Goal: Task Accomplishment & Management: Manage account settings

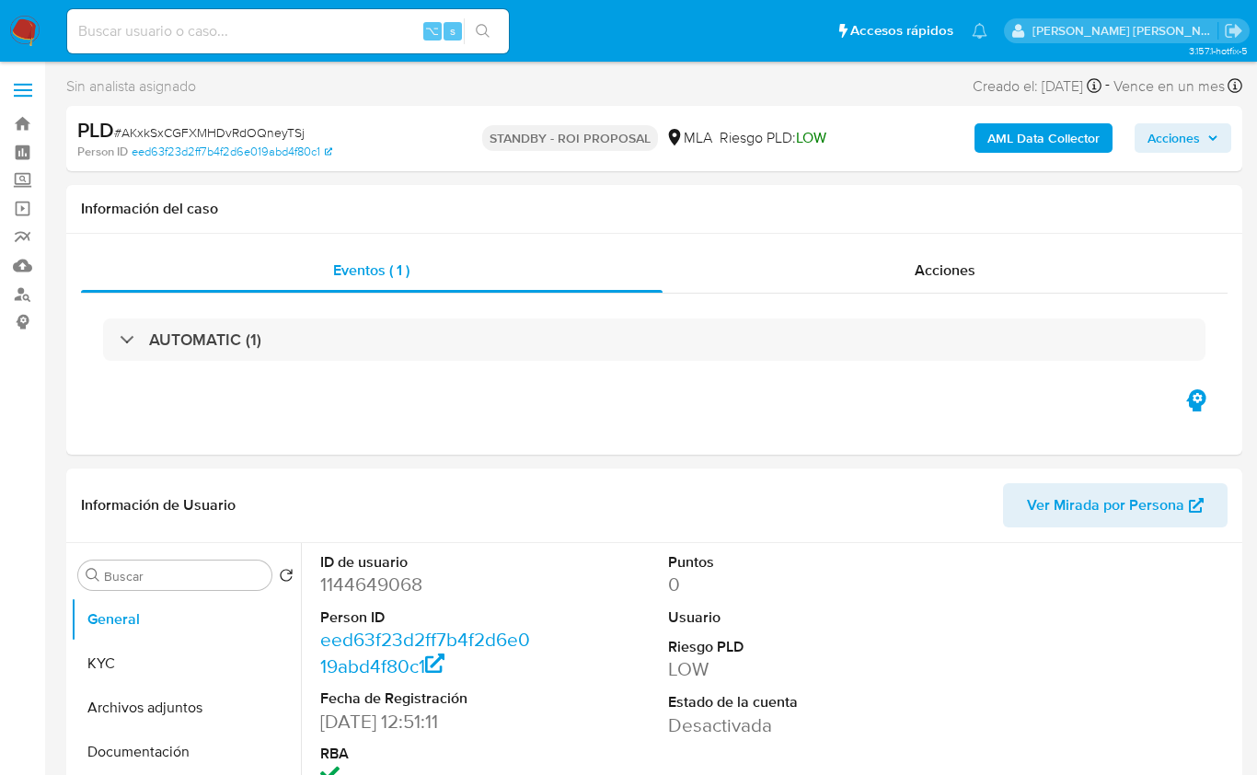
select select "10"
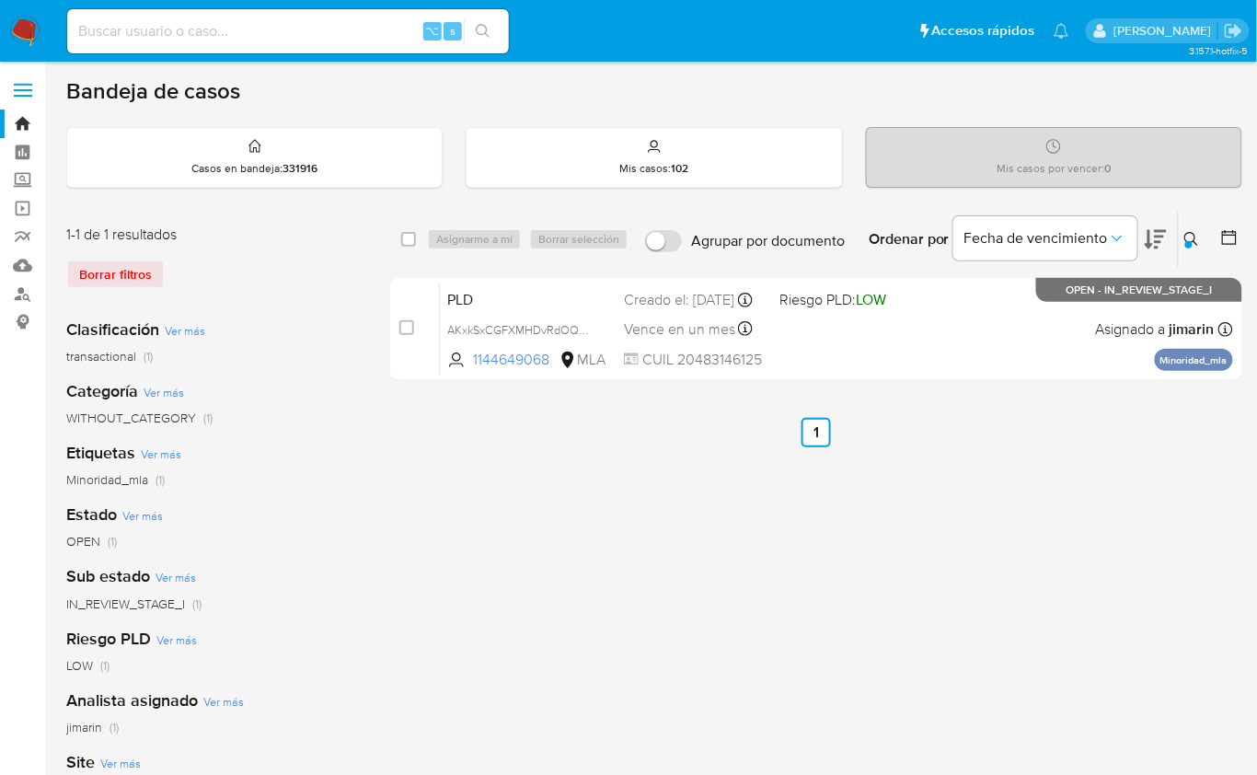
click at [1189, 241] on div at bounding box center [1189, 244] width 7 height 7
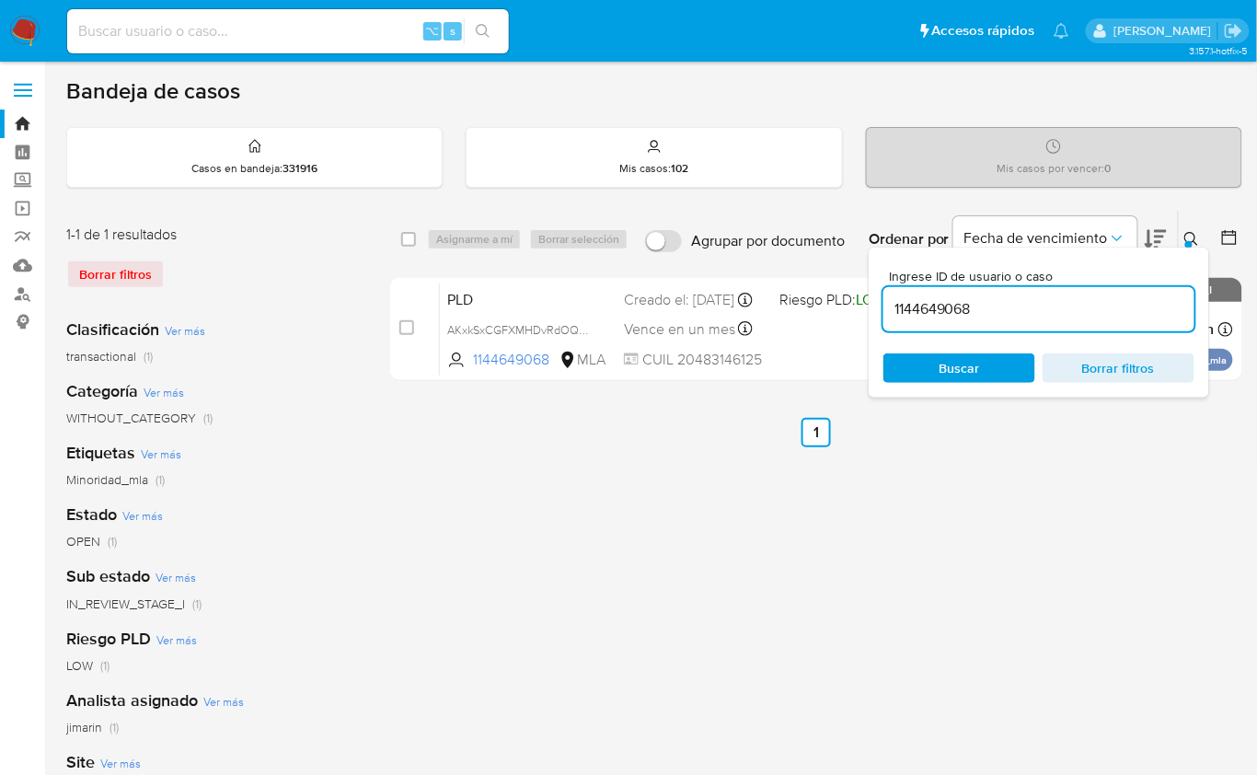
click at [1103, 297] on input "1144649068" at bounding box center [1039, 309] width 311 height 24
type input "698803073"
click at [1187, 232] on icon at bounding box center [1192, 239] width 15 height 15
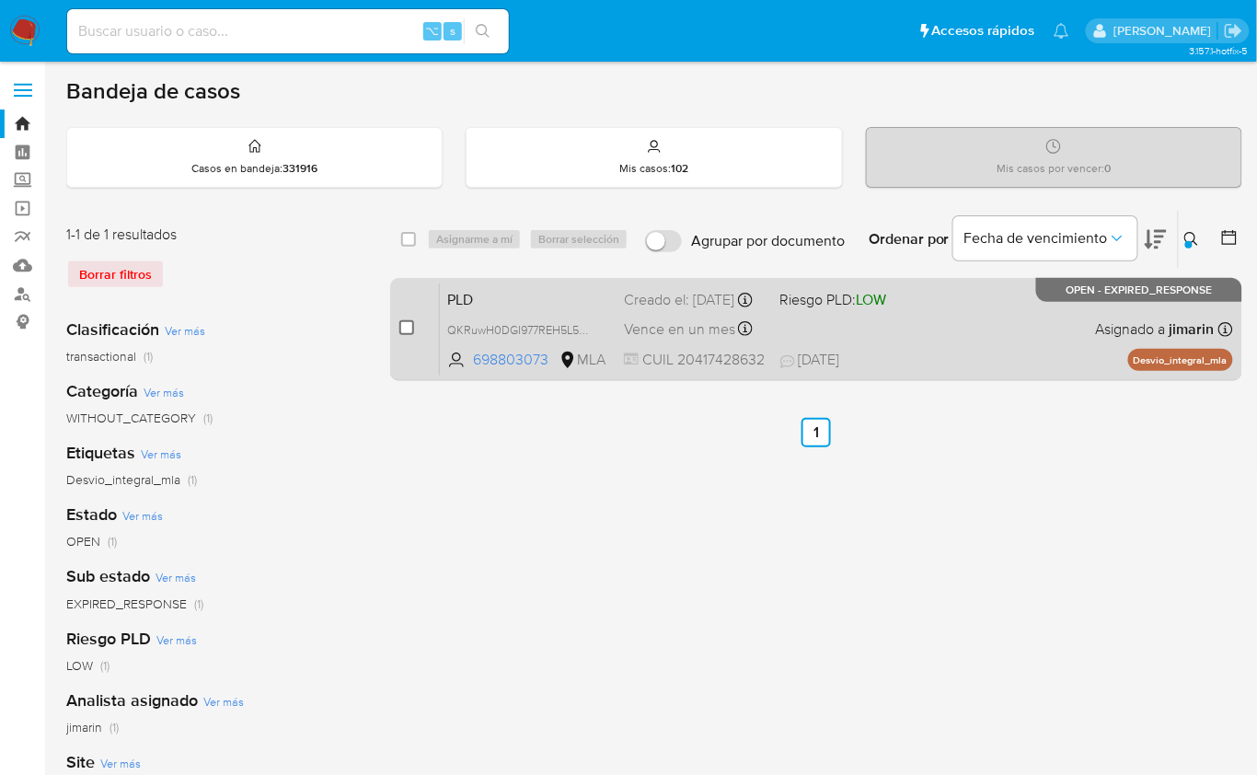
click at [396, 324] on div "case-item-checkbox No es posible asignar el caso PLD QKRuwH0DGI977REH5L5TtLKz 6…" at bounding box center [816, 329] width 852 height 103
click at [406, 325] on input "checkbox" at bounding box center [406, 327] width 15 height 15
checkbox input "true"
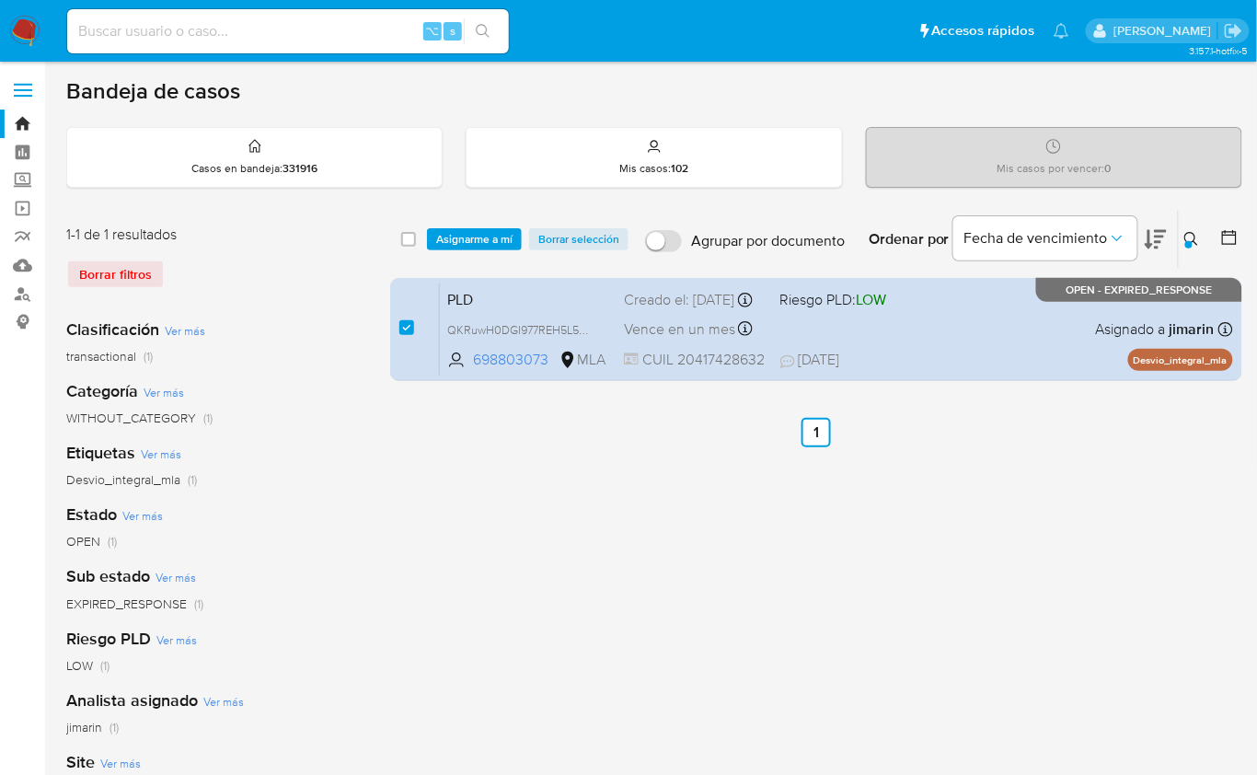
click at [452, 253] on div "select-all-cases-checkbox Asignarme a mí Borrar selección Agrupar por documento…" at bounding box center [816, 239] width 852 height 57
click at [453, 234] on span "Asignarme a mí" at bounding box center [474, 239] width 76 height 18
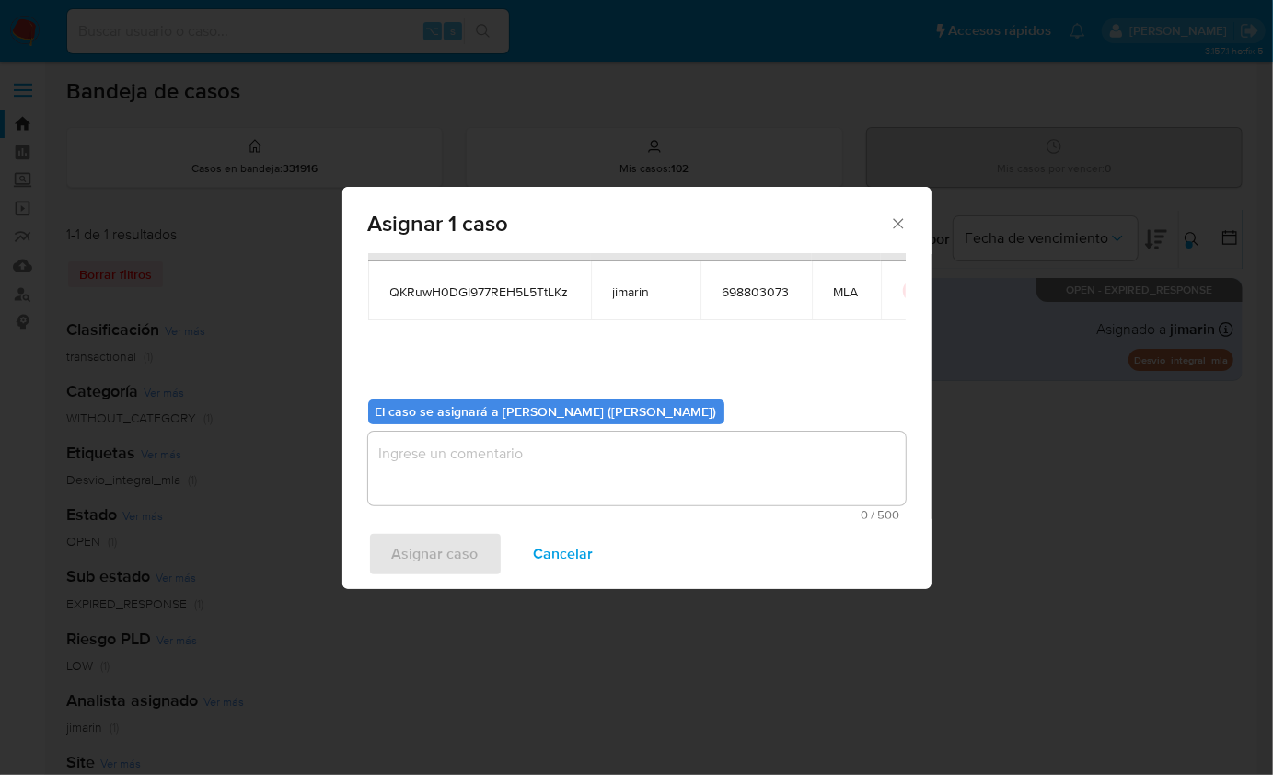
scroll to position [94, 0]
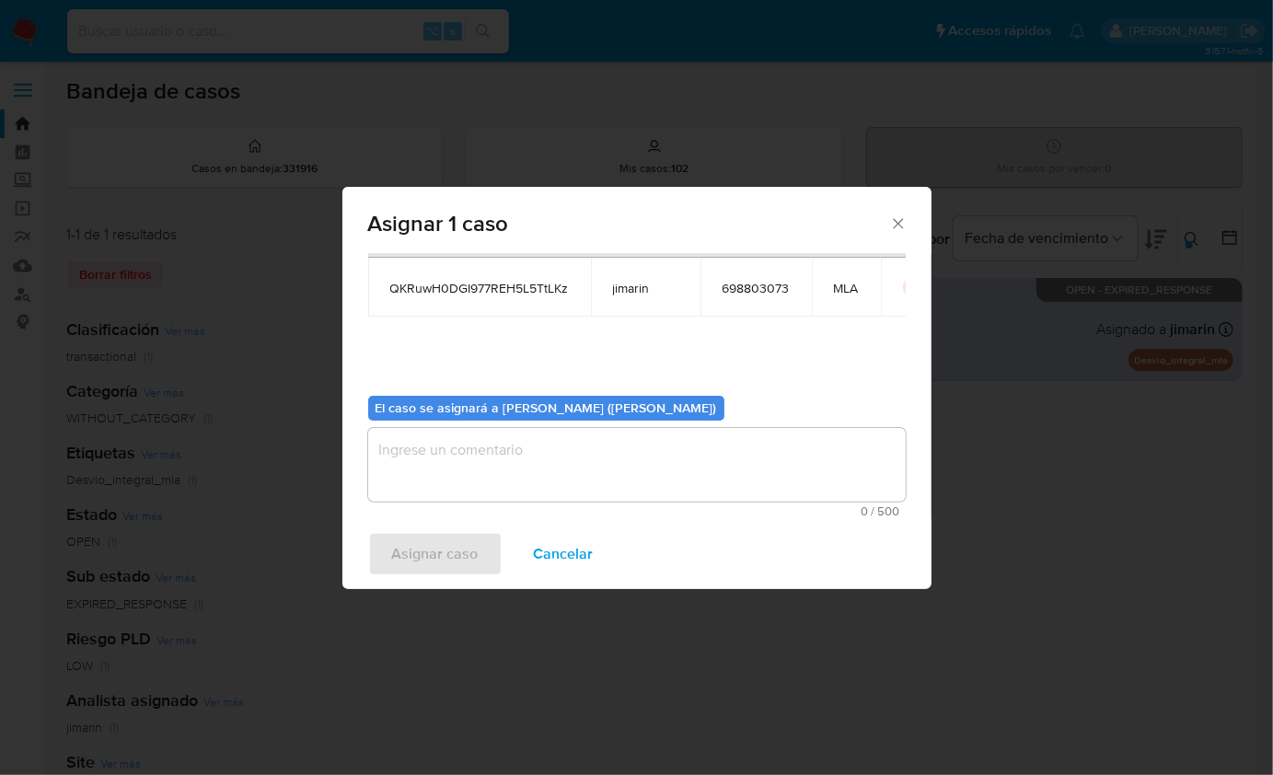
click at [493, 461] on textarea "assign-modal" at bounding box center [637, 465] width 538 height 74
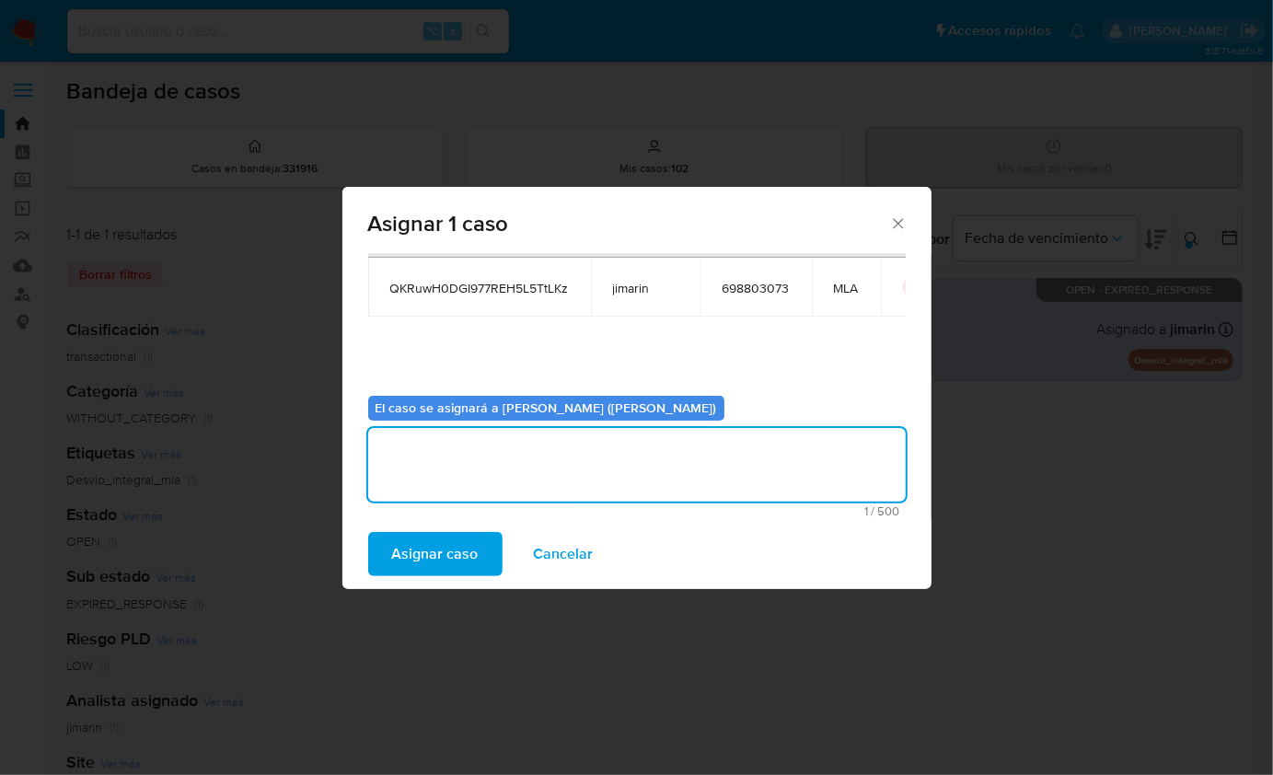
click at [458, 545] on span "Asignar caso" at bounding box center [435, 554] width 87 height 41
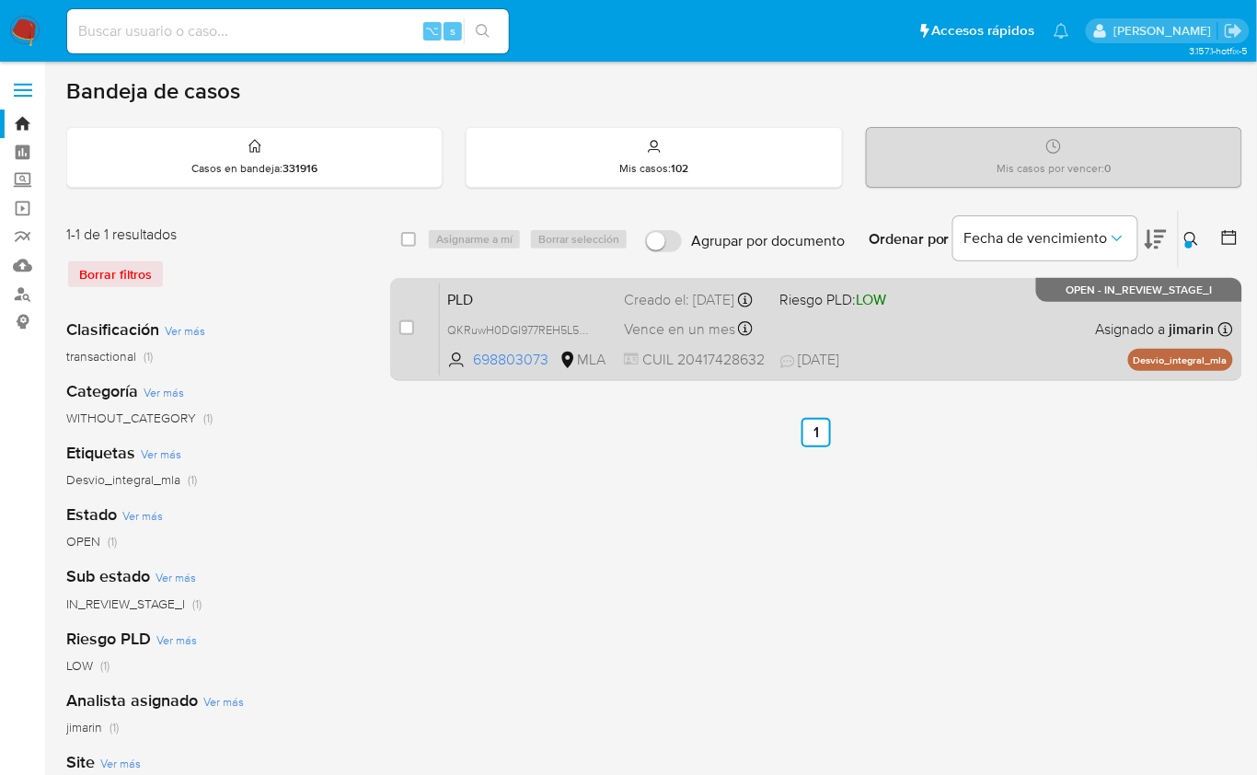
click at [1052, 348] on div "PLD QKRuwH0DGI977REH5L5TtLKz 698803073 MLA Riesgo PLD: LOW Creado el: 12/07/202…" at bounding box center [836, 329] width 793 height 93
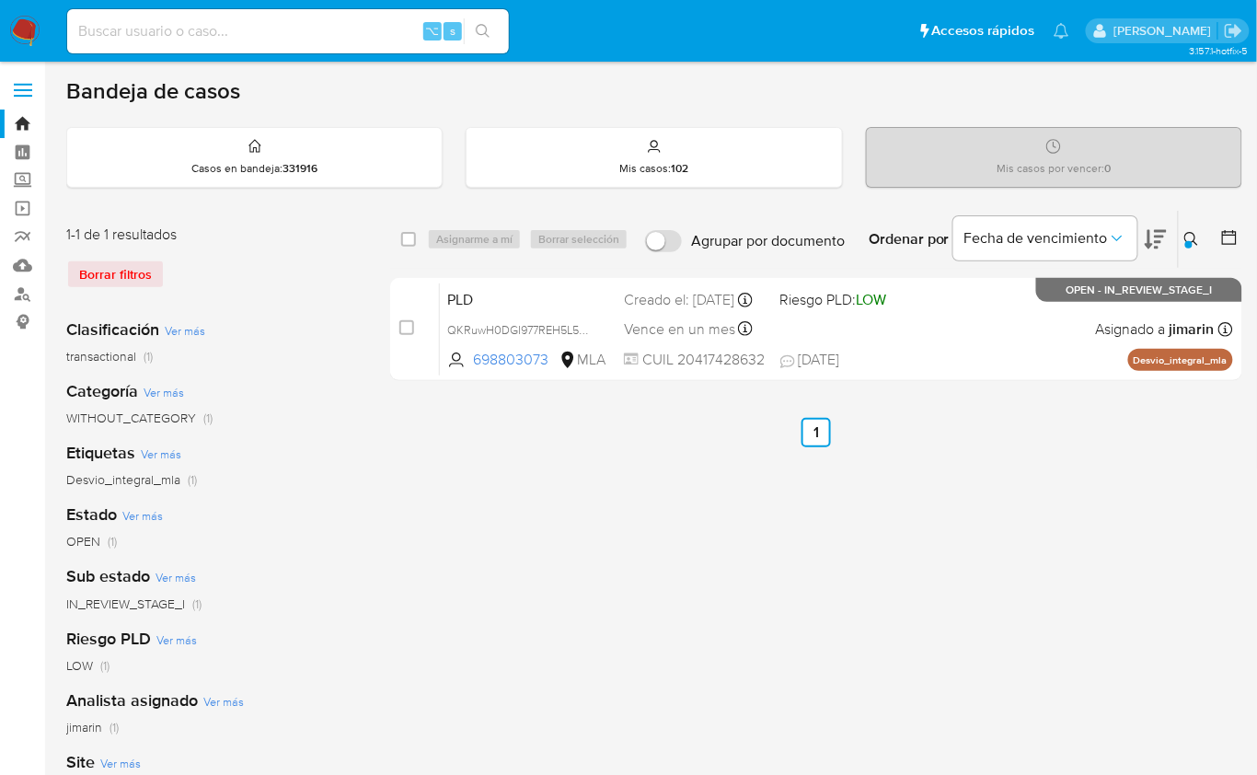
click at [1183, 235] on button at bounding box center [1194, 239] width 30 height 22
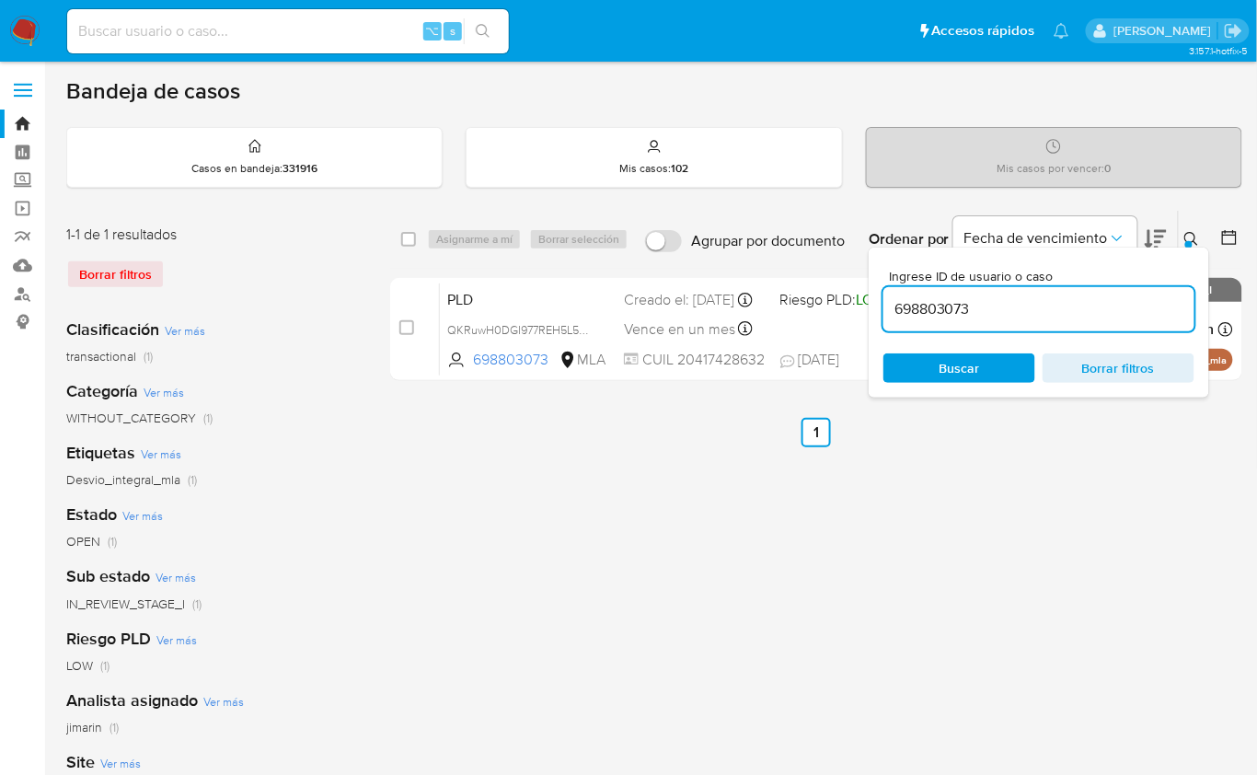
click at [1059, 313] on input "698803073" at bounding box center [1039, 309] width 311 height 24
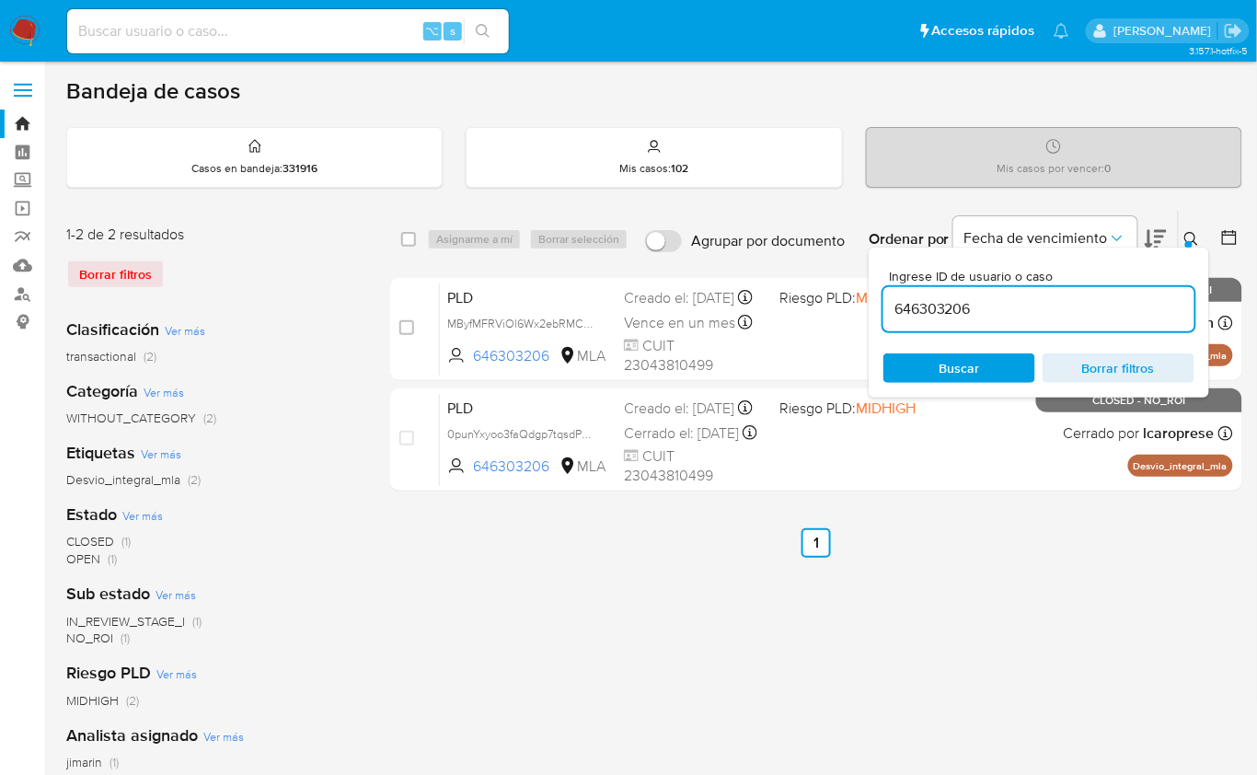
click at [1186, 239] on icon at bounding box center [1192, 239] width 15 height 15
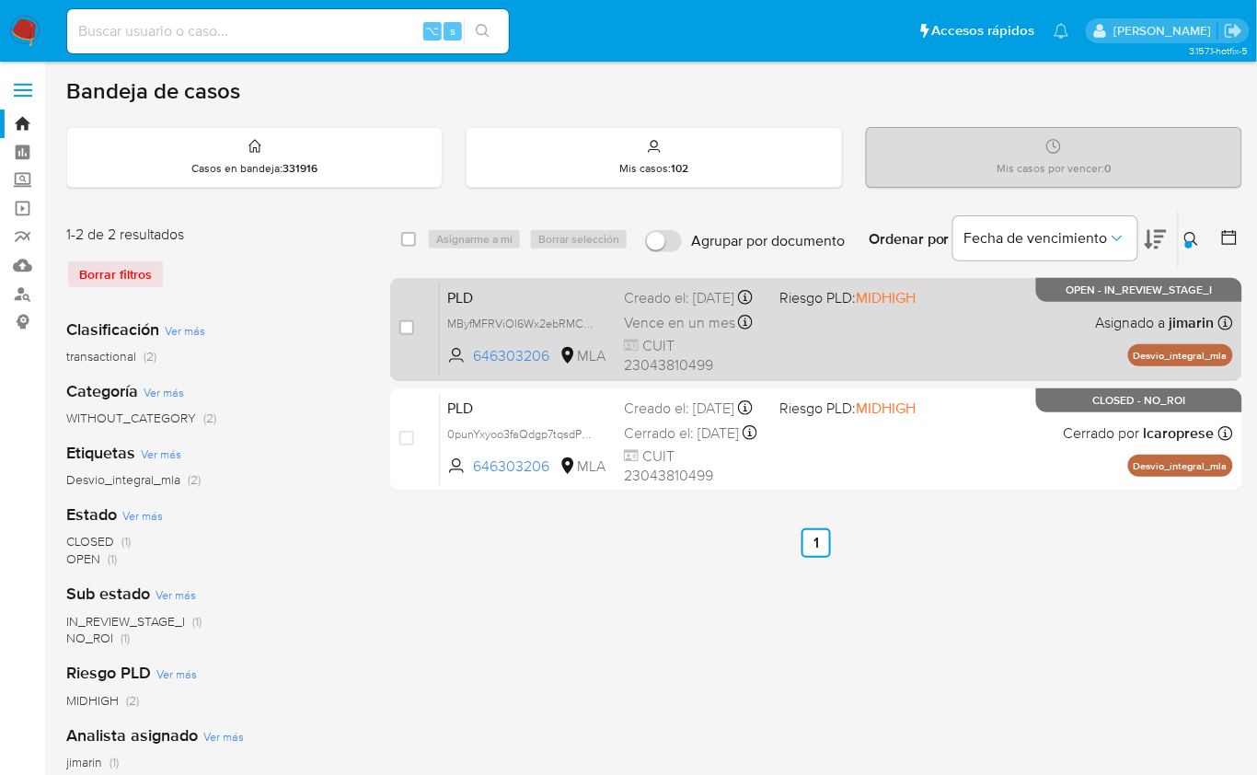
click at [997, 338] on div "PLD MByfMFRViOl6Wx2ebRMCkv3R 646303206 MLA Riesgo PLD: MIDHIGH Creado el: 12/07…" at bounding box center [836, 329] width 793 height 93
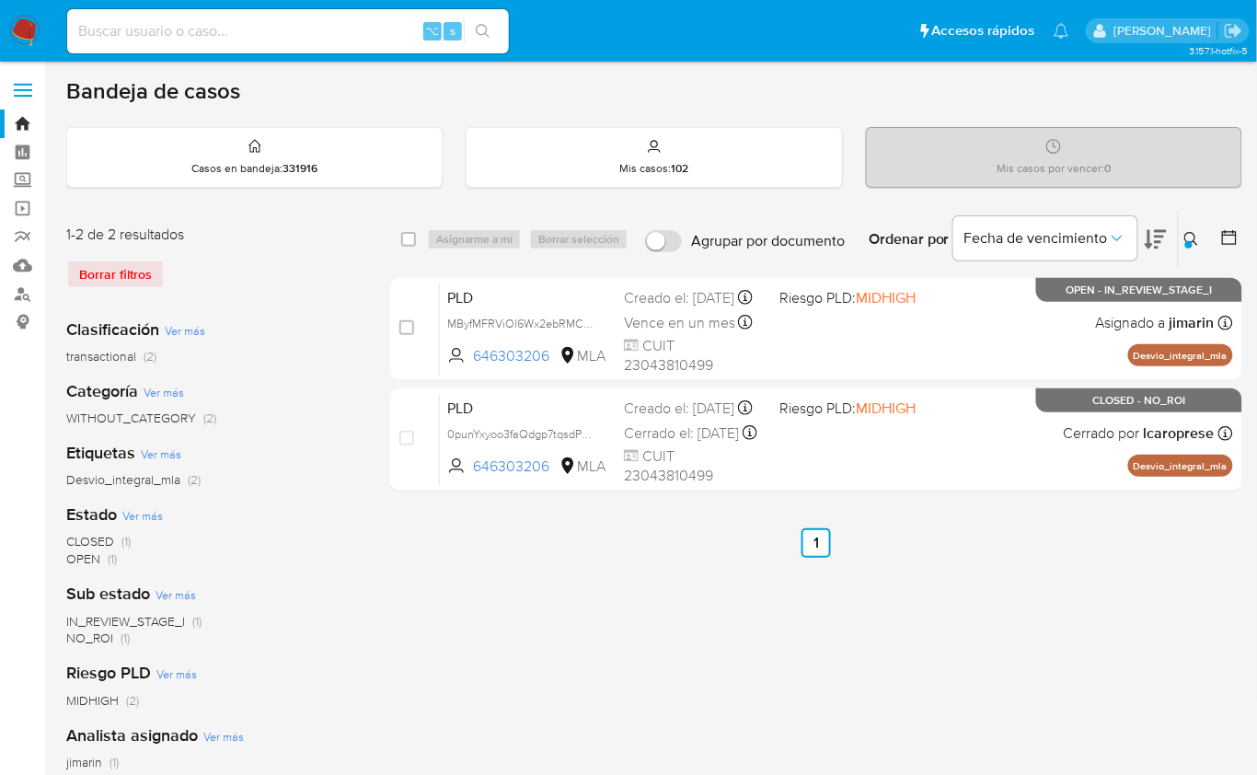
click at [1179, 239] on button at bounding box center [1194, 239] width 30 height 22
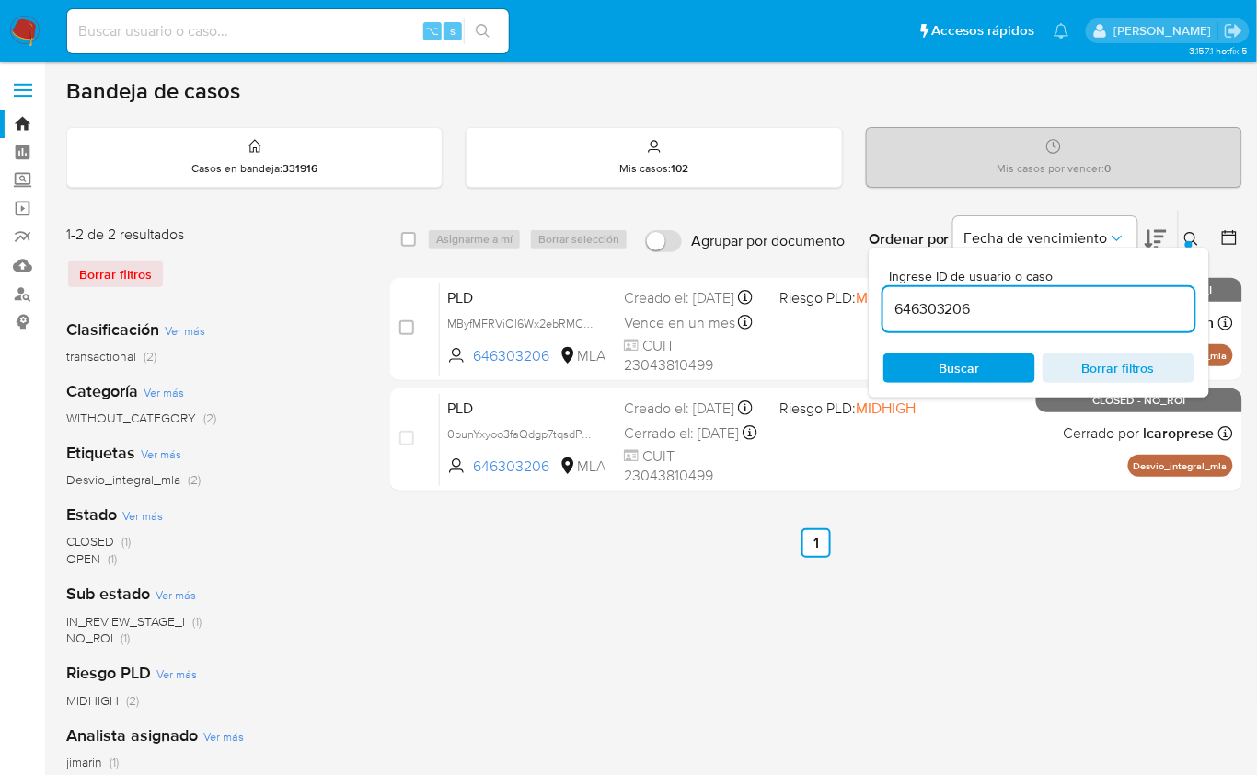
click at [1104, 310] on input "646303206" at bounding box center [1039, 309] width 311 height 24
type input "512873525"
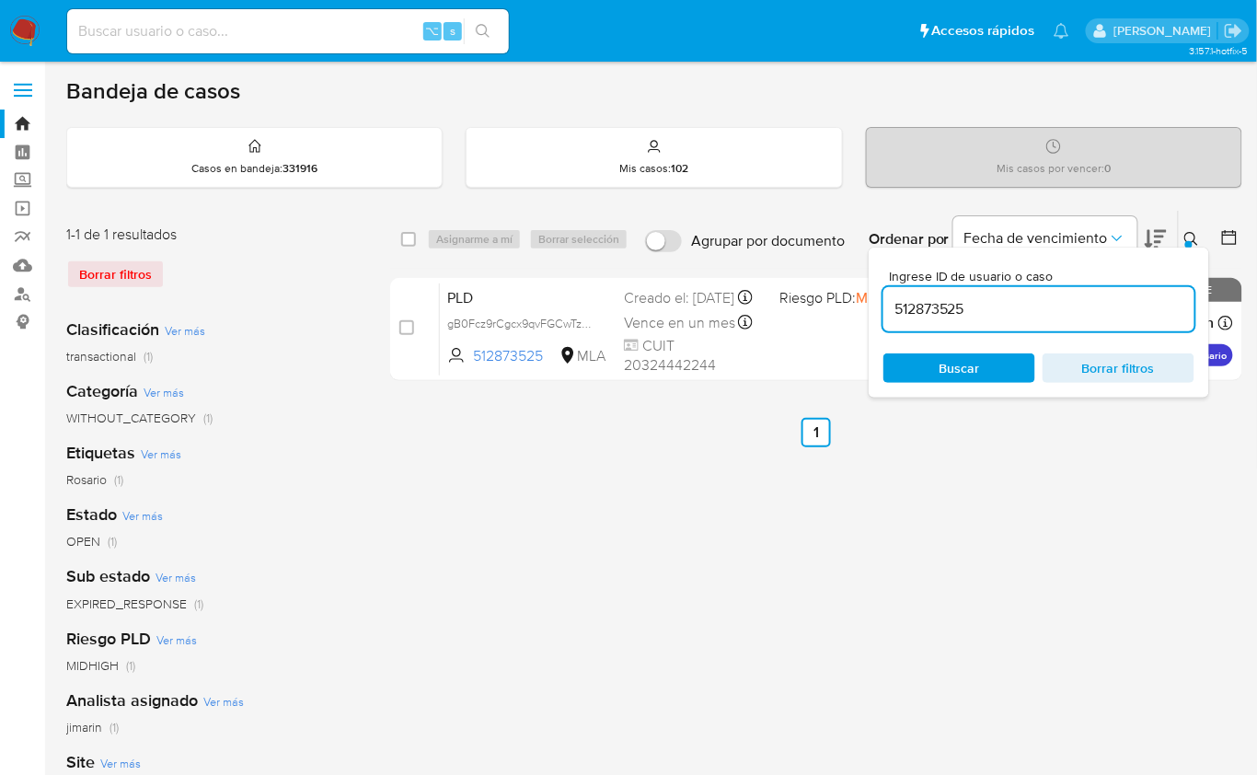
click at [1197, 238] on icon at bounding box center [1192, 239] width 15 height 15
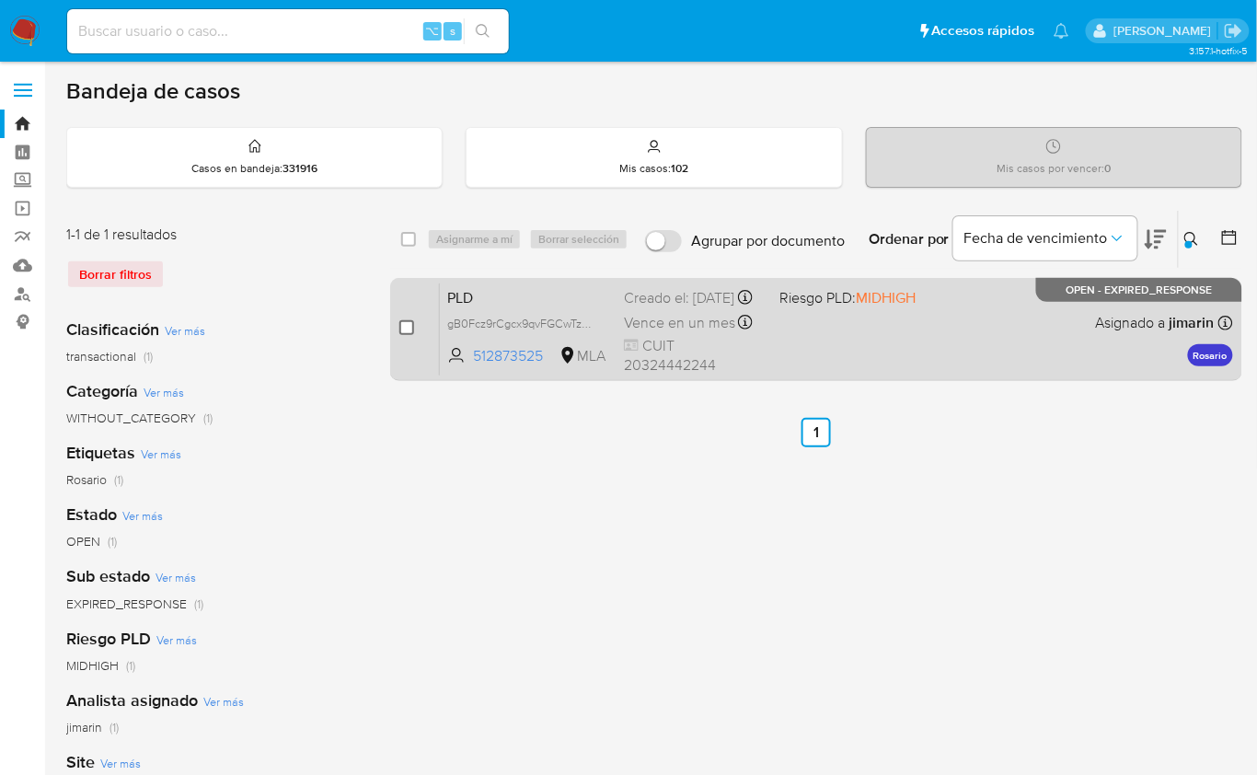
click at [408, 329] on input "checkbox" at bounding box center [406, 327] width 15 height 15
checkbox input "true"
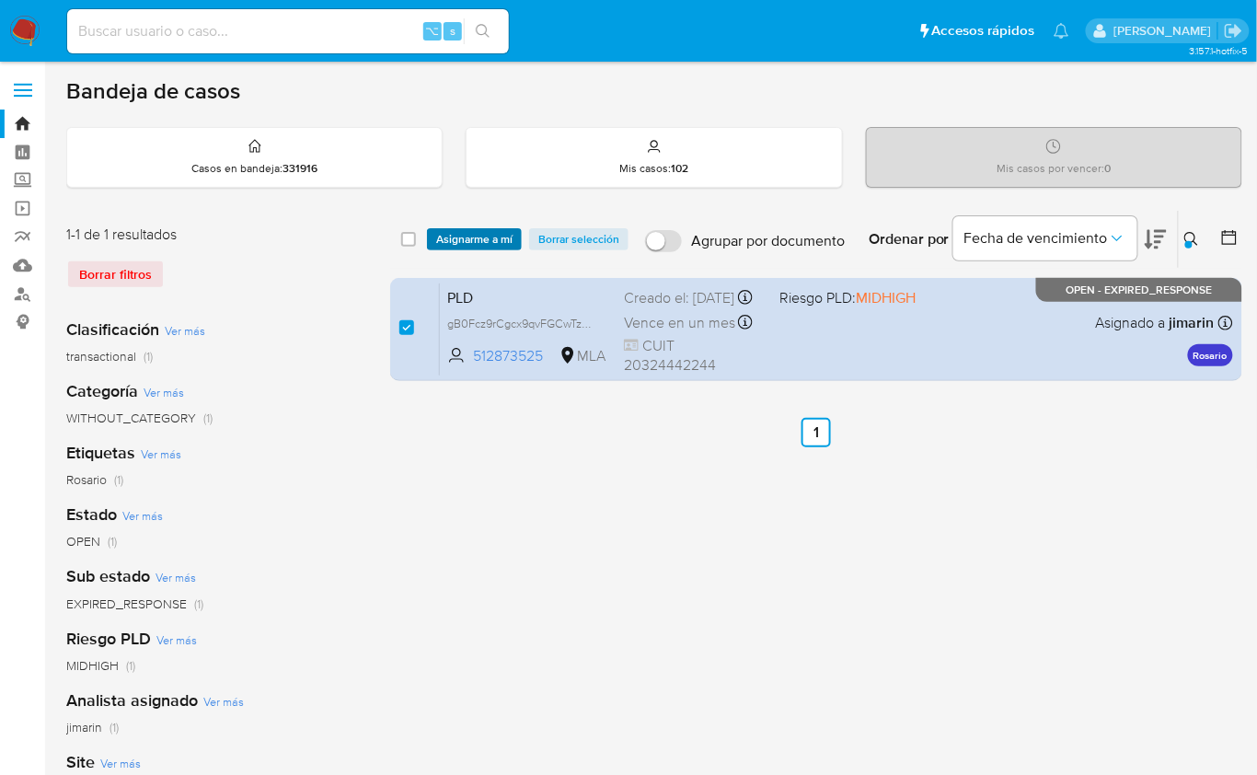
click at [457, 241] on span "Asignarme a mí" at bounding box center [474, 239] width 76 height 18
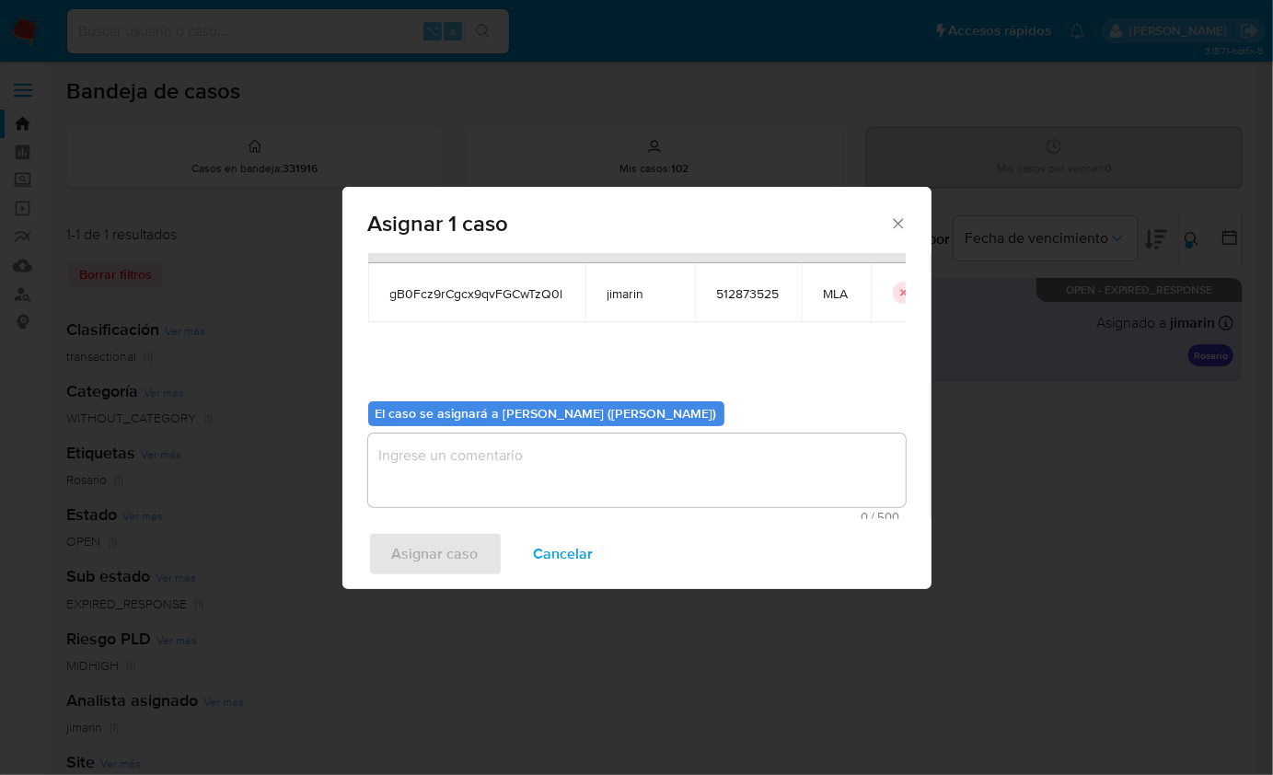
scroll to position [94, 0]
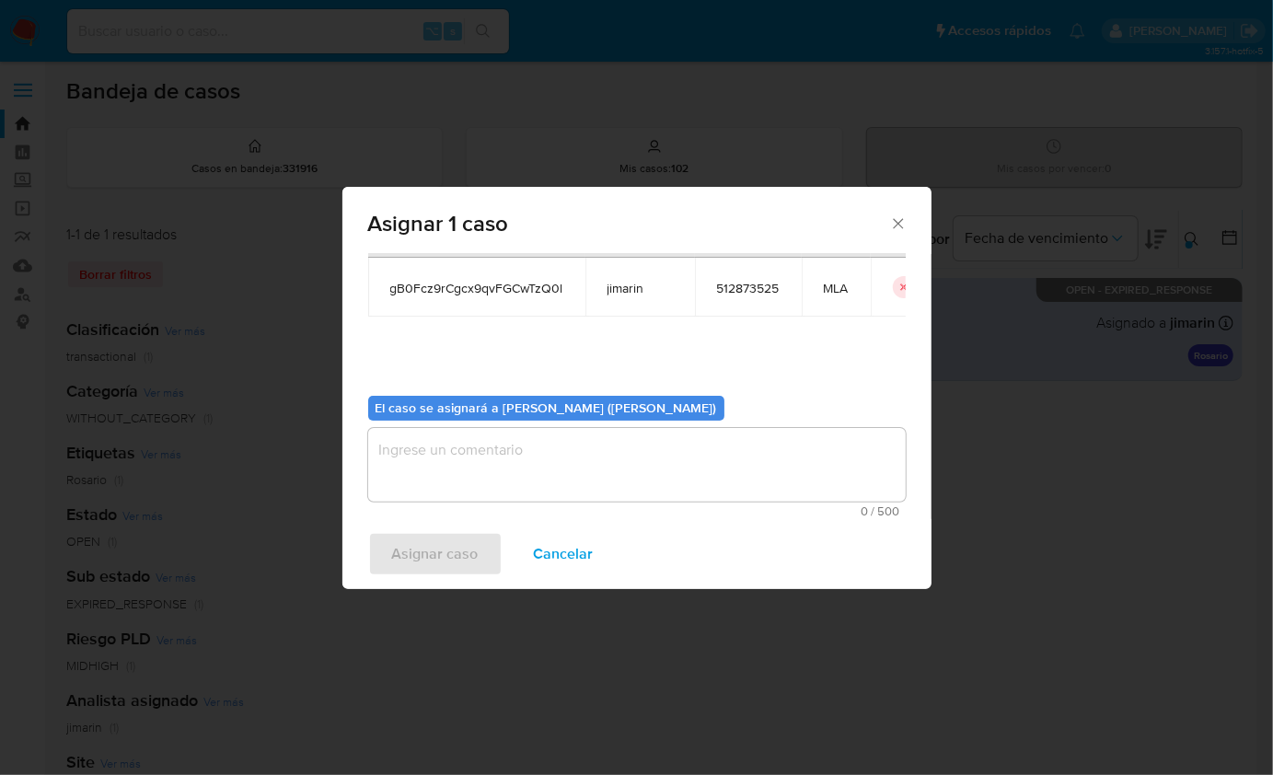
click at [511, 484] on textarea "assign-modal" at bounding box center [637, 465] width 538 height 74
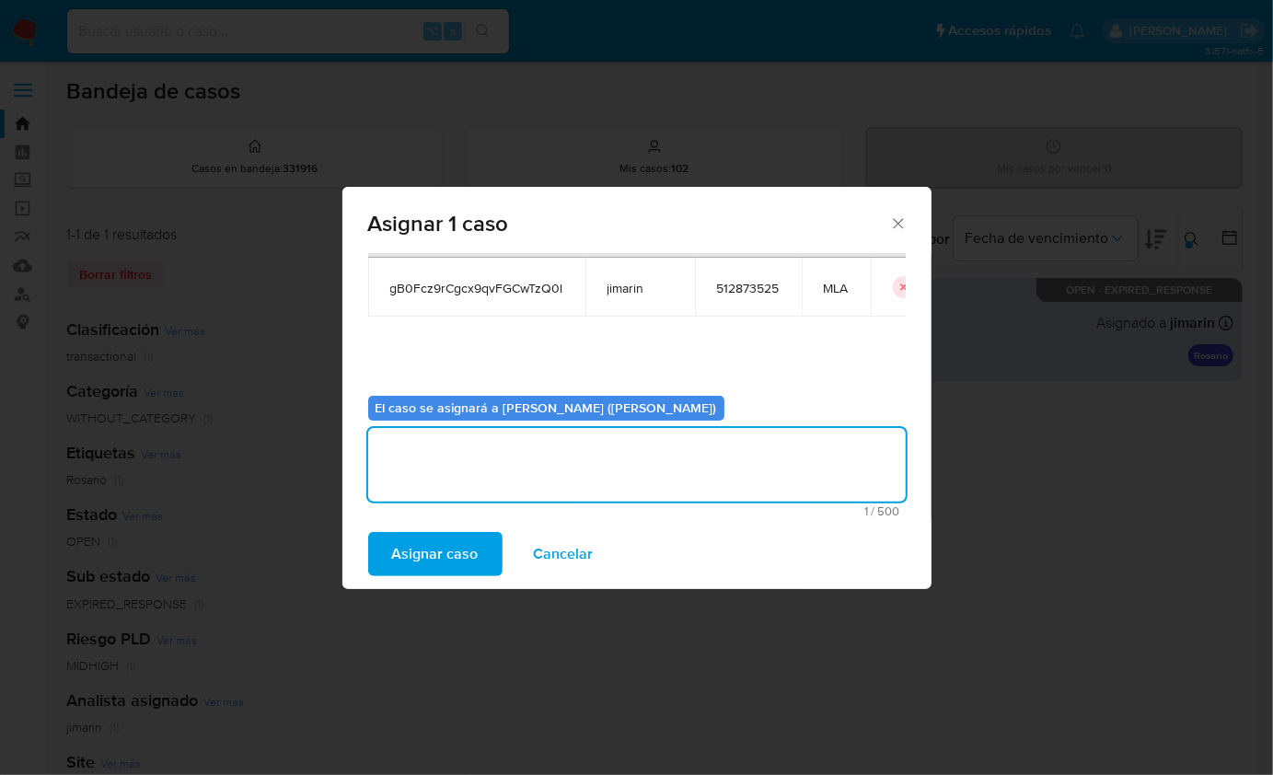
click at [469, 534] on span "Asignar caso" at bounding box center [435, 554] width 87 height 41
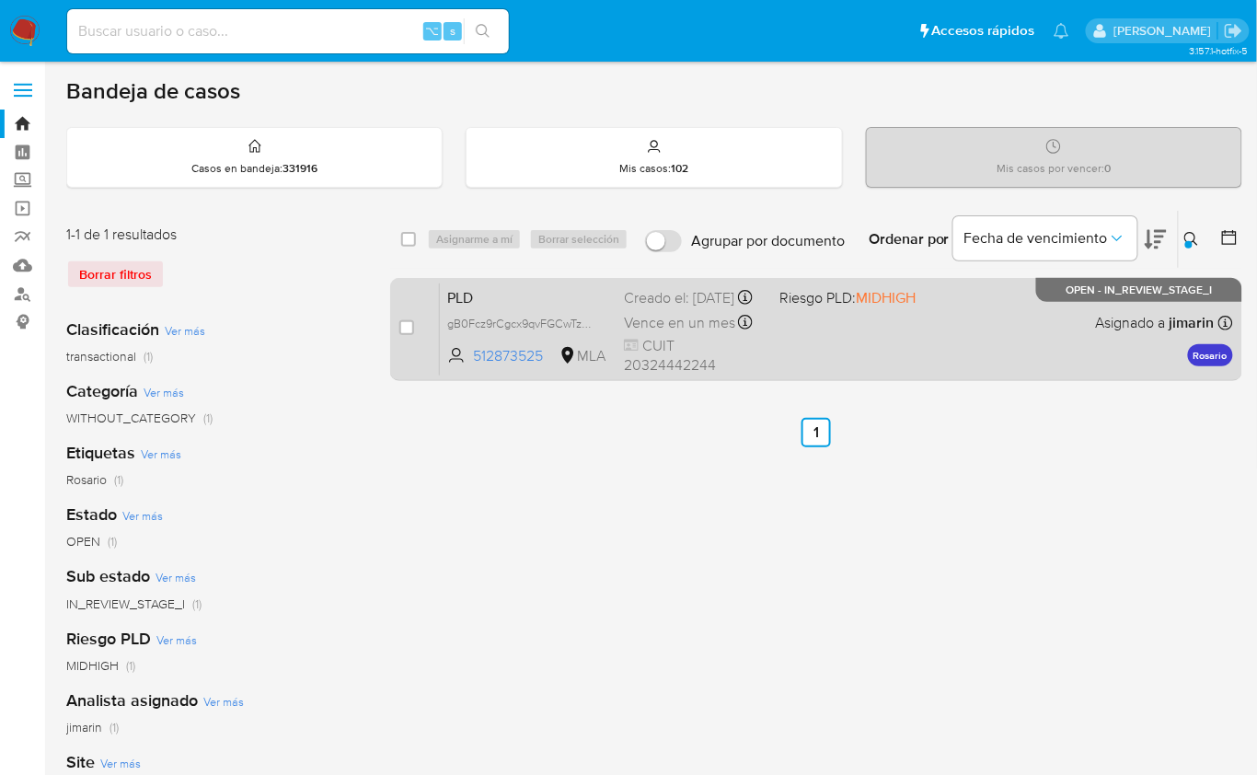
click at [1006, 364] on div "PLD gB0Fcz9rCgcx9qvFGCwTzQ0l 512873525 MLA Riesgo PLD: MIDHIGH Creado el: 12/08…" at bounding box center [836, 329] width 793 height 93
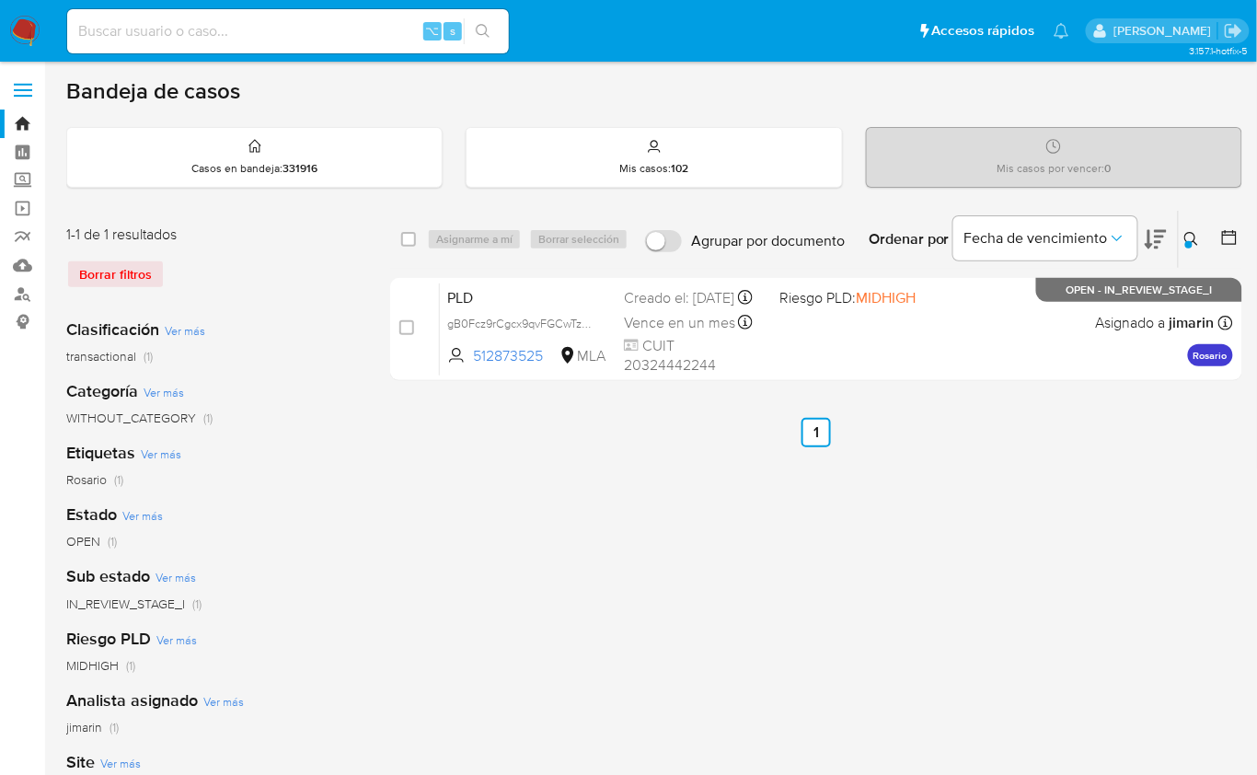
click at [1190, 232] on icon at bounding box center [1192, 239] width 15 height 15
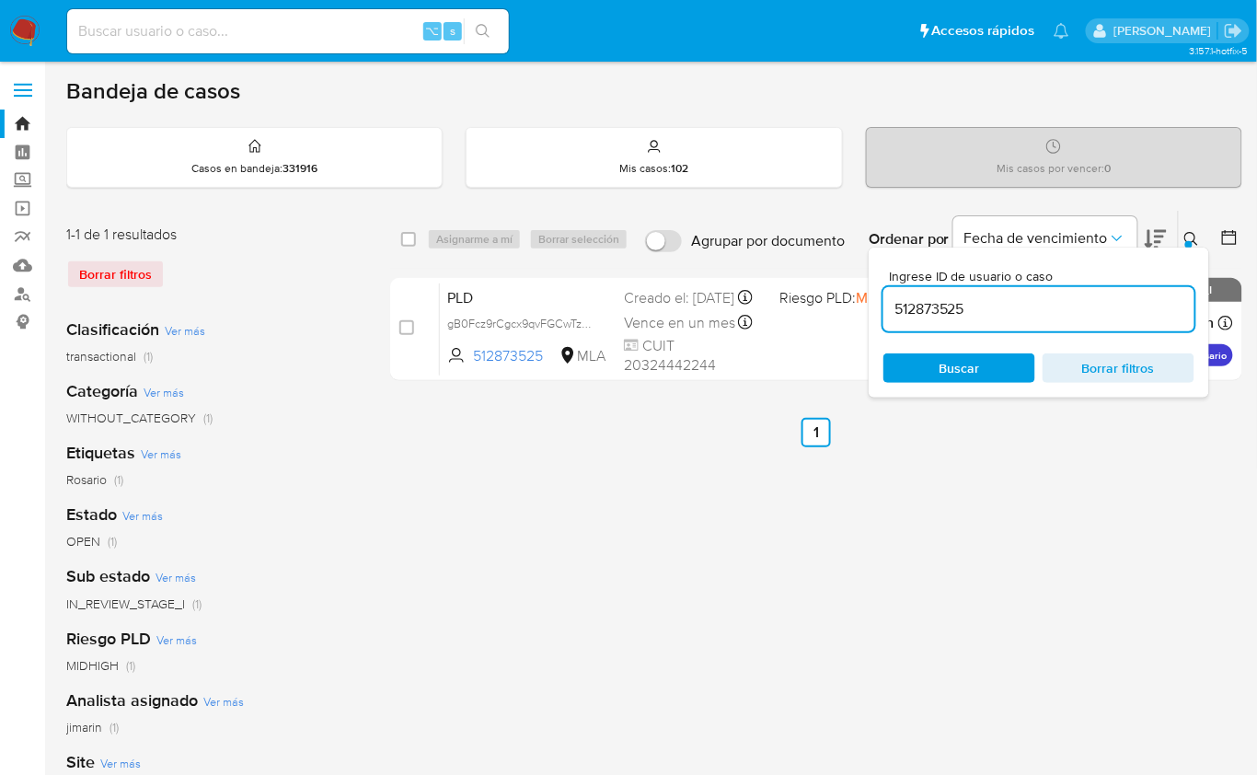
click at [1047, 308] on input "512873525" at bounding box center [1039, 309] width 311 height 24
type input "2408029356"
click at [1189, 235] on icon at bounding box center [1192, 239] width 15 height 15
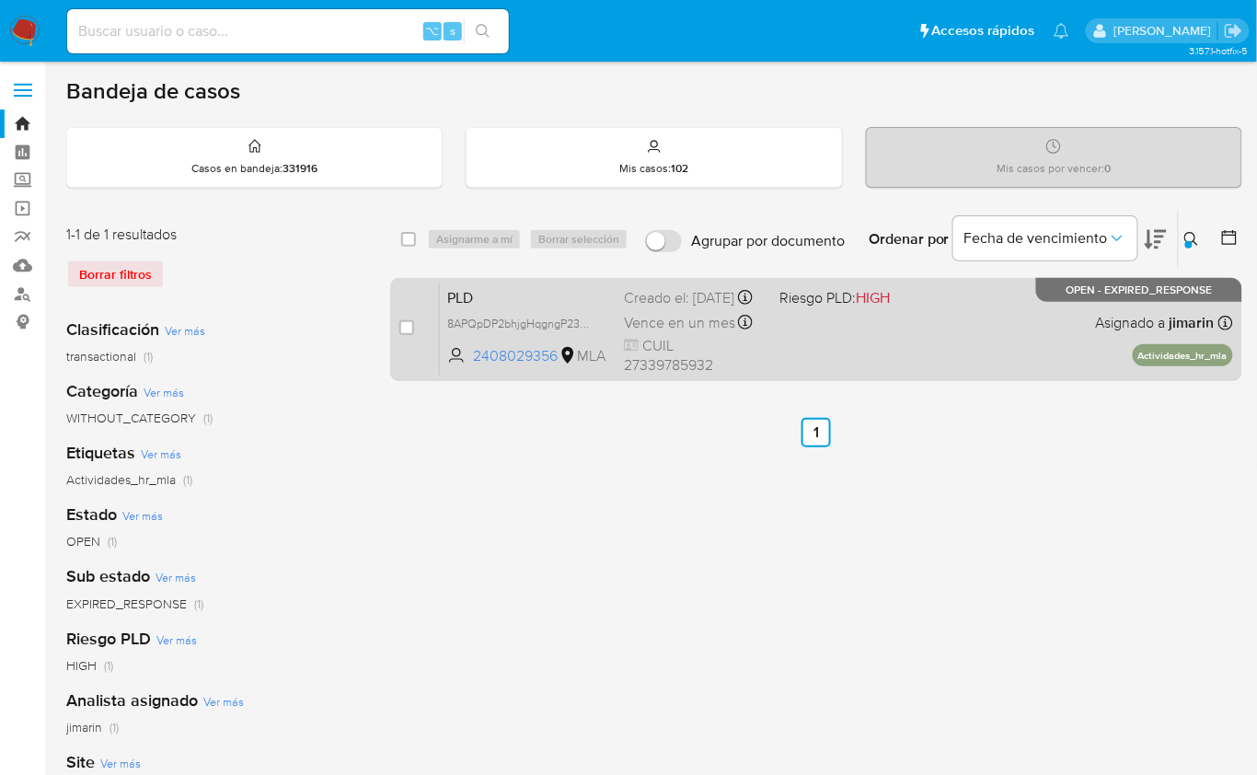
click at [398, 327] on div "case-item-checkbox No es posible asignar el caso PLD 8APQpDP2bhjgHqgngP23U39f 2…" at bounding box center [816, 329] width 852 height 103
click at [401, 328] on input "checkbox" at bounding box center [406, 327] width 15 height 15
checkbox input "true"
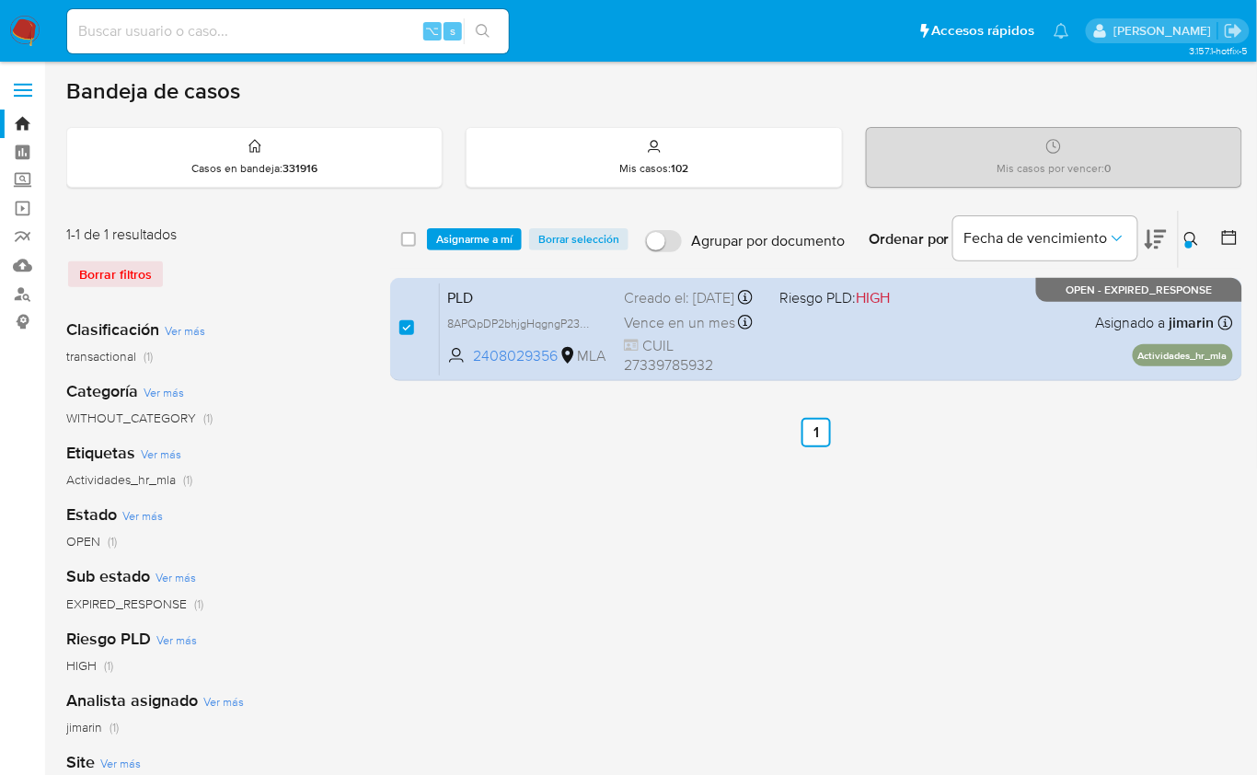
click at [454, 256] on div "select-all-cases-checkbox Asignarme a mí Borrar selección Agrupar por documento…" at bounding box center [816, 239] width 852 height 57
click at [458, 245] on span "Asignarme a mí" at bounding box center [474, 239] width 76 height 18
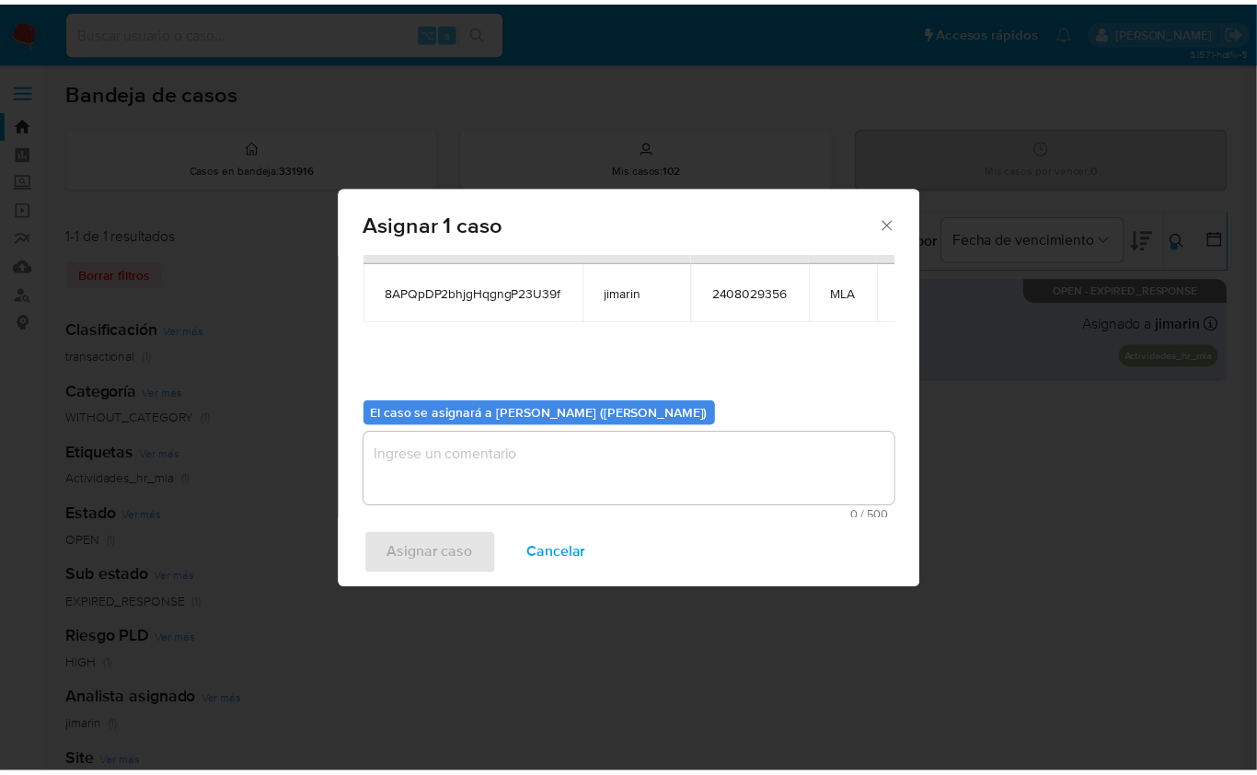
scroll to position [94, 0]
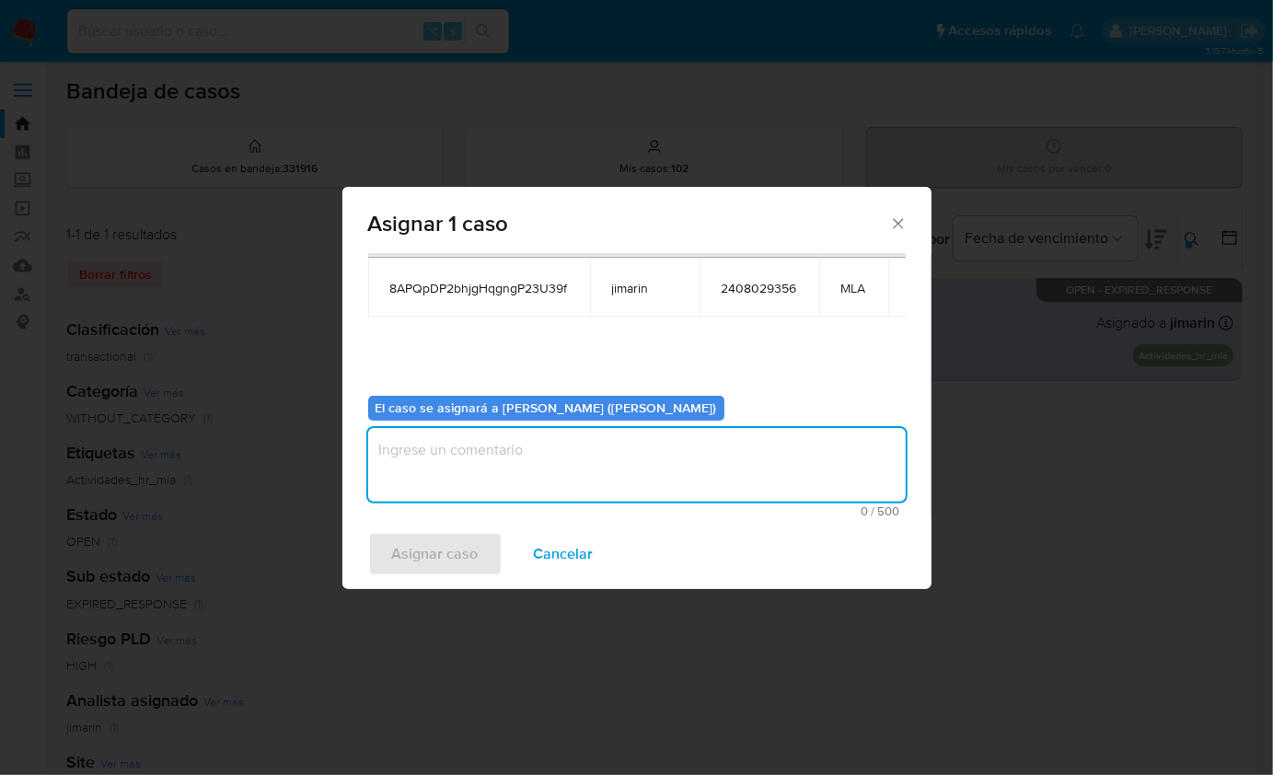
click at [519, 442] on textarea "assign-modal" at bounding box center [637, 465] width 538 height 74
click at [470, 546] on span "Asignar caso" at bounding box center [435, 554] width 87 height 41
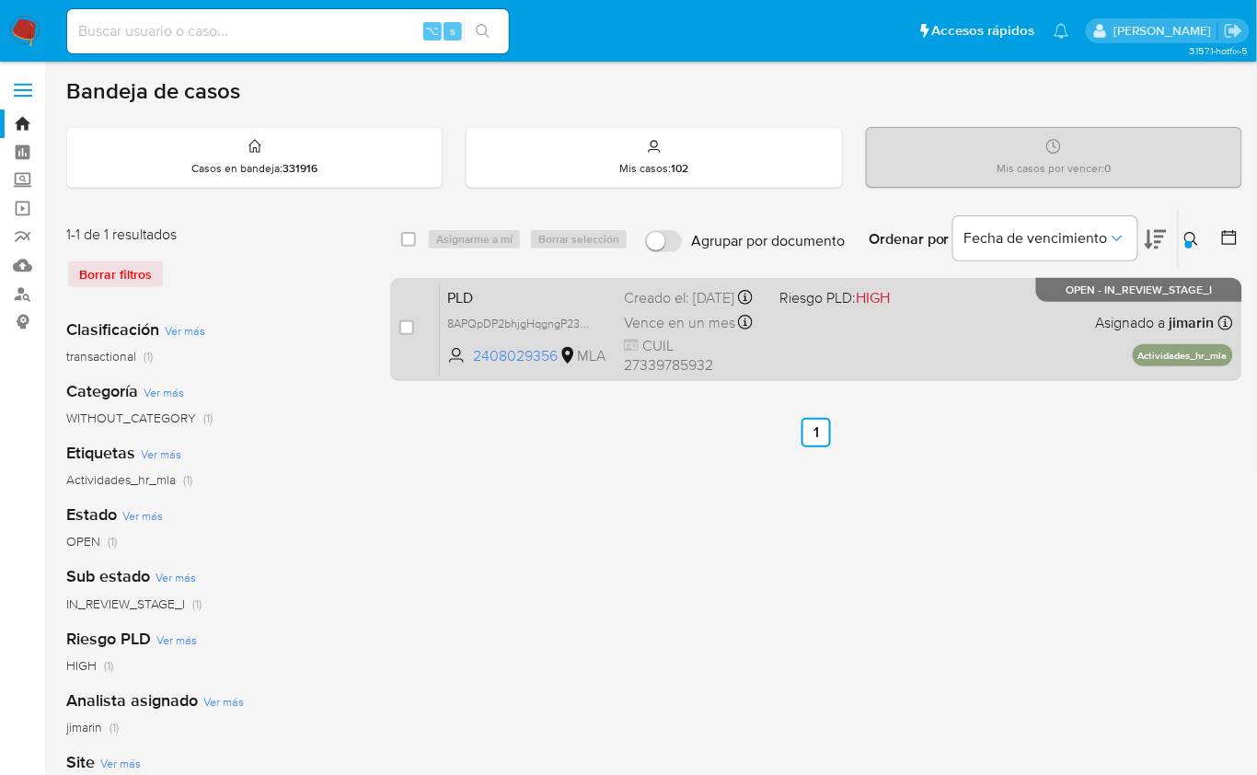
click at [873, 352] on div "PLD 8APQpDP2bhjgHqgngP23U39f 2408029356 MLA Riesgo PLD: HIGH Creado el: 12/08/2…" at bounding box center [836, 329] width 793 height 93
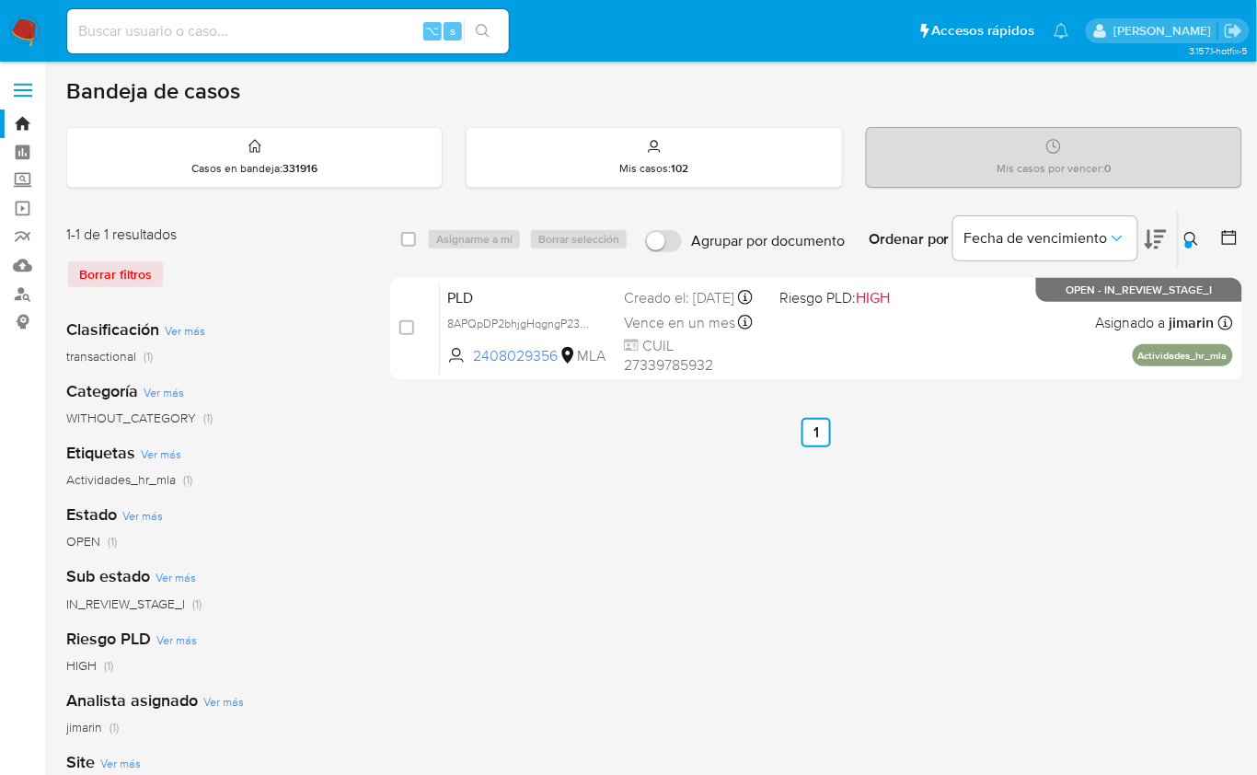
click at [1193, 238] on icon at bounding box center [1192, 239] width 15 height 15
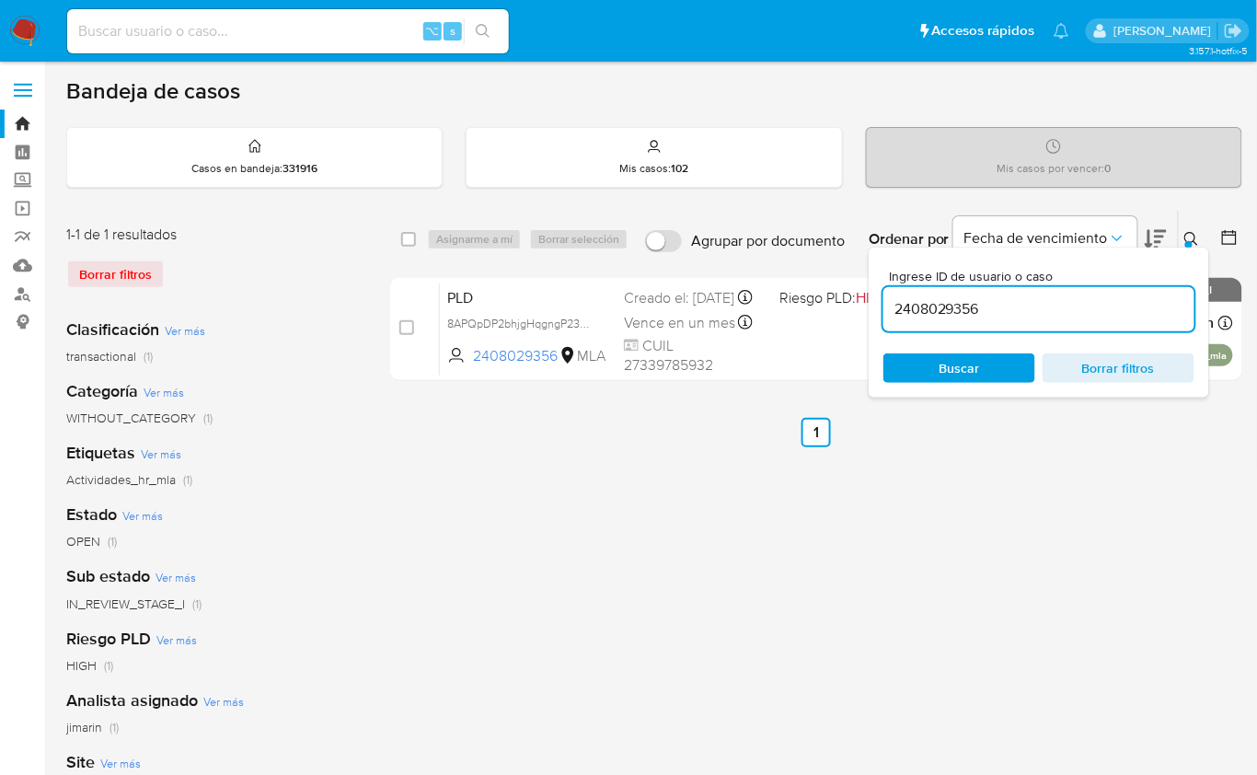
click at [1141, 293] on div "2408029356" at bounding box center [1039, 309] width 311 height 44
click at [1119, 318] on input "2408029356" at bounding box center [1039, 309] width 311 height 24
paste input "318087720"
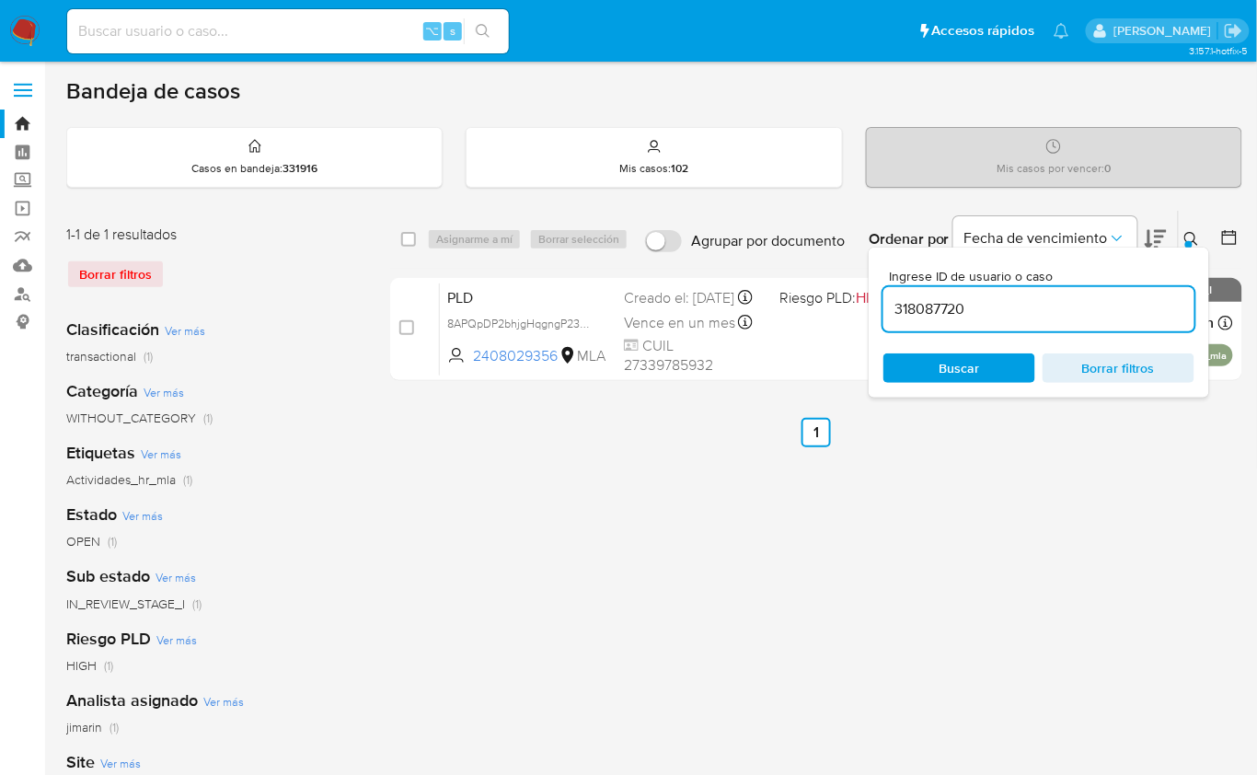
type input "318087720"
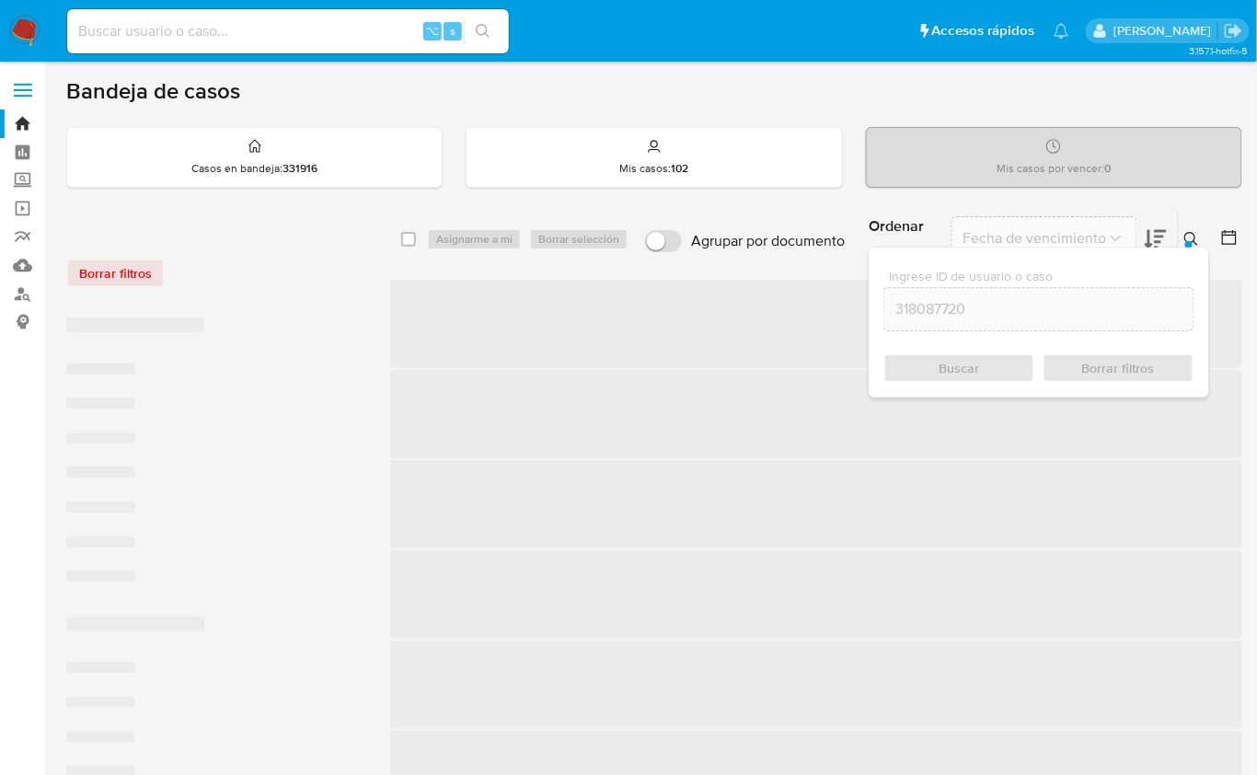
click at [1192, 239] on icon at bounding box center [1192, 239] width 15 height 15
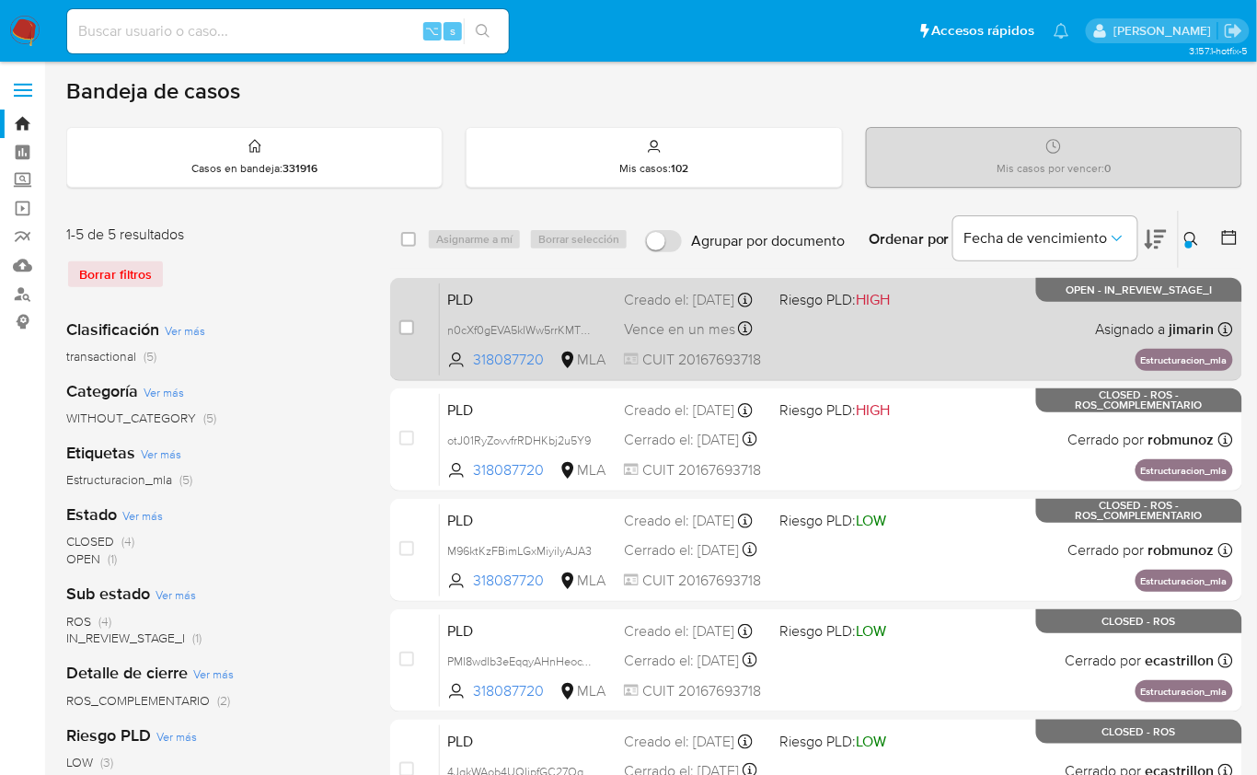
click at [1065, 327] on div "PLD n0cXf0gEVA5kIWw5rrKMTQzZ 318087720 MLA Riesgo PLD: HIGH Creado el: 12/08/20…" at bounding box center [836, 329] width 793 height 93
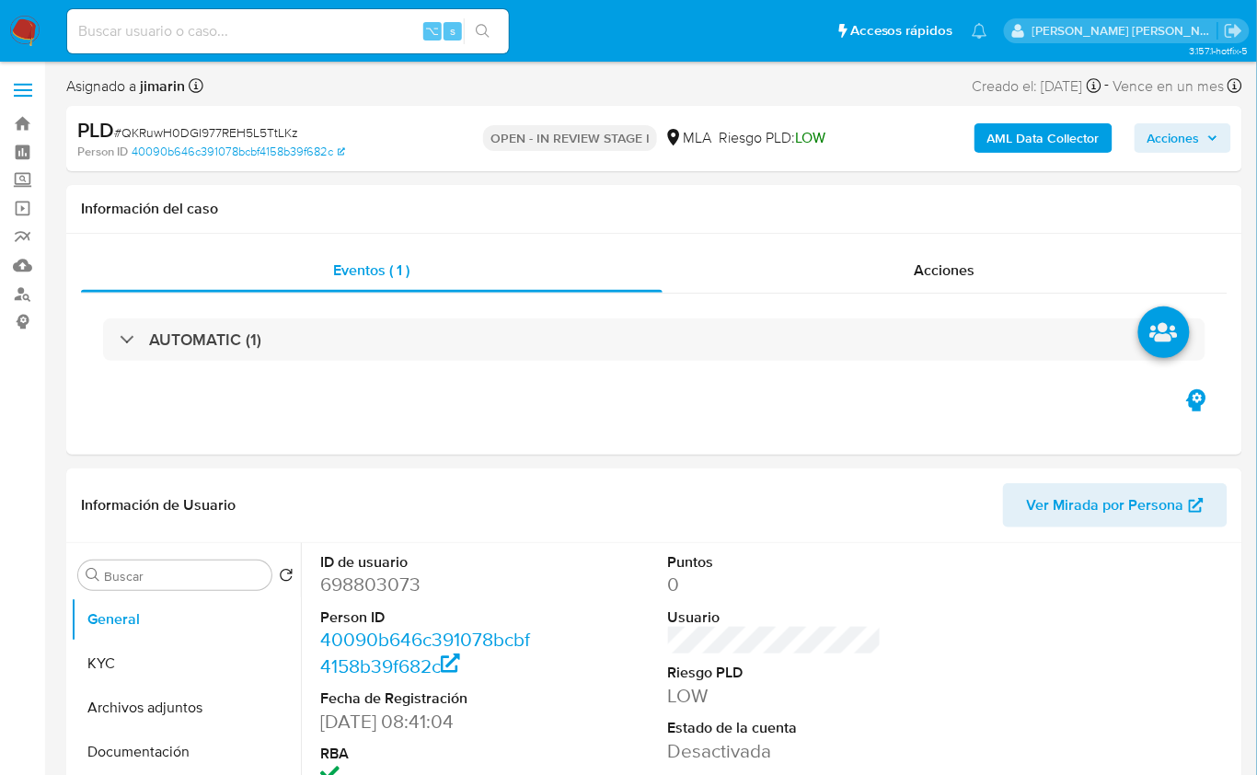
select select "10"
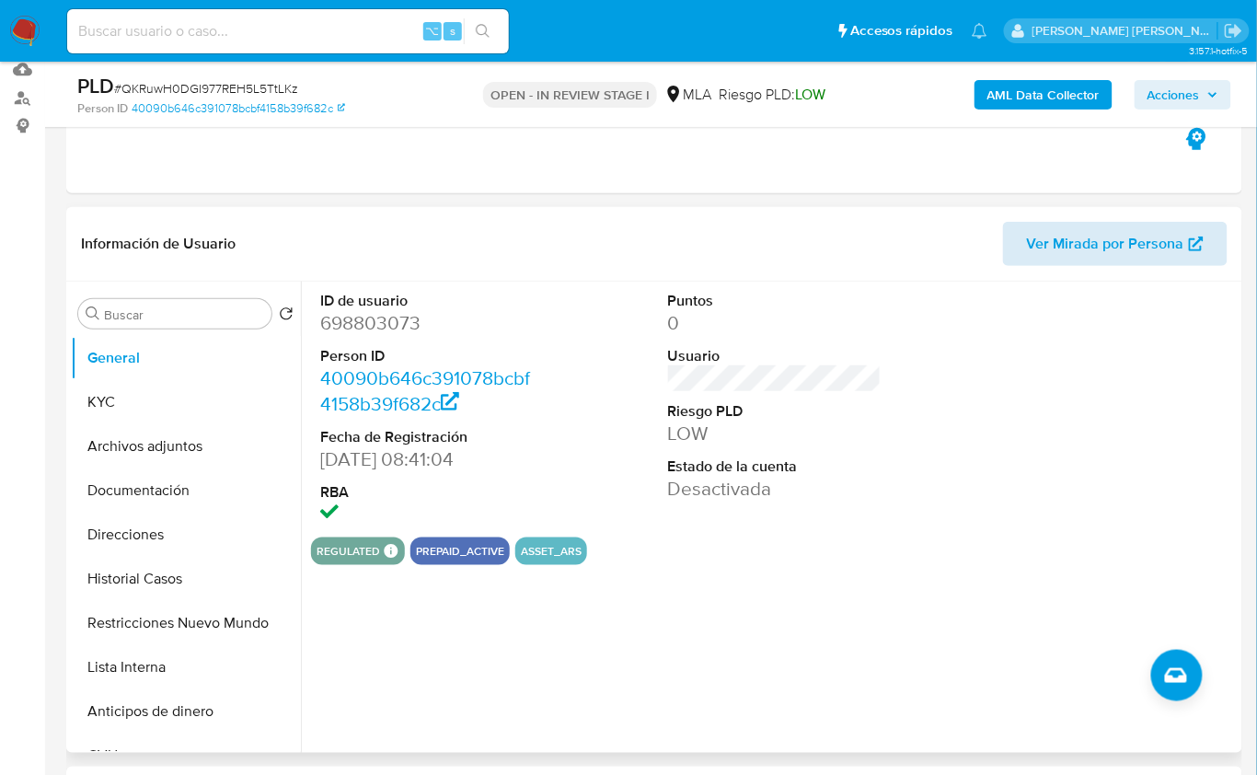
scroll to position [552, 0]
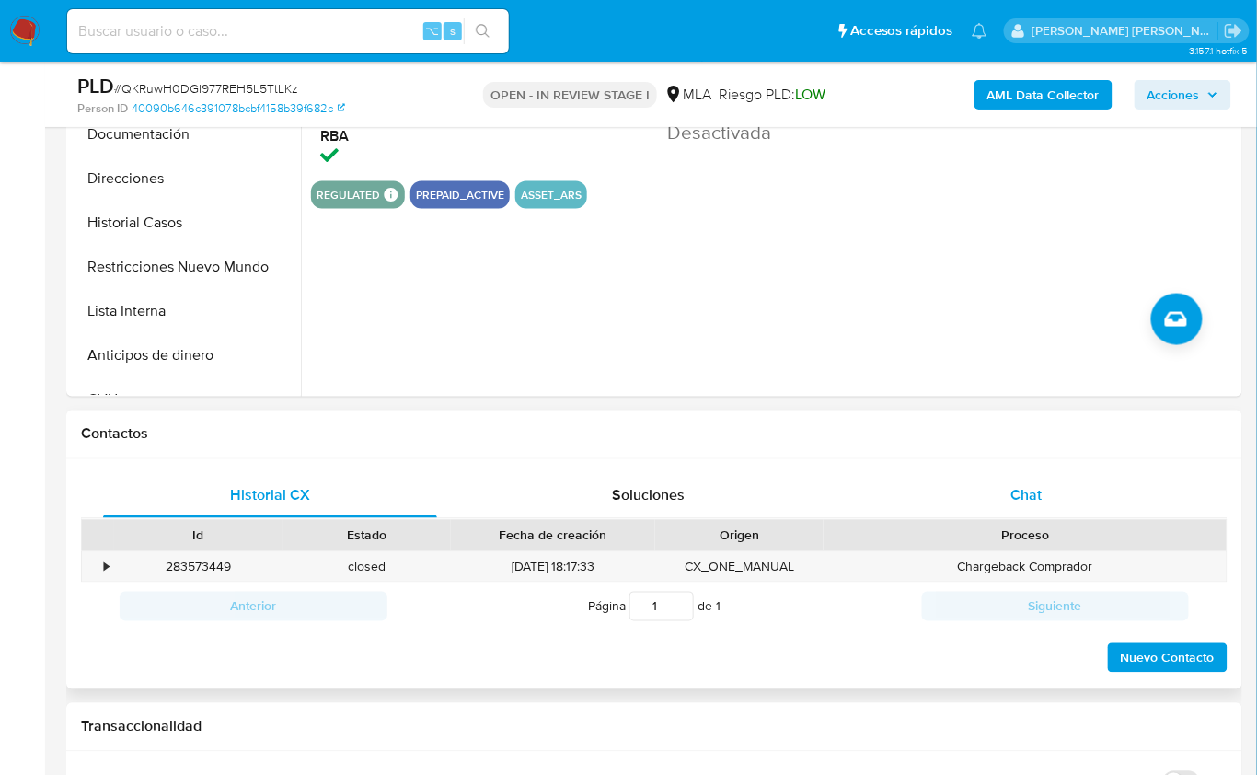
click at [1087, 492] on div "Chat" at bounding box center [1027, 496] width 334 height 44
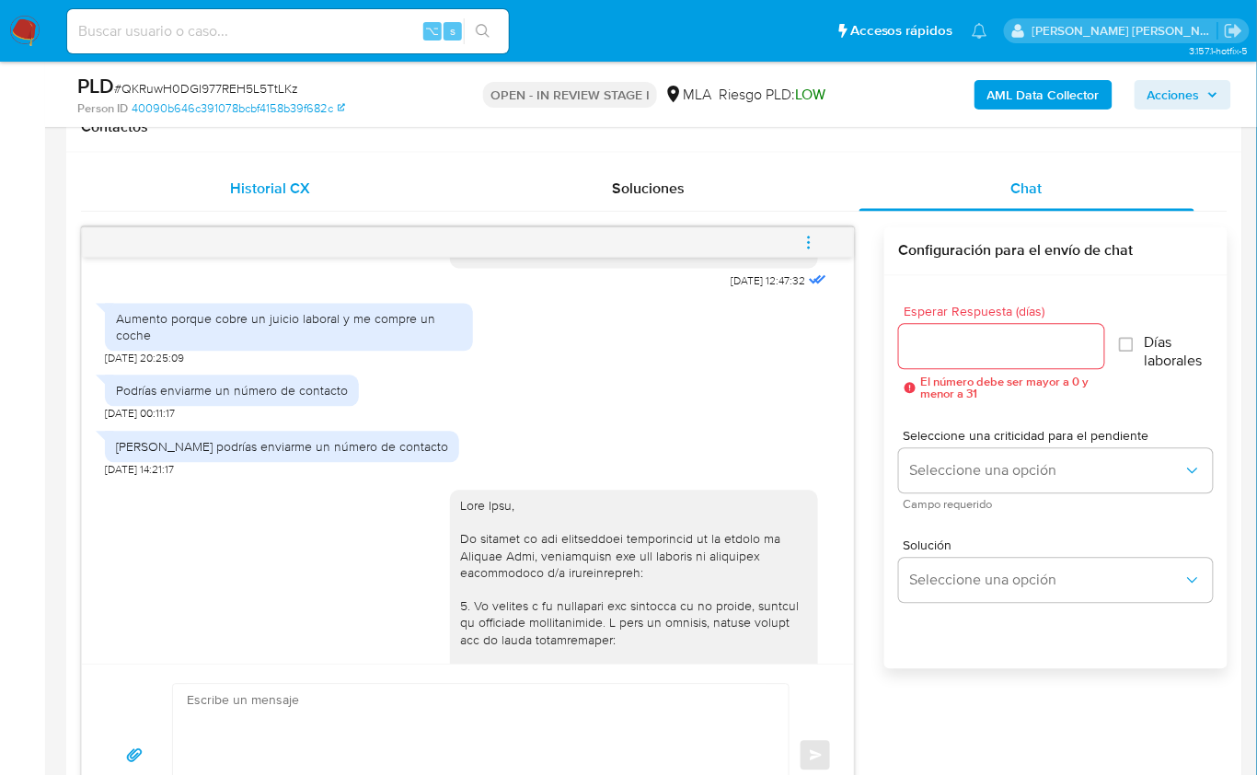
scroll to position [857, 0]
click at [285, 186] on span "Historial CX" at bounding box center [270, 190] width 80 height 21
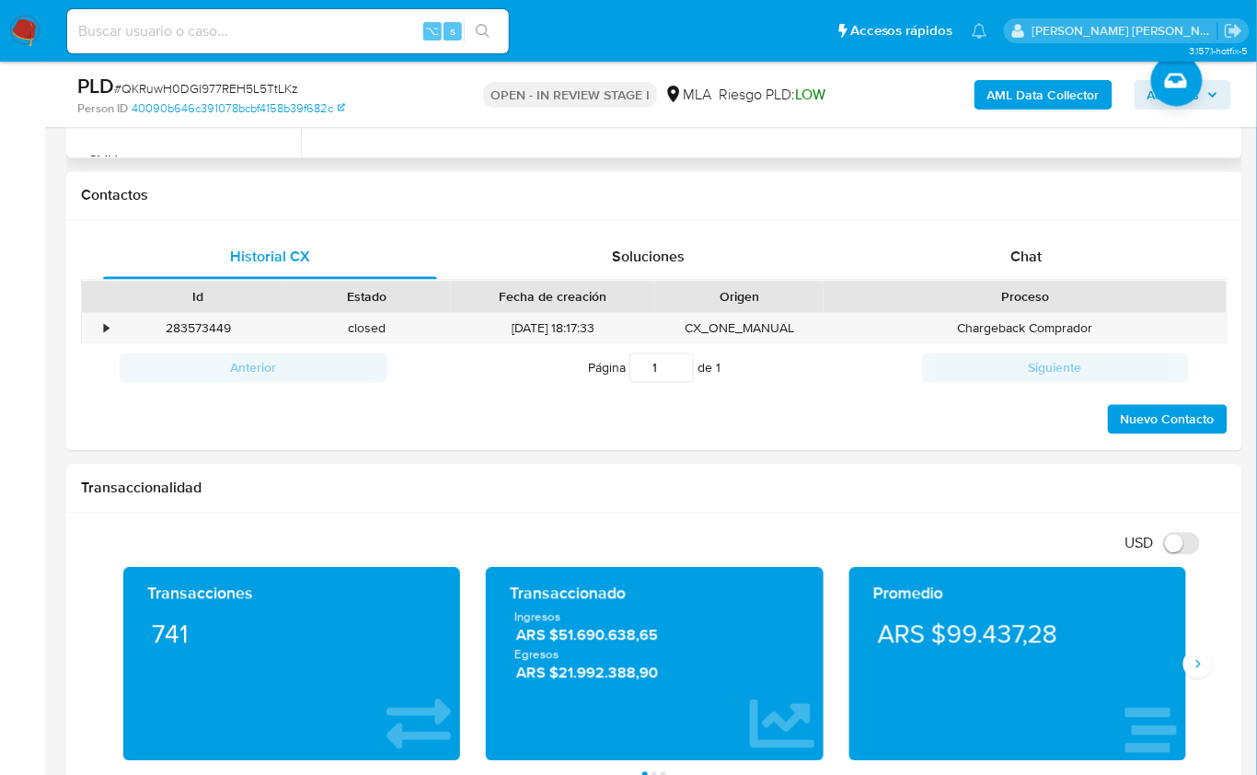
scroll to position [513, 0]
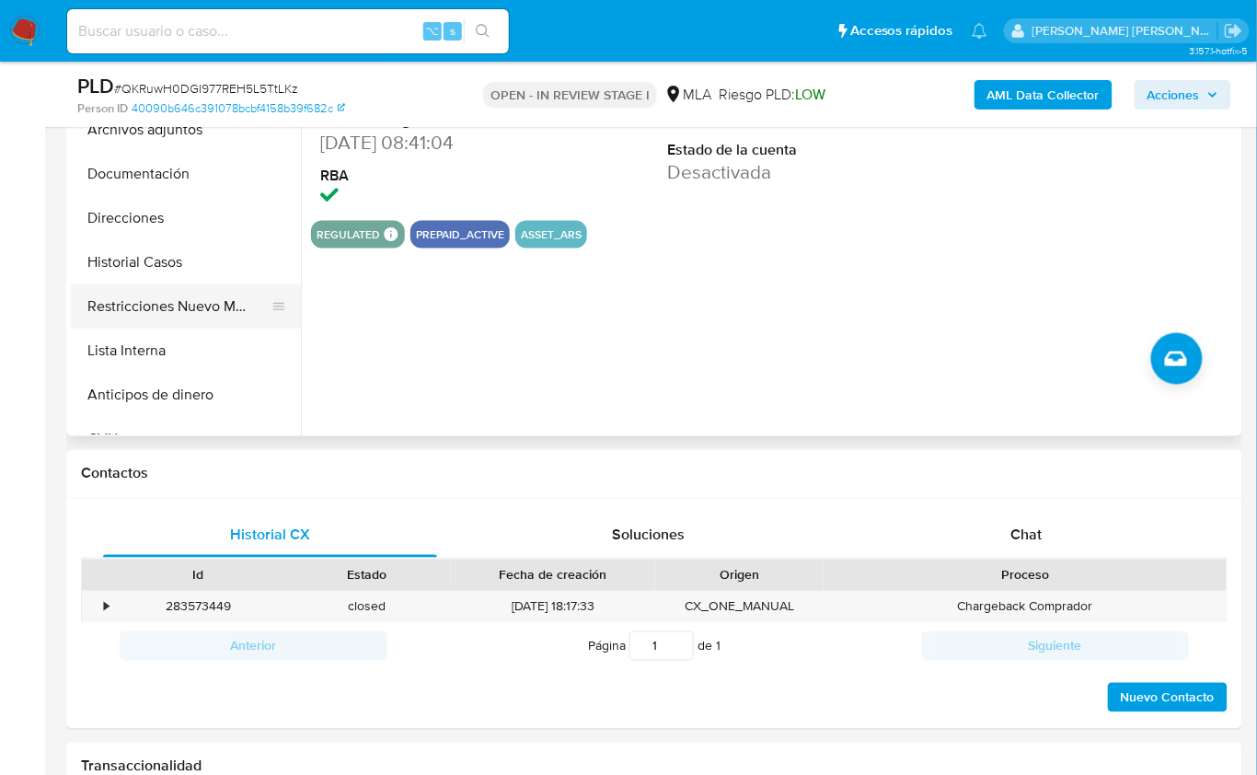
click at [146, 315] on button "Restricciones Nuevo Mundo" at bounding box center [178, 306] width 215 height 44
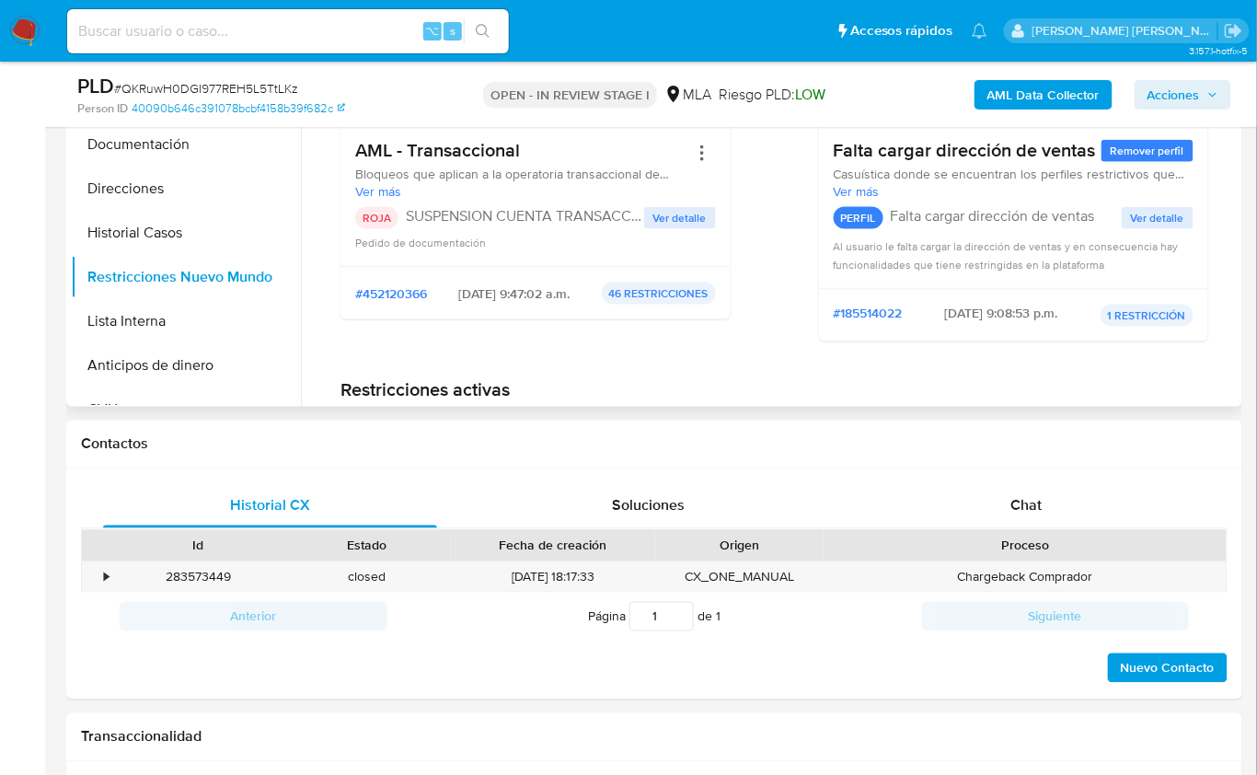
scroll to position [267, 0]
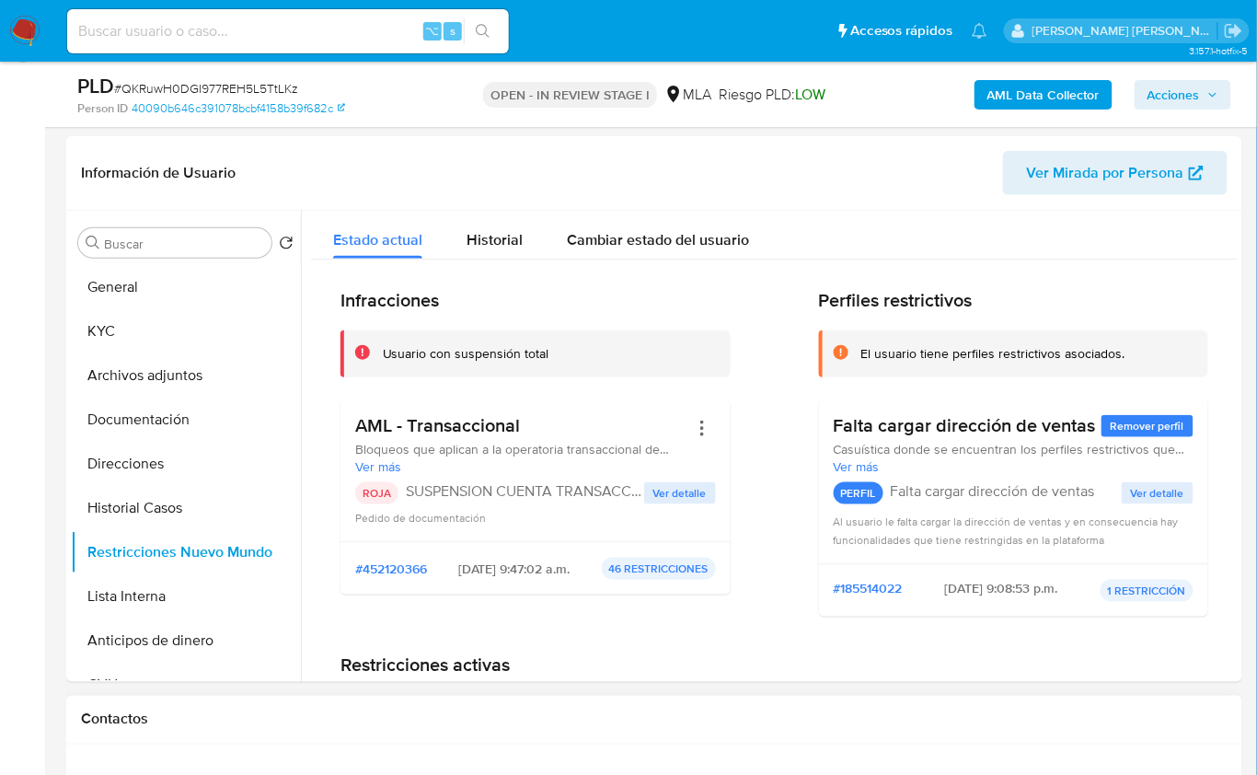
click at [758, 723] on h1 "Contactos" at bounding box center [654, 720] width 1147 height 18
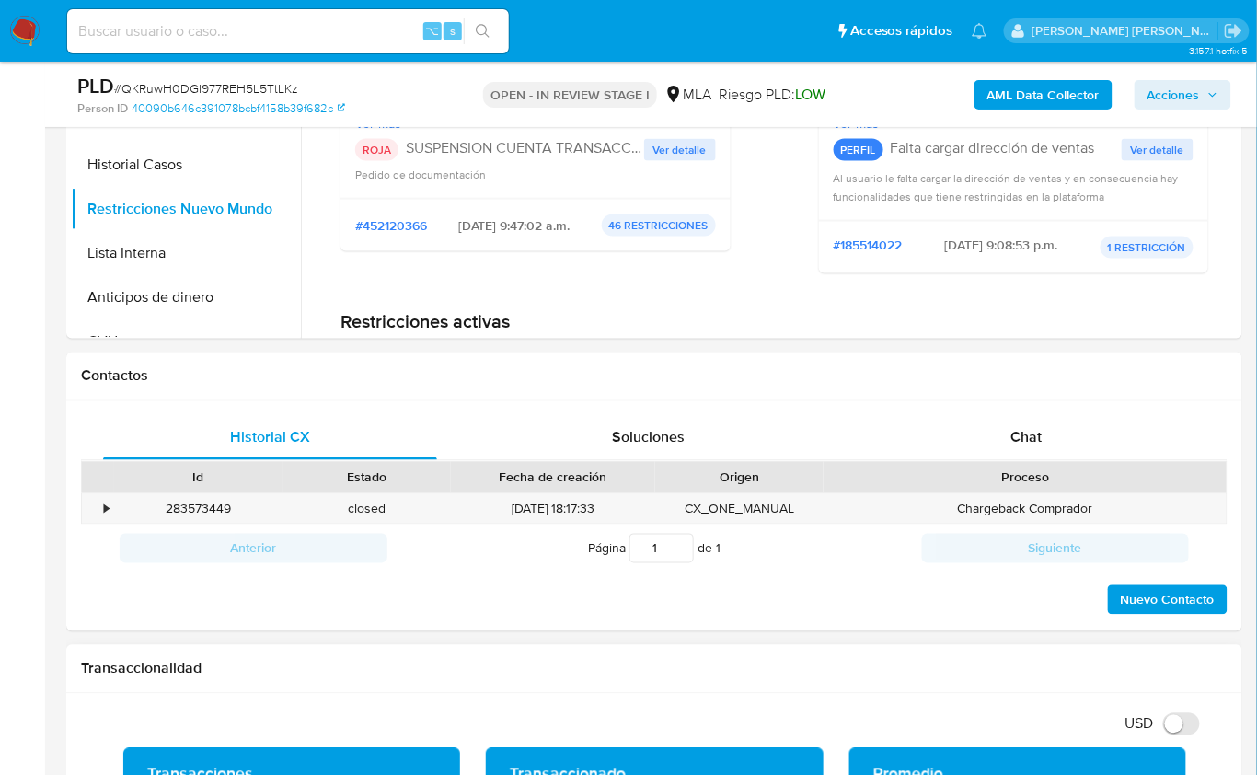
scroll to position [760, 0]
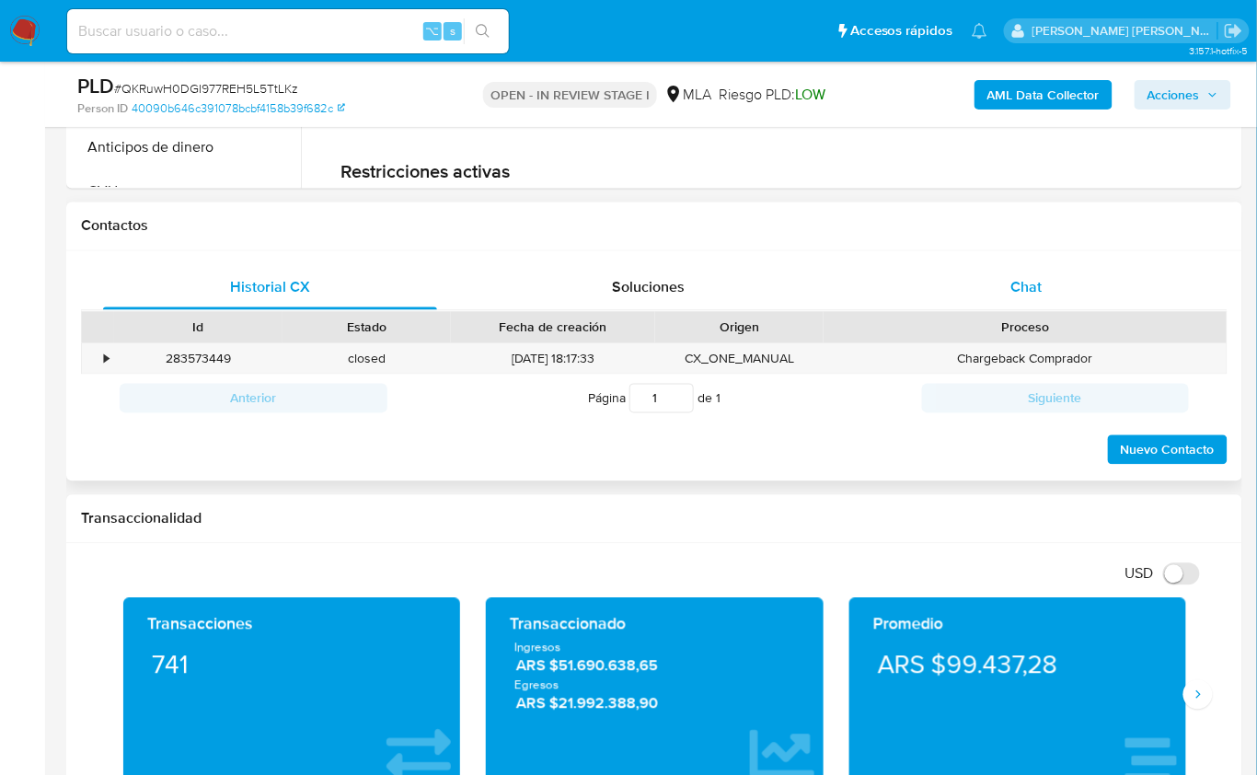
click at [1047, 295] on div "Chat" at bounding box center [1027, 288] width 334 height 44
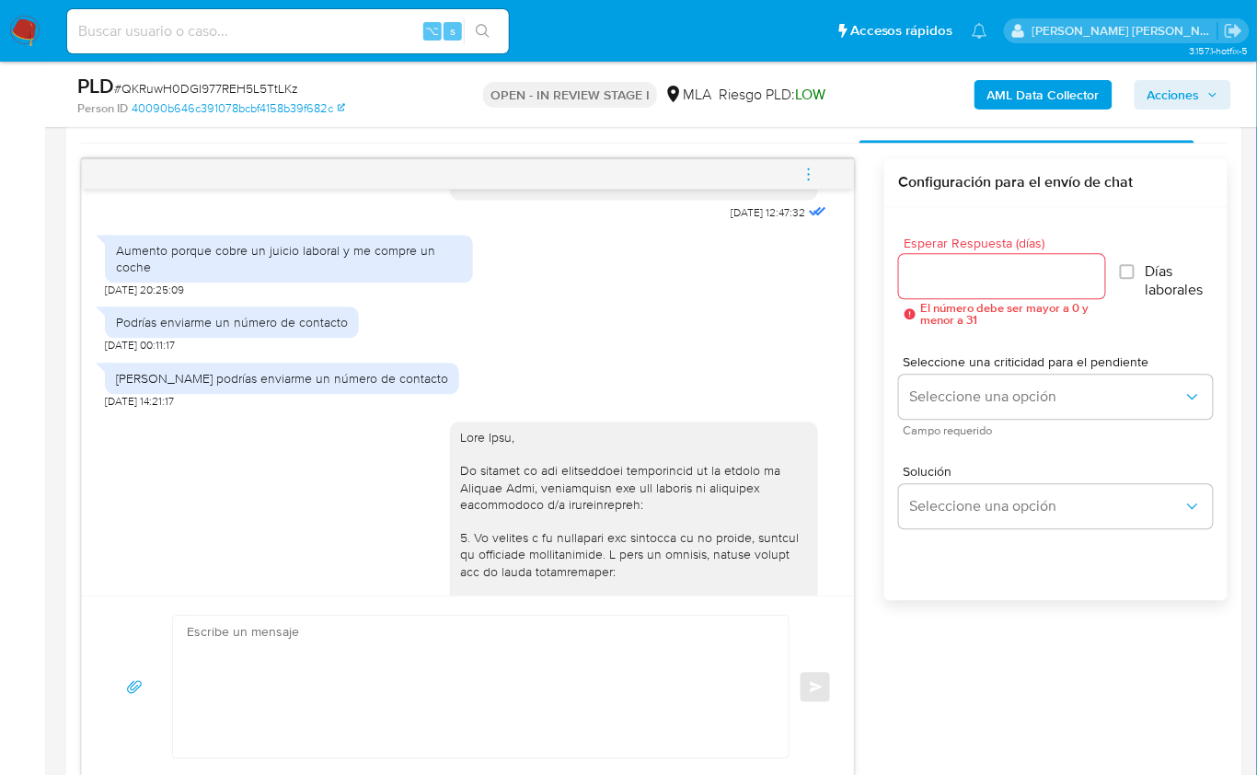
scroll to position [3980, 0]
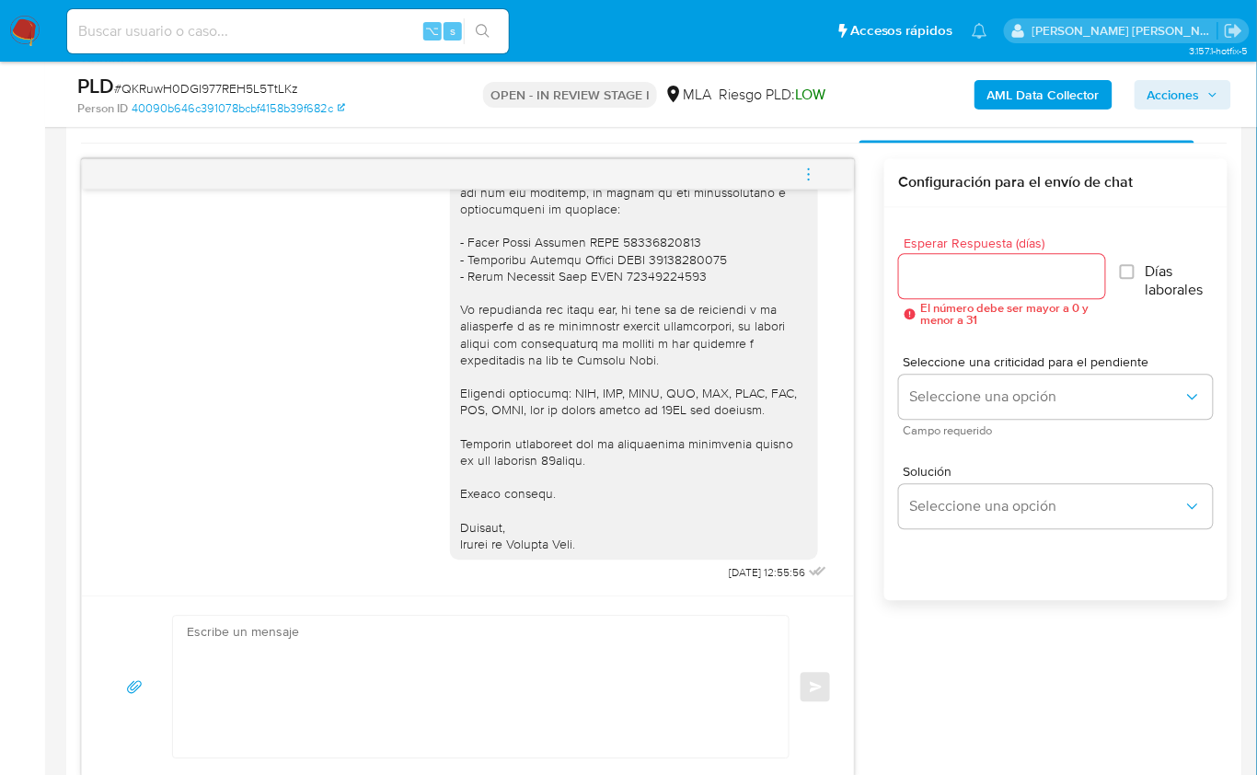
click at [1034, 696] on div "17/07/2025 19:59:03 Hola, Esperamos que te encuentres muy bien. Te consultamos …" at bounding box center [654, 468] width 1147 height 619
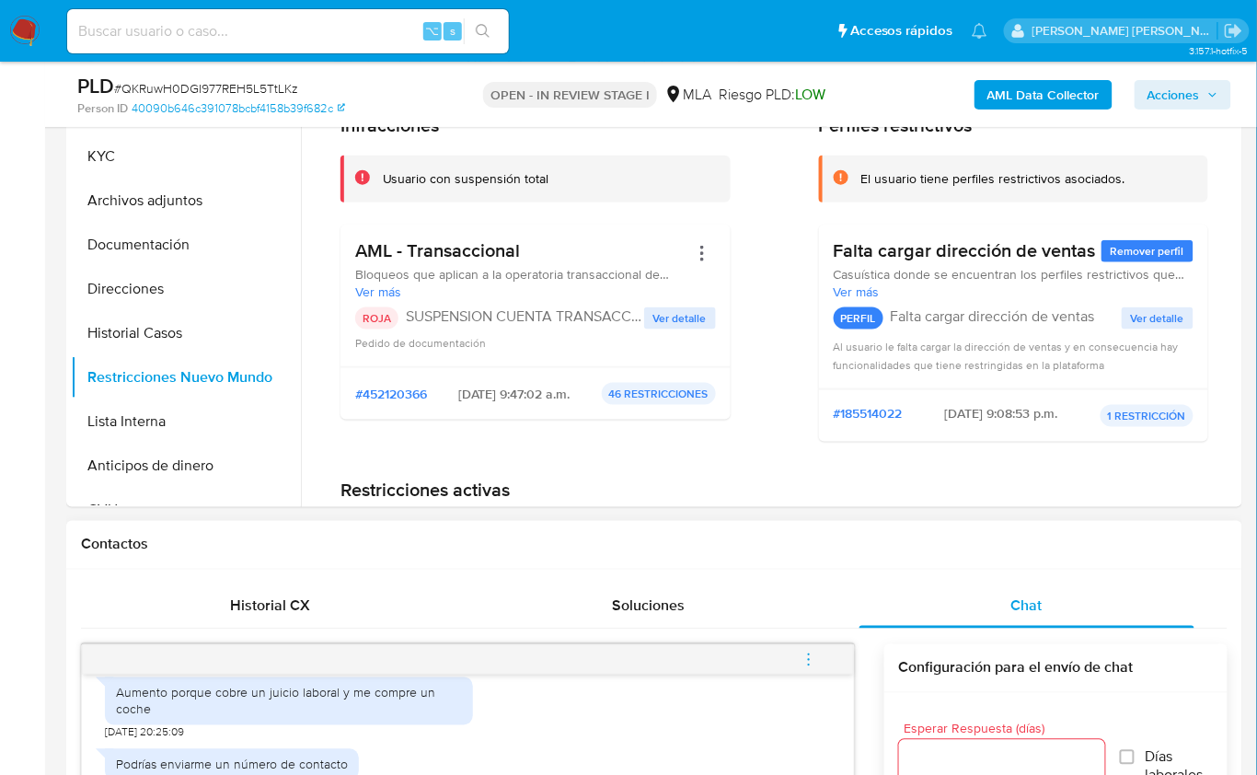
scroll to position [431, 0]
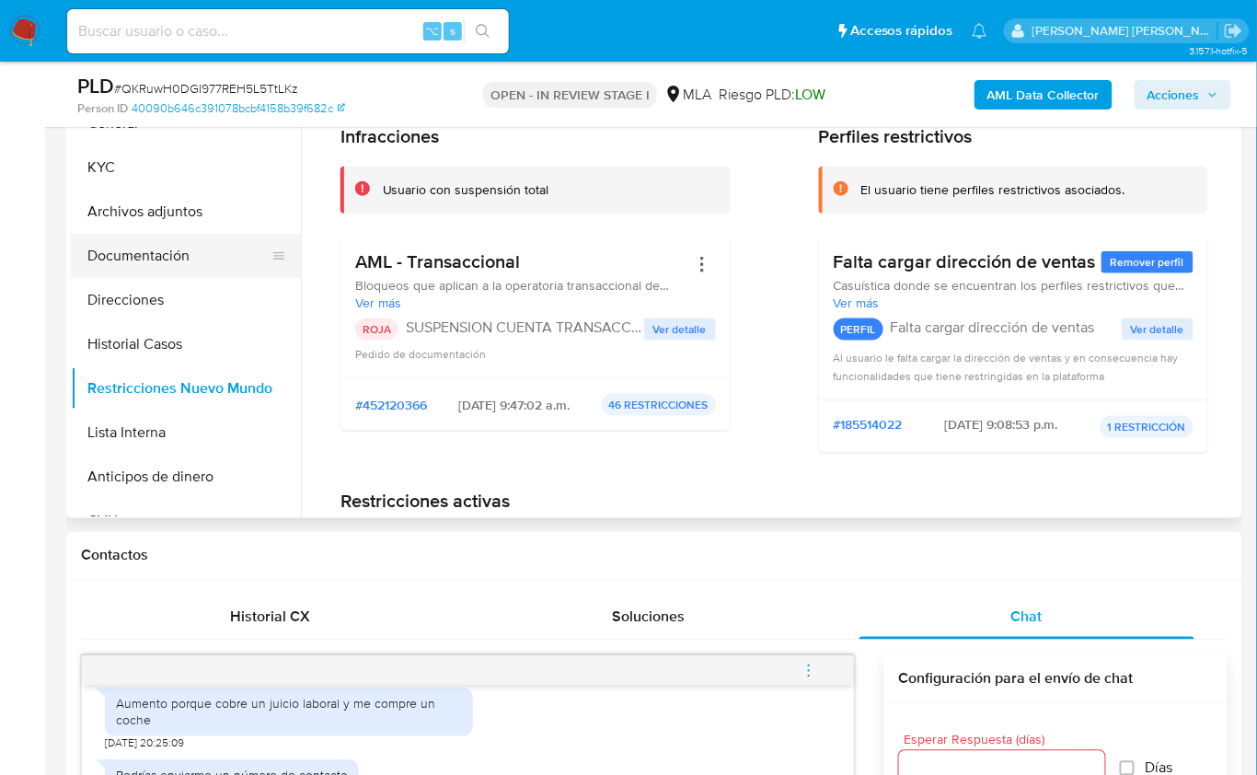
click at [134, 264] on button "Documentación" at bounding box center [178, 256] width 215 height 44
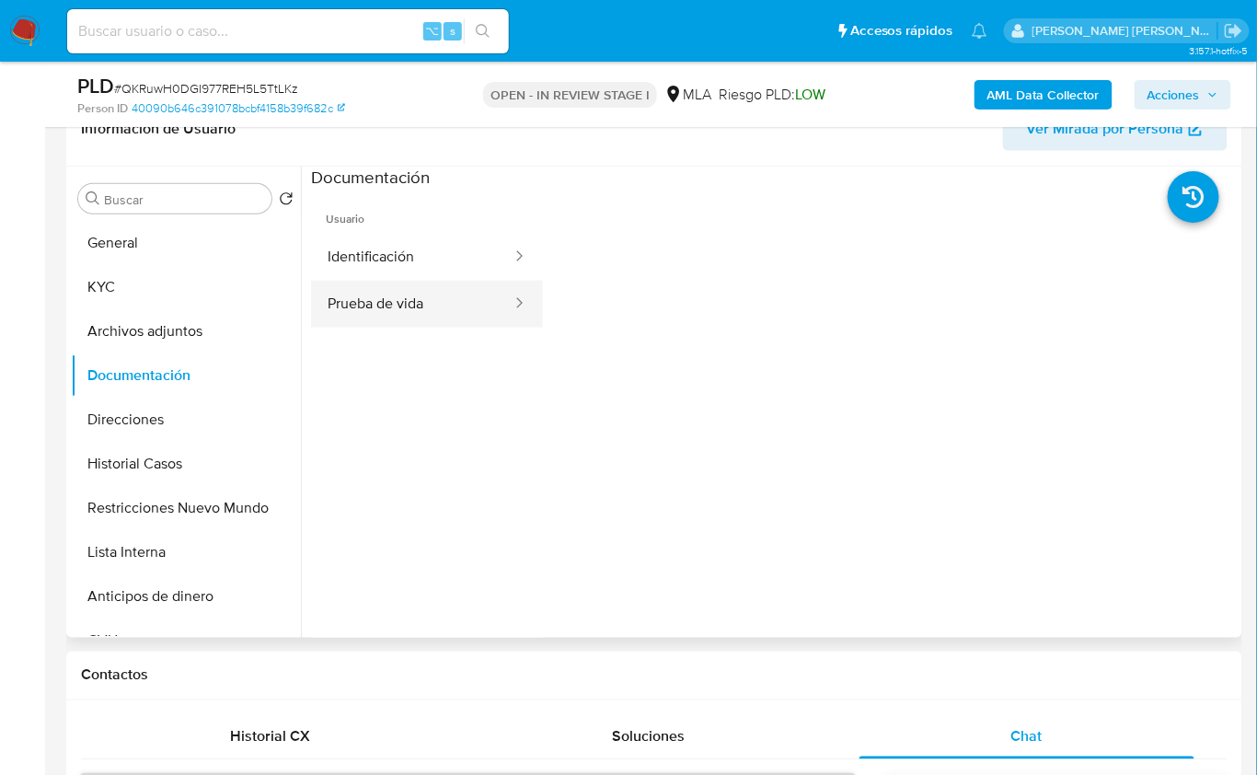
scroll to position [310, 0]
click at [389, 293] on button "Prueba de vida" at bounding box center [412, 305] width 203 height 47
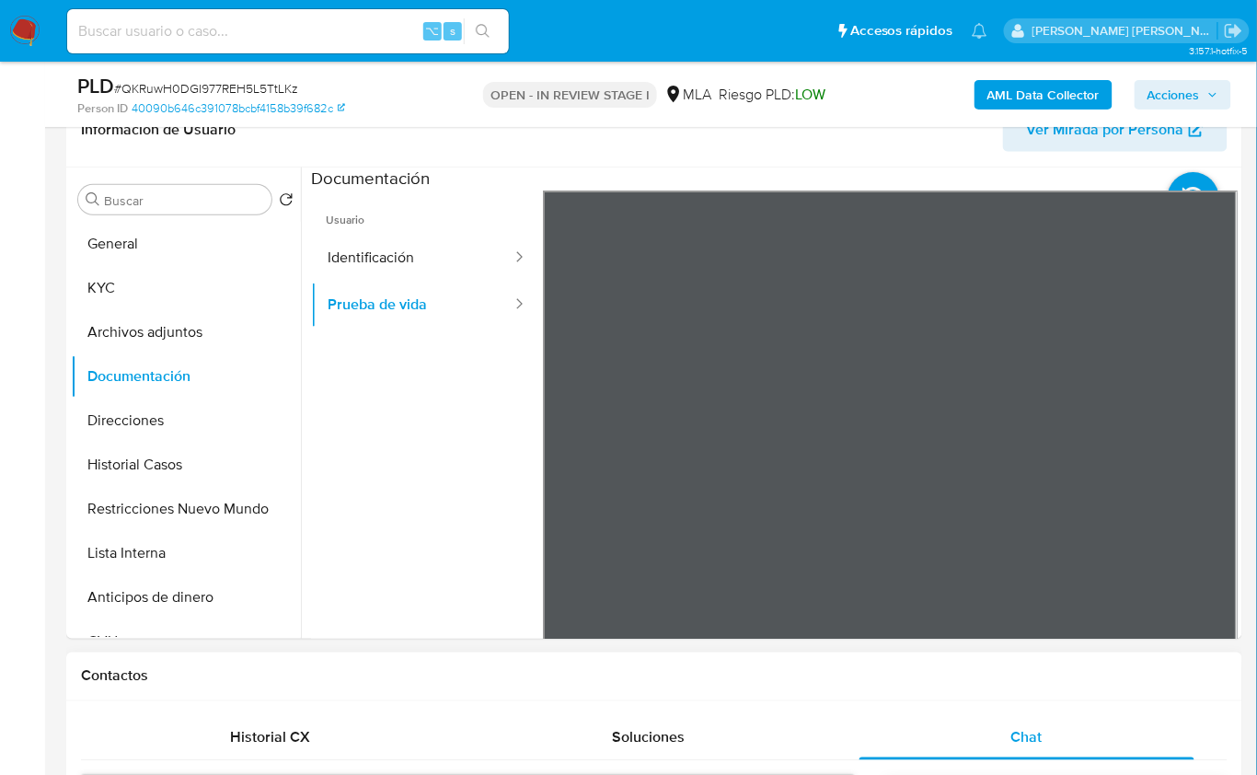
click at [1031, 661] on div "Contactos" at bounding box center [654, 677] width 1176 height 49
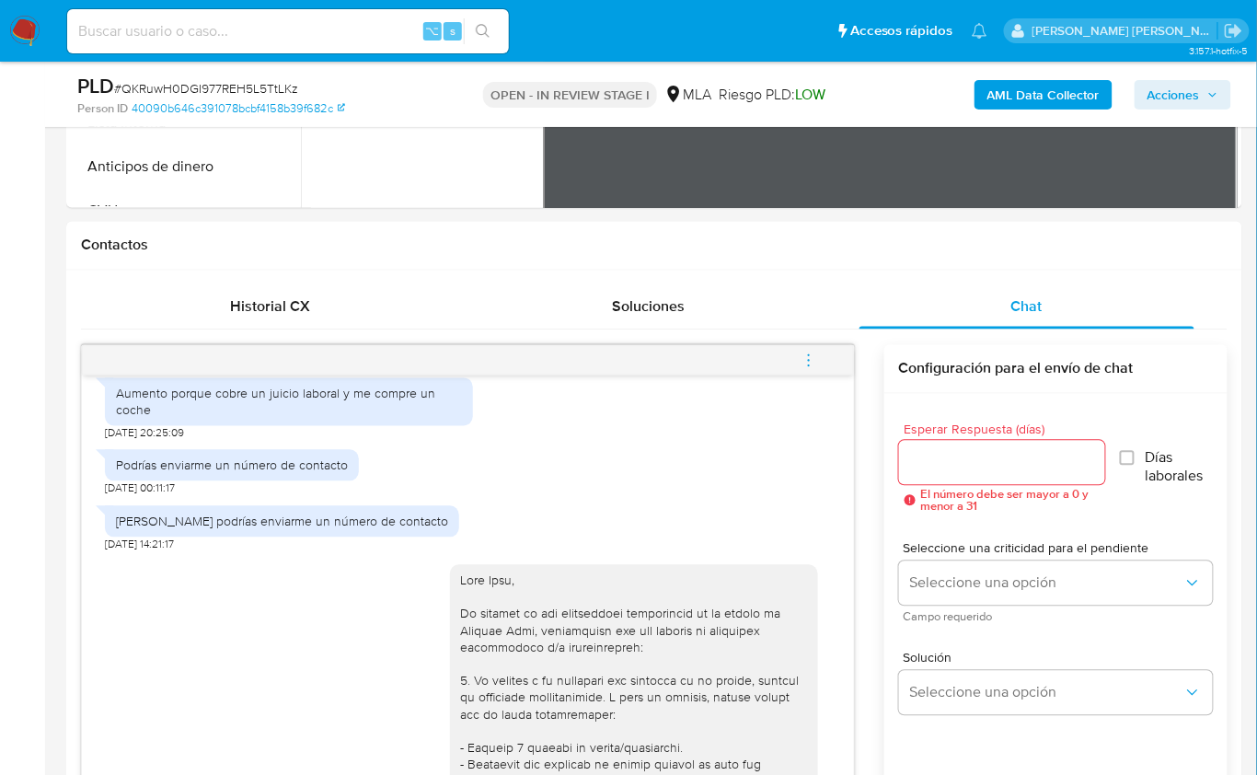
scroll to position [776, 0]
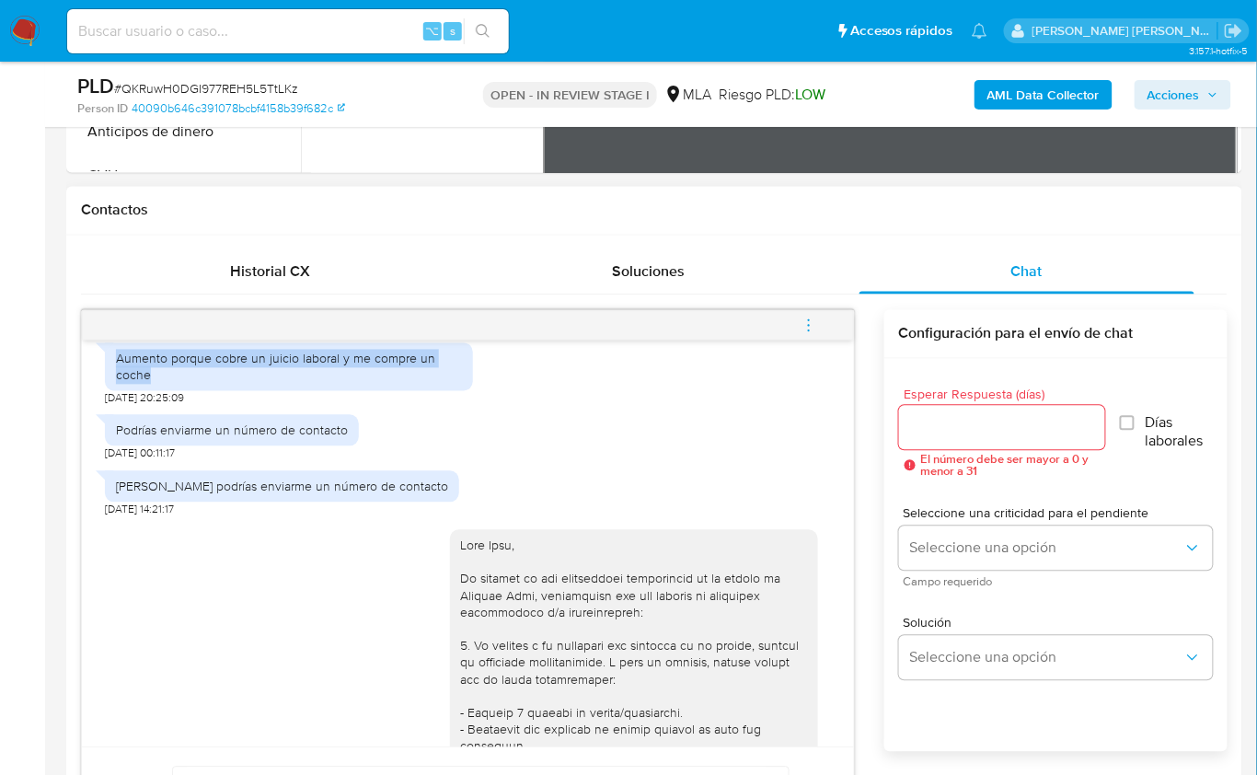
drag, startPoint x: 114, startPoint y: 405, endPoint x: 156, endPoint y: 431, distance: 49.6
click at [156, 391] on div "Aumento porque cobre un juicio laboral y me compre un coche" at bounding box center [289, 367] width 368 height 48
copy div "Aumento porque cobre un juicio laboral y me compre un coche"
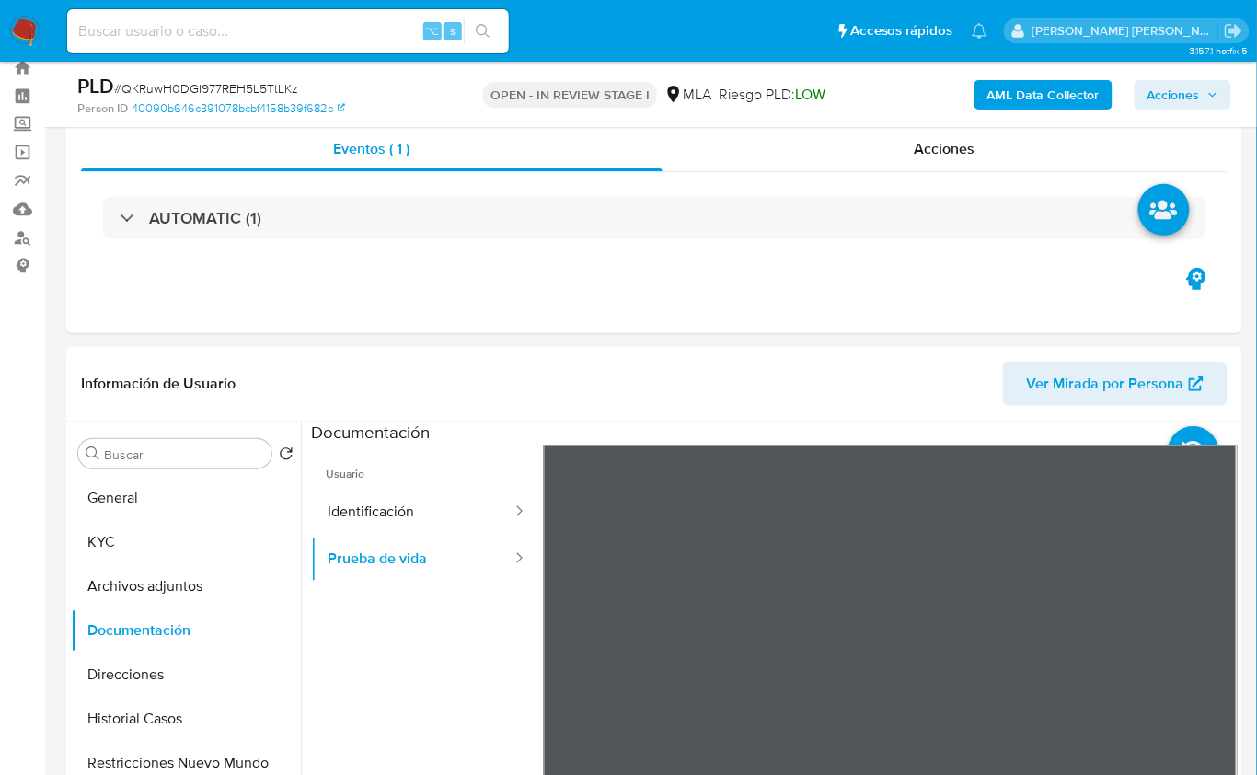
scroll to position [56, 0]
click at [215, 750] on button "Restricciones Nuevo Mundo" at bounding box center [178, 763] width 215 height 44
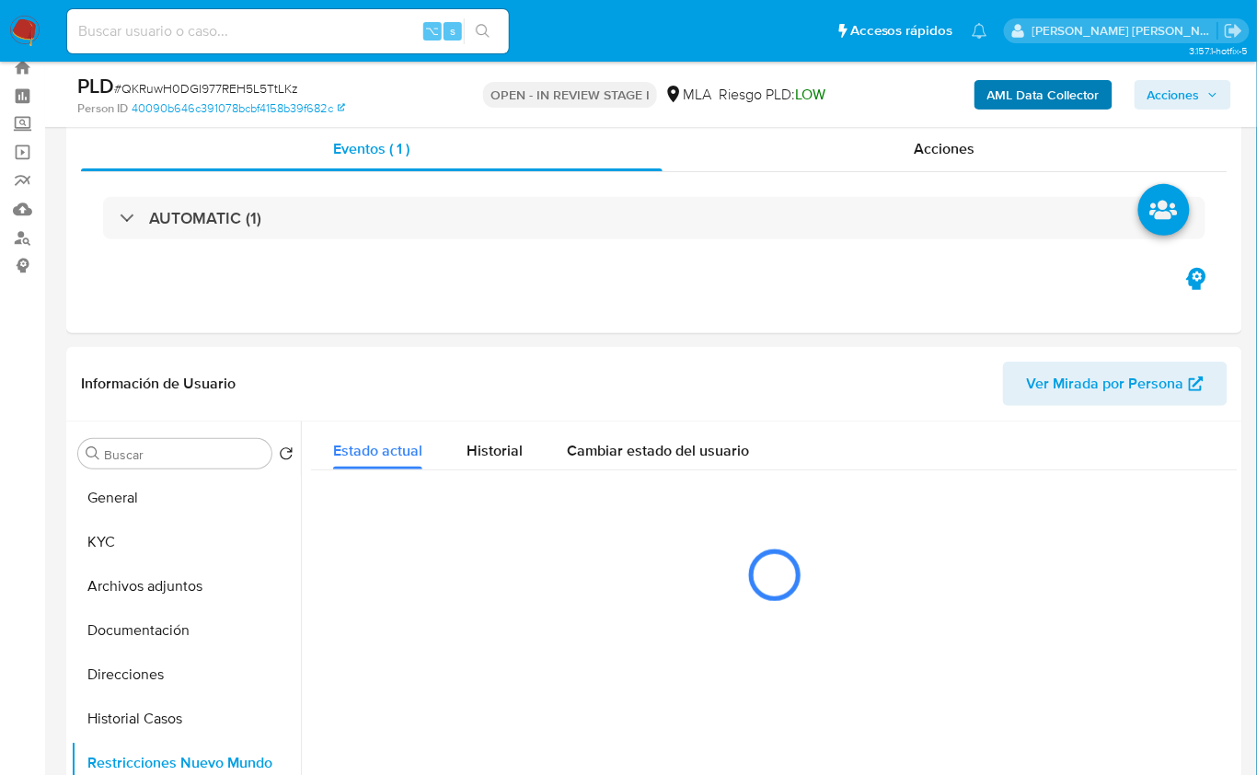
click at [997, 111] on div "AML Data Collector Acciones" at bounding box center [1041, 94] width 380 height 43
click at [1011, 102] on b "AML Data Collector" at bounding box center [1044, 94] width 112 height 29
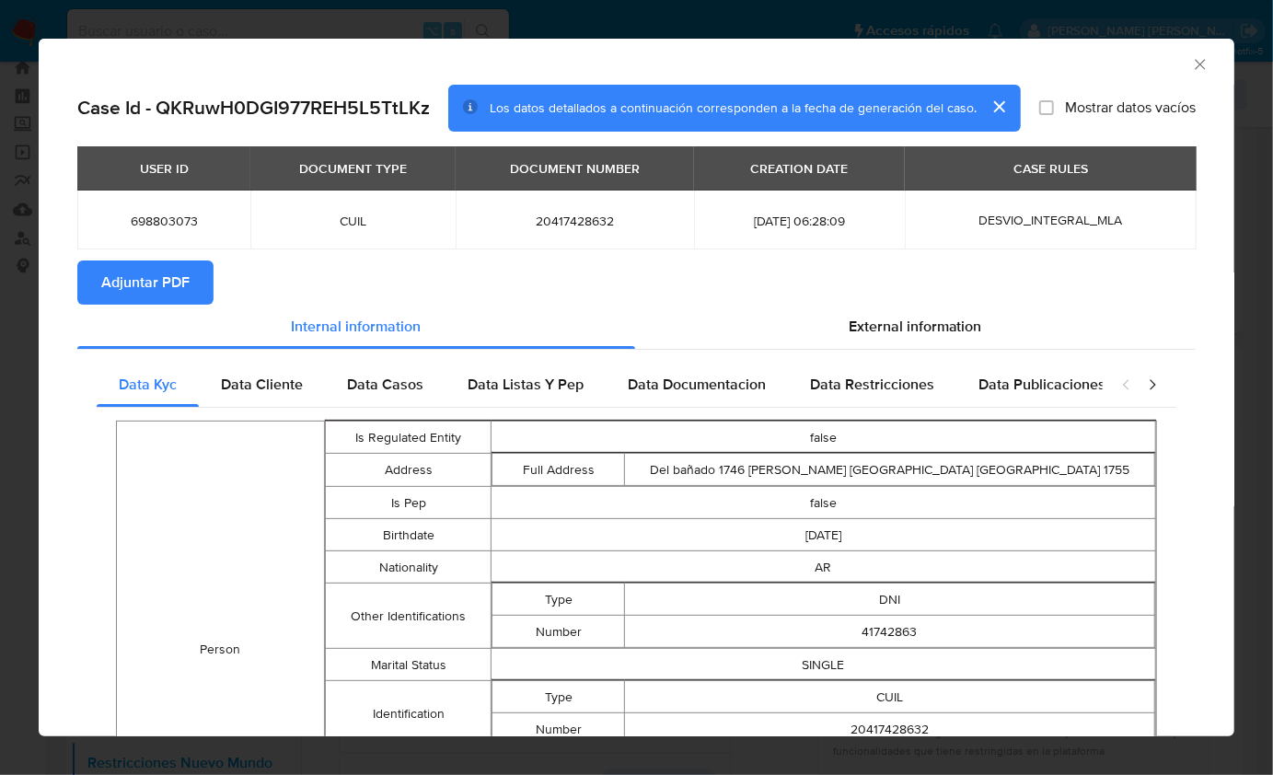
click at [1191, 62] on icon "Cerrar ventana" at bounding box center [1200, 64] width 18 height 18
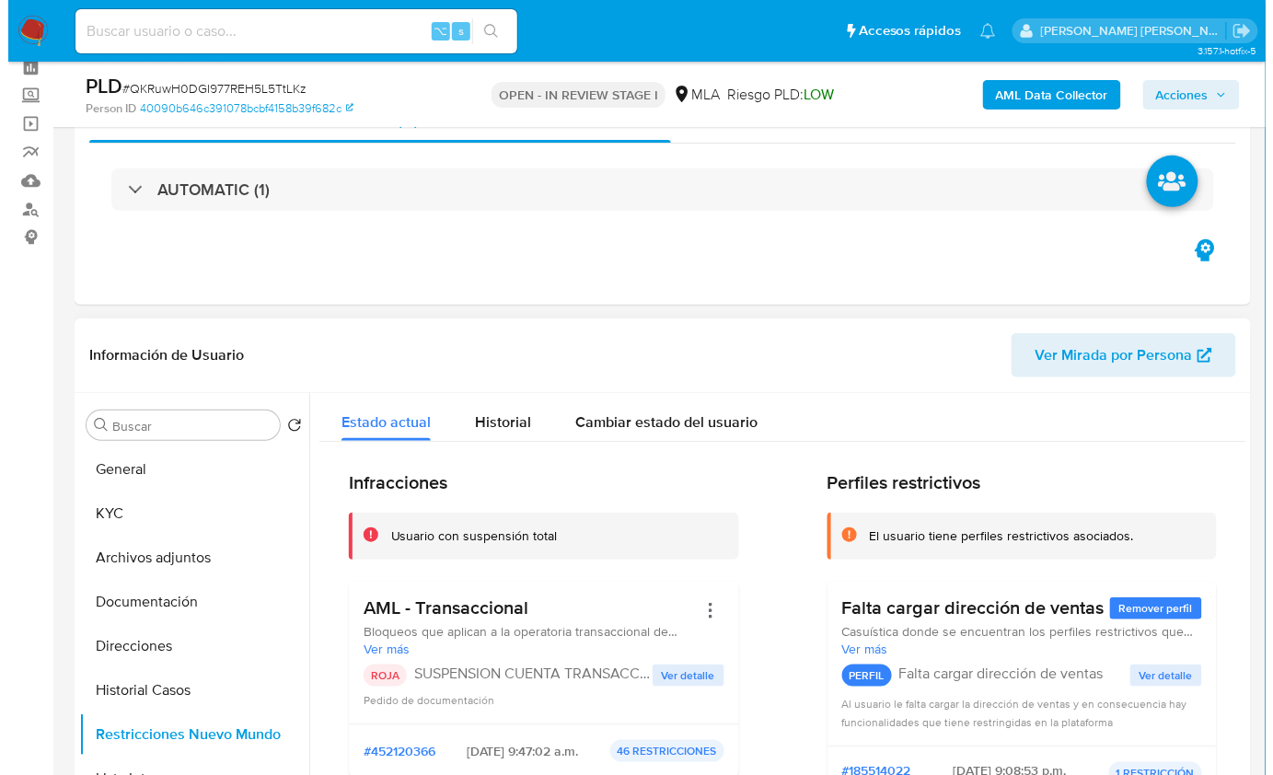
scroll to position [343, 0]
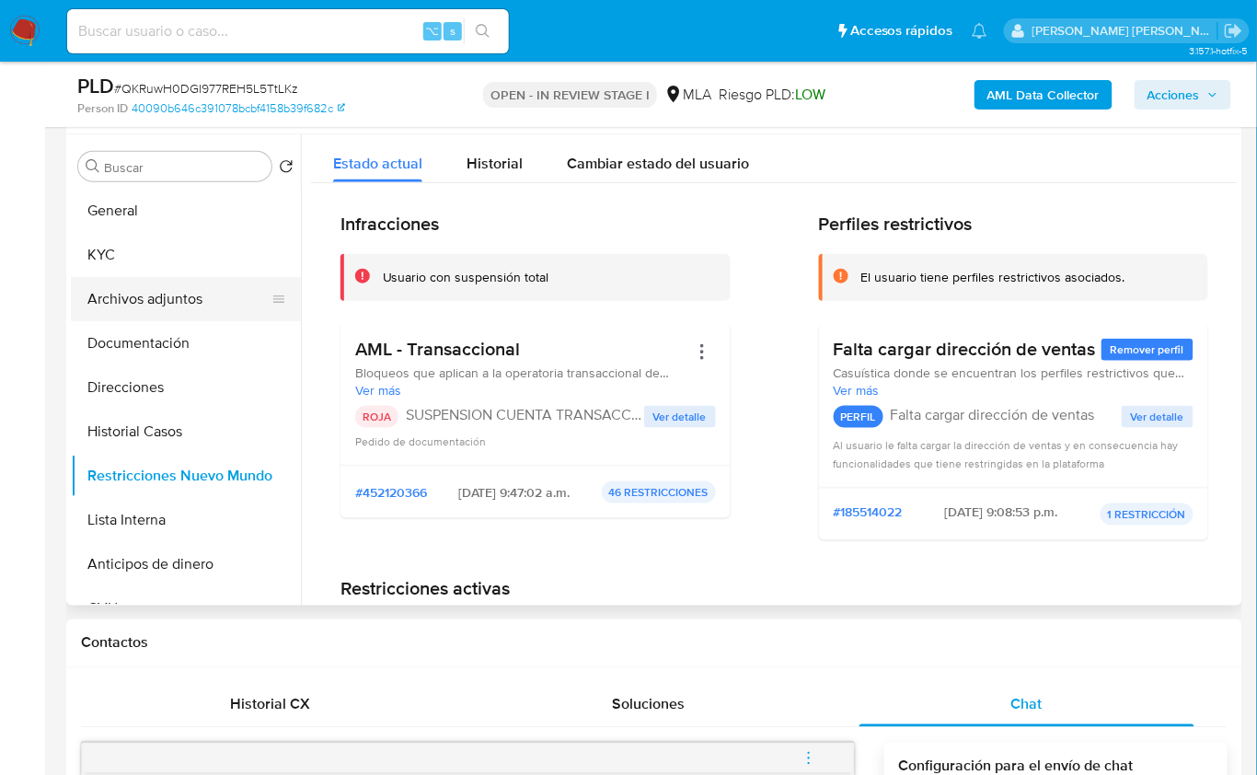
click at [188, 307] on button "Archivos adjuntos" at bounding box center [178, 299] width 215 height 44
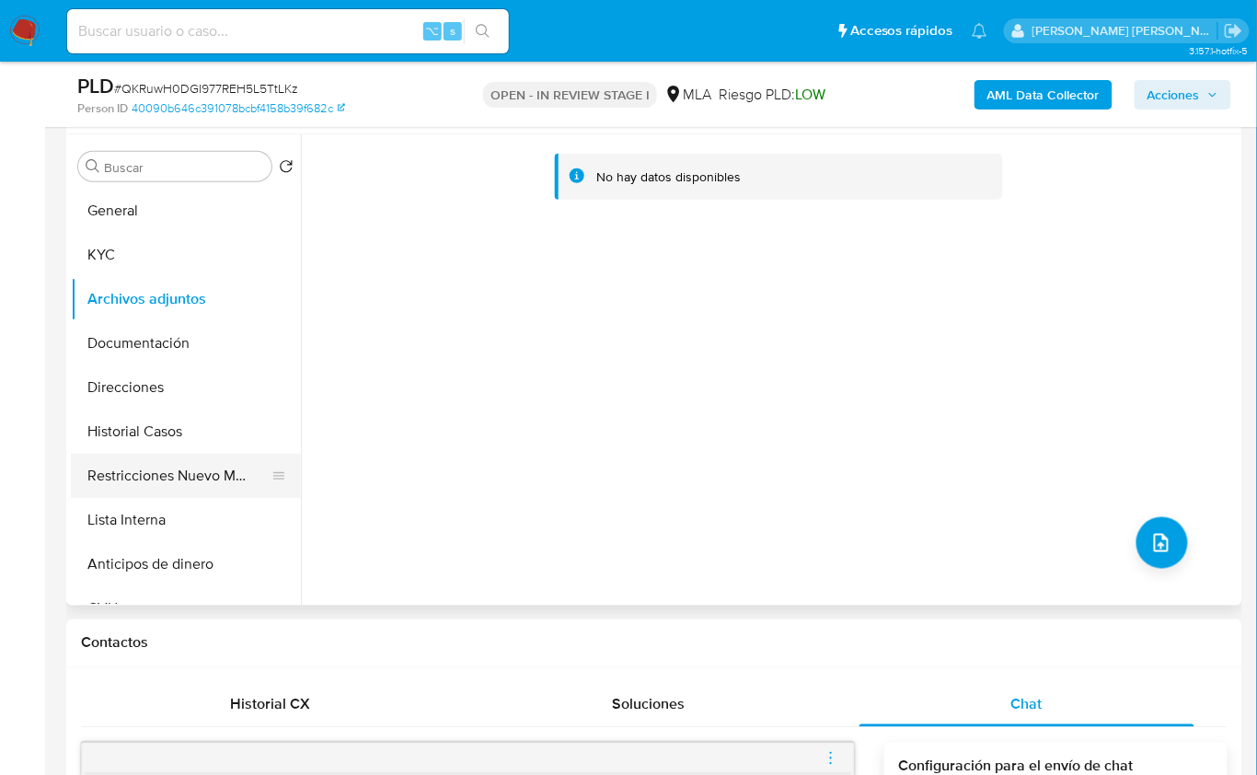
click at [194, 457] on button "Restricciones Nuevo Mundo" at bounding box center [178, 476] width 215 height 44
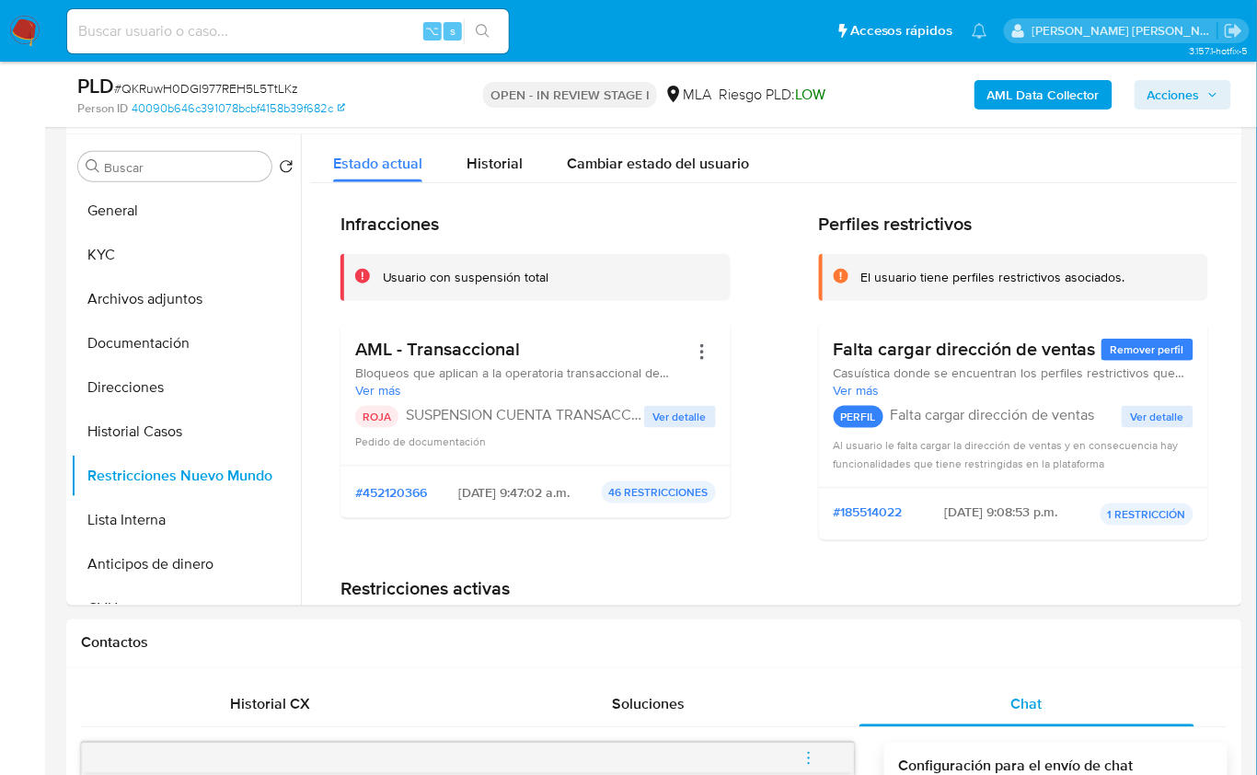
click at [1055, 96] on b "AML Data Collector" at bounding box center [1044, 94] width 112 height 29
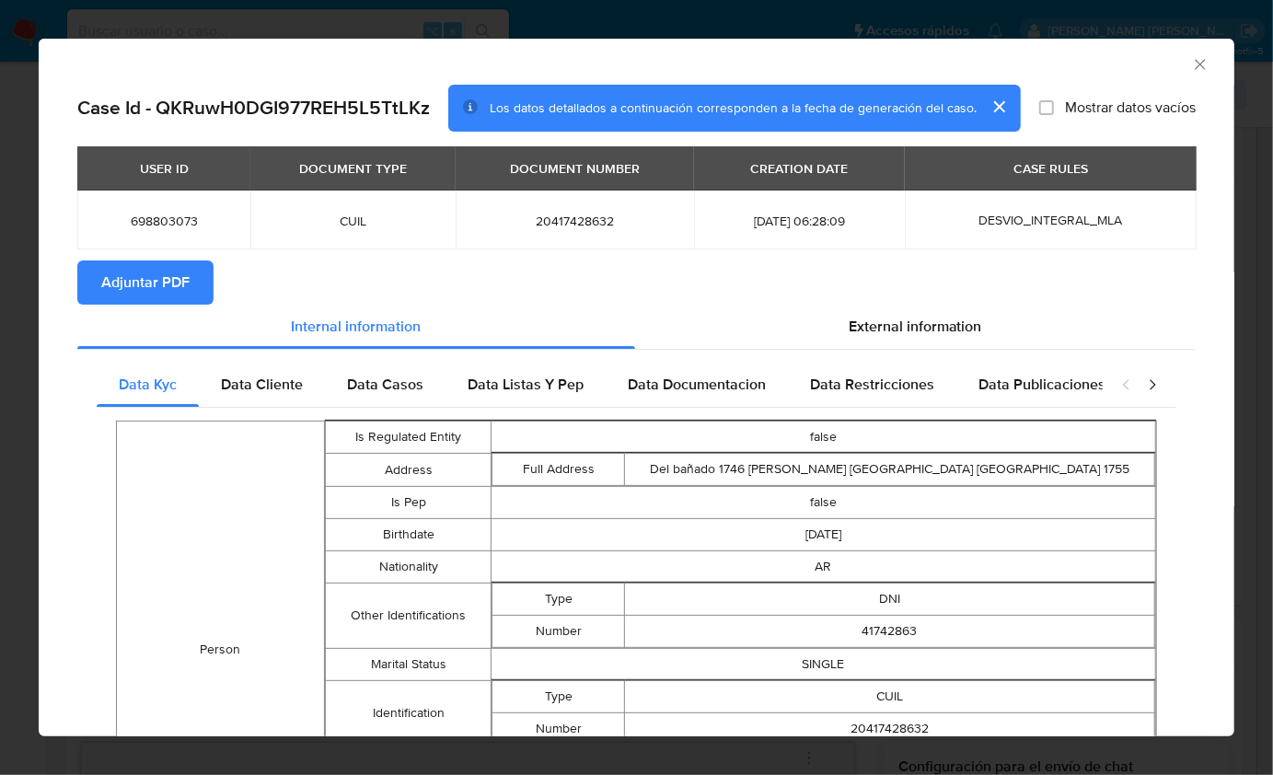
click at [167, 296] on span "Adjuntar PDF" at bounding box center [145, 282] width 88 height 41
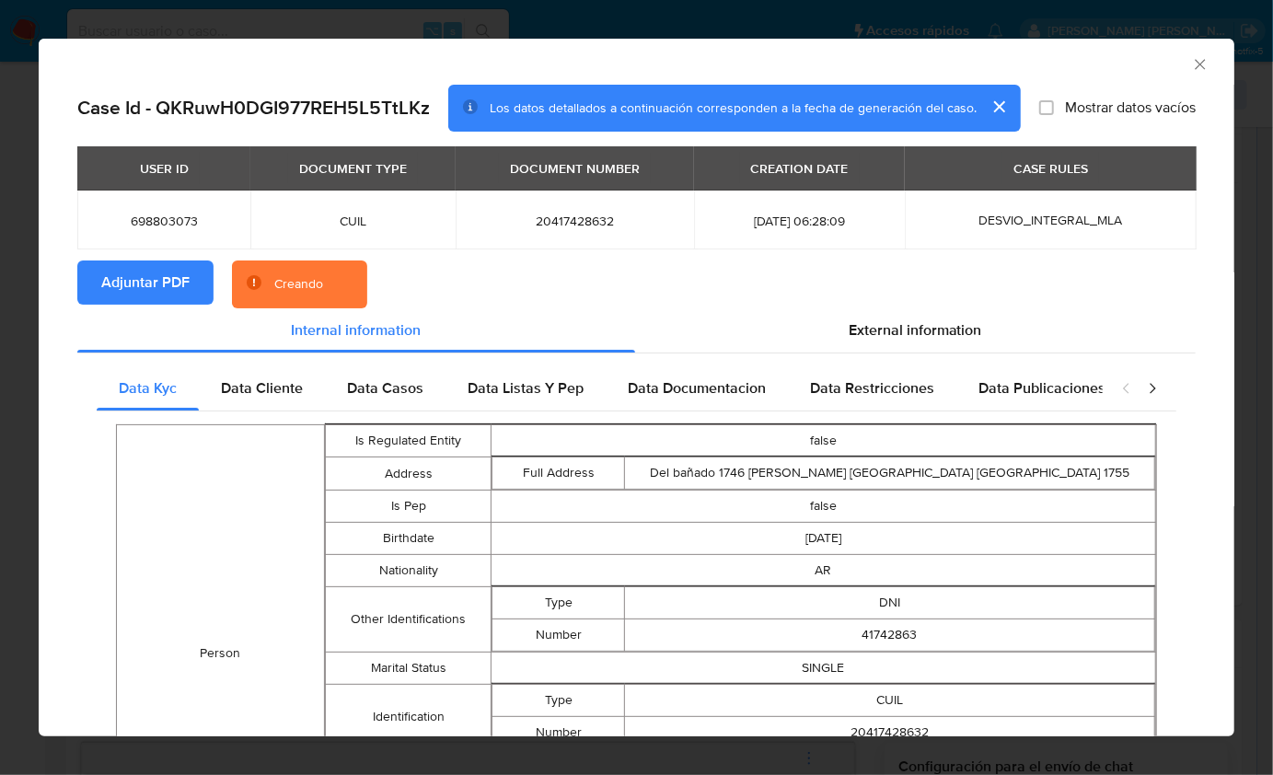
click at [991, 296] on section "Adjuntar PDF Creando" at bounding box center [636, 284] width 1118 height 48
click at [1106, 272] on section "Adjuntar PDF Creando" at bounding box center [636, 284] width 1118 height 48
click at [1109, 75] on div "AML Data Collector" at bounding box center [637, 62] width 1196 height 46
click at [1090, 64] on div "AML Data Collector" at bounding box center [622, 62] width 1140 height 20
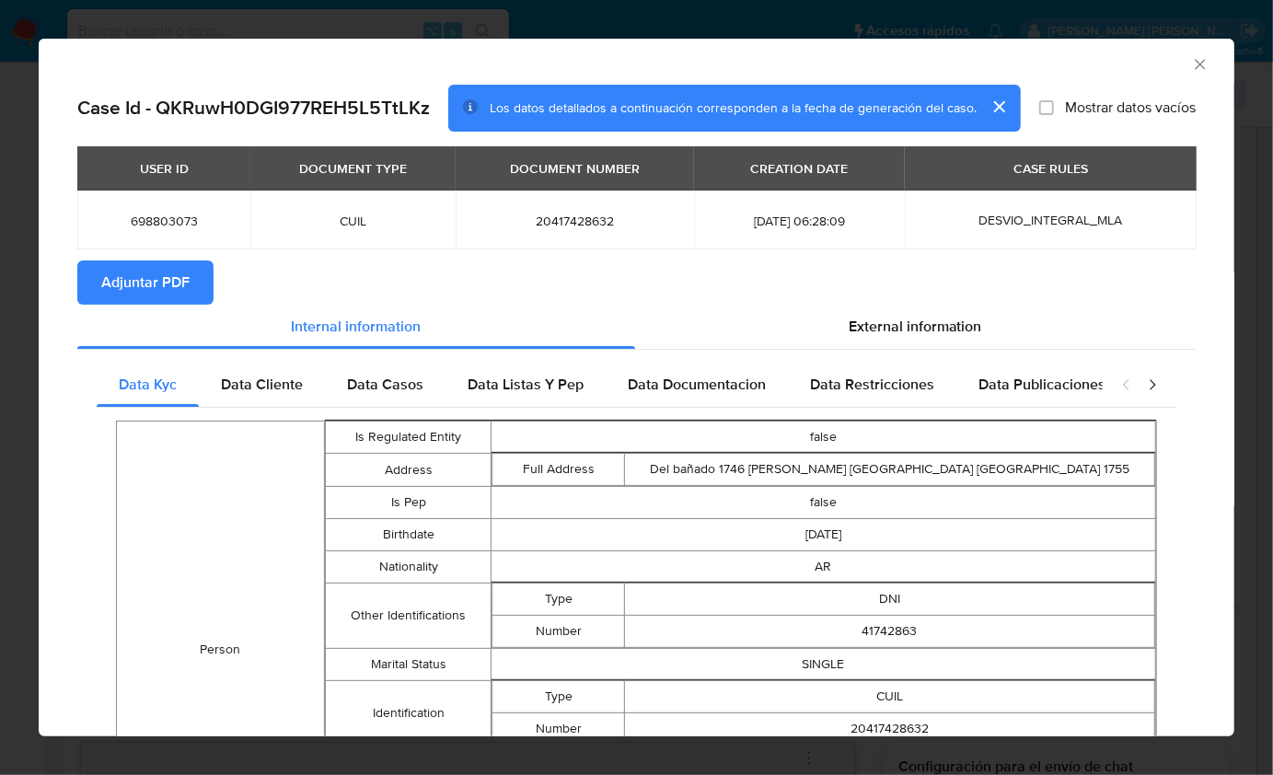
click at [1191, 62] on icon "Cerrar ventana" at bounding box center [1200, 64] width 18 height 18
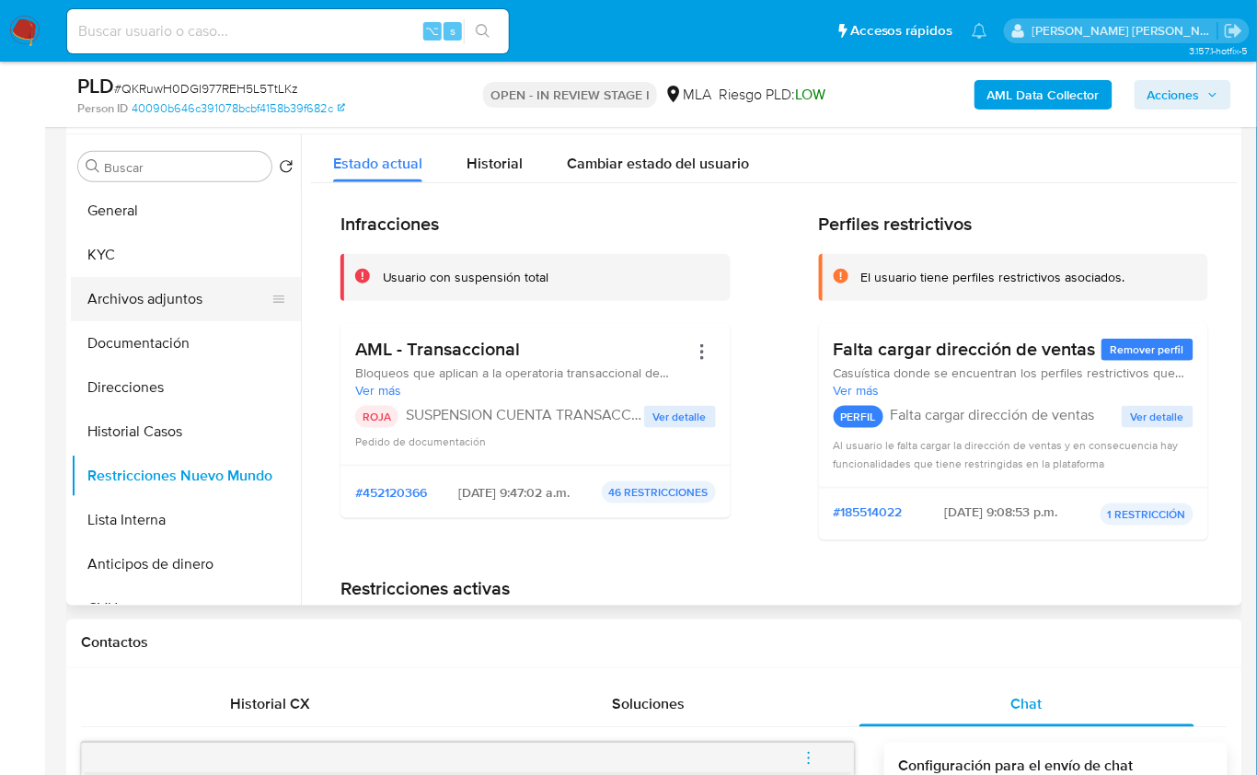
click at [227, 282] on button "Archivos adjuntos" at bounding box center [178, 299] width 215 height 44
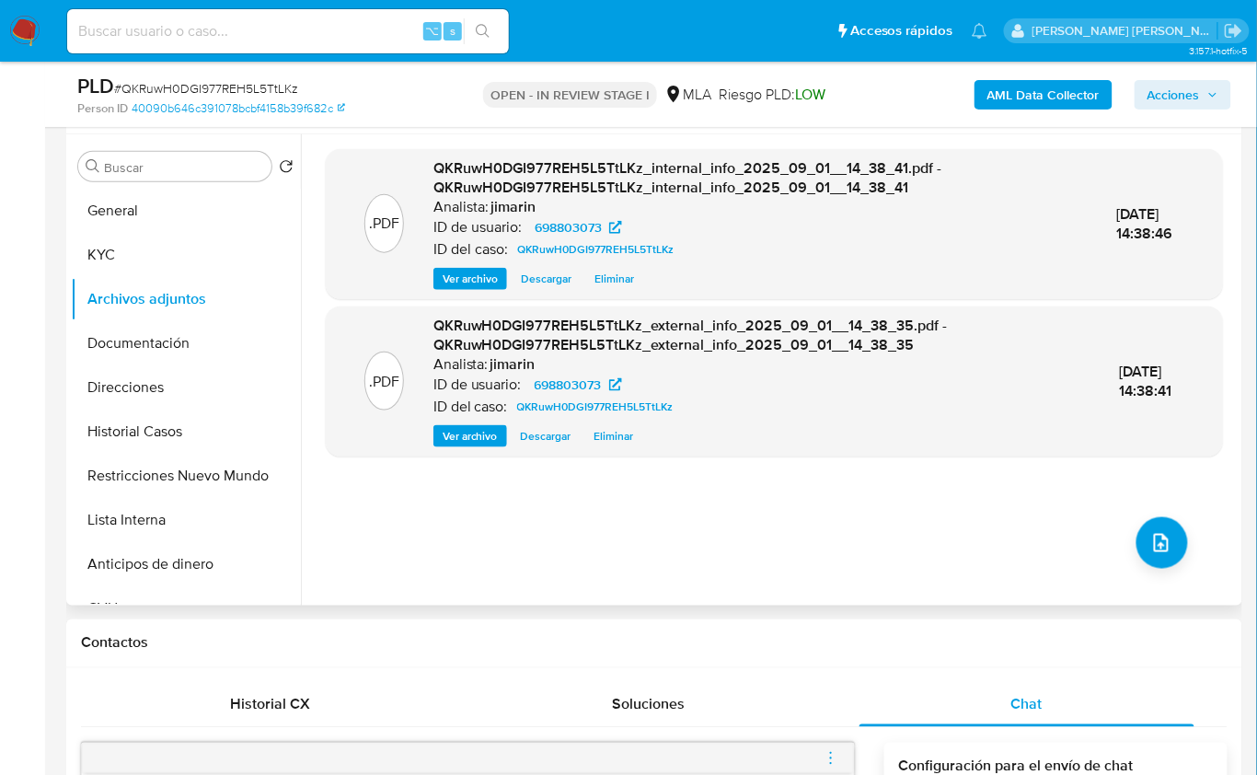
click at [1178, 555] on div ".PDF QKRuwH0DGI977REH5L5TtLKz_internal_info_2025_09_01__14_38_41.pdf - QKRuwH0D…" at bounding box center [774, 370] width 897 height 442
click at [1138, 550] on button "upload-file" at bounding box center [1163, 543] width 52 height 52
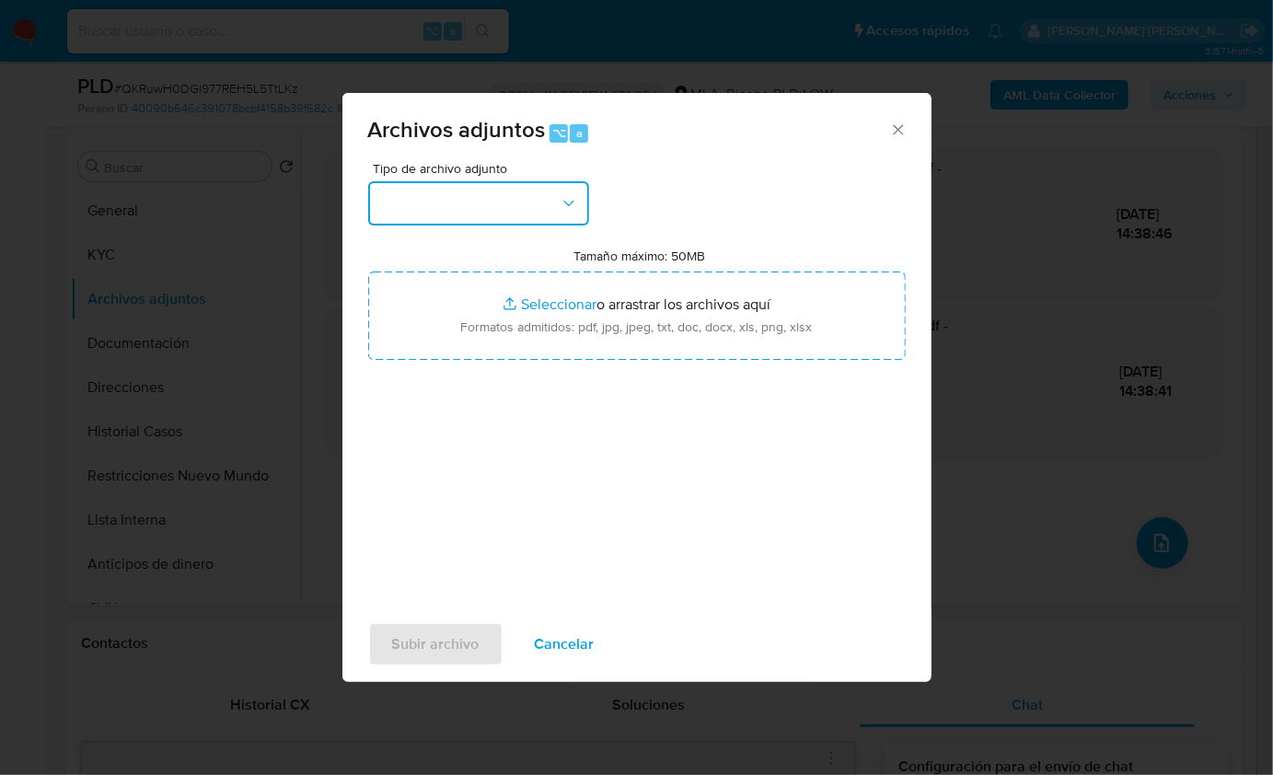
click at [483, 186] on button "button" at bounding box center [478, 203] width 221 height 44
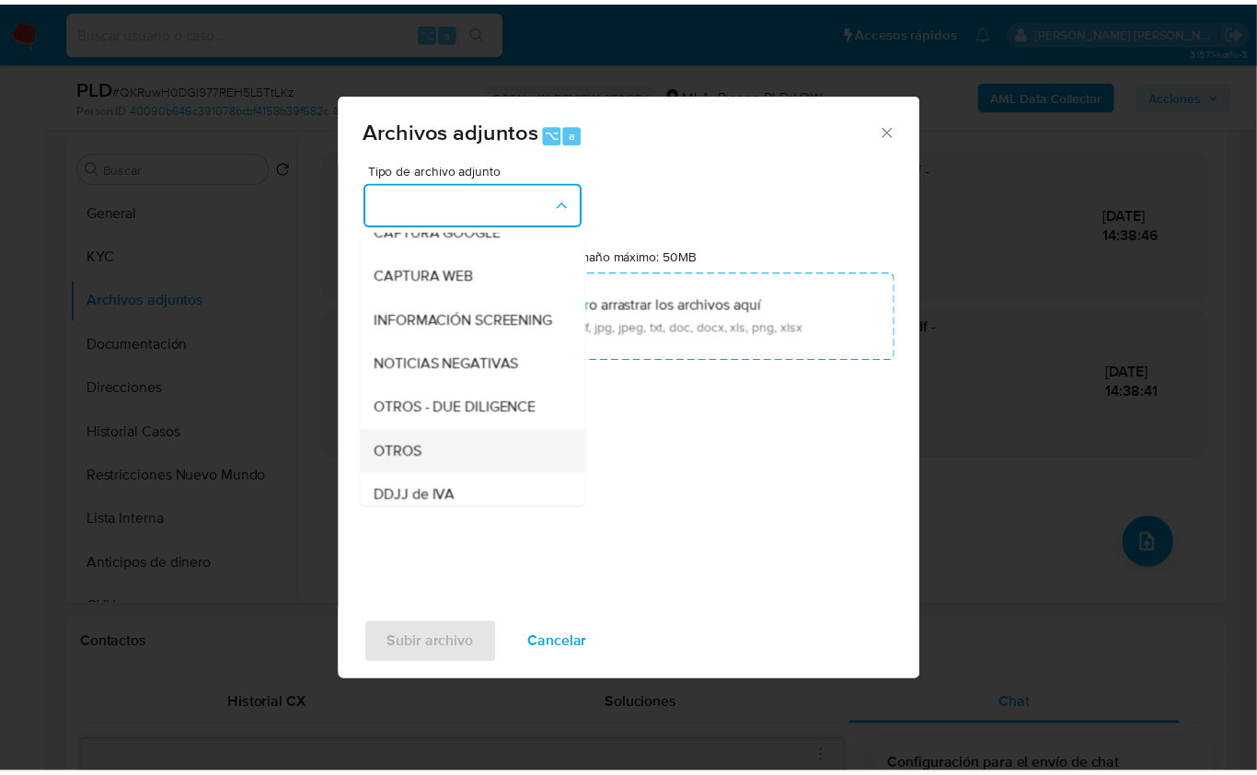
scroll to position [252, 0]
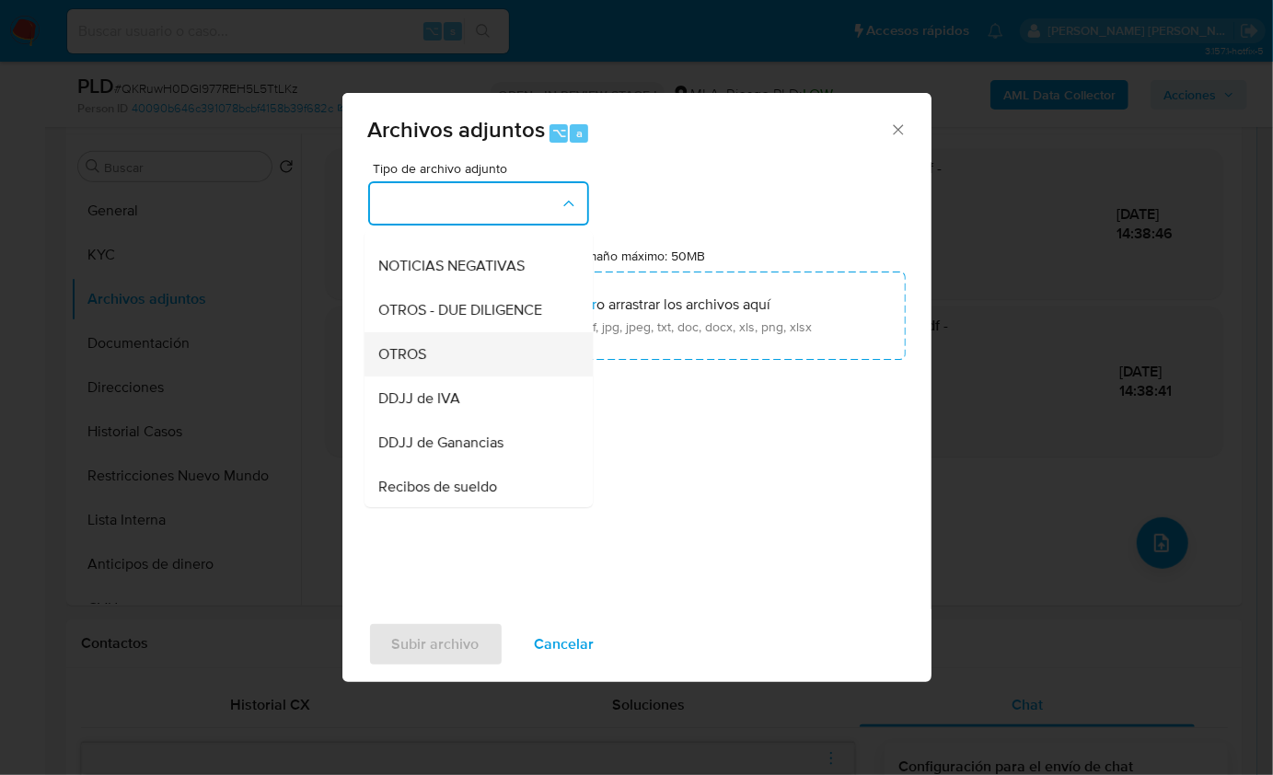
click at [411, 363] on span "OTROS" at bounding box center [403, 353] width 48 height 18
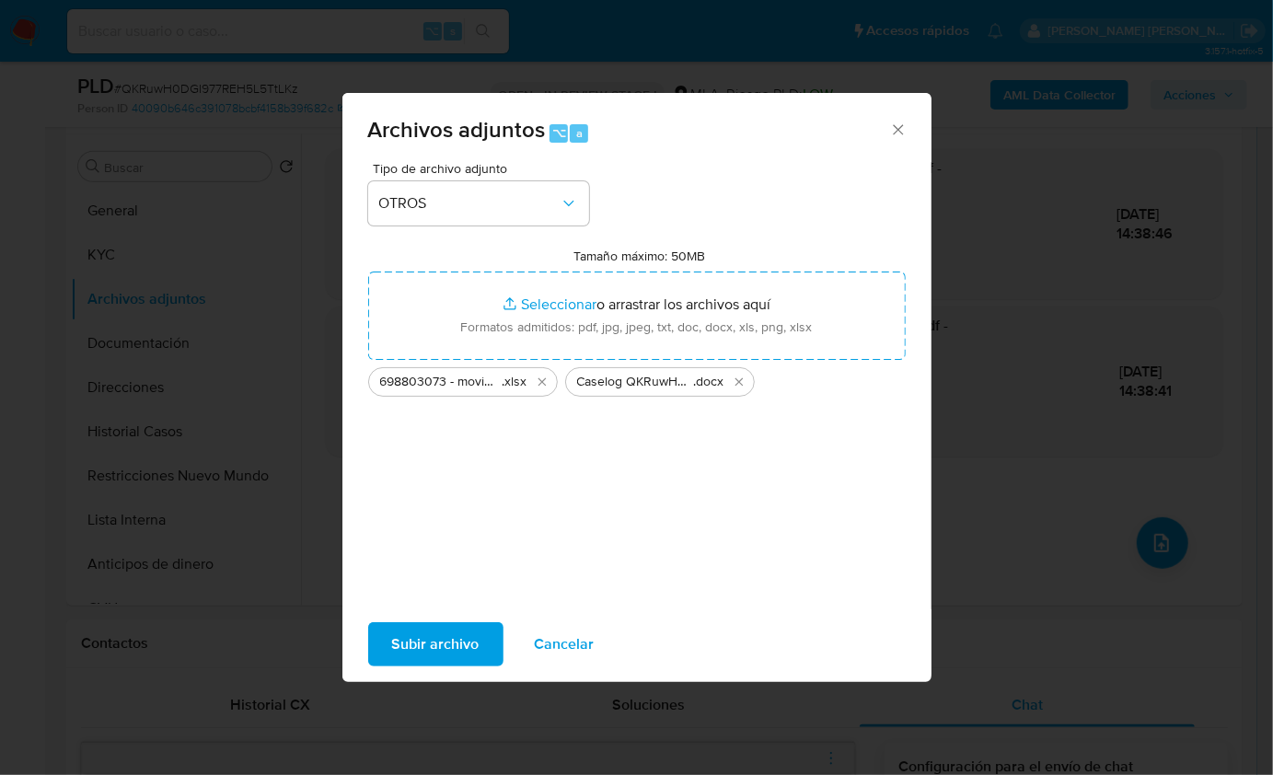
click at [423, 642] on span "Subir archivo" at bounding box center [435, 644] width 87 height 41
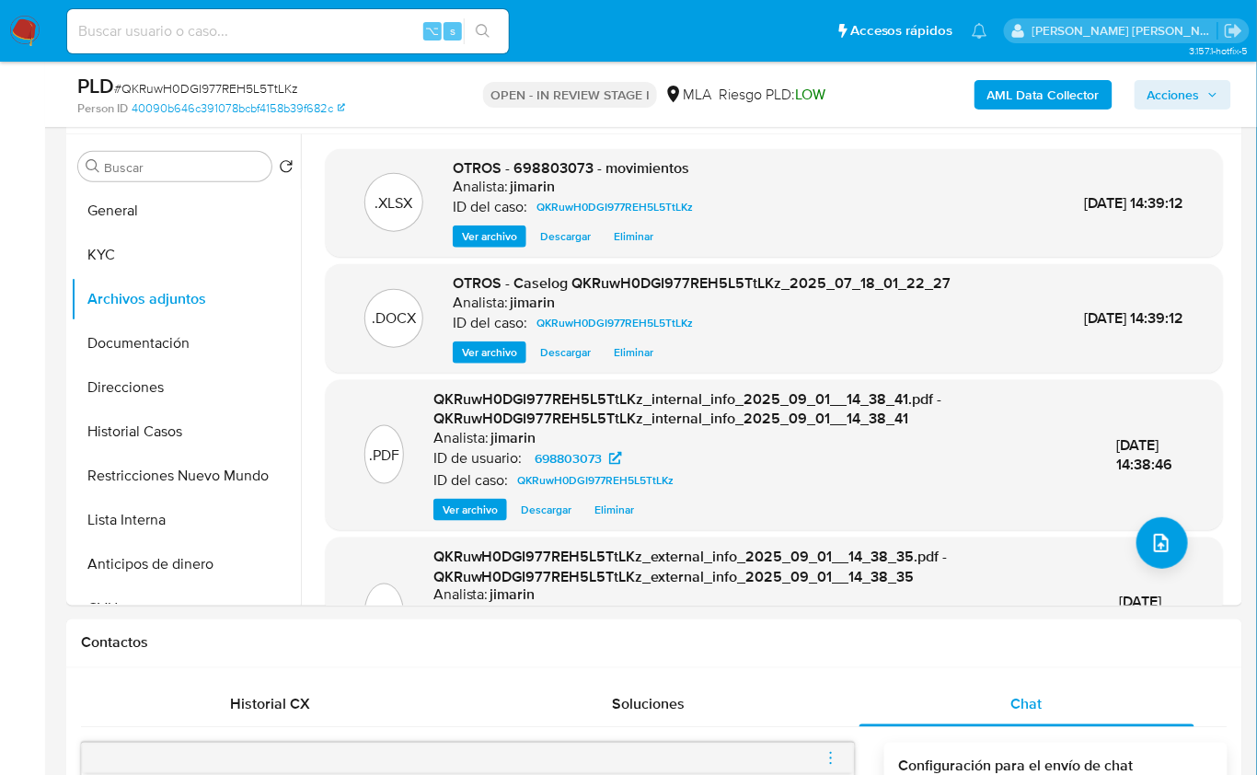
click at [1177, 98] on span "Acciones" at bounding box center [1174, 94] width 52 height 29
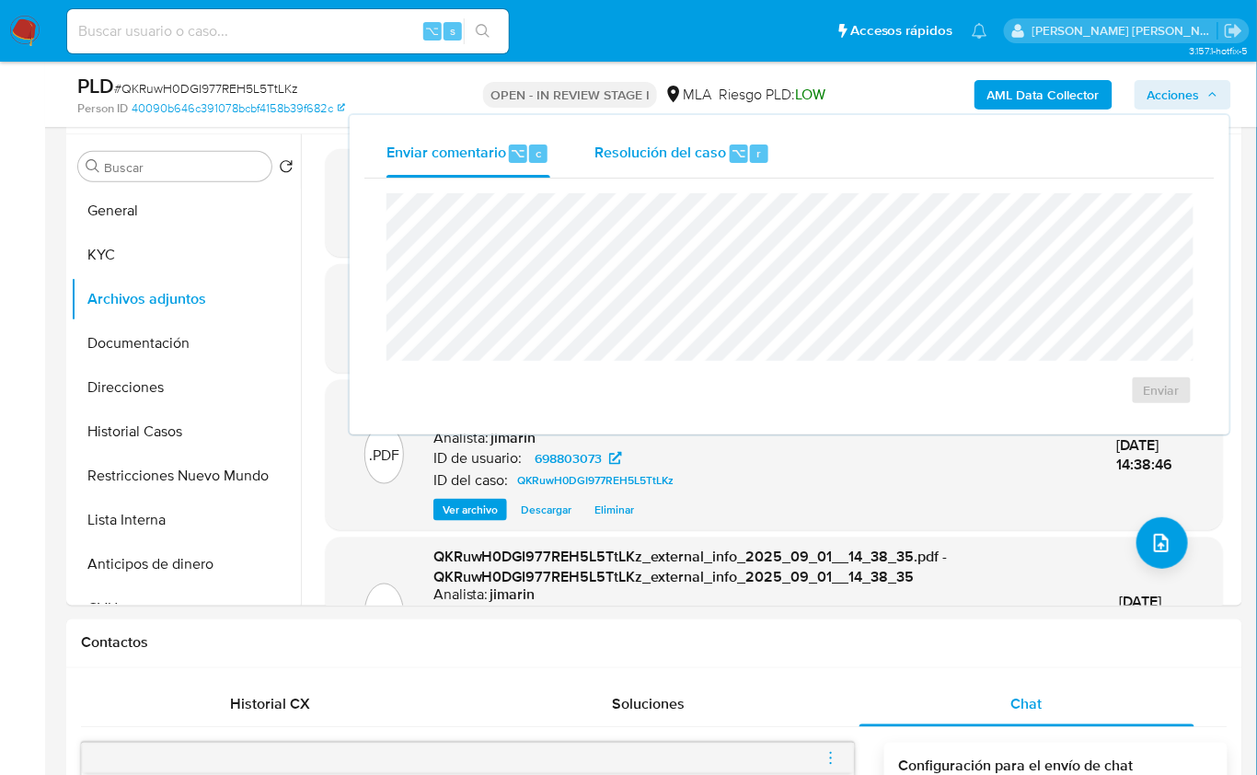
click at [760, 163] on div "Resolución del caso ⌥ r" at bounding box center [683, 154] width 176 height 48
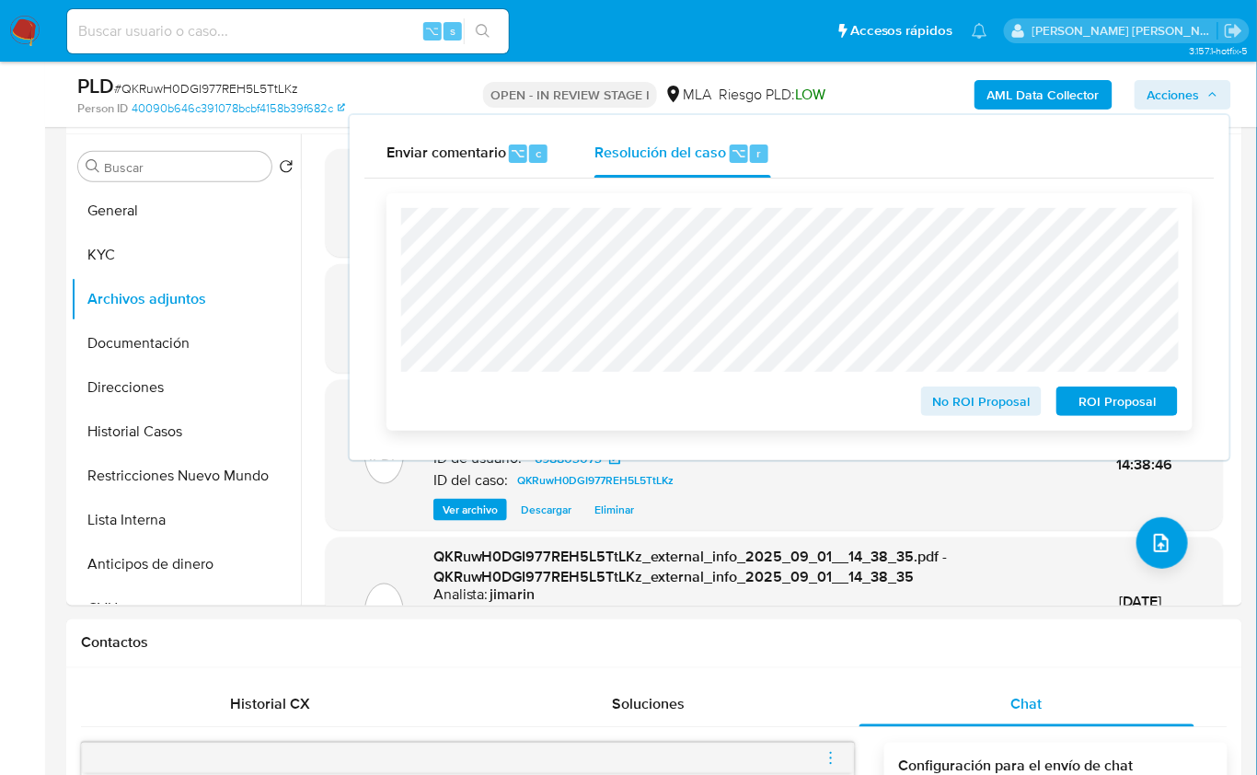
click at [1121, 408] on span "ROI Proposal" at bounding box center [1118, 401] width 96 height 26
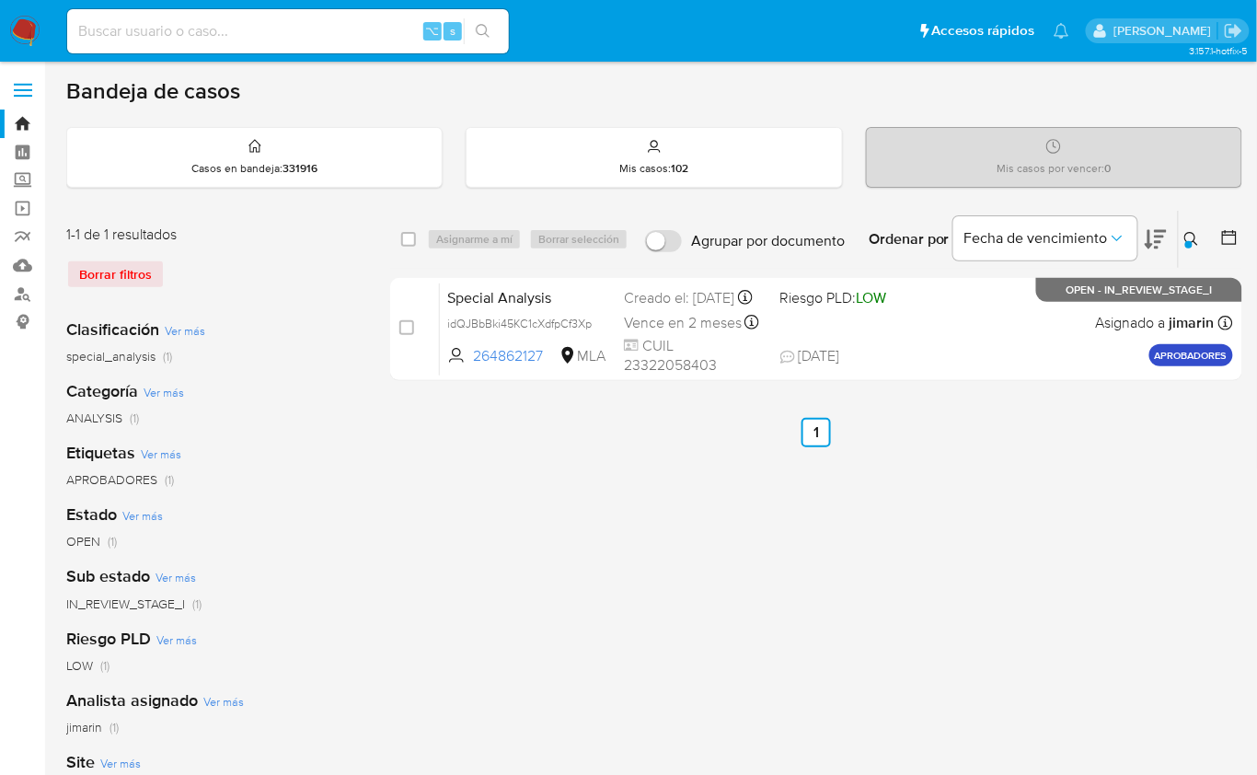
click at [1178, 223] on div "Ordenar por Fecha de vencimiento" at bounding box center [1016, 239] width 324 height 57
click at [1191, 252] on div "Ingrese ID de usuario o caso 264862127 Buscar Borrar filtros" at bounding box center [1193, 239] width 31 height 57
click at [1185, 243] on button at bounding box center [1194, 239] width 30 height 22
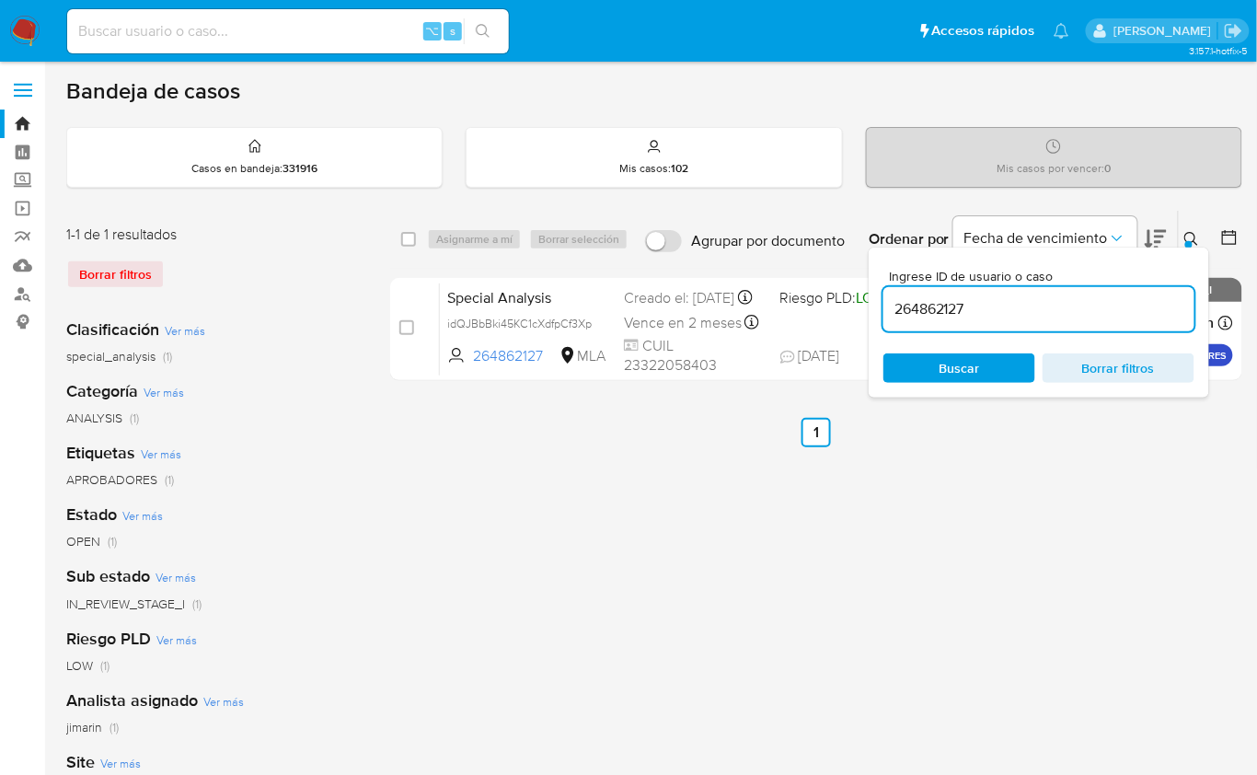
click at [1073, 311] on input "264862127" at bounding box center [1039, 309] width 311 height 24
type input "24284092348"
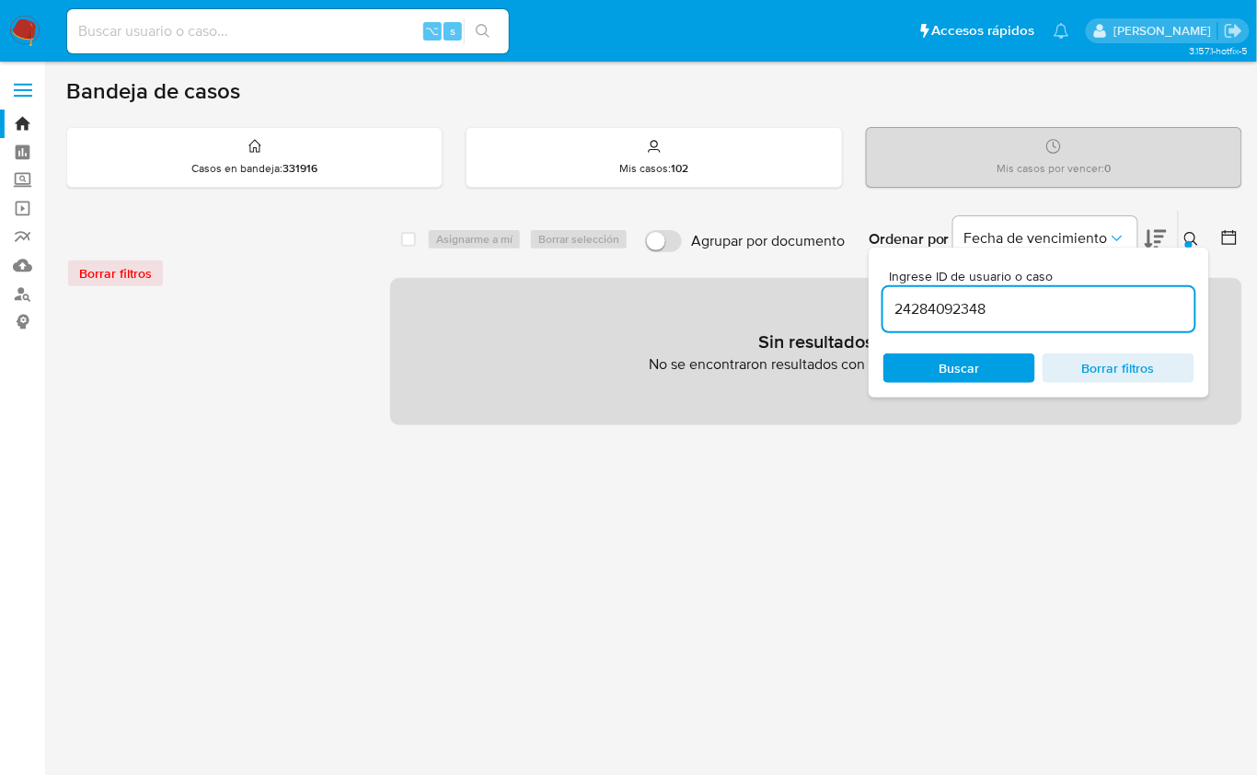
click at [1190, 237] on icon at bounding box center [1192, 239] width 15 height 15
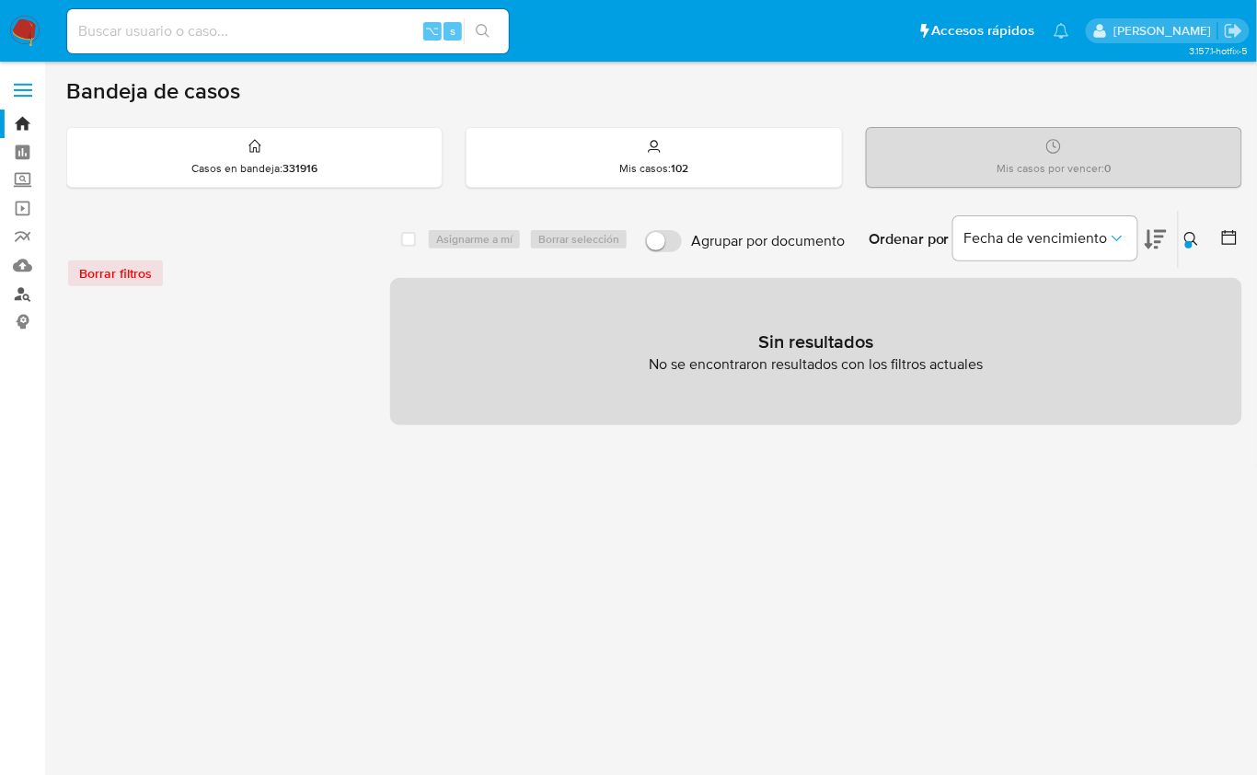
click at [23, 298] on link "Buscador de personas" at bounding box center [109, 294] width 219 height 29
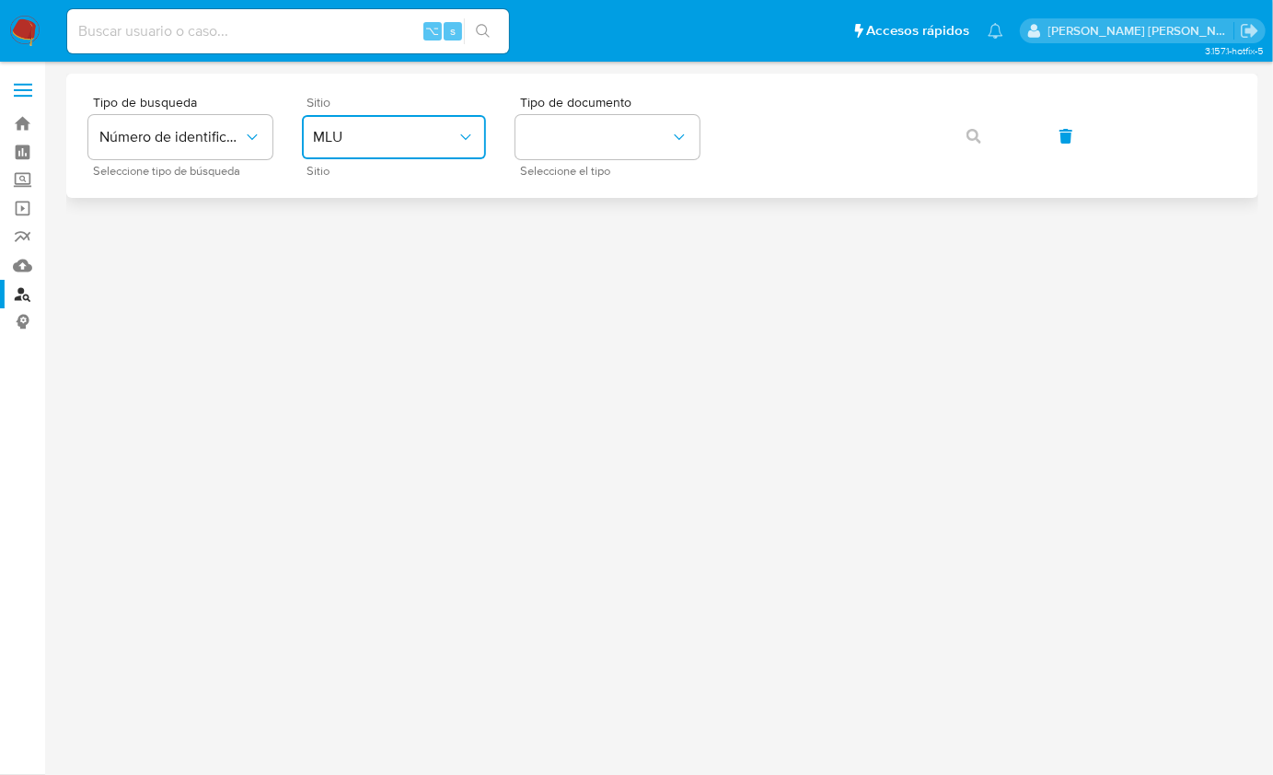
click at [400, 133] on span "MLU" at bounding box center [385, 137] width 144 height 18
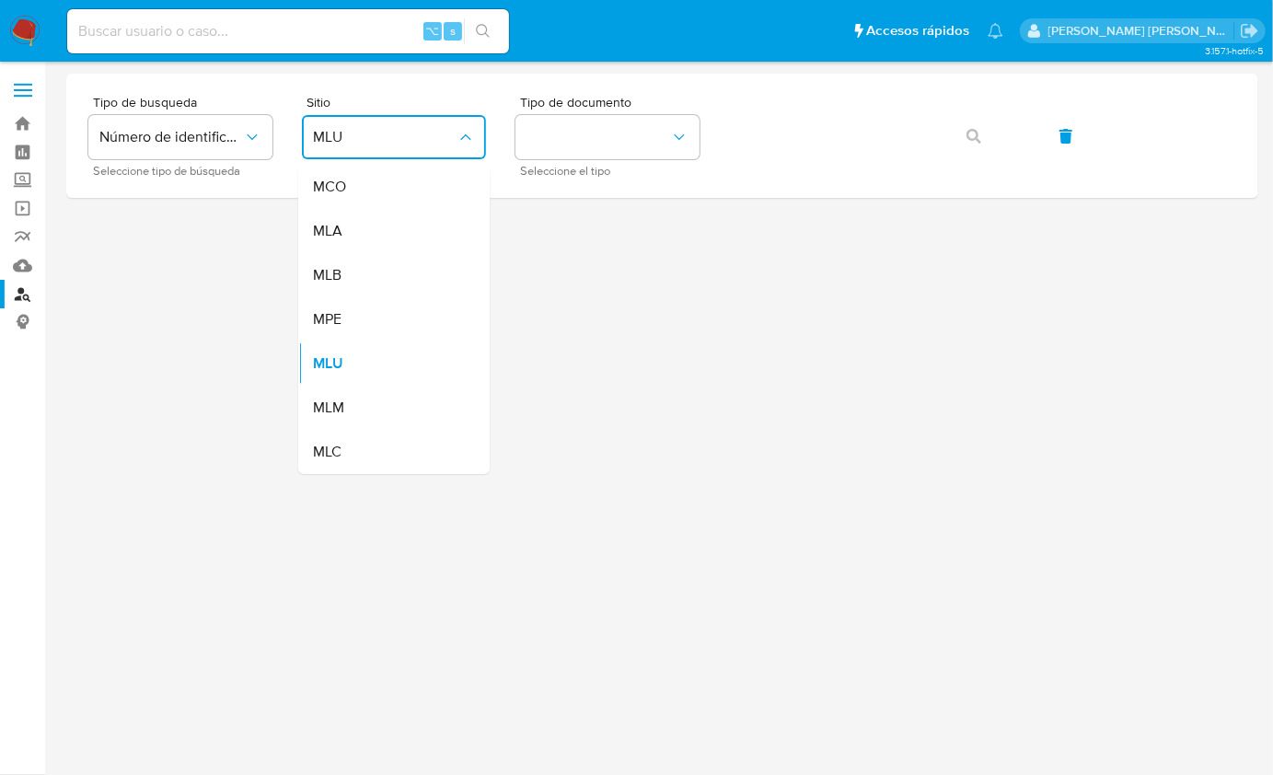
click at [386, 237] on div "MLA" at bounding box center [388, 231] width 151 height 44
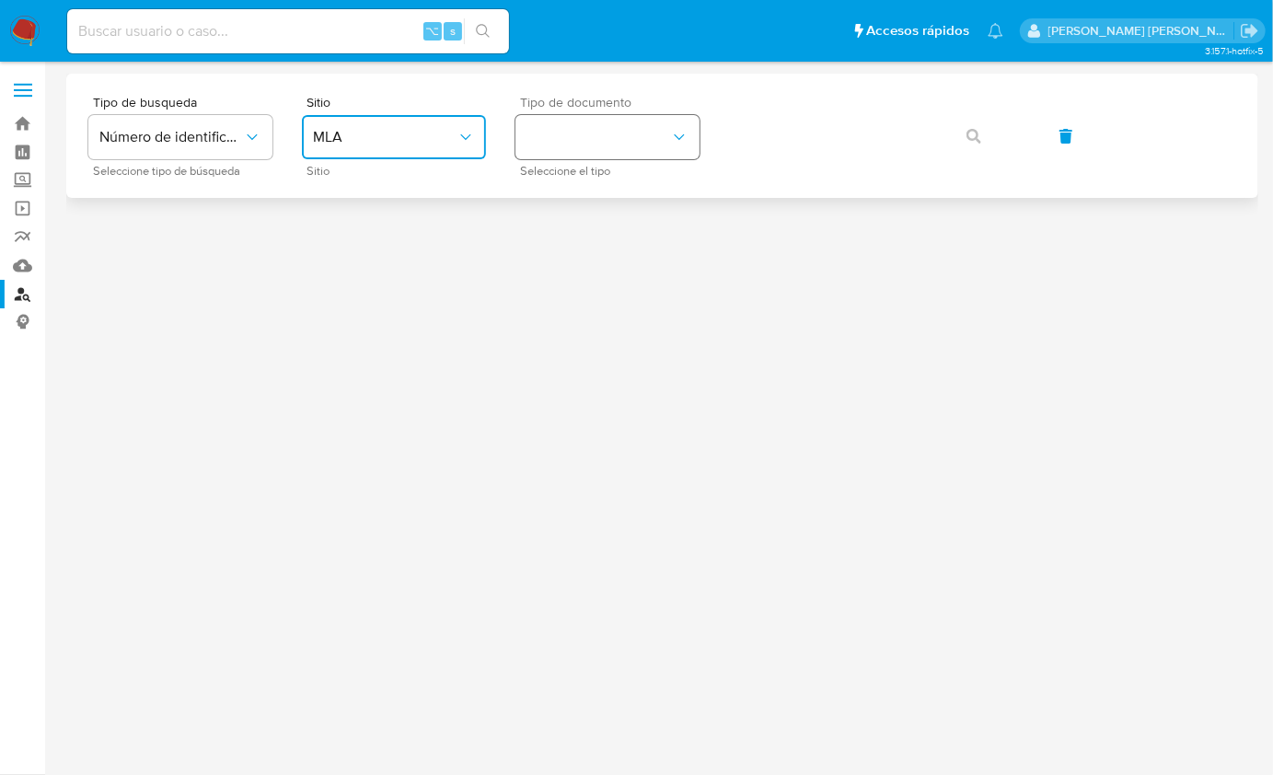
click at [538, 147] on button "identificationType" at bounding box center [607, 137] width 184 height 44
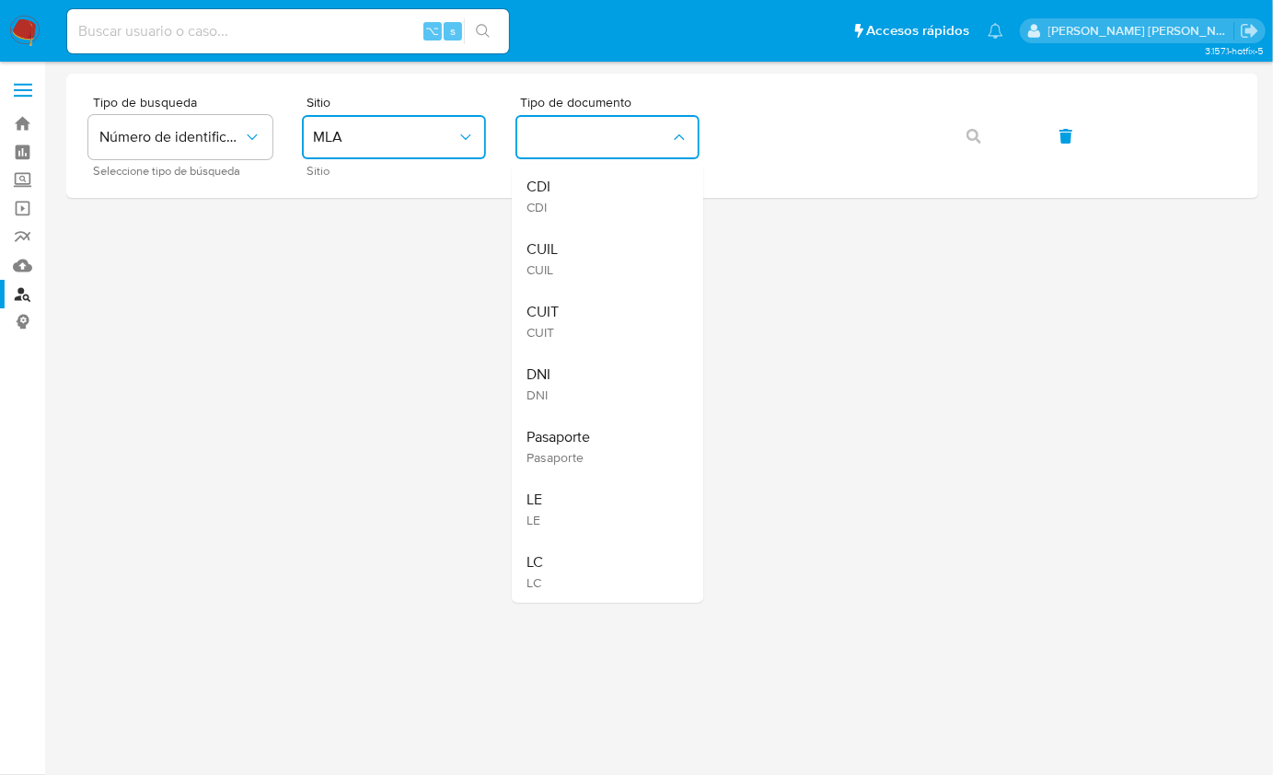
drag, startPoint x: 579, startPoint y: 300, endPoint x: 668, endPoint y: 236, distance: 110.1
click at [579, 300] on div "CUIT CUIT" at bounding box center [602, 321] width 151 height 63
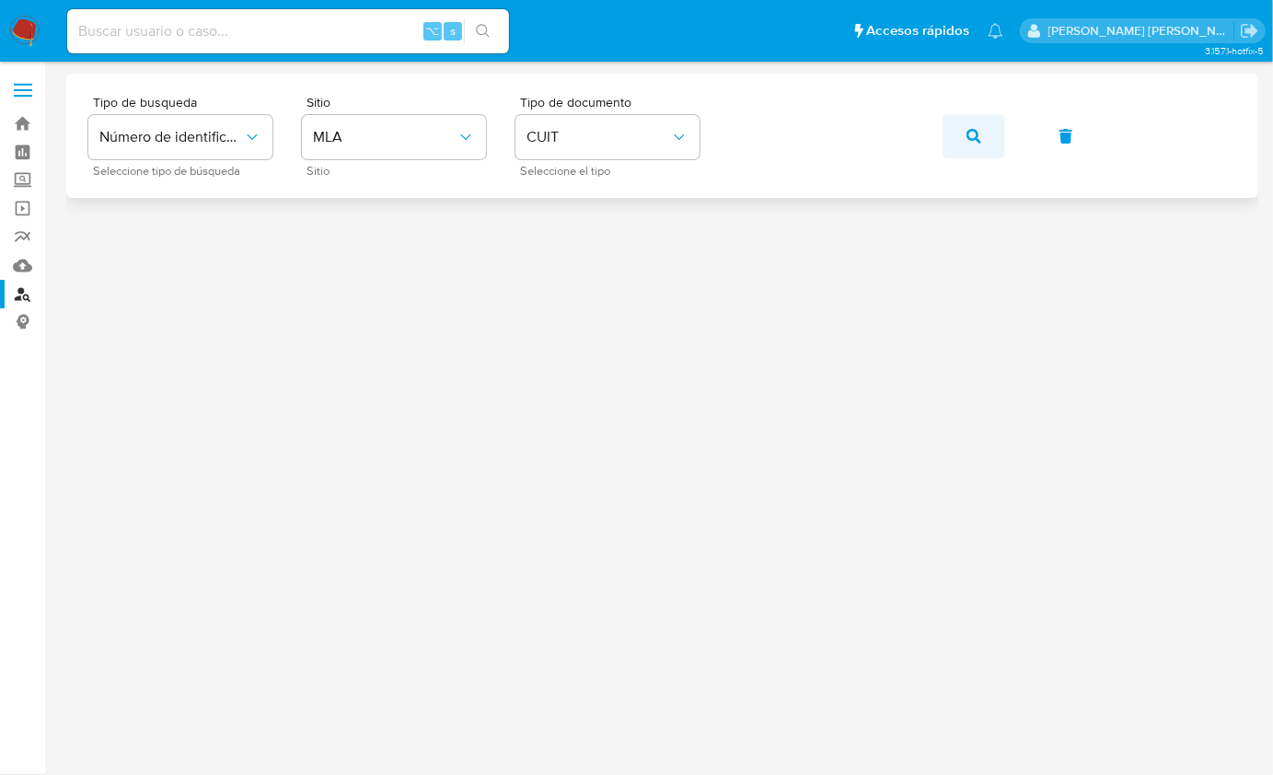
click at [999, 146] on button "button" at bounding box center [974, 136] width 63 height 44
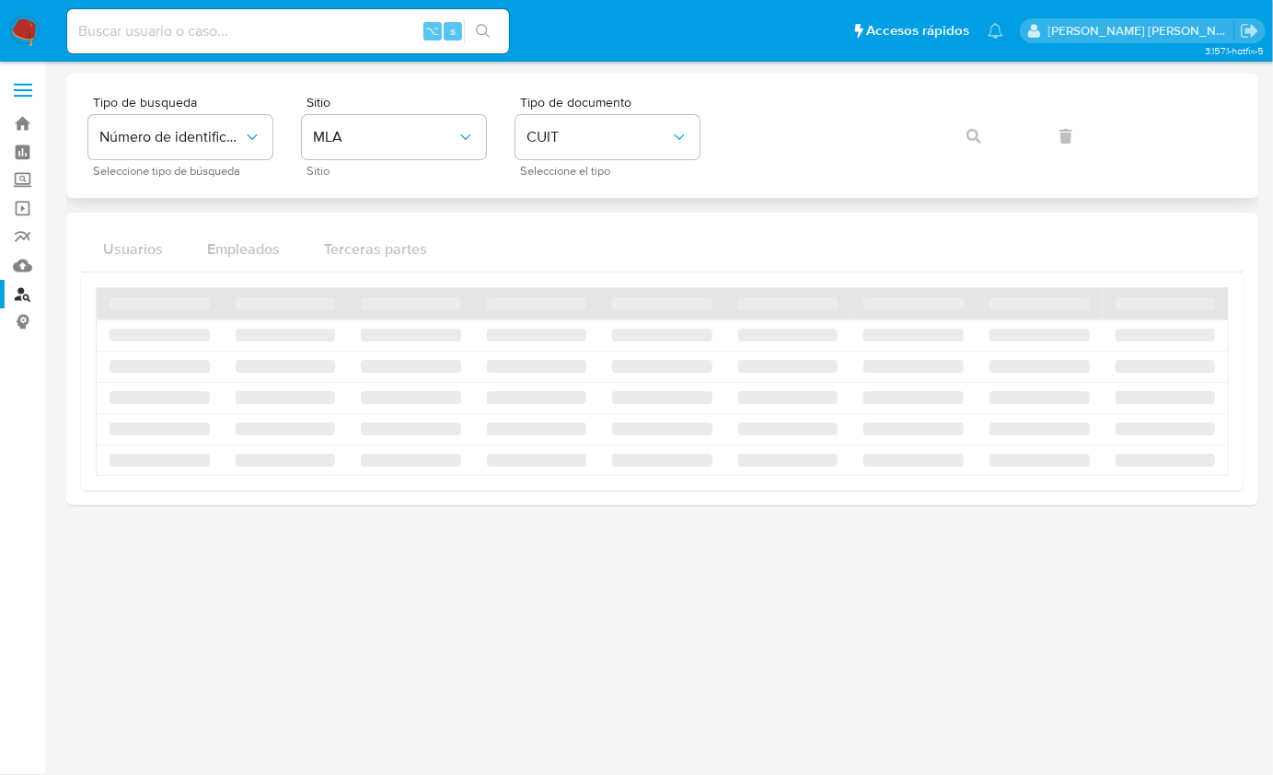
click at [951, 145] on div "Tipo de busqueda Número de identificación Seleccione tipo de búsqueda Sitio MLA…" at bounding box center [662, 136] width 1148 height 80
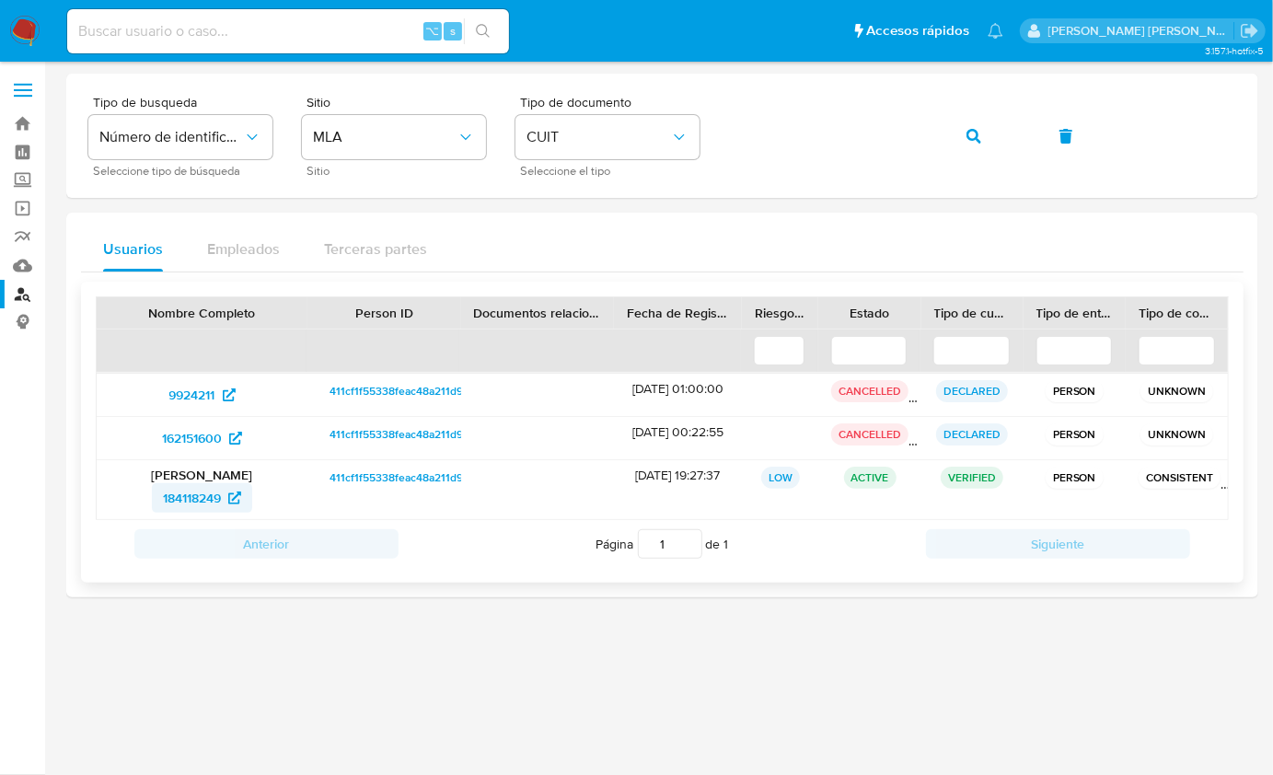
click at [184, 493] on span "184118249" at bounding box center [192, 497] width 58 height 29
click at [970, 133] on icon "button" at bounding box center [973, 136] width 15 height 15
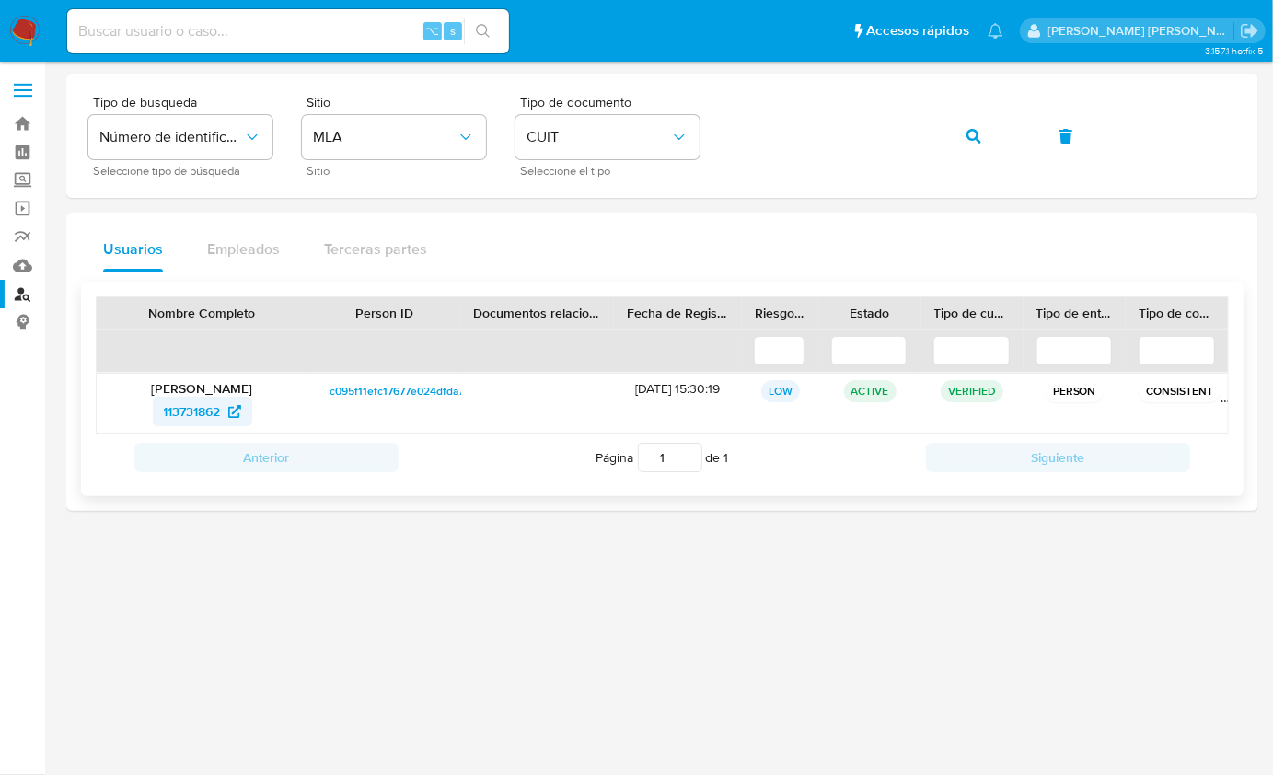
click at [176, 408] on span "113731862" at bounding box center [192, 411] width 57 height 29
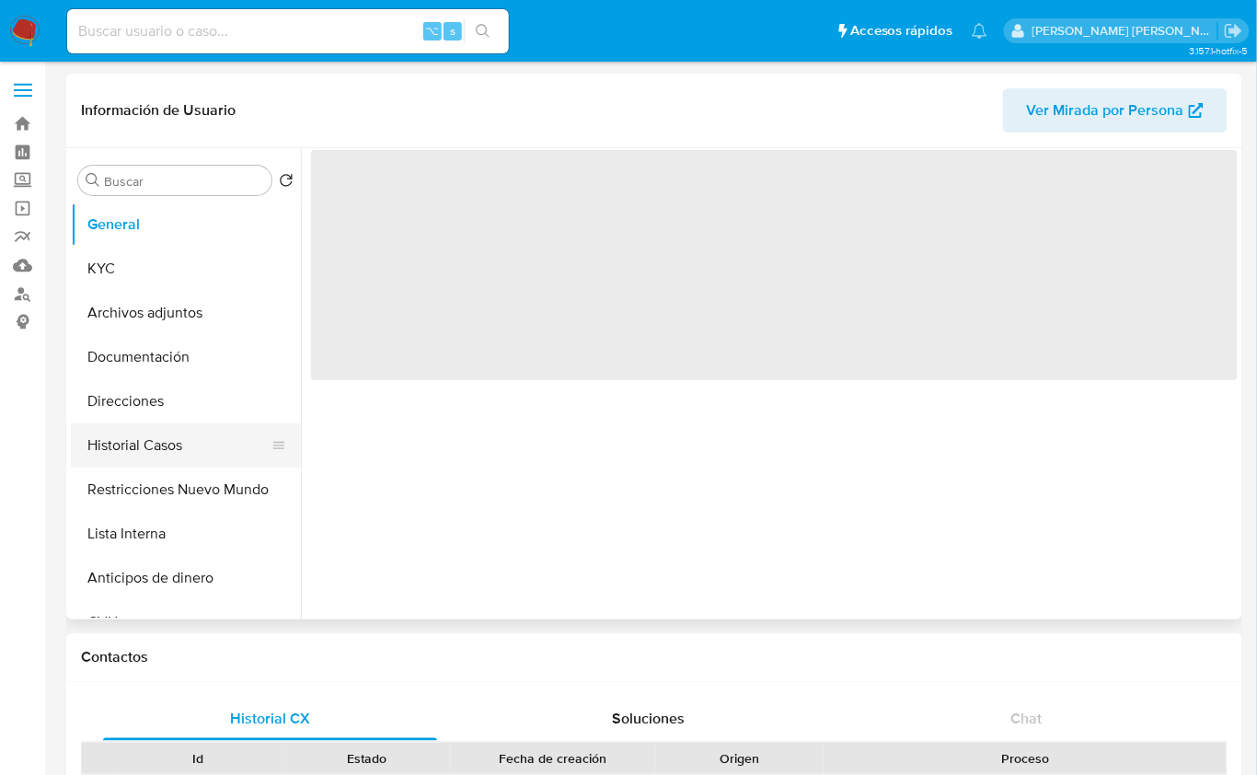
click at [183, 451] on button "Historial Casos" at bounding box center [178, 445] width 215 height 44
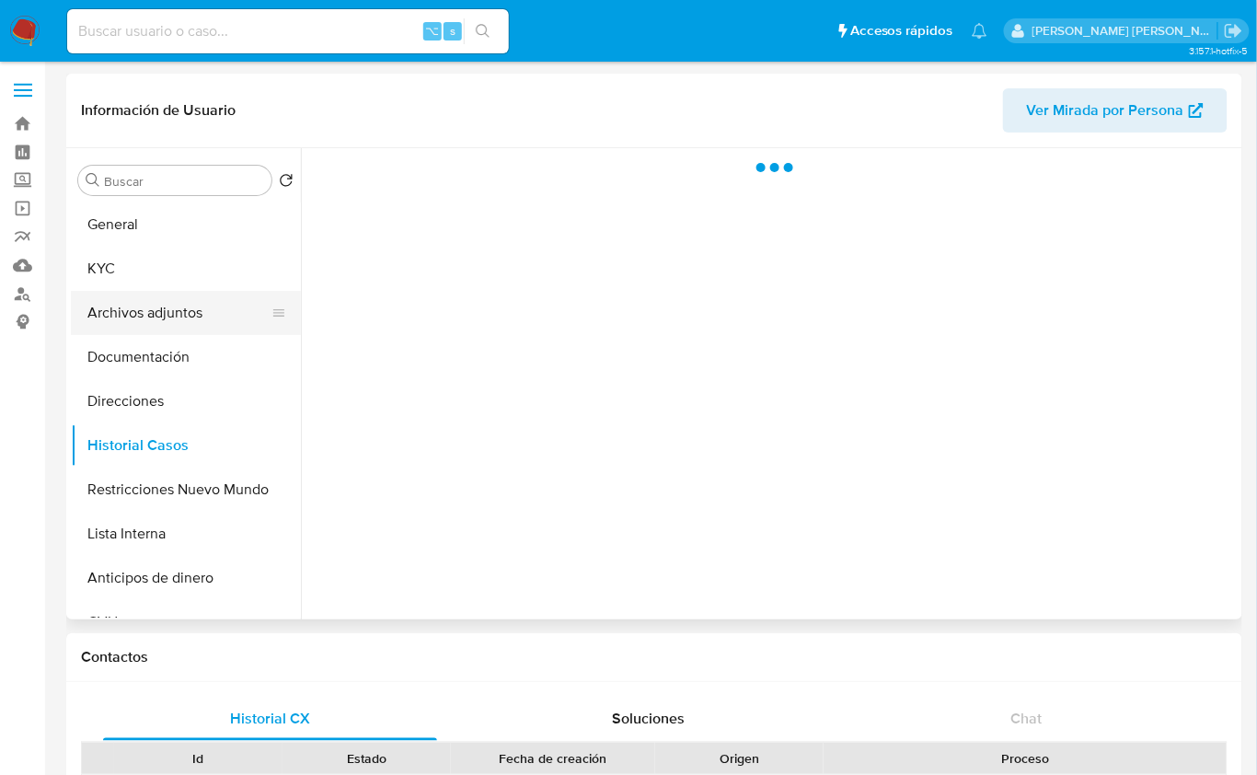
select select "10"
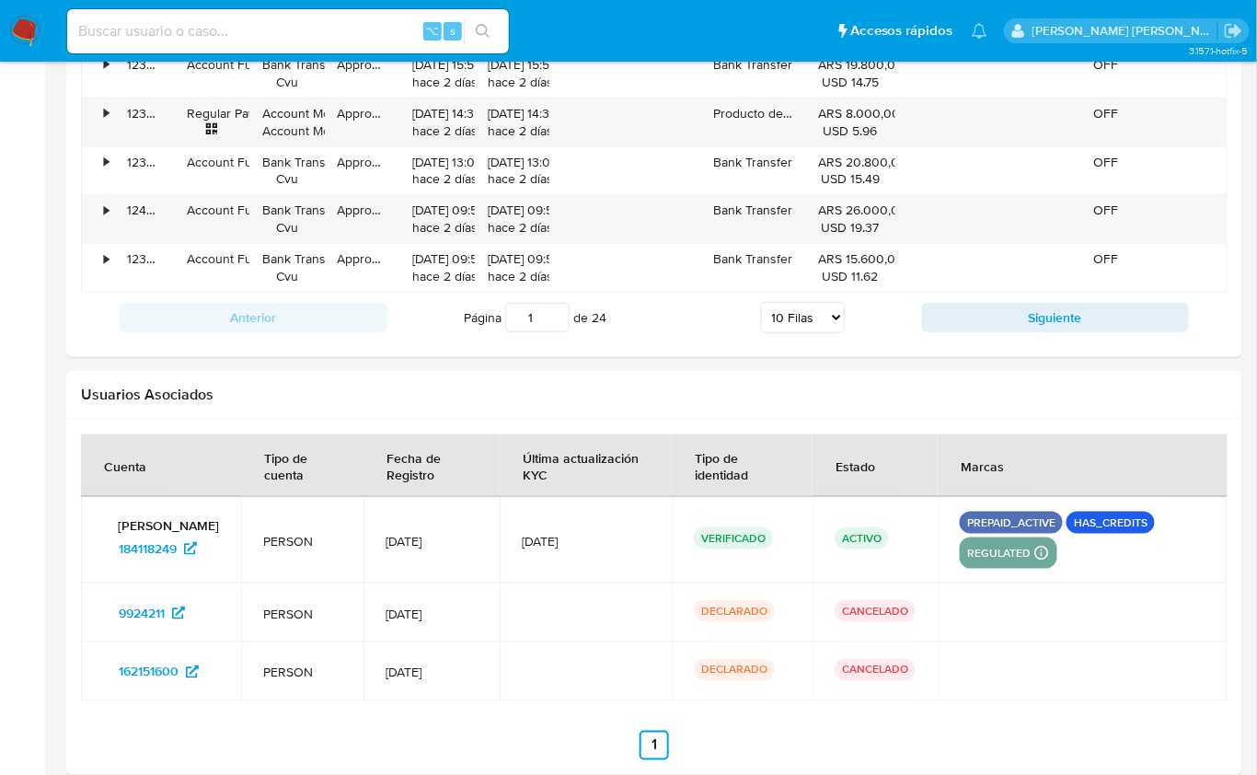
scroll to position [2189, 0]
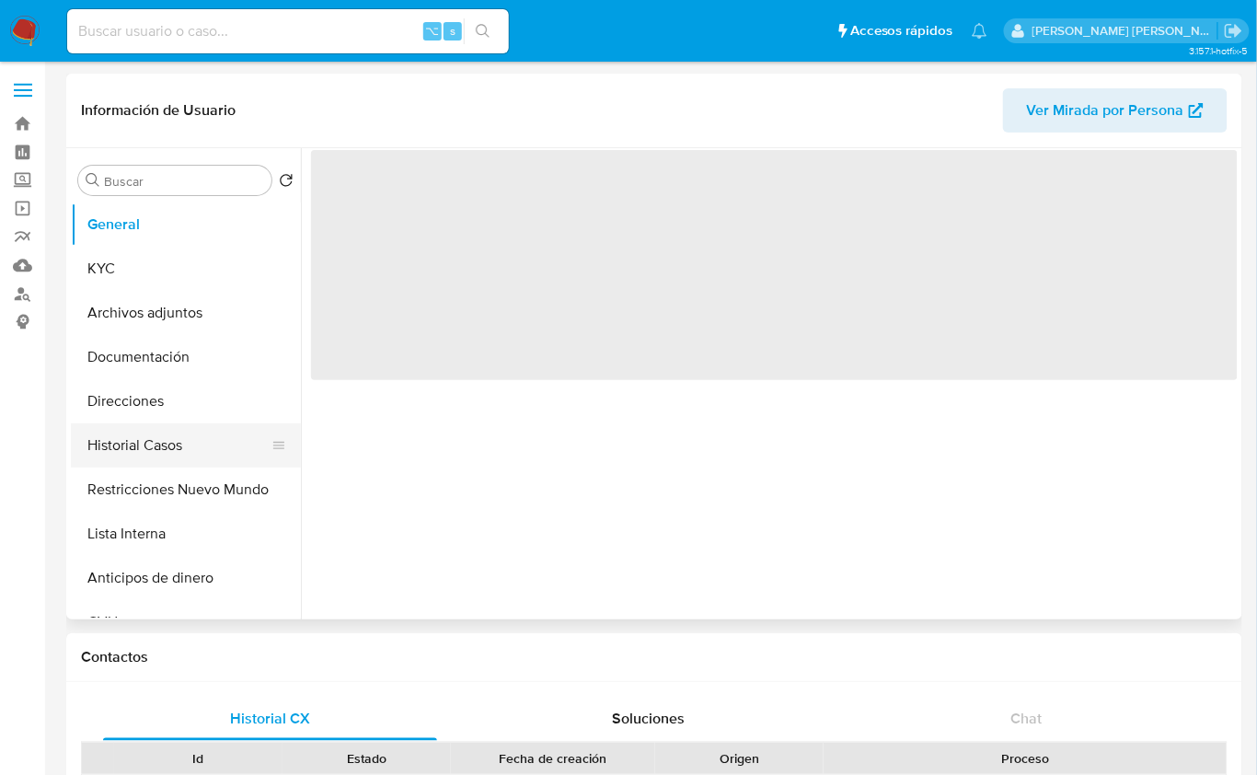
click at [192, 438] on button "Historial Casos" at bounding box center [178, 445] width 215 height 44
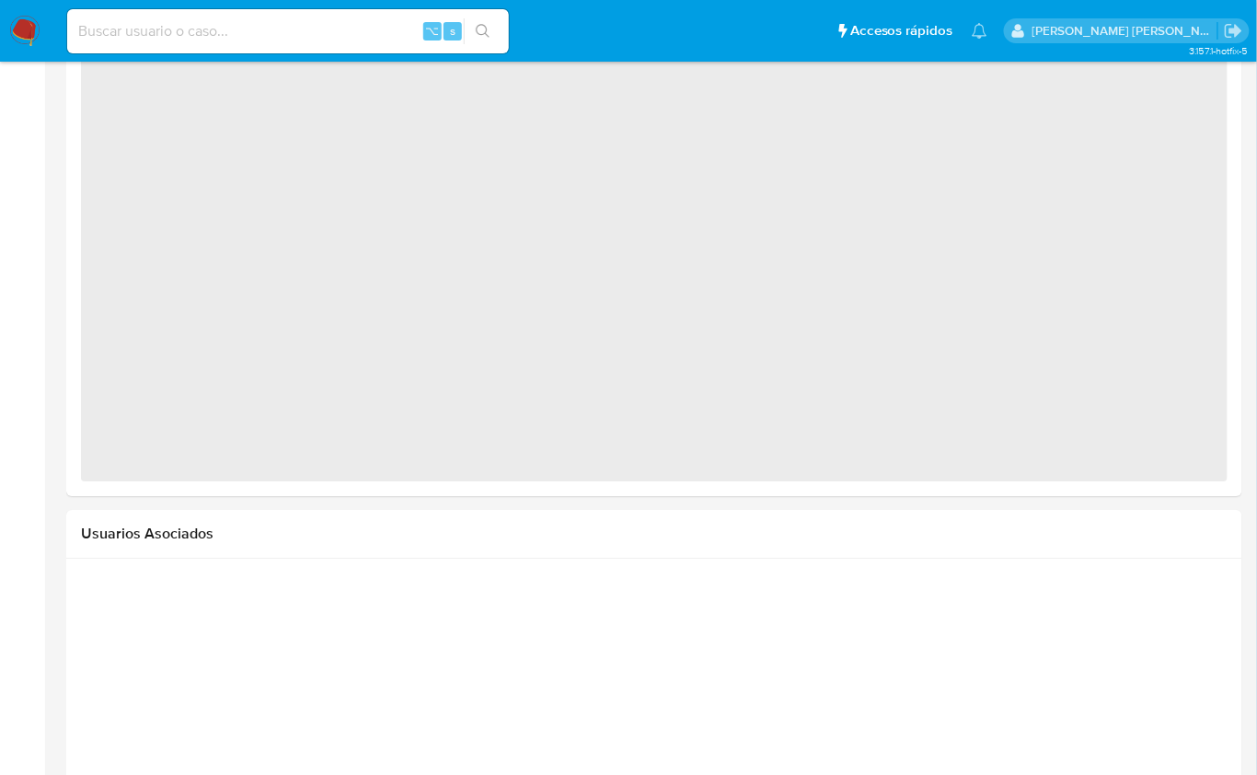
select select "10"
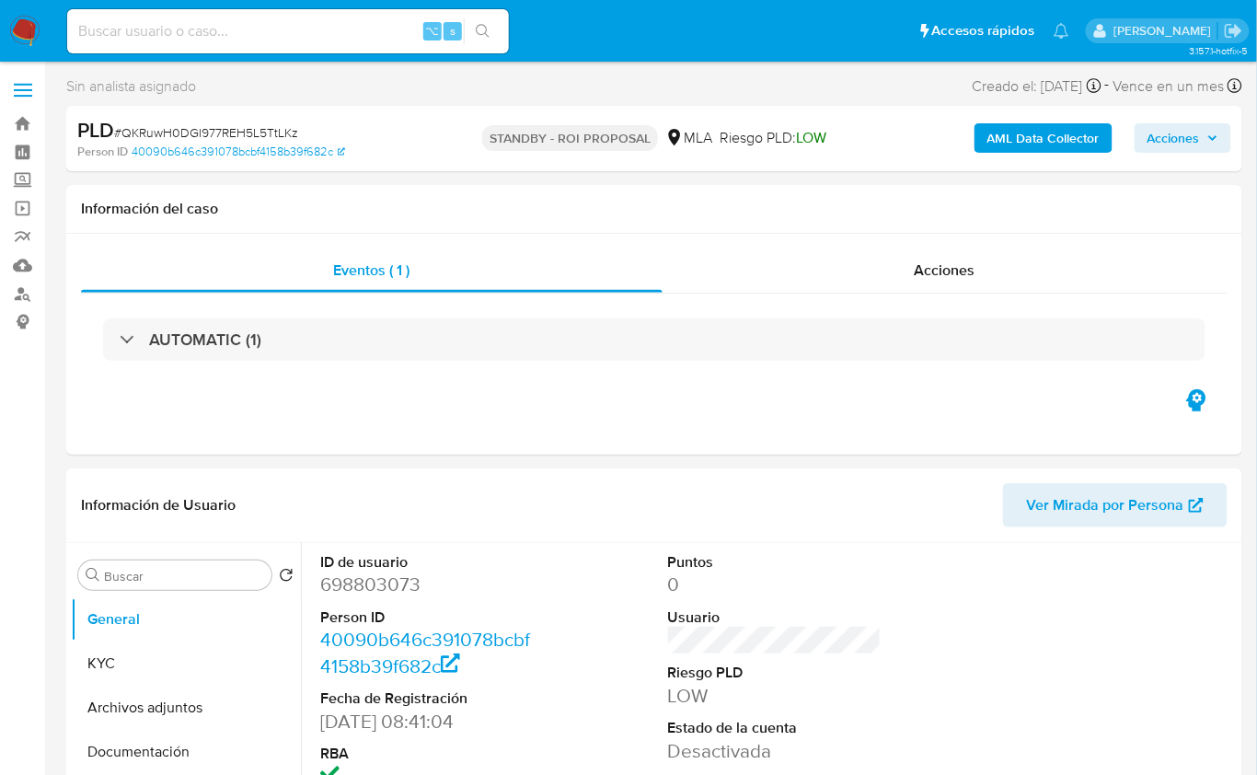
select select "10"
click at [838, 427] on div "Eventos ( 1 ) Acciones AUTOMATIC (1)" at bounding box center [654, 344] width 1176 height 221
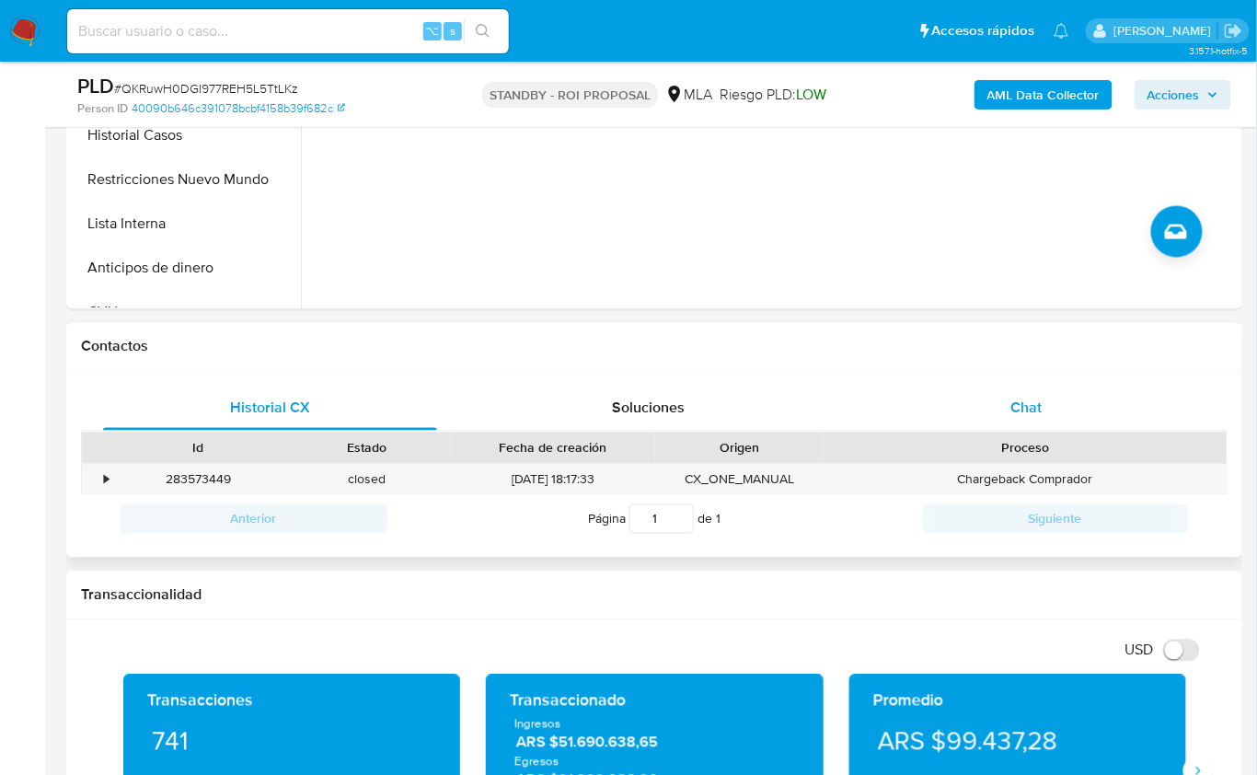
click at [1047, 400] on div "Chat" at bounding box center [1027, 409] width 334 height 44
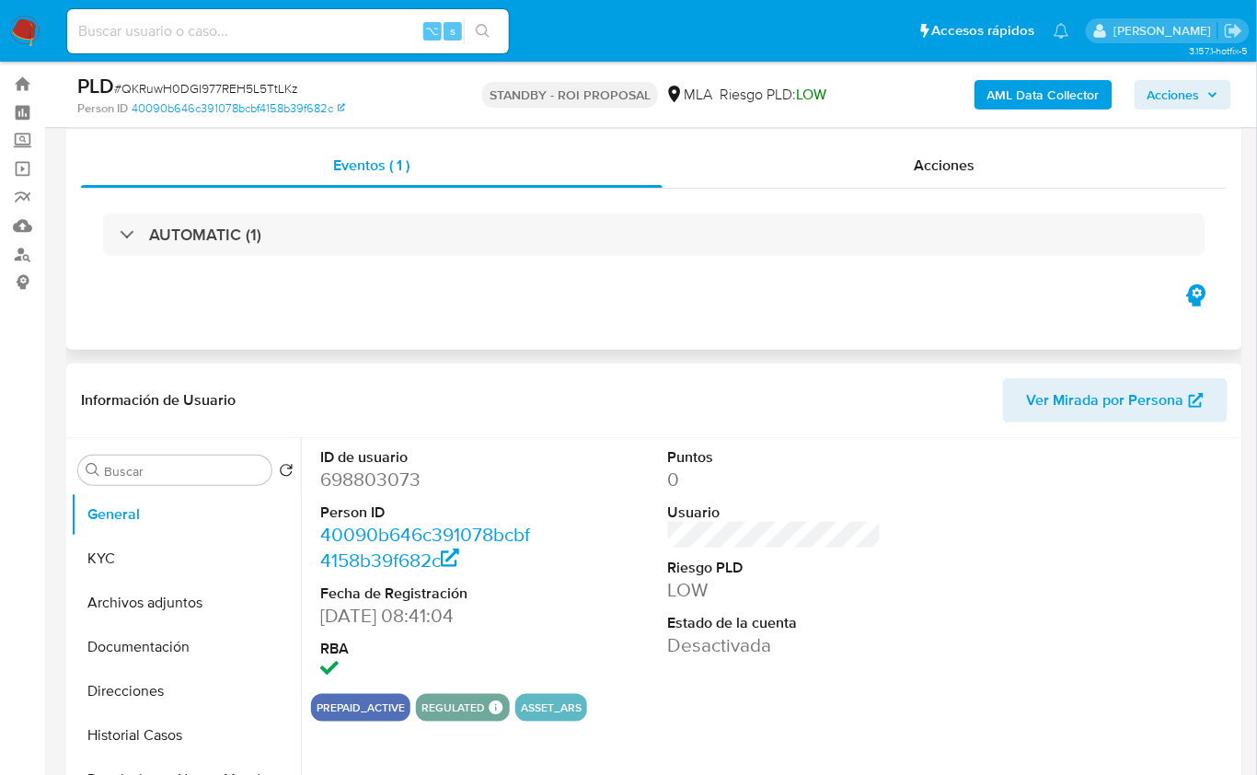
scroll to position [33, 0]
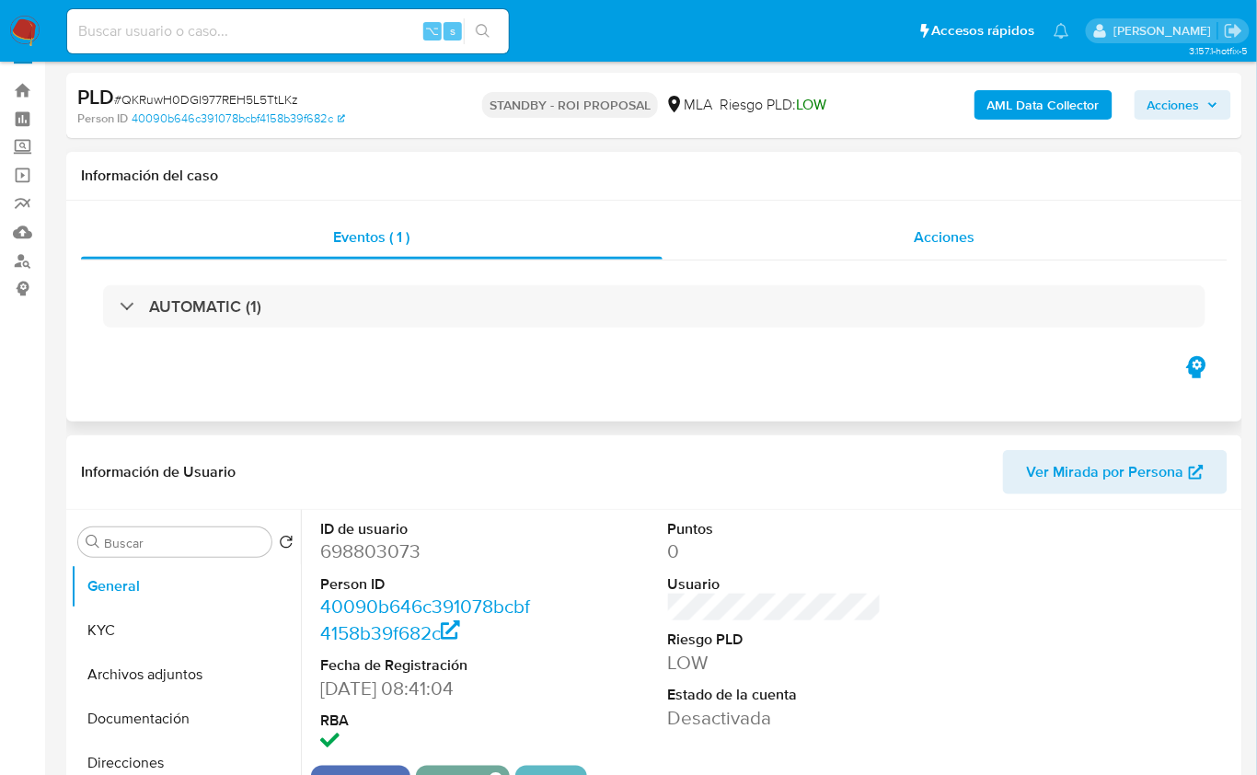
click at [898, 248] on div "Acciones" at bounding box center [946, 237] width 566 height 44
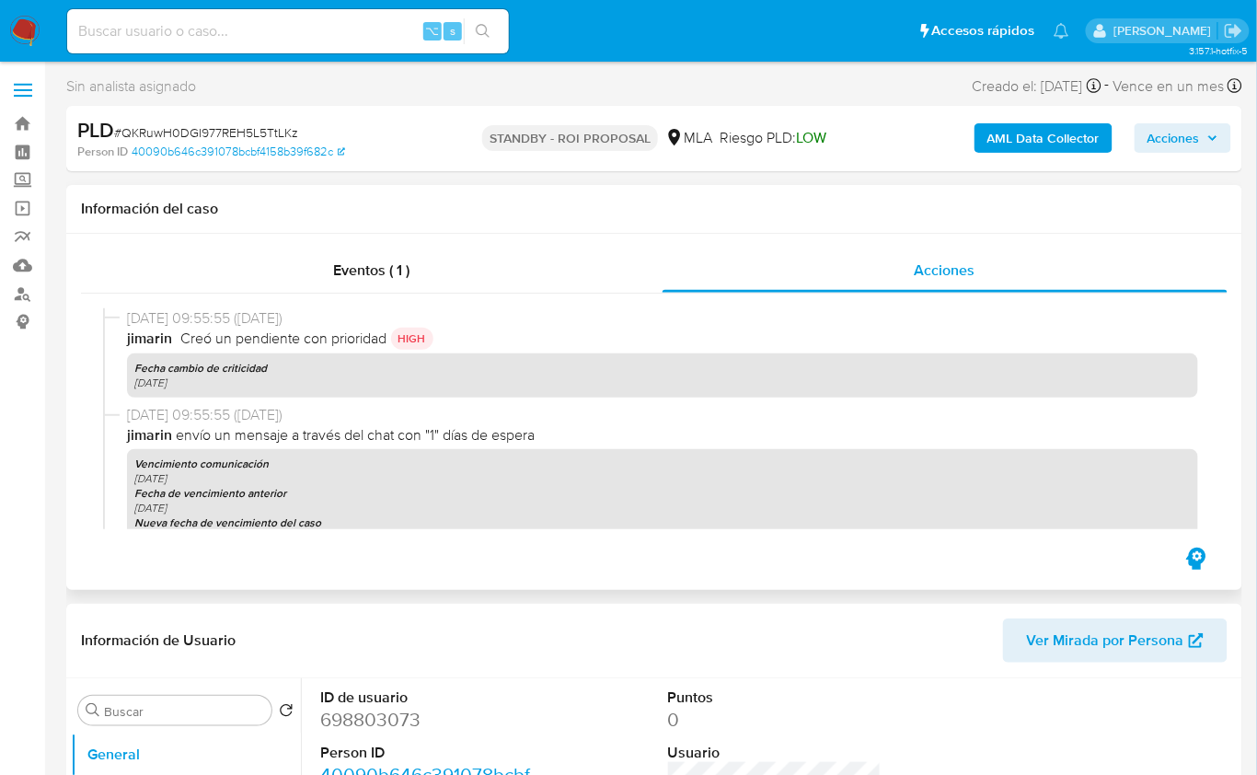
scroll to position [759, 0]
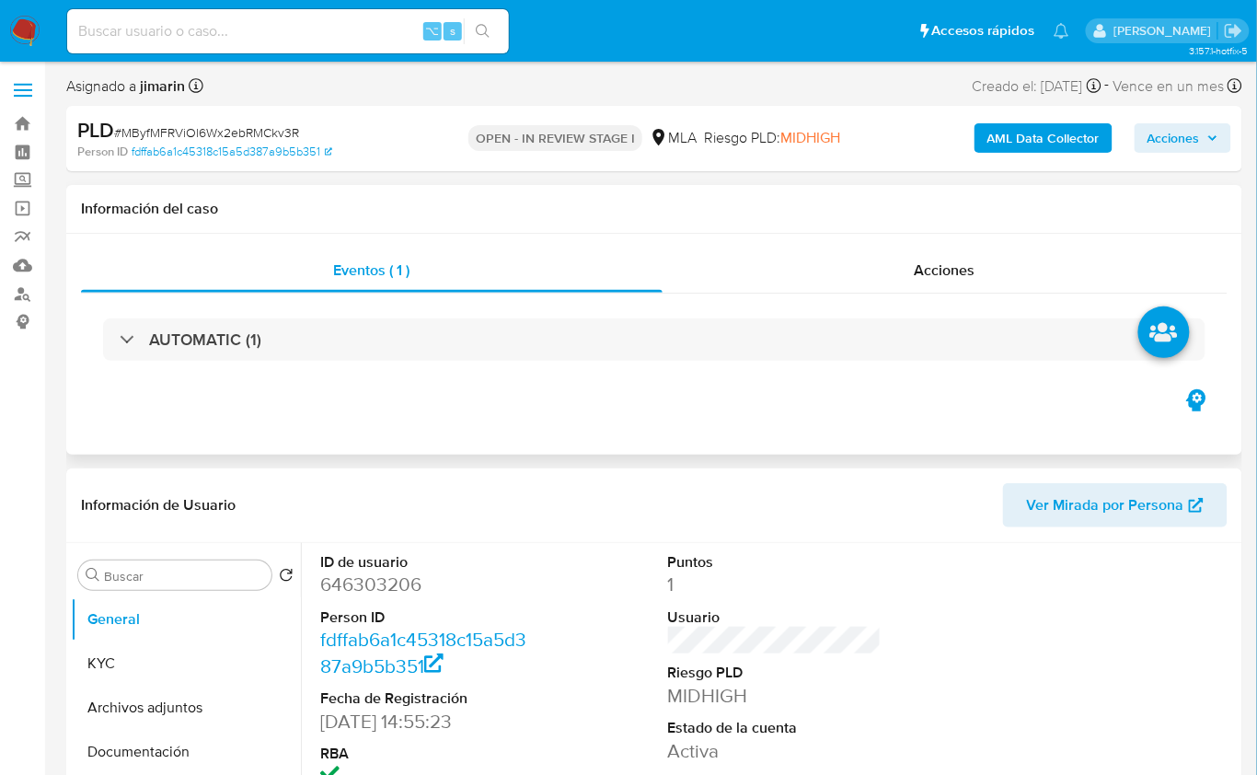
select select "10"
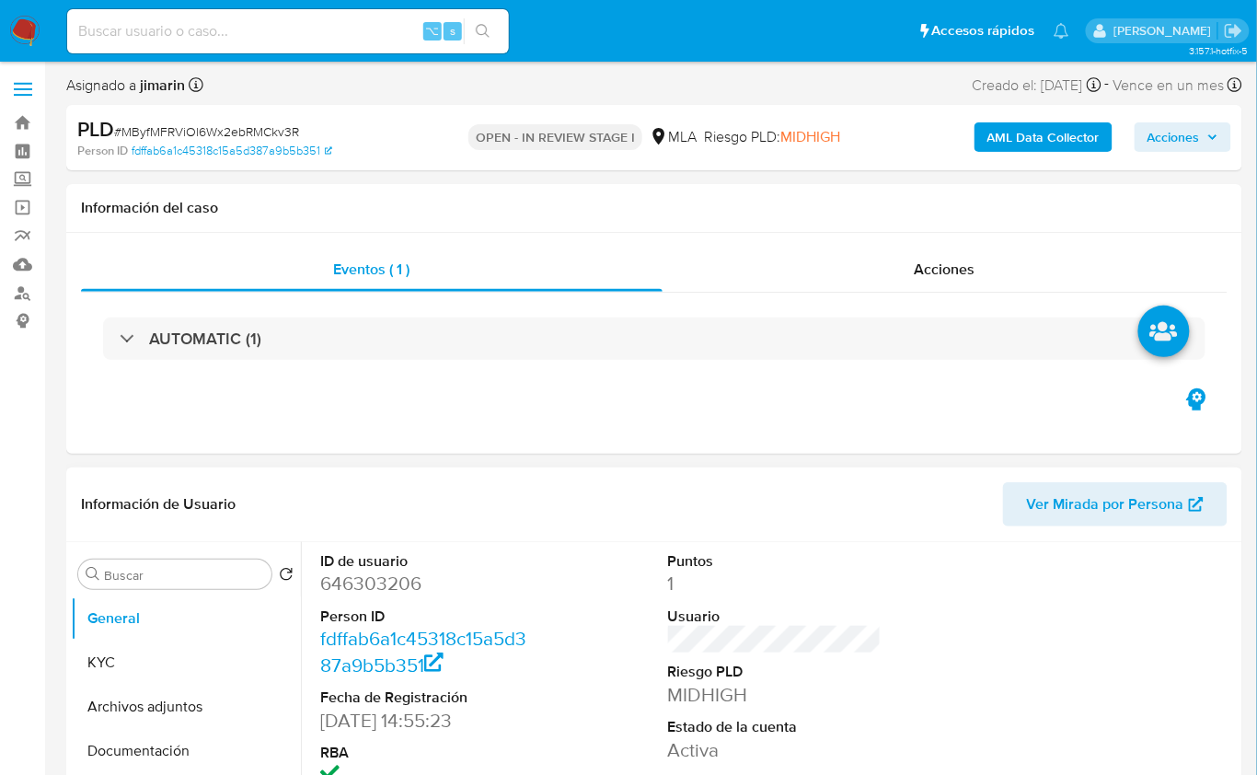
scroll to position [300, 0]
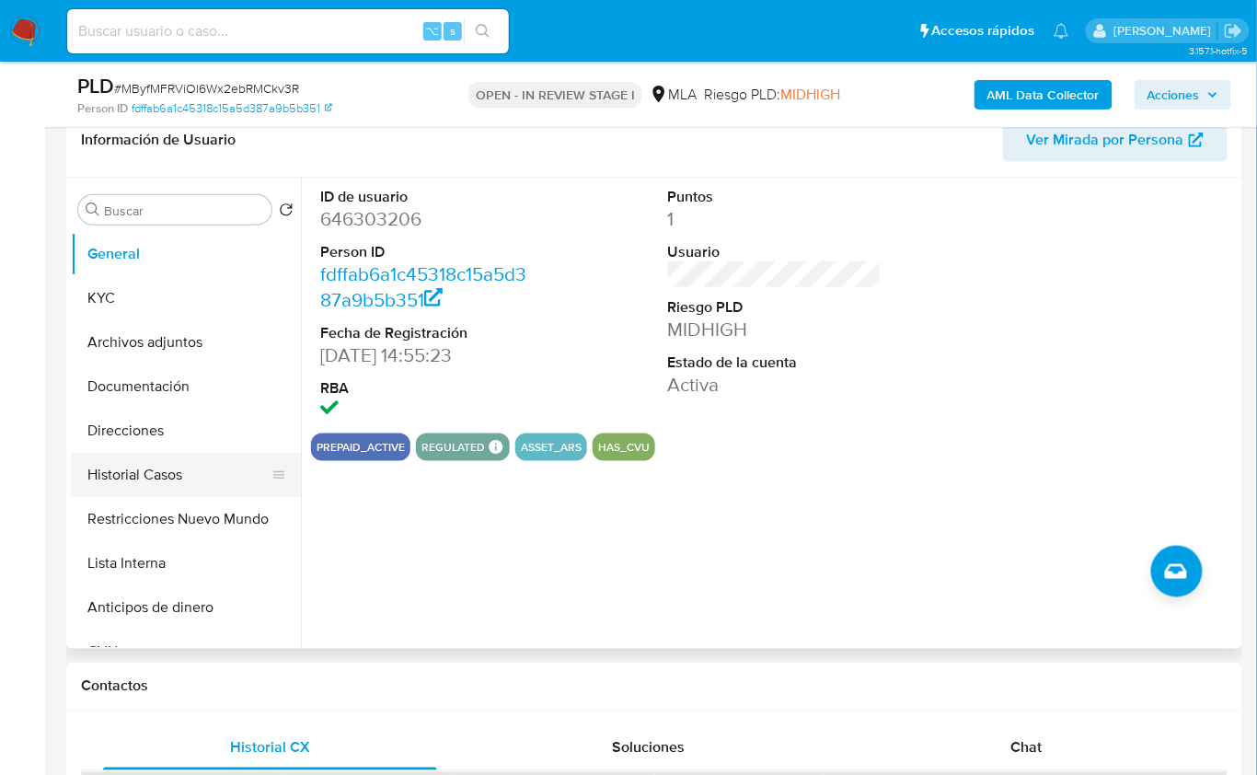
click at [176, 469] on button "Historial Casos" at bounding box center [178, 475] width 215 height 44
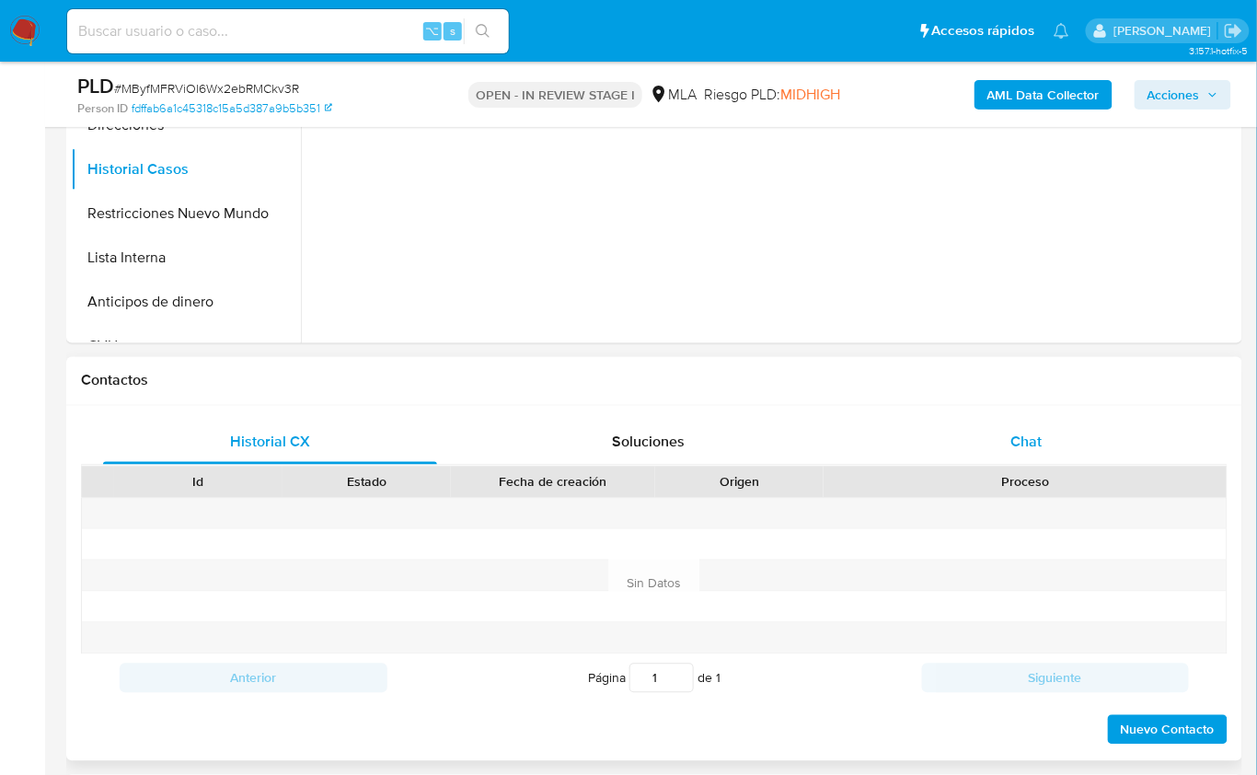
click at [1043, 444] on div "Chat" at bounding box center [1027, 443] width 334 height 44
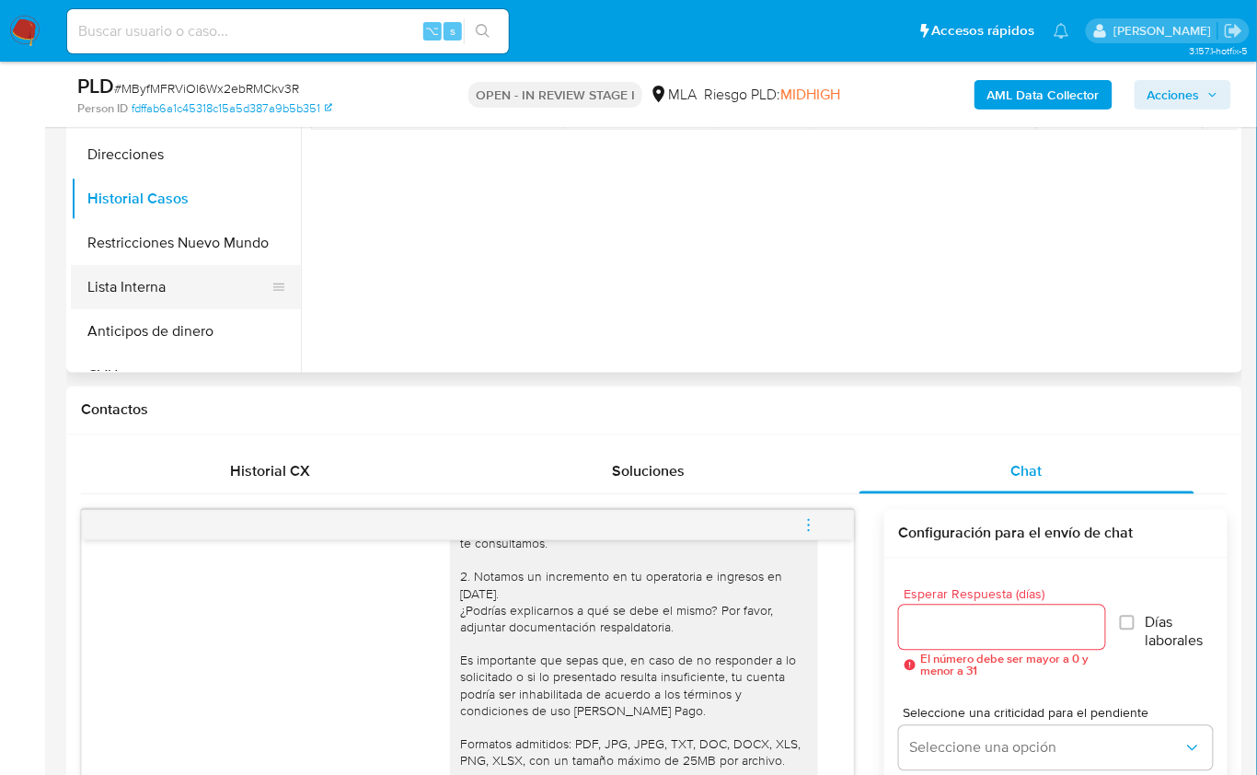
scroll to position [553, 0]
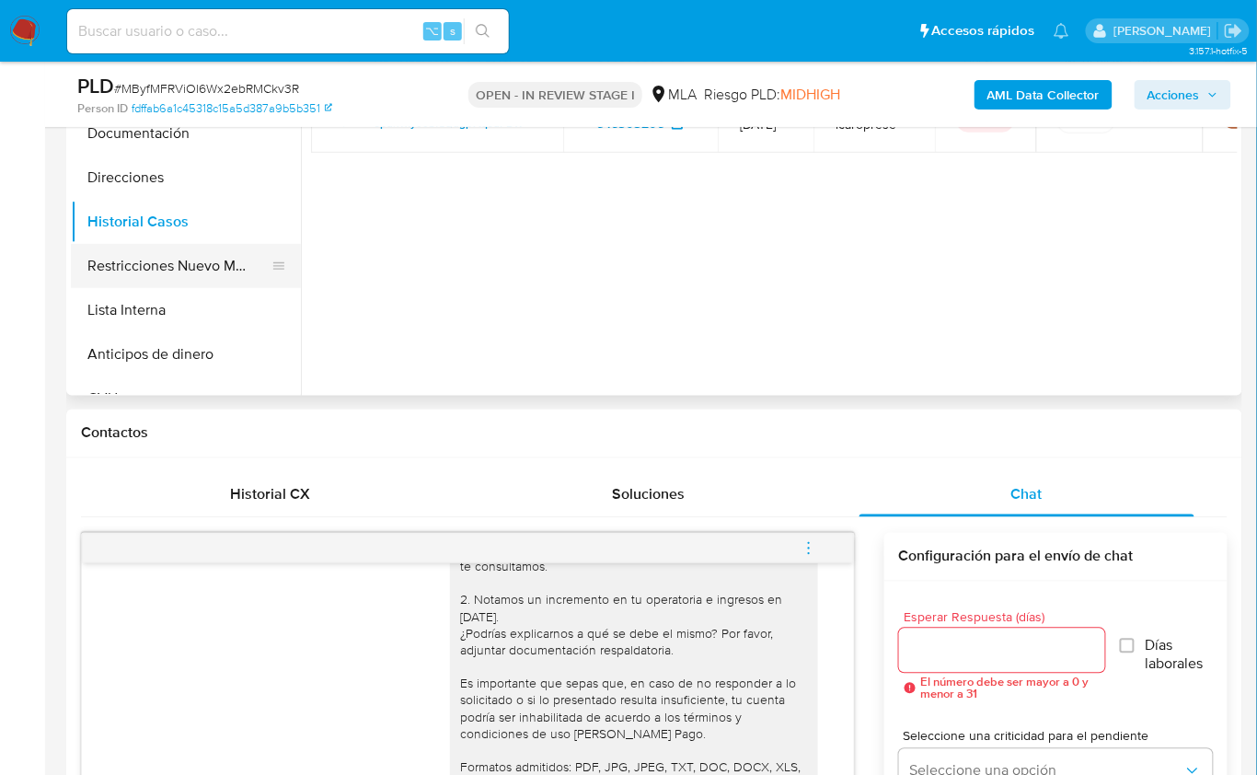
click at [142, 254] on button "Restricciones Nuevo Mundo" at bounding box center [178, 266] width 215 height 44
click at [1077, 495] on div "Chat" at bounding box center [1027, 495] width 334 height 44
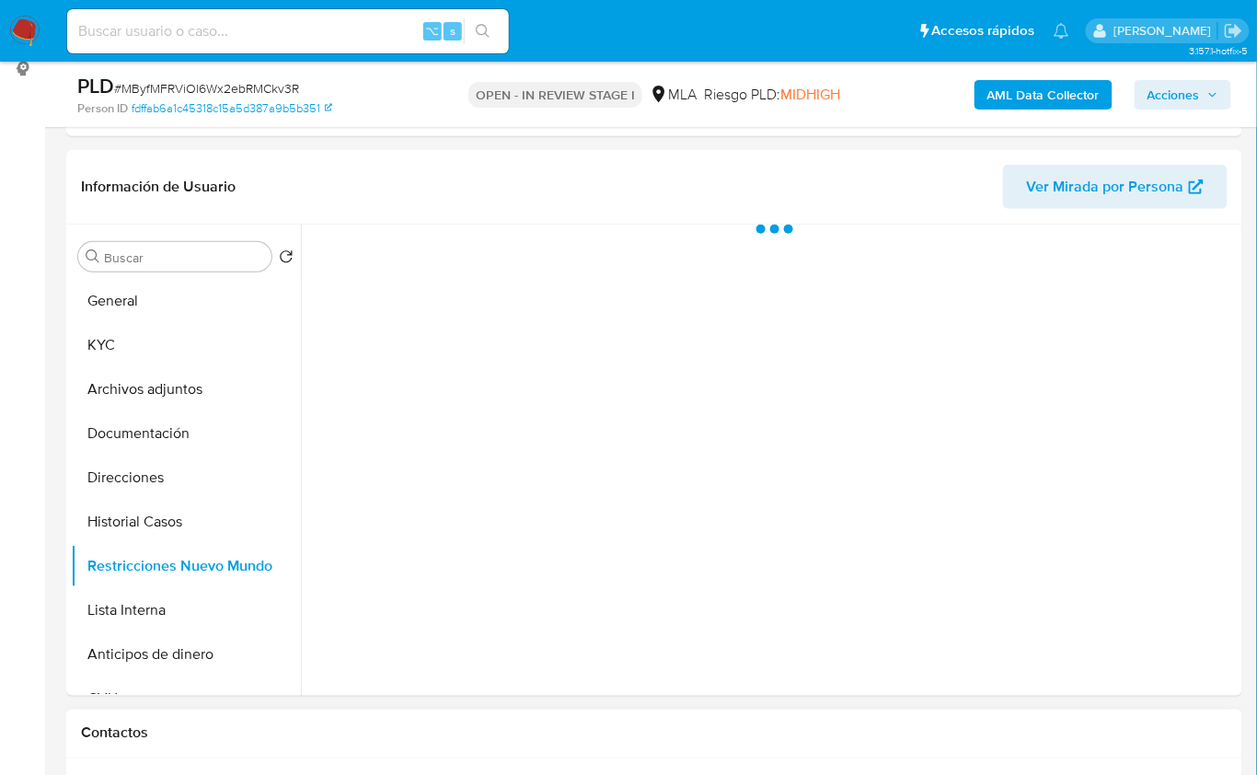
click at [1111, 729] on h1 "Contactos" at bounding box center [654, 733] width 1147 height 18
click at [1044, 711] on div "Contactos" at bounding box center [654, 734] width 1176 height 49
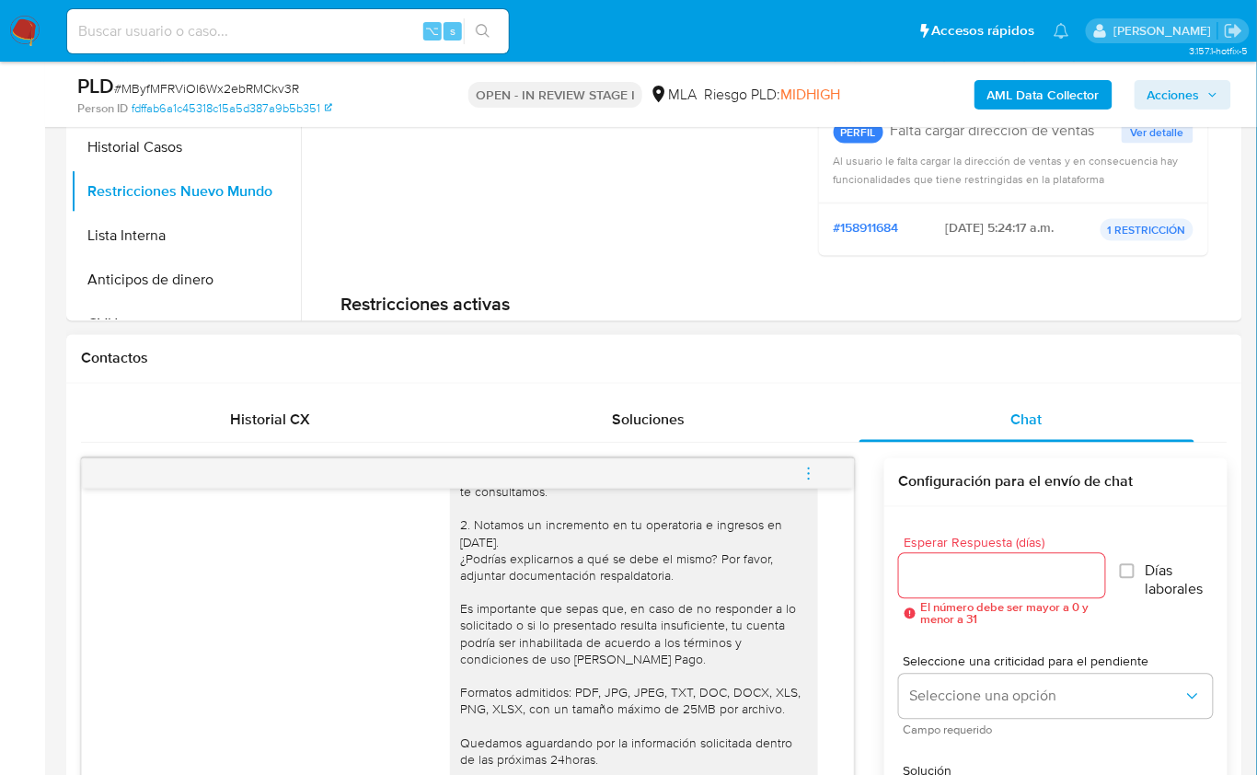
scroll to position [746, 0]
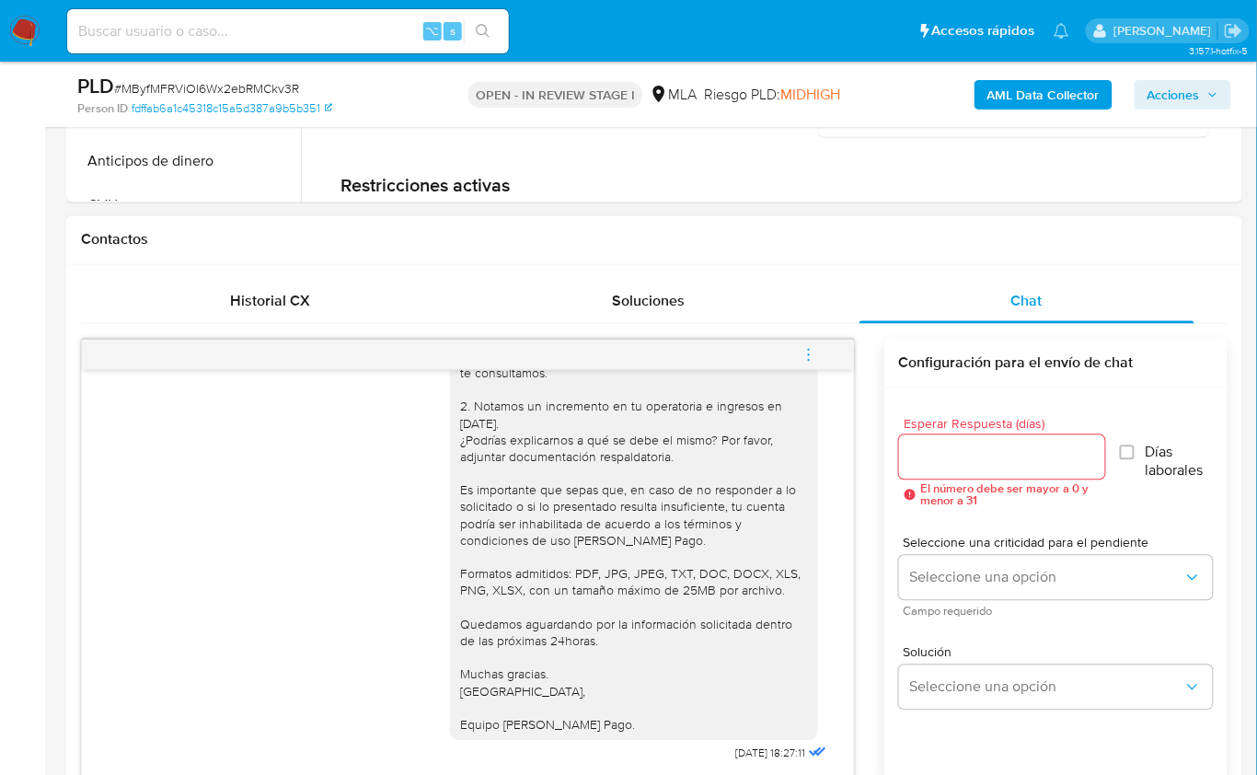
click at [144, 247] on h1 "Contactos" at bounding box center [654, 240] width 1147 height 18
click at [272, 276] on div "Historial CX Soluciones Chat Id Estado Fecha de creación Origen Proceso Anterio…" at bounding box center [654, 619] width 1176 height 709
click at [369, 281] on div "Historial CX" at bounding box center [270, 302] width 334 height 44
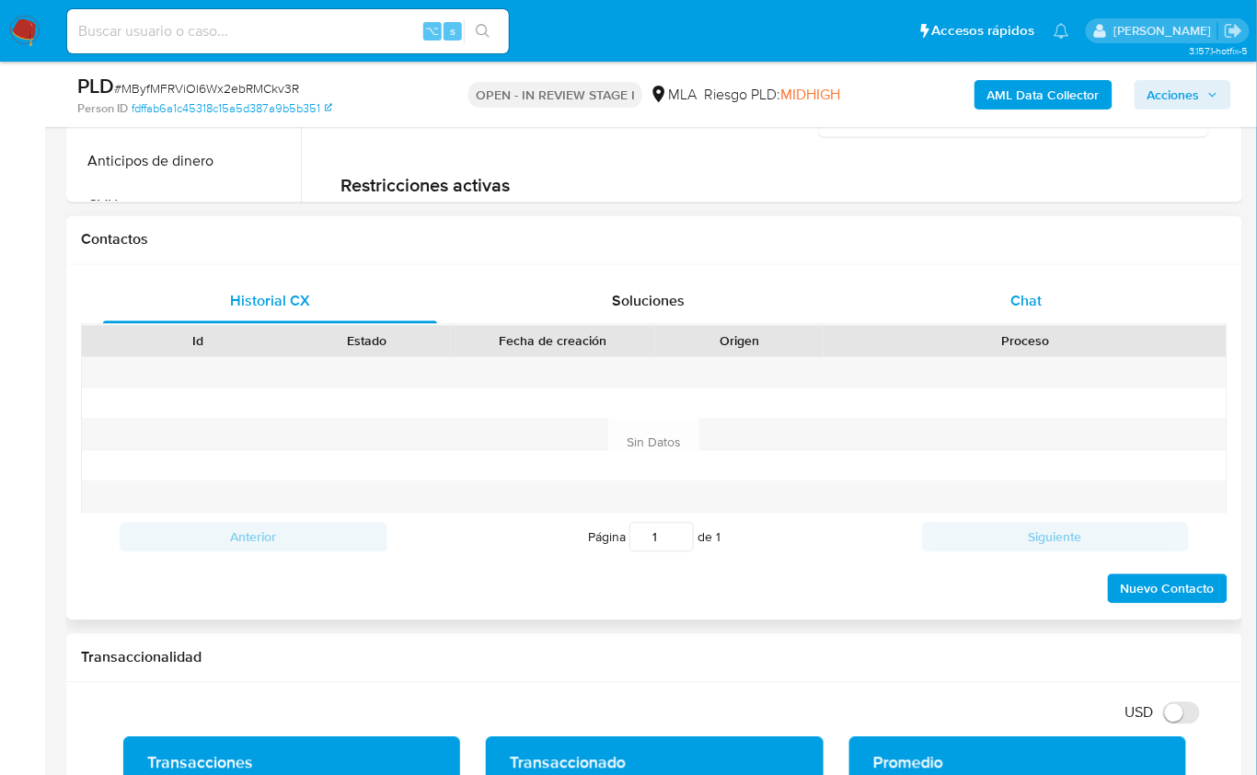
click at [980, 284] on div "Chat" at bounding box center [1027, 302] width 334 height 44
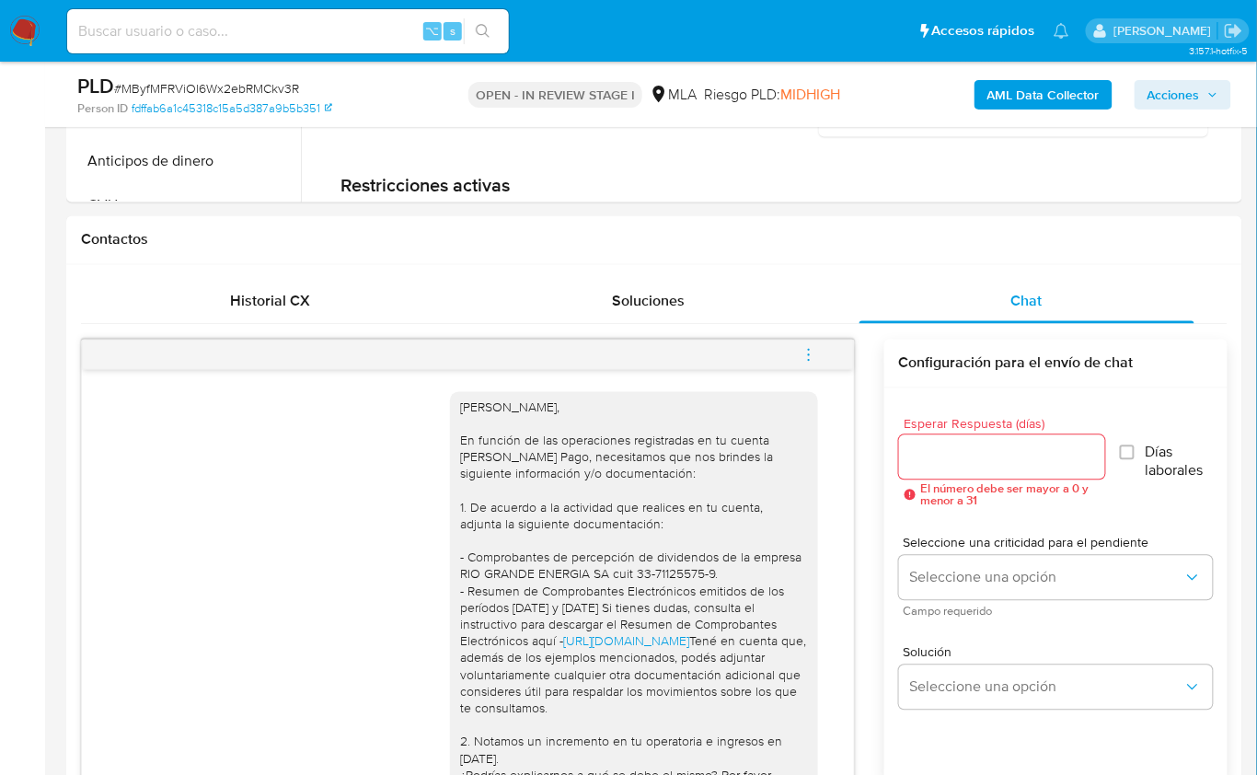
scroll to position [1084, 0]
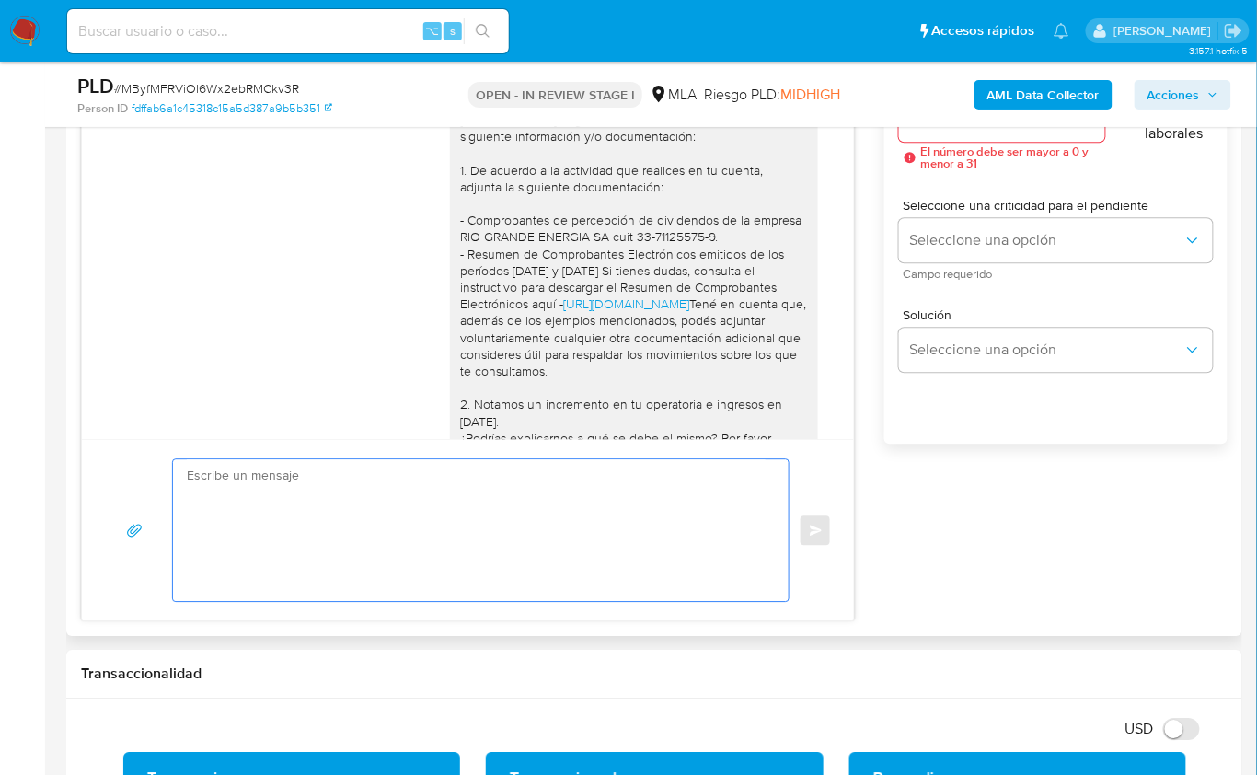
click at [600, 513] on textarea at bounding box center [476, 530] width 579 height 142
paste textarea "Hola, Esperamos que te encuentres muy bien. Te consultamos si tuviste oportunid…"
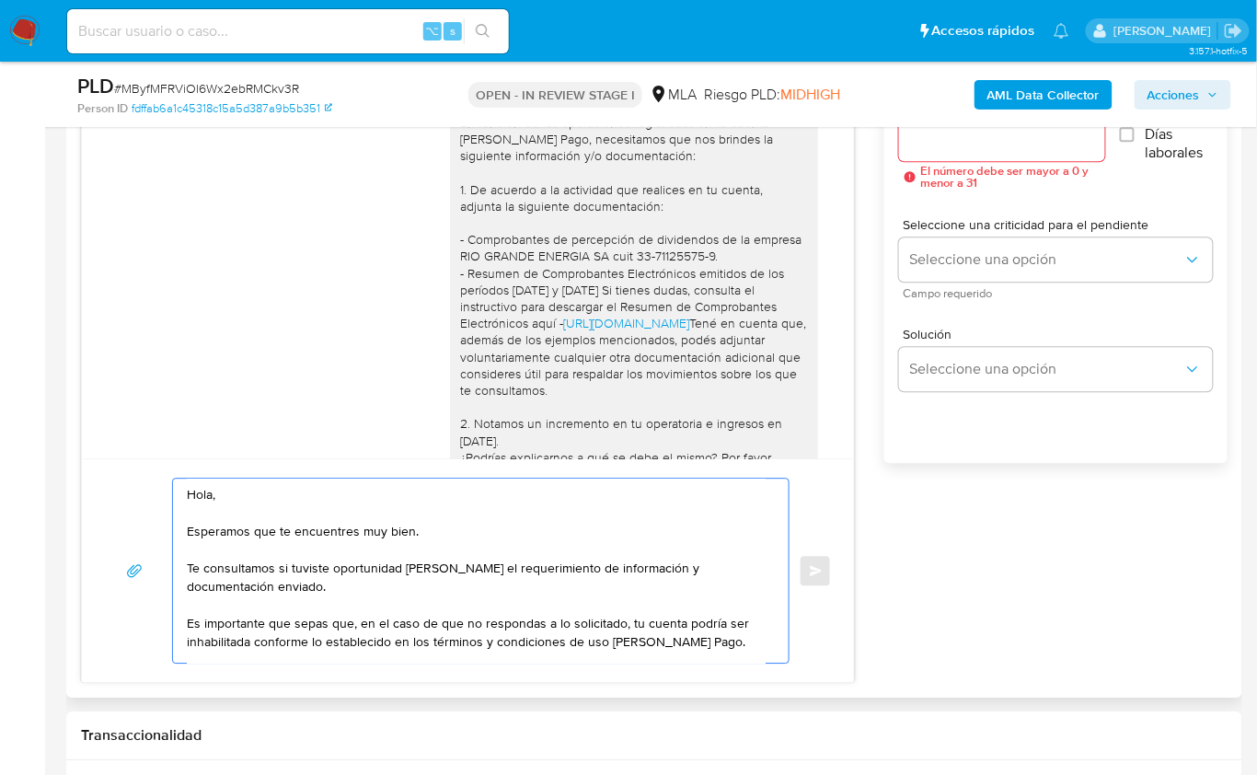
scroll to position [803, 0]
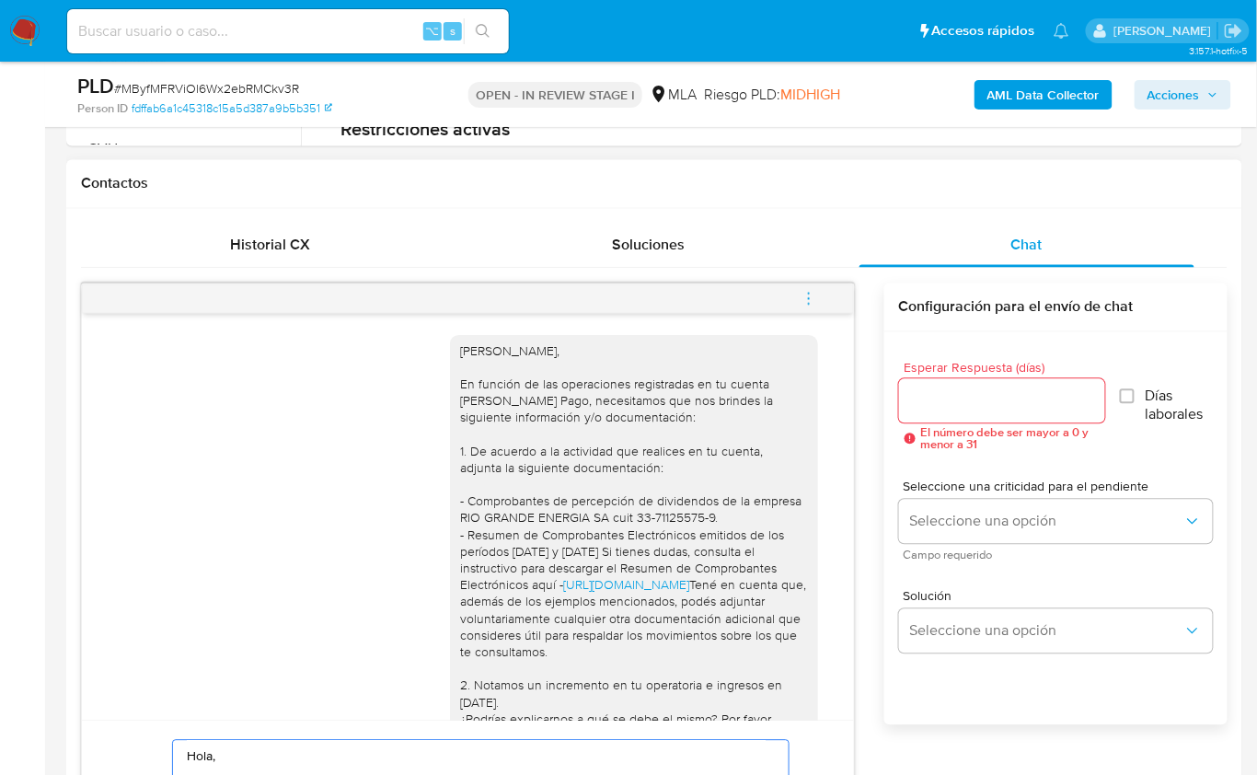
type textarea "Hola, Esperamos que te encuentres muy bien. Te consultamos si tuviste oportunid…"
click at [930, 394] on input "Esperar Respuesta (días)" at bounding box center [1002, 401] width 206 height 24
type input "1"
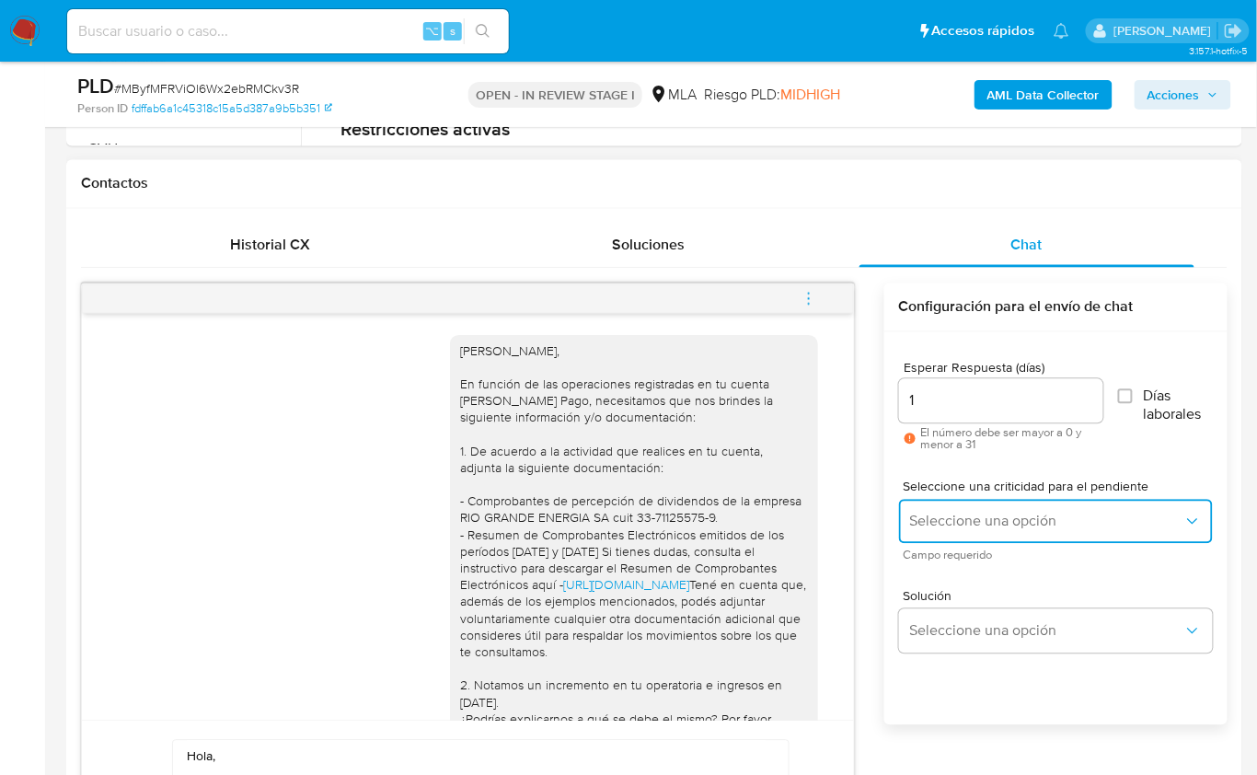
click at [949, 508] on button "Seleccione una opción" at bounding box center [1056, 522] width 314 height 44
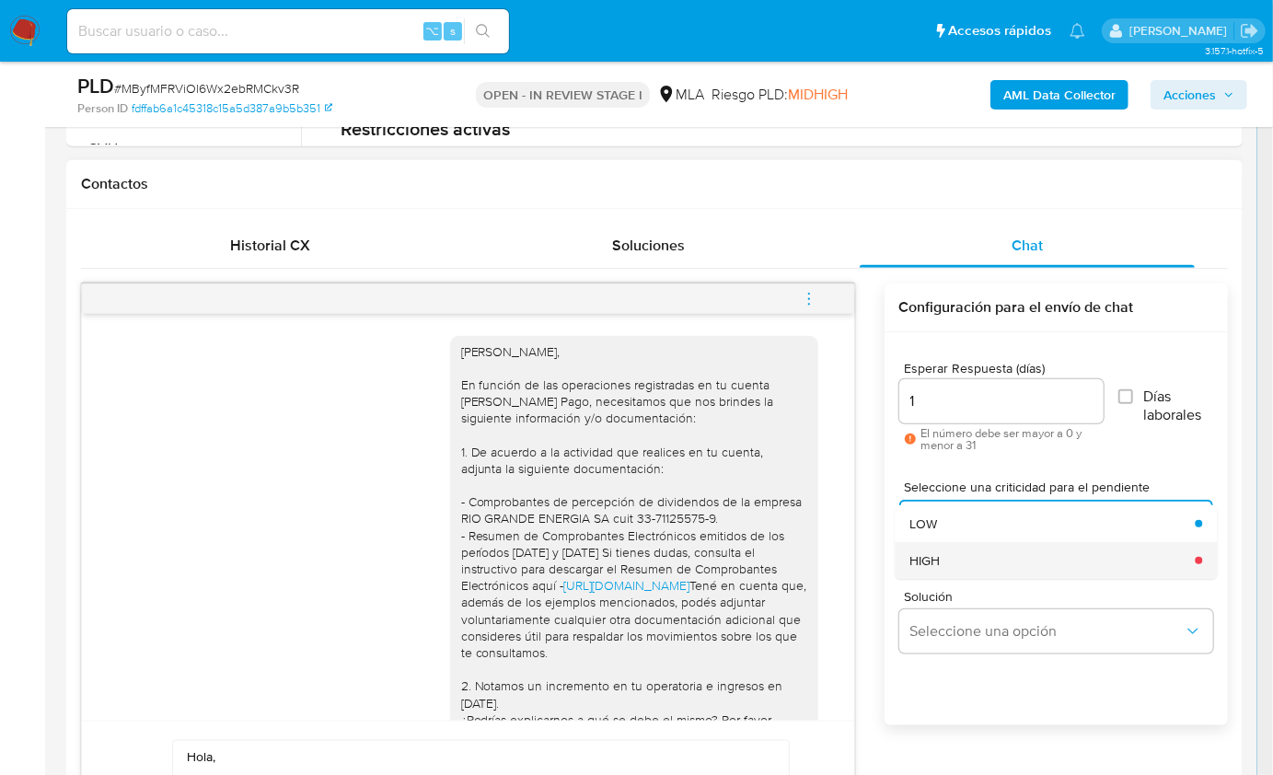
click at [963, 550] on div "HIGH" at bounding box center [1046, 560] width 274 height 37
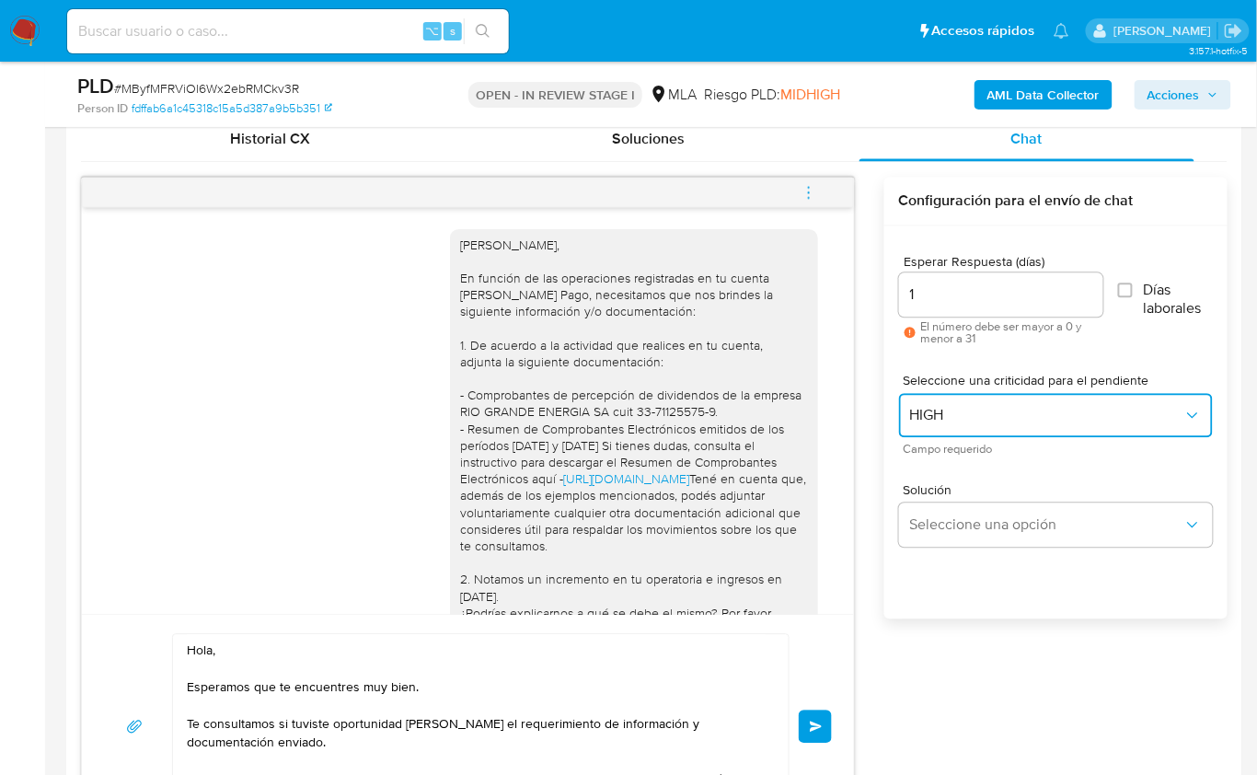
scroll to position [932, 0]
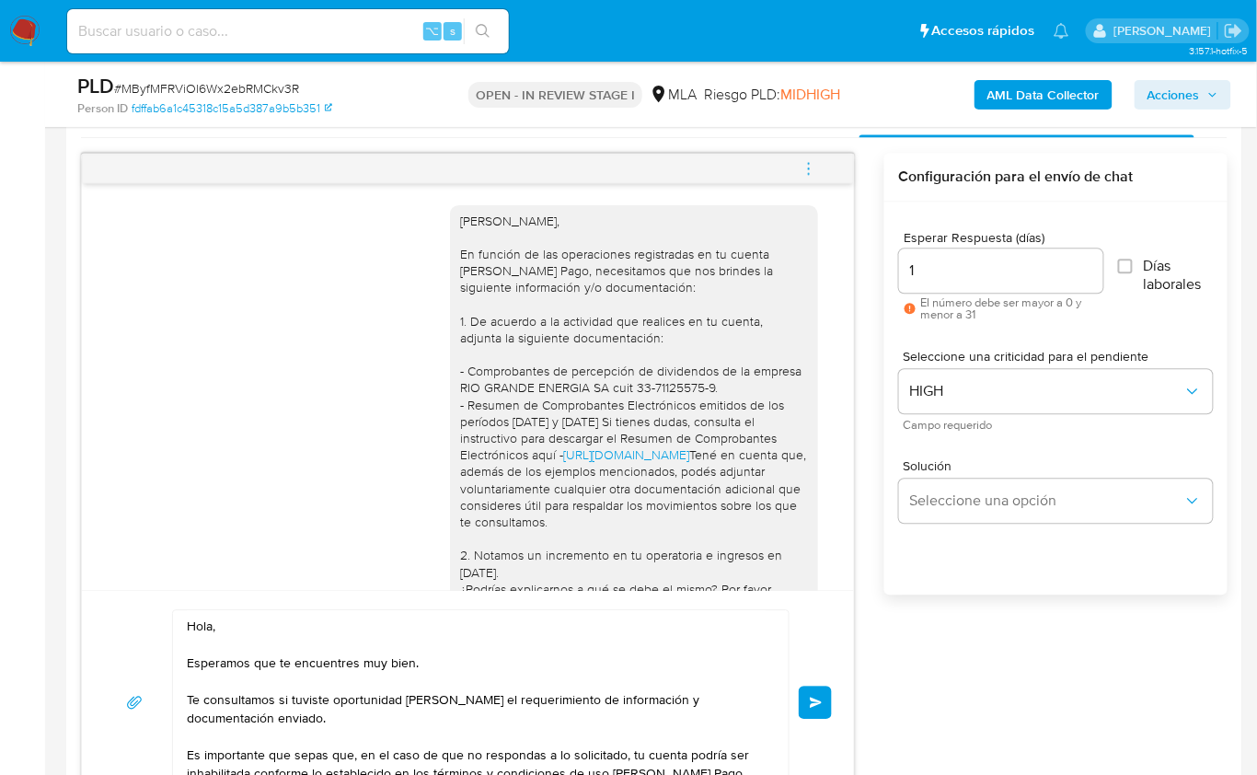
click at [822, 703] on span "Enviar" at bounding box center [816, 703] width 13 height 11
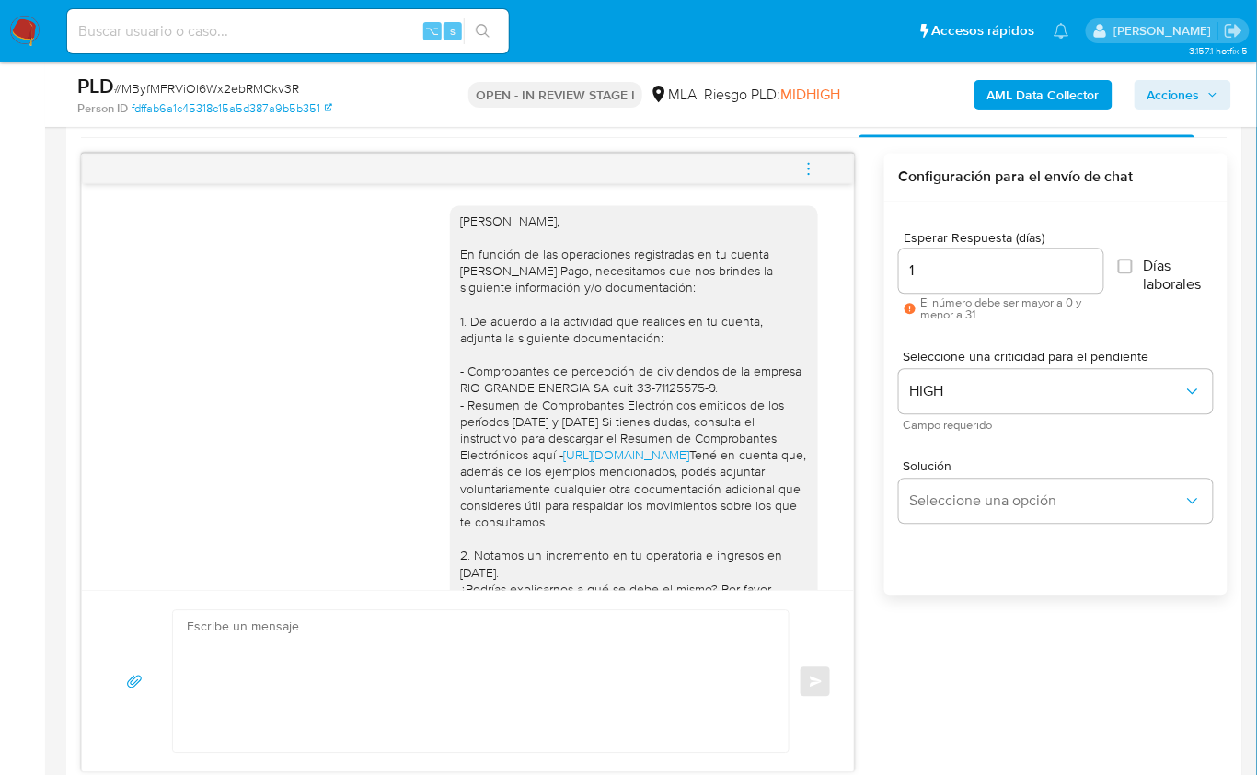
scroll to position [672, 0]
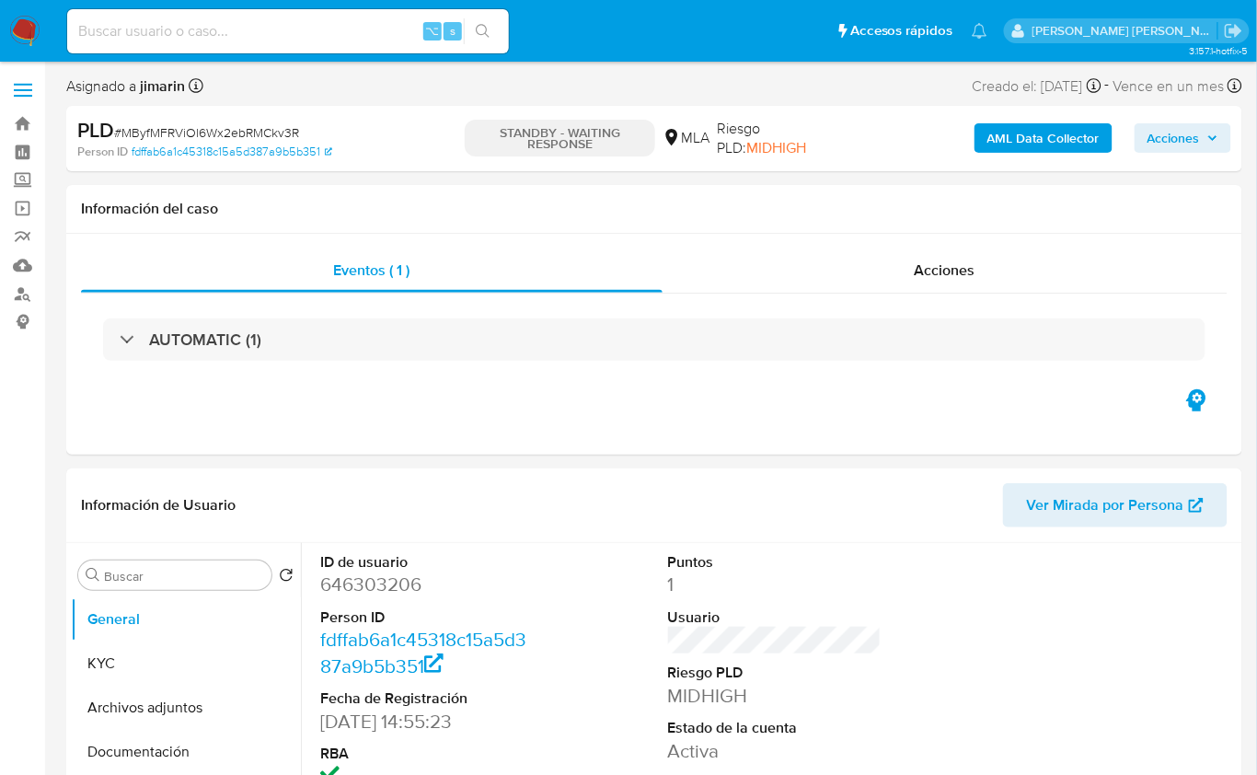
select select "10"
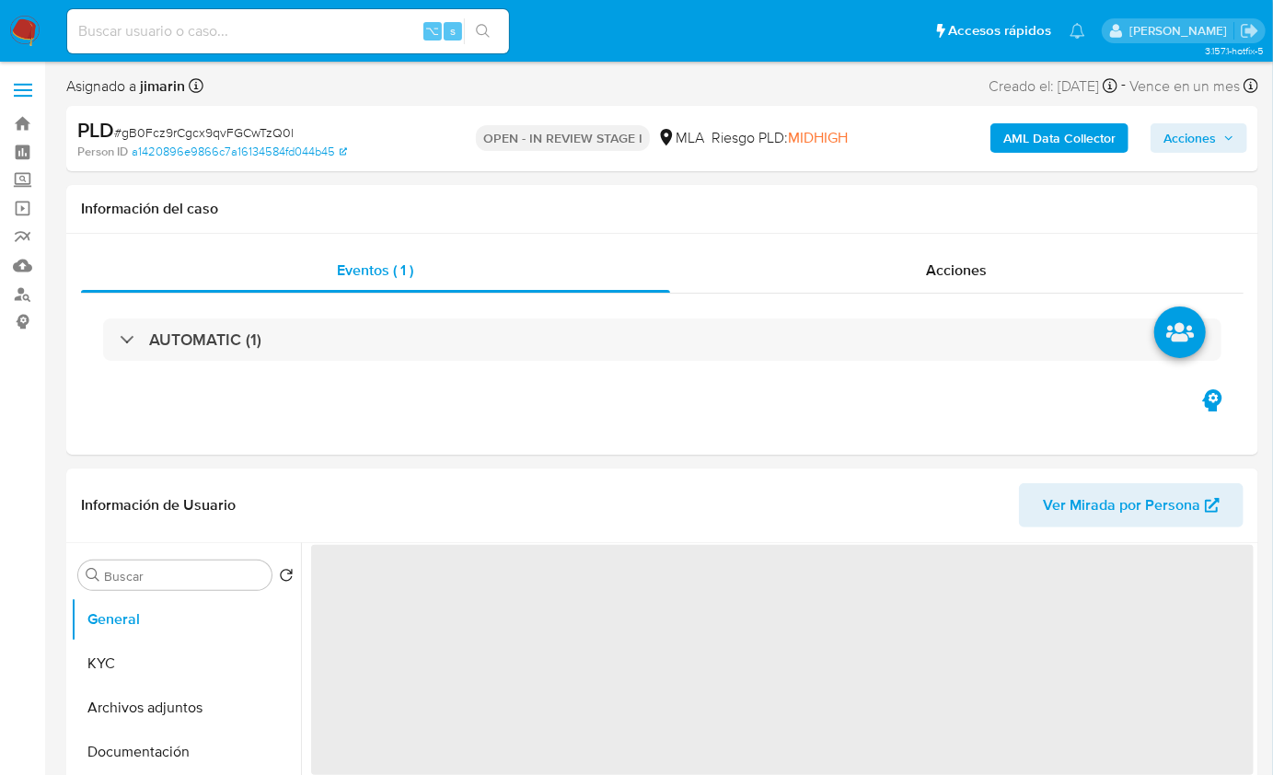
select select "10"
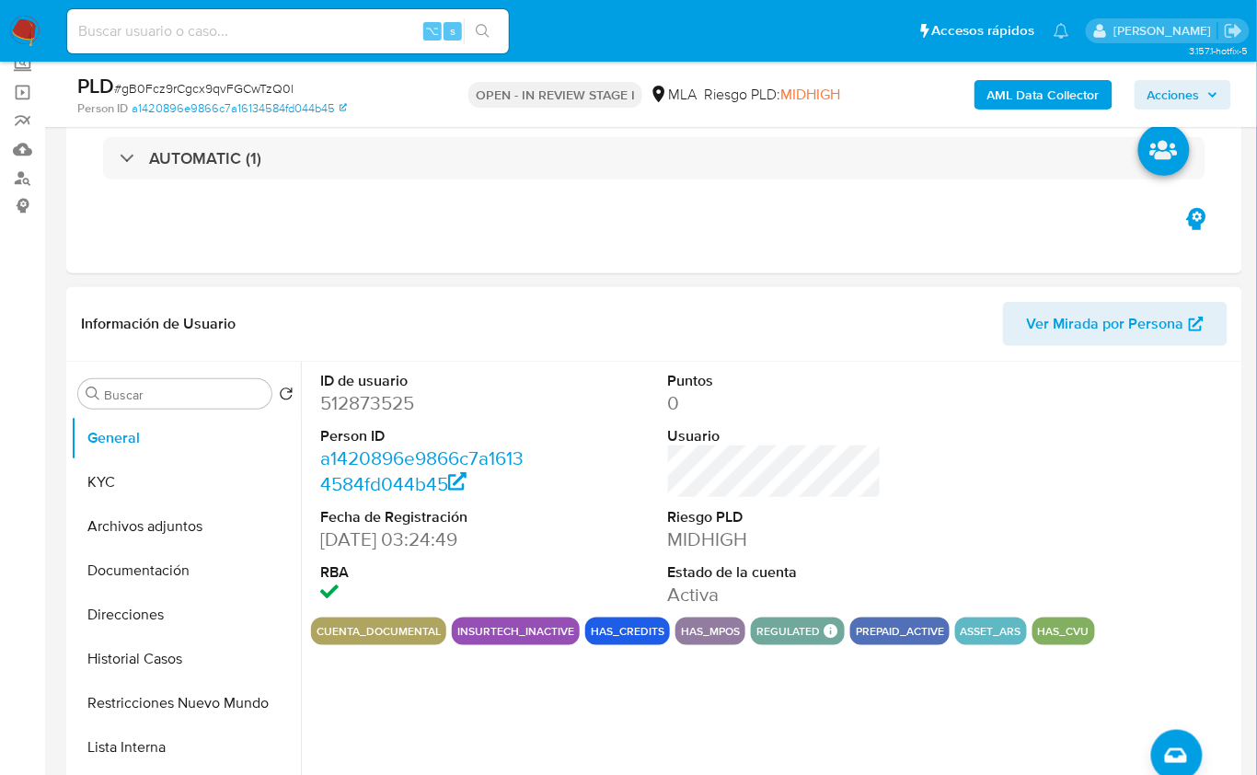
scroll to position [130, 0]
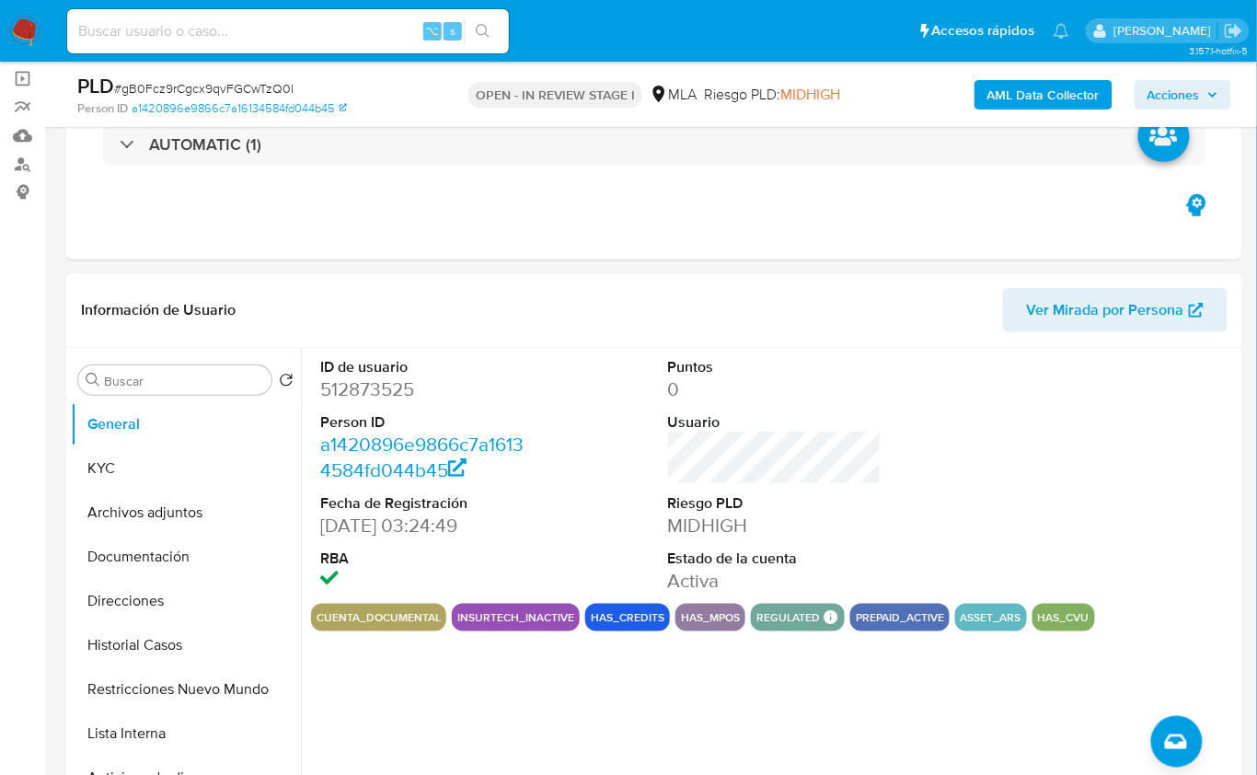
click at [368, 386] on dd "512873525" at bounding box center [427, 389] width 214 height 26
copy dd "512873525"
click at [188, 448] on button "KYC" at bounding box center [178, 468] width 215 height 44
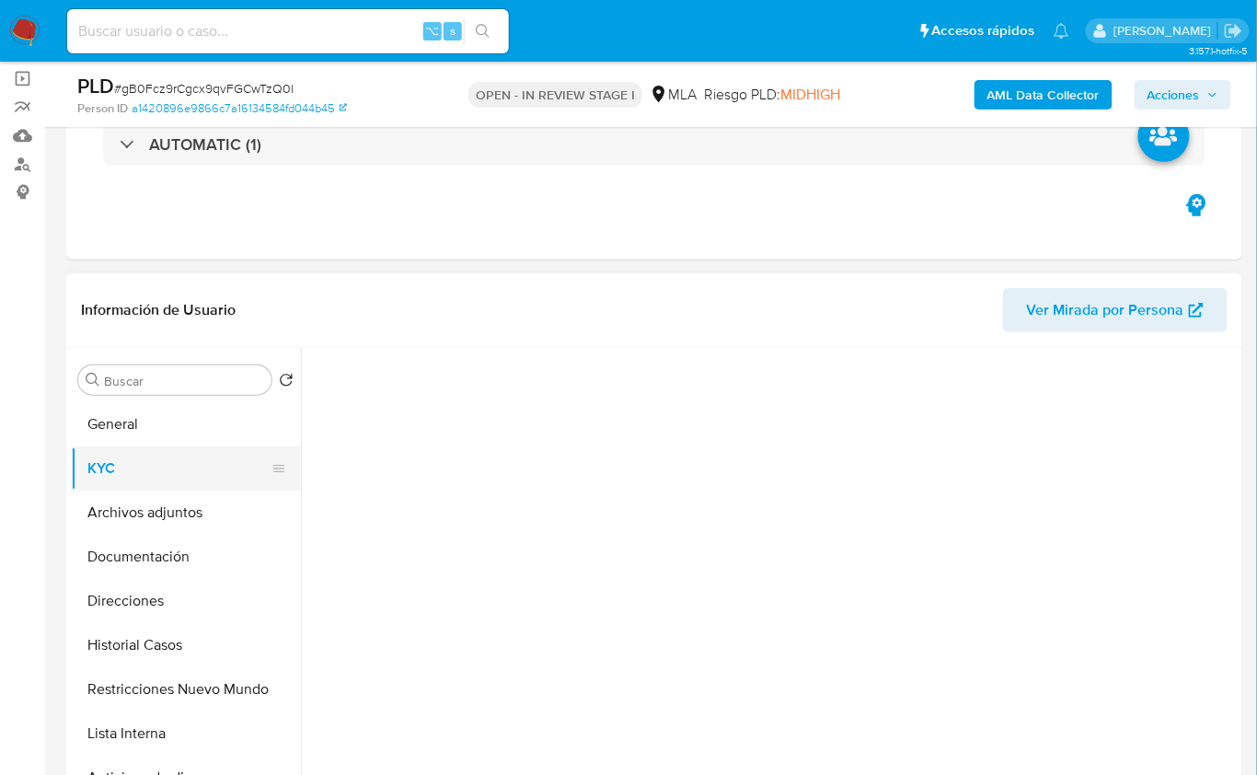
click at [129, 461] on button "KYC" at bounding box center [178, 468] width 215 height 44
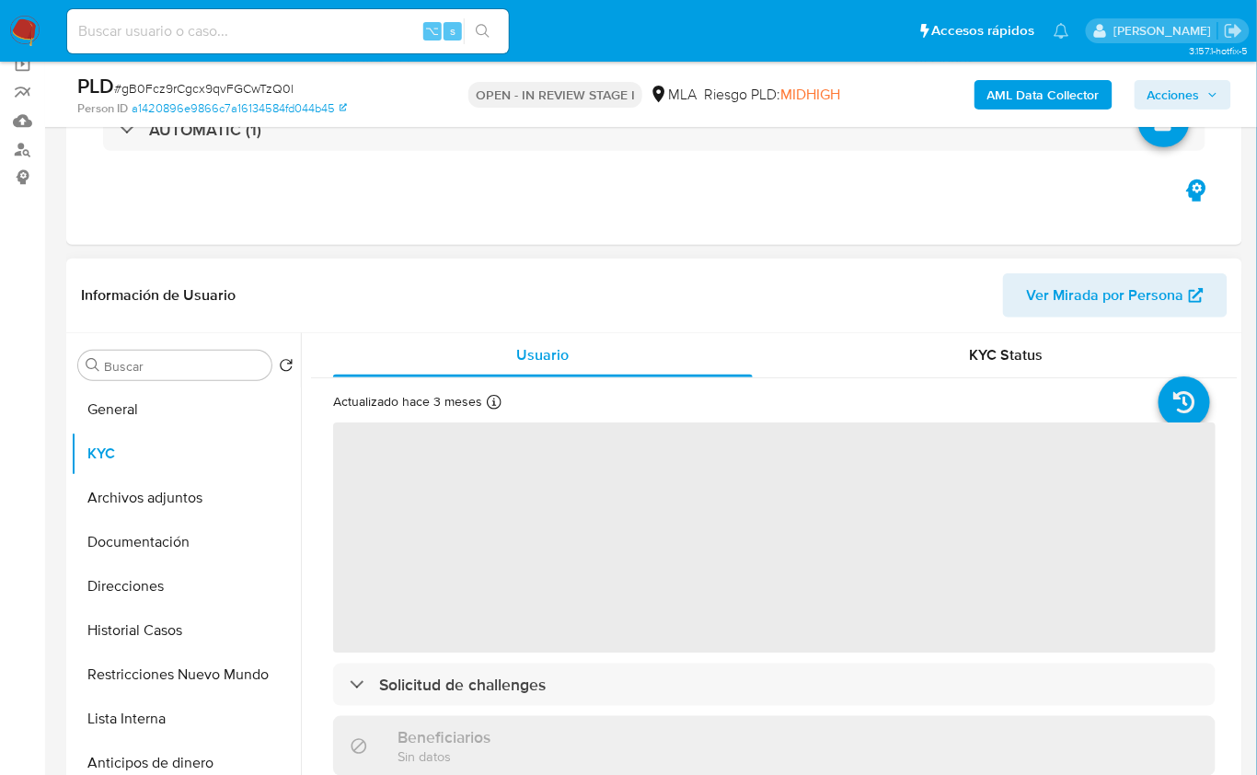
scroll to position [166, 0]
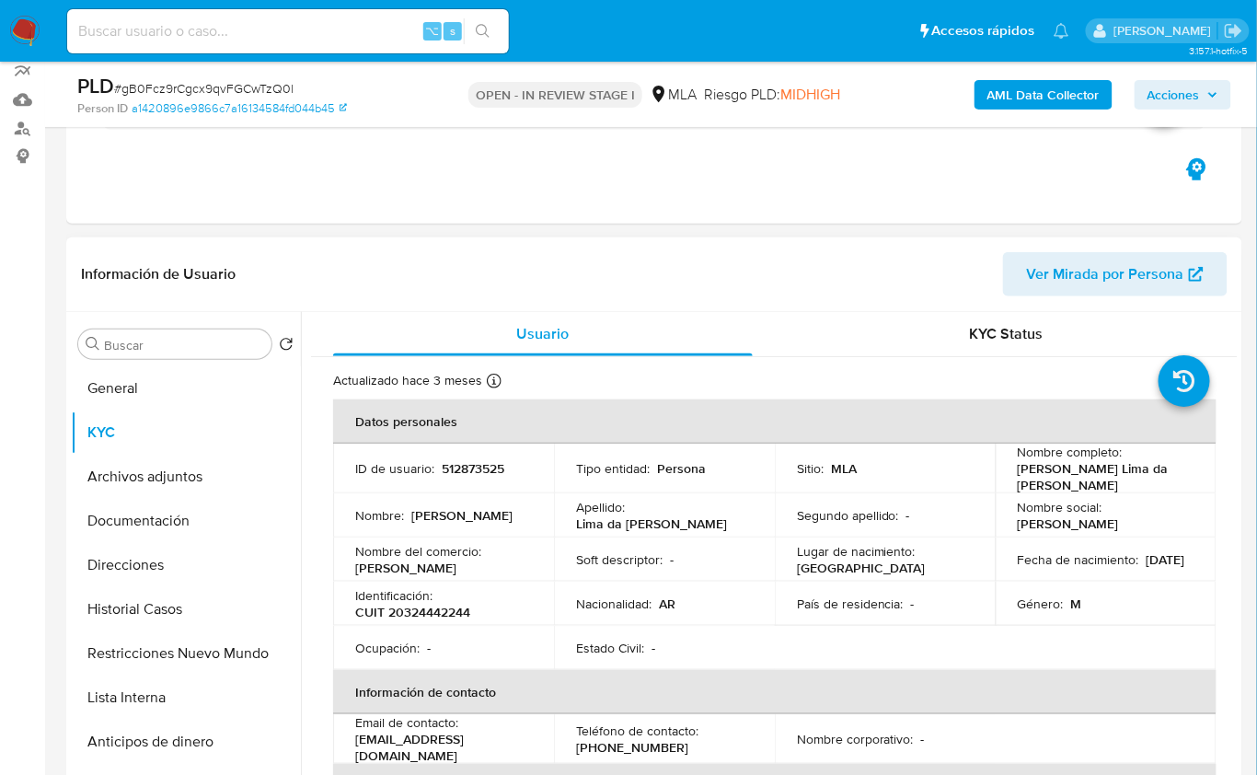
click at [448, 604] on p "CUIT 20324442244" at bounding box center [412, 612] width 115 height 17
copy p "20324442244"
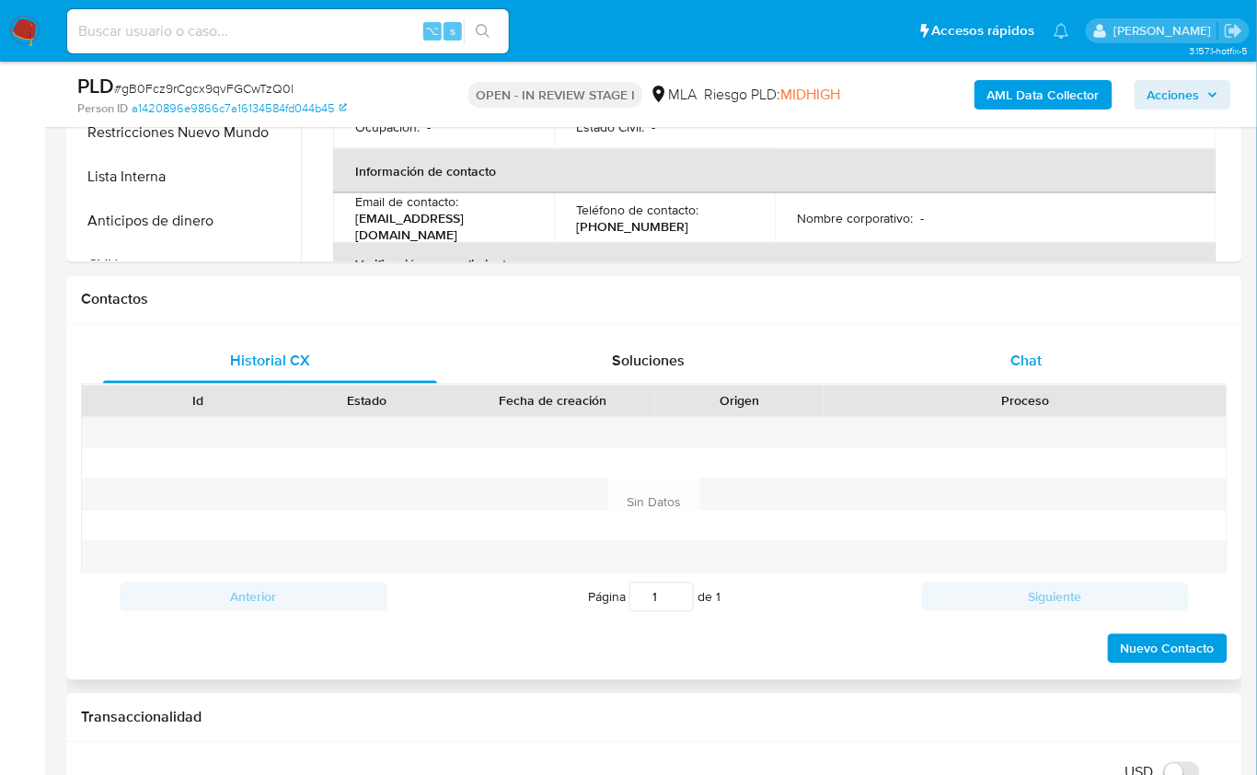
click at [1003, 373] on div "Chat" at bounding box center [1027, 362] width 334 height 44
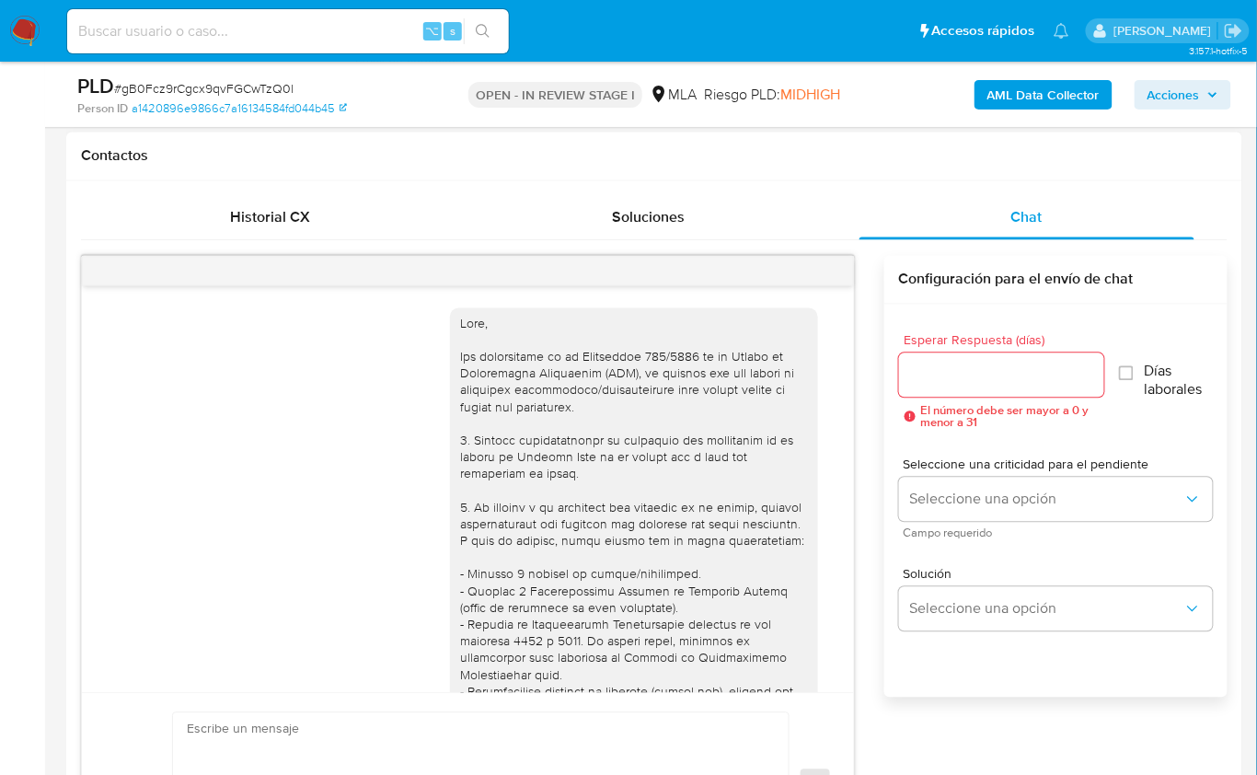
scroll to position [1041, 0]
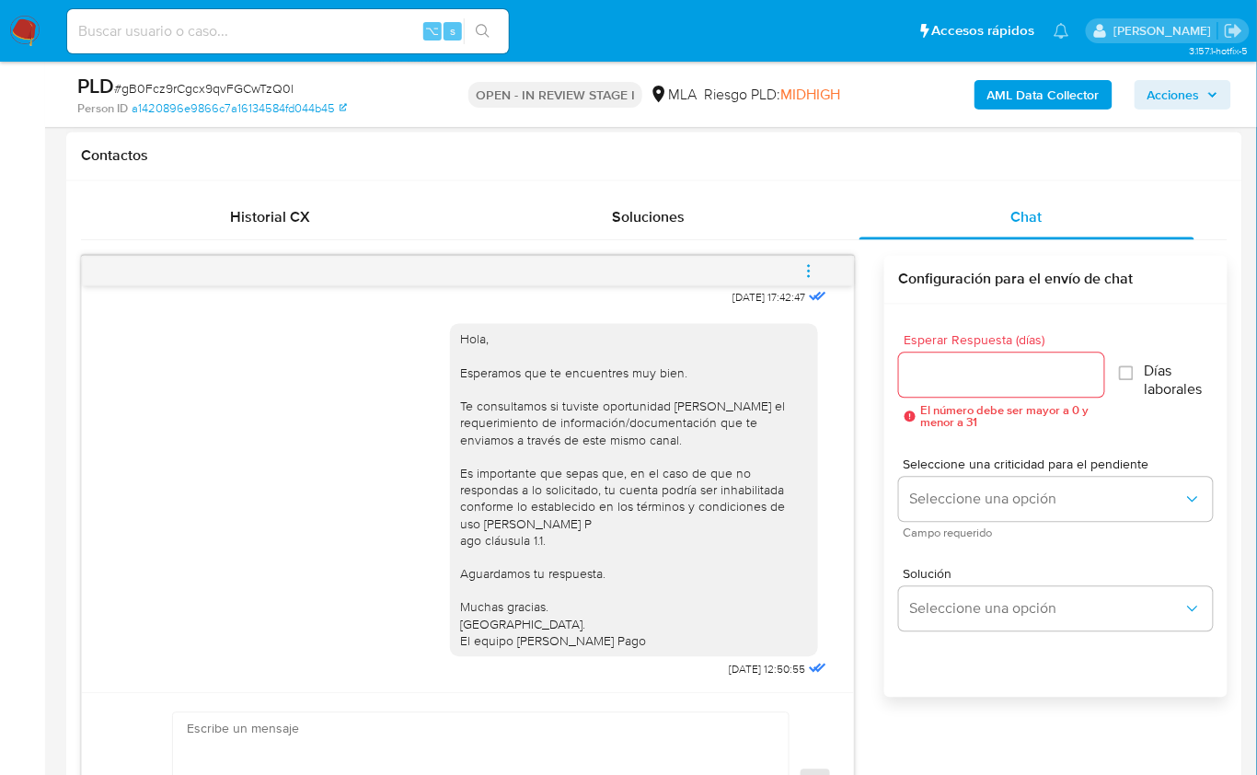
click at [816, 269] on icon "menu-action" at bounding box center [809, 271] width 17 height 17
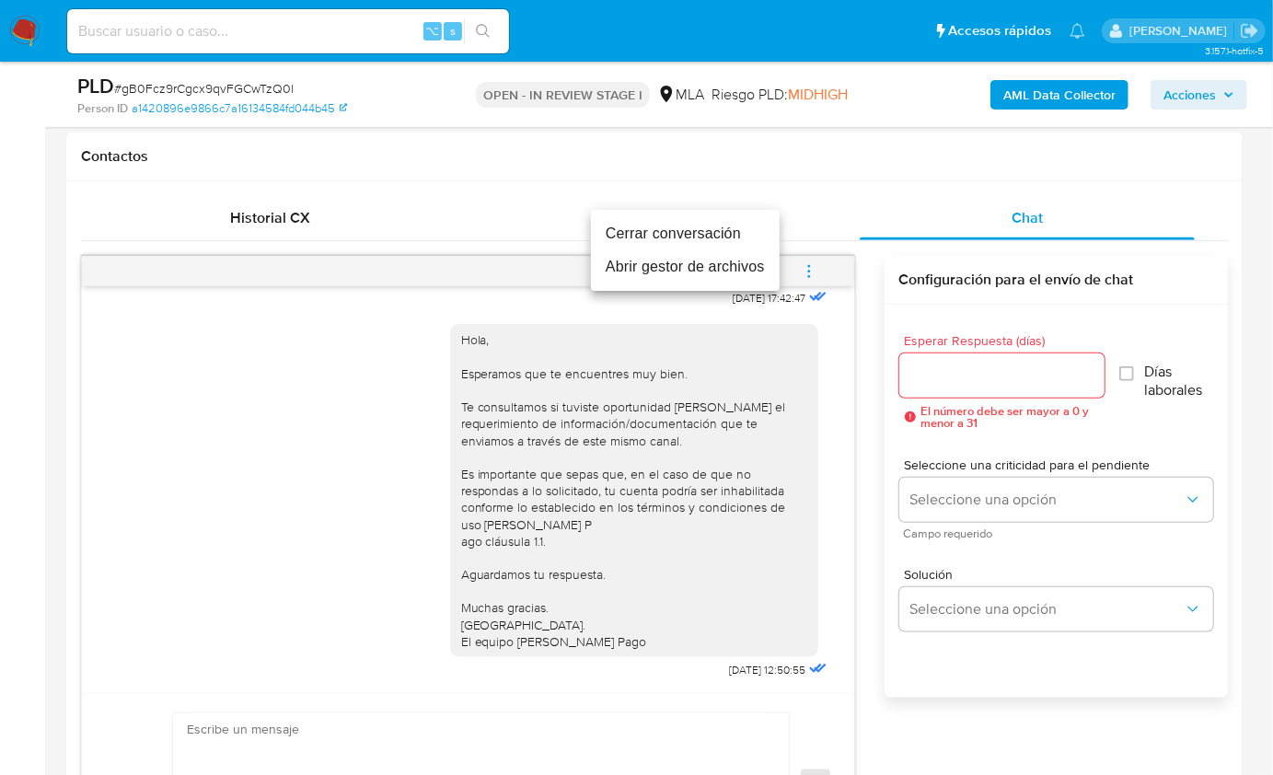
click at [660, 228] on li "Cerrar conversación" at bounding box center [685, 233] width 189 height 33
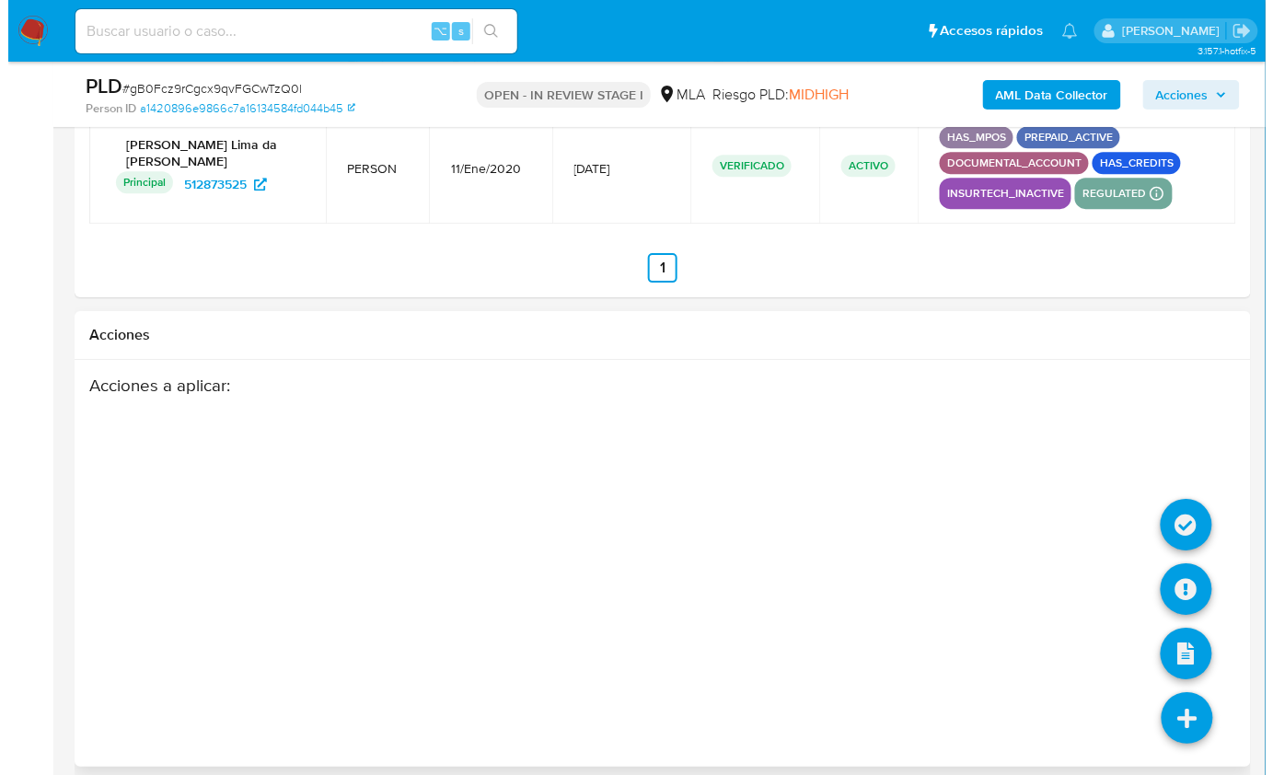
scroll to position [3310, 0]
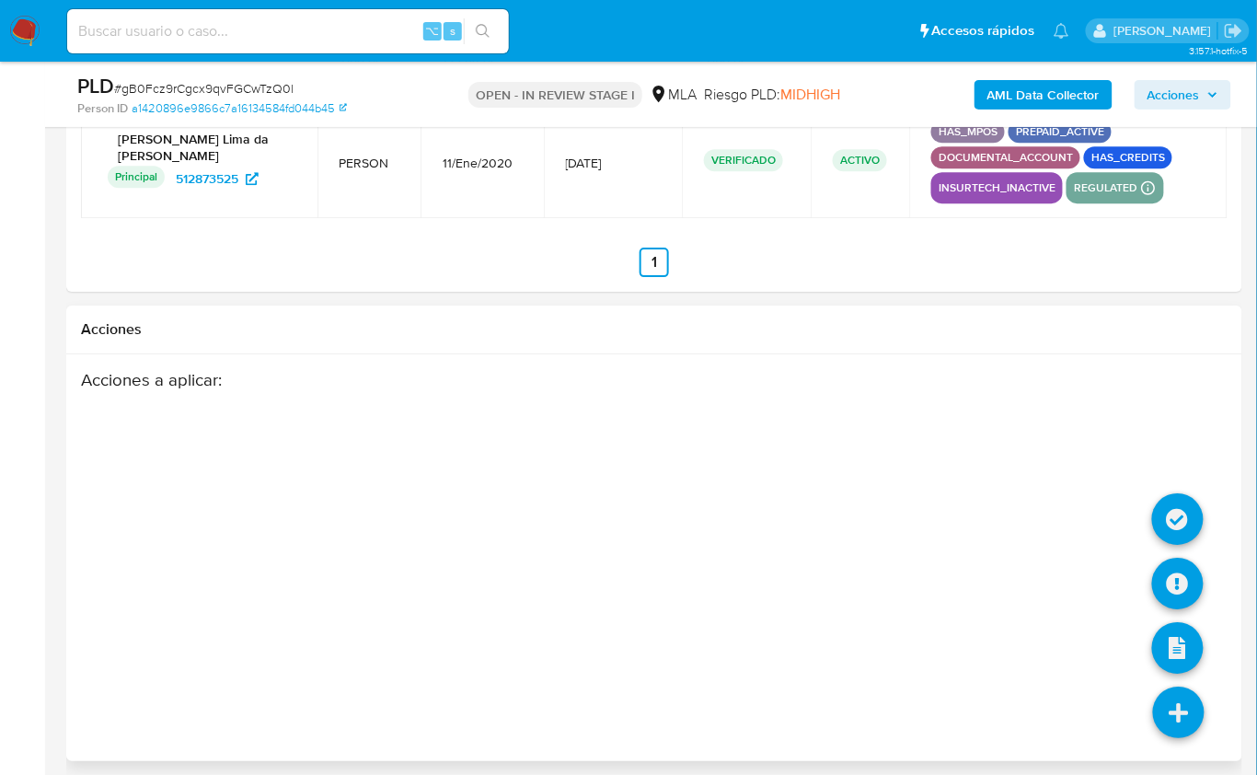
click at [1181, 687] on icon at bounding box center [1179, 713] width 52 height 52
click at [1178, 586] on icon at bounding box center [1178, 584] width 52 height 52
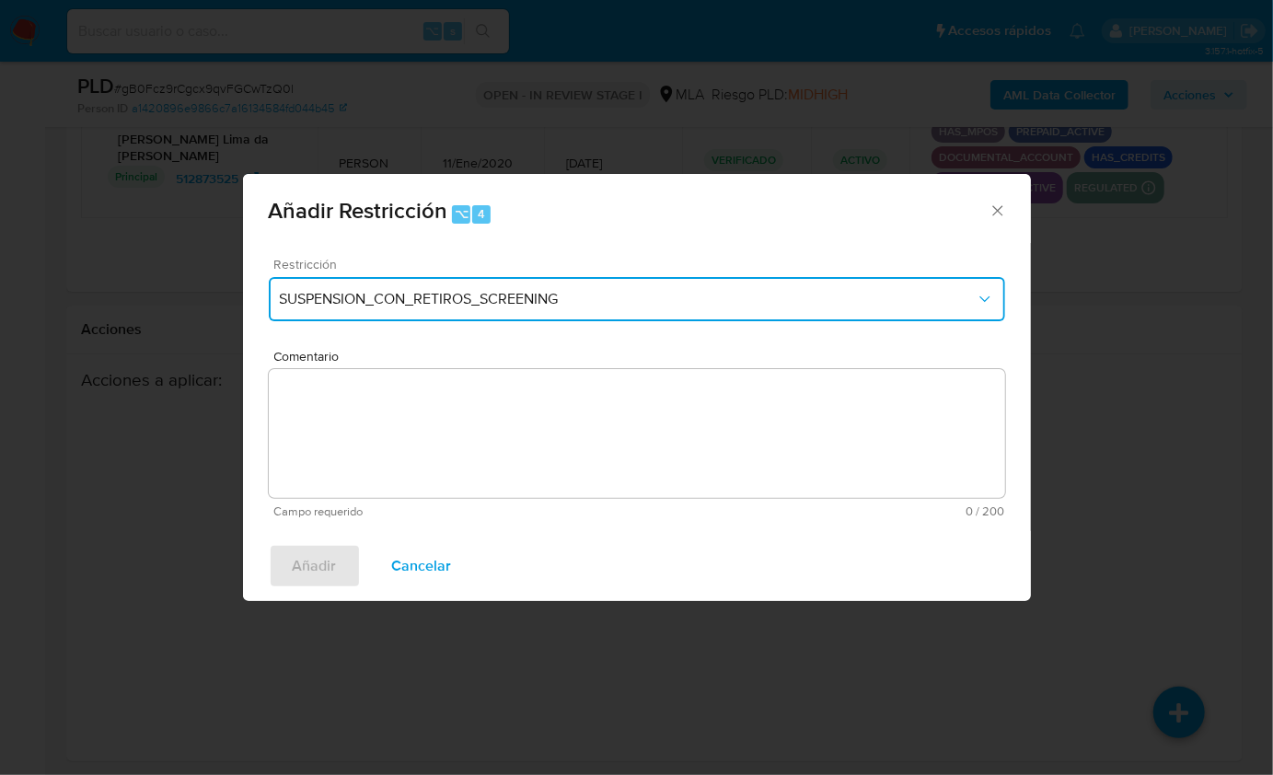
click at [436, 292] on span "SUSPENSION_CON_RETIROS_SCREENING" at bounding box center [628, 299] width 696 height 18
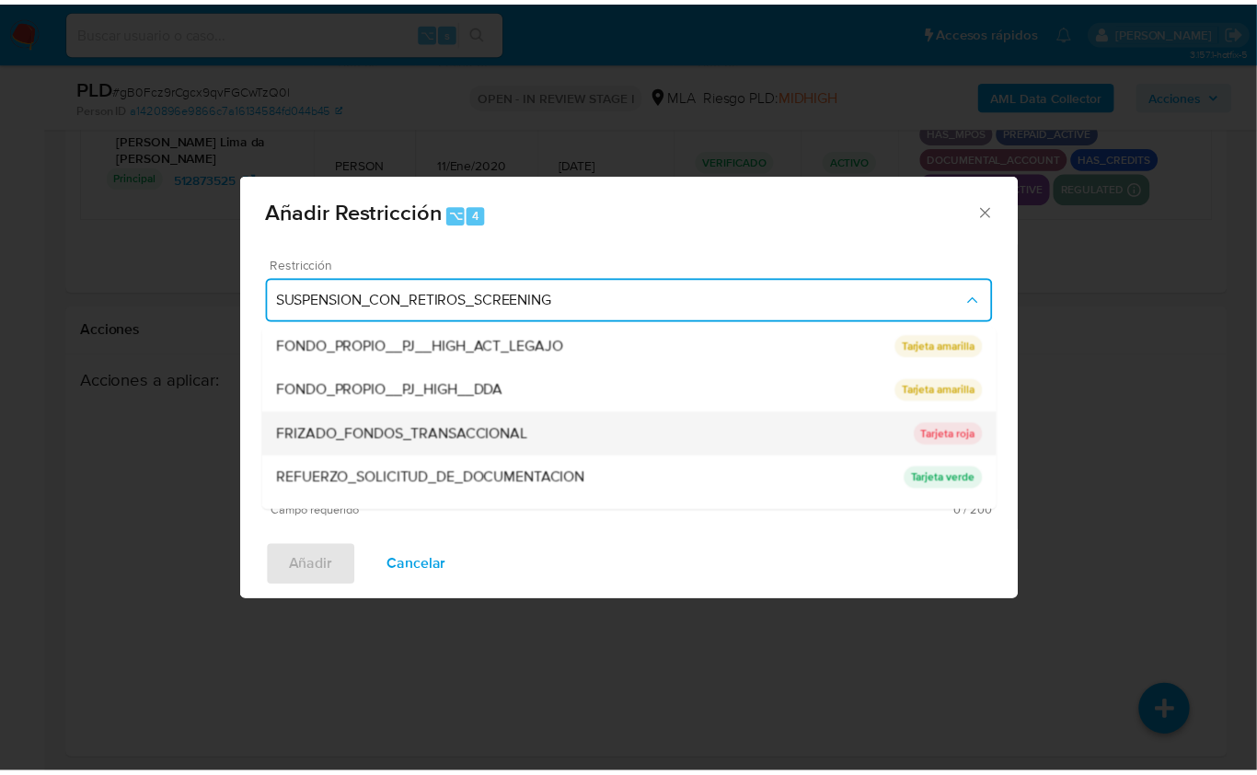
scroll to position [378, 0]
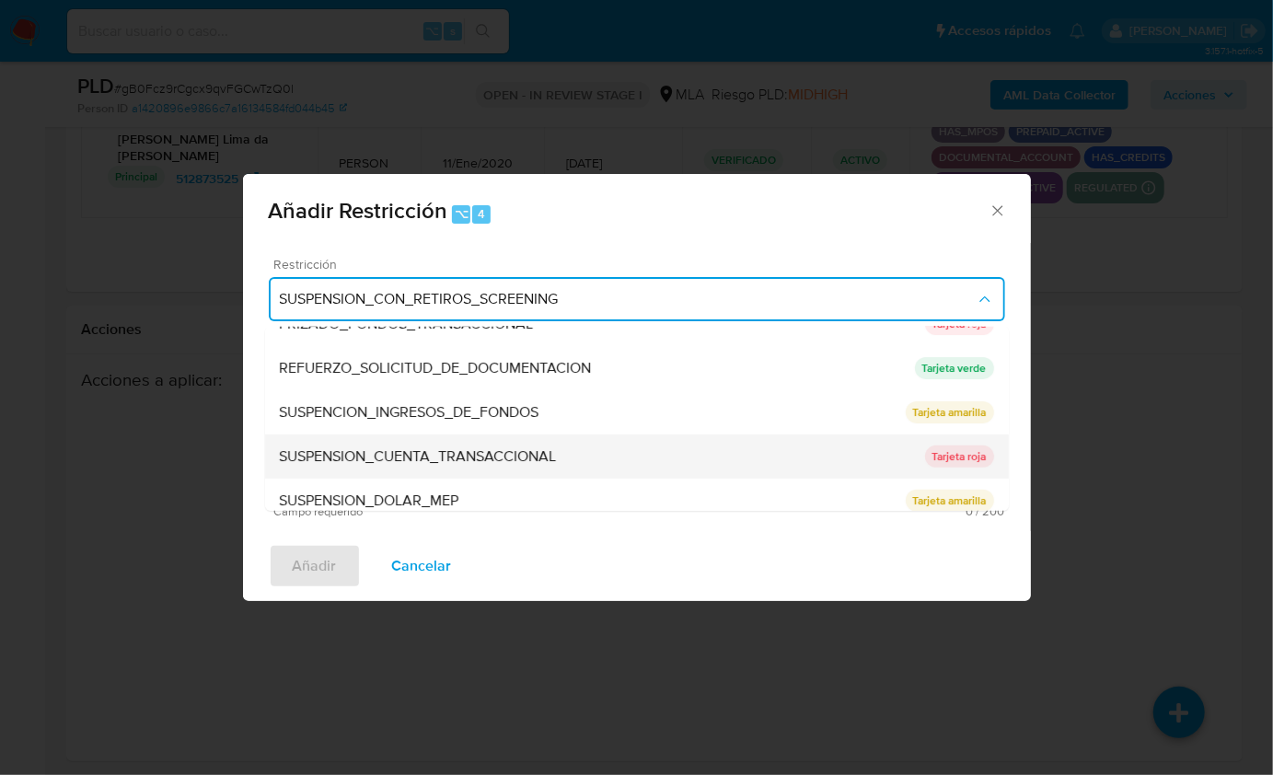
click at [469, 461] on span "SUSPENSION_CUENTA_TRANSACCIONAL" at bounding box center [418, 456] width 277 height 18
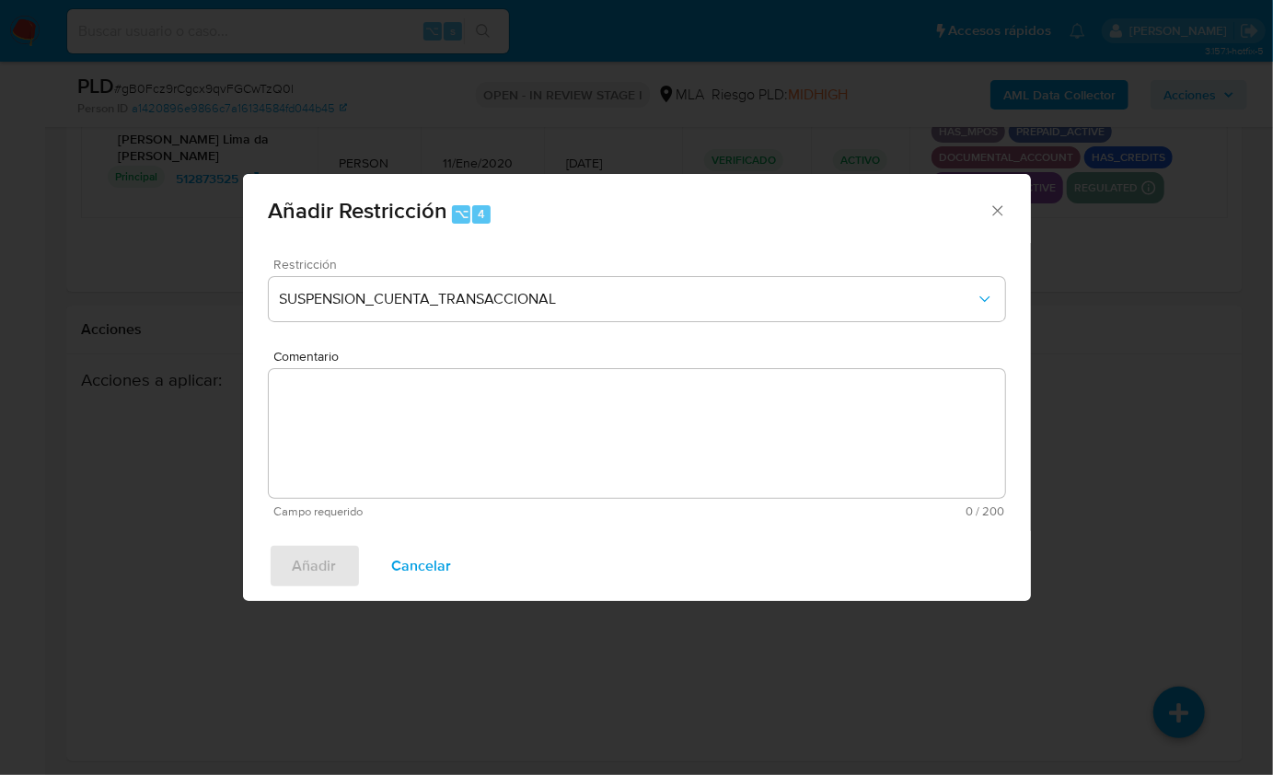
click at [440, 424] on textarea "Comentario" at bounding box center [637, 433] width 736 height 129
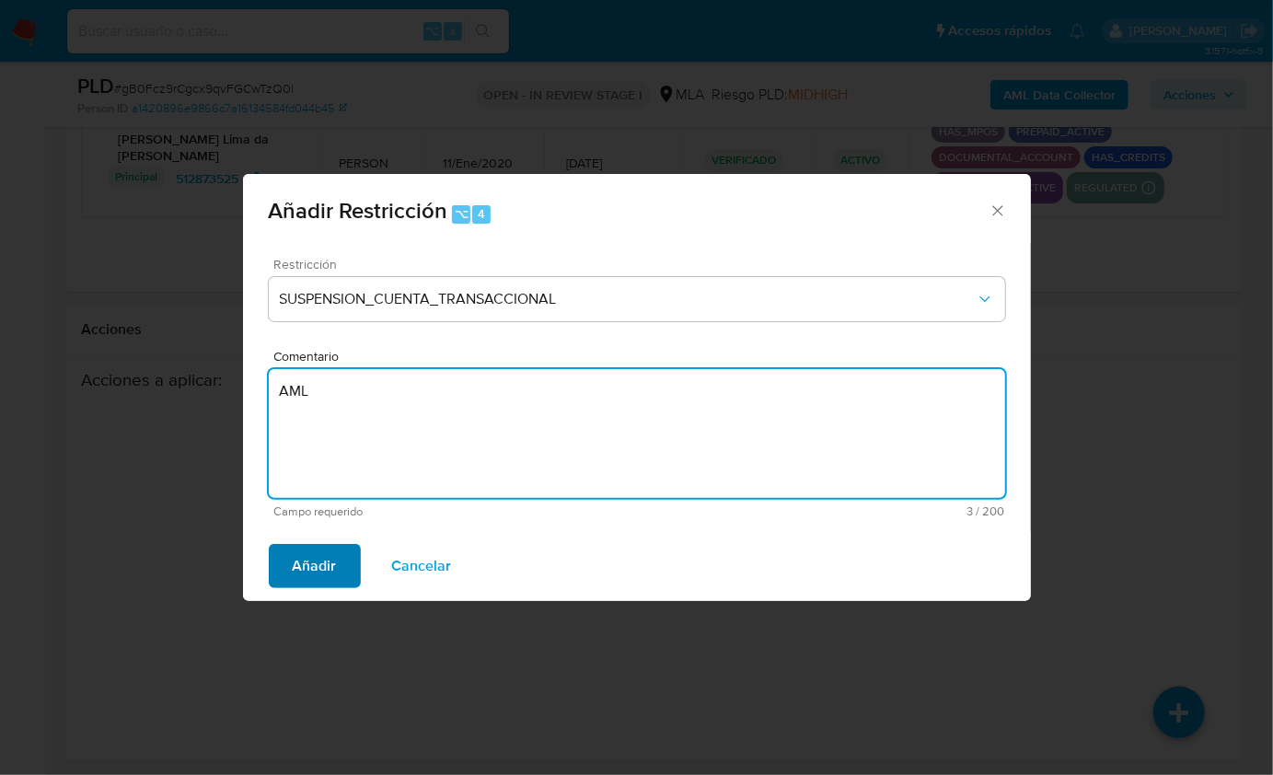
type textarea "AML"
click at [335, 563] on span "Añadir" at bounding box center [315, 566] width 44 height 41
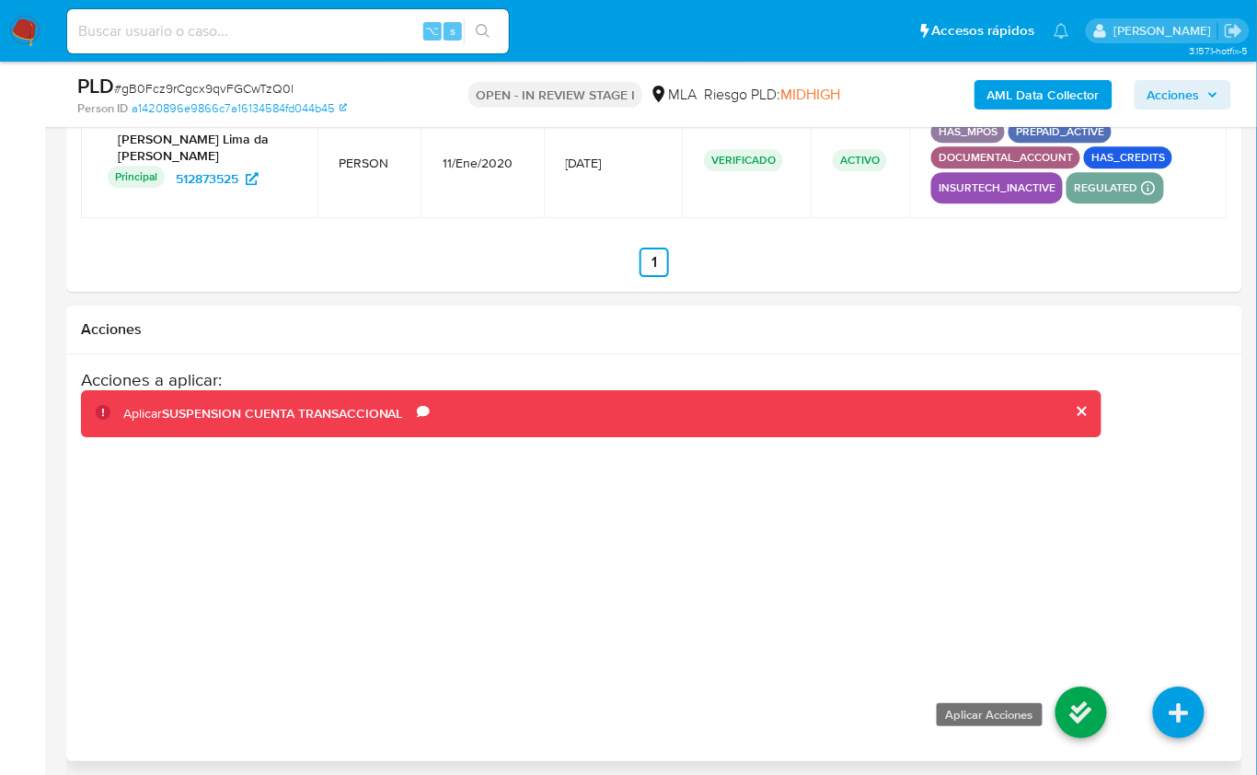
click at [1073, 691] on icon at bounding box center [1082, 713] width 52 height 52
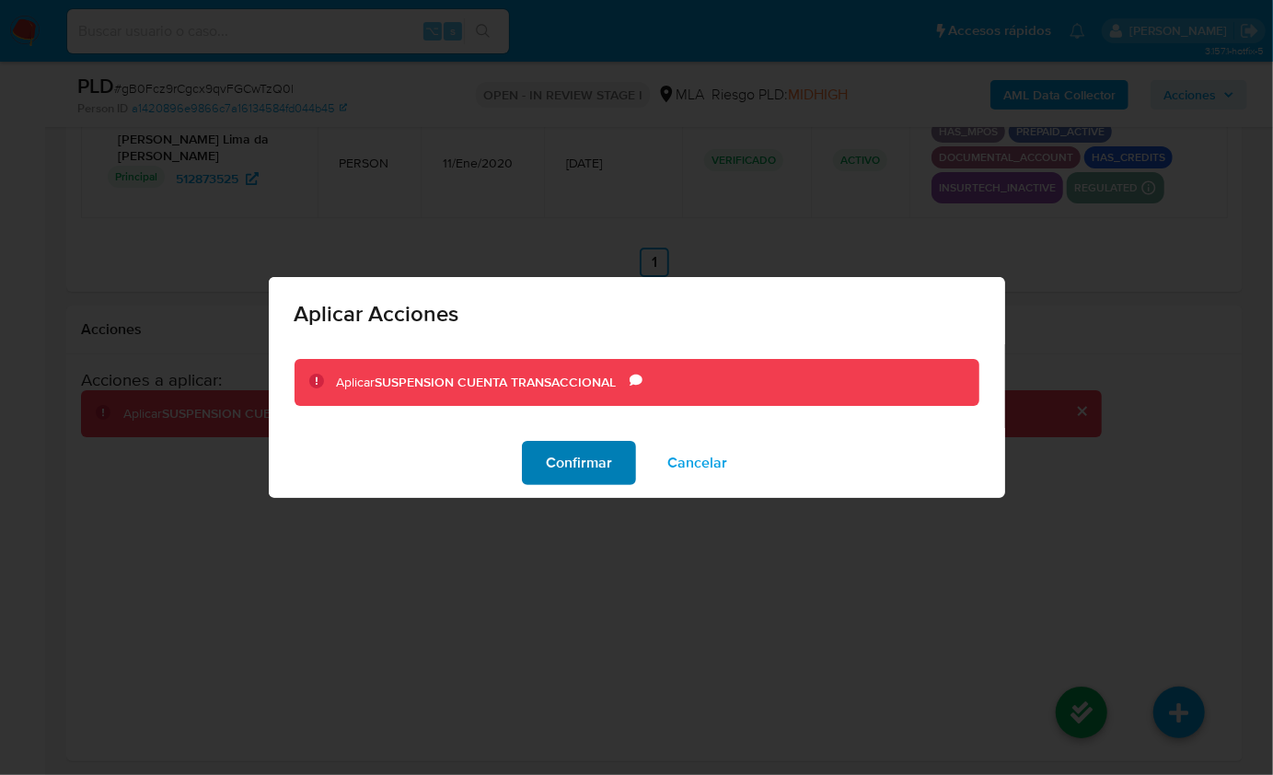
click at [592, 469] on span "Confirmar" at bounding box center [579, 463] width 66 height 41
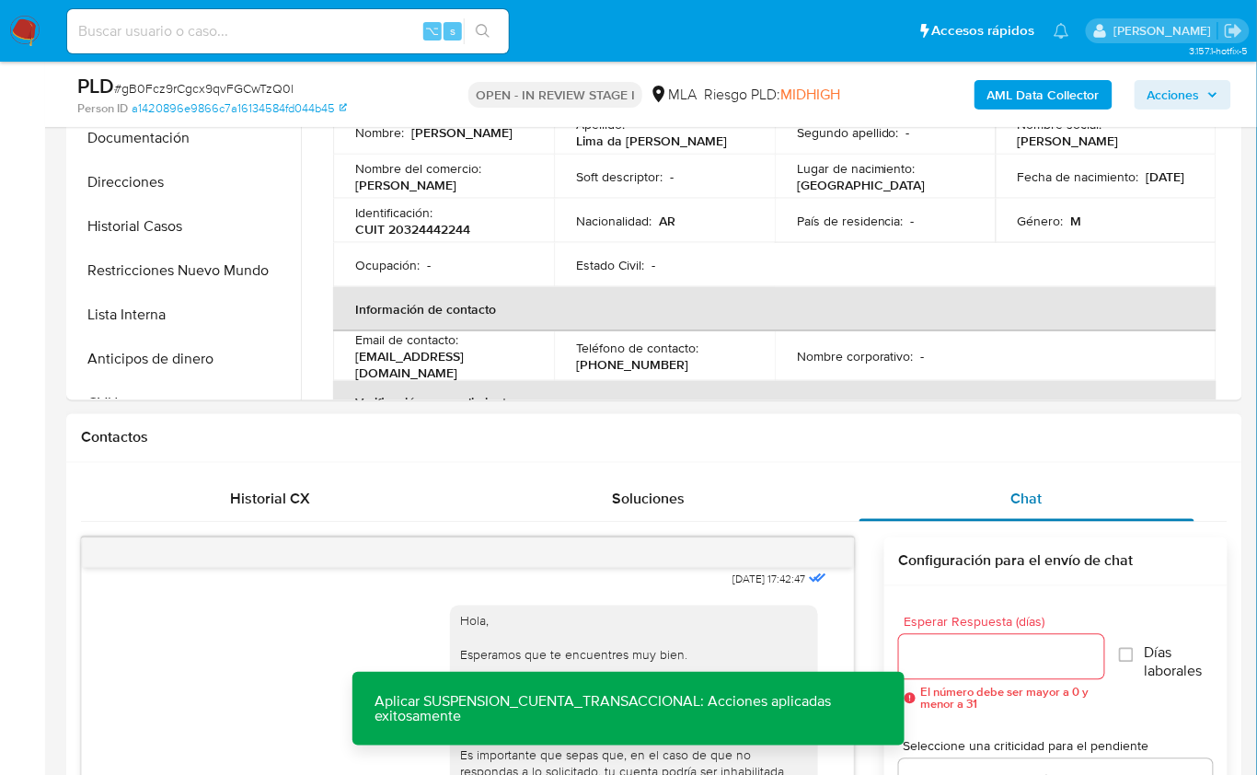
scroll to position [424, 0]
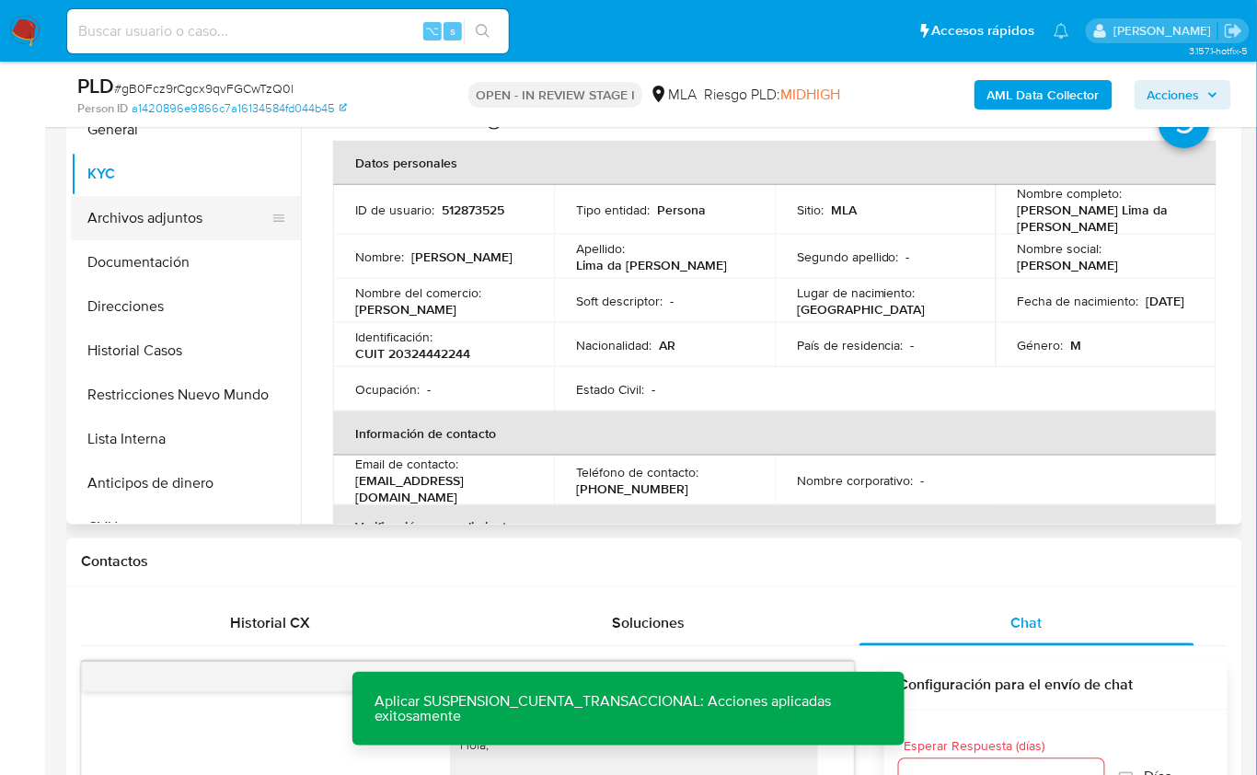
click at [112, 237] on button "Archivos adjuntos" at bounding box center [178, 218] width 215 height 44
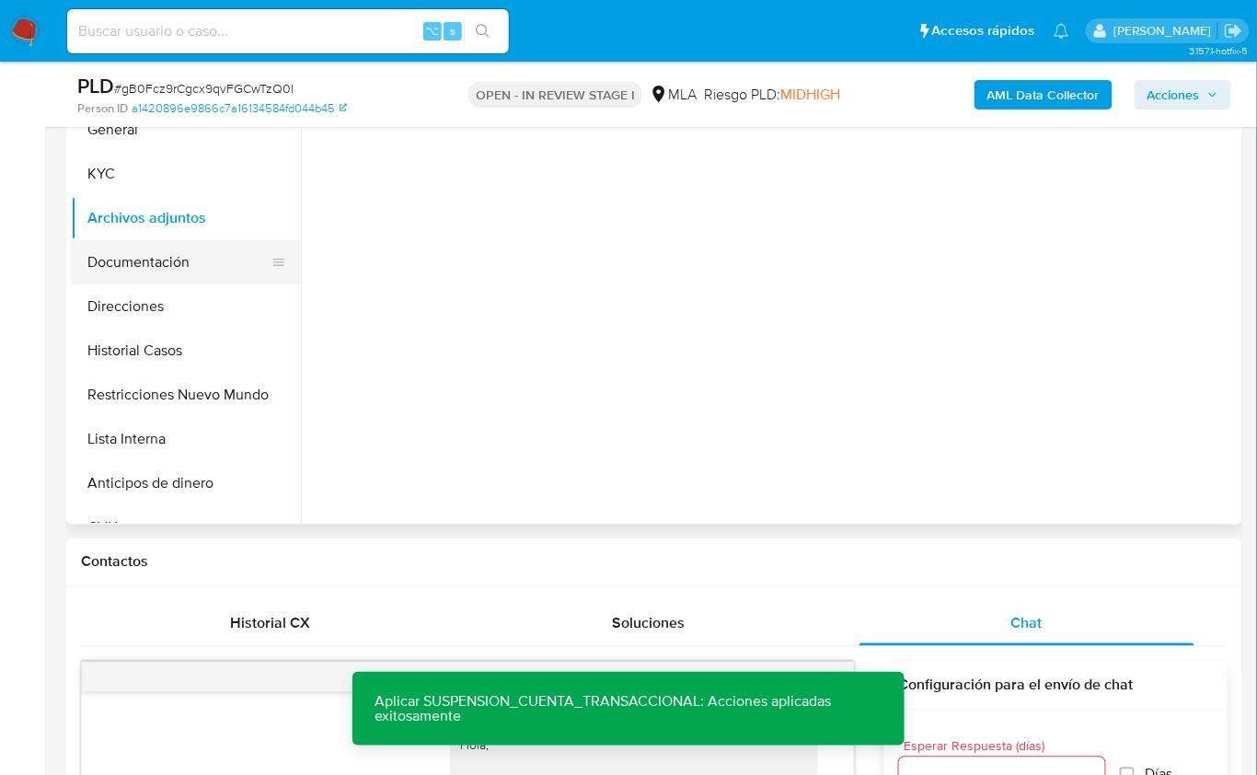
click at [150, 246] on button "Documentación" at bounding box center [178, 262] width 215 height 44
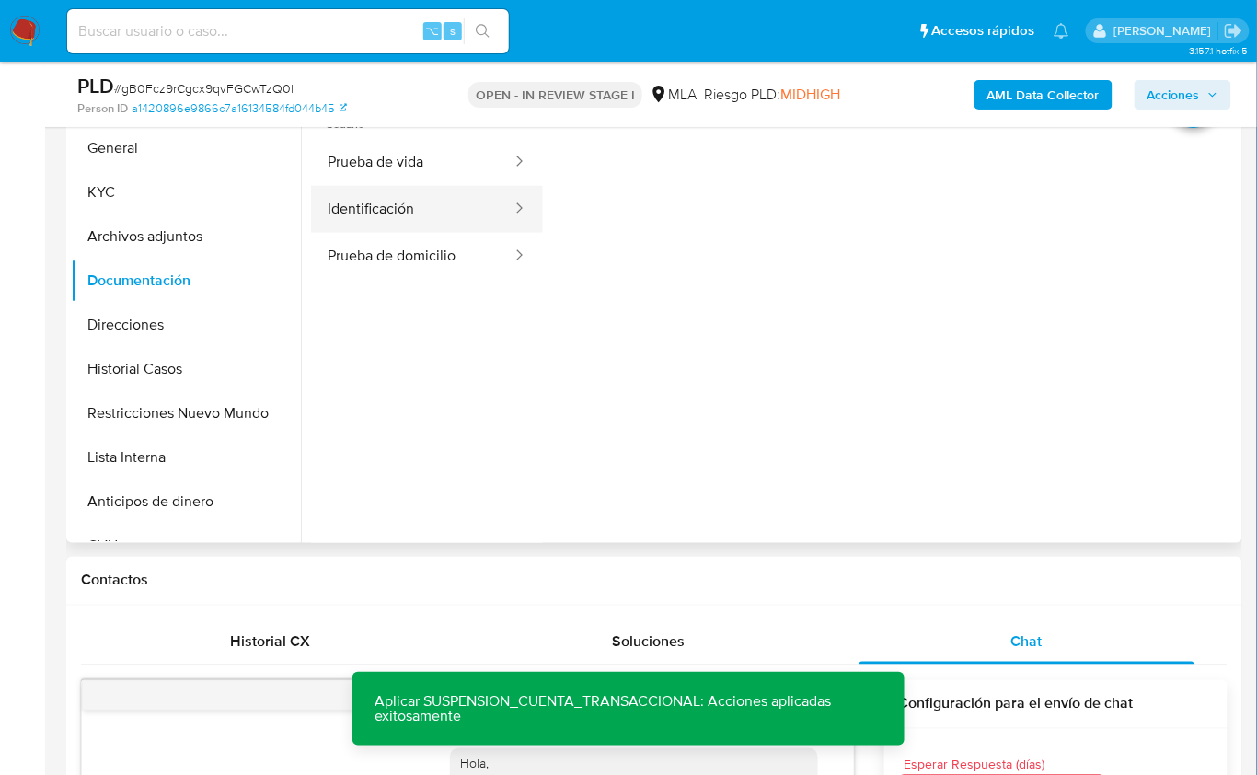
scroll to position [292, 0]
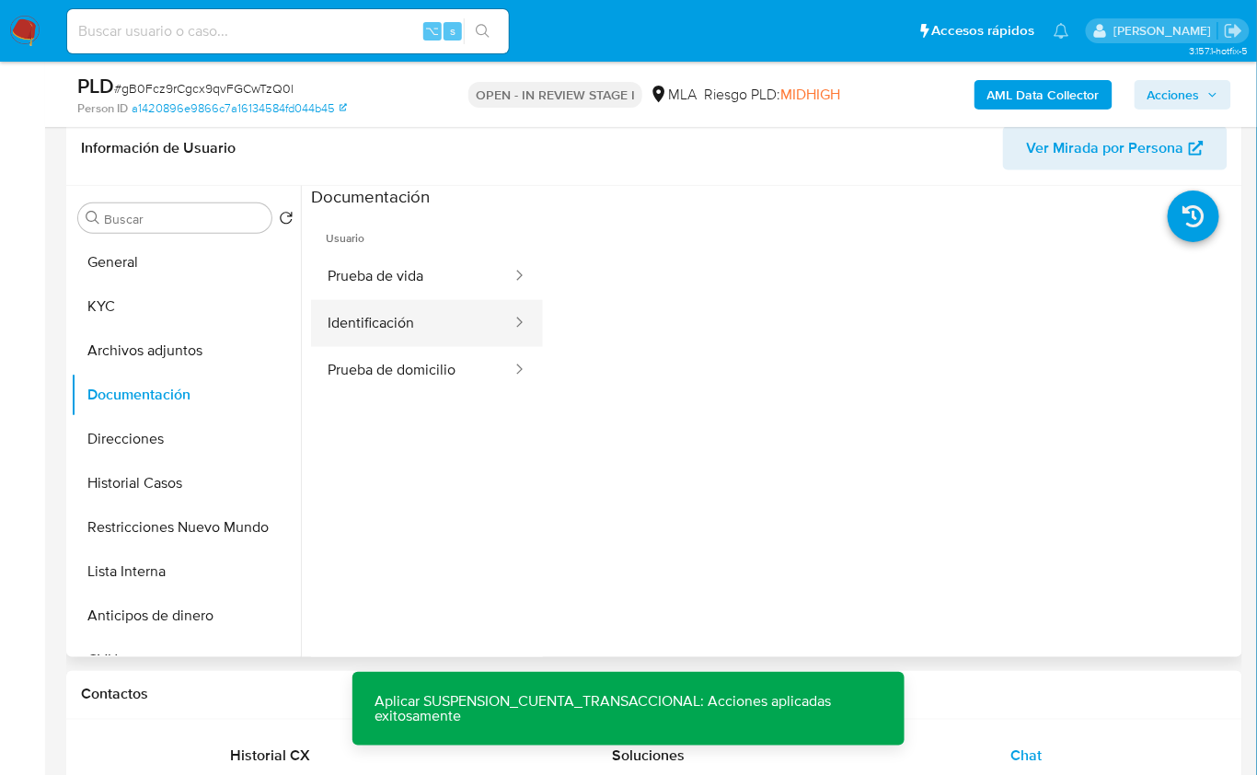
click at [413, 305] on button "Identificación" at bounding box center [412, 323] width 203 height 47
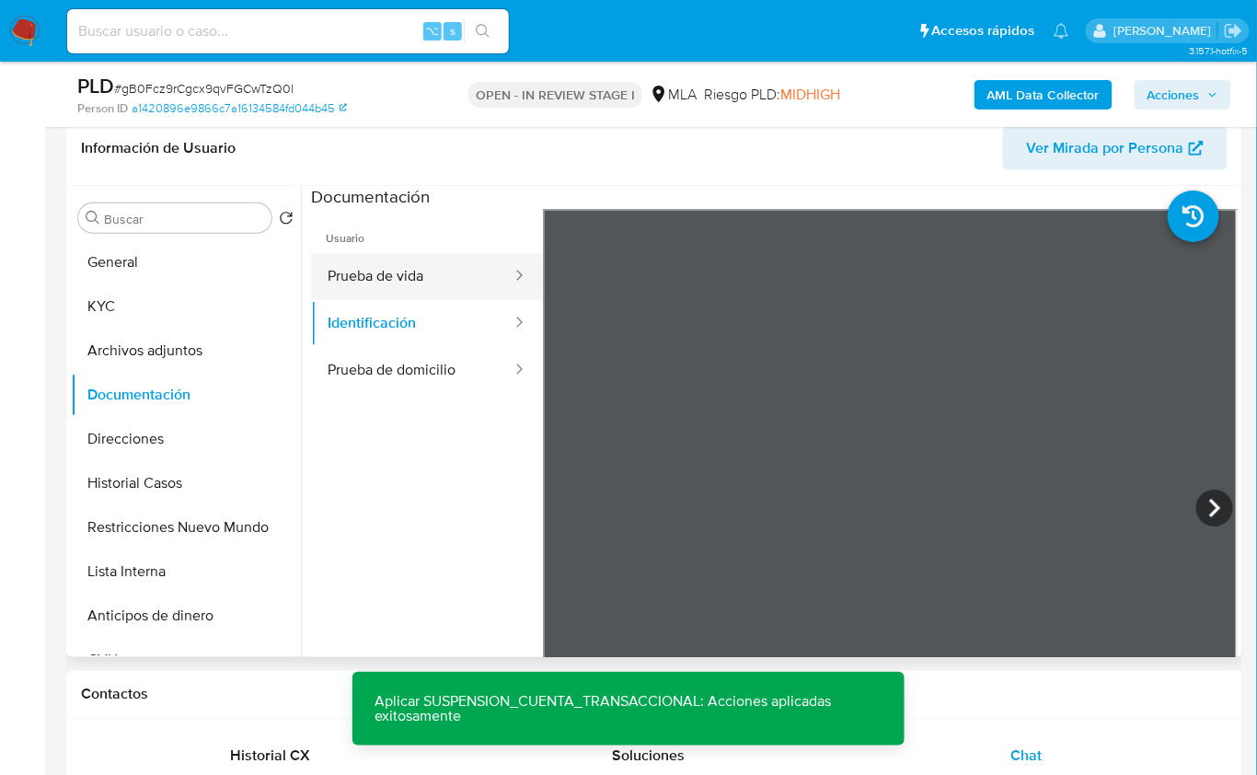
click at [411, 296] on button "Prueba de vida" at bounding box center [412, 276] width 203 height 47
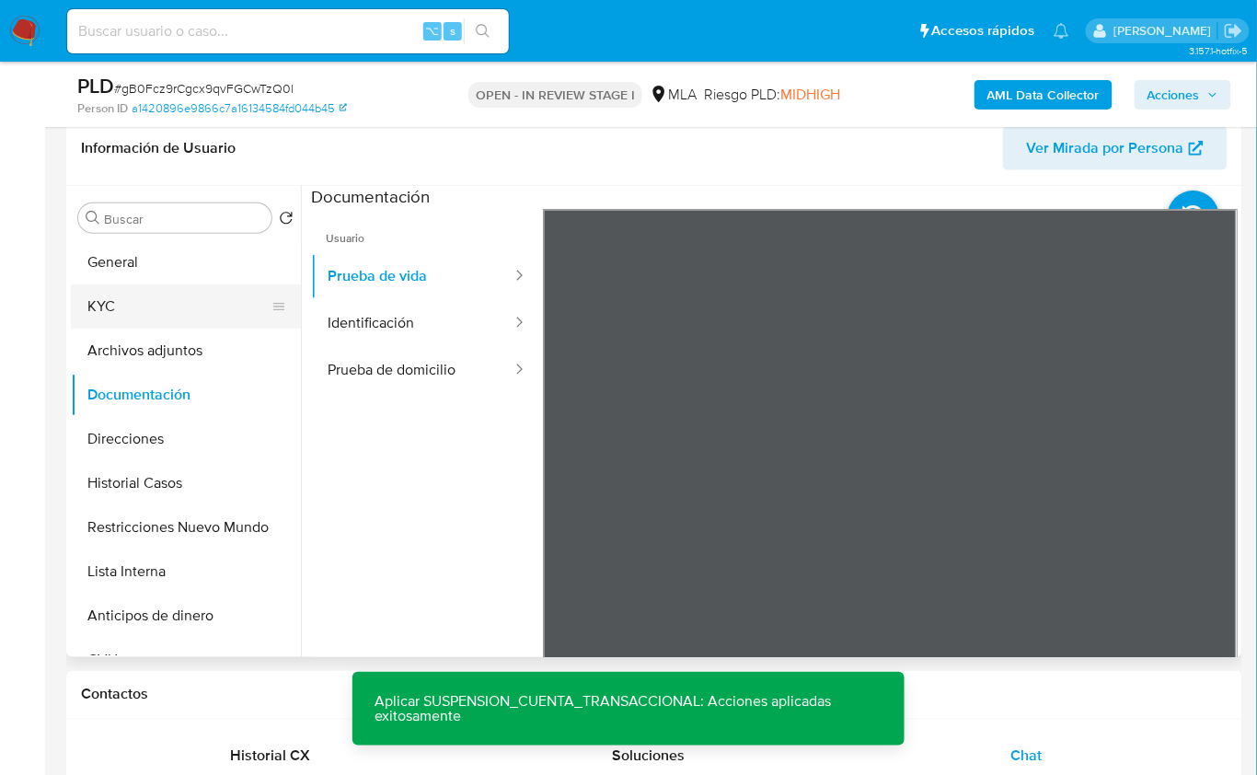
click at [83, 305] on button "KYC" at bounding box center [178, 306] width 215 height 44
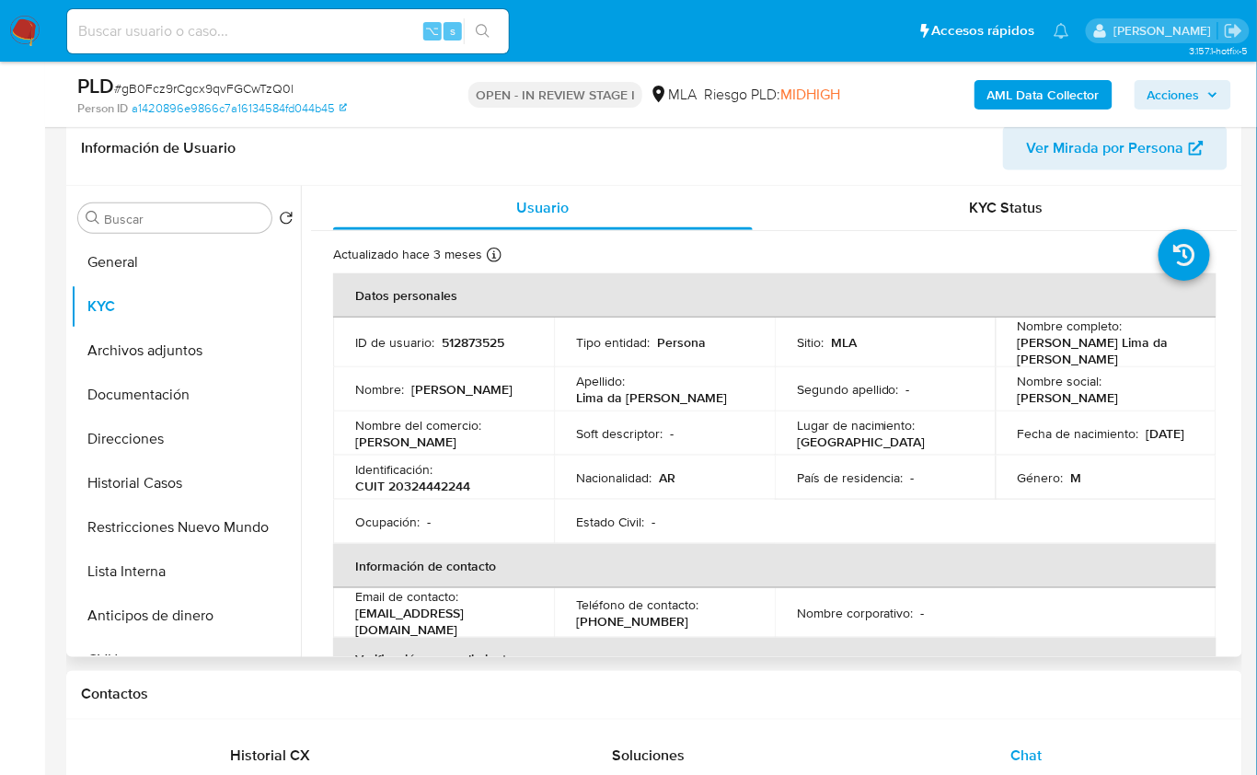
click at [439, 484] on p "CUIT 20324442244" at bounding box center [412, 486] width 115 height 17
copy p "20324442244"
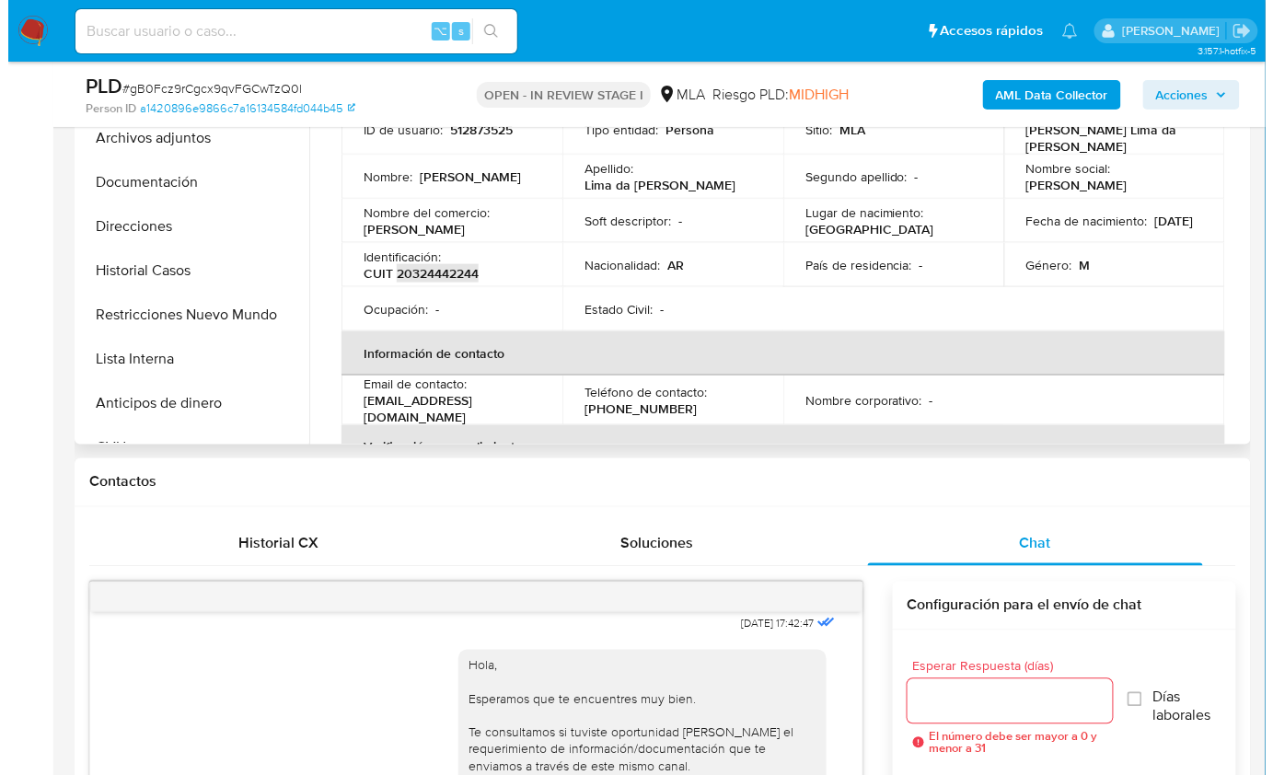
scroll to position [233, 0]
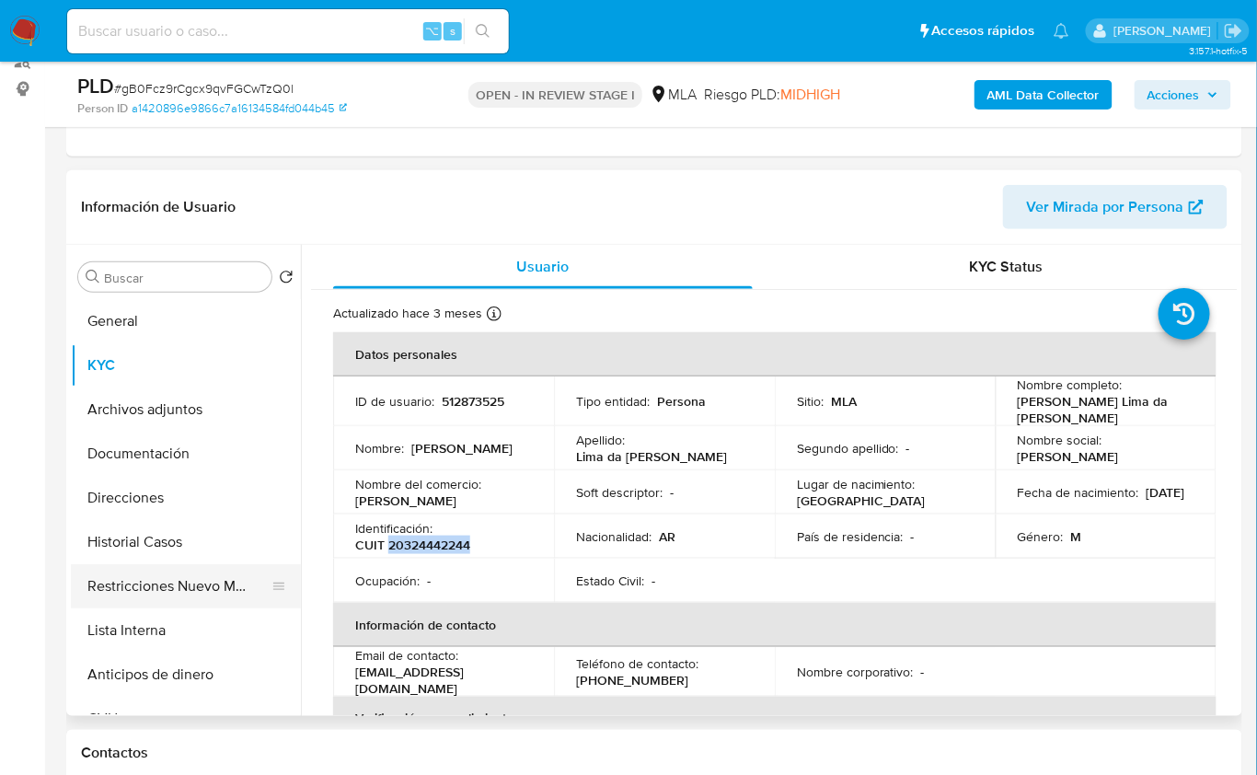
click at [228, 583] on button "Restricciones Nuevo Mundo" at bounding box center [178, 586] width 215 height 44
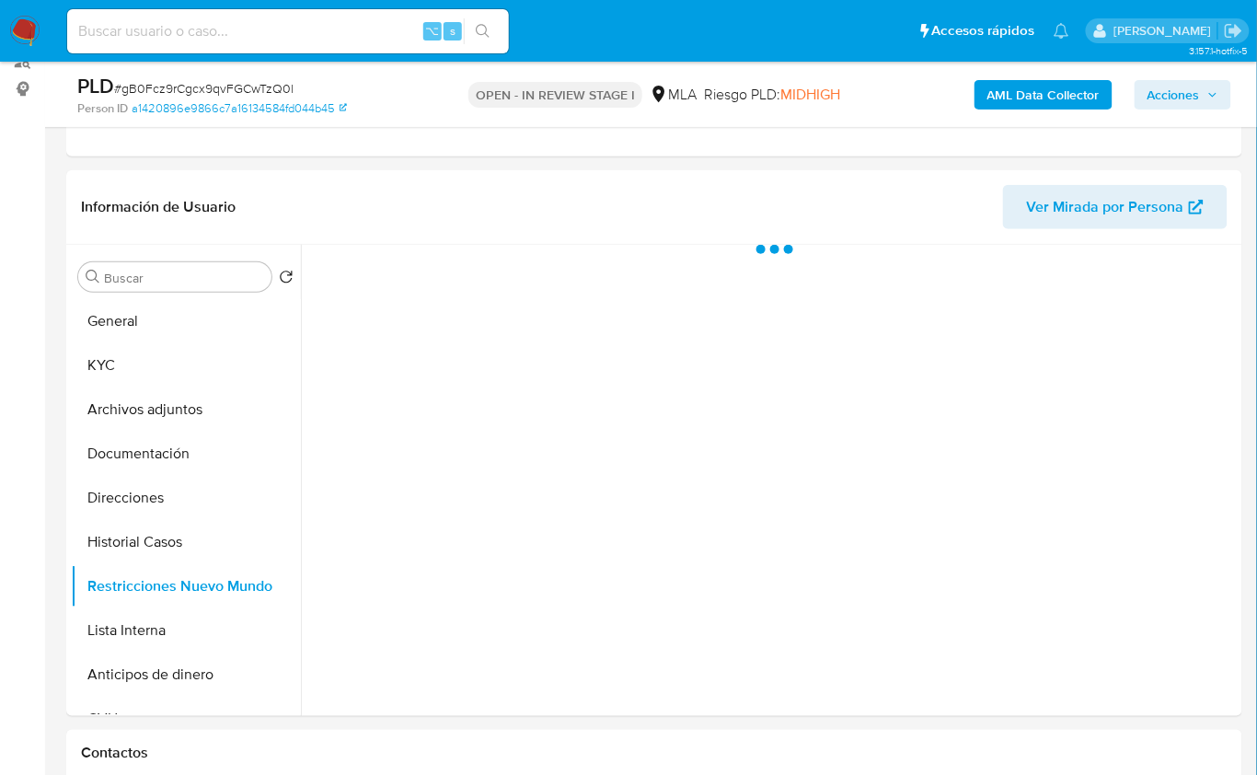
click at [1014, 80] on b "AML Data Collector" at bounding box center [1044, 94] width 112 height 29
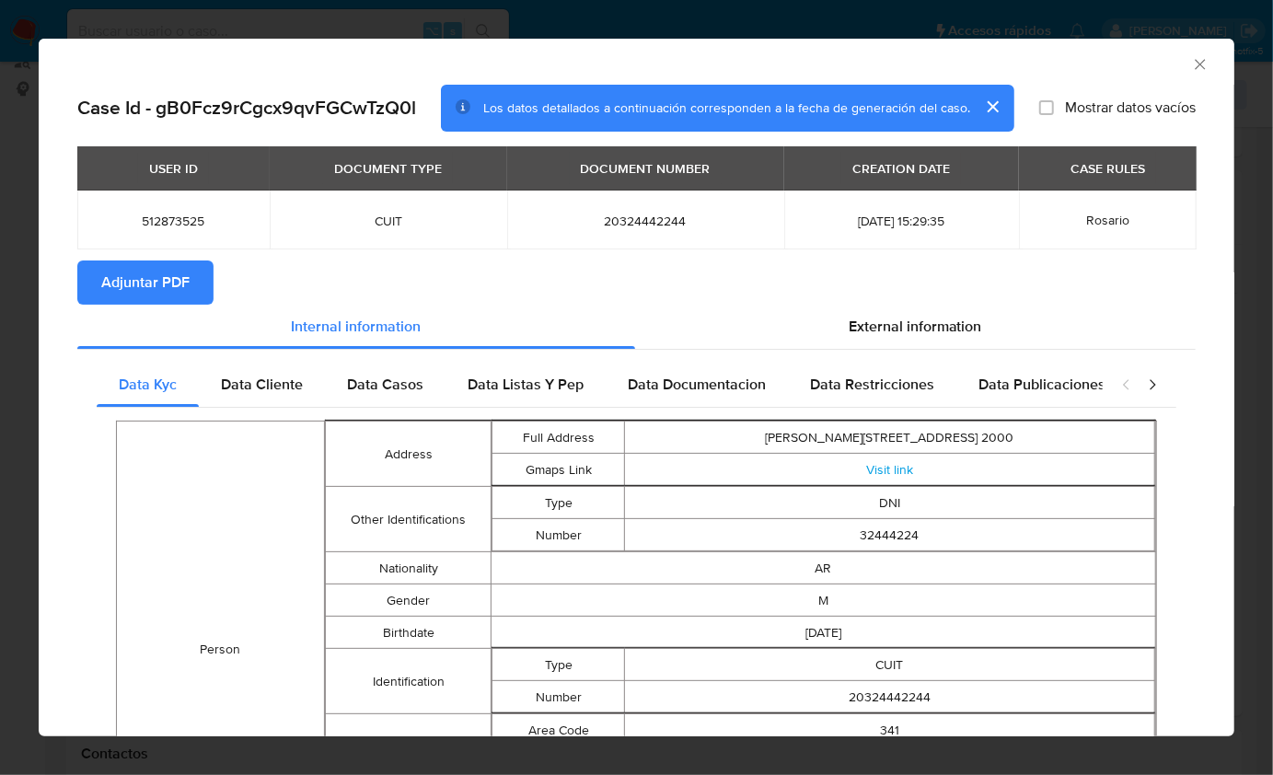
click at [161, 267] on span "Adjuntar PDF" at bounding box center [145, 282] width 88 height 41
click at [1191, 63] on icon "Cerrar ventana" at bounding box center [1200, 64] width 18 height 18
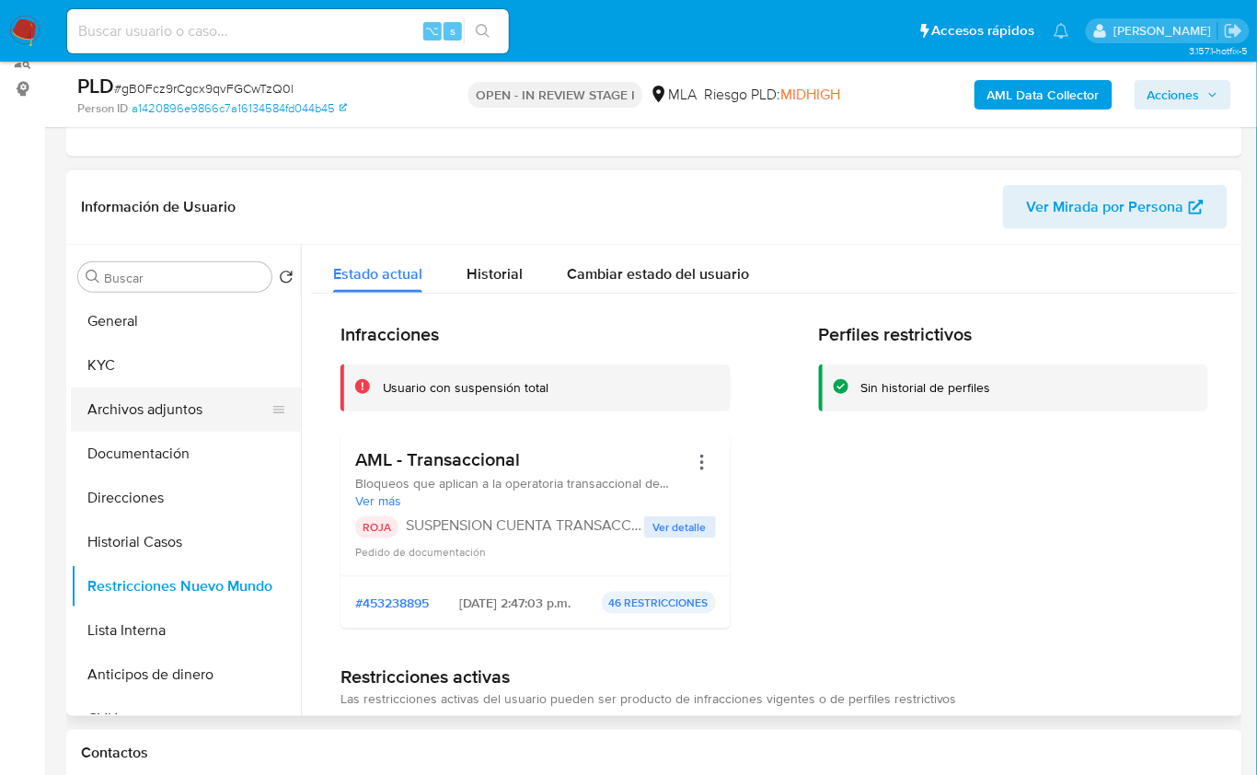
click at [150, 419] on button "Archivos adjuntos" at bounding box center [178, 410] width 215 height 44
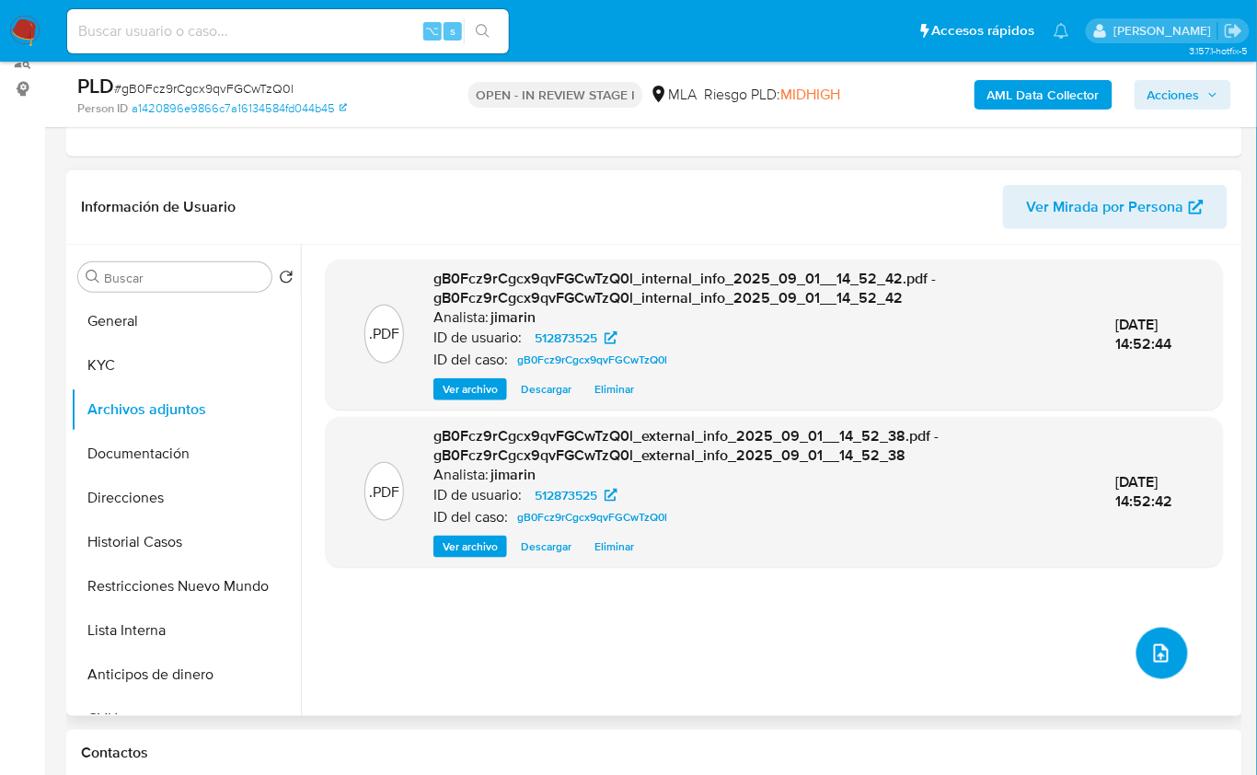
click at [1137, 650] on button "upload-file" at bounding box center [1163, 654] width 52 height 52
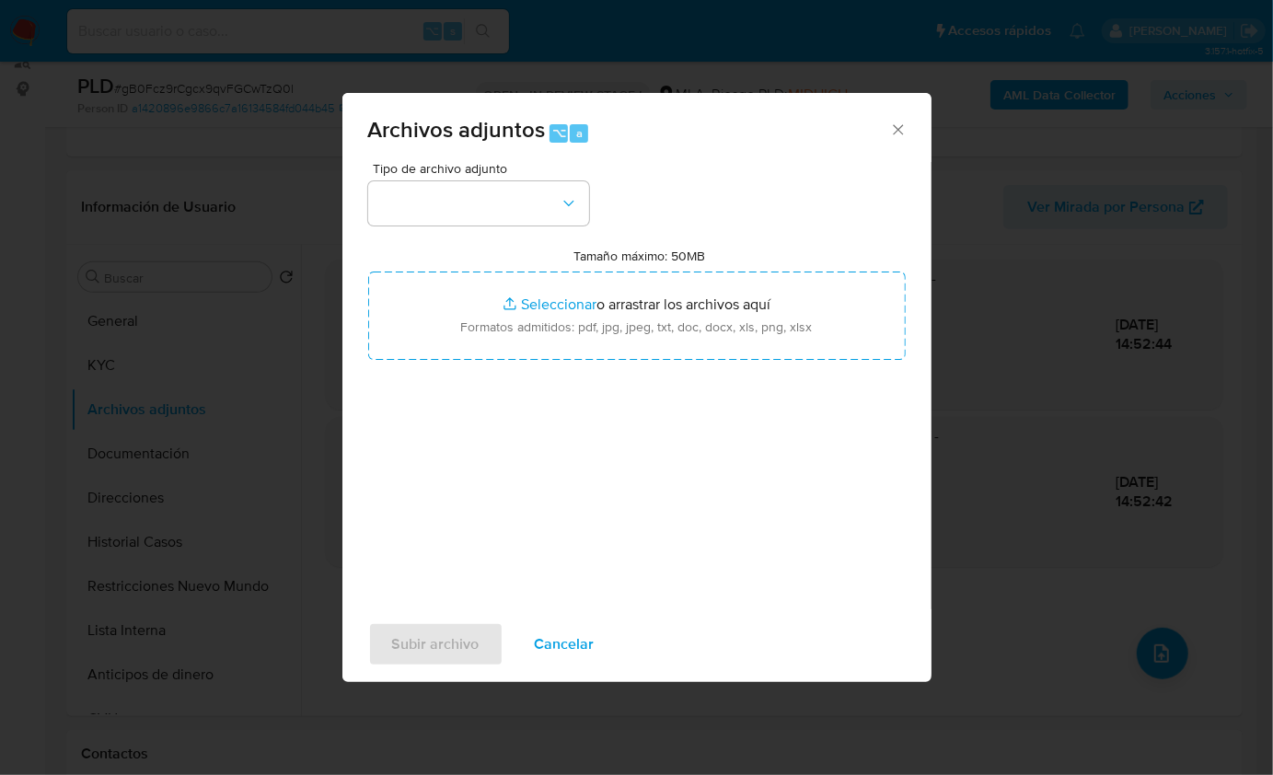
click at [439, 232] on div "Tipo de archivo adjunto Tamaño máximo: 50MB Seleccionar archivos Seleccionar o …" at bounding box center [637, 379] width 538 height 434
click at [444, 212] on button "button" at bounding box center [478, 203] width 221 height 44
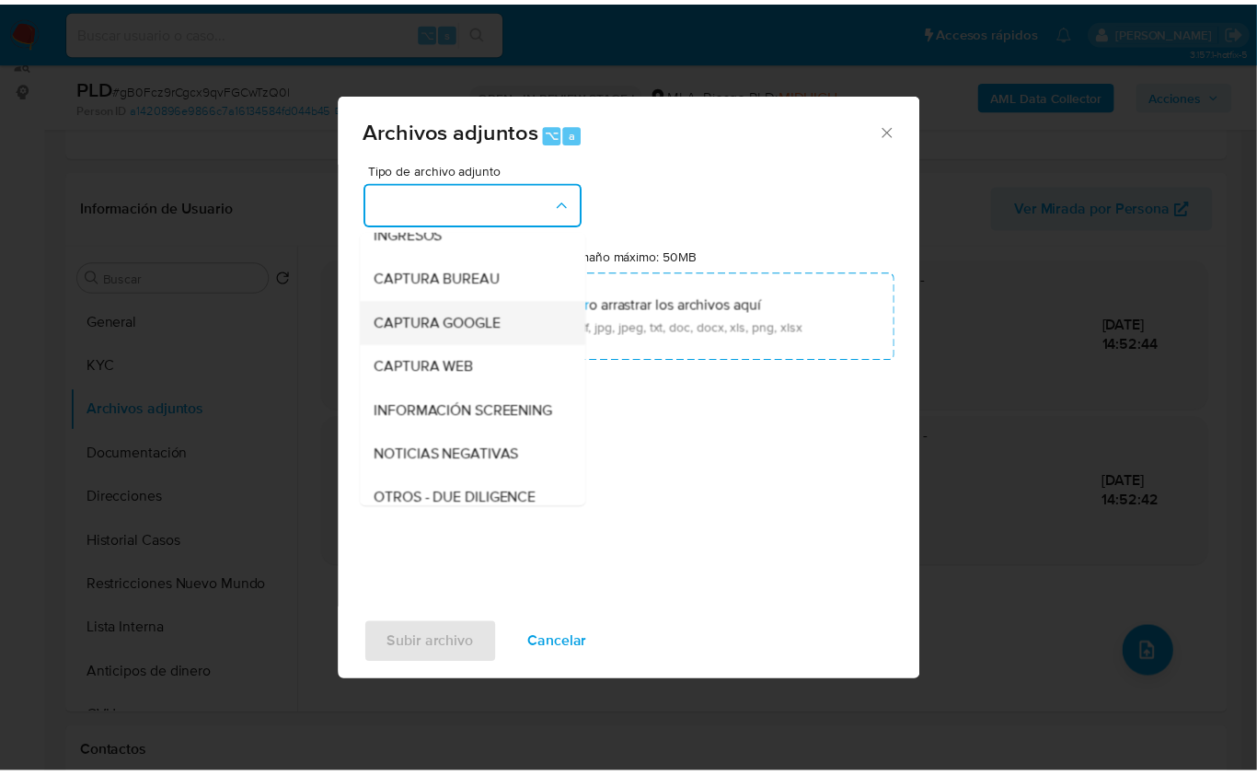
scroll to position [193, 0]
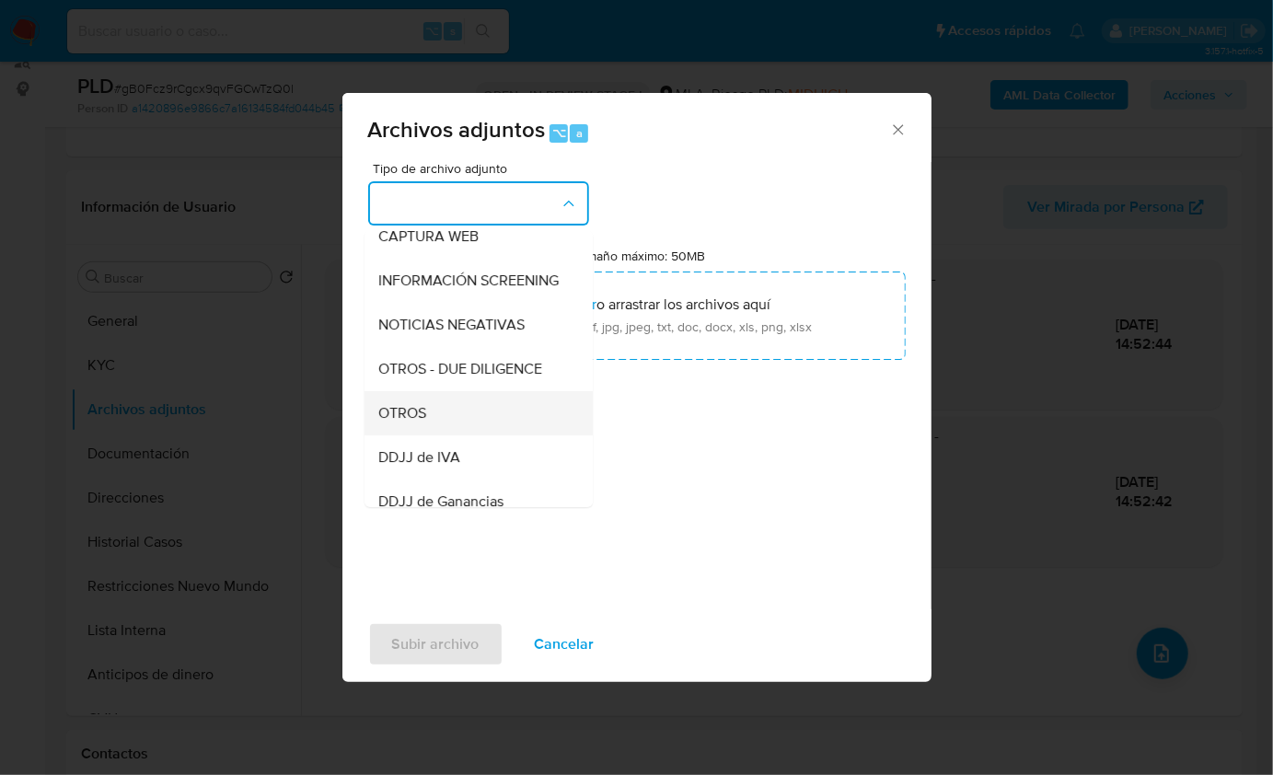
click at [453, 423] on div "OTROS" at bounding box center [473, 412] width 188 height 44
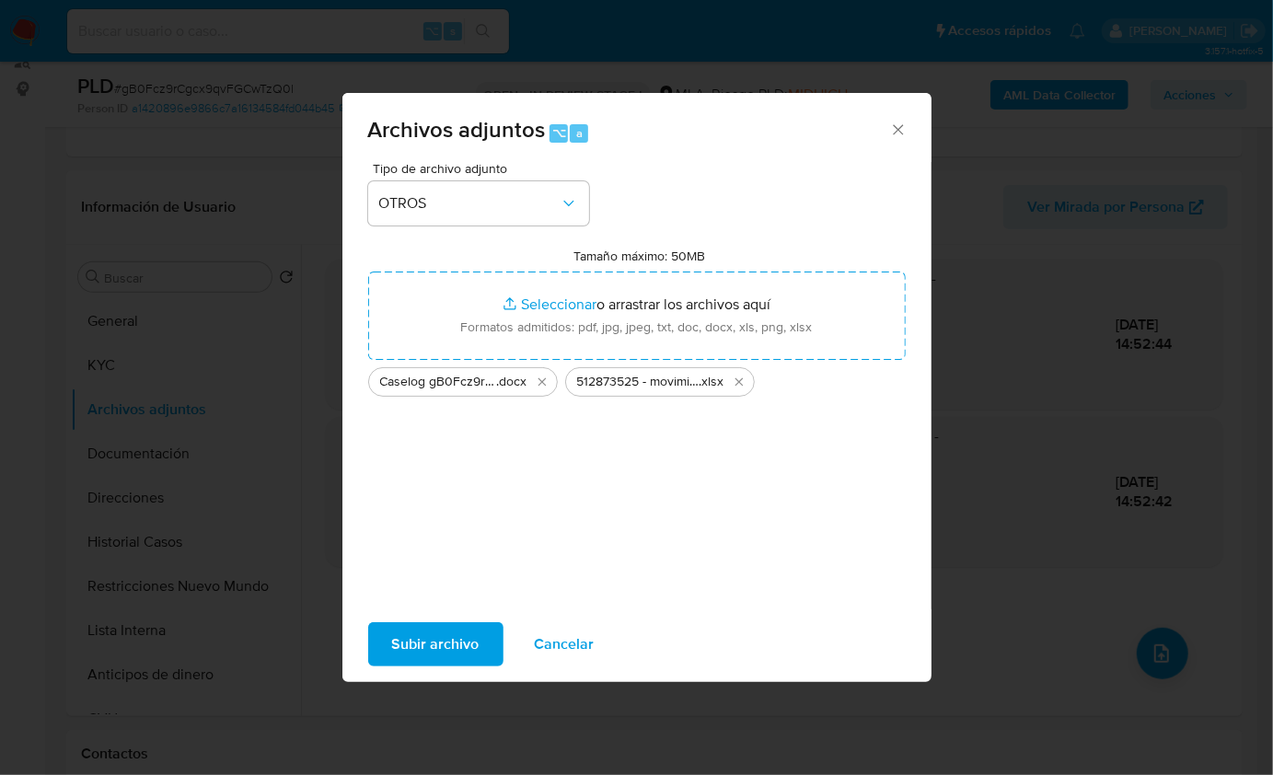
click at [458, 641] on span "Subir archivo" at bounding box center [435, 644] width 87 height 41
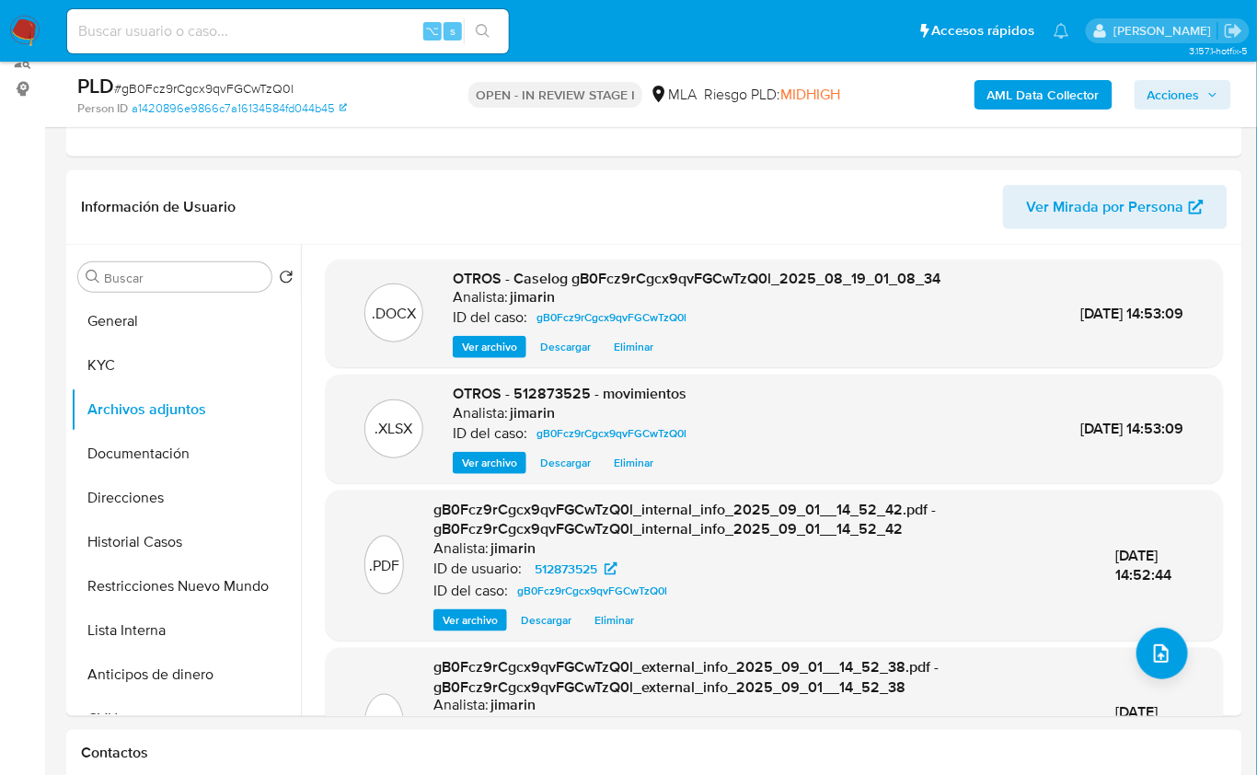
click at [1168, 83] on span "Acciones" at bounding box center [1174, 94] width 52 height 29
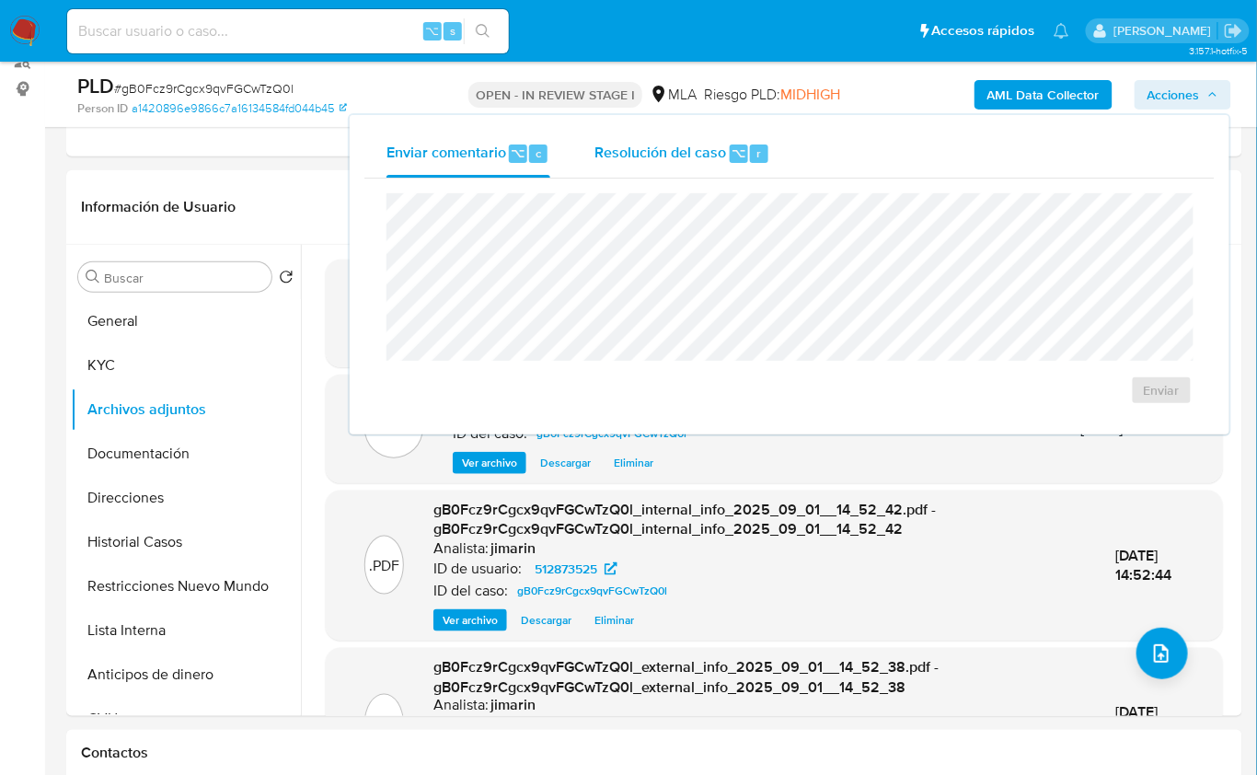
click at [619, 174] on div "Resolución del caso ⌥ r" at bounding box center [683, 154] width 176 height 48
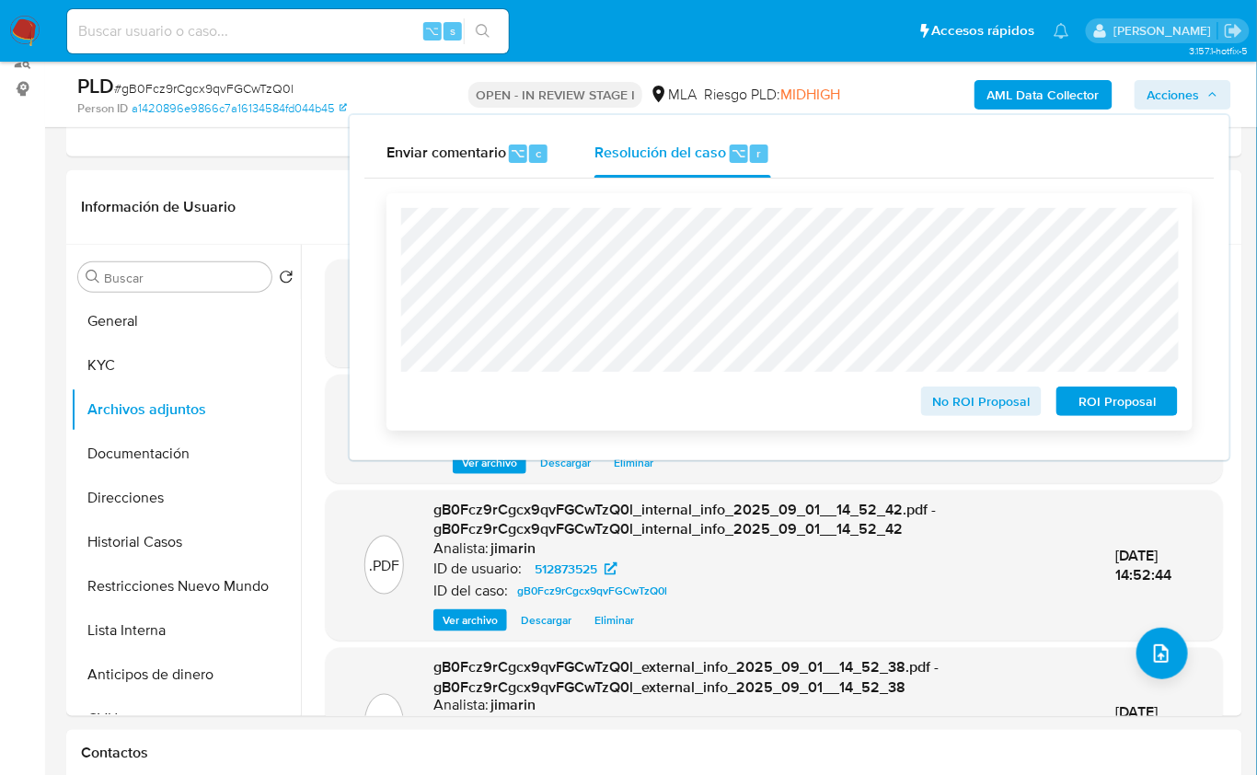
click at [1117, 409] on span "ROI Proposal" at bounding box center [1118, 401] width 96 height 26
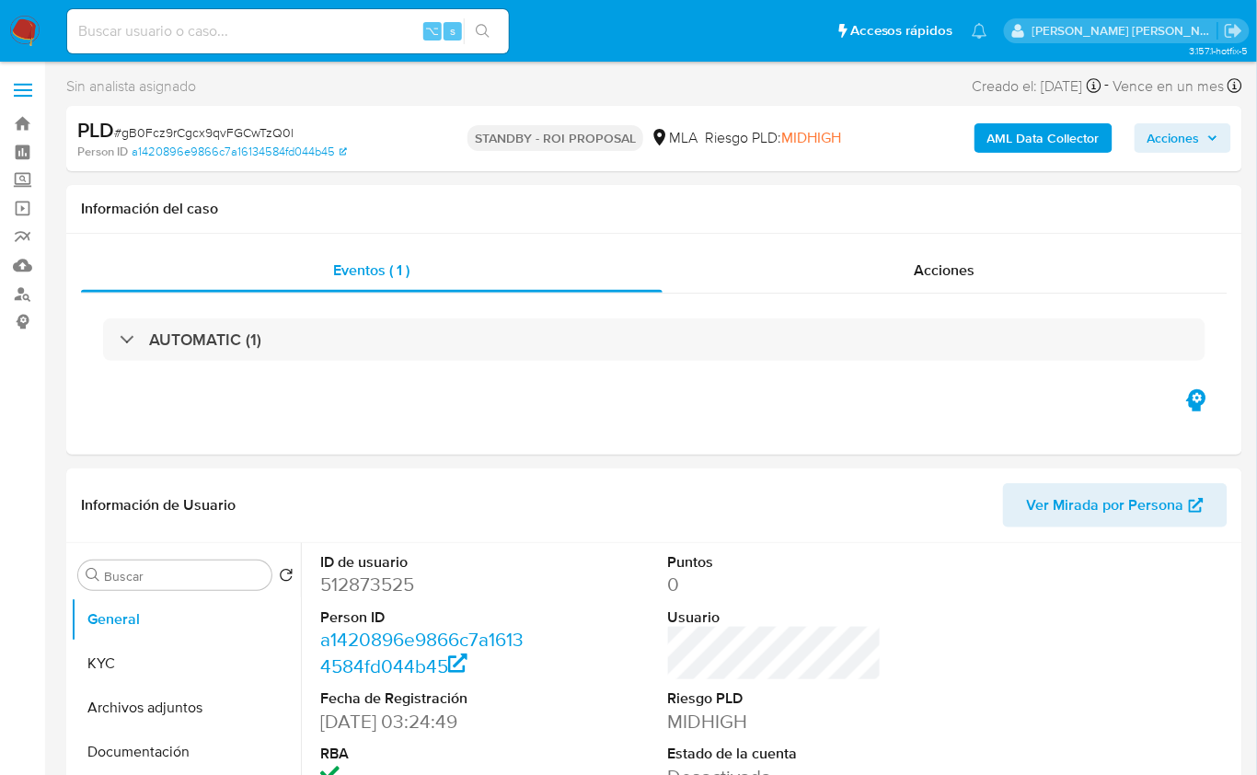
select select "10"
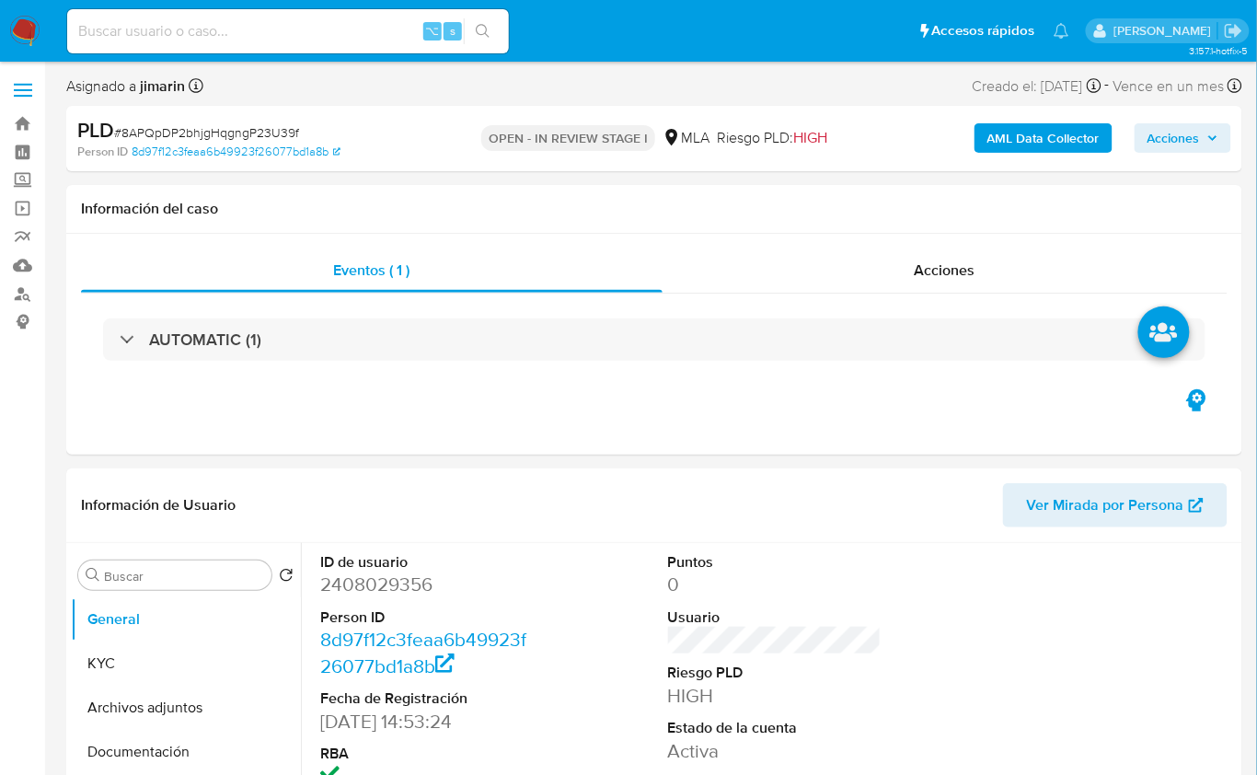
click at [264, 133] on span "# 8APQpDP2bhjgHqgngP23U39f" at bounding box center [206, 132] width 185 height 18
copy span "8APQpDP2bhjgHqgngP23U39f"
select select "10"
click at [337, 578] on dd "2408029356" at bounding box center [427, 585] width 214 height 26
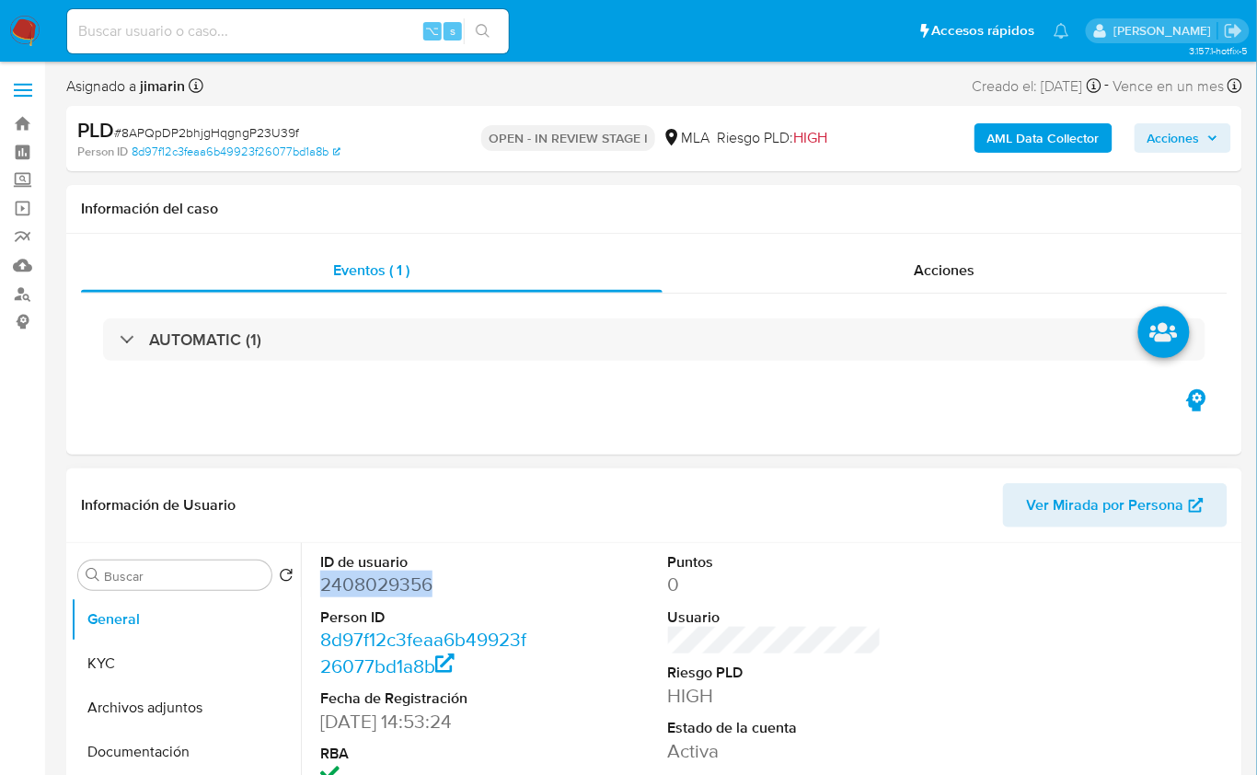
click at [337, 578] on dd "2408029356" at bounding box center [427, 585] width 214 height 26
copy dd "2408029356"
click at [120, 654] on button "KYC" at bounding box center [178, 664] width 215 height 44
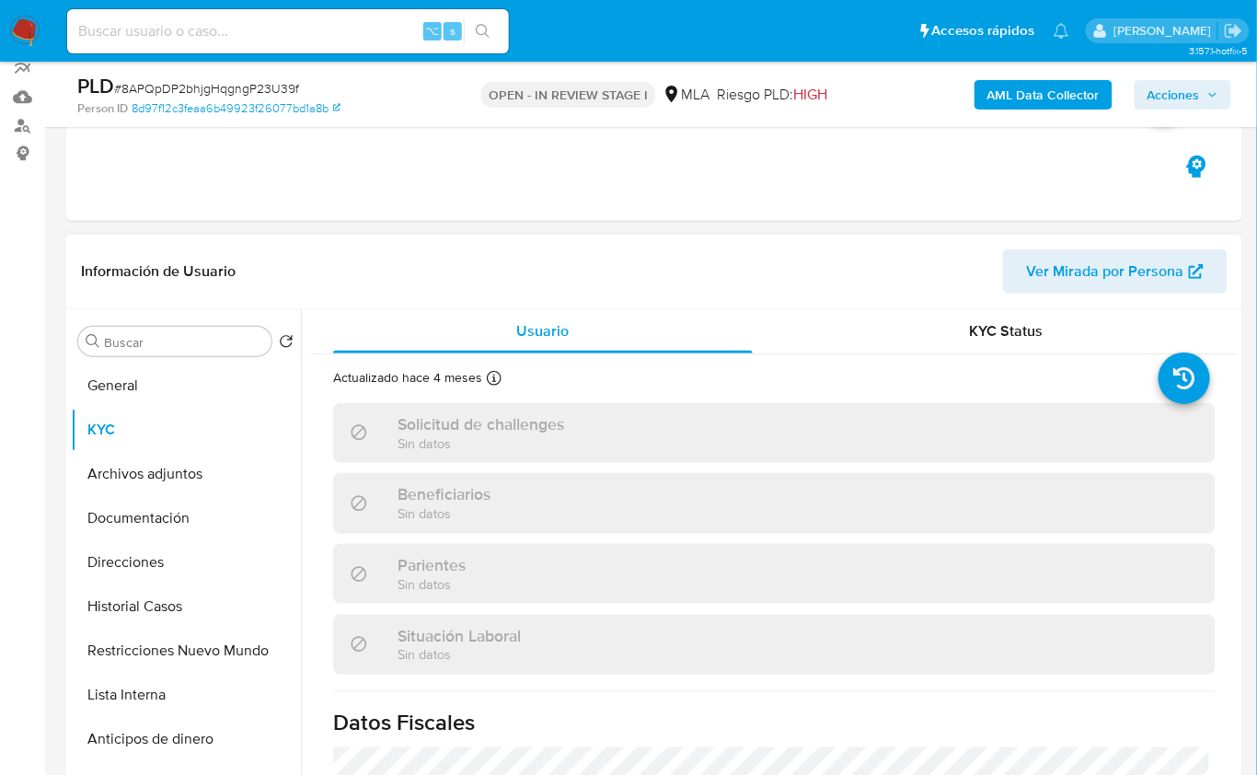
scroll to position [172, 0]
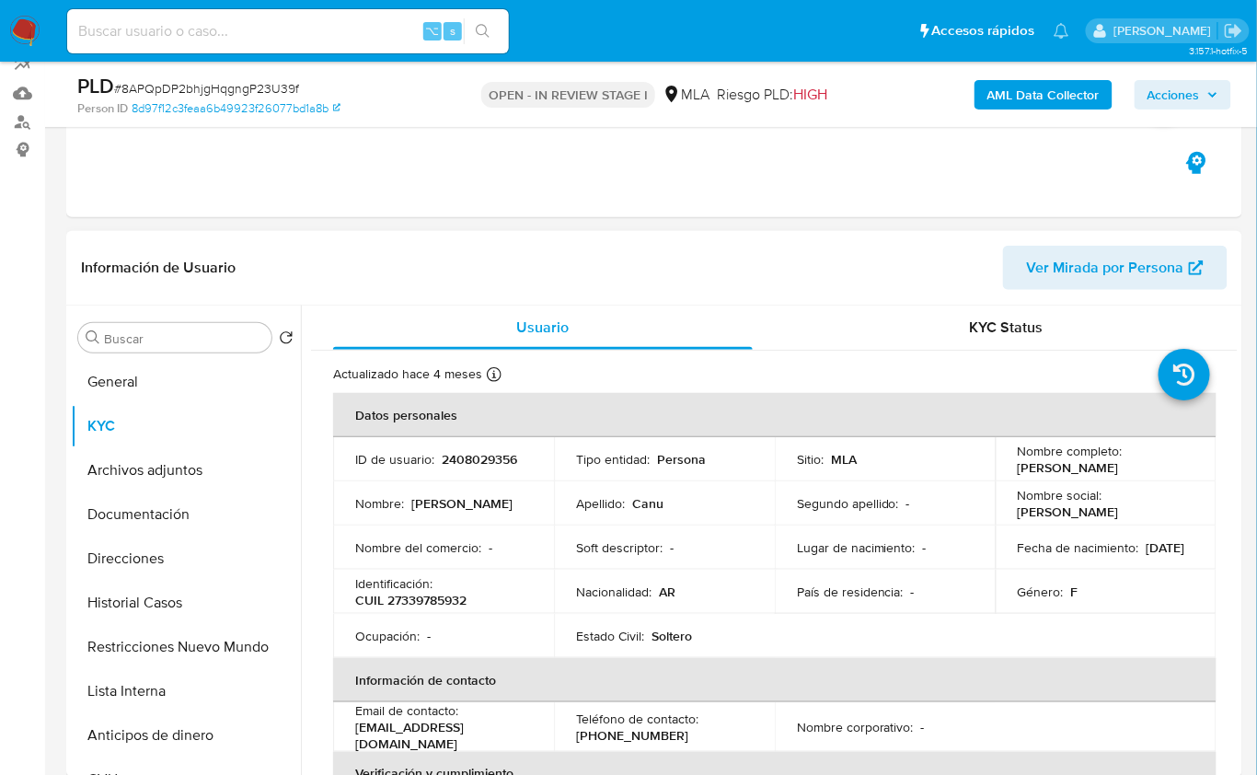
click at [450, 599] on p "CUIL 27339785932" at bounding box center [410, 600] width 111 height 17
copy p "27339785932"
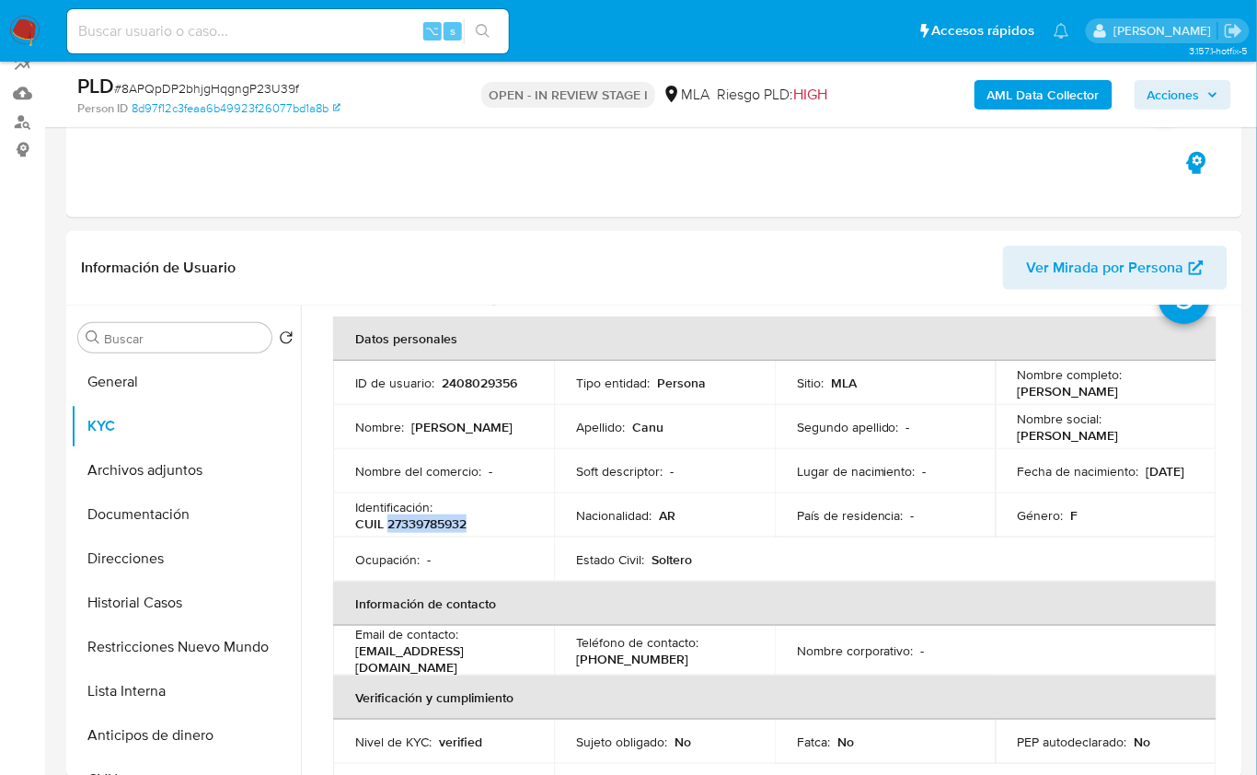
scroll to position [513, 0]
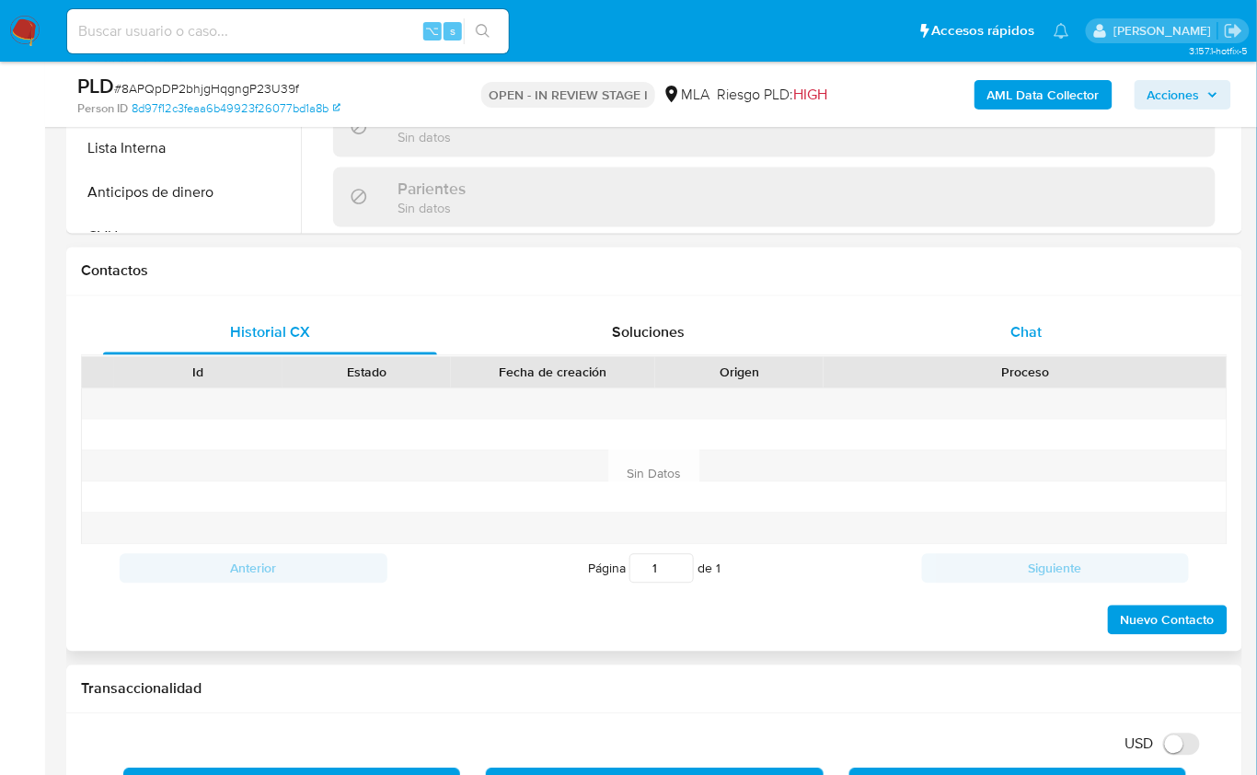
click at [1060, 326] on div "Chat" at bounding box center [1027, 333] width 334 height 44
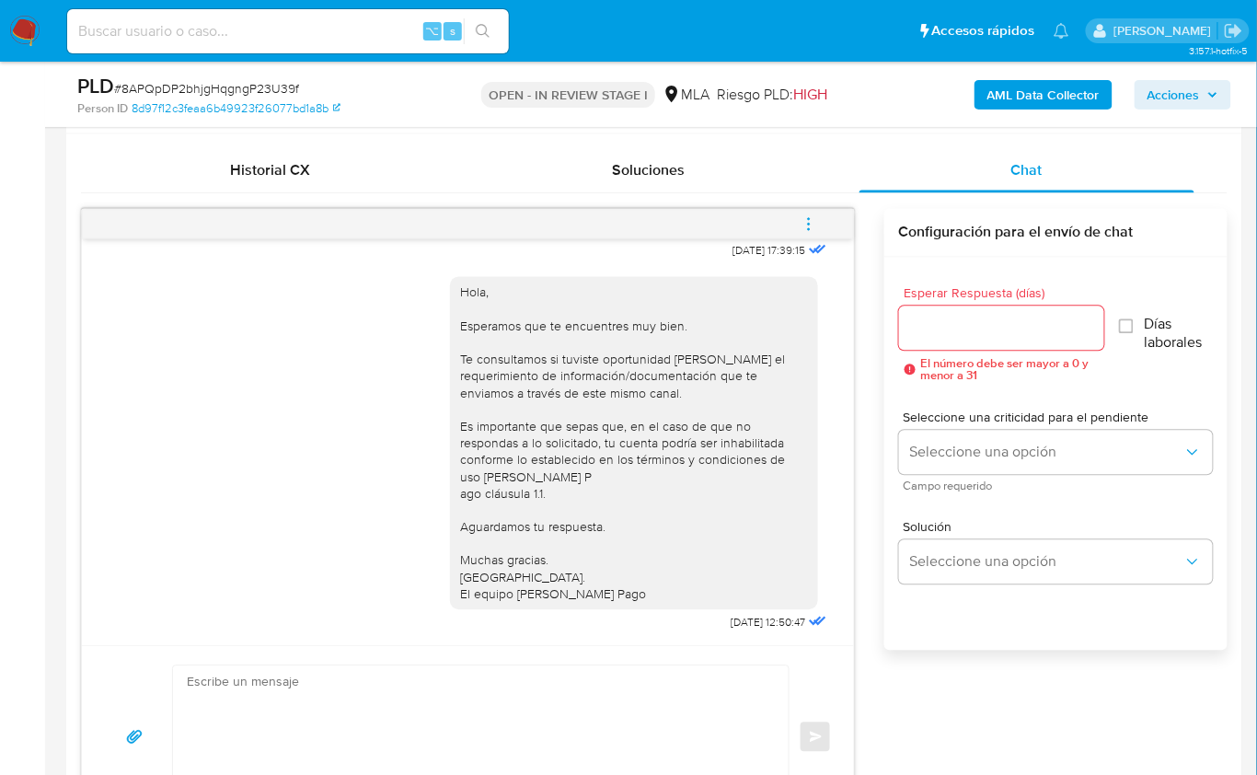
scroll to position [870, 0]
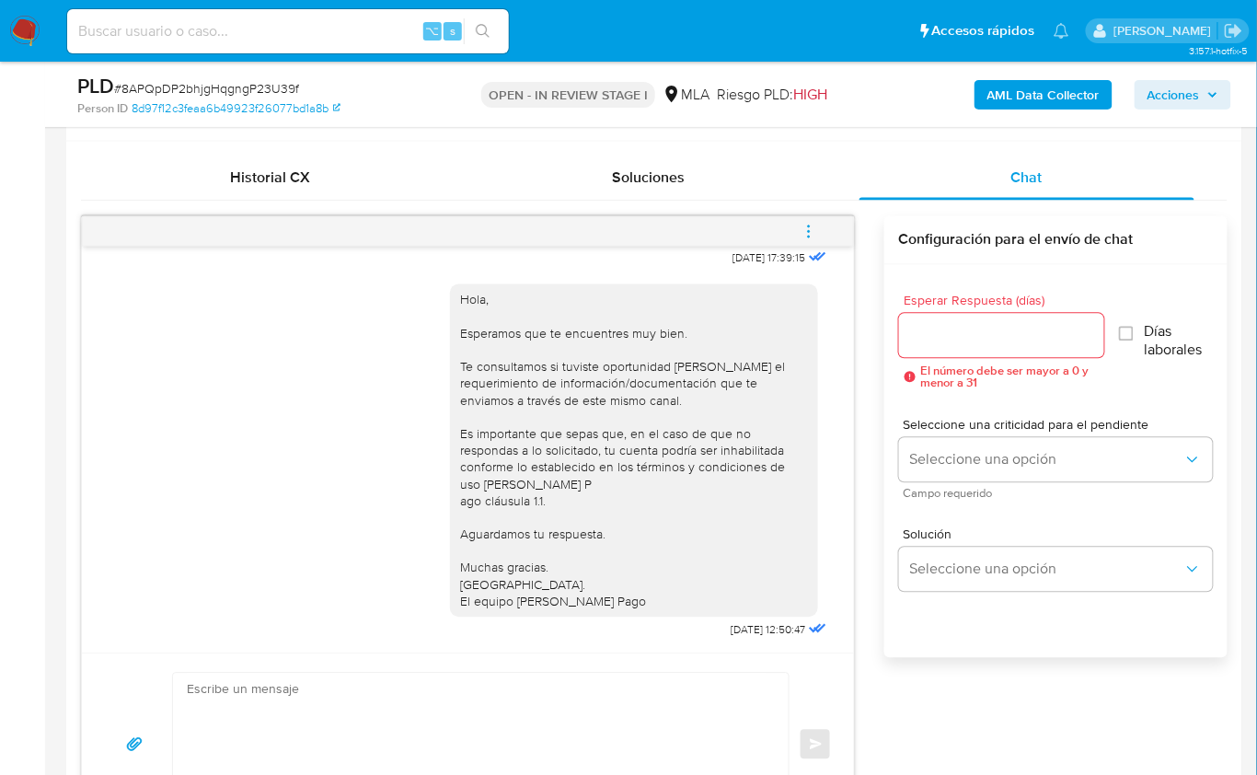
click at [817, 230] on icon "menu-action" at bounding box center [809, 232] width 17 height 17
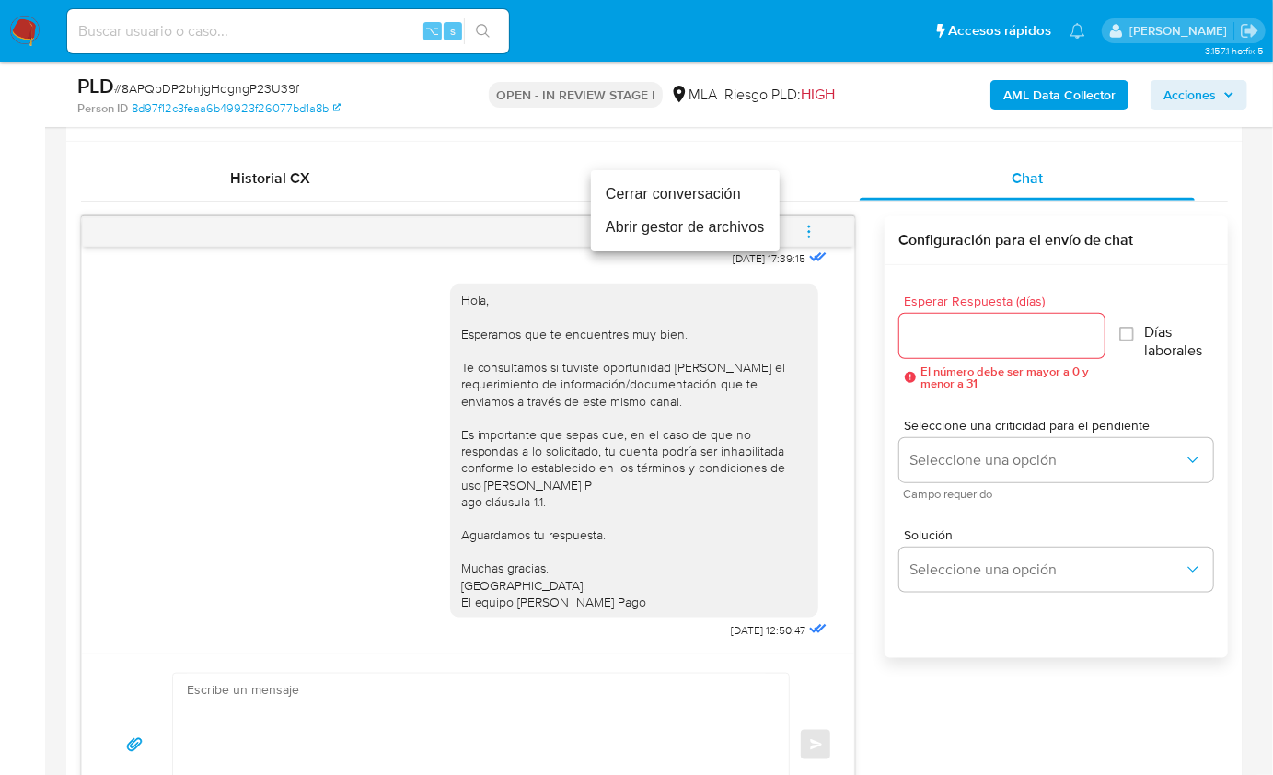
click at [640, 196] on li "Cerrar conversación" at bounding box center [685, 194] width 189 height 33
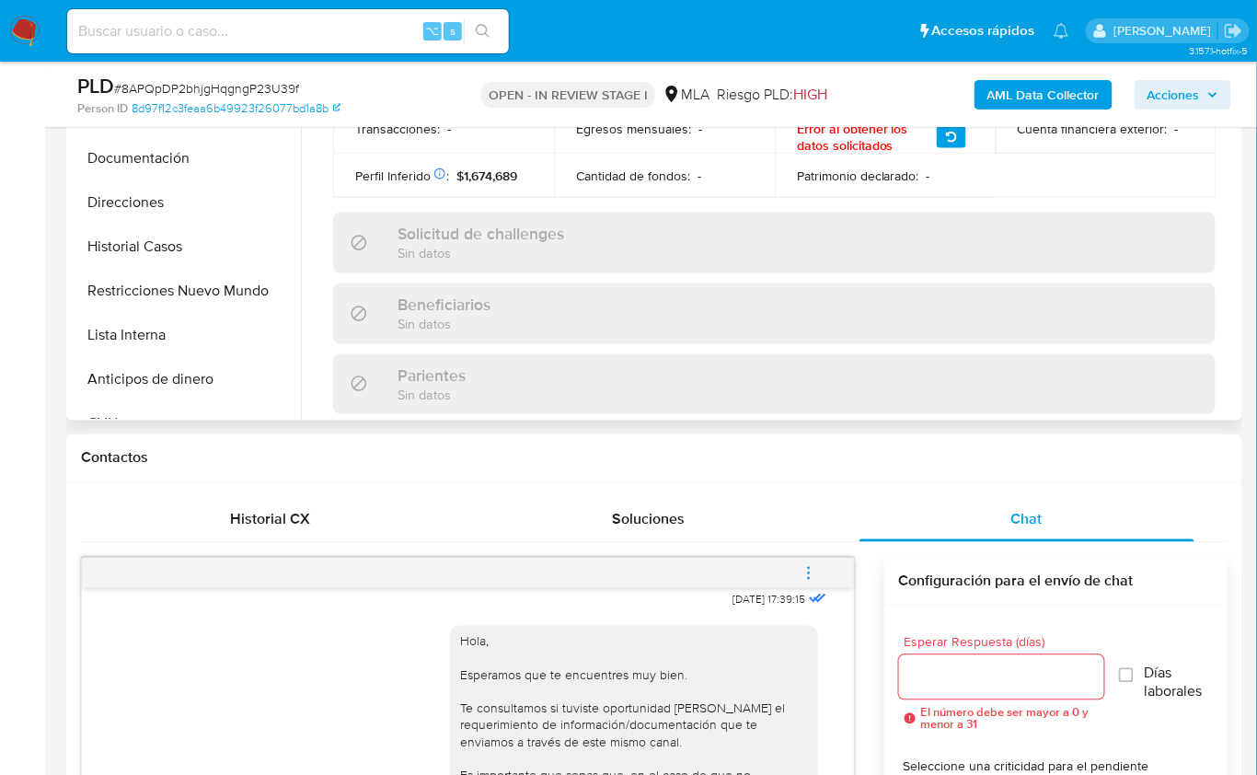
scroll to position [37, 0]
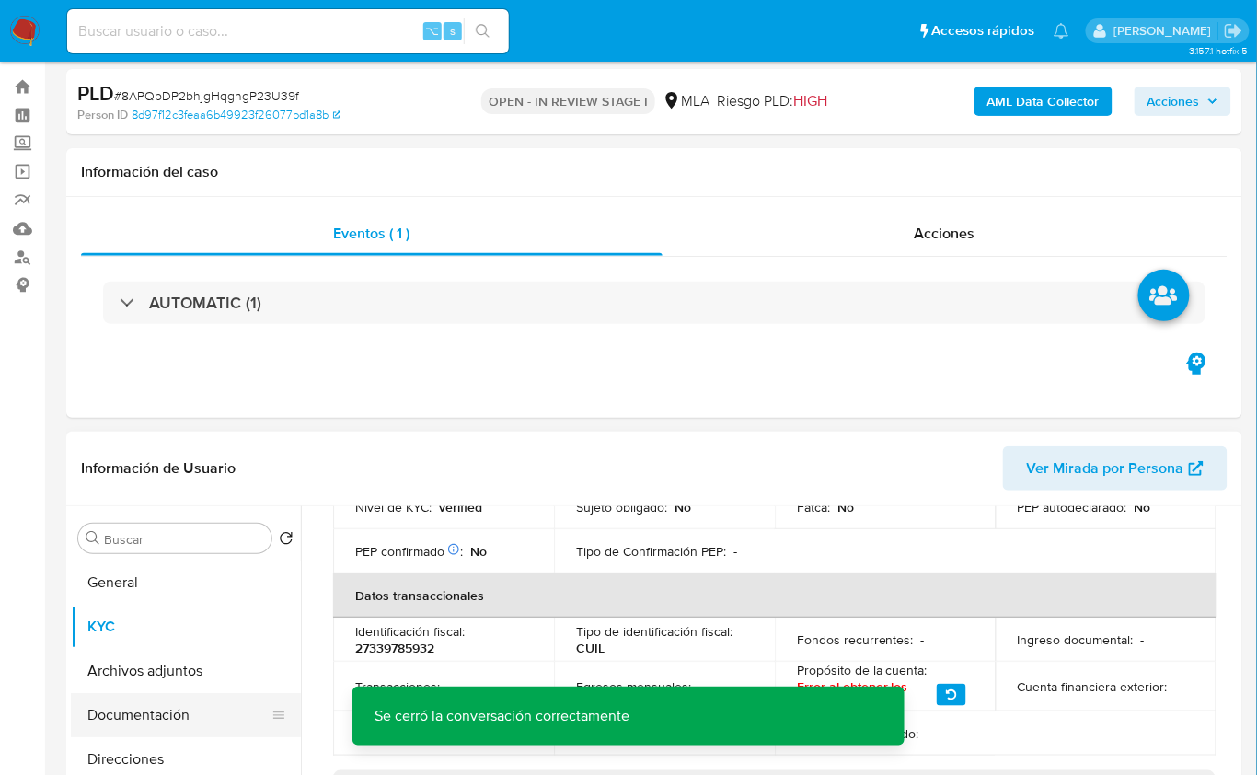
click at [199, 714] on button "Documentación" at bounding box center [178, 715] width 215 height 44
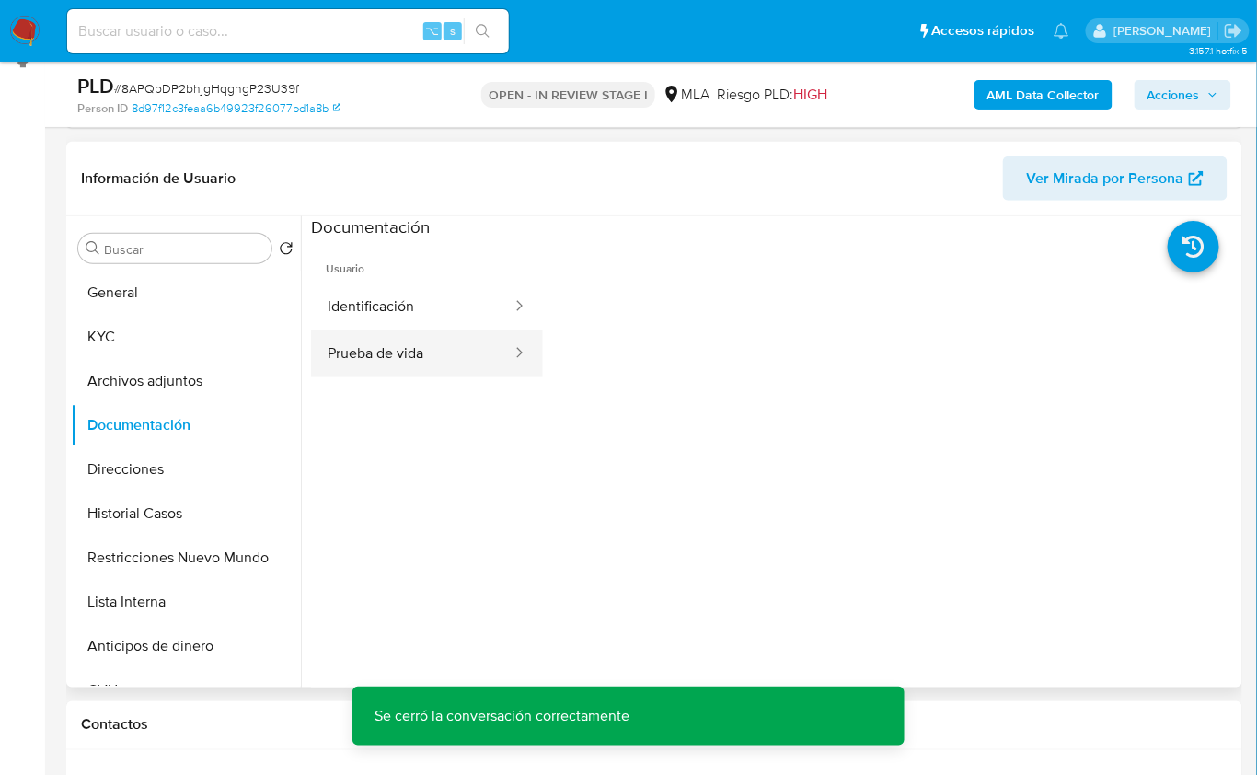
scroll to position [277, 0]
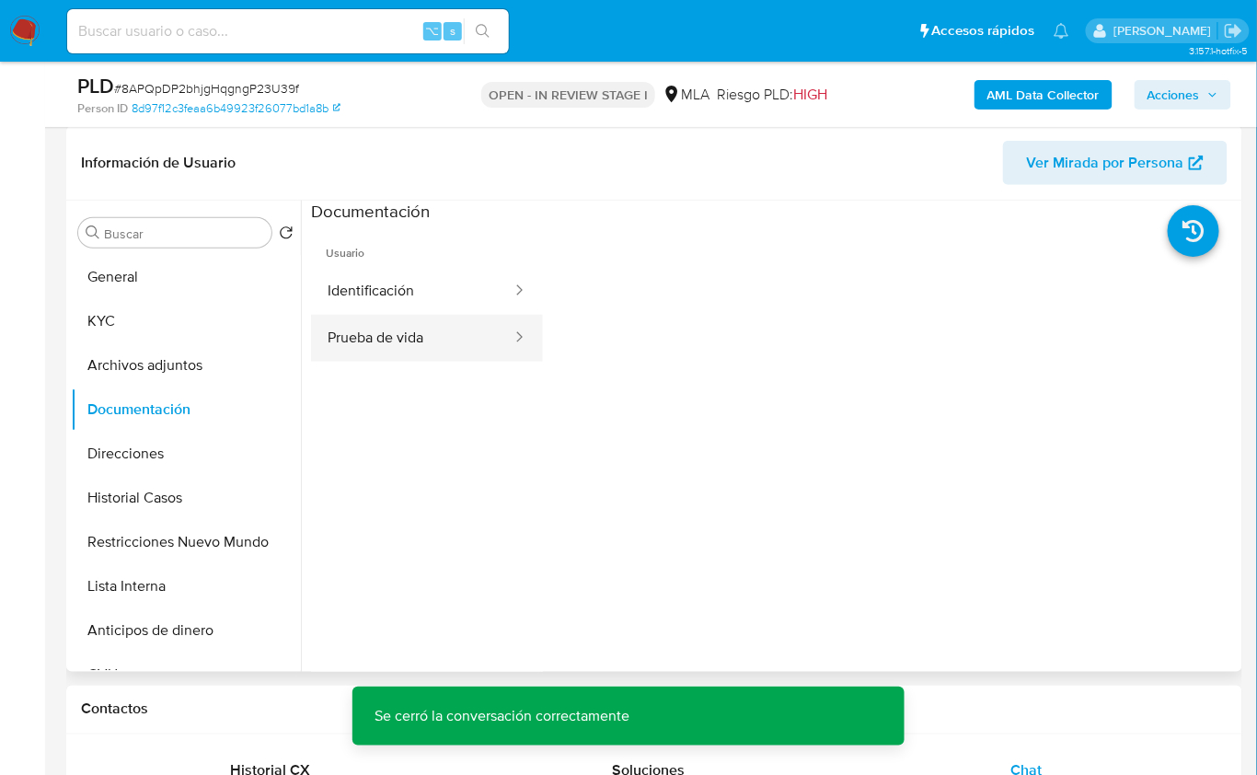
click at [418, 347] on button "Prueba de vida" at bounding box center [412, 338] width 203 height 47
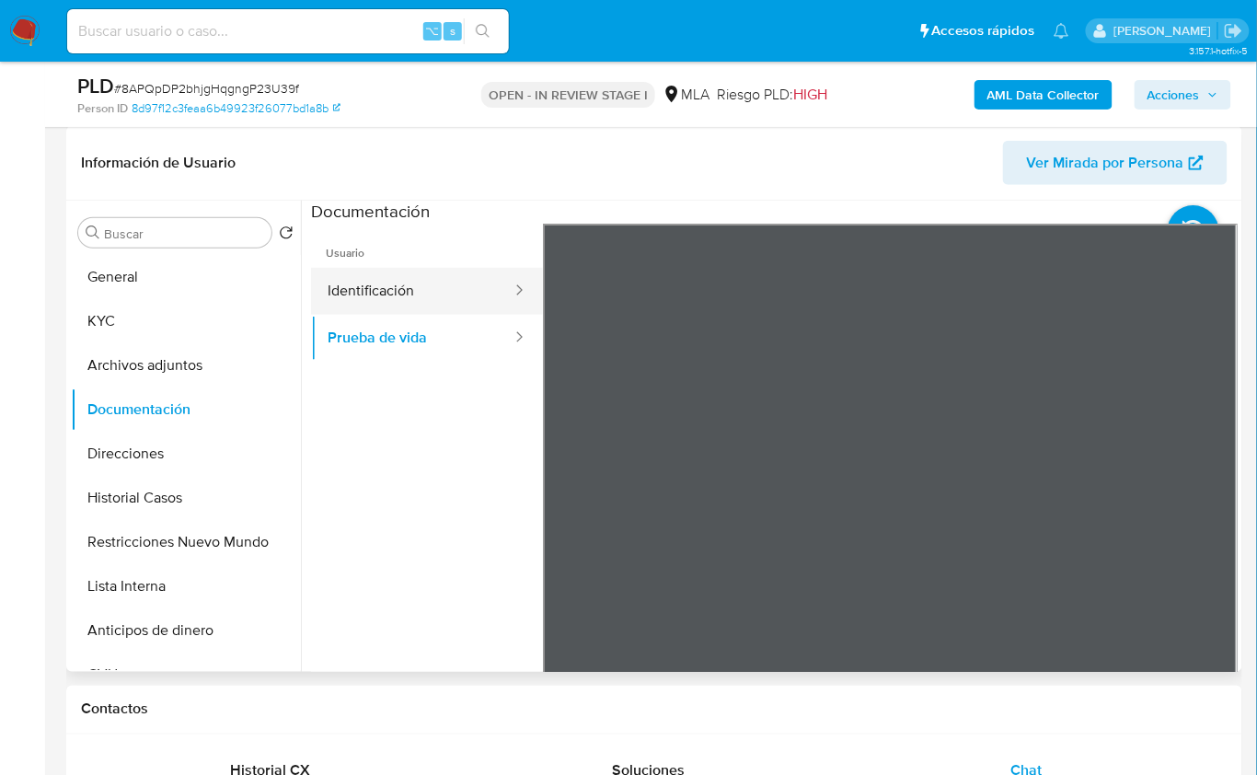
click at [443, 297] on button "Identificación" at bounding box center [412, 291] width 203 height 47
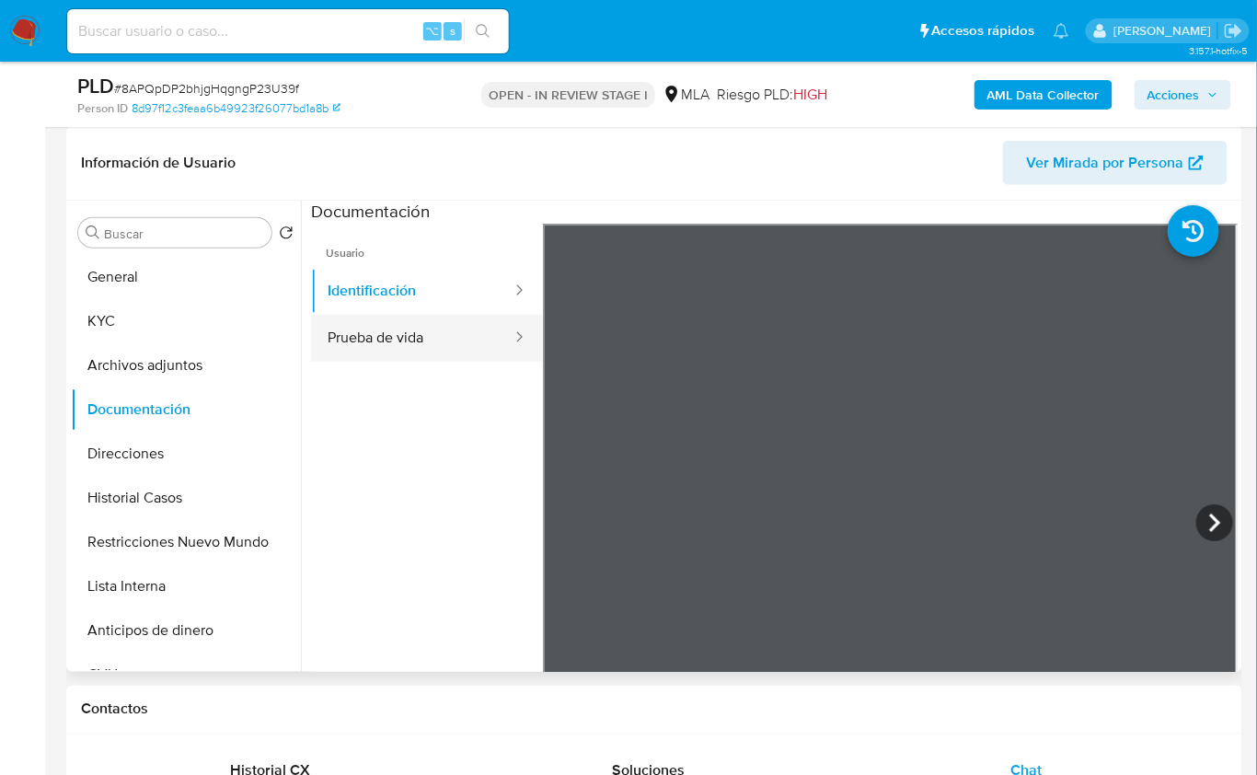
click at [444, 352] on button "Prueba de vida" at bounding box center [412, 338] width 203 height 47
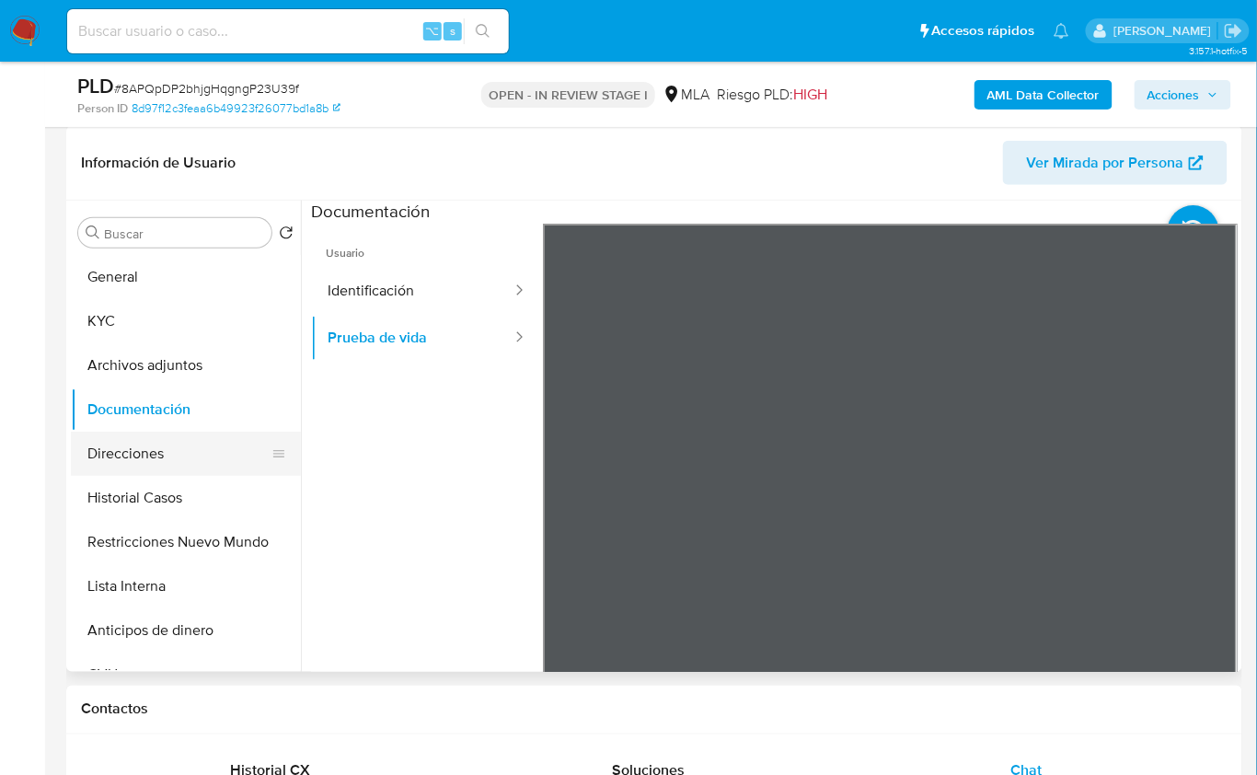
click at [189, 470] on button "Direcciones" at bounding box center [178, 454] width 215 height 44
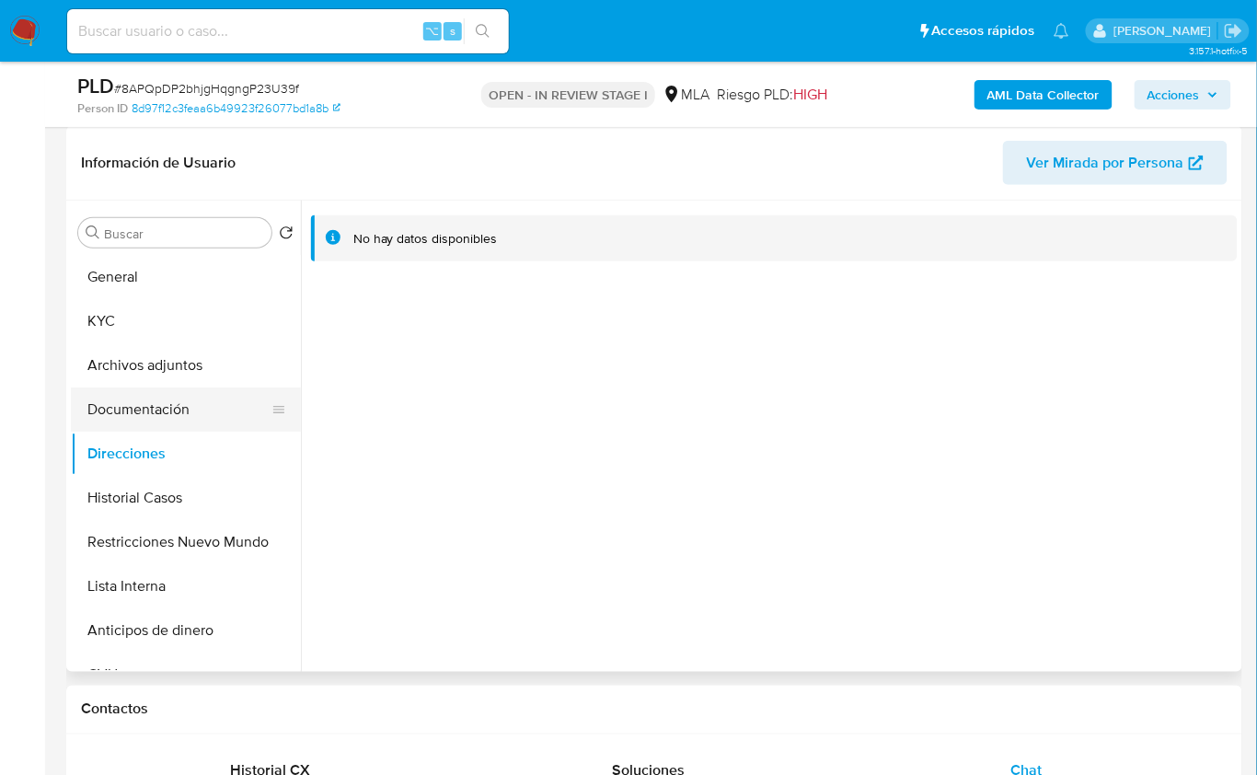
click at [179, 388] on button "Documentación" at bounding box center [178, 410] width 215 height 44
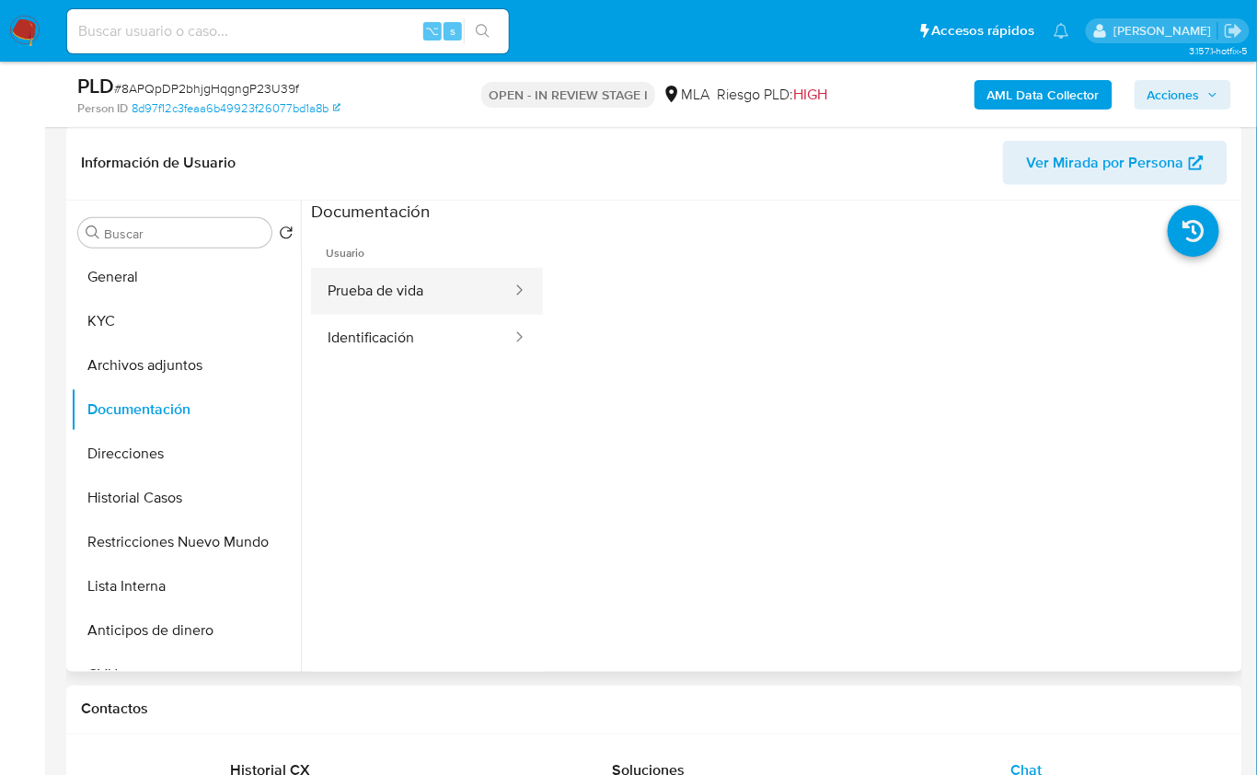
click at [388, 282] on button "Prueba de vida" at bounding box center [412, 291] width 203 height 47
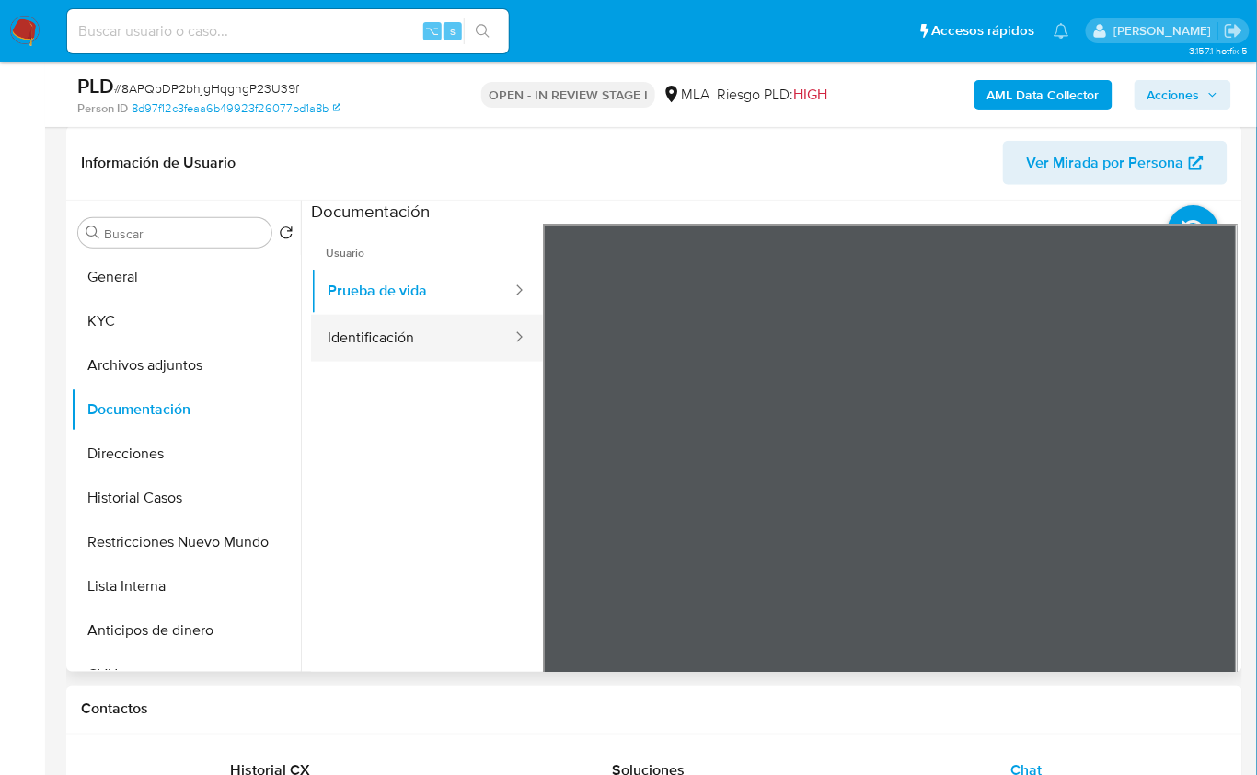
click at [417, 343] on button "Identificación" at bounding box center [412, 338] width 203 height 47
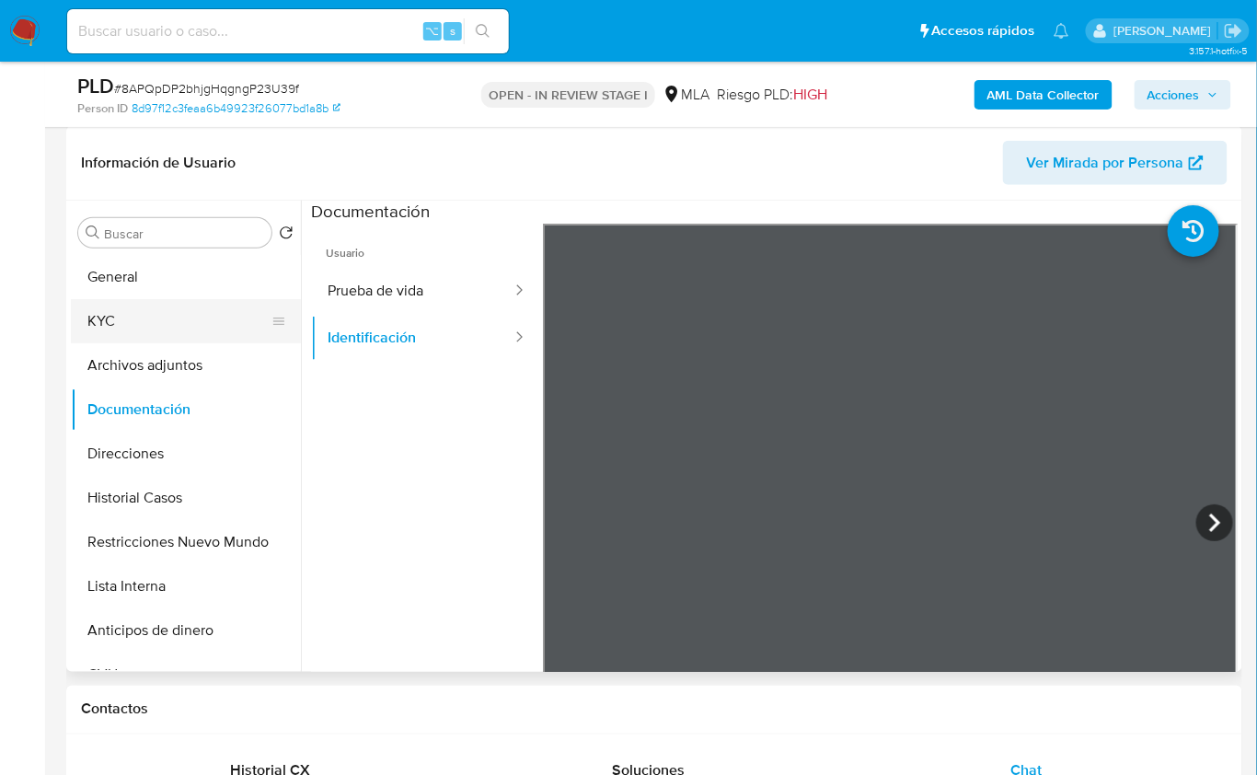
click at [181, 299] on button "KYC" at bounding box center [178, 321] width 215 height 44
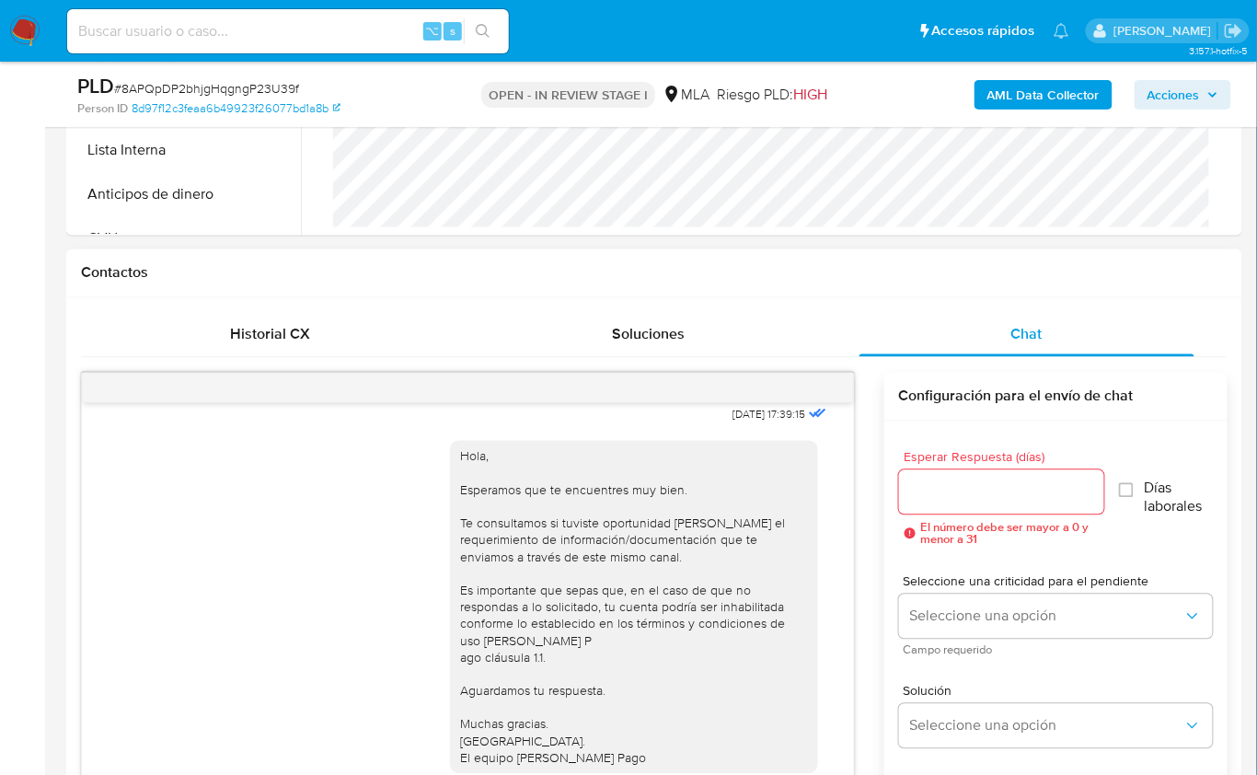
scroll to position [742, 0]
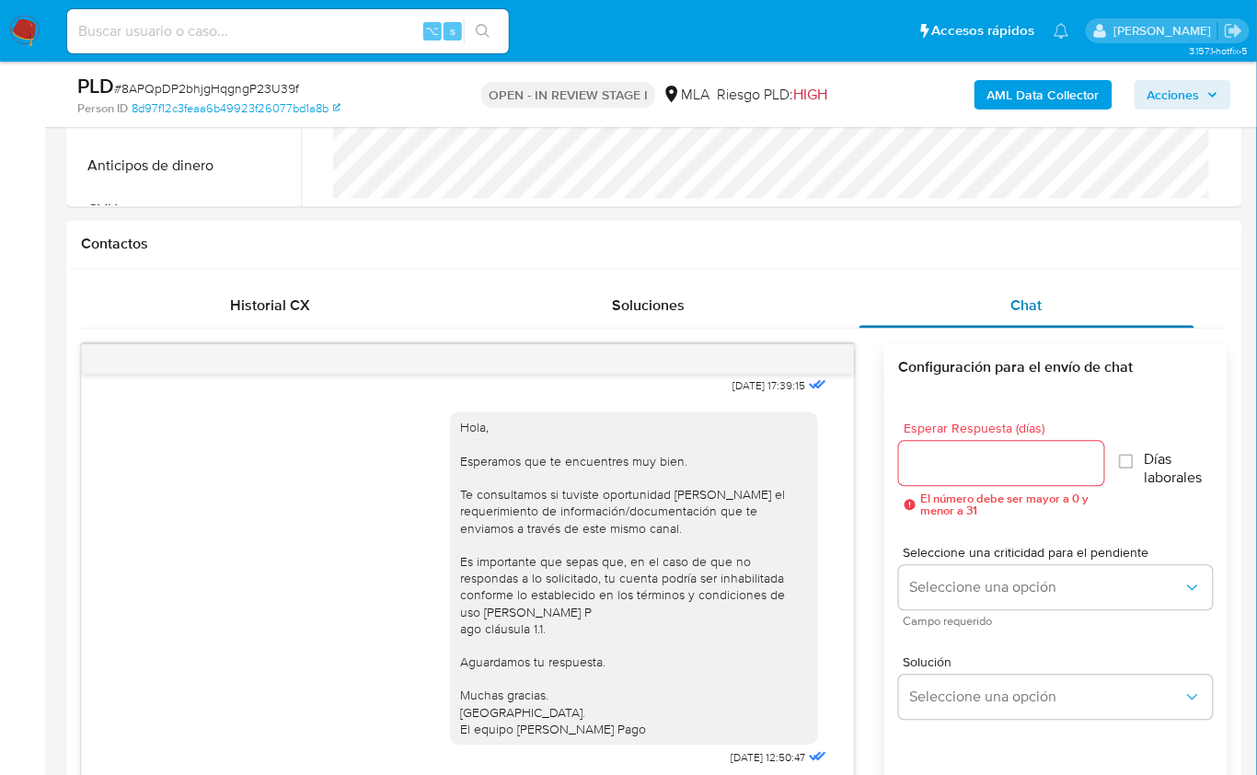
click at [1033, 318] on div "Chat" at bounding box center [1027, 306] width 334 height 44
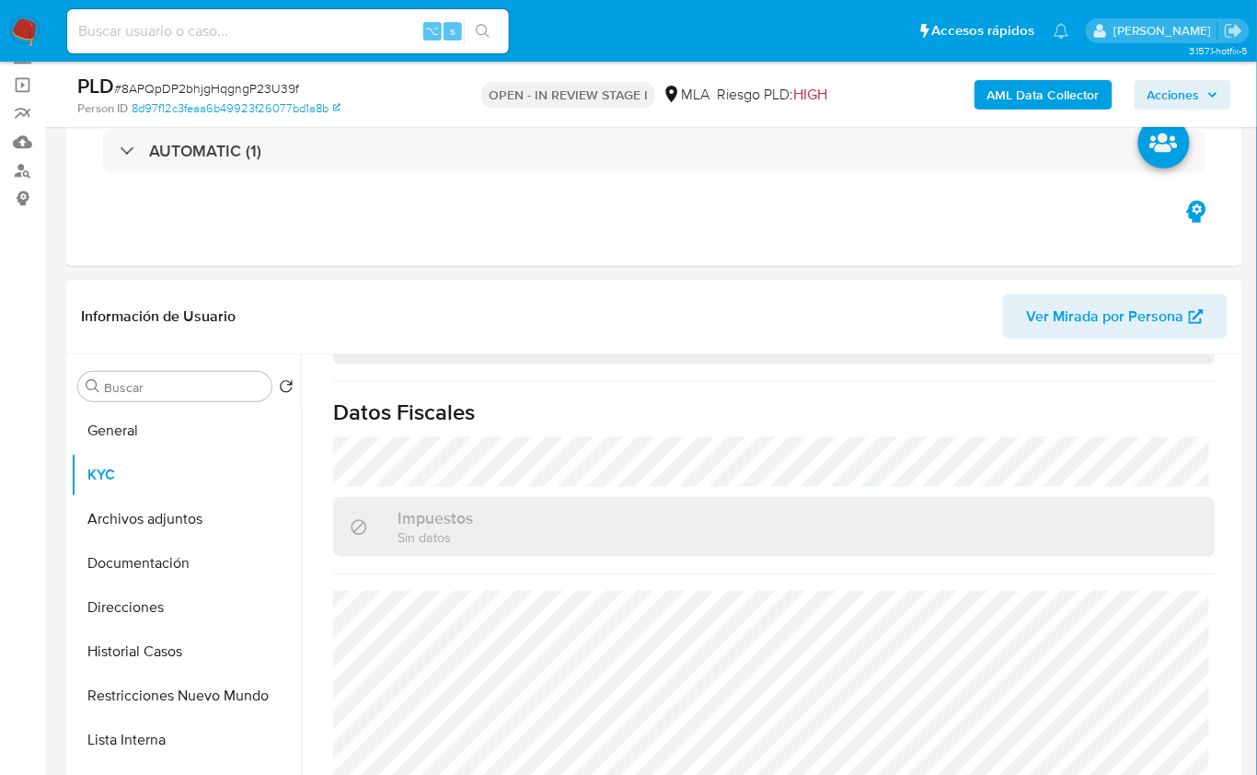
scroll to position [135, 0]
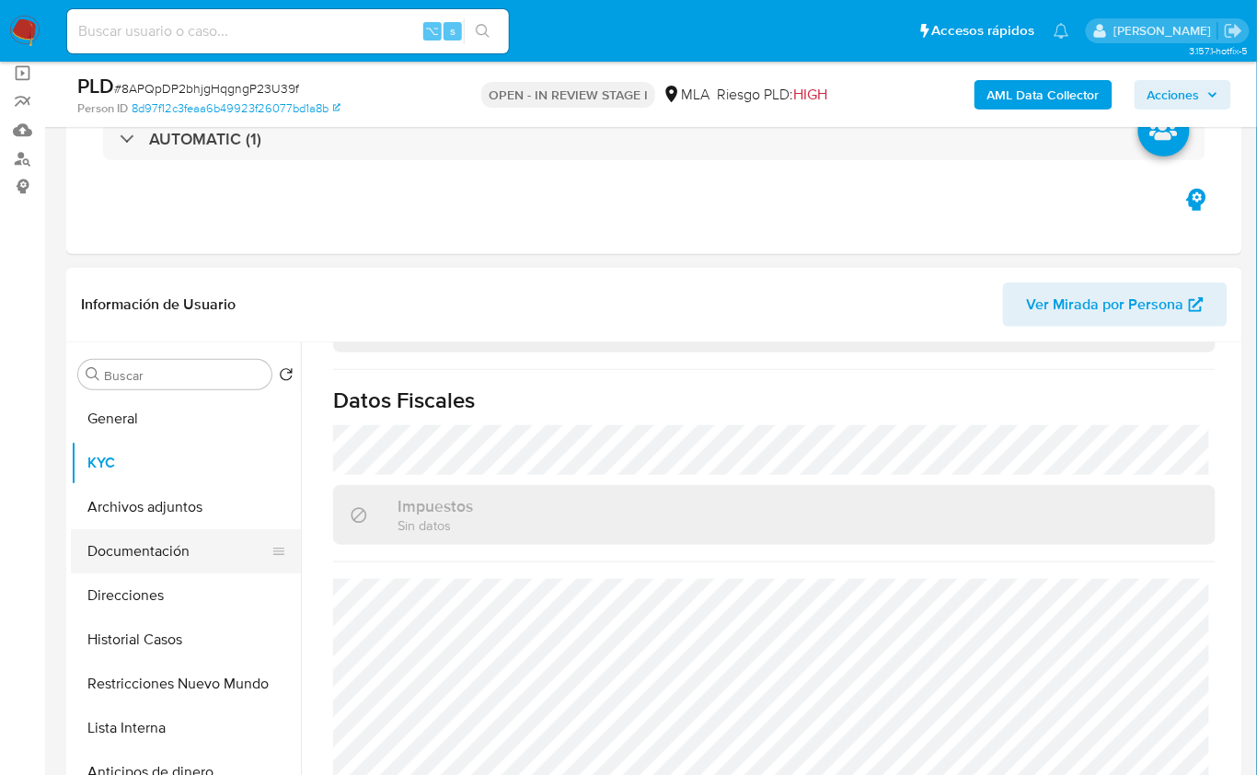
drag, startPoint x: 163, startPoint y: 564, endPoint x: 190, endPoint y: 558, distance: 27.5
click at [162, 564] on button "Documentación" at bounding box center [178, 551] width 215 height 44
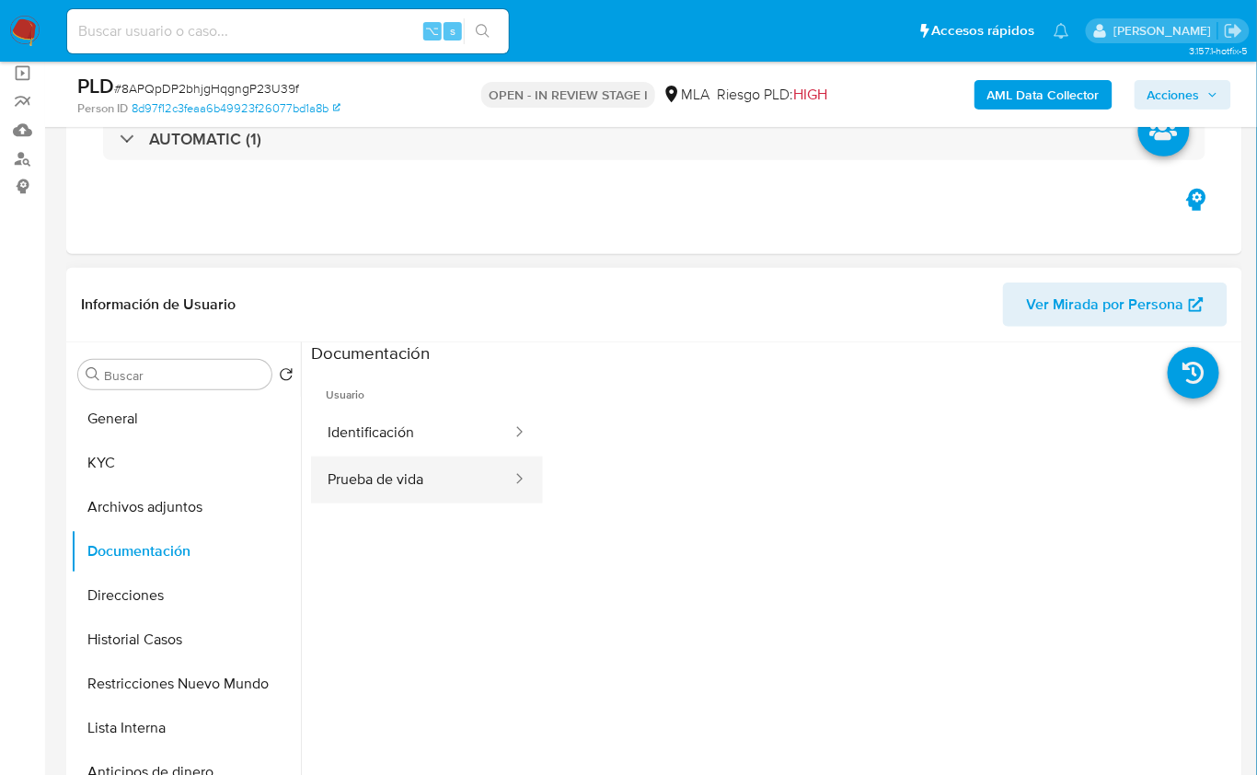
click at [397, 475] on button "Prueba de vida" at bounding box center [412, 480] width 203 height 47
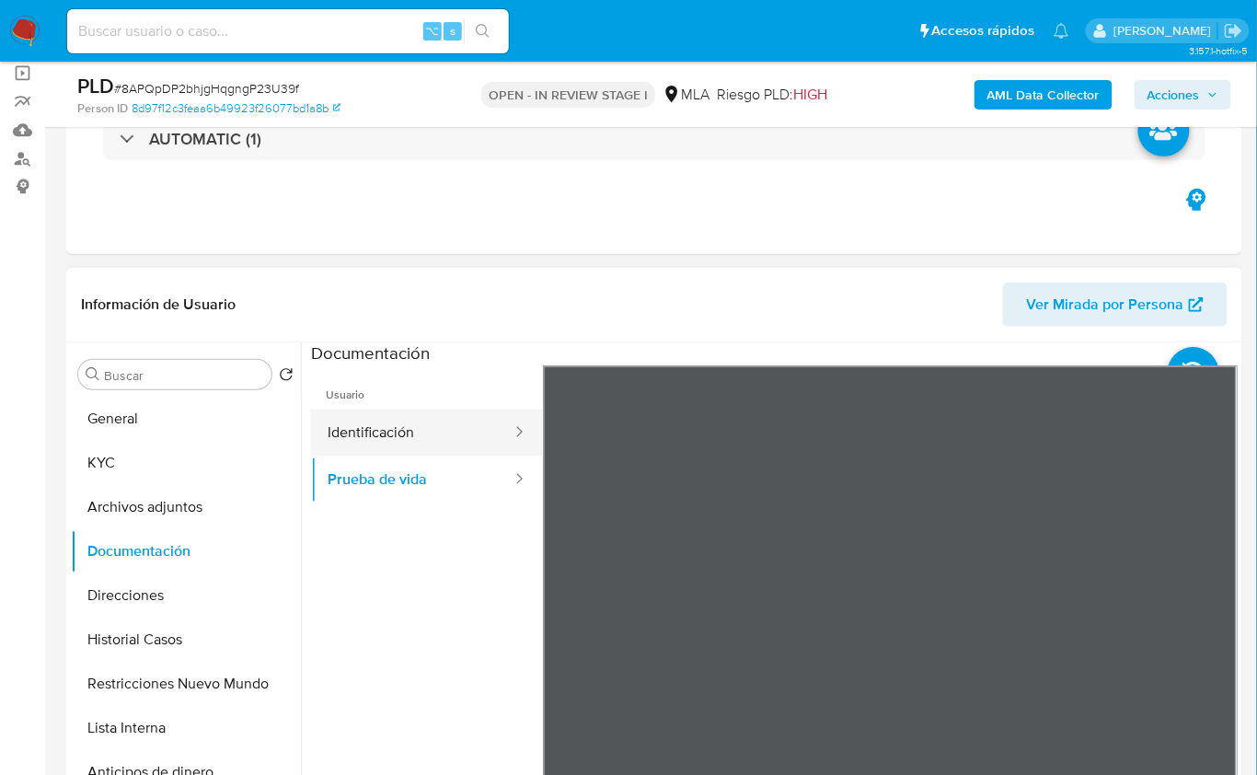
click at [414, 443] on button "Identificación" at bounding box center [412, 433] width 203 height 47
click at [1215, 673] on icon at bounding box center [1215, 664] width 37 height 37
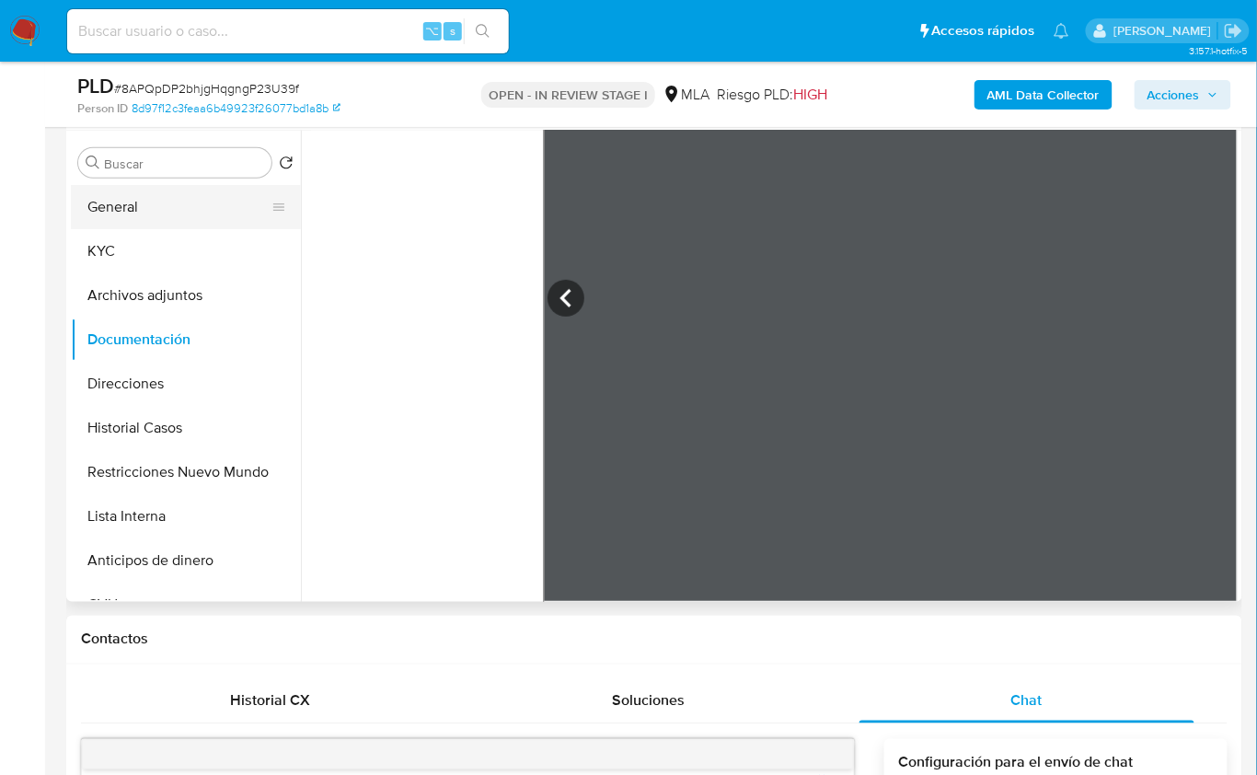
scroll to position [332, 0]
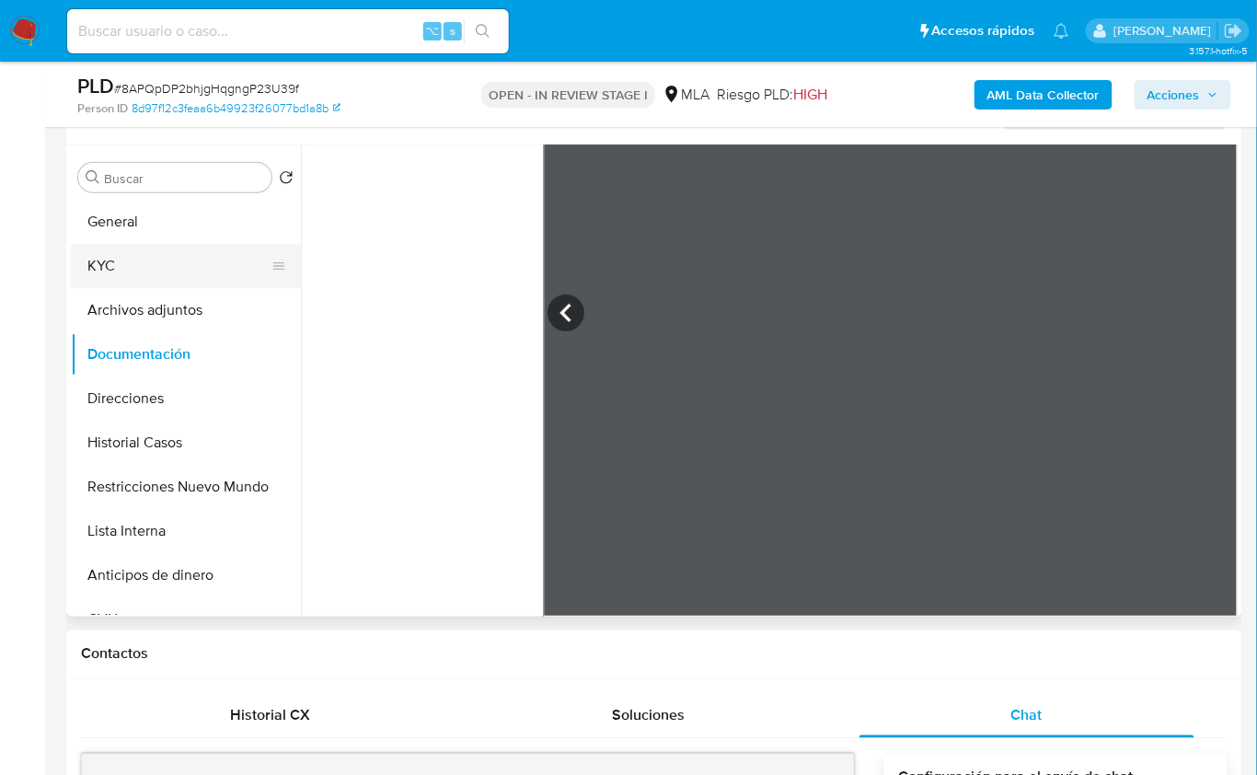
click at [143, 269] on button "KYC" at bounding box center [178, 266] width 215 height 44
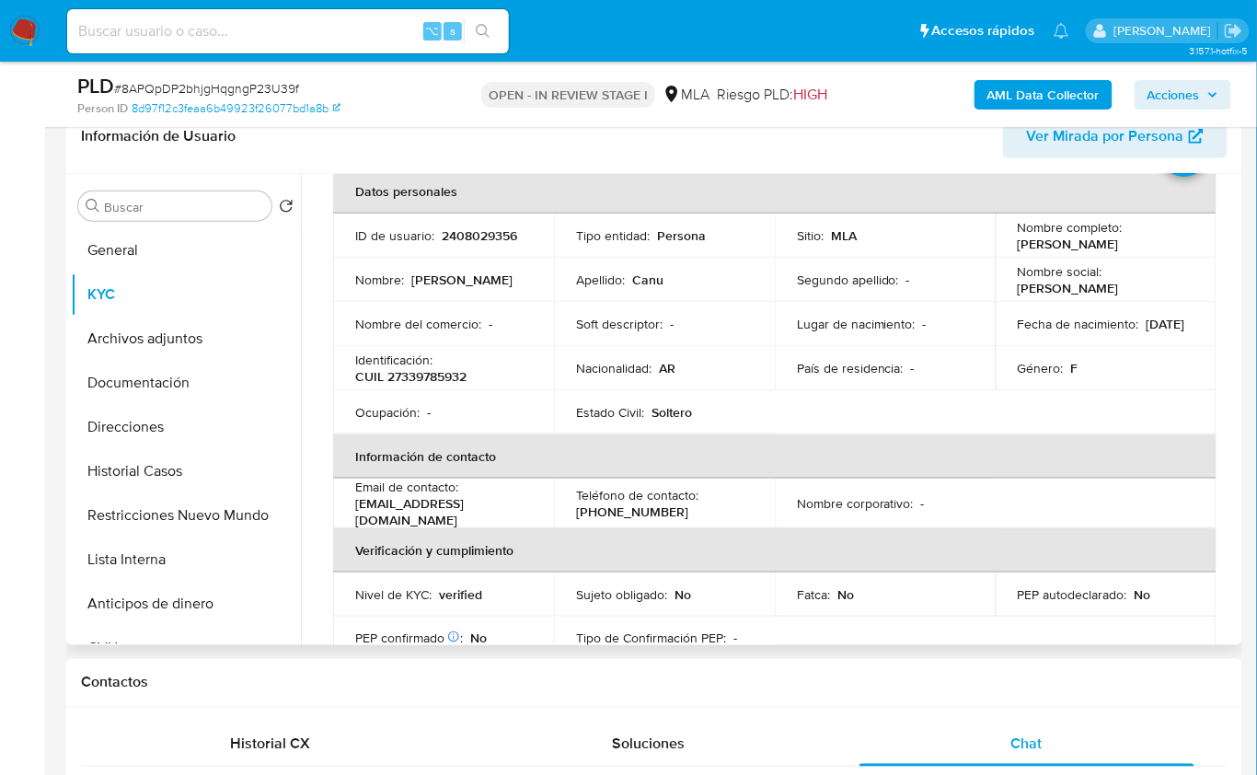
scroll to position [118, 0]
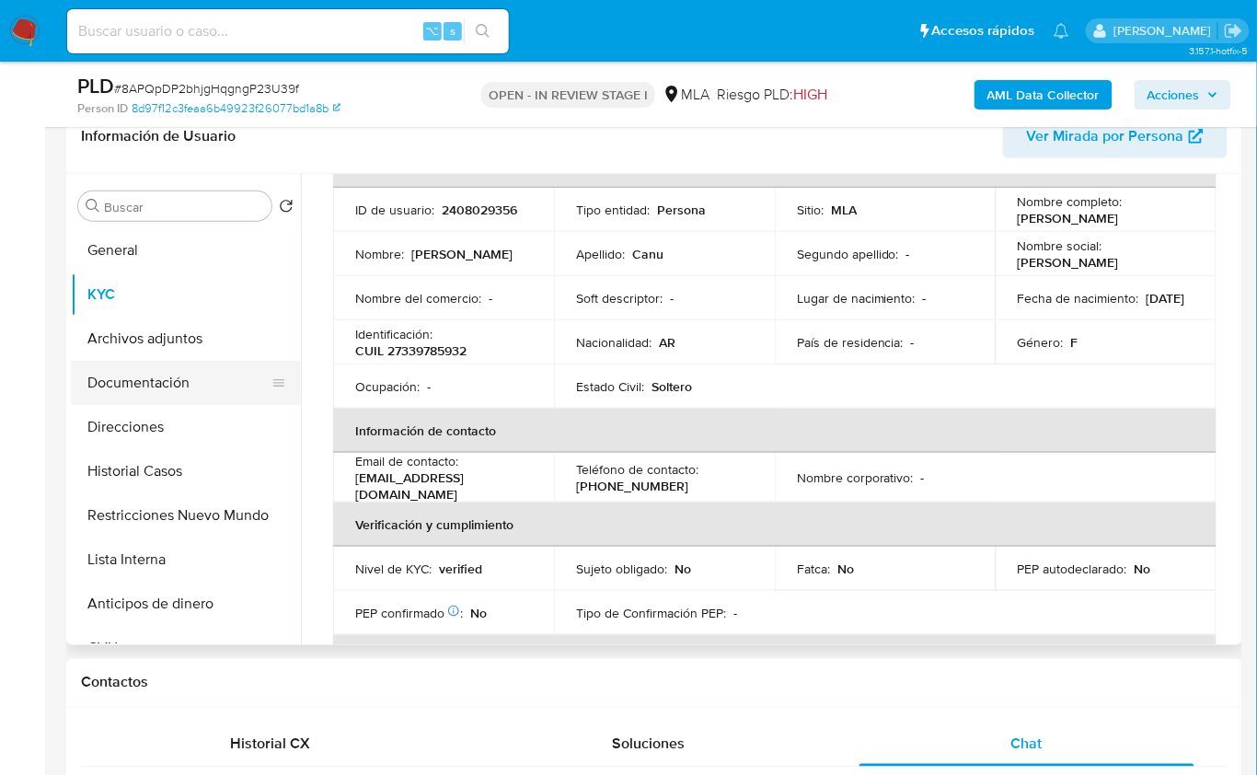
click at [187, 388] on button "Documentación" at bounding box center [178, 383] width 215 height 44
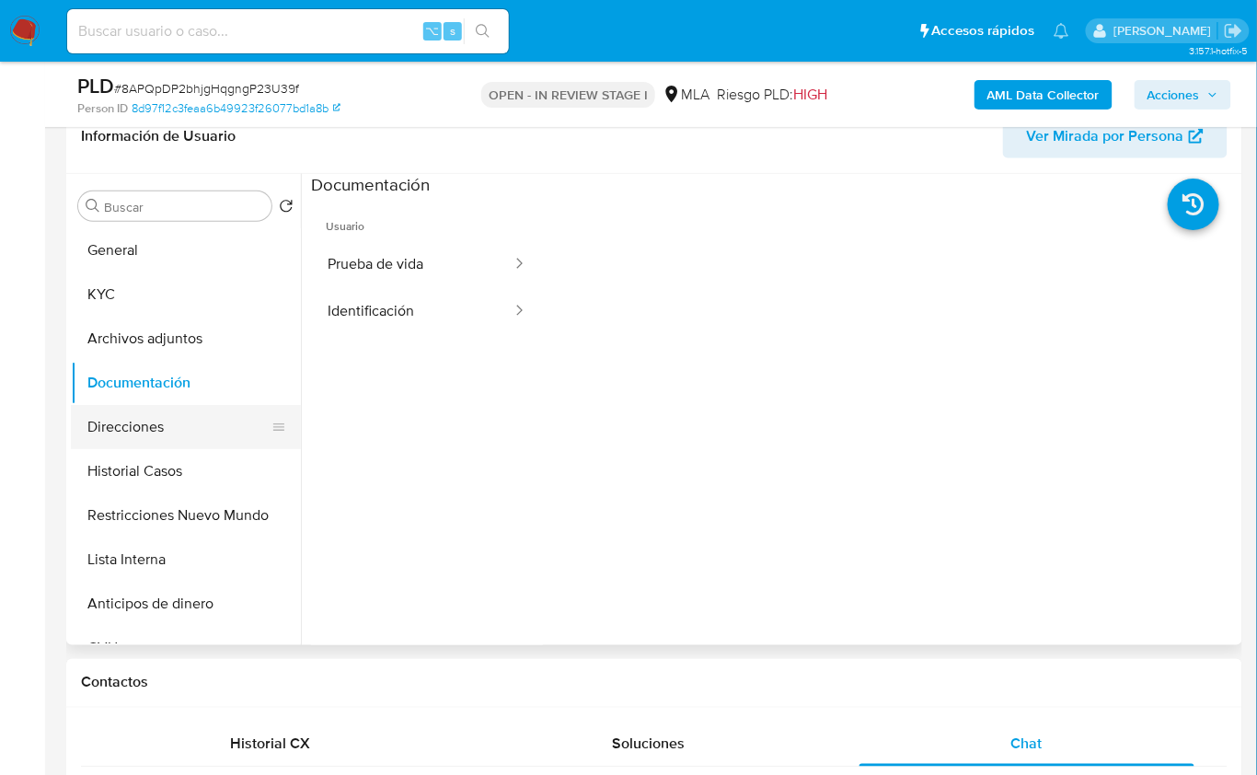
click at [182, 405] on button "Direcciones" at bounding box center [178, 427] width 215 height 44
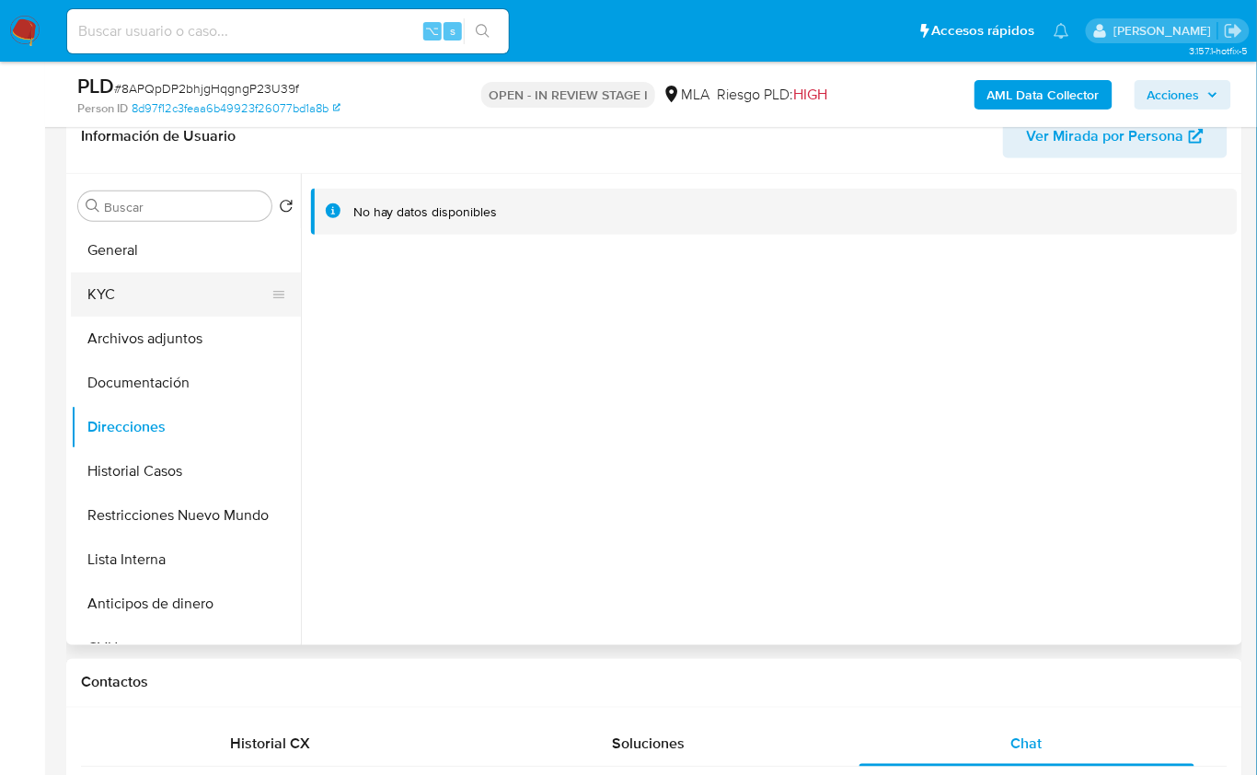
click at [123, 285] on button "KYC" at bounding box center [178, 294] width 215 height 44
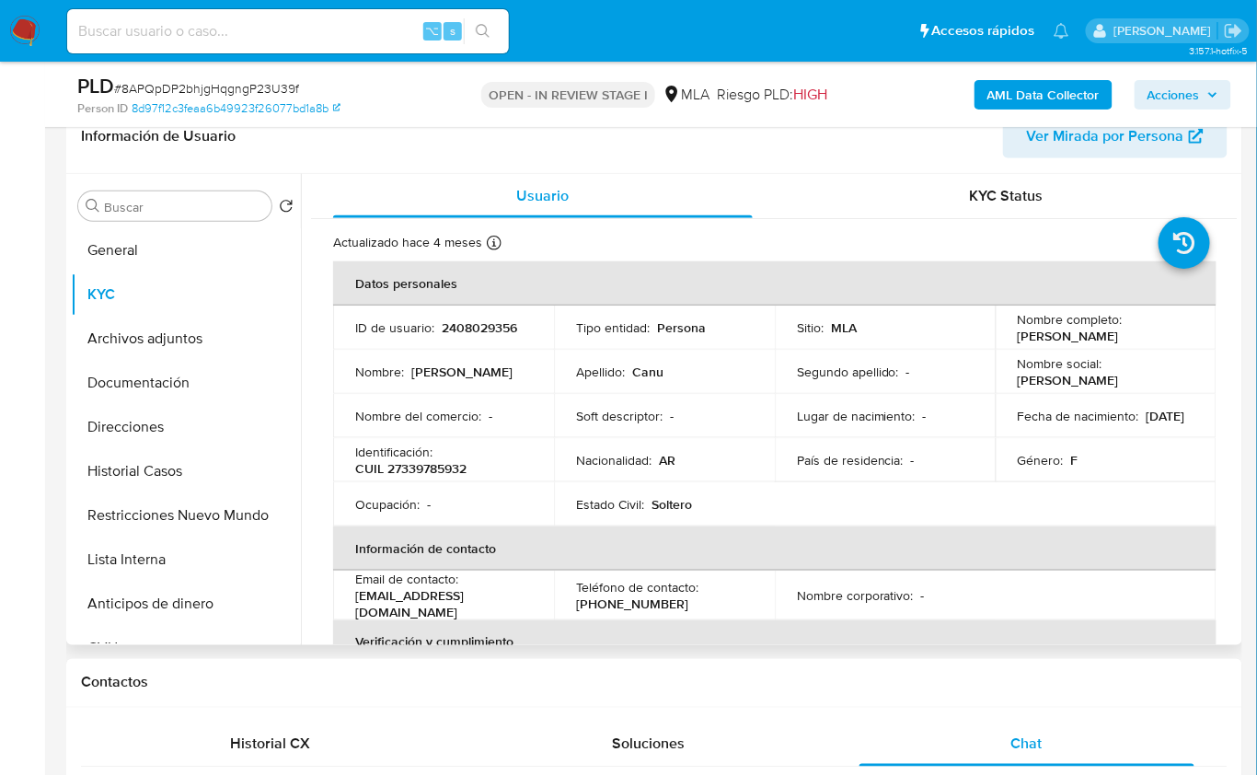
click at [454, 463] on p "CUIL 27339785932" at bounding box center [410, 468] width 111 height 17
copy p "27339785932"
click at [168, 503] on button "Restricciones Nuevo Mundo" at bounding box center [178, 515] width 215 height 44
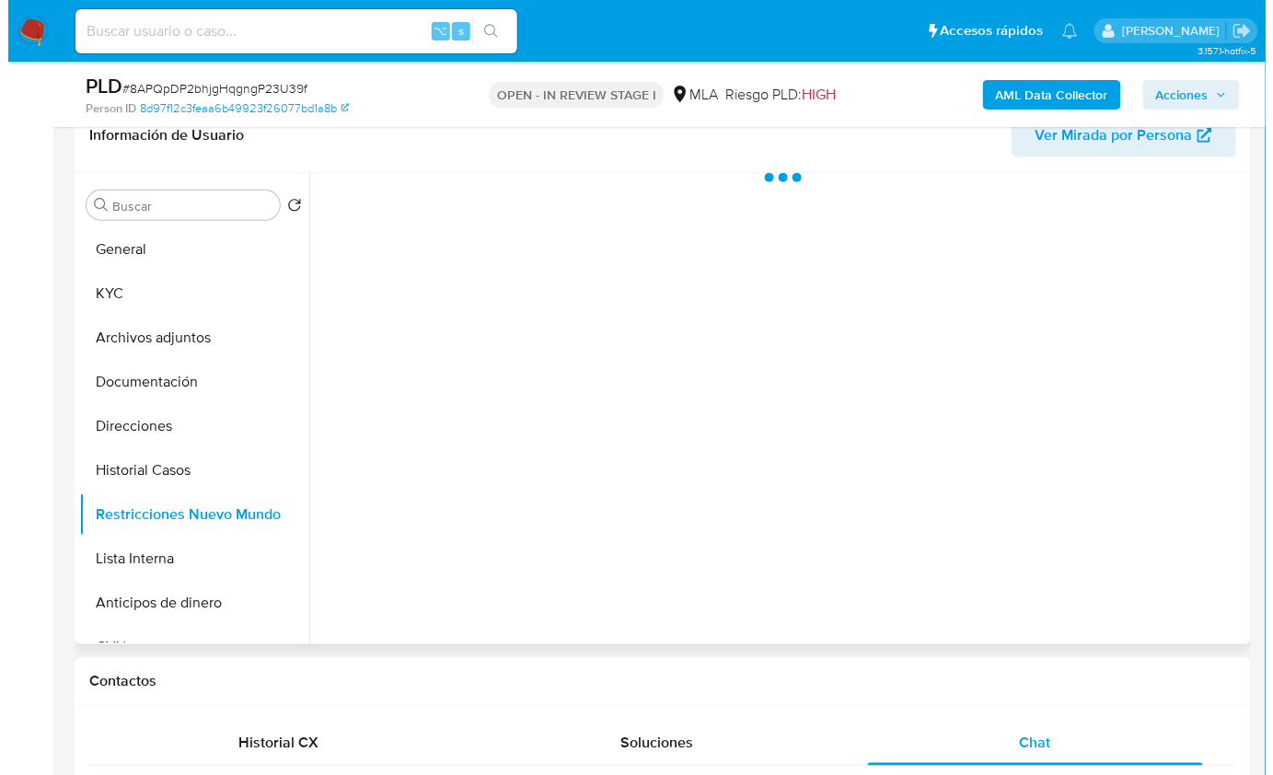
scroll to position [279, 0]
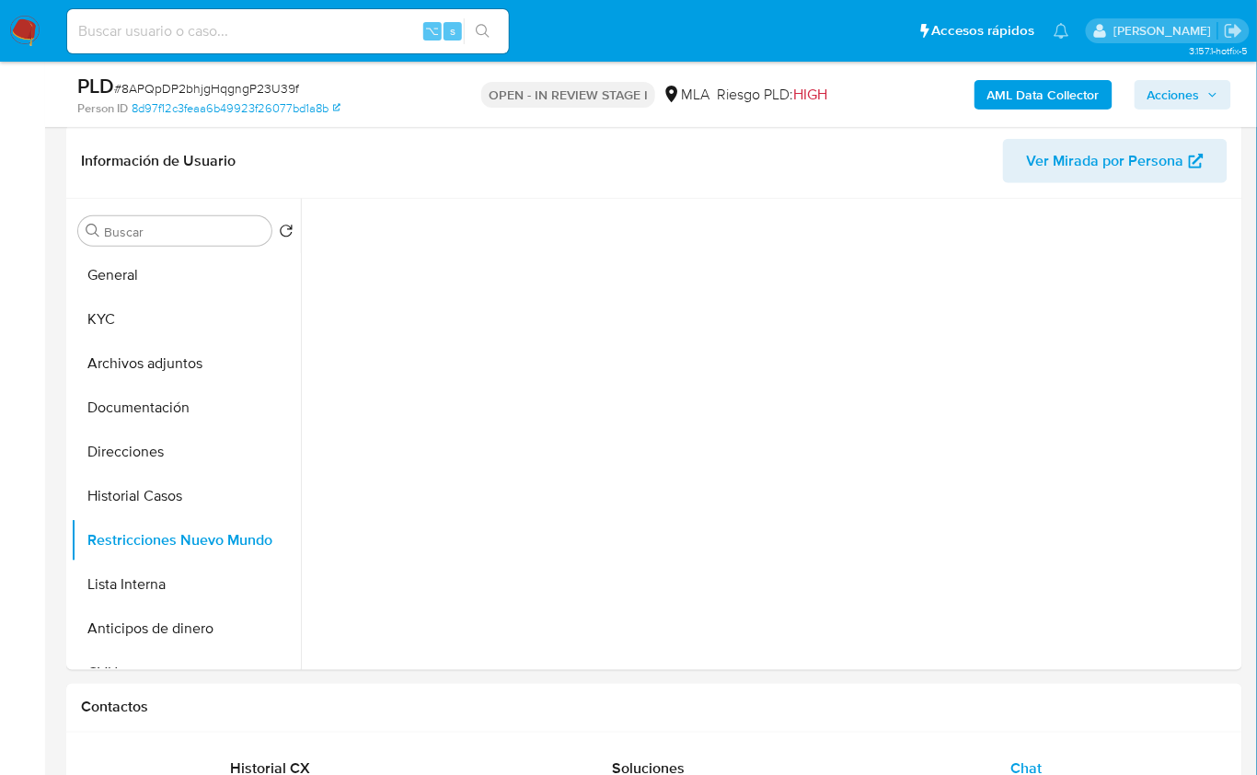
click at [1066, 92] on b "AML Data Collector" at bounding box center [1044, 94] width 112 height 29
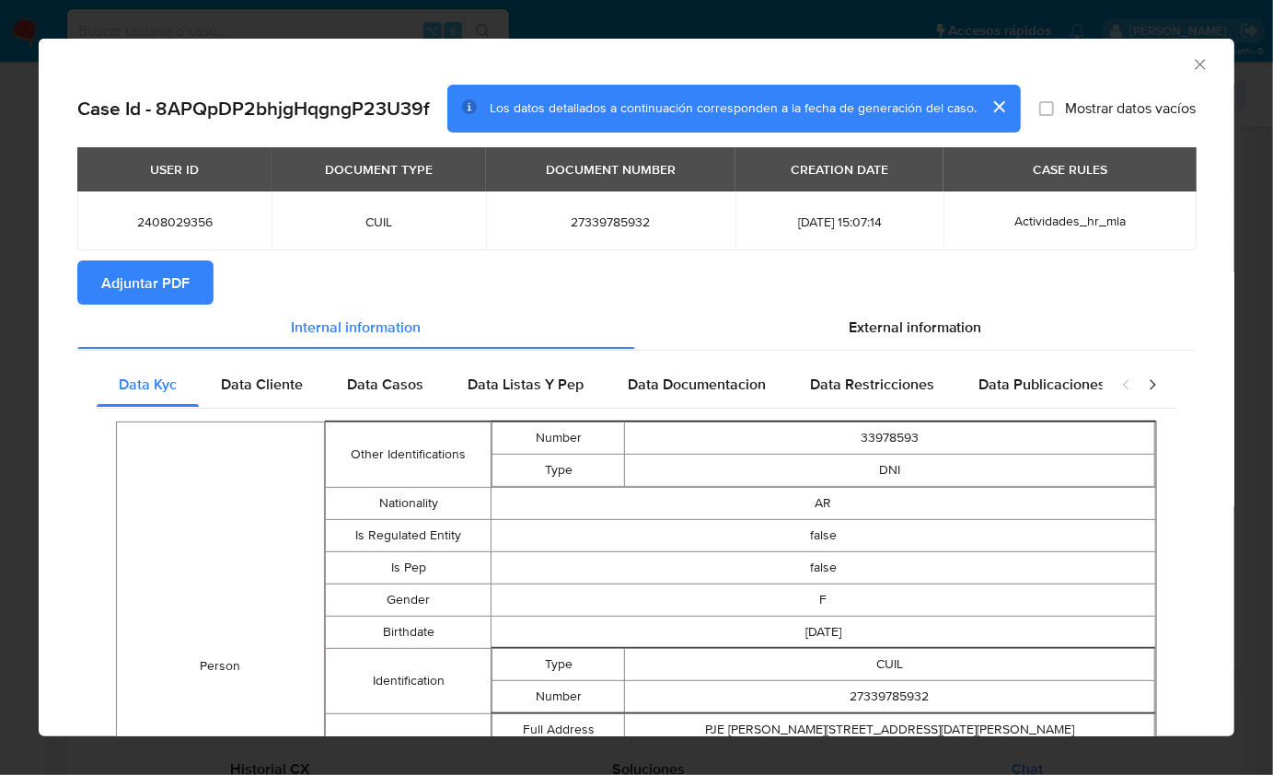
click at [150, 281] on span "Adjuntar PDF" at bounding box center [145, 282] width 88 height 41
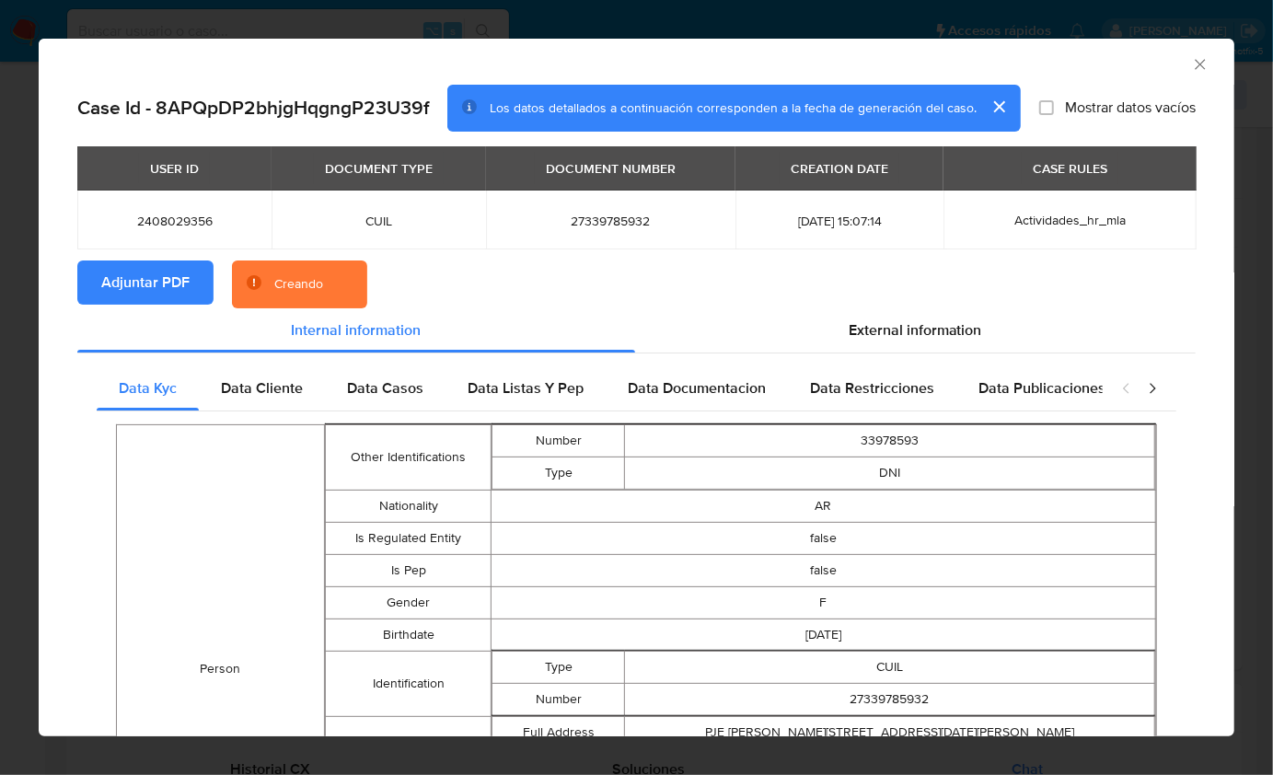
click at [1132, 69] on div "AML Data Collector" at bounding box center [622, 62] width 1140 height 20
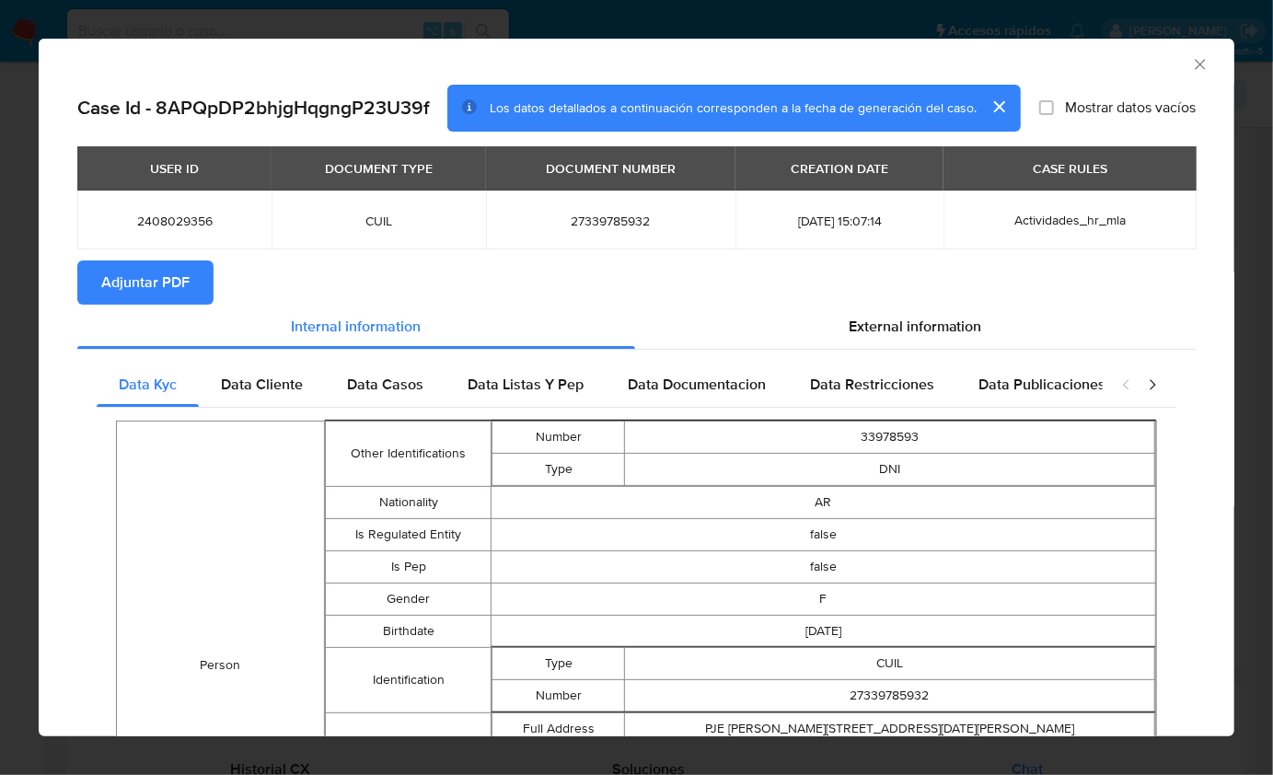
click at [1191, 60] on icon "Cerrar ventana" at bounding box center [1200, 64] width 18 height 18
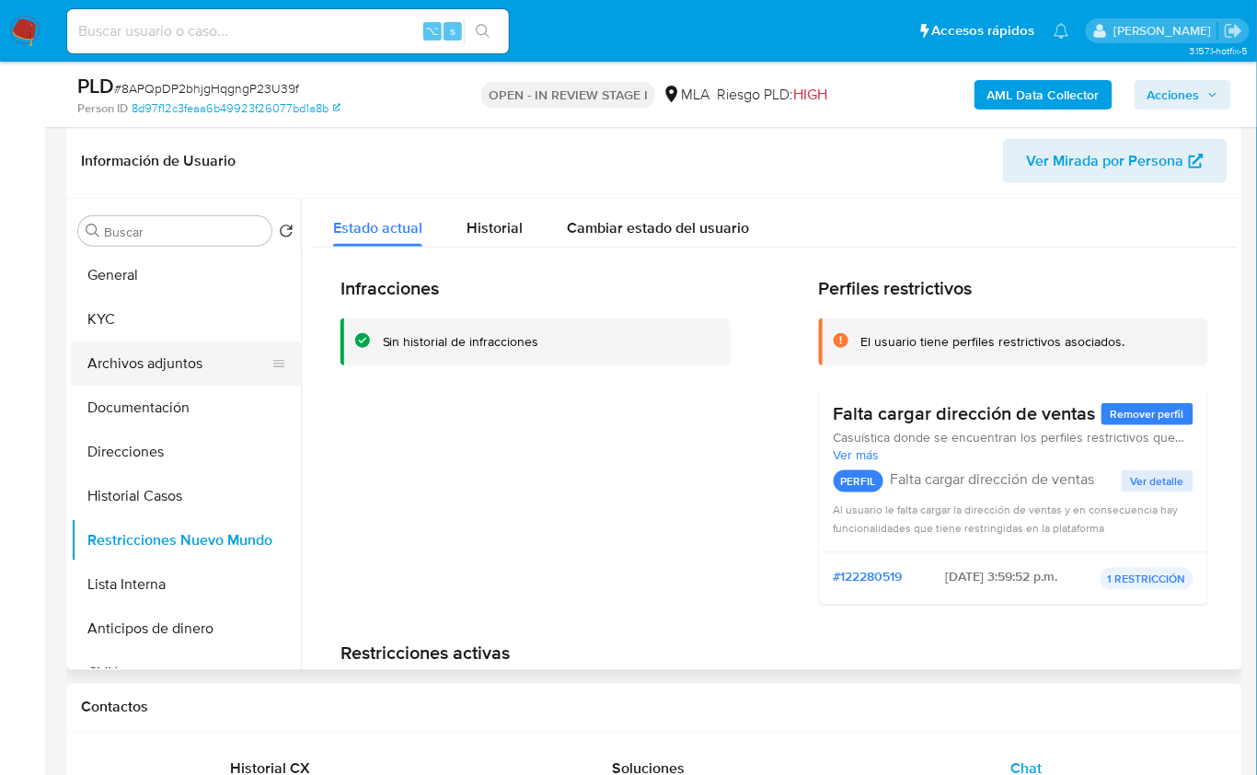
click at [195, 376] on button "Archivos adjuntos" at bounding box center [178, 363] width 215 height 44
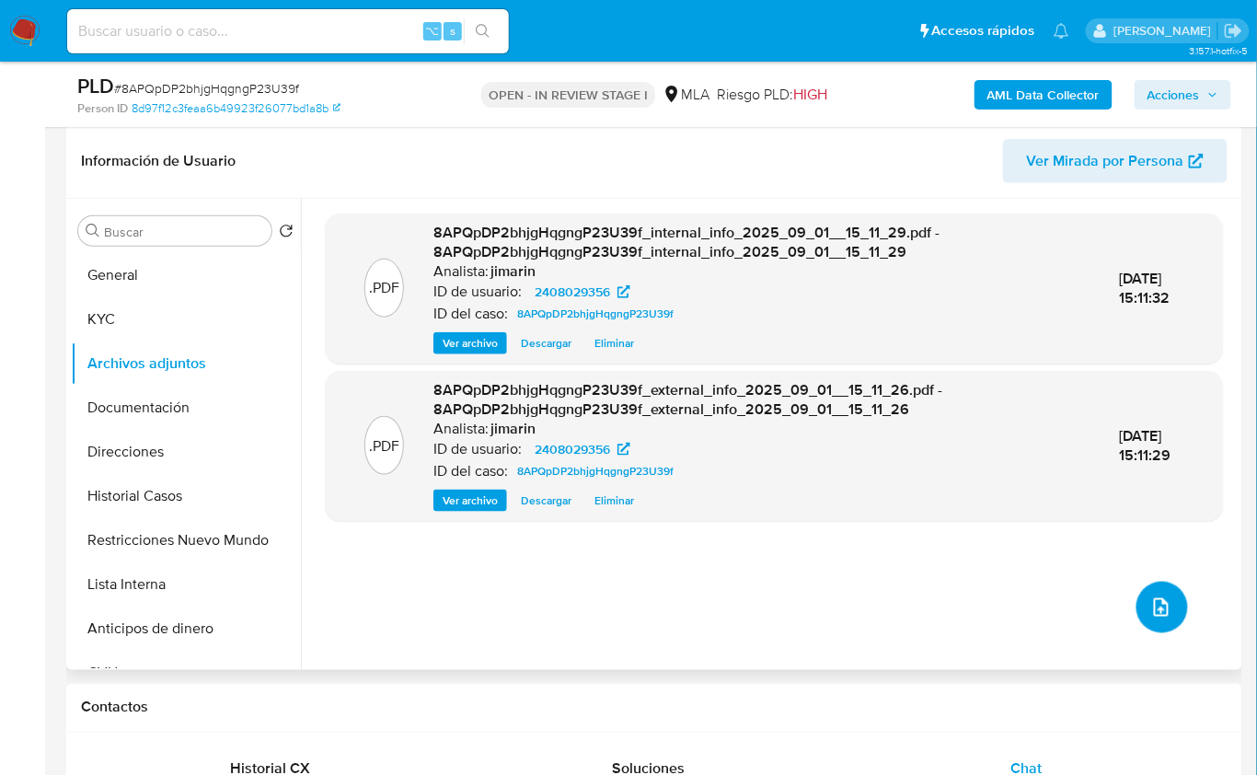
click at [1166, 608] on button "upload-file" at bounding box center [1163, 608] width 52 height 52
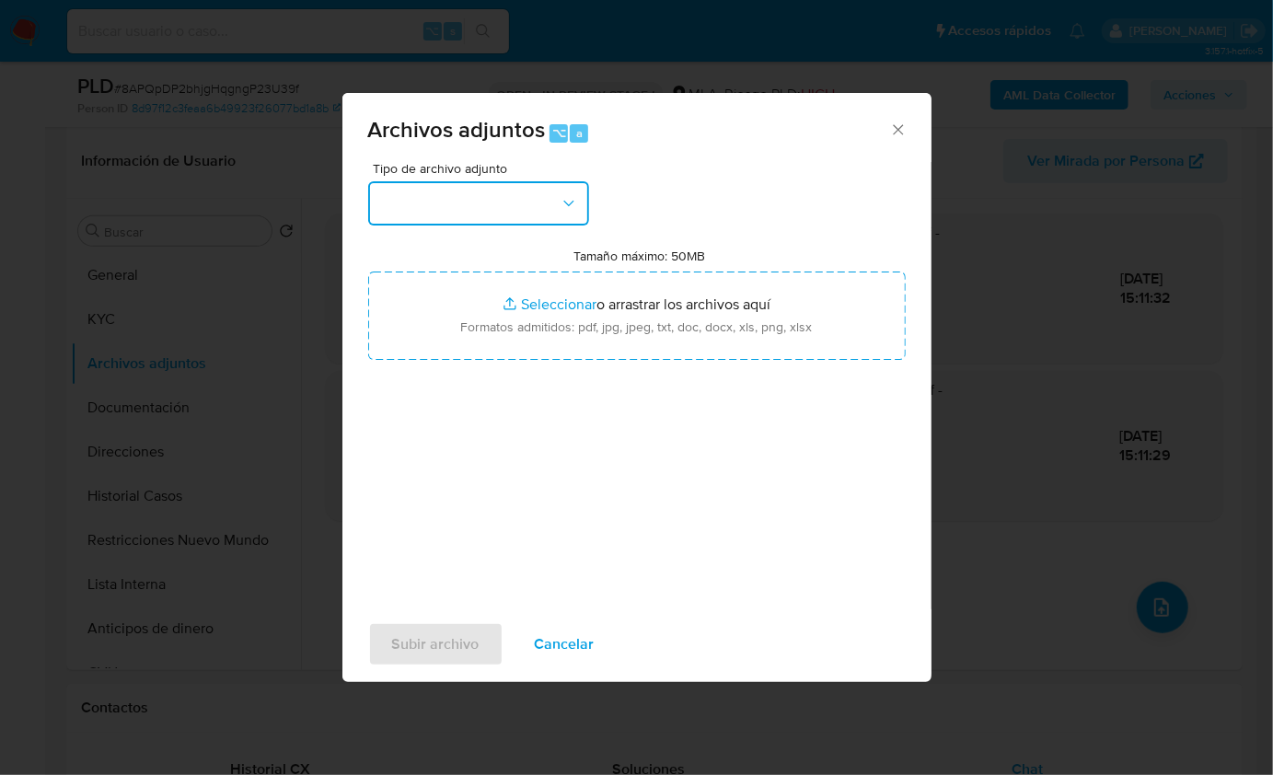
click at [464, 187] on button "button" at bounding box center [478, 203] width 221 height 44
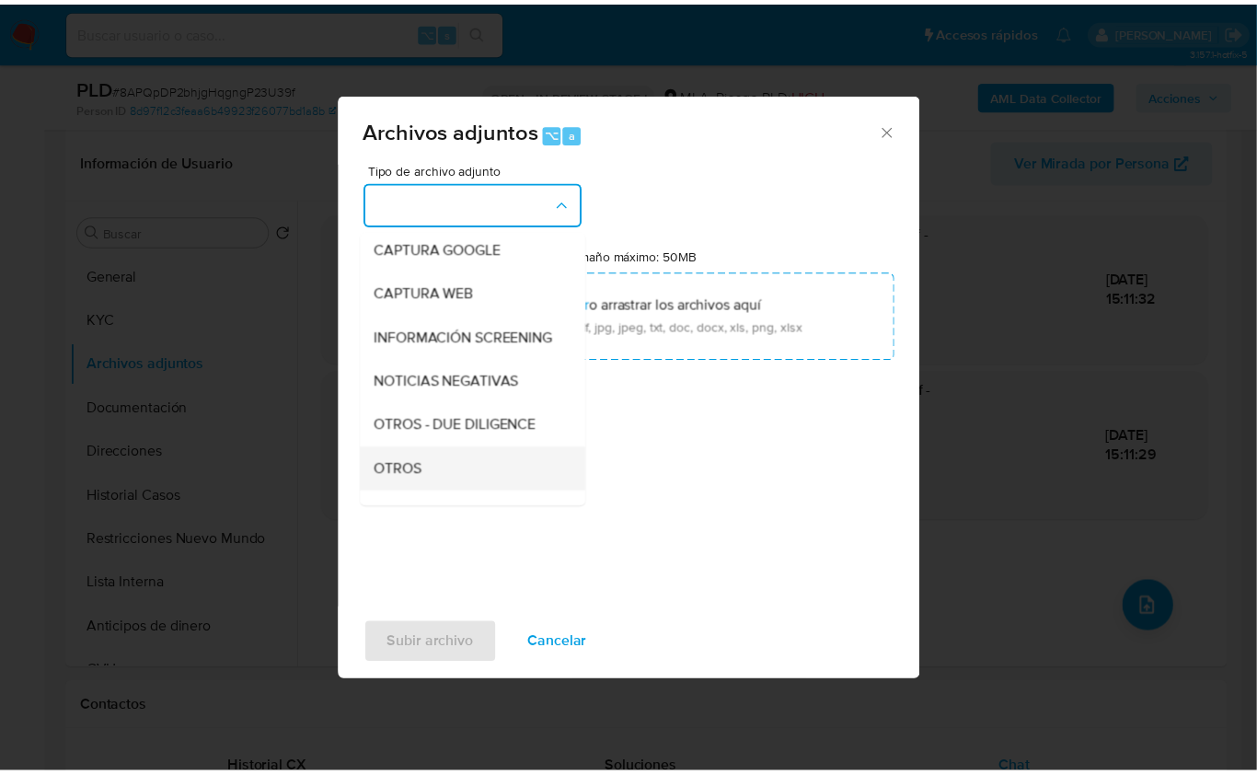
scroll to position [150, 0]
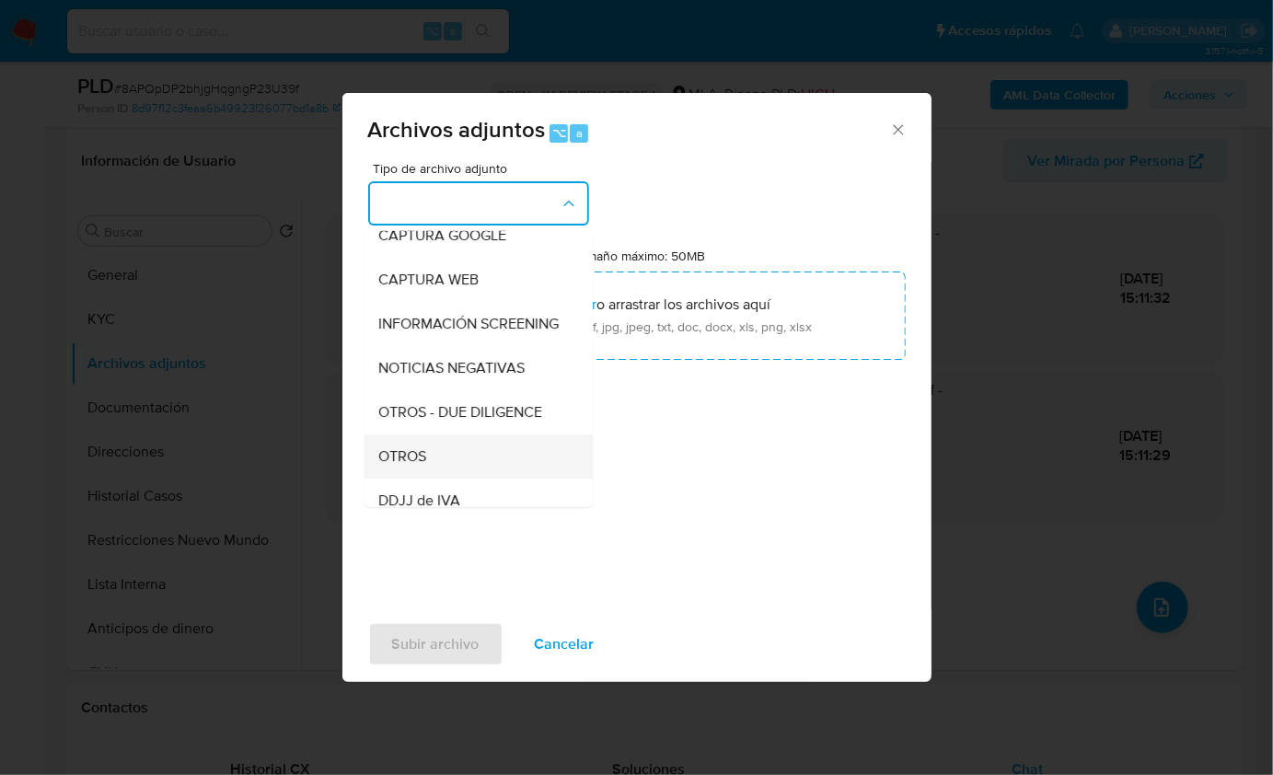
click at [438, 478] on div "OTROS" at bounding box center [473, 456] width 188 height 44
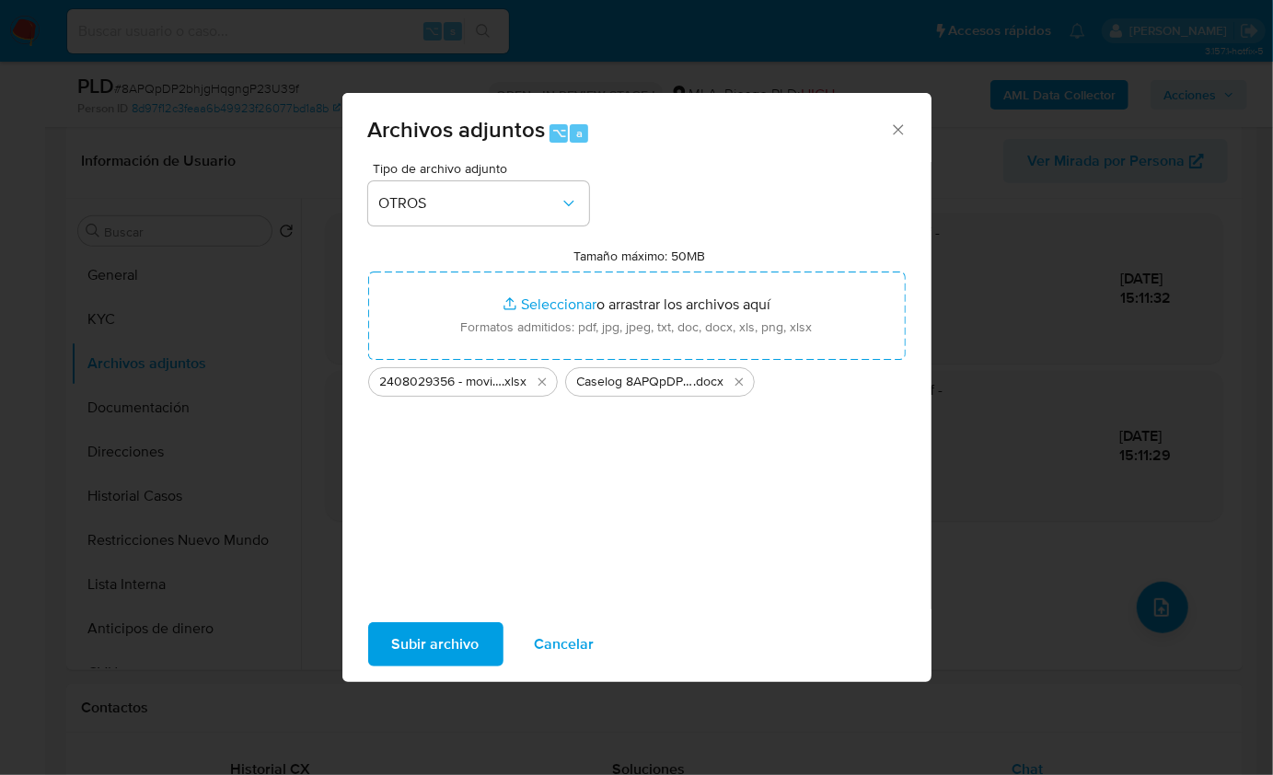
click at [420, 637] on span "Subir archivo" at bounding box center [435, 644] width 87 height 41
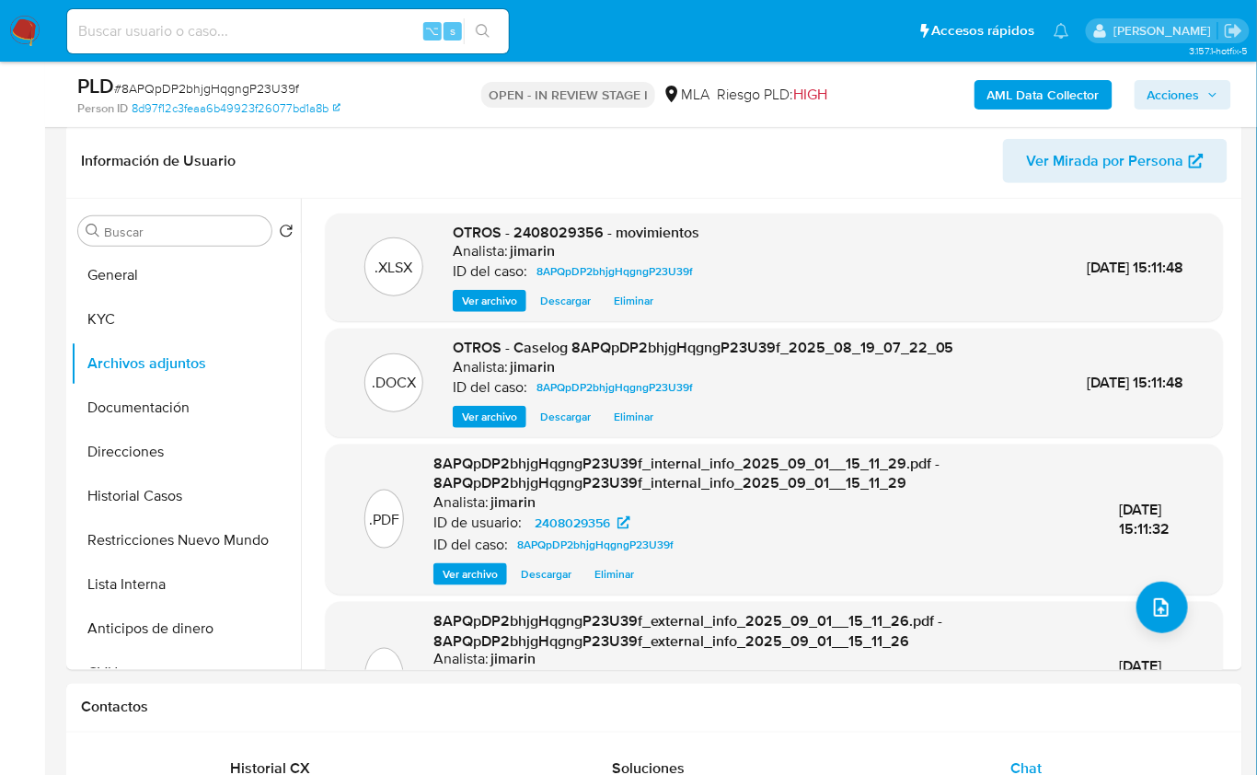
click at [1203, 93] on span "Acciones" at bounding box center [1183, 95] width 71 height 26
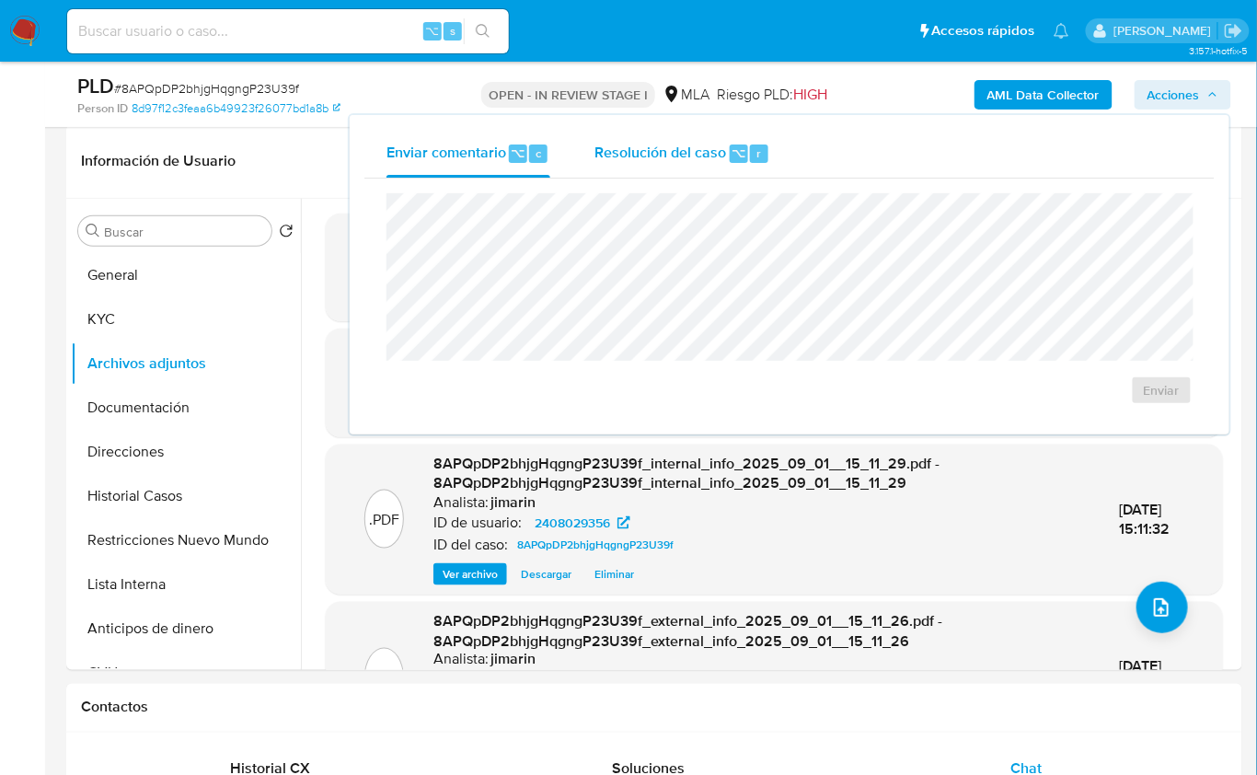
click at [701, 165] on div "Resolución del caso ⌥ r" at bounding box center [683, 154] width 176 height 48
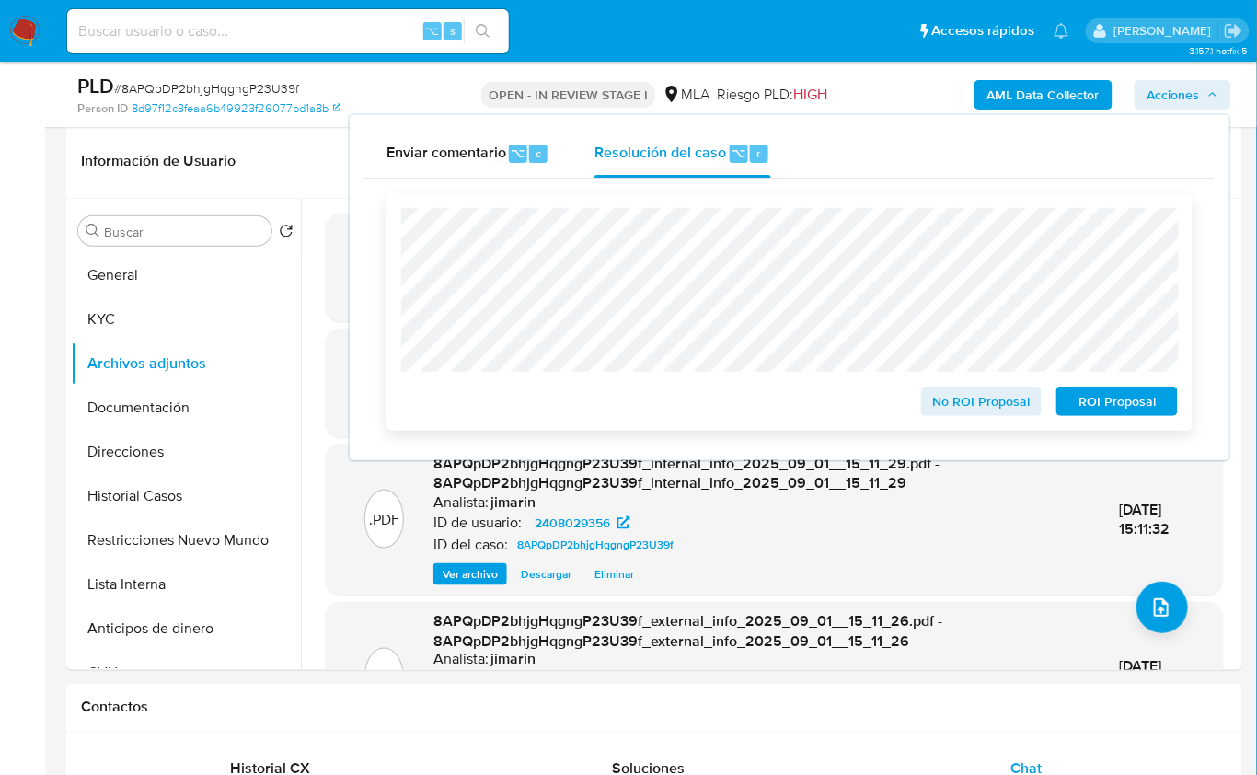
click at [966, 395] on span "No ROI Proposal" at bounding box center [982, 401] width 96 height 26
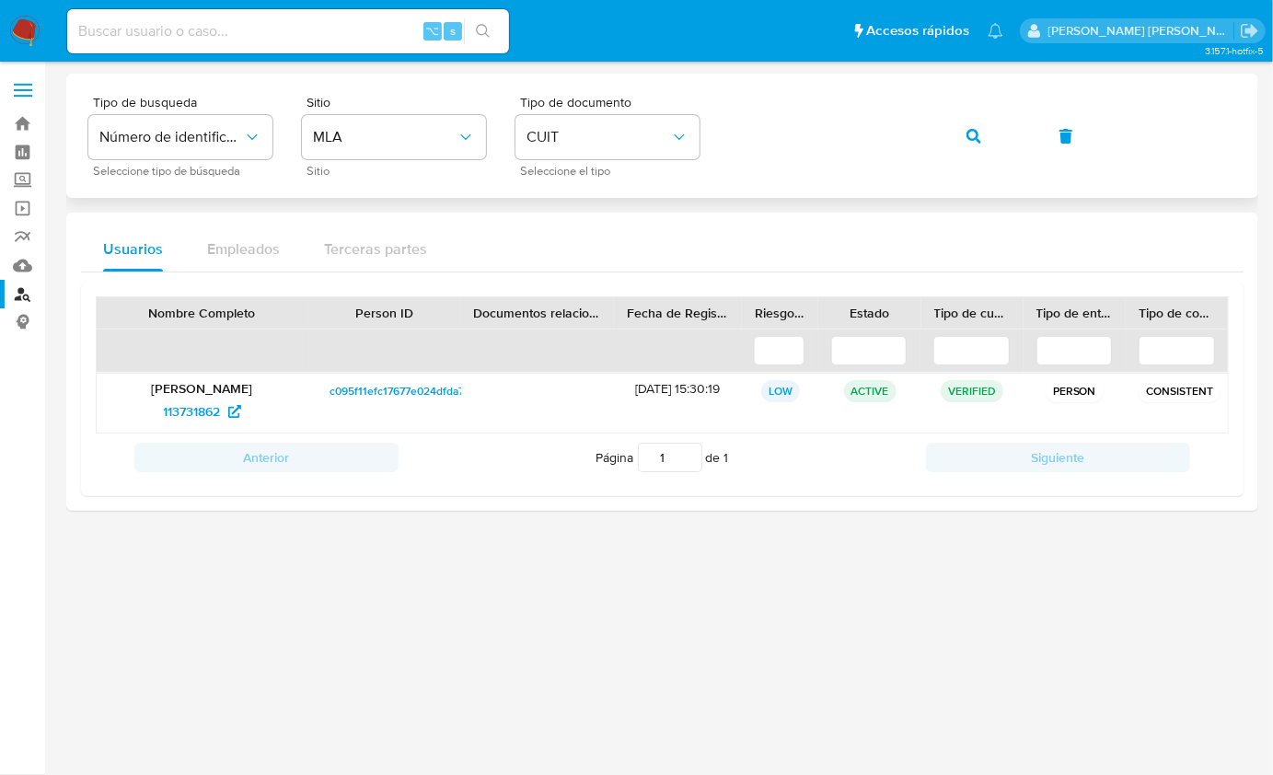
click at [951, 134] on button "button" at bounding box center [974, 136] width 63 height 44
click at [174, 410] on span "1257720645" at bounding box center [192, 411] width 70 height 29
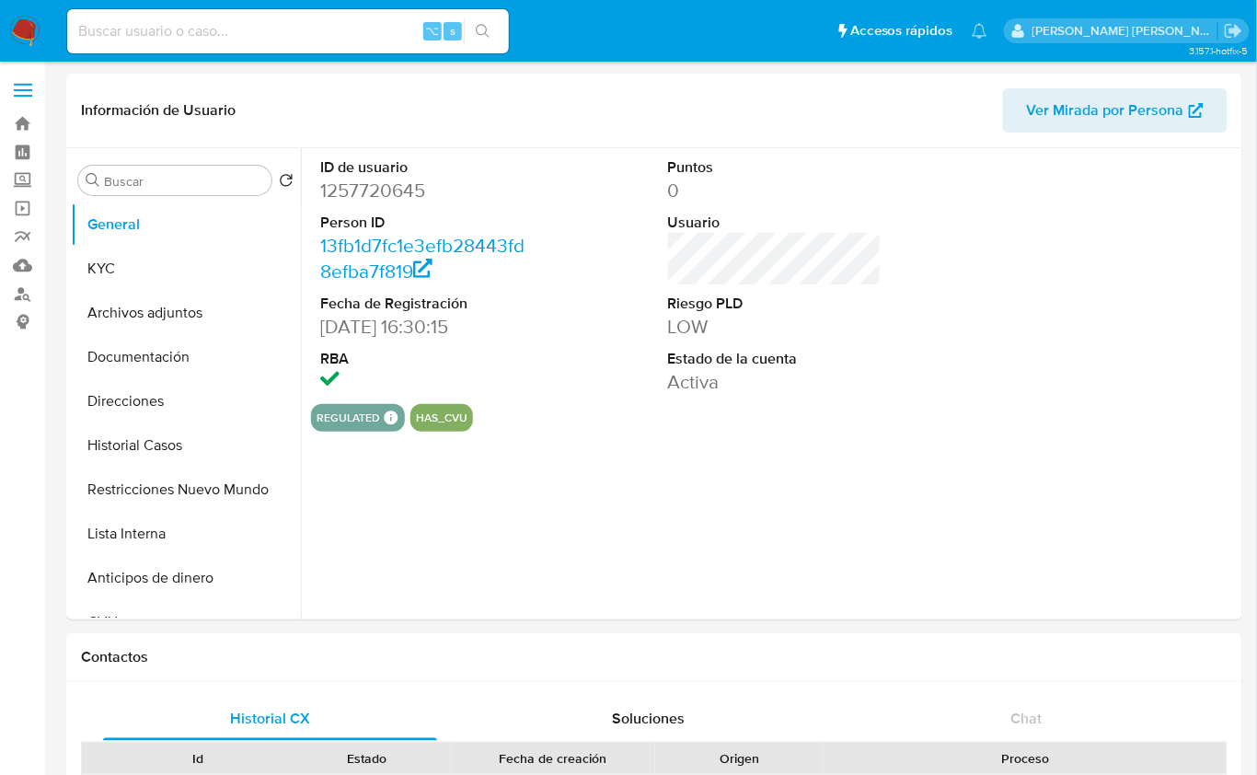
select select "10"
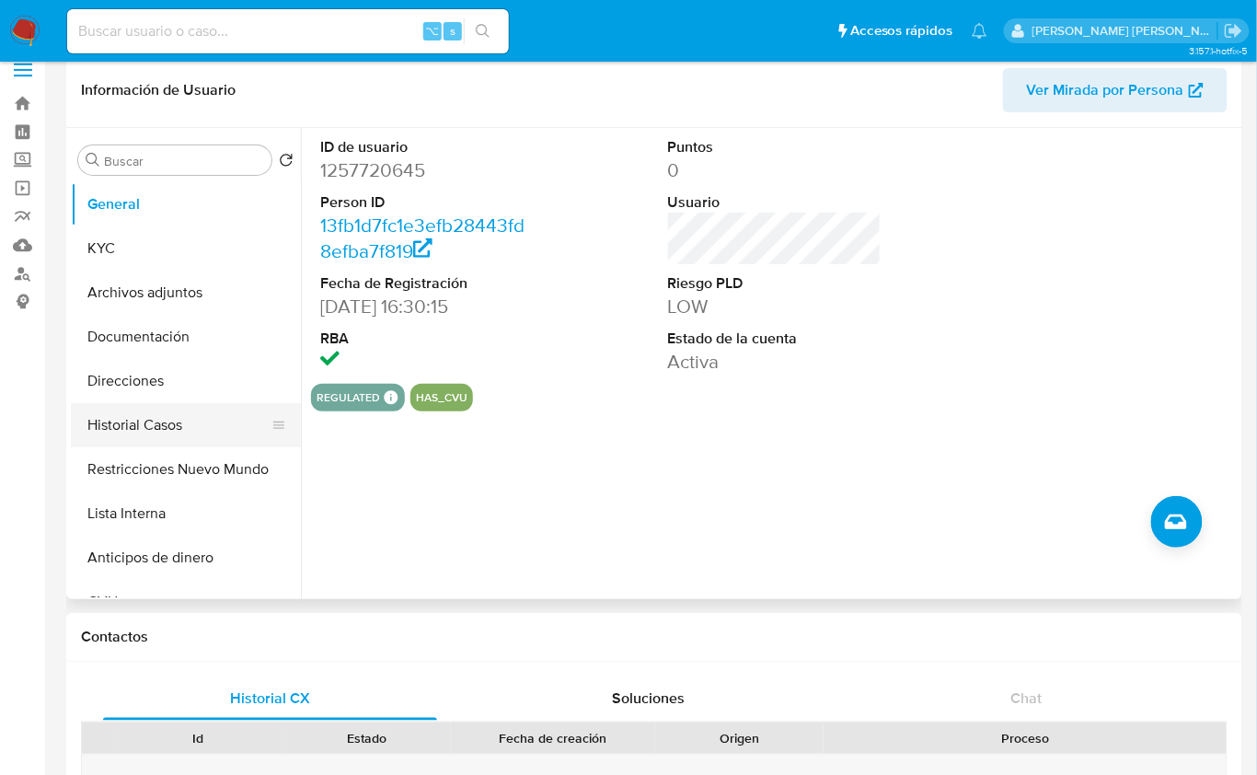
click at [149, 422] on button "Historial Casos" at bounding box center [178, 425] width 215 height 44
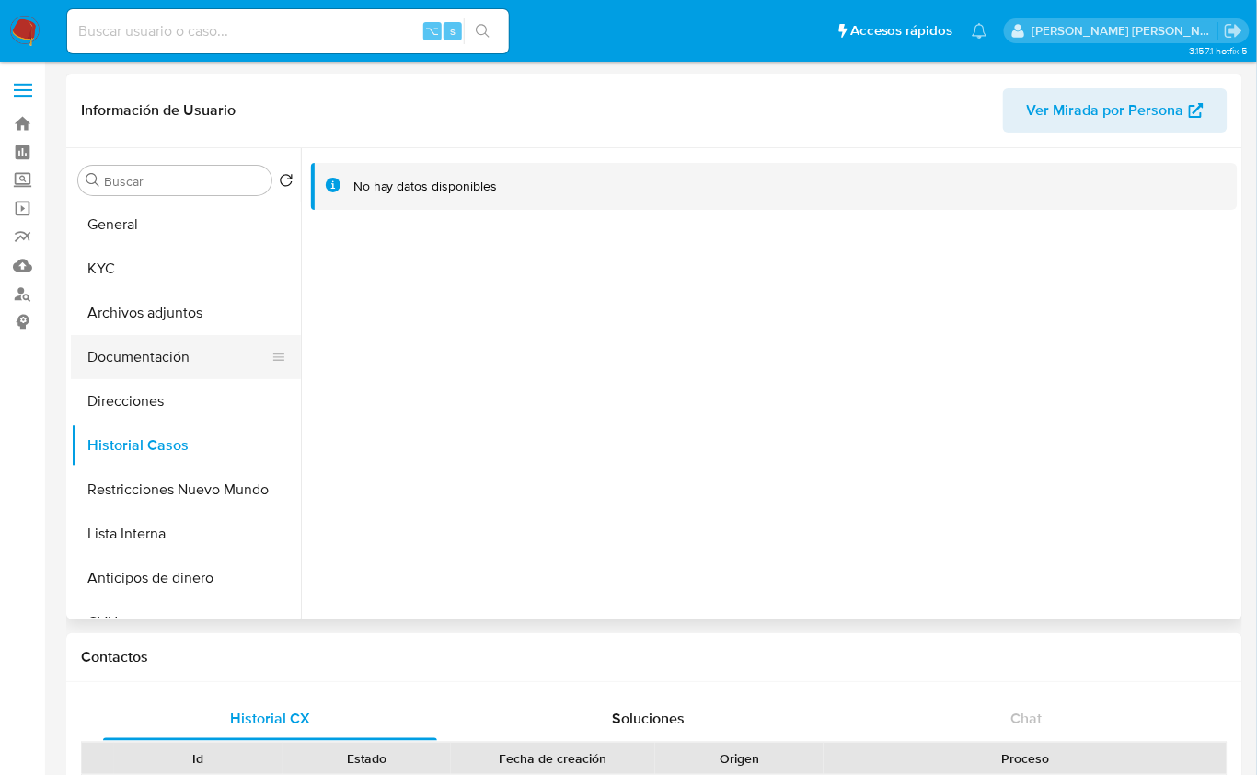
click at [166, 365] on button "Documentación" at bounding box center [178, 357] width 215 height 44
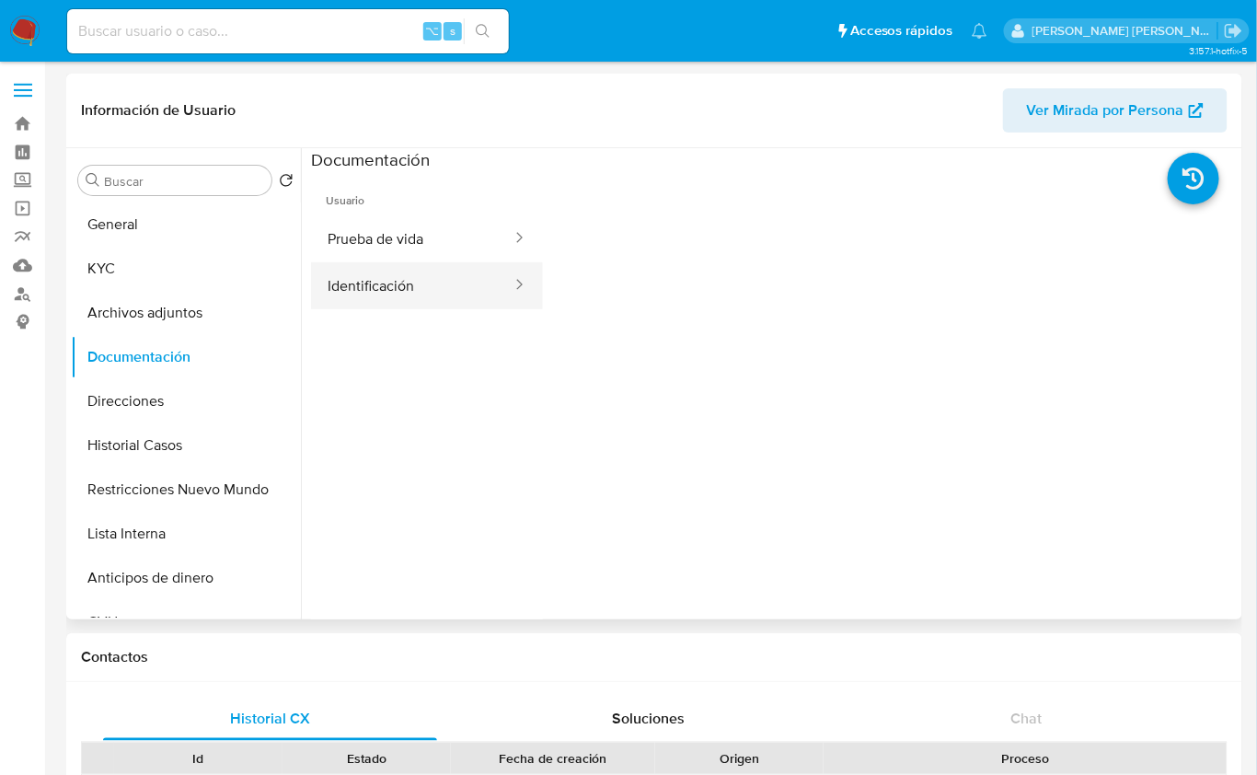
click at [344, 262] on button "Identificación" at bounding box center [412, 285] width 203 height 47
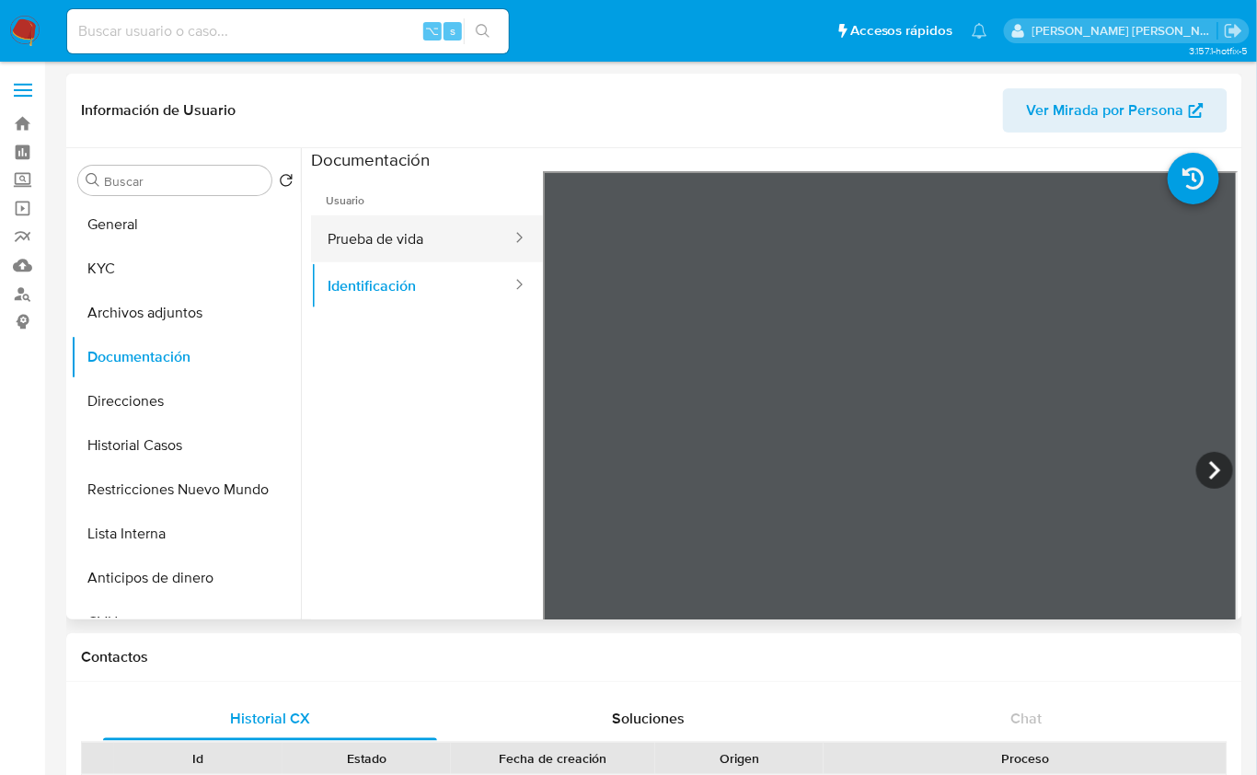
click at [393, 241] on button "Prueba de vida" at bounding box center [412, 238] width 203 height 47
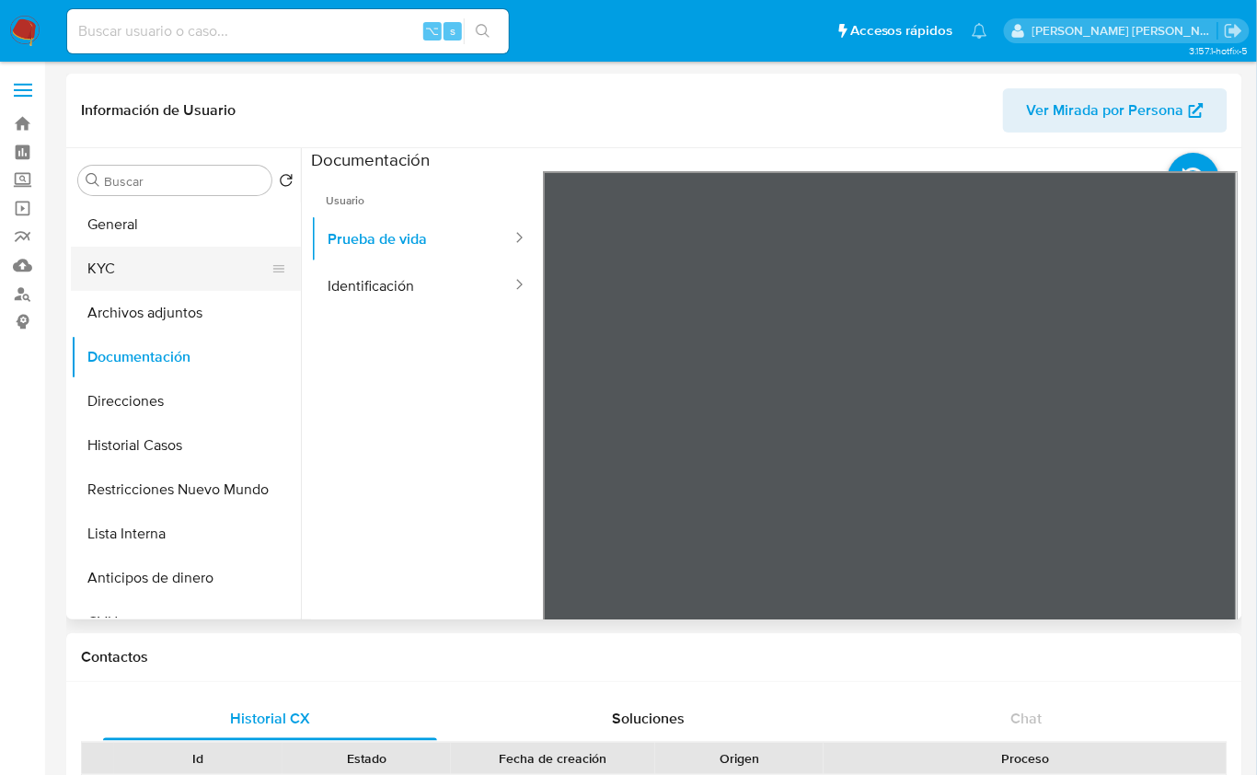
click at [154, 286] on button "KYC" at bounding box center [178, 269] width 215 height 44
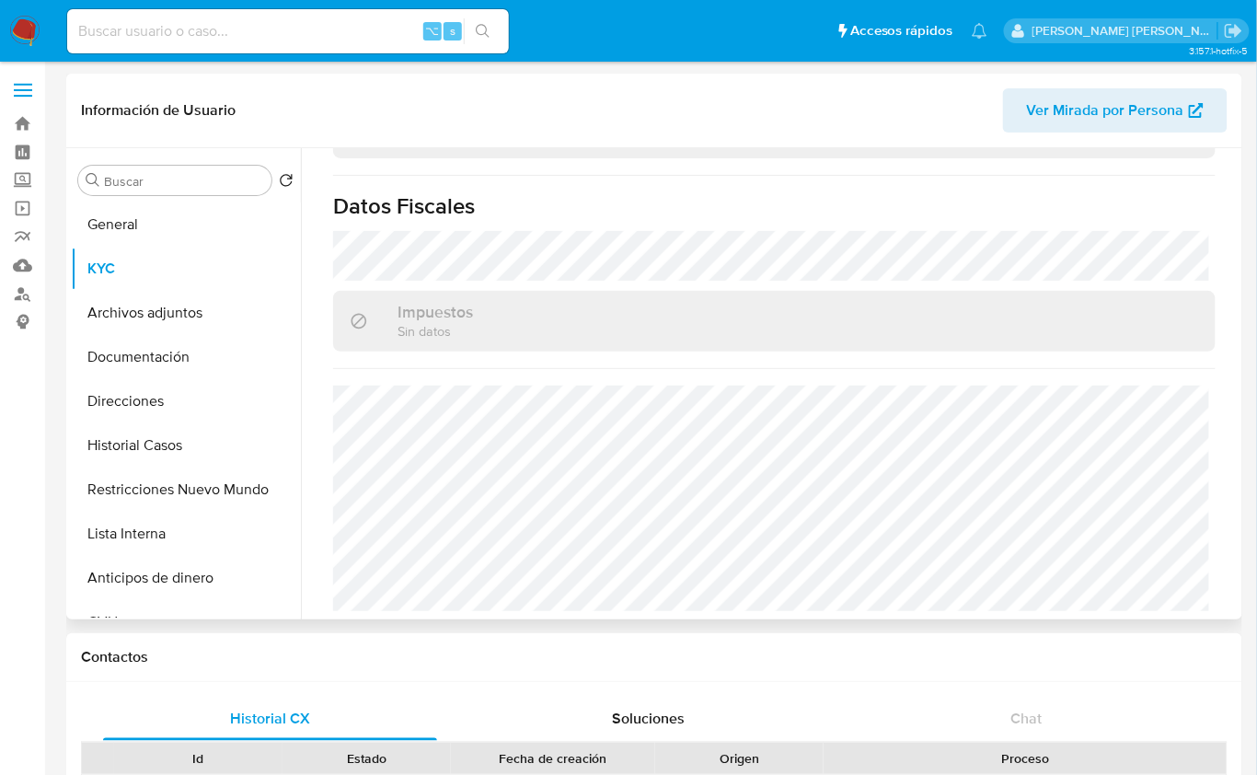
scroll to position [1038, 0]
click at [165, 387] on button "Direcciones" at bounding box center [178, 401] width 215 height 44
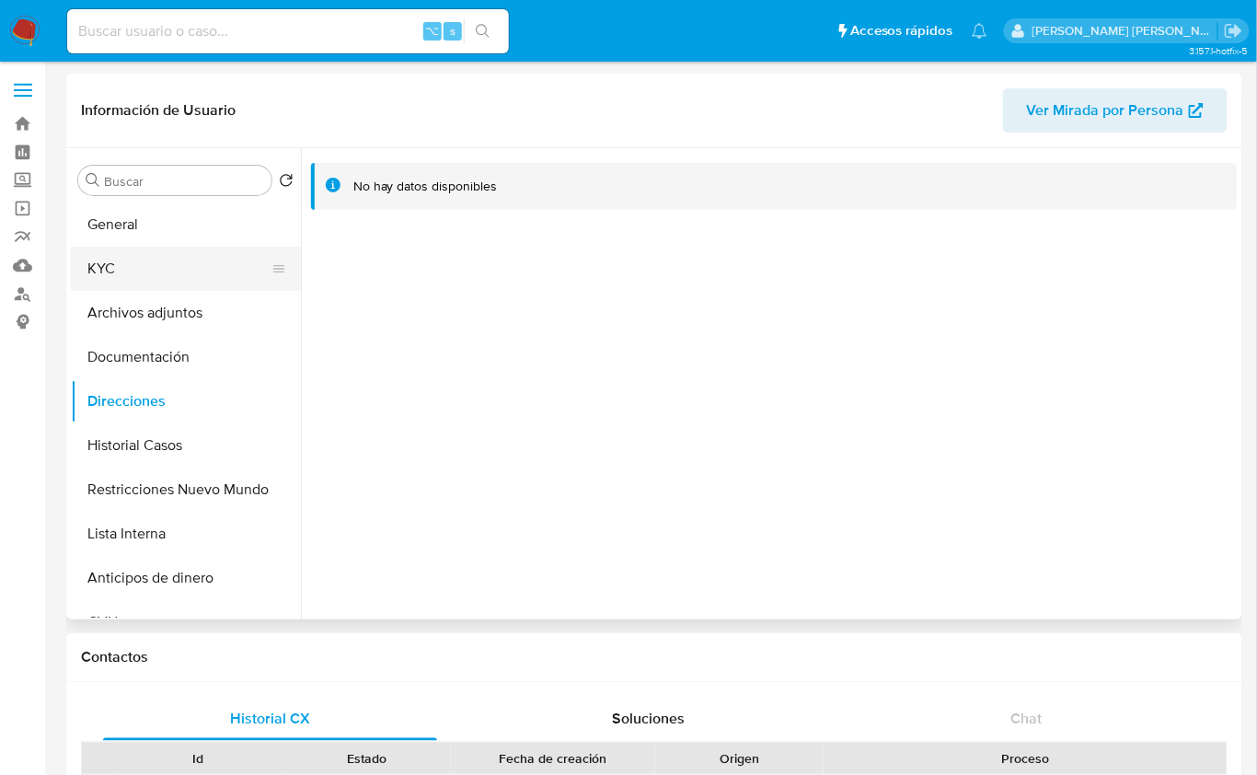
click at [139, 266] on button "KYC" at bounding box center [178, 269] width 215 height 44
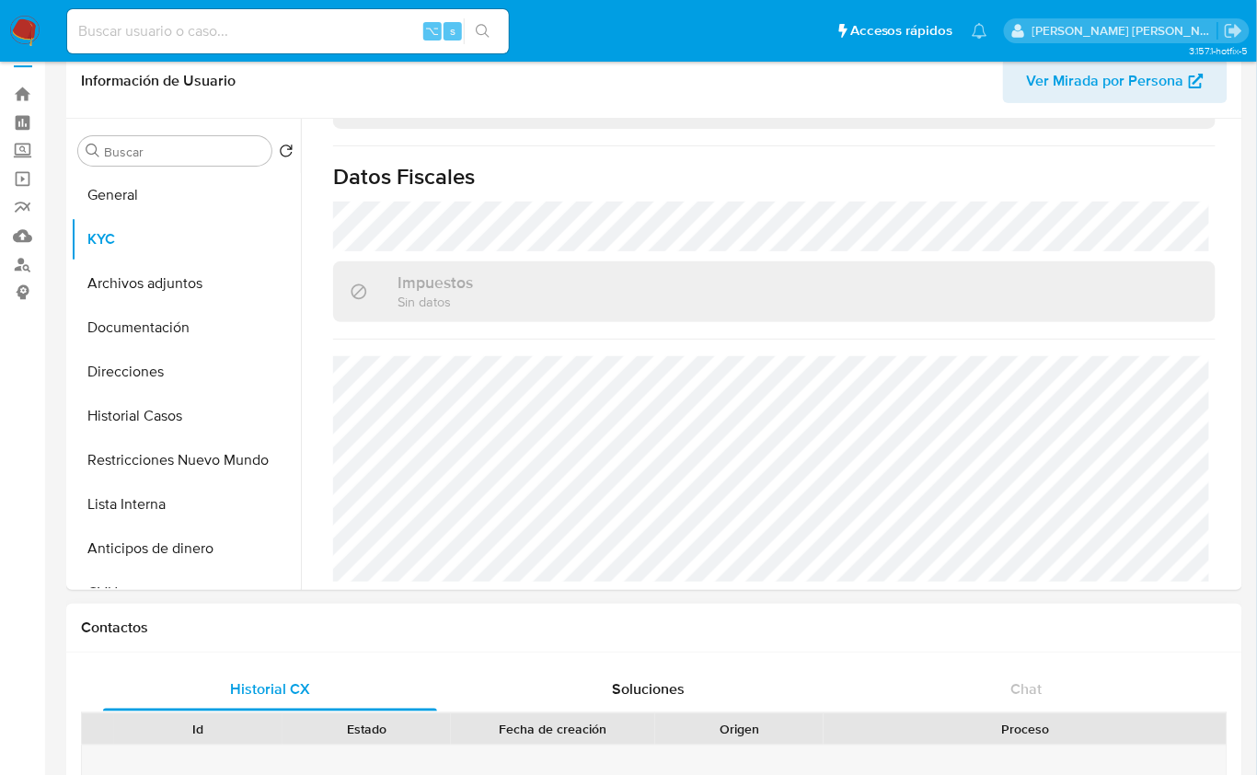
scroll to position [34, 0]
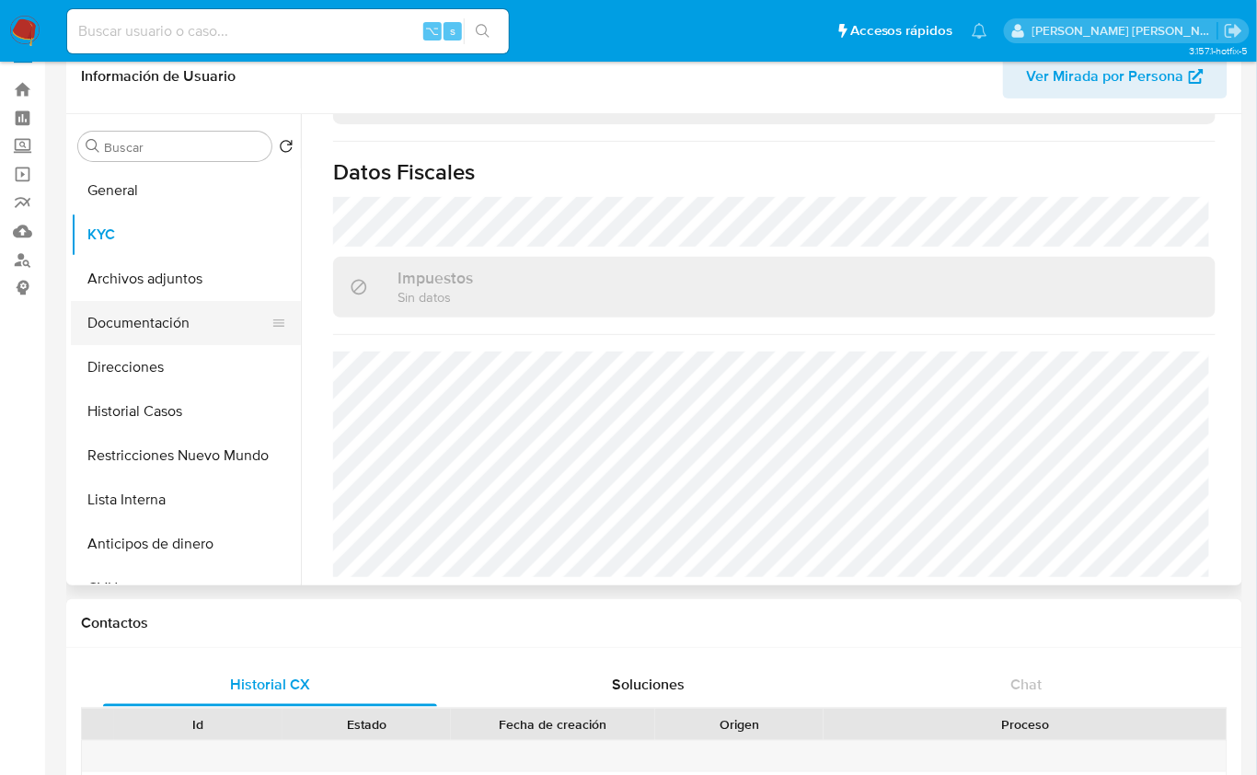
click at [168, 325] on button "Documentación" at bounding box center [178, 323] width 215 height 44
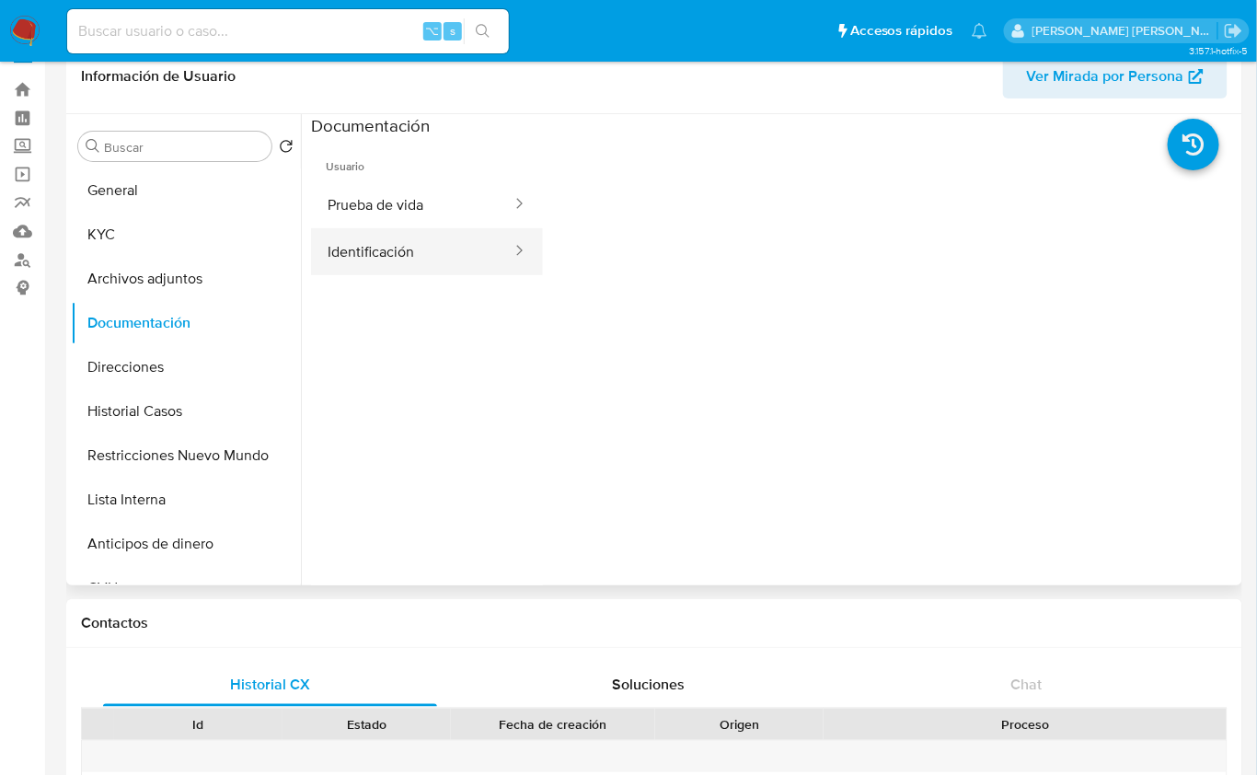
click at [416, 250] on button "Identificación" at bounding box center [412, 251] width 203 height 47
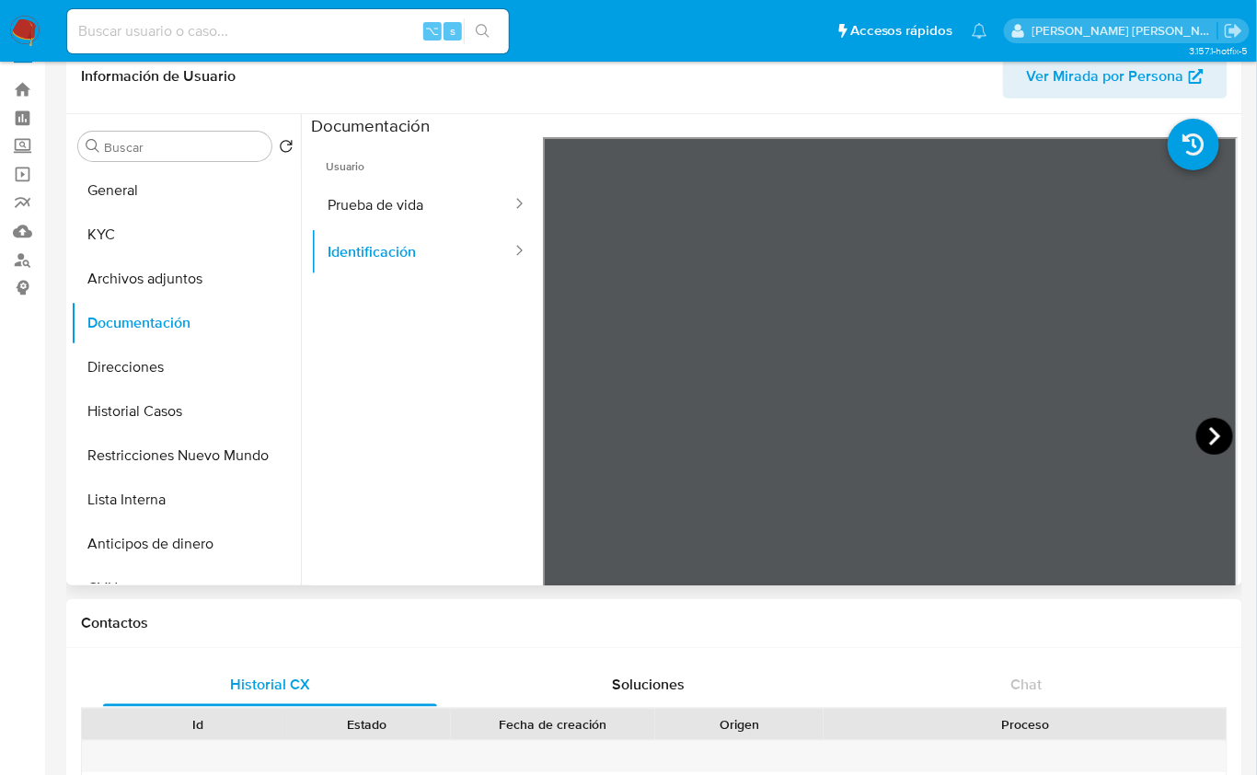
click at [1210, 429] on icon at bounding box center [1215, 436] width 37 height 37
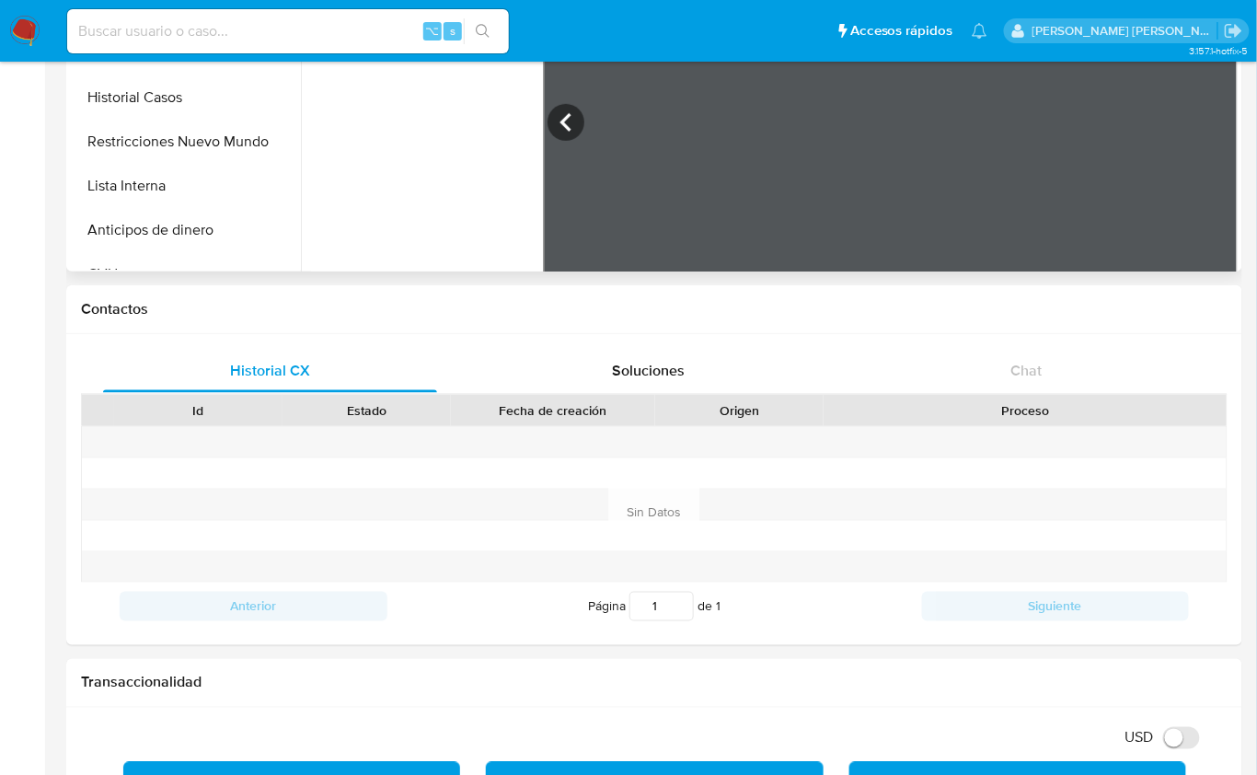
scroll to position [12, 0]
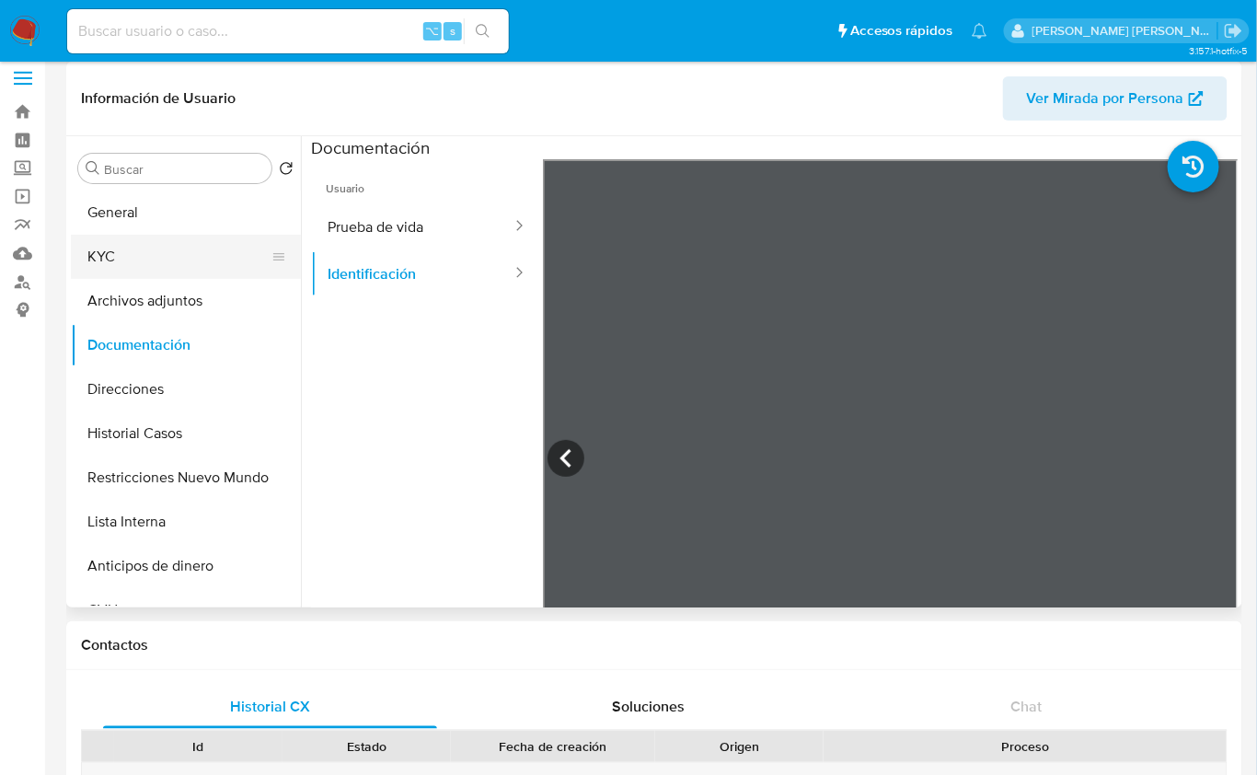
click at [139, 252] on button "KYC" at bounding box center [178, 257] width 215 height 44
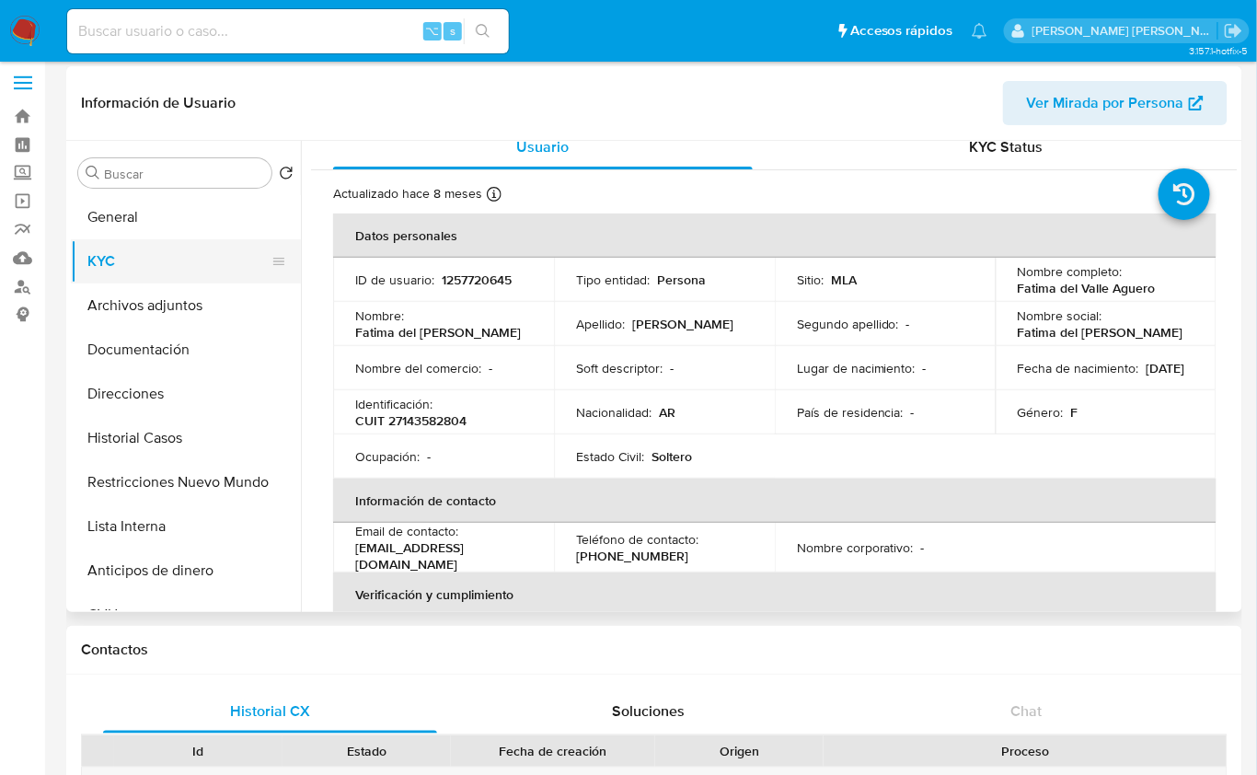
scroll to position [0, 0]
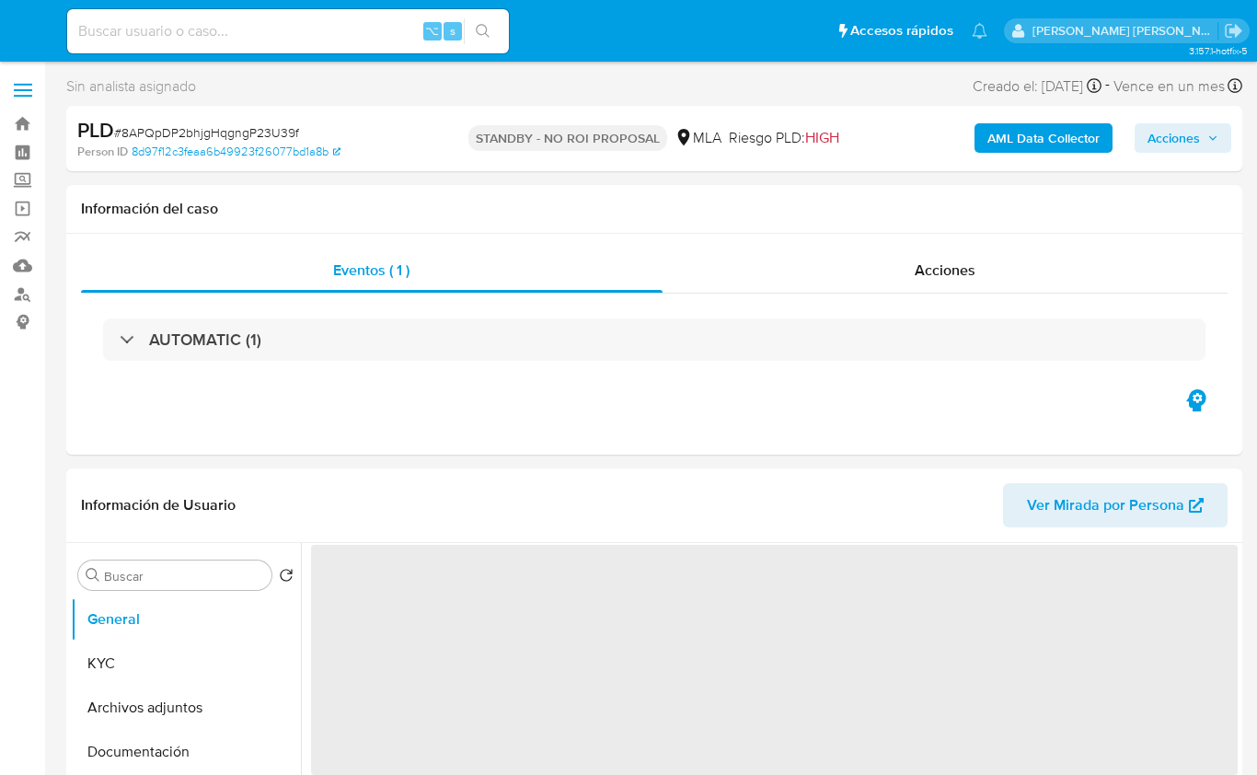
select select "10"
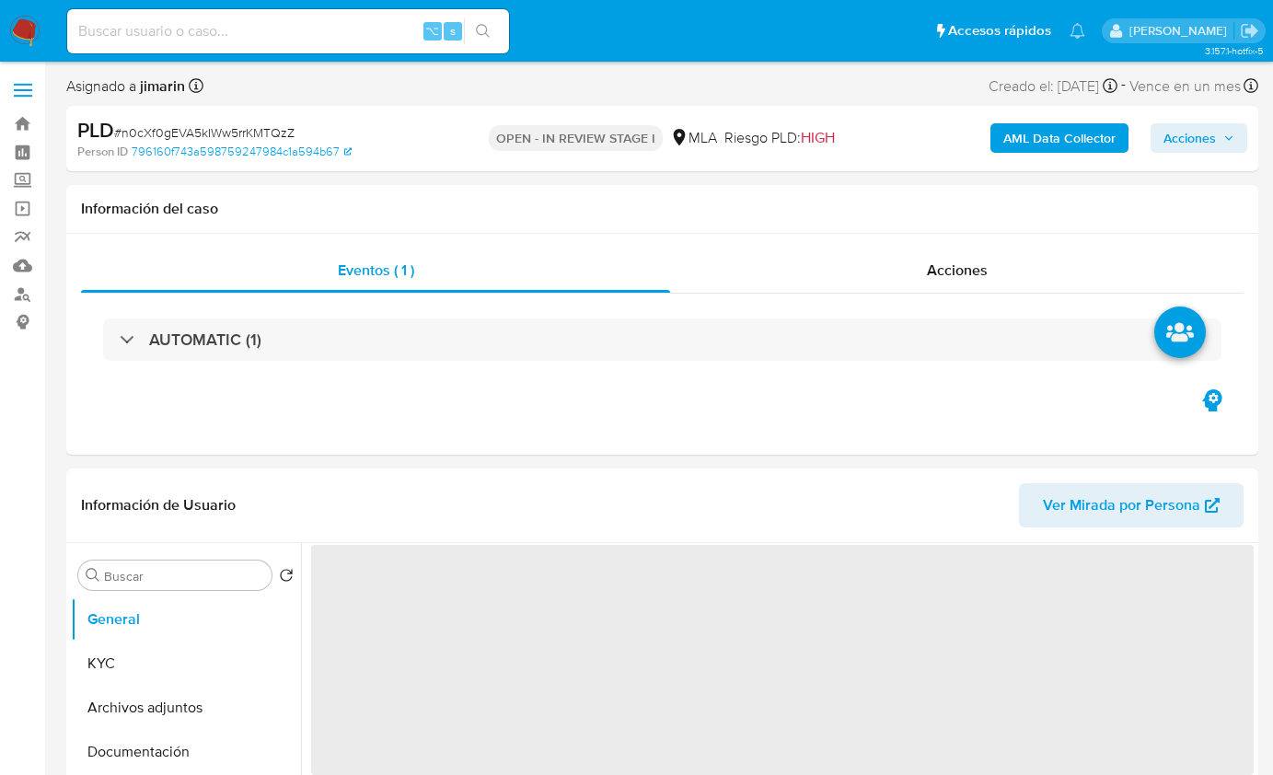
select select "10"
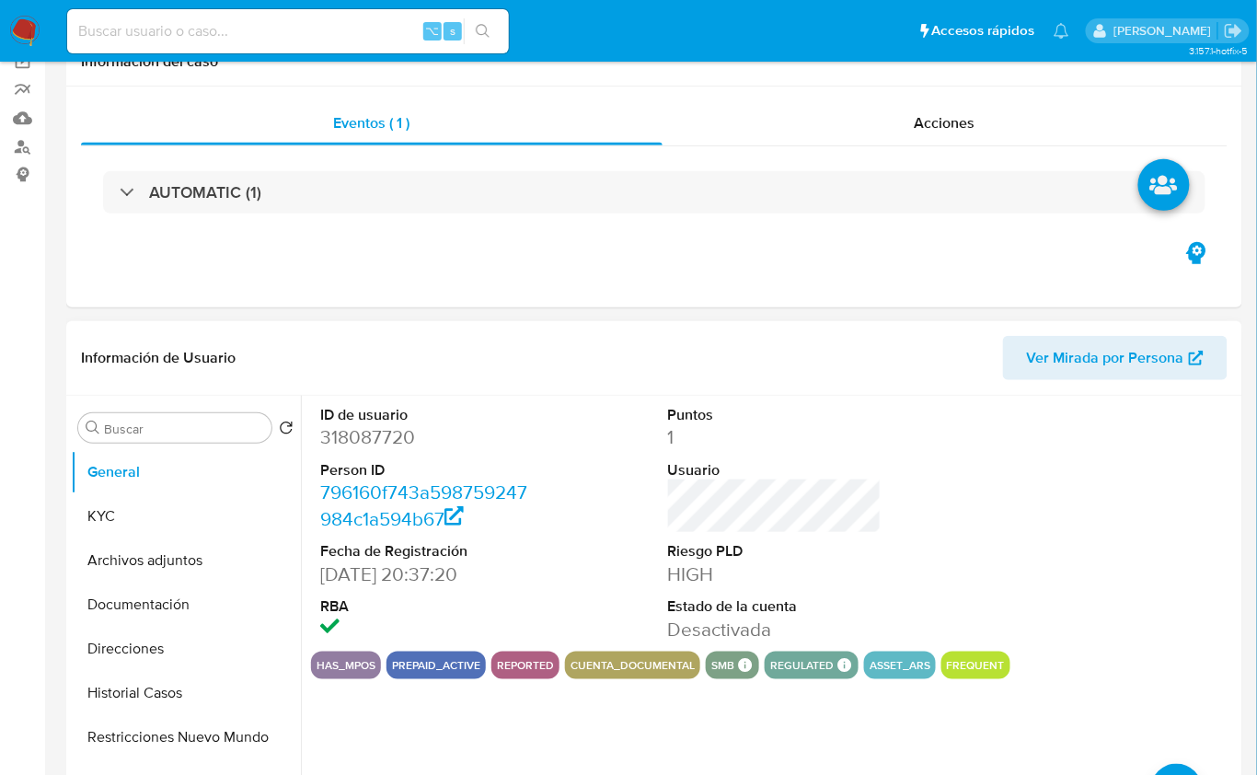
scroll to position [333, 0]
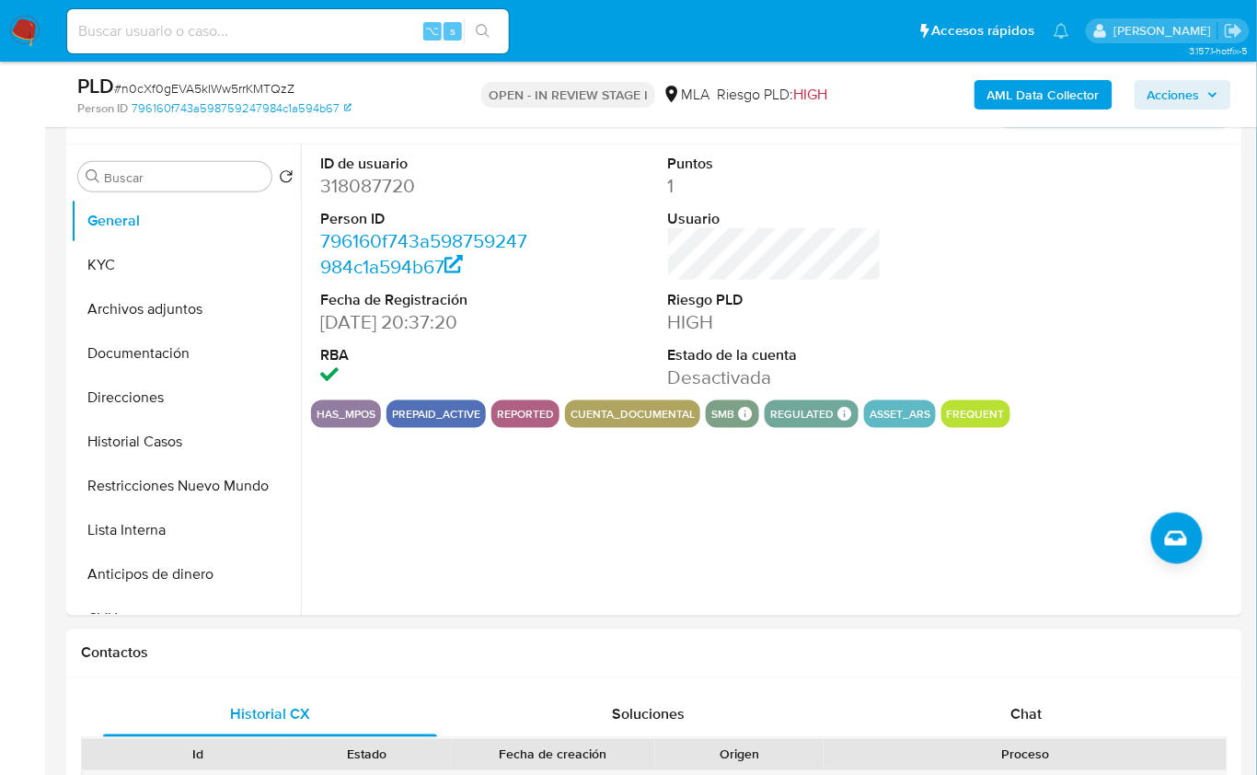
click at [1054, 741] on div "Proceso" at bounding box center [1025, 754] width 403 height 31
click at [1062, 723] on div "Chat" at bounding box center [1027, 715] width 334 height 44
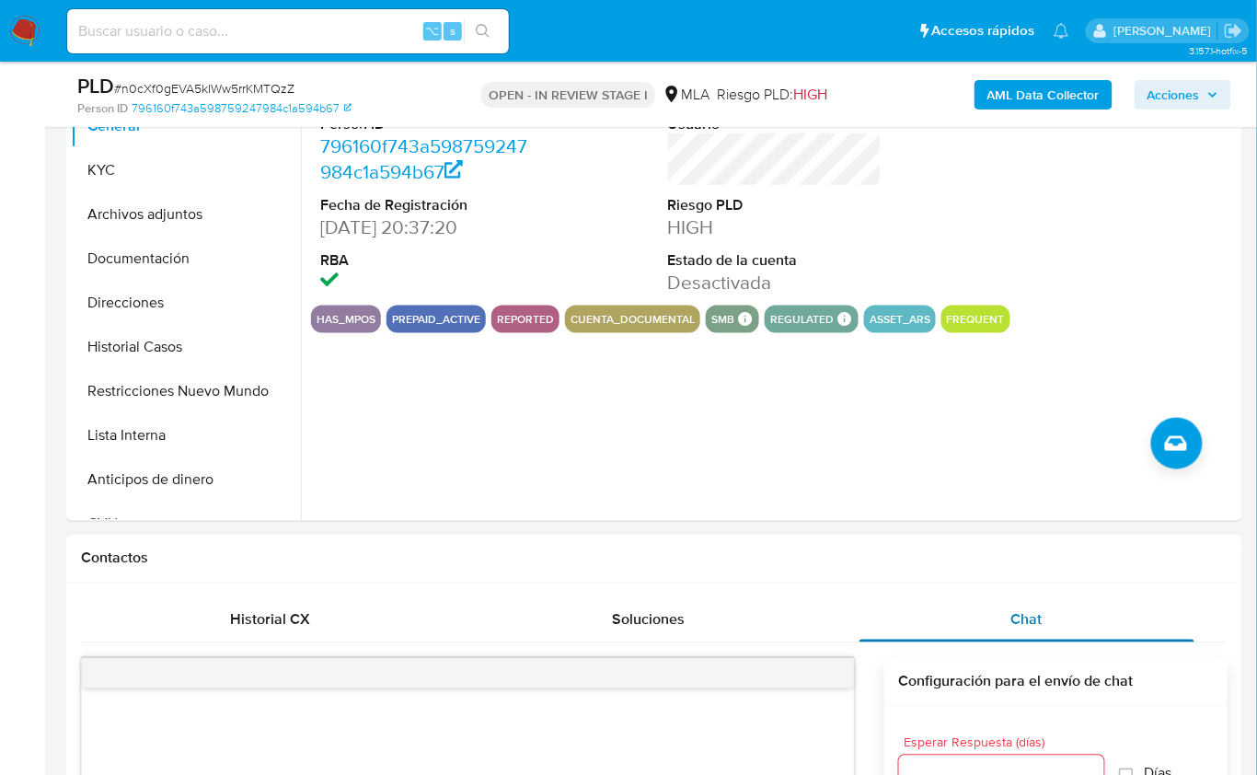
scroll to position [403, 0]
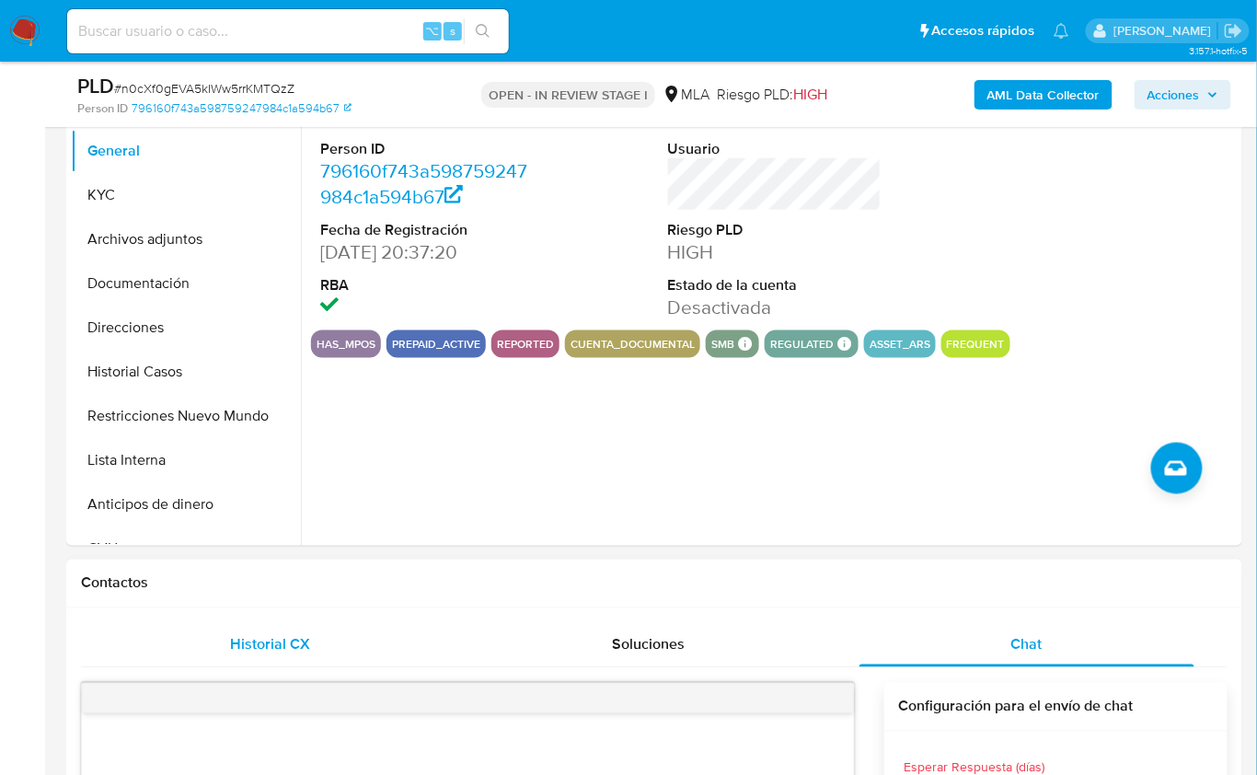
drag, startPoint x: 251, startPoint y: 607, endPoint x: 259, endPoint y: 626, distance: 20.7
click at [260, 626] on div "Historial CX" at bounding box center [270, 645] width 334 height 44
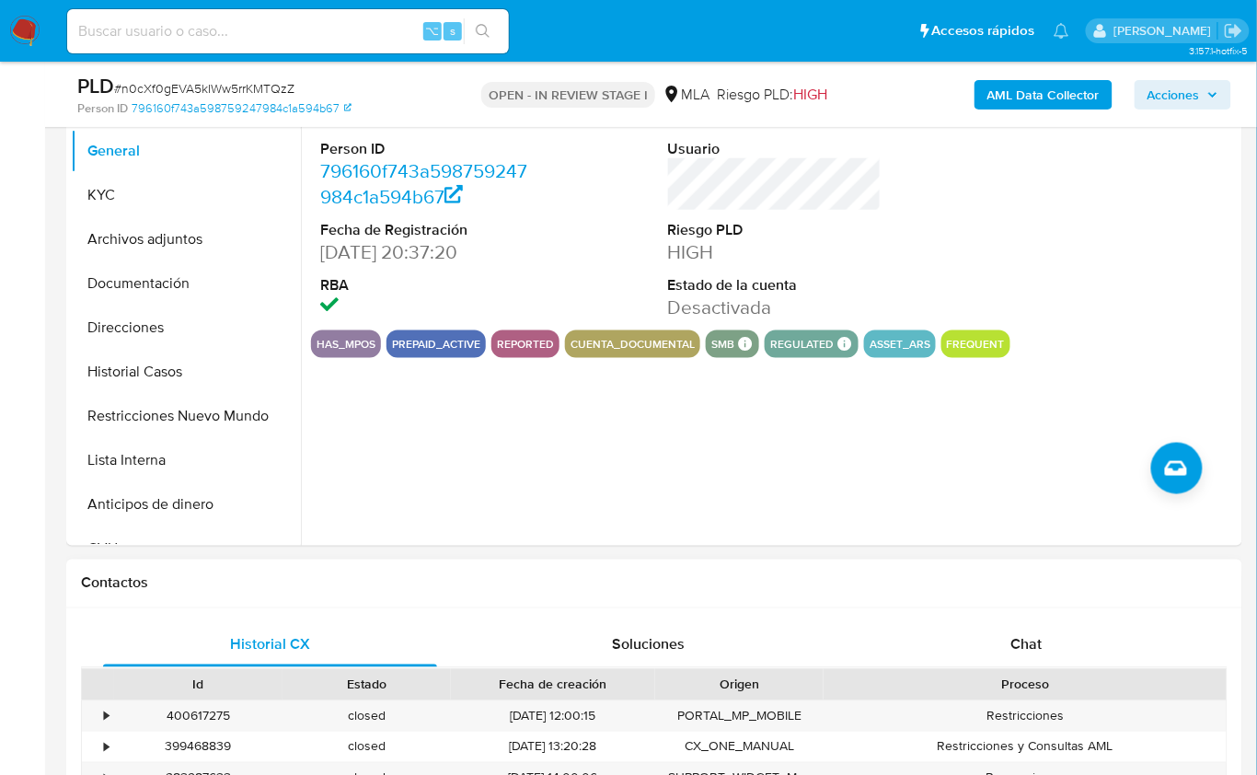
scroll to position [711, 0]
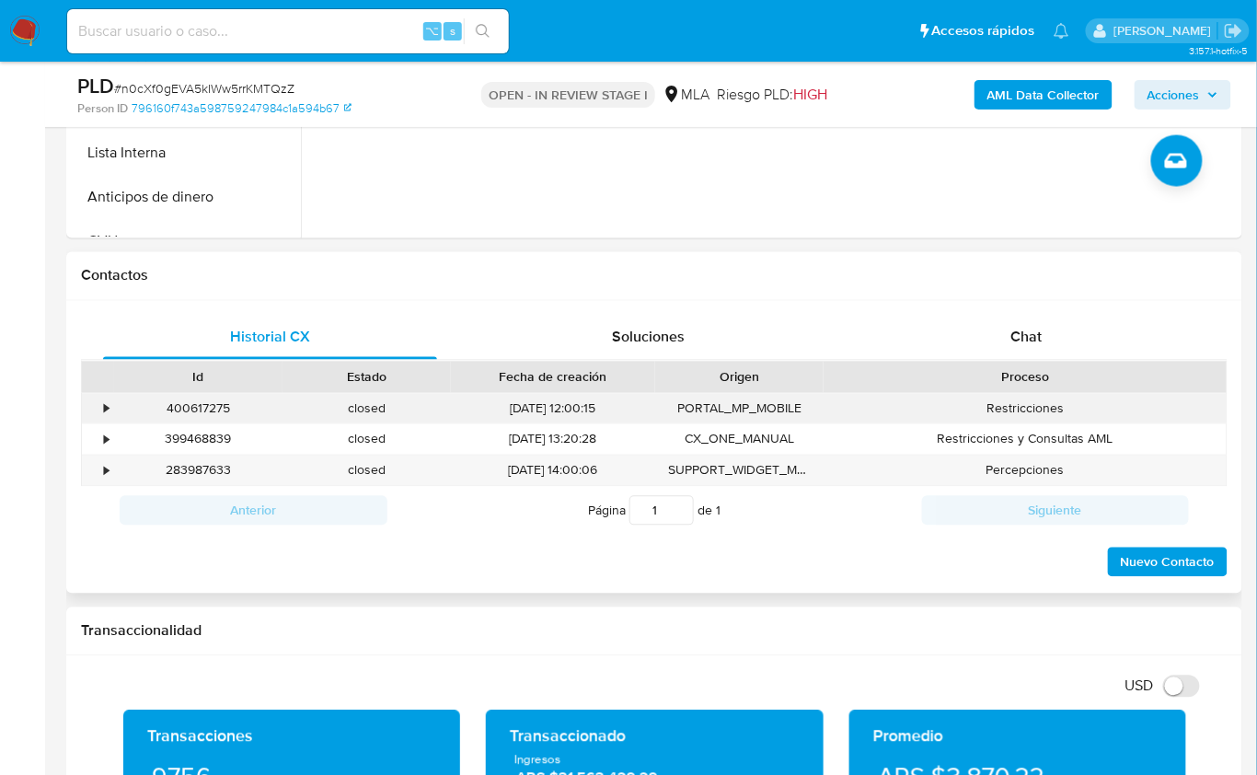
click at [222, 404] on div "400617275" at bounding box center [198, 409] width 168 height 30
copy div "400617275"
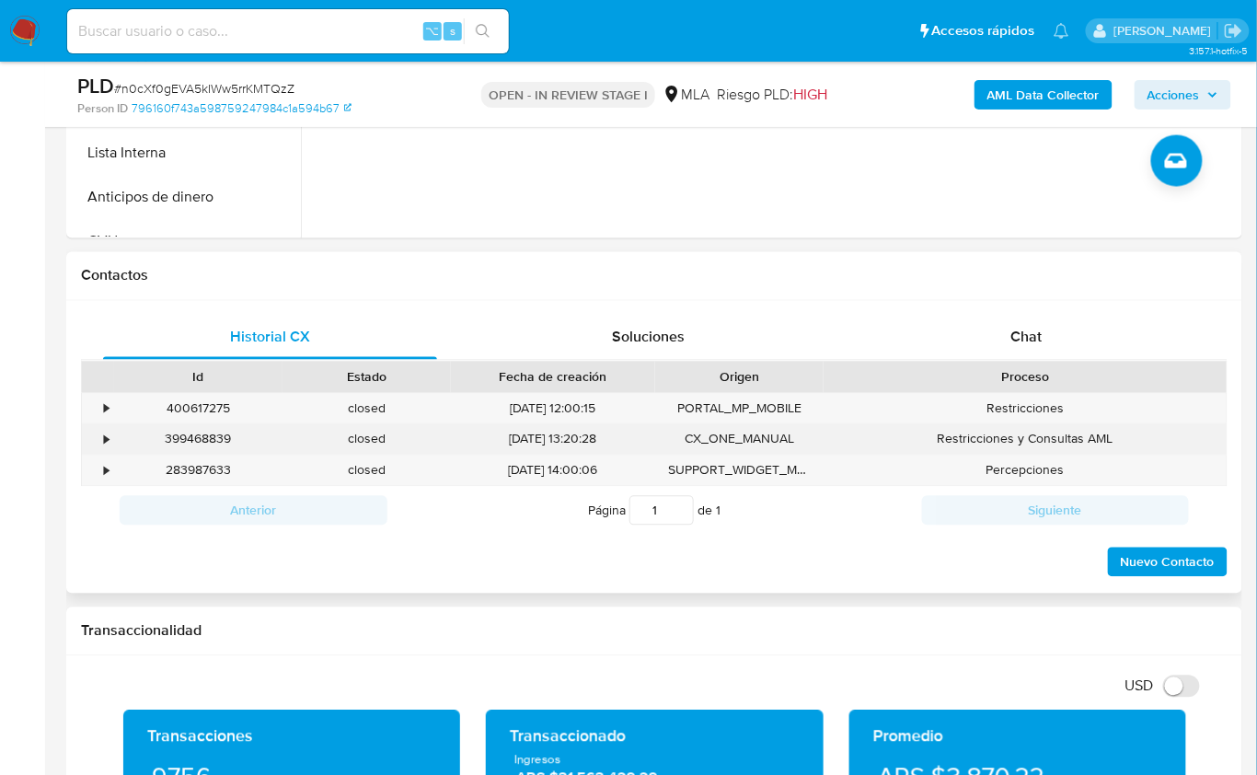
click at [204, 448] on div "399468839" at bounding box center [198, 439] width 168 height 30
click at [204, 445] on div "399468839" at bounding box center [198, 439] width 168 height 30
copy div "399468839"
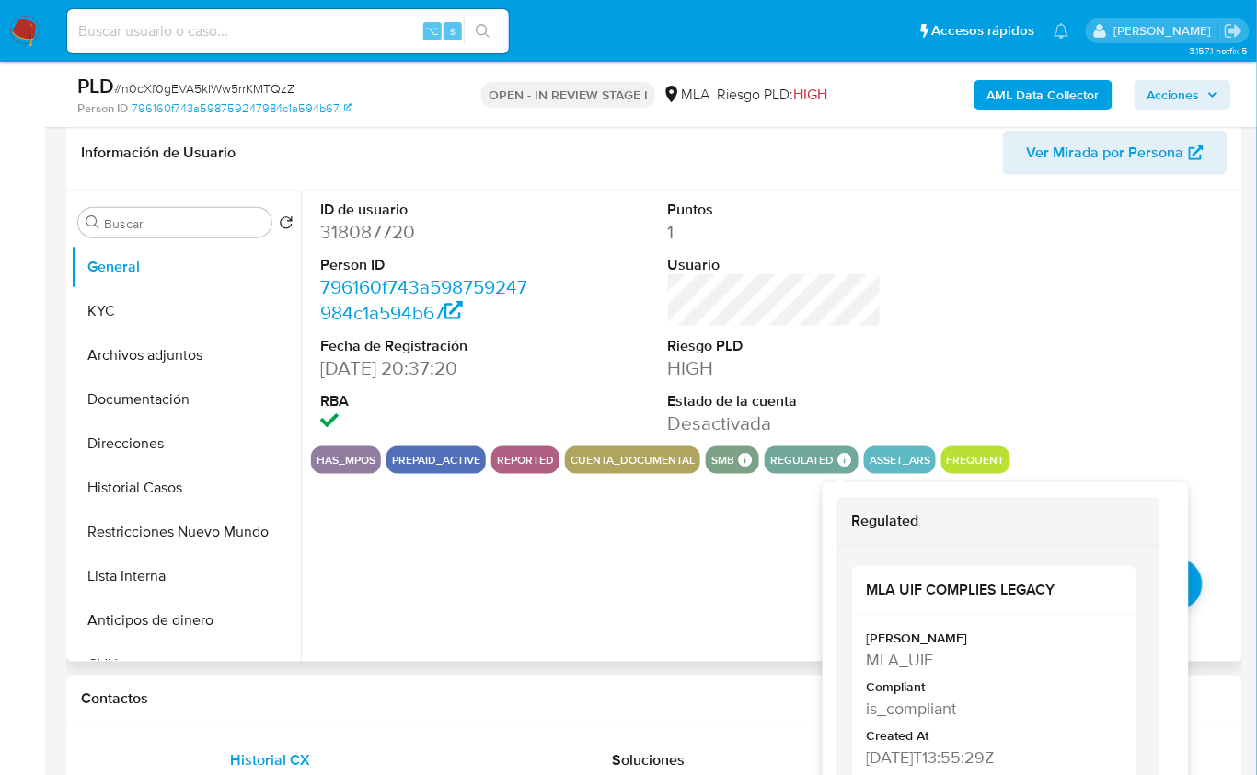
scroll to position [285, 0]
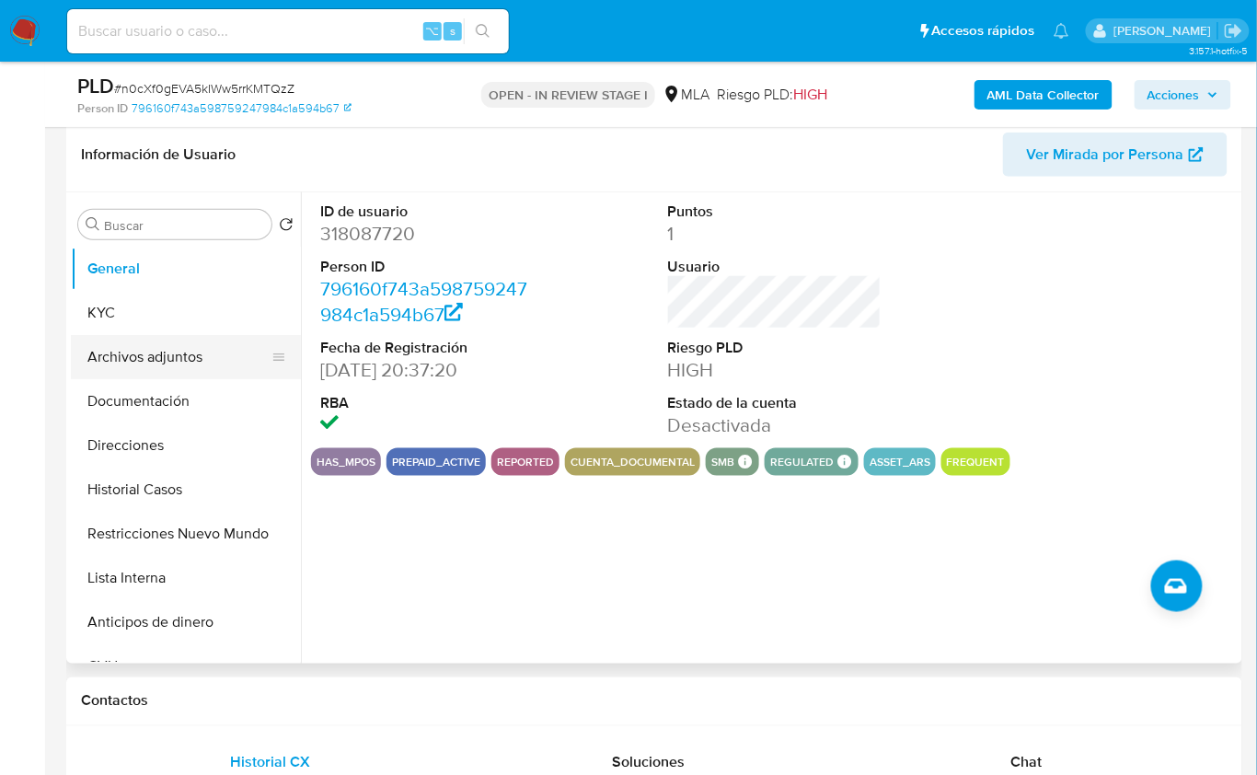
click at [143, 360] on button "Archivos adjuntos" at bounding box center [178, 357] width 215 height 44
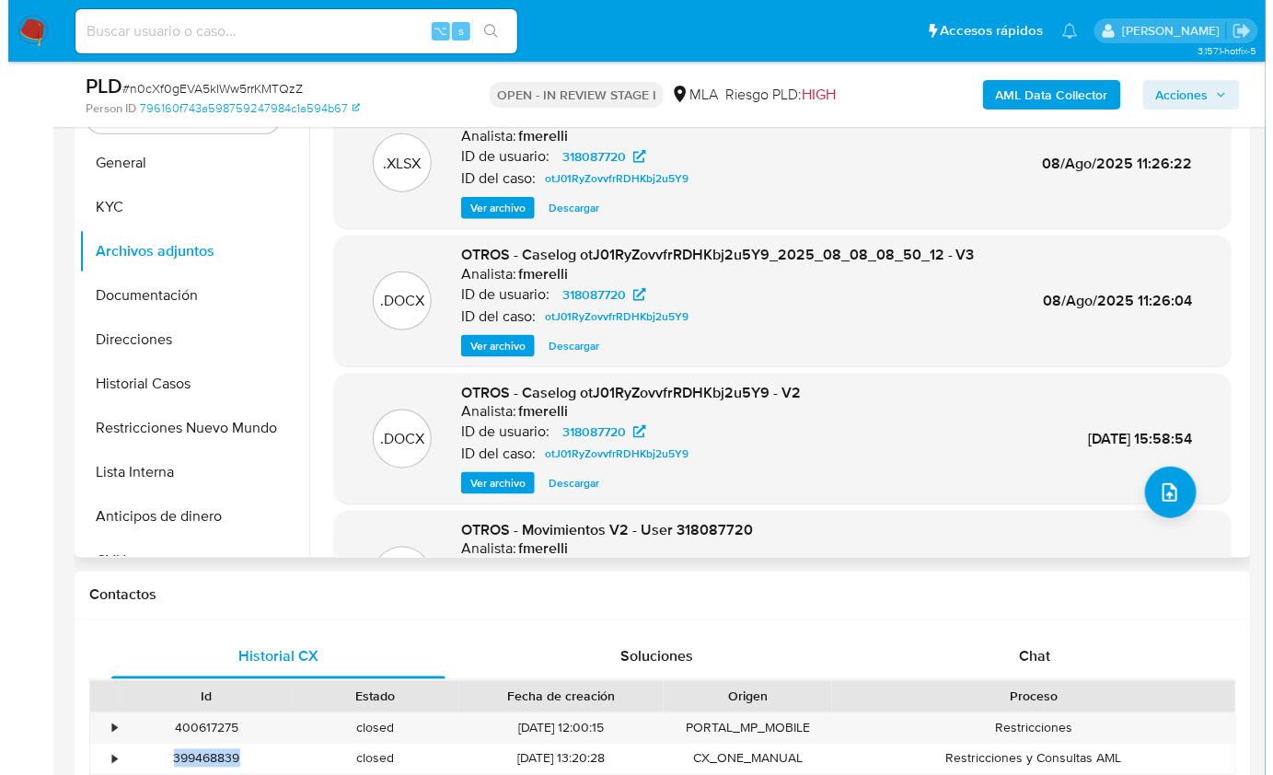
scroll to position [0, 0]
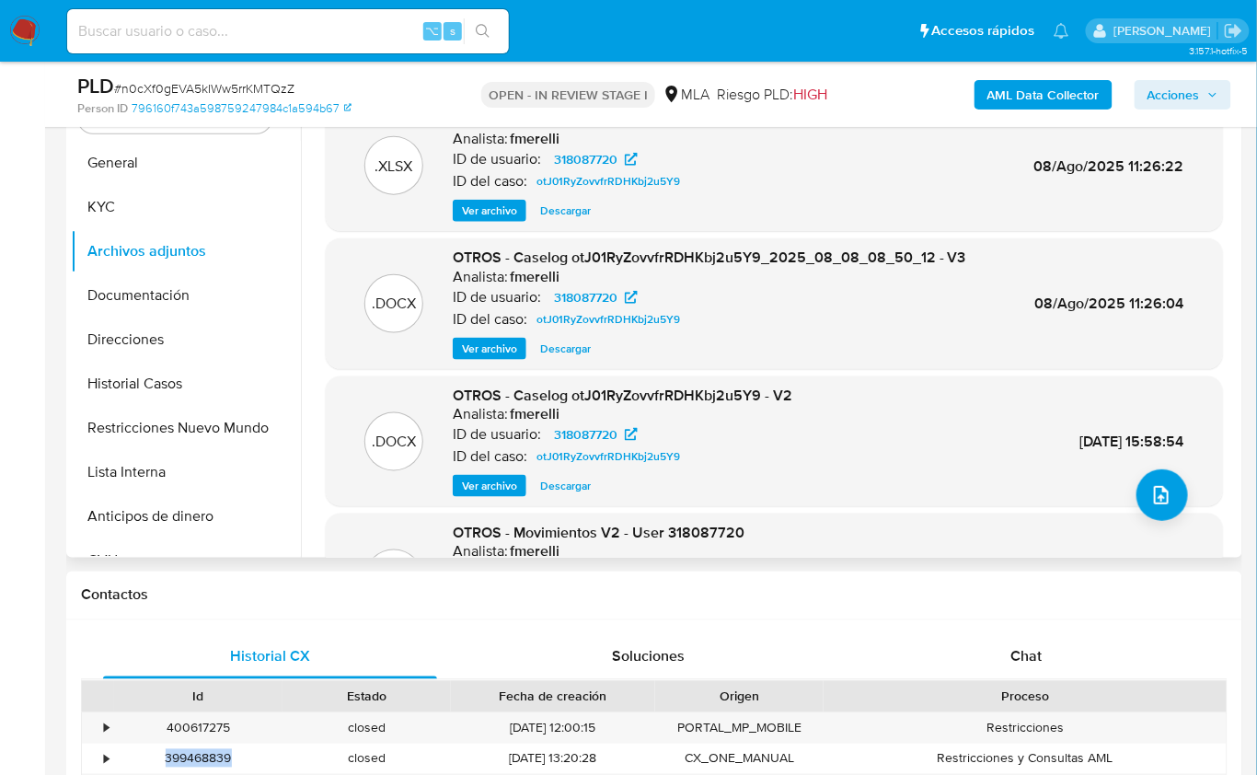
click at [496, 347] on span "Ver archivo" at bounding box center [489, 349] width 55 height 18
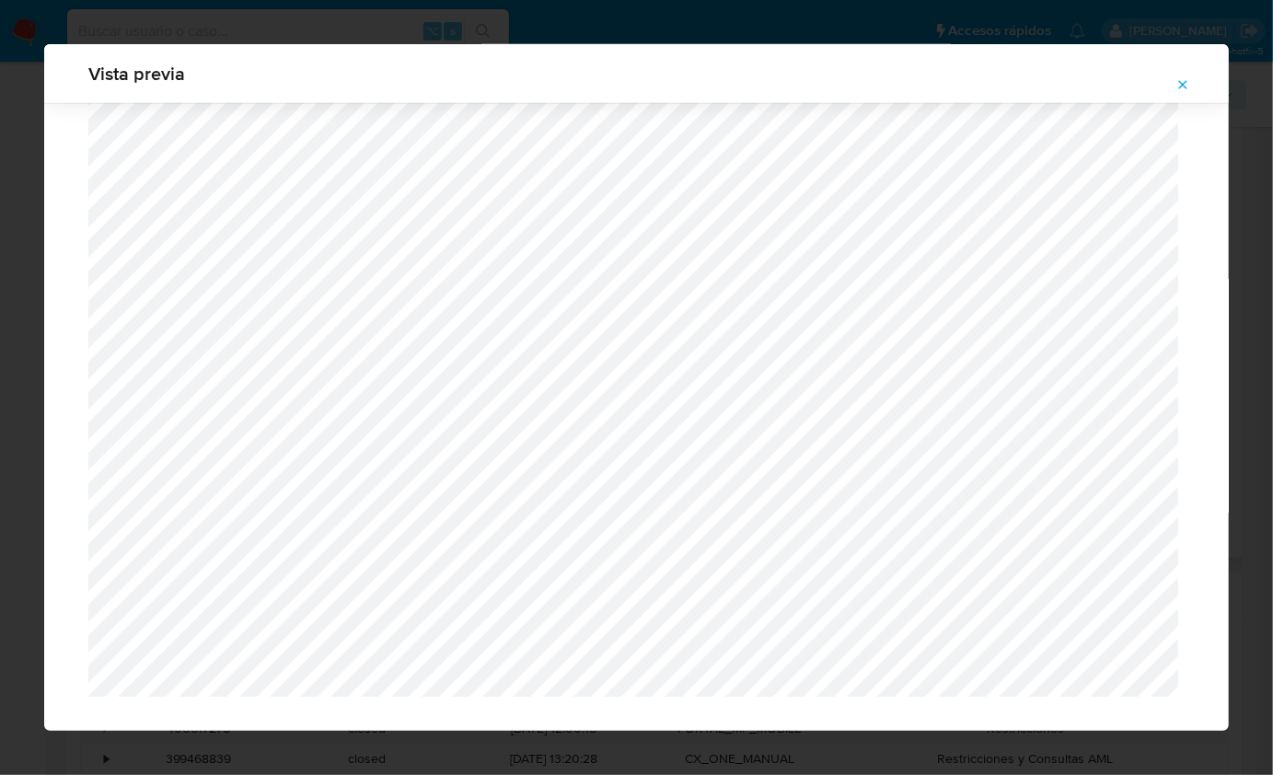
scroll to position [4732, 0]
click at [1186, 81] on icon "Attachment preview" at bounding box center [1183, 84] width 8 height 8
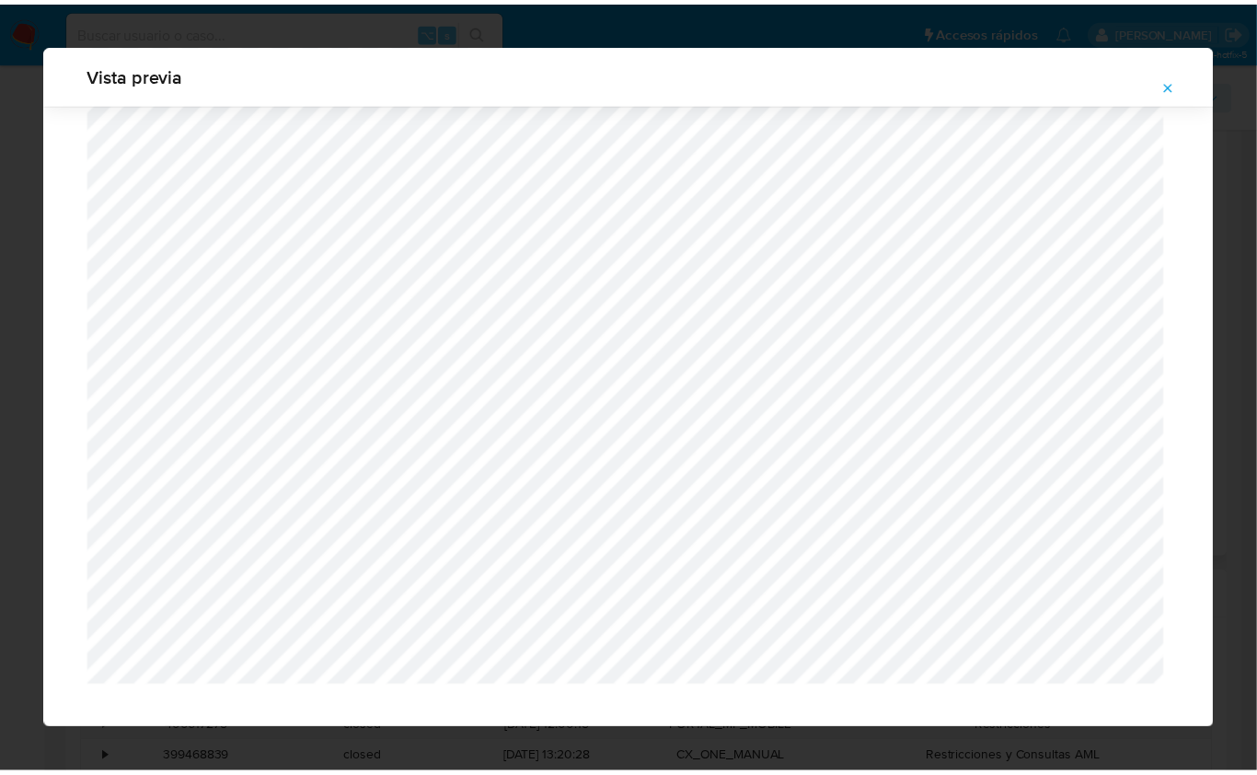
scroll to position [0, 0]
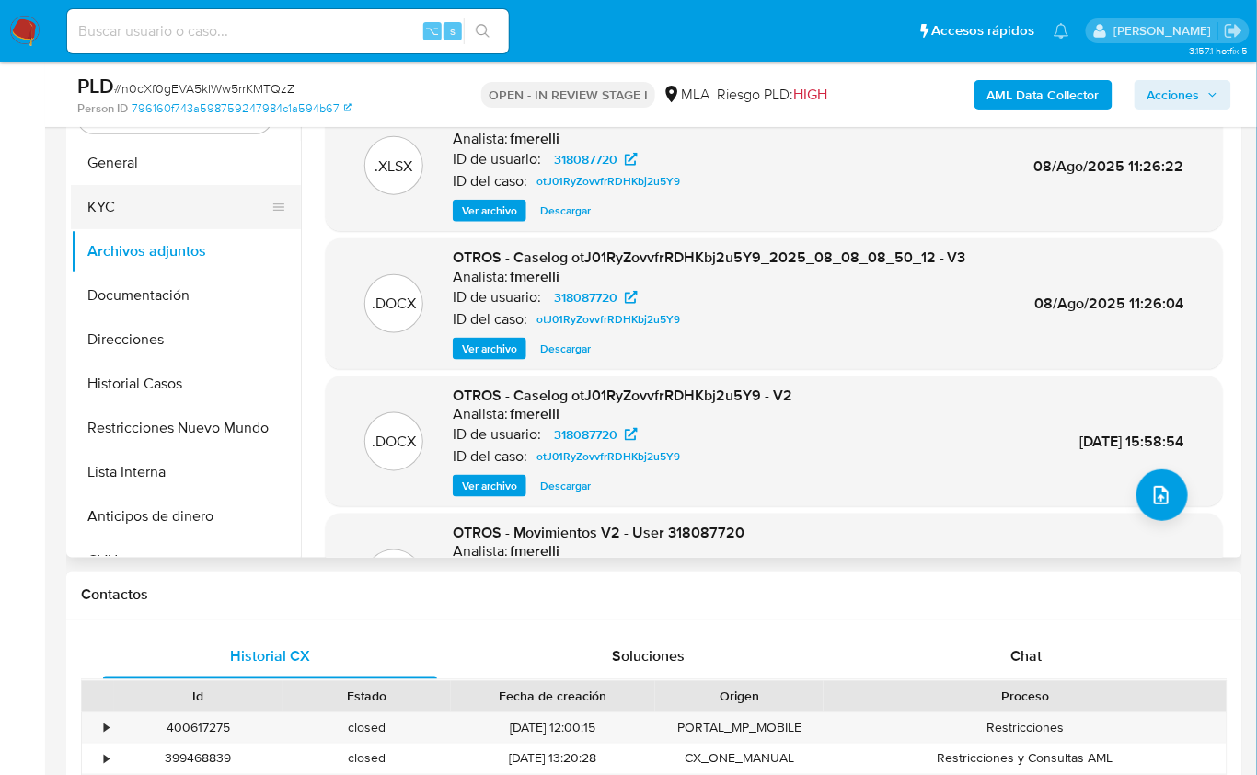
click at [124, 204] on button "KYC" at bounding box center [178, 207] width 215 height 44
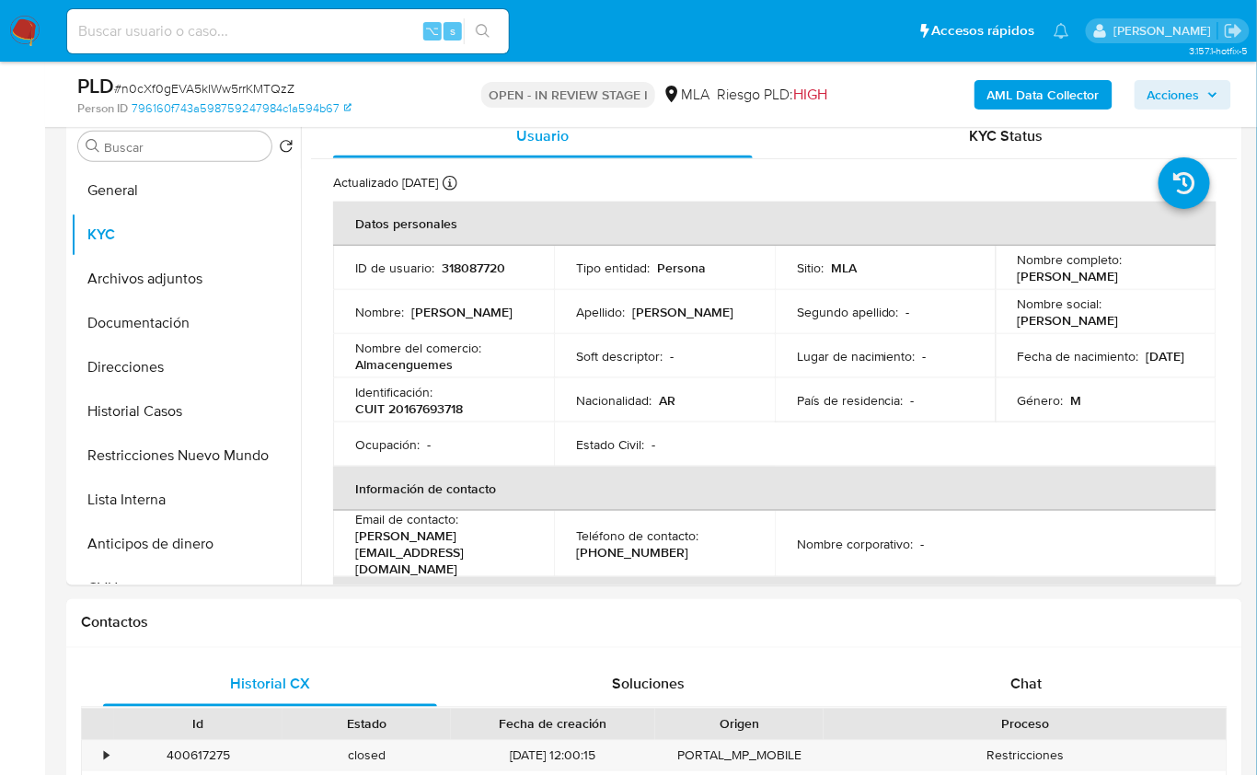
scroll to position [360, 0]
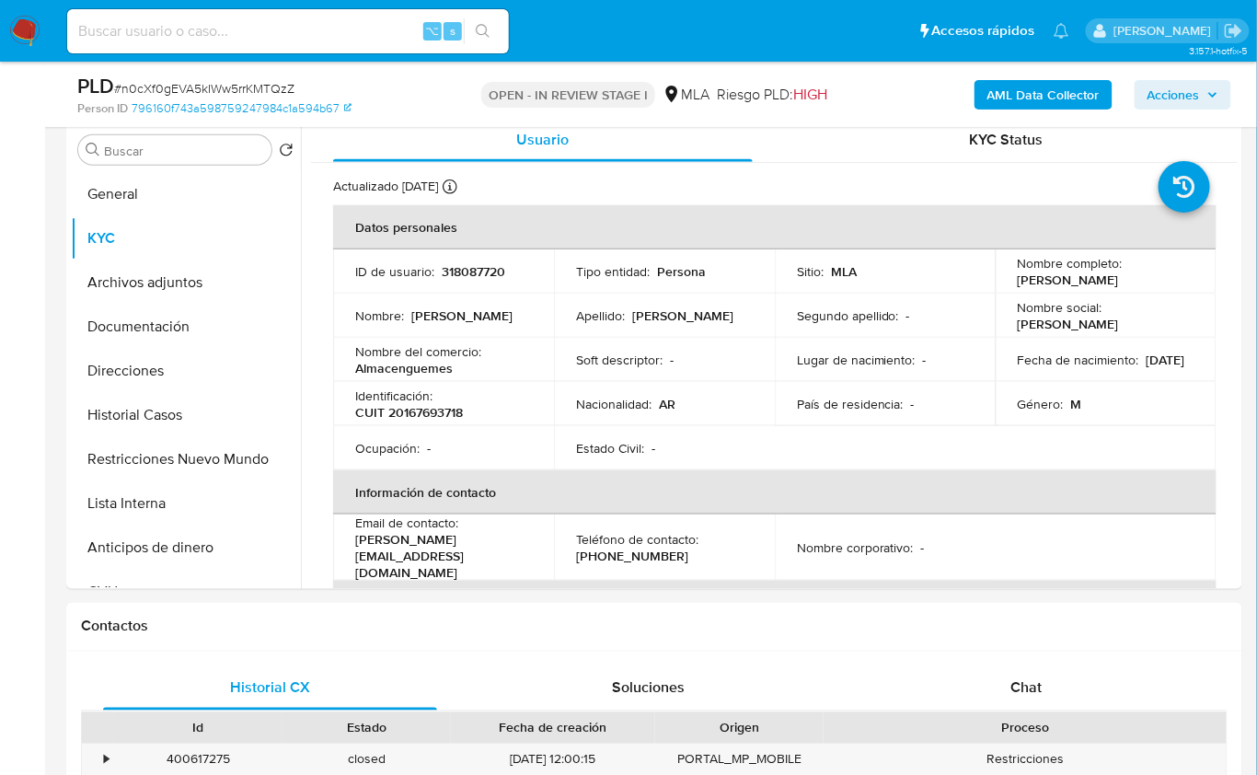
click at [420, 417] on p "CUIT 20167693718" at bounding box center [409, 412] width 108 height 17
copy p "20167693718"
click at [380, 367] on p "Almacenguemes" at bounding box center [404, 368] width 98 height 17
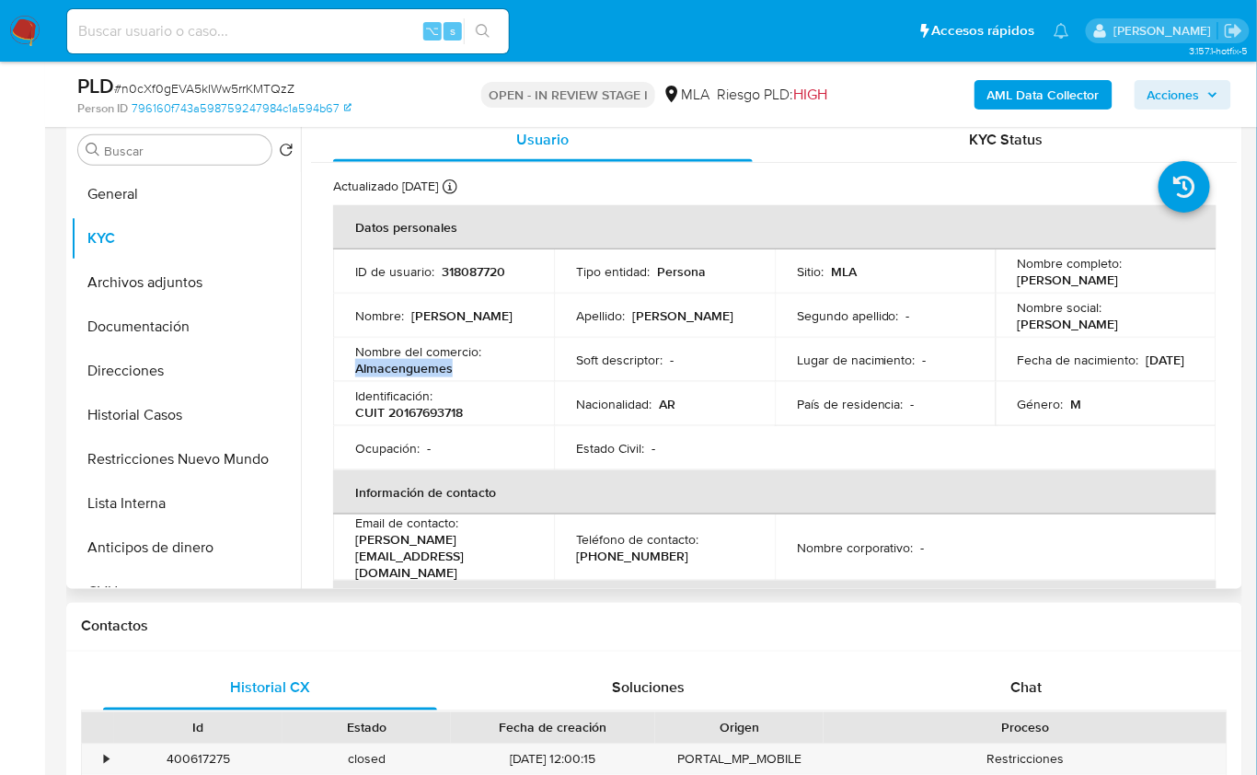
copy p "Almacenguemes"
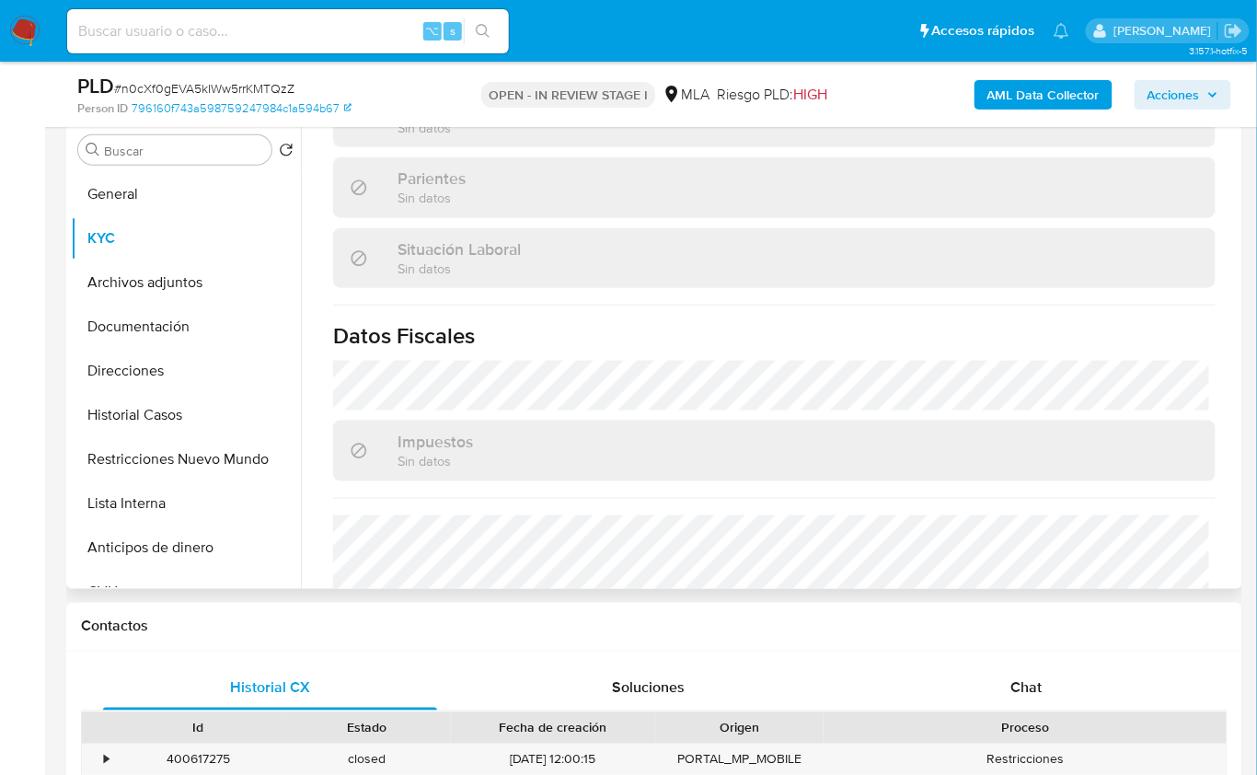
scroll to position [1014, 0]
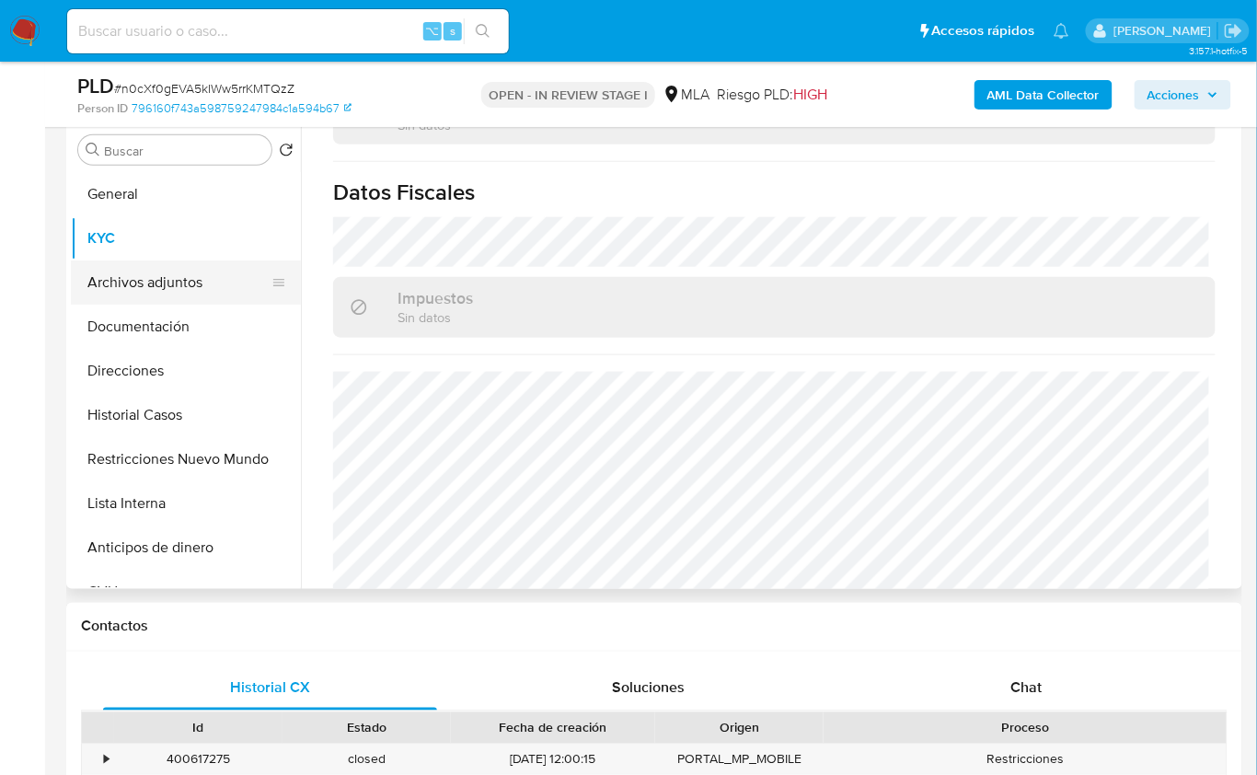
click at [178, 265] on button "Archivos adjuntos" at bounding box center [178, 282] width 215 height 44
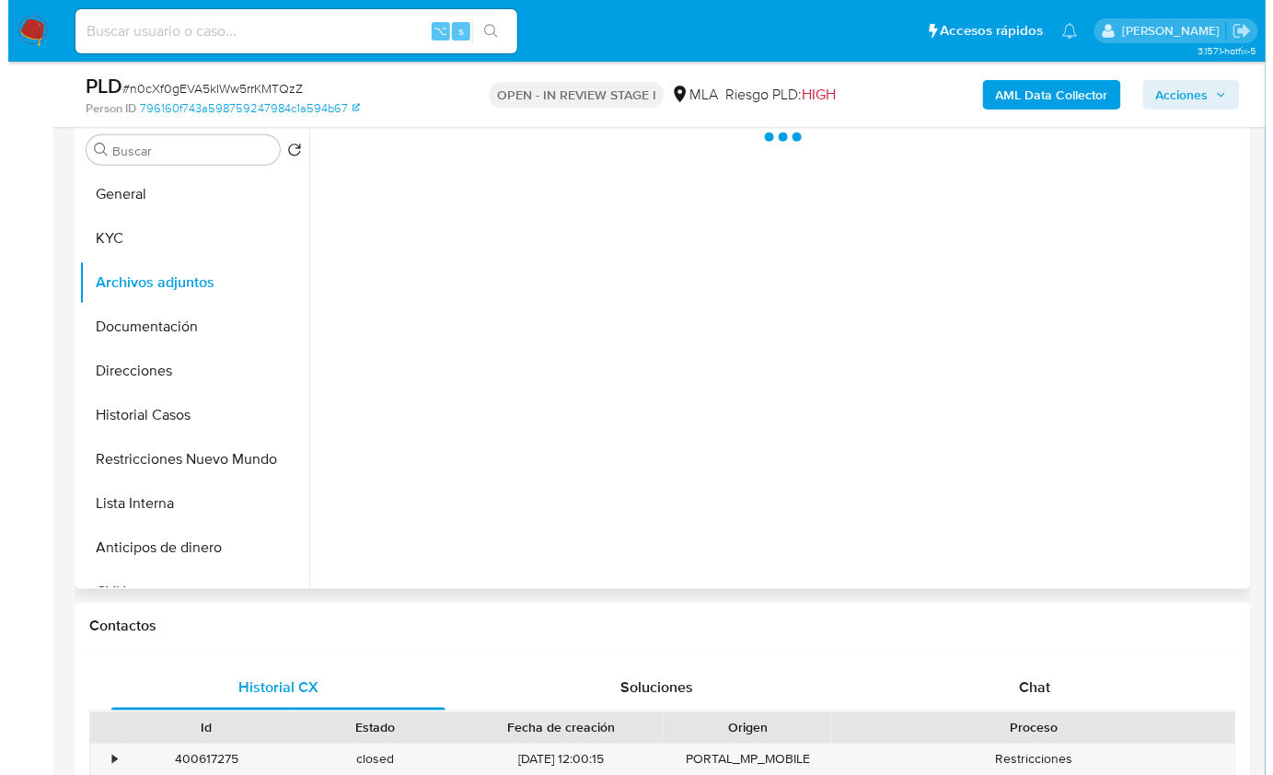
scroll to position [0, 0]
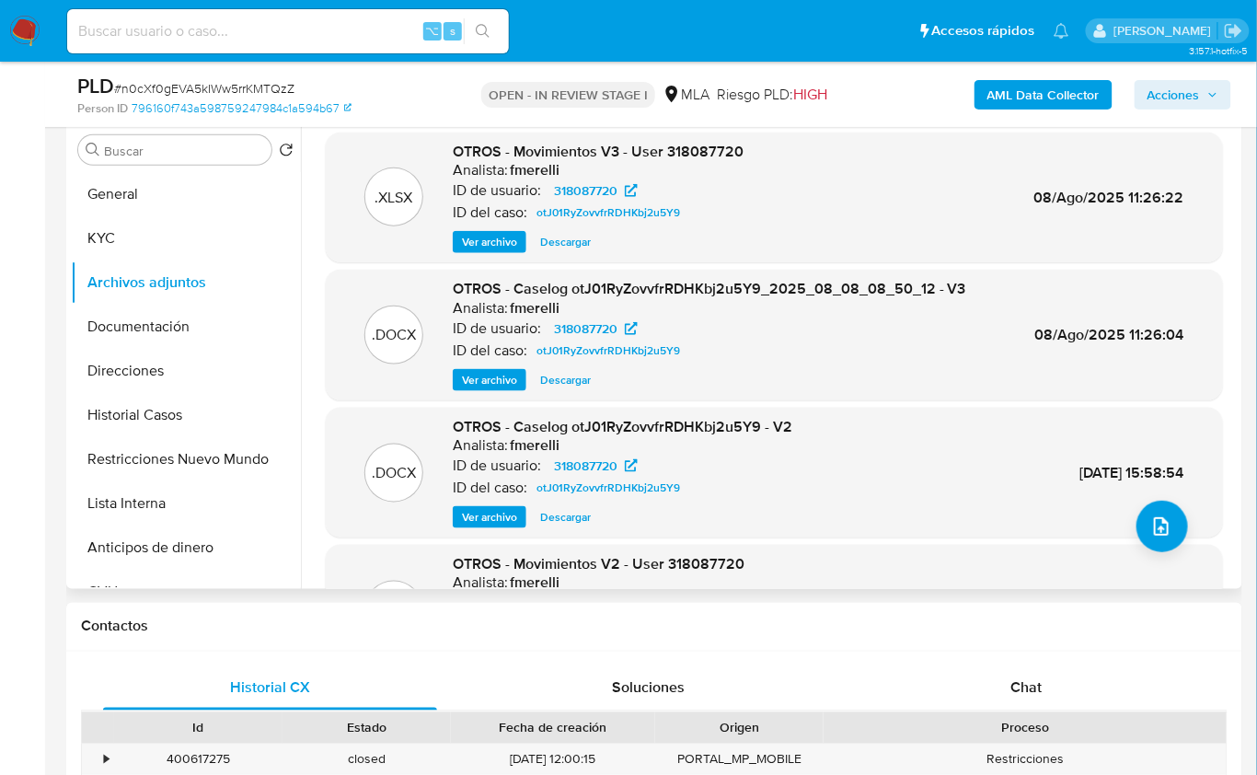
click at [498, 388] on span "Ver archivo" at bounding box center [489, 380] width 55 height 18
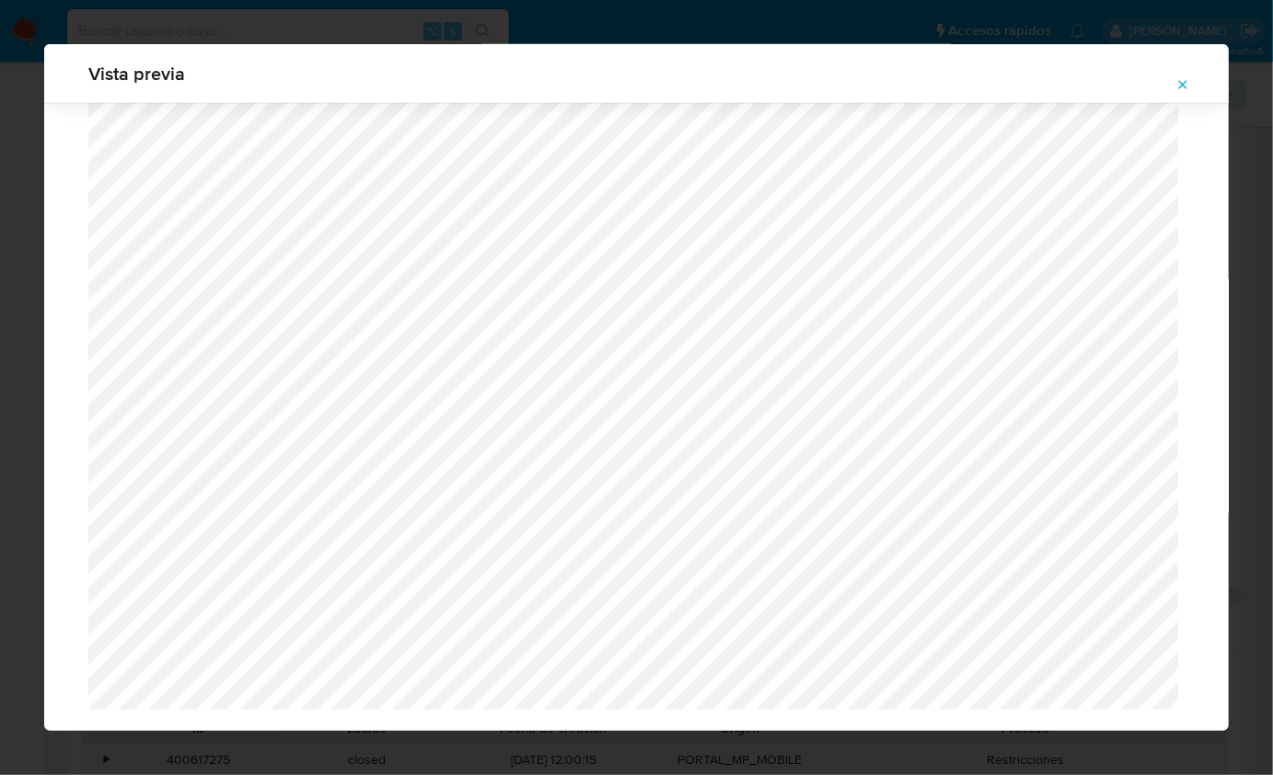
scroll to position [4732, 0]
click at [1175, 89] on button "Attachment preview" at bounding box center [1183, 84] width 41 height 29
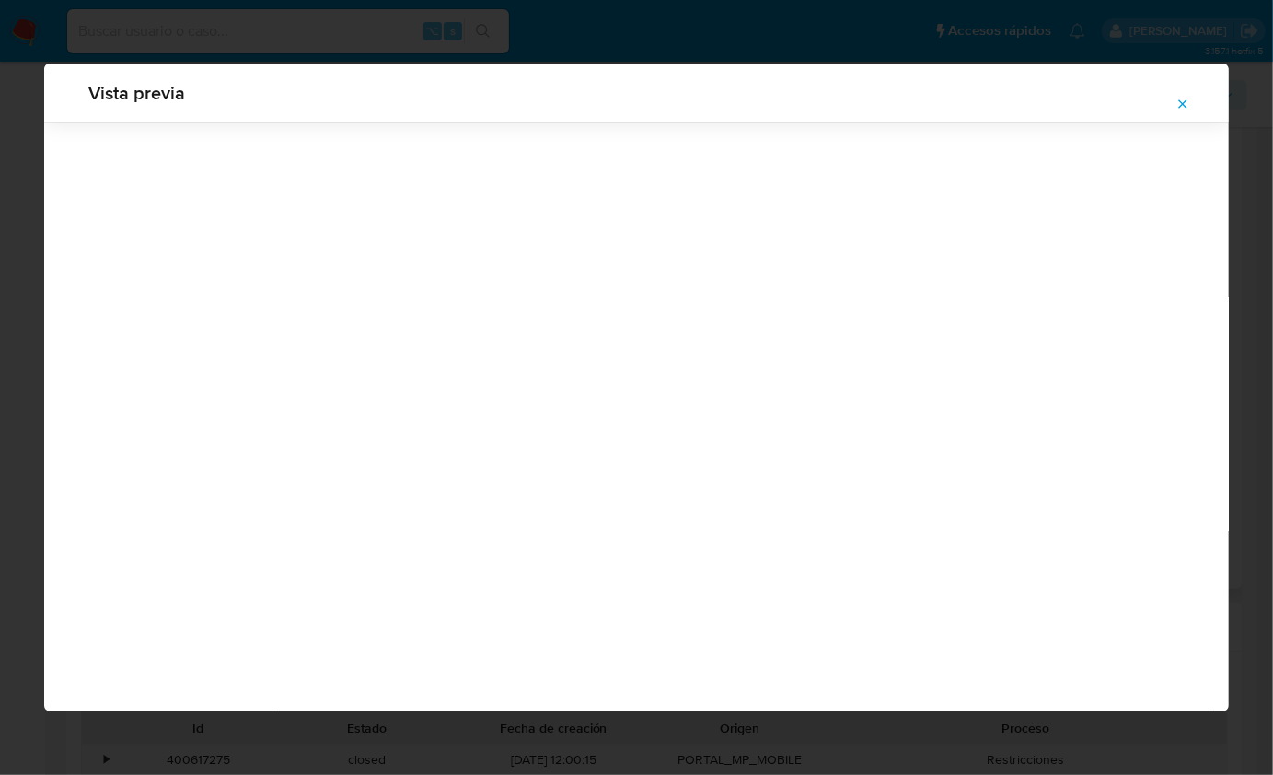
scroll to position [0, 0]
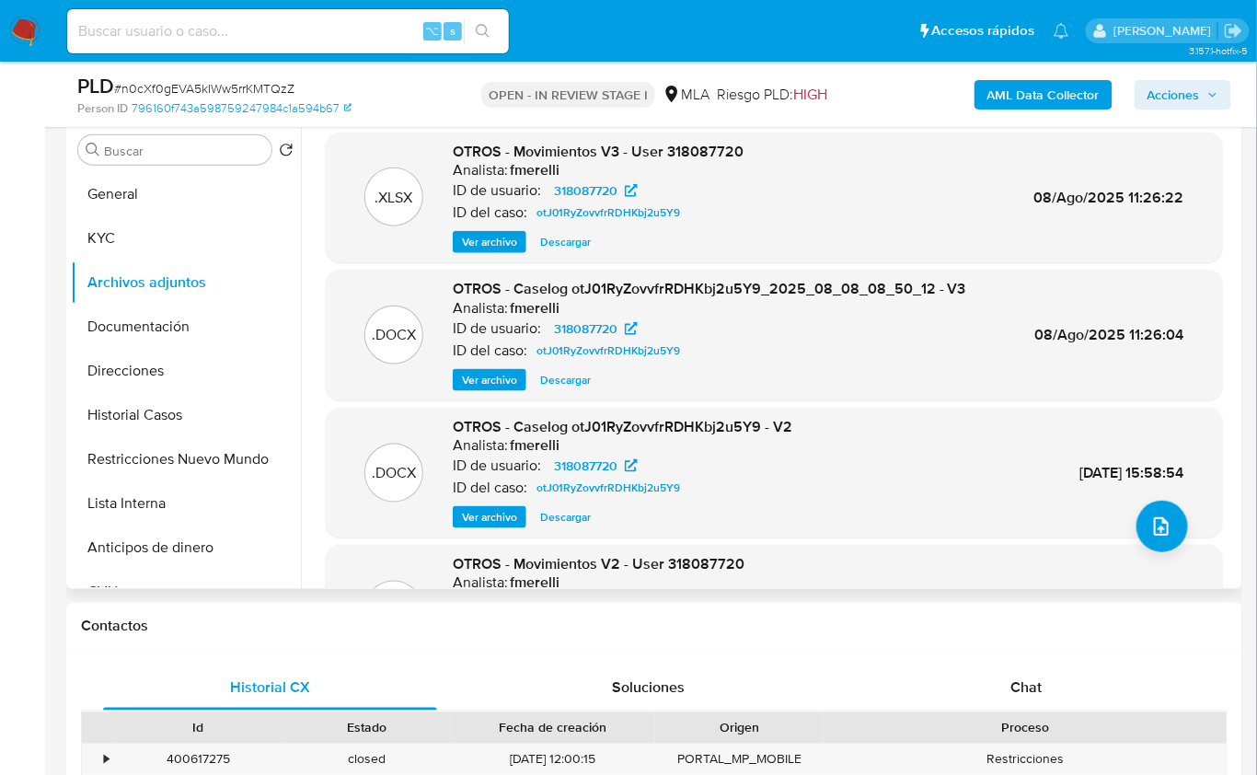
click at [500, 381] on span "Ver archivo" at bounding box center [489, 380] width 55 height 18
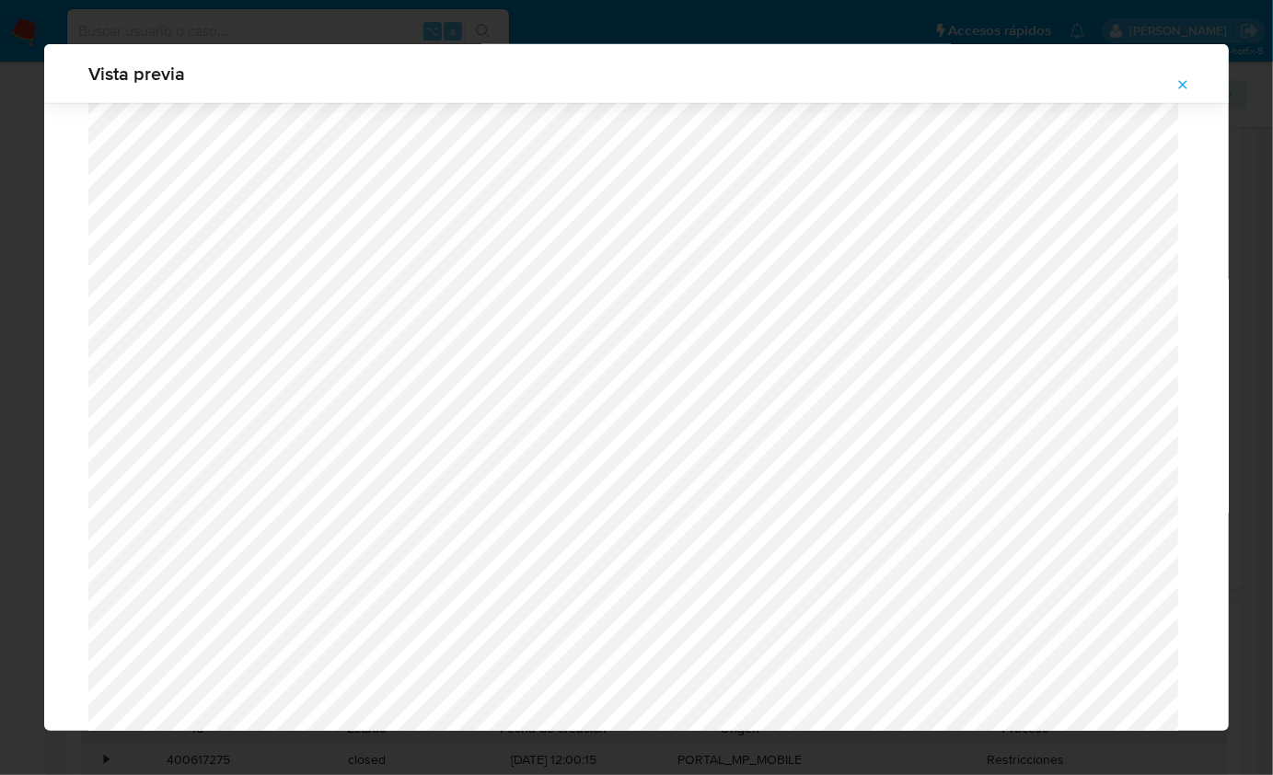
scroll to position [974, 0]
click at [1176, 80] on icon "Attachment preview" at bounding box center [1182, 84] width 15 height 15
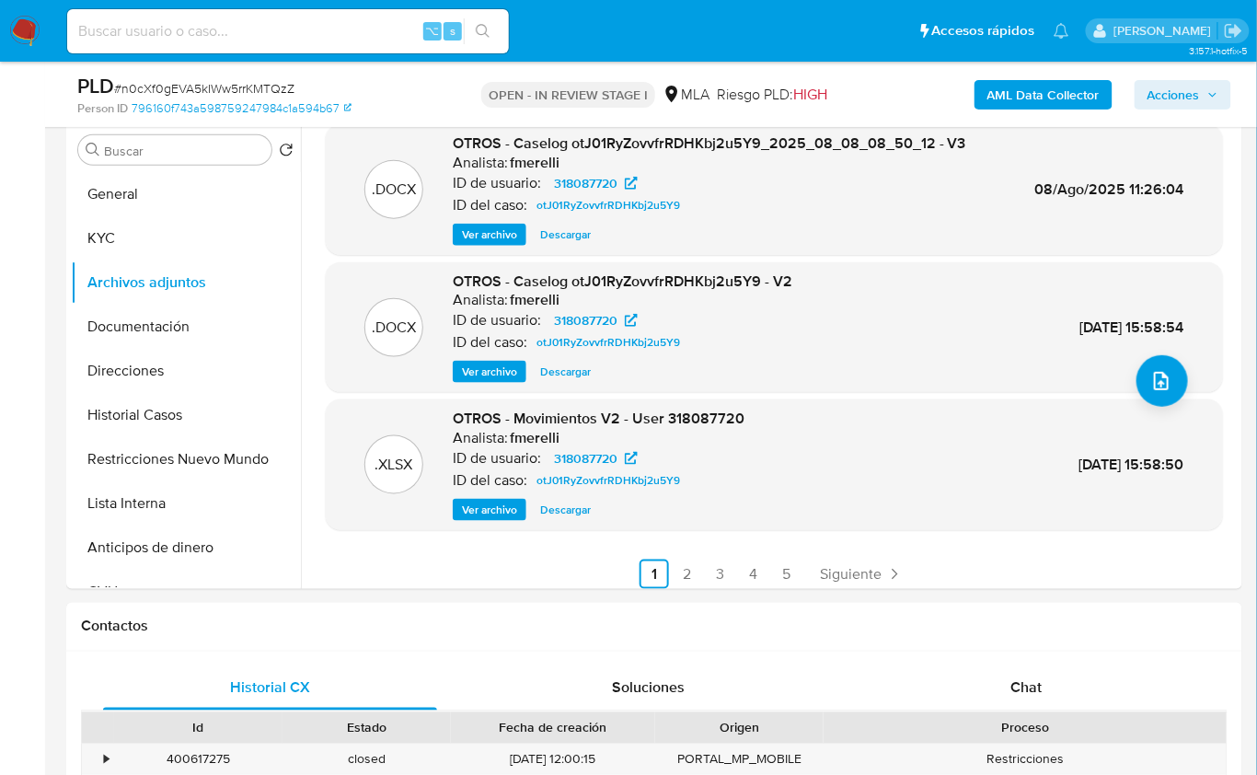
scroll to position [154, 0]
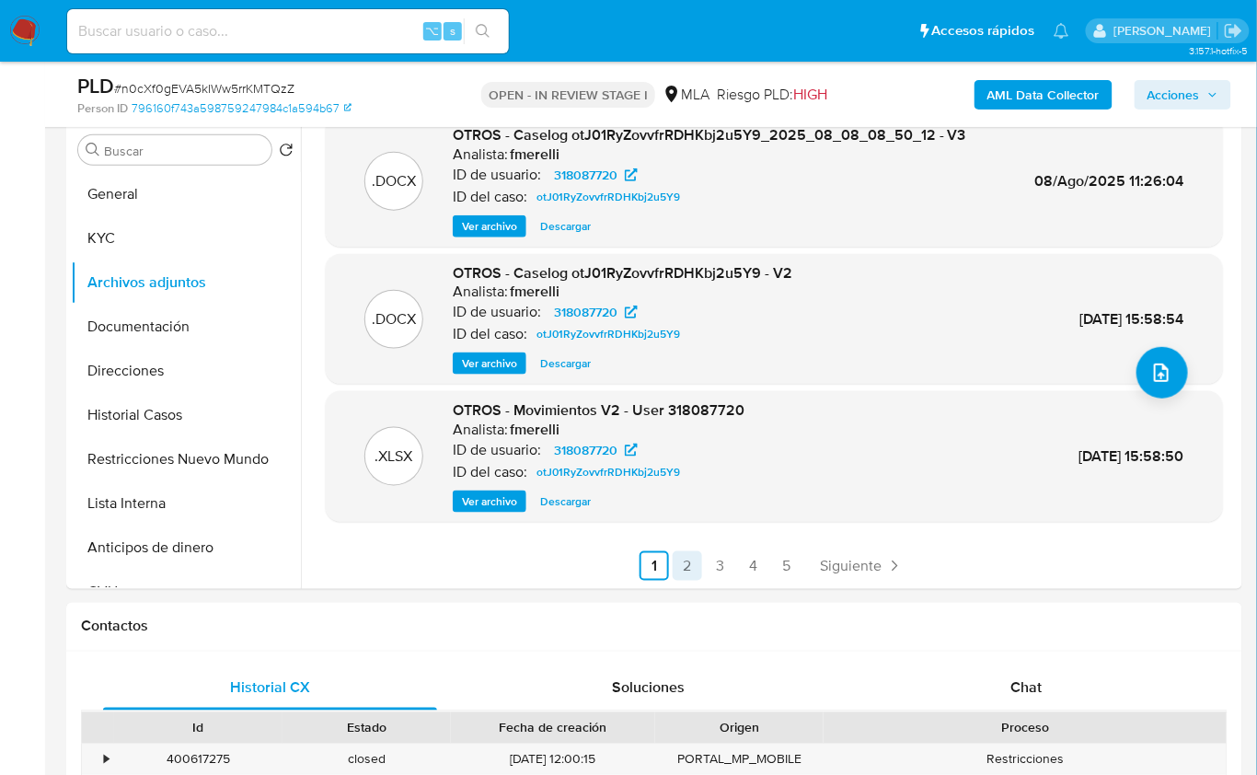
click at [689, 561] on link "2" at bounding box center [687, 565] width 29 height 29
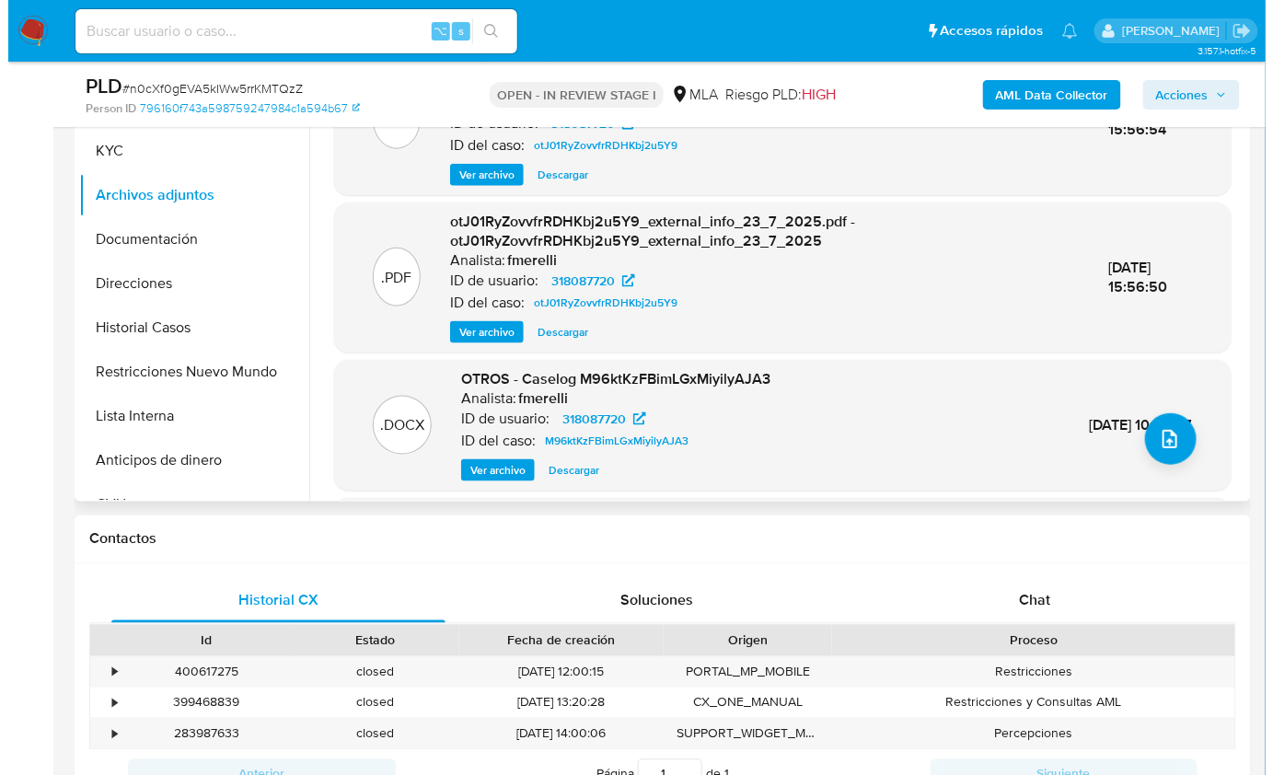
scroll to position [499, 0]
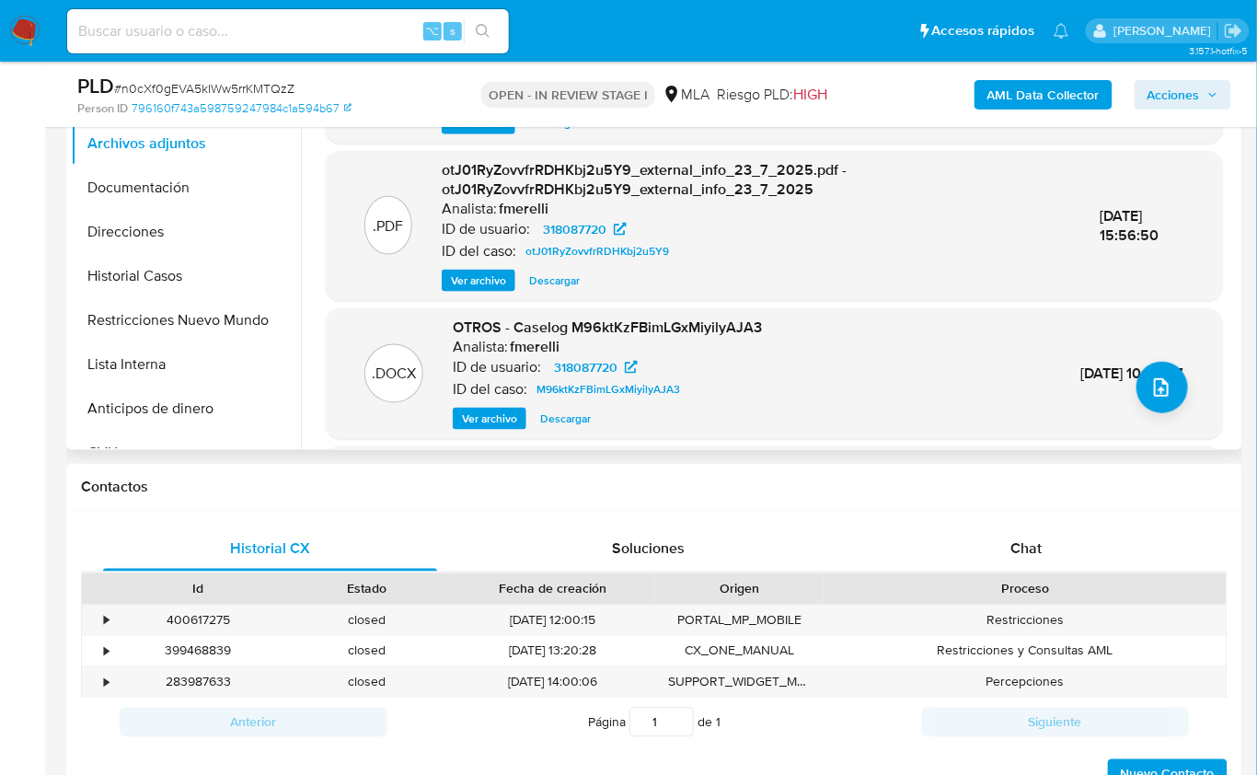
click at [511, 422] on span "Ver archivo" at bounding box center [489, 419] width 55 height 18
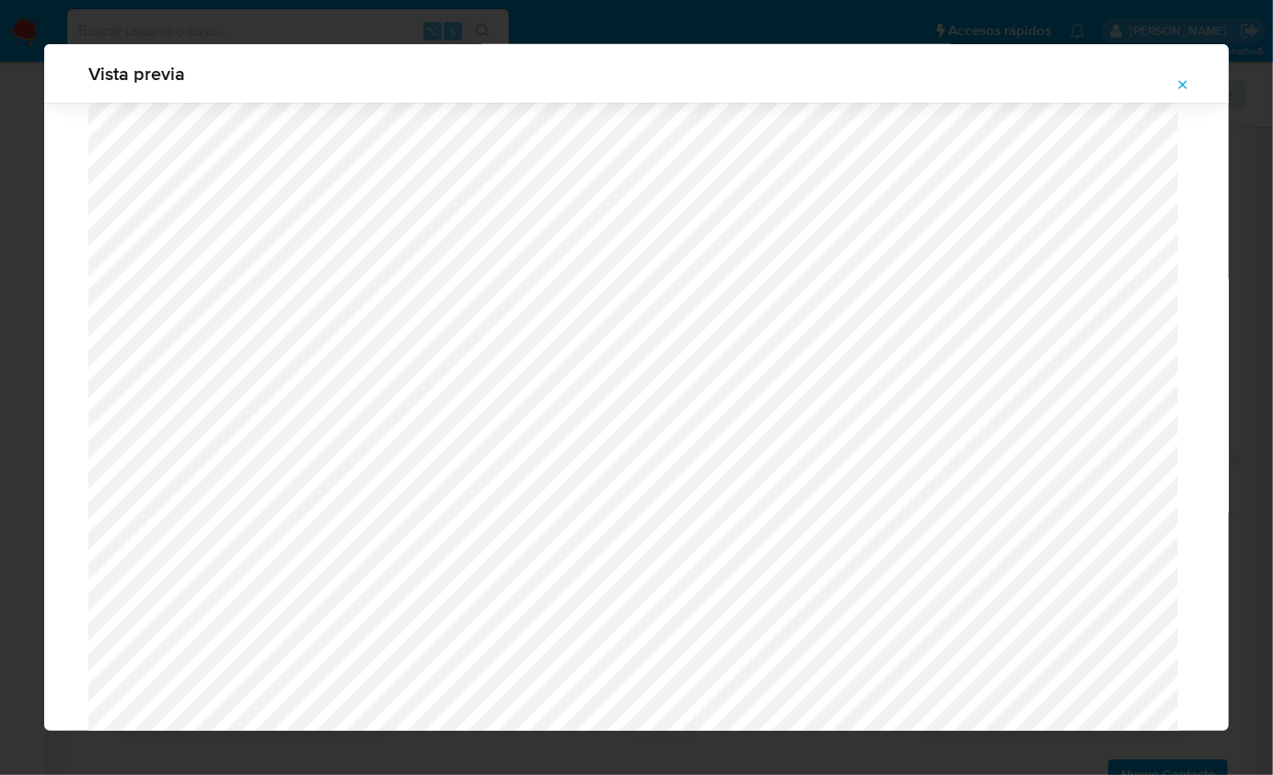
scroll to position [759, 0]
click at [1177, 81] on icon "Attachment preview" at bounding box center [1182, 84] width 15 height 15
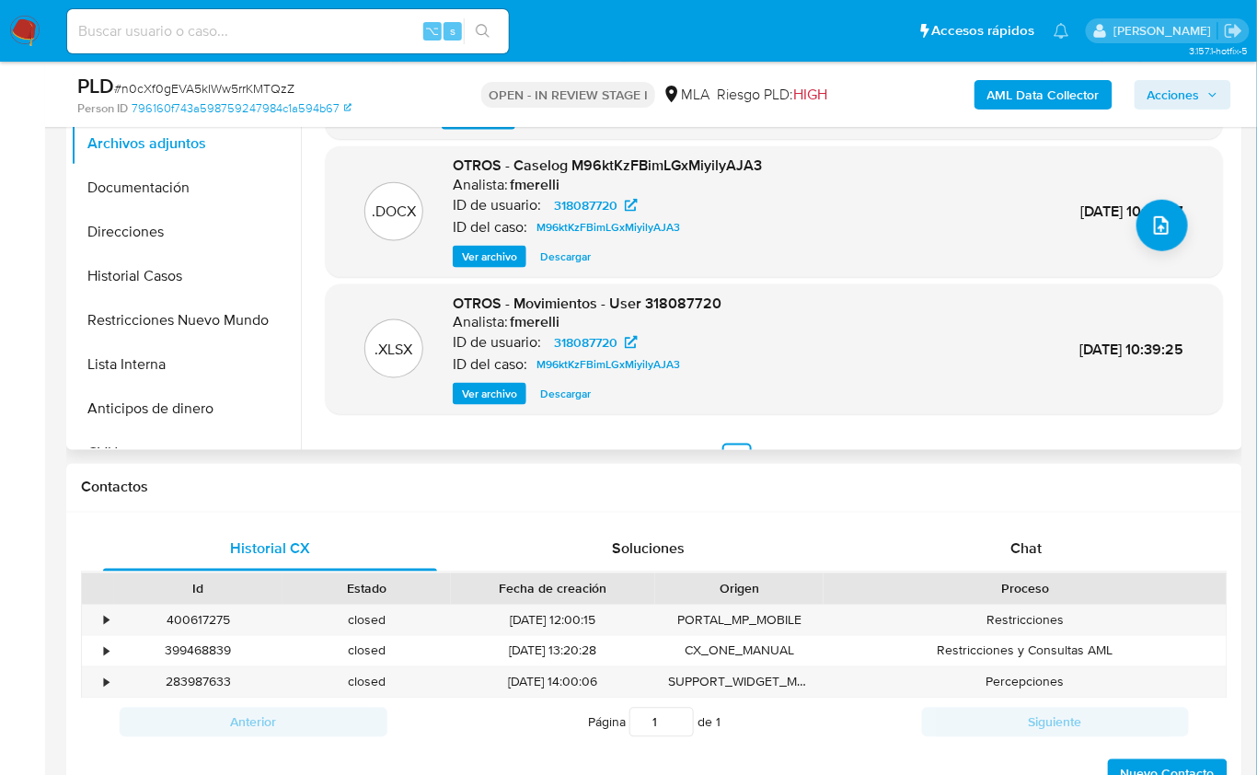
scroll to position [194, 0]
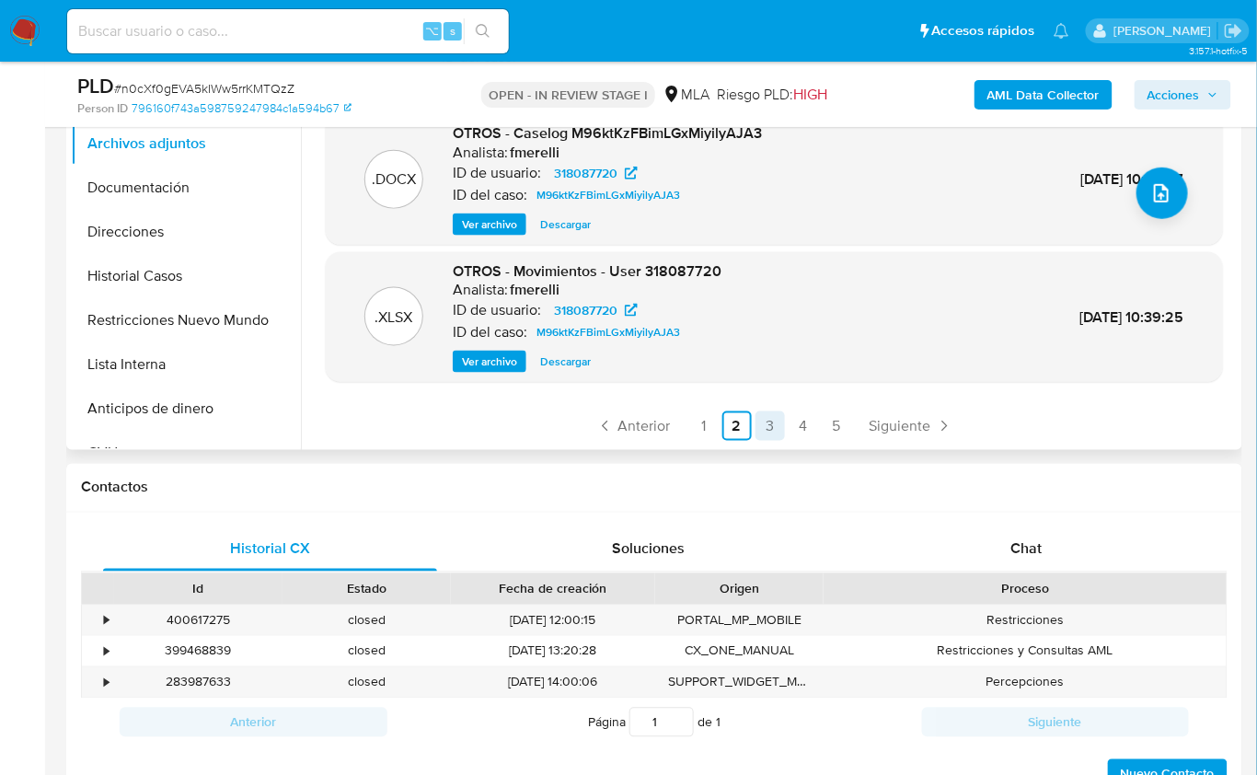
click at [773, 429] on link "3" at bounding box center [770, 425] width 29 height 29
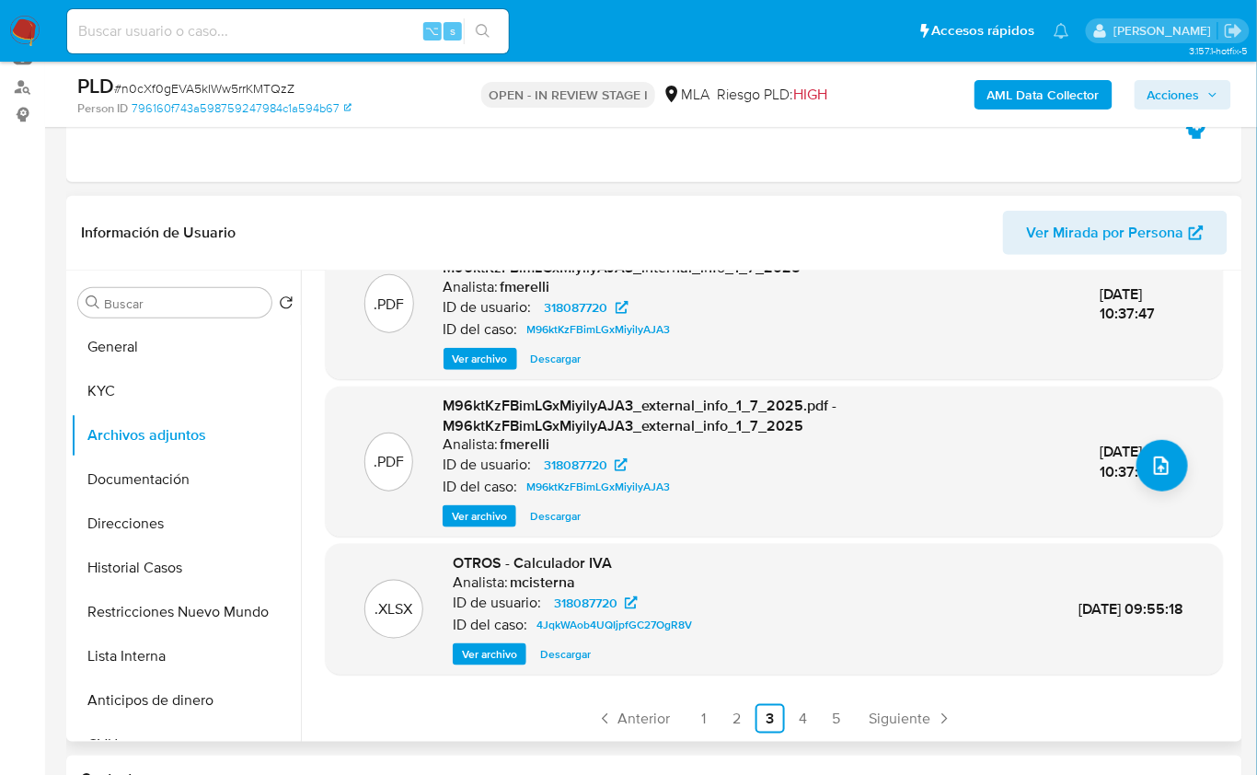
scroll to position [223, 0]
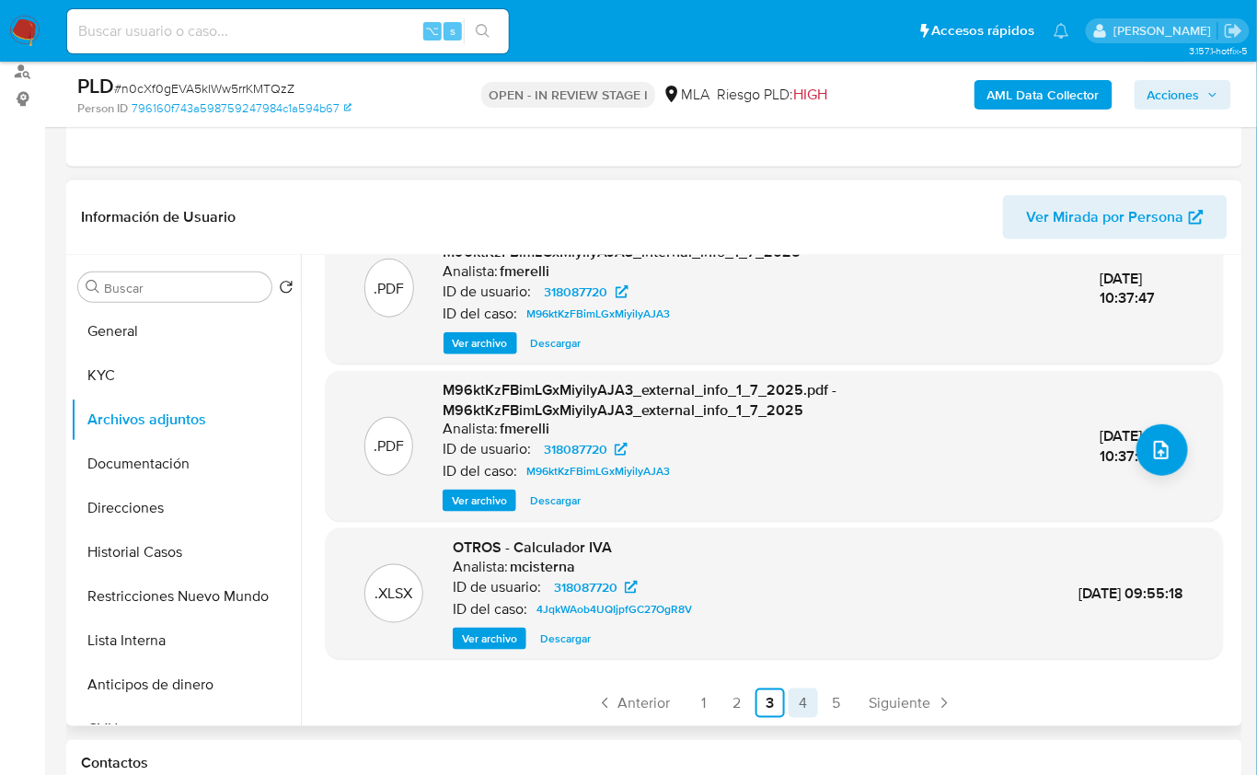
click at [800, 706] on link "4" at bounding box center [803, 703] width 29 height 29
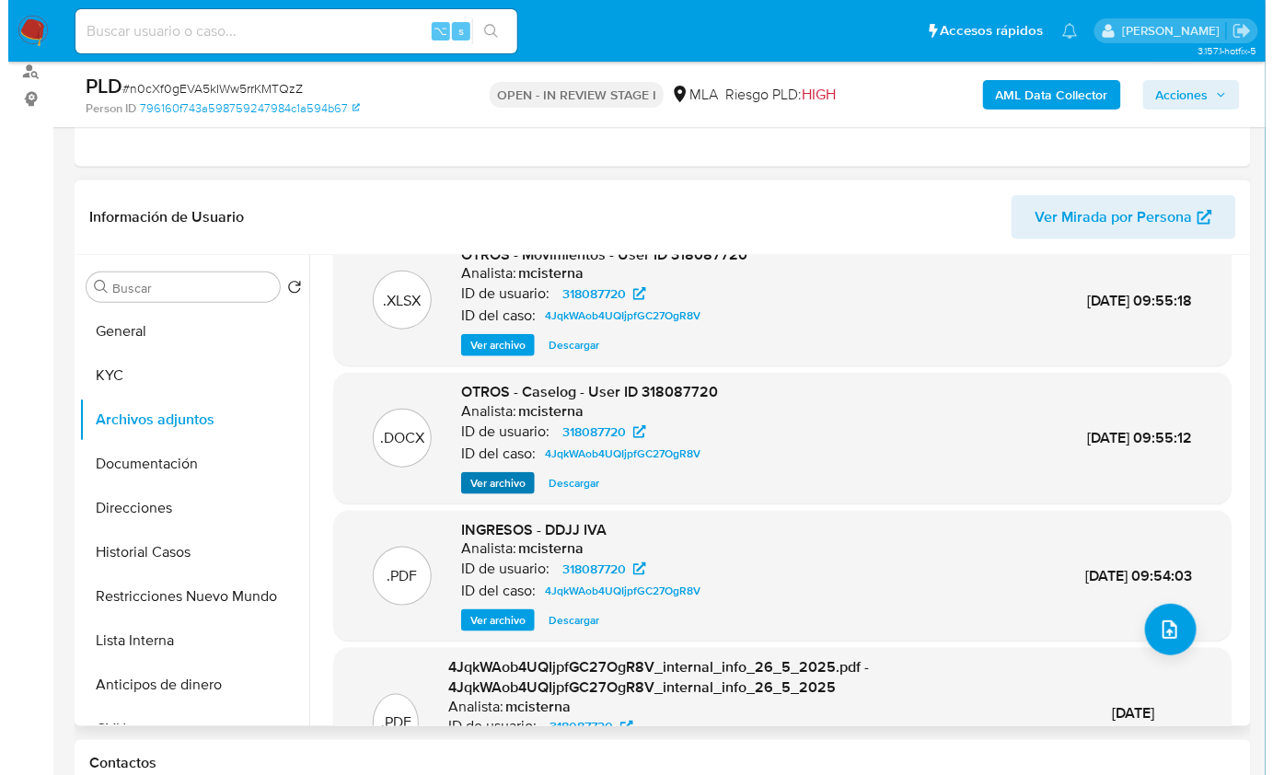
scroll to position [37, 0]
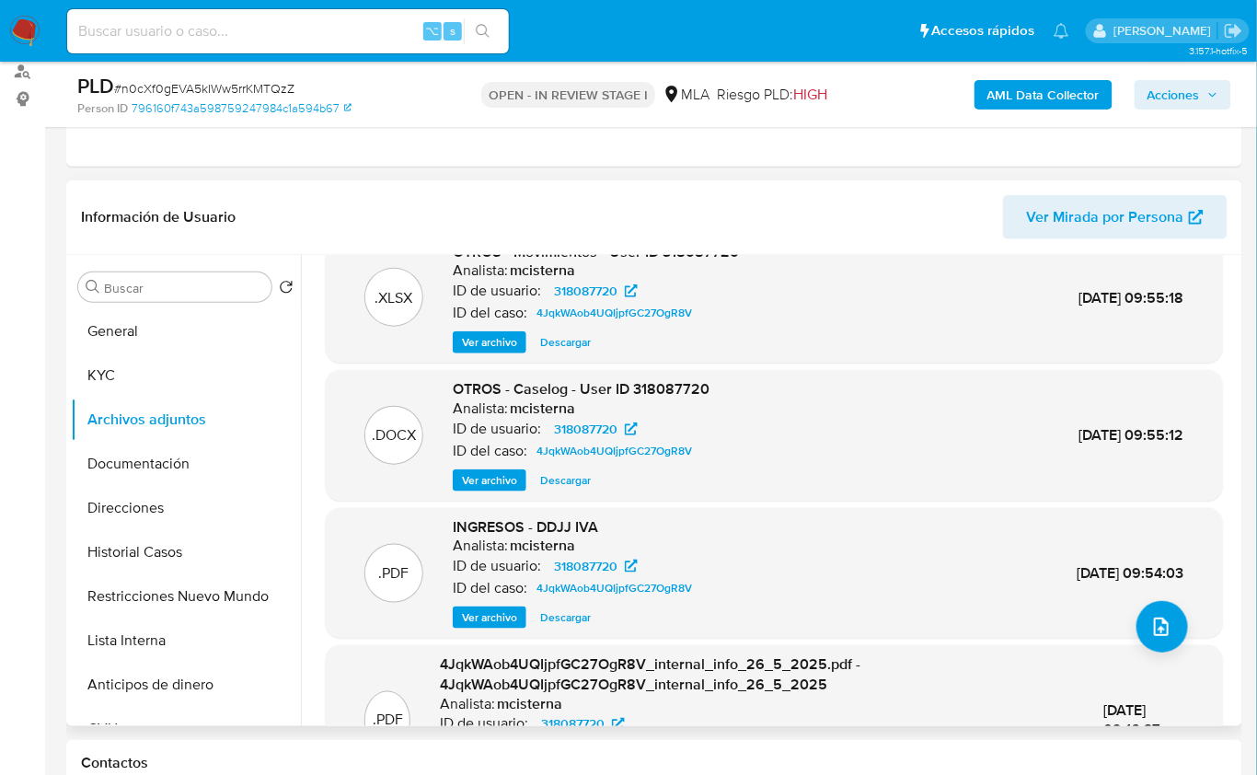
click at [502, 480] on span "Ver archivo" at bounding box center [489, 480] width 55 height 18
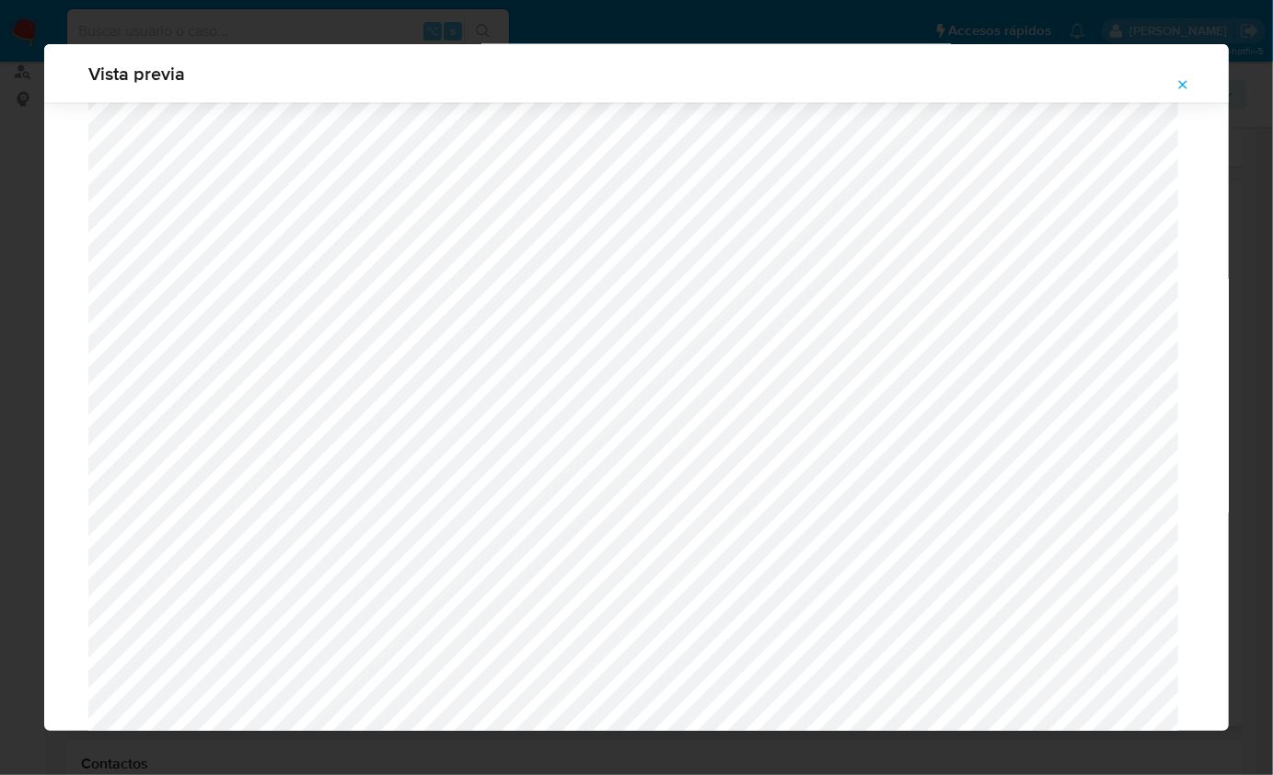
scroll to position [1590, 0]
click at [1186, 79] on icon "Attachment preview" at bounding box center [1182, 84] width 15 height 15
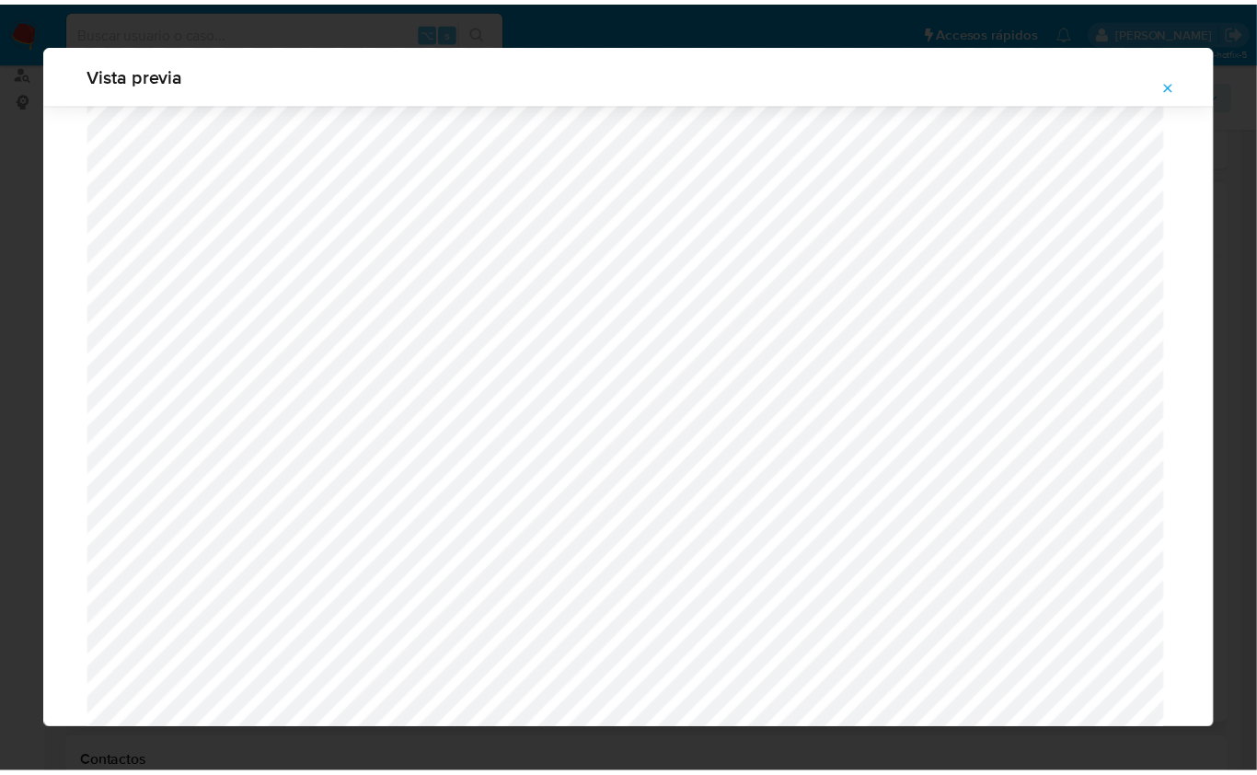
scroll to position [0, 0]
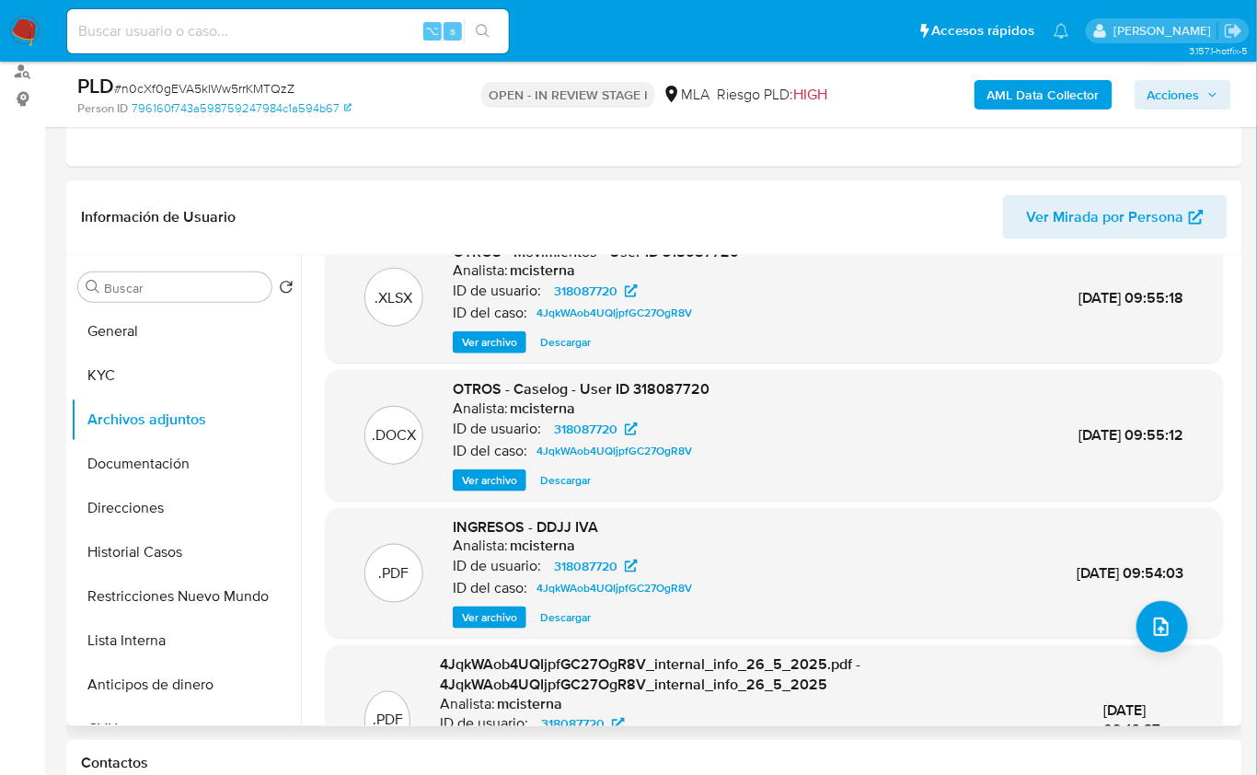
click at [482, 619] on span "Ver archivo" at bounding box center [489, 617] width 55 height 18
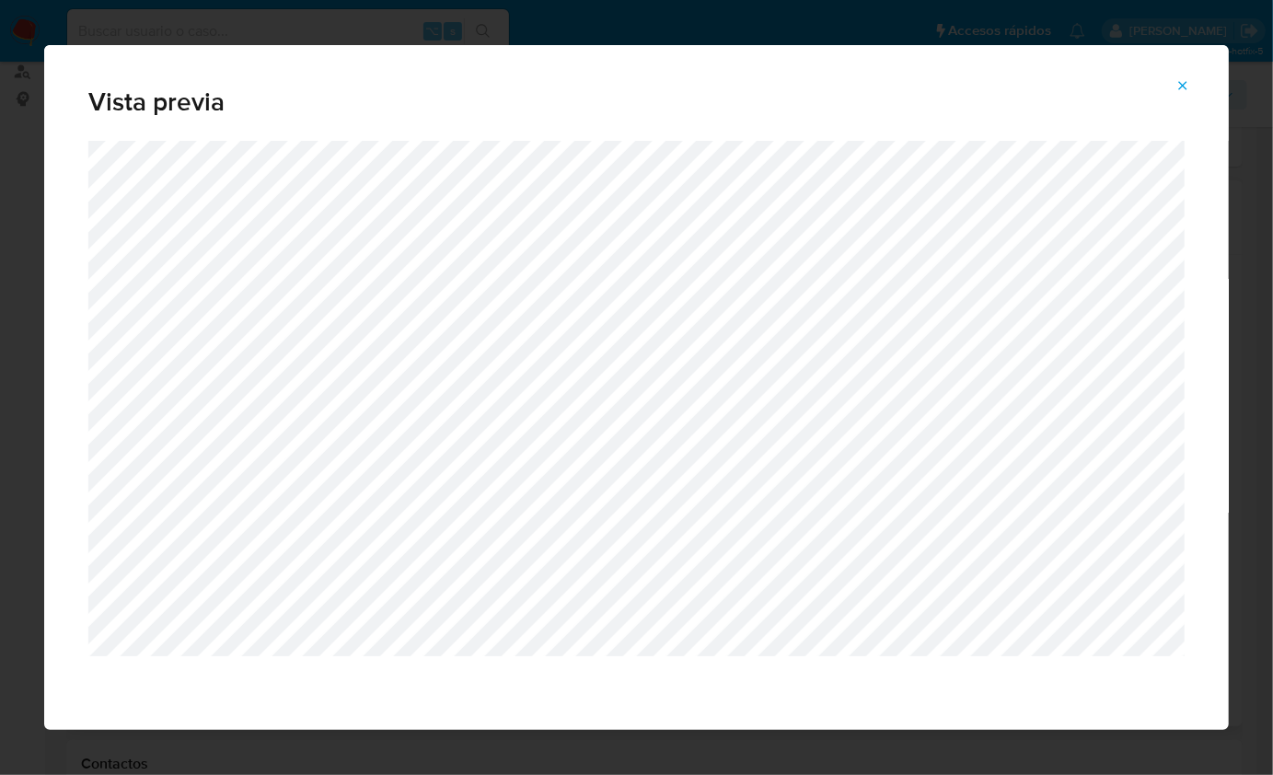
click at [1195, 98] on button "Attachment preview" at bounding box center [1183, 85] width 41 height 29
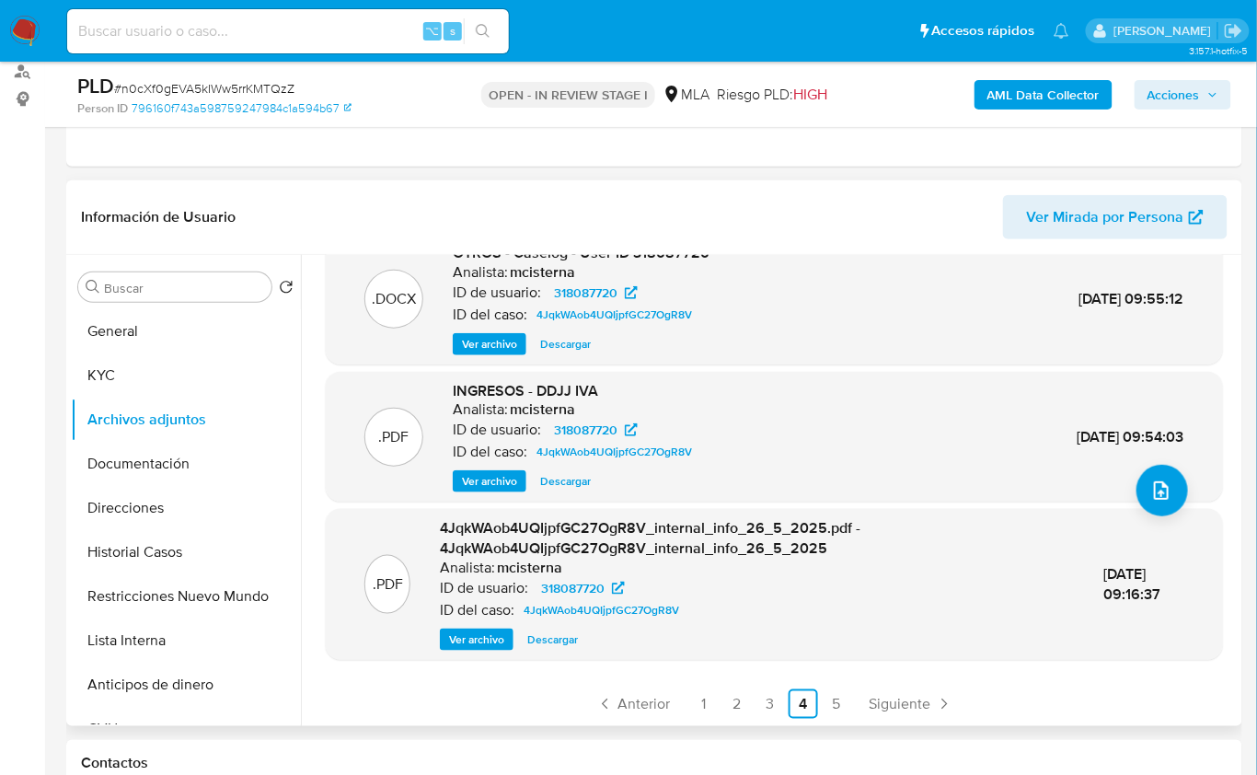
scroll to position [174, 0]
click at [827, 698] on link "5" at bounding box center [836, 703] width 29 height 29
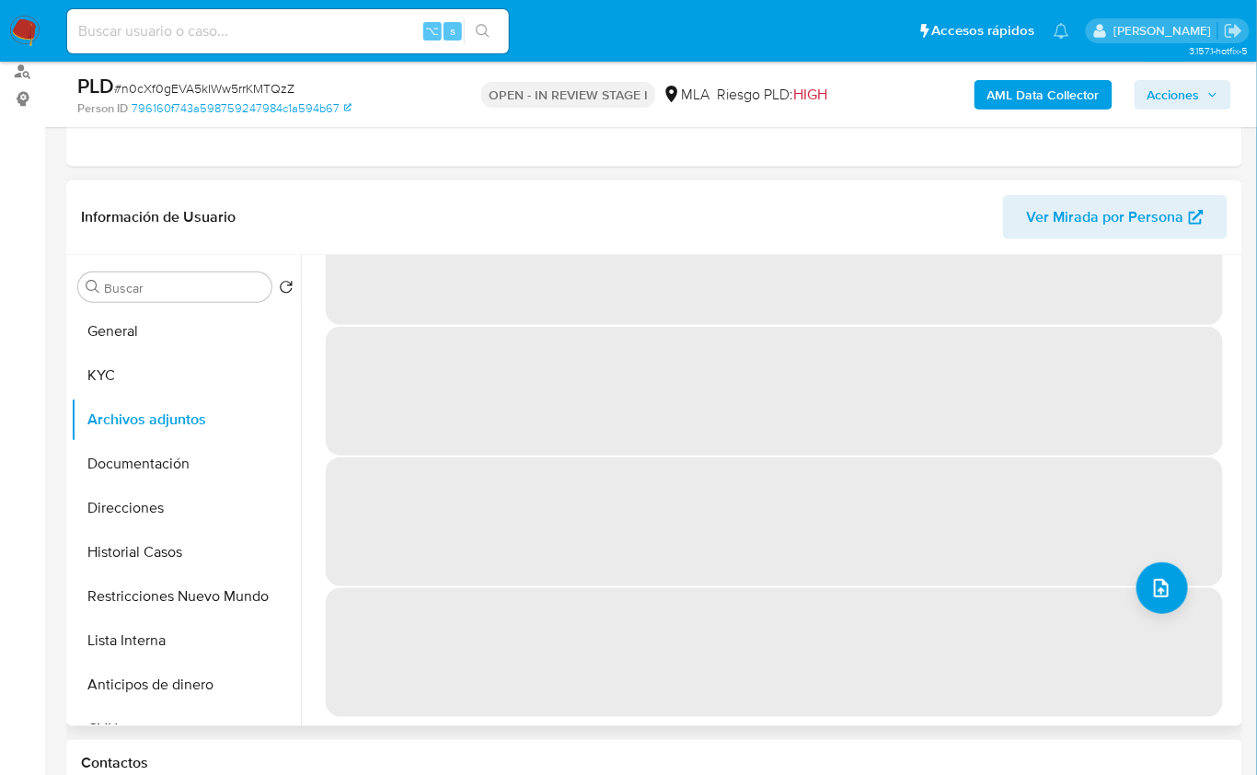
scroll to position [0, 0]
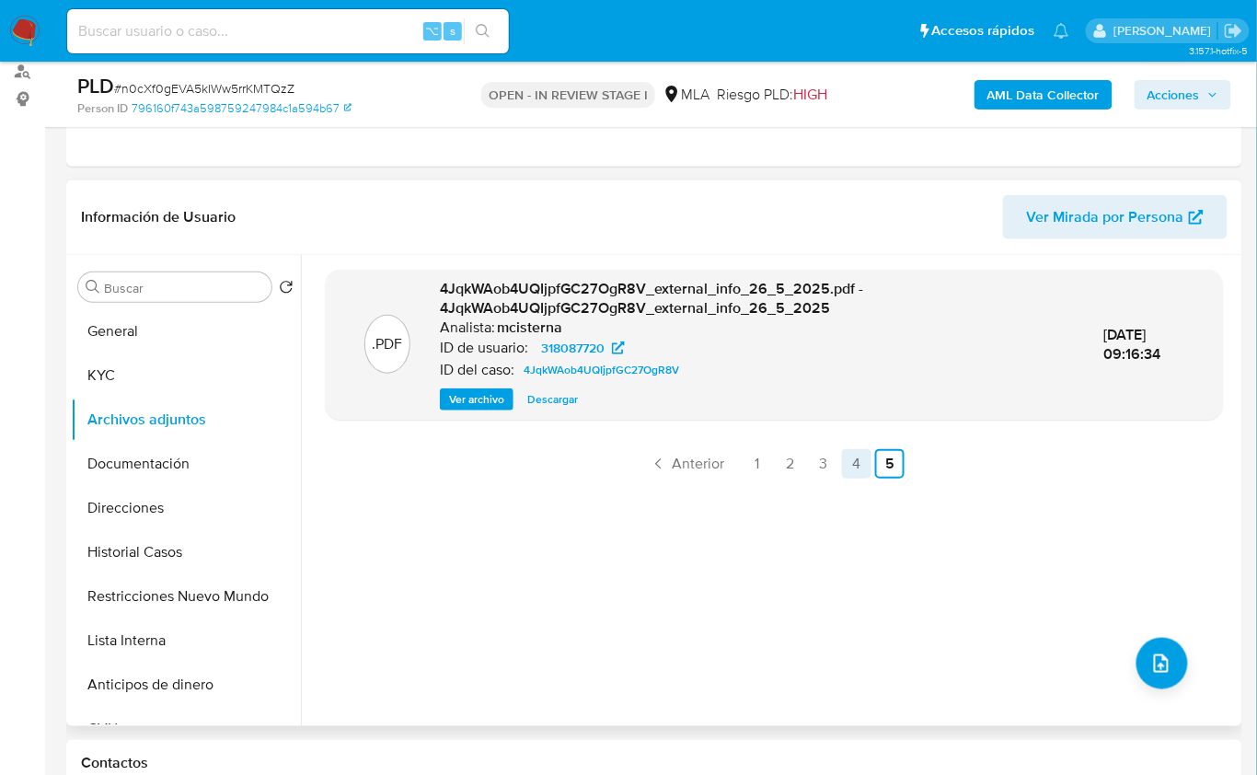
click at [851, 449] on link "4" at bounding box center [856, 463] width 29 height 29
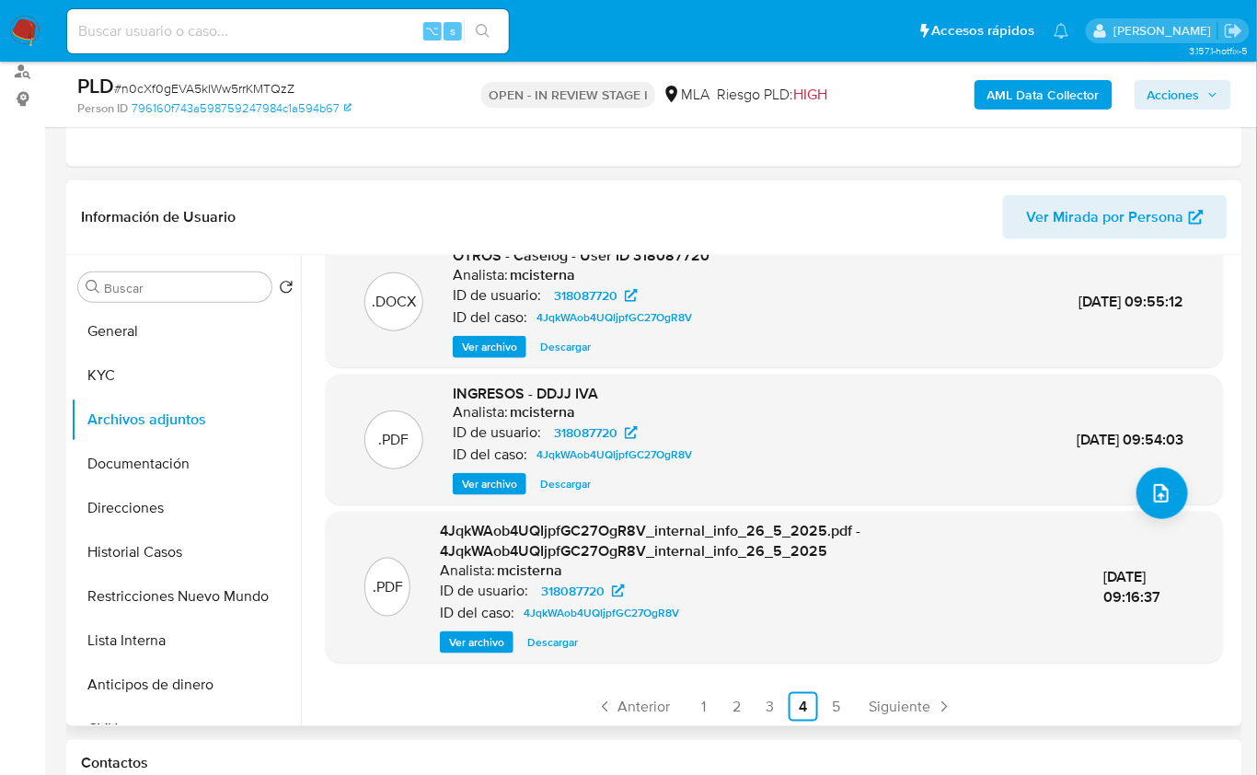
scroll to position [174, 0]
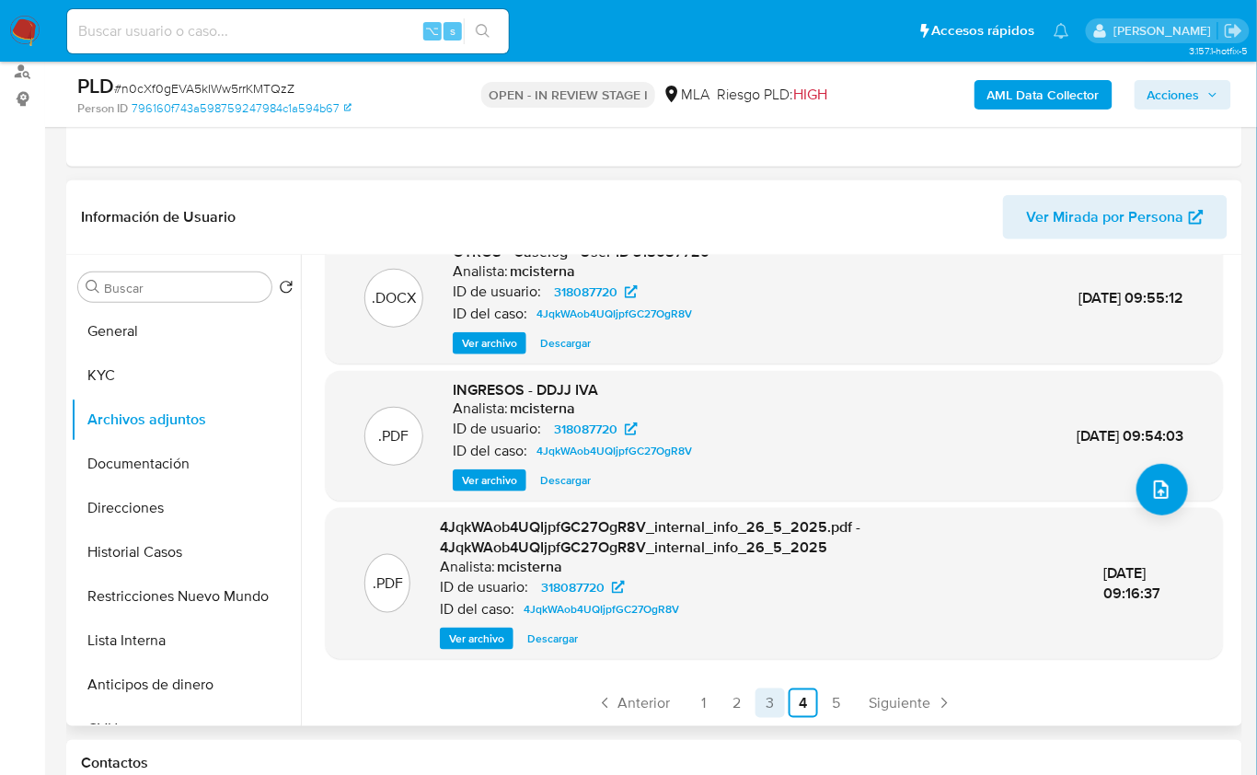
click at [769, 699] on link "3" at bounding box center [770, 703] width 29 height 29
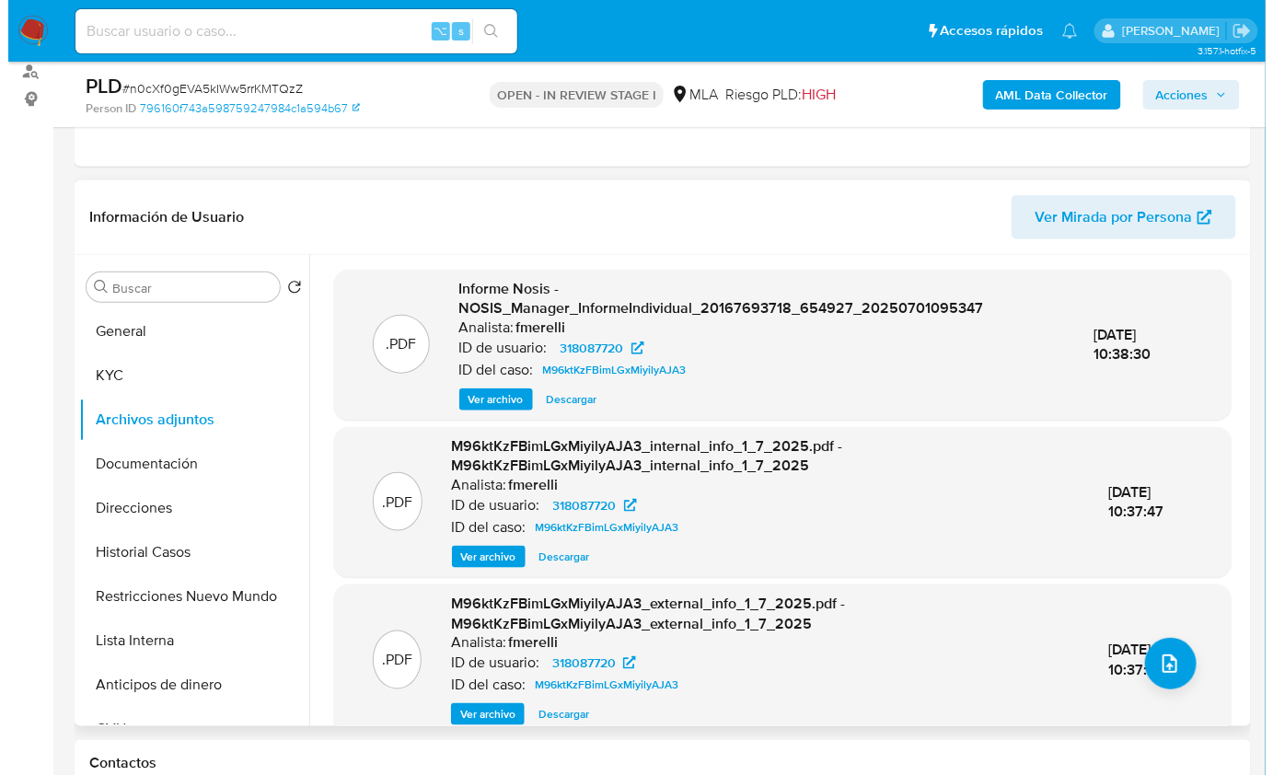
scroll to position [214, 0]
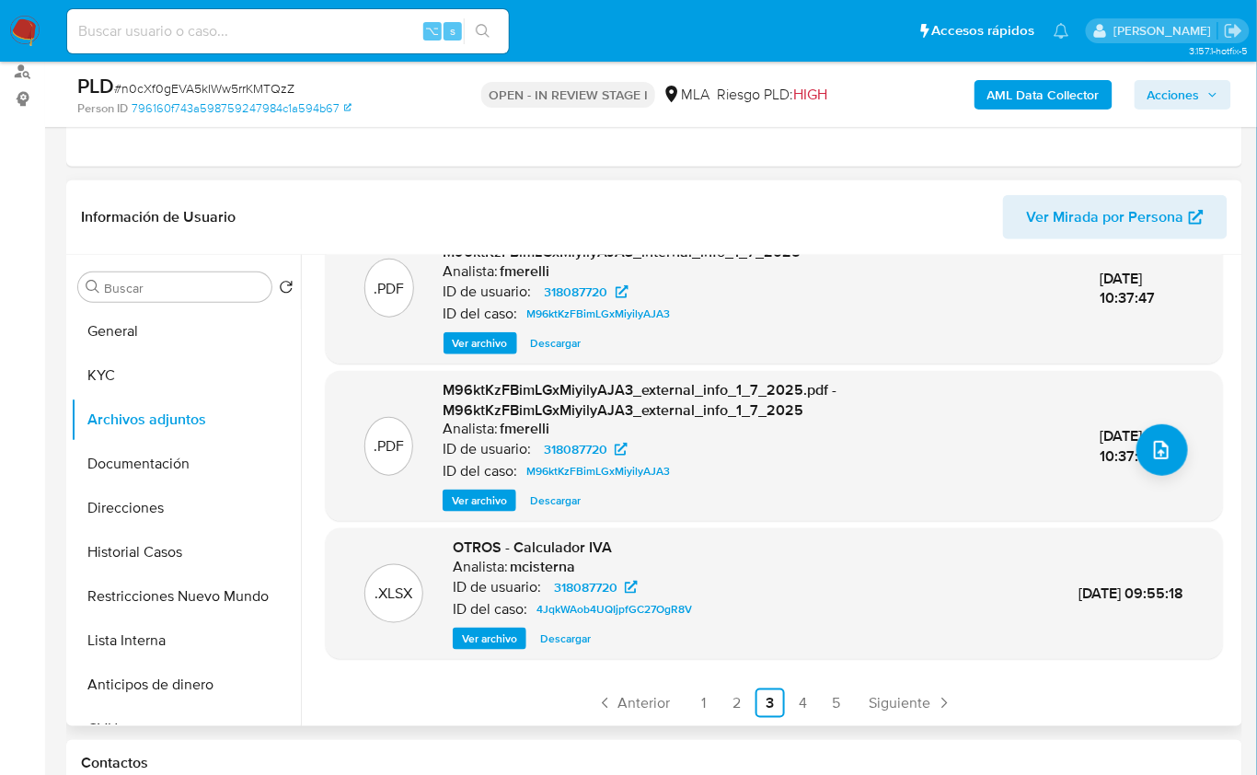
click at [497, 635] on span "Ver archivo" at bounding box center [489, 639] width 55 height 18
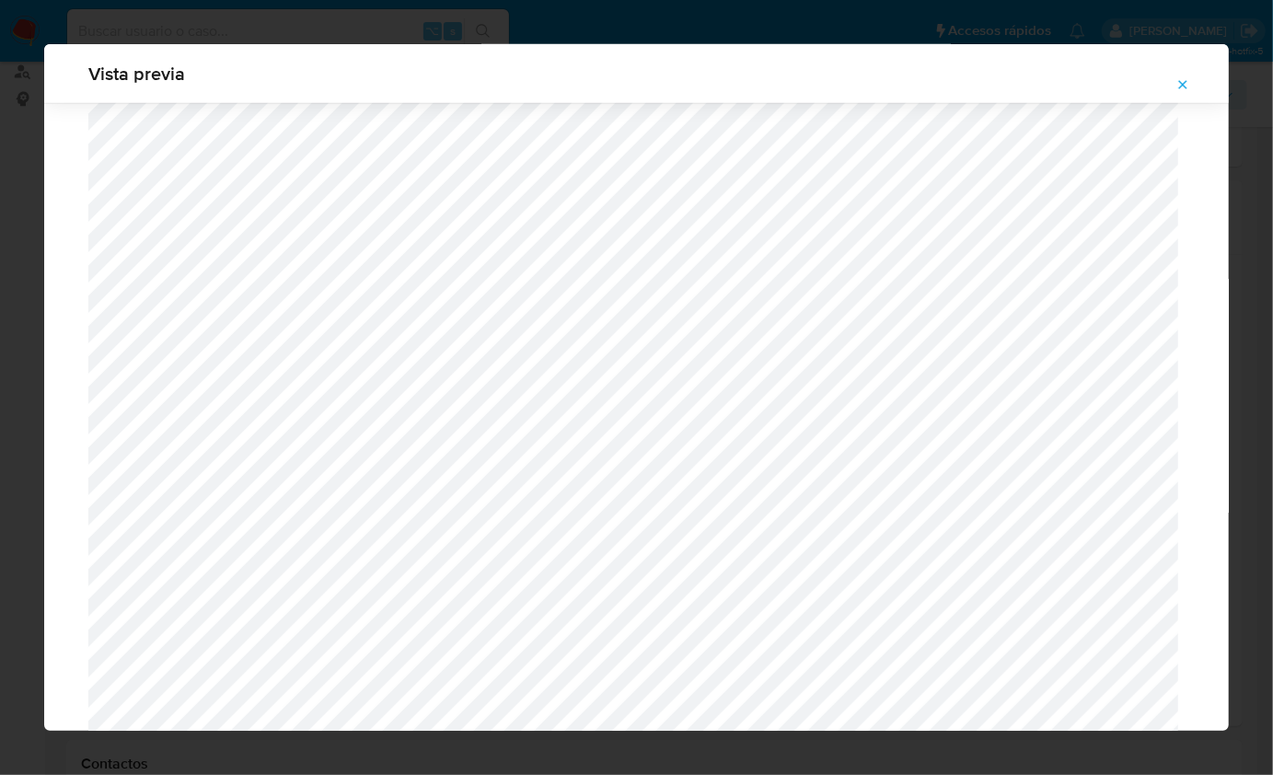
scroll to position [596, 0]
click at [863, 740] on div "Vista previa" at bounding box center [636, 387] width 1273 height 775
click at [857, 746] on div "Vista previa" at bounding box center [636, 387] width 1273 height 775
click at [1176, 77] on icon "Attachment preview" at bounding box center [1182, 84] width 15 height 15
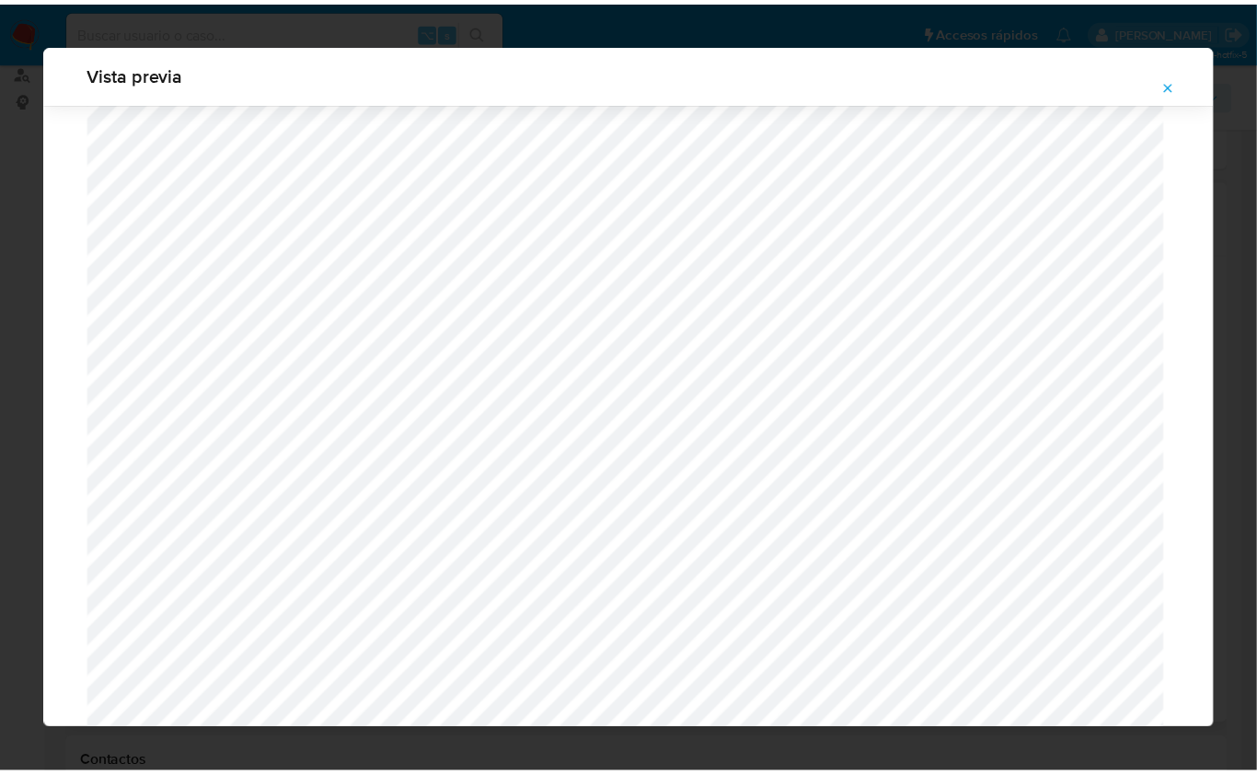
scroll to position [0, 0]
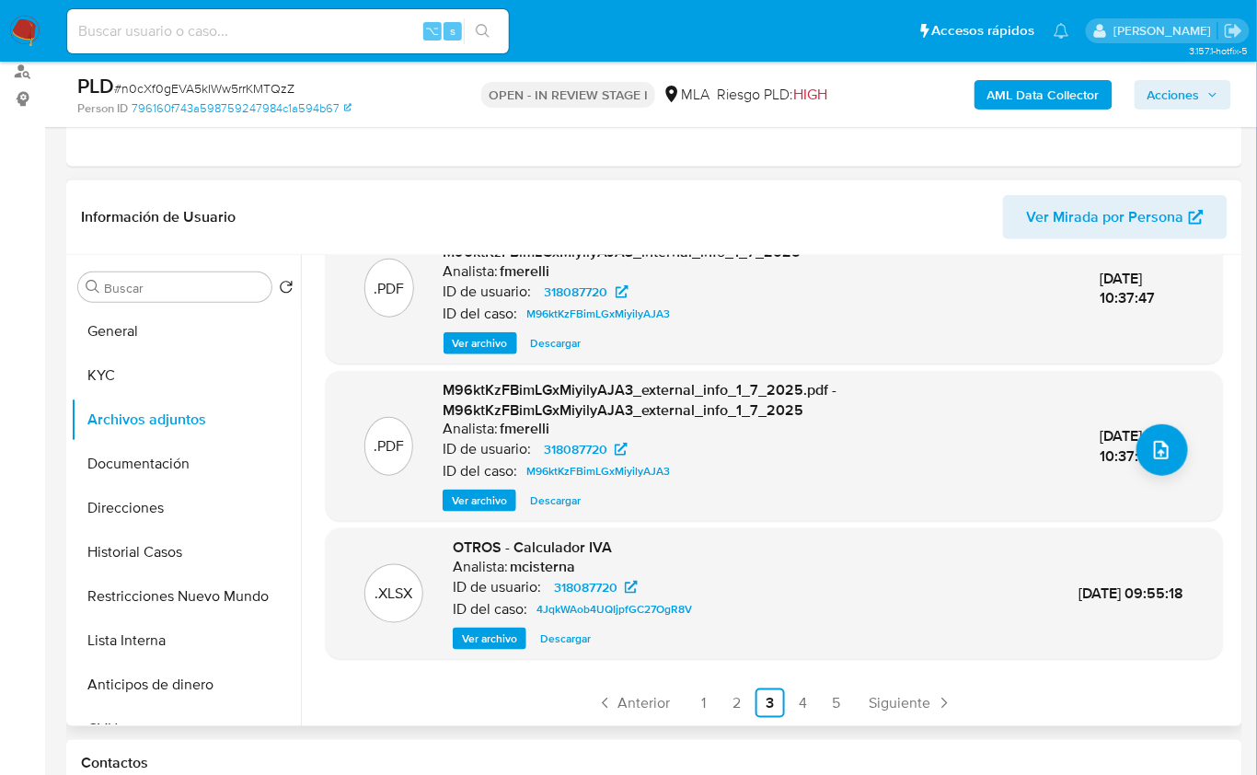
click at [575, 642] on span "Descargar" at bounding box center [565, 639] width 51 height 18
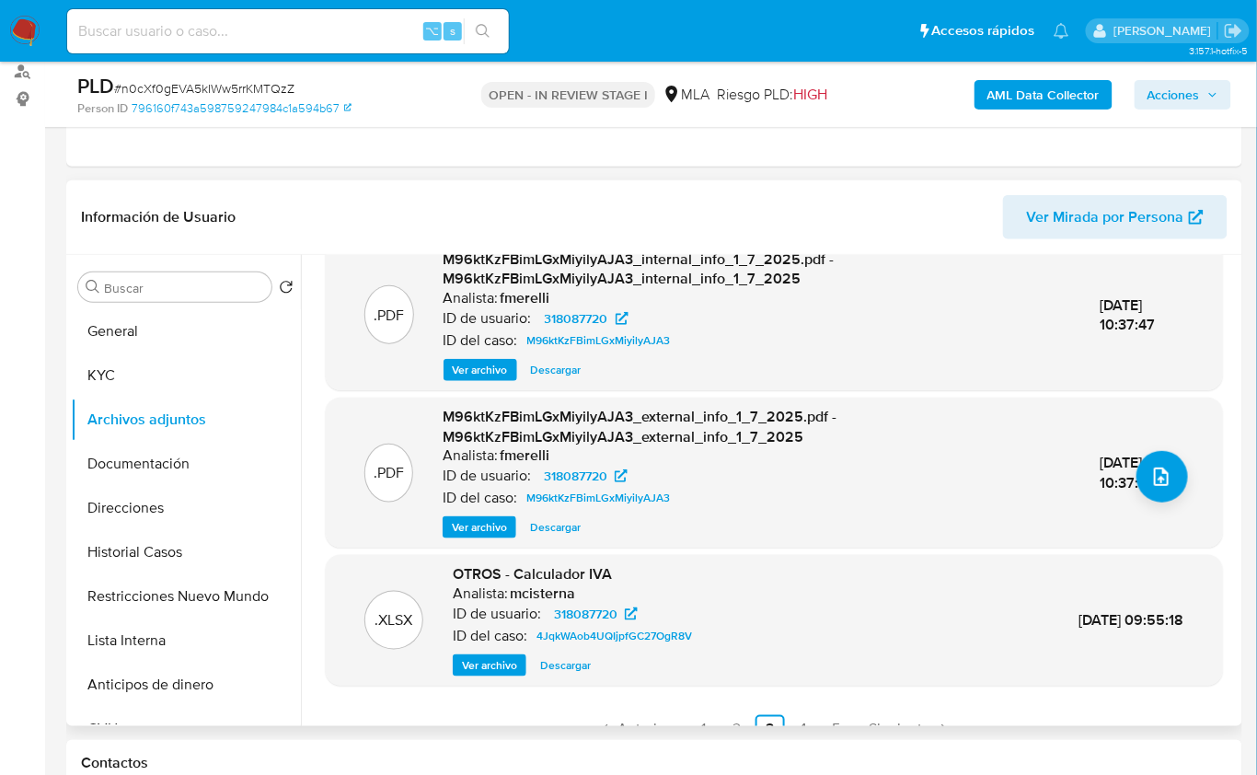
scroll to position [214, 0]
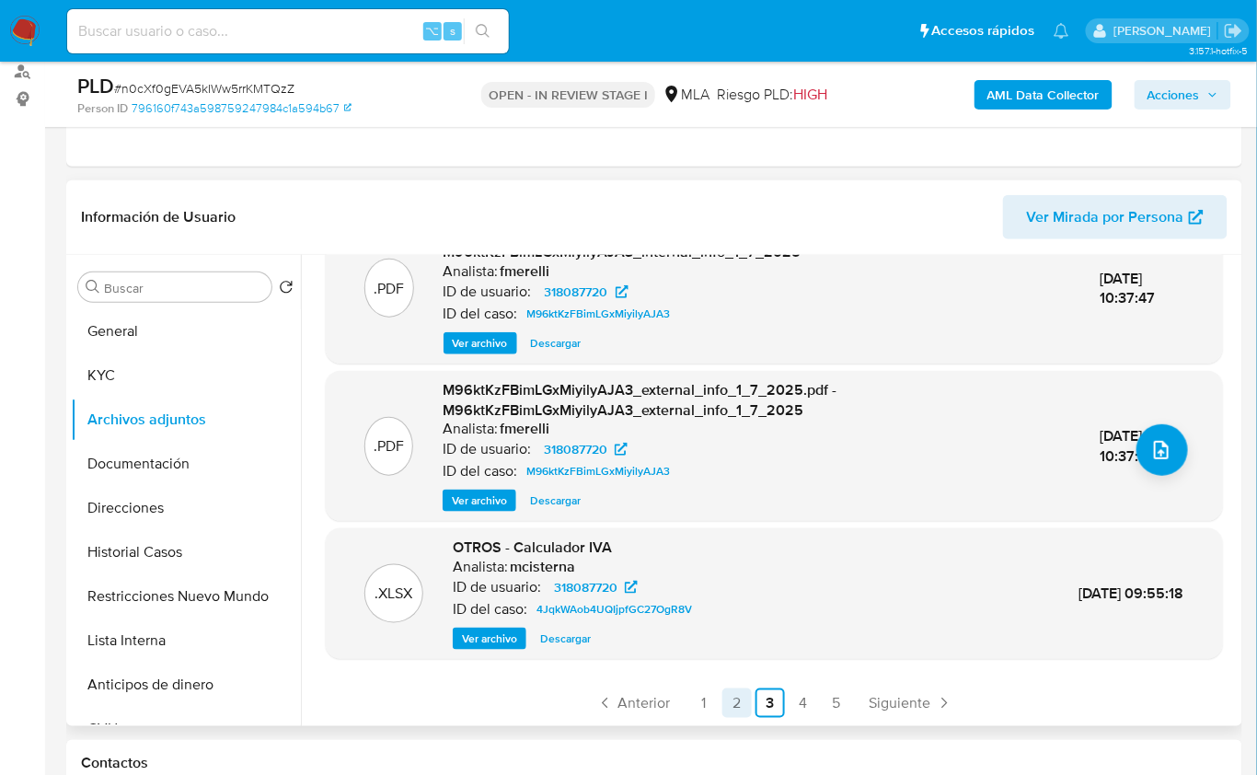
click at [731, 689] on link "2" at bounding box center [737, 703] width 29 height 29
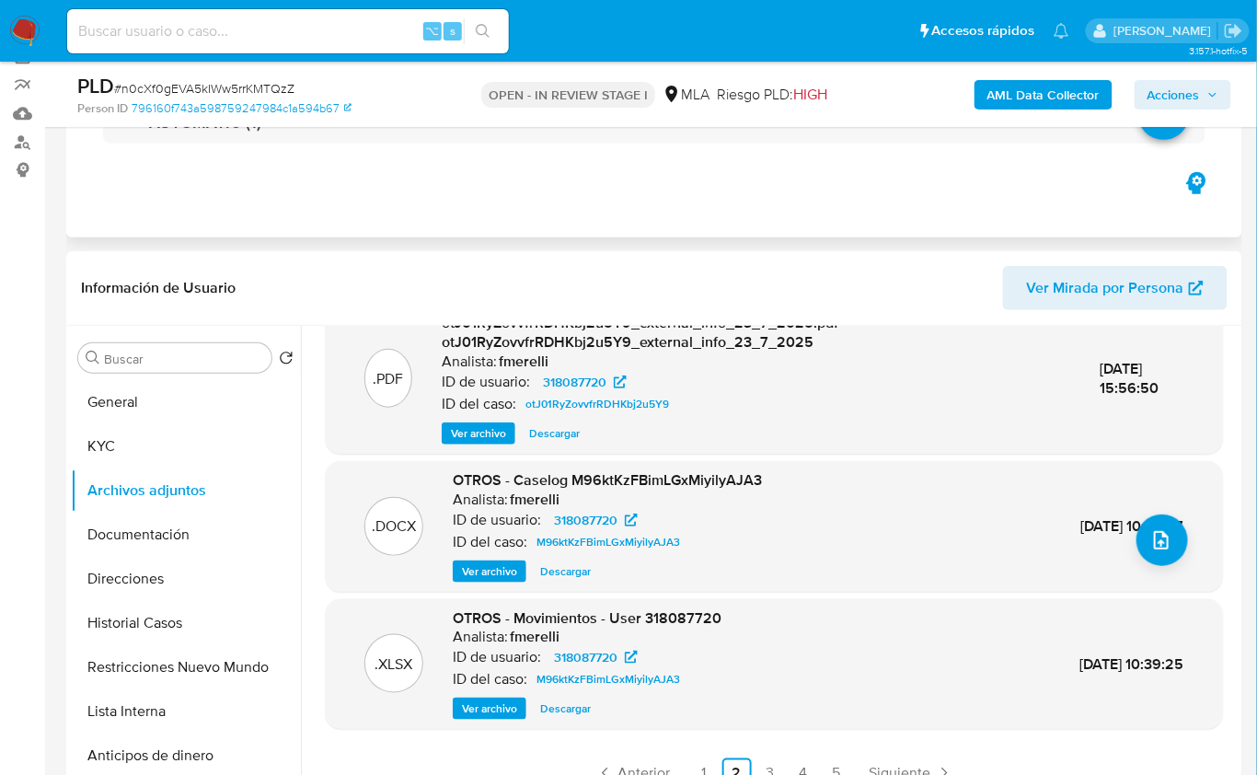
scroll to position [195, 0]
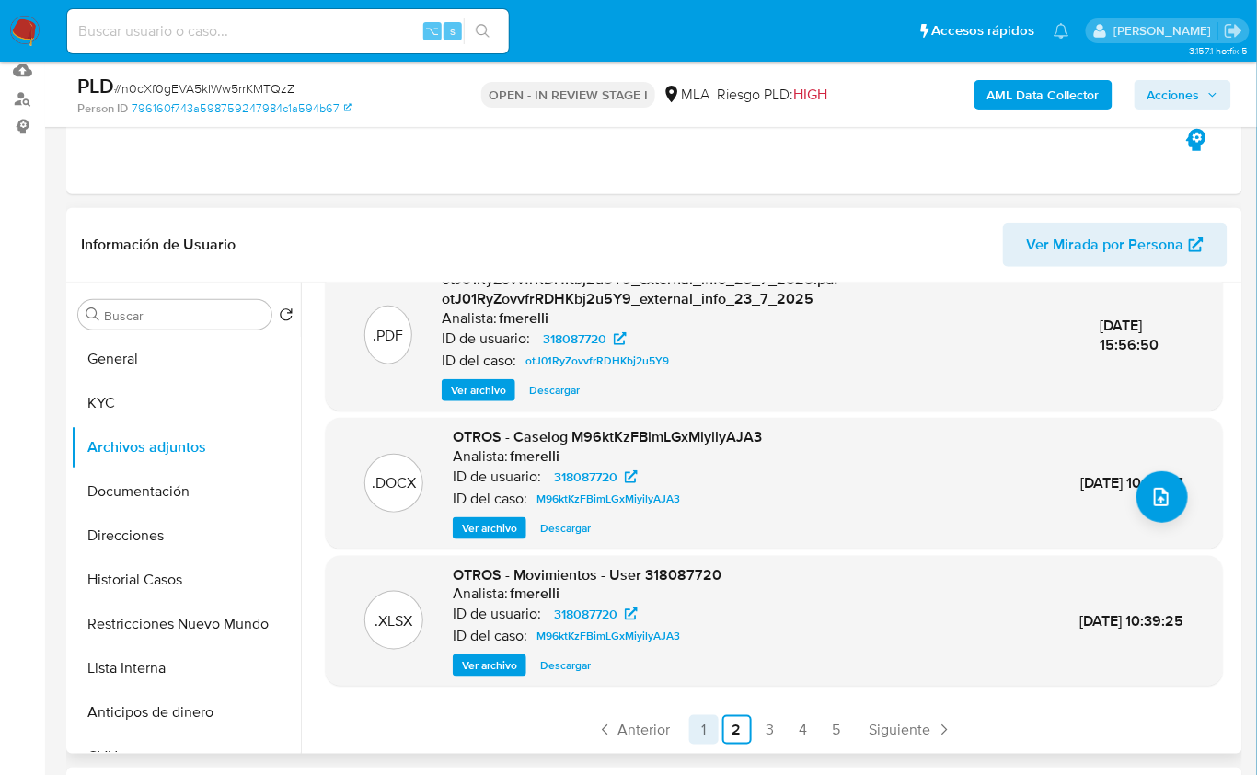
click at [703, 719] on link "1" at bounding box center [703, 729] width 29 height 29
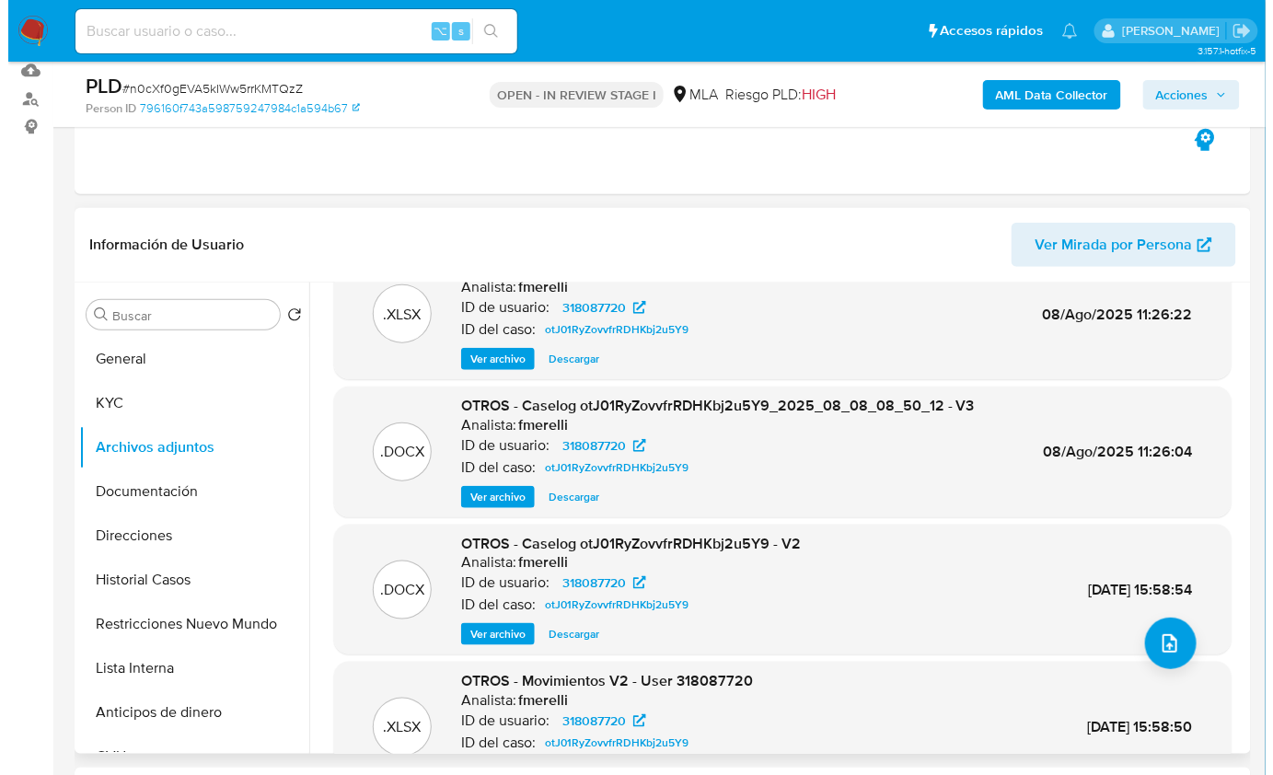
scroll to position [154, 0]
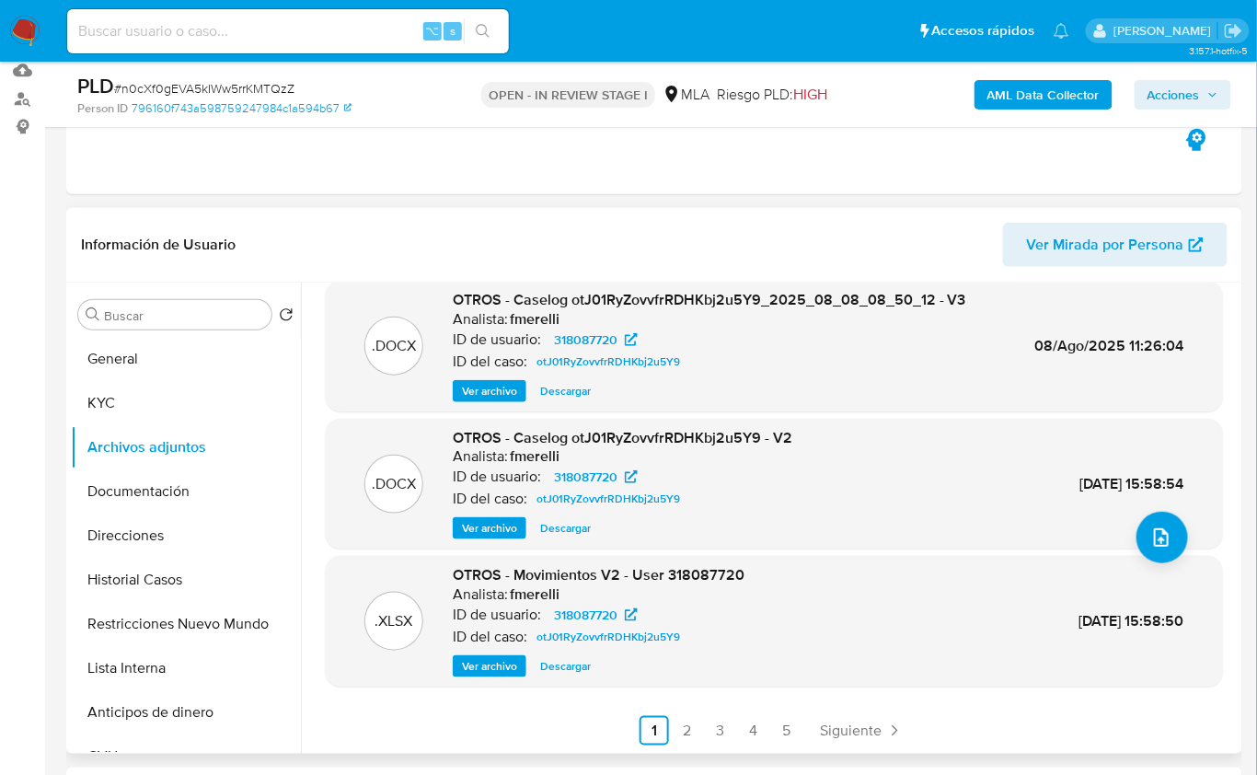
click at [496, 658] on span "Ver archivo" at bounding box center [489, 666] width 55 height 18
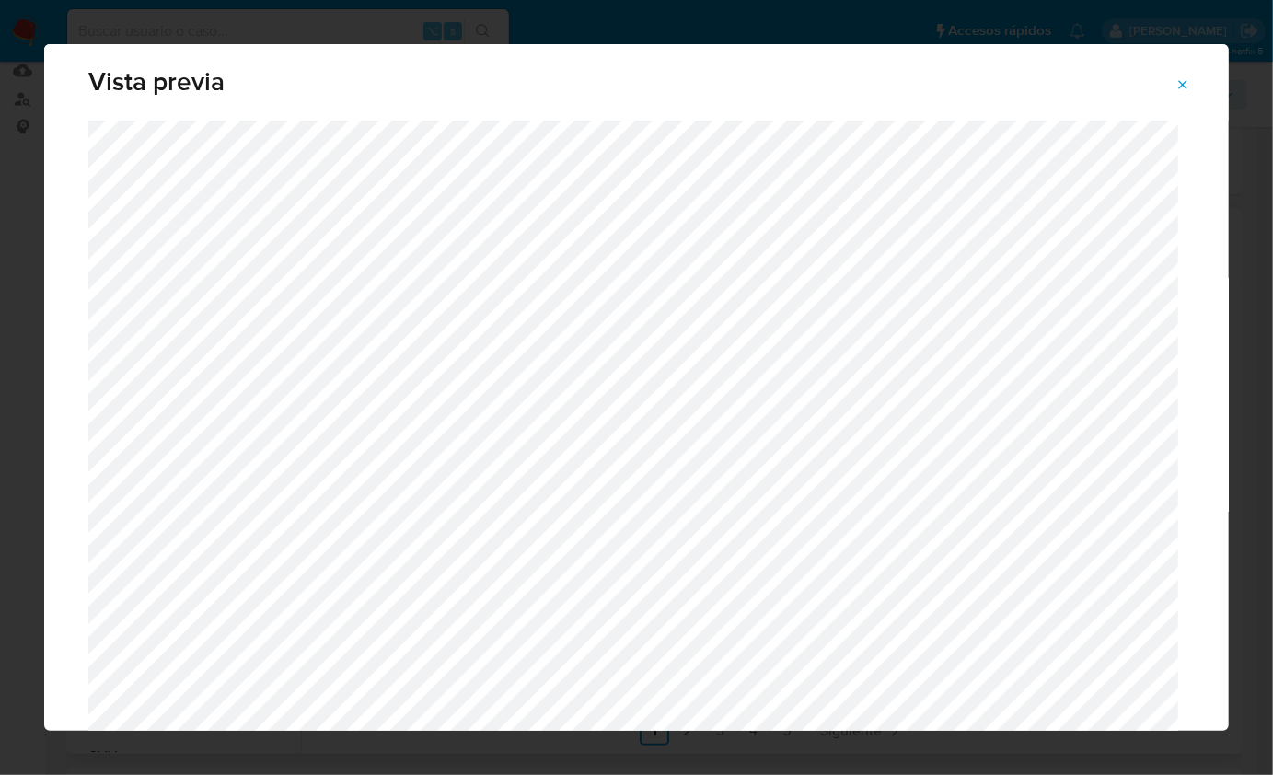
scroll to position [23, 0]
click at [1179, 81] on icon "Attachment preview" at bounding box center [1182, 84] width 15 height 15
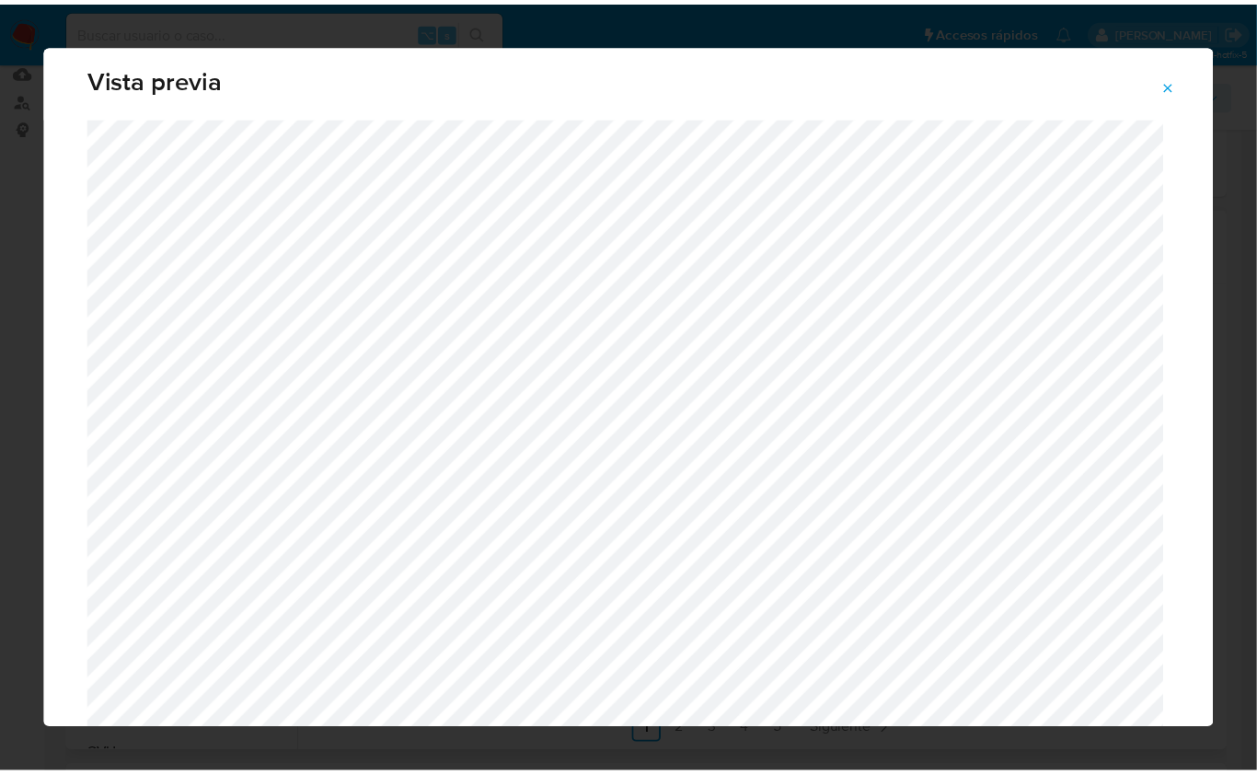
scroll to position [0, 0]
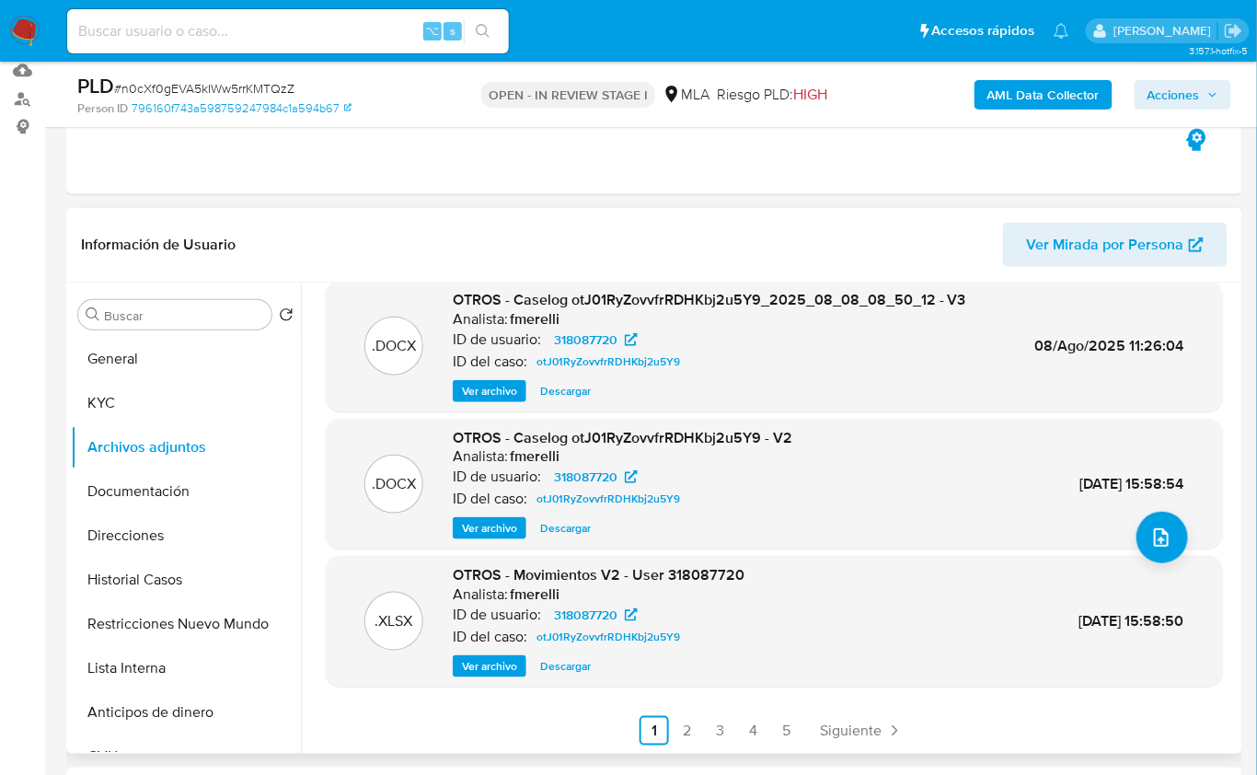
click at [561, 663] on span "Descargar" at bounding box center [565, 666] width 51 height 18
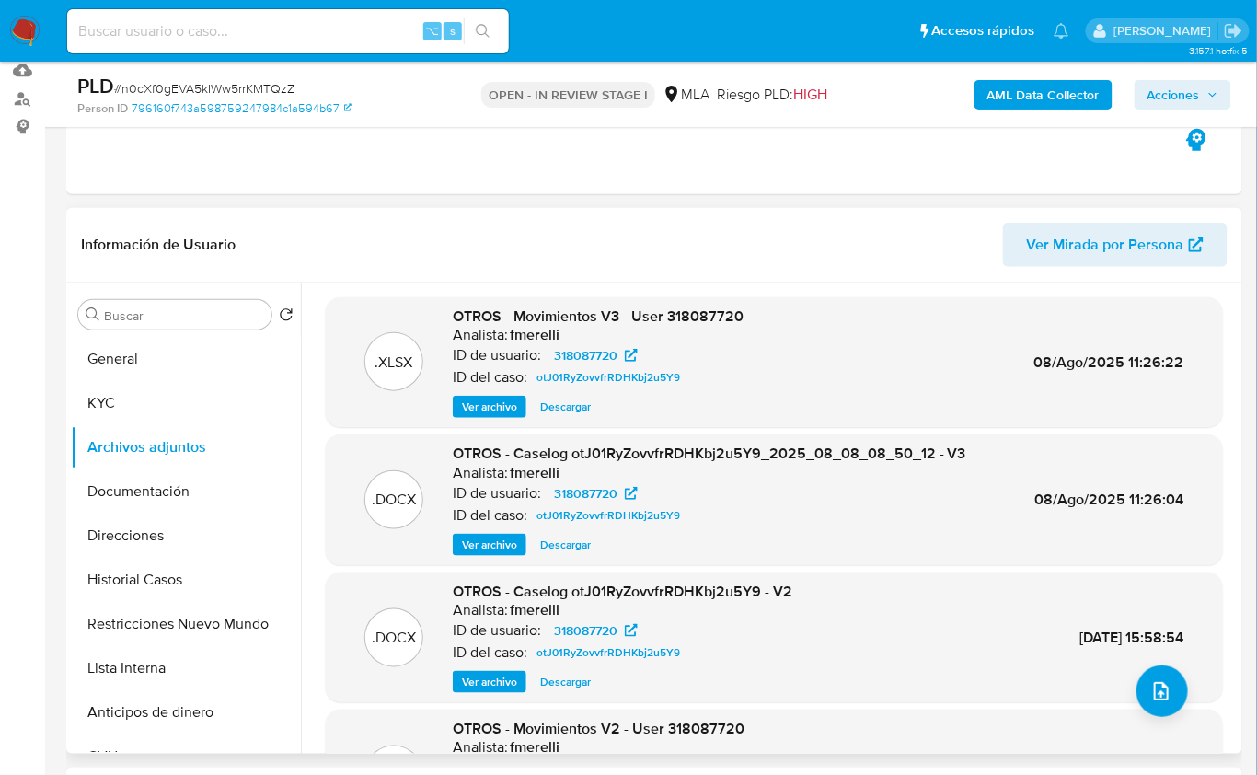
click at [564, 415] on span "Descargar" at bounding box center [565, 407] width 51 height 18
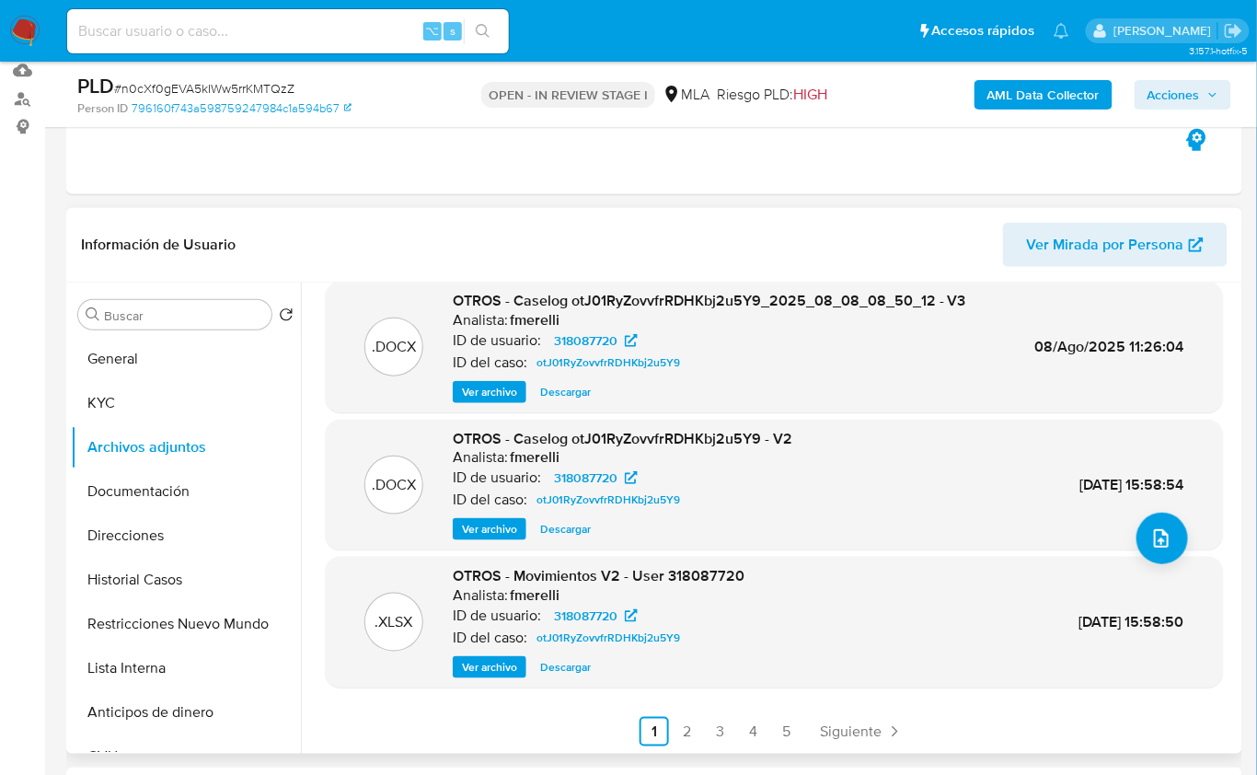
scroll to position [154, 0]
click at [717, 732] on link "3" at bounding box center [720, 730] width 29 height 29
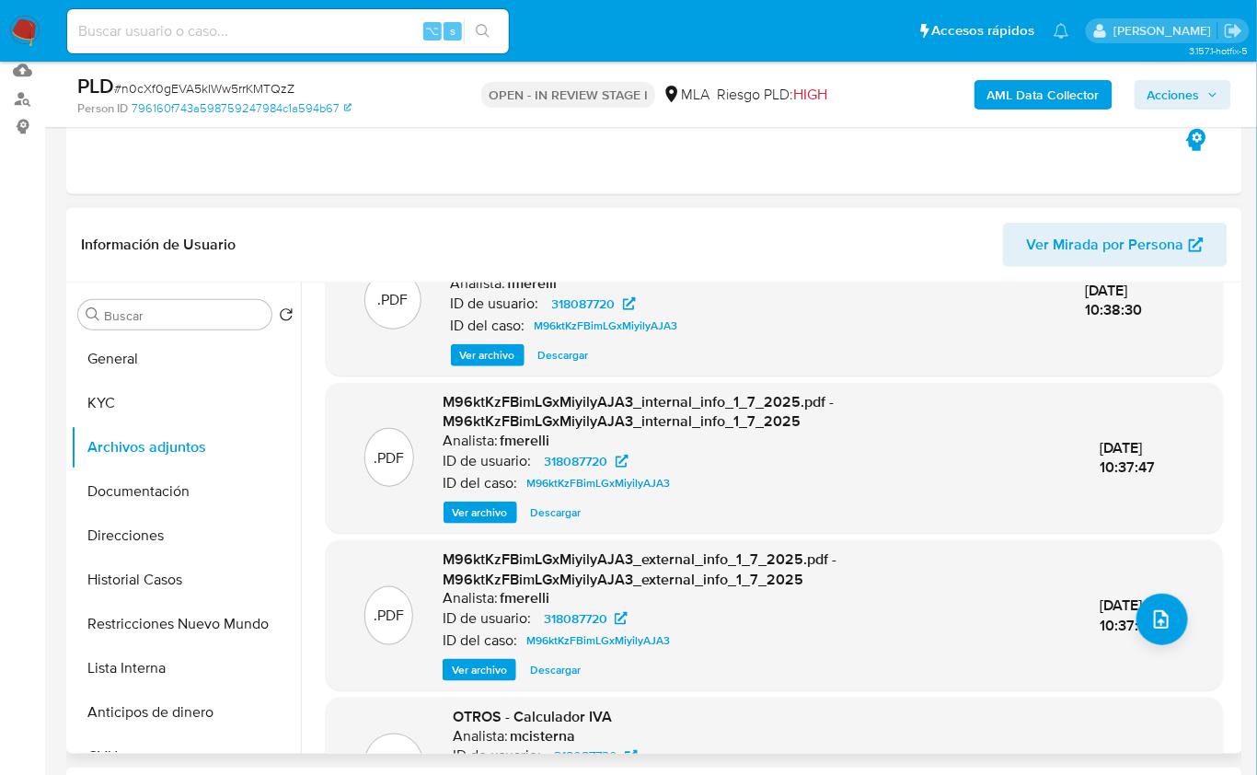
scroll to position [214, 0]
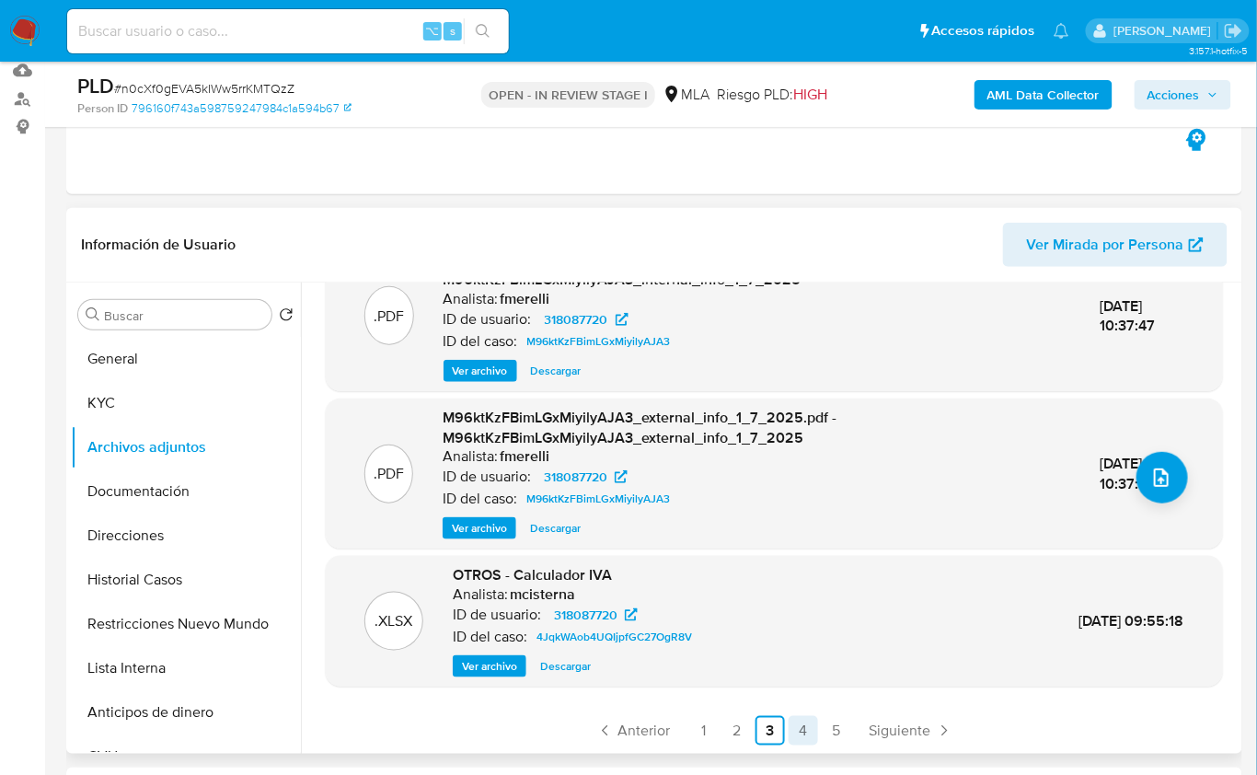
click at [789, 735] on link "4" at bounding box center [803, 730] width 29 height 29
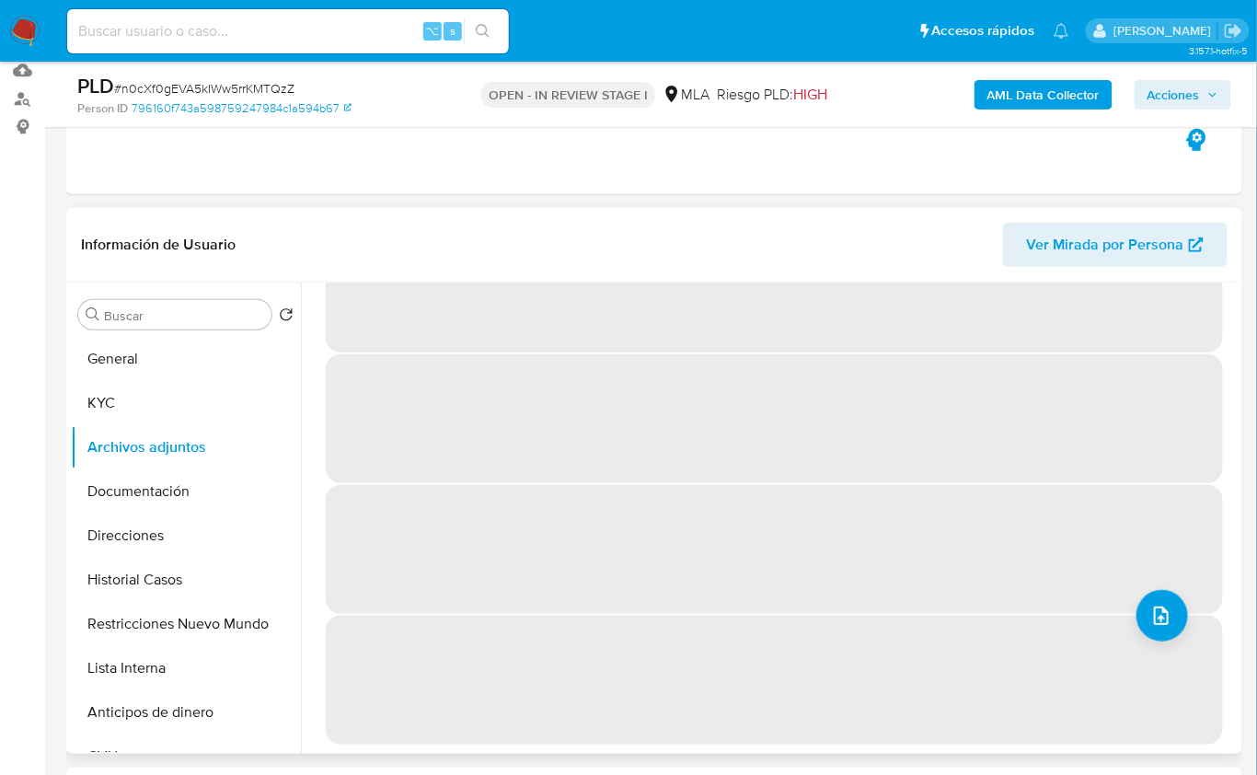
scroll to position [0, 0]
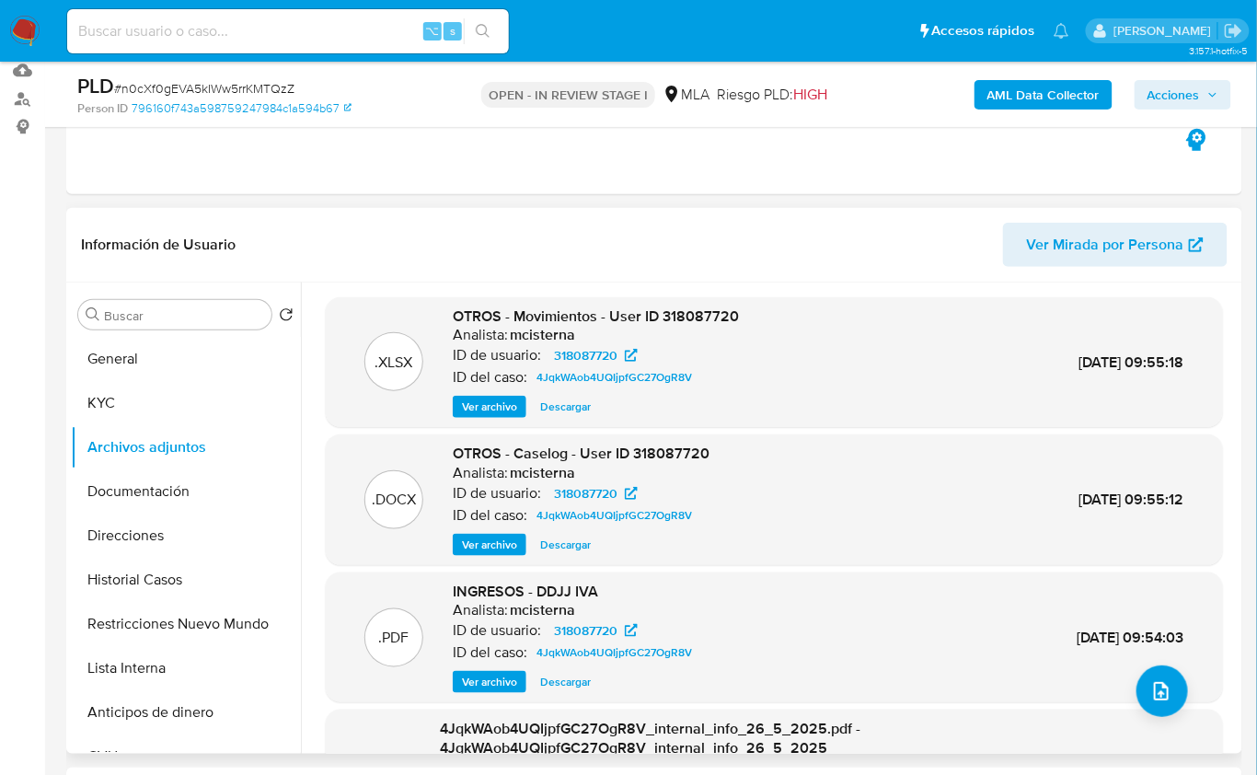
click at [578, 406] on span "Descargar" at bounding box center [565, 407] width 51 height 18
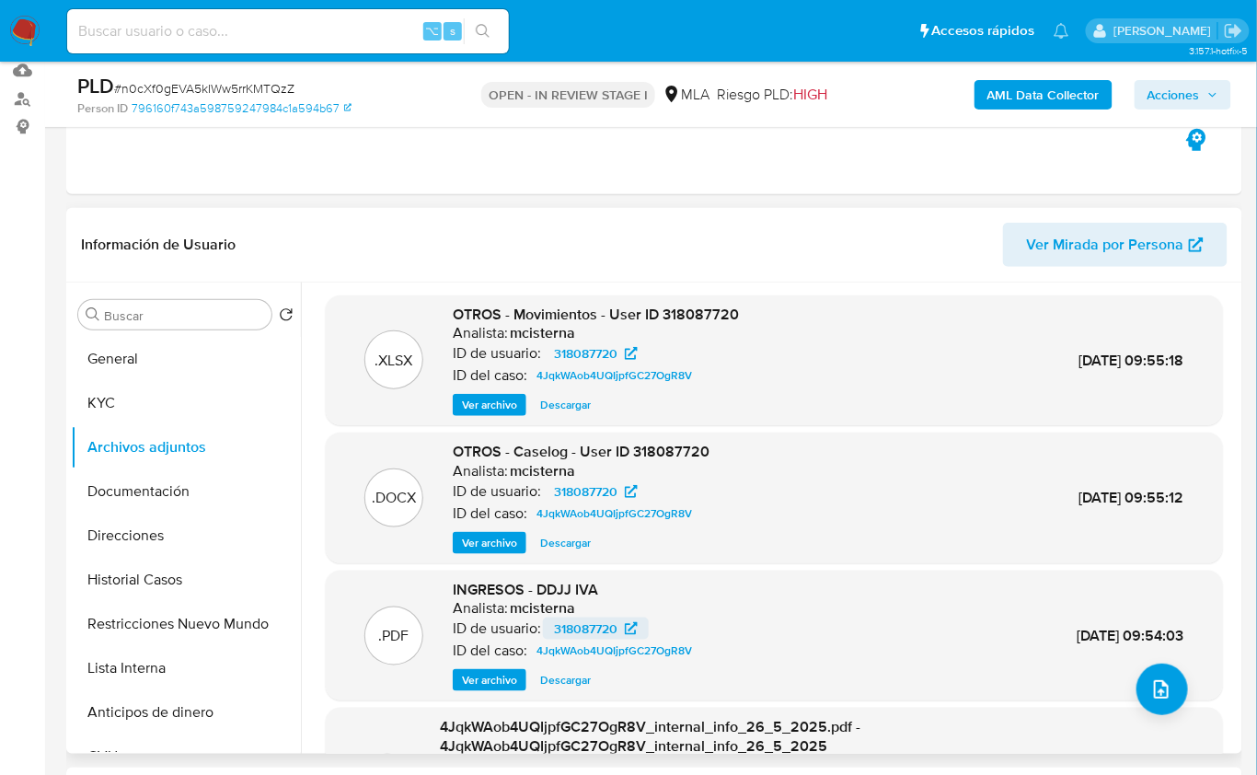
scroll to position [4, 0]
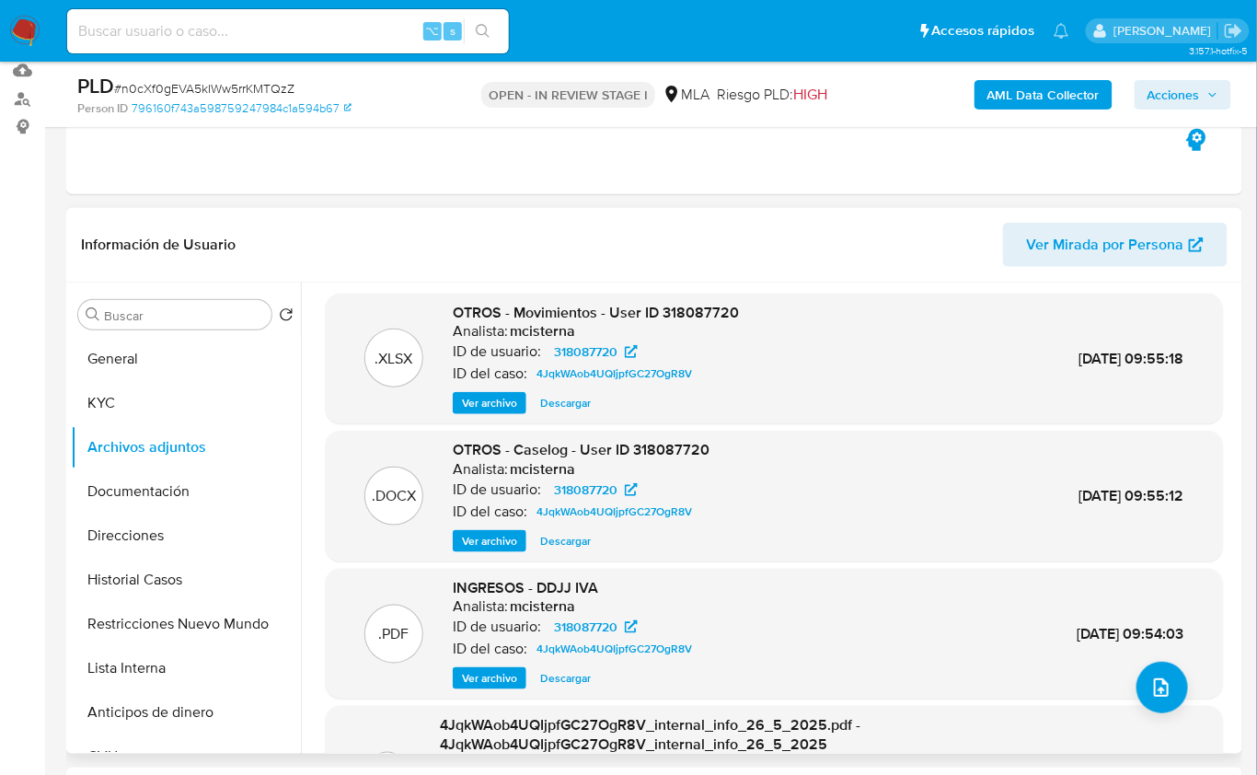
click at [500, 681] on span "Ver archivo" at bounding box center [489, 678] width 55 height 18
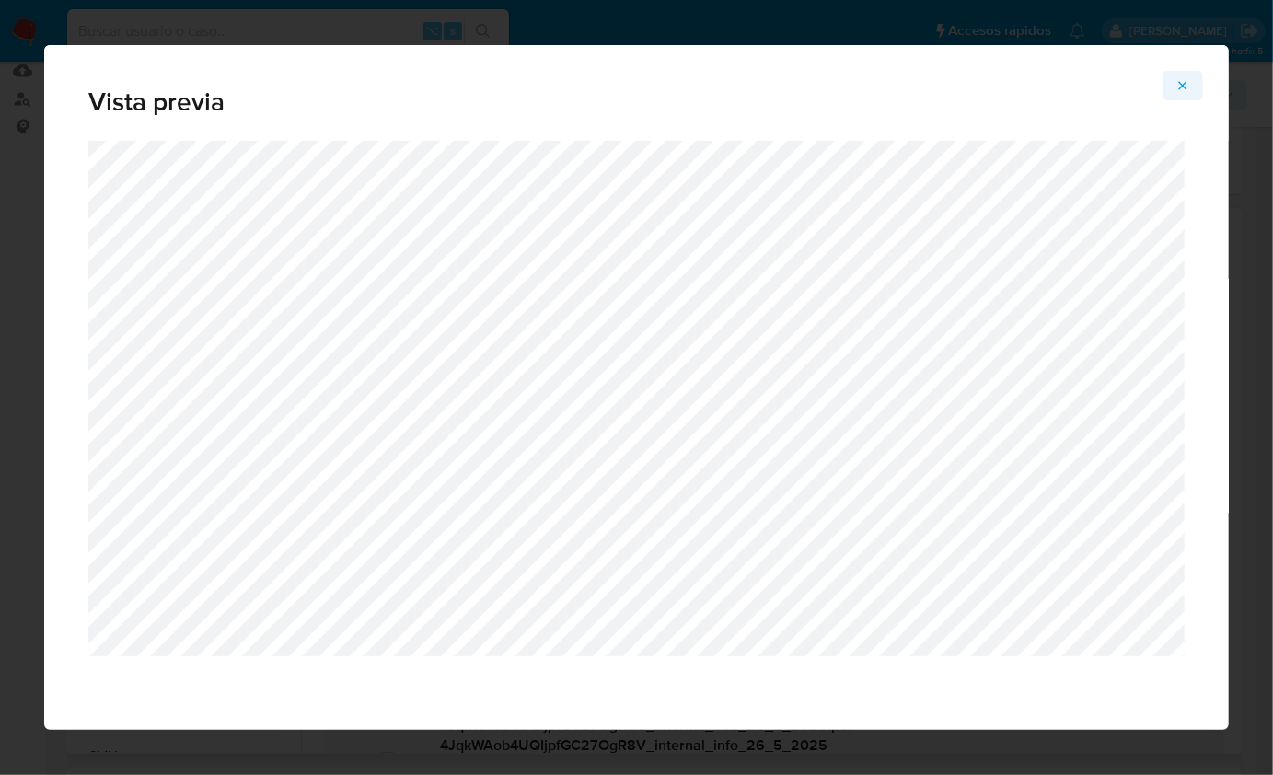
click at [1186, 83] on icon "Attachment preview" at bounding box center [1183, 85] width 8 height 8
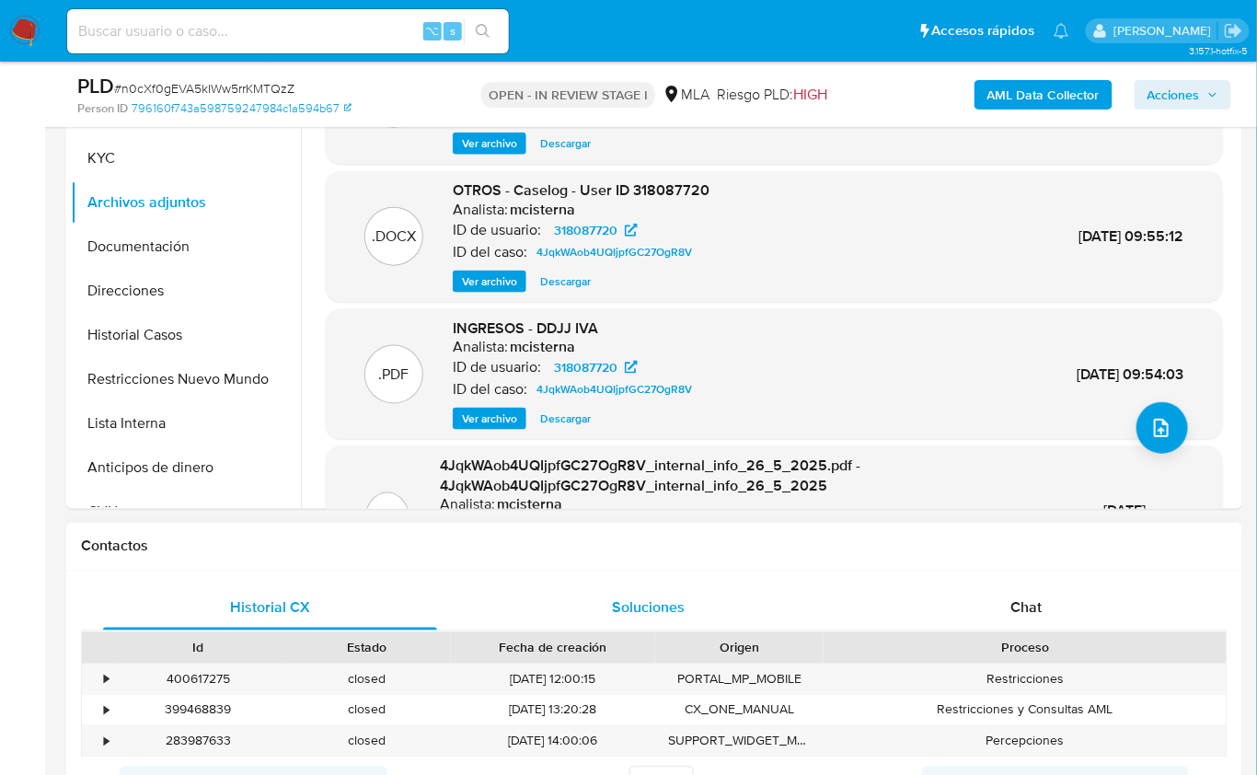
scroll to position [746, 0]
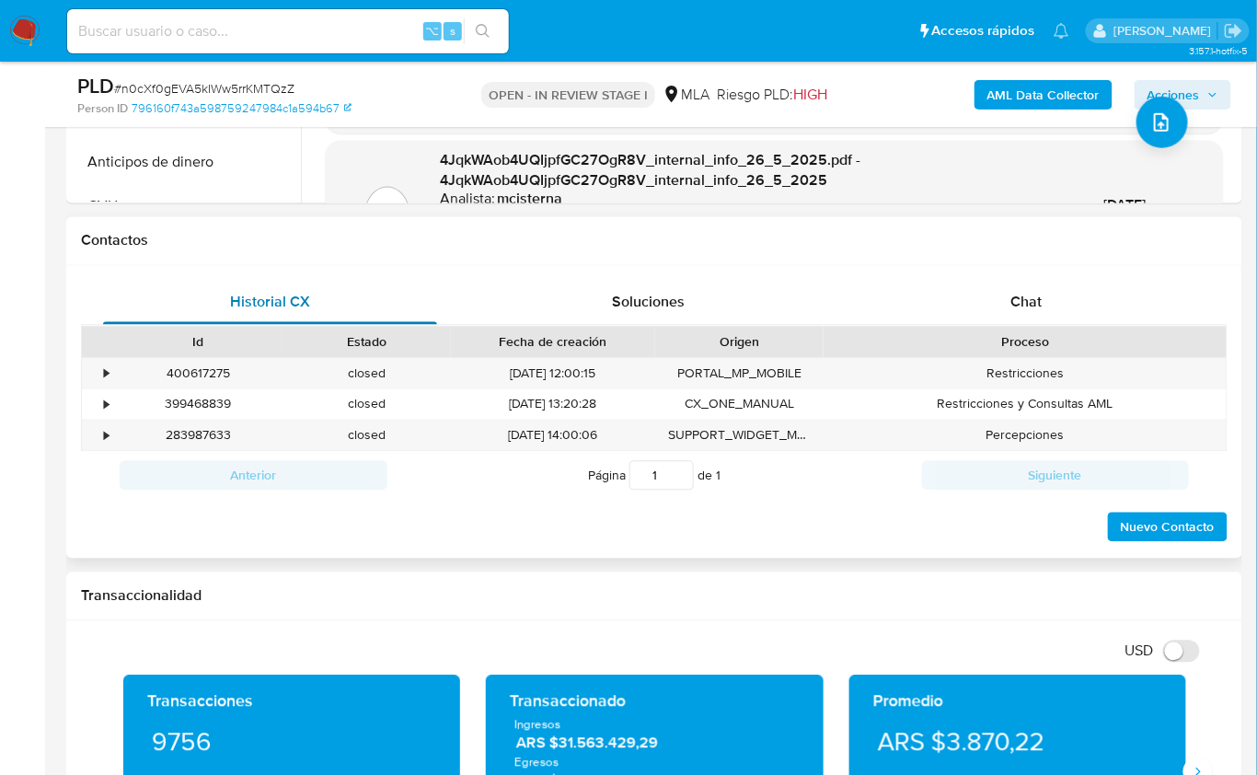
click at [334, 305] on div "Historial CX" at bounding box center [270, 303] width 334 height 44
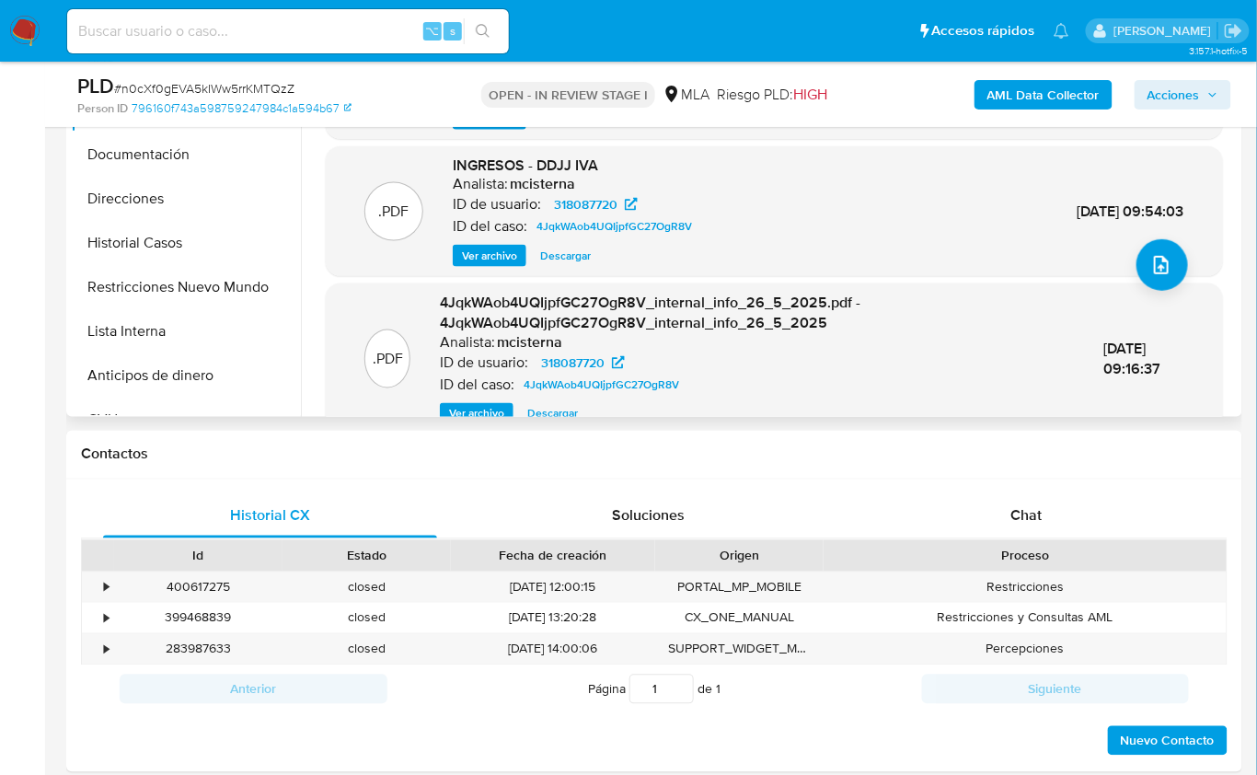
scroll to position [174, 0]
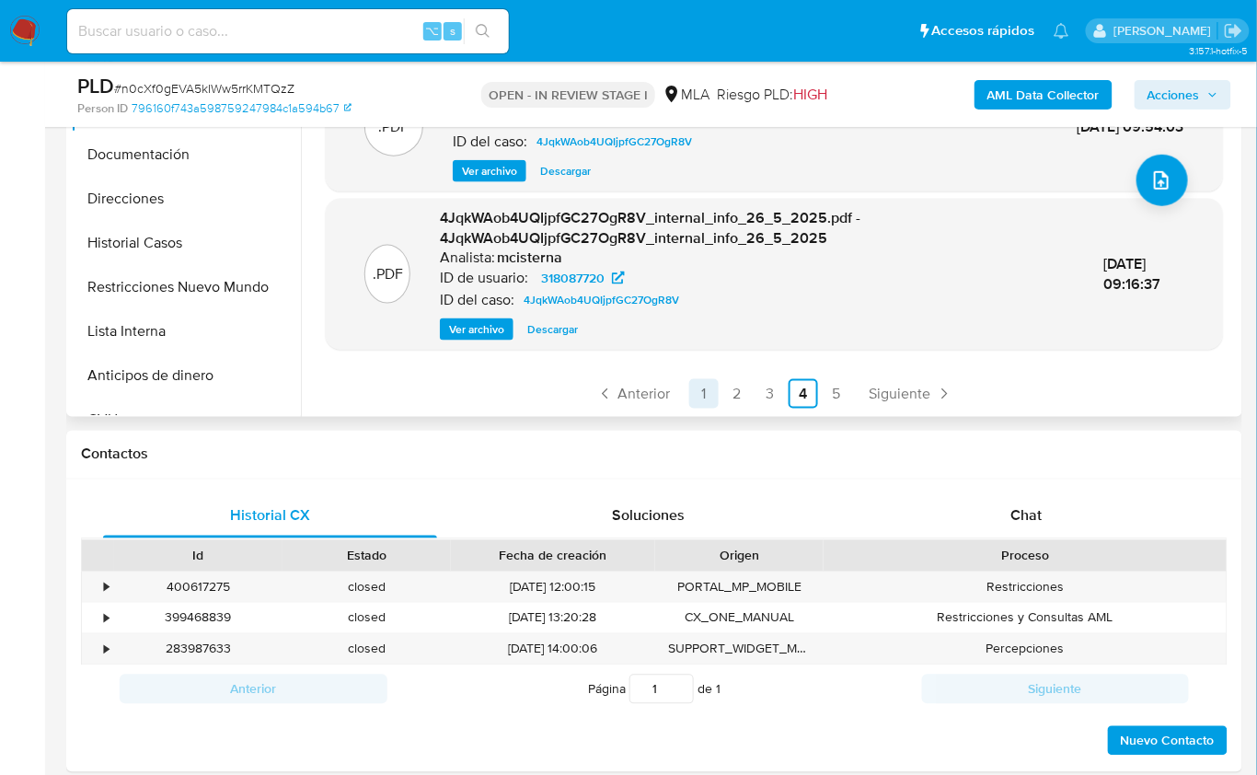
click at [694, 389] on link "1" at bounding box center [703, 393] width 29 height 29
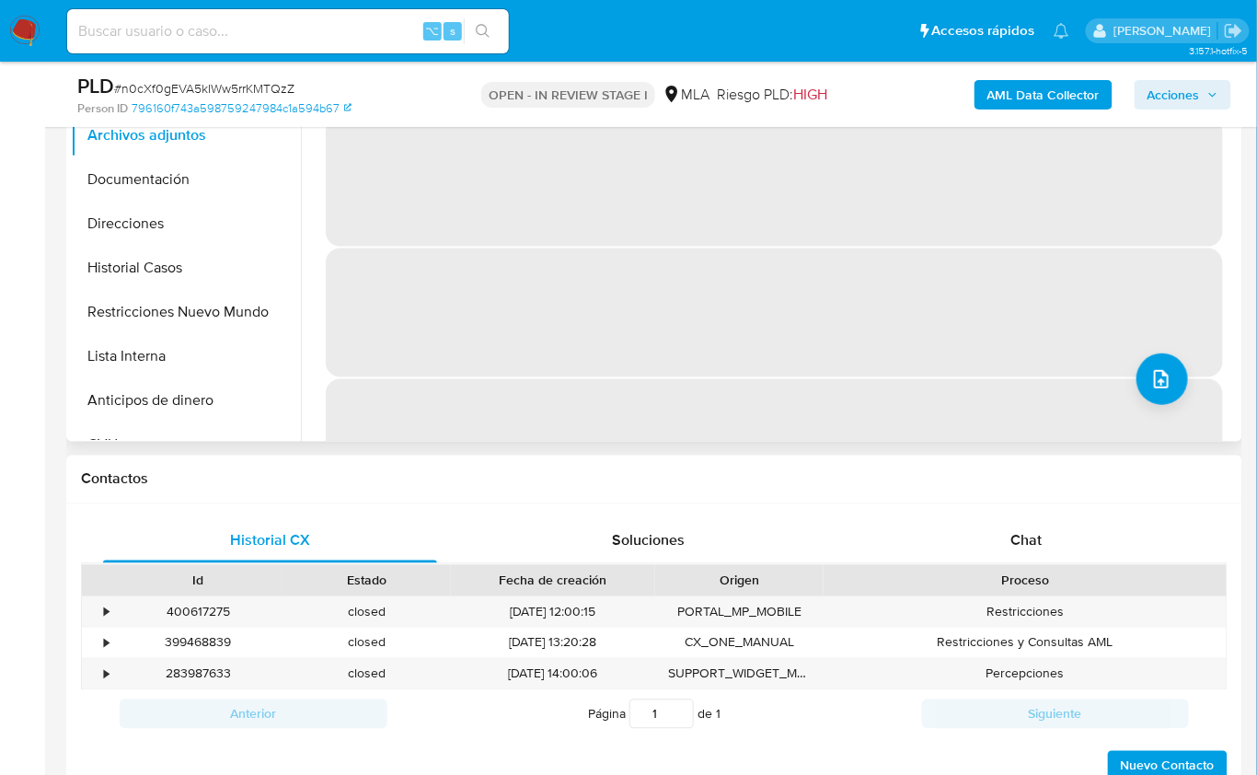
scroll to position [259, 0]
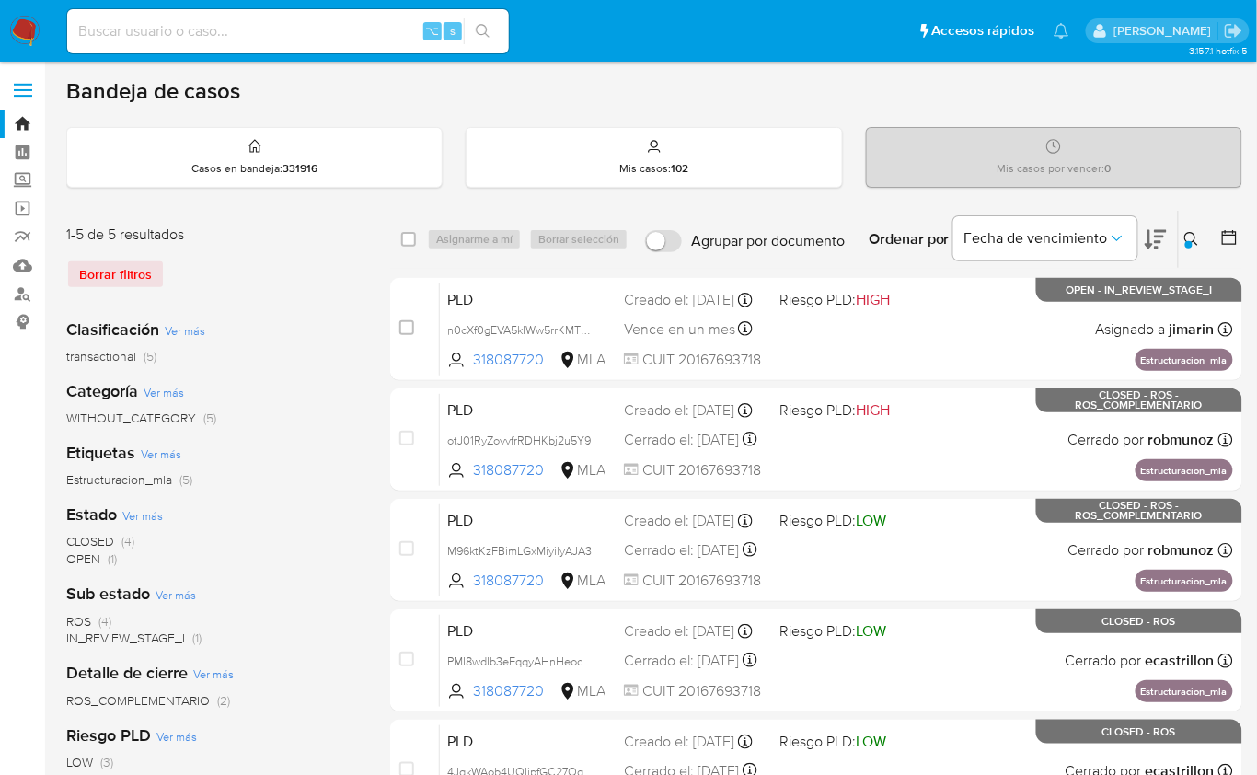
click at [1195, 236] on icon at bounding box center [1192, 239] width 15 height 15
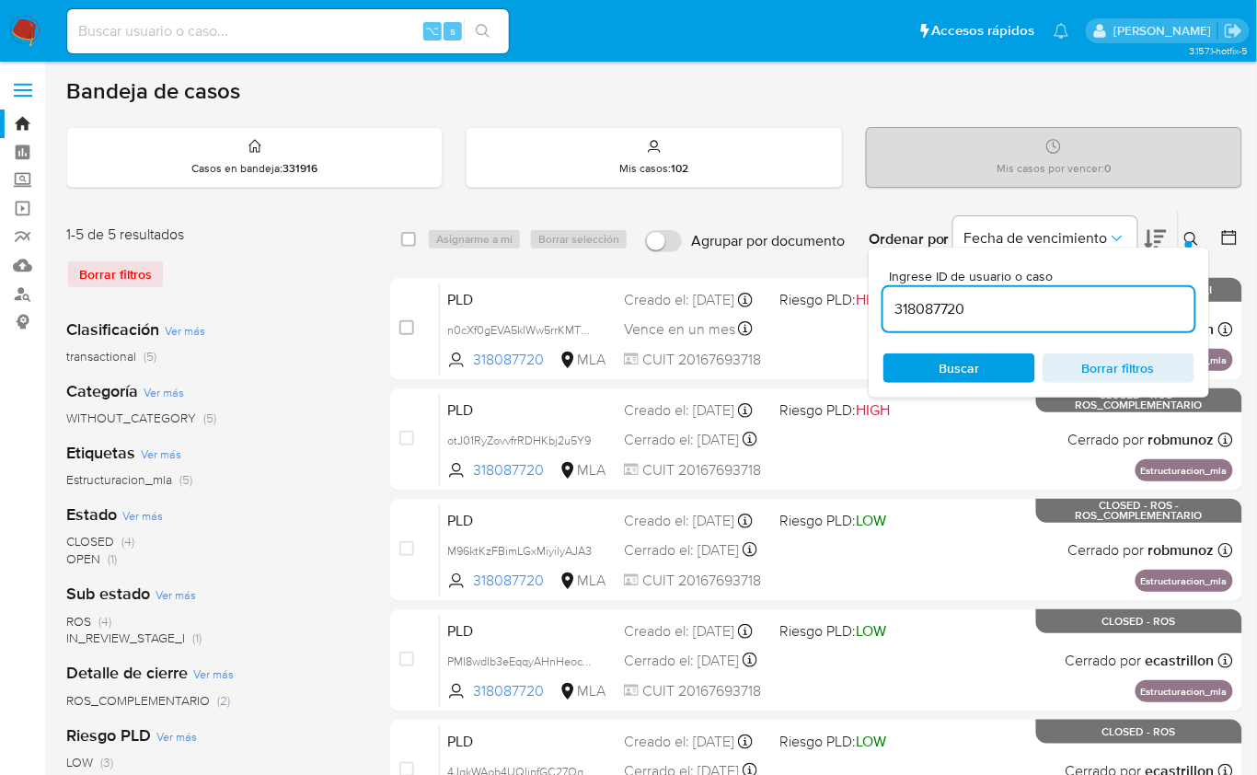
click at [1012, 306] on input "318087720" at bounding box center [1039, 309] width 311 height 24
type input "2369407249"
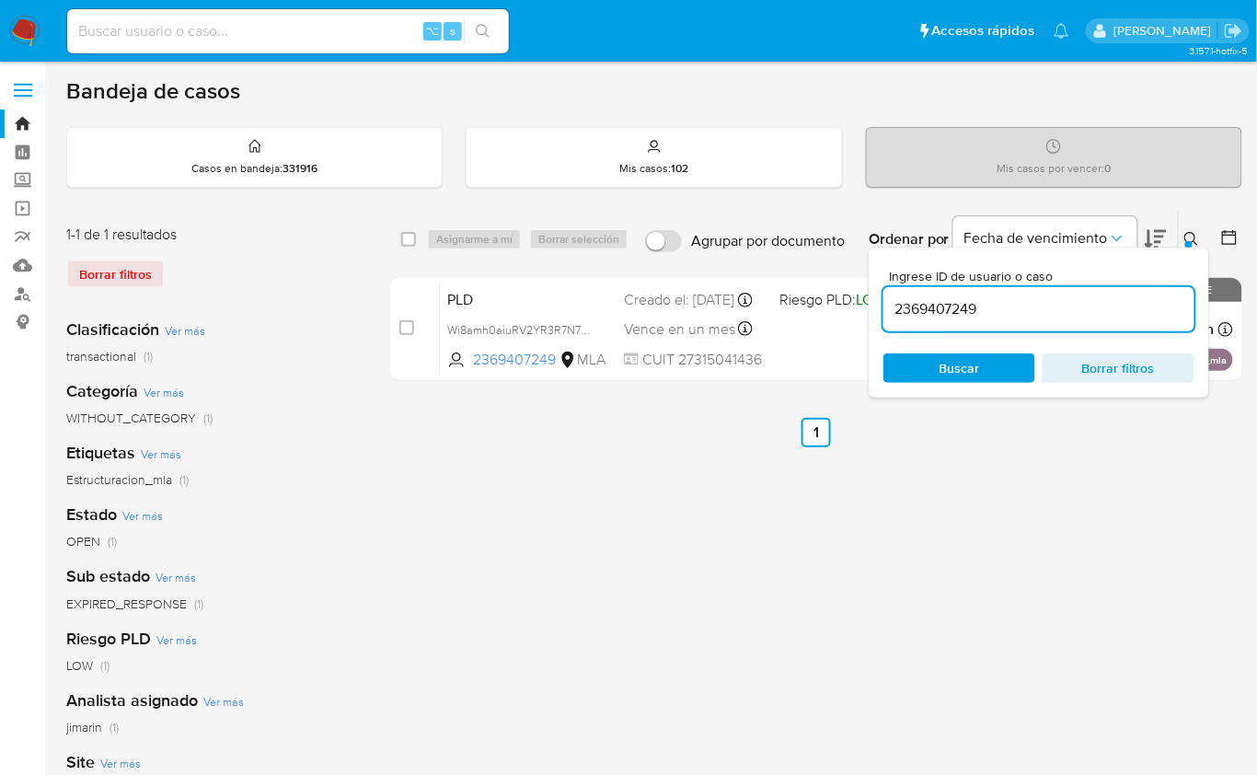
click at [1186, 237] on icon at bounding box center [1192, 239] width 14 height 14
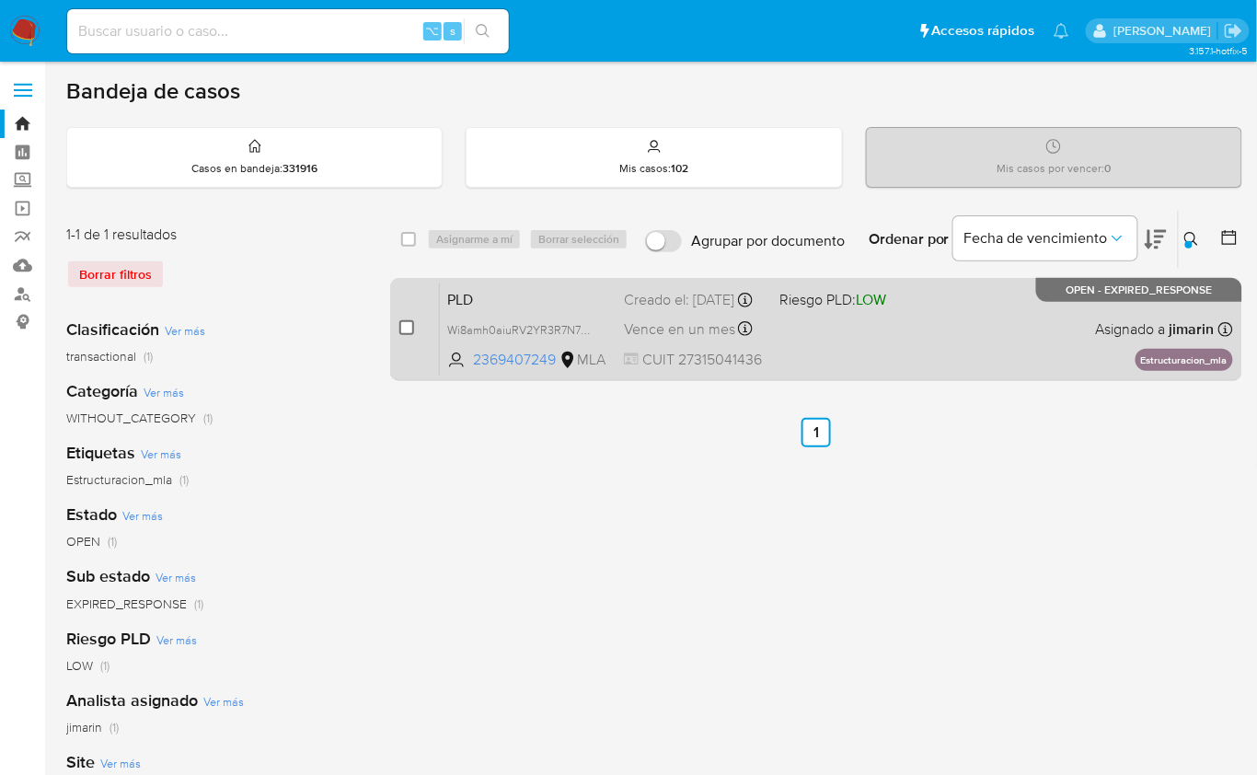
click at [411, 322] on input "checkbox" at bounding box center [406, 327] width 15 height 15
checkbox input "true"
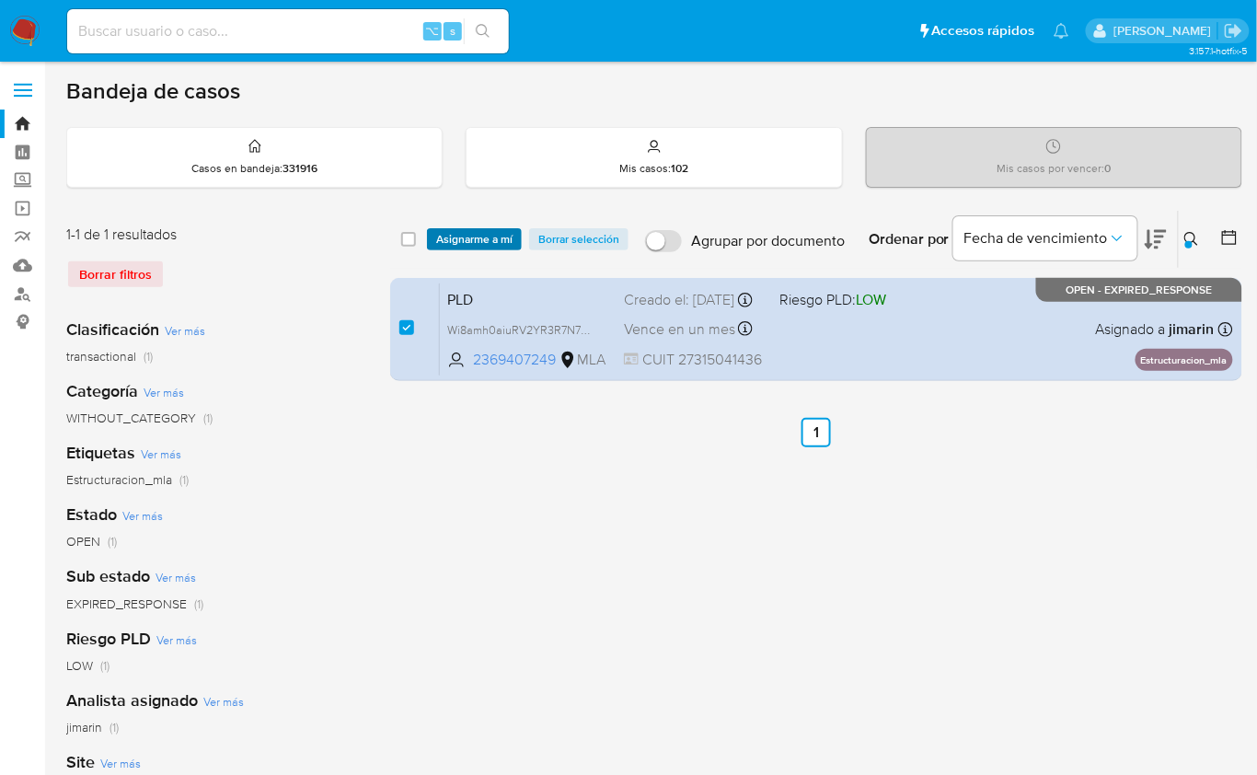
click at [473, 245] on span "Asignarme a mí" at bounding box center [474, 239] width 76 height 18
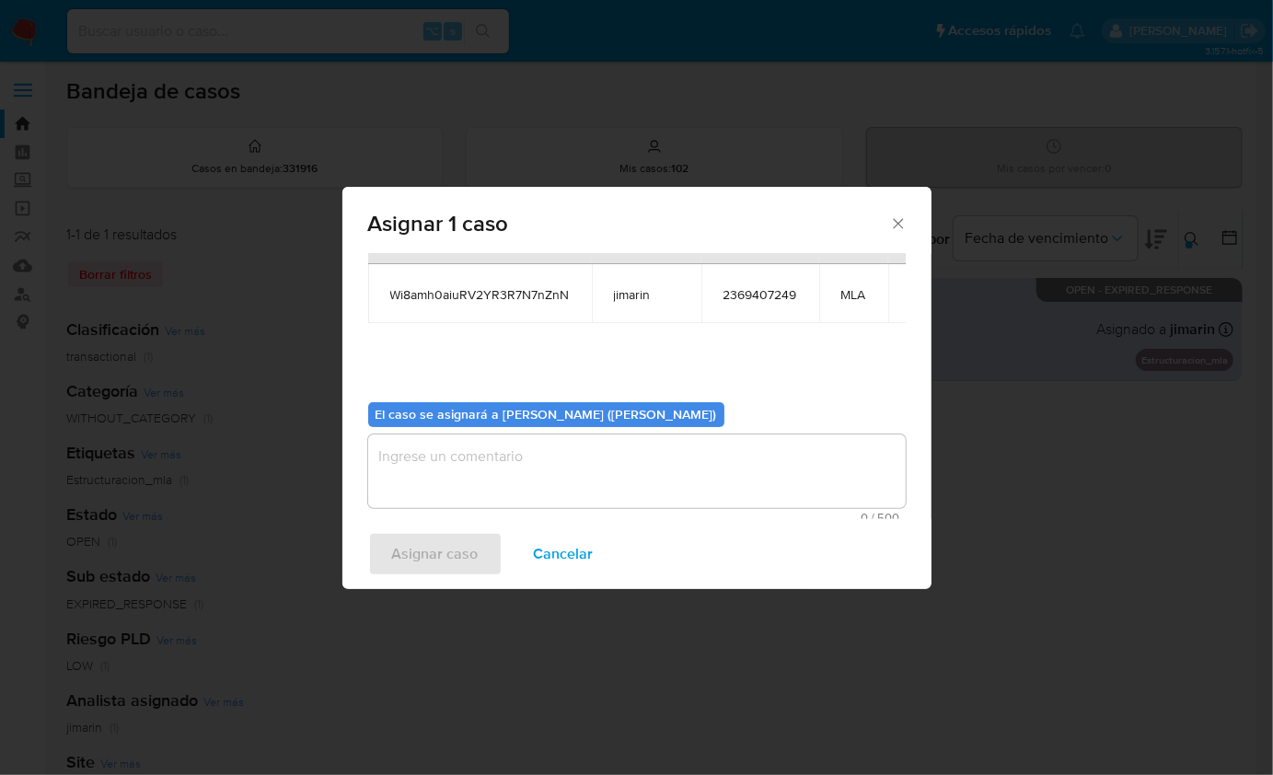
scroll to position [94, 0]
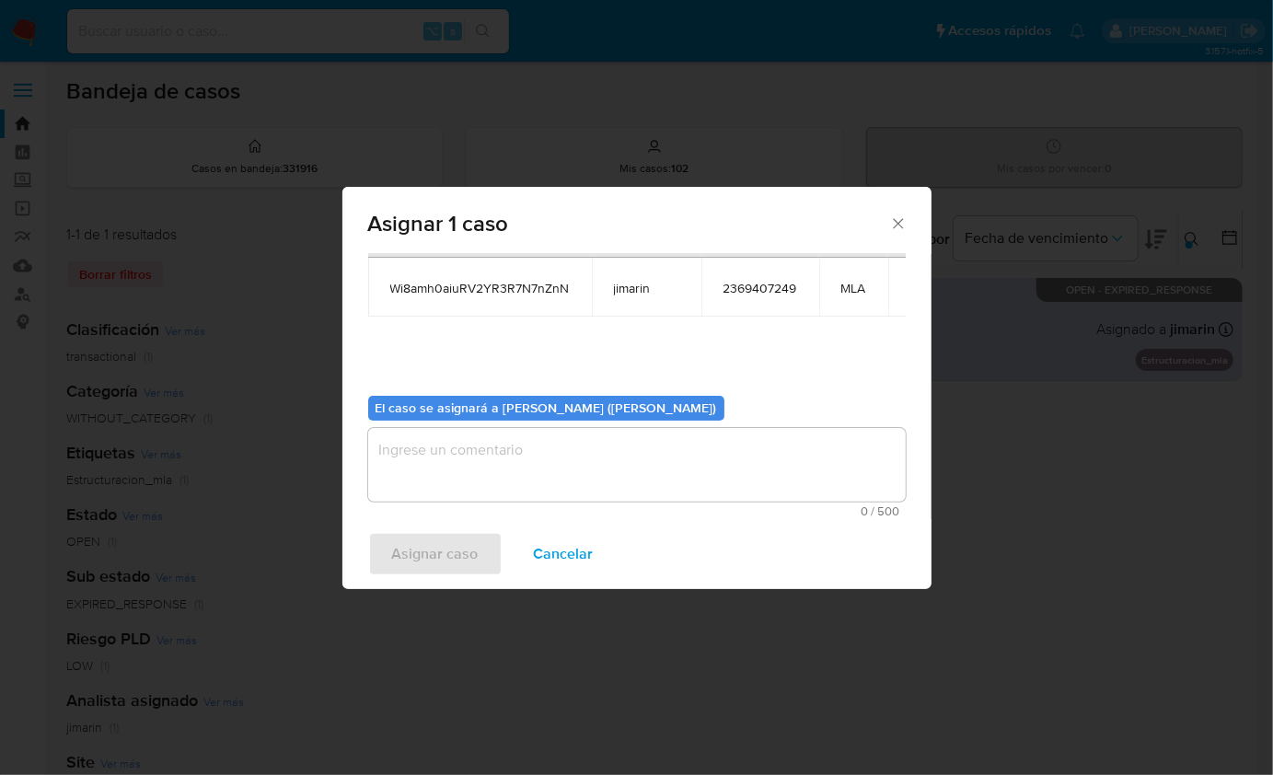
click at [503, 442] on textarea "assign-modal" at bounding box center [637, 465] width 538 height 74
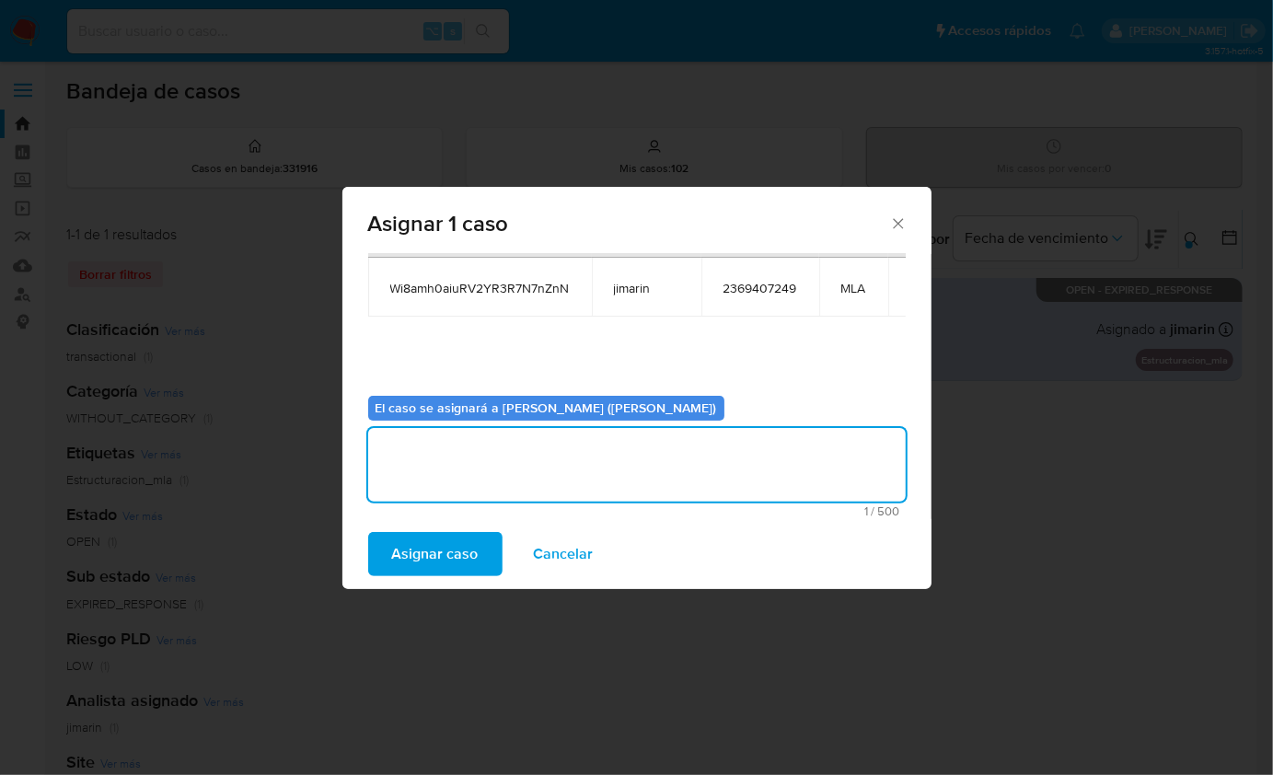
click at [452, 544] on span "Asignar caso" at bounding box center [435, 554] width 87 height 41
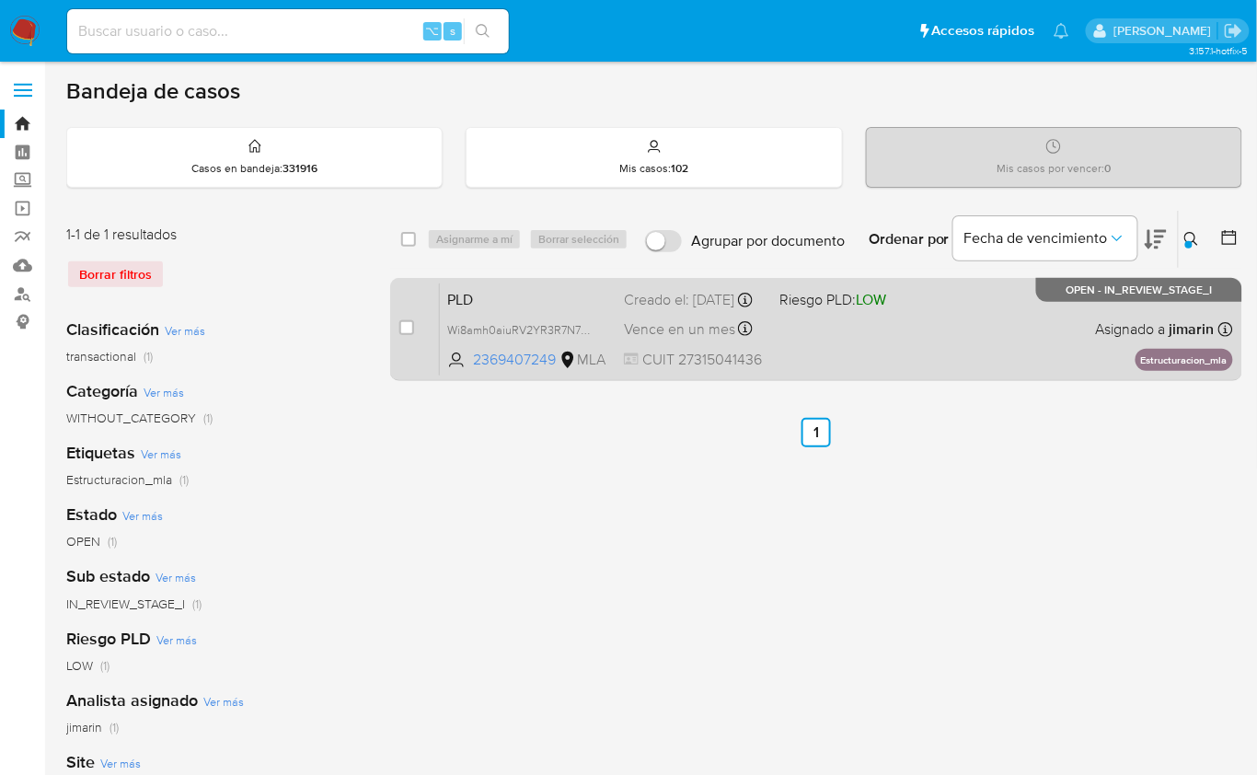
click at [1043, 359] on div "PLD Wi8amh0aiuRV2YR3R7N7nZnN 2369407249 MLA Riesgo PLD: LOW Creado el: [DATE] C…" at bounding box center [836, 329] width 793 height 93
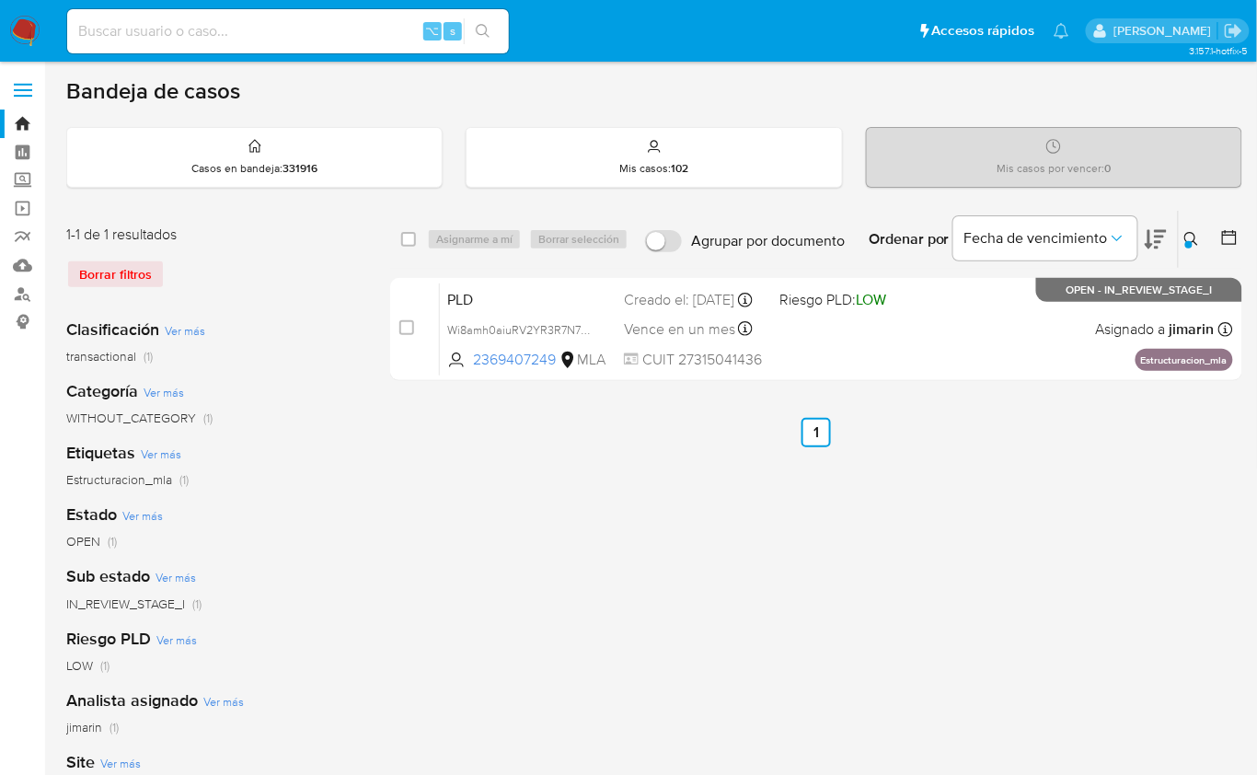
click at [1187, 236] on icon at bounding box center [1192, 239] width 15 height 15
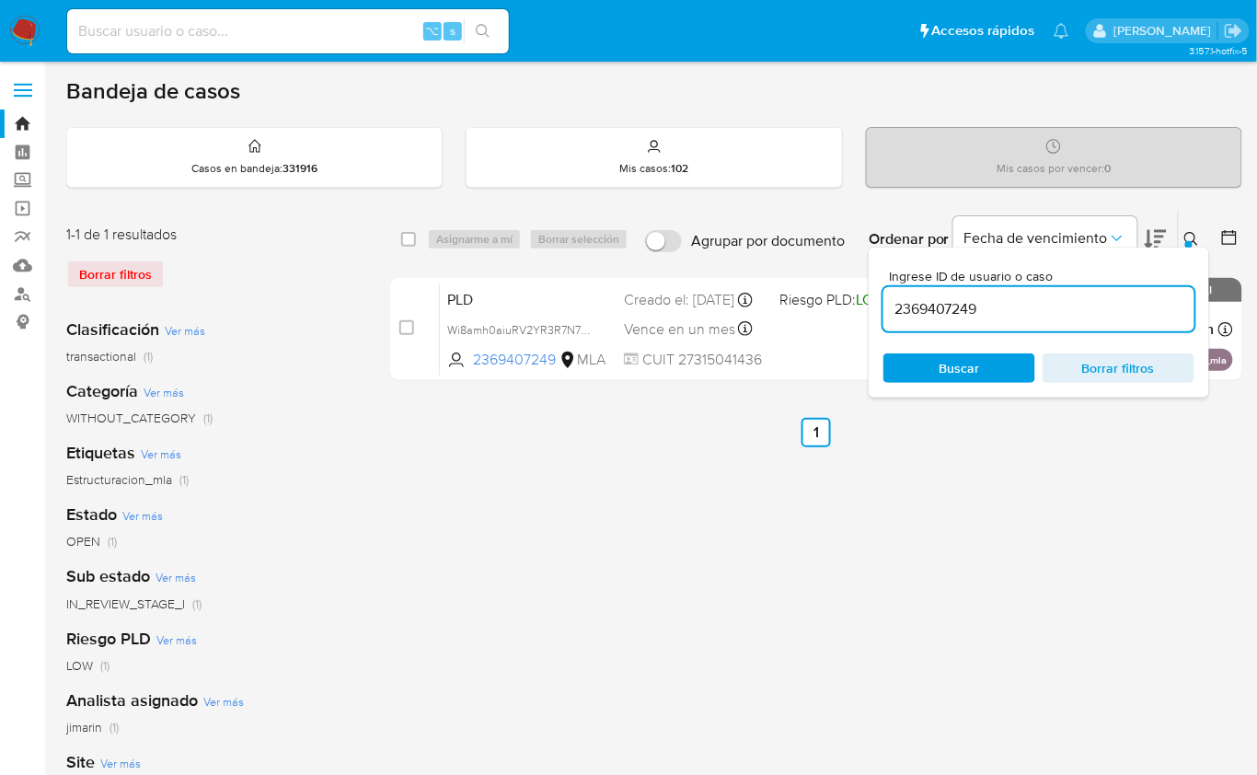
click at [1098, 298] on input "2369407249" at bounding box center [1039, 309] width 311 height 24
type input "2400371353"
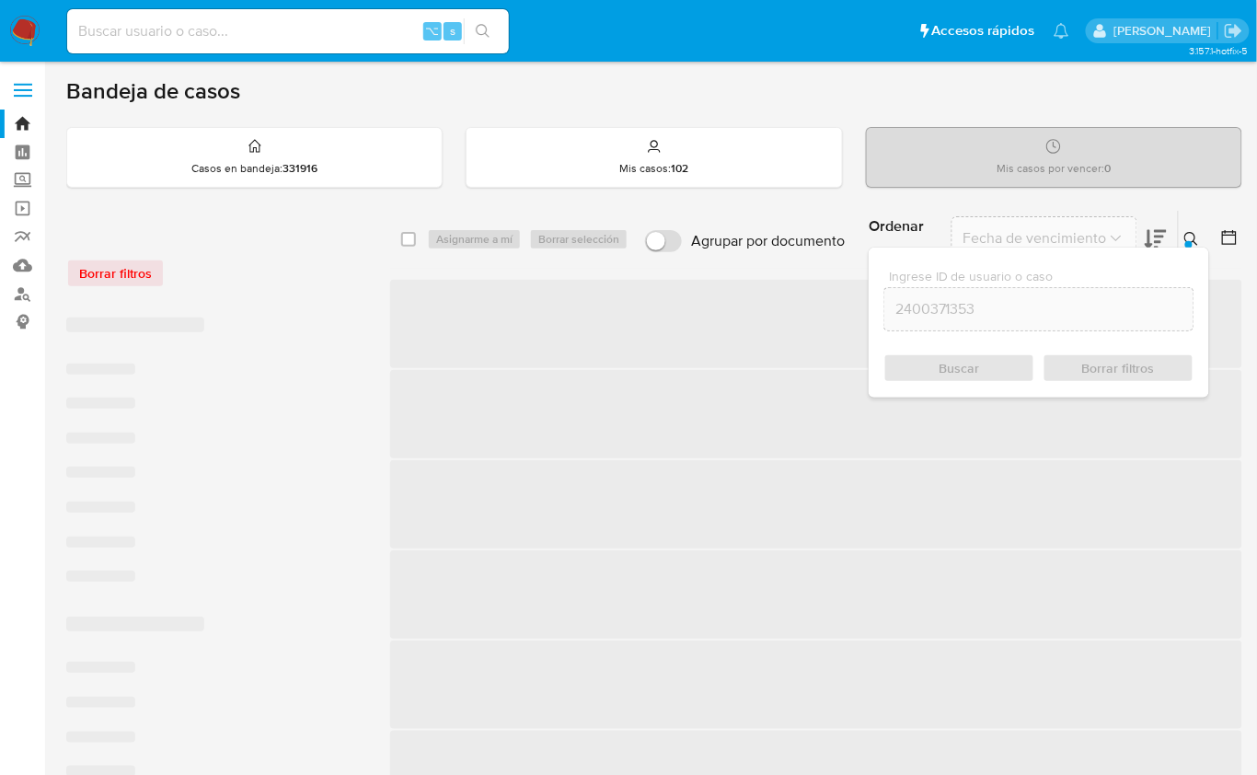
click at [1195, 237] on icon at bounding box center [1192, 239] width 14 height 14
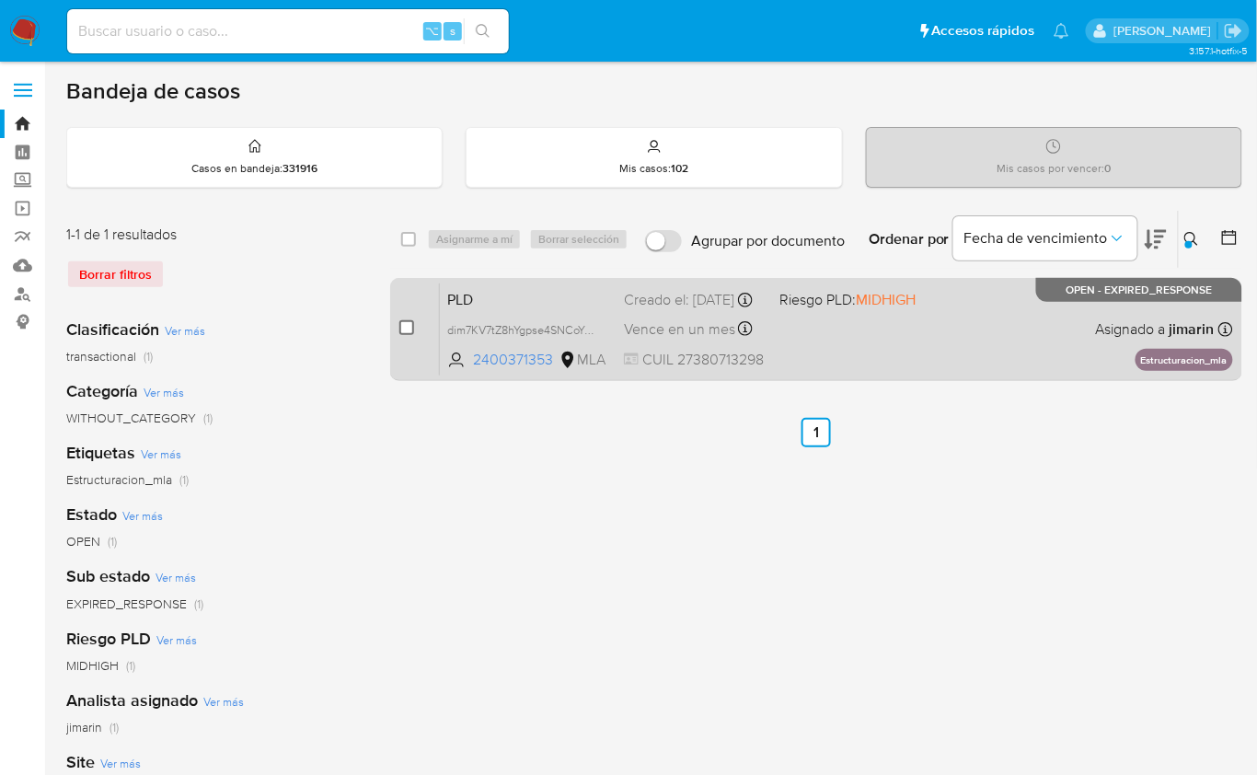
click at [403, 323] on input "checkbox" at bounding box center [406, 327] width 15 height 15
checkbox input "true"
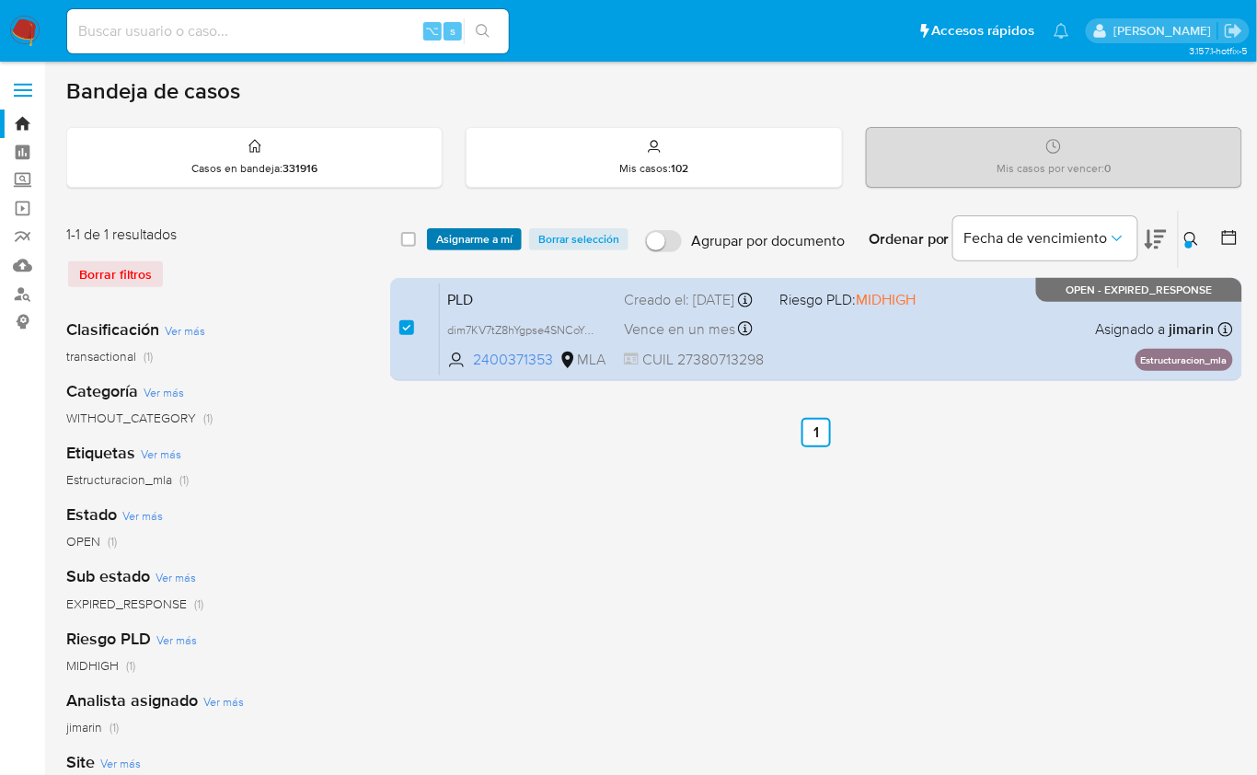
click at [464, 244] on span "Asignarme a mí" at bounding box center [474, 239] width 76 height 18
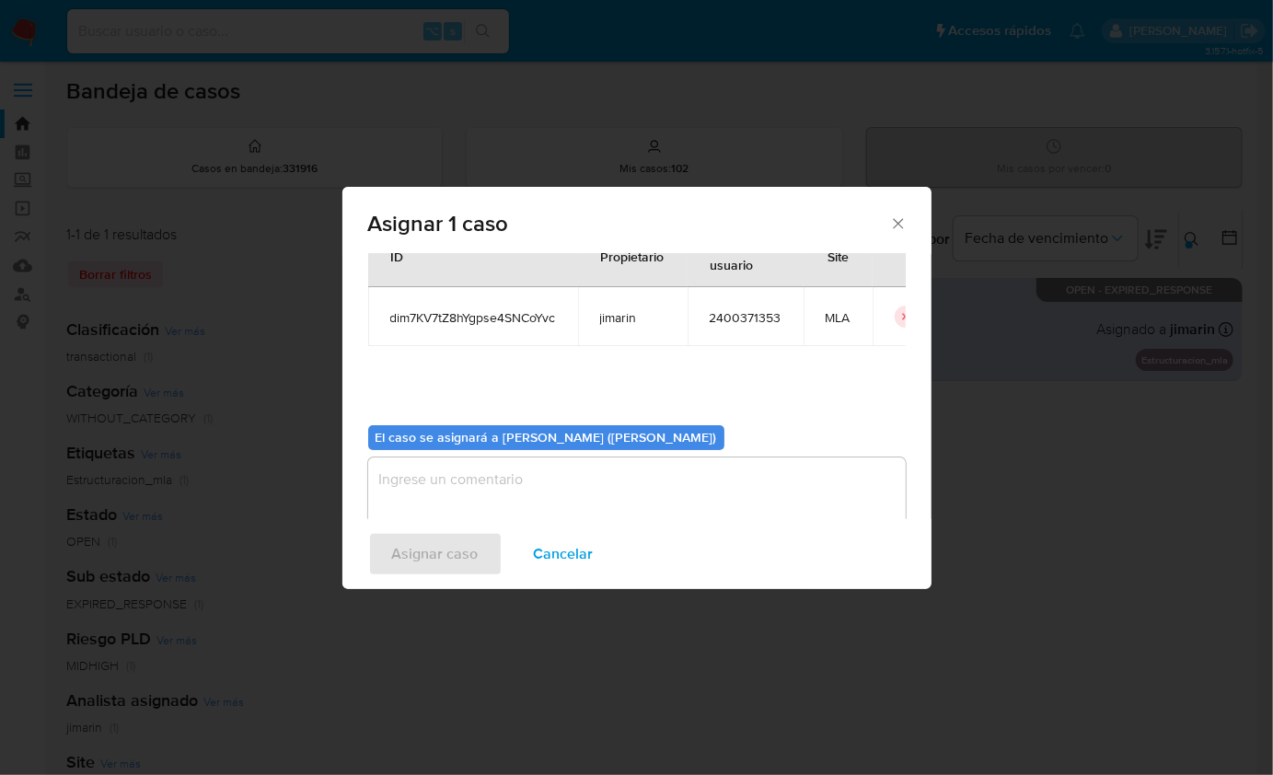
scroll to position [94, 0]
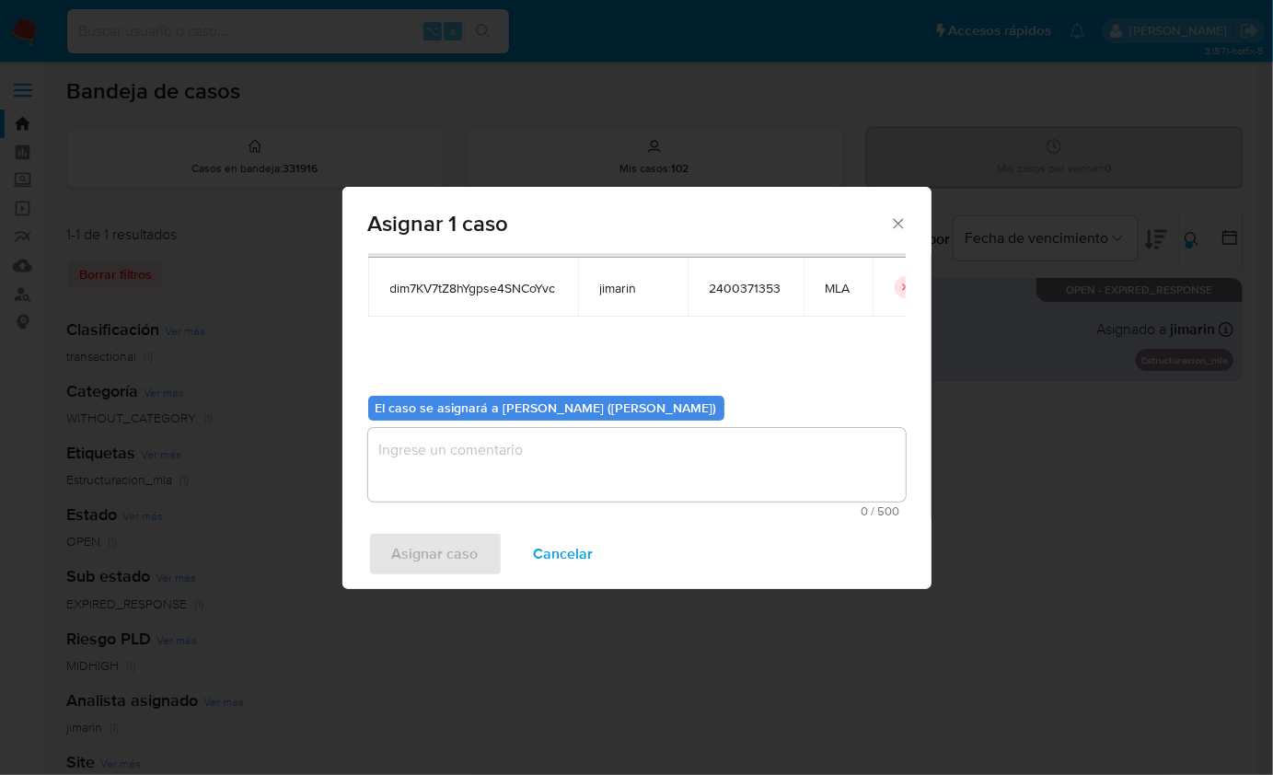
click at [501, 456] on textarea "assign-modal" at bounding box center [637, 465] width 538 height 74
click at [456, 542] on span "Asignar caso" at bounding box center [435, 554] width 87 height 41
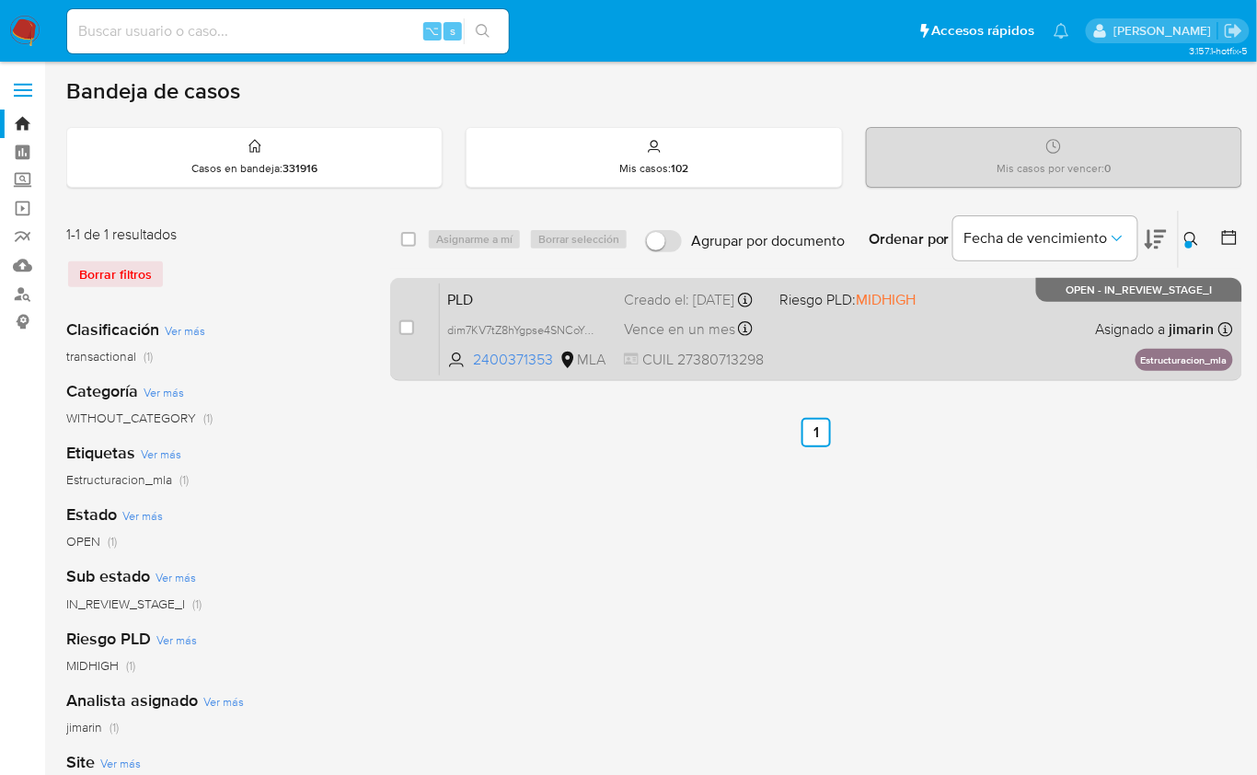
click at [904, 330] on div "PLD dim7KV7tZ8hYgpse4SNCoYvc 2400371353 MLA Riesgo PLD: MIDHIGH Creado el: 12/0…" at bounding box center [836, 329] width 793 height 93
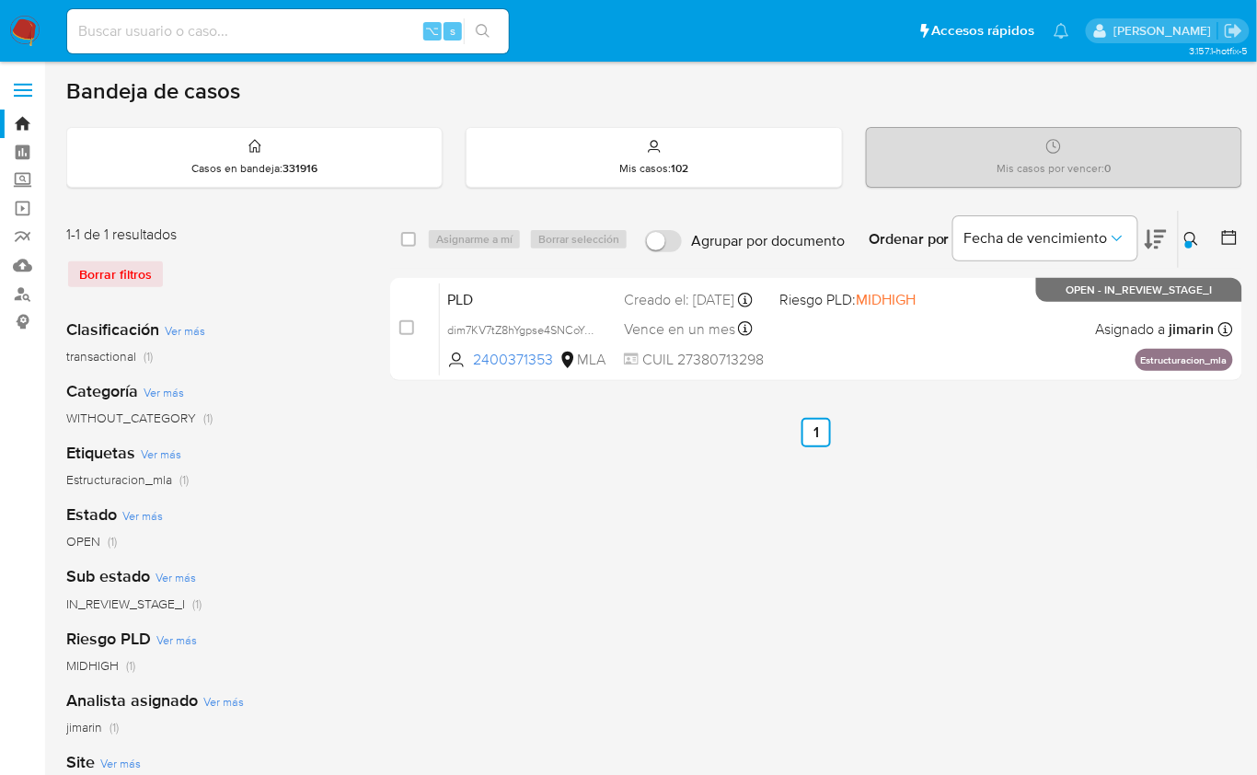
click at [1194, 237] on icon at bounding box center [1192, 239] width 15 height 15
click at [1199, 233] on icon at bounding box center [1192, 239] width 15 height 15
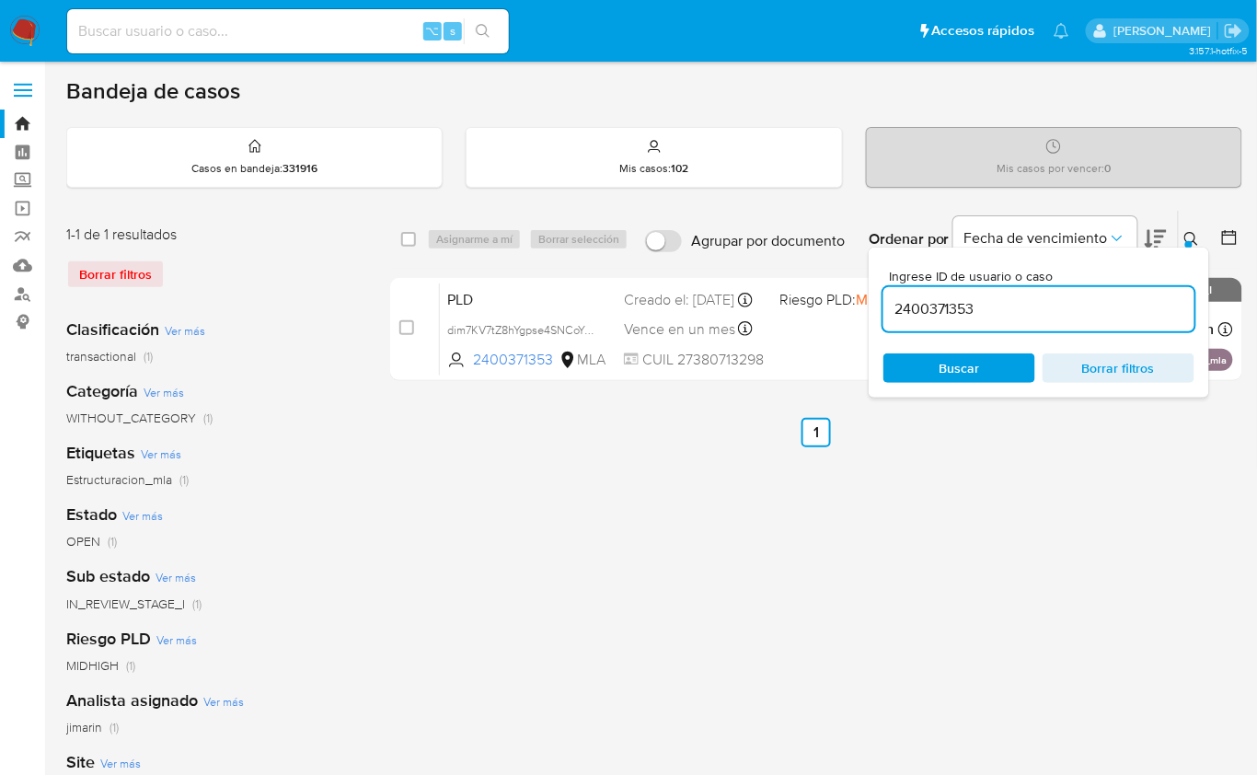
click at [1001, 301] on input "2400371353" at bounding box center [1039, 309] width 311 height 24
type input "1444000419"
click at [1188, 235] on icon at bounding box center [1192, 239] width 15 height 15
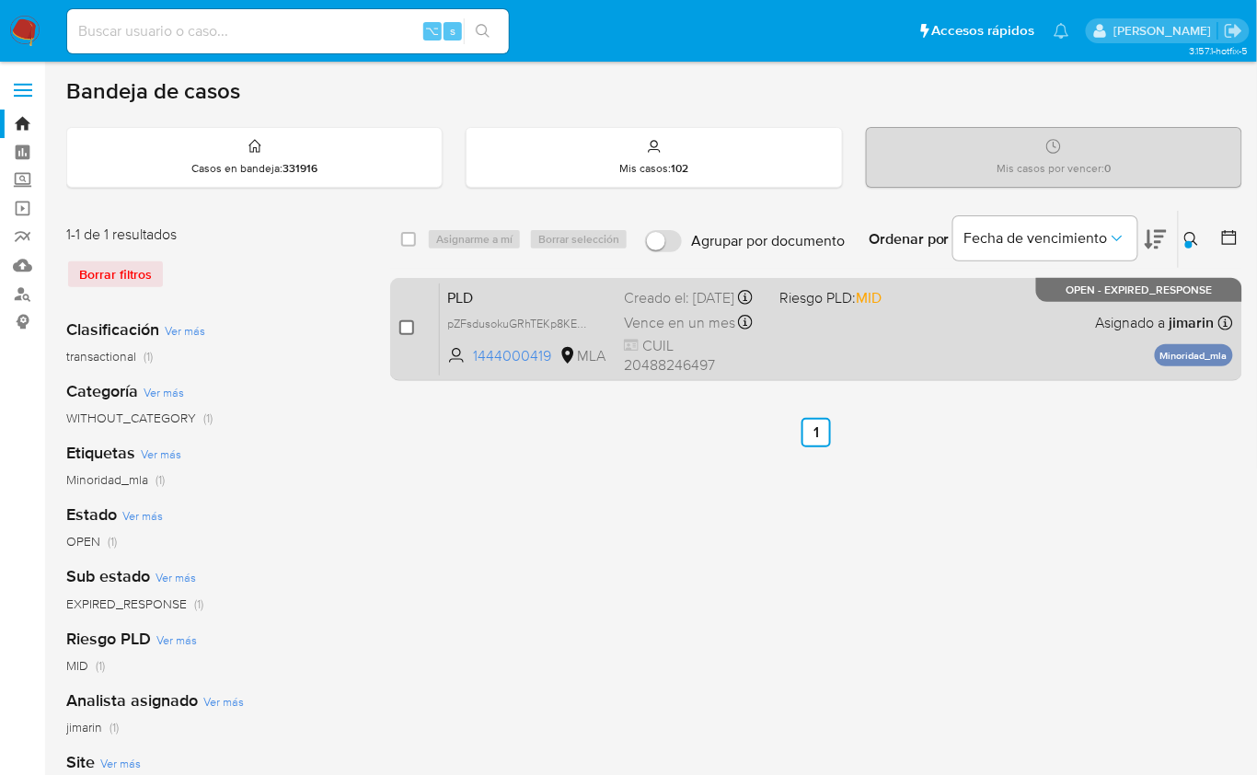
click at [400, 332] on input "checkbox" at bounding box center [406, 327] width 15 height 15
checkbox input "true"
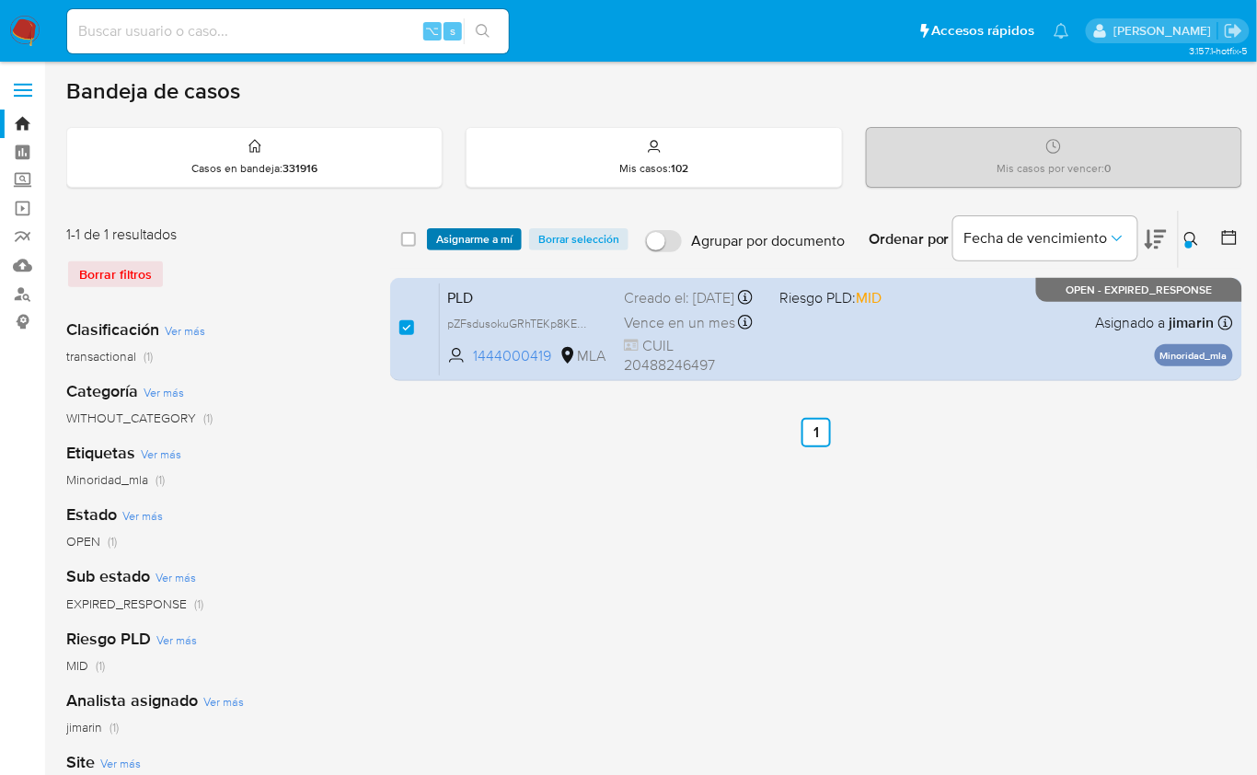
click at [448, 239] on span "Asignarme a mí" at bounding box center [474, 239] width 76 height 18
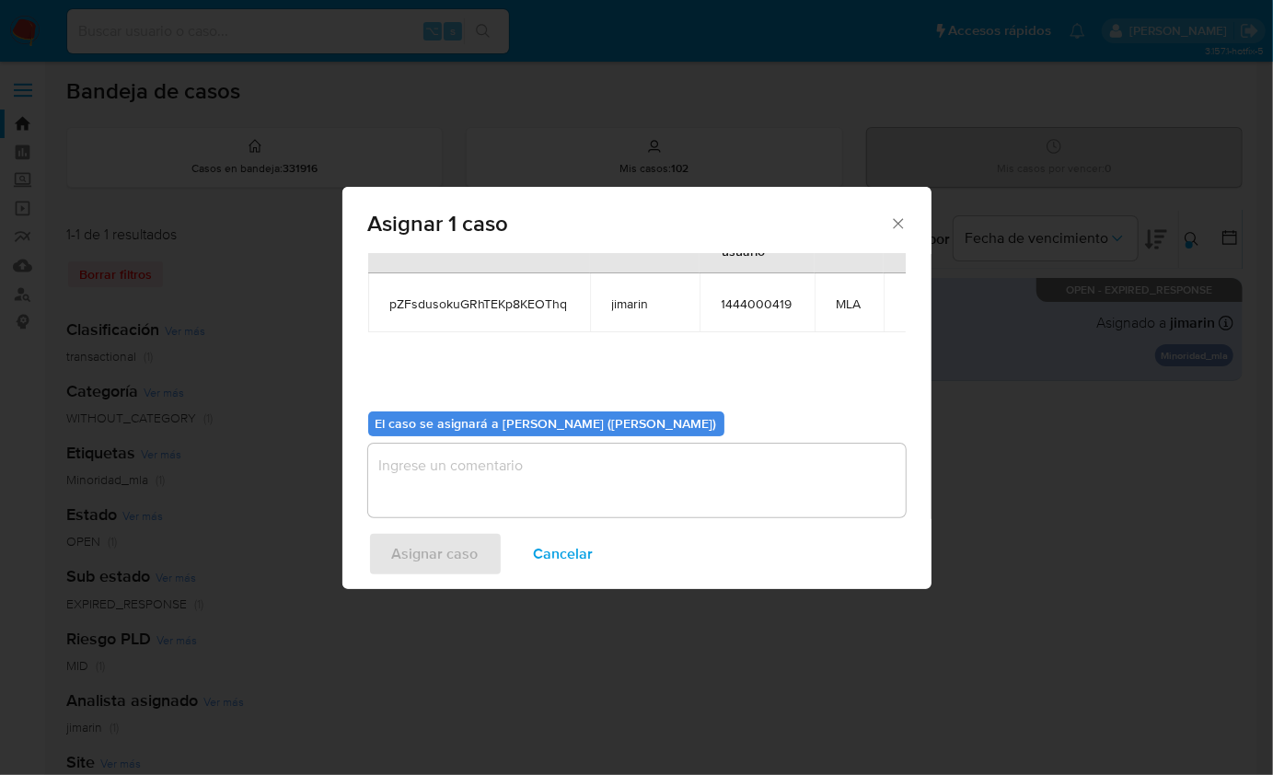
scroll to position [94, 0]
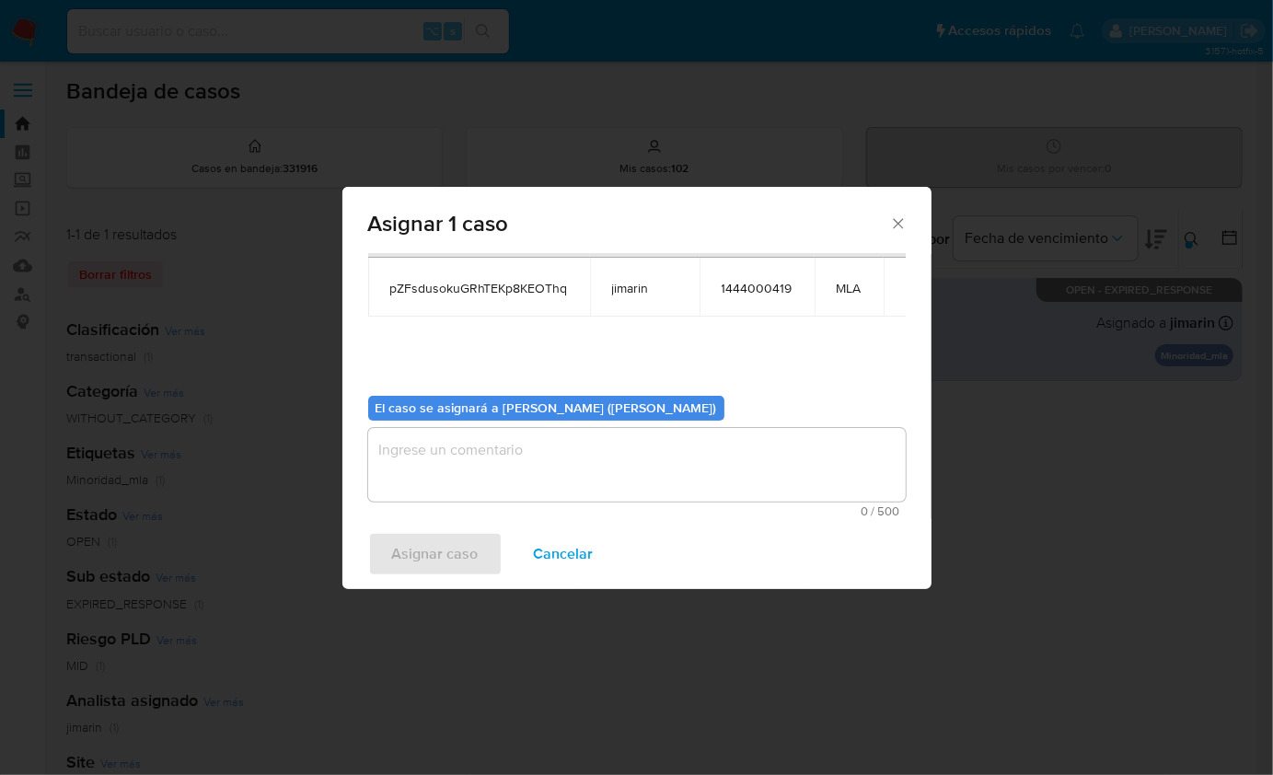
click at [465, 468] on textarea "assign-modal" at bounding box center [637, 465] width 538 height 74
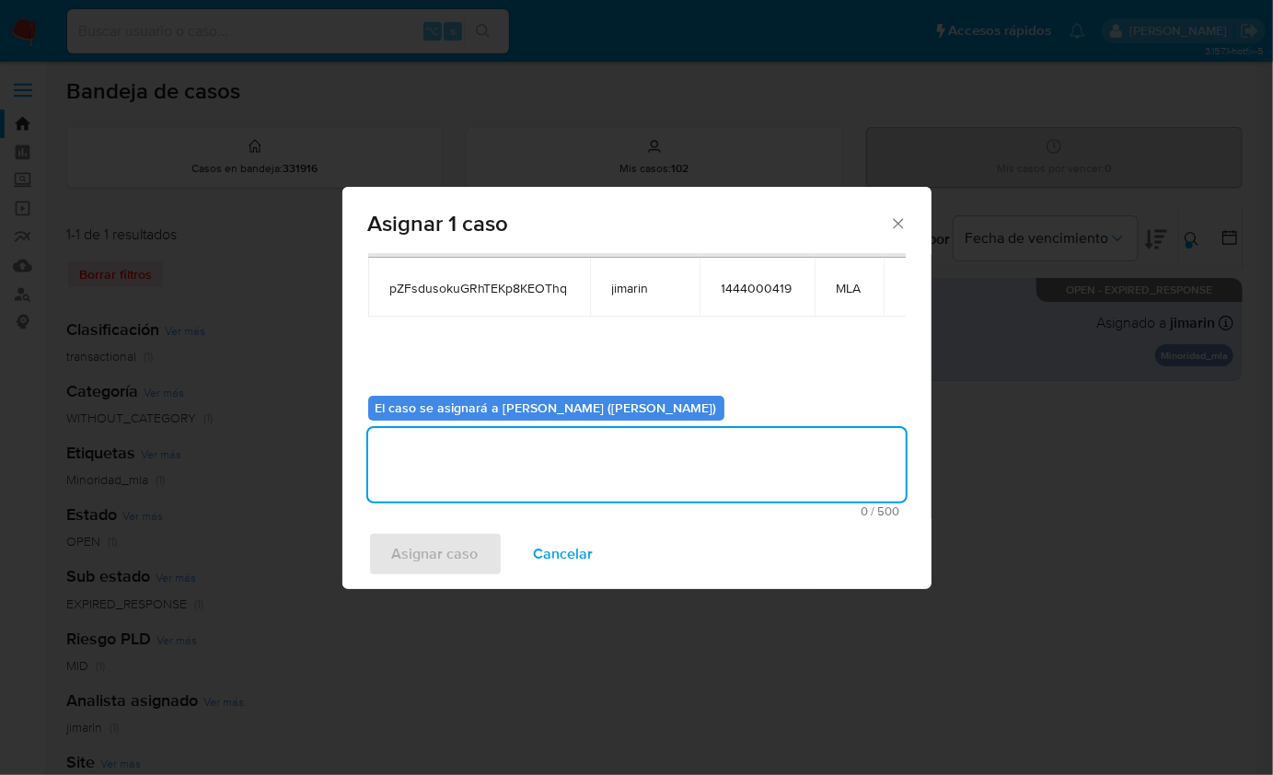
click at [441, 547] on span "Asignar caso" at bounding box center [435, 554] width 87 height 41
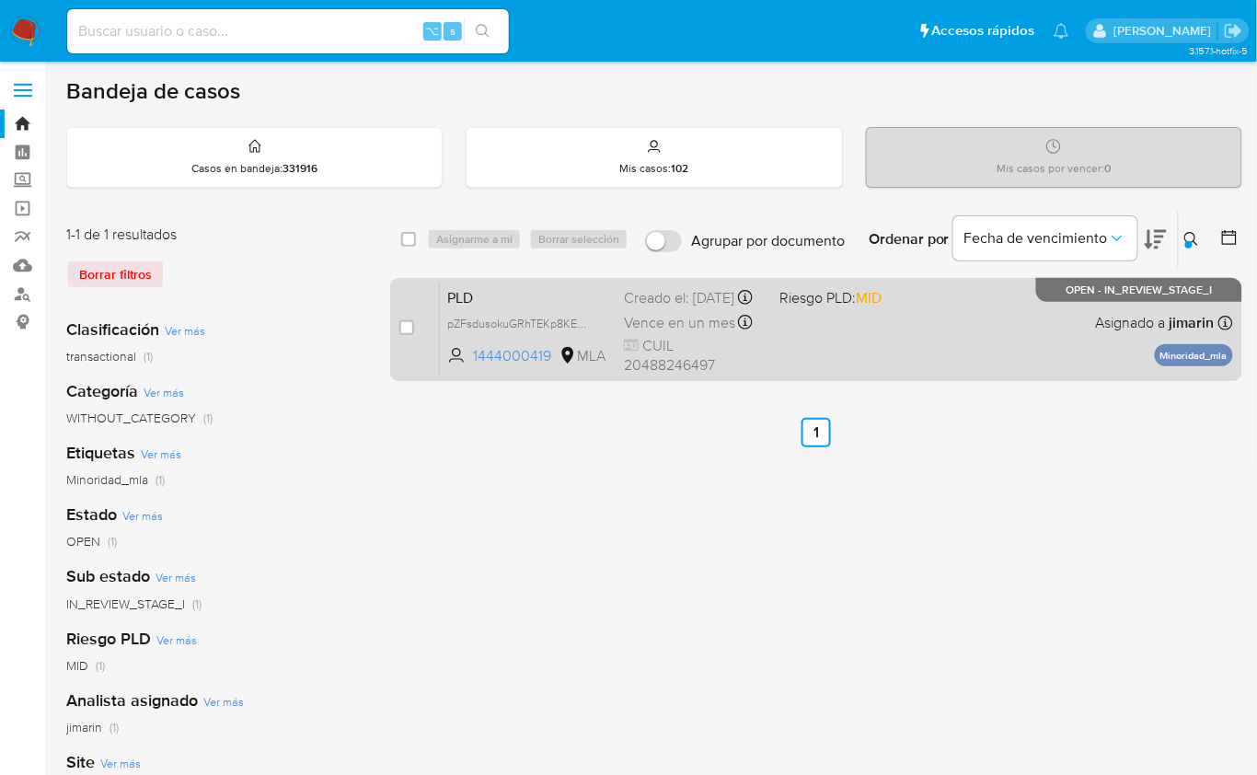
click at [870, 346] on div "PLD pZFsdusokuGRhTEKp8KEOThq 1444000419 MLA Riesgo PLD: MID Creado el: 12/08/20…" at bounding box center [836, 329] width 793 height 93
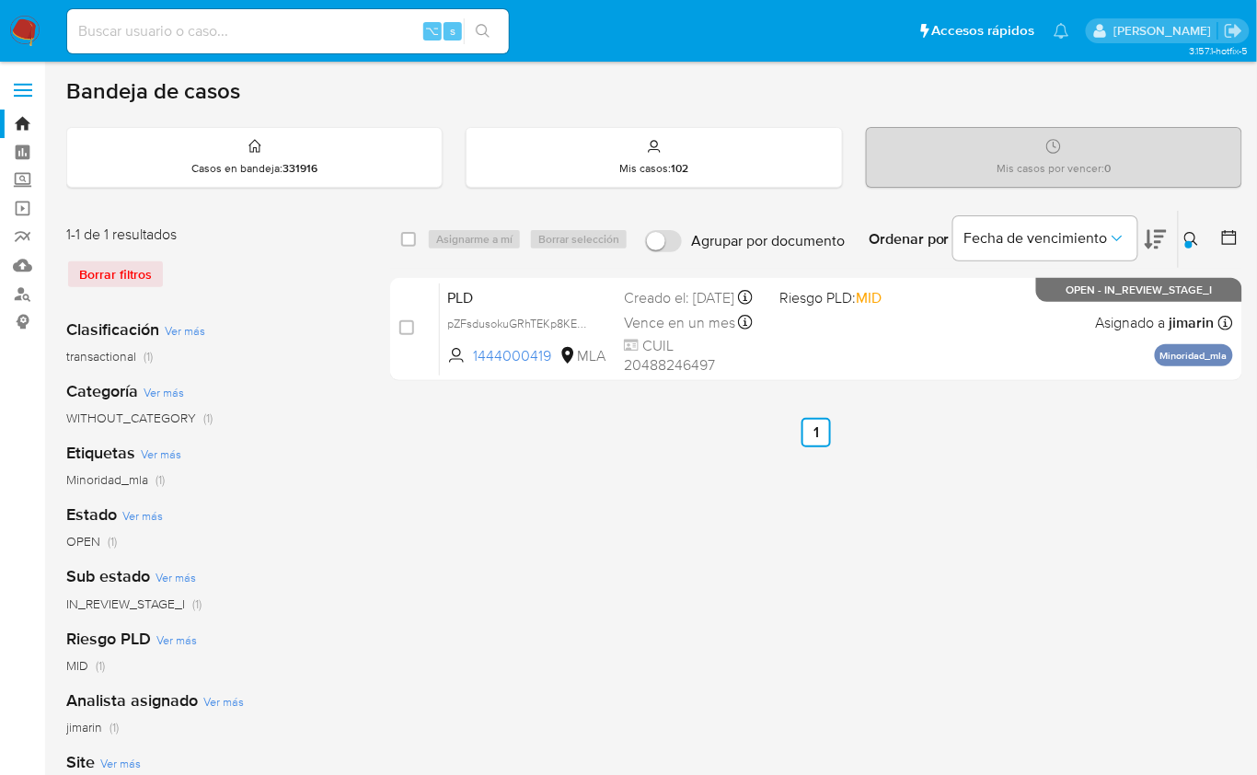
click at [1205, 249] on div "Ingrese ID de usuario o caso 1444000419 Buscar Borrar filtros" at bounding box center [1193, 239] width 31 height 57
click at [1193, 237] on icon at bounding box center [1192, 239] width 15 height 15
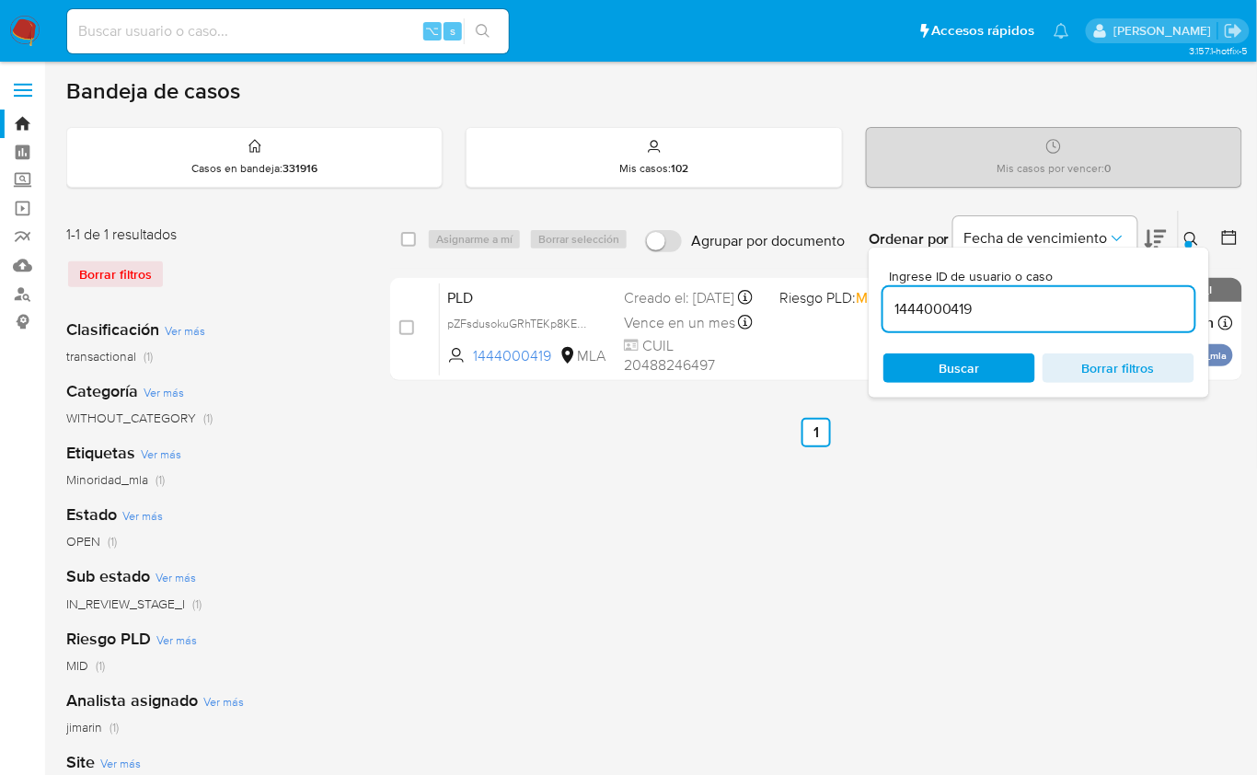
click at [1086, 310] on input "1444000419" at bounding box center [1039, 309] width 311 height 24
type input "1771435736"
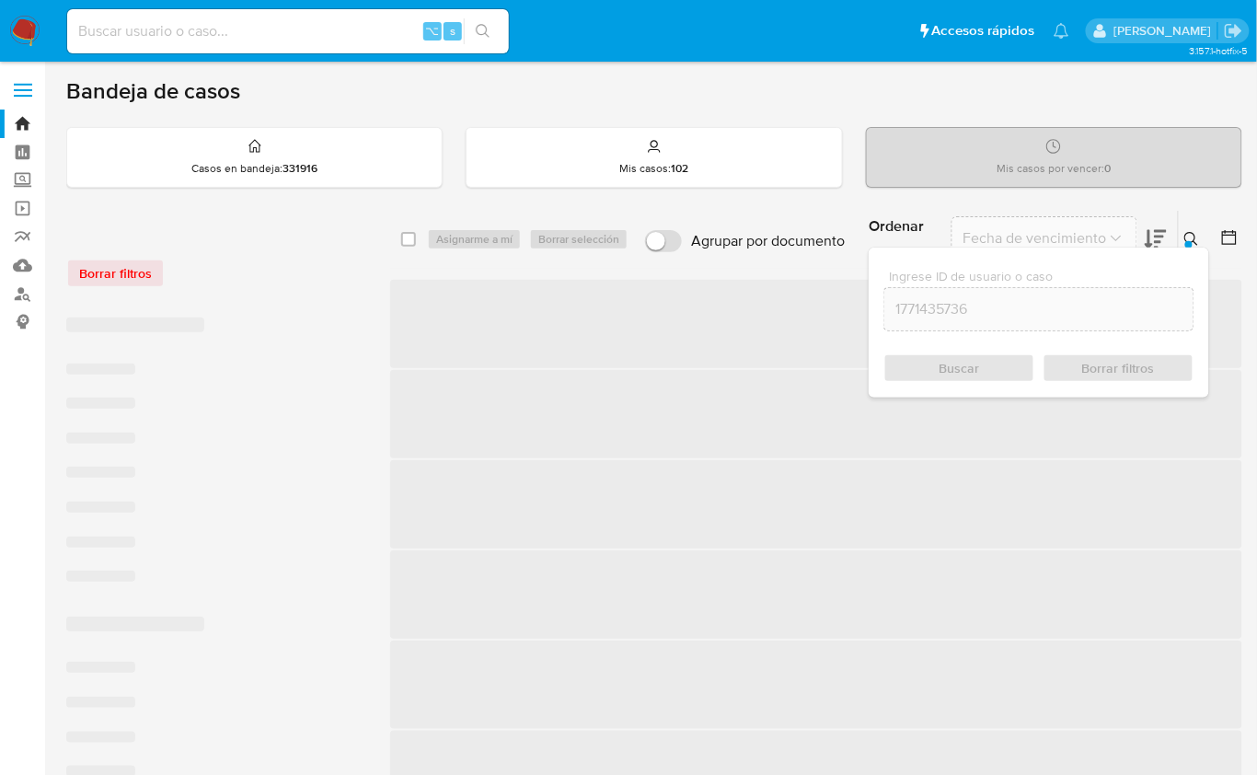
click at [1193, 228] on button at bounding box center [1194, 239] width 30 height 22
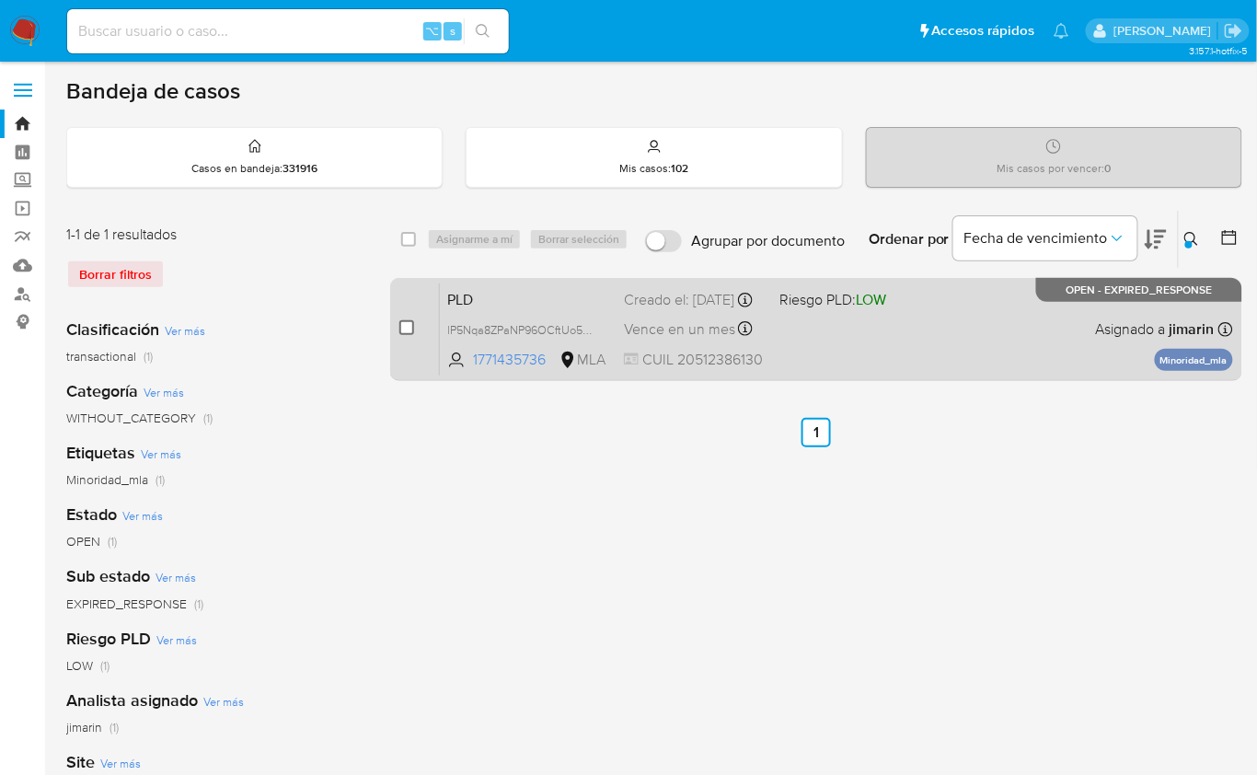
click at [408, 327] on input "checkbox" at bounding box center [406, 327] width 15 height 15
checkbox input "true"
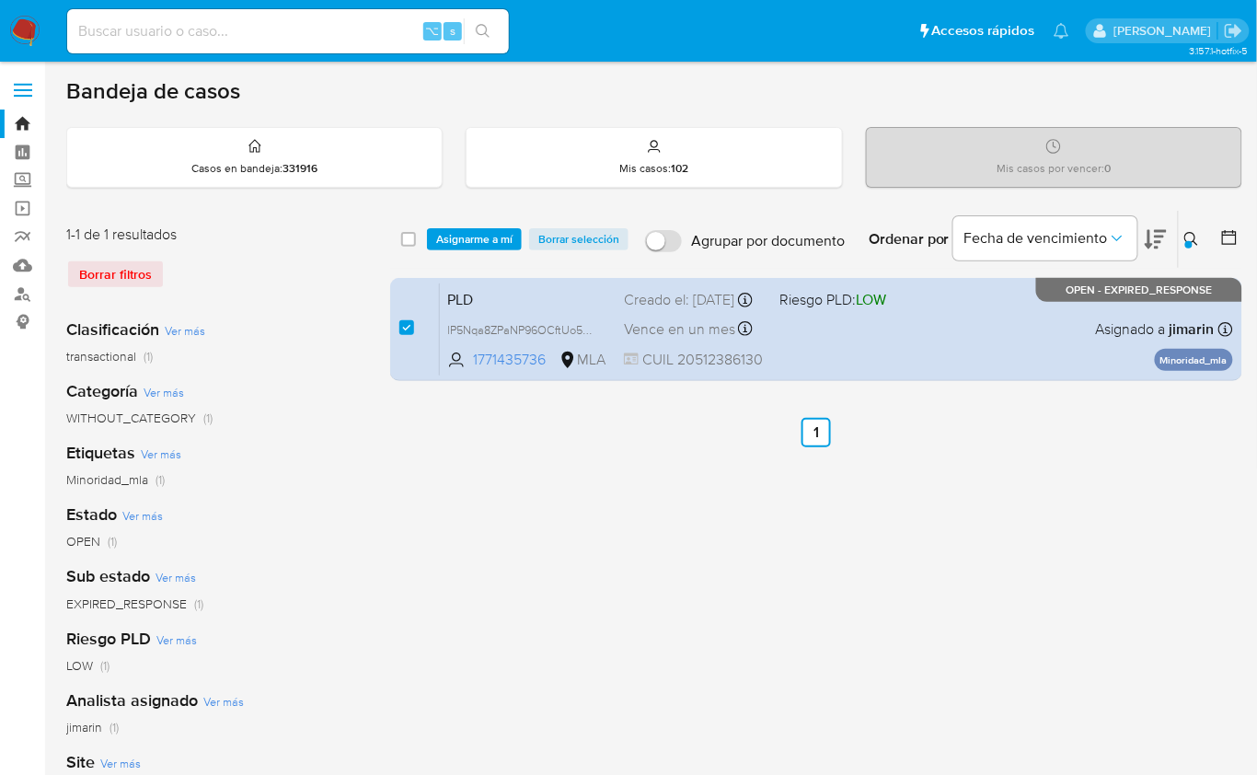
click at [450, 254] on div "select-all-cases-checkbox Asignarme a mí Borrar selección Agrupar por documento…" at bounding box center [816, 239] width 852 height 57
click at [453, 246] on span "Asignarme a mí" at bounding box center [474, 239] width 76 height 18
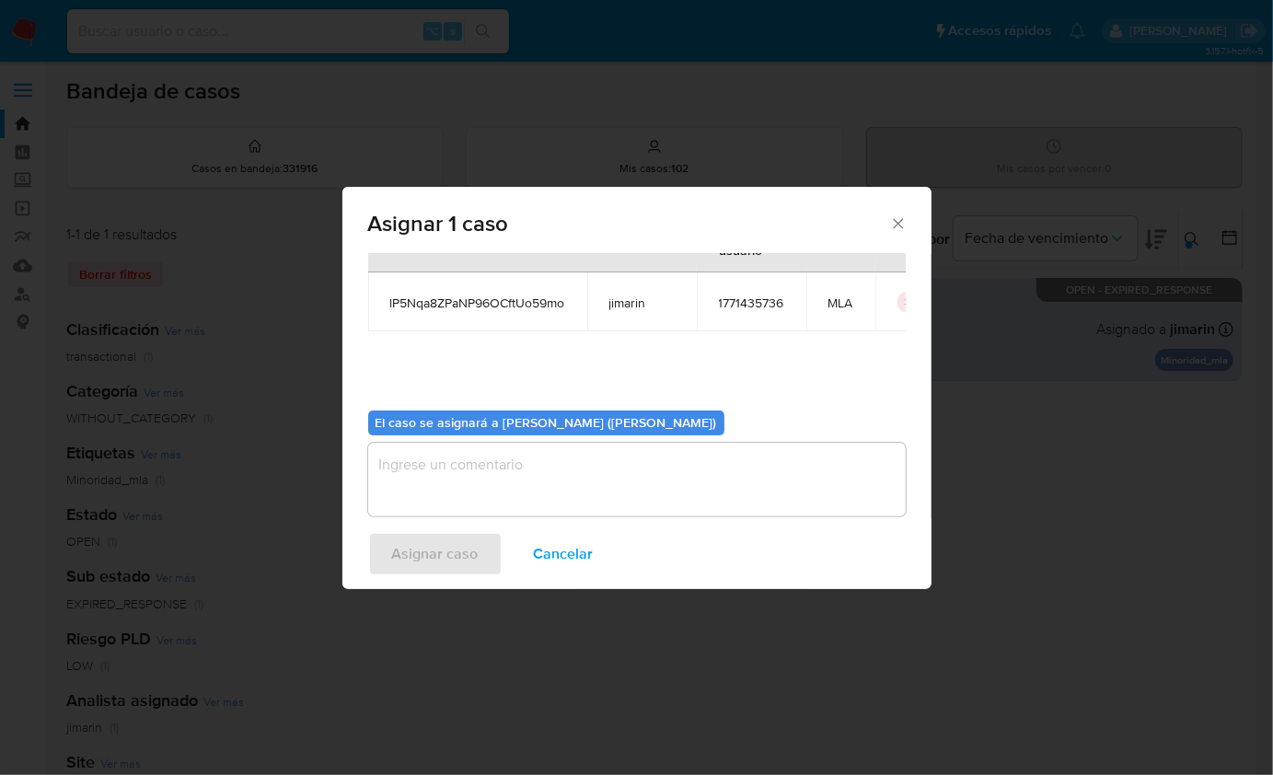
scroll to position [94, 0]
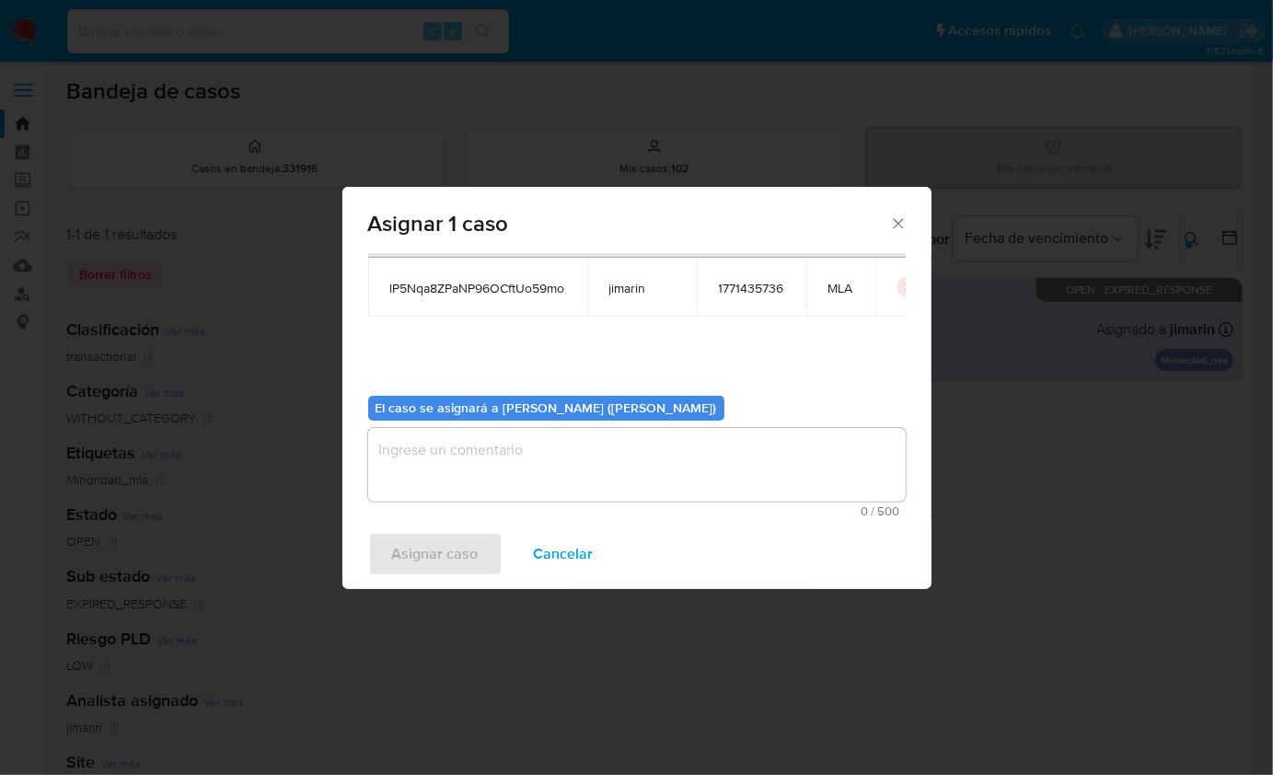
click at [477, 494] on textarea "assign-modal" at bounding box center [637, 465] width 538 height 74
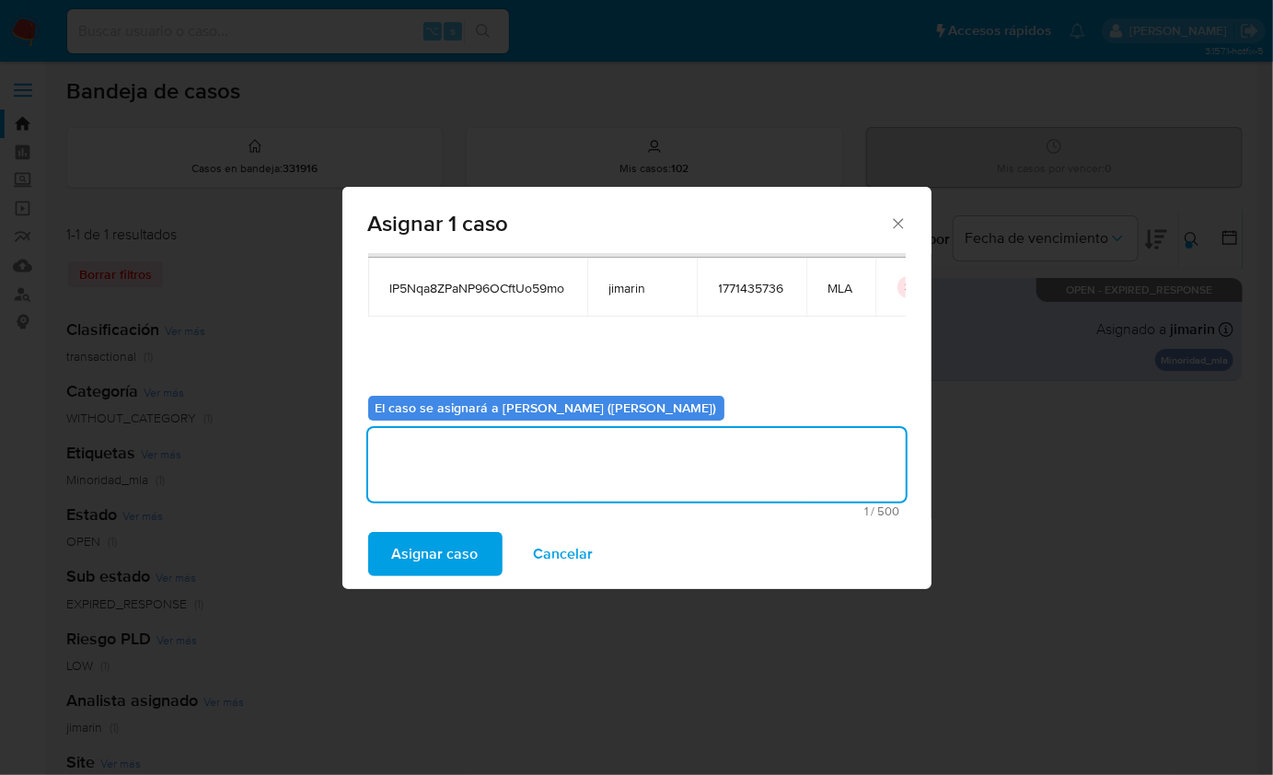
click at [459, 538] on span "Asignar caso" at bounding box center [435, 554] width 87 height 41
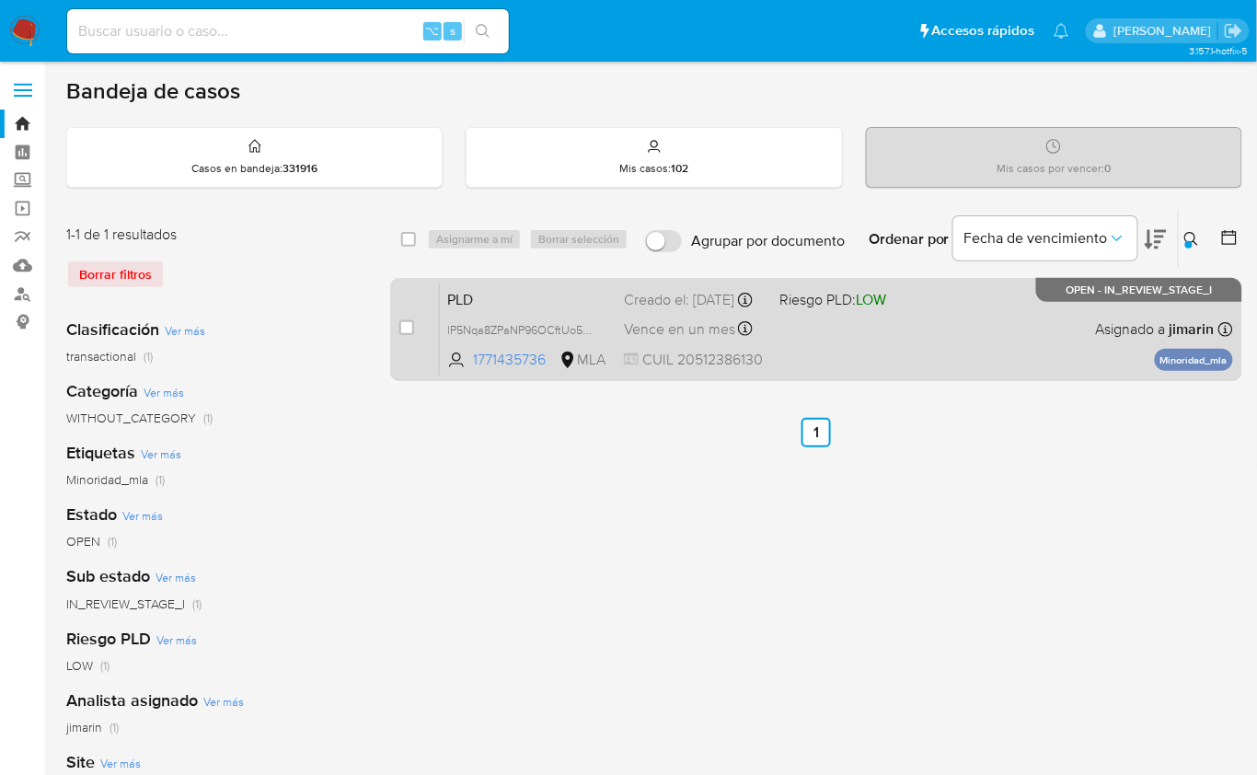
click at [1015, 354] on div "PLD lP5Nqa8ZPaNP96OCftUo59mo 1771435736 MLA Riesgo PLD: LOW Creado el: 12/08/20…" at bounding box center [836, 329] width 793 height 93
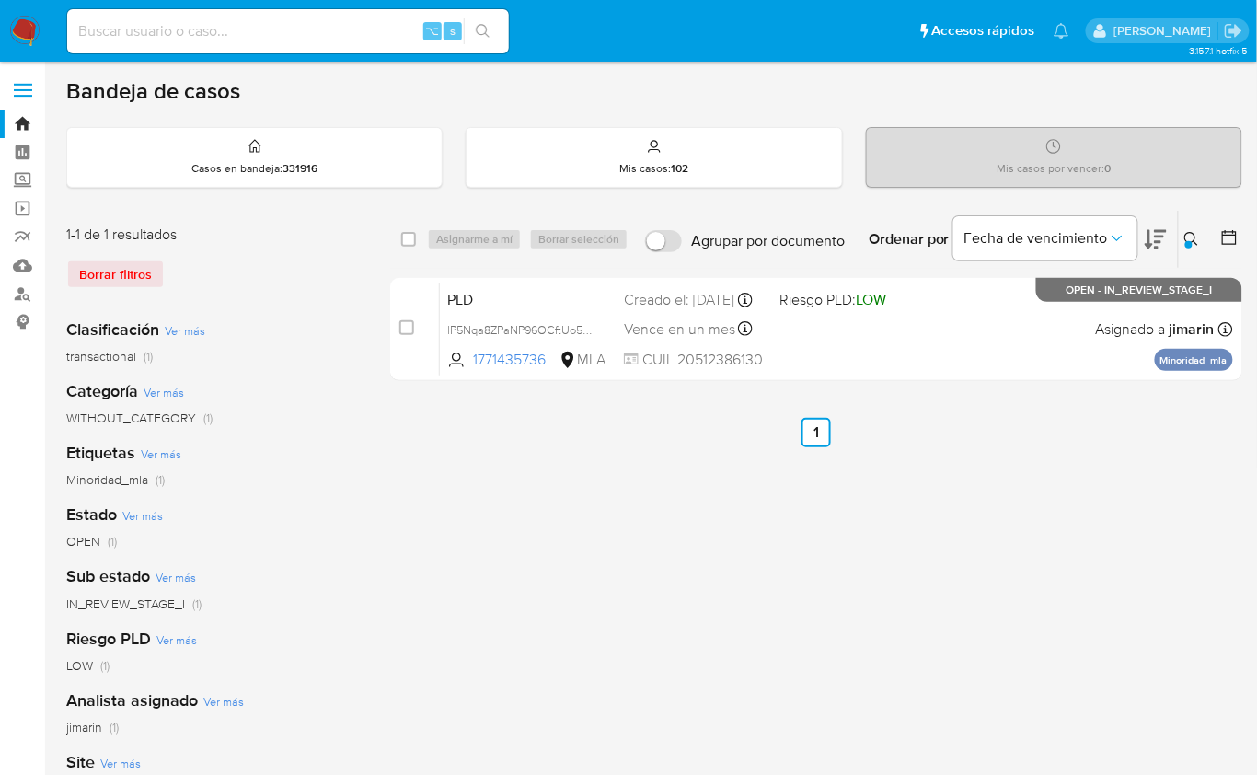
click at [1194, 242] on icon at bounding box center [1192, 239] width 15 height 15
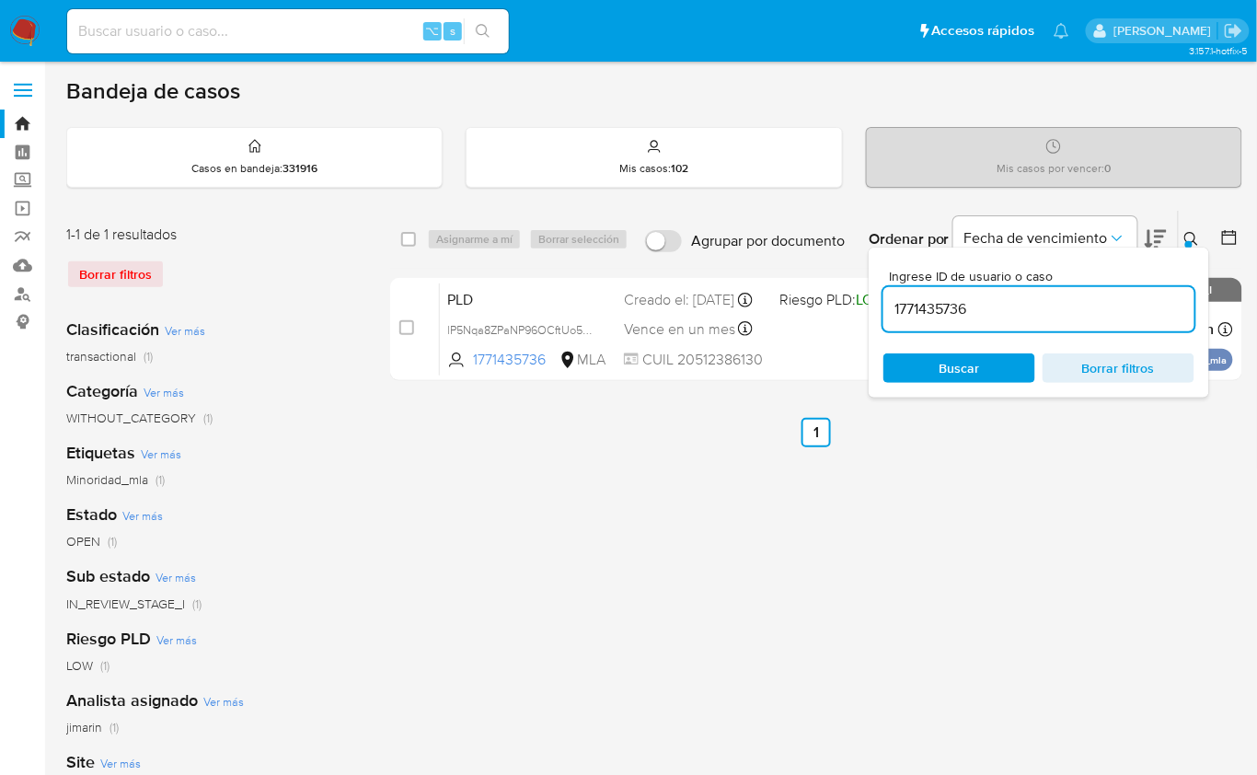
click at [1150, 300] on input "1771435736" at bounding box center [1039, 309] width 311 height 24
type input "2340136035"
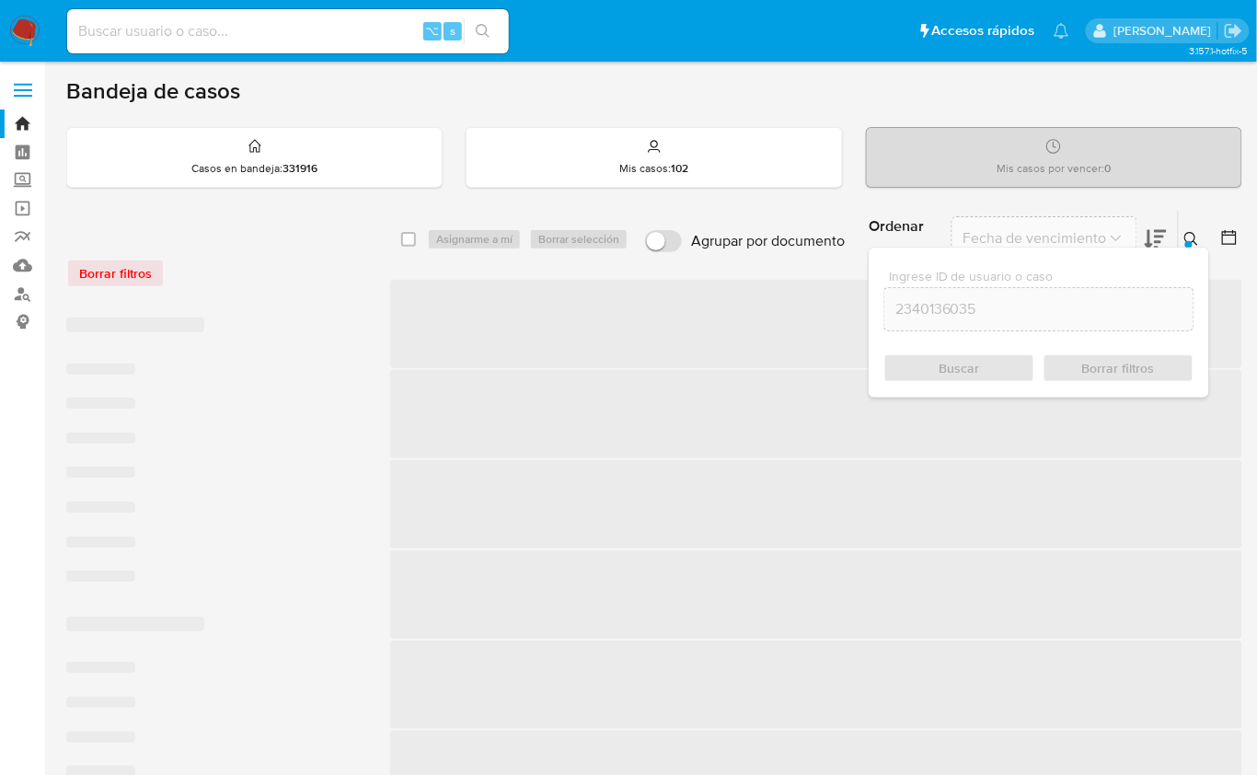
click at [1195, 233] on icon at bounding box center [1192, 239] width 14 height 14
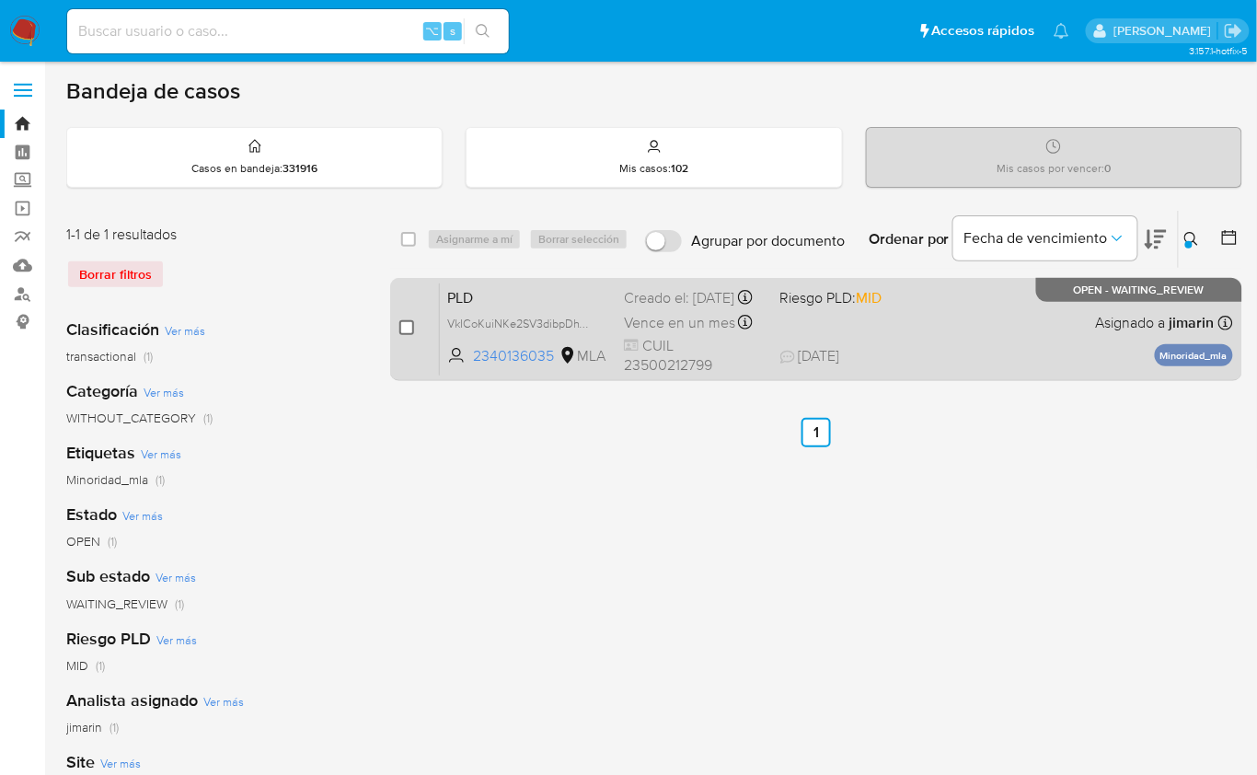
click at [406, 329] on input "checkbox" at bounding box center [406, 327] width 15 height 15
checkbox input "true"
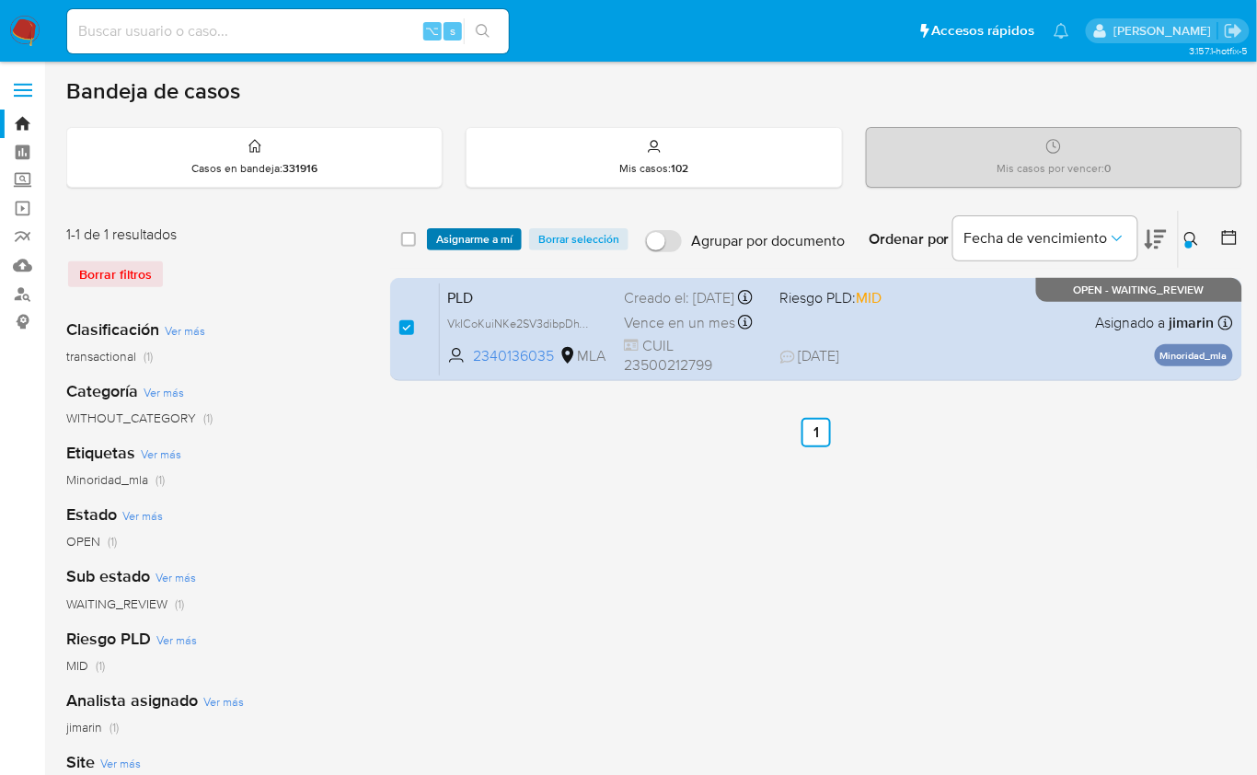
click at [458, 237] on span "Asignarme a mí" at bounding box center [474, 239] width 76 height 18
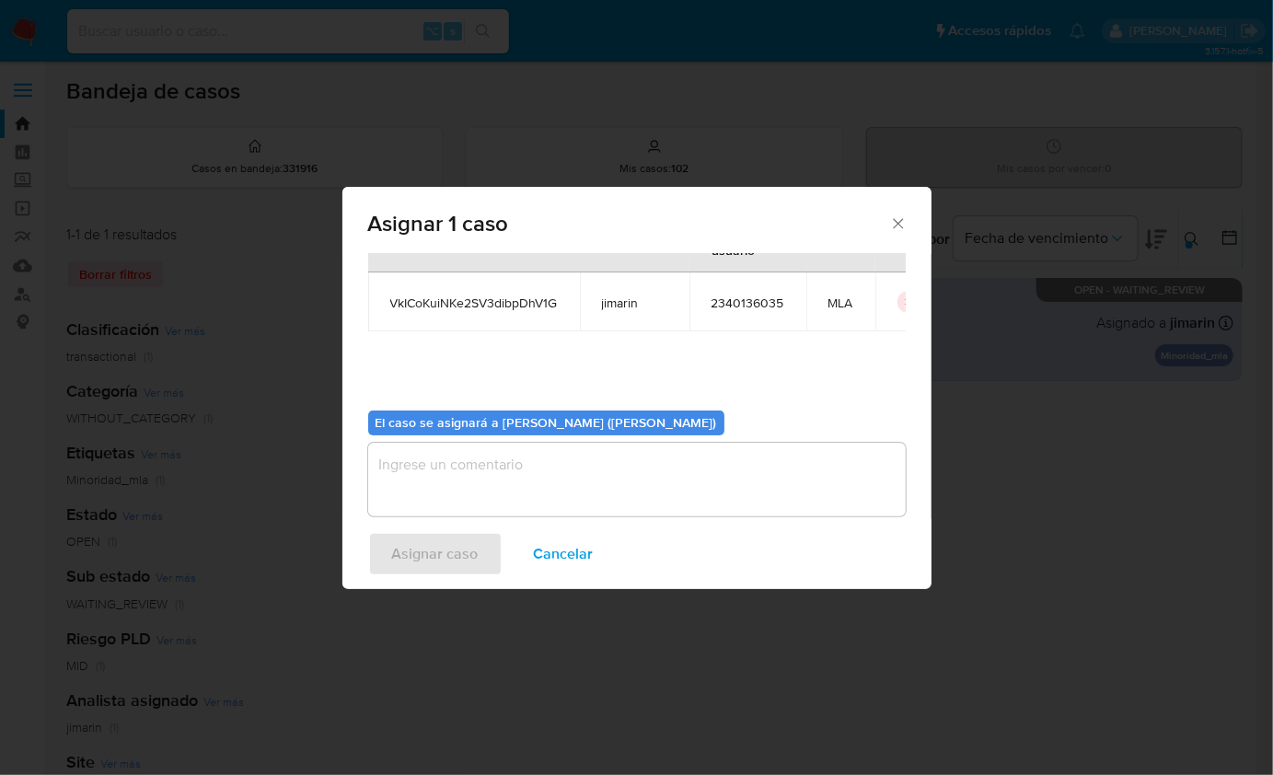
scroll to position [94, 0]
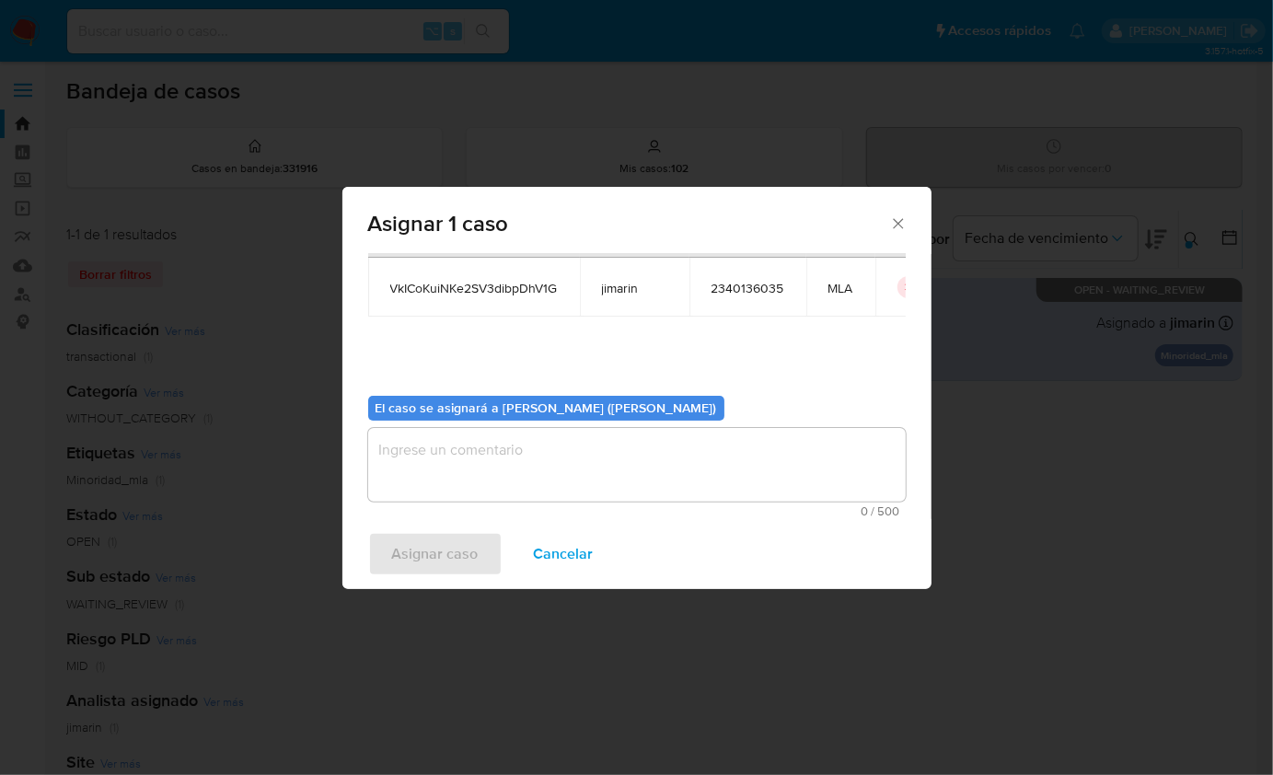
click at [458, 469] on textarea "assign-modal" at bounding box center [637, 465] width 538 height 74
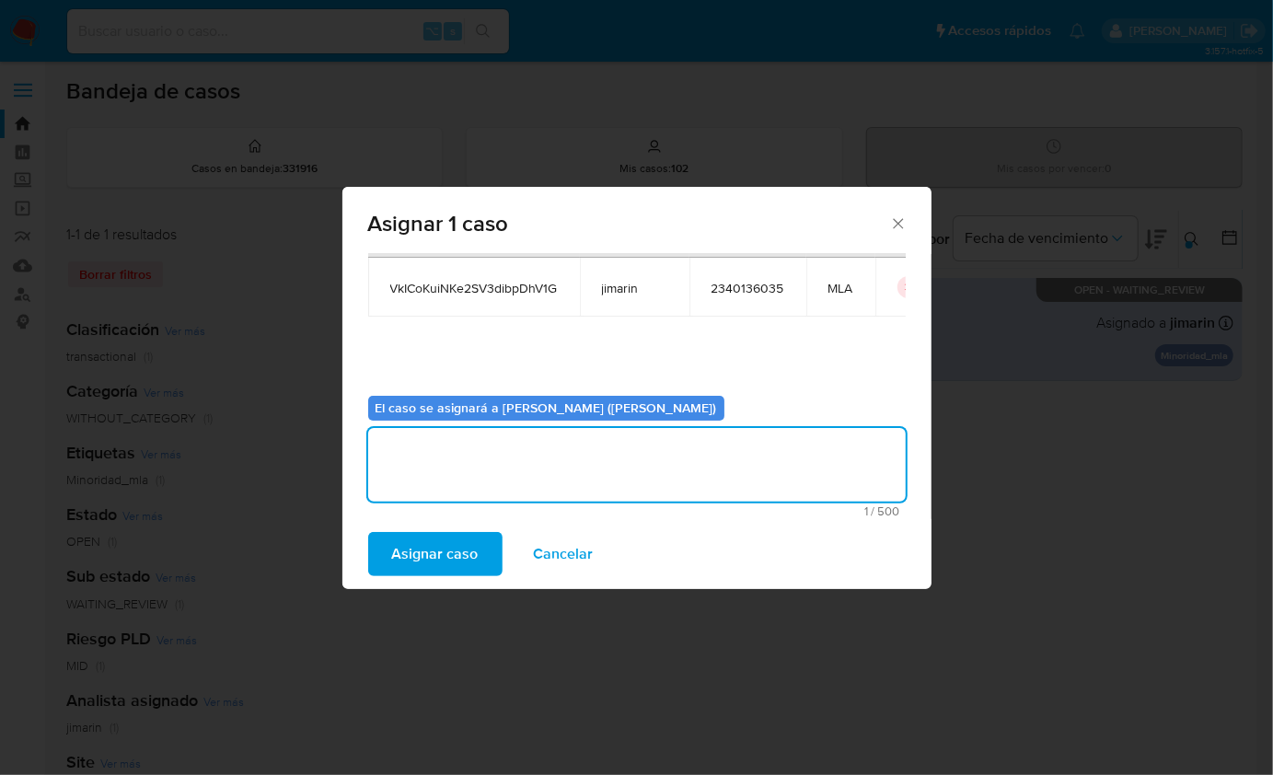
click at [453, 553] on span "Asignar caso" at bounding box center [435, 554] width 87 height 41
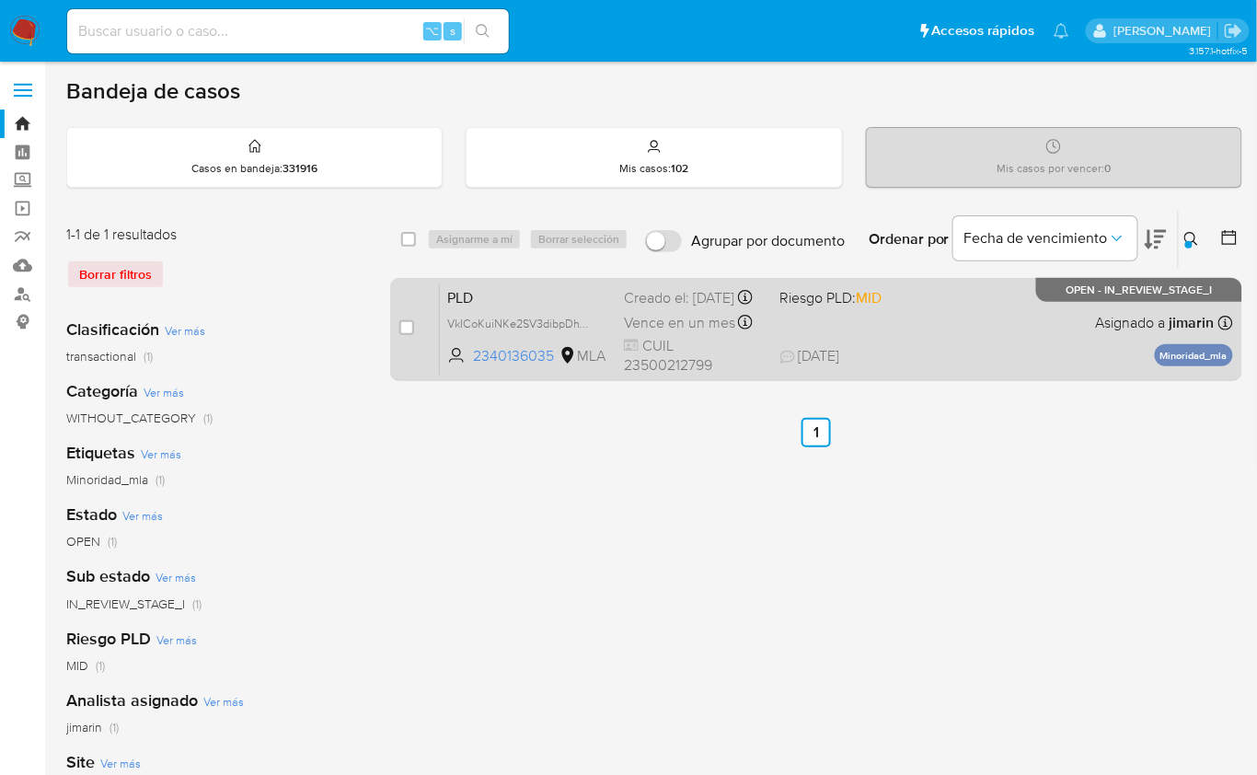
click at [1032, 287] on div "PLD VkICoKuiNKe2SV3dibpDhV1G 2340136035 MLA Riesgo PLD: MID Creado el: 12/08/20…" at bounding box center [836, 329] width 793 height 93
click at [409, 320] on input "checkbox" at bounding box center [406, 327] width 15 height 15
checkbox input "true"
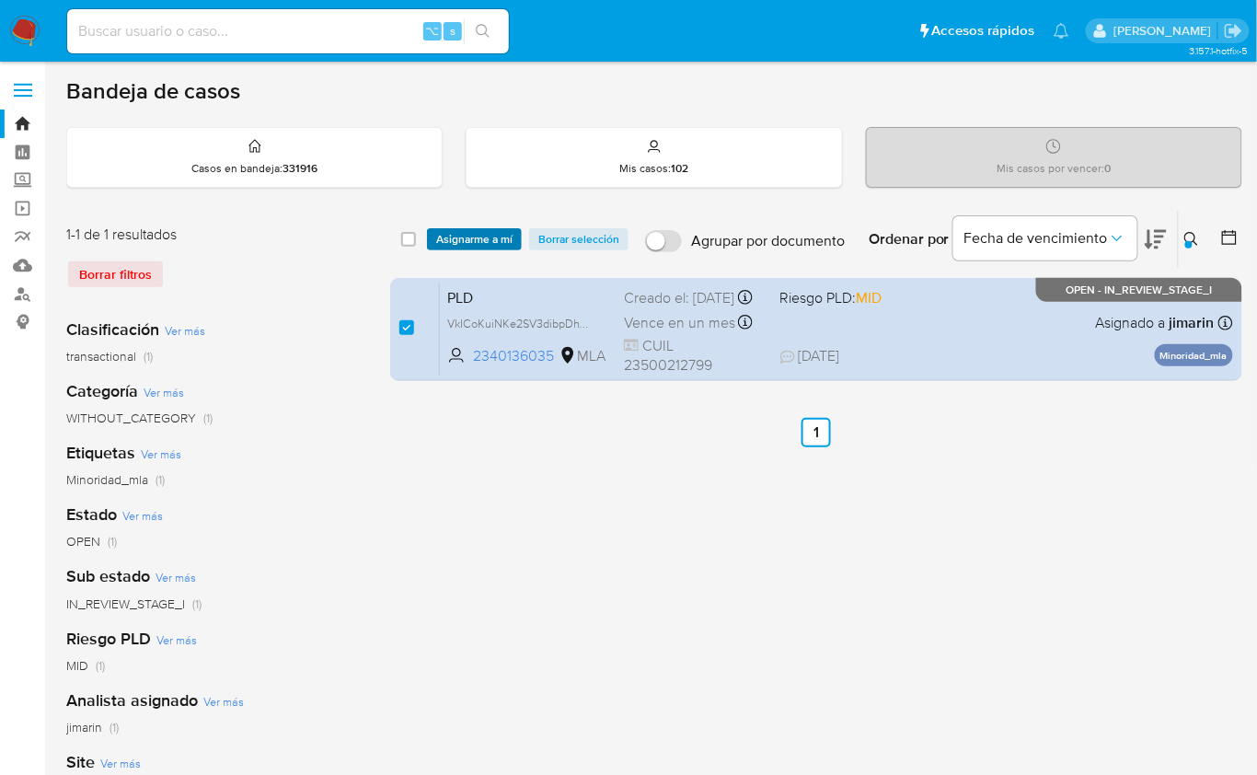
click at [468, 248] on span "Asignarme a mí" at bounding box center [474, 239] width 76 height 18
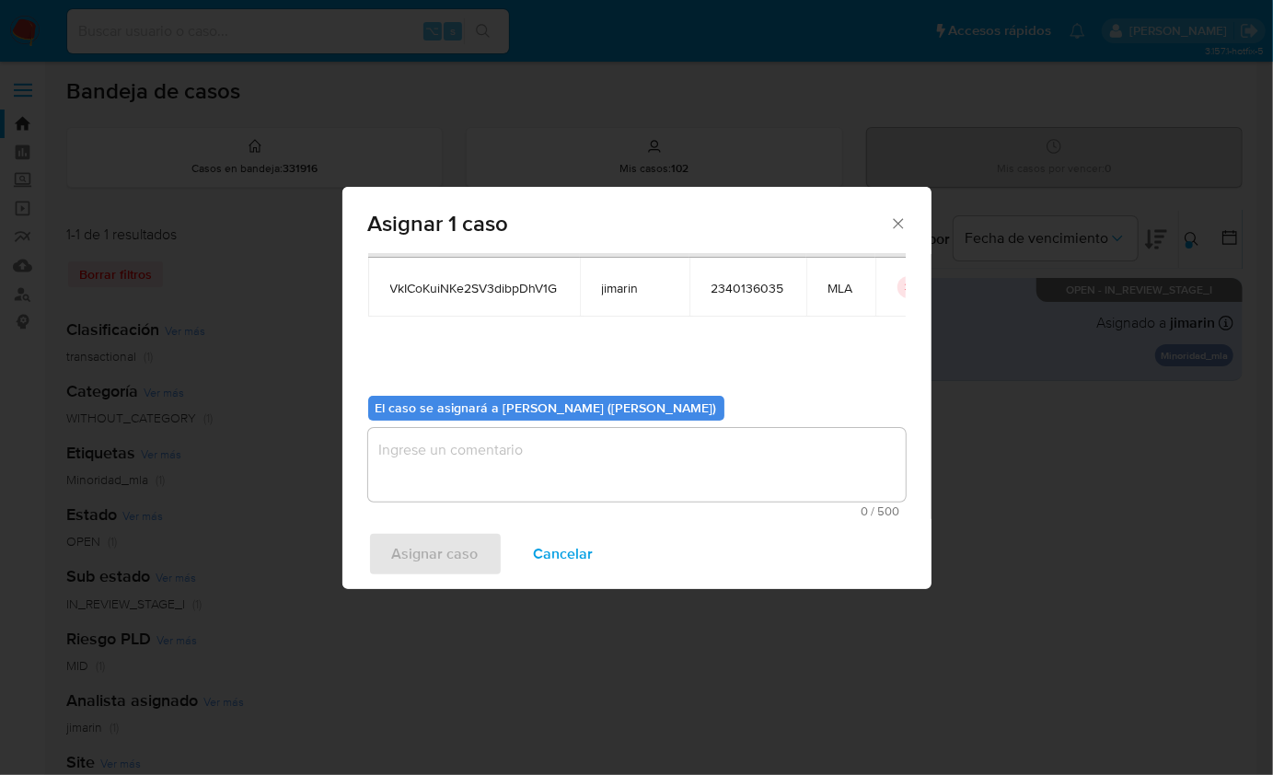
click at [492, 514] on span "0 / 500" at bounding box center [637, 511] width 527 height 12
click at [485, 470] on textarea "assign-modal" at bounding box center [637, 465] width 538 height 74
click at [460, 563] on span "Asignar caso" at bounding box center [435, 554] width 87 height 41
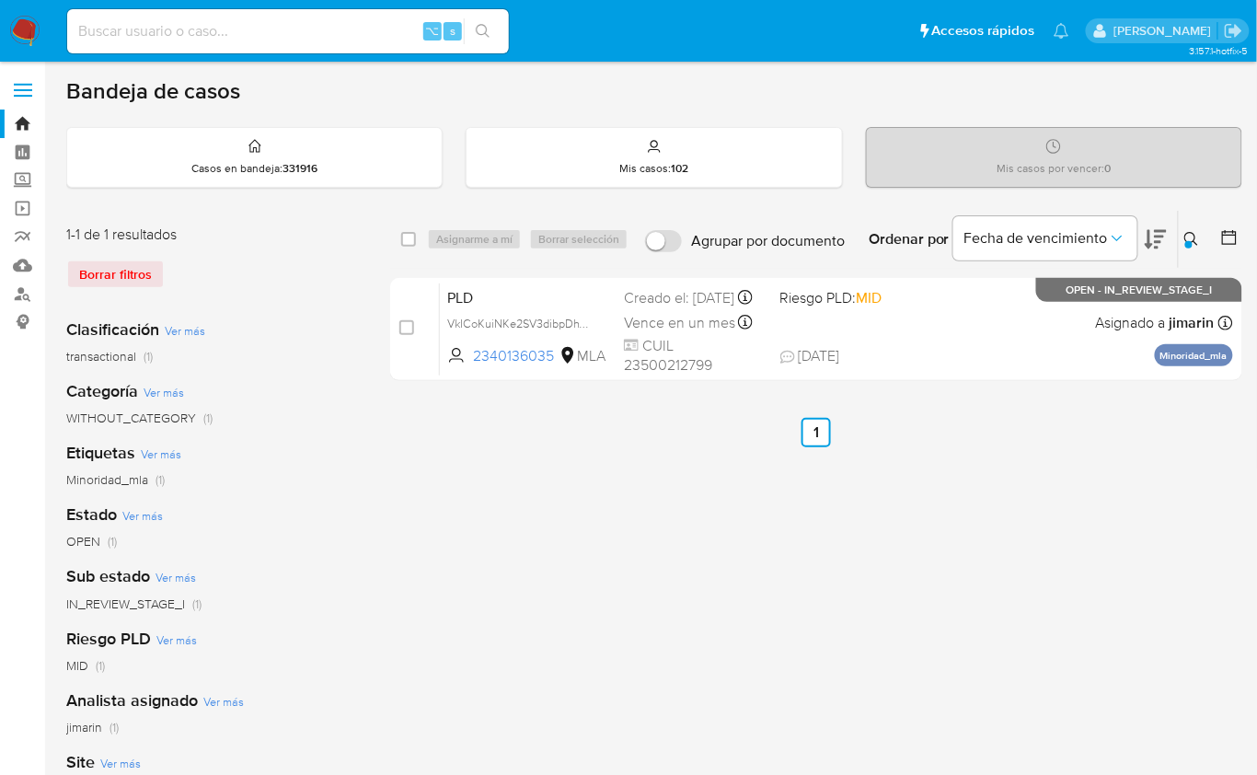
click at [1182, 241] on button at bounding box center [1194, 239] width 30 height 22
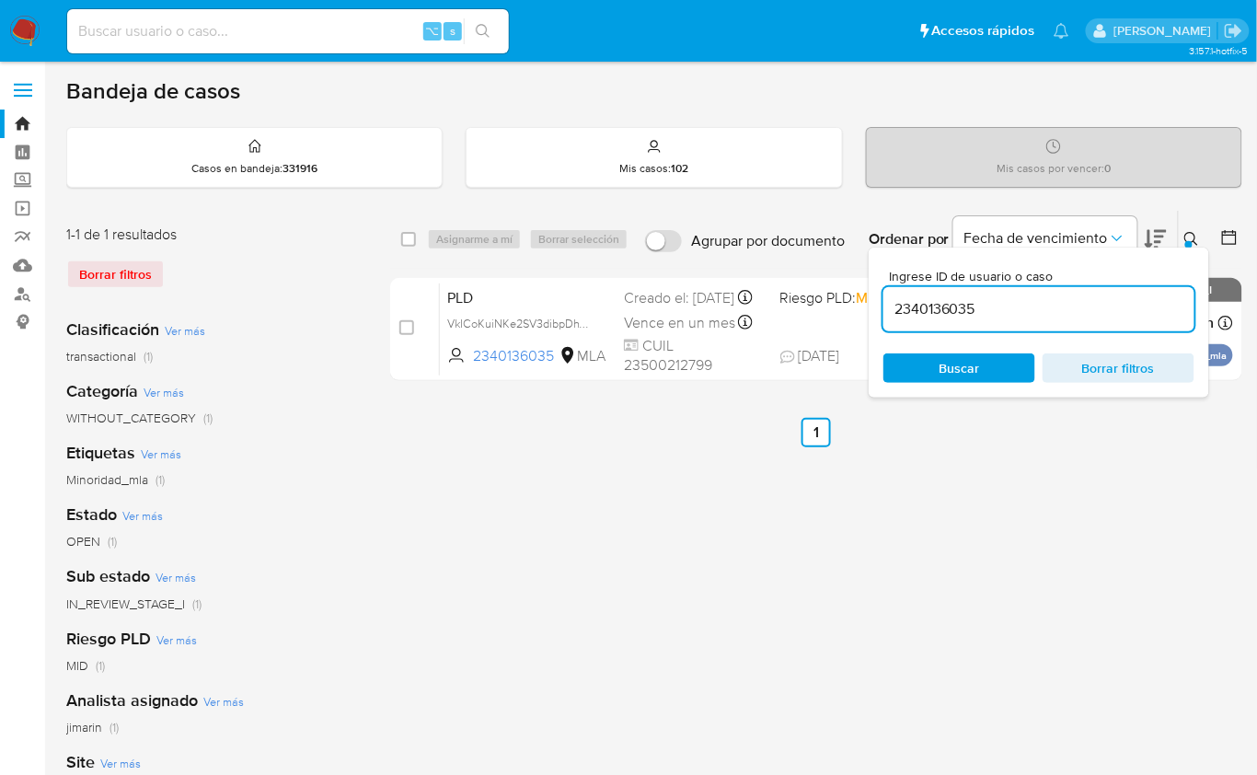
click at [1101, 293] on div "2340136035" at bounding box center [1039, 309] width 311 height 44
click at [1137, 302] on input "2340136035" at bounding box center [1039, 309] width 311 height 24
paste input "434351662"
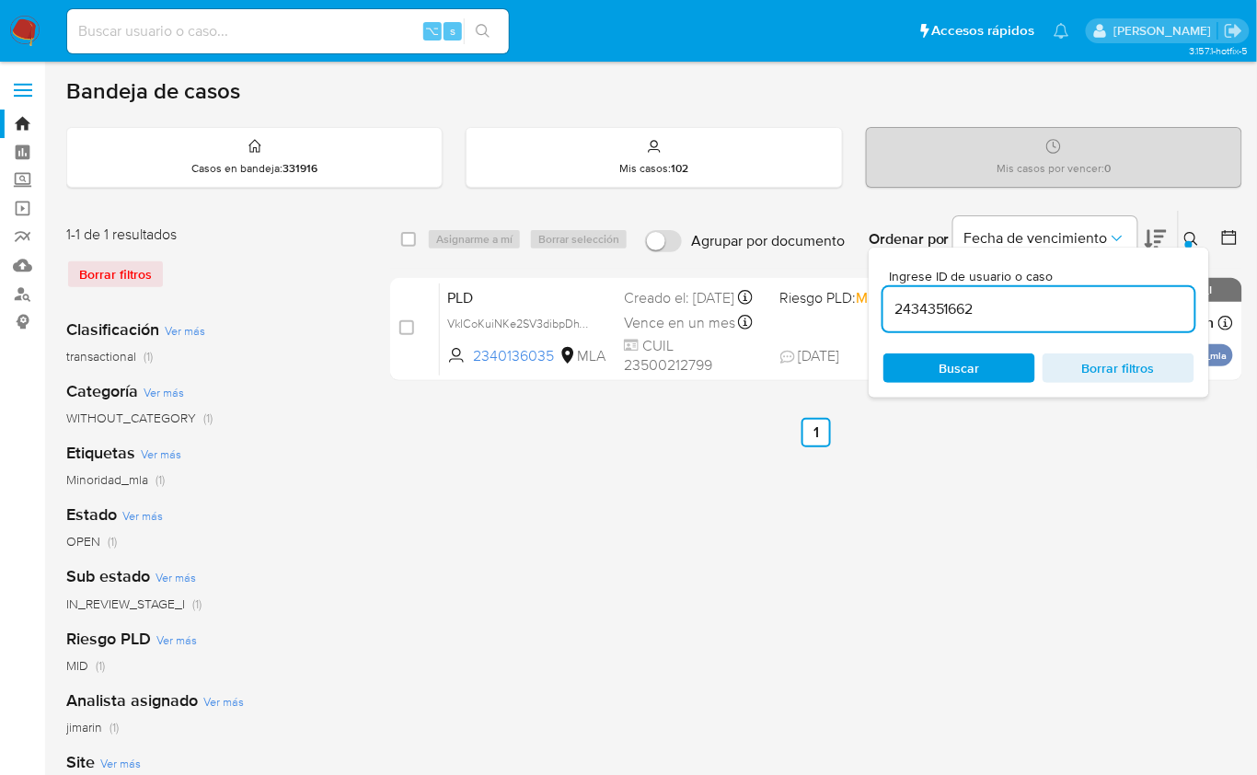
type input "2434351662"
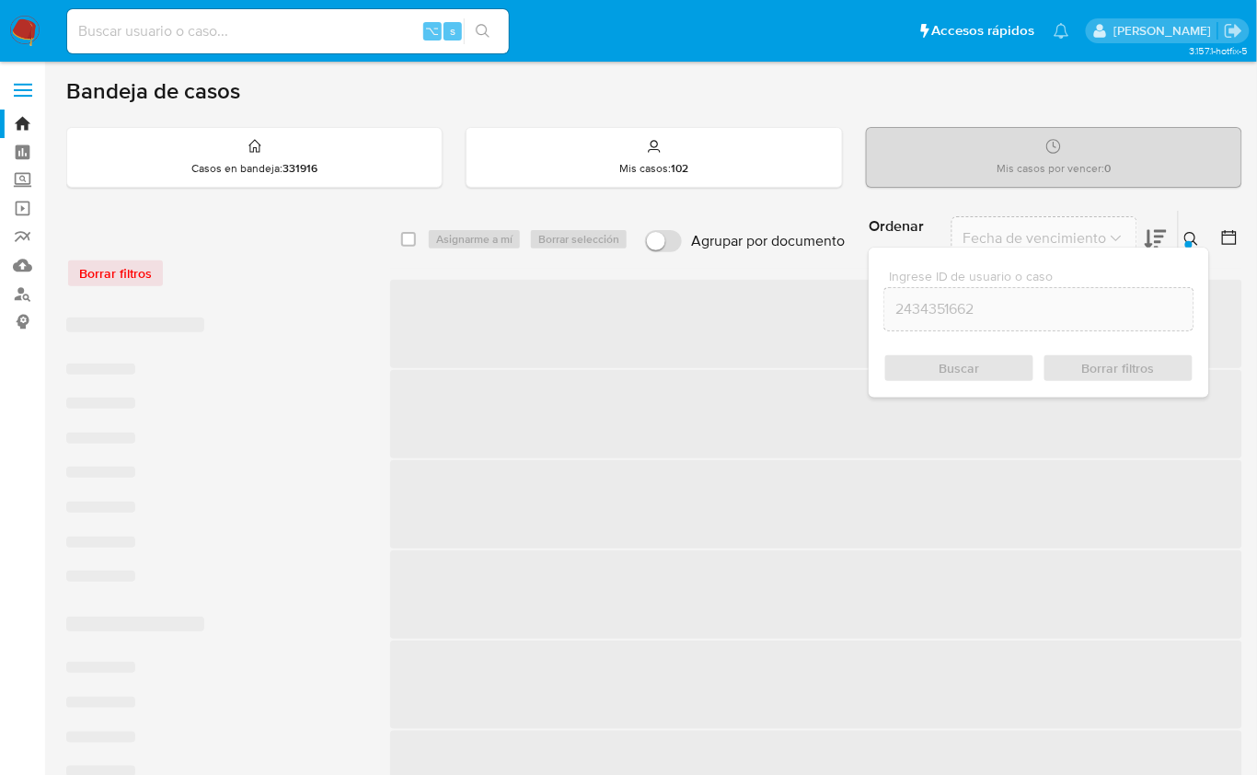
click at [1194, 237] on icon at bounding box center [1192, 239] width 15 height 15
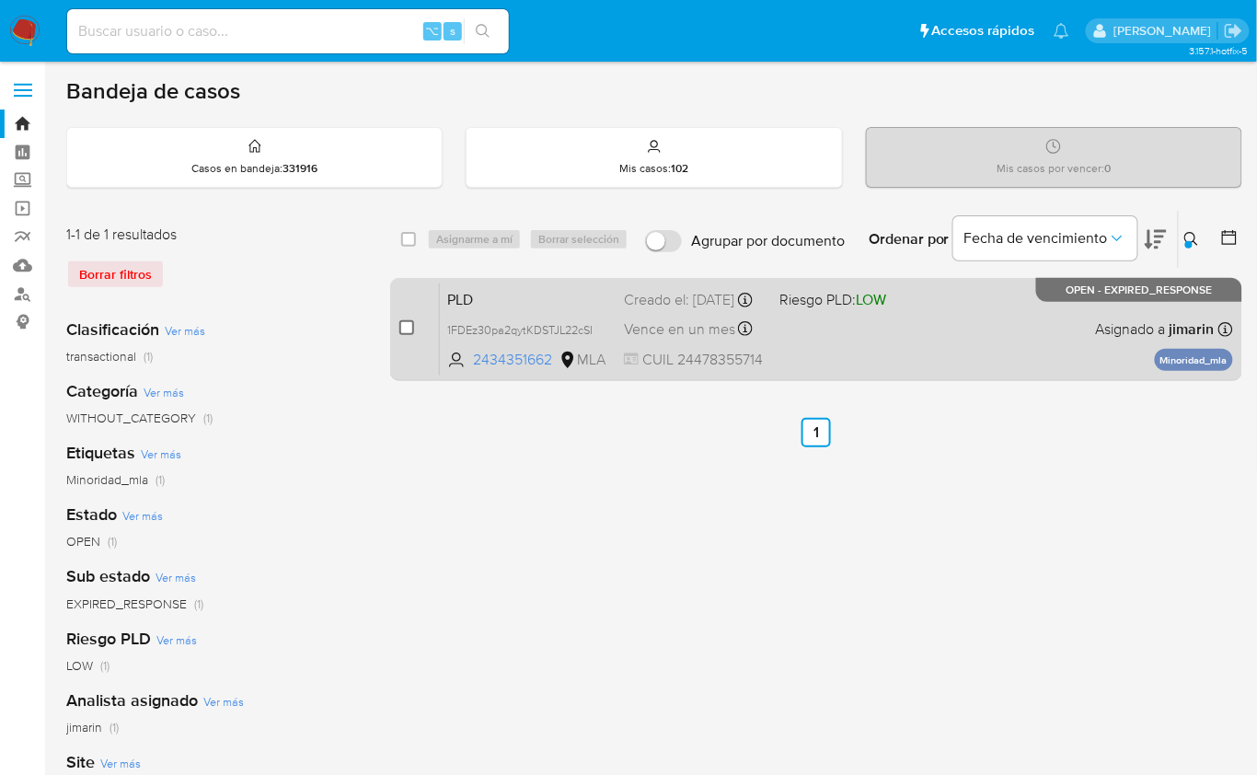
click at [410, 328] on input "checkbox" at bounding box center [406, 327] width 15 height 15
checkbox input "true"
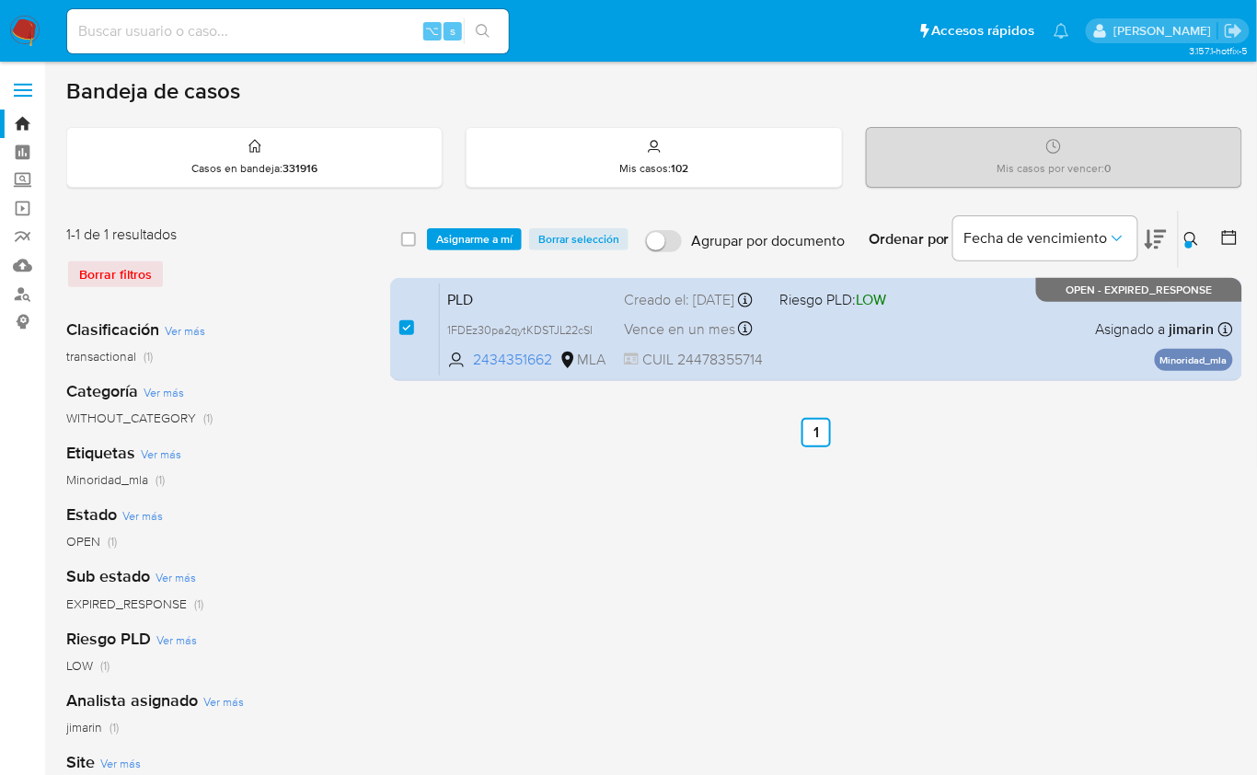
click at [492, 225] on div "select-all-cases-checkbox Asignarme a mí Borrar selección Agrupar por documento…" at bounding box center [816, 239] width 852 height 57
click at [485, 230] on span "Asignarme a mí" at bounding box center [474, 239] width 76 height 18
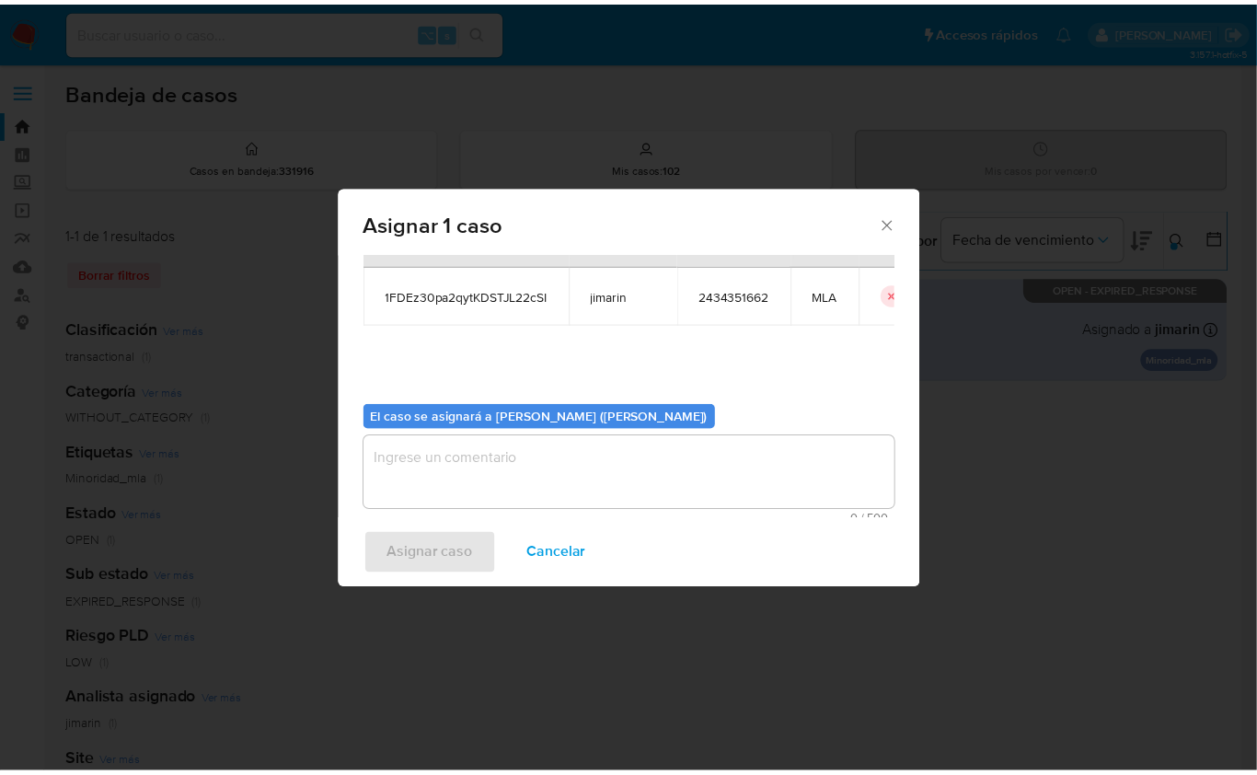
scroll to position [94, 0]
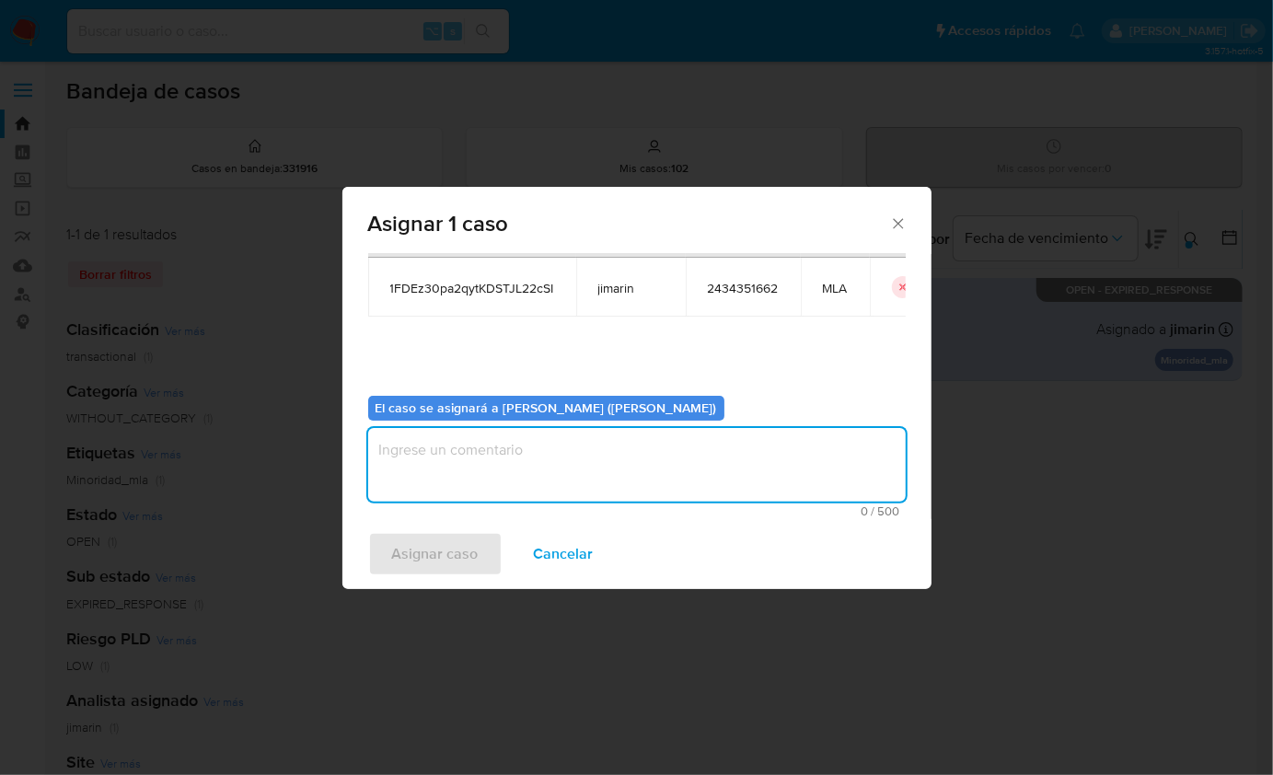
click at [506, 467] on textarea "assign-modal" at bounding box center [637, 465] width 538 height 74
click at [437, 556] on span "Asignar caso" at bounding box center [435, 554] width 87 height 41
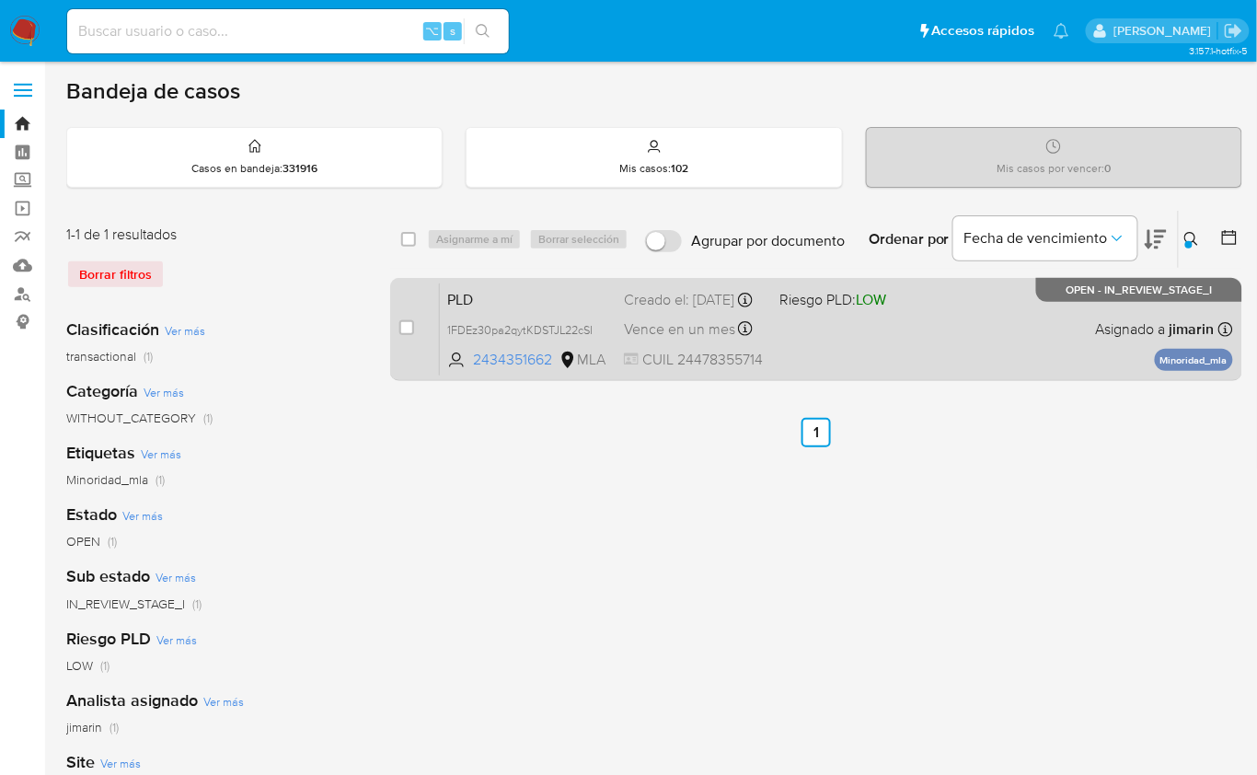
click at [952, 318] on div "PLD 1FDEz30pa2qytKDSTJL22cSI 2434351662 MLA Riesgo PLD: LOW Creado el: 12/08/20…" at bounding box center [836, 329] width 793 height 93
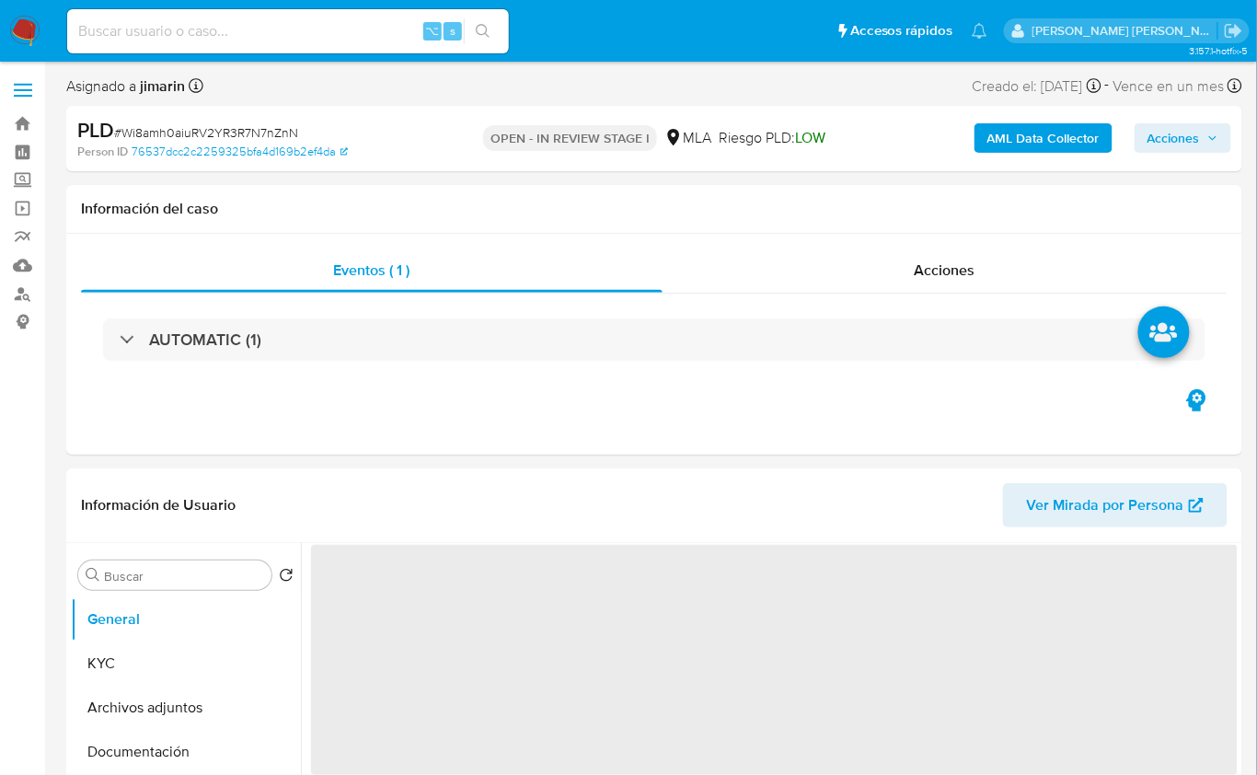
click at [172, 135] on span "# Wi8amh0aiuRV2YR3R7N7nZnN" at bounding box center [206, 132] width 184 height 18
copy span "Wi8amh0aiuRV2YR3R7N7nZnN"
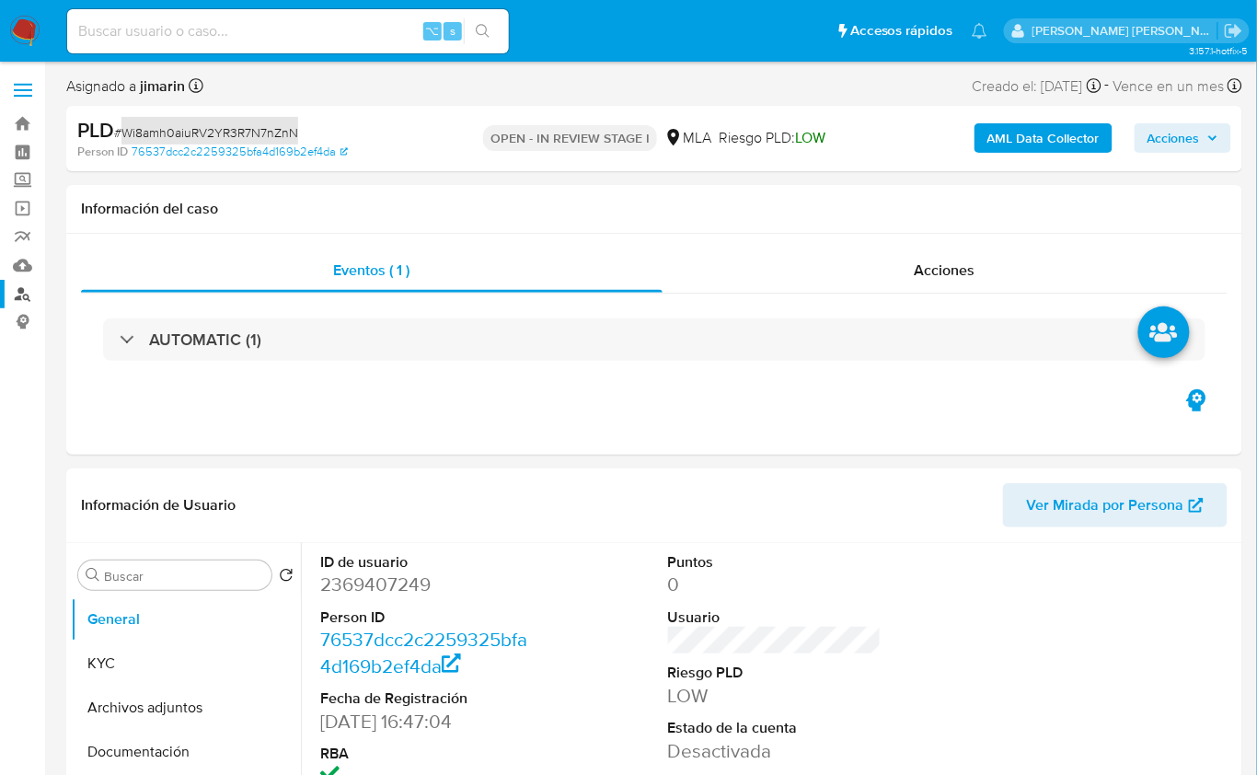
select select "10"
click at [367, 585] on dd "2369407249" at bounding box center [427, 585] width 214 height 26
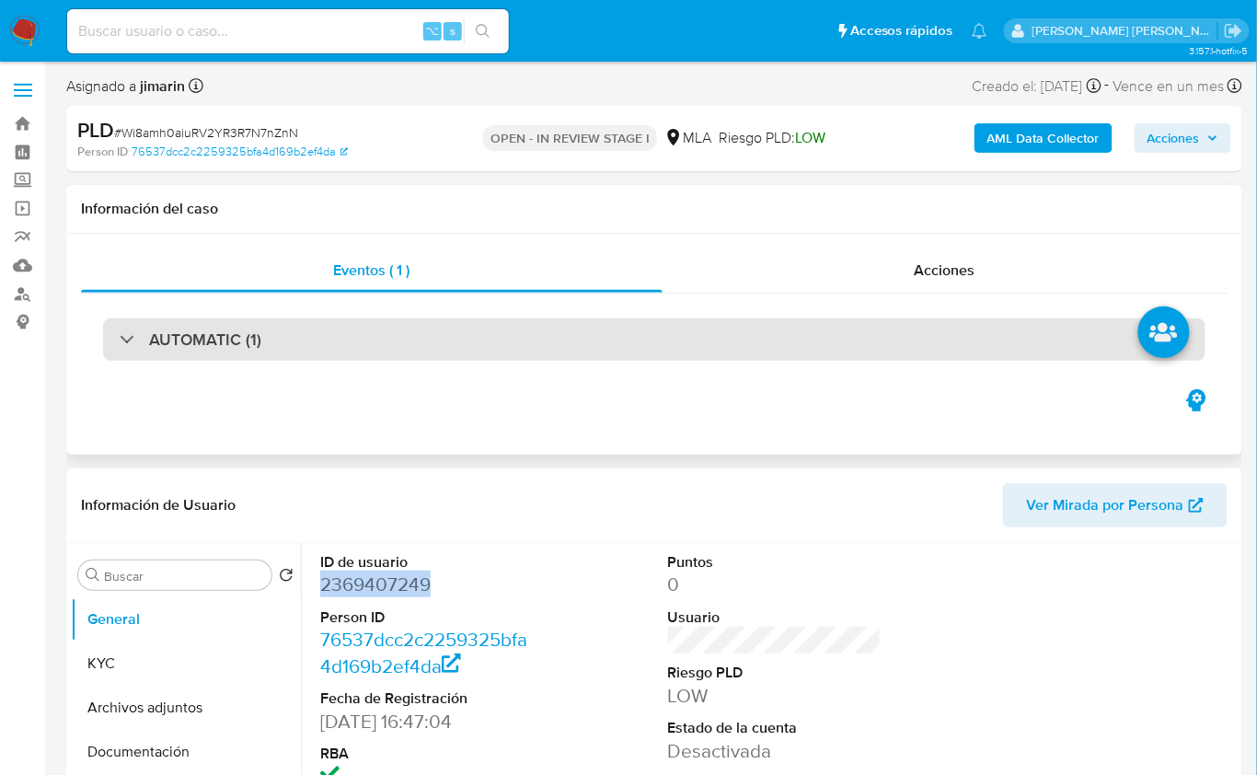
copy dd "2369407249"
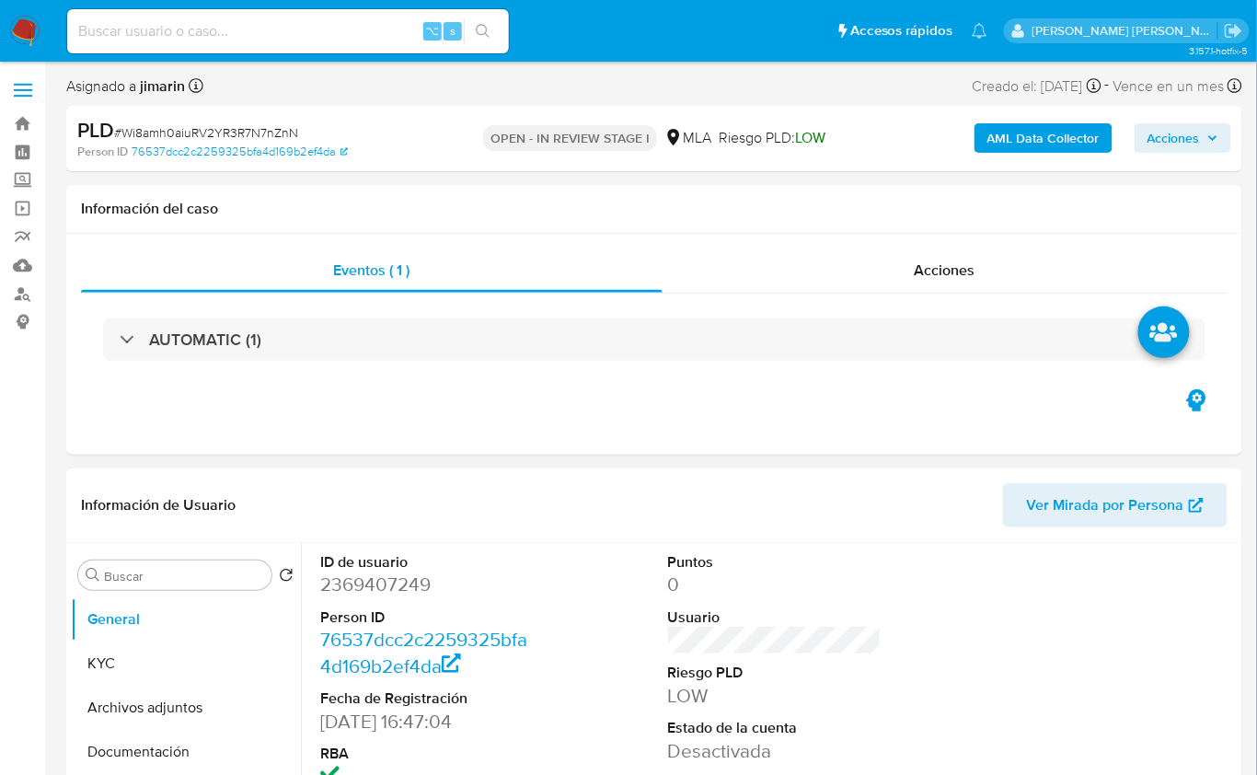
click at [384, 585] on dd "2369407249" at bounding box center [427, 585] width 214 height 26
copy dd "2369407249"
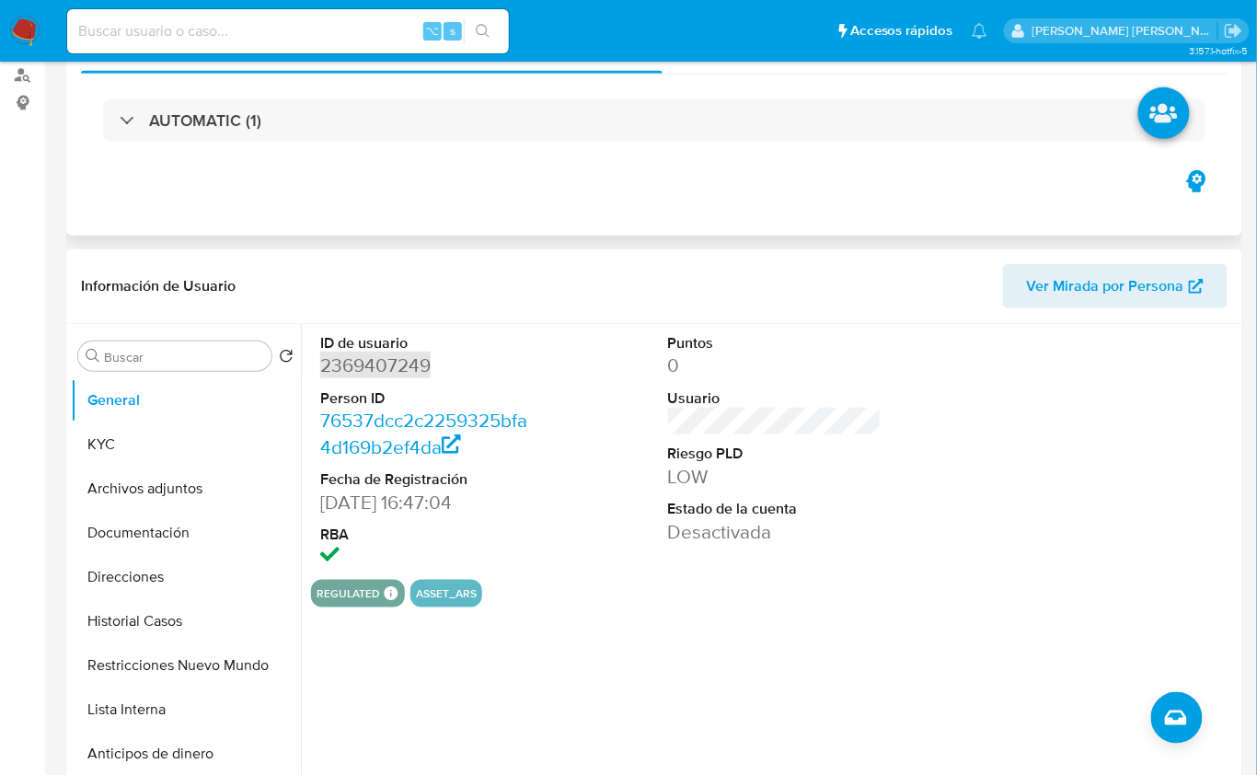
scroll to position [268, 0]
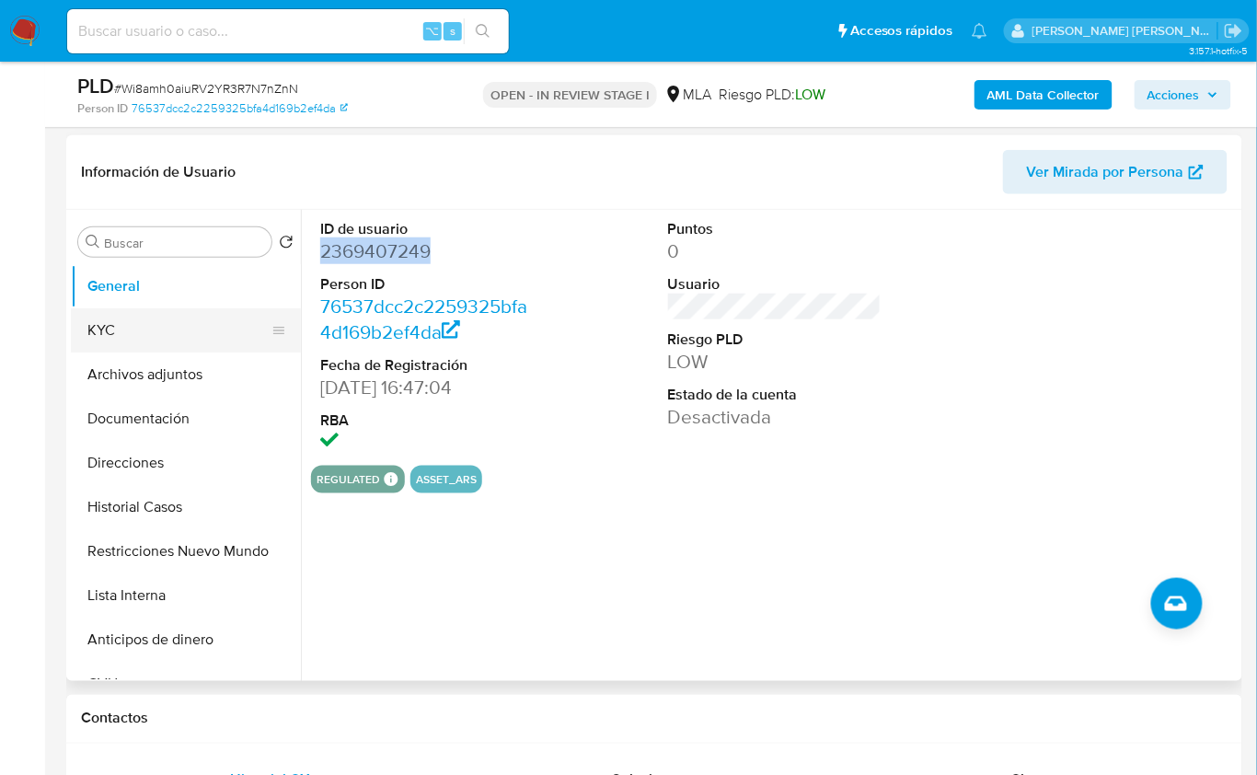
click at [122, 344] on button "KYC" at bounding box center [178, 330] width 215 height 44
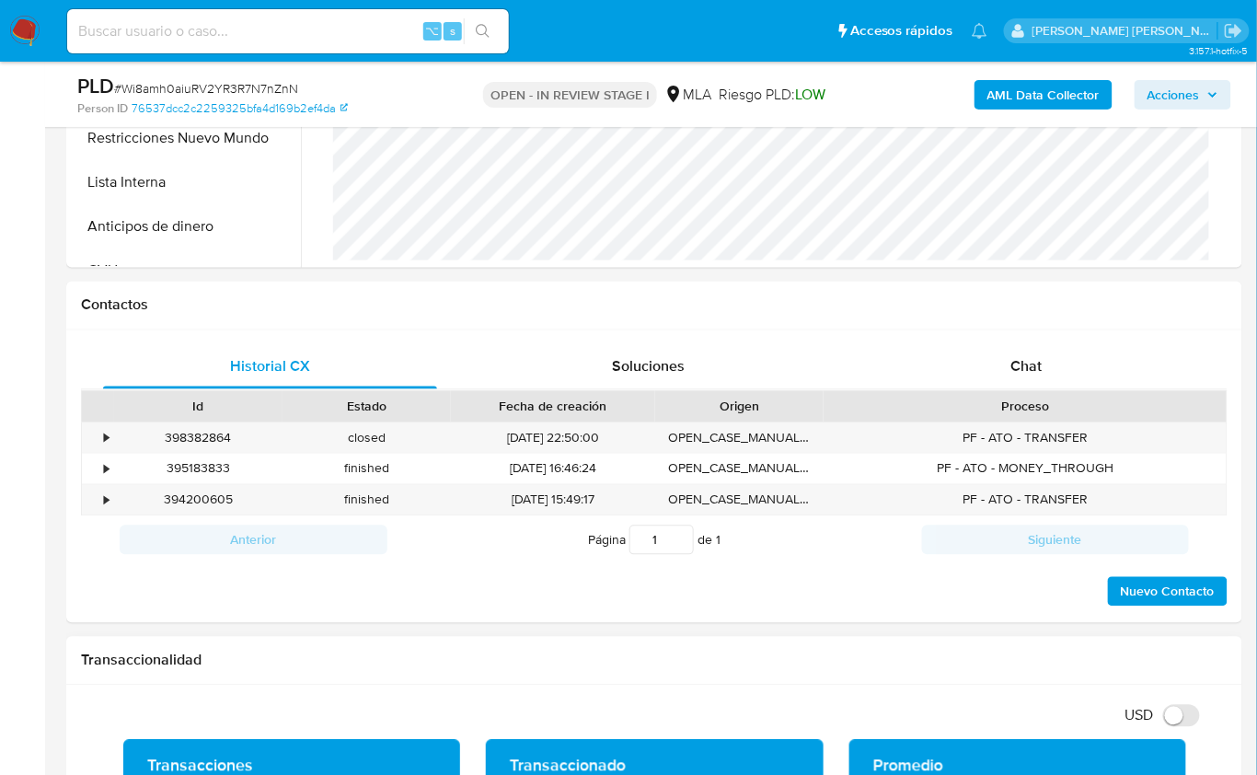
scroll to position [741, 0]
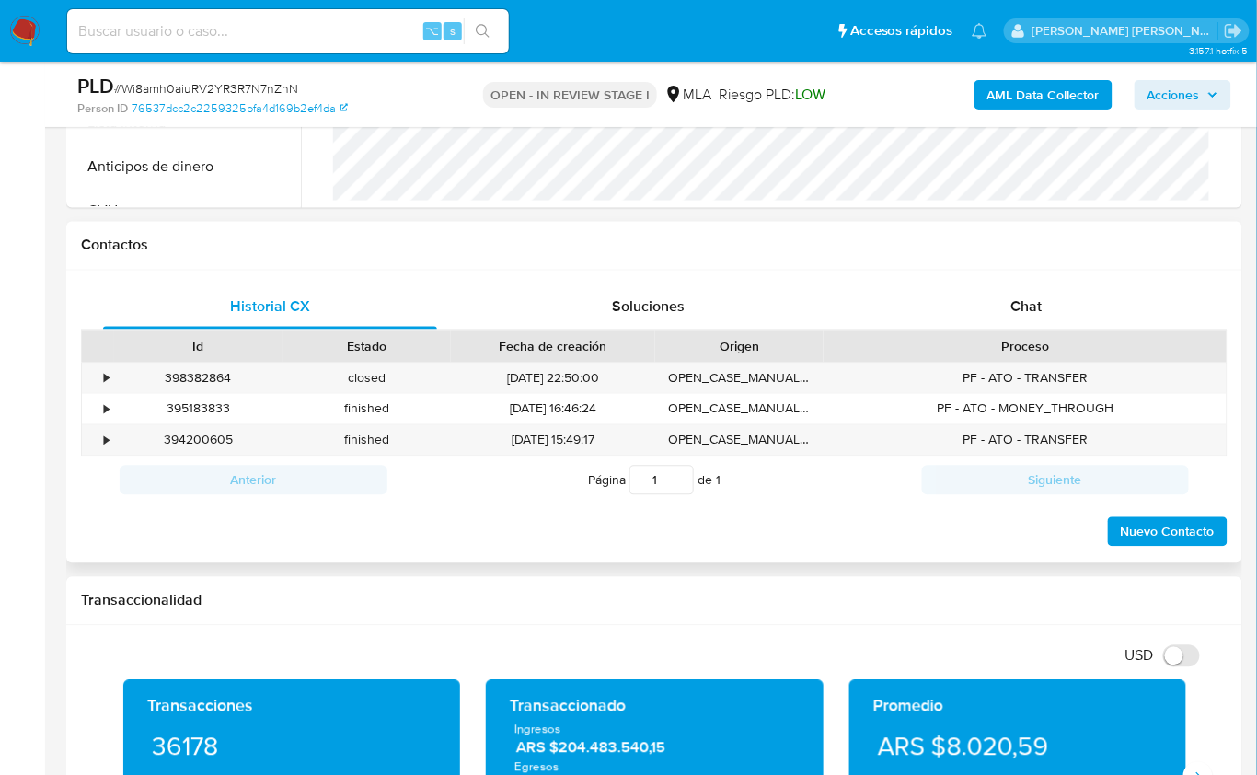
click at [1048, 340] on div "Proceso" at bounding box center [1025, 347] width 377 height 18
click at [1048, 308] on div "Chat" at bounding box center [1027, 307] width 334 height 44
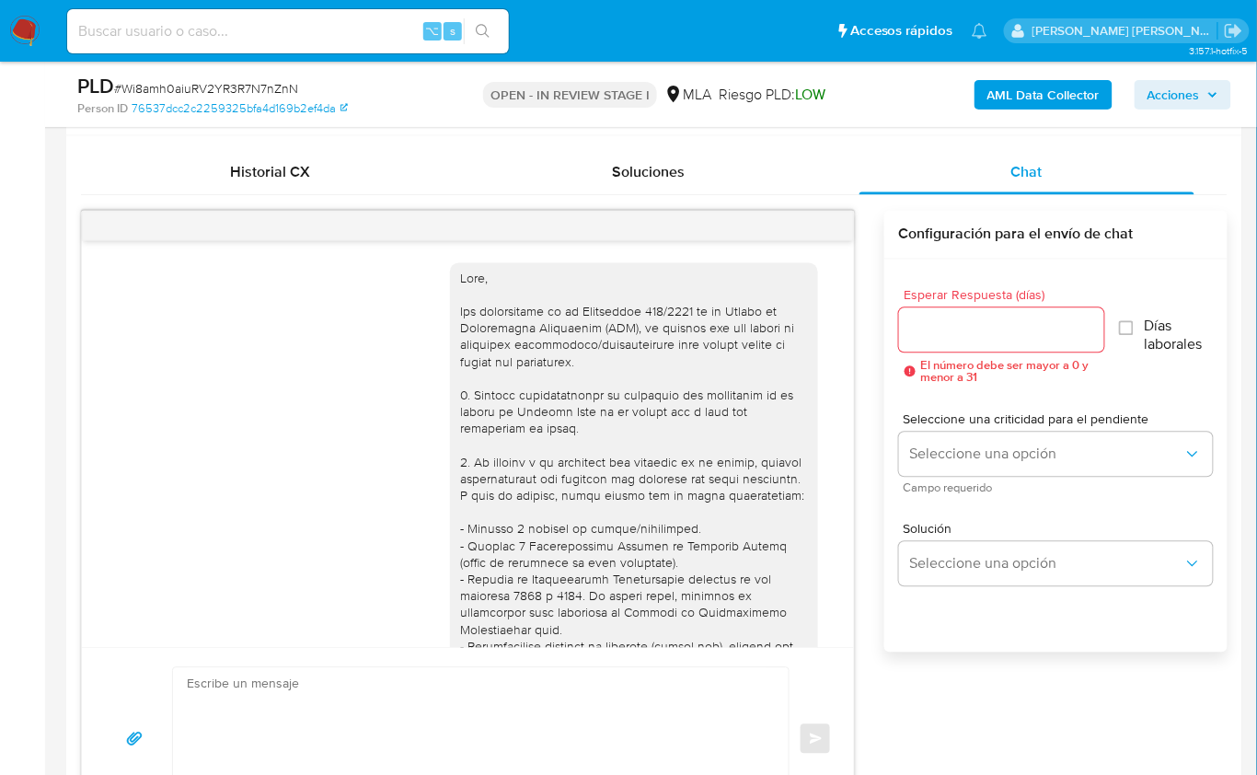
scroll to position [1041, 0]
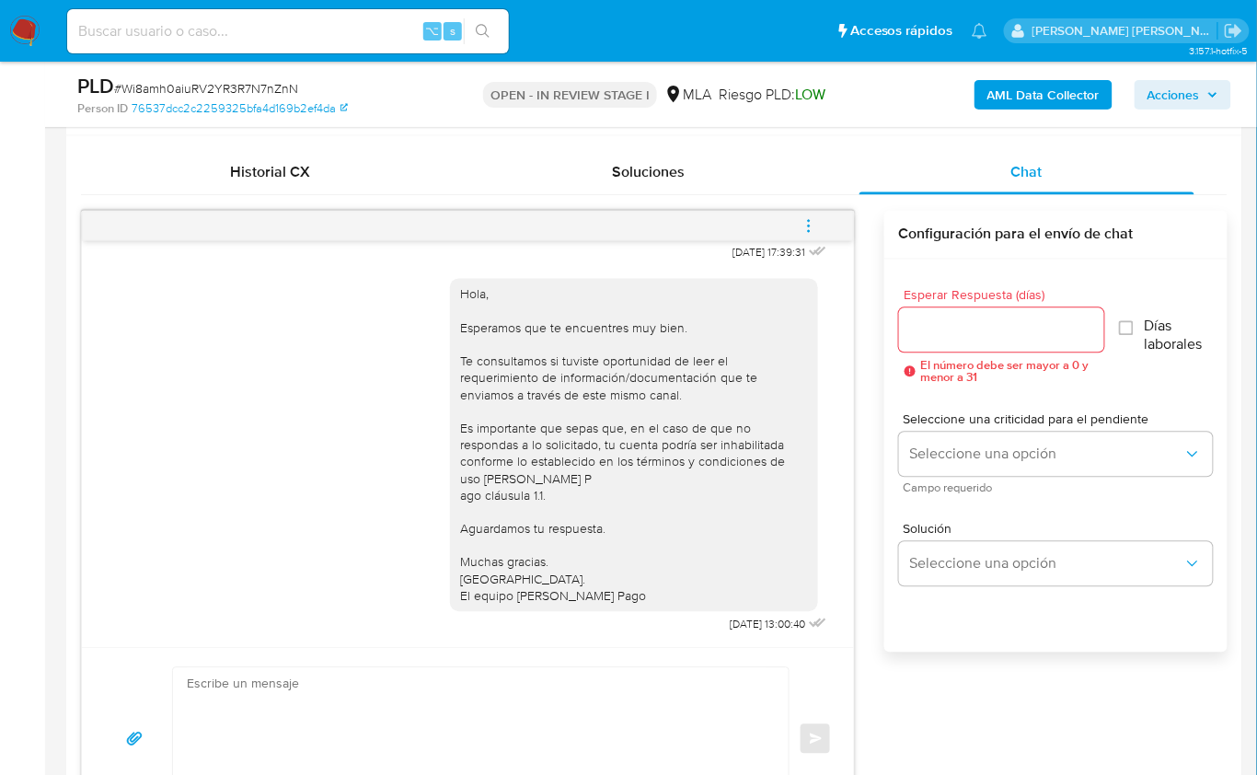
click at [801, 214] on span "menu-action" at bounding box center [809, 226] width 17 height 44
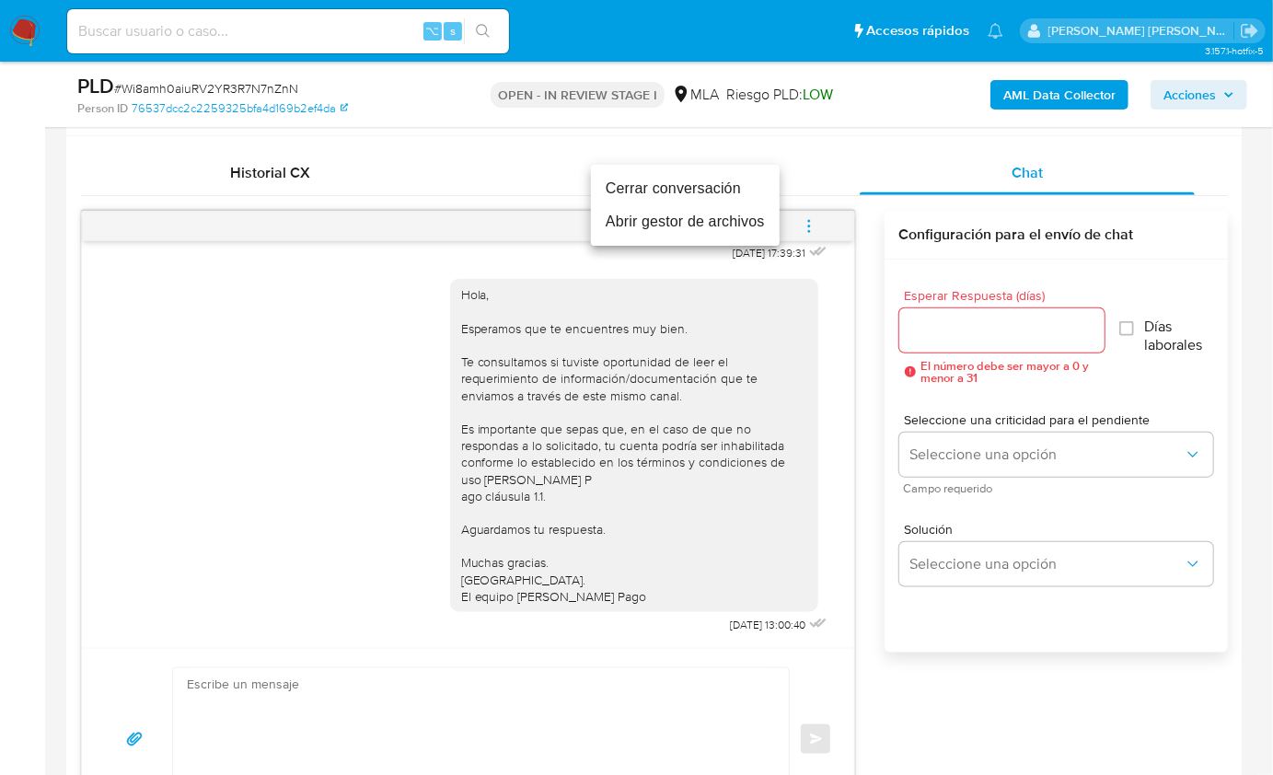
click at [711, 192] on li "Cerrar conversación" at bounding box center [685, 188] width 189 height 33
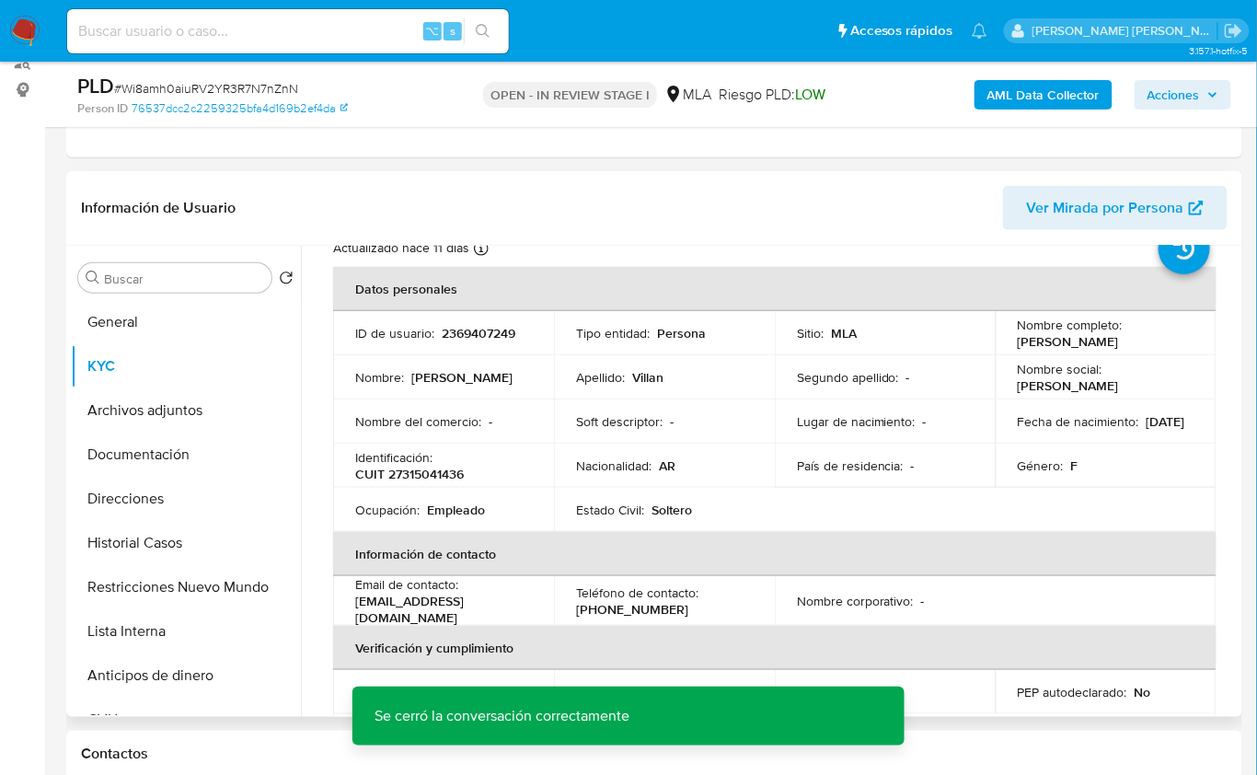
scroll to position [6, 0]
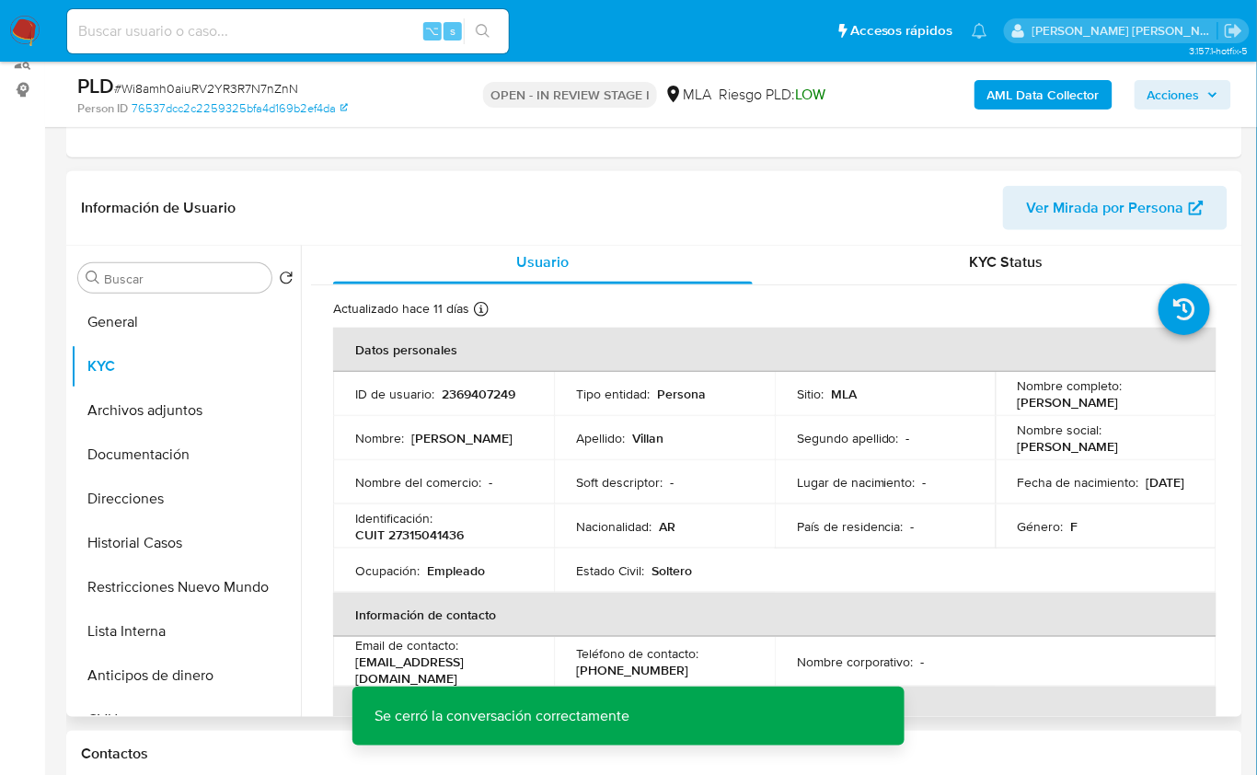
click at [434, 529] on p "CUIT 27315041436" at bounding box center [409, 535] width 109 height 17
copy p "27315041436"
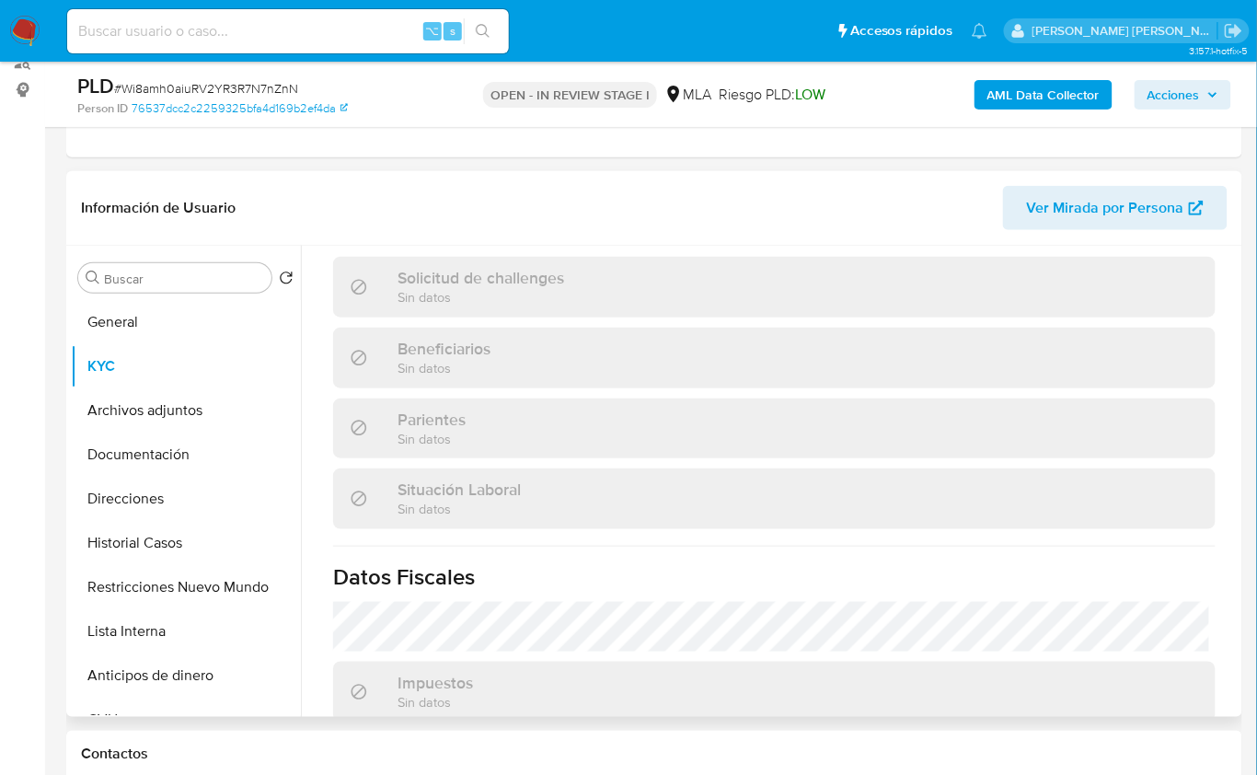
scroll to position [1033, 0]
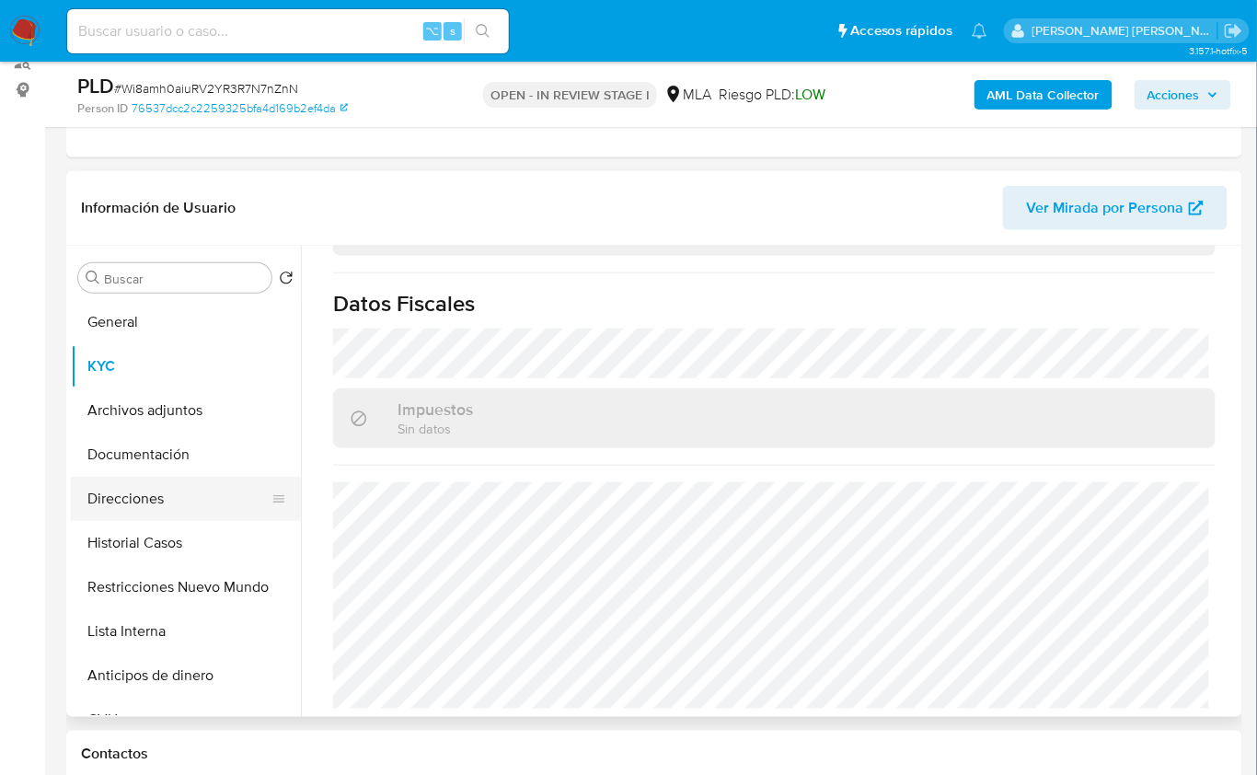
click at [176, 477] on button "Direcciones" at bounding box center [178, 499] width 215 height 44
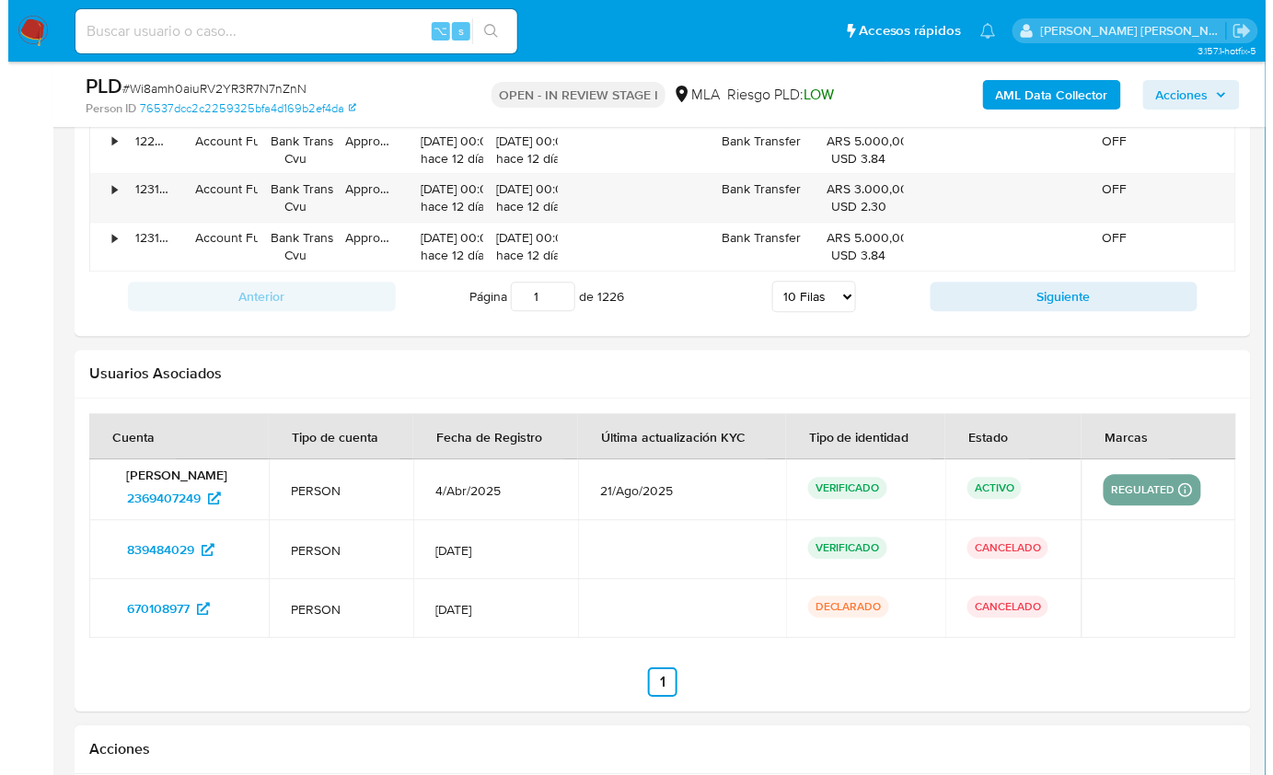
scroll to position [3343, 0]
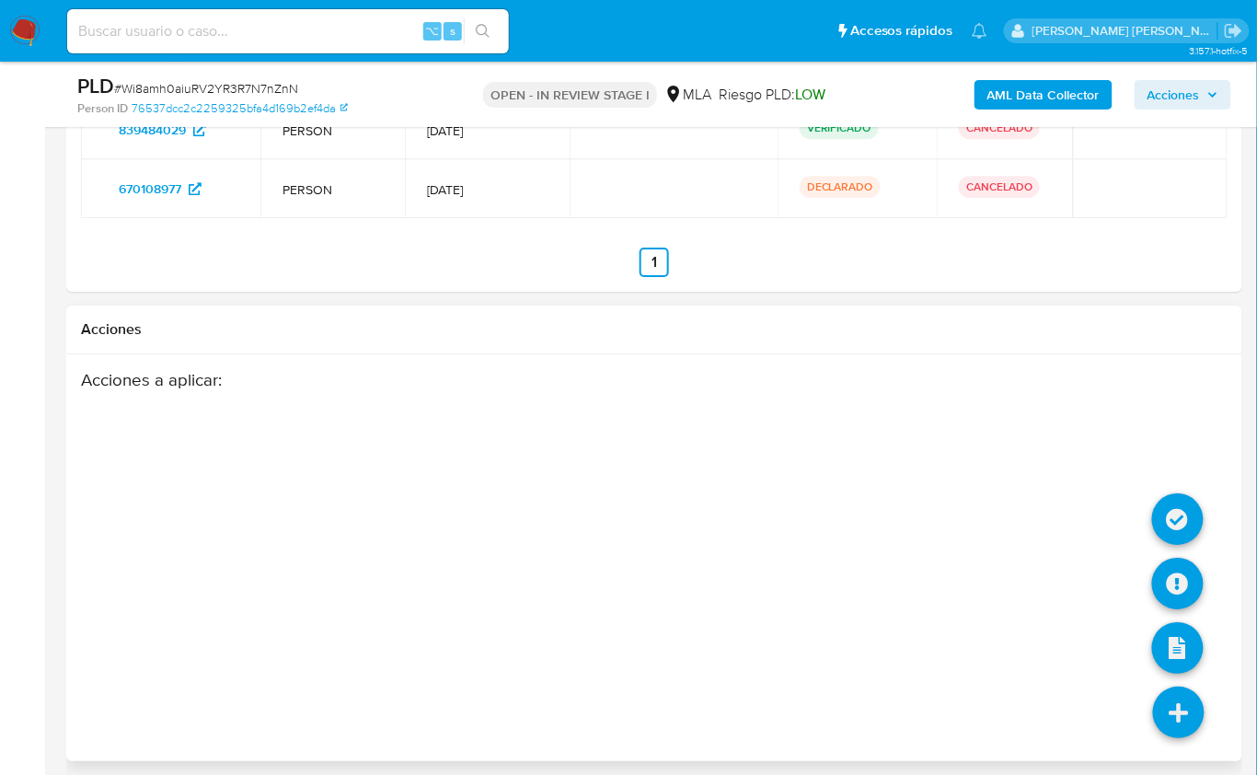
click at [1192, 697] on icon at bounding box center [1179, 713] width 52 height 52
click at [1155, 564] on div "Acciones a aplicar :" at bounding box center [654, 516] width 1147 height 295
click at [1173, 687] on icon at bounding box center [1179, 713] width 52 height 52
click at [1175, 580] on icon at bounding box center [1178, 584] width 52 height 52
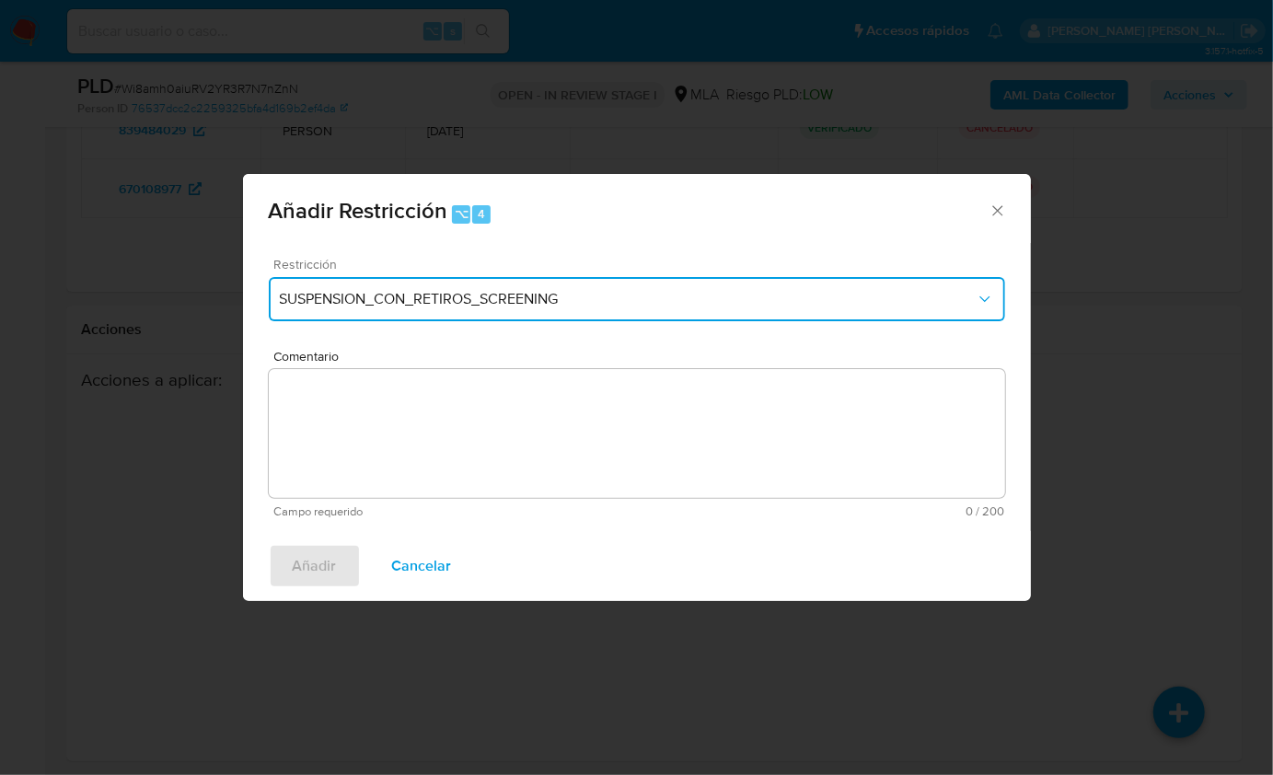
click at [561, 295] on span "SUSPENSION_CON_RETIROS_SCREENING" at bounding box center [628, 299] width 696 height 18
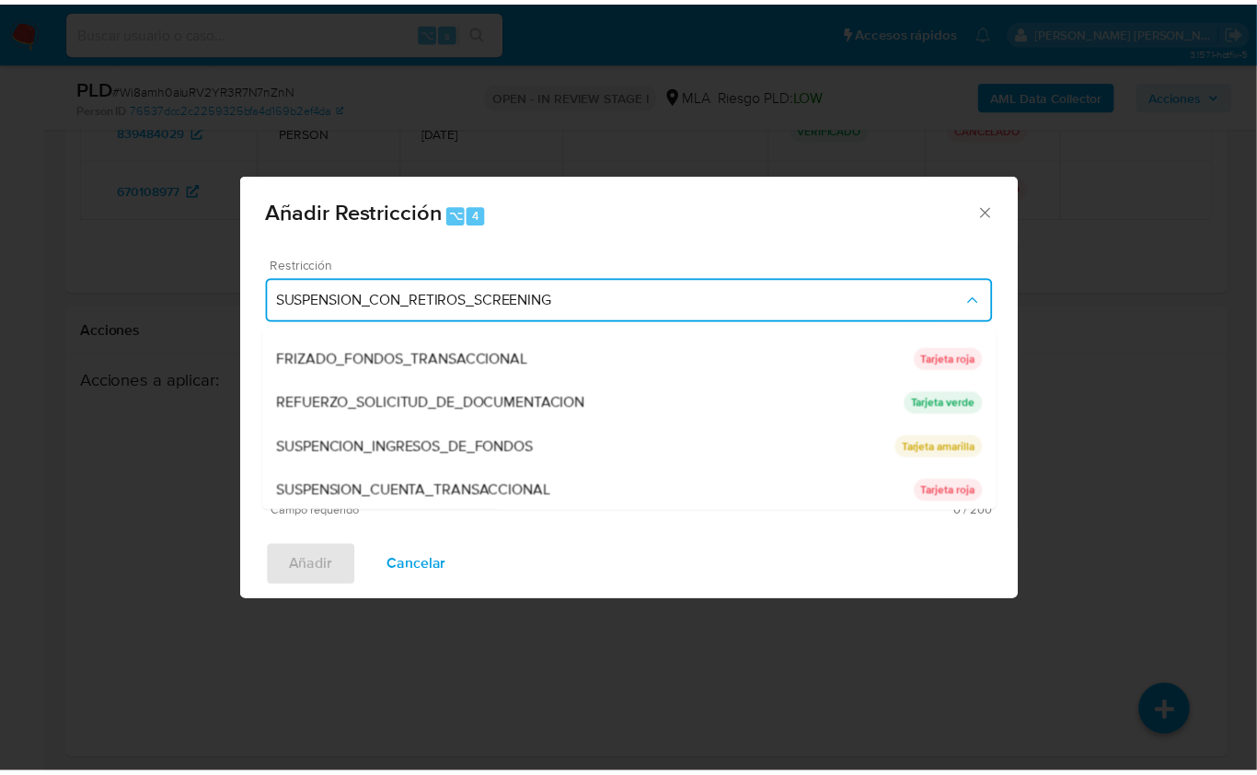
scroll to position [354, 0]
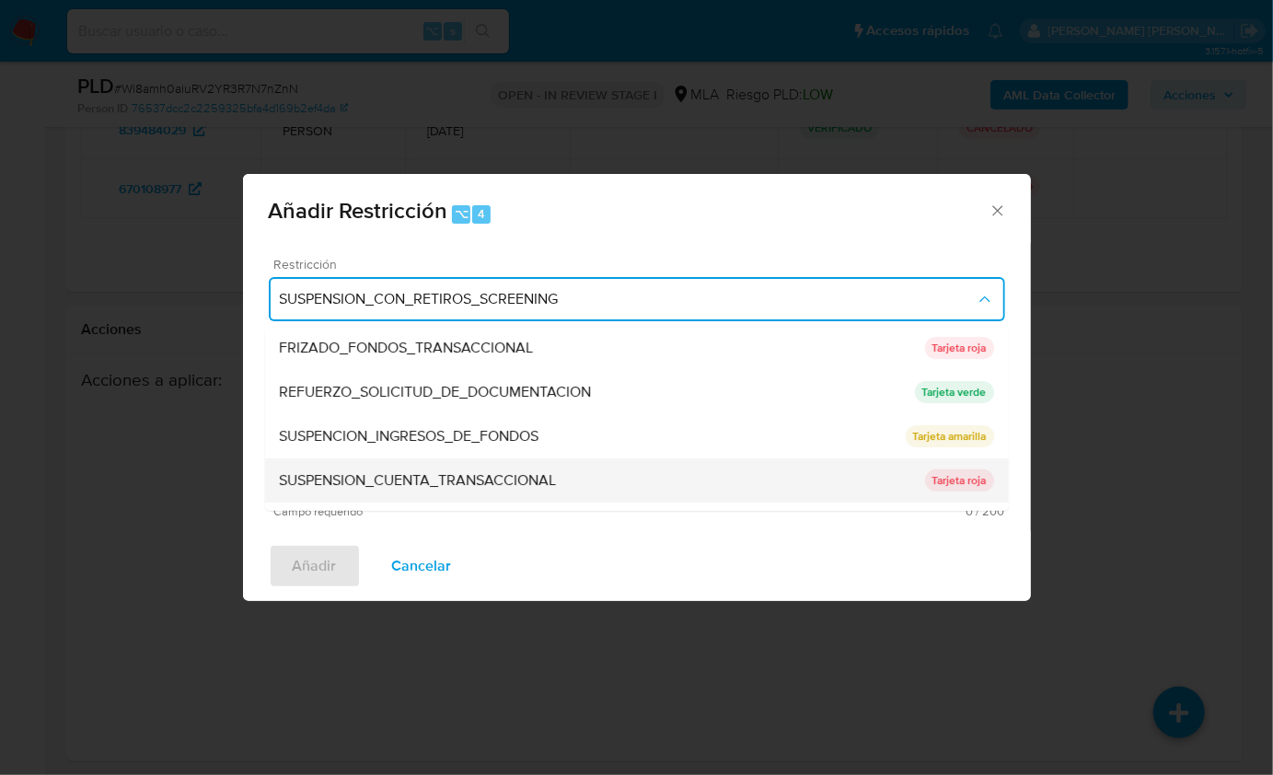
click at [517, 468] on div "SUSPENSION_CUENTA_TRANSACCIONAL" at bounding box center [602, 480] width 645 height 44
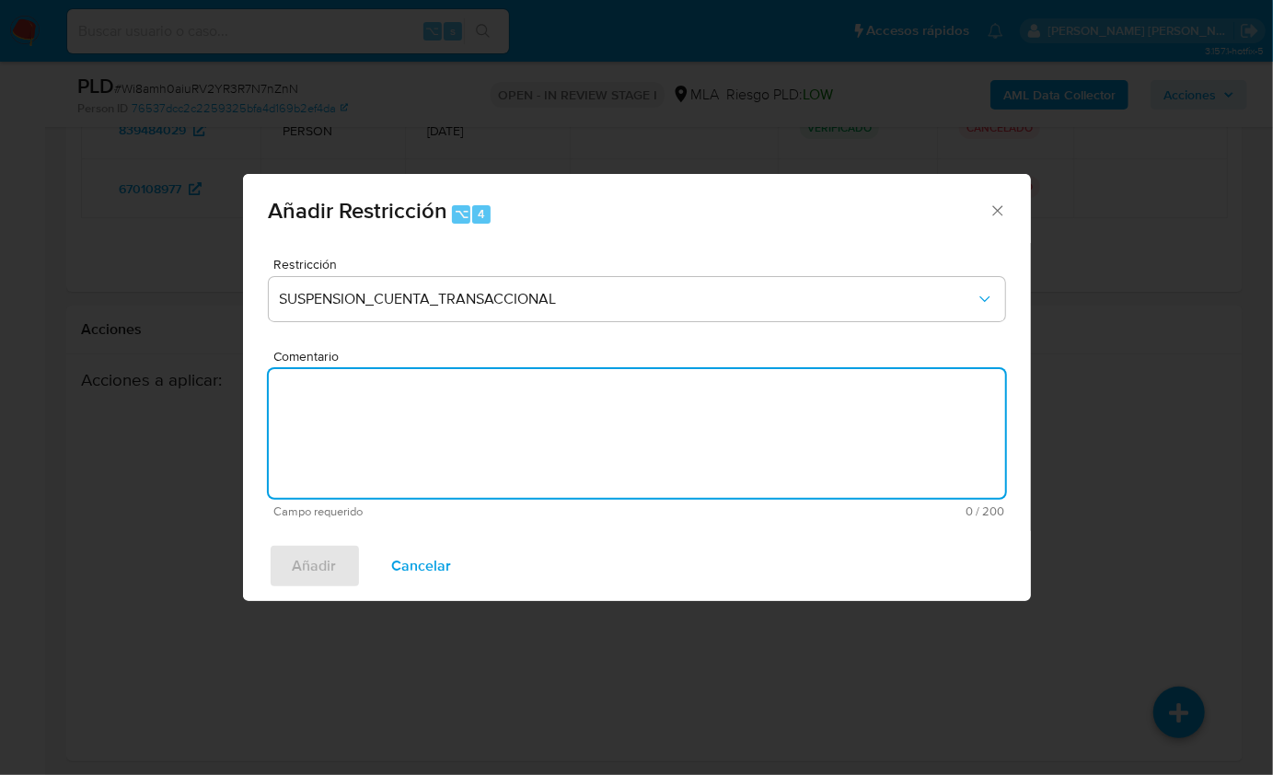
click at [518, 462] on textarea "Comentario" at bounding box center [637, 433] width 736 height 129
type textarea "AML"
click at [330, 554] on span "Añadir" at bounding box center [315, 566] width 44 height 41
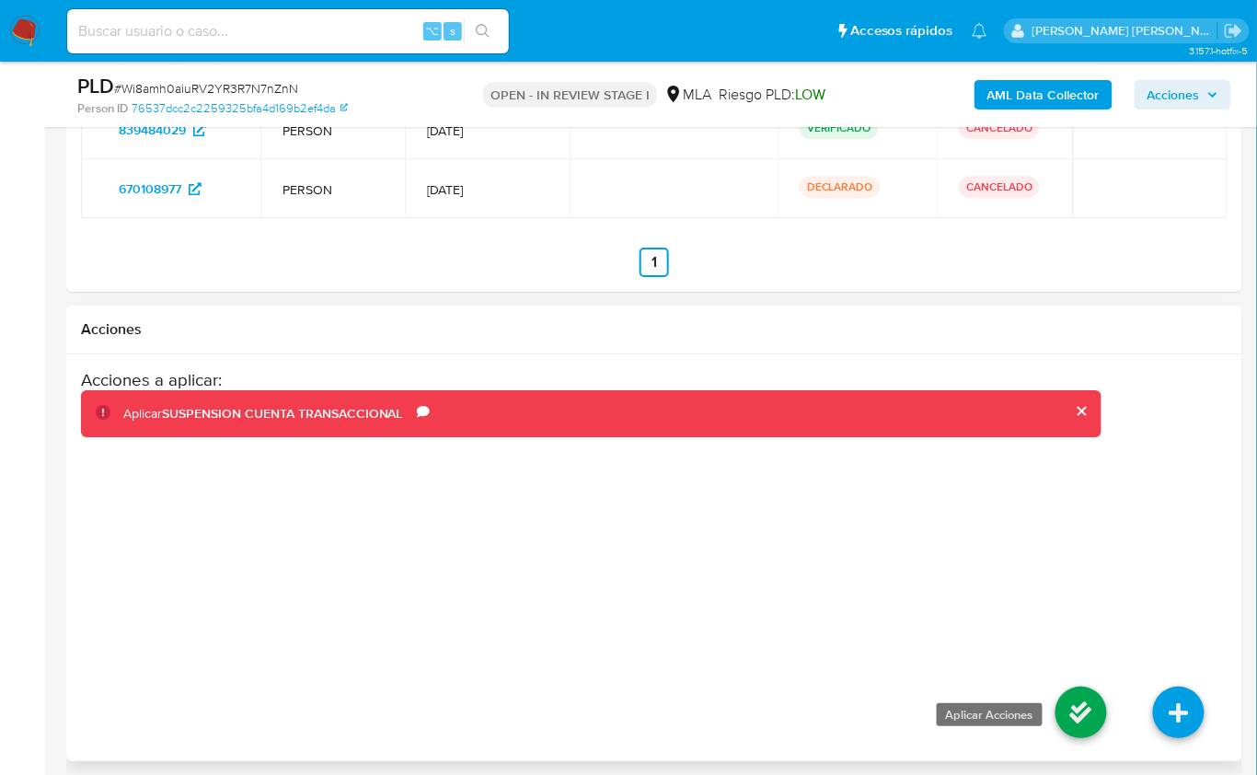
click at [1078, 702] on icon at bounding box center [1082, 713] width 52 height 52
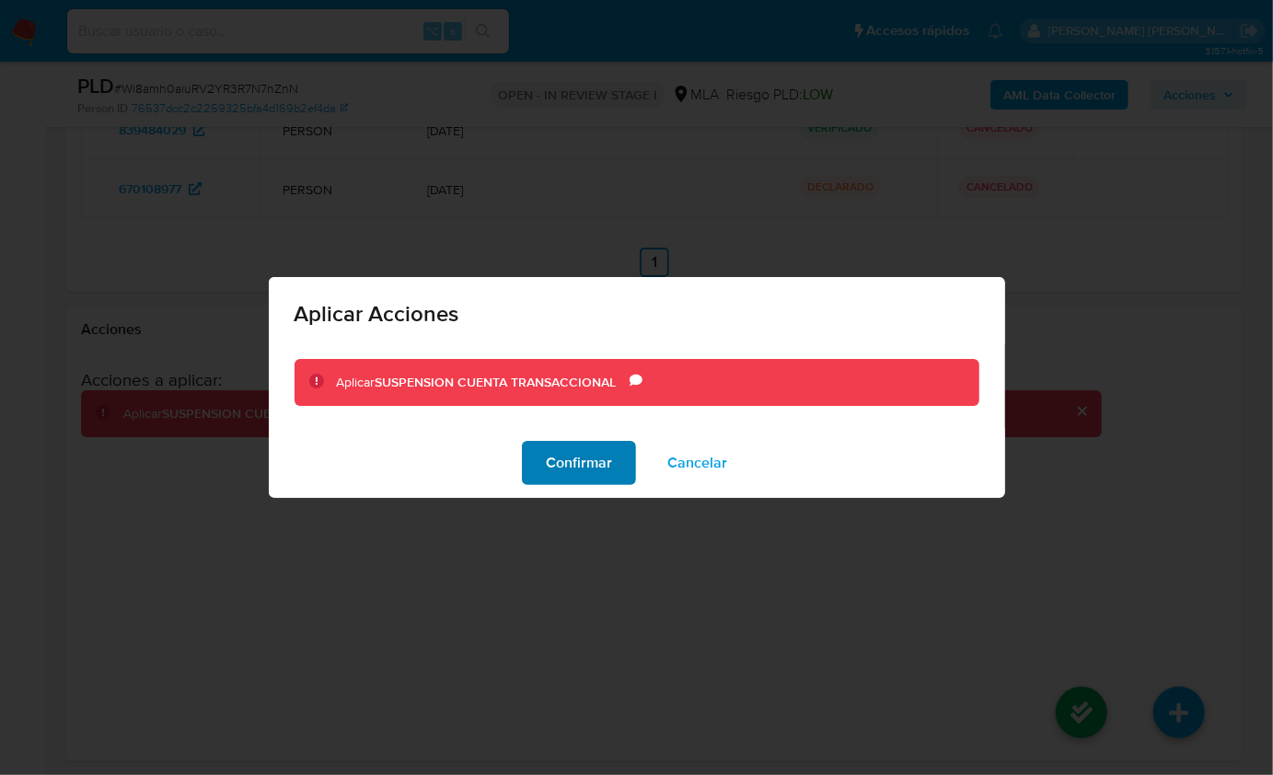
click at [561, 462] on span "Confirmar" at bounding box center [579, 463] width 66 height 41
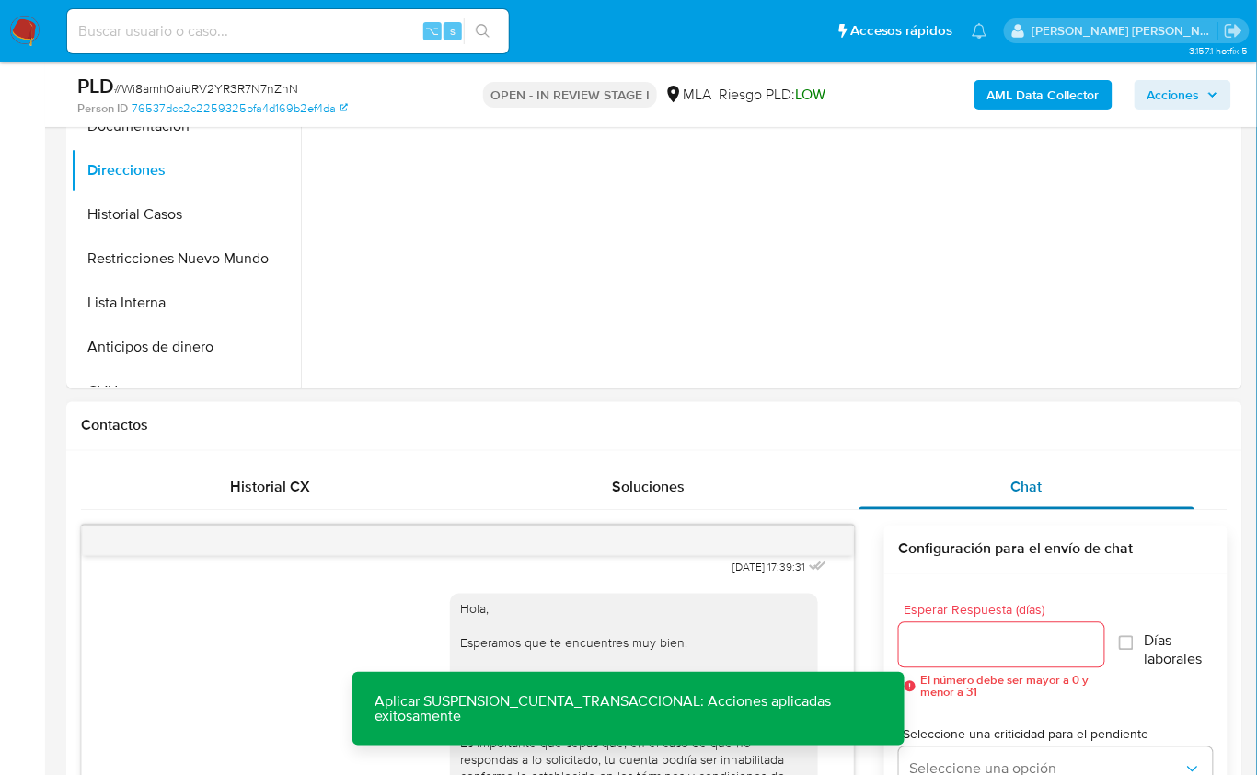
scroll to position [230, 0]
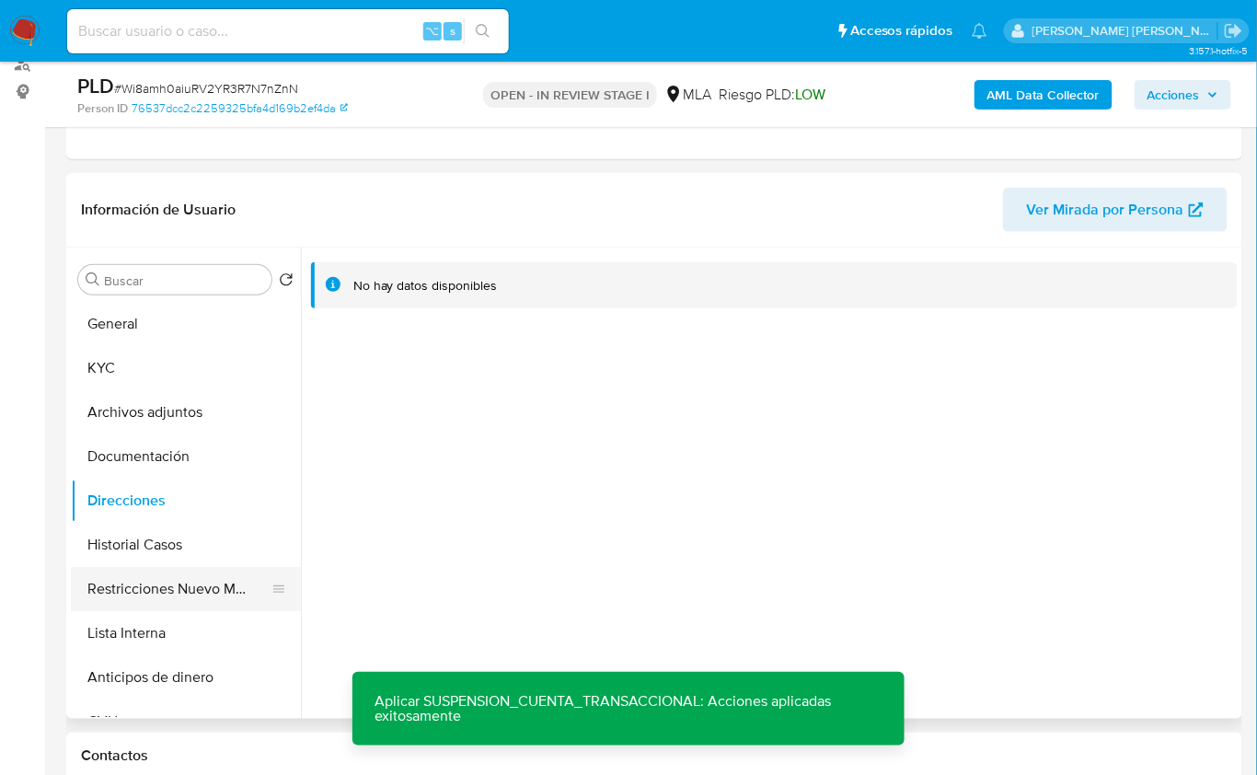
click at [190, 582] on button "Restricciones Nuevo Mundo" at bounding box center [178, 589] width 215 height 44
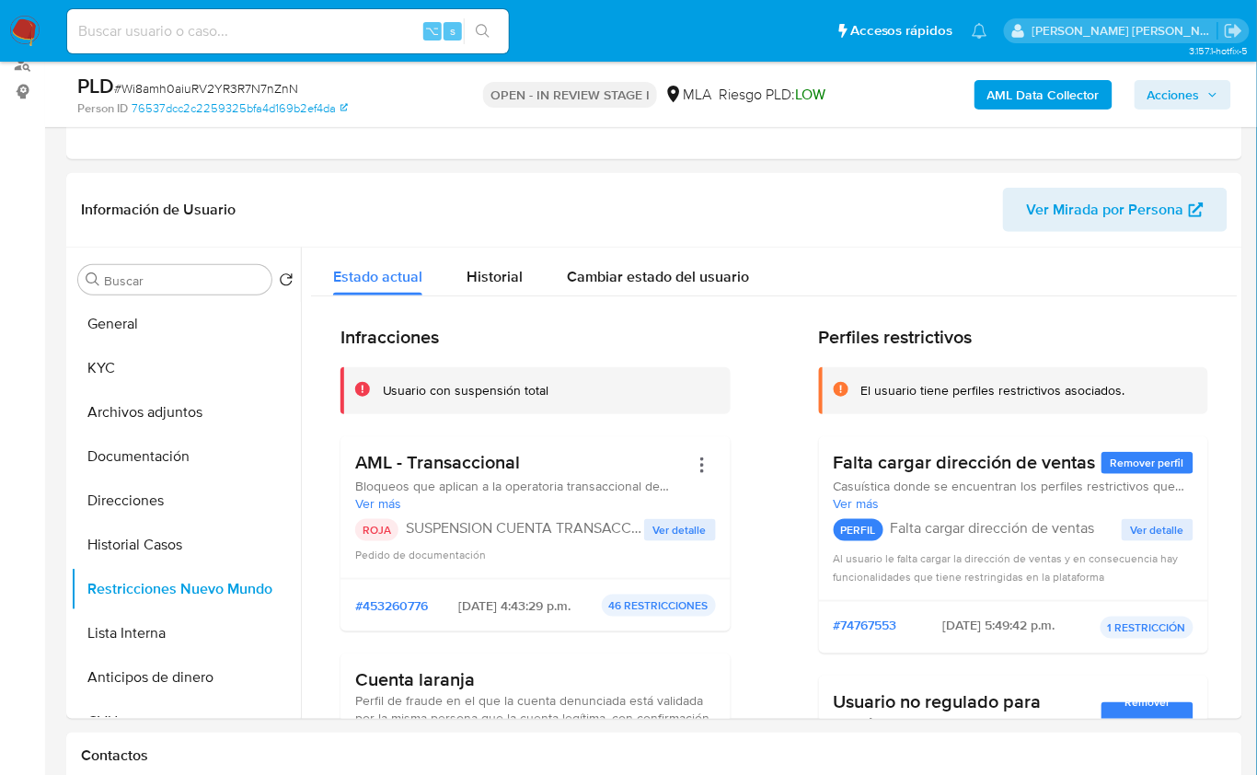
click at [1013, 92] on b "AML Data Collector" at bounding box center [1044, 94] width 112 height 29
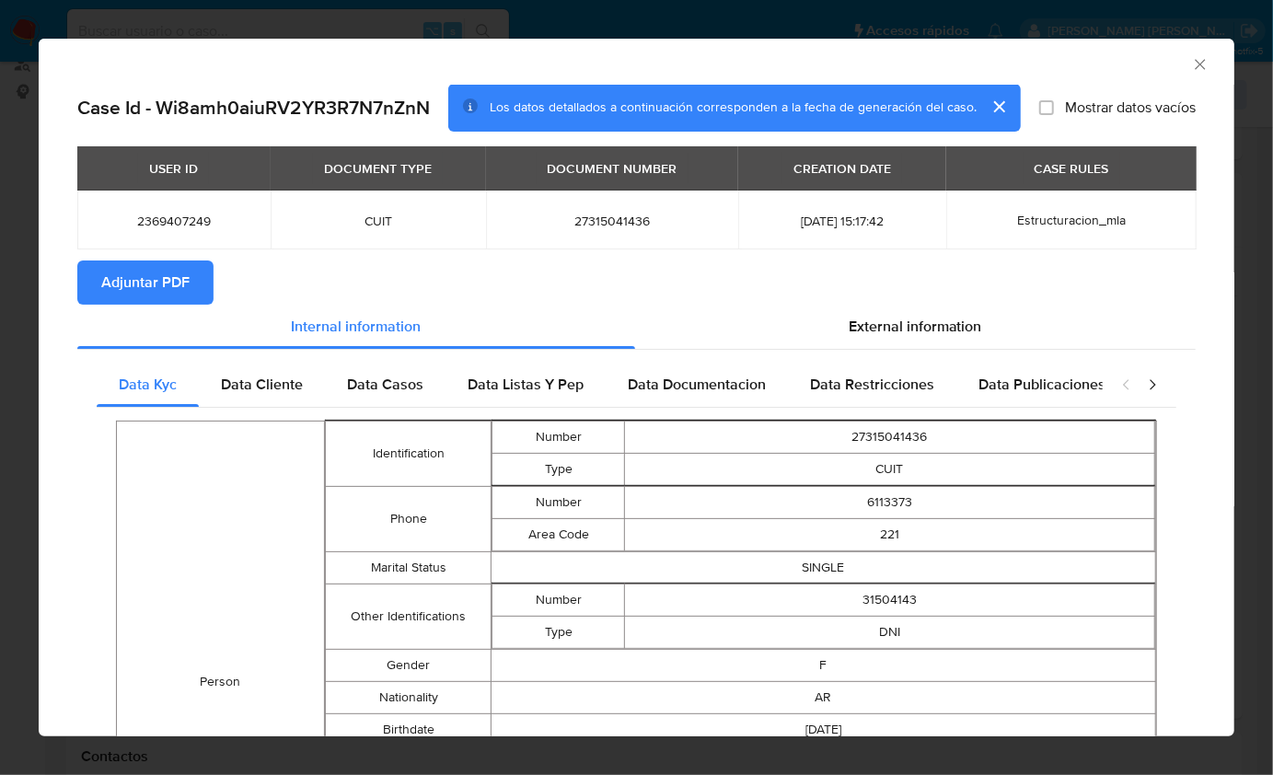
click at [1191, 67] on icon "Cerrar ventana" at bounding box center [1200, 64] width 18 height 18
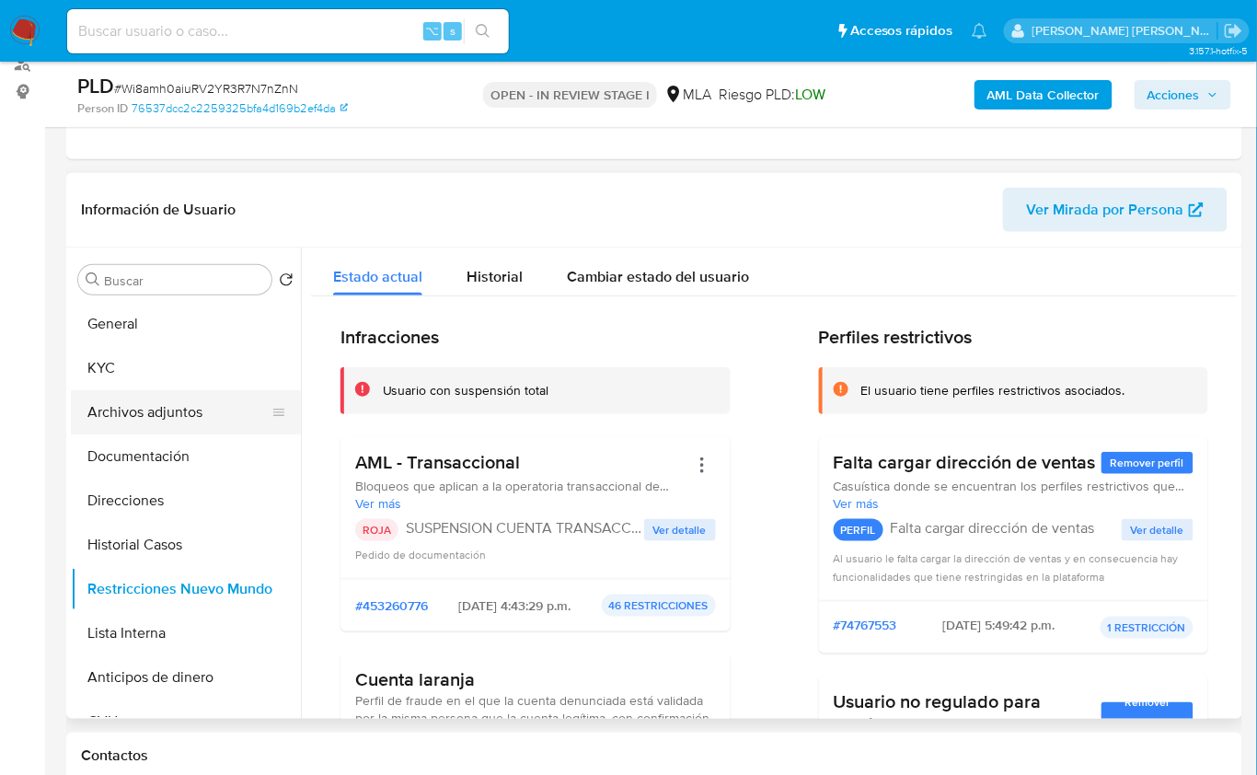
click at [203, 417] on button "Archivos adjuntos" at bounding box center [178, 412] width 215 height 44
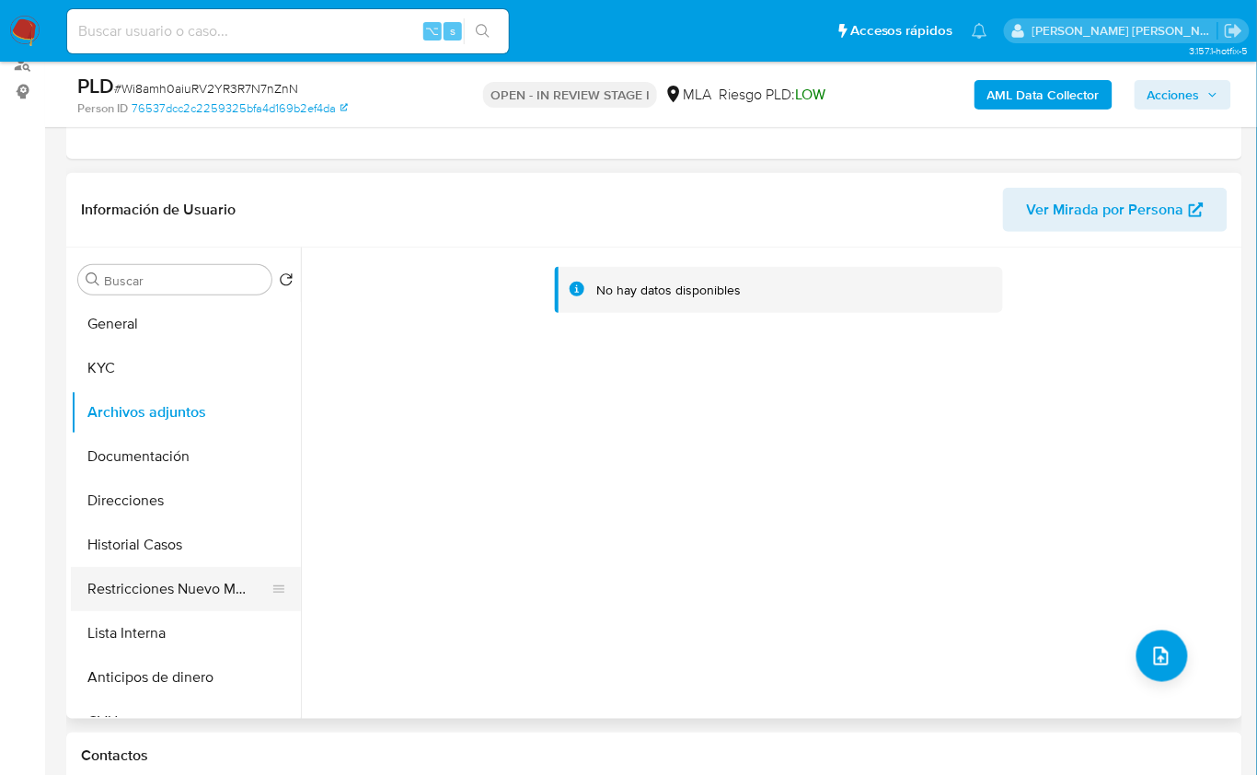
click at [162, 593] on button "Restricciones Nuevo Mundo" at bounding box center [178, 589] width 215 height 44
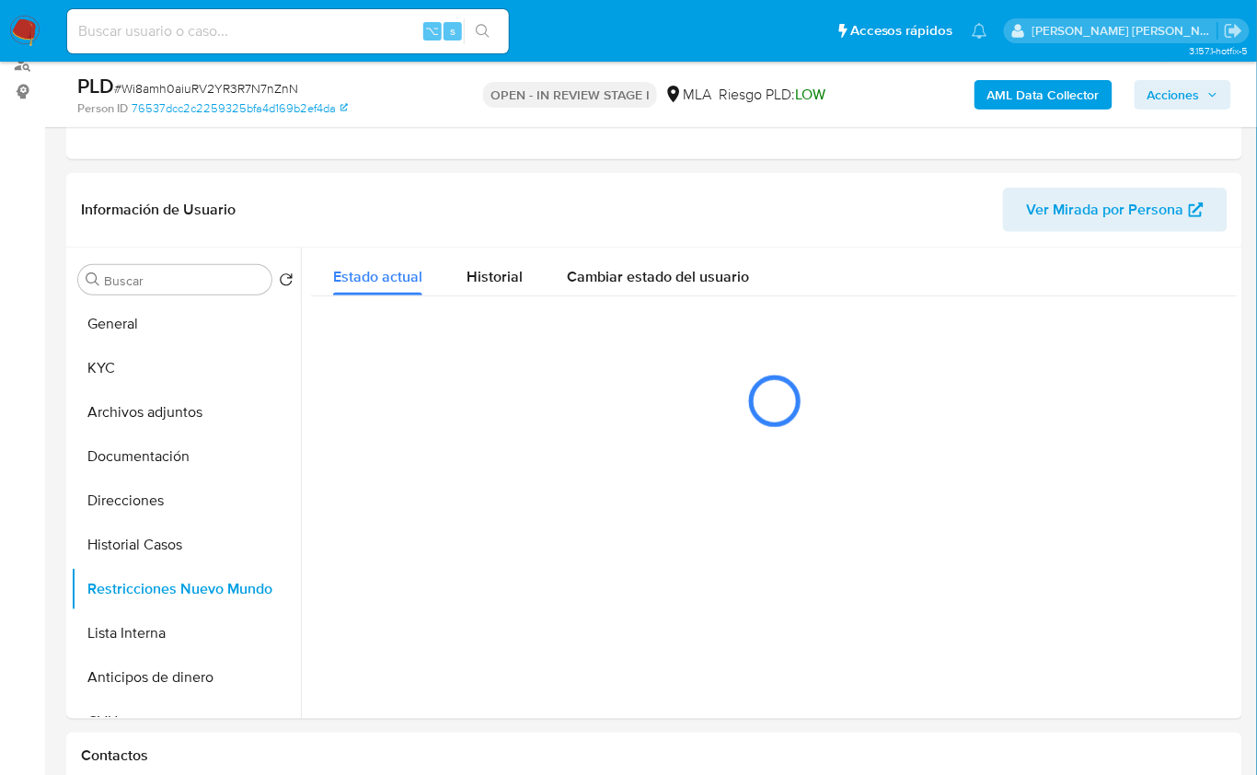
click at [998, 94] on b "AML Data Collector" at bounding box center [1044, 94] width 112 height 29
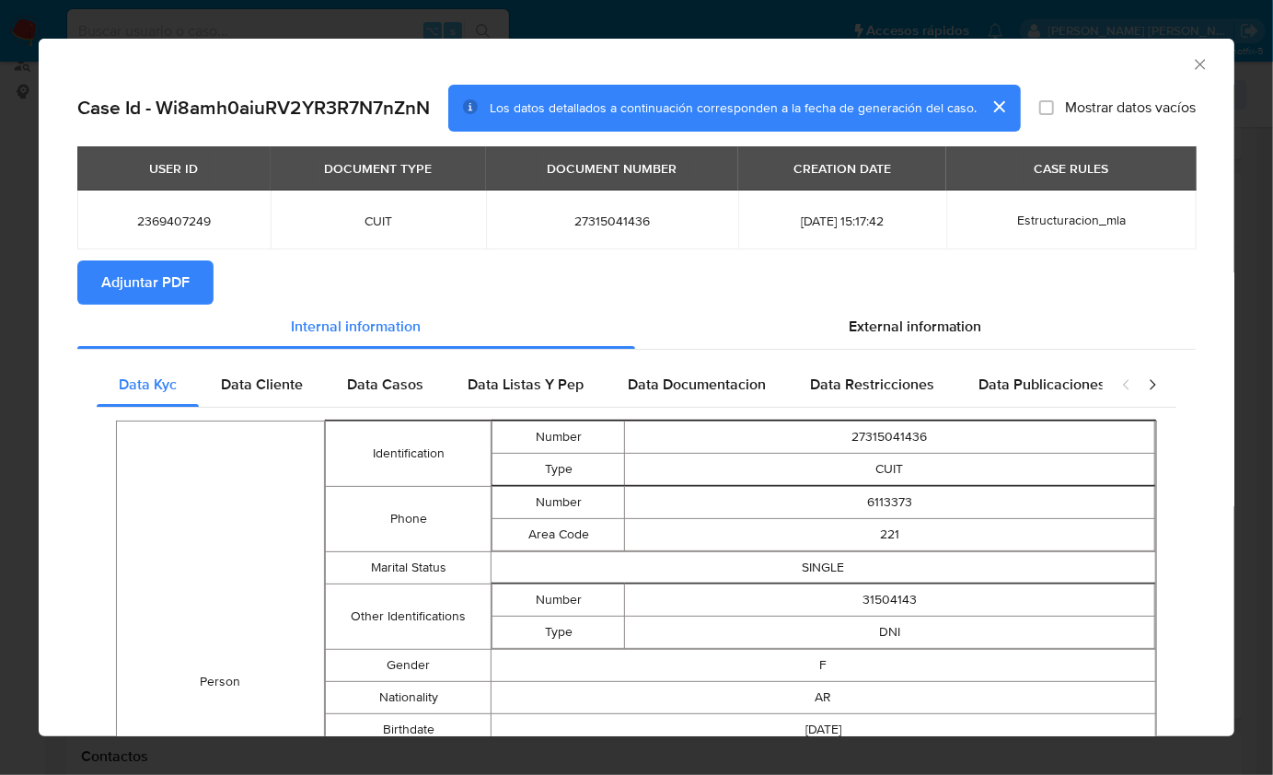
click at [192, 287] on button "Adjuntar PDF" at bounding box center [145, 282] width 136 height 44
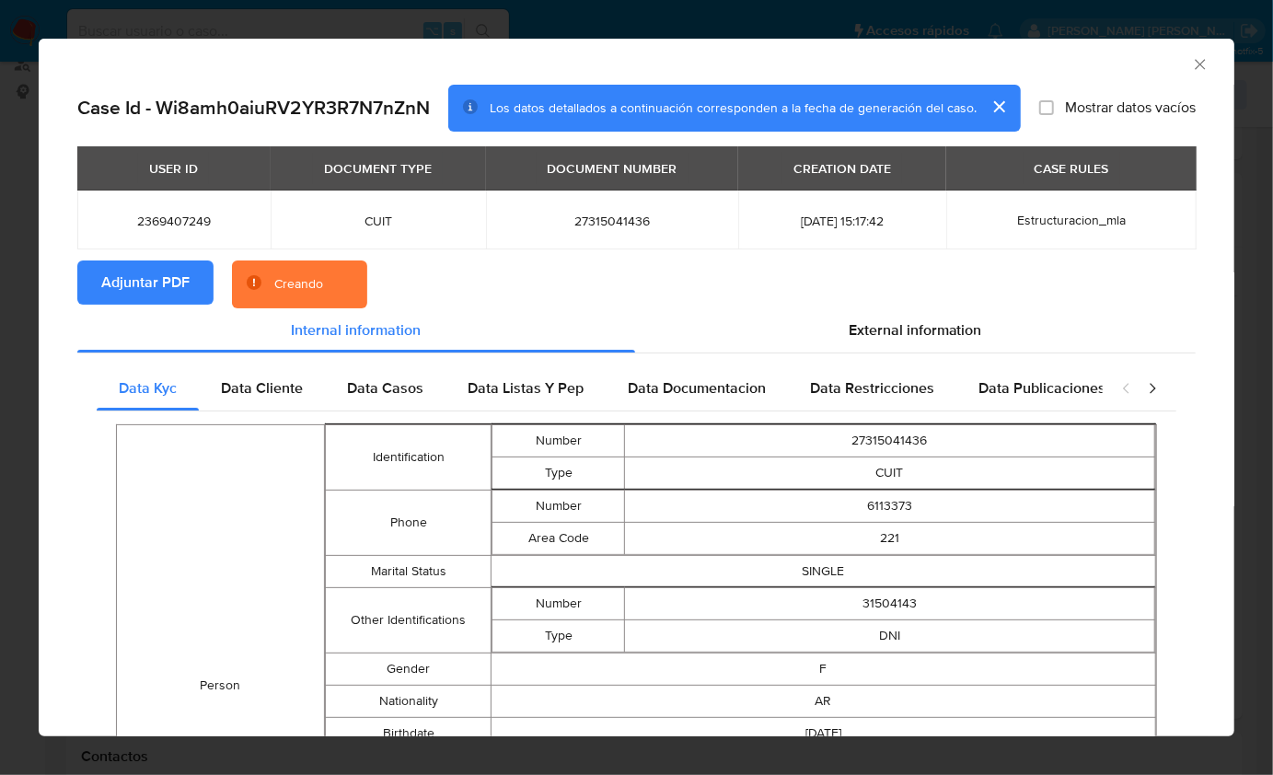
click at [903, 283] on section "Adjuntar PDF Creando" at bounding box center [636, 284] width 1118 height 48
click at [1108, 58] on div "AML Data Collector" at bounding box center [622, 62] width 1140 height 20
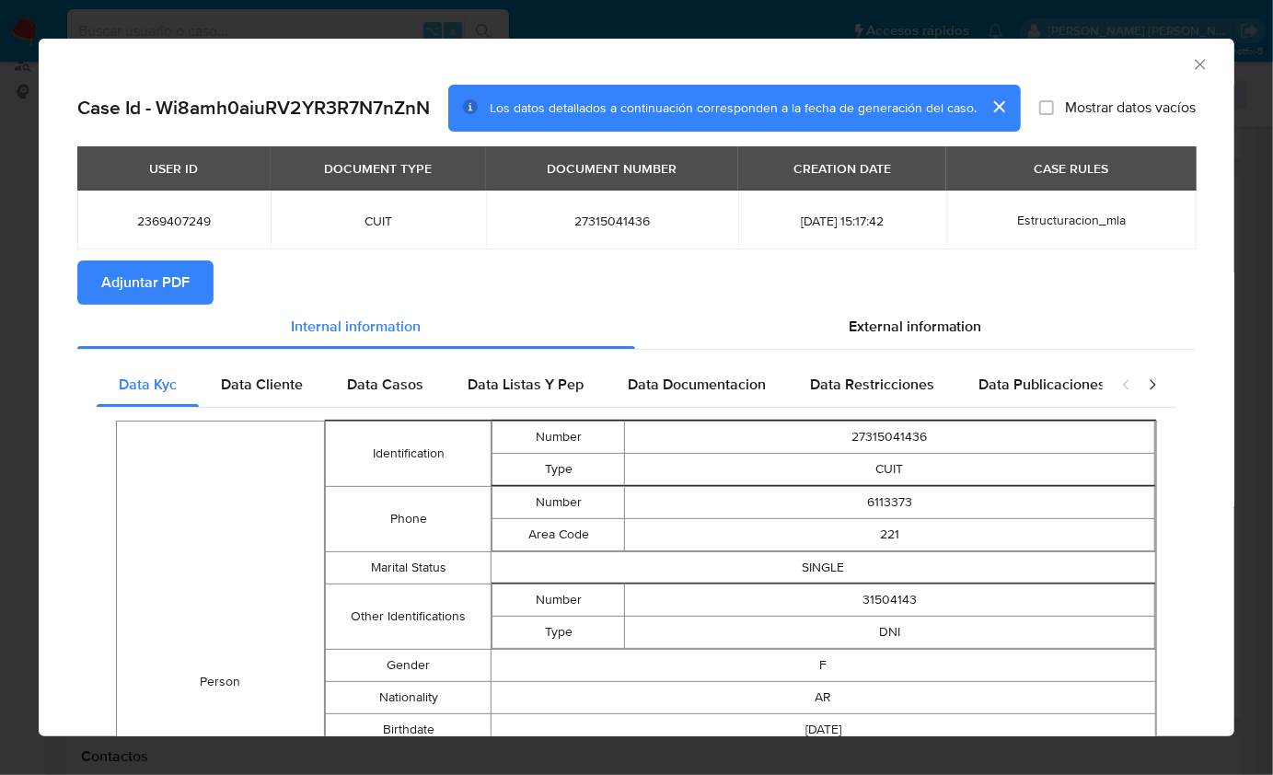
click at [1191, 59] on icon "Cerrar ventana" at bounding box center [1200, 64] width 18 height 18
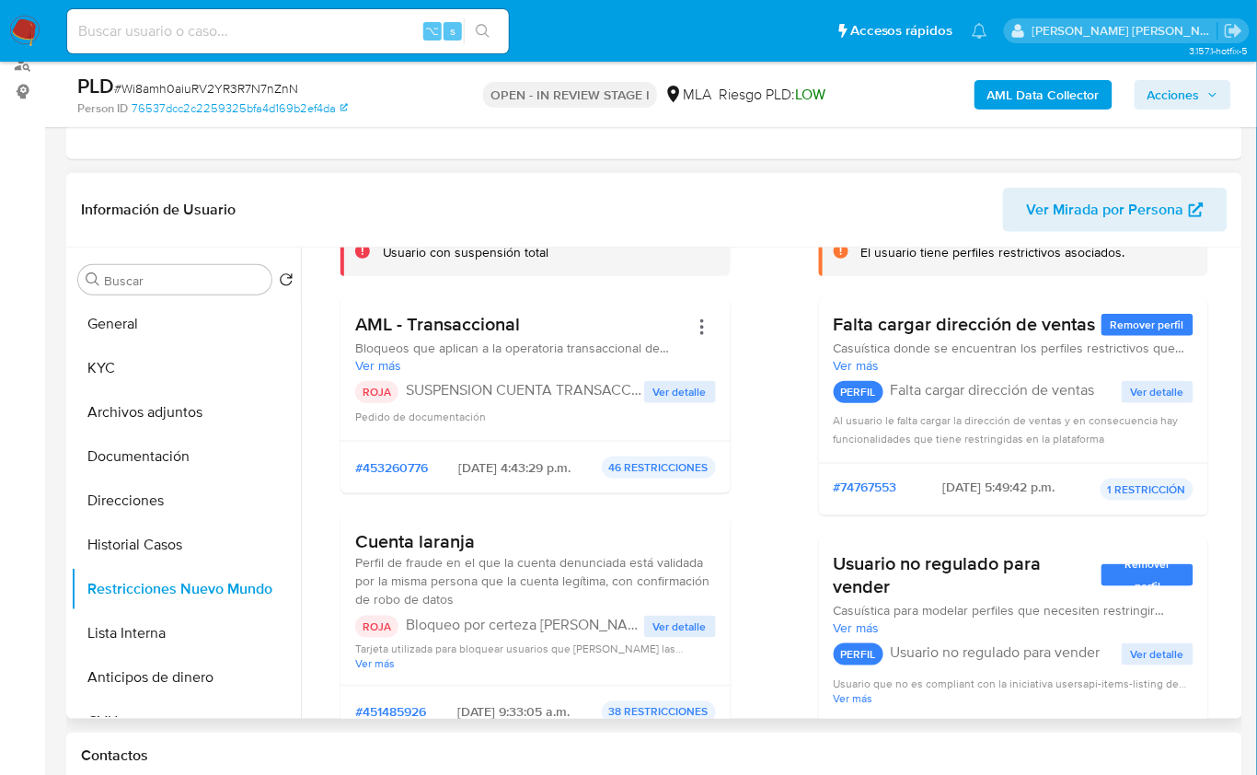
scroll to position [200, 0]
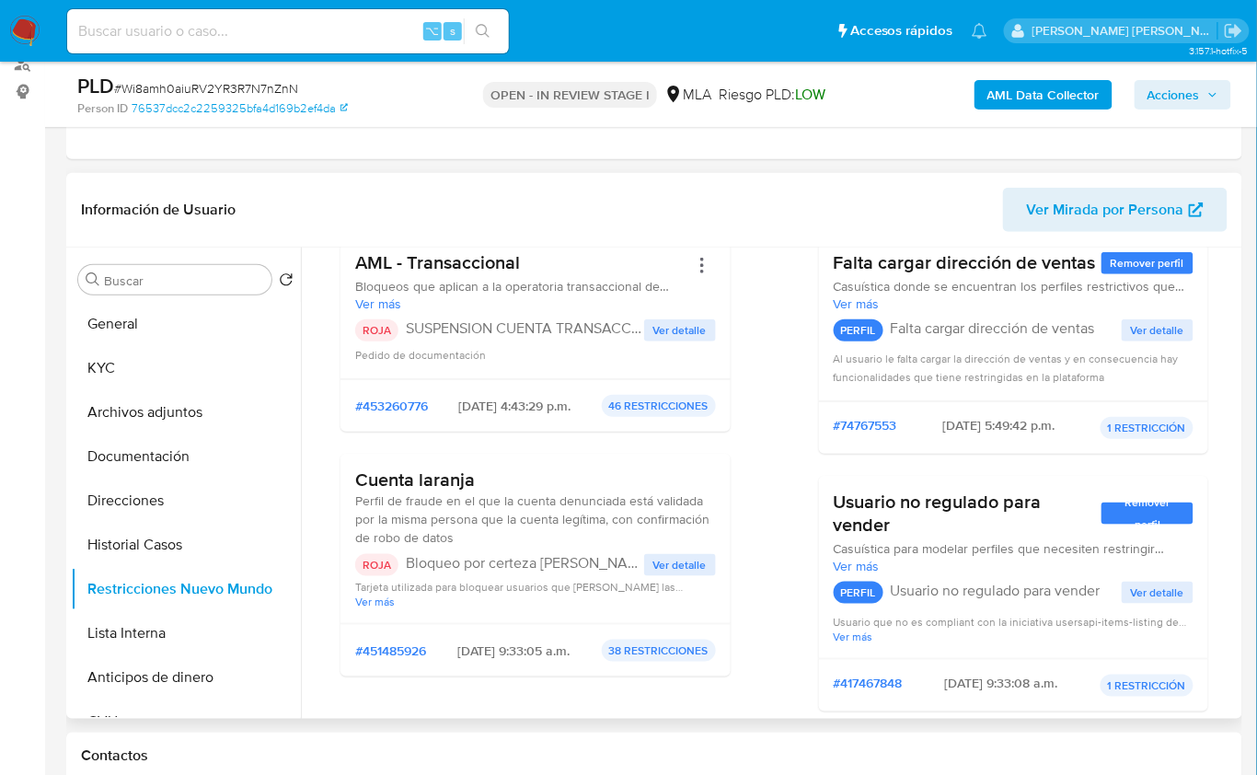
click at [681, 557] on span "Ver detalle" at bounding box center [680, 565] width 53 height 18
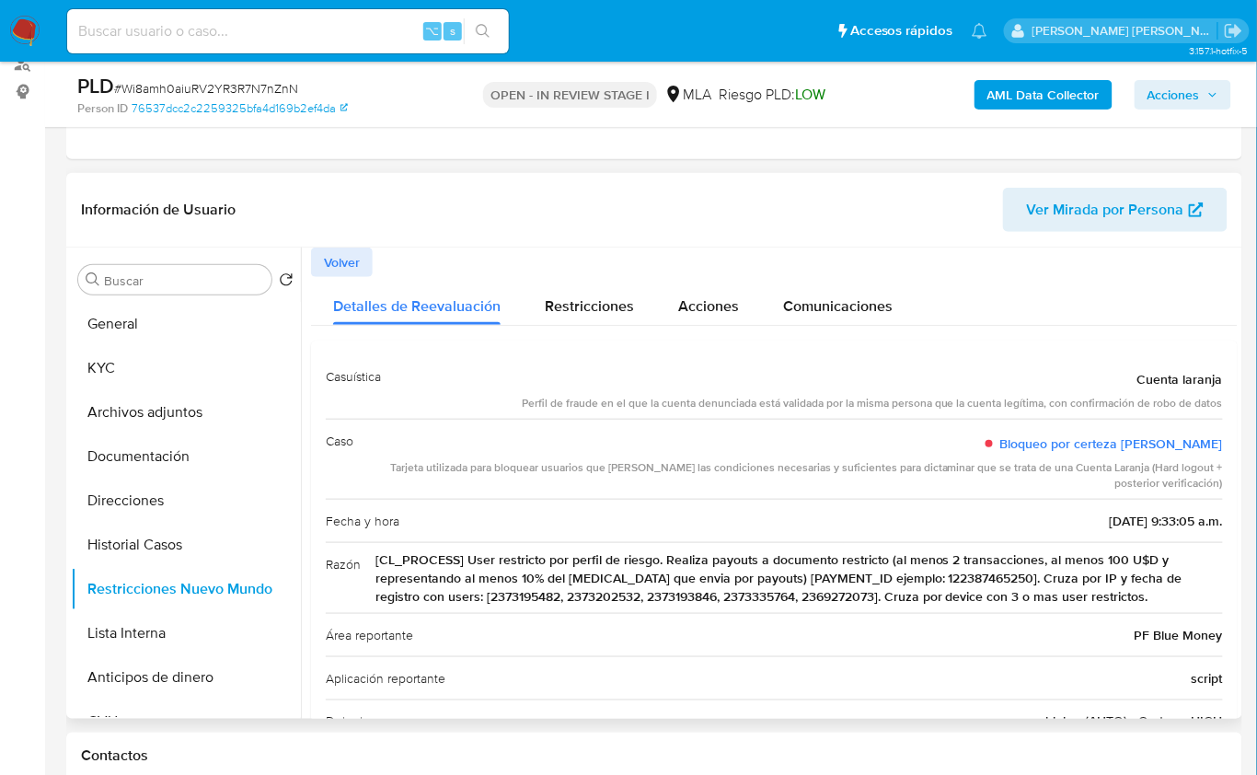
click at [326, 260] on span "Volver" at bounding box center [342, 262] width 36 height 26
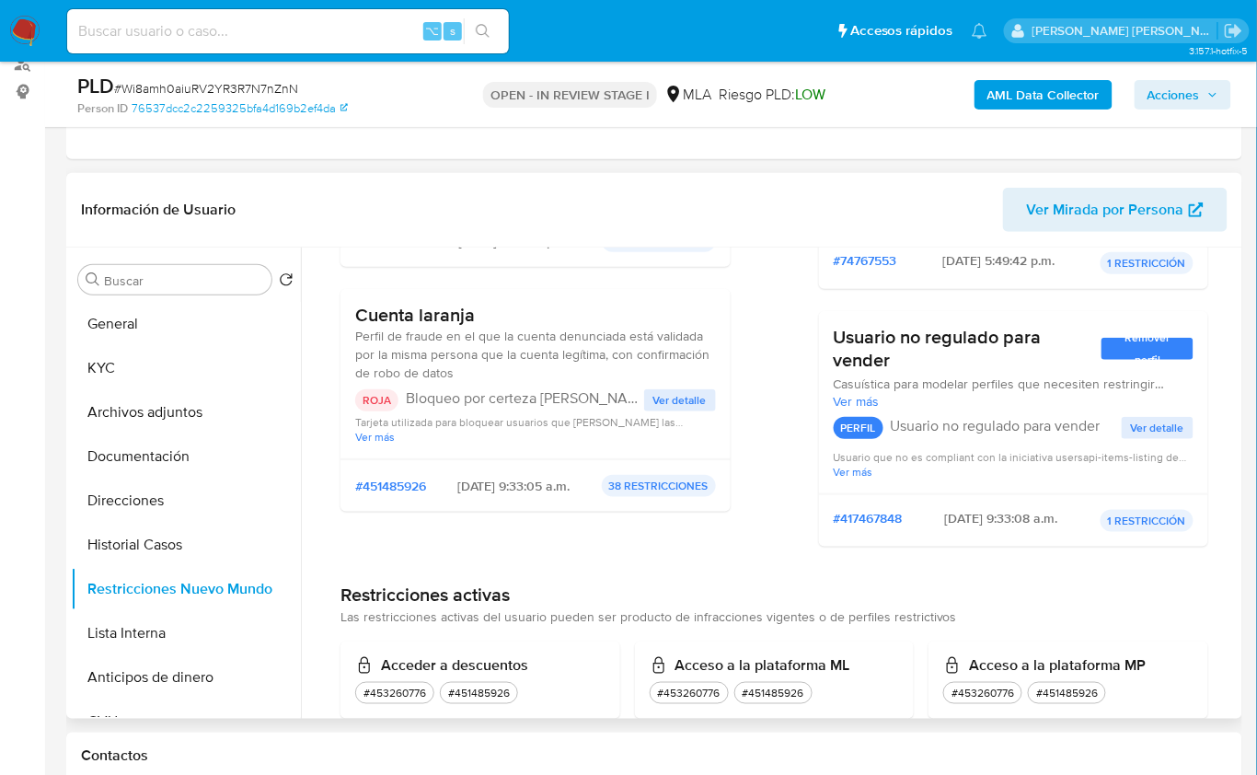
scroll to position [343, 0]
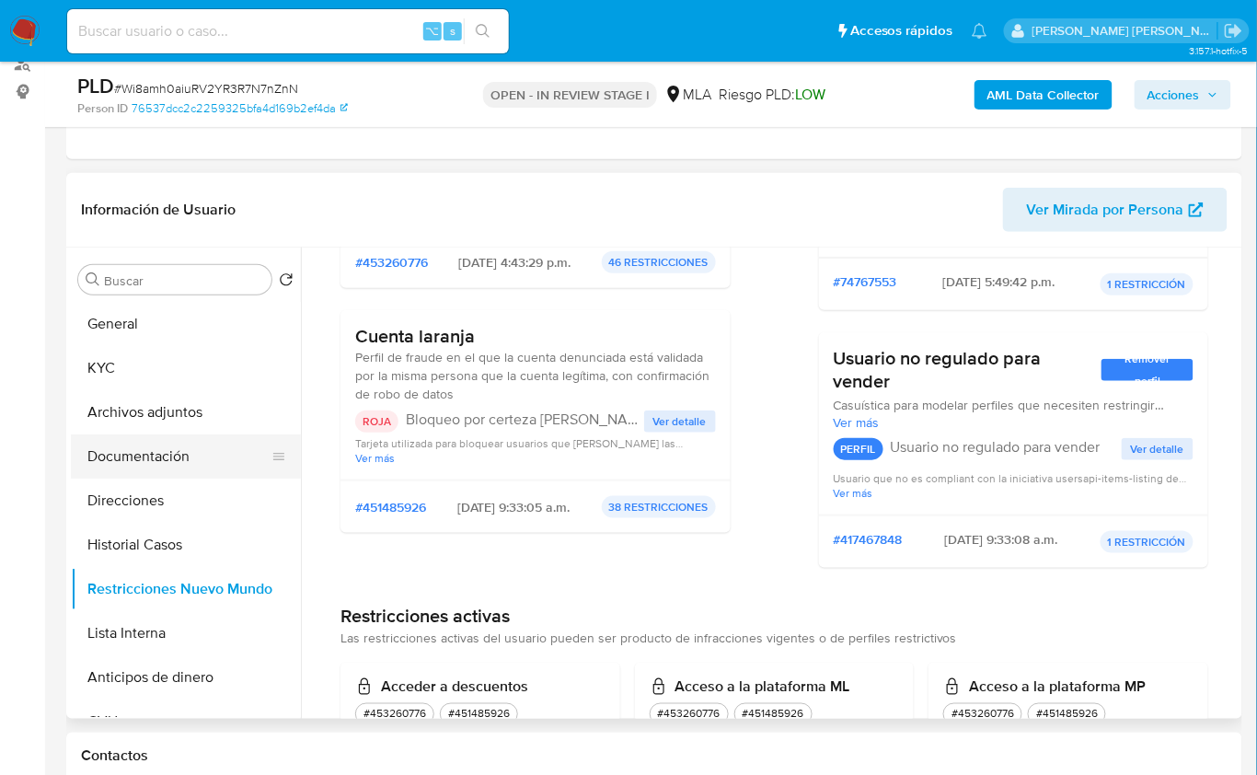
click at [168, 454] on button "Documentación" at bounding box center [178, 456] width 215 height 44
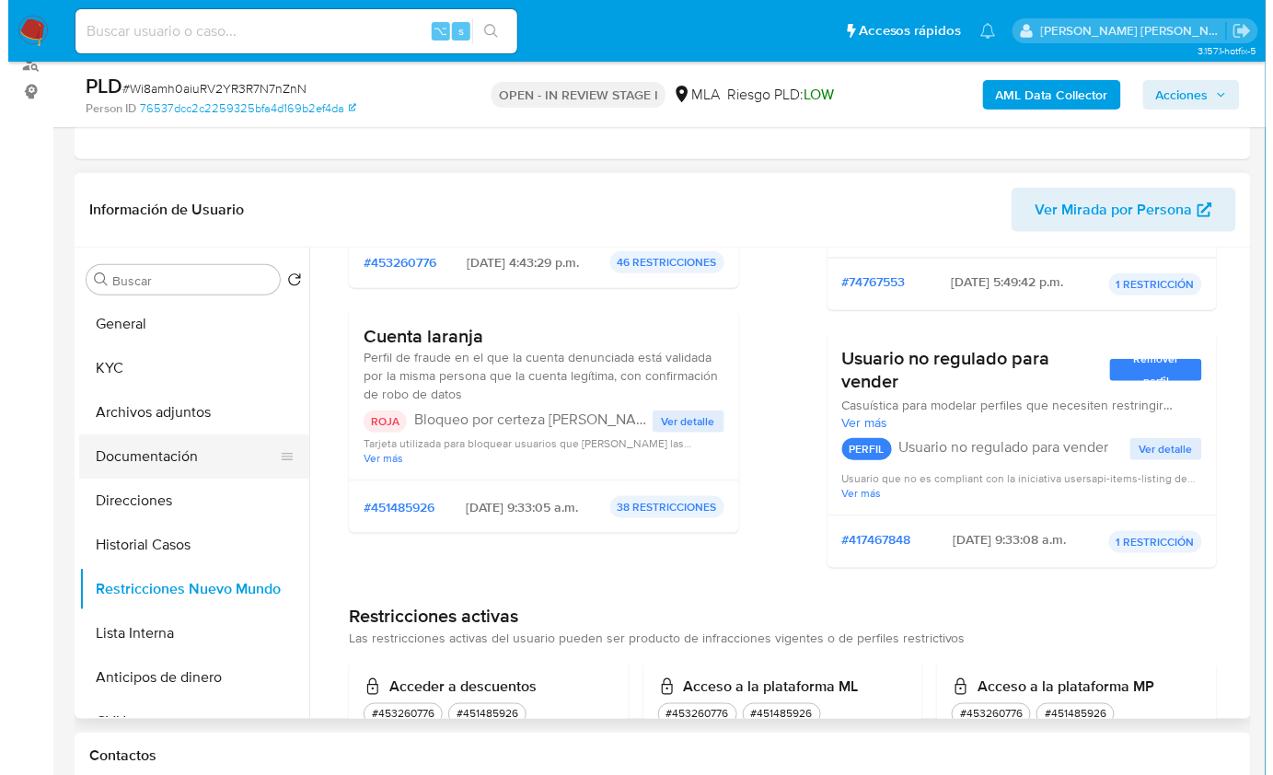
scroll to position [0, 0]
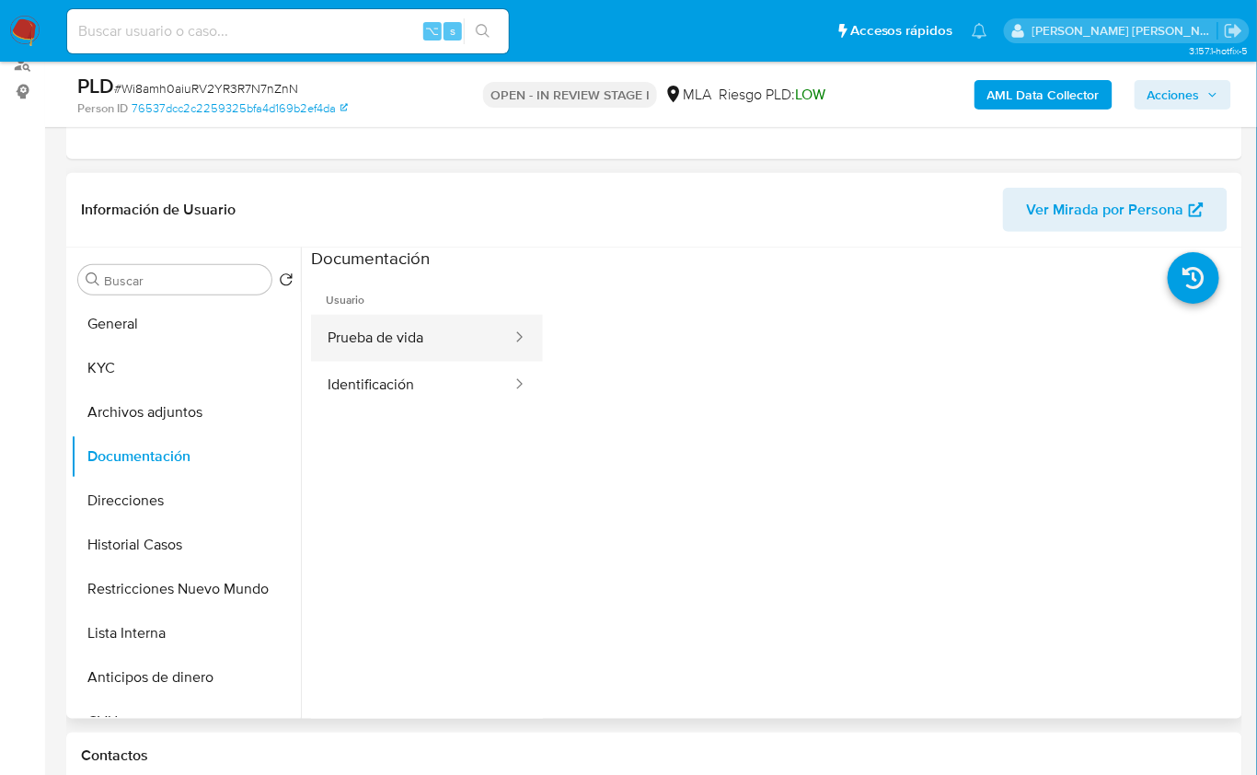
click at [452, 349] on button "Prueba de vida" at bounding box center [412, 338] width 203 height 47
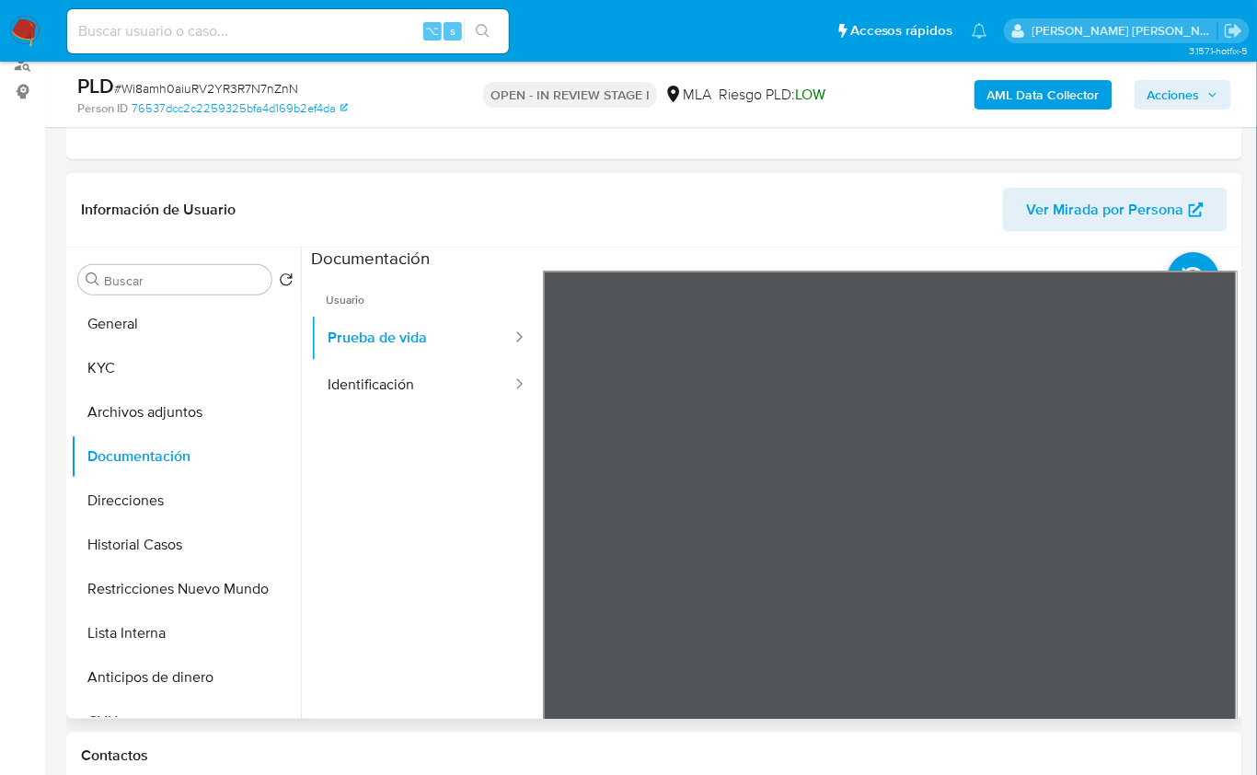
click at [353, 411] on ul "Usuario Prueba de vida Identificación" at bounding box center [427, 536] width 232 height 530
click at [499, 395] on div at bounding box center [513, 385] width 29 height 47
click at [344, 399] on button "Identificación" at bounding box center [412, 385] width 203 height 47
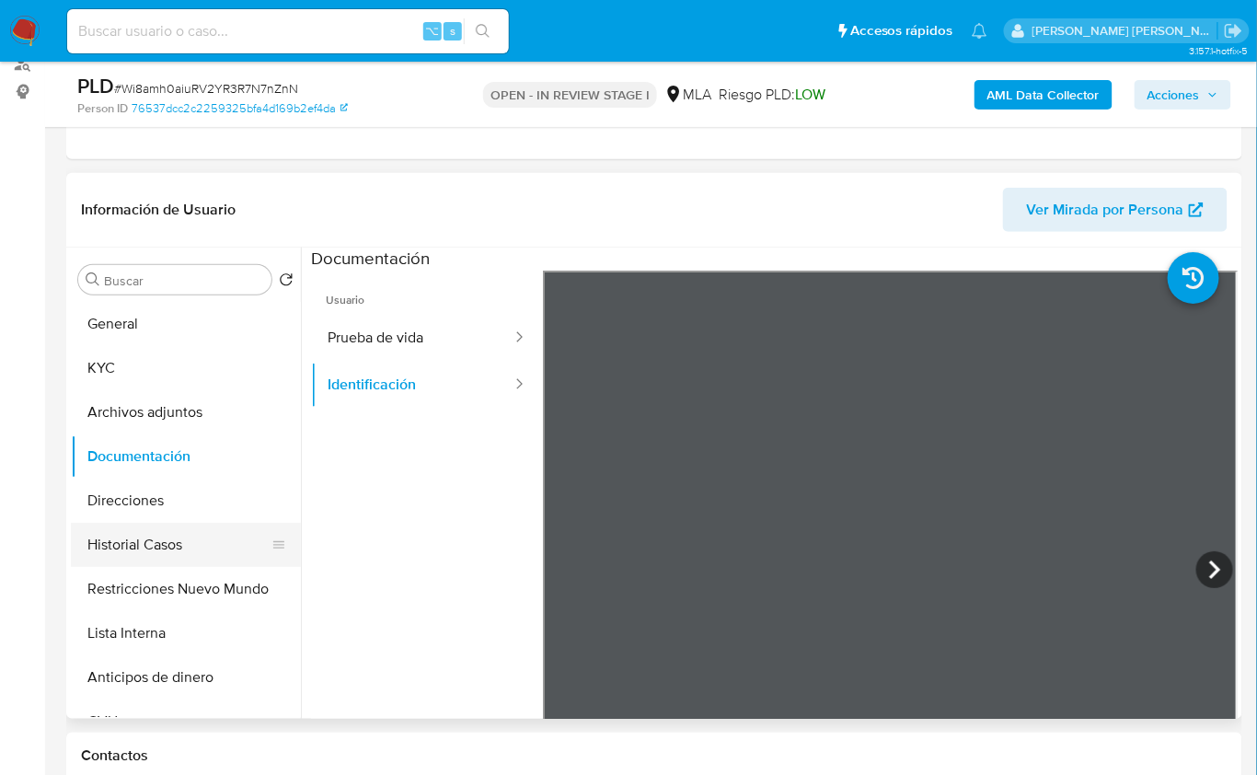
click at [170, 561] on button "Historial Casos" at bounding box center [178, 545] width 215 height 44
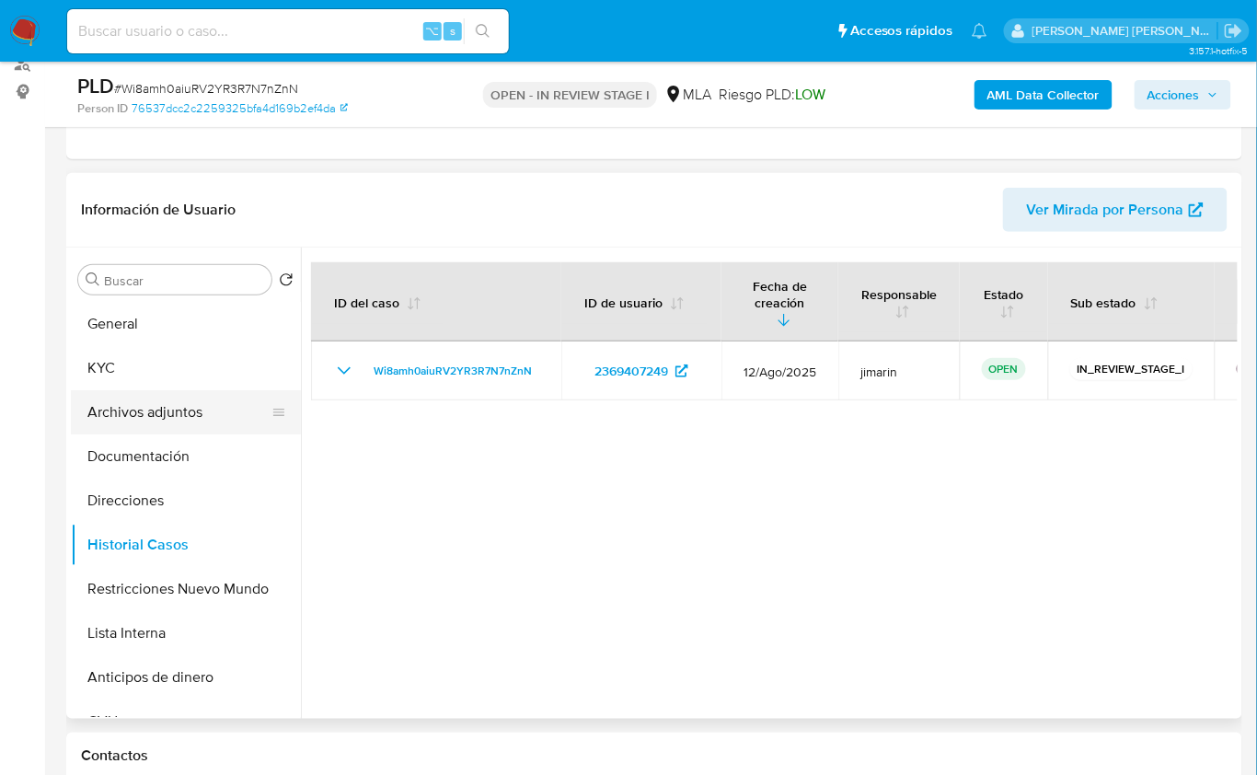
click at [174, 417] on button "Archivos adjuntos" at bounding box center [178, 412] width 215 height 44
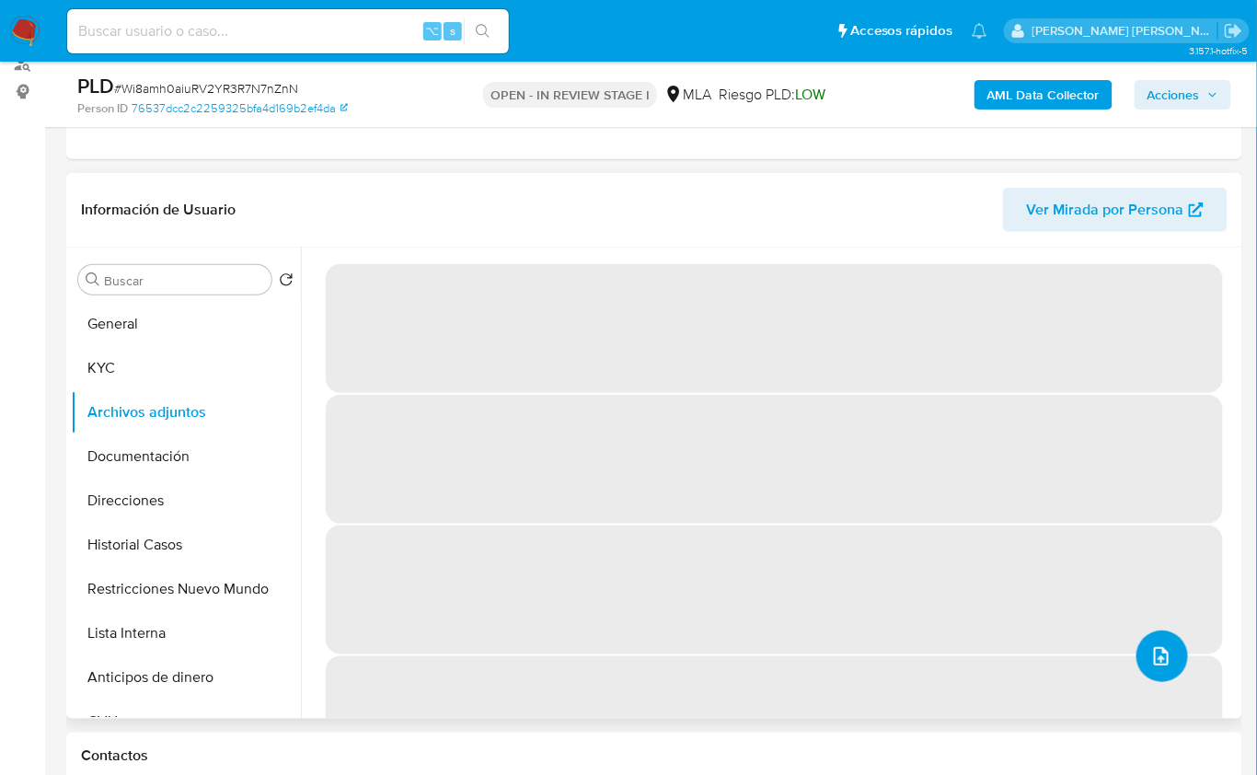
click at [1158, 653] on icon "upload-file" at bounding box center [1162, 656] width 22 height 22
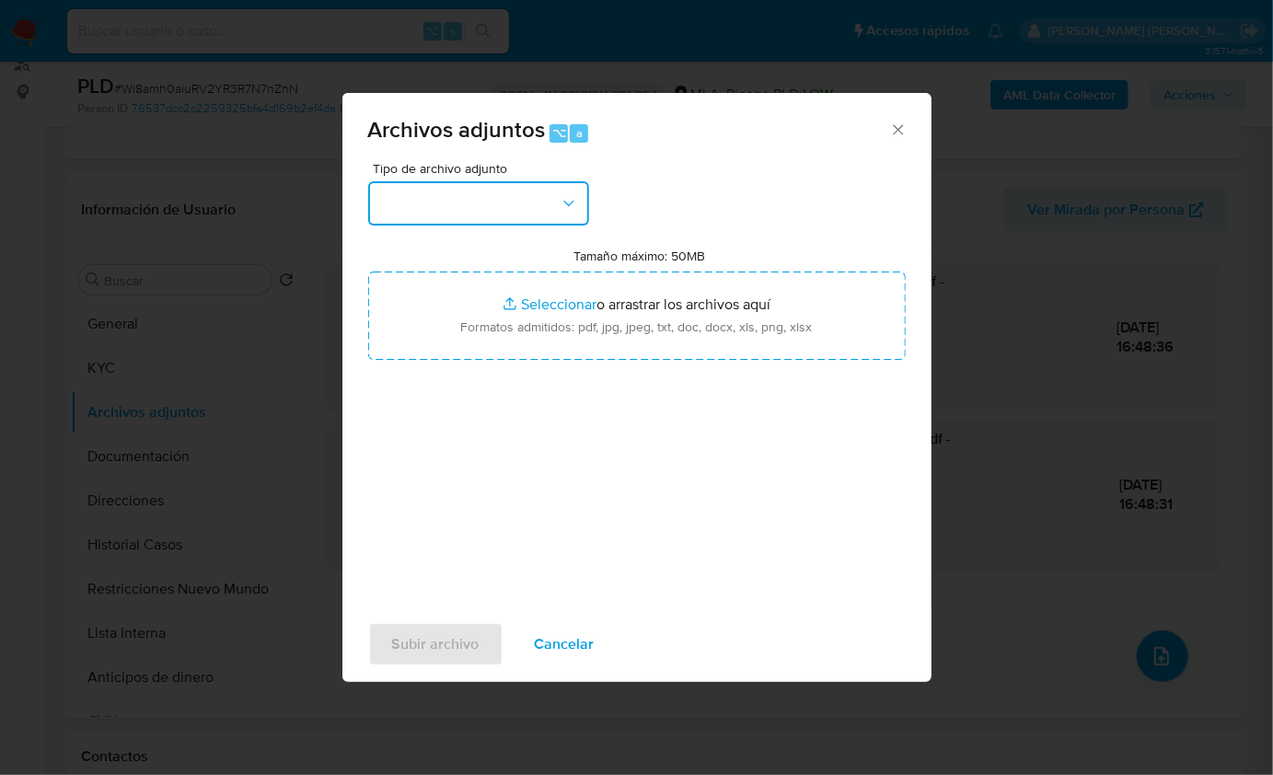
click at [478, 197] on button "button" at bounding box center [478, 203] width 221 height 44
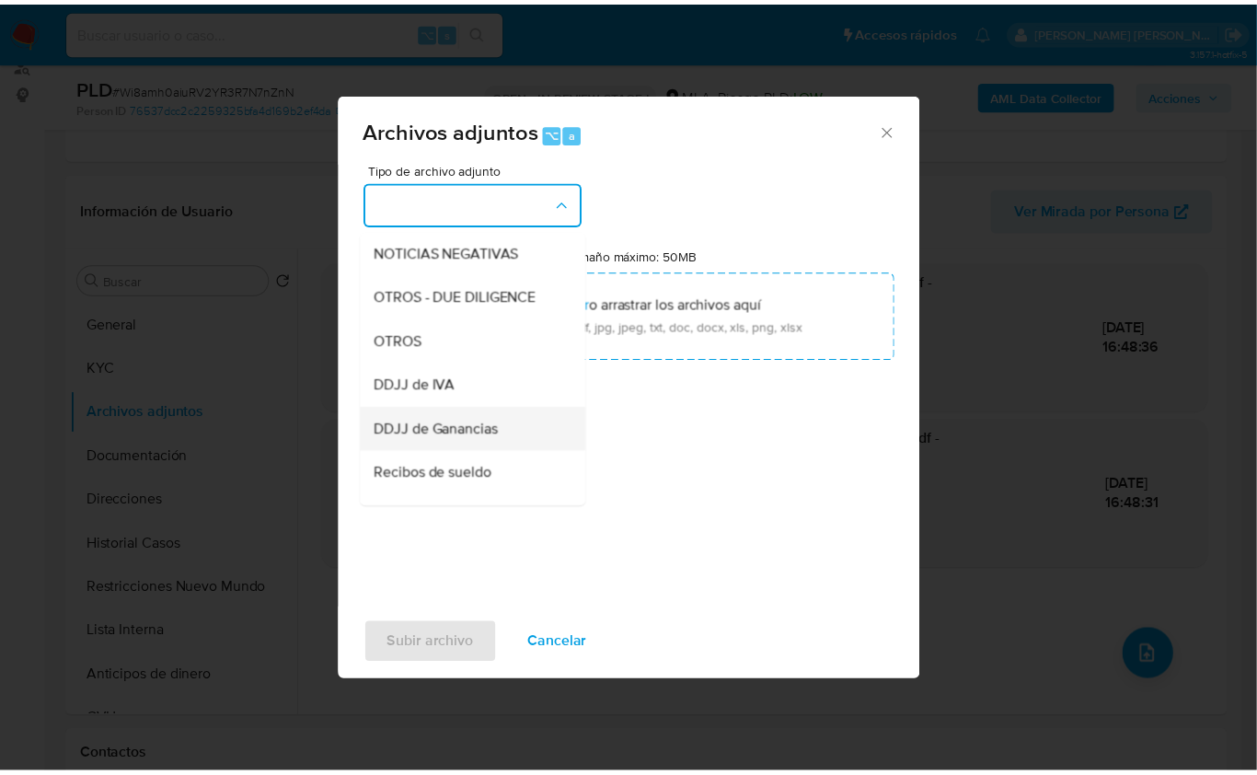
scroll to position [290, 0]
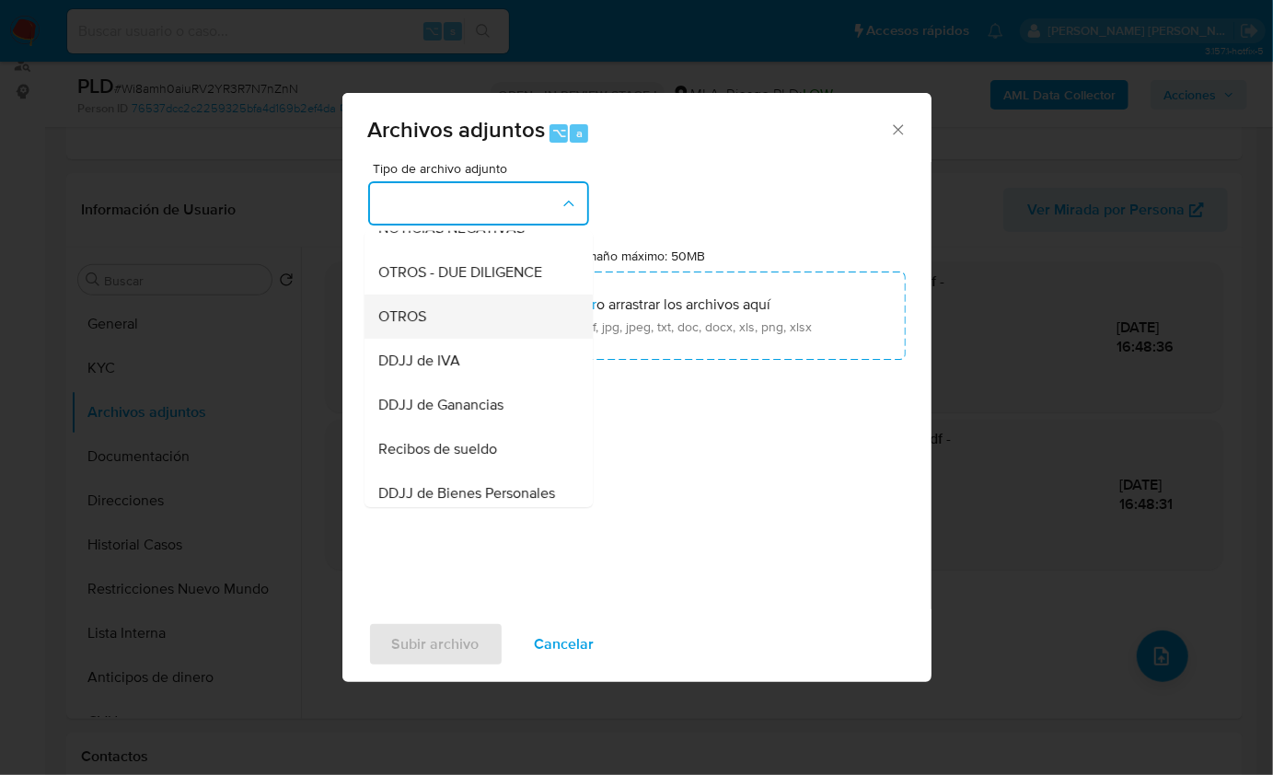
click at [436, 338] on div "OTROS" at bounding box center [473, 316] width 188 height 44
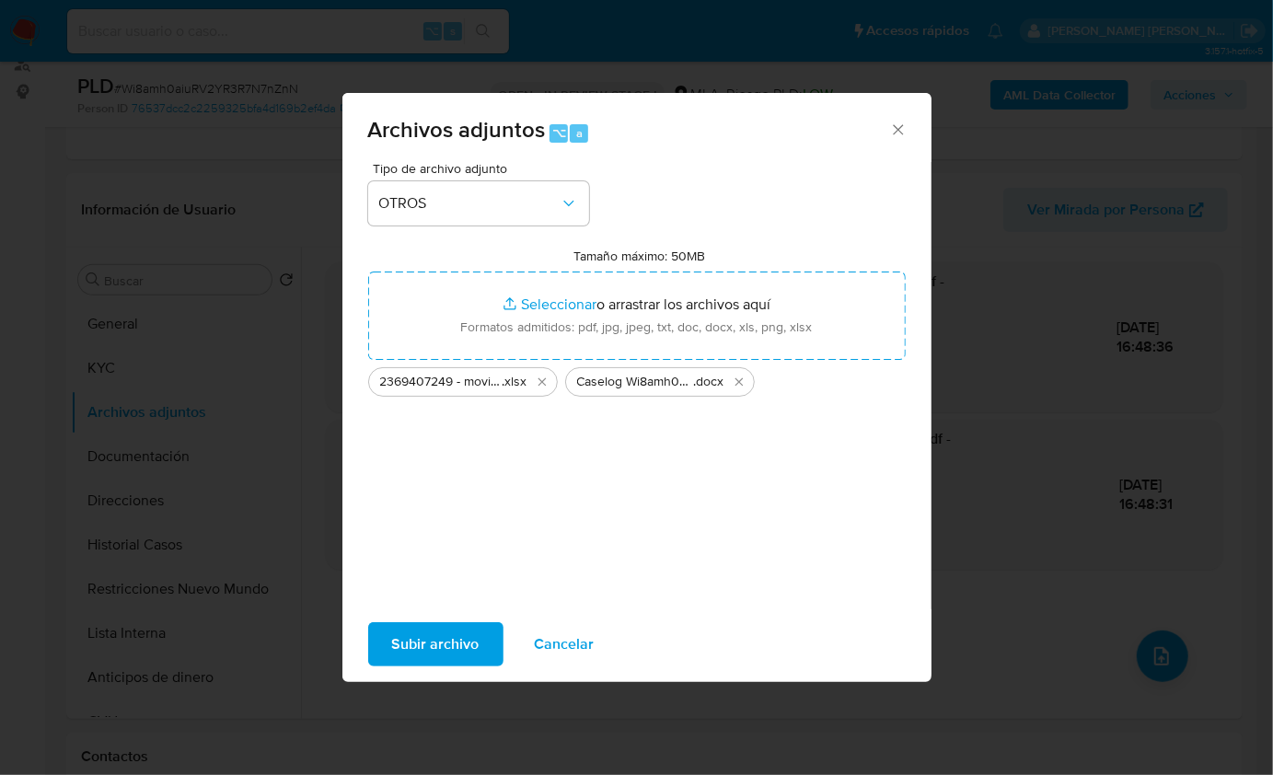
click at [453, 646] on span "Subir archivo" at bounding box center [435, 644] width 87 height 41
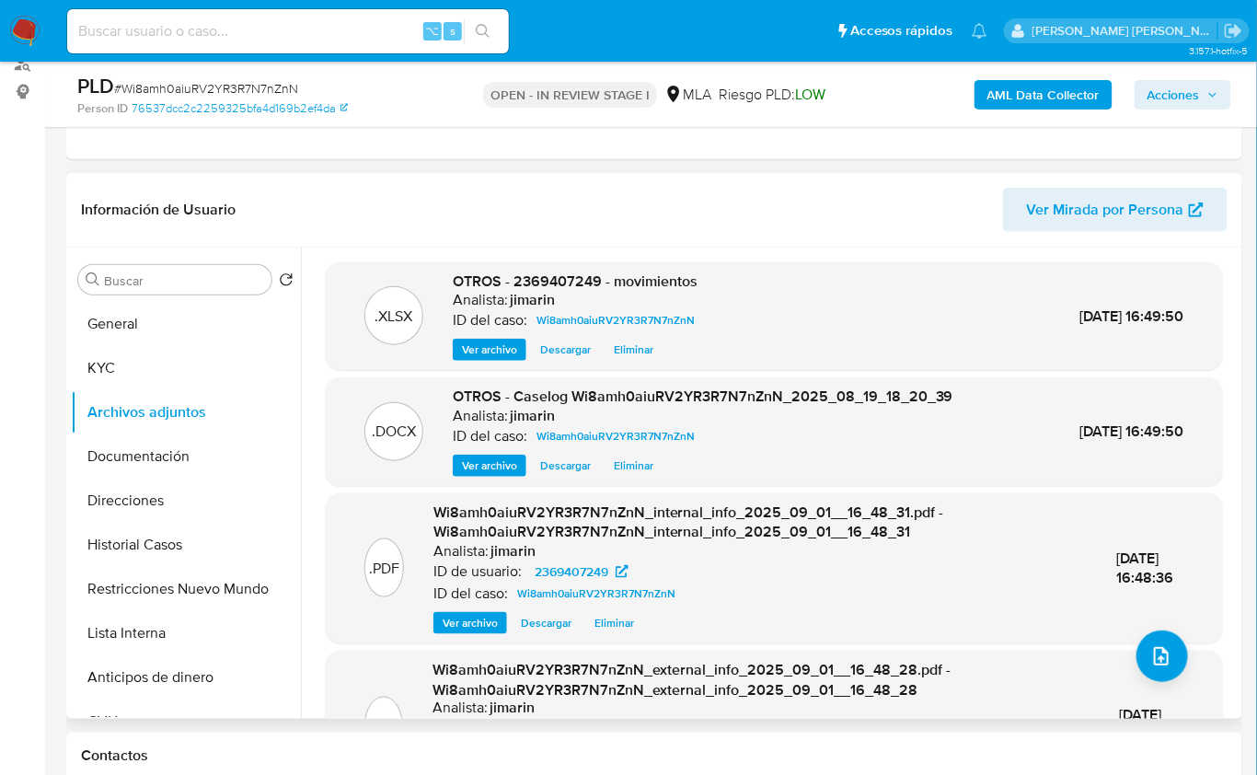
drag, startPoint x: 191, startPoint y: 591, endPoint x: 328, endPoint y: 522, distance: 152.7
click at [191, 591] on button "Restricciones Nuevo Mundo" at bounding box center [186, 589] width 230 height 44
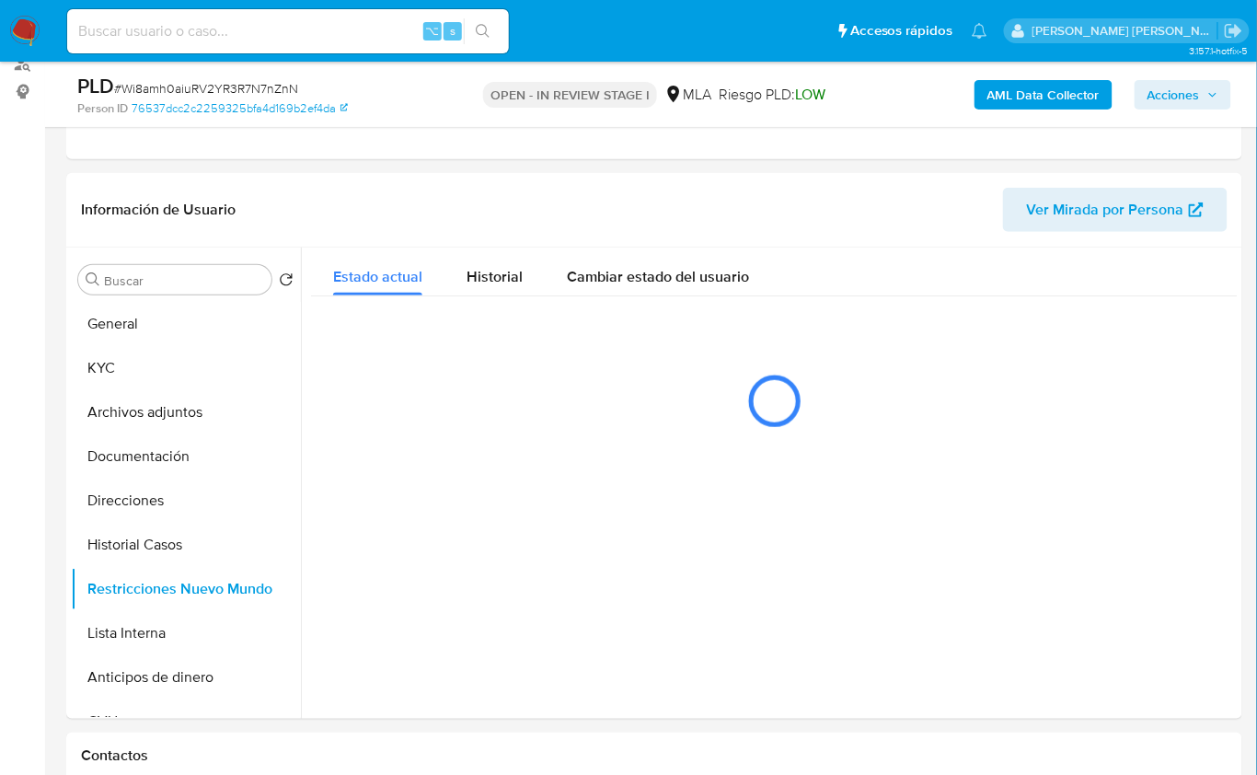
click at [1179, 101] on span "Acciones" at bounding box center [1174, 94] width 52 height 29
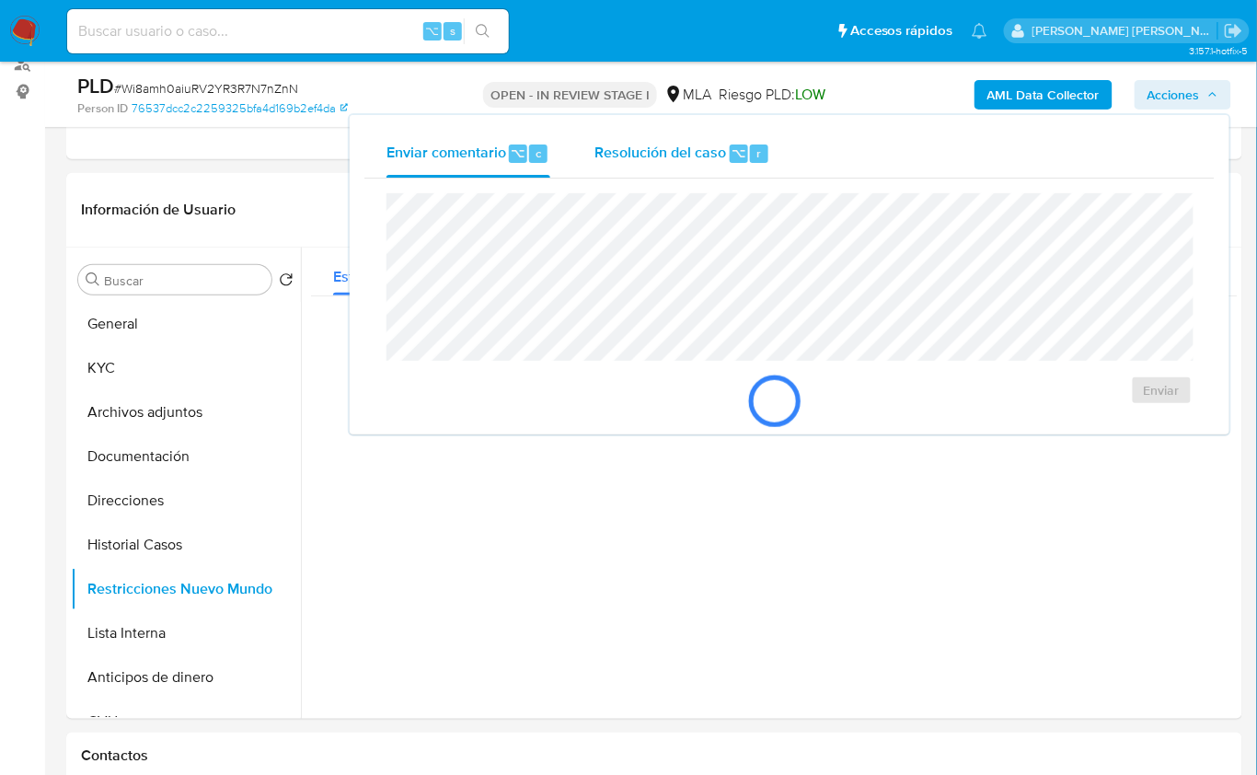
click at [658, 155] on span "Resolución del caso" at bounding box center [661, 152] width 132 height 21
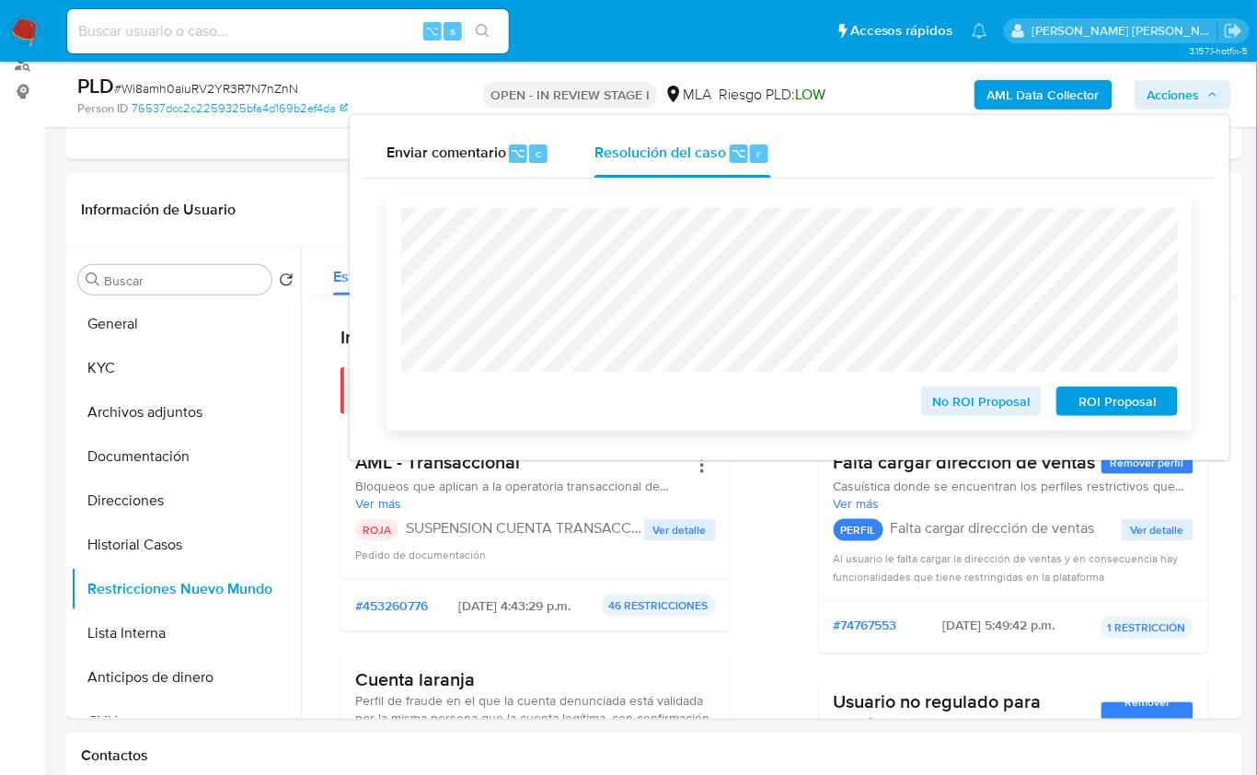
click at [1111, 406] on span "ROI Proposal" at bounding box center [1118, 401] width 96 height 26
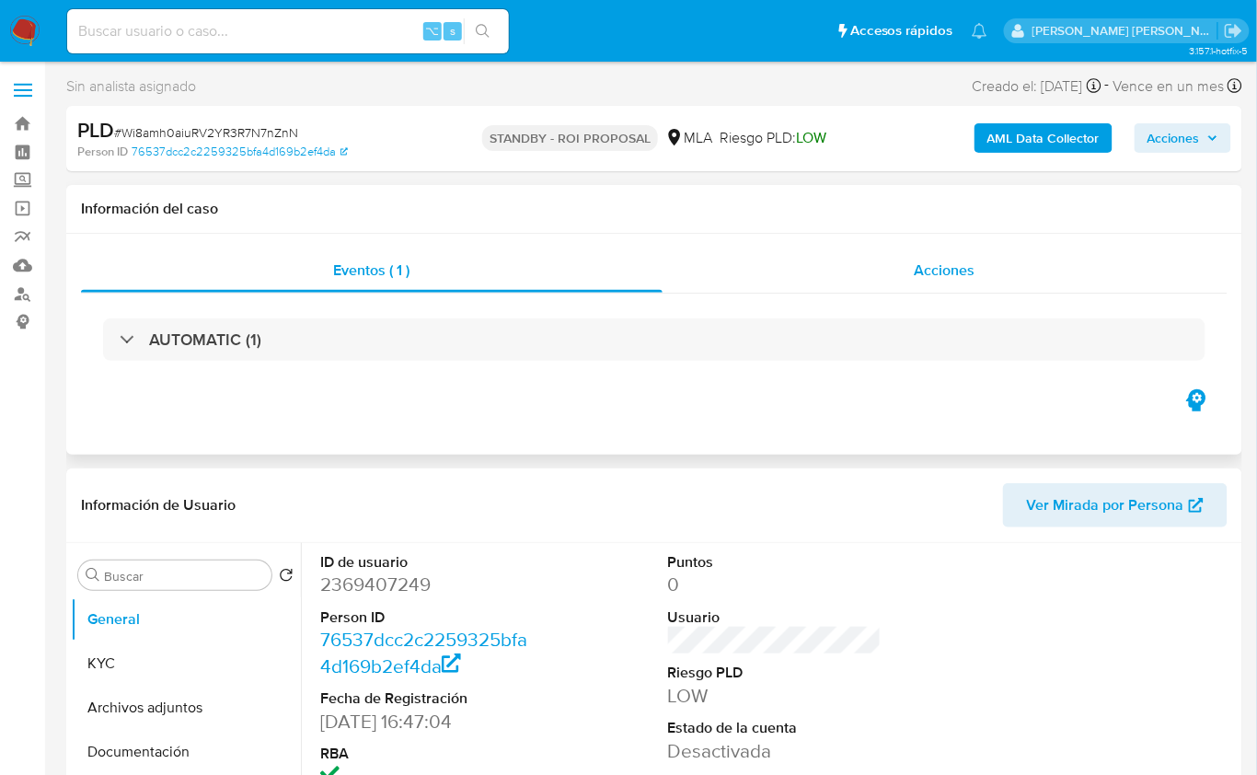
select select "10"
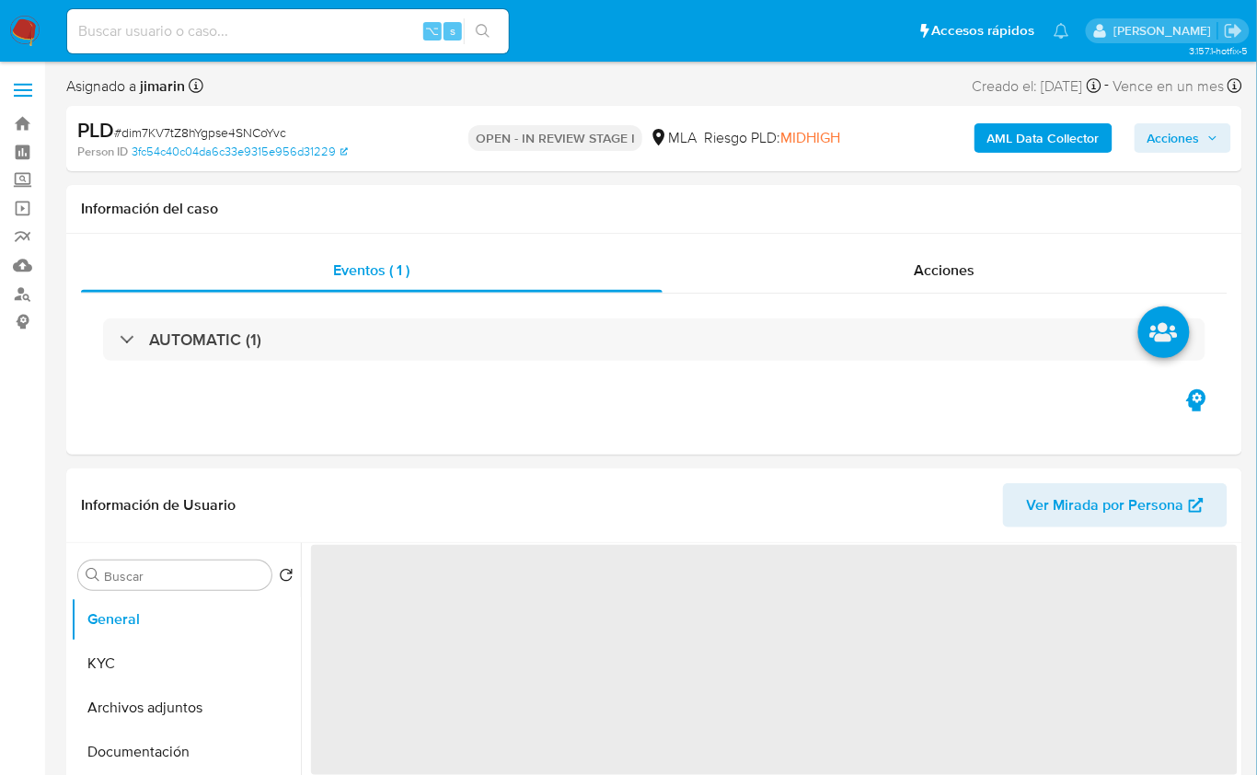
click at [258, 134] on span "# dim7KV7tZ8hYgpse4SNCoYvc" at bounding box center [200, 132] width 172 height 18
copy span "dim7KV7tZ8hYgpse4SNCoYvc"
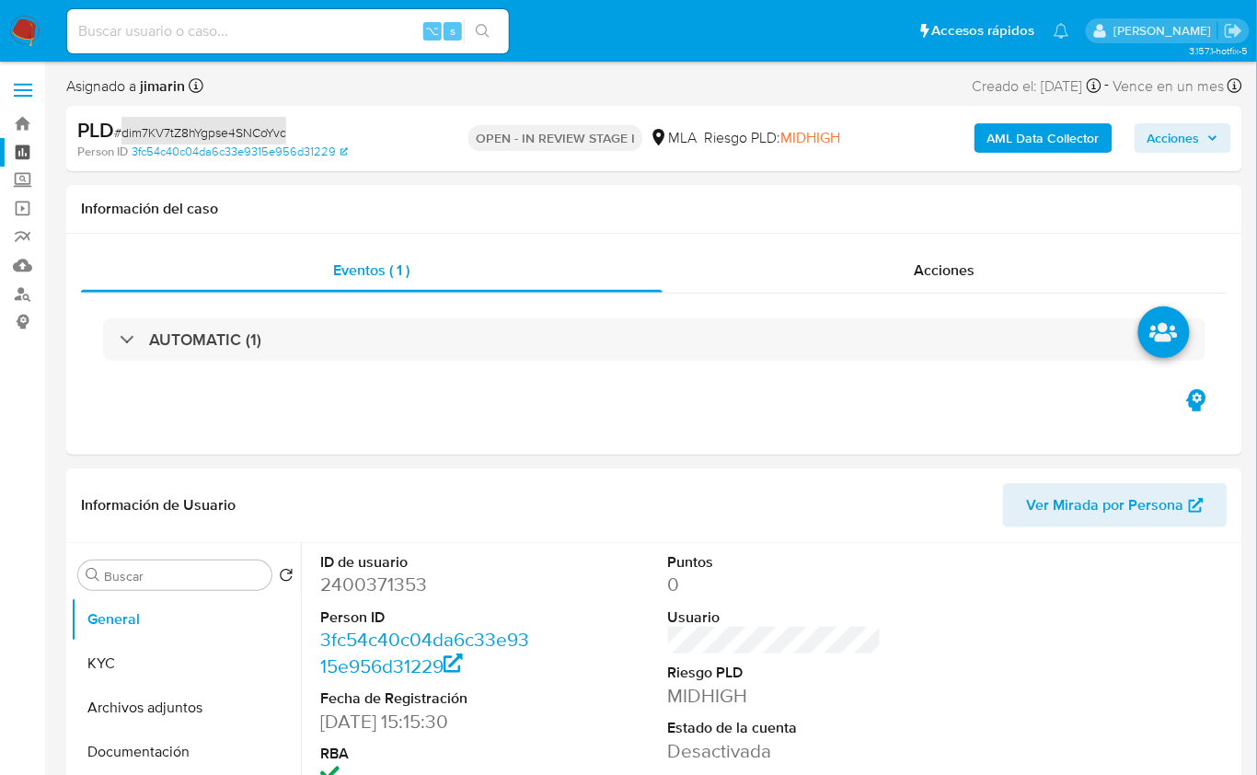
select select "10"
click at [378, 592] on dd "2400371353" at bounding box center [427, 585] width 214 height 26
copy dd "2400371353"
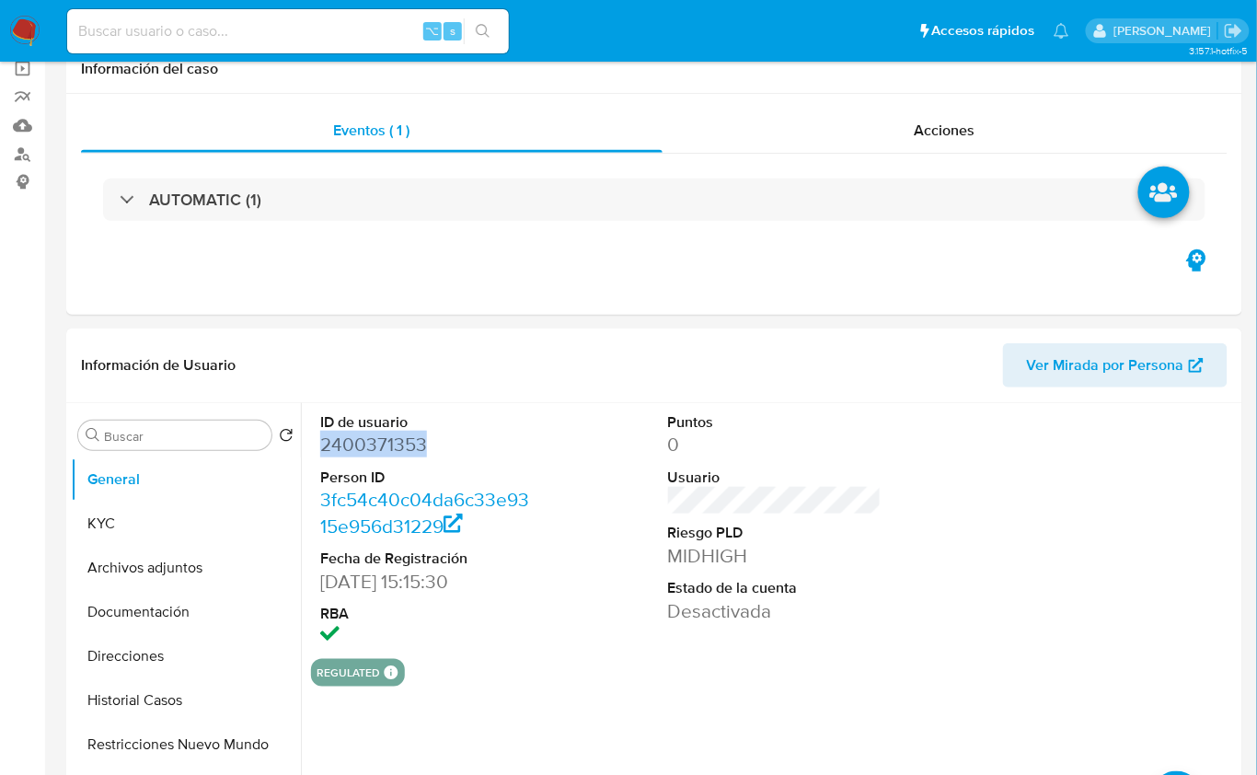
scroll to position [746, 0]
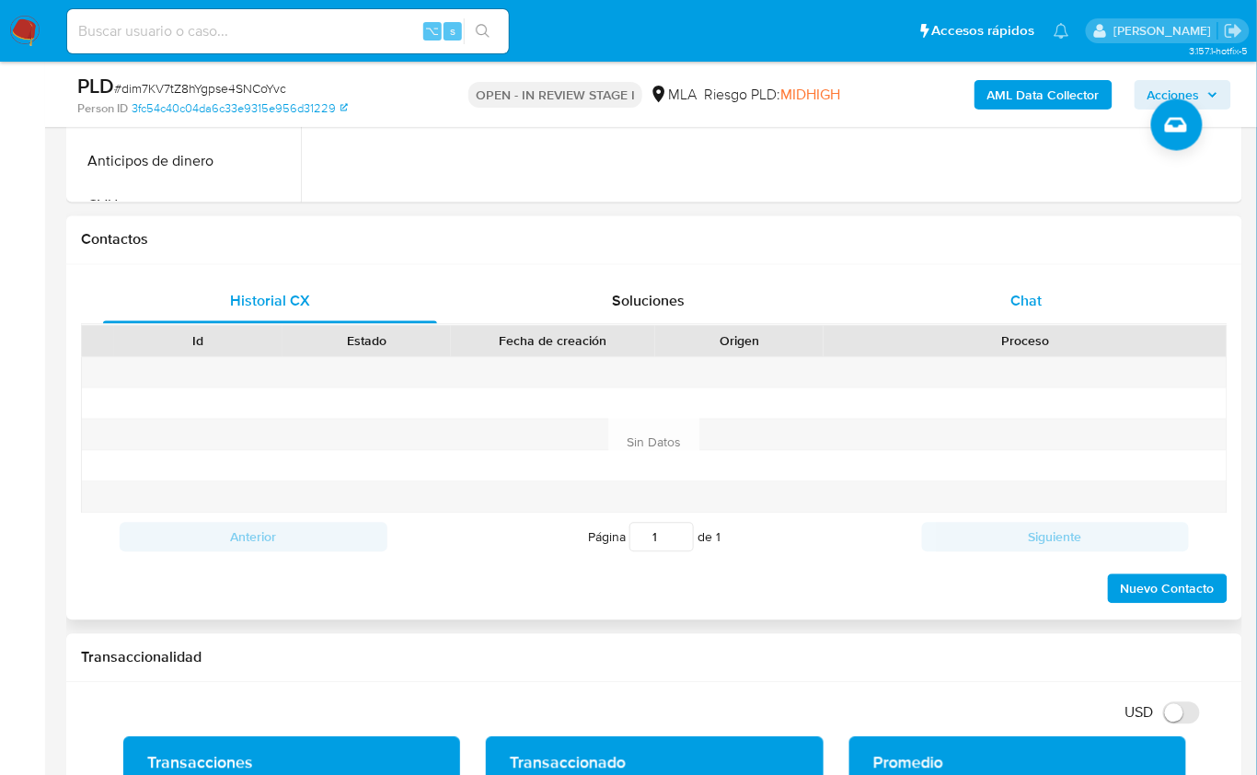
click at [1015, 316] on div "Chat" at bounding box center [1027, 302] width 334 height 44
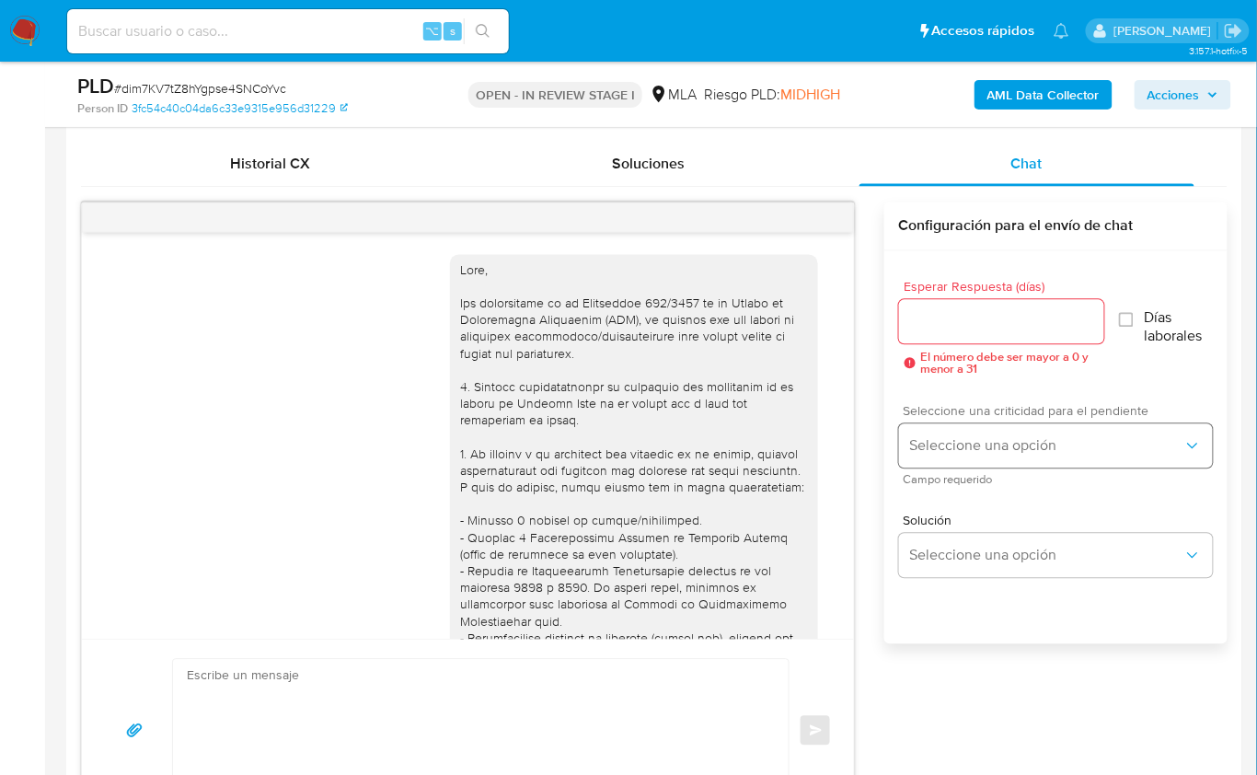
scroll to position [1041, 0]
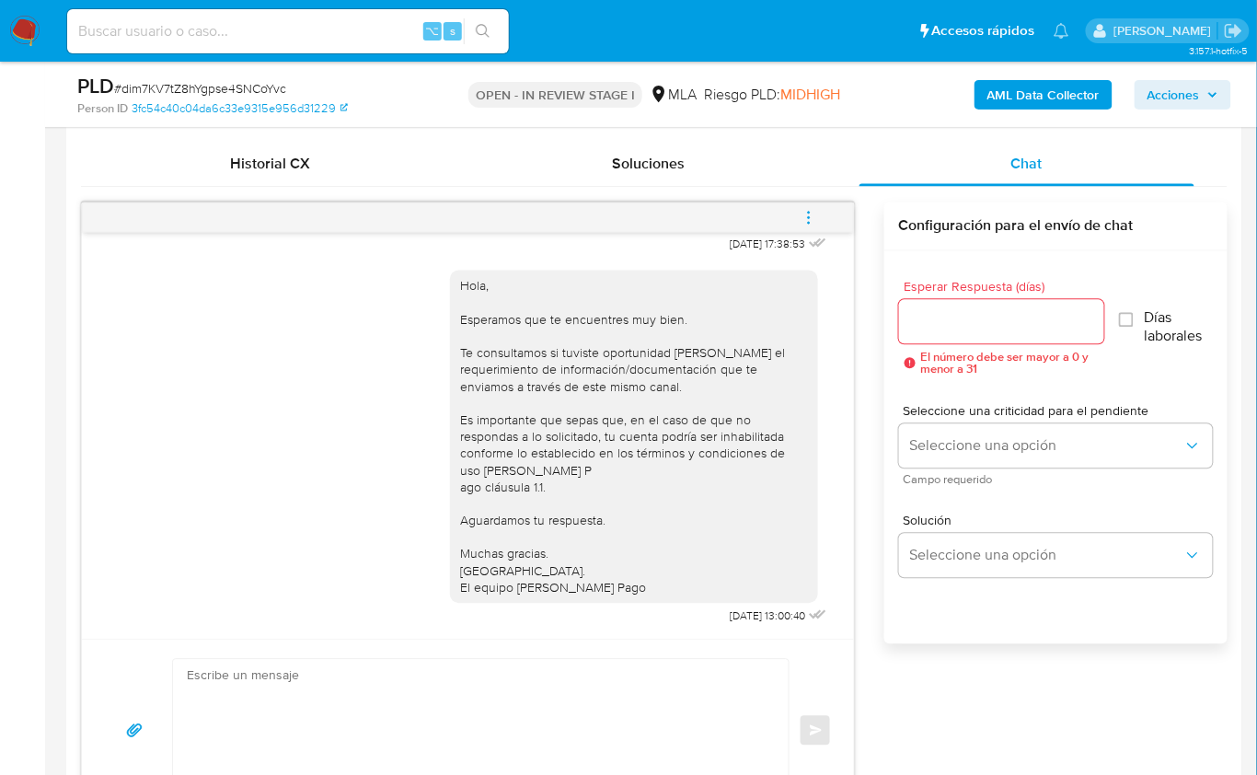
click at [811, 213] on icon "menu-action" at bounding box center [809, 218] width 17 height 17
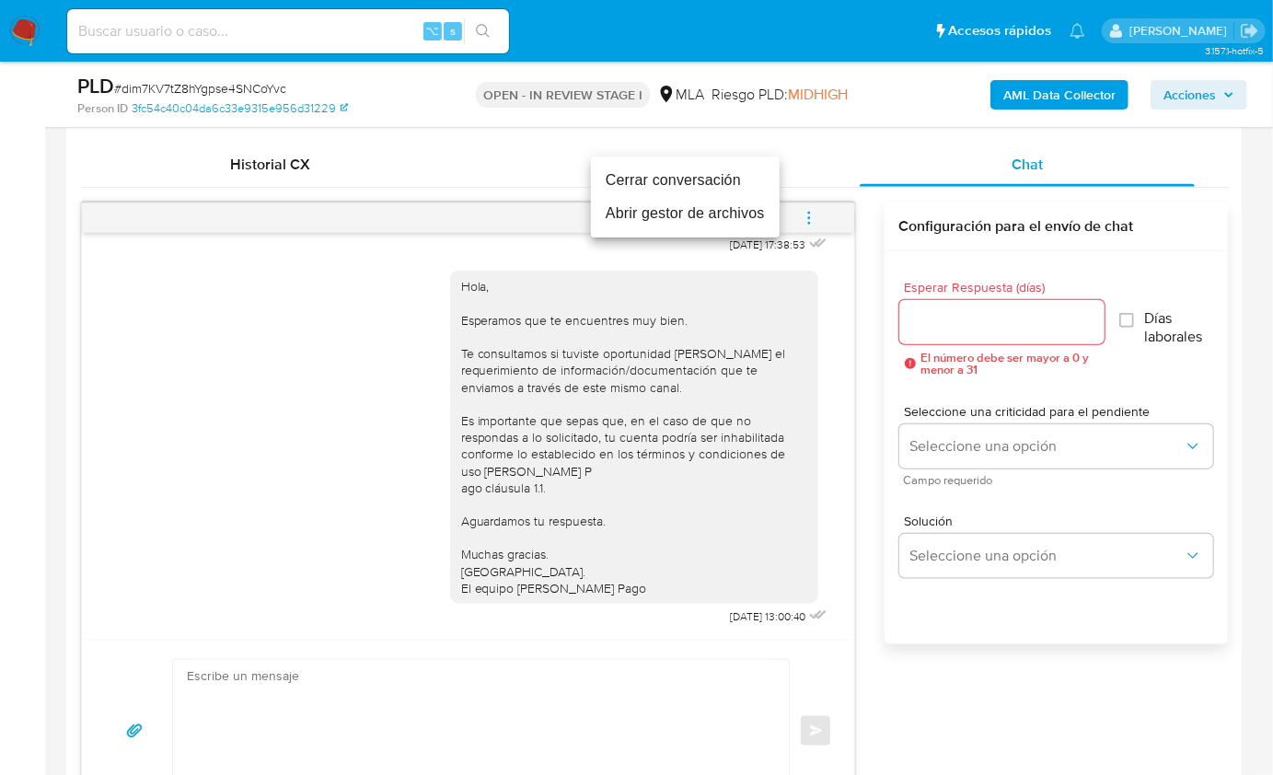
click at [665, 179] on li "Cerrar conversación" at bounding box center [685, 180] width 189 height 33
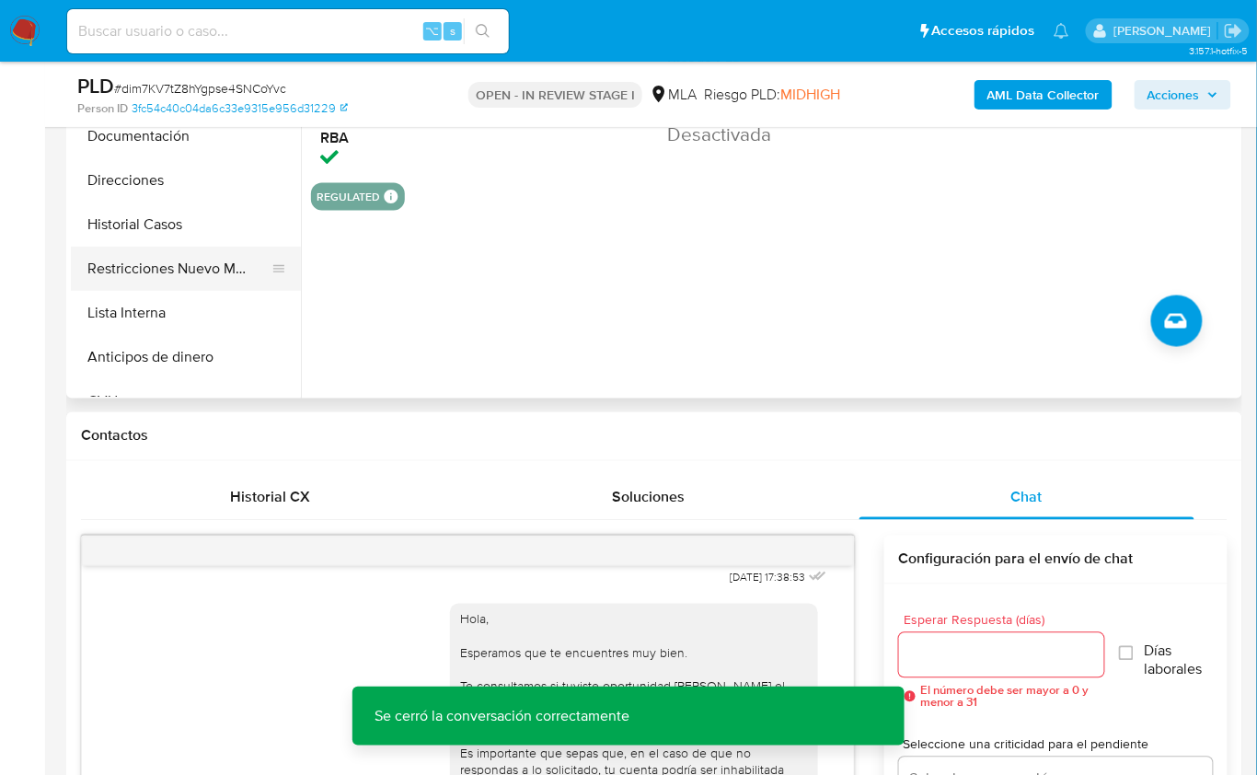
click at [189, 266] on button "Restricciones Nuevo Mundo" at bounding box center [178, 269] width 215 height 44
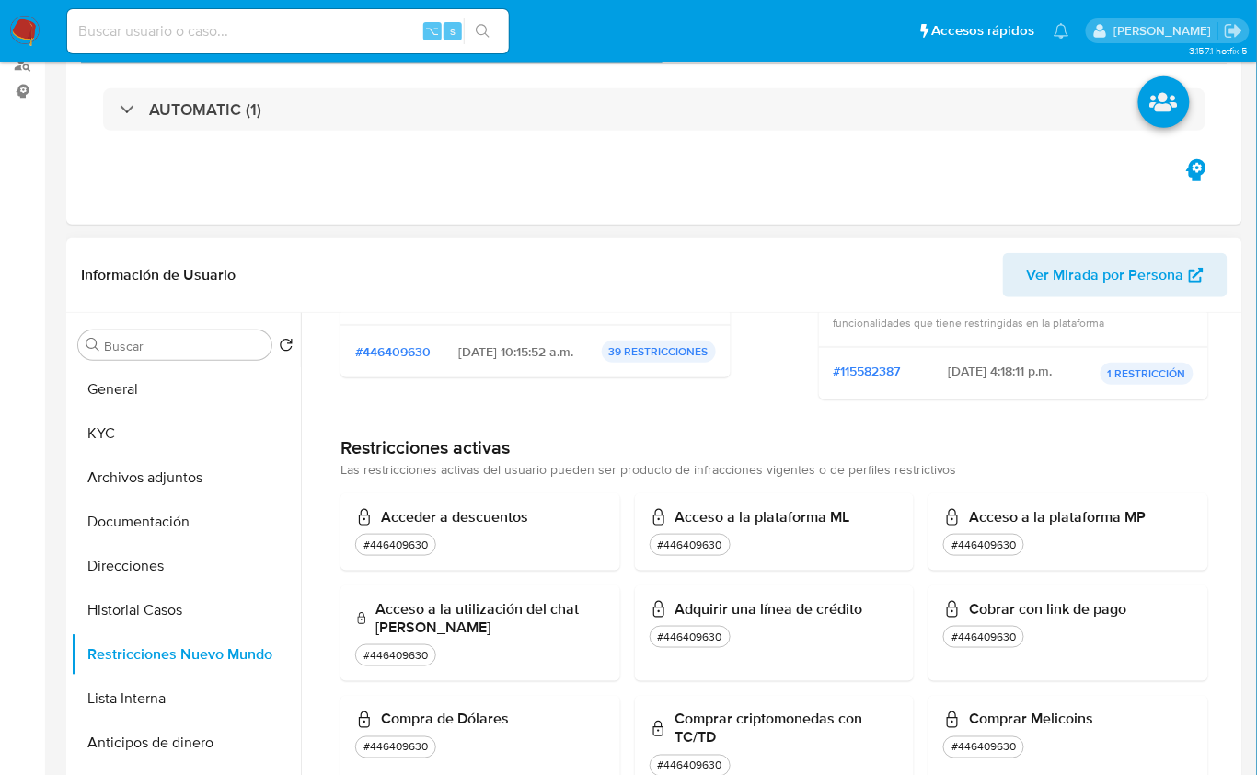
scroll to position [259, 0]
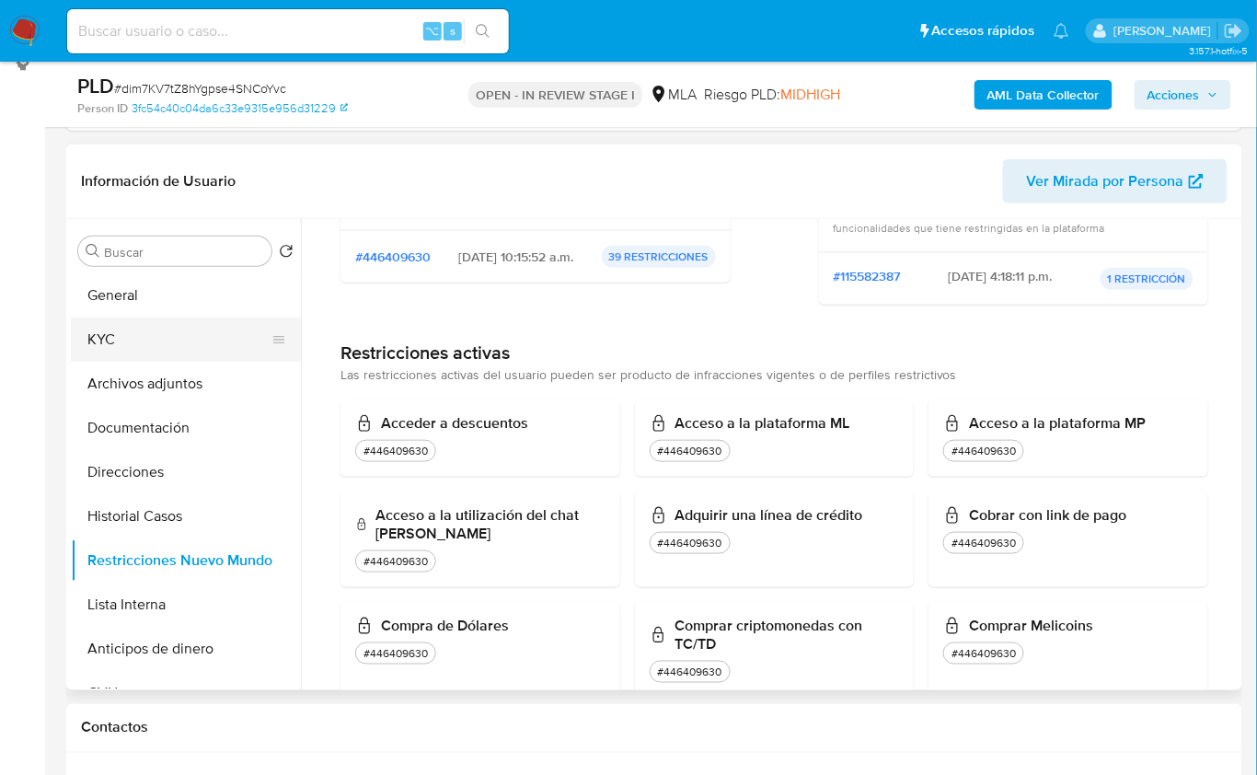
click at [135, 348] on button "KYC" at bounding box center [178, 340] width 215 height 44
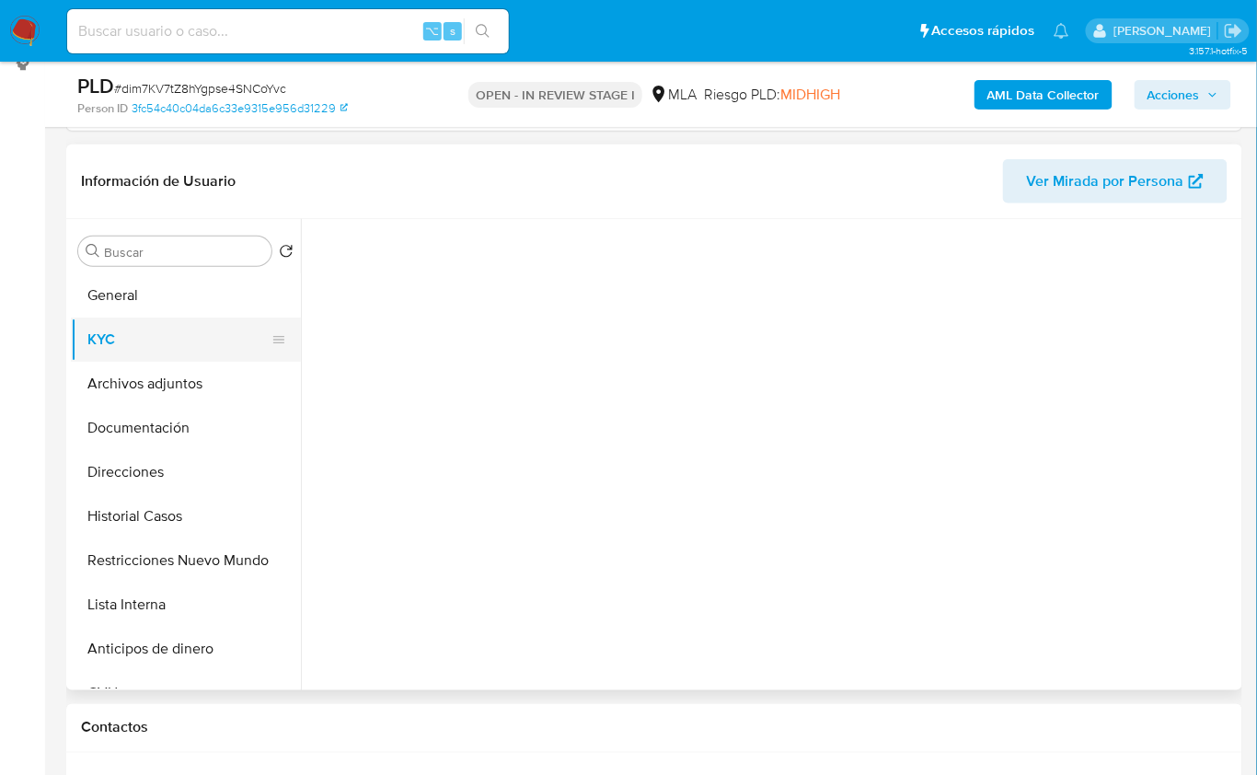
scroll to position [0, 0]
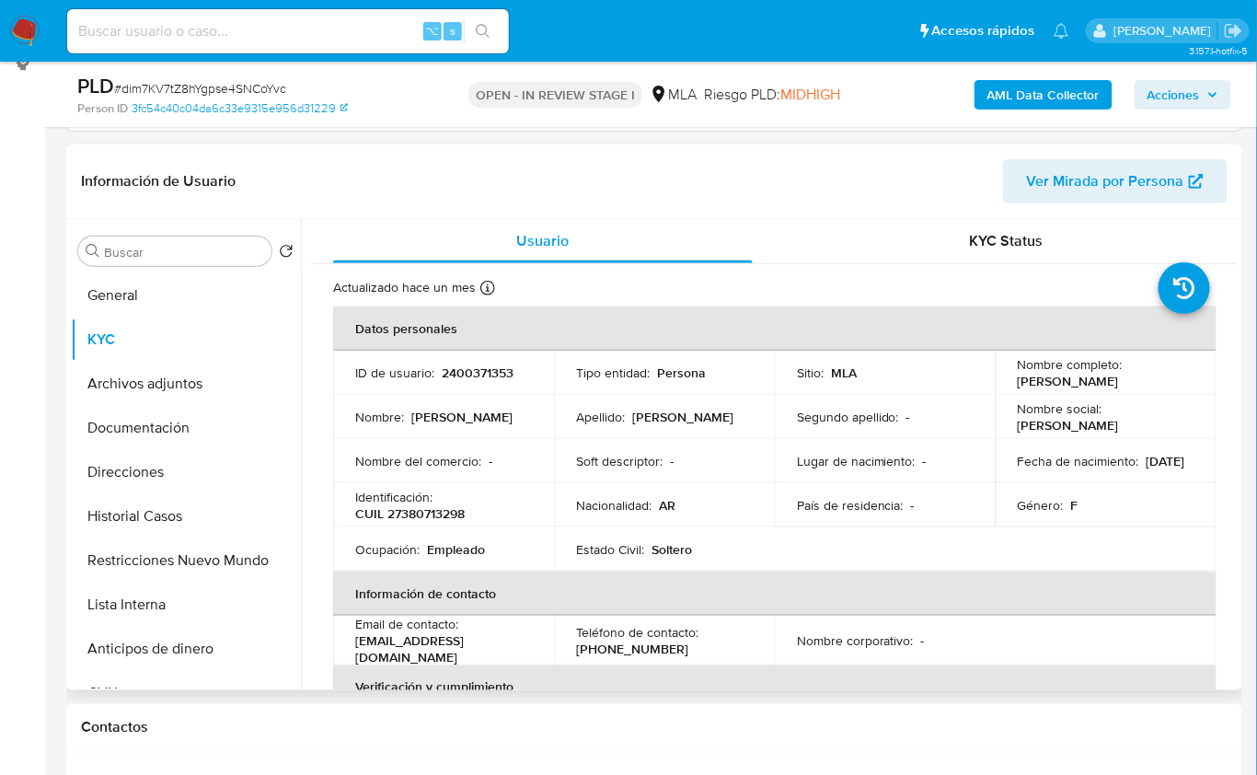
click at [453, 516] on p "CUIL 27380713298" at bounding box center [410, 513] width 110 height 17
copy p "27380713298"
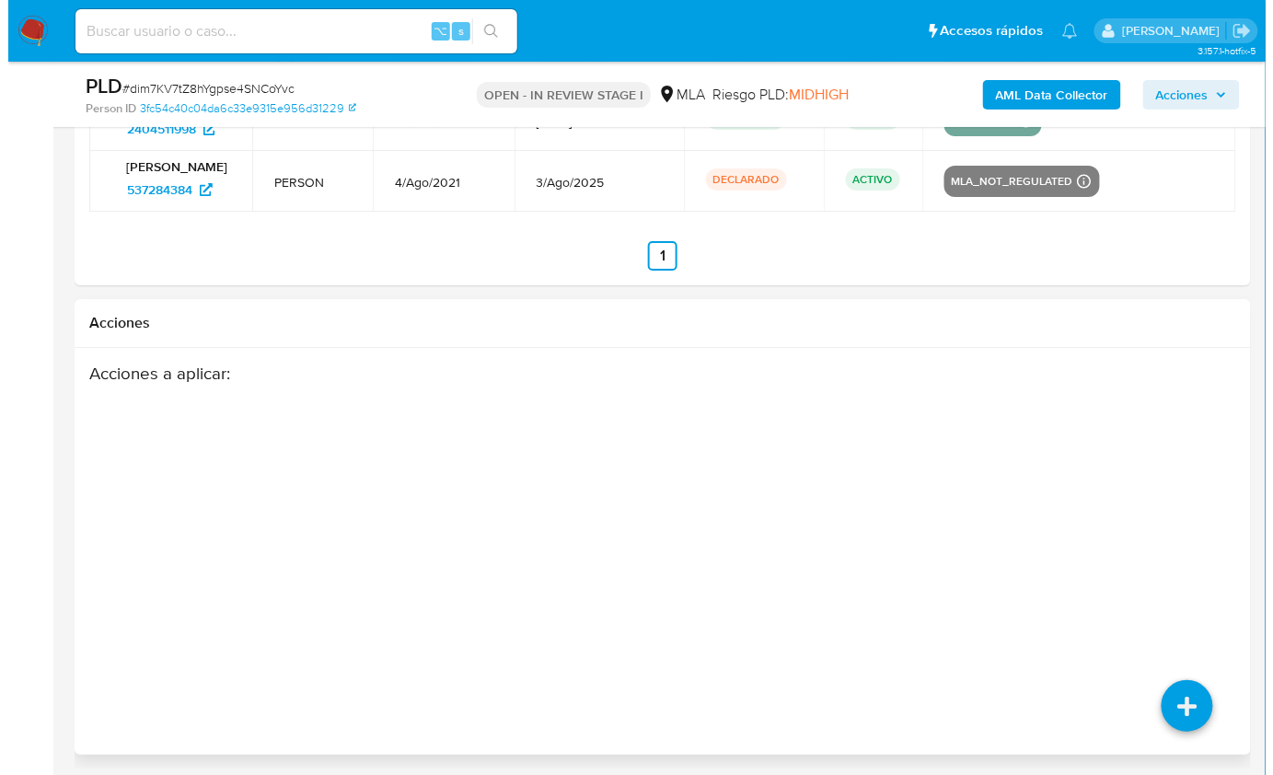
scroll to position [3581, 0]
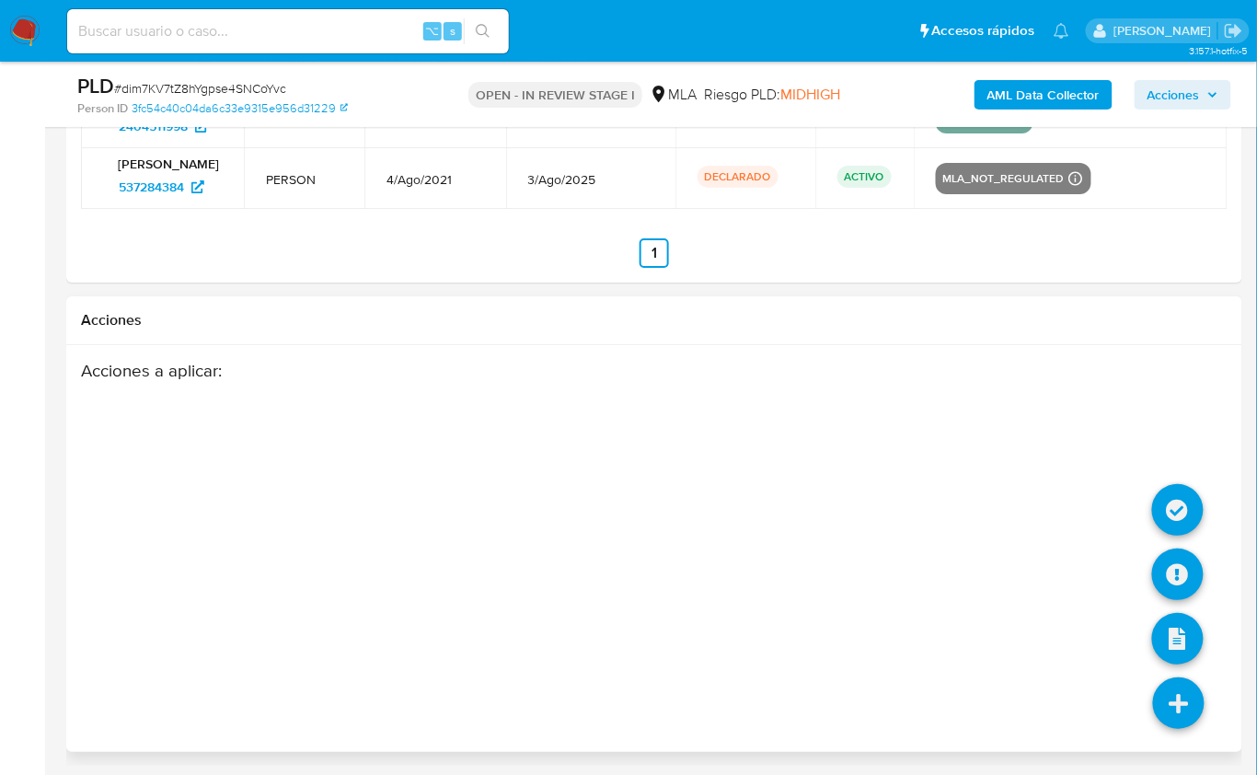
click at [1184, 685] on icon at bounding box center [1179, 703] width 52 height 52
click at [1170, 561] on icon at bounding box center [1178, 575] width 52 height 52
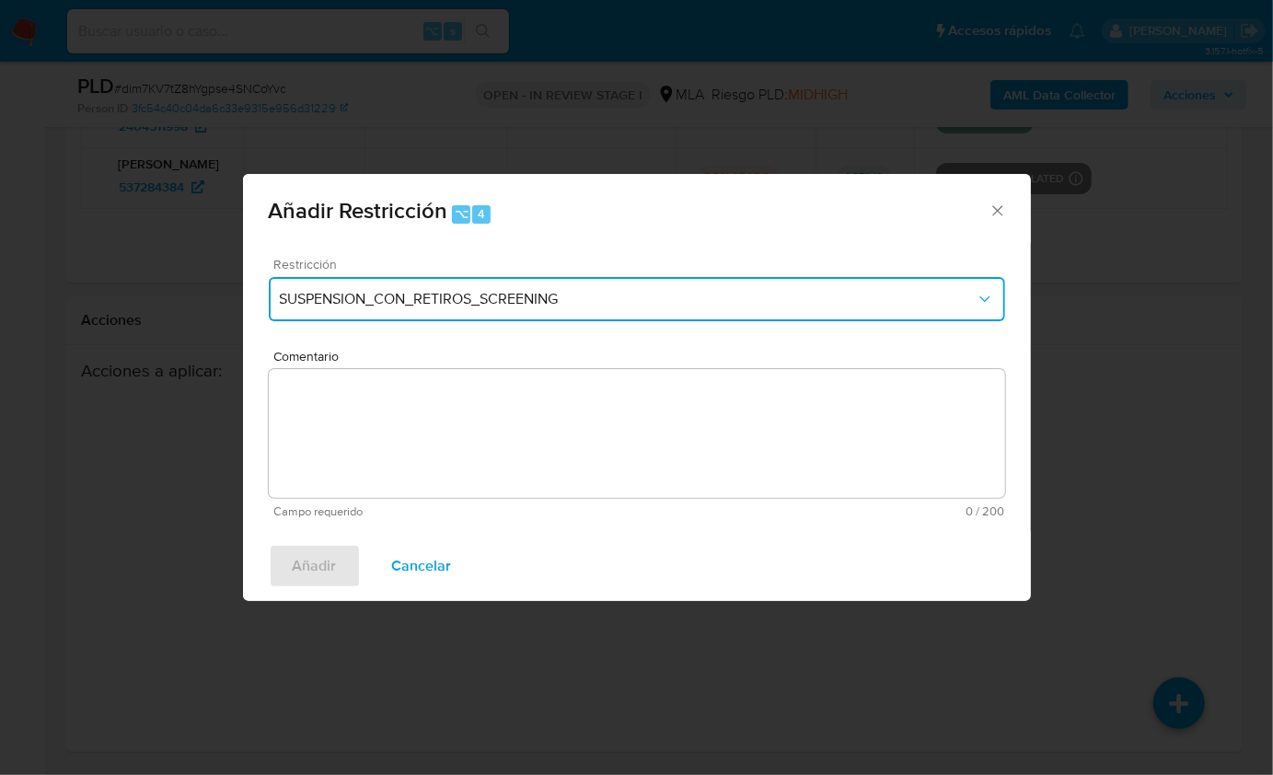
click at [461, 297] on span "SUSPENSION_CON_RETIROS_SCREENING" at bounding box center [628, 299] width 696 height 18
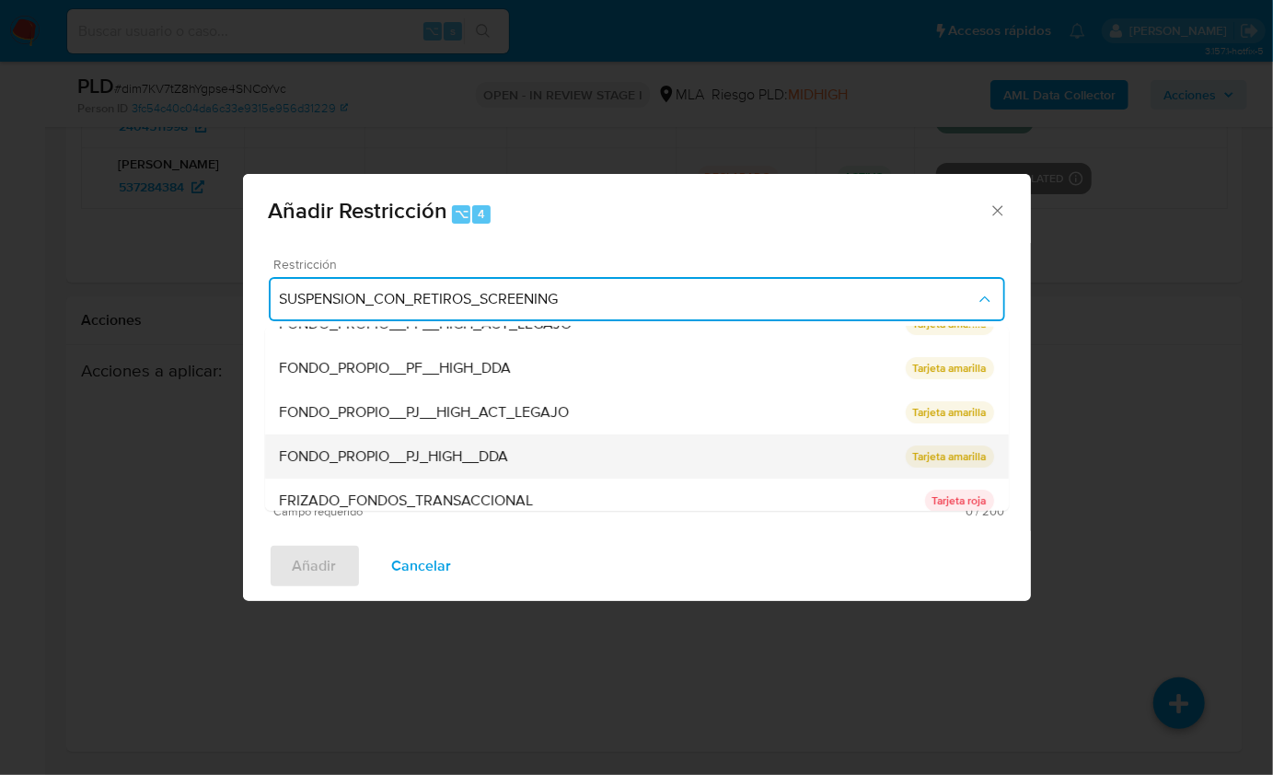
scroll to position [261, 0]
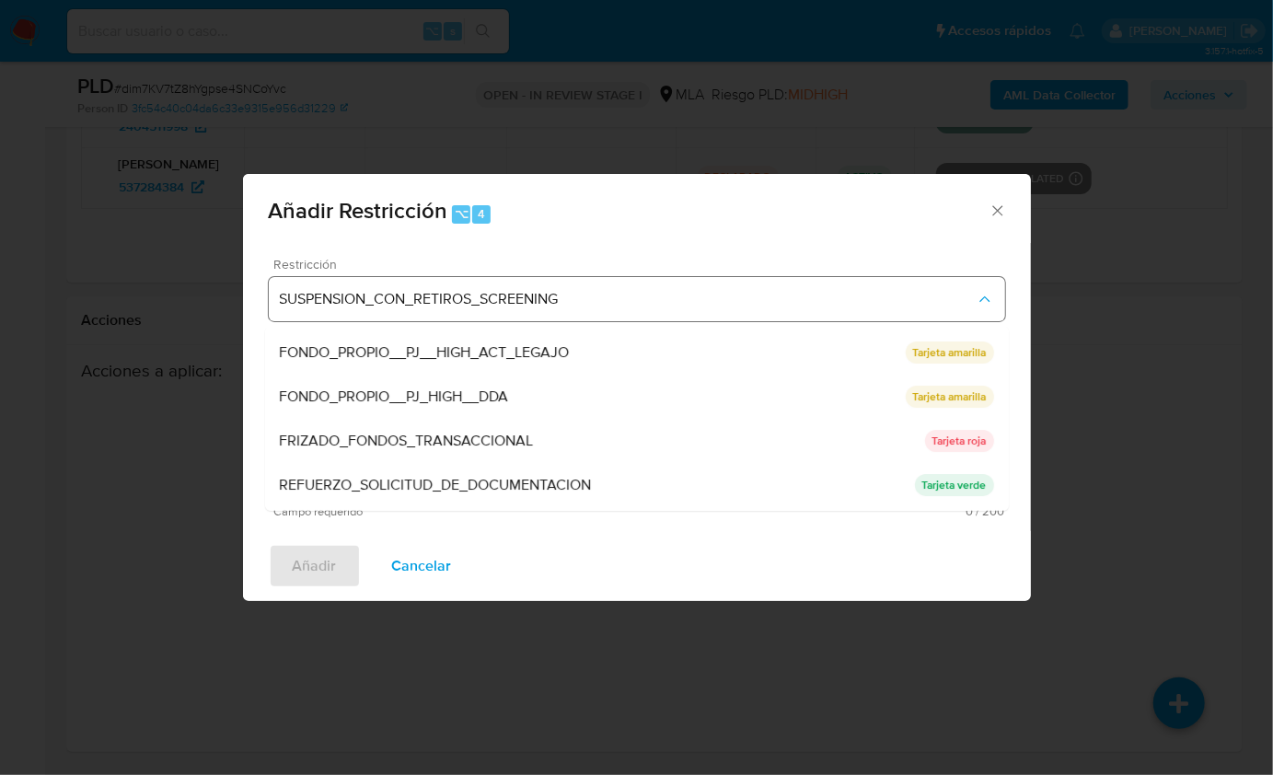
drag, startPoint x: 449, startPoint y: 466, endPoint x: 527, endPoint y: 318, distance: 167.2
click at [526, 318] on div "SUSPENSION_CON_RETIROS_SCREENING SUSPENSION_CON_RETIROS_SCREENING SUSPENSION_CO…" at bounding box center [637, 299] width 736 height 44
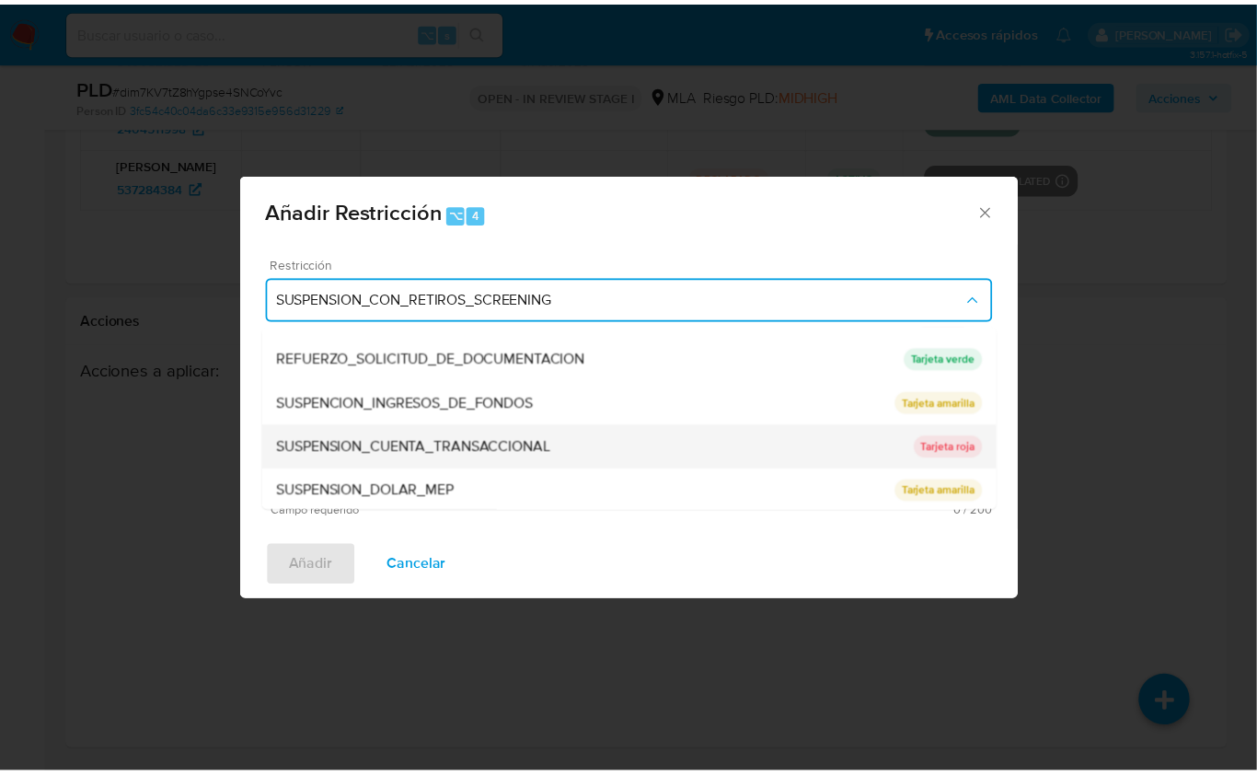
scroll to position [389, 0]
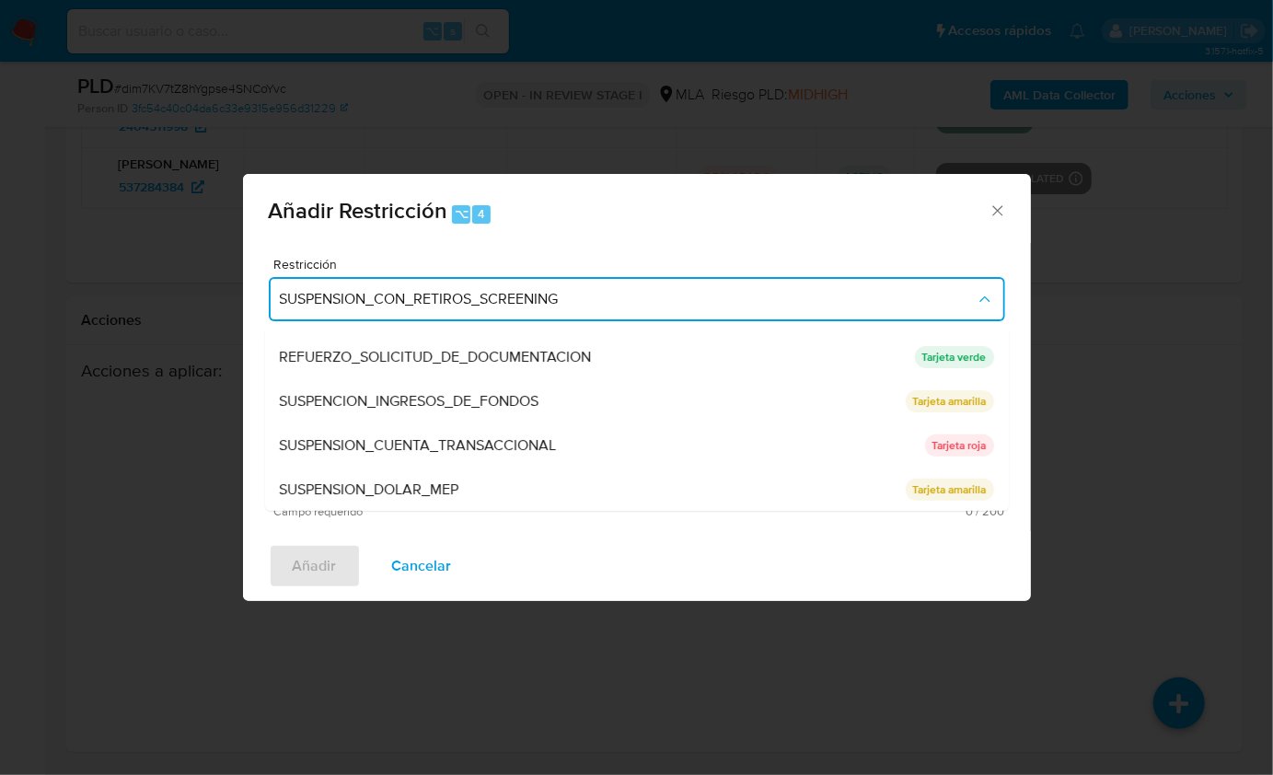
click at [556, 449] on span "SUSPENSION_CUENTA_TRANSACCIONAL" at bounding box center [418, 445] width 277 height 18
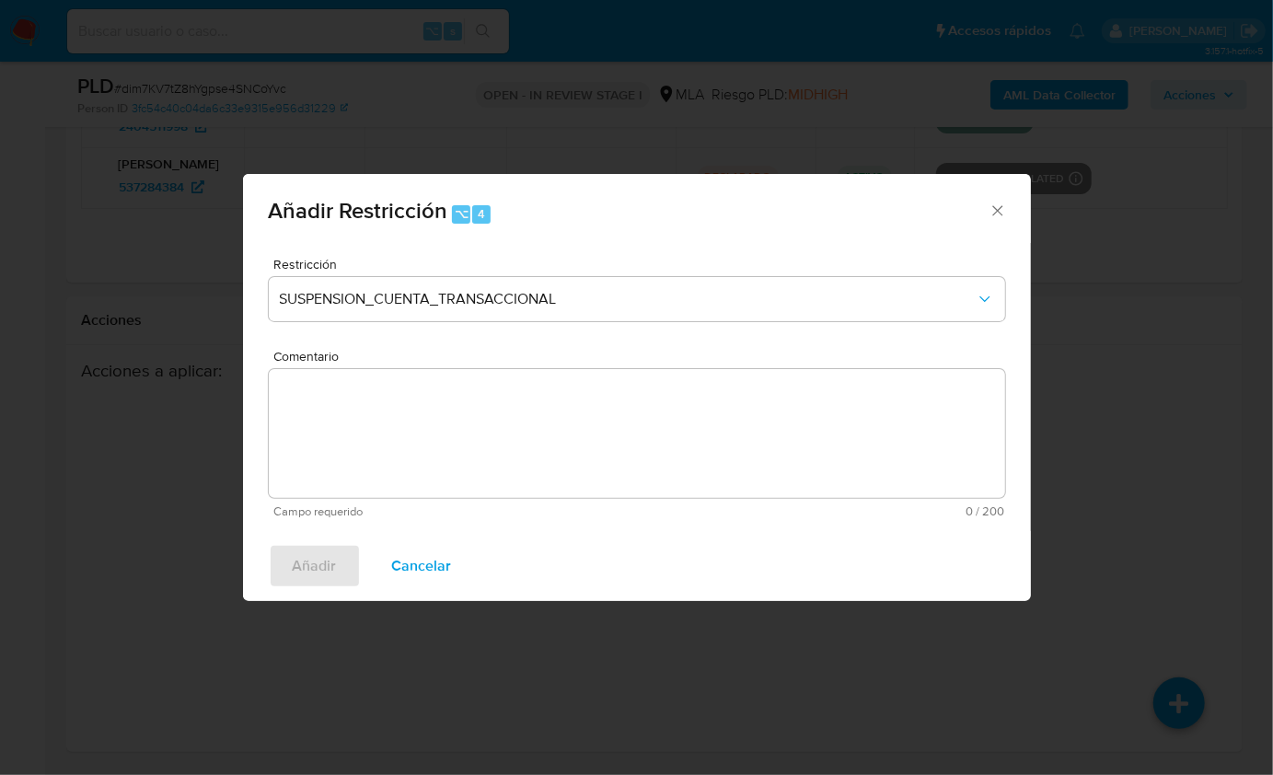
click at [481, 427] on textarea "Comentario" at bounding box center [637, 433] width 736 height 129
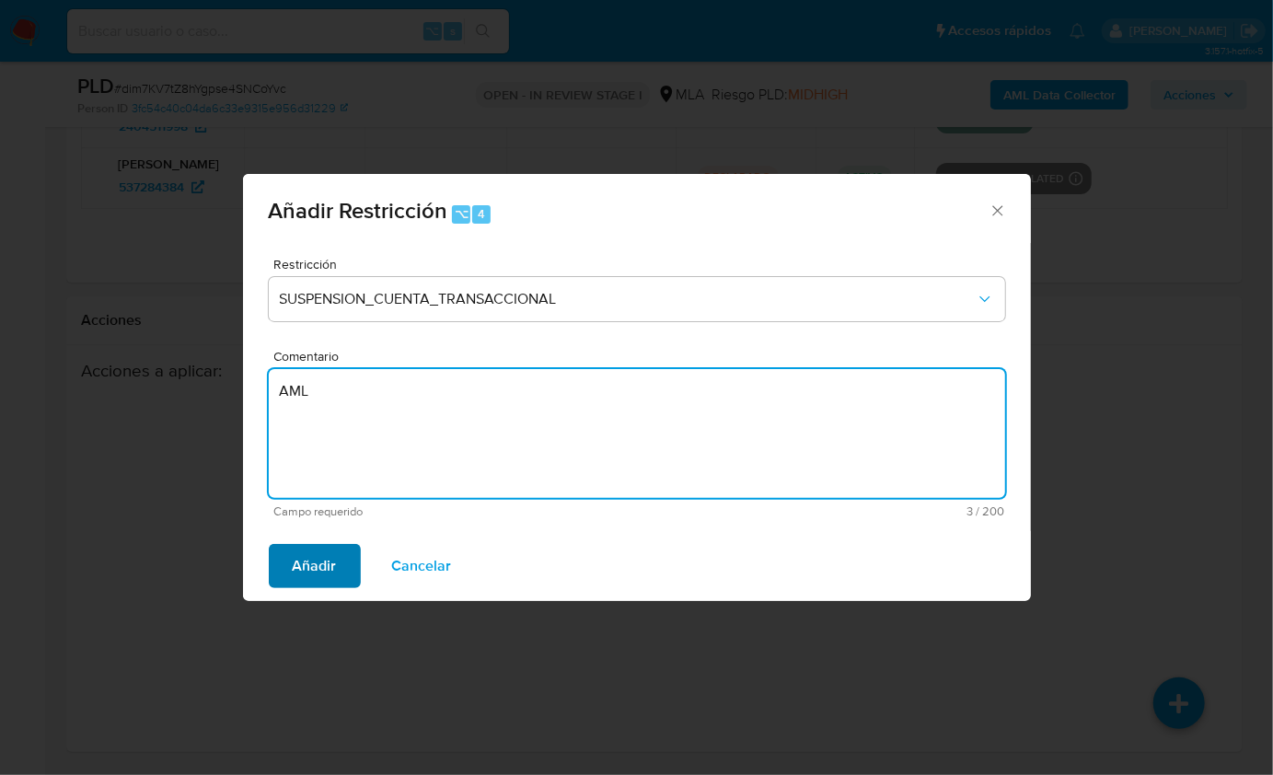
type textarea "AML"
click at [322, 562] on span "Añadir" at bounding box center [315, 566] width 44 height 41
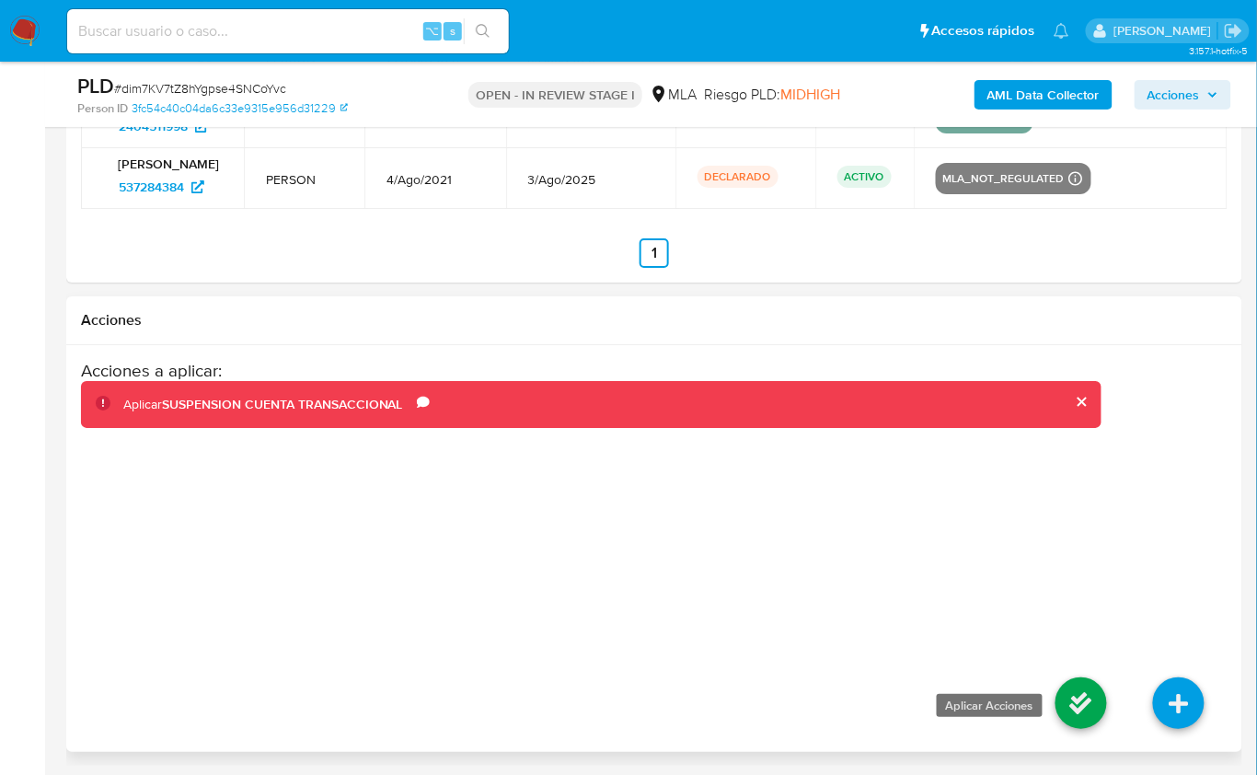
click at [1080, 701] on icon at bounding box center [1082, 703] width 52 height 52
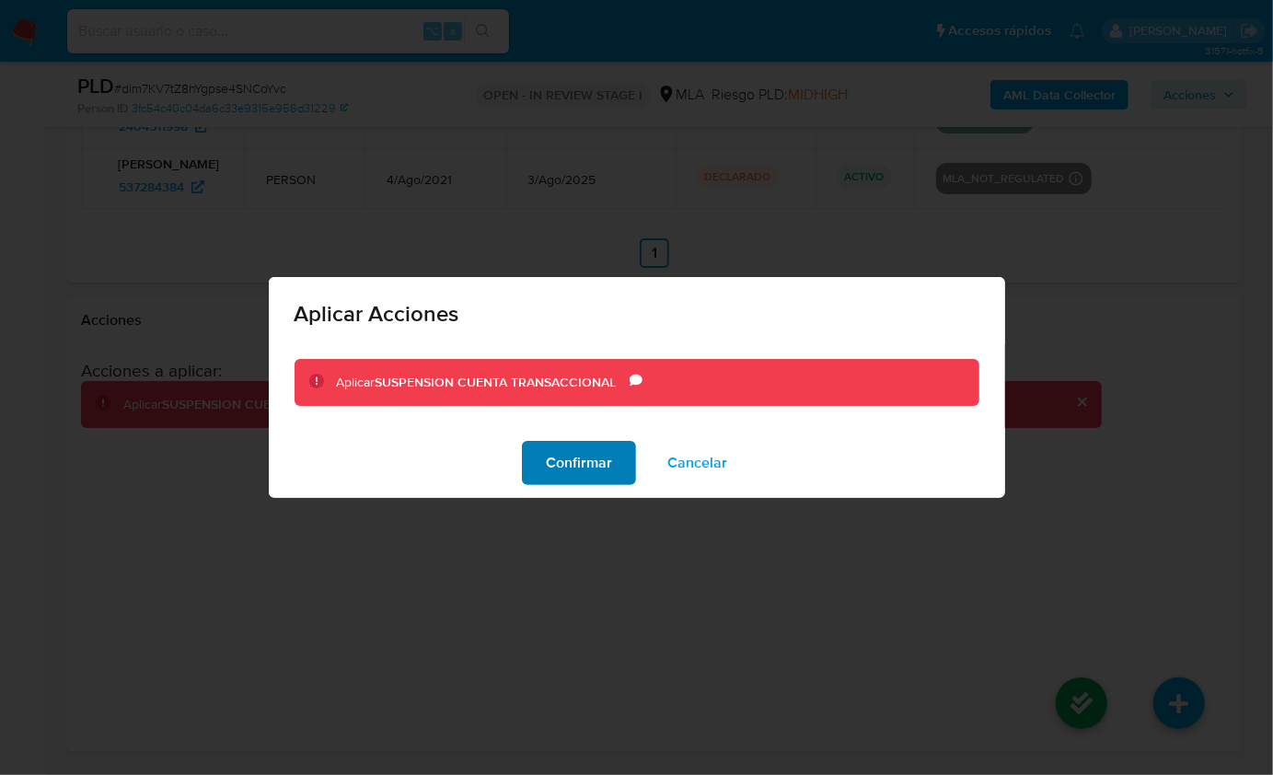
click at [578, 460] on span "Confirmar" at bounding box center [579, 463] width 66 height 41
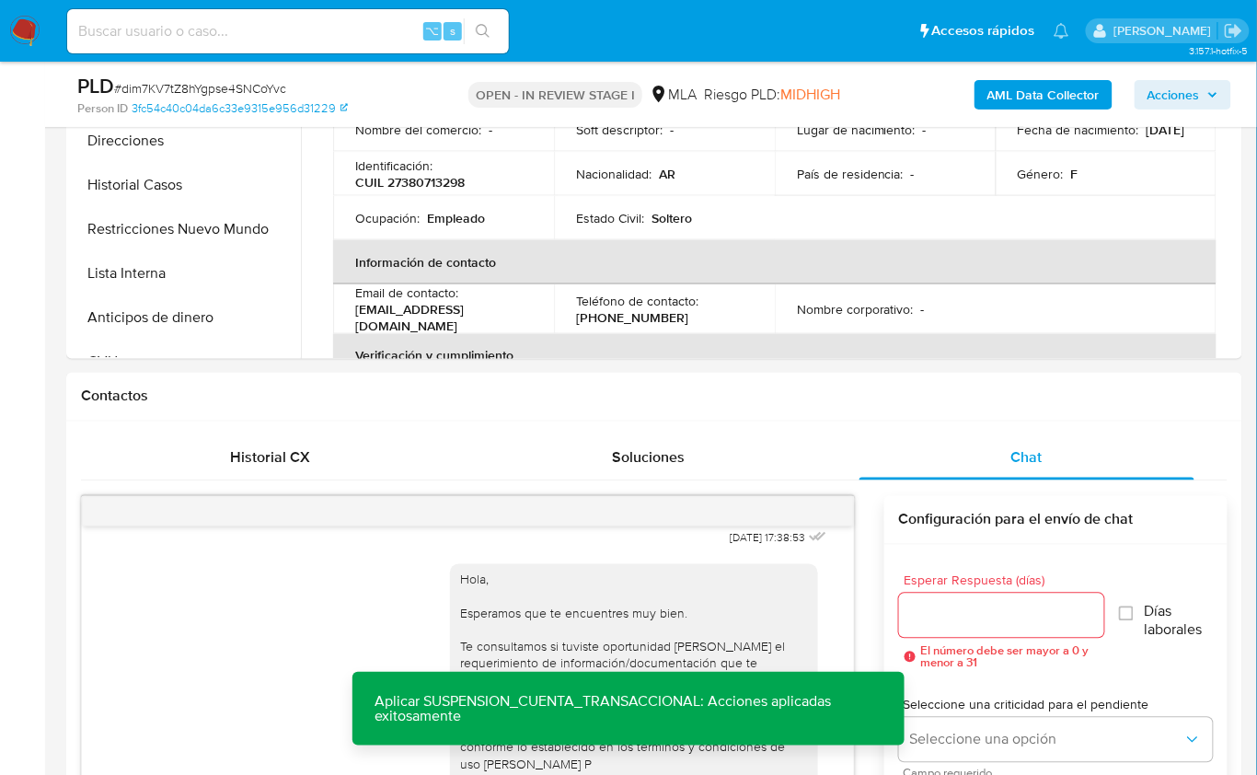
scroll to position [477, 0]
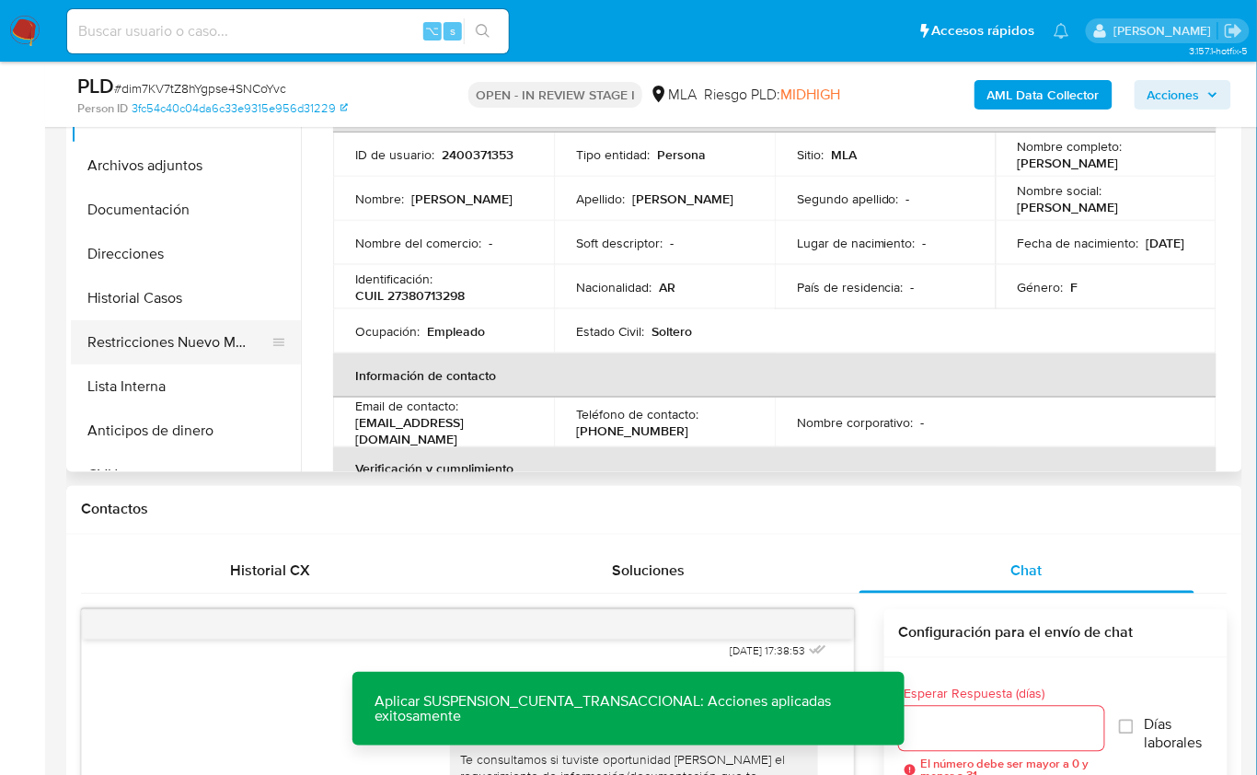
click at [156, 337] on button "Restricciones Nuevo Mundo" at bounding box center [178, 342] width 215 height 44
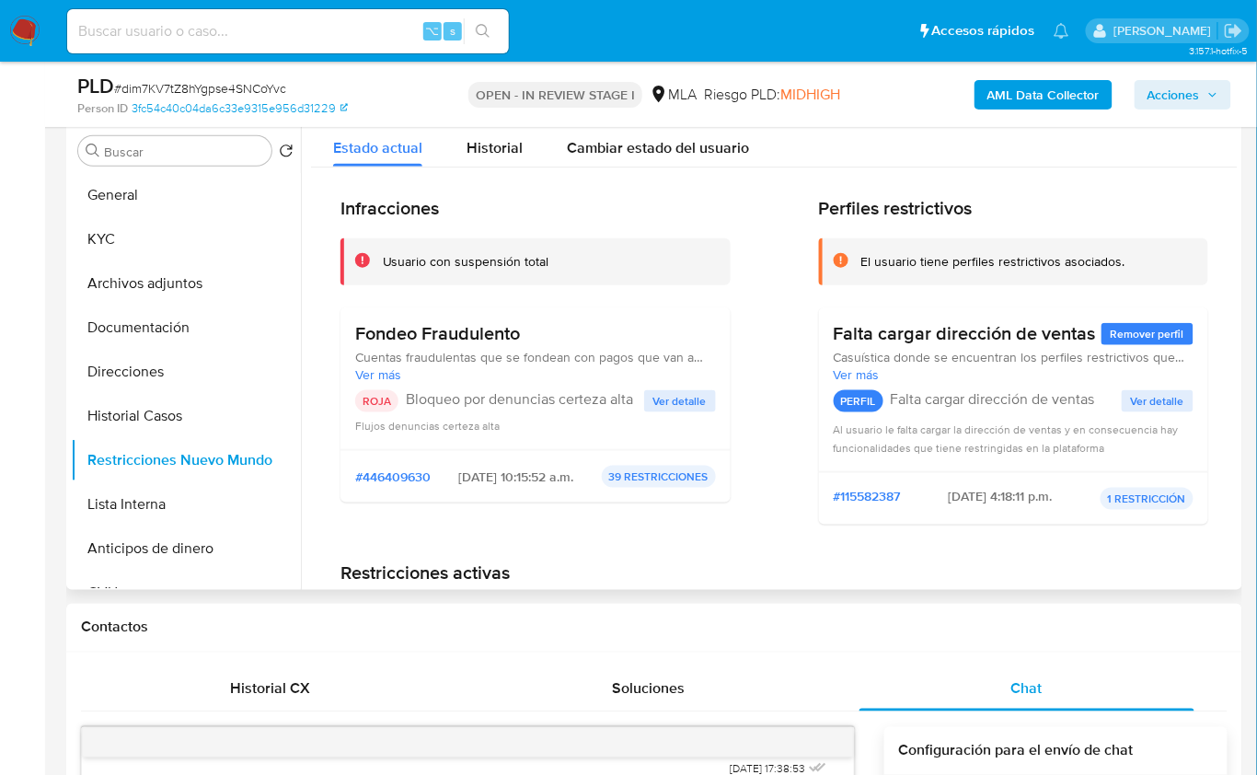
scroll to position [357, 0]
click at [1013, 99] on b "AML Data Collector" at bounding box center [1044, 94] width 112 height 29
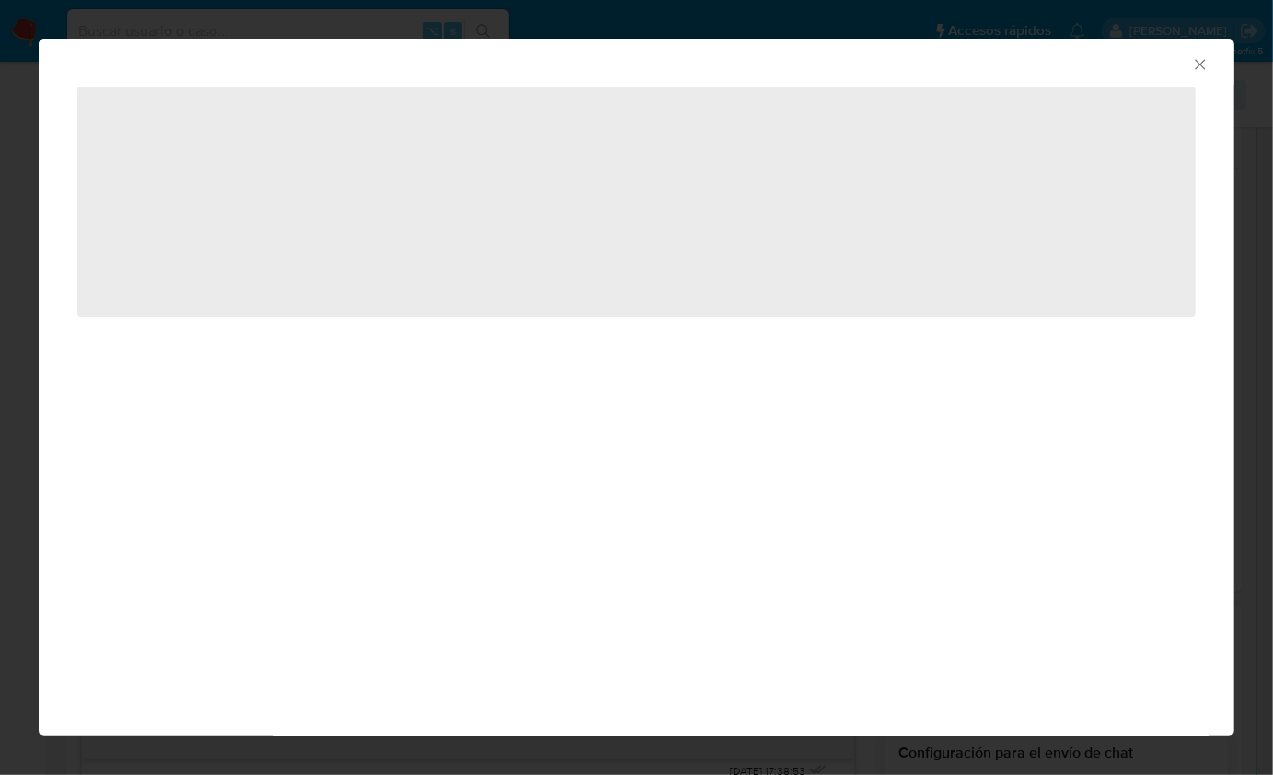
click at [1206, 68] on icon "Cerrar ventana" at bounding box center [1200, 64] width 18 height 18
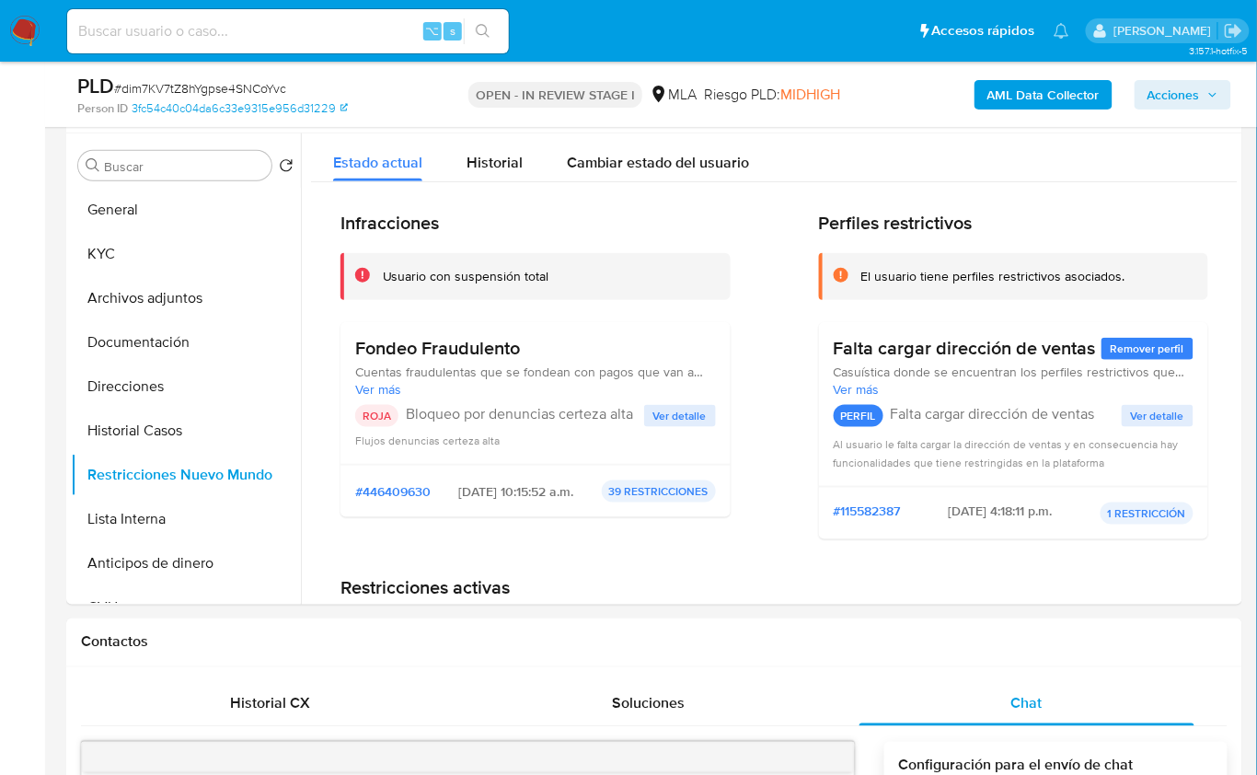
scroll to position [325, 0]
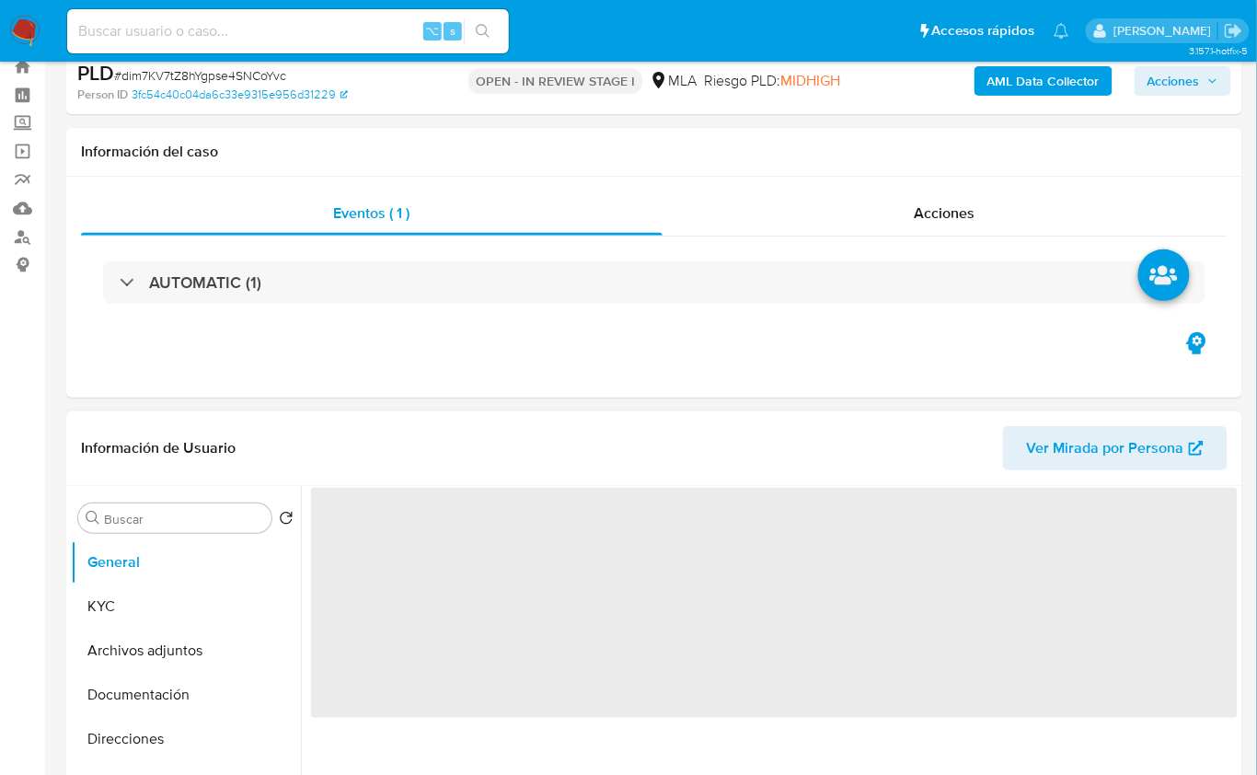
scroll to position [471, 0]
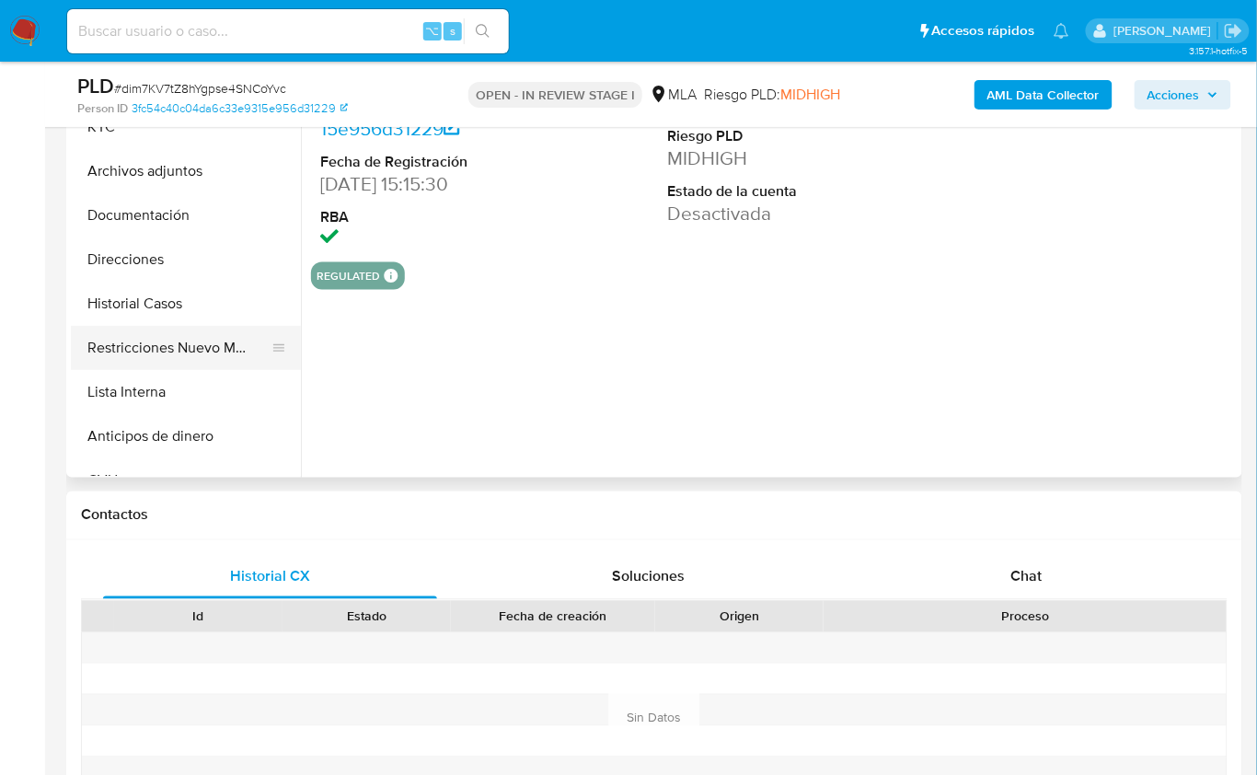
click at [212, 364] on button "Restricciones Nuevo Mundo" at bounding box center [178, 348] width 215 height 44
select select "10"
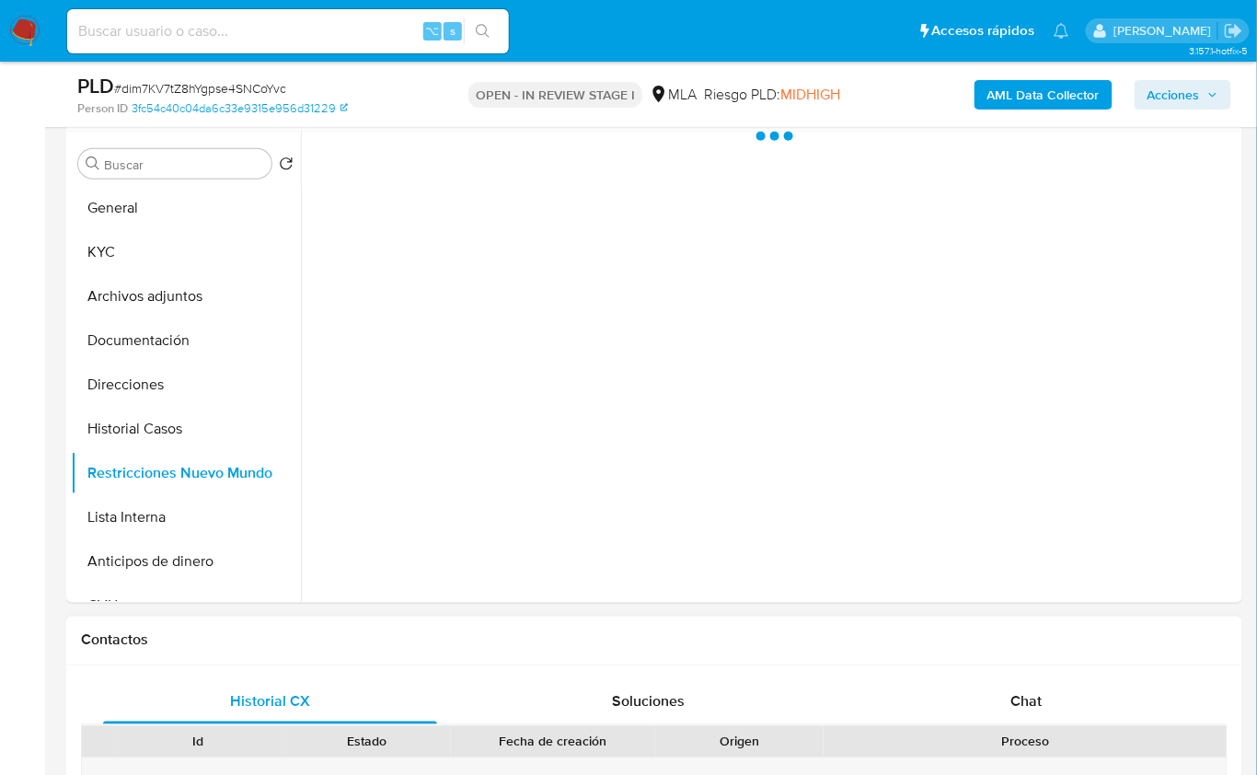
scroll to position [338, 0]
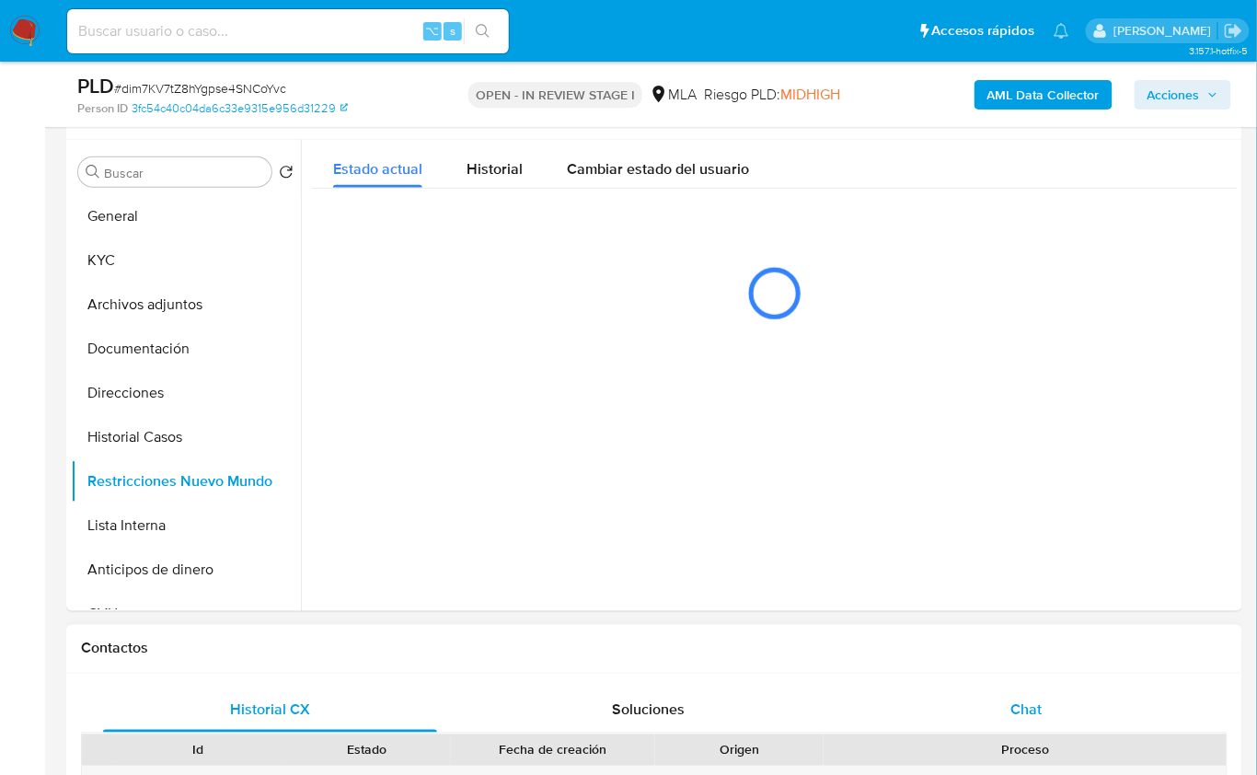
click at [1039, 712] on span "Chat" at bounding box center [1027, 710] width 31 height 21
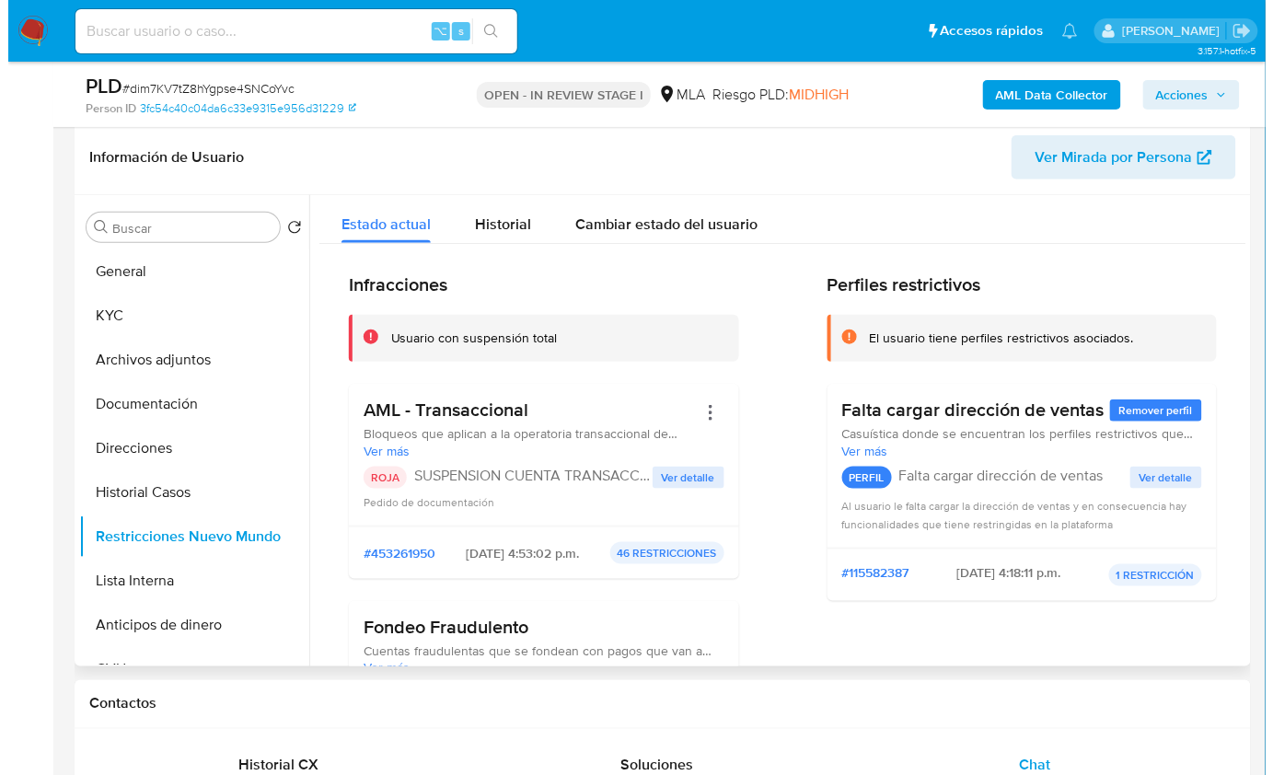
scroll to position [266, 0]
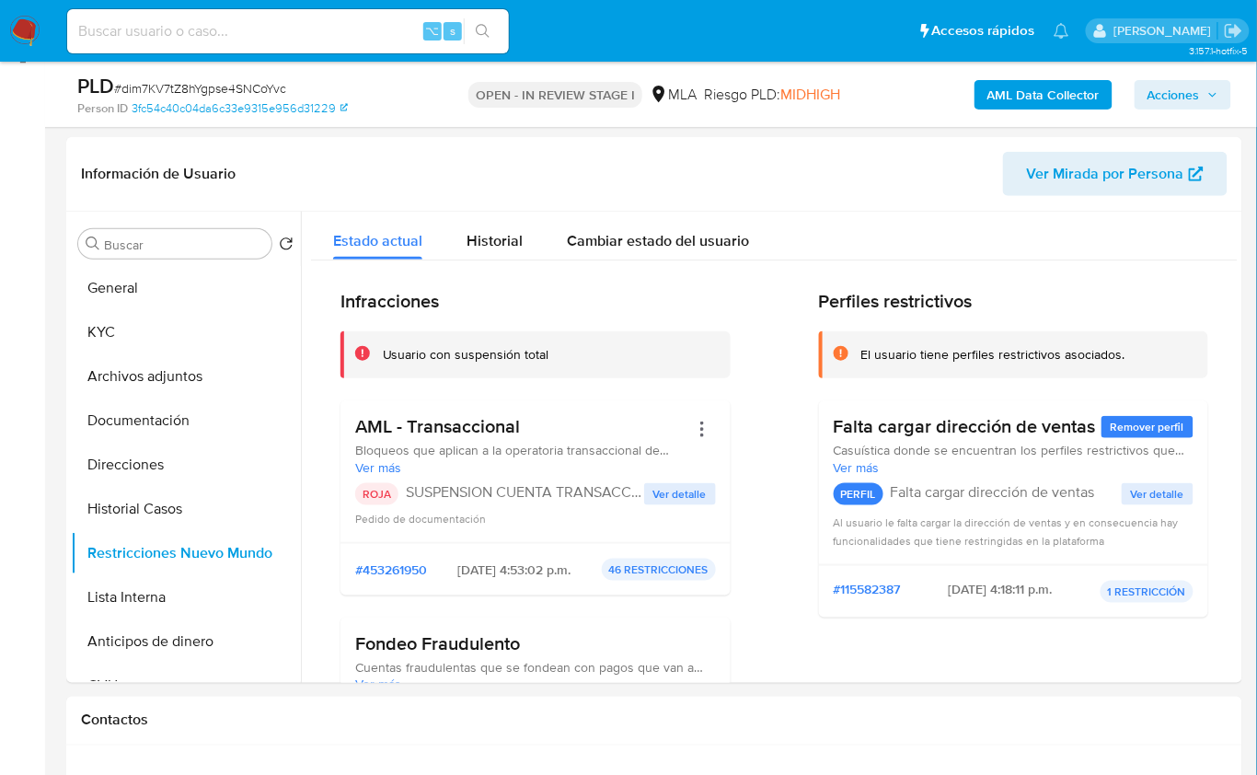
click at [1032, 103] on b "AML Data Collector" at bounding box center [1044, 94] width 112 height 29
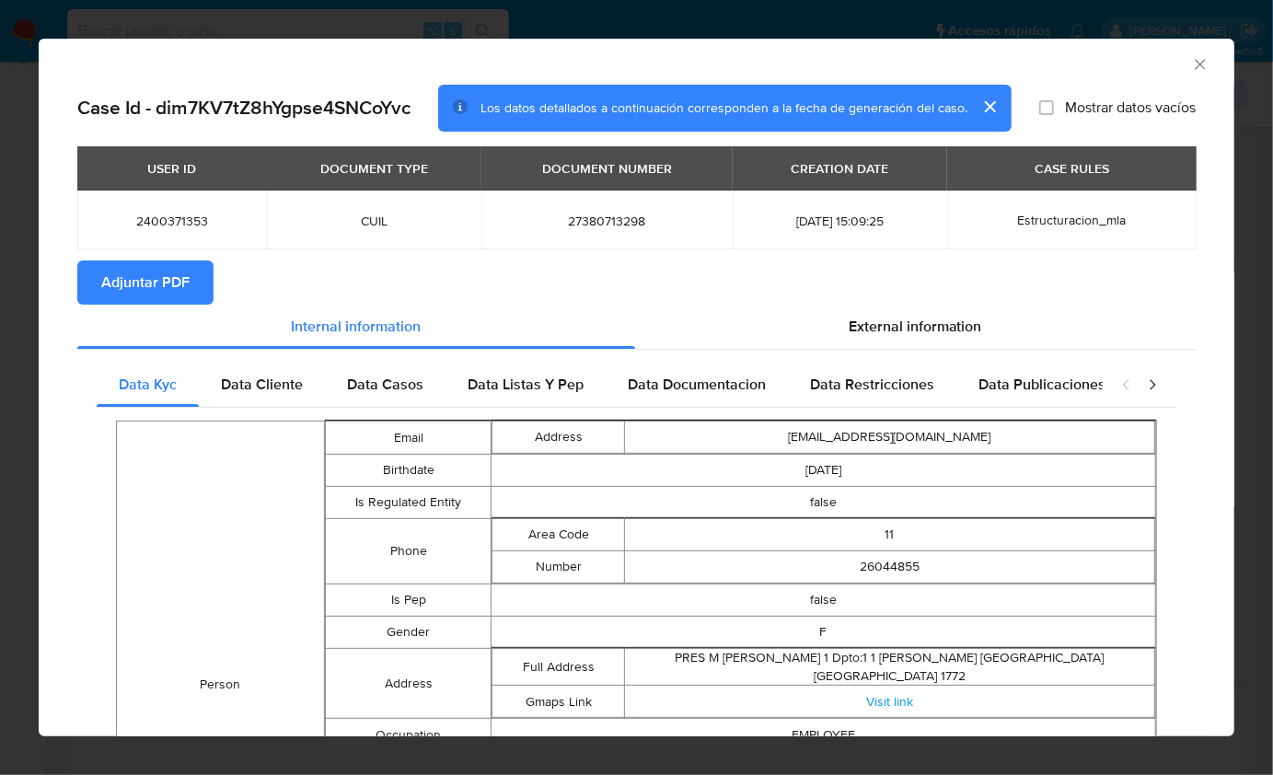
click at [176, 284] on span "Adjuntar PDF" at bounding box center [145, 282] width 88 height 41
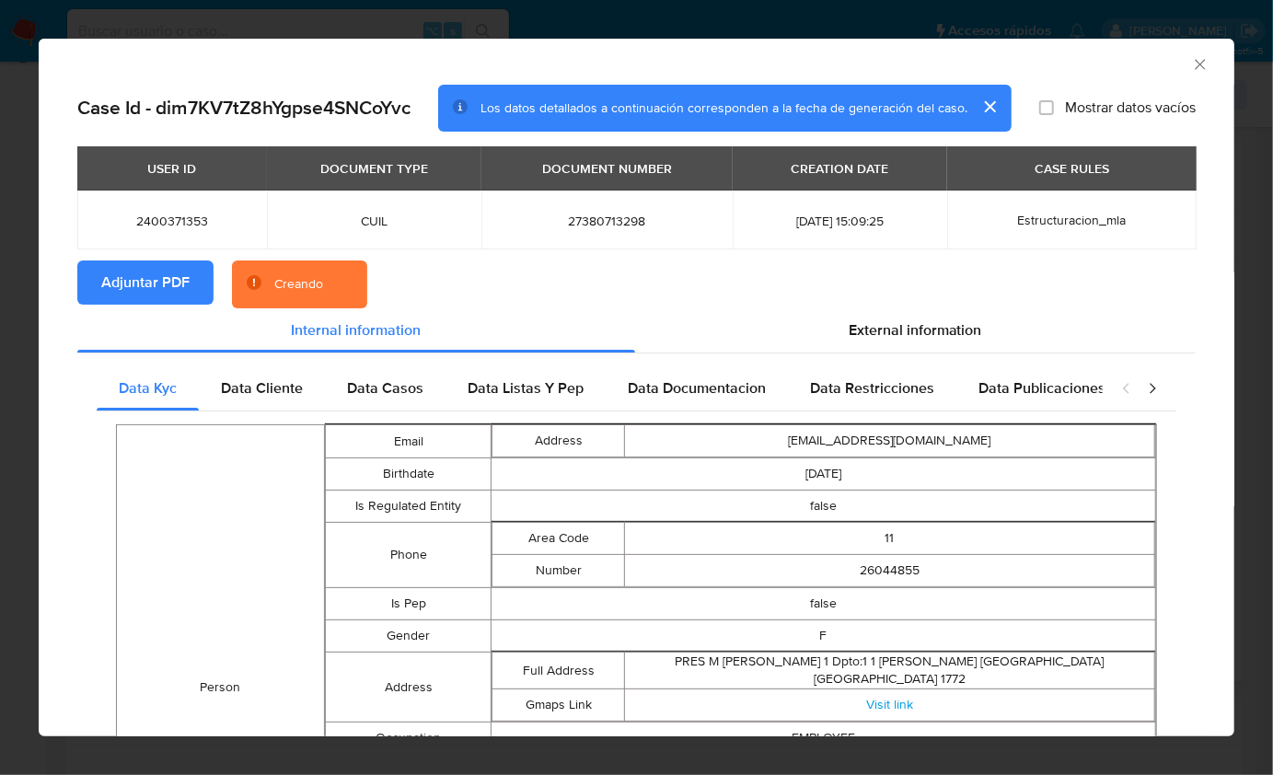
click at [746, 286] on section "Adjuntar PDF Creando" at bounding box center [636, 284] width 1118 height 48
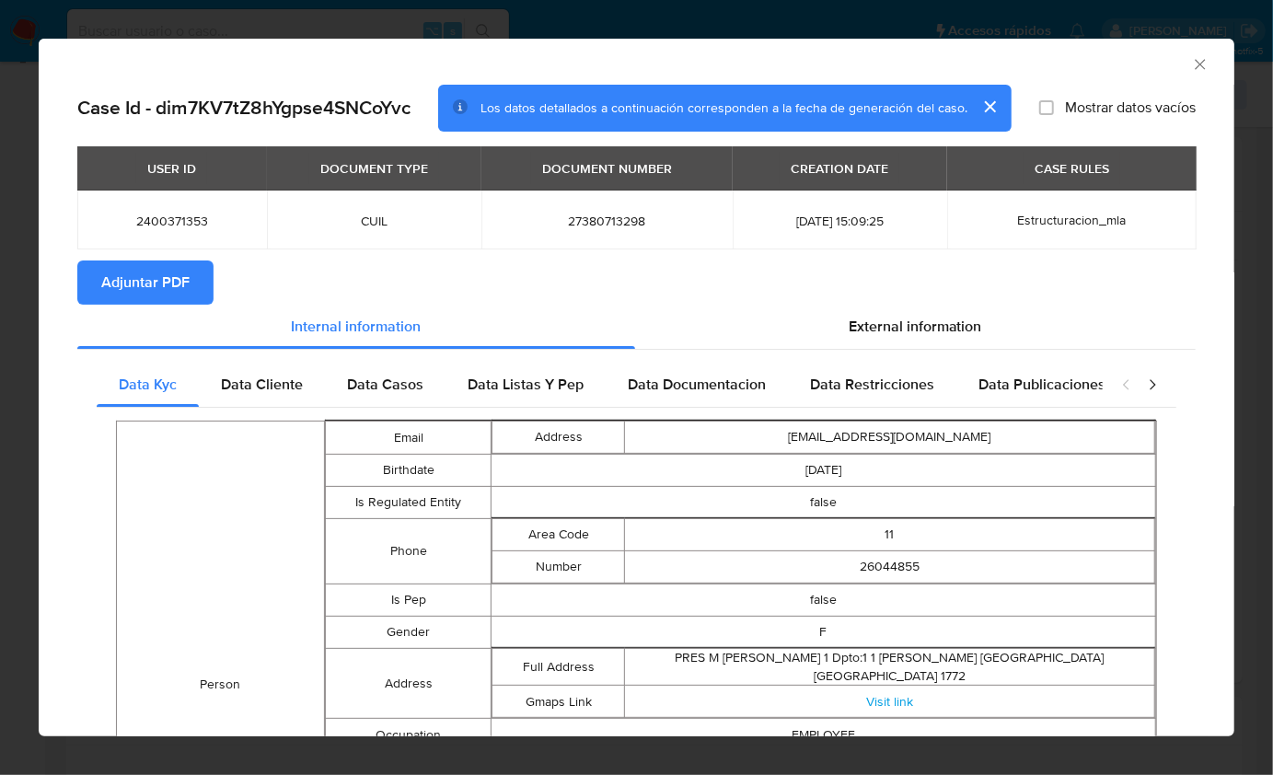
click at [1191, 71] on icon "Cerrar ventana" at bounding box center [1200, 64] width 18 height 18
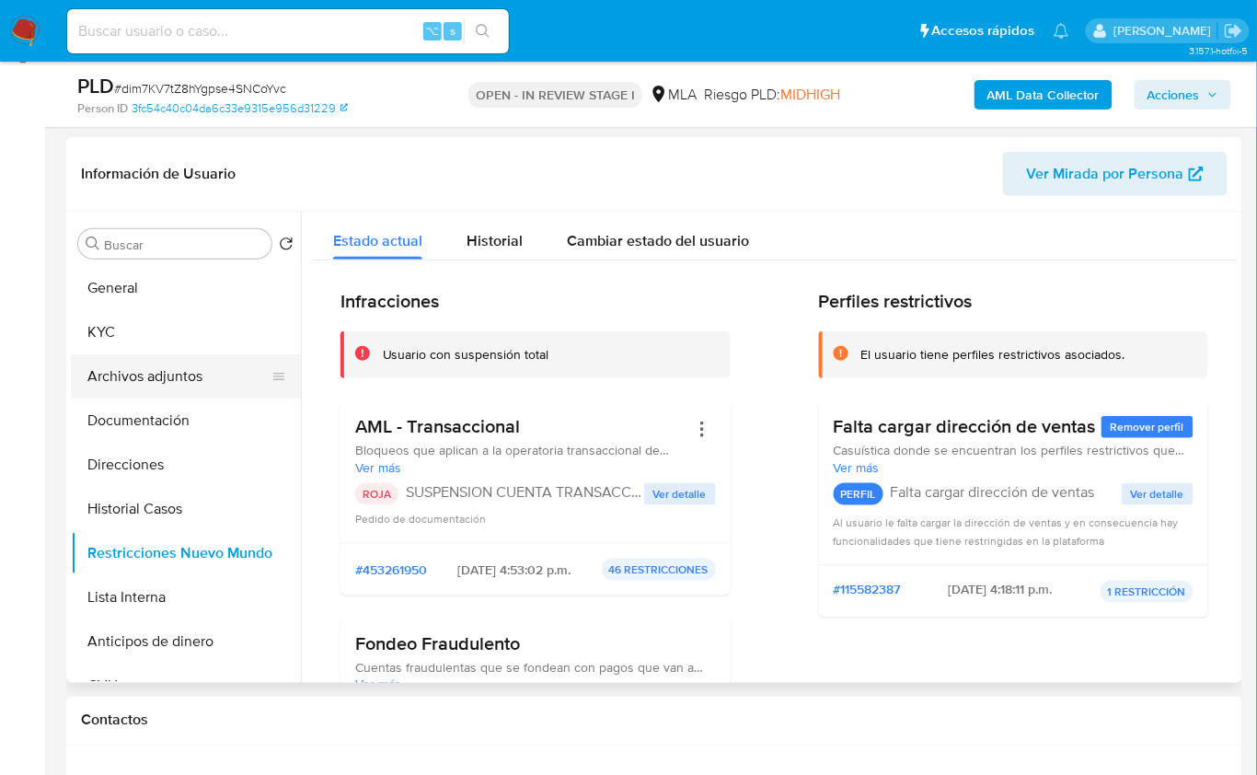
click at [206, 362] on button "Archivos adjuntos" at bounding box center [178, 376] width 215 height 44
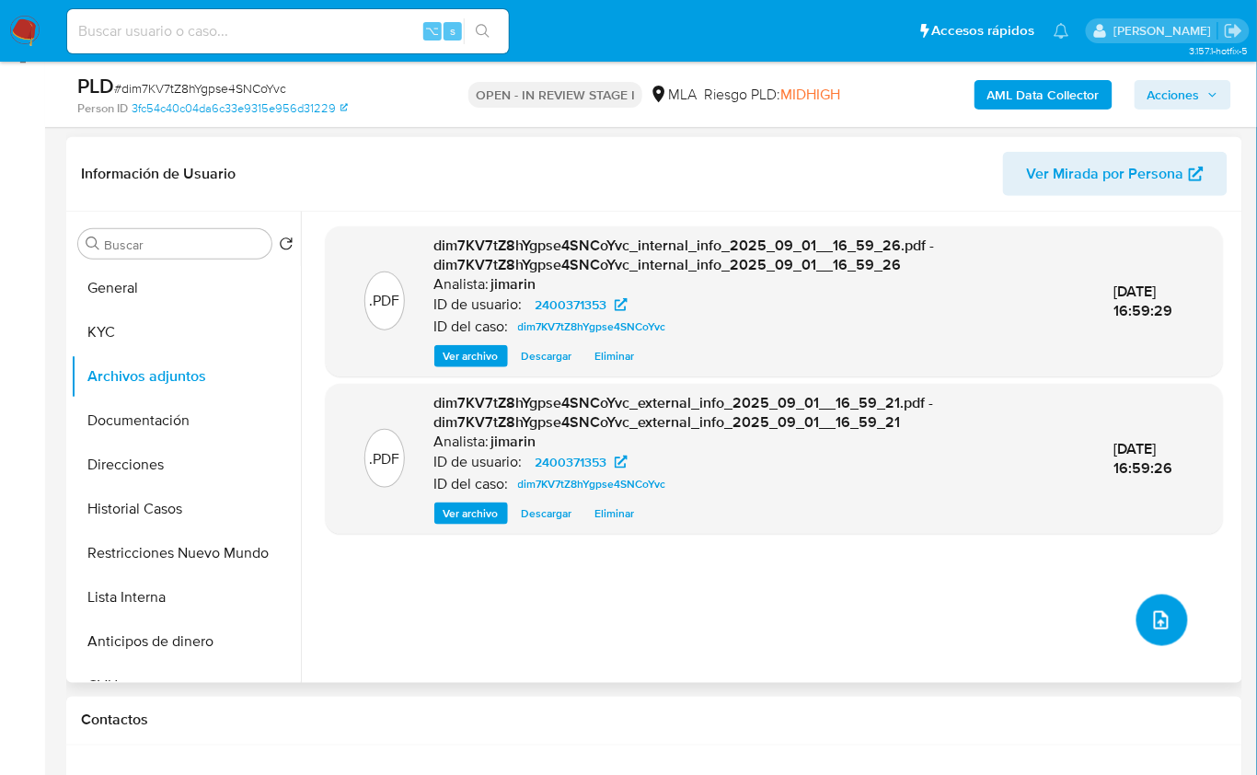
click at [1168, 606] on button "upload-file" at bounding box center [1163, 621] width 52 height 52
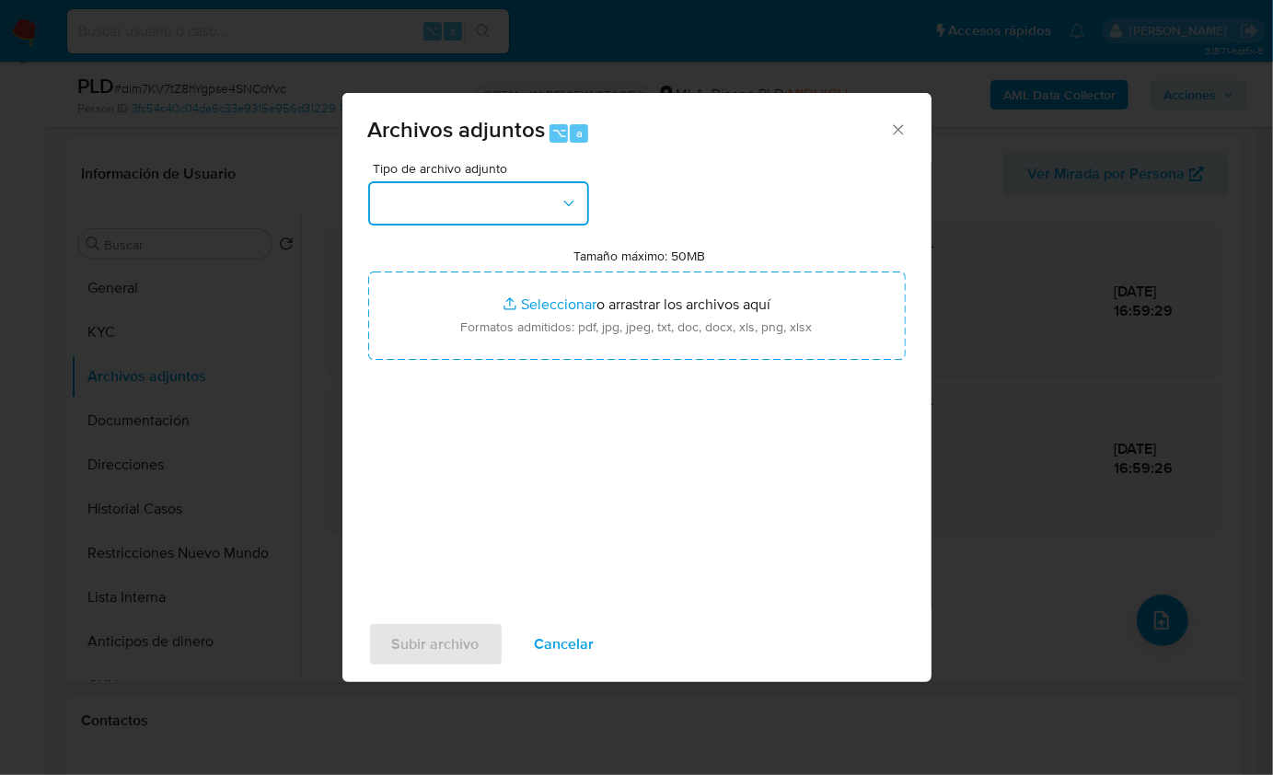
click at [537, 224] on button "button" at bounding box center [478, 203] width 221 height 44
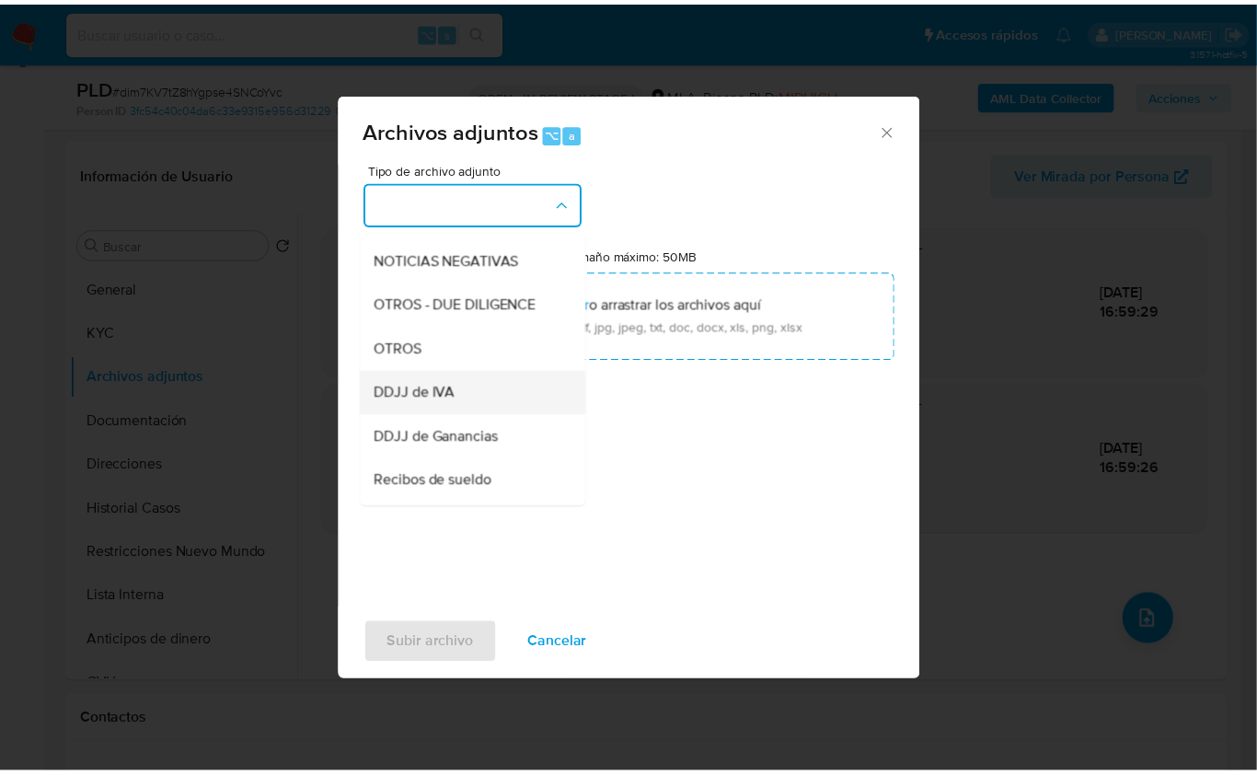
scroll to position [259, 0]
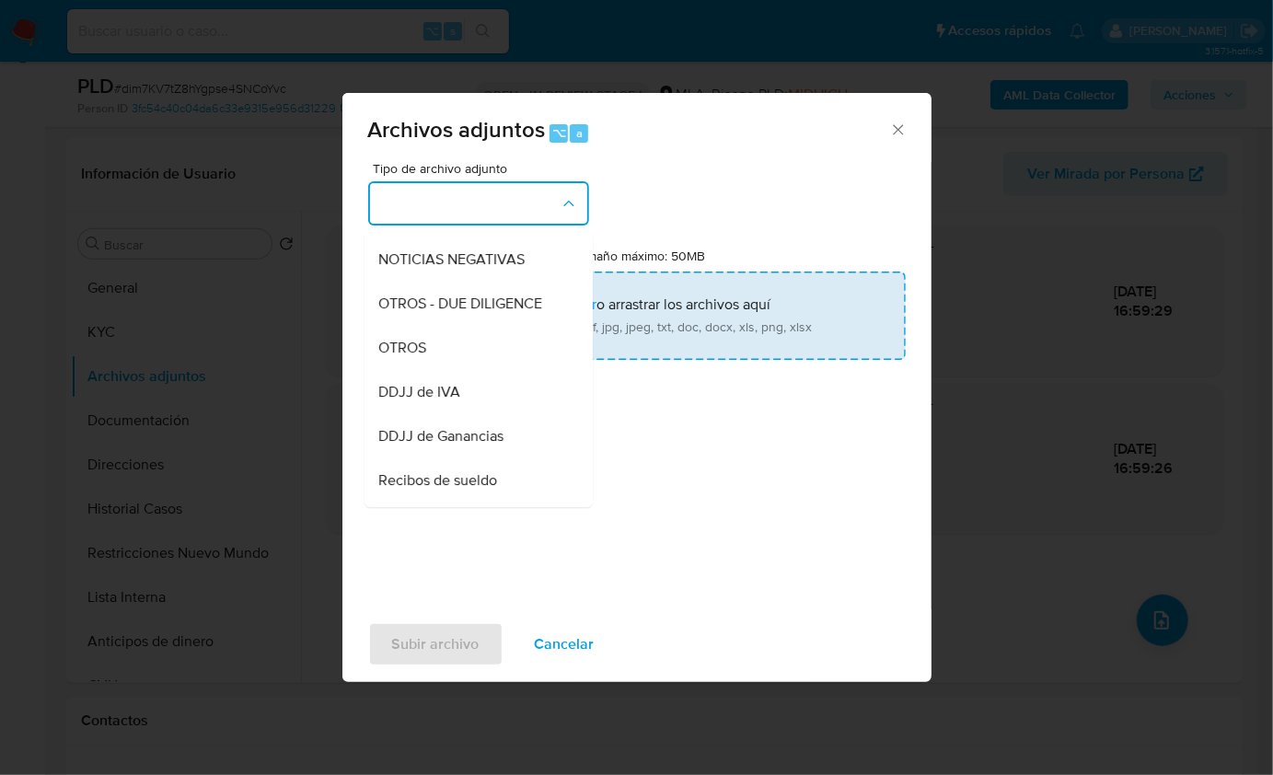
drag, startPoint x: 429, startPoint y: 357, endPoint x: 416, endPoint y: 355, distance: 13.0
click at [429, 357] on div "OTROS" at bounding box center [473, 347] width 188 height 44
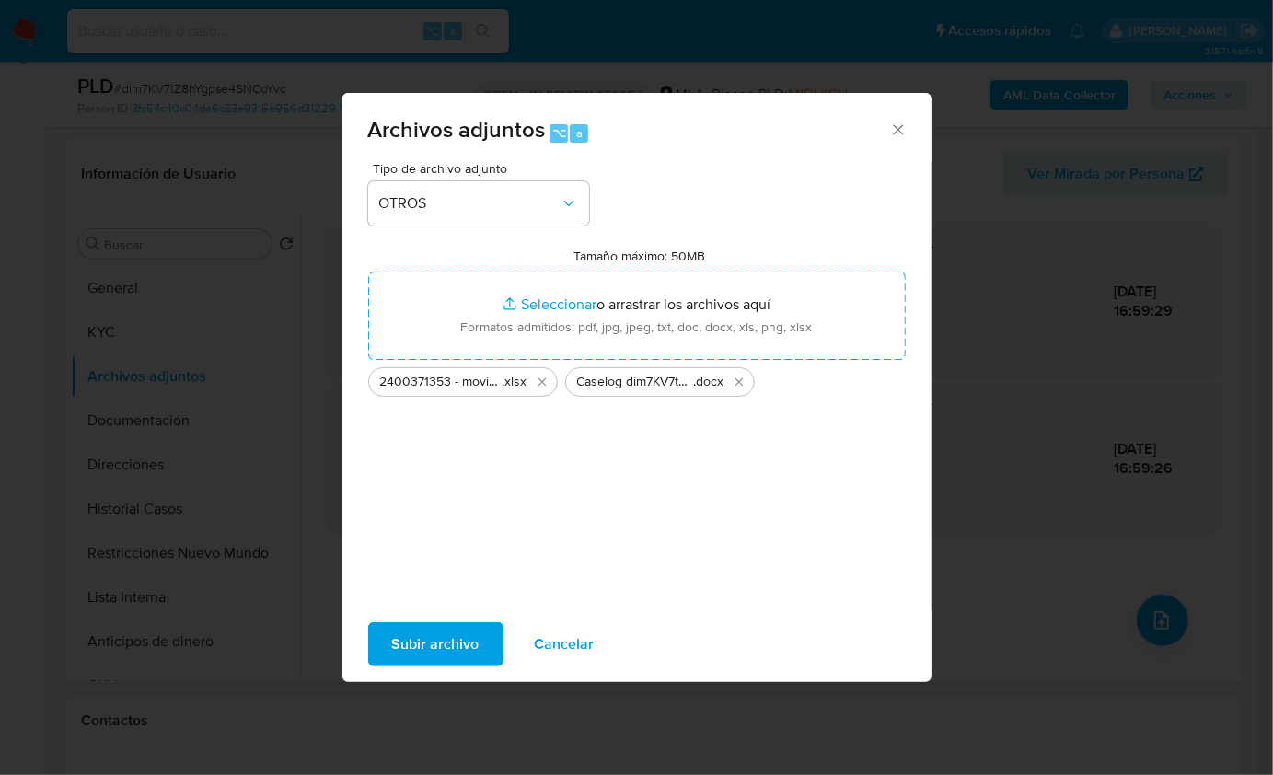
click at [445, 629] on span "Subir archivo" at bounding box center [435, 644] width 87 height 41
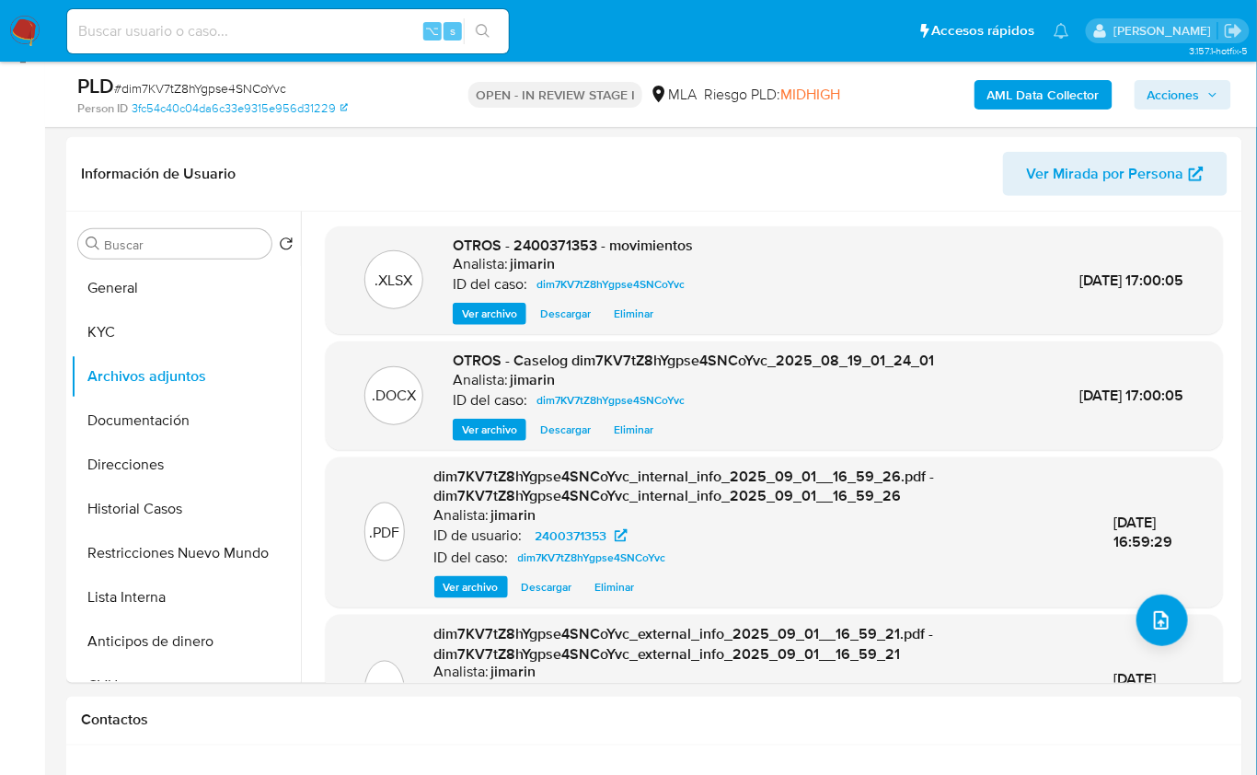
click at [1168, 80] on span "Acciones" at bounding box center [1174, 94] width 52 height 29
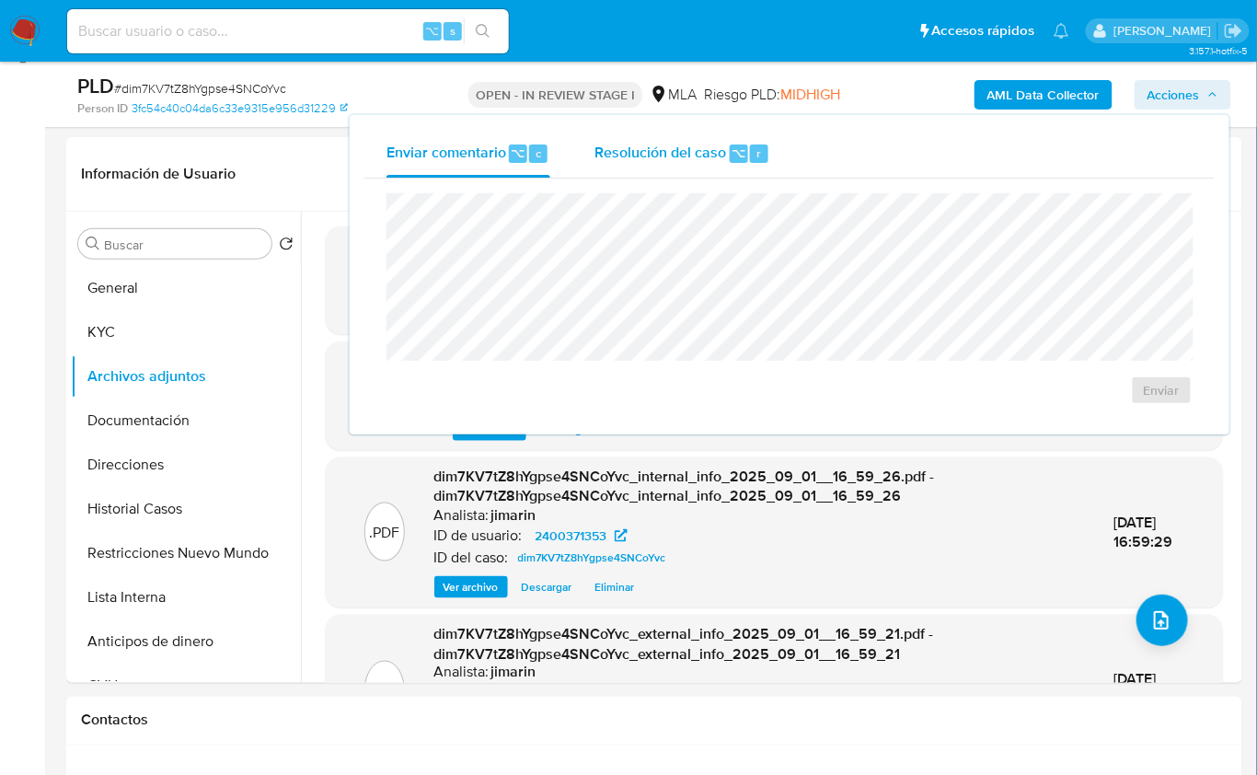
click at [659, 161] on span "Resolución del caso" at bounding box center [661, 152] width 132 height 21
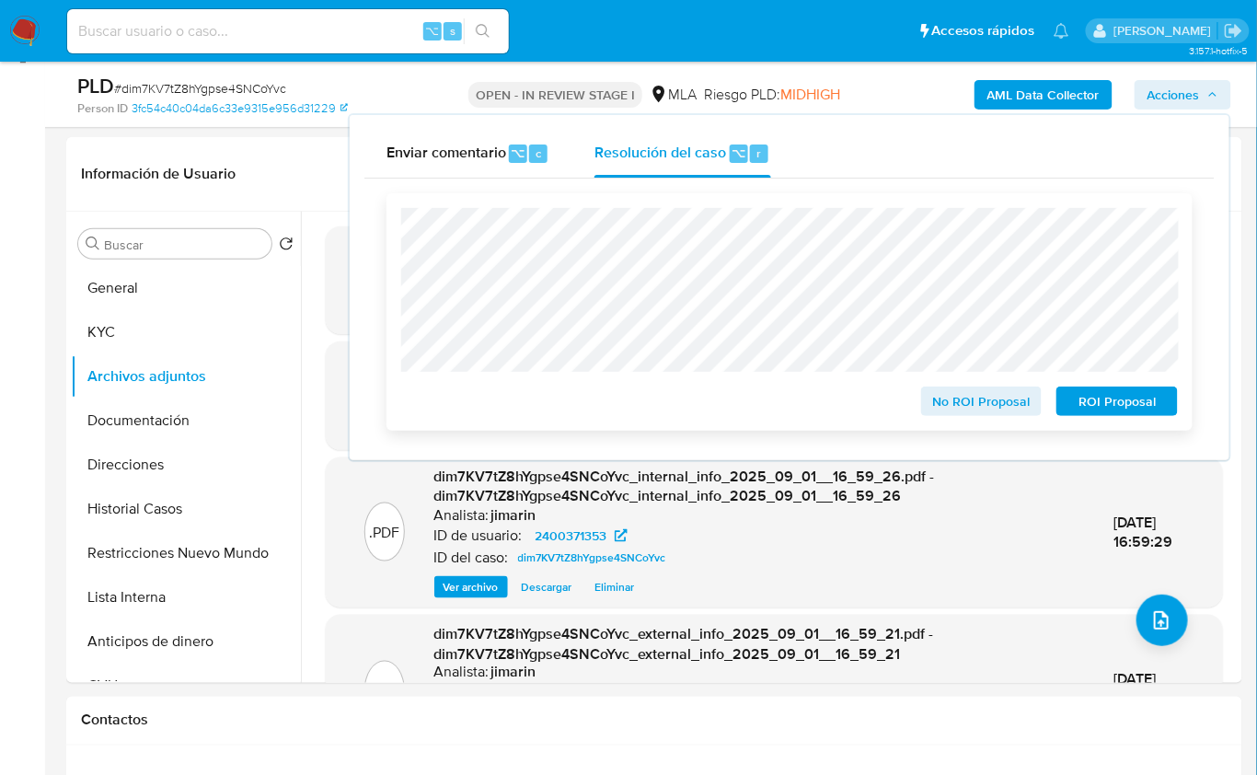
click at [1101, 399] on span "ROI Proposal" at bounding box center [1118, 401] width 96 height 26
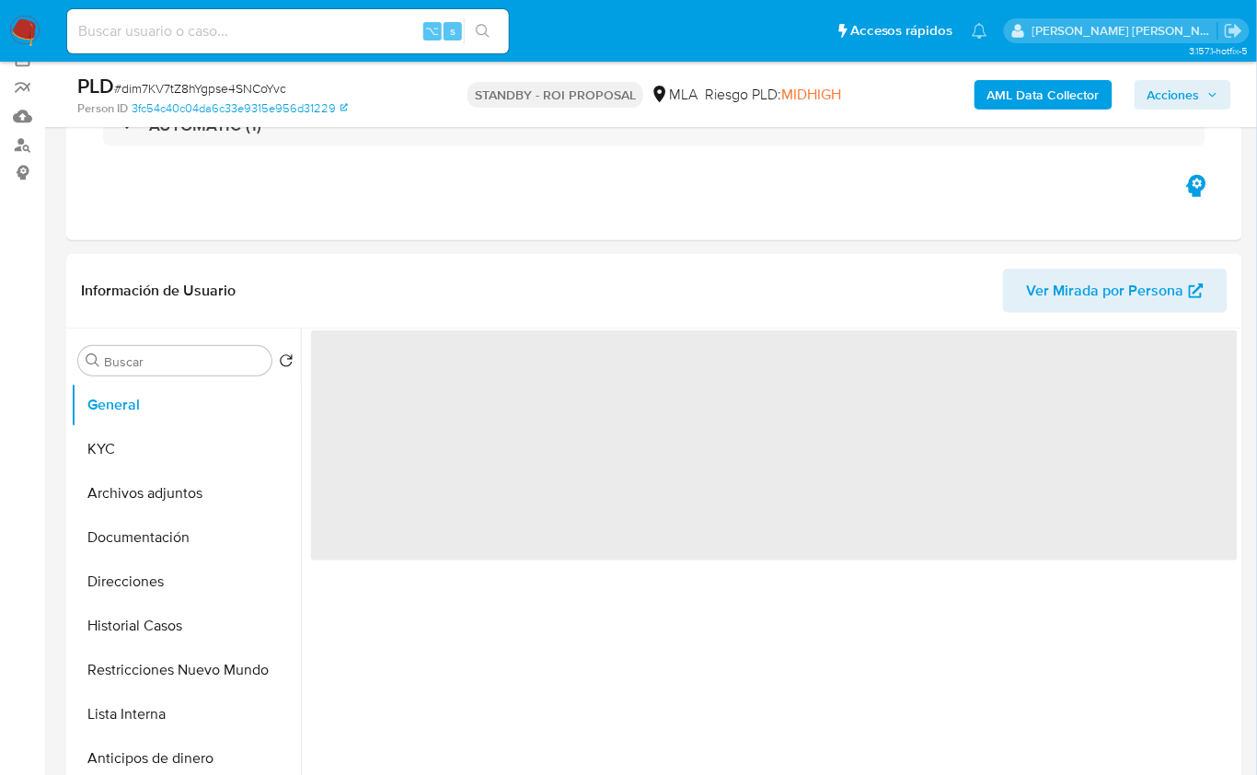
scroll to position [329, 0]
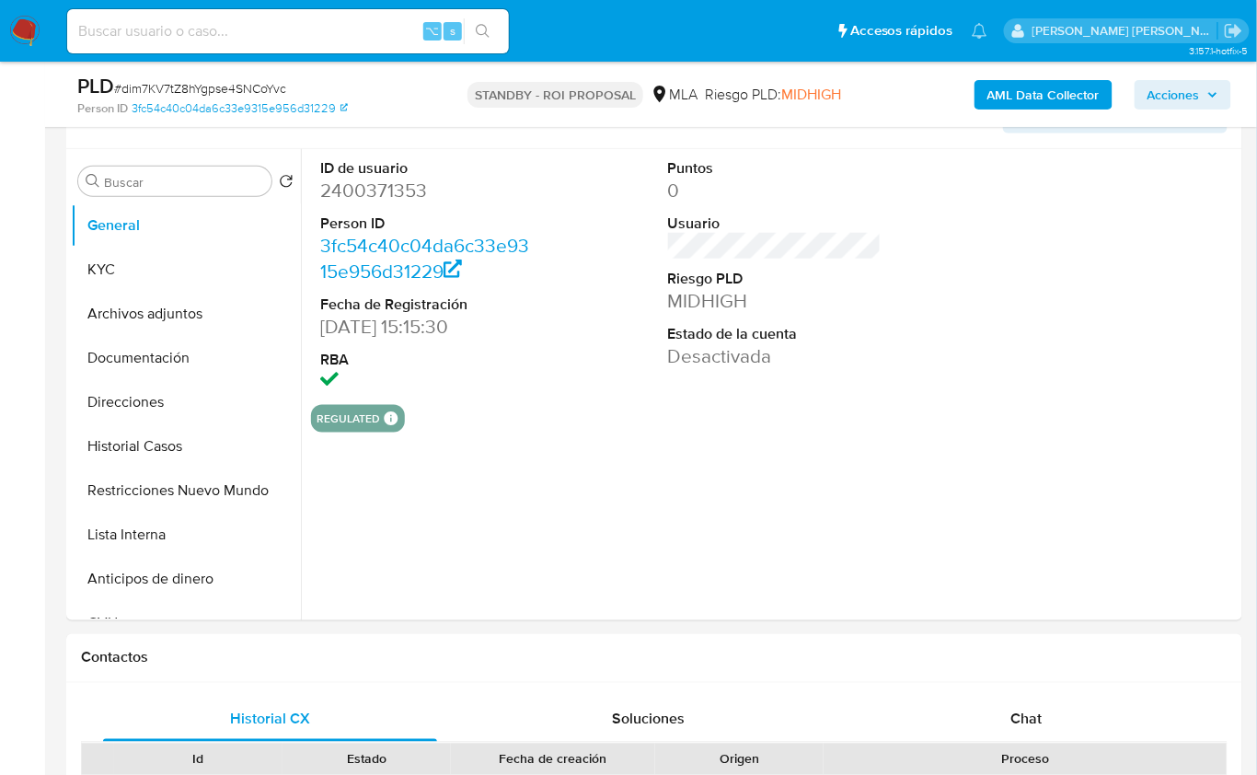
select select "10"
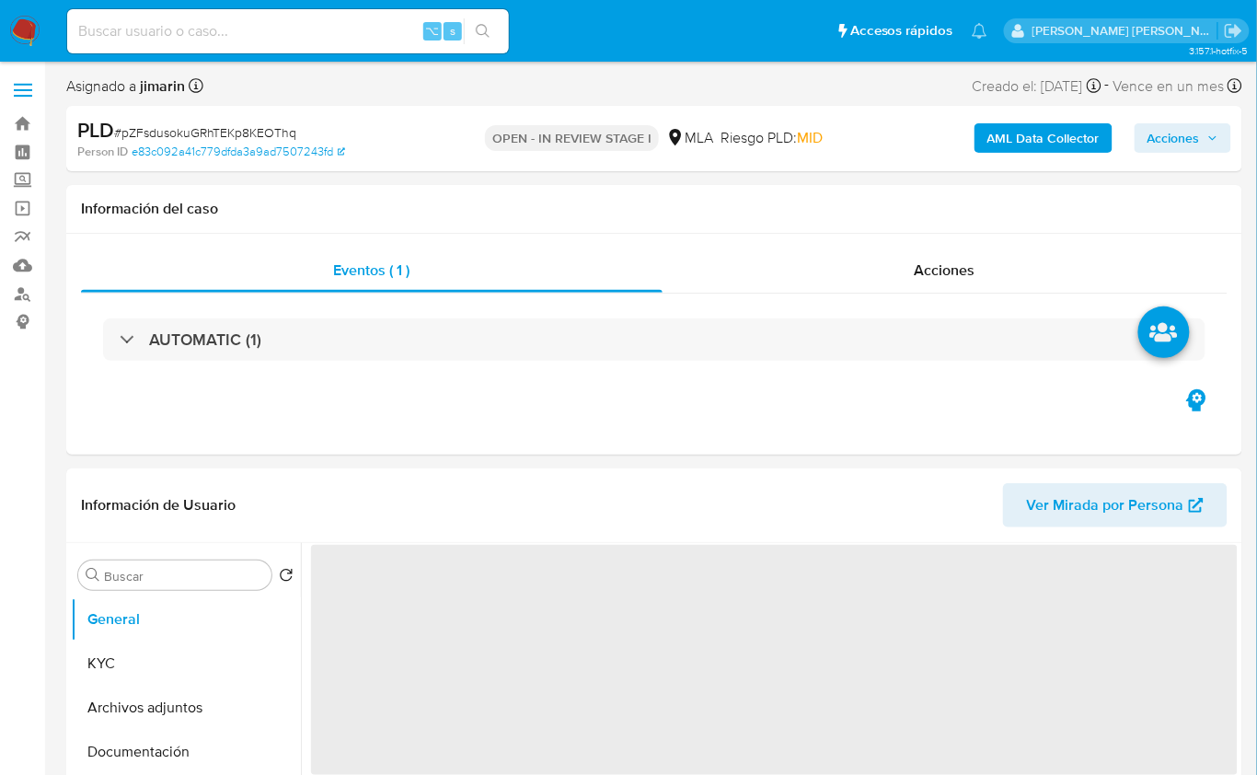
click at [247, 133] on span "# pZFsdusokuGRhTEKp8KEOThq" at bounding box center [205, 132] width 182 height 18
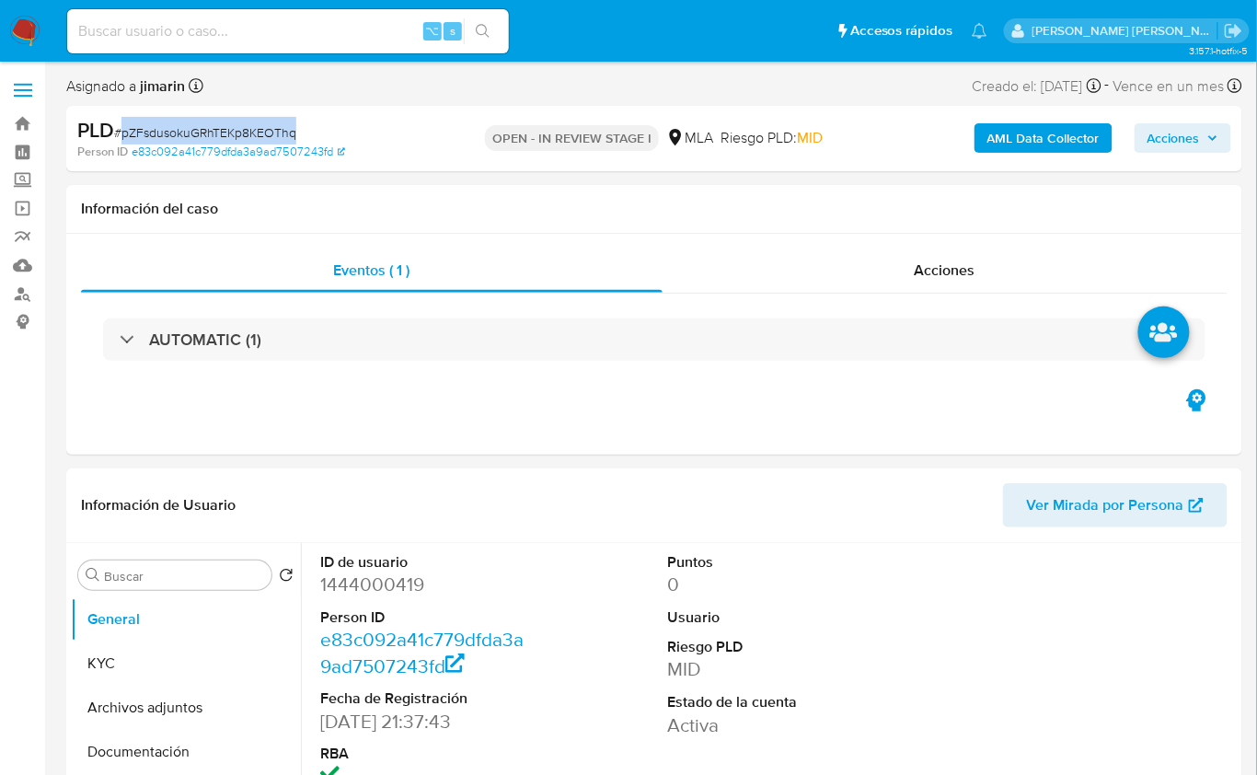
copy span "pZFsdusokuGRhTEKp8KEOThq"
select select "10"
click at [372, 586] on dd "1444000419" at bounding box center [427, 585] width 214 height 26
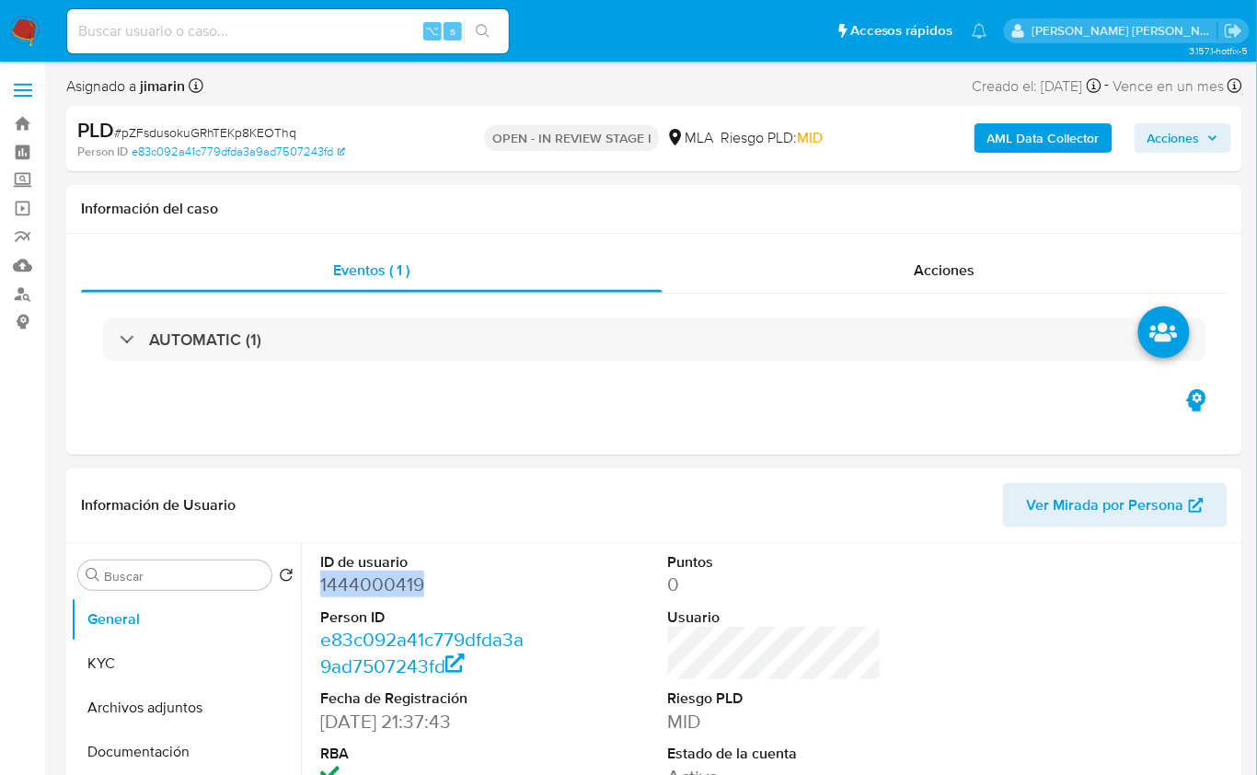
click at [372, 586] on dd "1444000419" at bounding box center [427, 585] width 214 height 26
copy dd "1444000419"
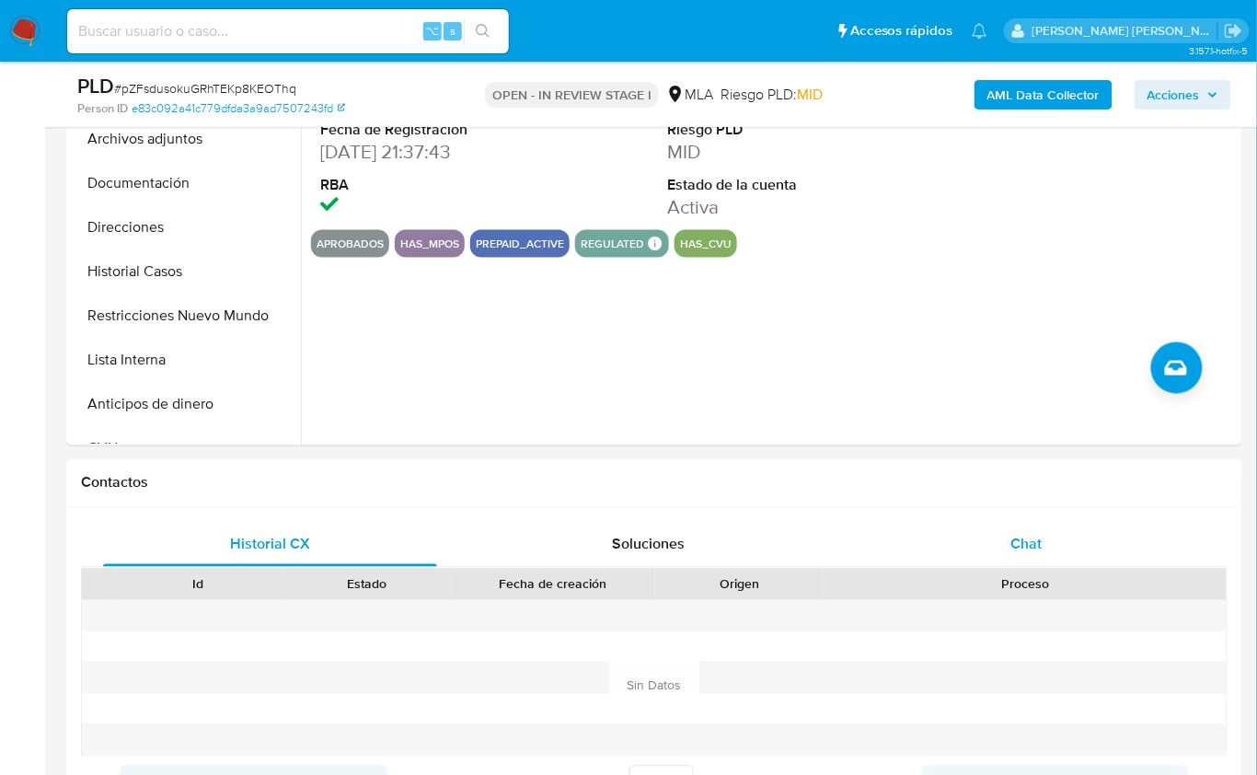
click at [1024, 542] on span "Chat" at bounding box center [1027, 544] width 31 height 21
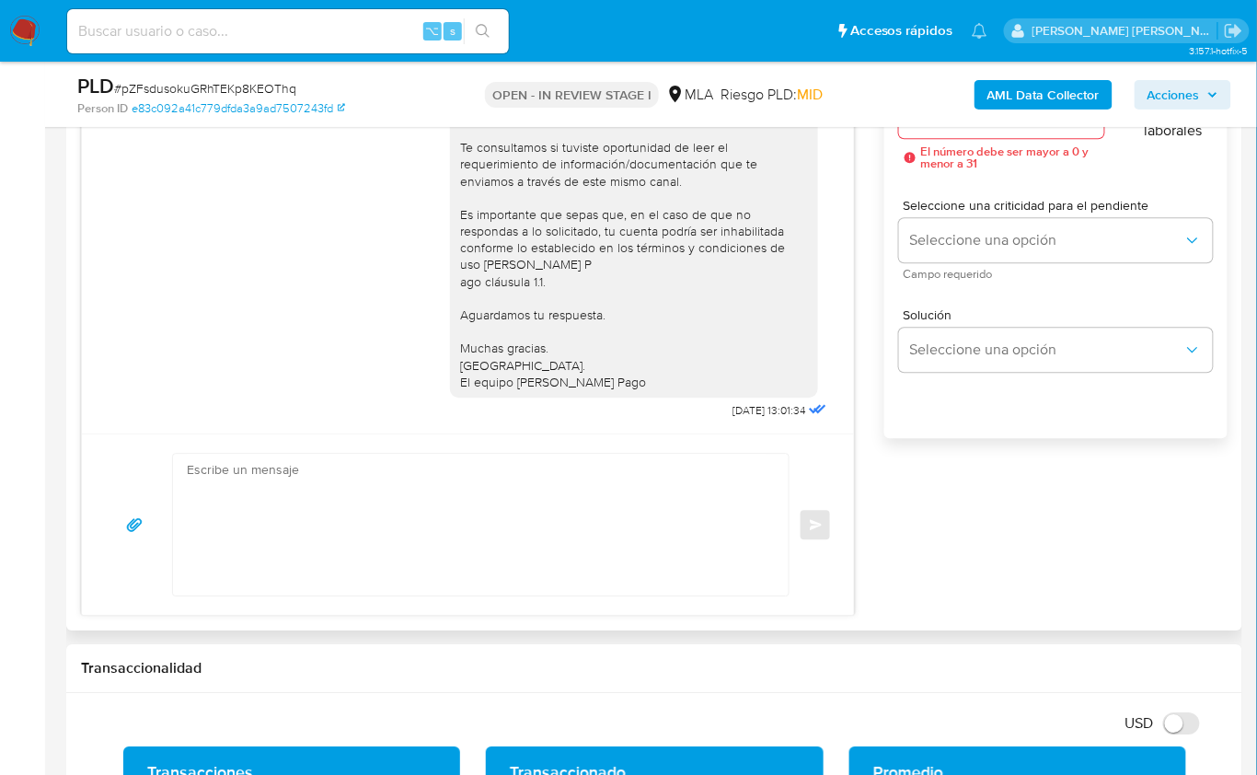
scroll to position [847, 0]
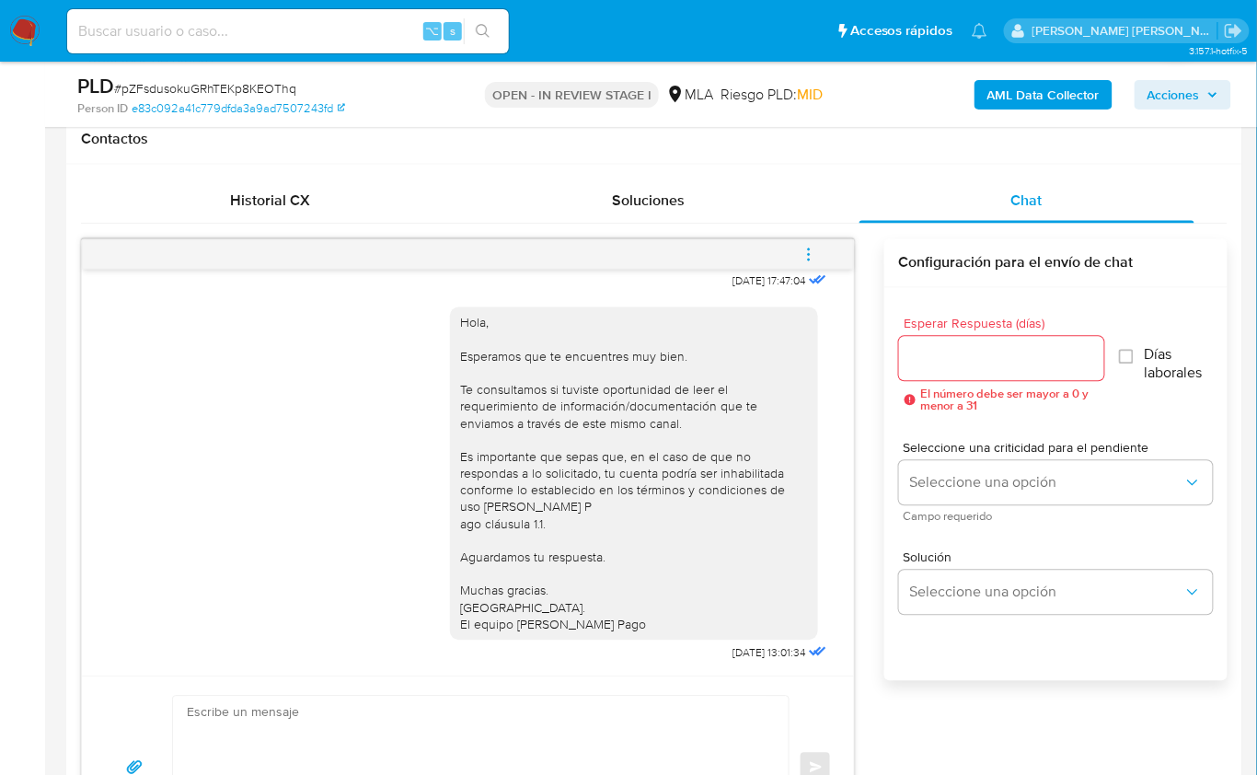
click at [834, 247] on button "menu-action" at bounding box center [809, 255] width 61 height 44
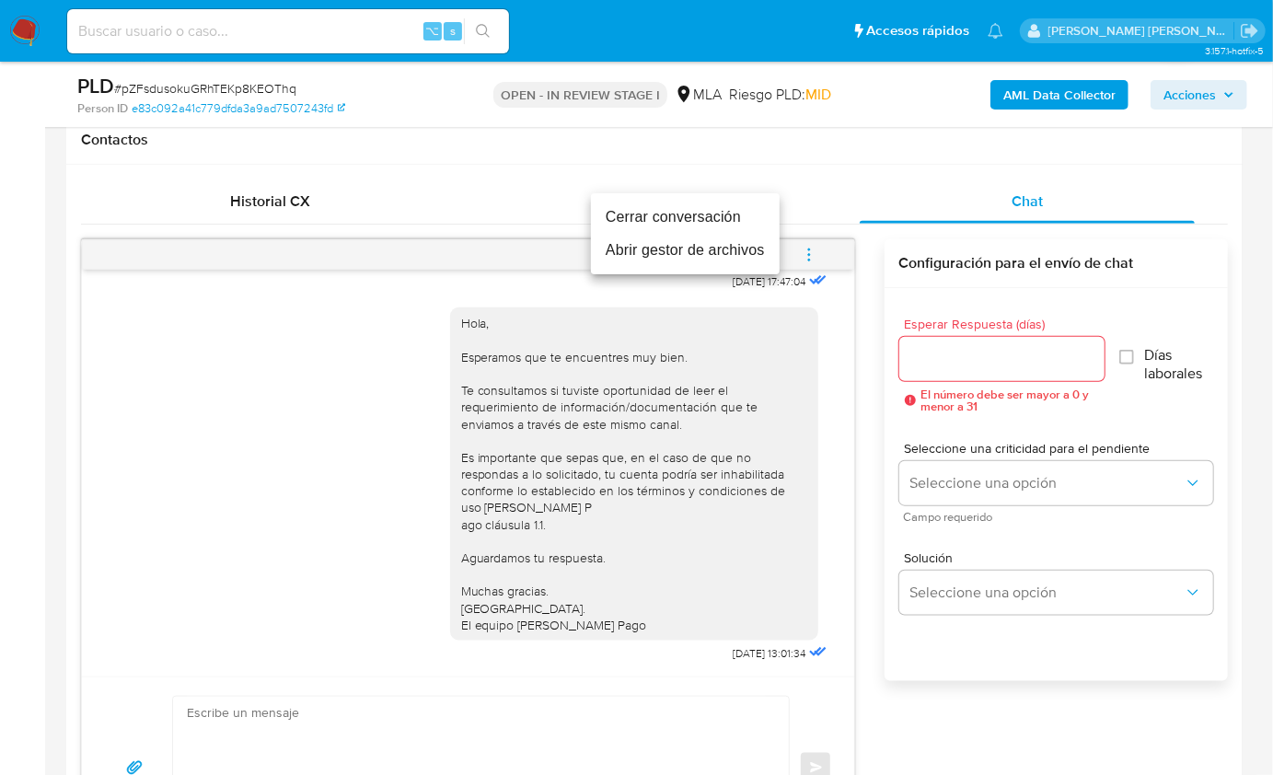
click at [670, 213] on li "Cerrar conversación" at bounding box center [685, 217] width 189 height 33
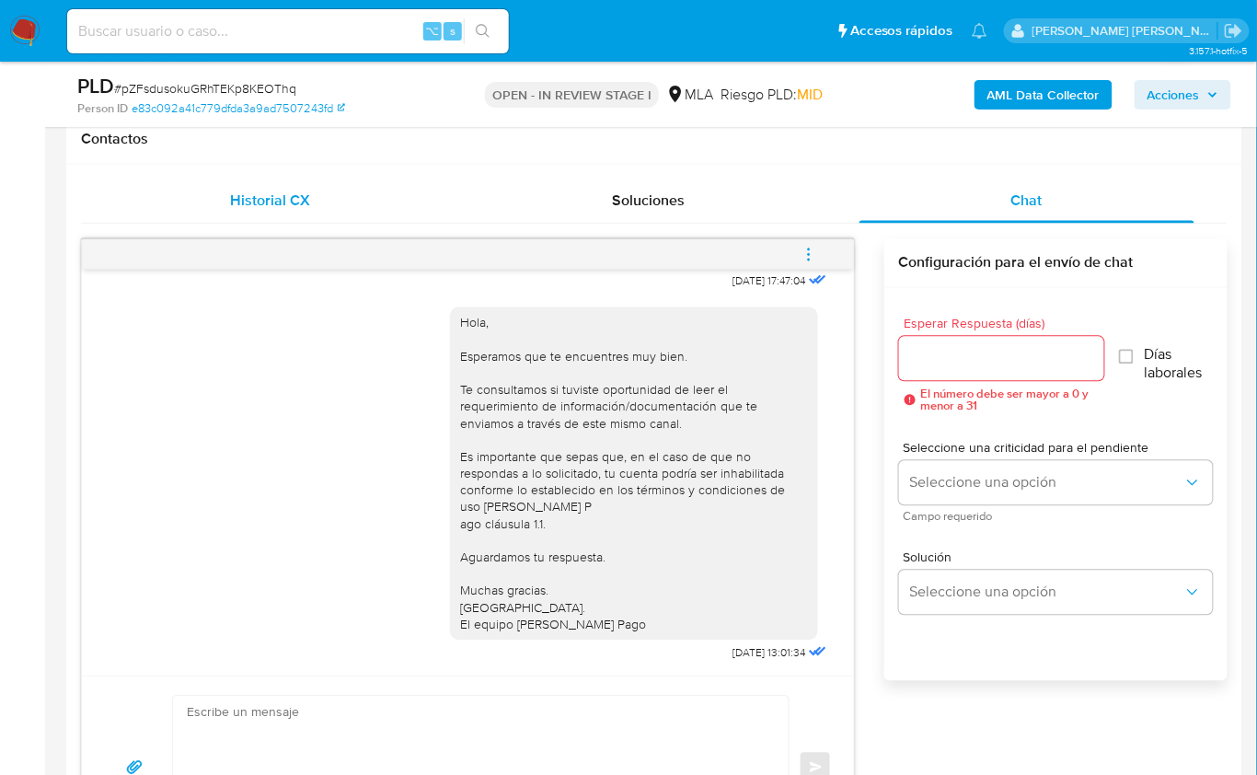
click at [291, 216] on div "Historial CX" at bounding box center [270, 201] width 334 height 44
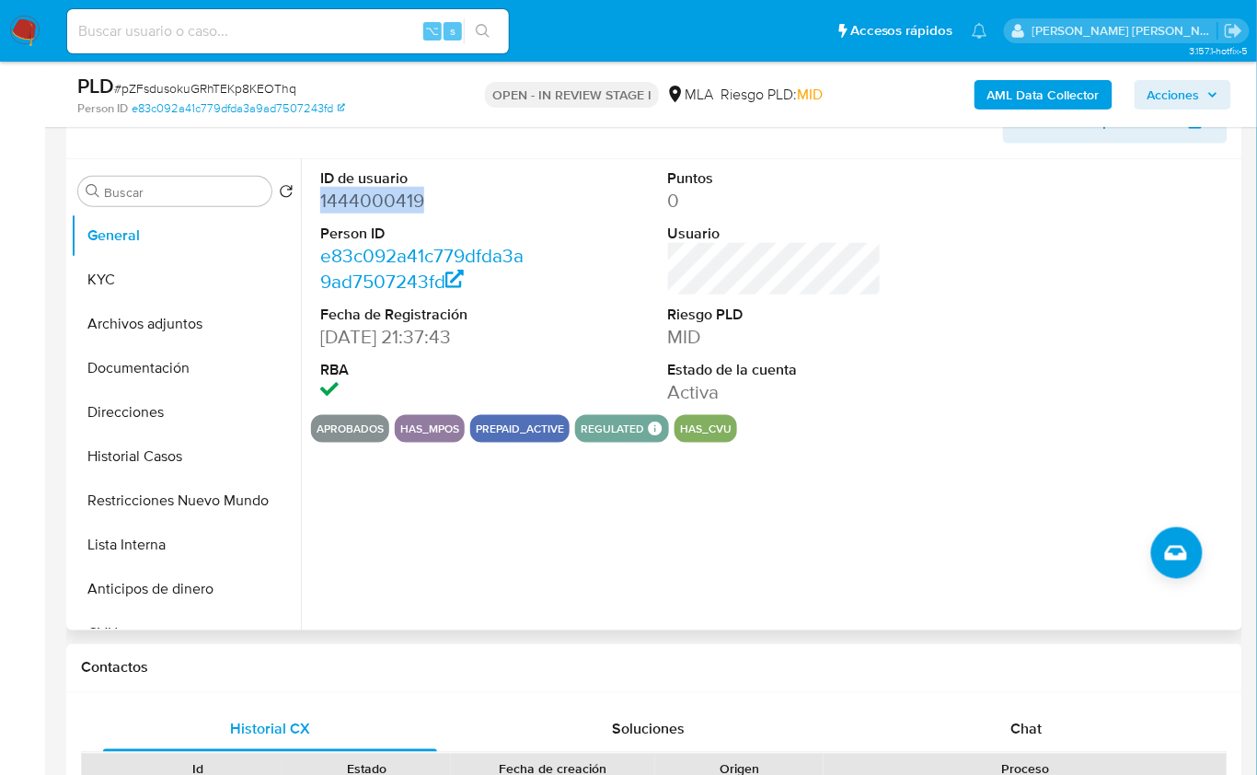
scroll to position [317, 0]
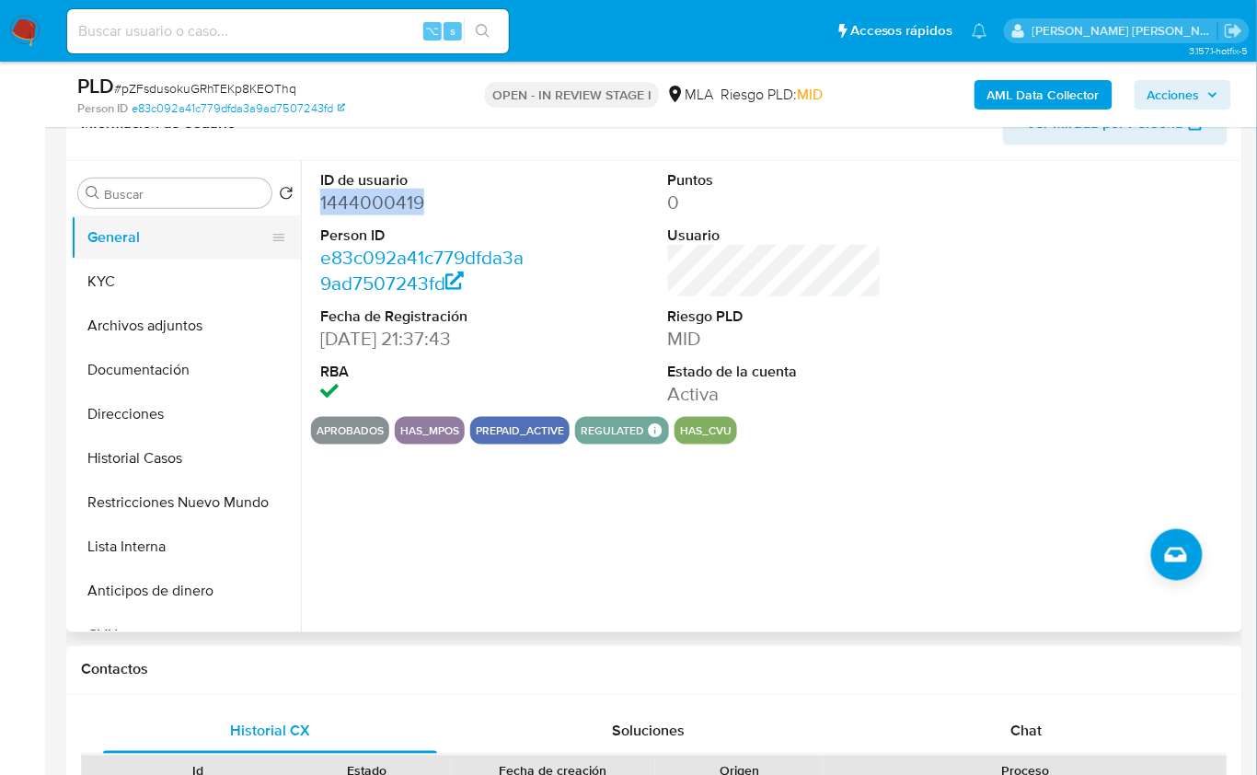
click at [116, 236] on button "General" at bounding box center [178, 237] width 215 height 44
click at [118, 274] on button "KYC" at bounding box center [178, 282] width 215 height 44
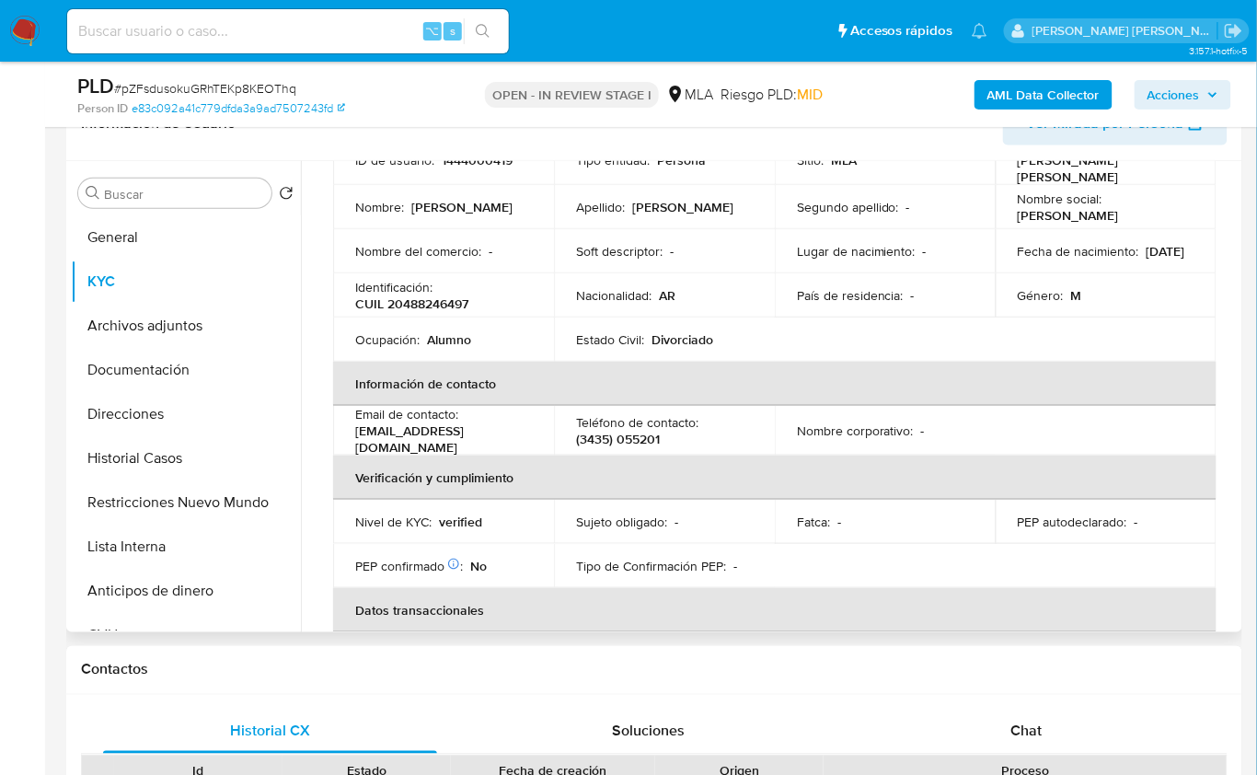
scroll to position [162, 0]
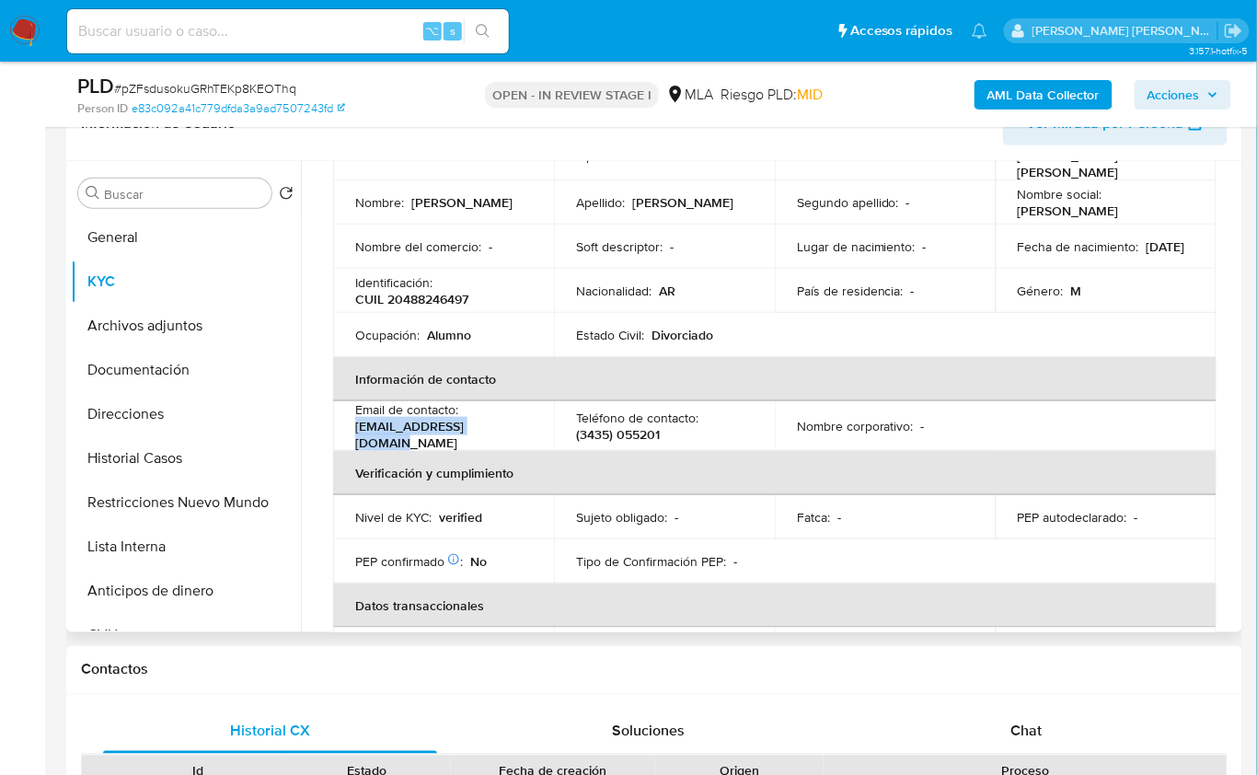
drag, startPoint x: 493, startPoint y: 427, endPoint x: 351, endPoint y: 422, distance: 142.7
click at [352, 429] on td "Email de contacto : cristianmbow@gmail.com" at bounding box center [443, 426] width 221 height 50
copy p "cristianmbow@gmail.com"
click at [140, 203] on div "Buscar" at bounding box center [174, 193] width 193 height 29
click at [141, 196] on input "Buscar" at bounding box center [184, 194] width 160 height 17
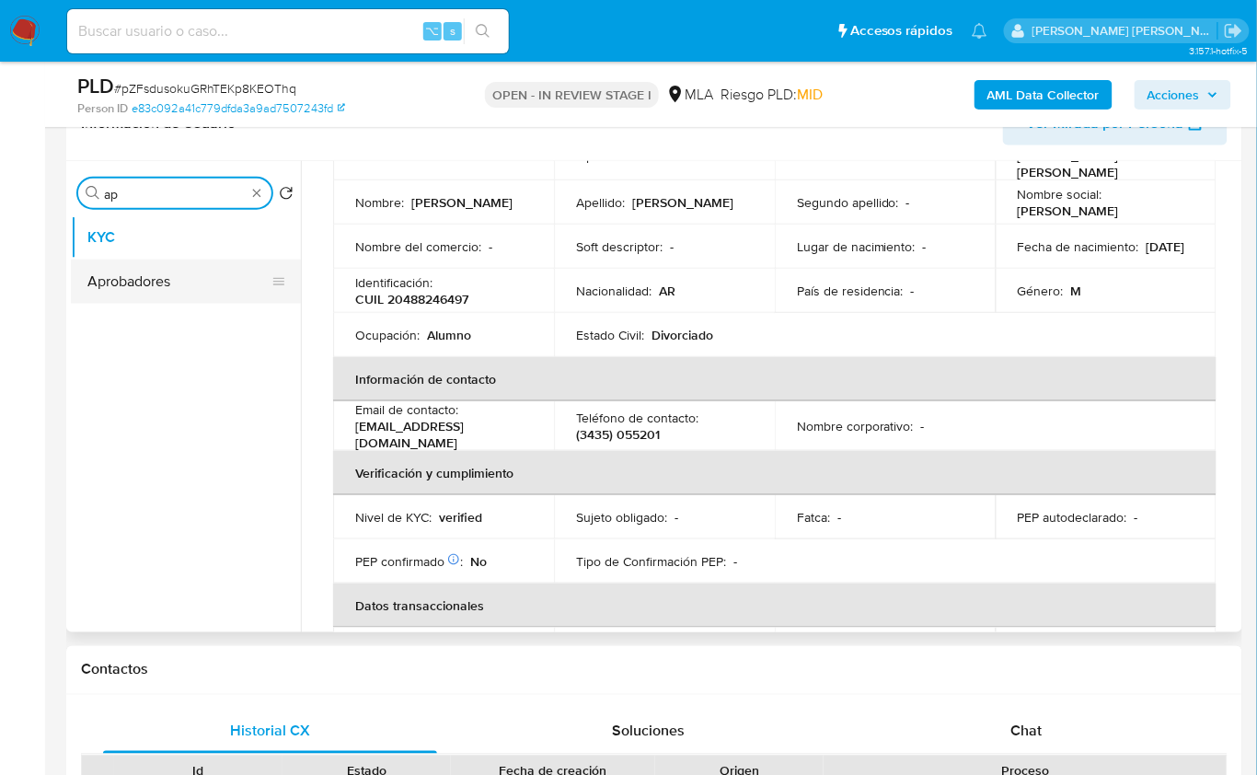
type input "ap"
click at [146, 291] on button "Aprobadores" at bounding box center [178, 282] width 215 height 44
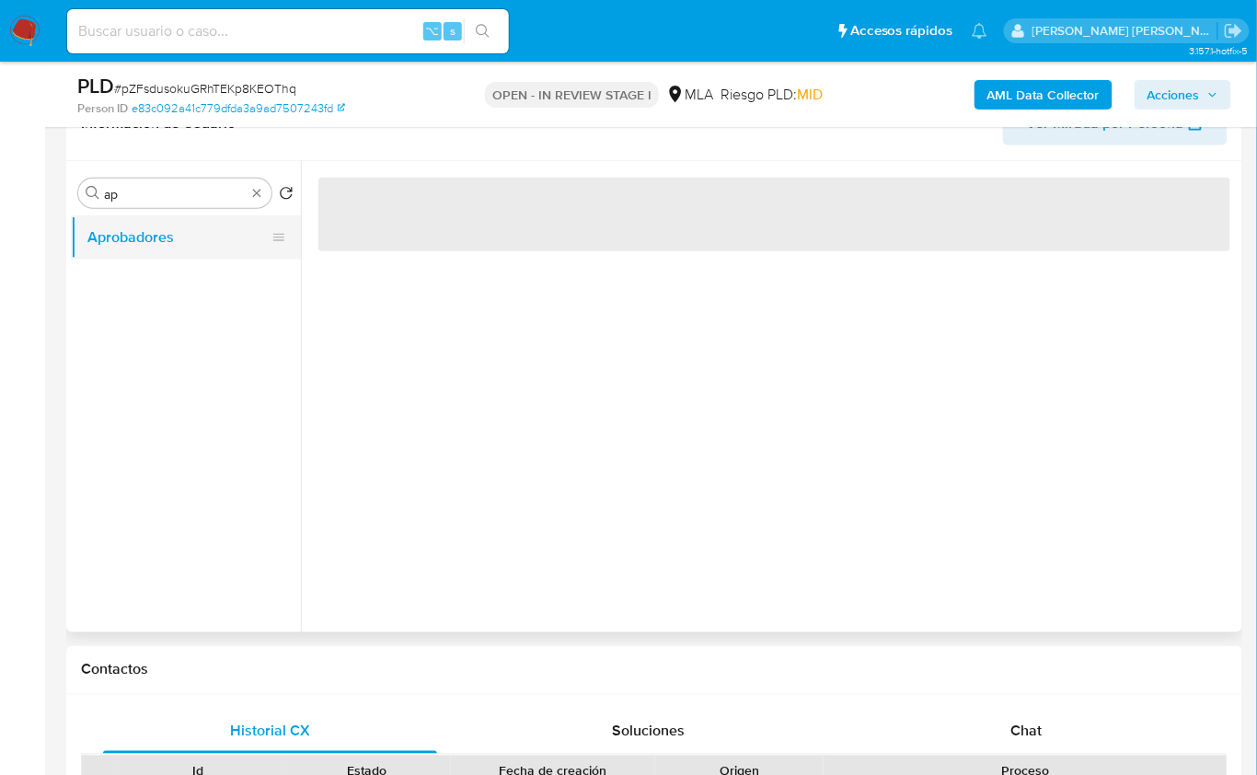
scroll to position [0, 0]
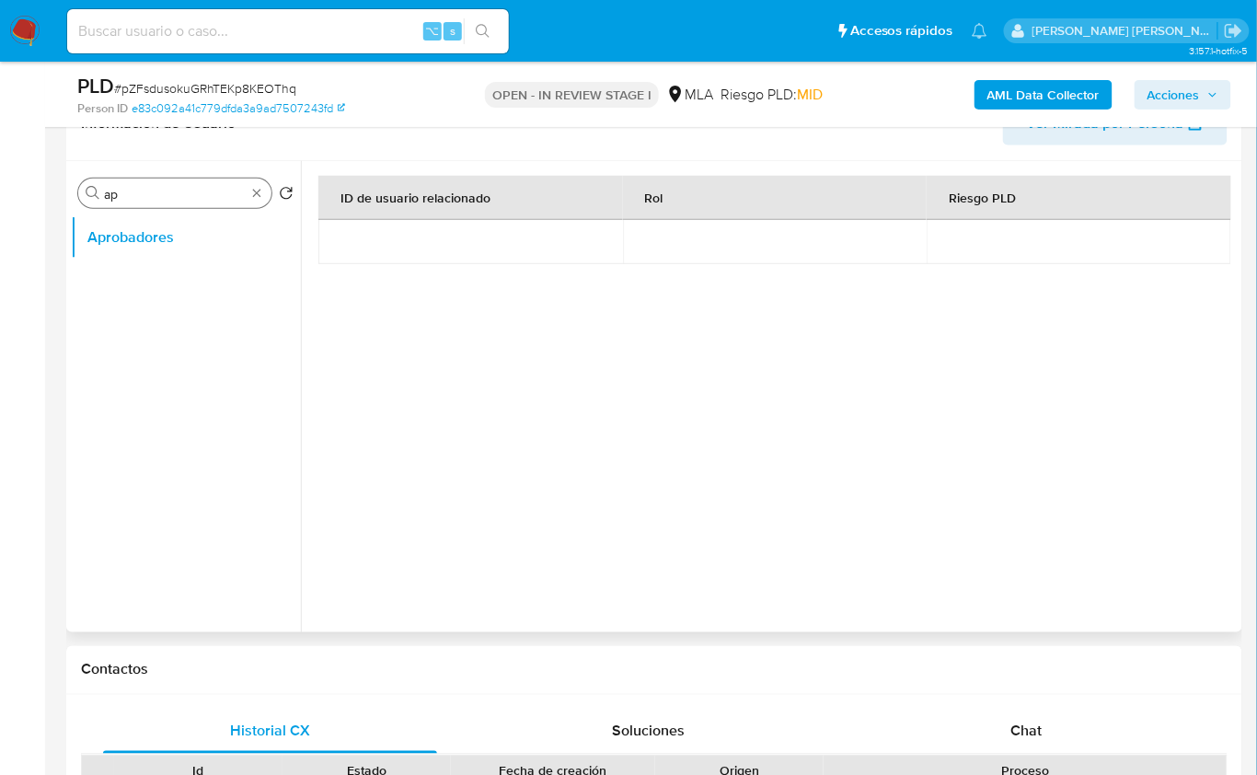
click at [244, 192] on input "ap" at bounding box center [175, 194] width 142 height 17
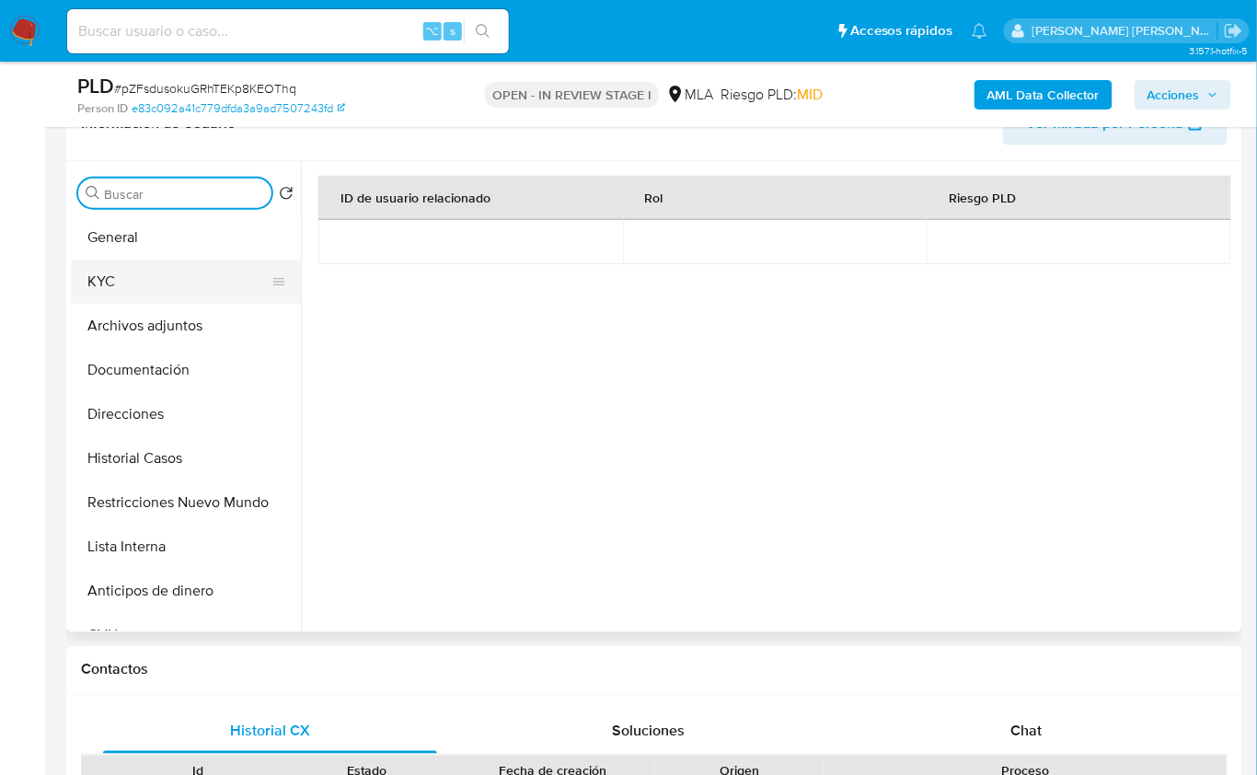
click at [172, 283] on button "KYC" at bounding box center [178, 282] width 215 height 44
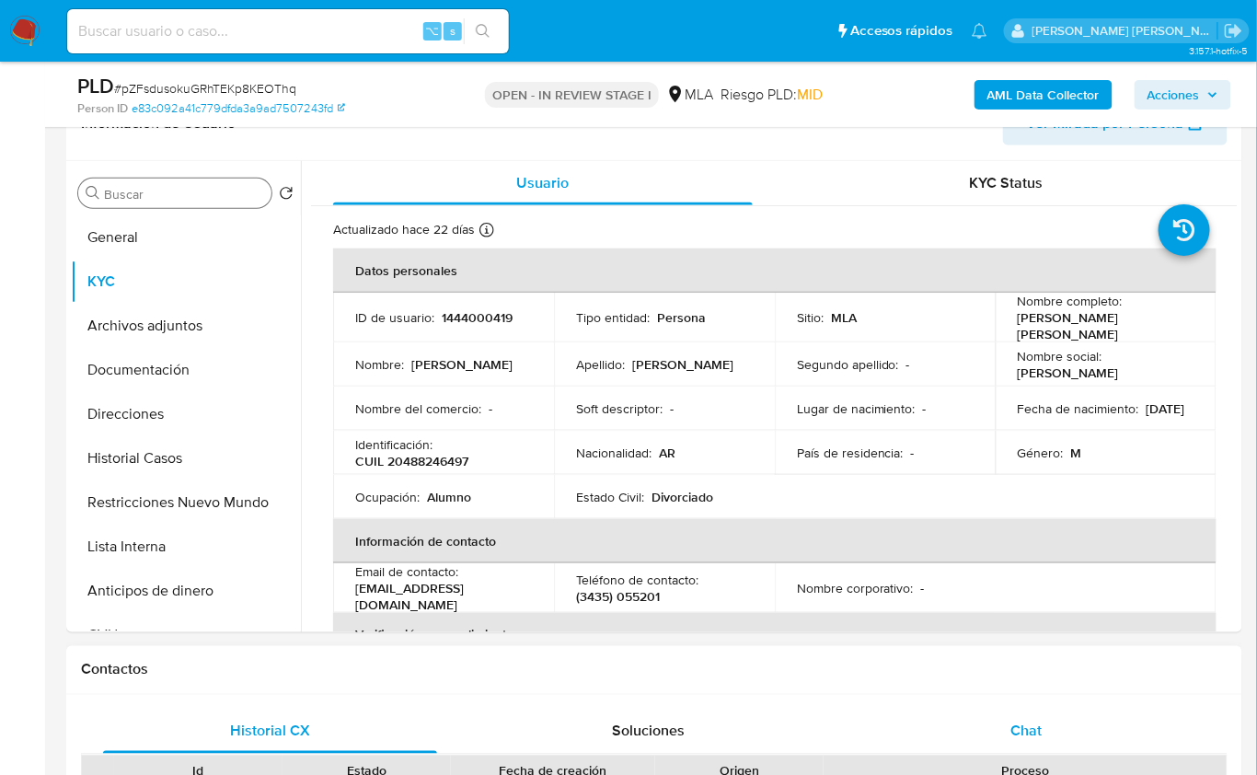
click at [1024, 723] on span "Chat" at bounding box center [1027, 731] width 31 height 21
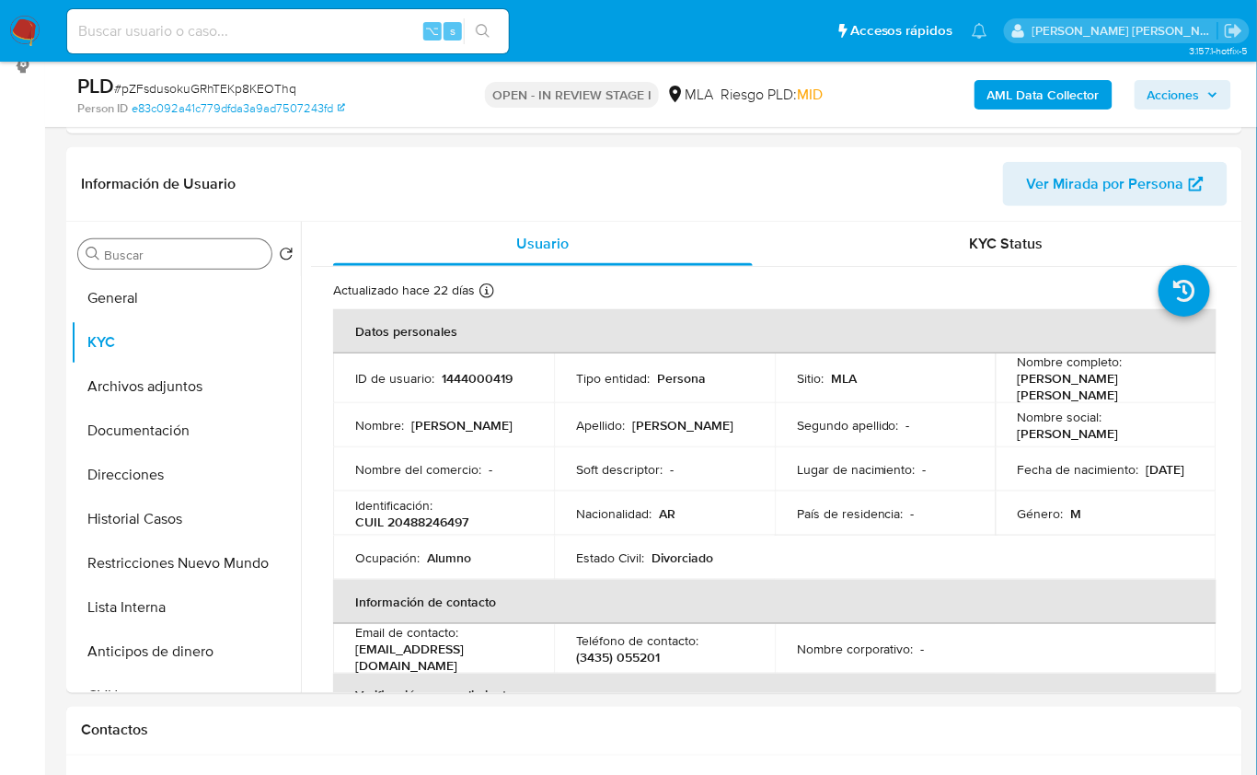
scroll to position [253, 0]
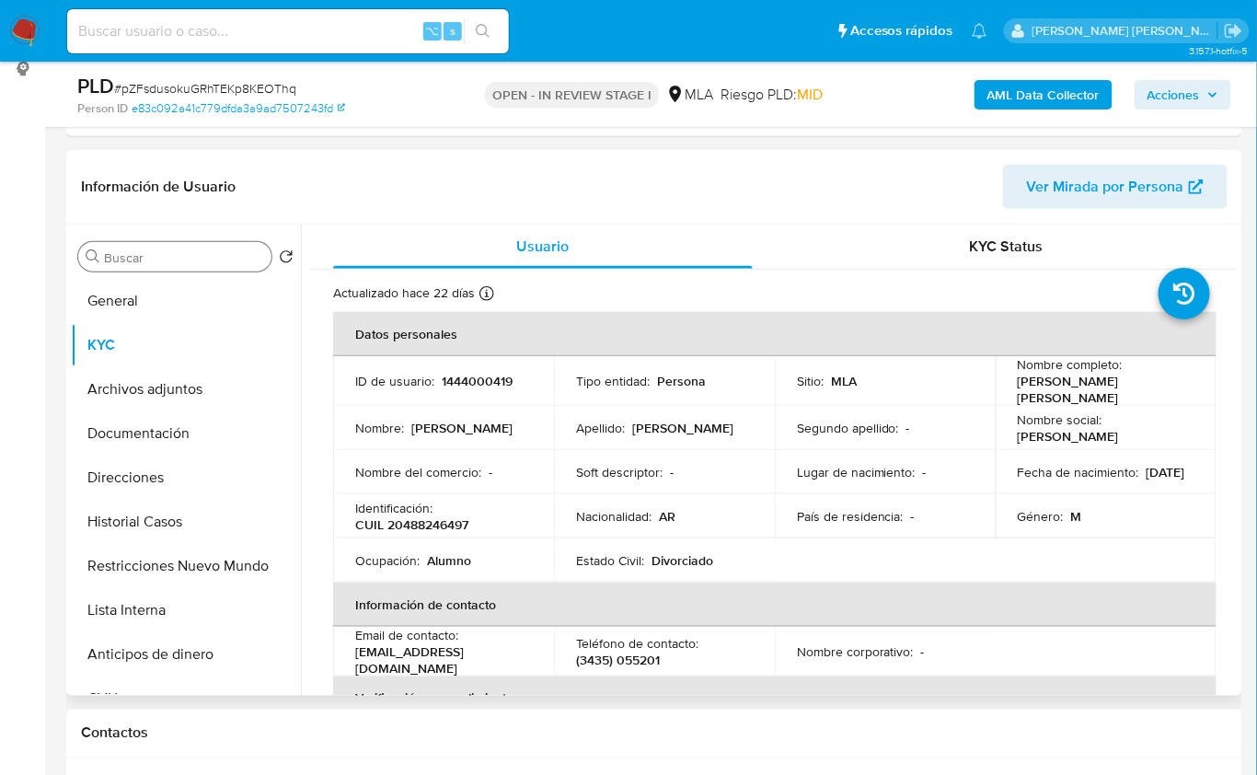
click at [1147, 478] on p "13/05/2008" at bounding box center [1166, 472] width 39 height 17
click at [175, 429] on button "Documentación" at bounding box center [178, 433] width 215 height 44
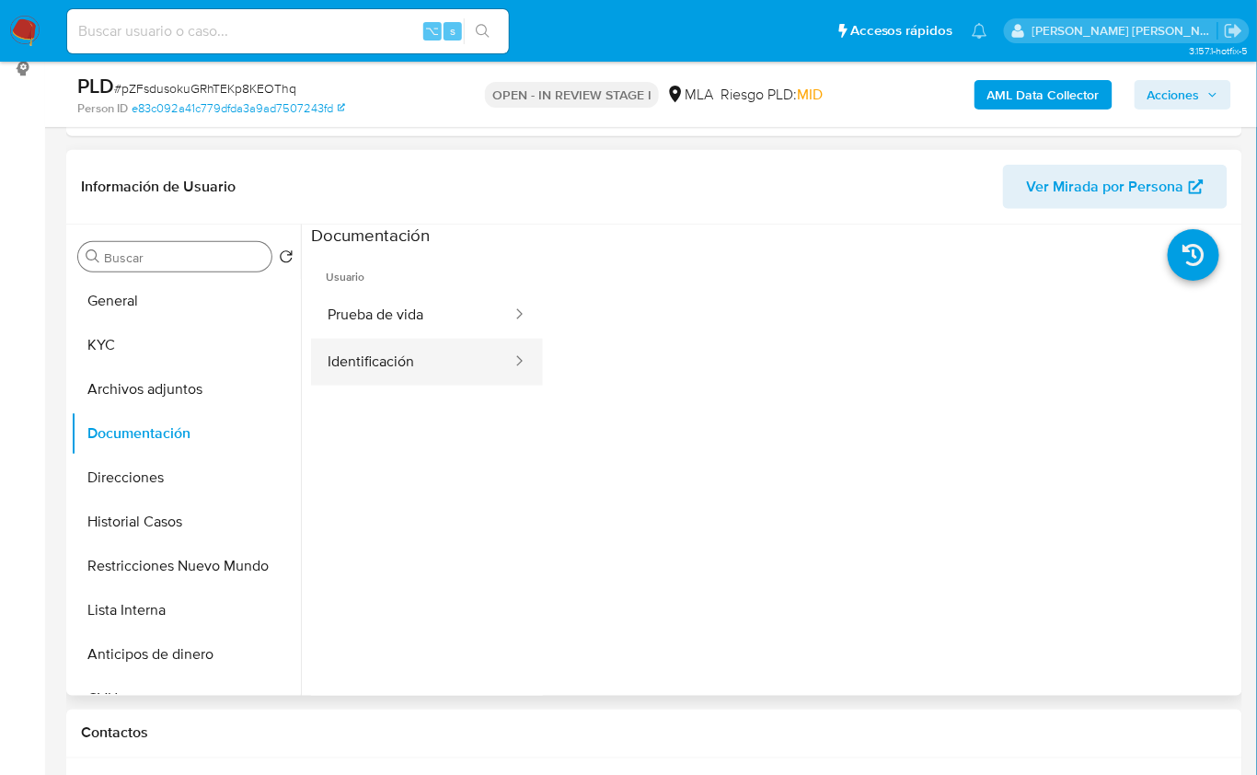
click at [413, 373] on button "Identificación" at bounding box center [412, 362] width 203 height 47
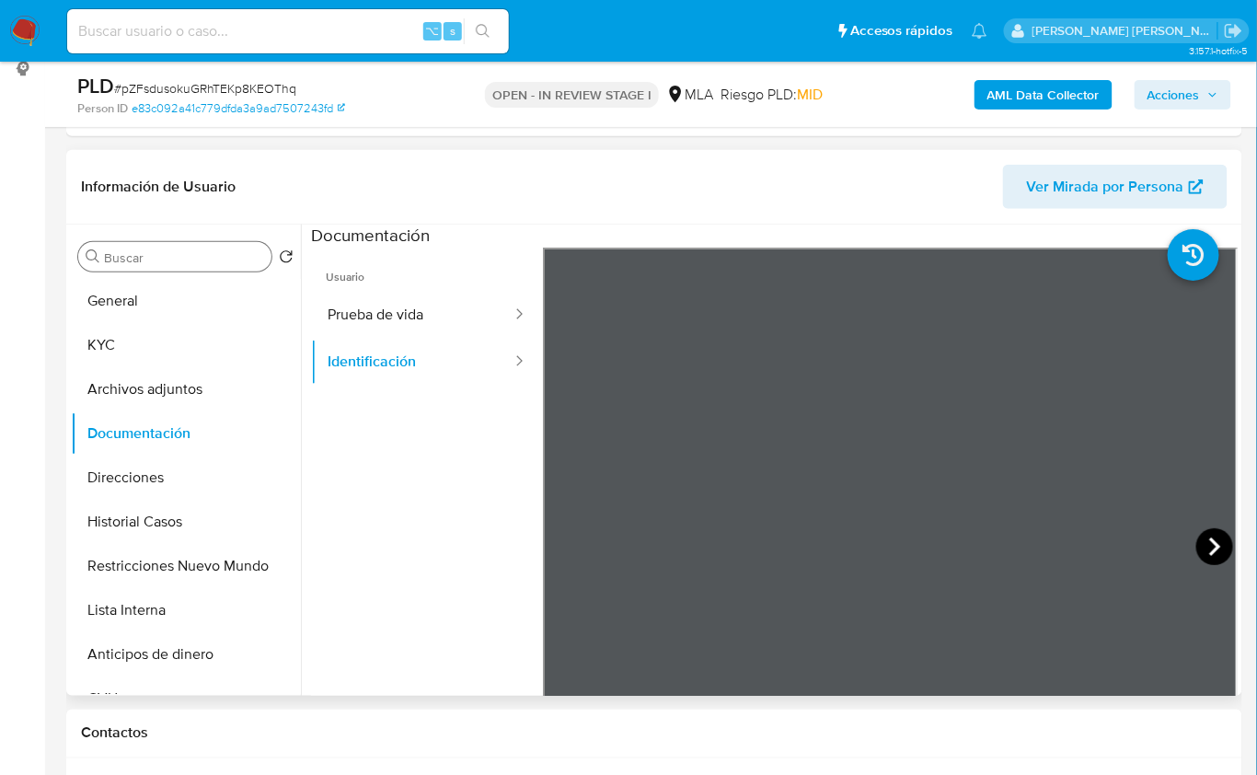
scroll to position [4, 0]
click at [1197, 546] on icon at bounding box center [1215, 546] width 37 height 37
click at [173, 473] on button "Direcciones" at bounding box center [178, 478] width 215 height 44
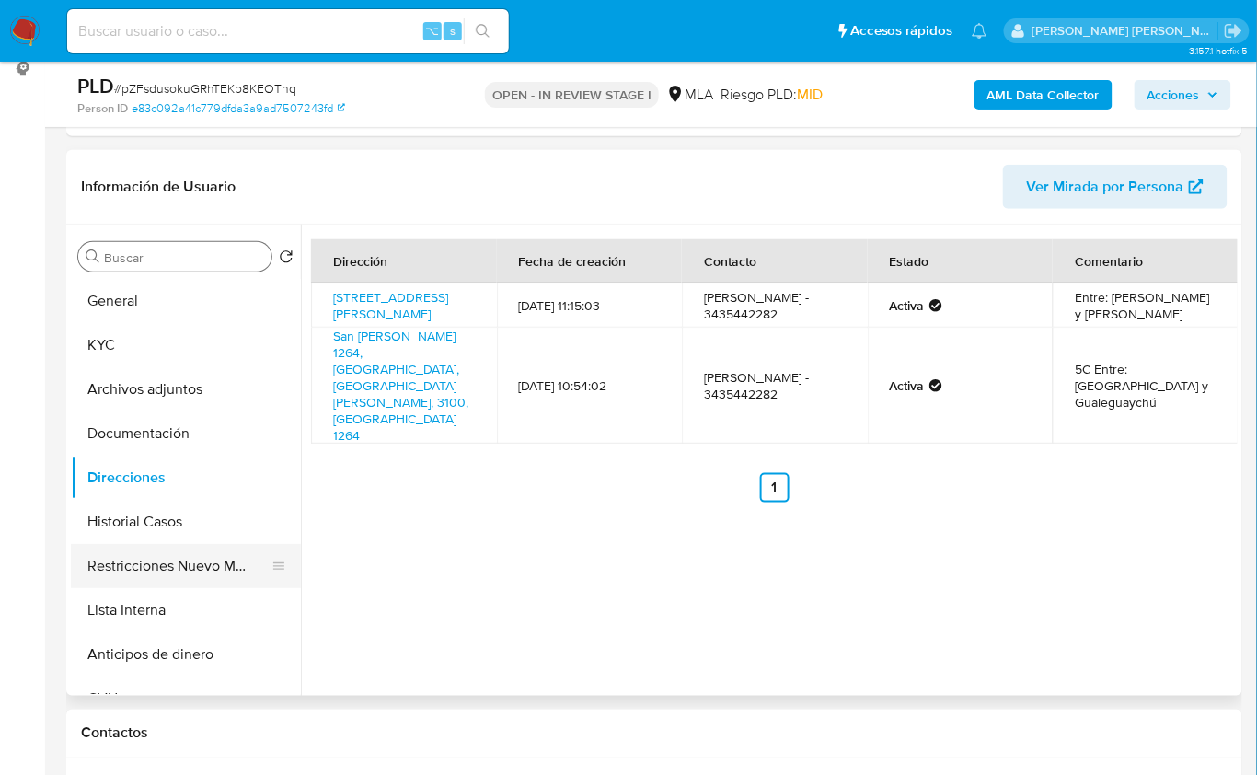
click at [172, 561] on button "Restricciones Nuevo Mundo" at bounding box center [178, 566] width 215 height 44
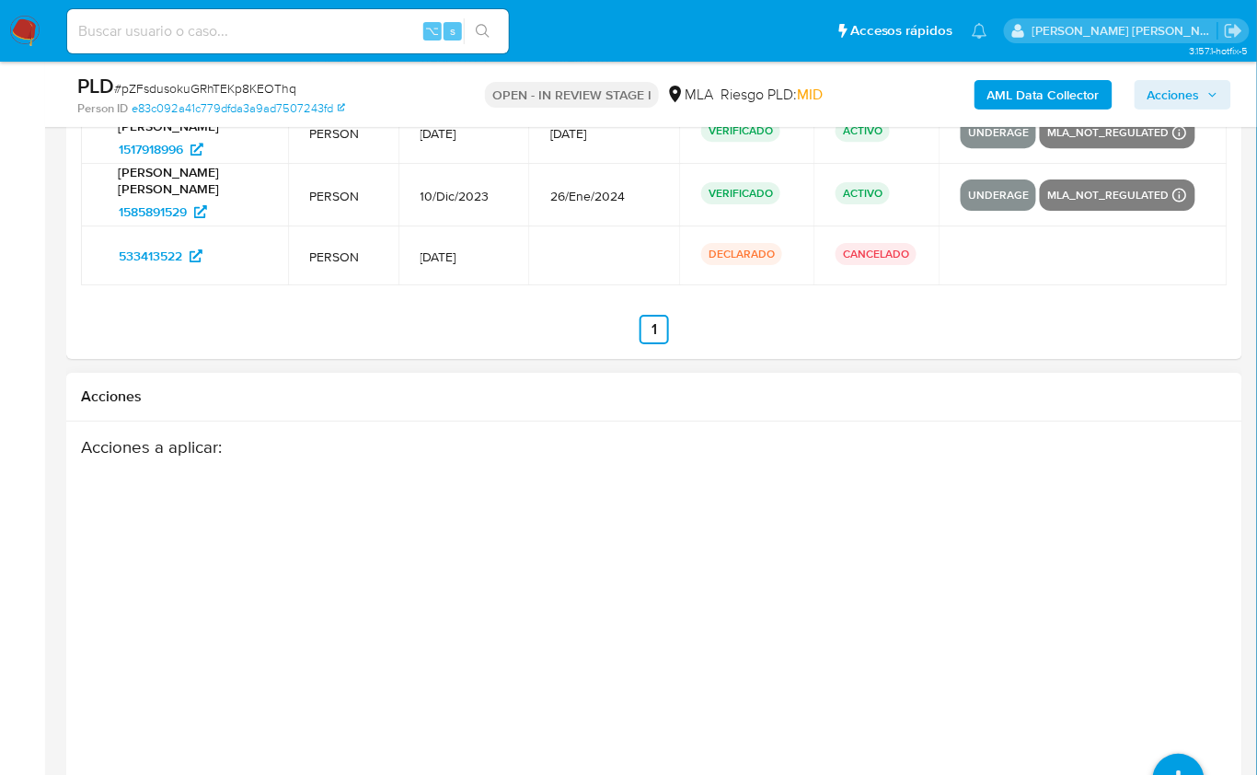
scroll to position [3452, 0]
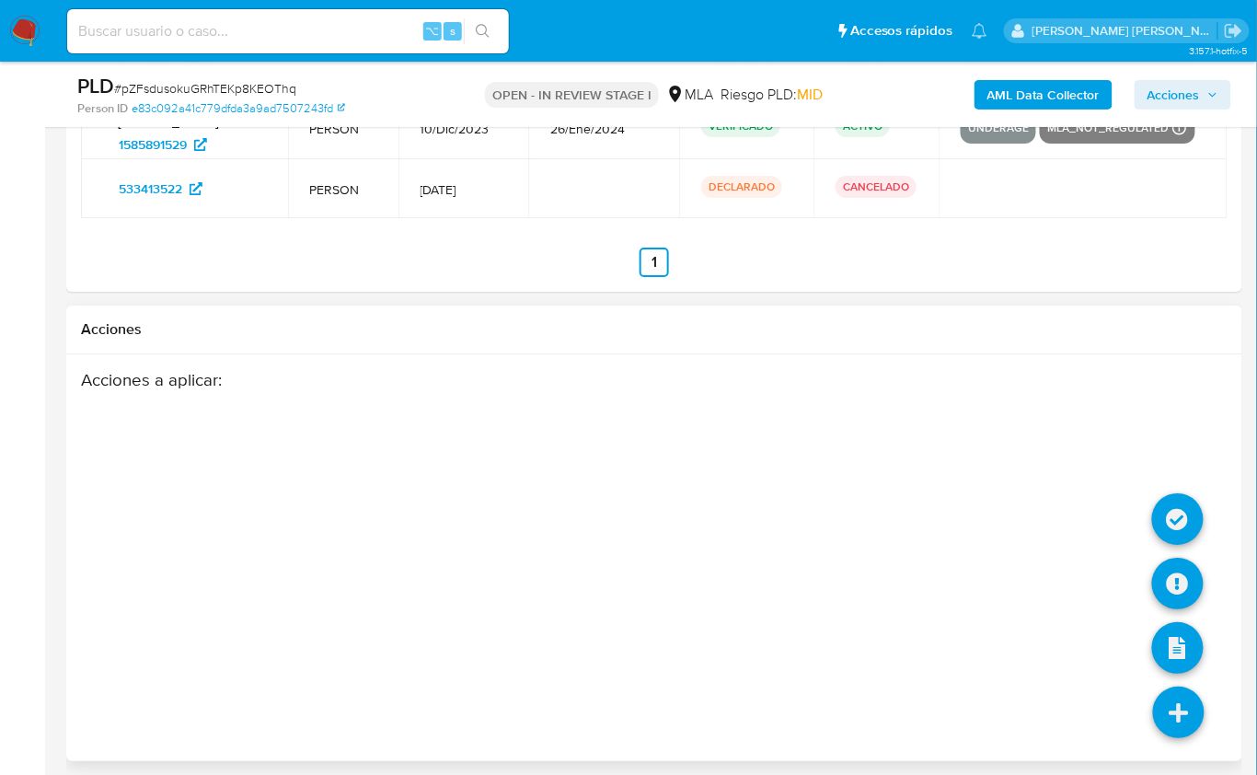
click at [1203, 712] on icon at bounding box center [1179, 713] width 52 height 52
click at [1183, 591] on icon at bounding box center [1178, 584] width 52 height 52
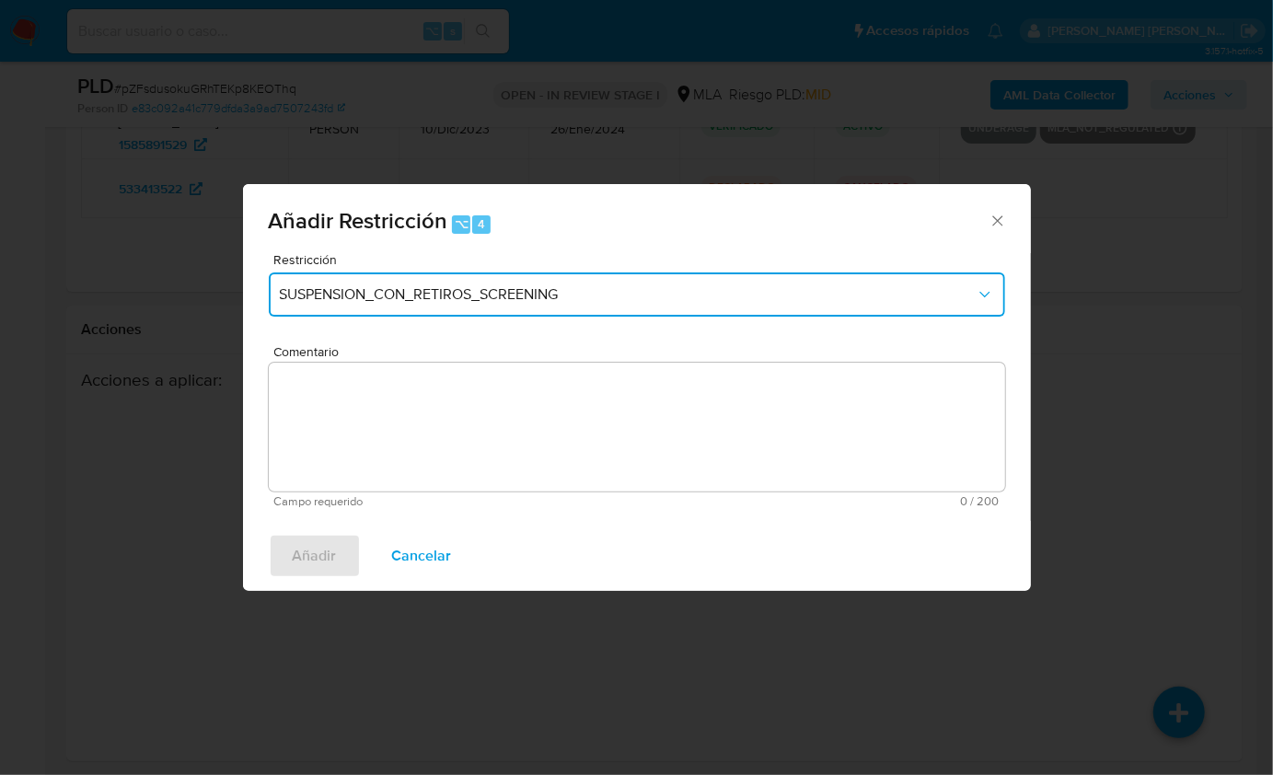
click at [347, 276] on button "SUSPENSION_CON_RETIROS_SCREENING" at bounding box center [637, 294] width 736 height 44
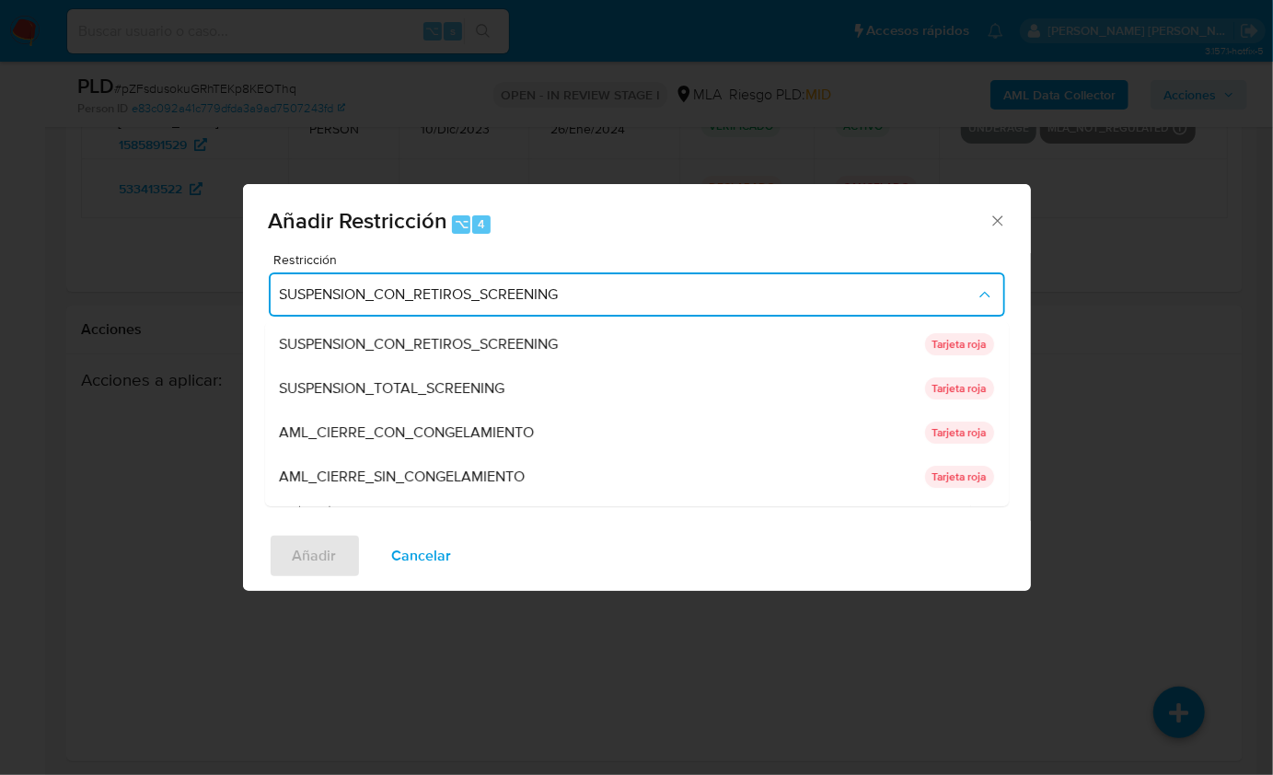
click at [1108, 330] on div "Añadir Restricción ⌥ 4 Restricción SUSPENSION_CON_RETIROS_SCREENING SUSPENSION_…" at bounding box center [636, 387] width 1273 height 775
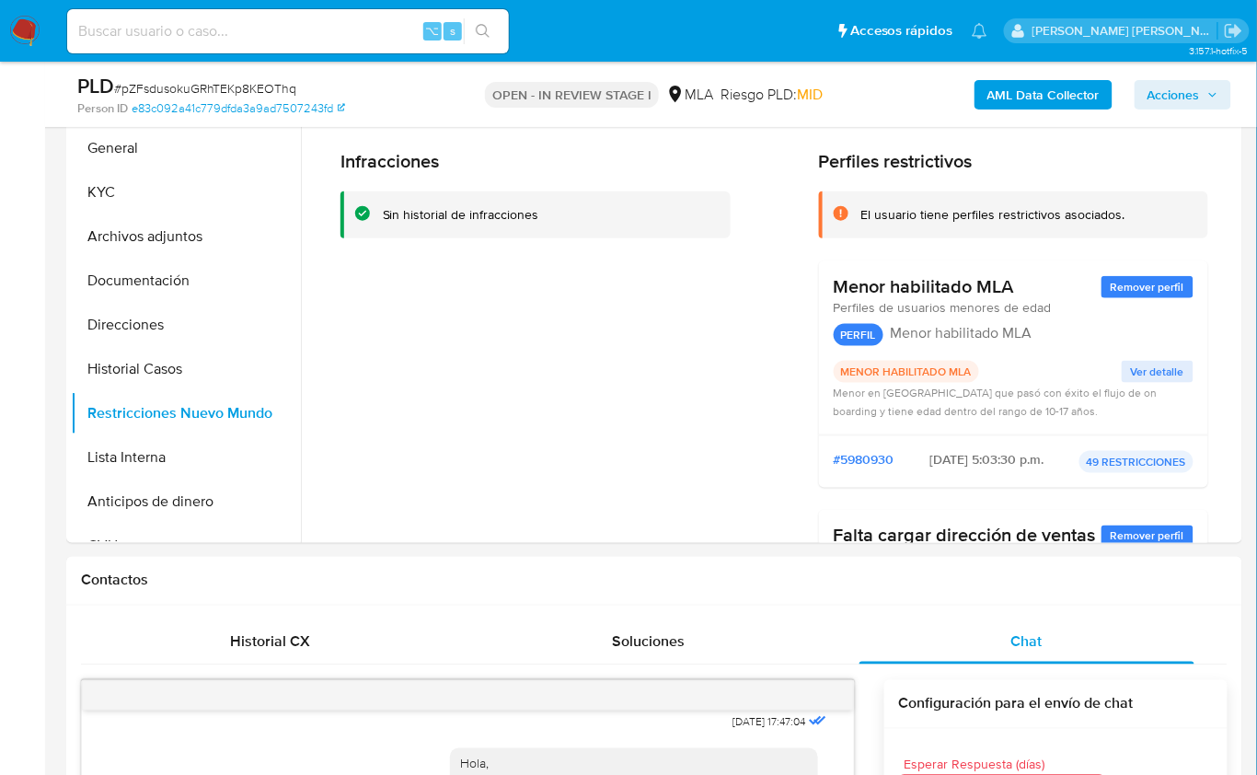
scroll to position [0, 0]
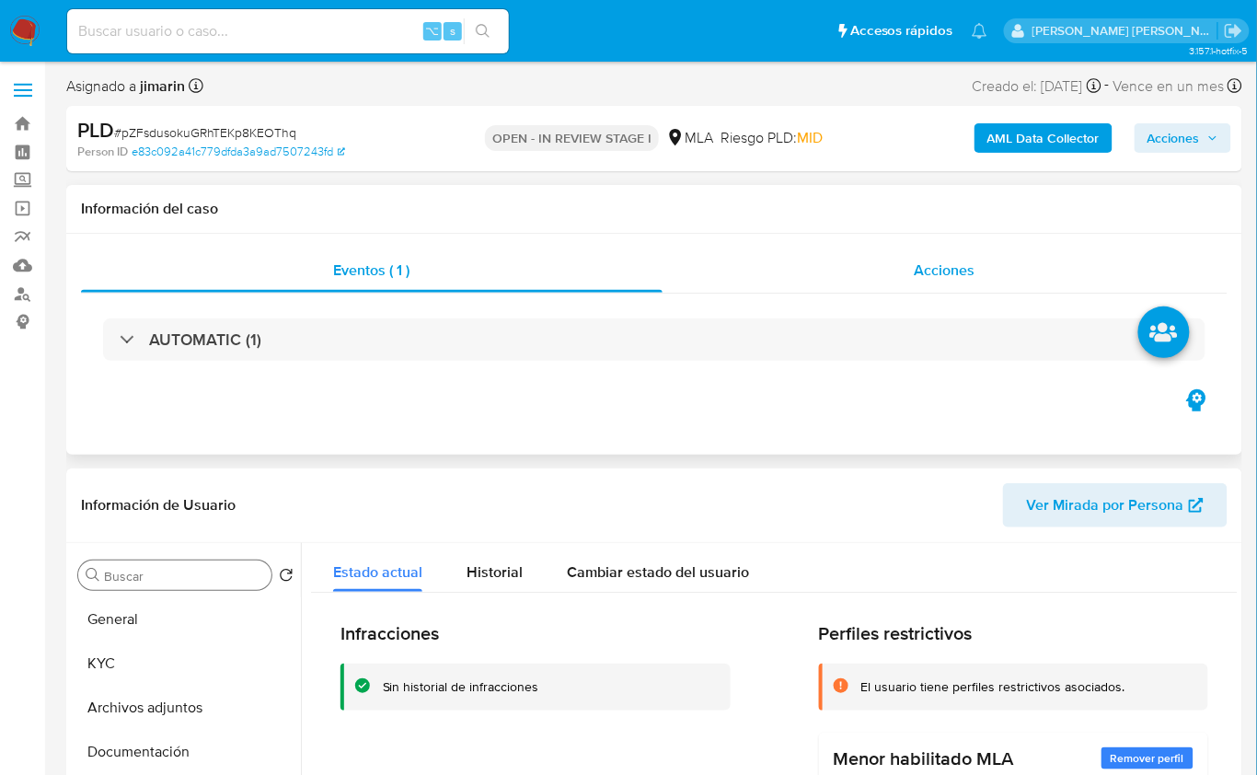
click at [964, 260] on span "Acciones" at bounding box center [945, 270] width 61 height 21
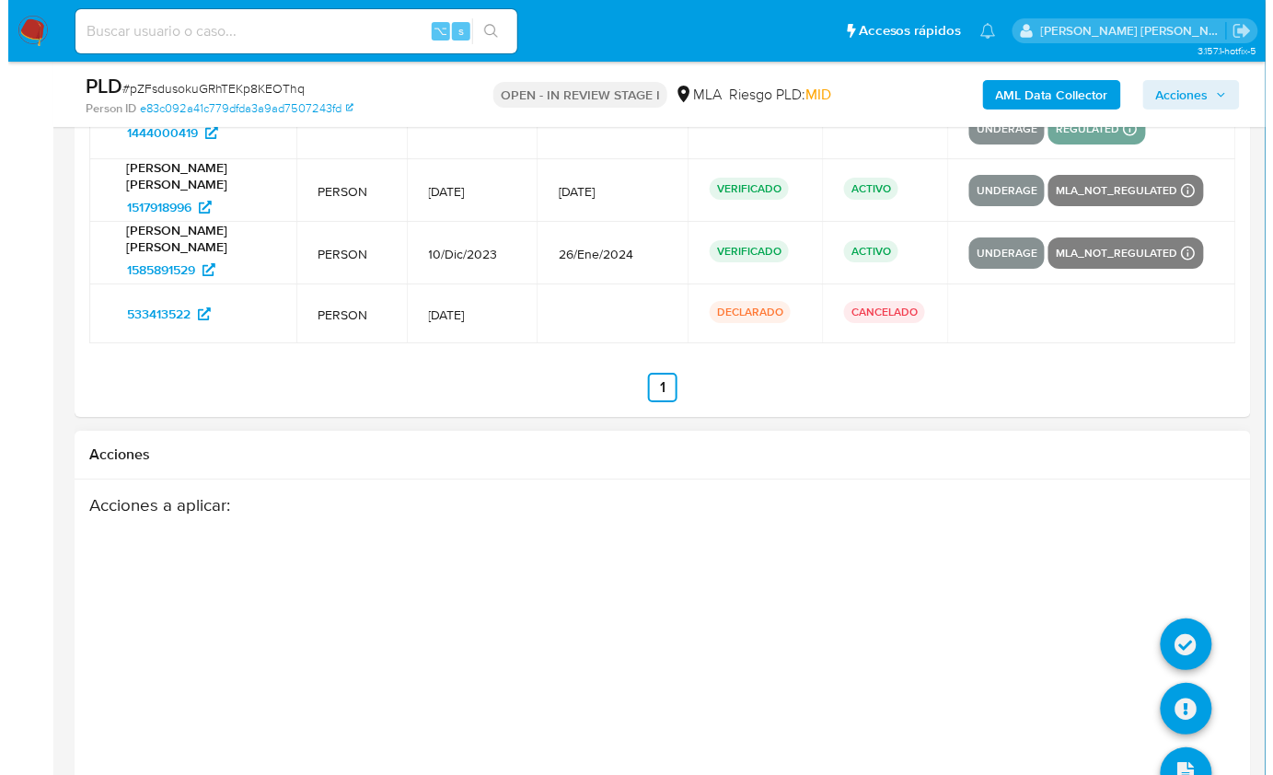
scroll to position [3587, 0]
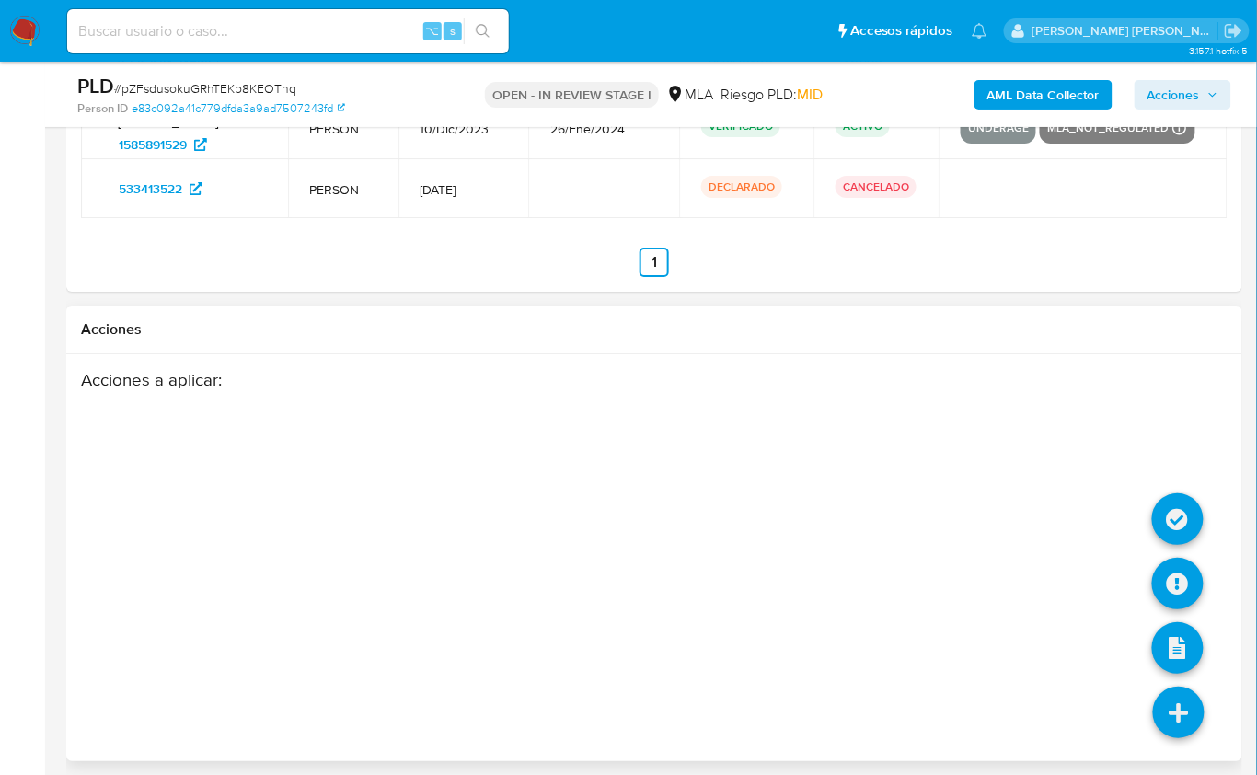
click at [1189, 699] on icon at bounding box center [1179, 713] width 52 height 52
click at [1187, 591] on icon at bounding box center [1178, 584] width 52 height 52
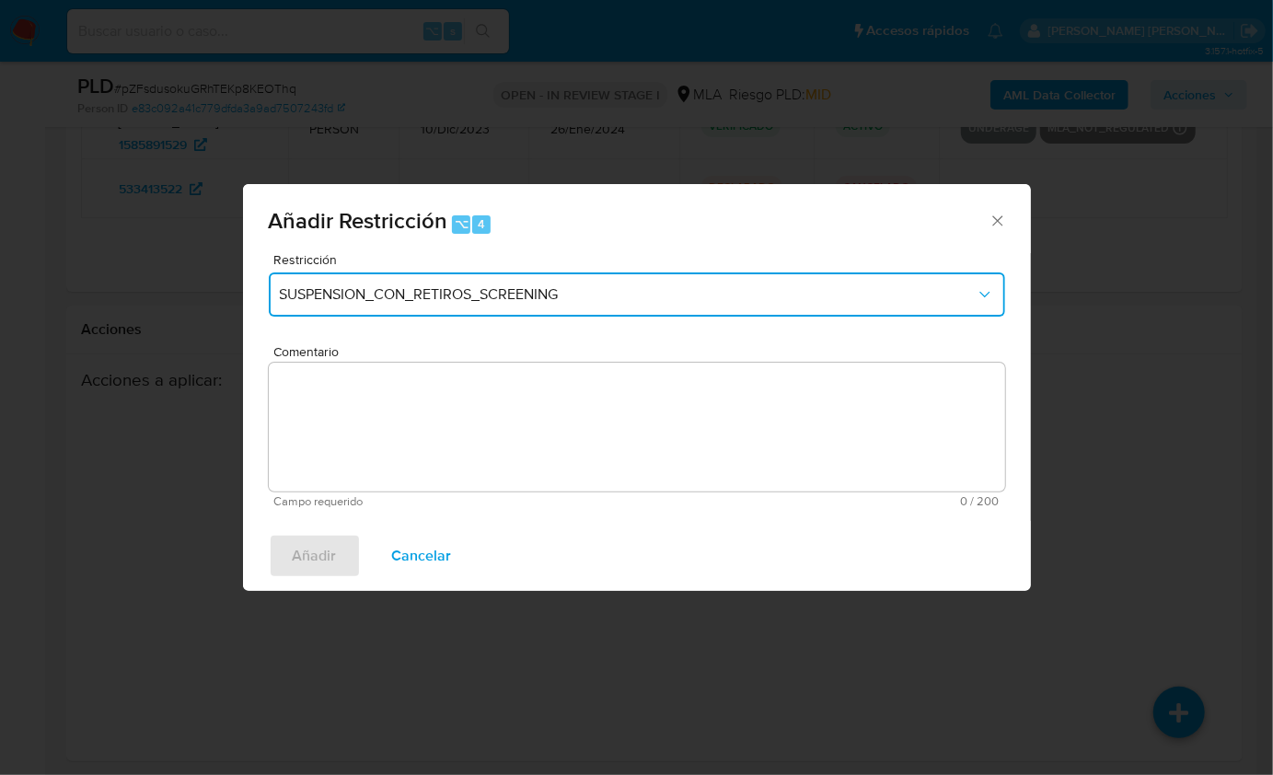
click at [402, 285] on span "SUSPENSION_CON_RETIROS_SCREENING" at bounding box center [628, 294] width 696 height 18
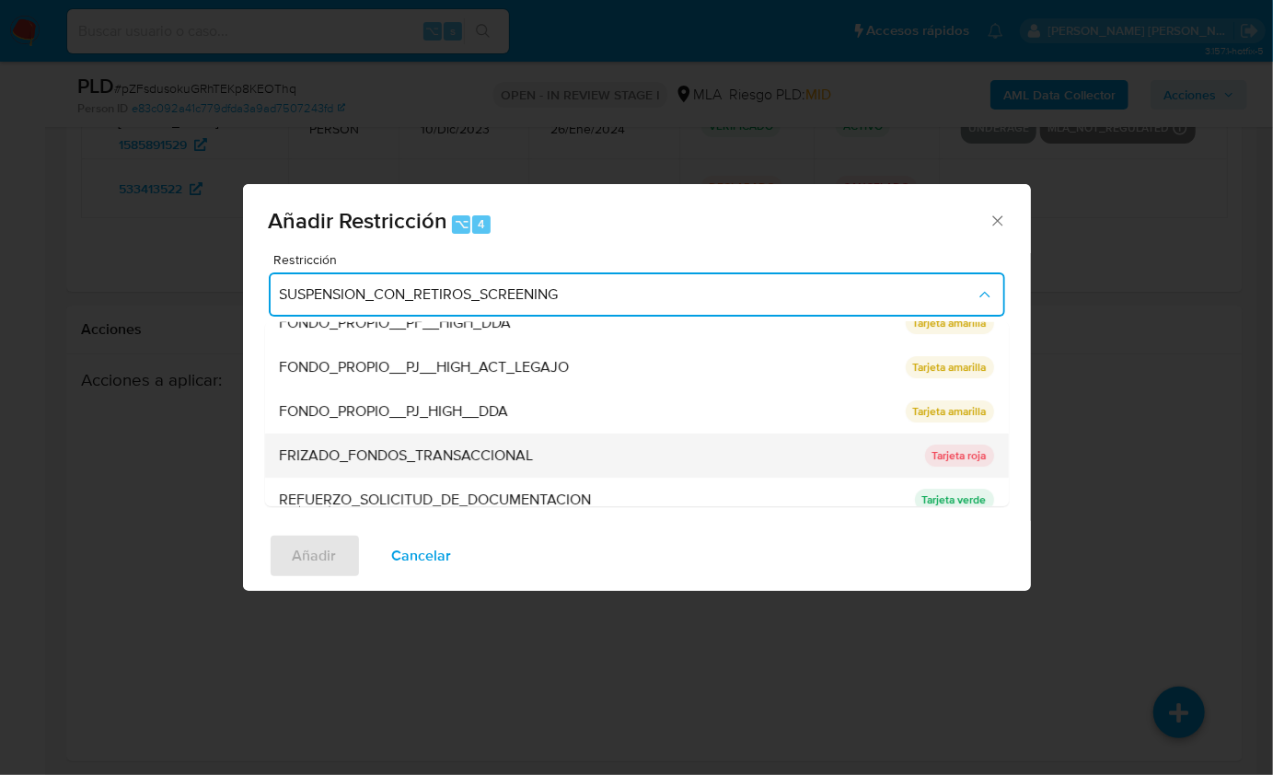
scroll to position [270, 0]
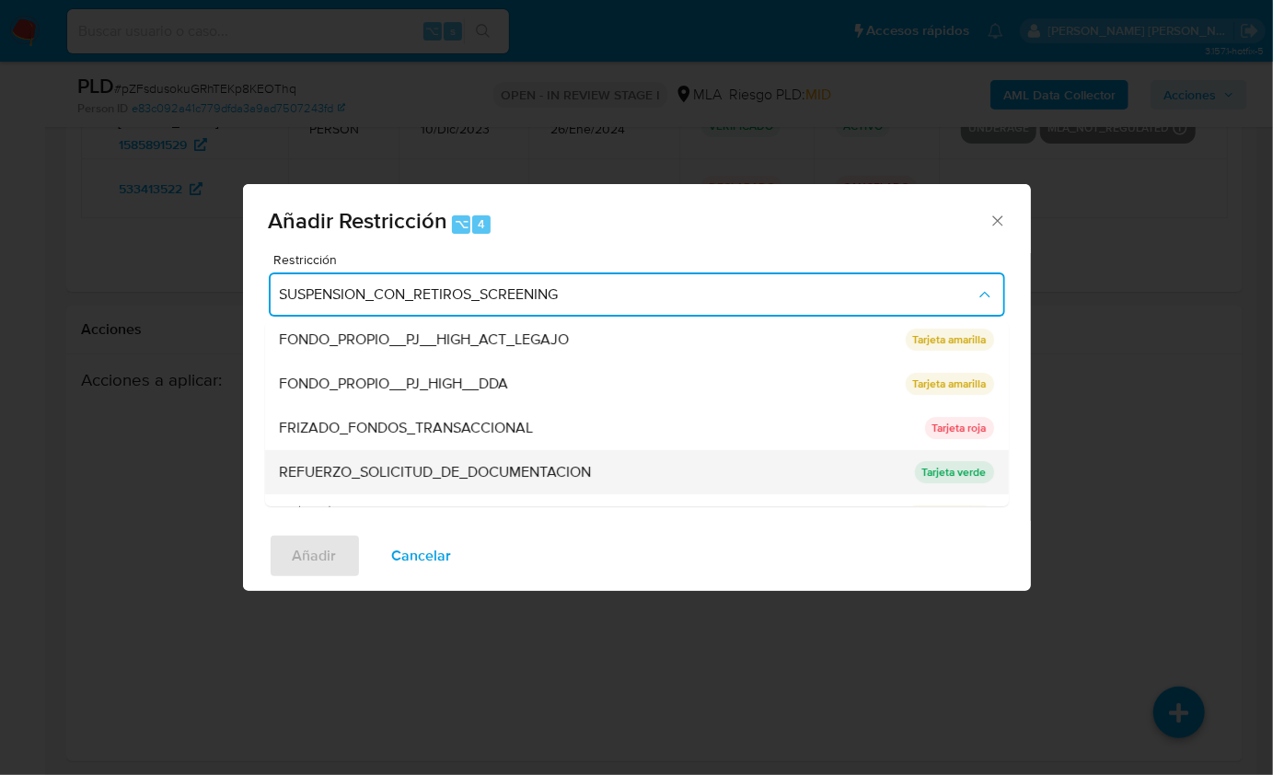
click at [521, 463] on span "REFUERZO_SOLICITUD_DE_DOCUMENTACION" at bounding box center [436, 472] width 312 height 18
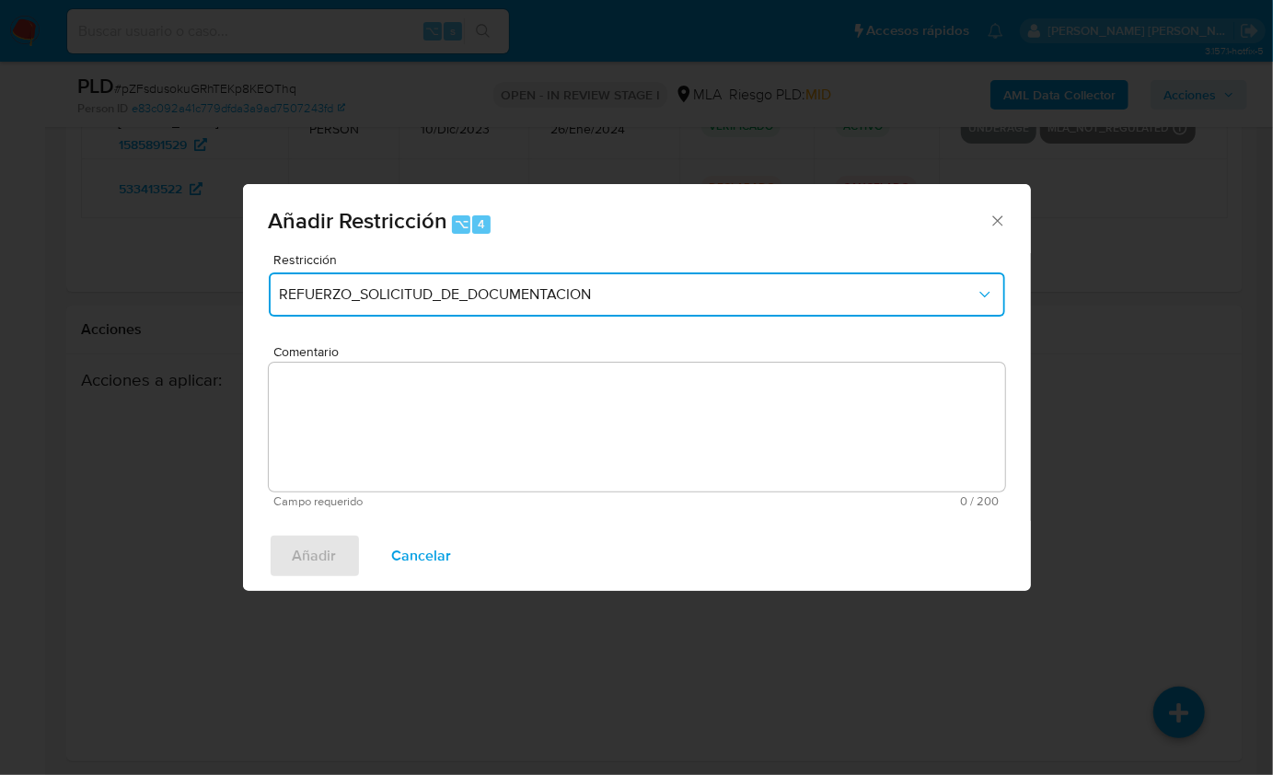
click at [403, 282] on button "REFUERZO_SOLICITUD_DE_DOCUMENTACION" at bounding box center [637, 294] width 736 height 44
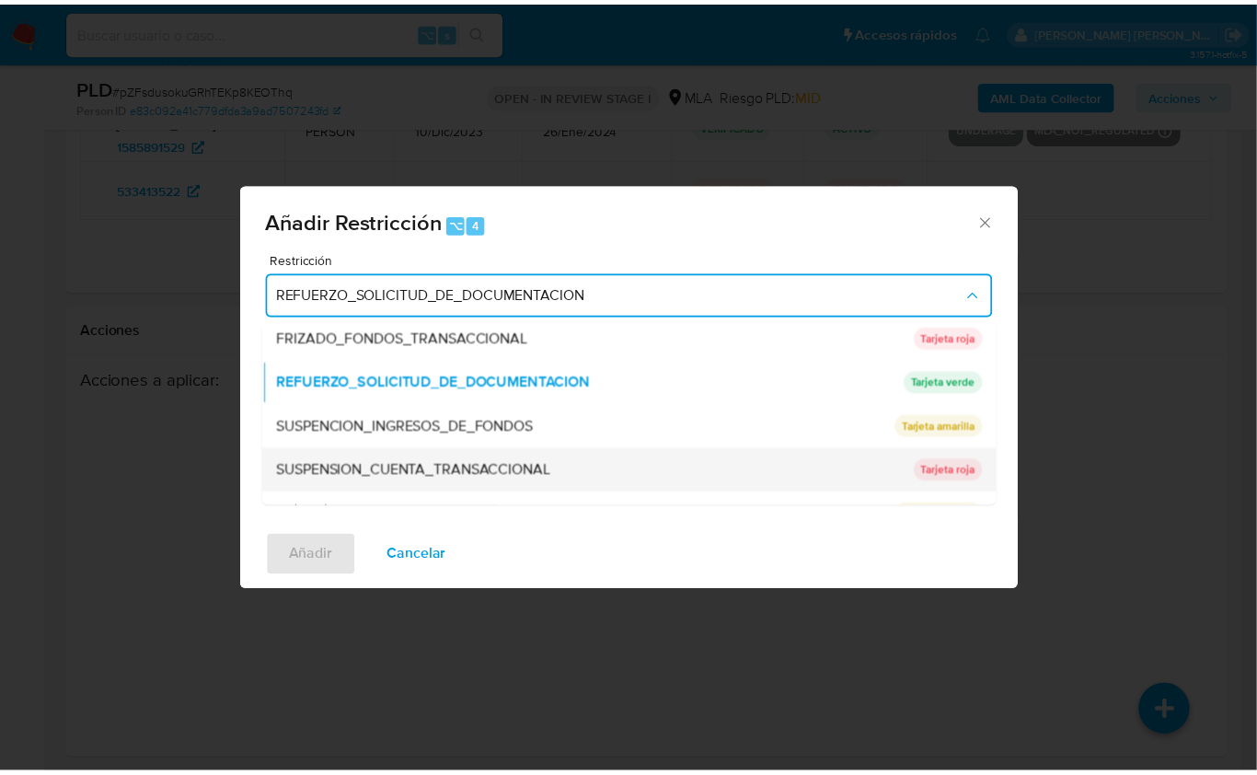
scroll to position [360, 0]
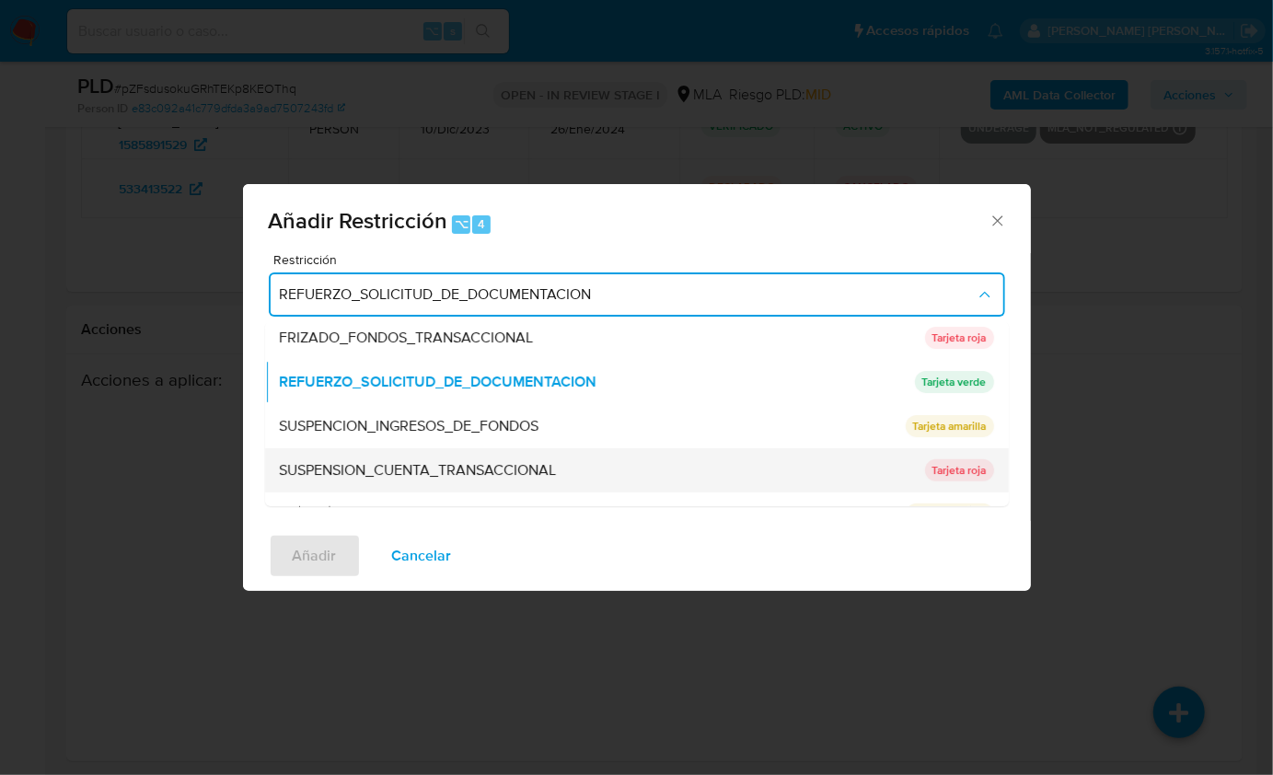
click at [517, 469] on span "SUSPENSION_CUENTA_TRANSACCIONAL" at bounding box center [418, 470] width 277 height 18
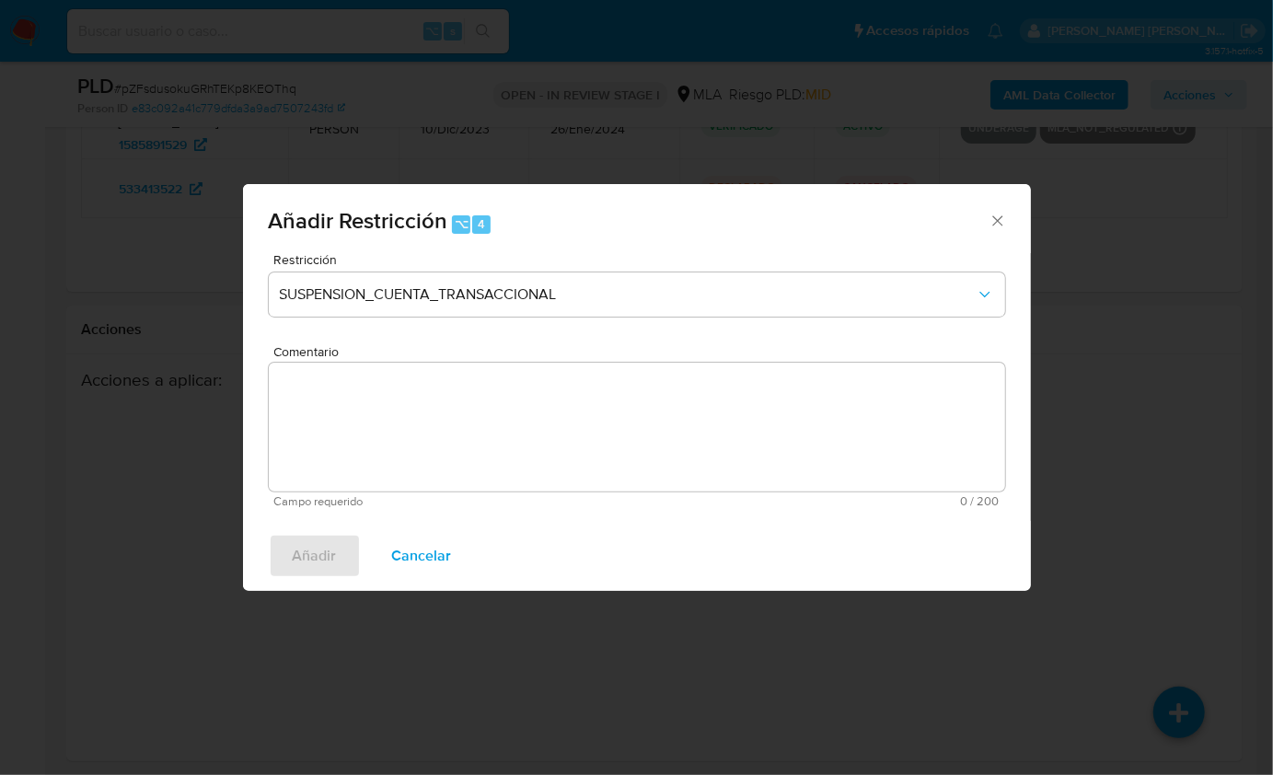
click at [509, 439] on textarea "Comentario" at bounding box center [637, 427] width 736 height 129
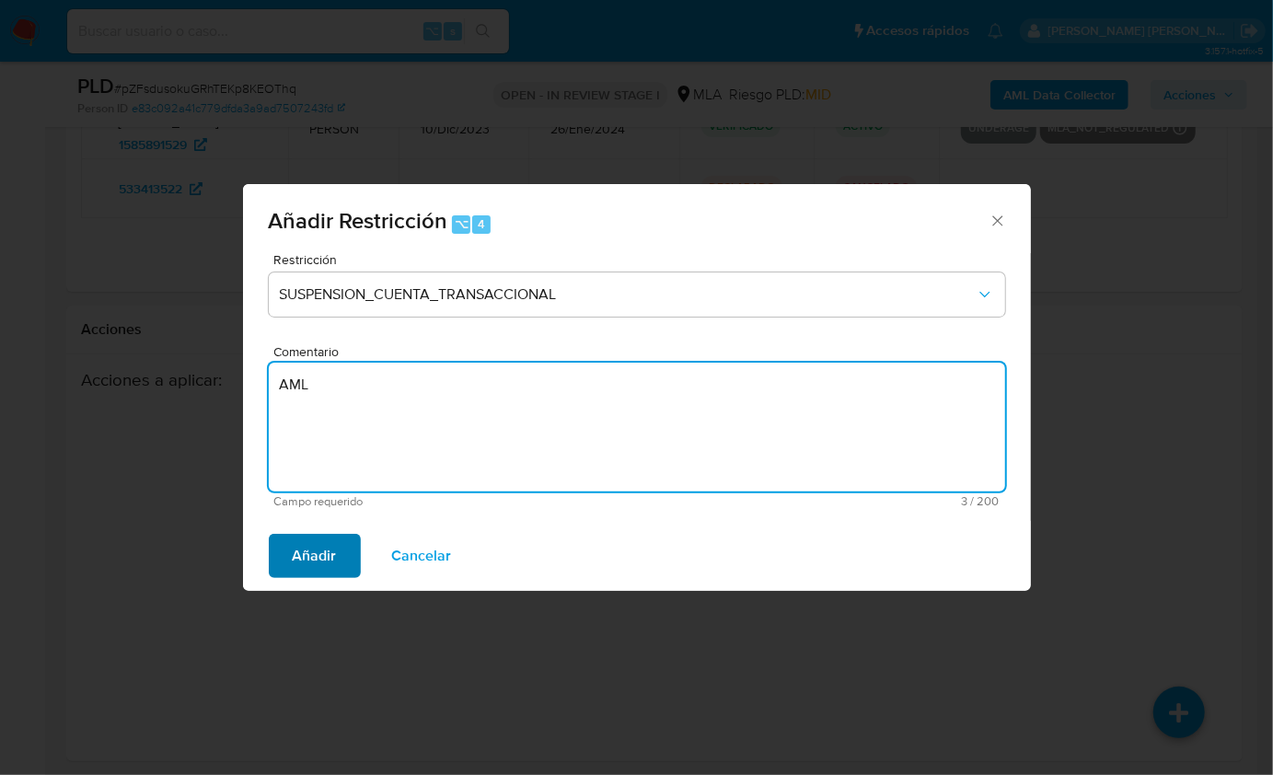
type textarea "AML"
click at [310, 561] on span "Añadir" at bounding box center [315, 556] width 44 height 41
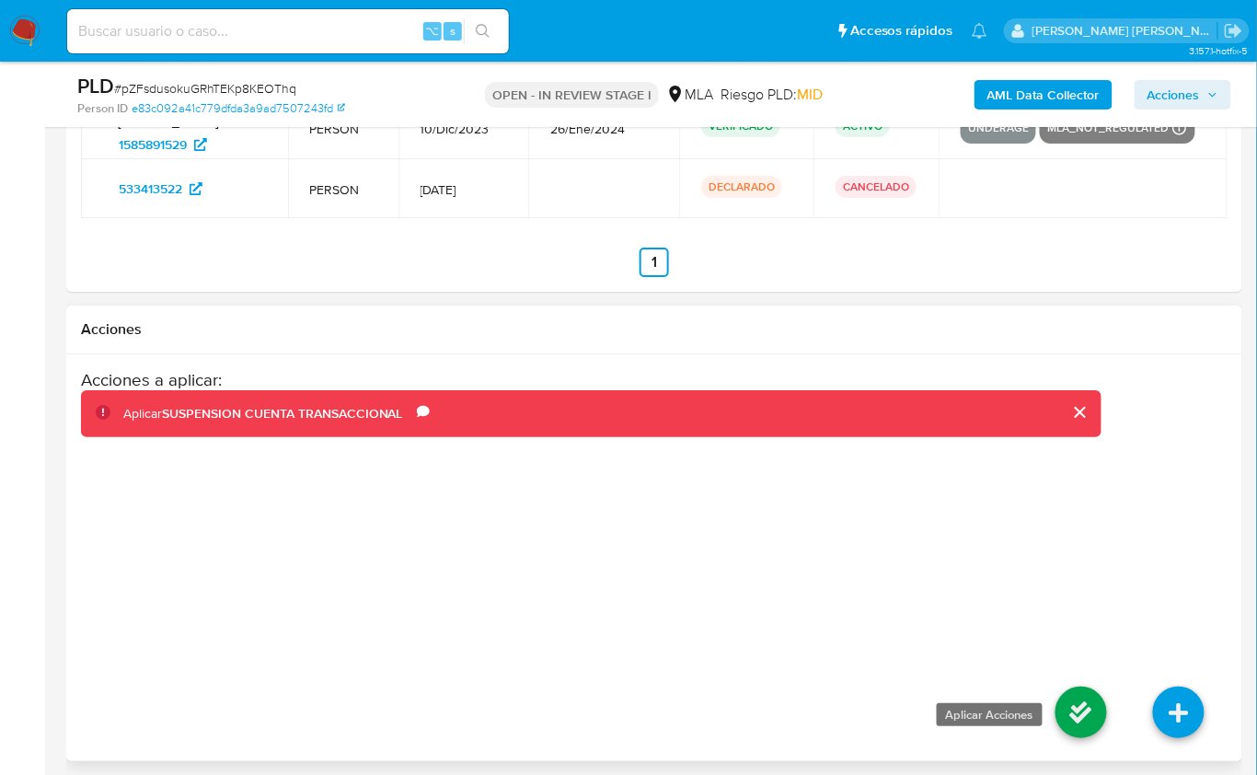
click at [1074, 701] on icon at bounding box center [1082, 713] width 52 height 52
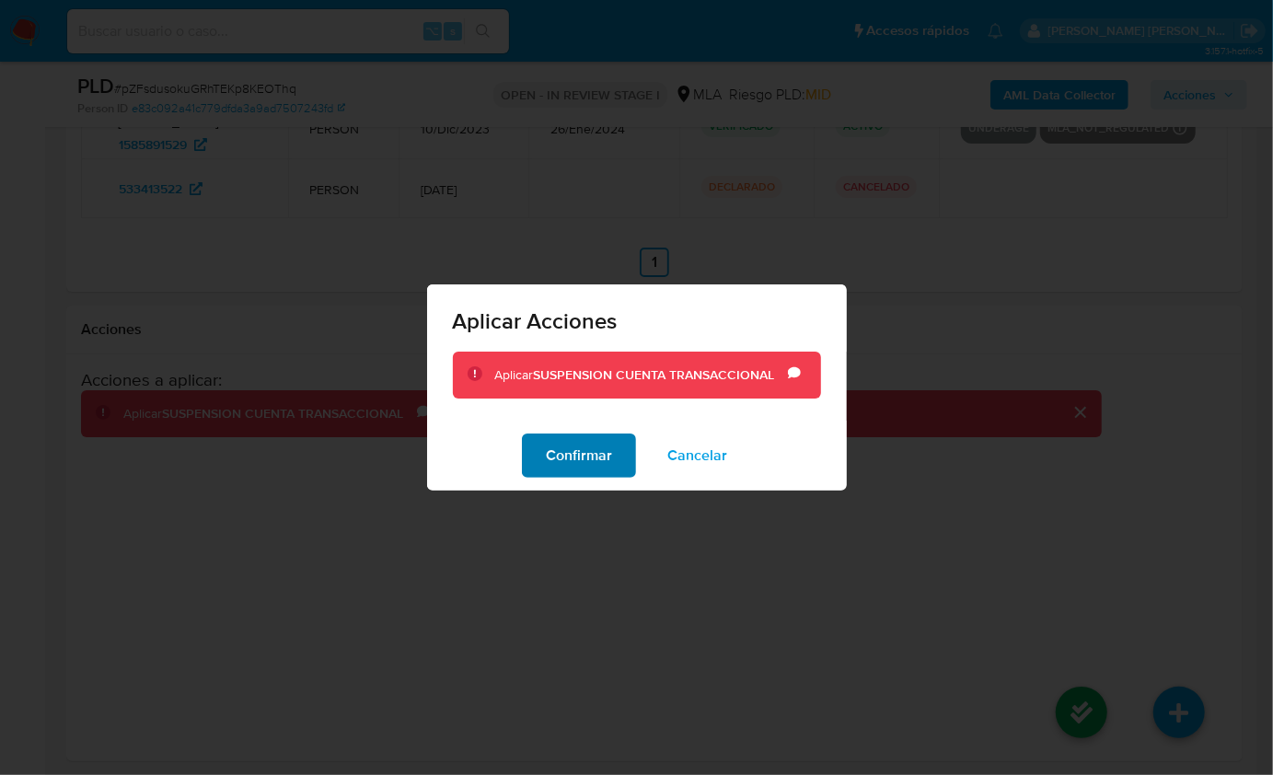
click at [586, 453] on span "Confirmar" at bounding box center [579, 455] width 66 height 41
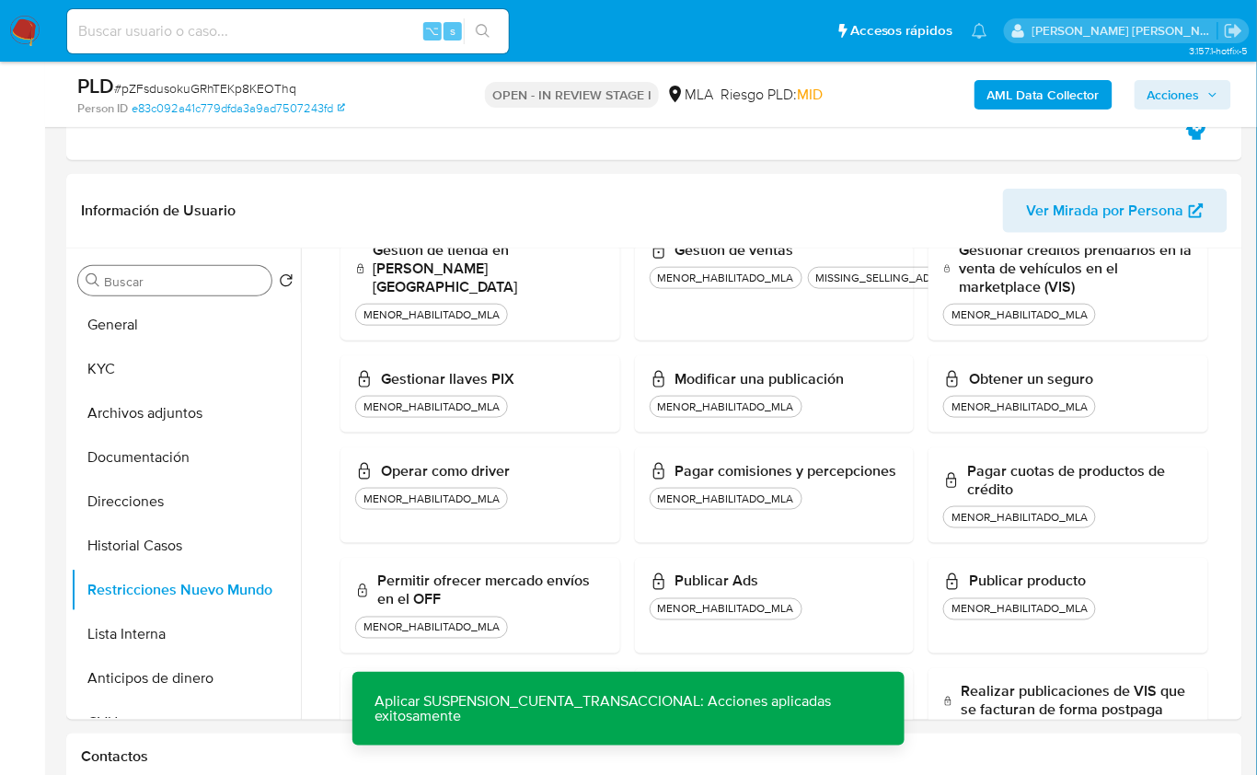
scroll to position [350, 0]
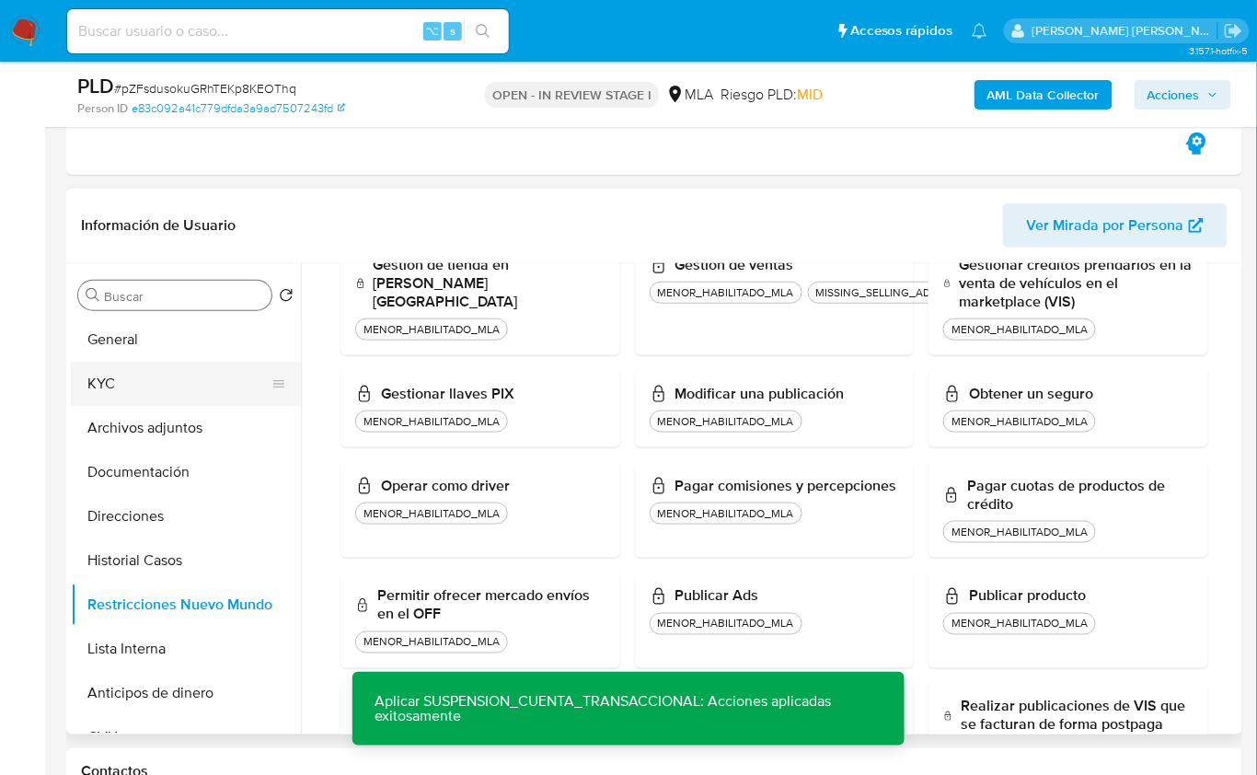
click at [129, 383] on button "KYC" at bounding box center [178, 384] width 215 height 44
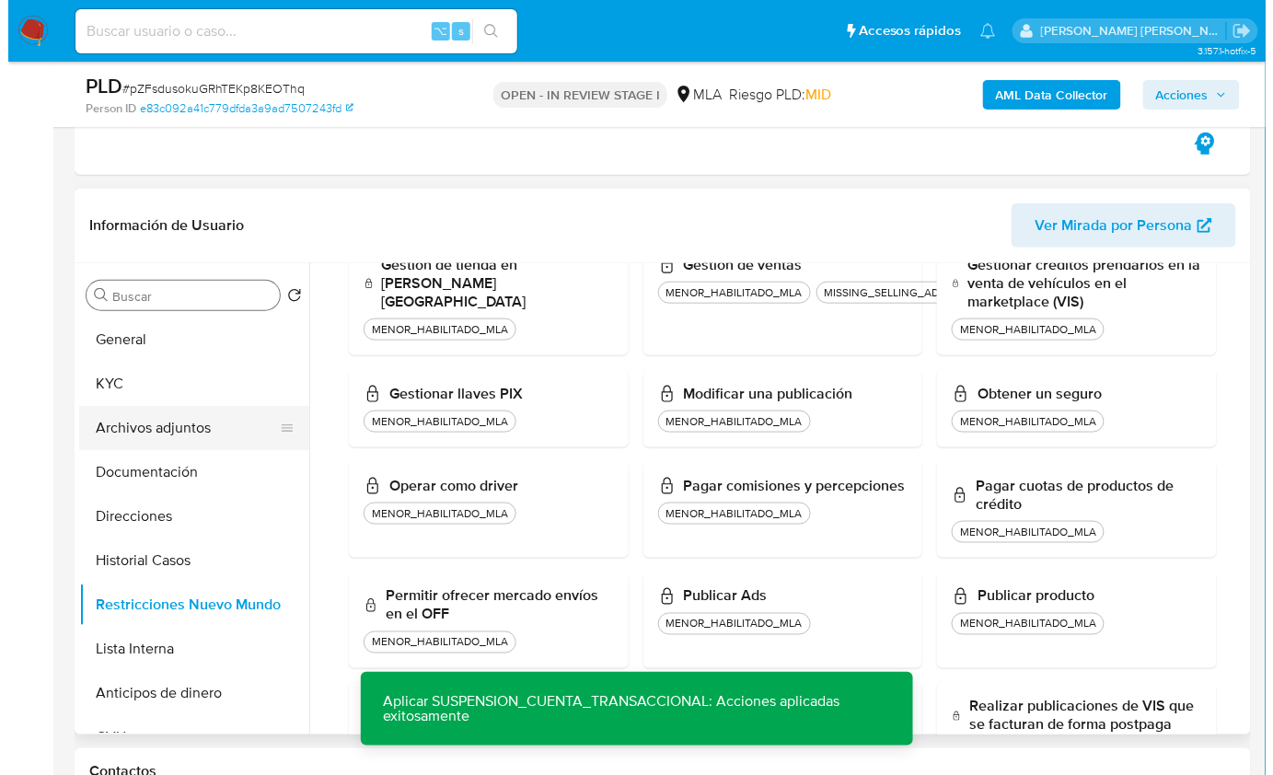
scroll to position [0, 0]
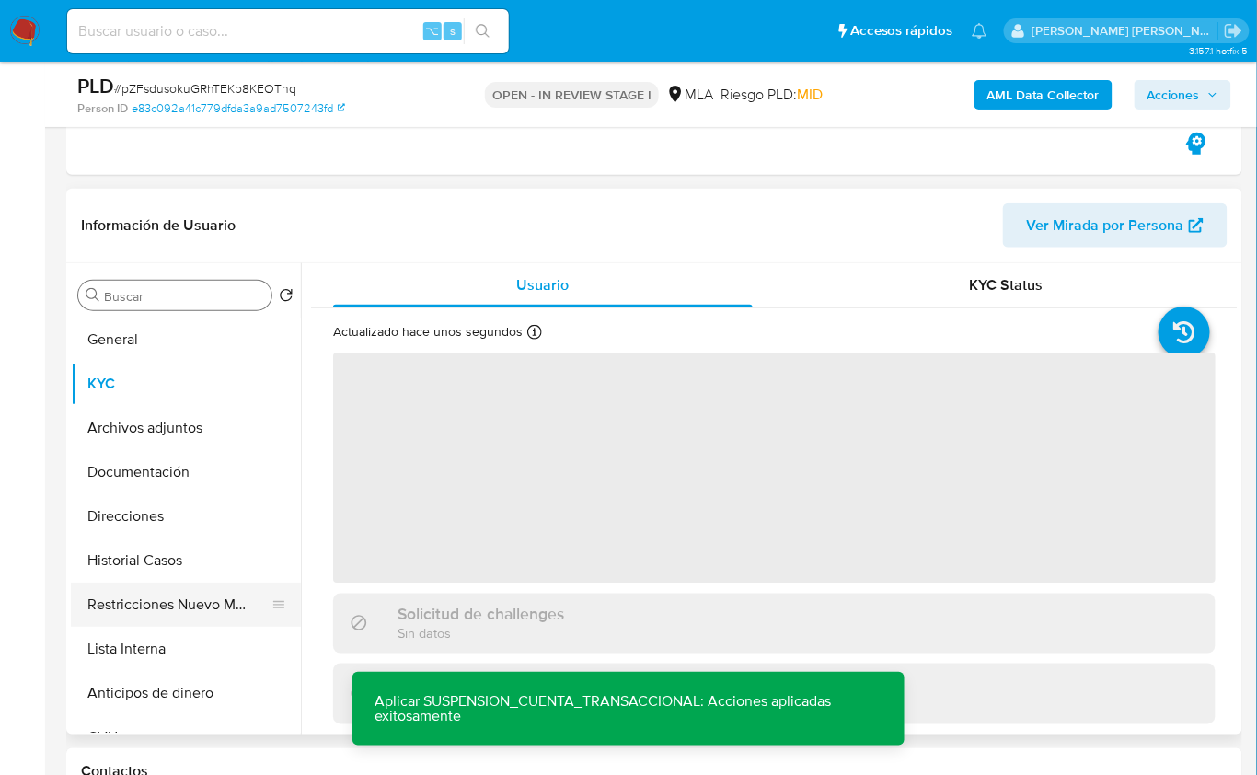
click at [172, 596] on button "Restricciones Nuevo Mundo" at bounding box center [178, 605] width 215 height 44
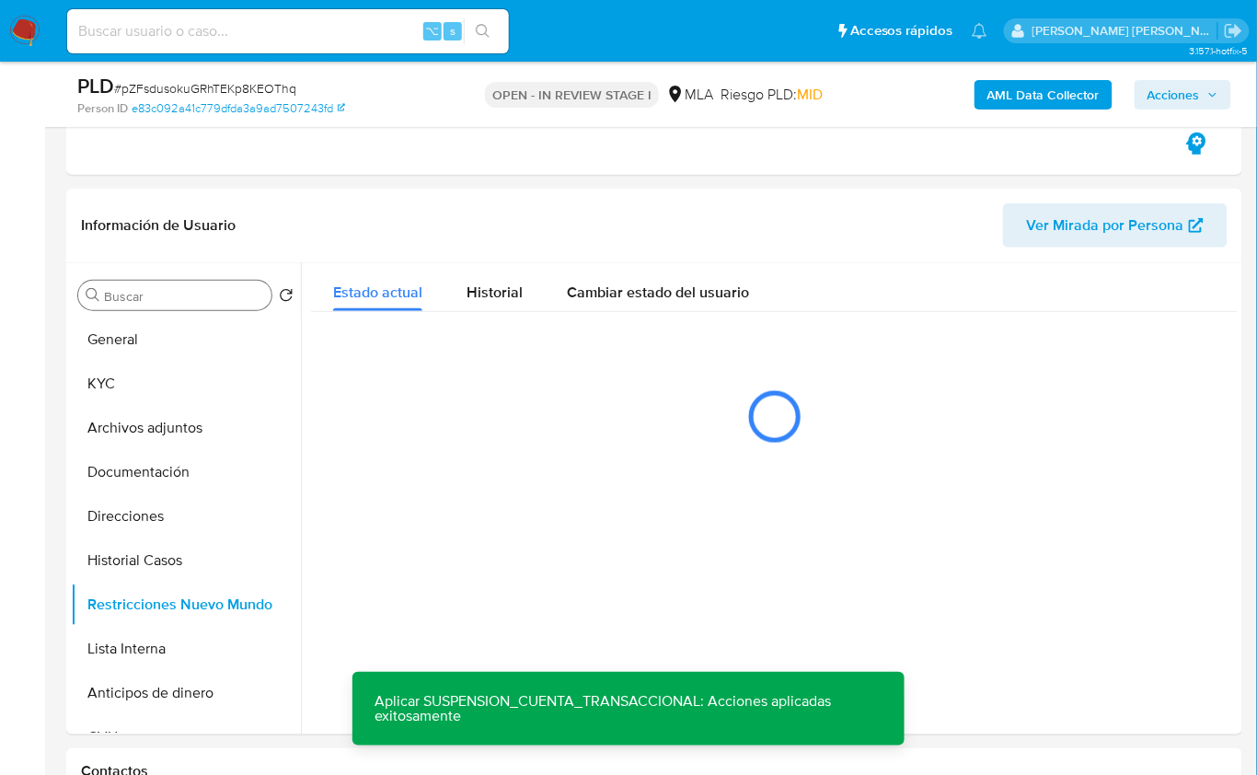
click at [1036, 102] on b "AML Data Collector" at bounding box center [1044, 94] width 112 height 29
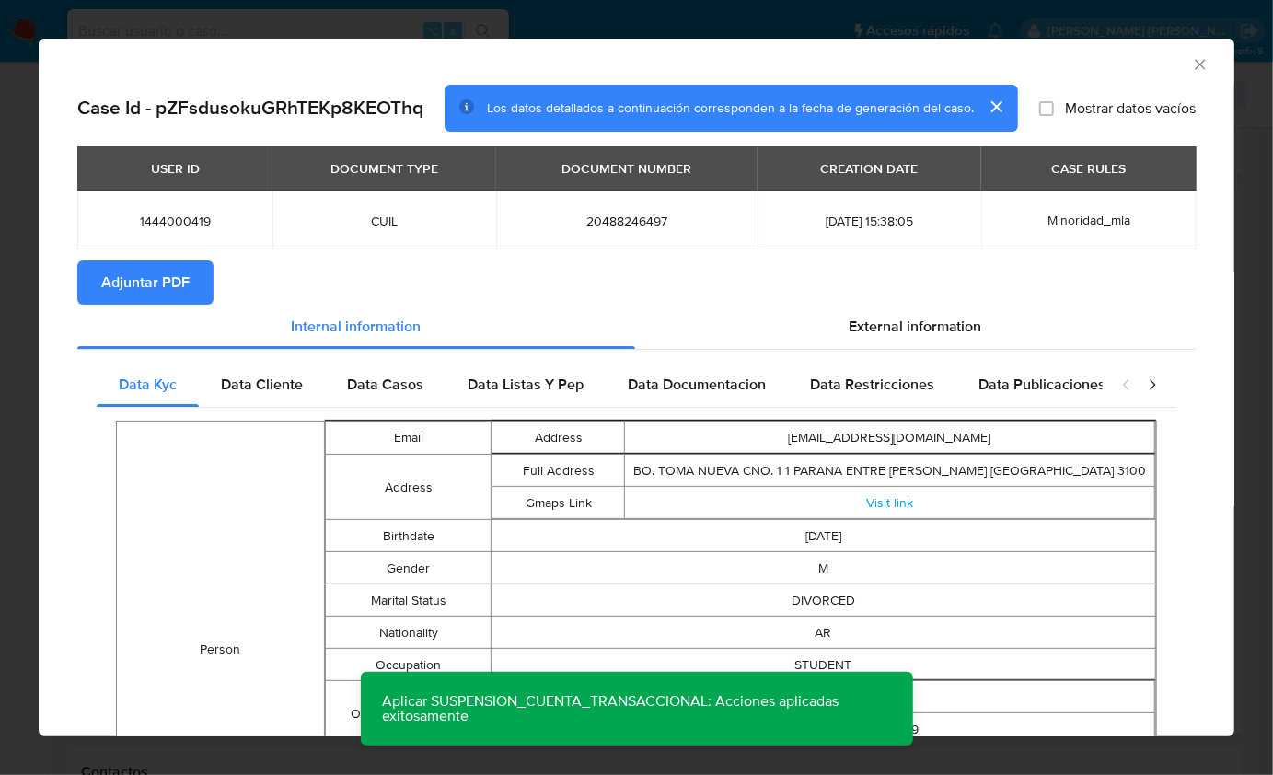
click at [150, 280] on span "Adjuntar PDF" at bounding box center [145, 282] width 88 height 41
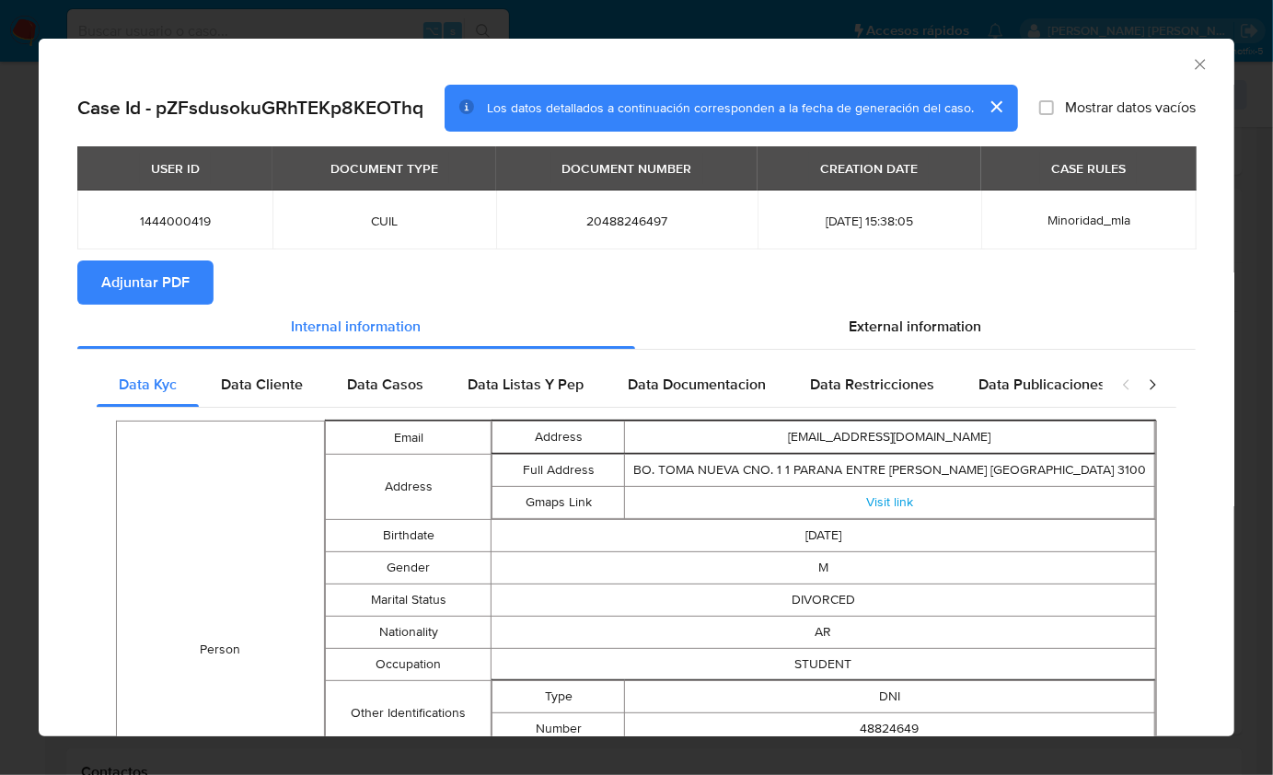
click at [1191, 62] on icon "Cerrar ventana" at bounding box center [1200, 64] width 18 height 18
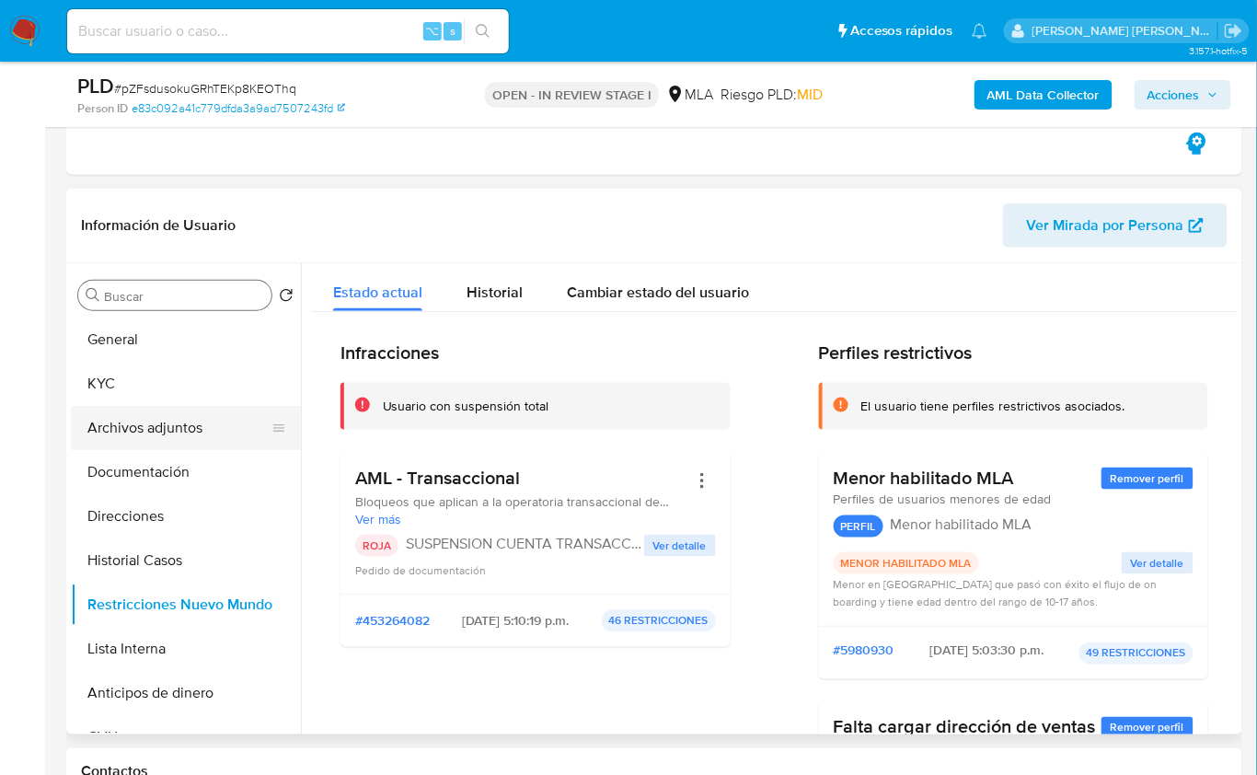
click at [170, 438] on button "Archivos adjuntos" at bounding box center [178, 428] width 215 height 44
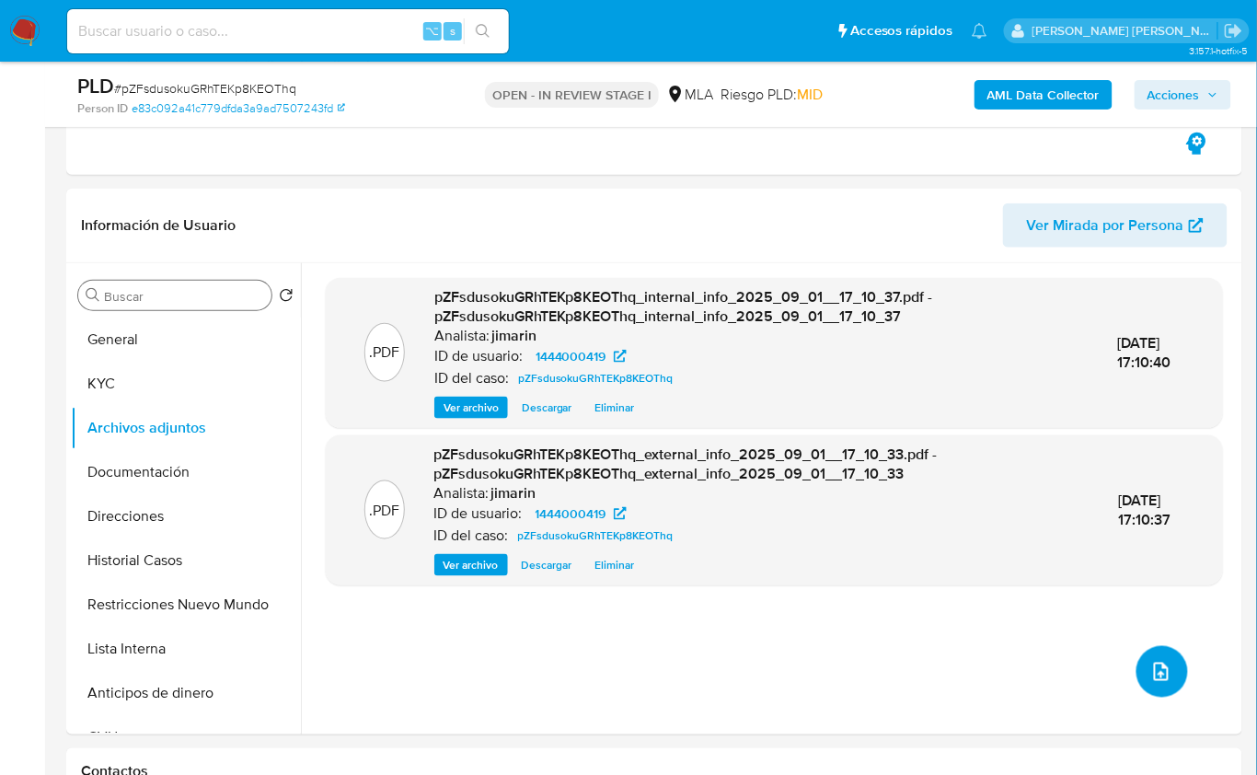
click at [1159, 656] on button "upload-file" at bounding box center [1163, 672] width 52 height 52
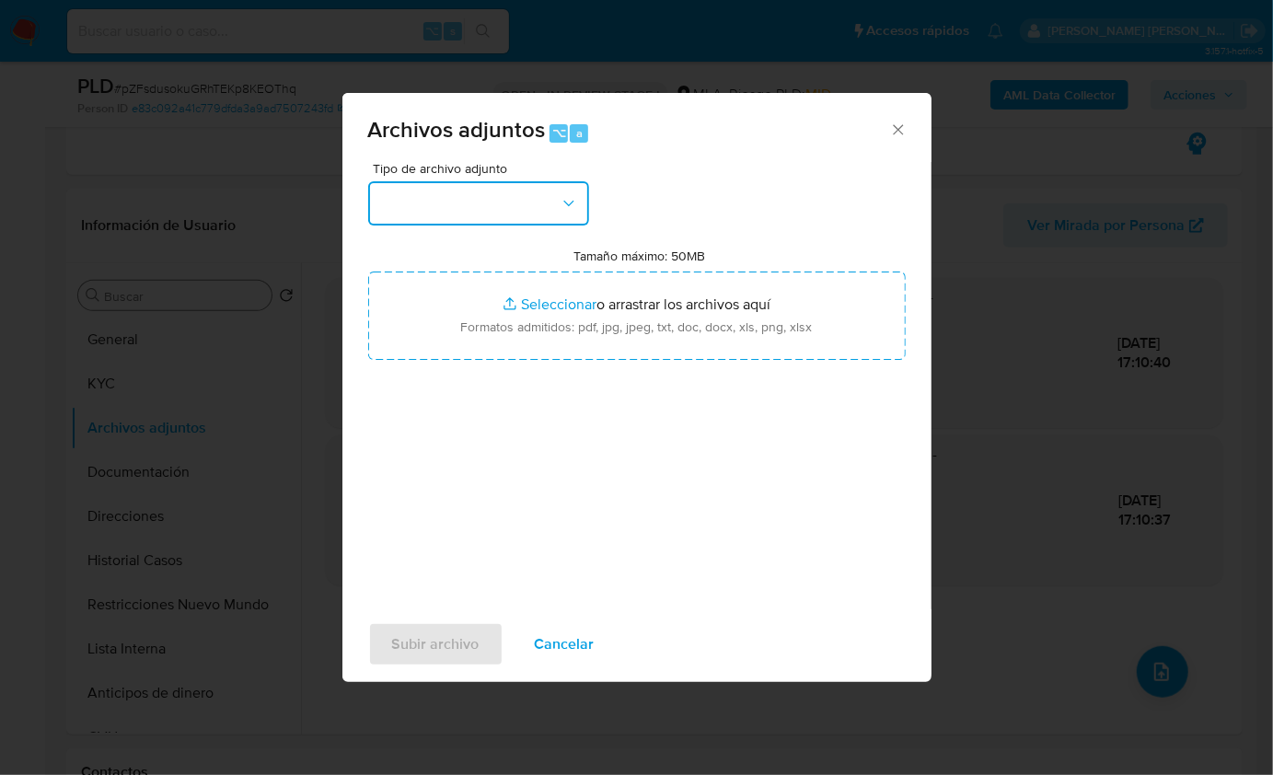
click at [492, 213] on button "button" at bounding box center [478, 203] width 221 height 44
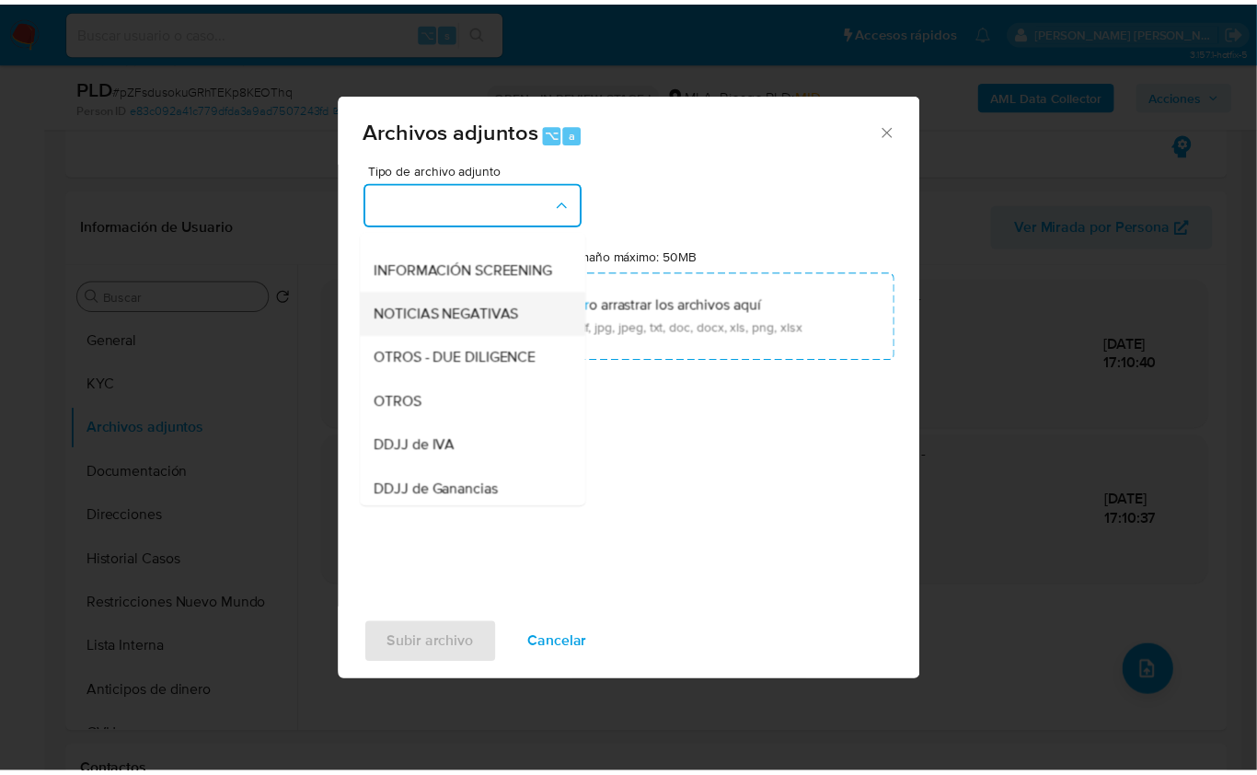
scroll to position [267, 0]
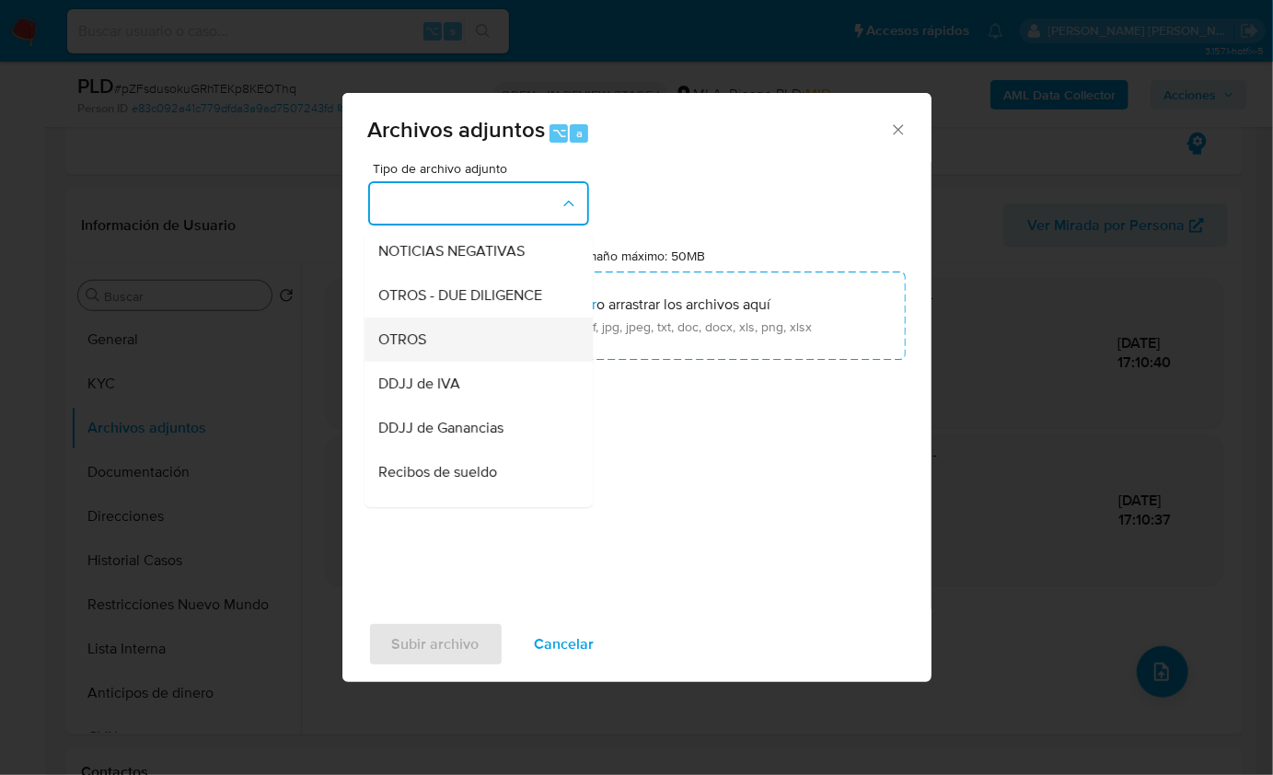
click at [422, 348] on span "OTROS" at bounding box center [403, 339] width 48 height 18
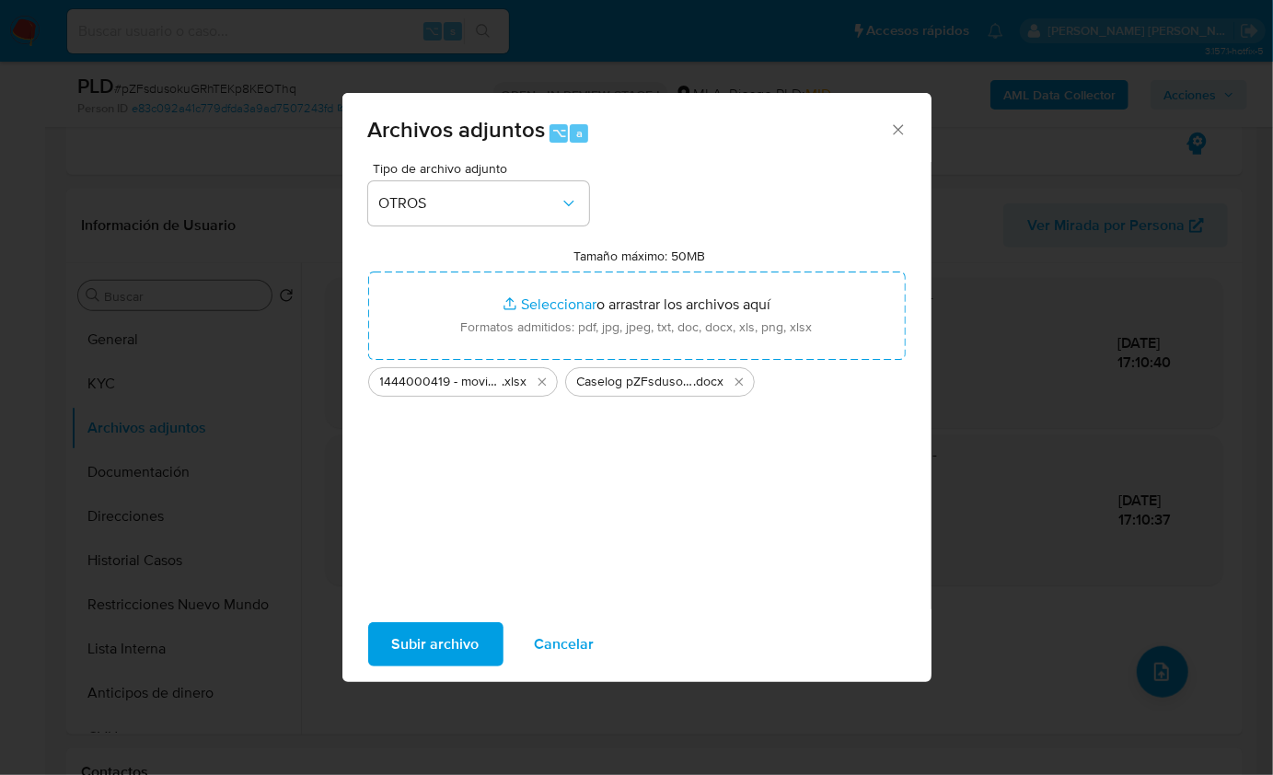
click at [435, 633] on span "Subir archivo" at bounding box center [435, 644] width 87 height 41
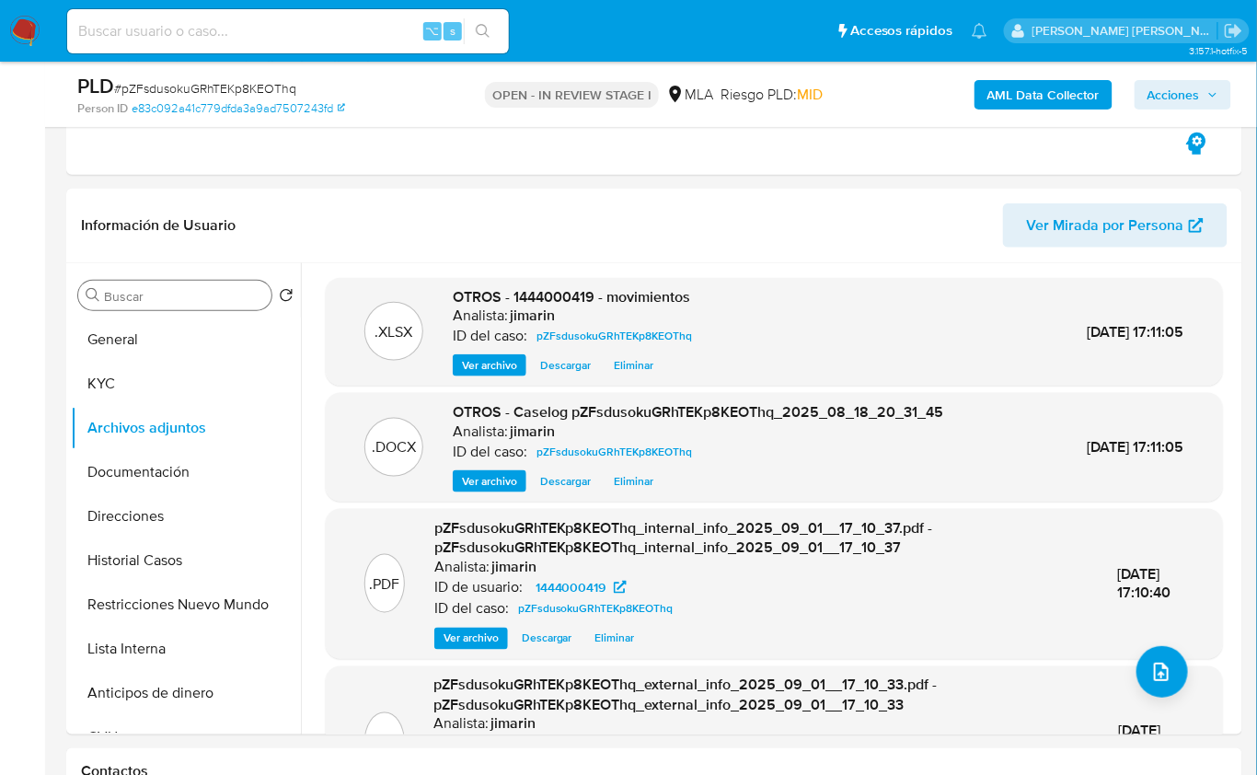
click at [1191, 82] on span "Acciones" at bounding box center [1174, 94] width 52 height 29
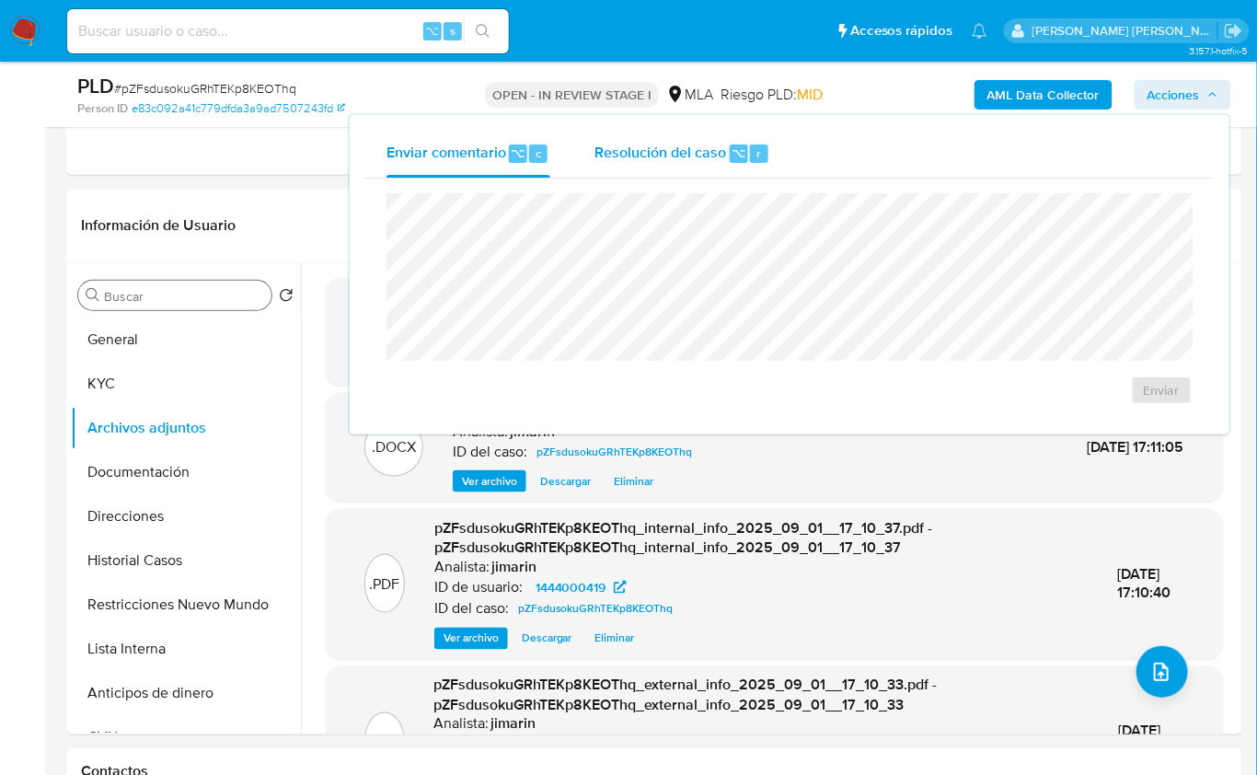
click at [665, 150] on span "Resolución del caso" at bounding box center [661, 152] width 132 height 21
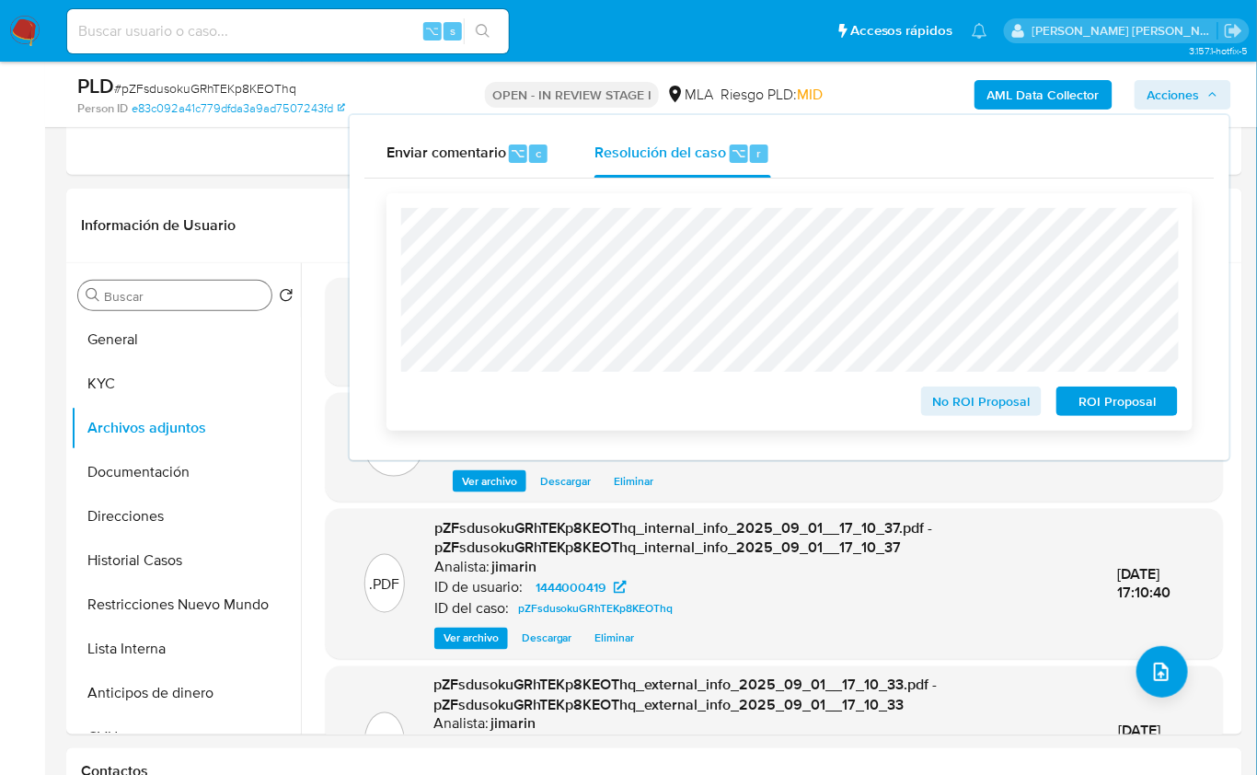
click at [1138, 413] on span "ROI Proposal" at bounding box center [1118, 401] width 96 height 26
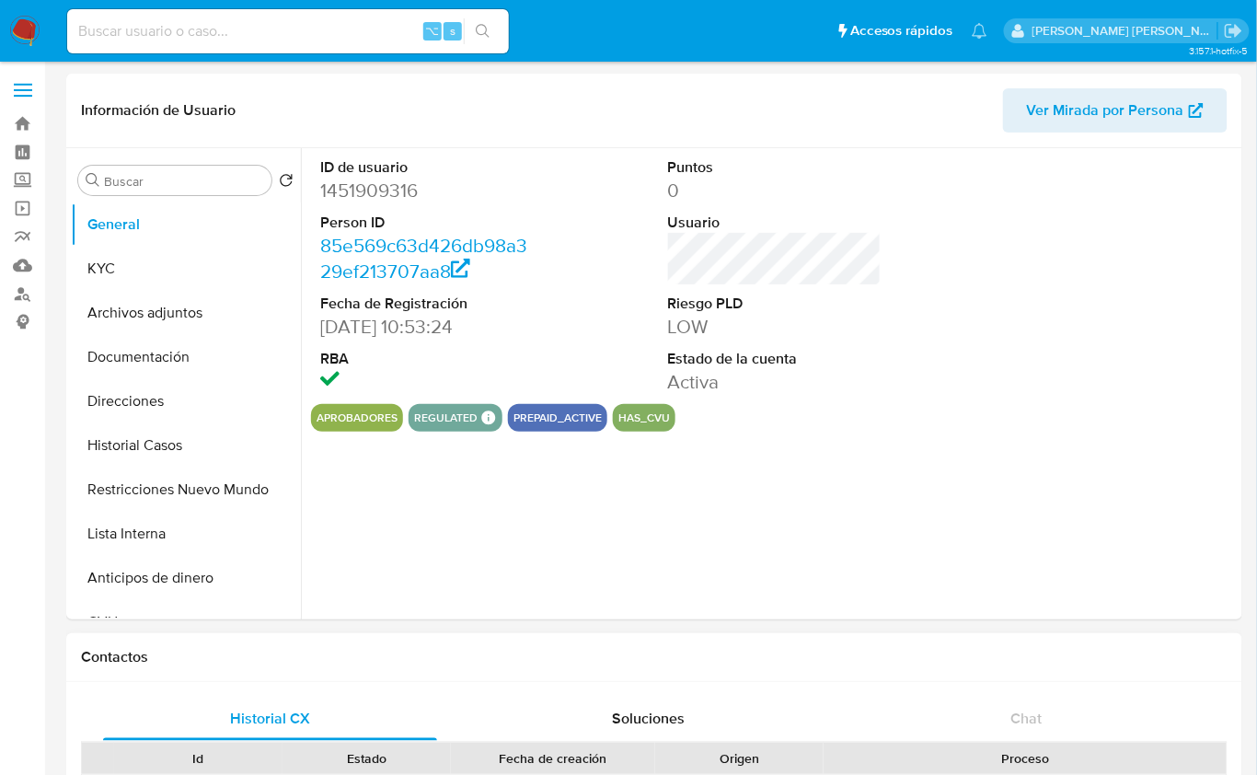
select select "10"
click at [123, 274] on button "KYC" at bounding box center [178, 269] width 215 height 44
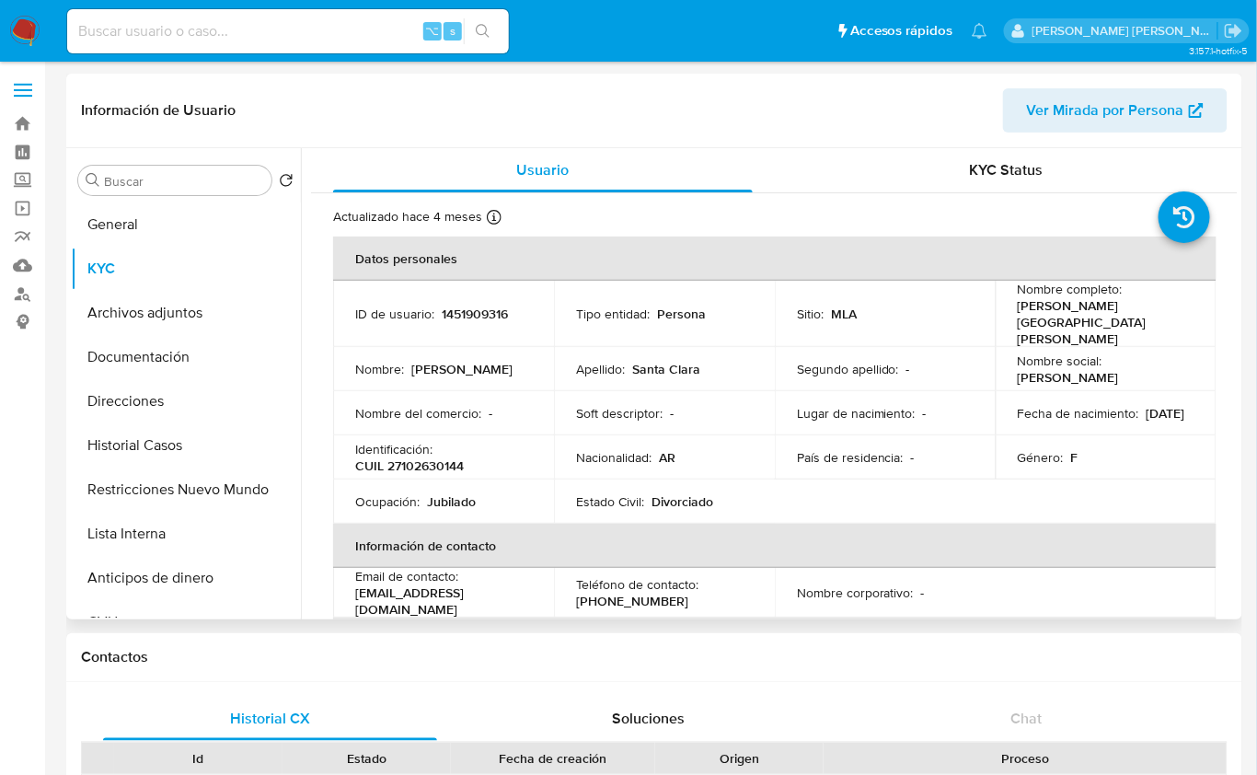
drag, startPoint x: 538, startPoint y: 578, endPoint x: 354, endPoint y: 566, distance: 183.6
click at [356, 584] on p "[EMAIL_ADDRESS][DOMAIN_NAME]" at bounding box center [439, 600] width 169 height 33
copy p "[EMAIL_ADDRESS][DOMAIN_NAME]"
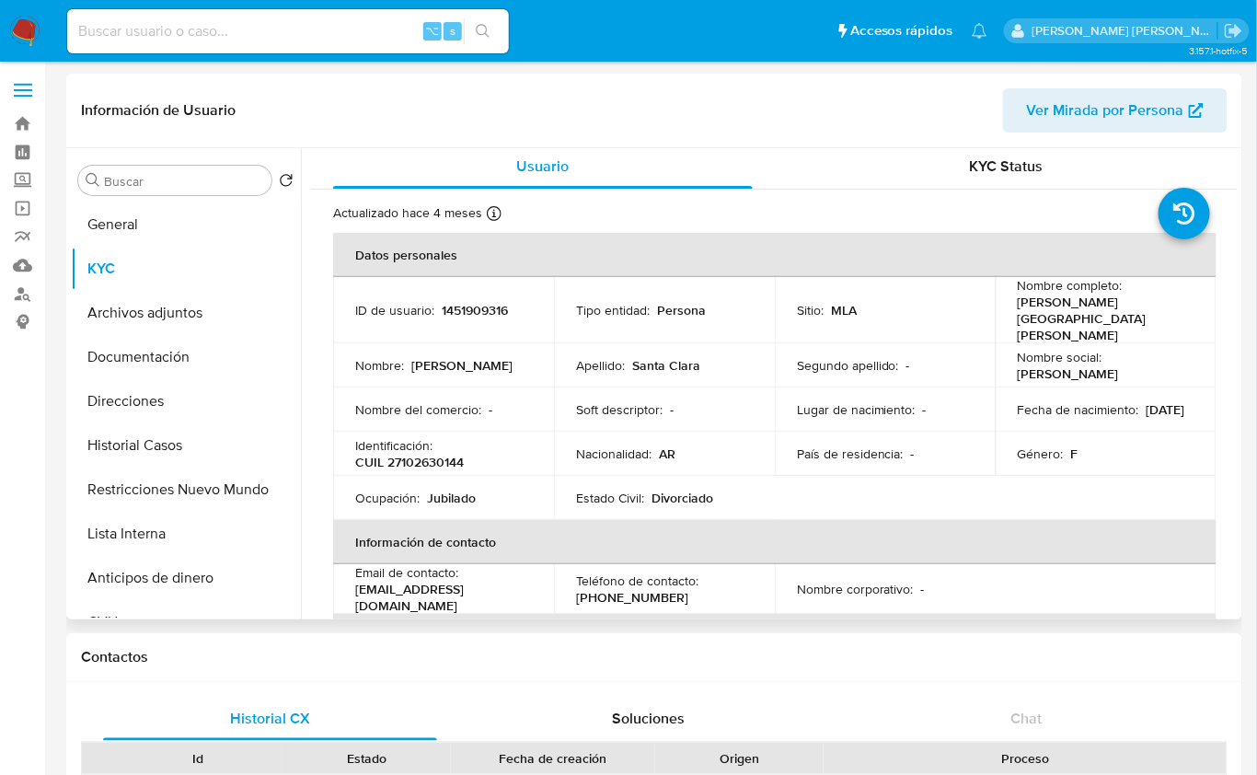
click at [438, 454] on p "CUIL 27102630144" at bounding box center [409, 462] width 109 height 17
copy p "27102630144"
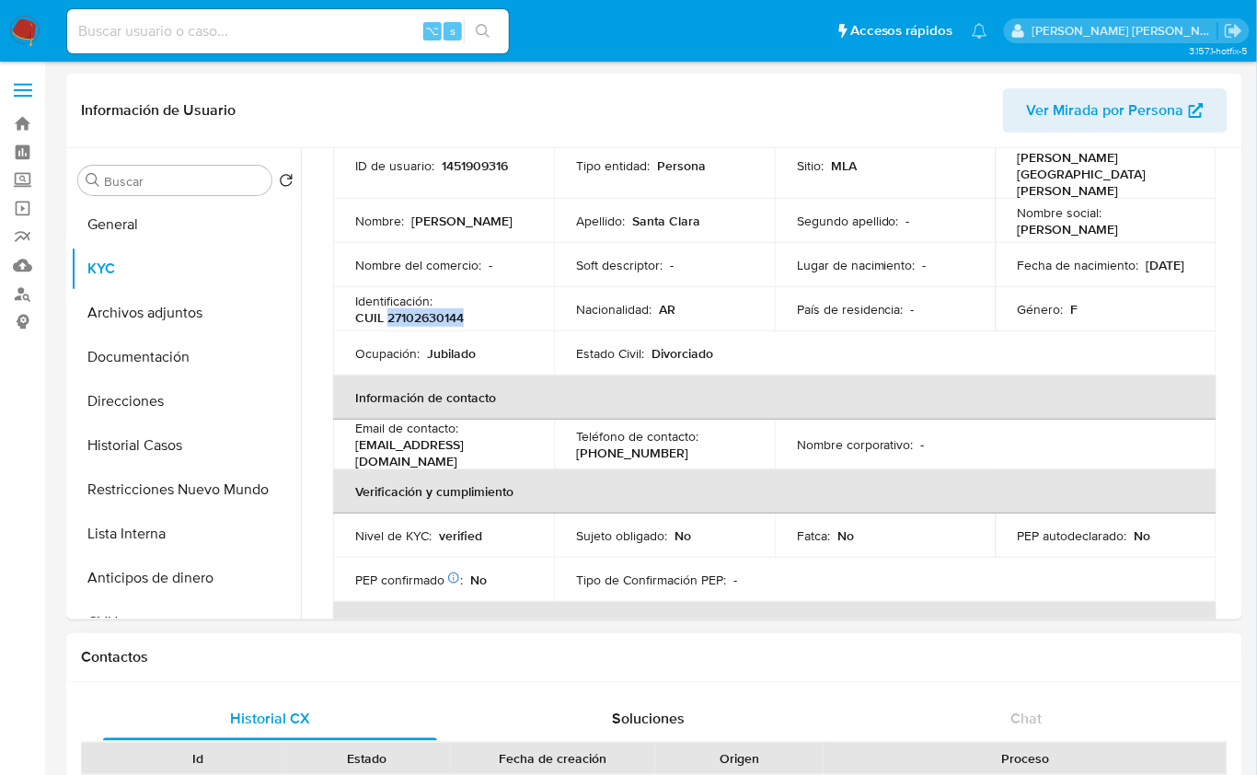
scroll to position [0, 0]
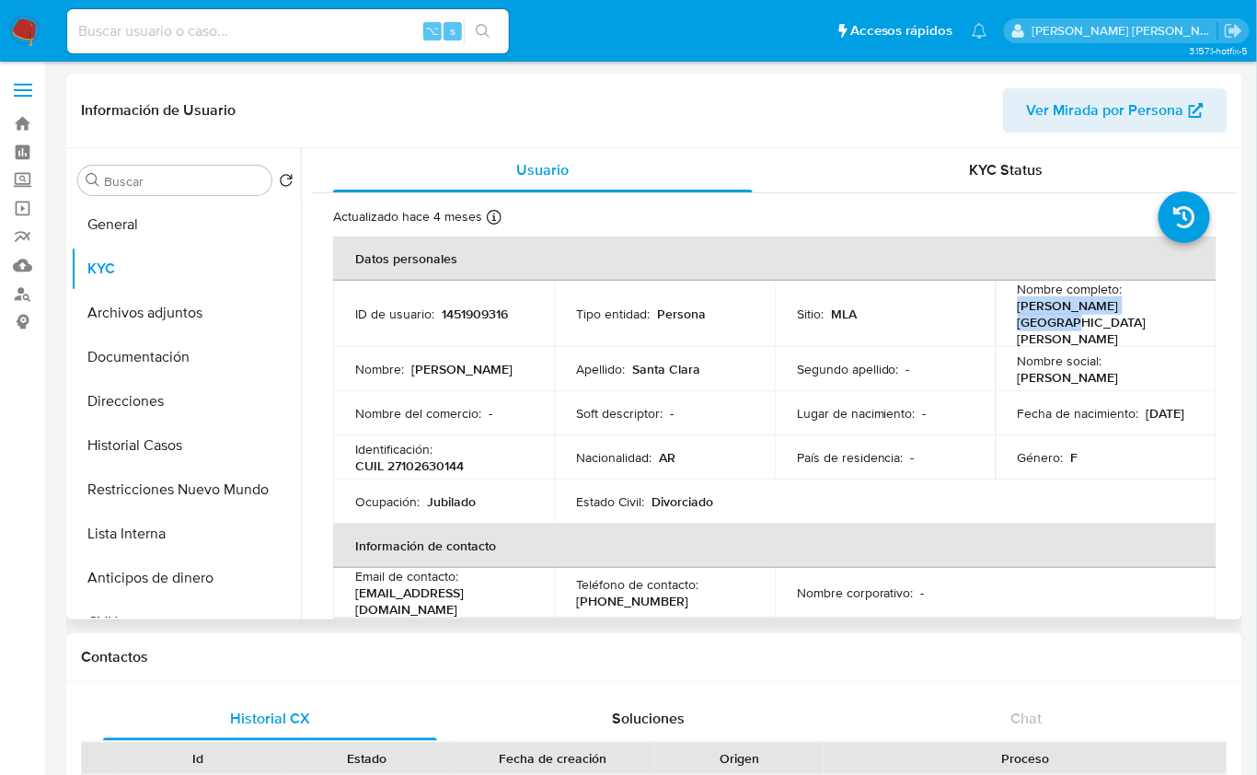
drag, startPoint x: 1014, startPoint y: 310, endPoint x: 1145, endPoint y: 311, distance: 130.7
click at [1145, 311] on div "Nombre completo : [PERSON_NAME] [GEOGRAPHIC_DATA][PERSON_NAME]" at bounding box center [1106, 314] width 177 height 66
copy p "[PERSON_NAME] [GEOGRAPHIC_DATA][PERSON_NAME]"
click at [452, 457] on p "CUIL 27102630144" at bounding box center [409, 465] width 109 height 17
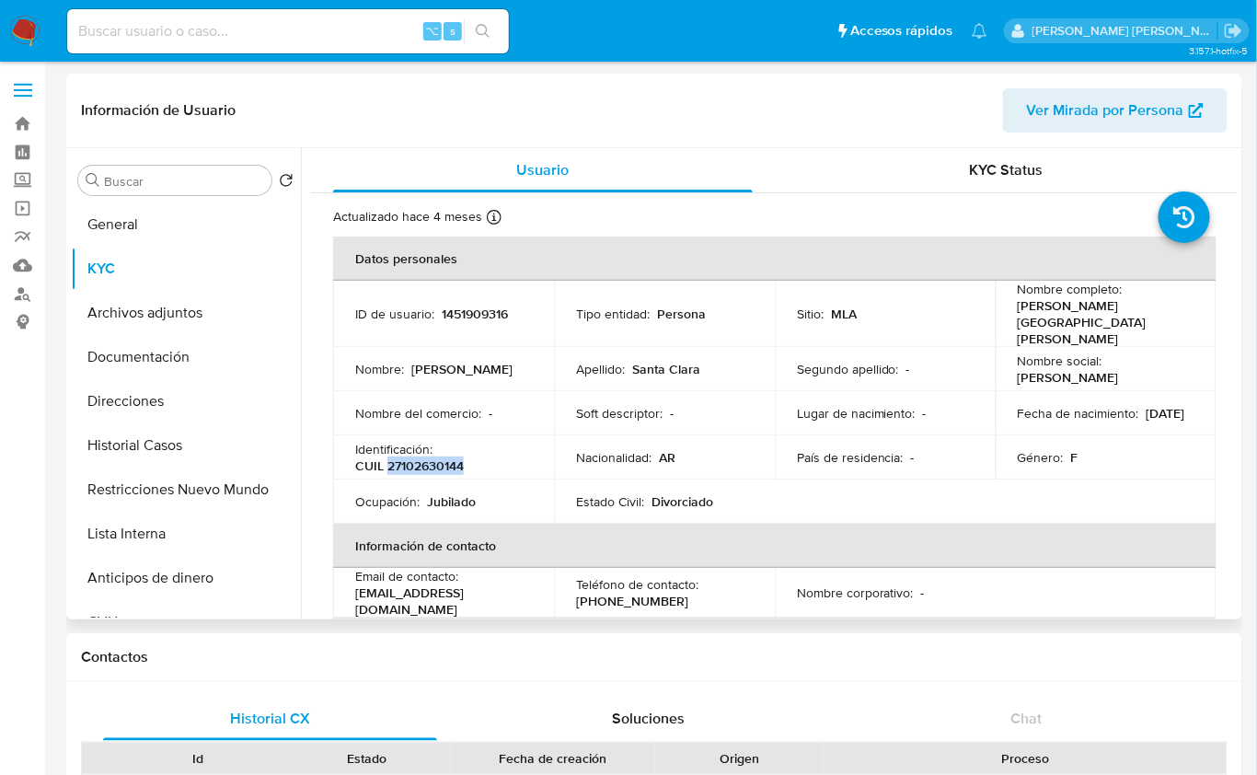
copy p "27102630144"
click at [171, 409] on button "Direcciones" at bounding box center [178, 401] width 215 height 44
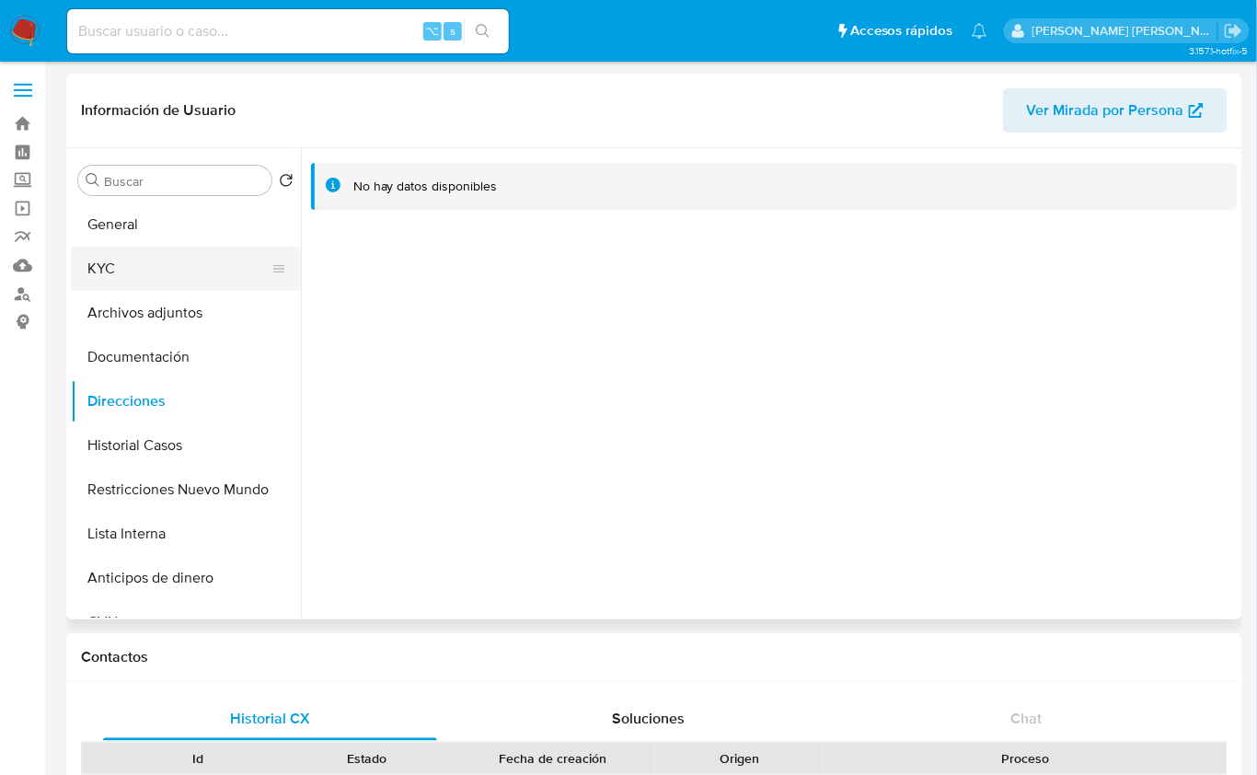
click at [133, 260] on button "KYC" at bounding box center [178, 269] width 215 height 44
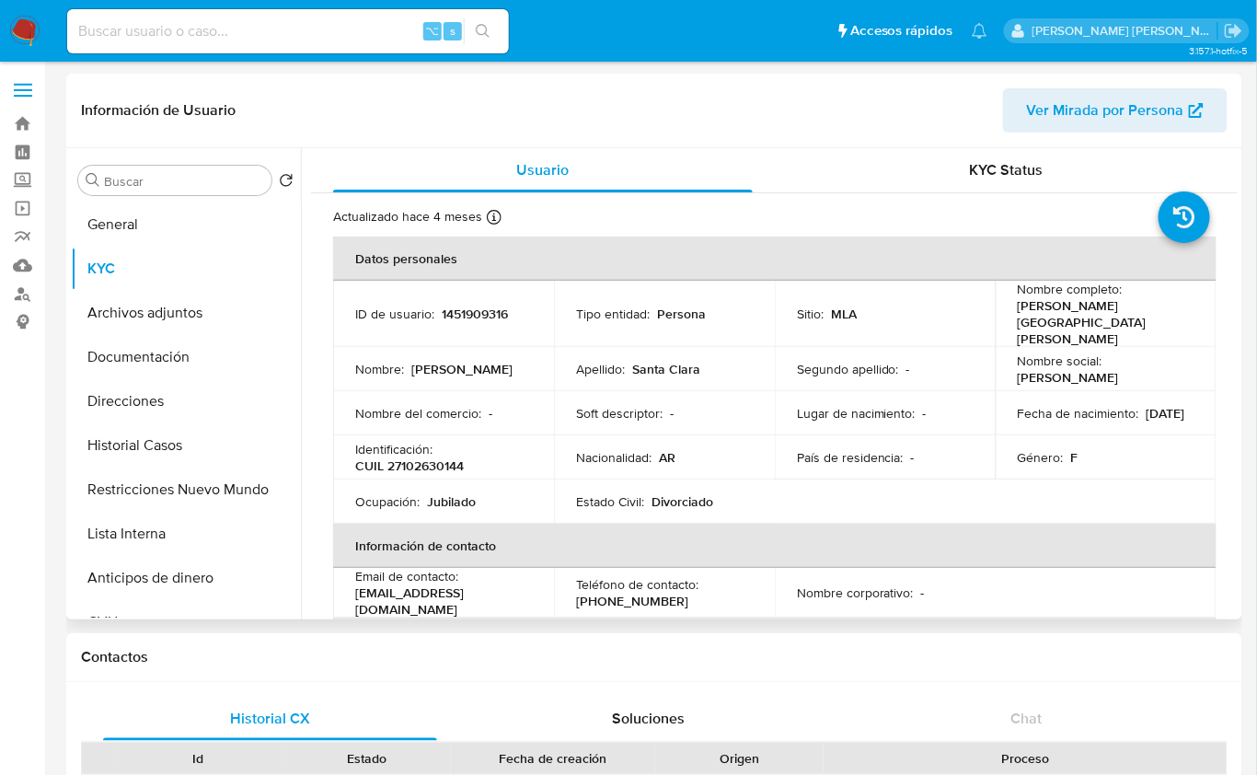
click at [422, 457] on p "CUIL 27102630144" at bounding box center [409, 465] width 109 height 17
copy p "27102630144"
click at [218, 490] on button "Restricciones Nuevo Mundo" at bounding box center [178, 490] width 215 height 44
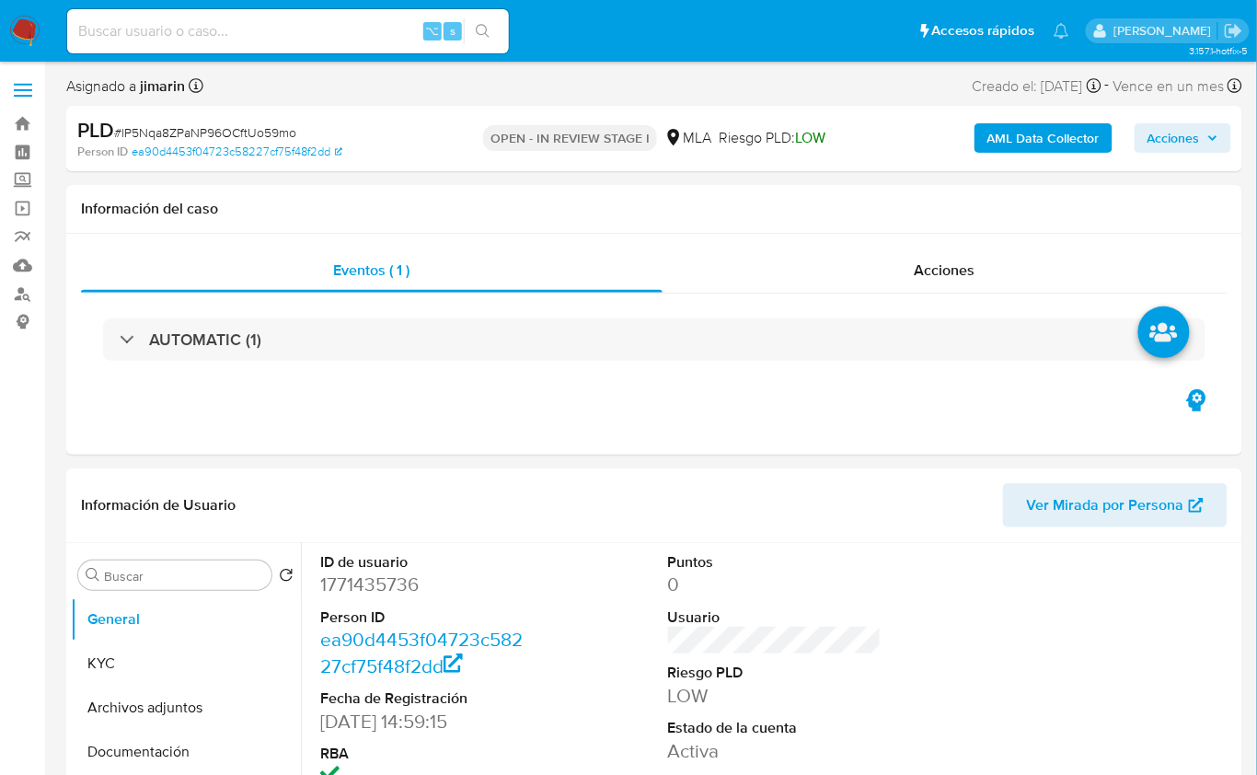
click at [239, 133] on span "# lP5Nqa8ZPaNP96OCftUo59mo" at bounding box center [205, 132] width 182 height 18
copy span "lP5Nqa8ZPaNP96OCftUo59mo"
select select "10"
click at [359, 573] on dd "1771435736" at bounding box center [427, 585] width 214 height 26
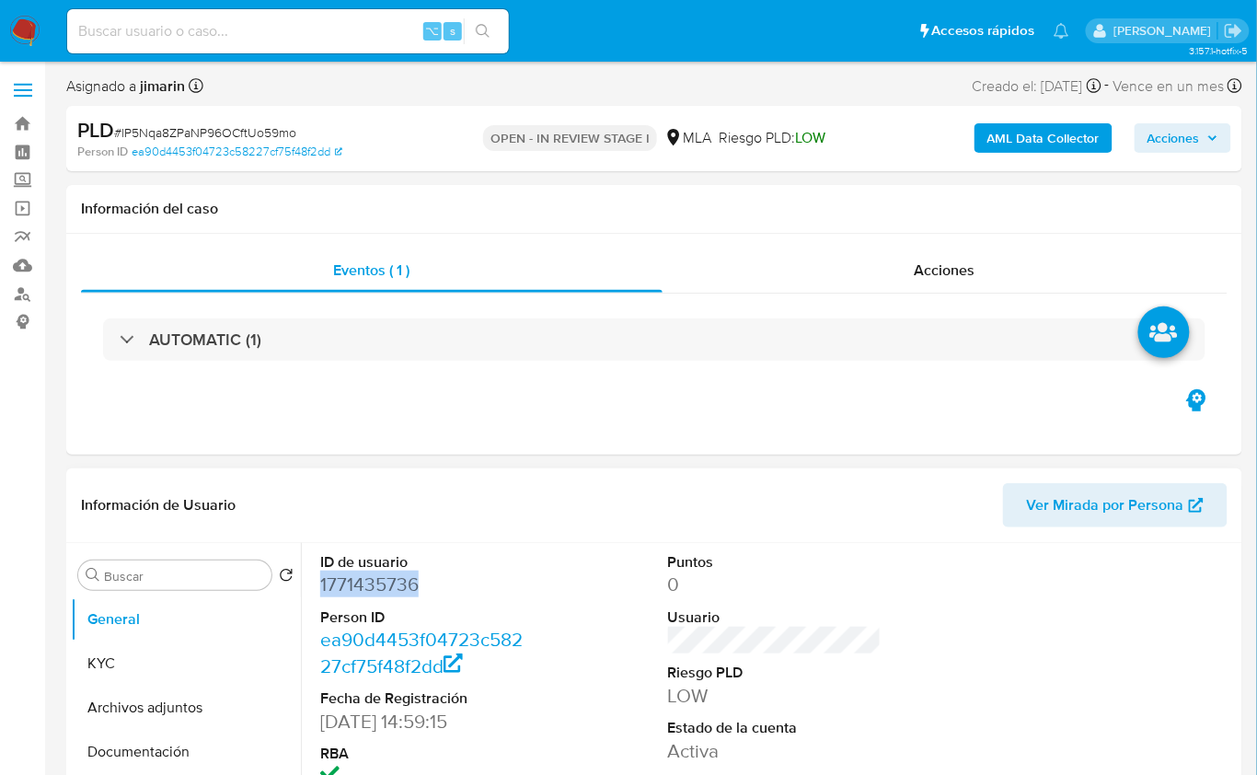
click at [359, 573] on dd "1771435736" at bounding box center [427, 585] width 214 height 26
copy dd "1771435736"
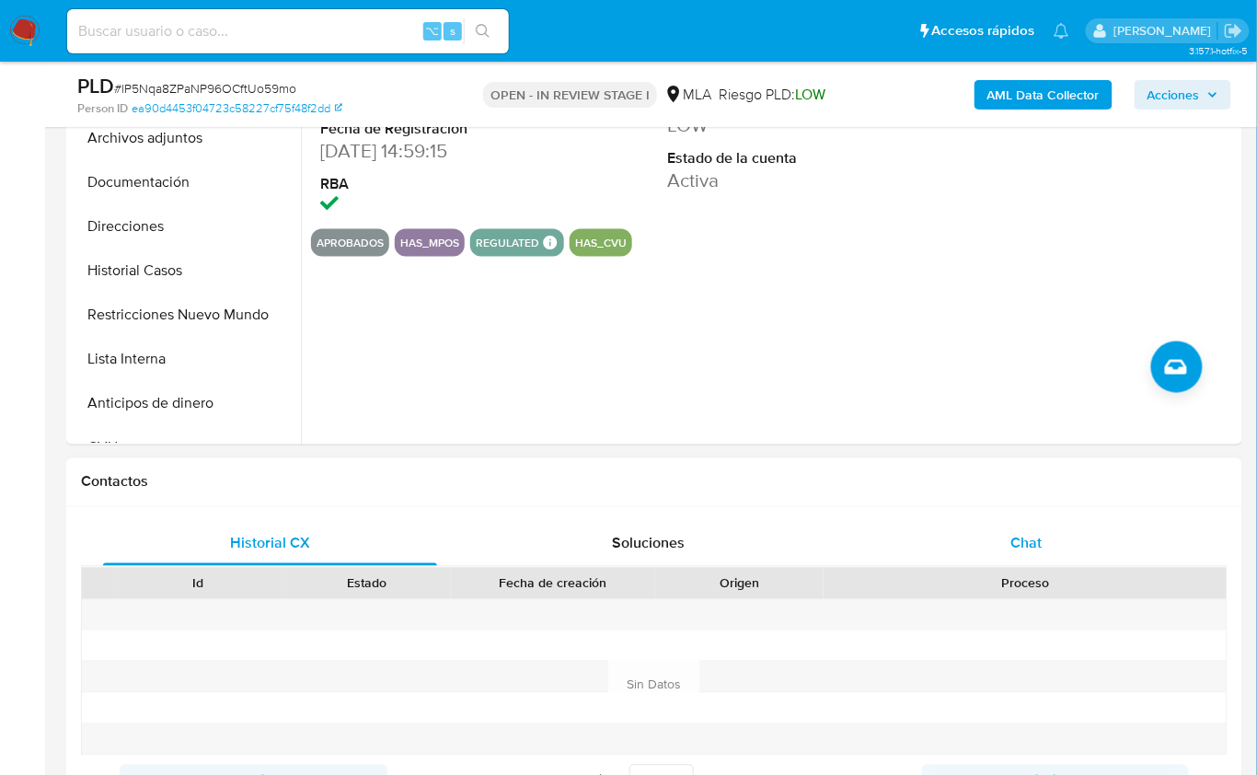
click at [1006, 532] on div "Chat" at bounding box center [1027, 544] width 334 height 44
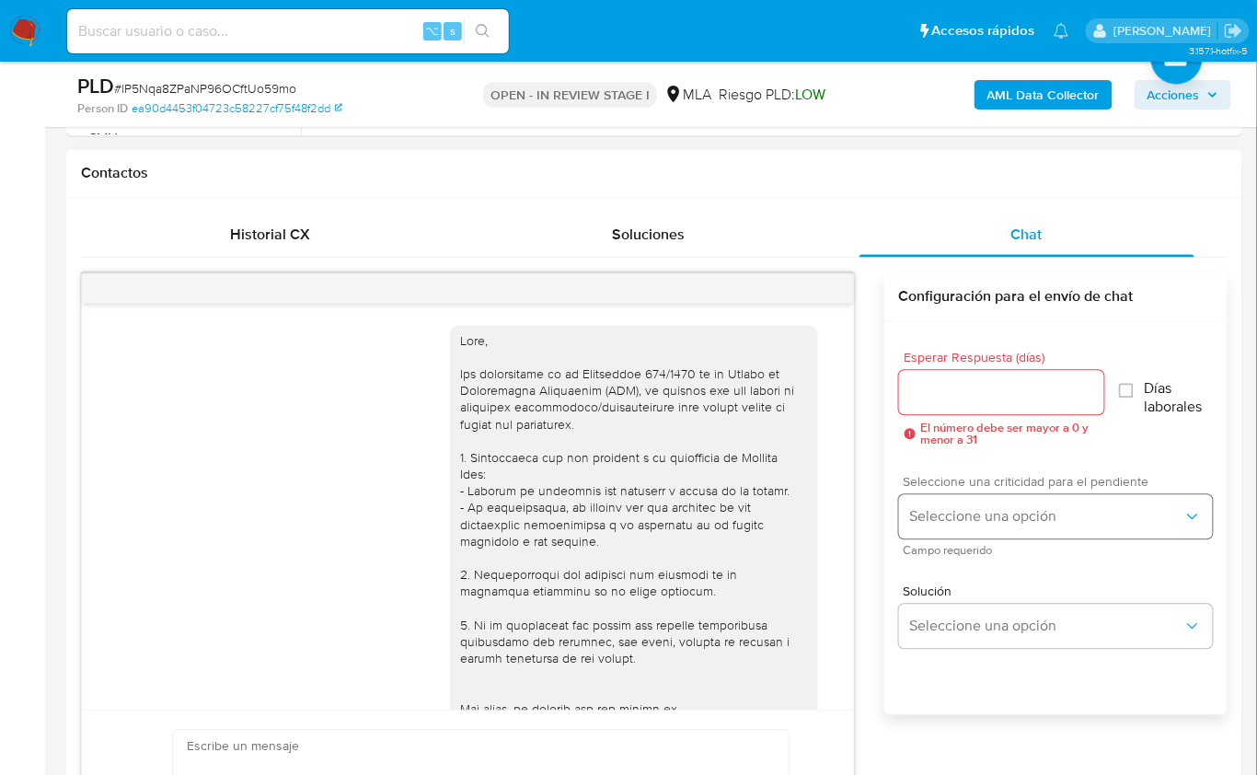
scroll to position [839, 0]
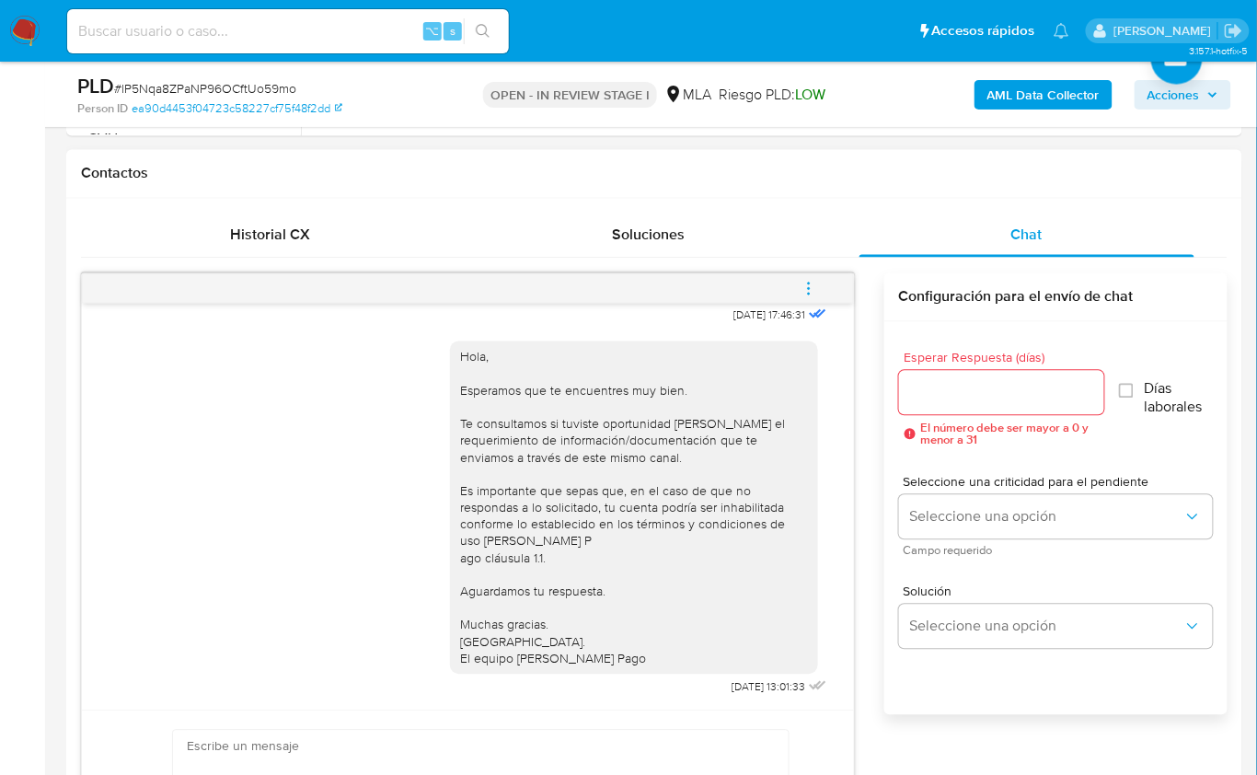
click at [808, 284] on icon "menu-action" at bounding box center [809, 289] width 17 height 17
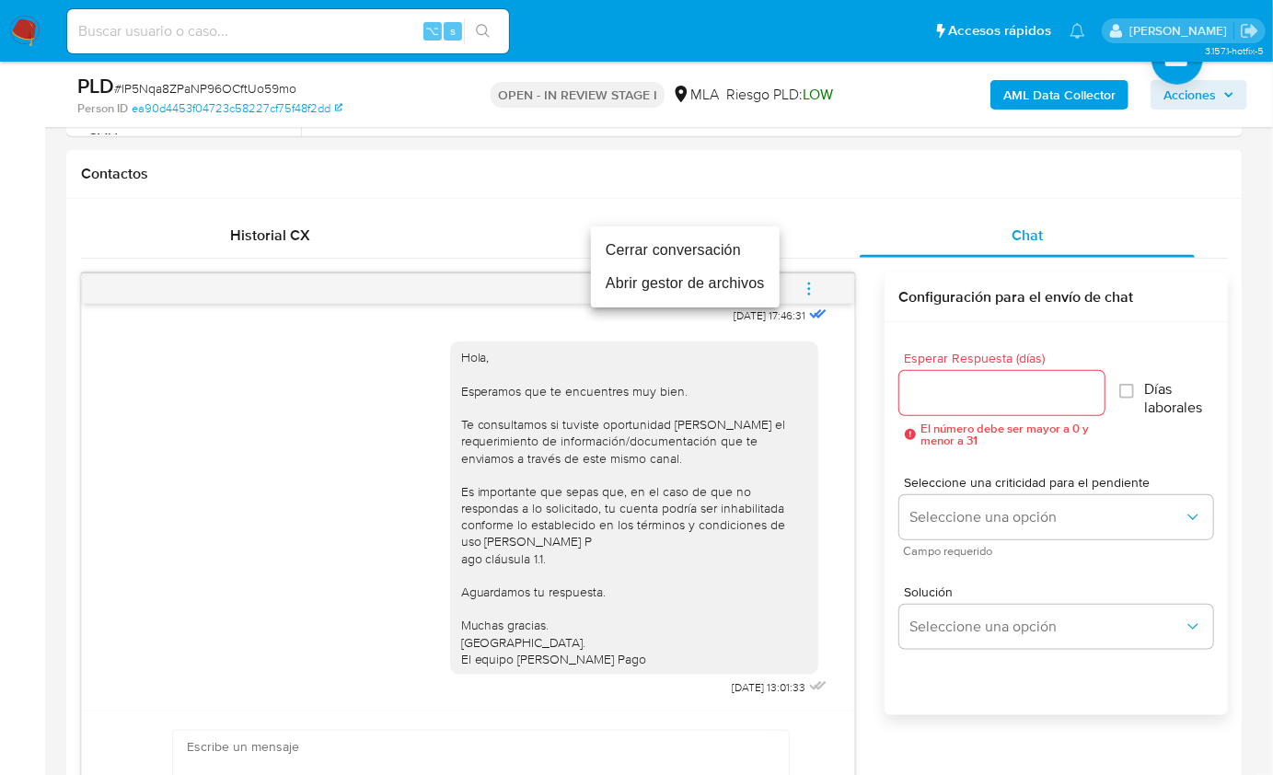
click at [702, 251] on li "Cerrar conversación" at bounding box center [685, 250] width 189 height 33
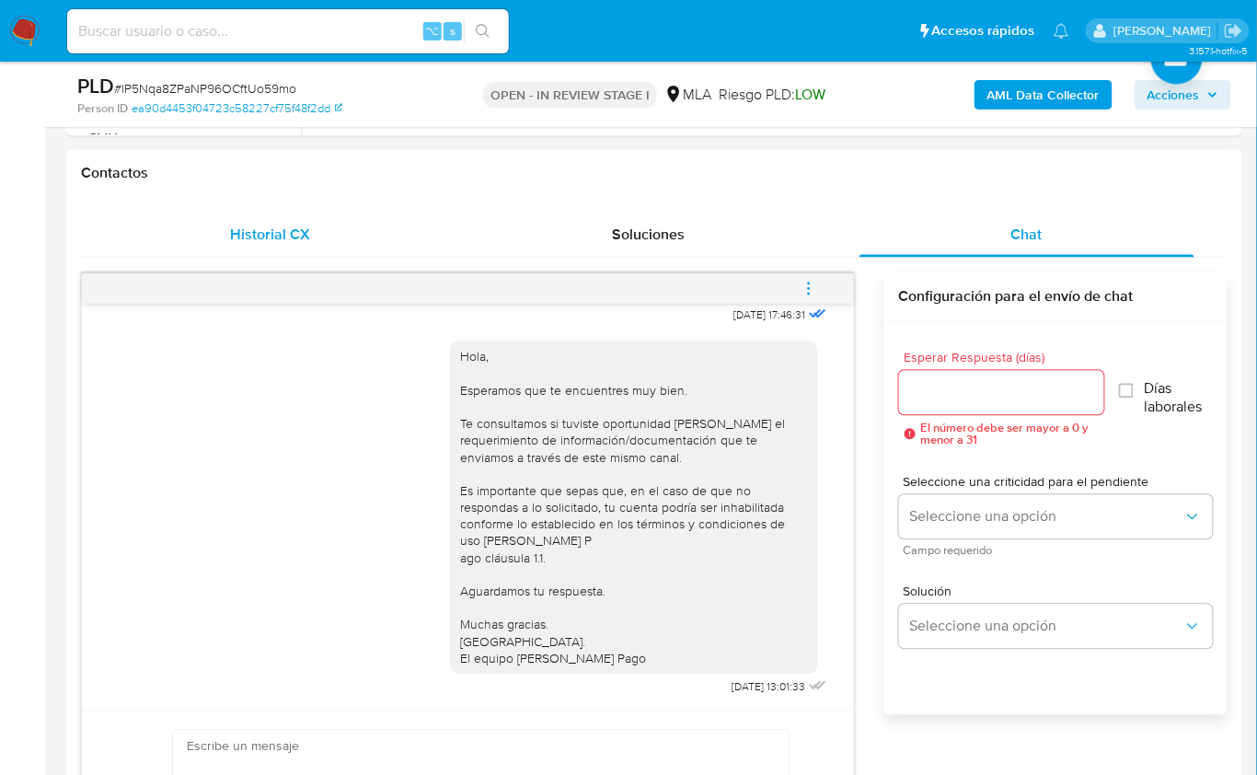
click at [303, 244] on div "Historial CX" at bounding box center [270, 236] width 334 height 44
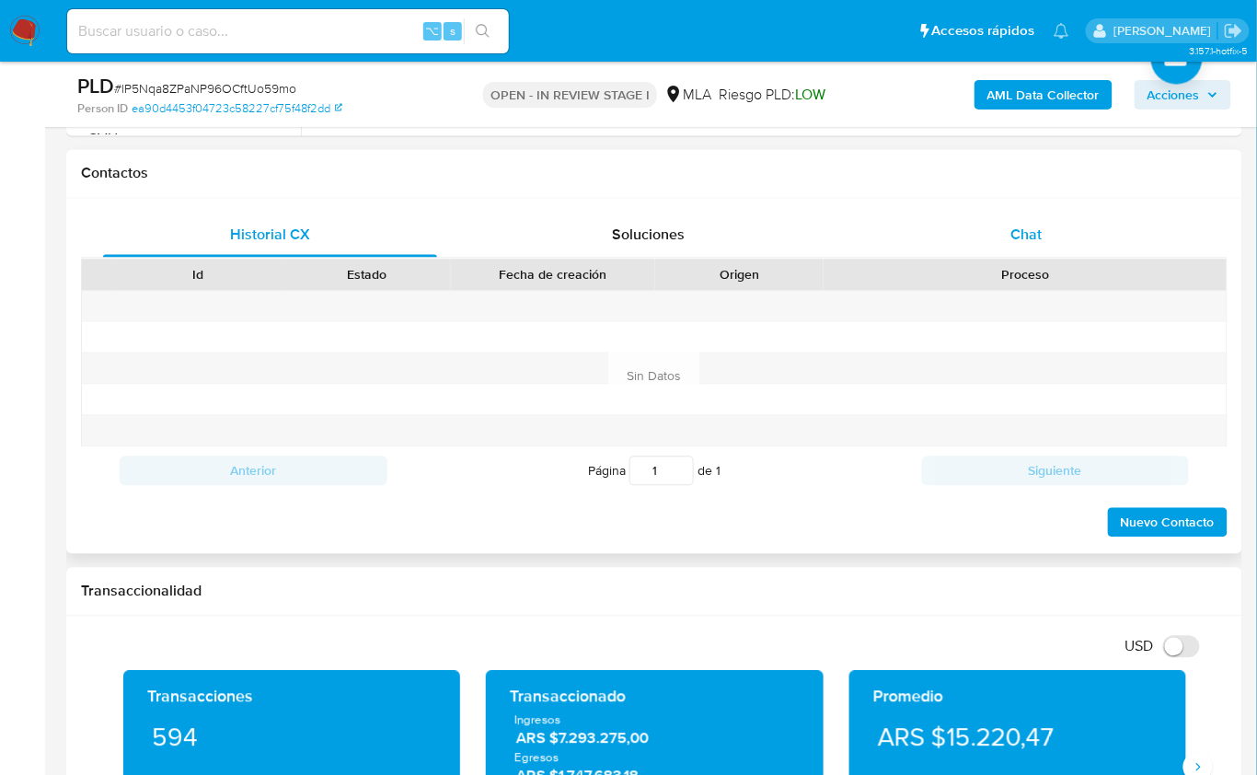
click at [1158, 235] on div "Chat" at bounding box center [1027, 236] width 334 height 44
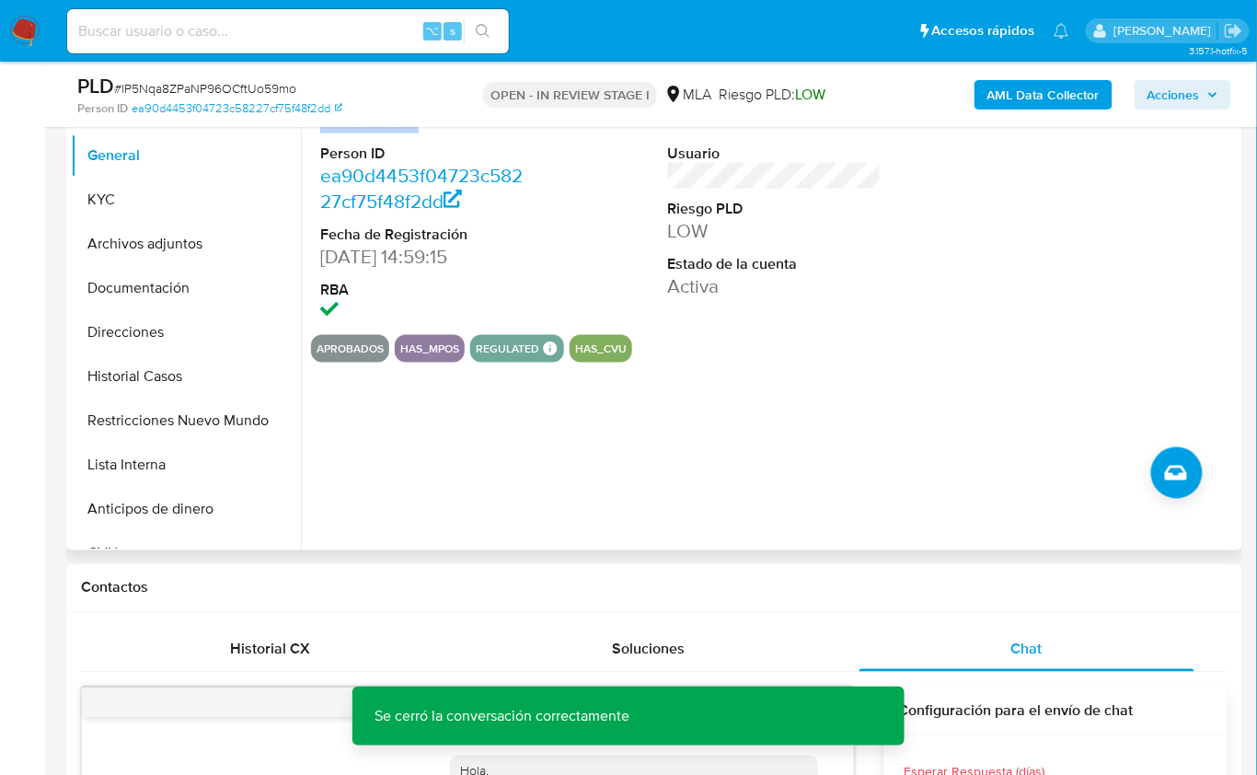
scroll to position [346, 0]
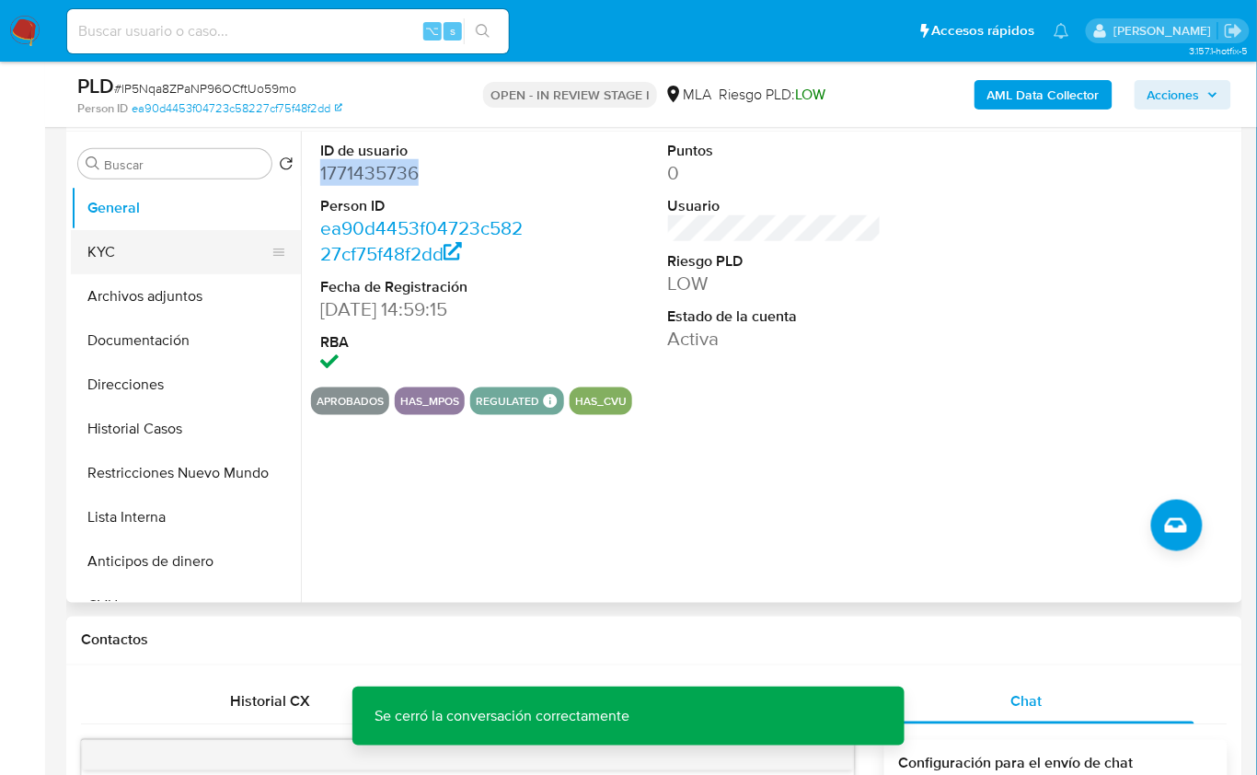
click at [145, 264] on button "KYC" at bounding box center [178, 252] width 215 height 44
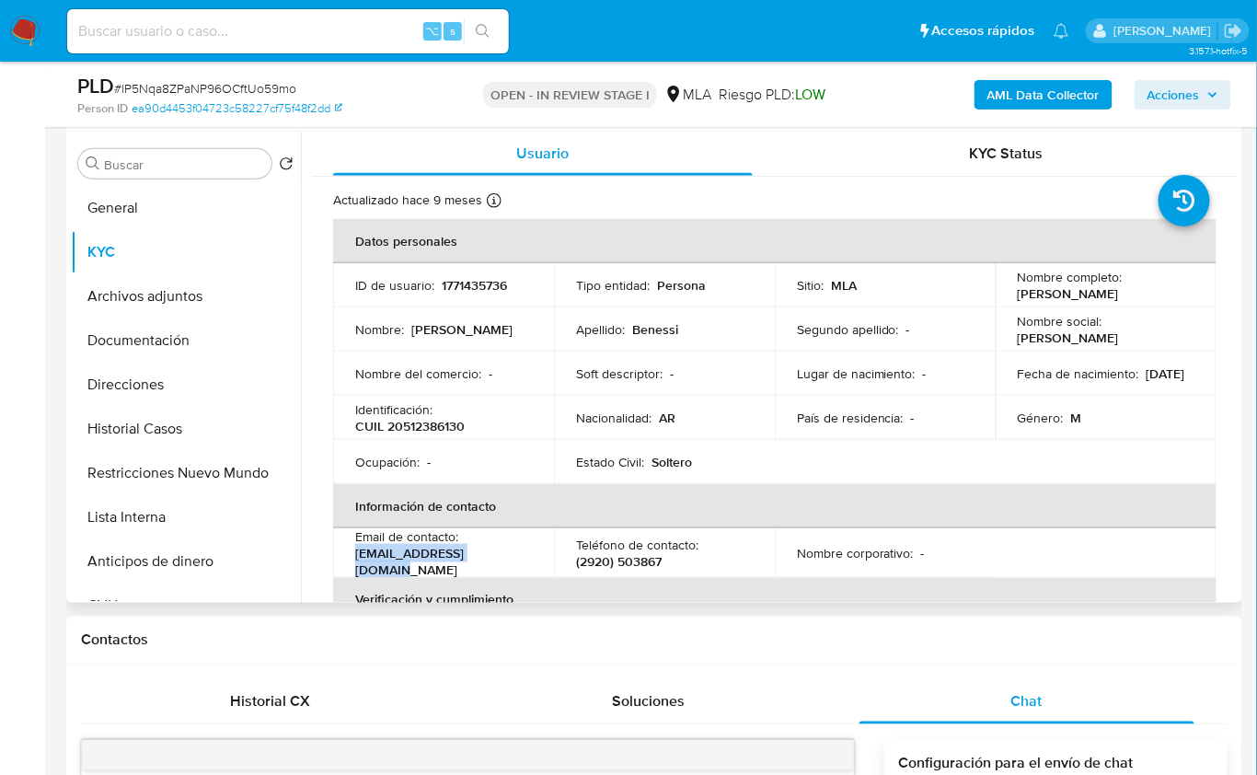
drag, startPoint x: 464, startPoint y: 561, endPoint x: 354, endPoint y: 548, distance: 110.4
click at [358, 561] on div "Email de contacto : benekevin111@gmail.com" at bounding box center [443, 553] width 177 height 50
copy p "benekevin111@gmail.com"
click at [194, 161] on input "Buscar" at bounding box center [184, 164] width 160 height 17
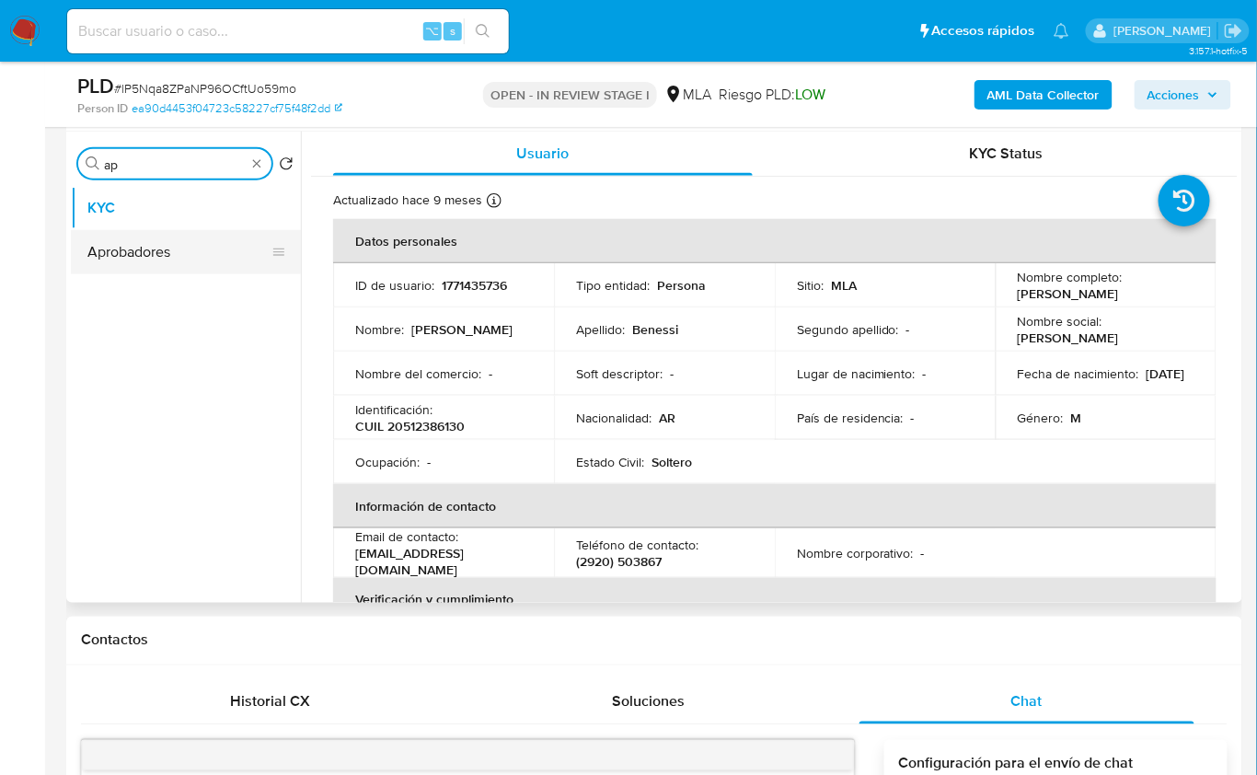
type input "ap"
click at [153, 239] on button "Aprobadores" at bounding box center [178, 252] width 215 height 44
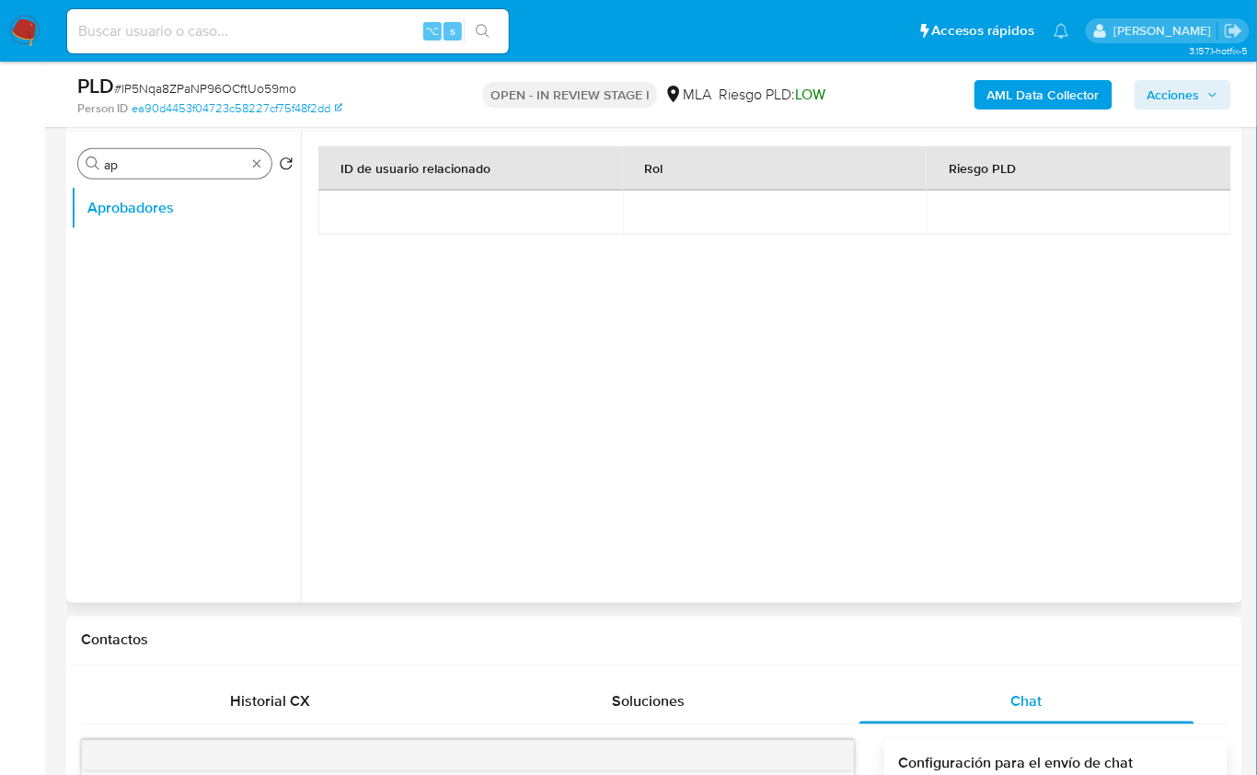
click at [249, 165] on div "Buscar ap" at bounding box center [174, 163] width 193 height 29
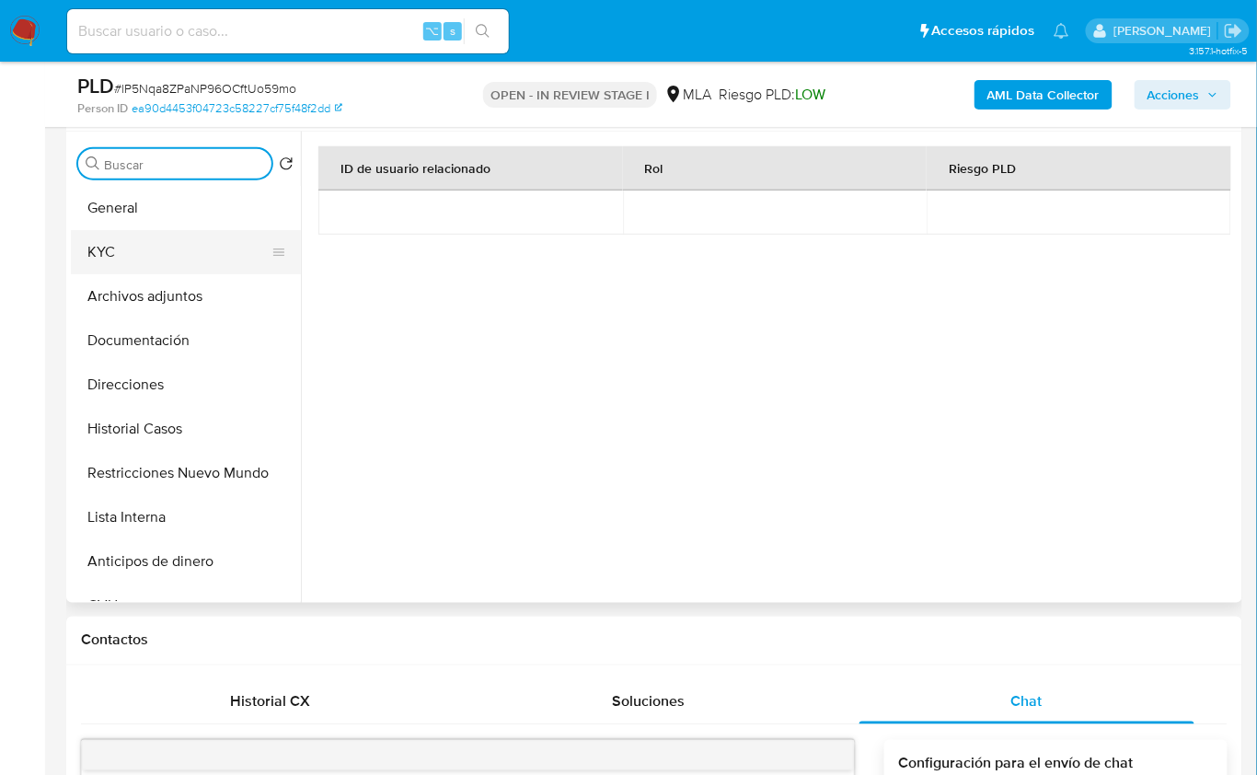
click at [154, 253] on button "KYC" at bounding box center [178, 252] width 215 height 44
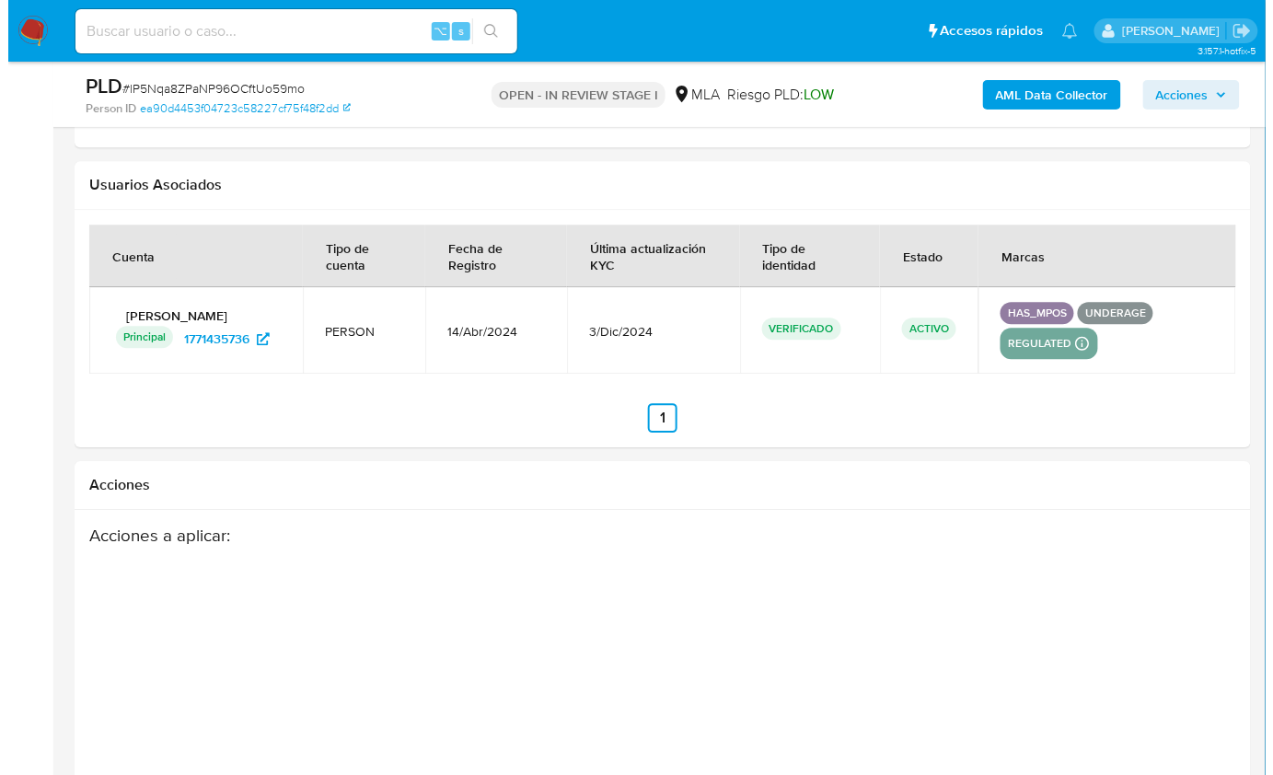
scroll to position [3268, 0]
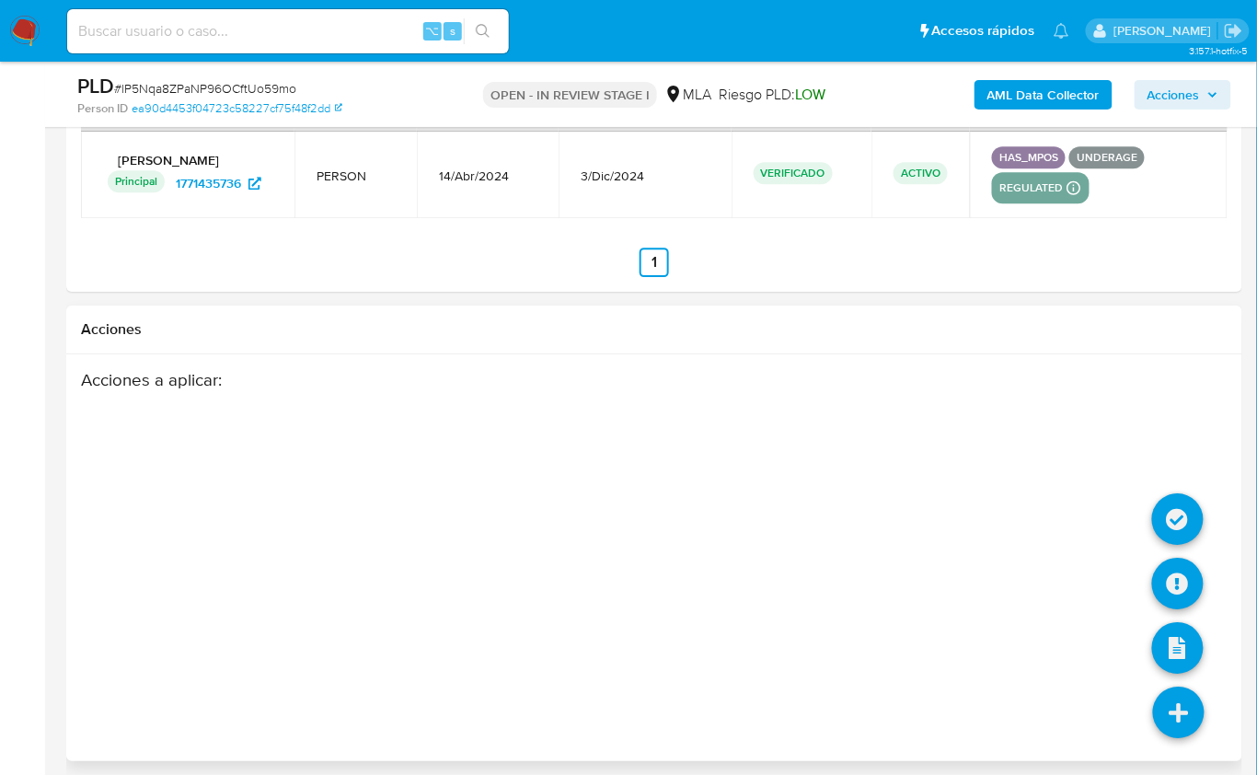
click at [1179, 705] on icon at bounding box center [1179, 713] width 52 height 52
click at [1165, 576] on icon at bounding box center [1178, 584] width 52 height 52
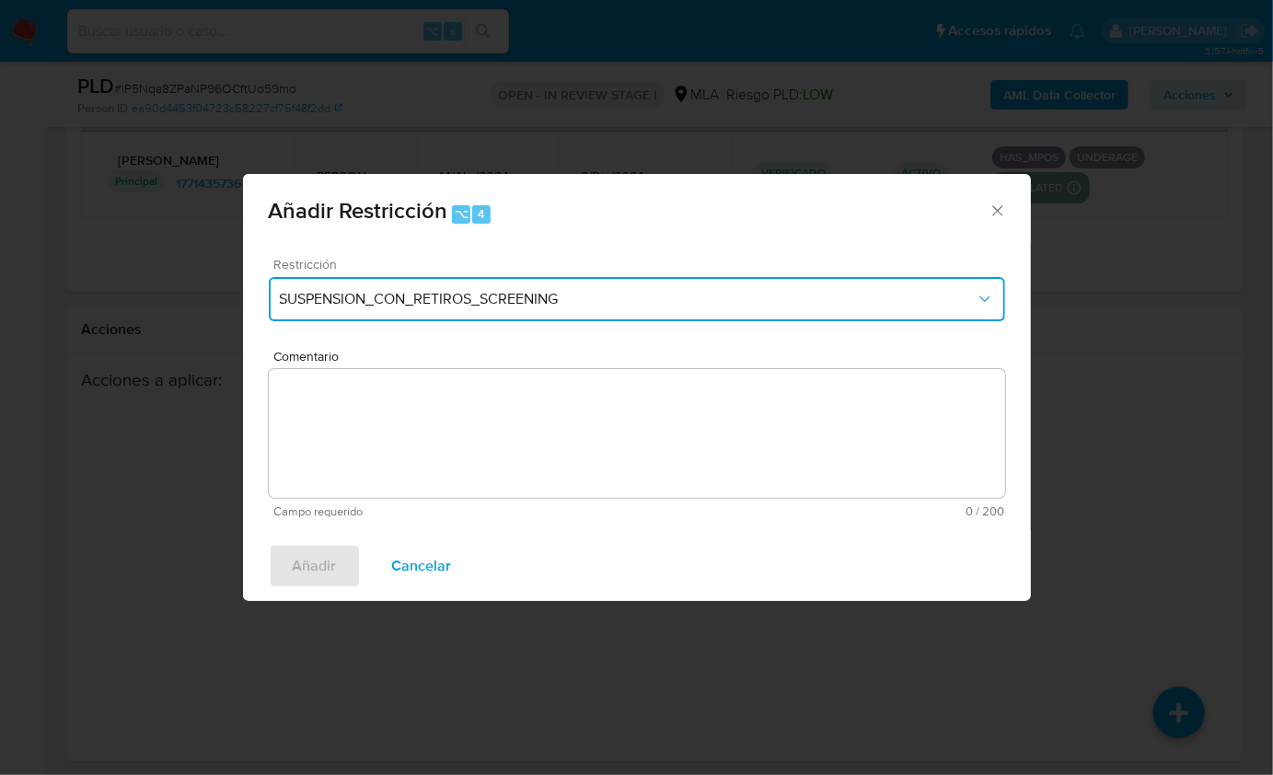
click at [494, 305] on span "SUSPENSION_CON_RETIROS_SCREENING" at bounding box center [628, 299] width 696 height 18
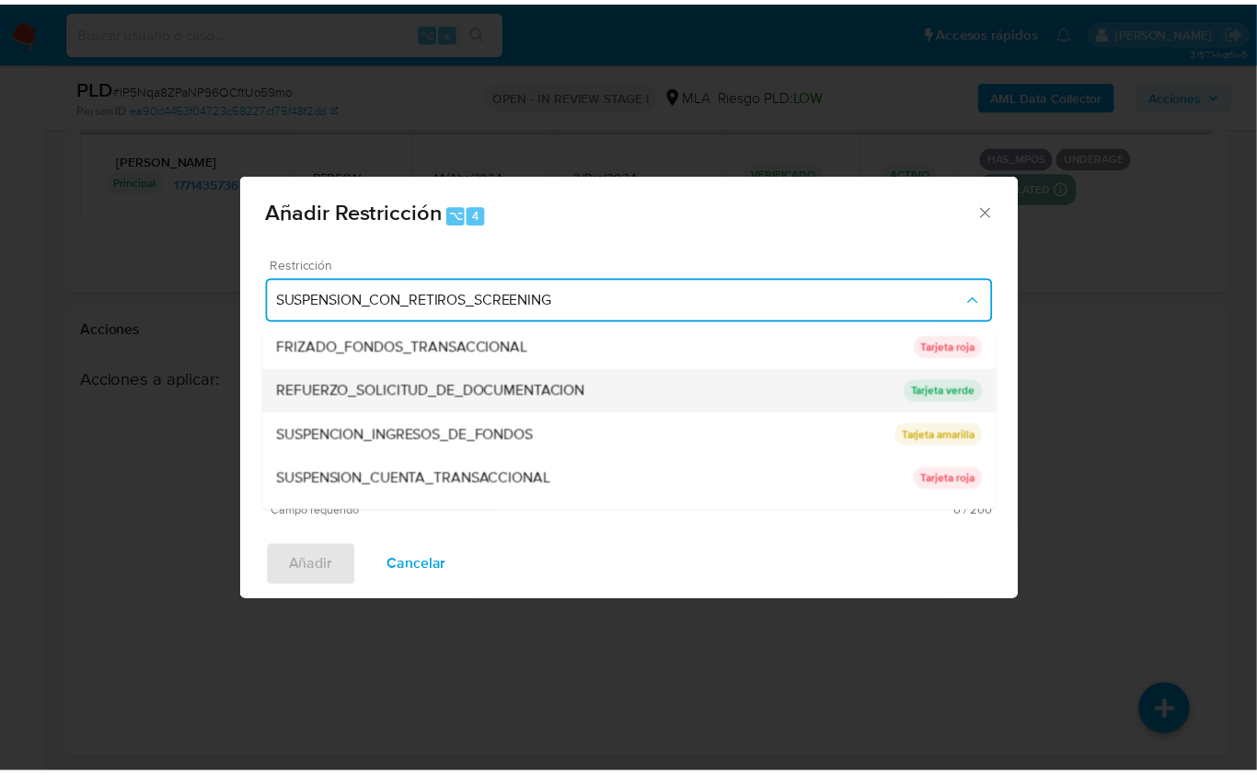
scroll to position [389, 0]
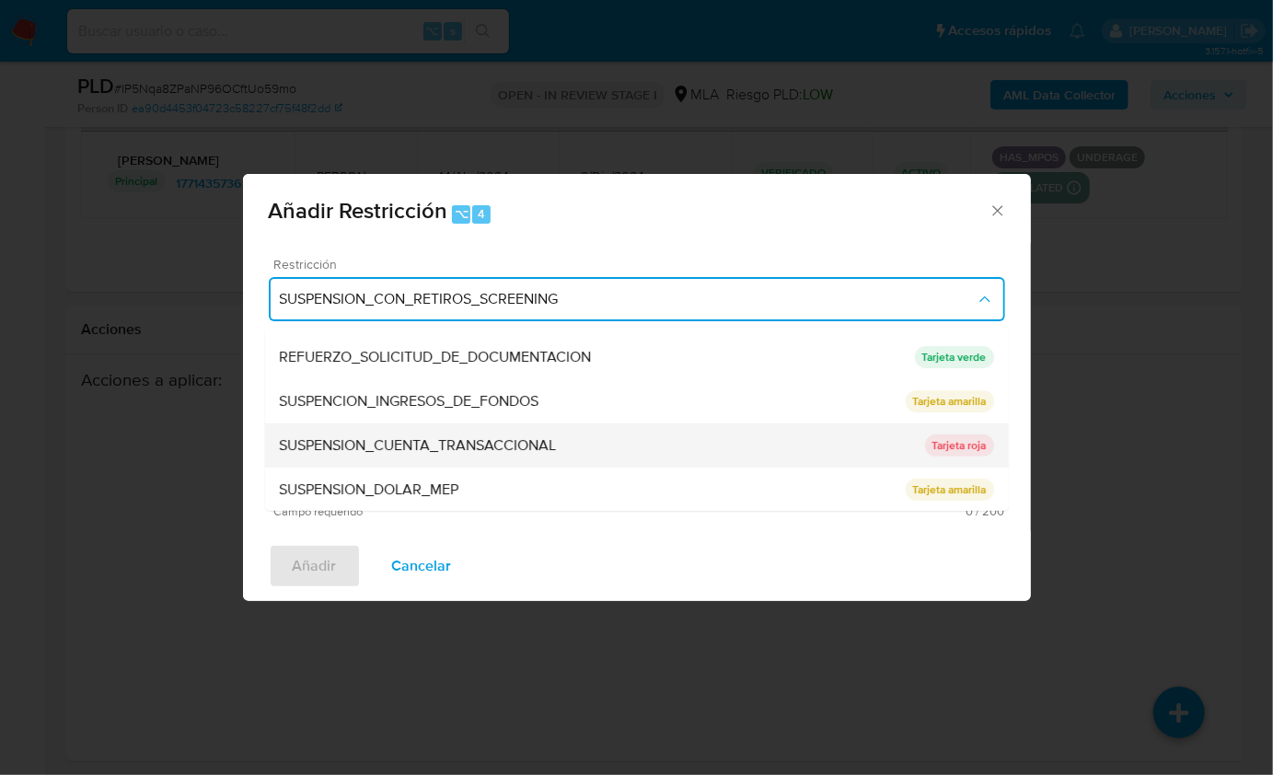
click at [493, 445] on span "SUSPENSION_CUENTA_TRANSACCIONAL" at bounding box center [418, 445] width 277 height 18
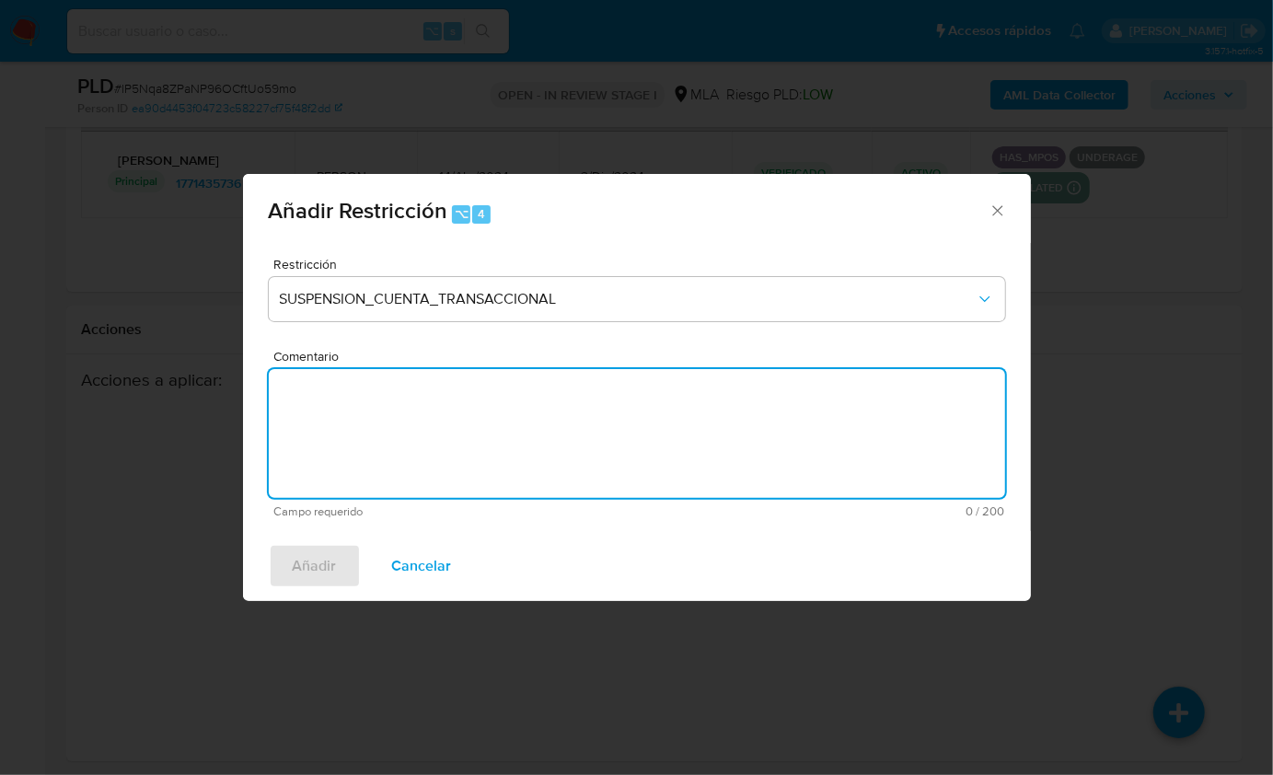
click at [492, 434] on textarea "Comentario" at bounding box center [637, 433] width 736 height 129
type textarea "a"
type textarea "AML"
click at [288, 555] on button "Añadir" at bounding box center [315, 566] width 92 height 44
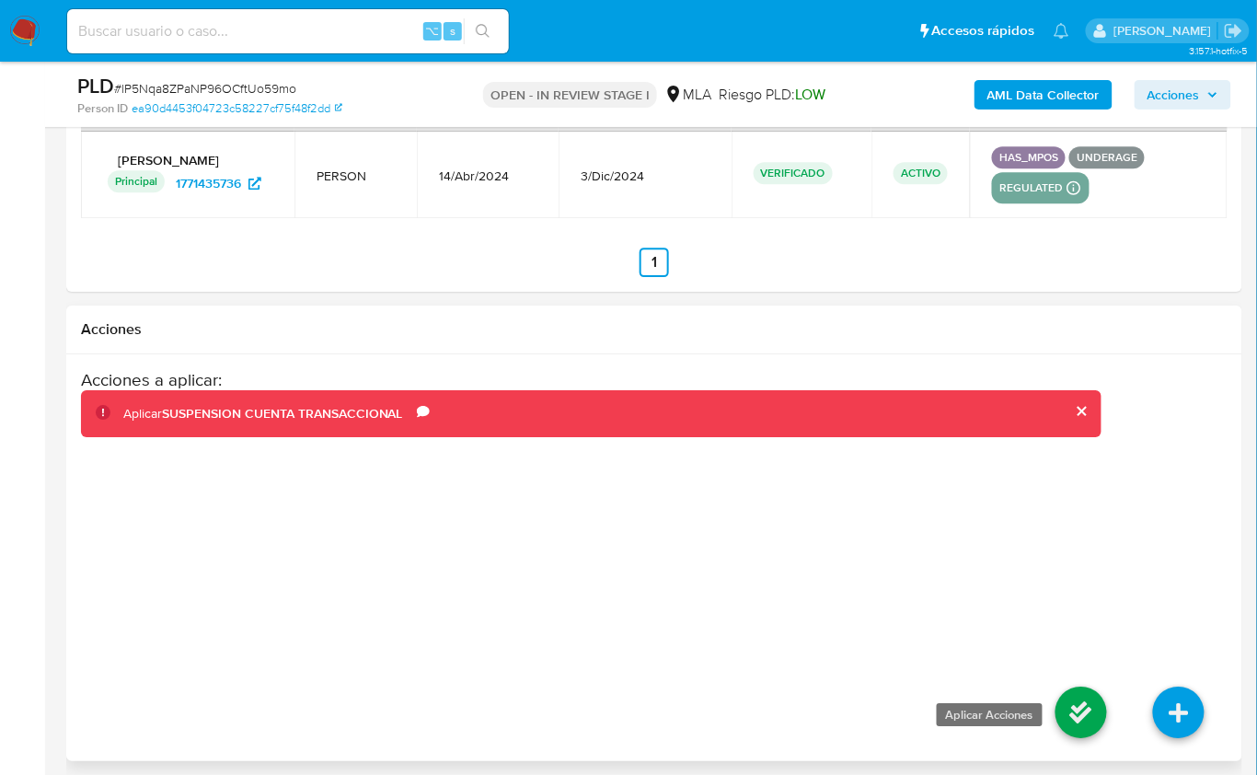
click at [1083, 695] on icon at bounding box center [1082, 713] width 52 height 52
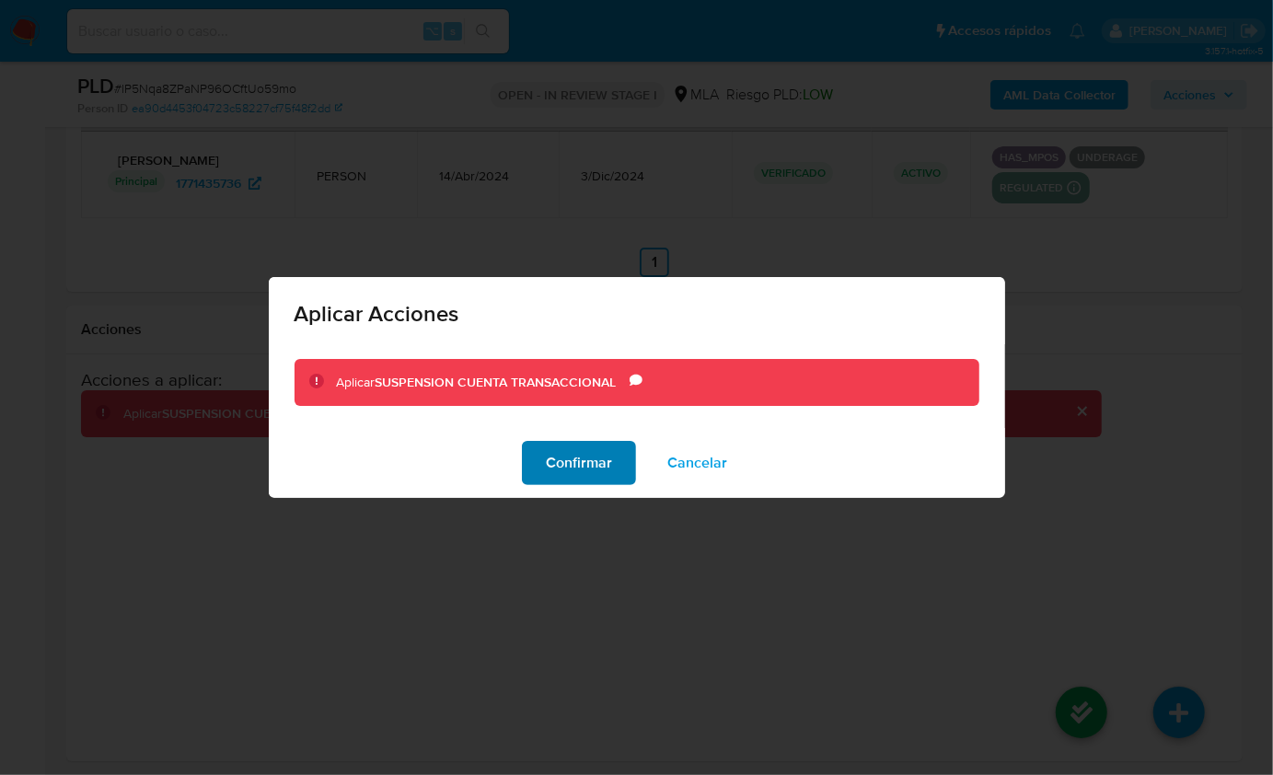
click at [572, 447] on span "Confirmar" at bounding box center [579, 463] width 66 height 41
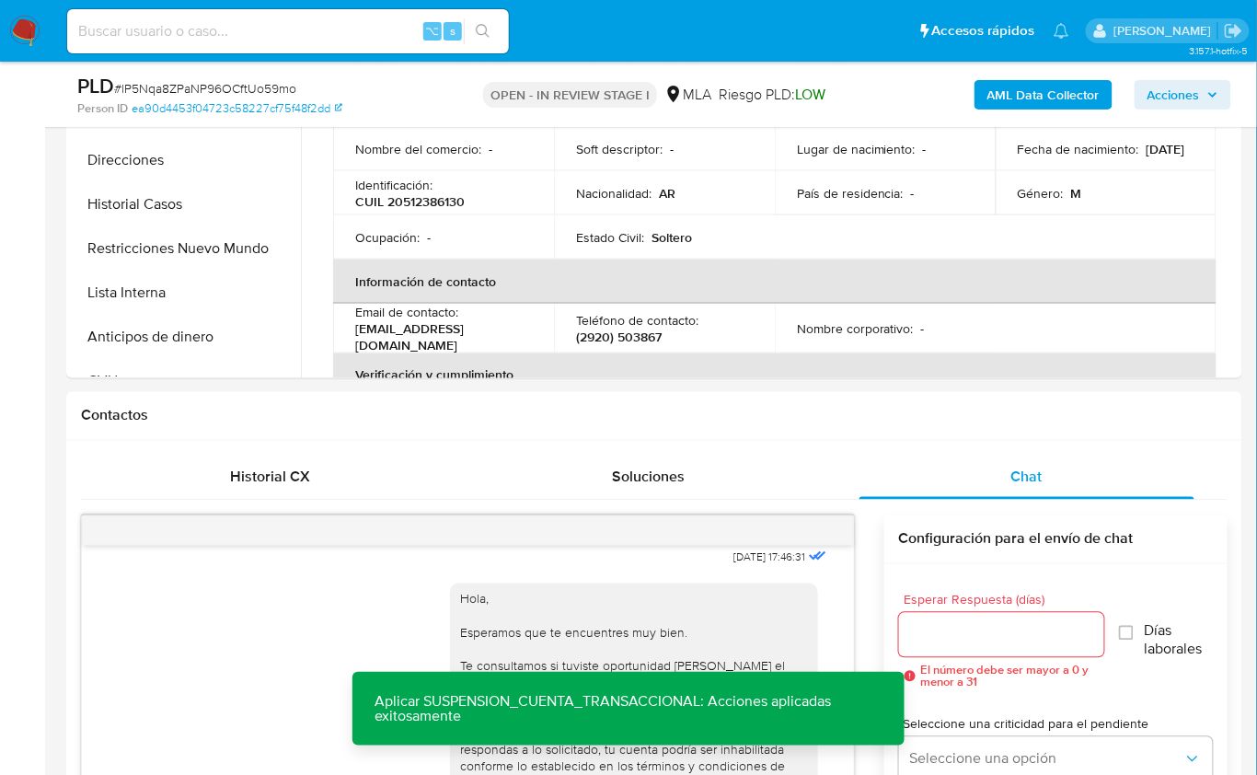
scroll to position [233, 0]
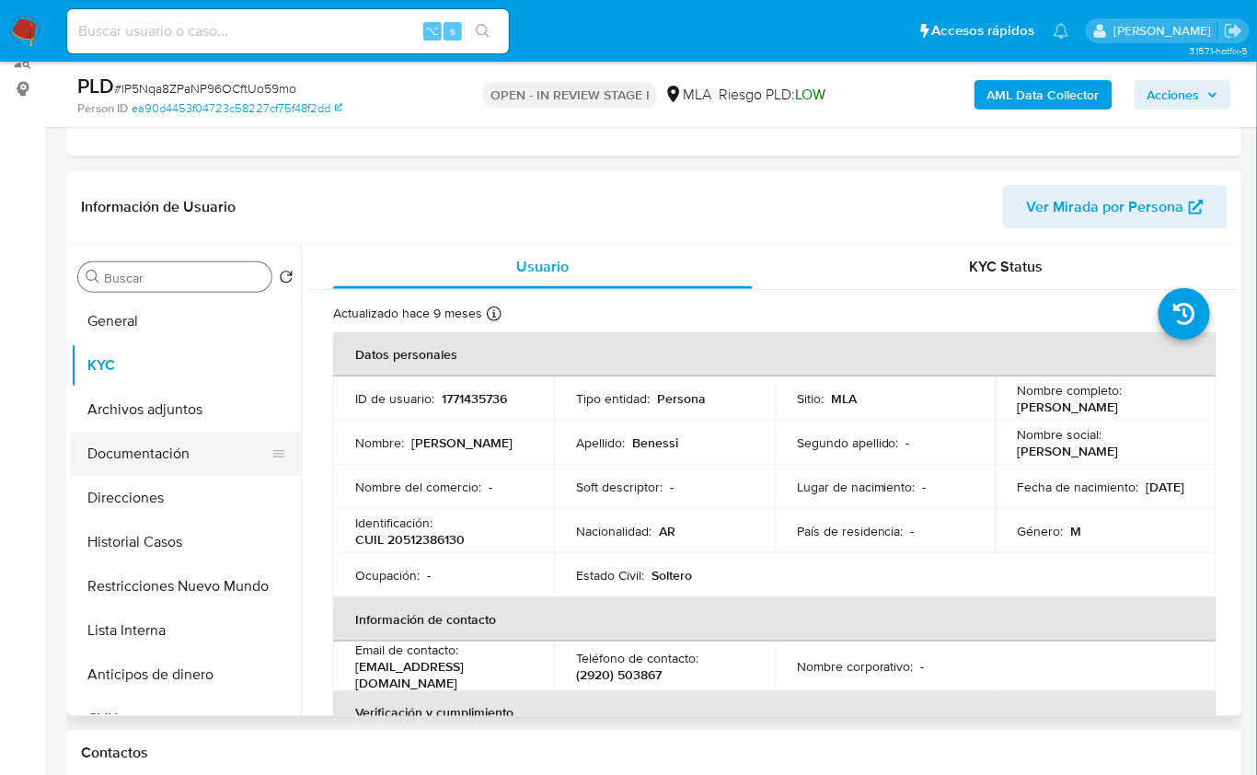
click at [187, 449] on button "Documentación" at bounding box center [178, 454] width 215 height 44
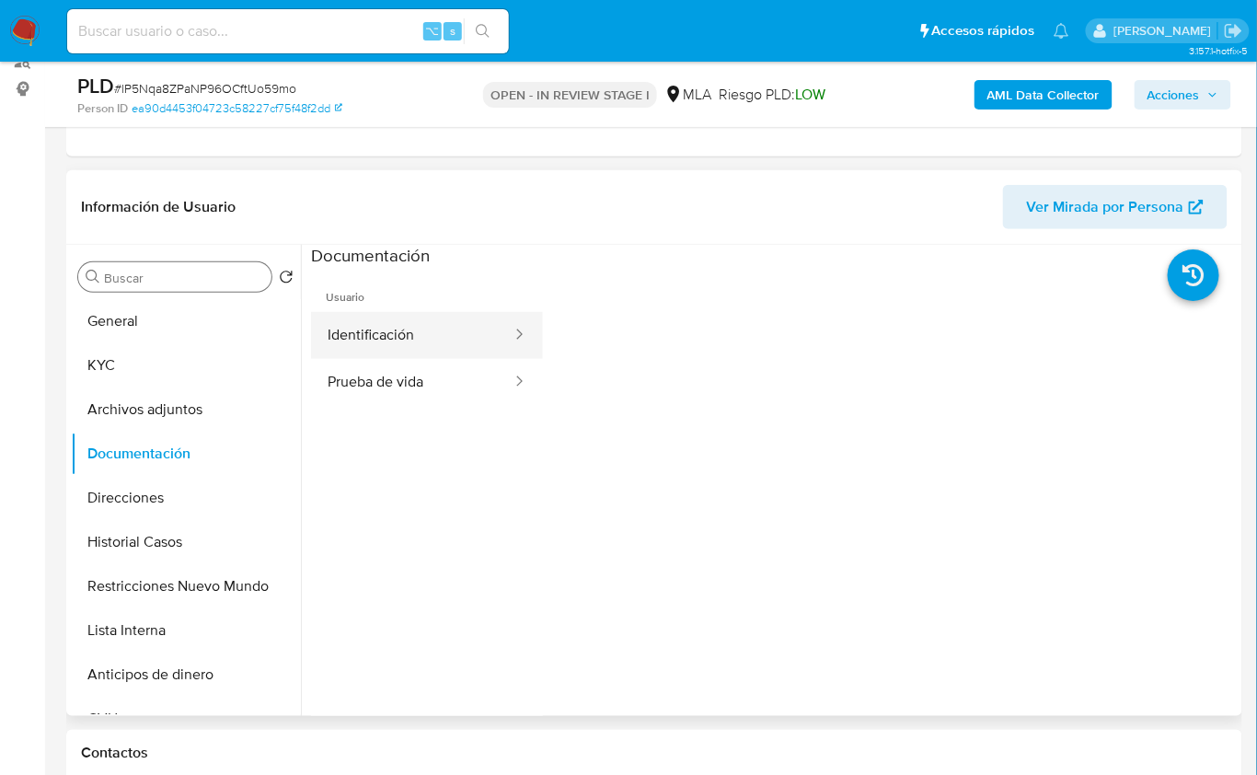
click at [421, 338] on button "Identificación" at bounding box center [412, 335] width 203 height 47
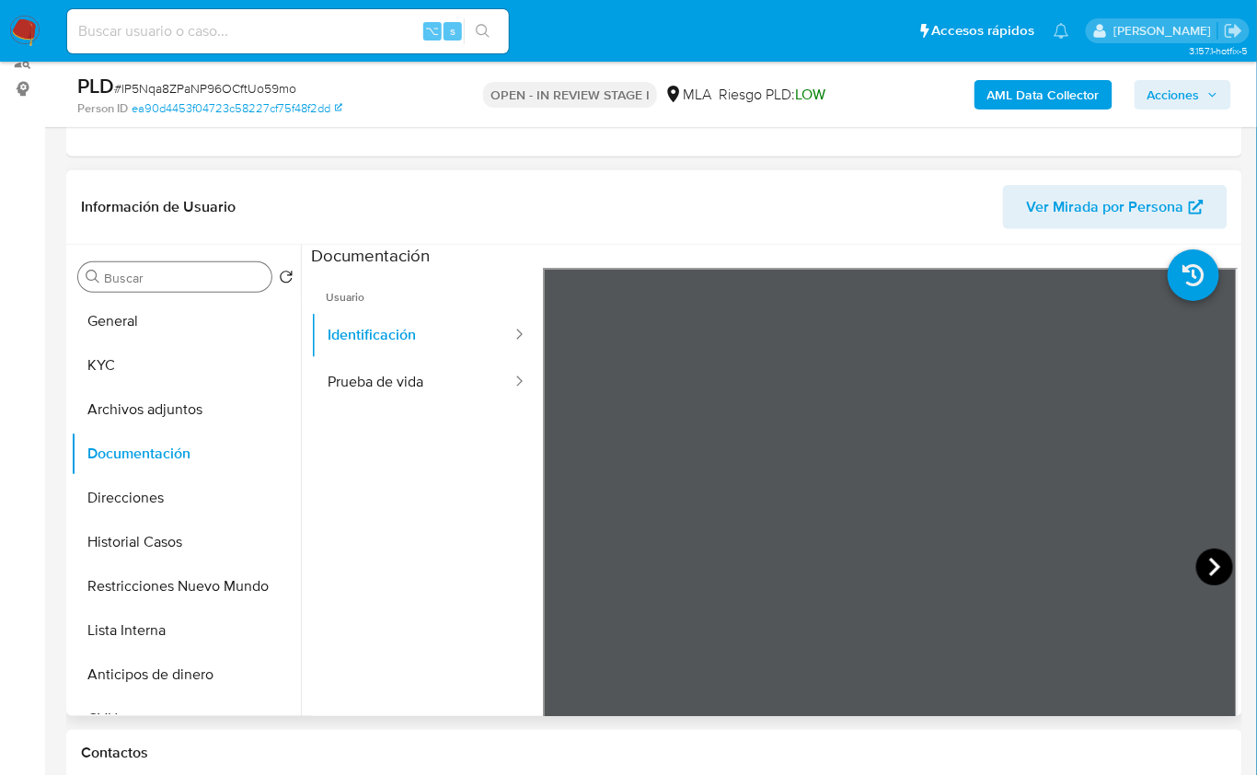
click at [1208, 563] on icon at bounding box center [1215, 567] width 37 height 37
drag, startPoint x: 197, startPoint y: 596, endPoint x: 138, endPoint y: 587, distance: 59.5
click at [197, 596] on button "Restricciones Nuevo Mundo" at bounding box center [178, 586] width 215 height 44
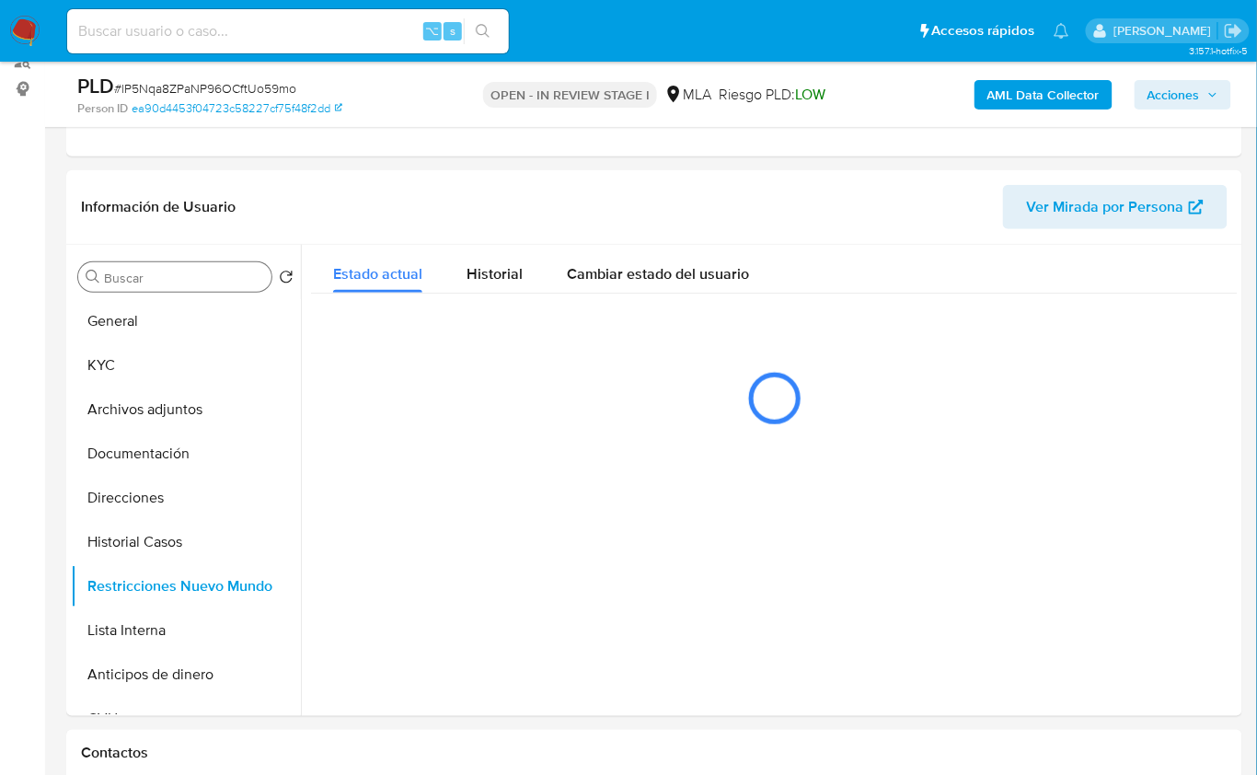
click at [1011, 100] on b "AML Data Collector" at bounding box center [1044, 94] width 112 height 29
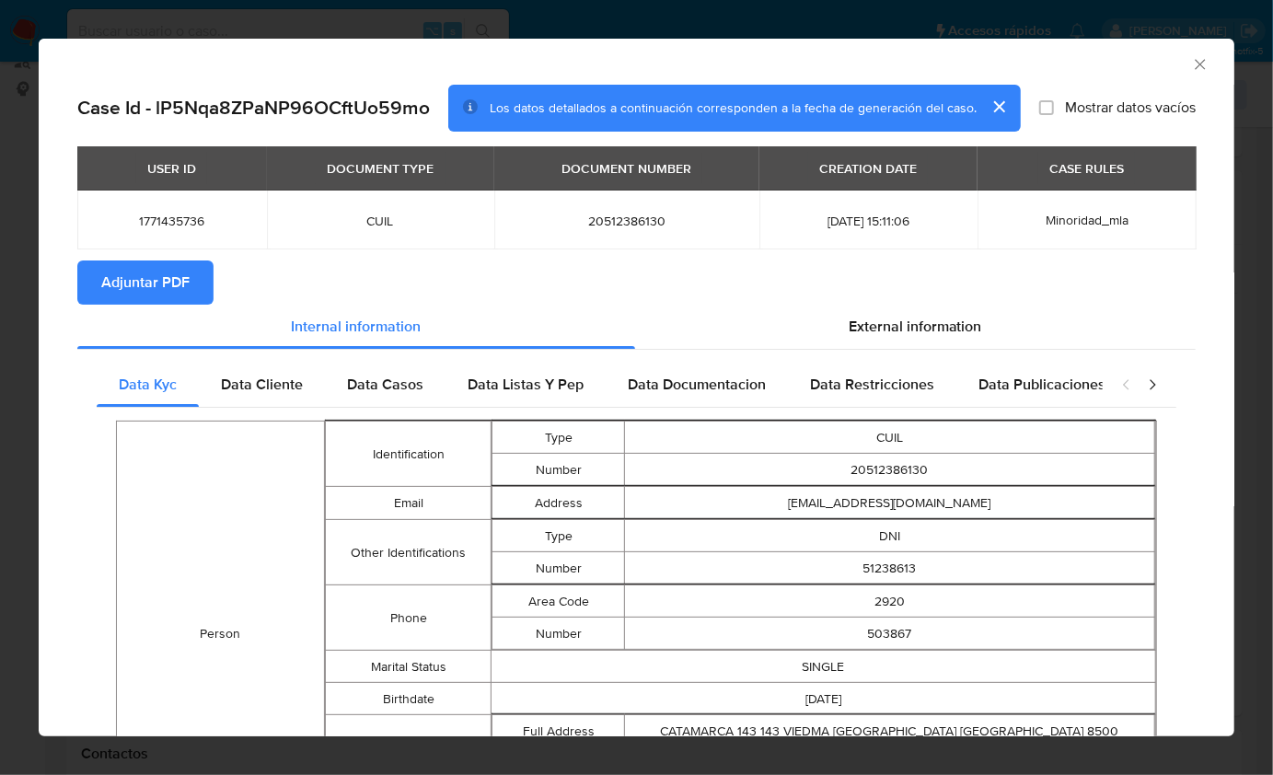
click at [184, 265] on span "Adjuntar PDF" at bounding box center [145, 282] width 88 height 41
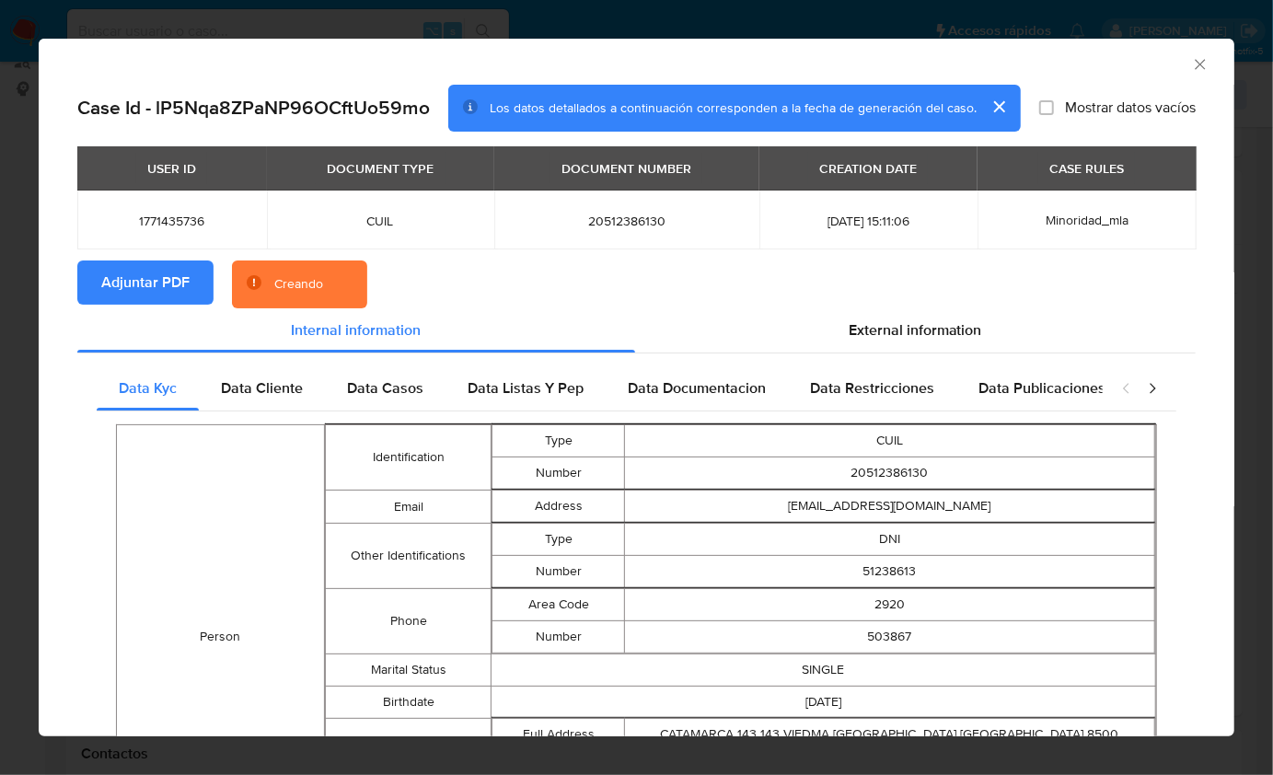
click at [472, 284] on section "Adjuntar PDF Creando" at bounding box center [636, 284] width 1118 height 48
click at [1080, 66] on div "AML Data Collector" at bounding box center [622, 62] width 1140 height 20
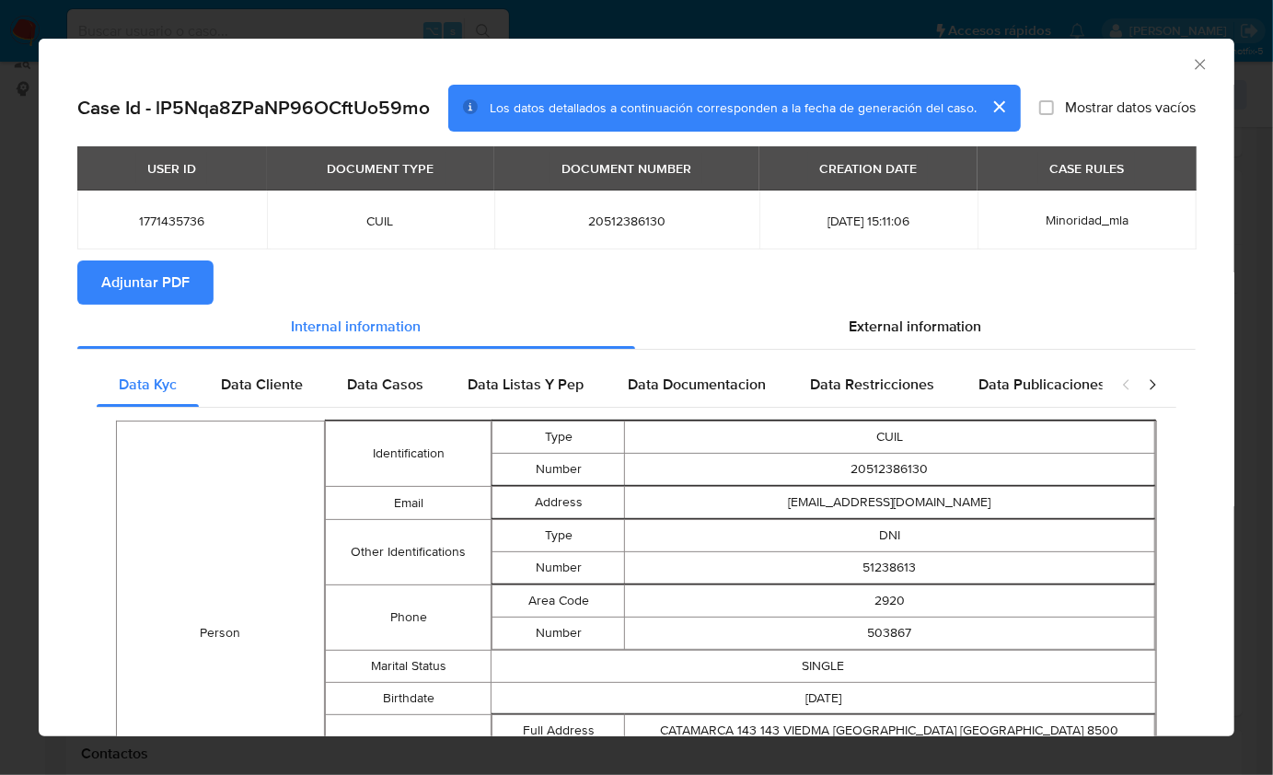
click at [1191, 62] on icon "Cerrar ventana" at bounding box center [1200, 64] width 18 height 18
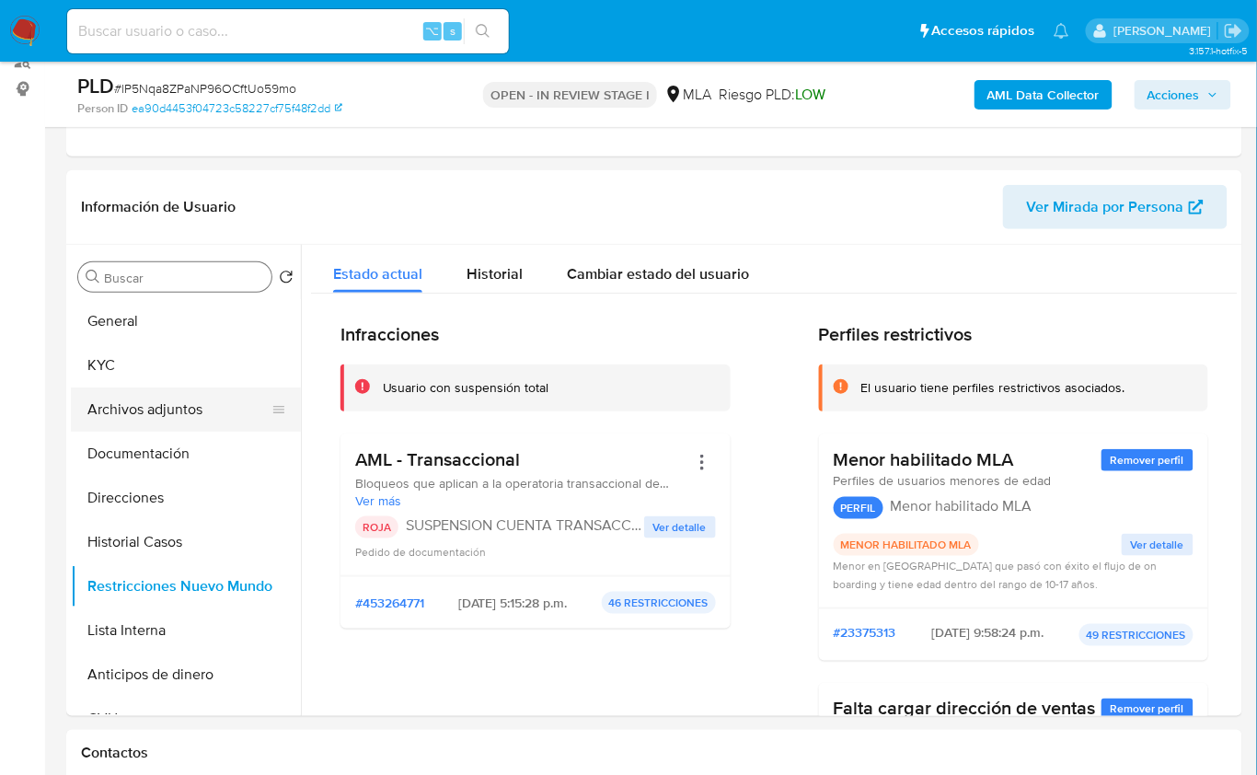
click at [152, 412] on button "Archivos adjuntos" at bounding box center [178, 410] width 215 height 44
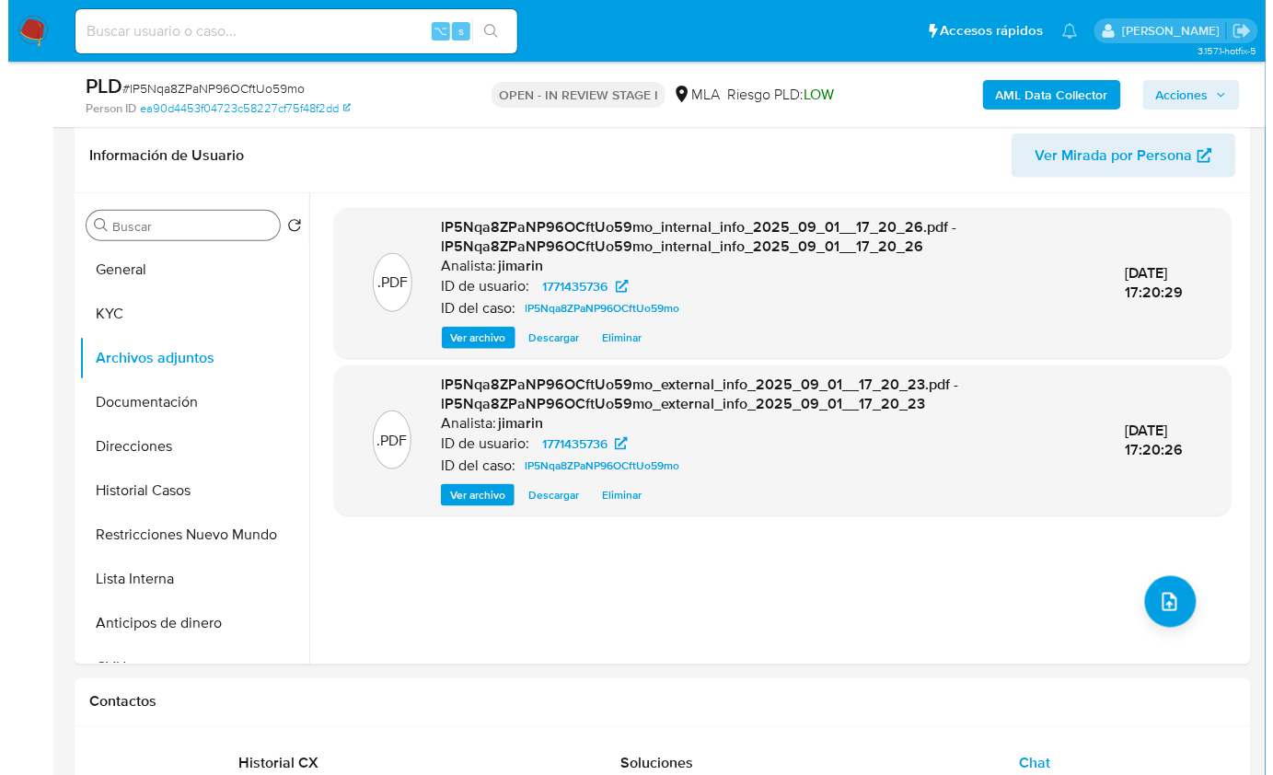
scroll to position [246, 0]
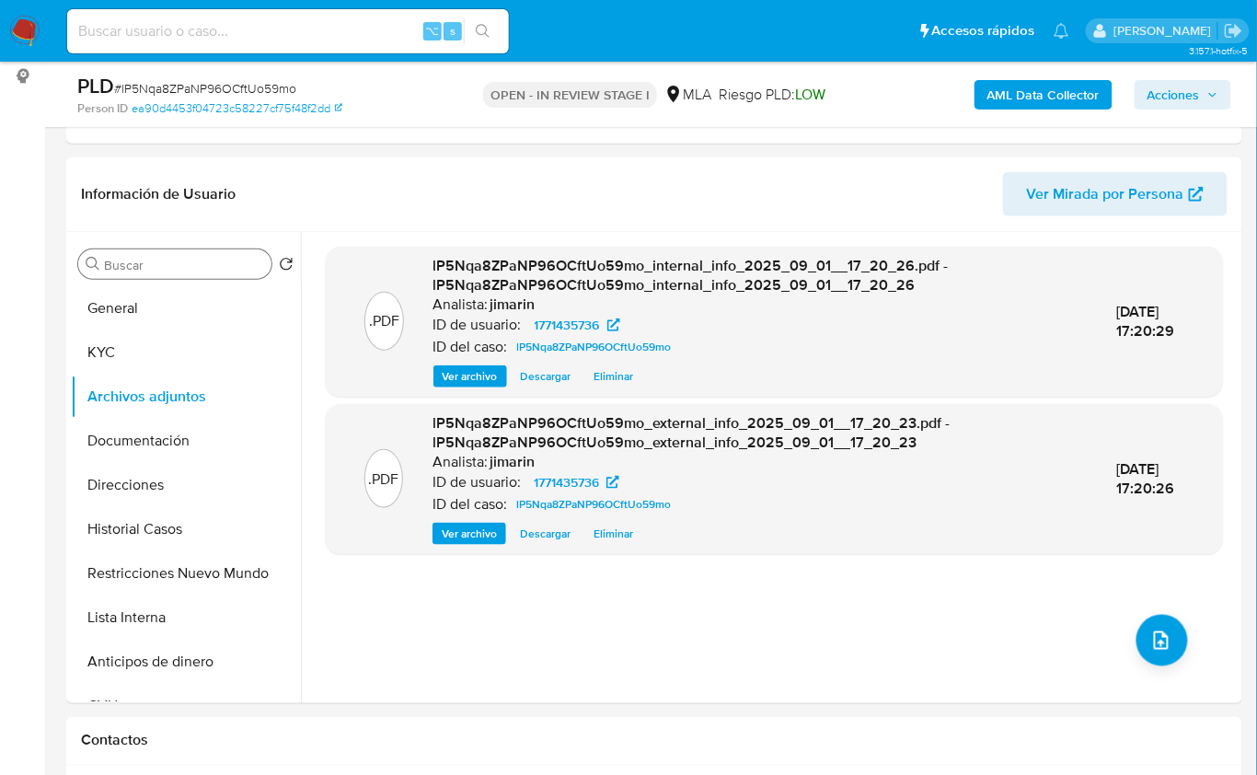
click at [1152, 594] on div ".PDF lP5Nqa8ZPaNP96OCftUo59mo_internal_info_2025_09_01__17_20_26.pdf - lP5Nqa8Z…" at bounding box center [774, 468] width 897 height 442
click at [1153, 624] on button "upload-file" at bounding box center [1163, 641] width 52 height 52
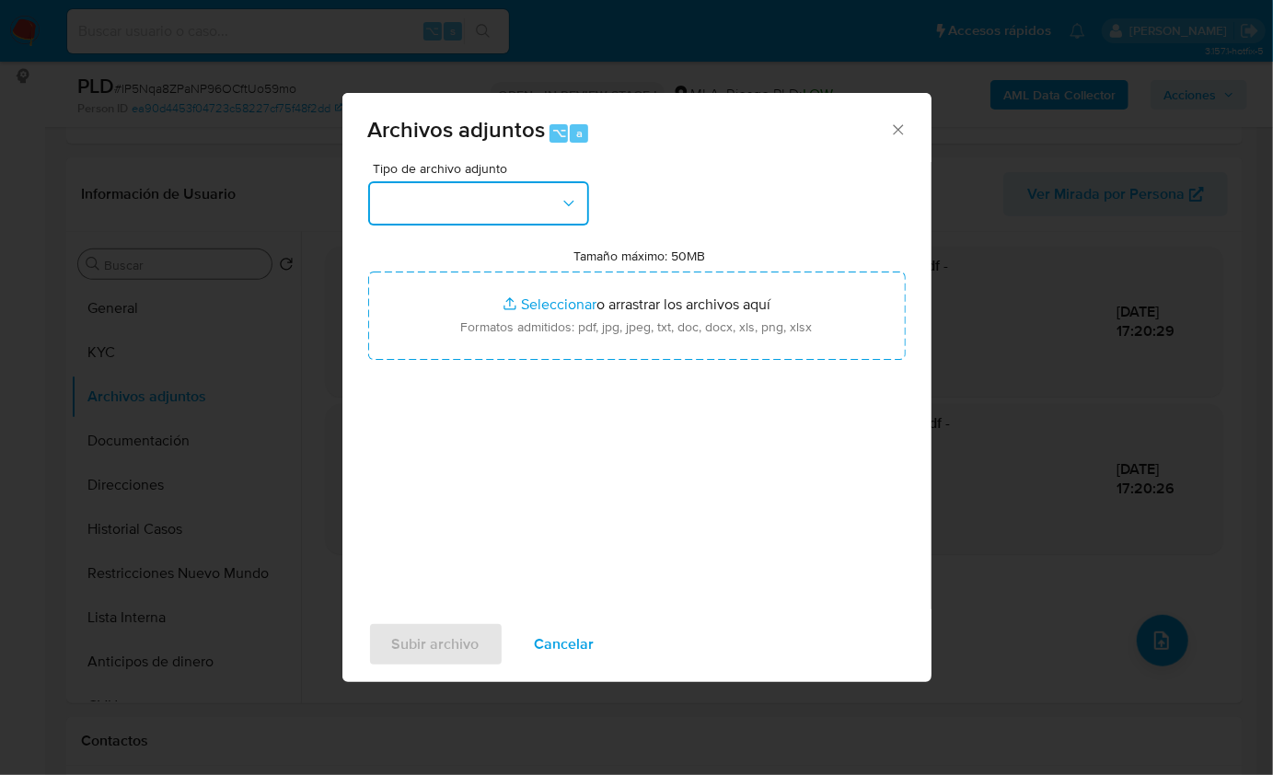
click at [446, 209] on button "button" at bounding box center [478, 203] width 221 height 44
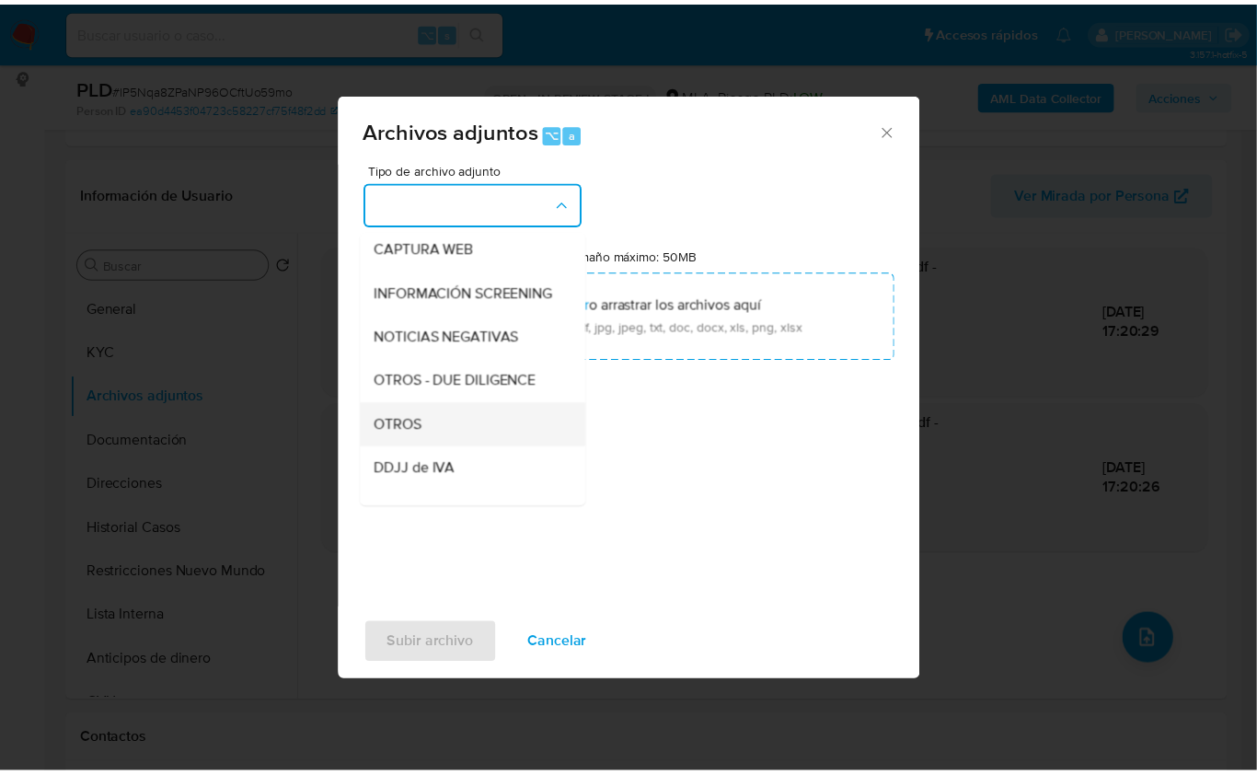
scroll to position [193, 0]
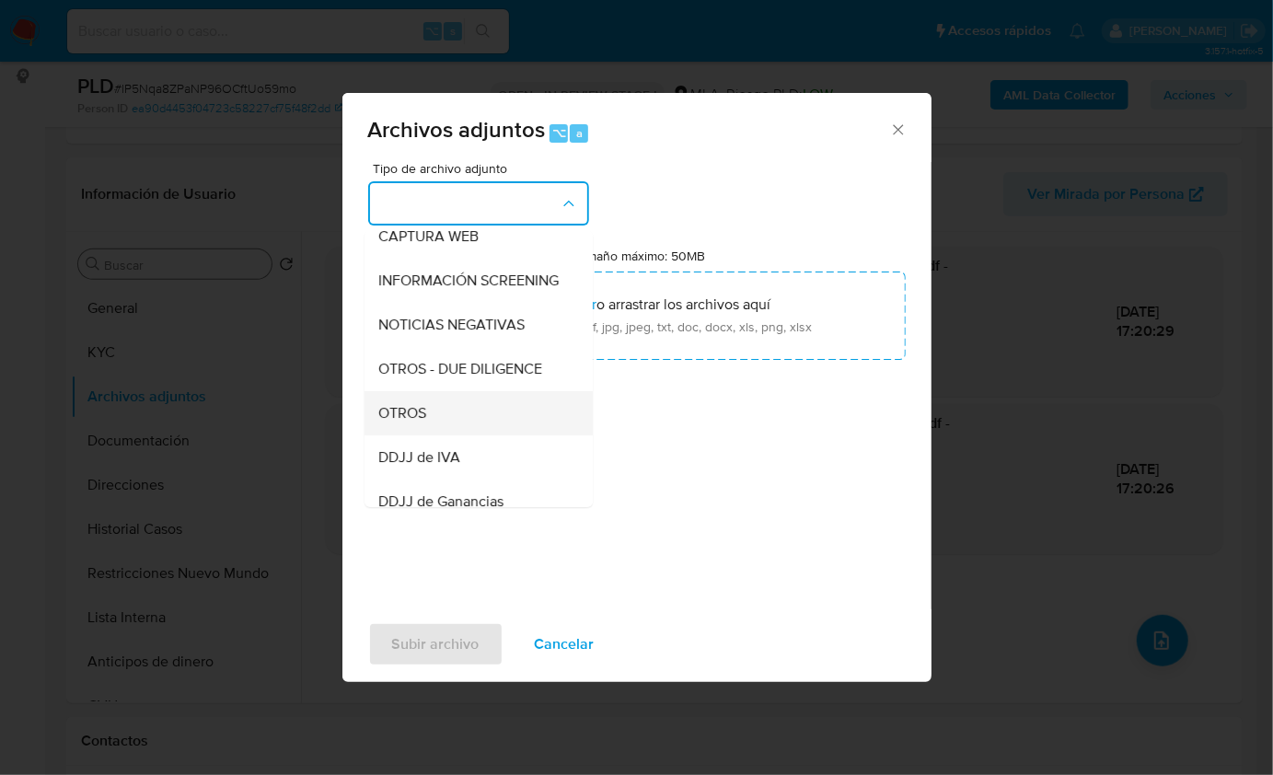
click at [428, 434] on div "OTROS" at bounding box center [473, 412] width 188 height 44
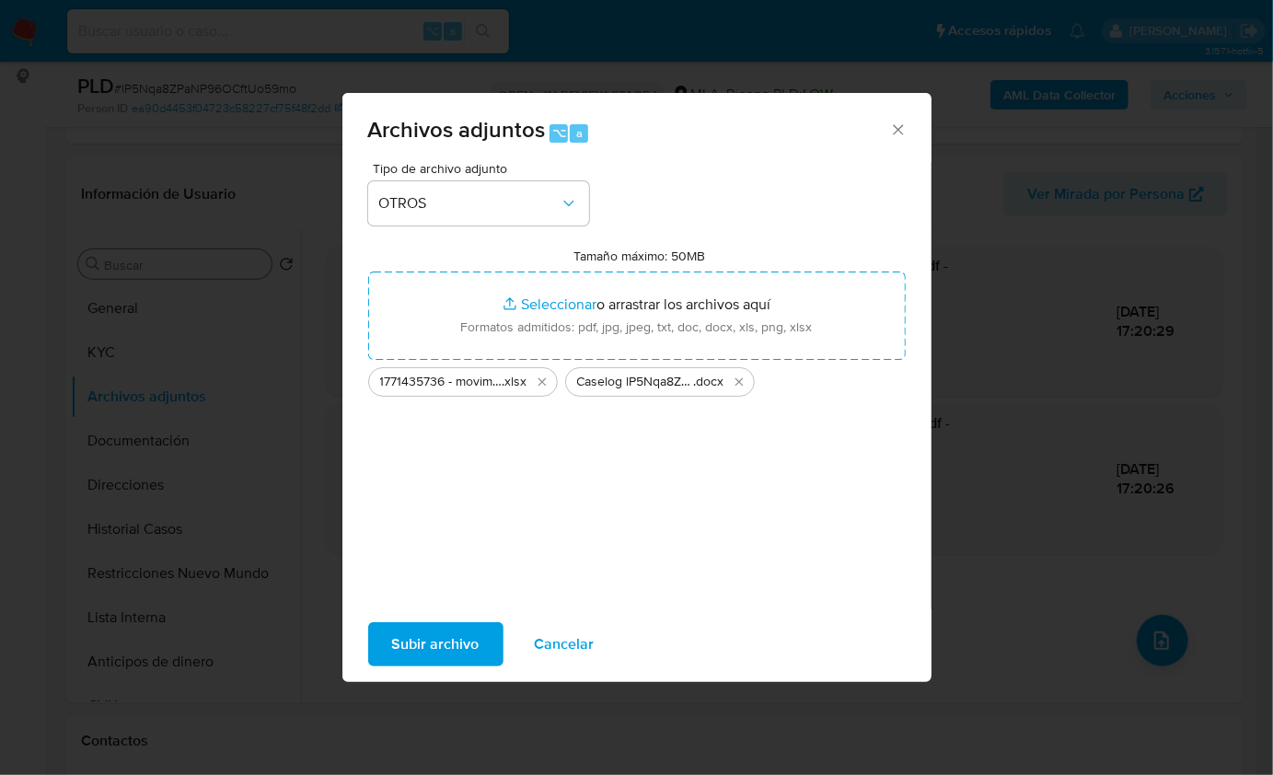
click at [453, 631] on span "Subir archivo" at bounding box center [435, 644] width 87 height 41
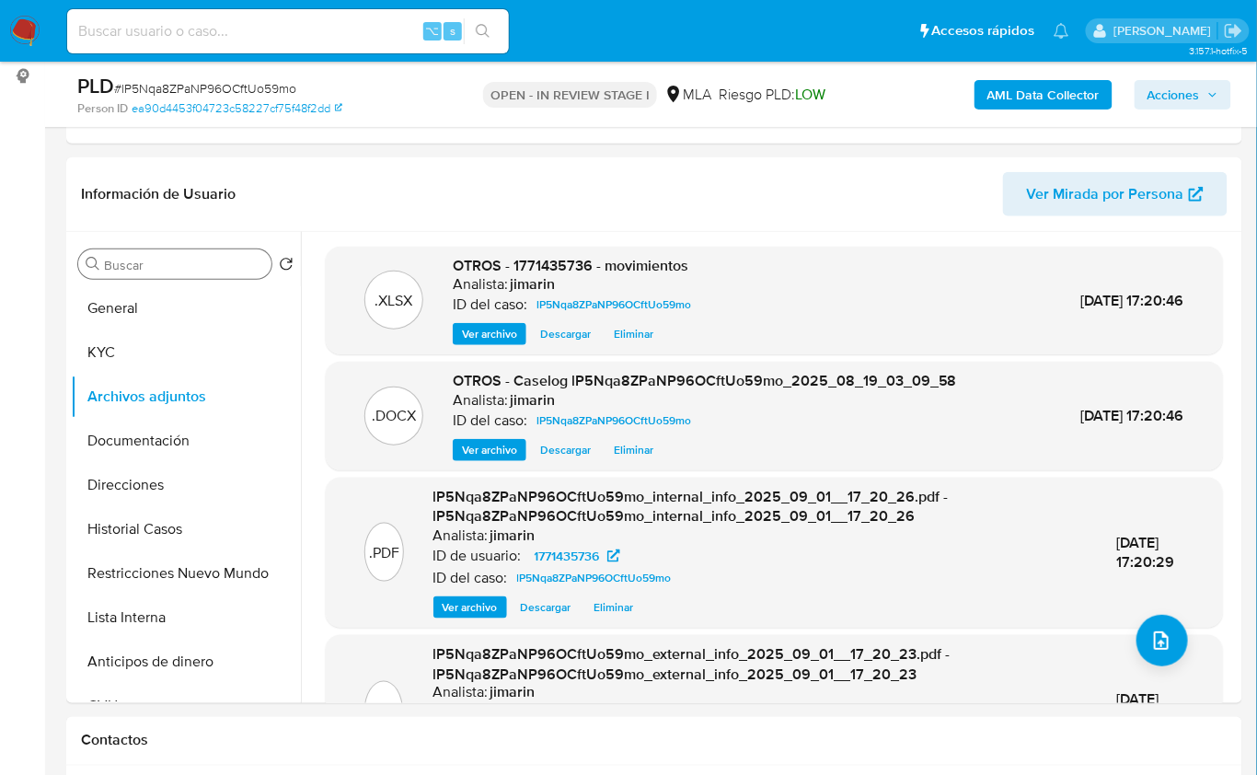
click at [1196, 91] on span "Acciones" at bounding box center [1174, 94] width 52 height 29
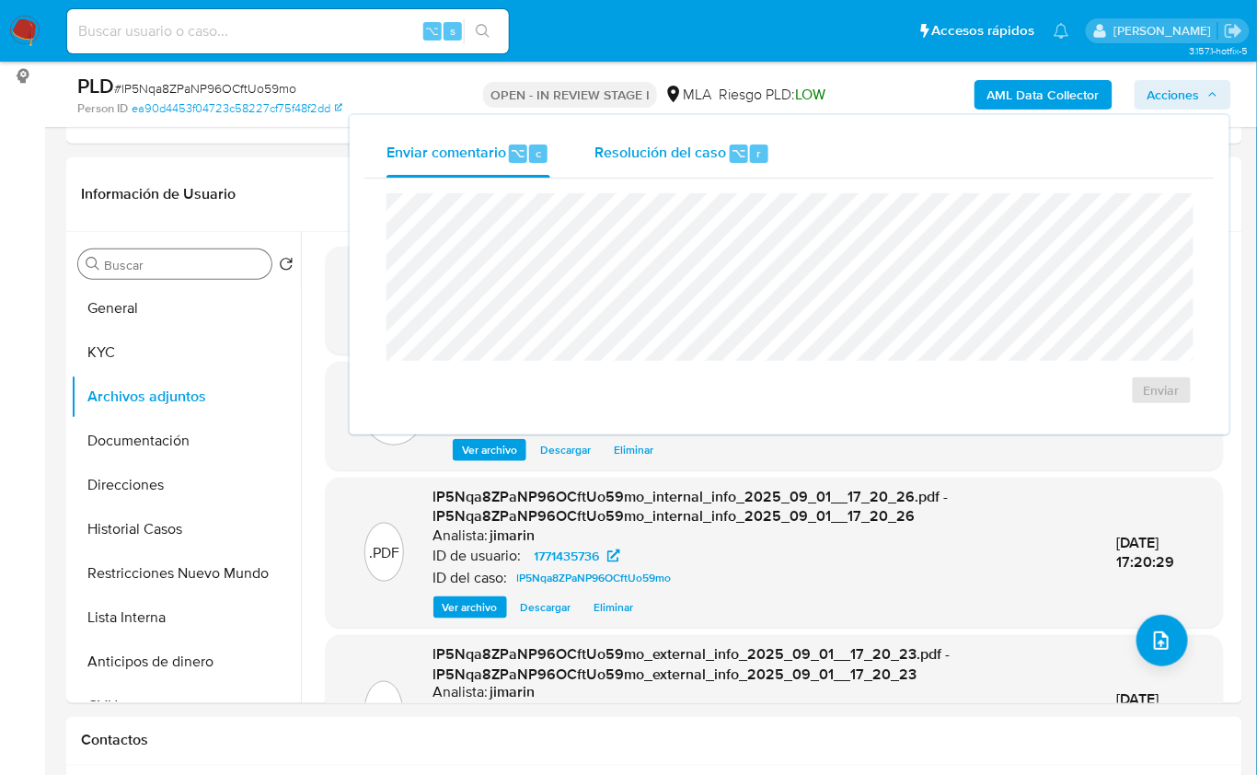
click at [732, 138] on div "Resolución del caso ⌥ r" at bounding box center [683, 154] width 176 height 48
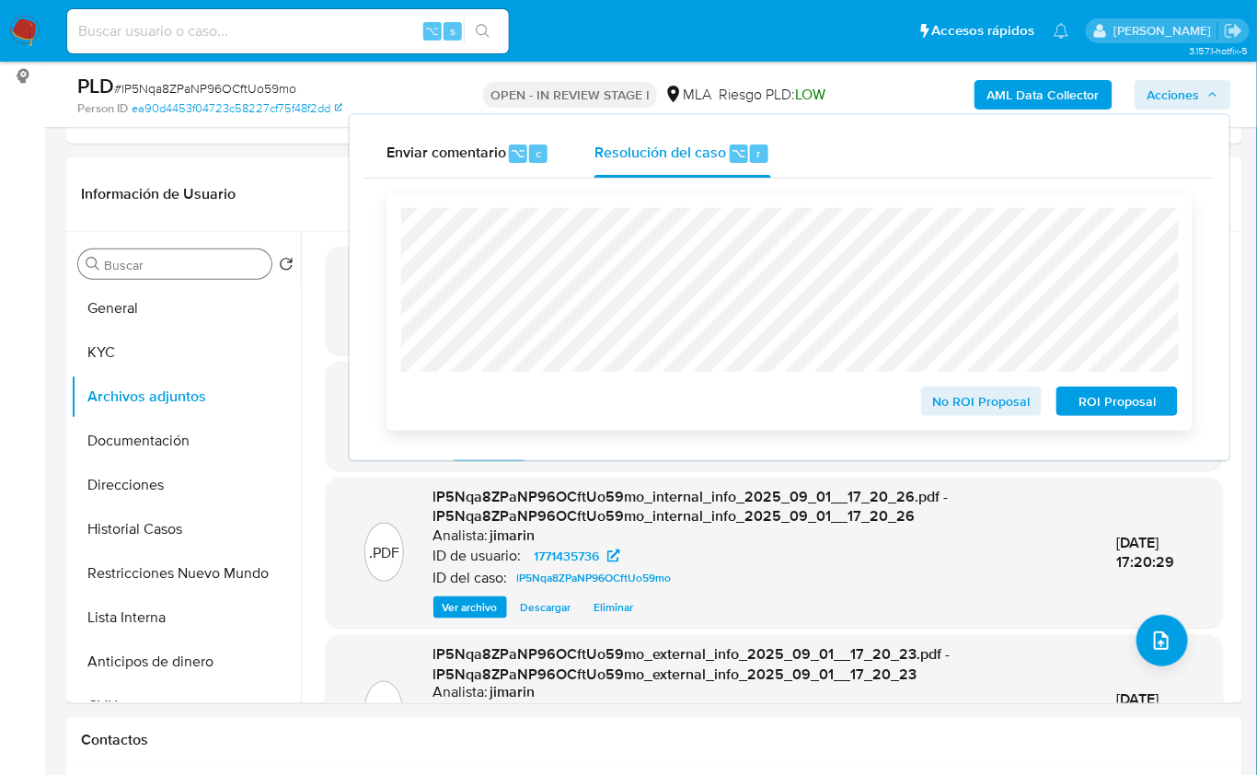
click at [1133, 413] on span "ROI Proposal" at bounding box center [1118, 401] width 96 height 26
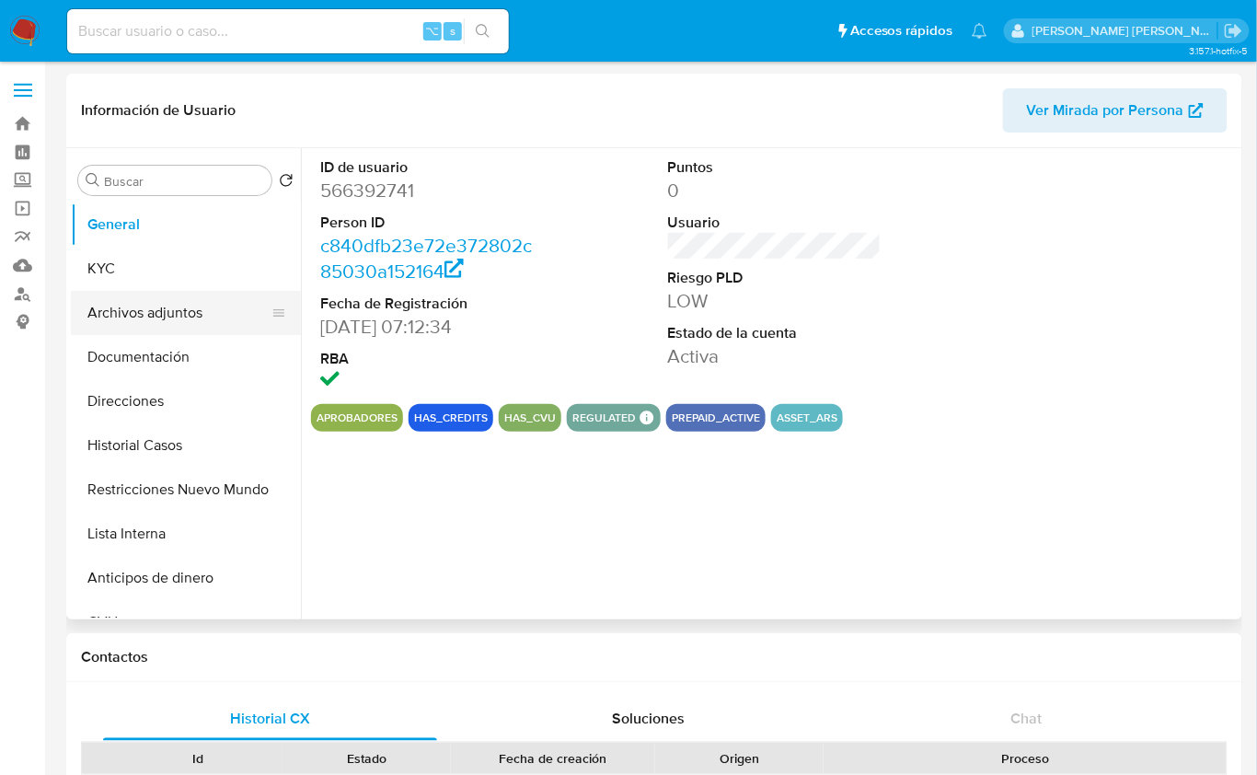
select select "10"
click at [126, 284] on button "KYC" at bounding box center [178, 269] width 215 height 44
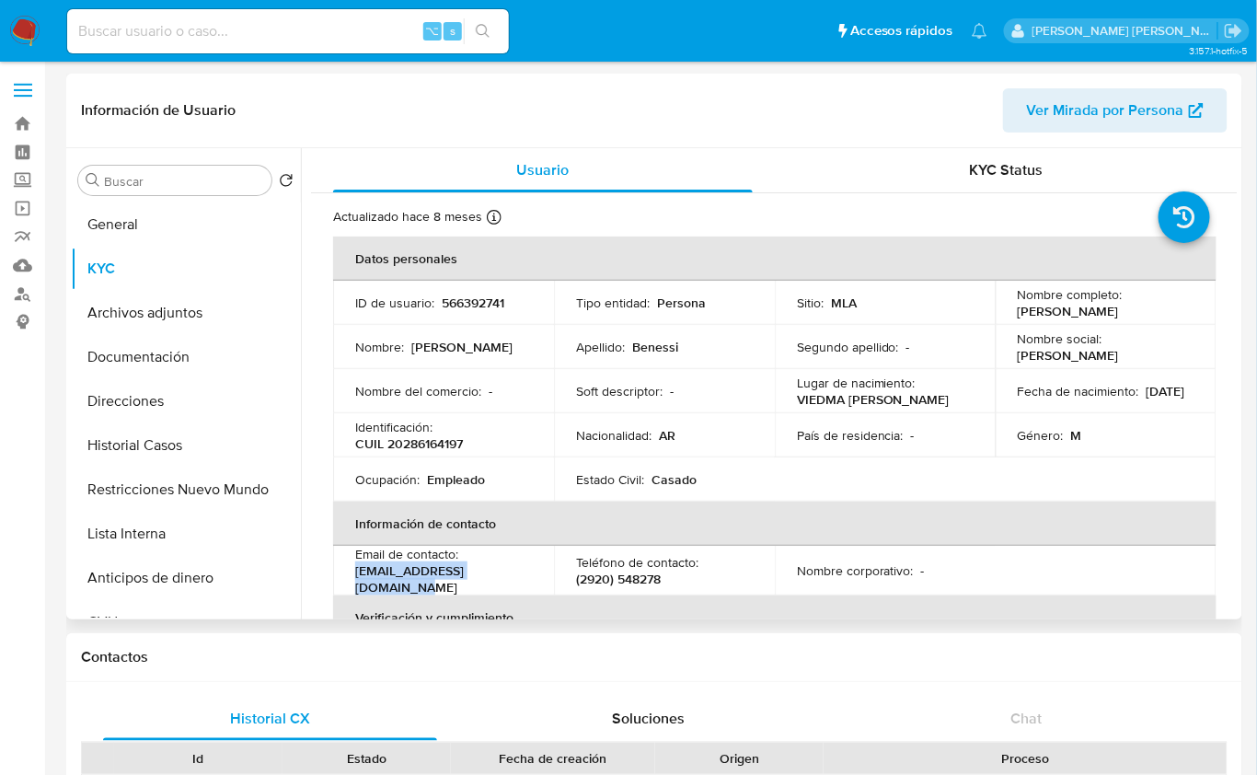
drag, startPoint x: 518, startPoint y: 583, endPoint x: 355, endPoint y: 581, distance: 162.9
click at [355, 582] on div "Email de contacto : benessigabriel0@gmail.com" at bounding box center [443, 571] width 177 height 50
copy p "benessigabriel0@gmail.com"
click at [432, 452] on p "CUIL 20286164197" at bounding box center [409, 443] width 108 height 17
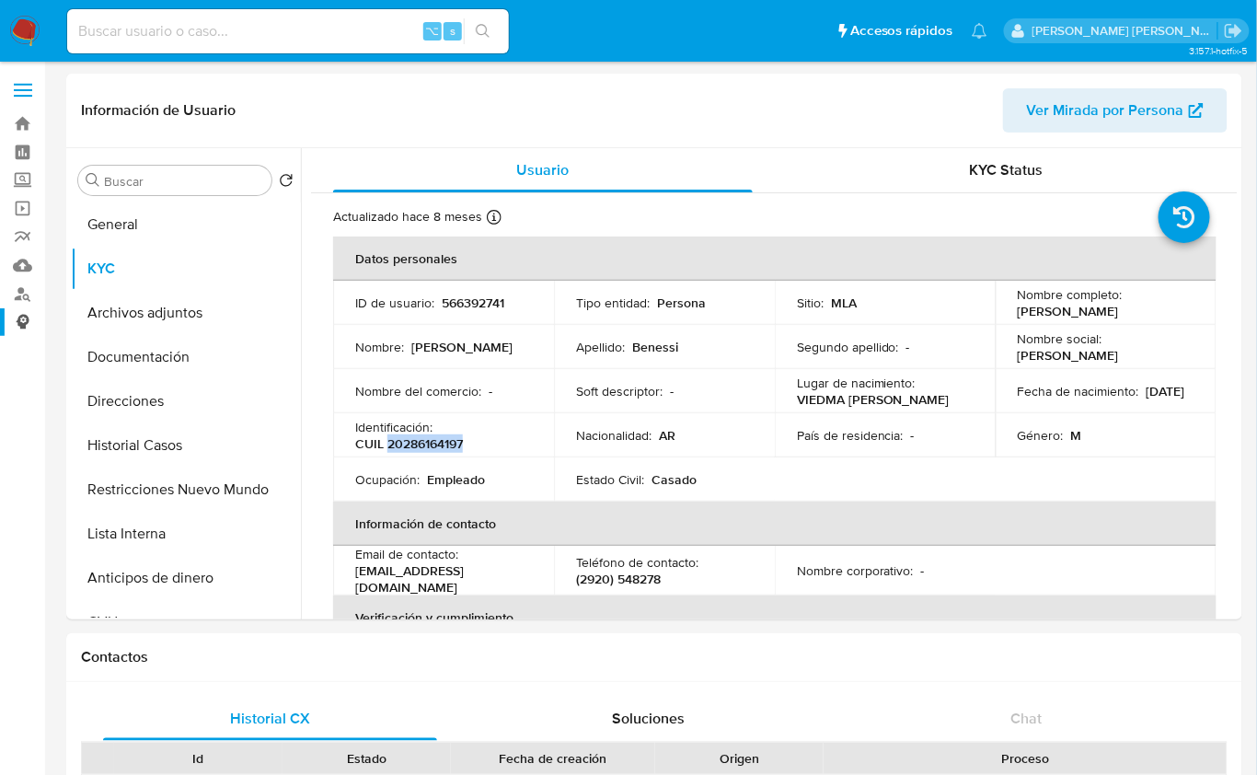
copy p "20286164197"
drag, startPoint x: 152, startPoint y: 437, endPoint x: 175, endPoint y: 439, distance: 23.1
click at [153, 436] on button "Historial Casos" at bounding box center [178, 445] width 215 height 44
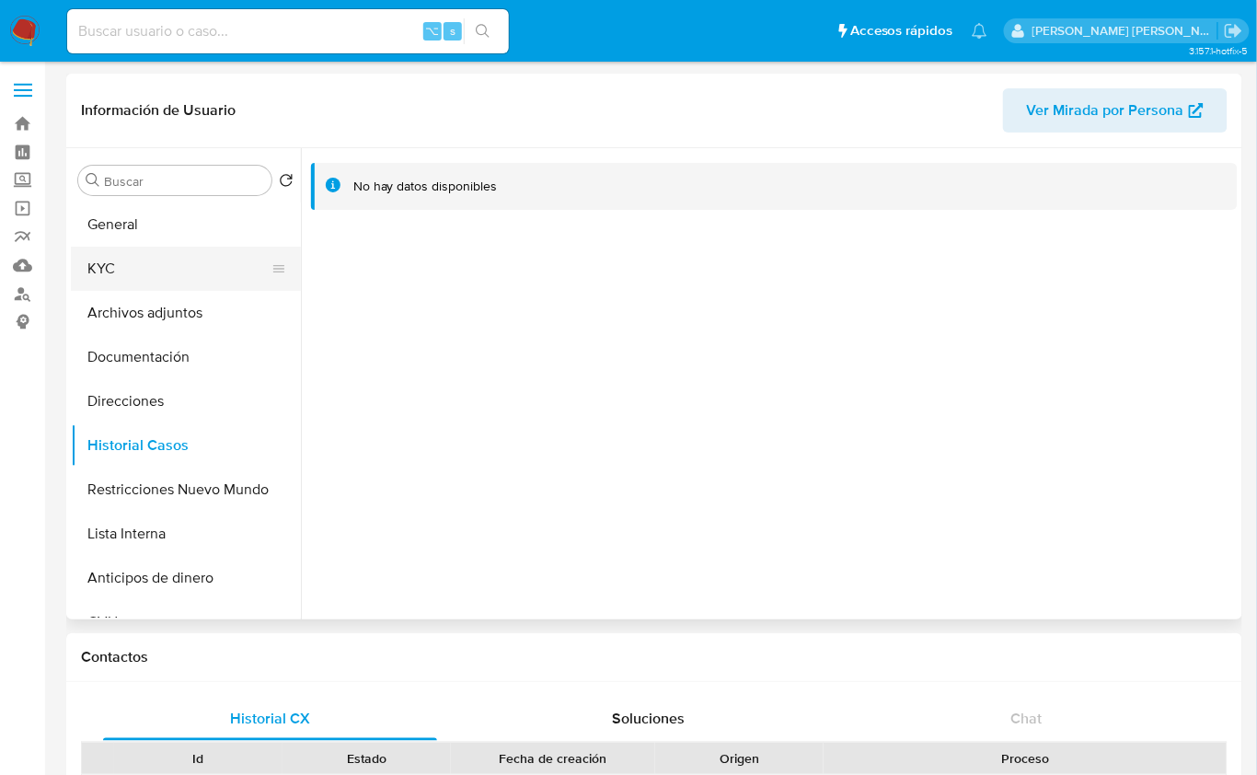
click at [137, 269] on button "KYC" at bounding box center [178, 269] width 215 height 44
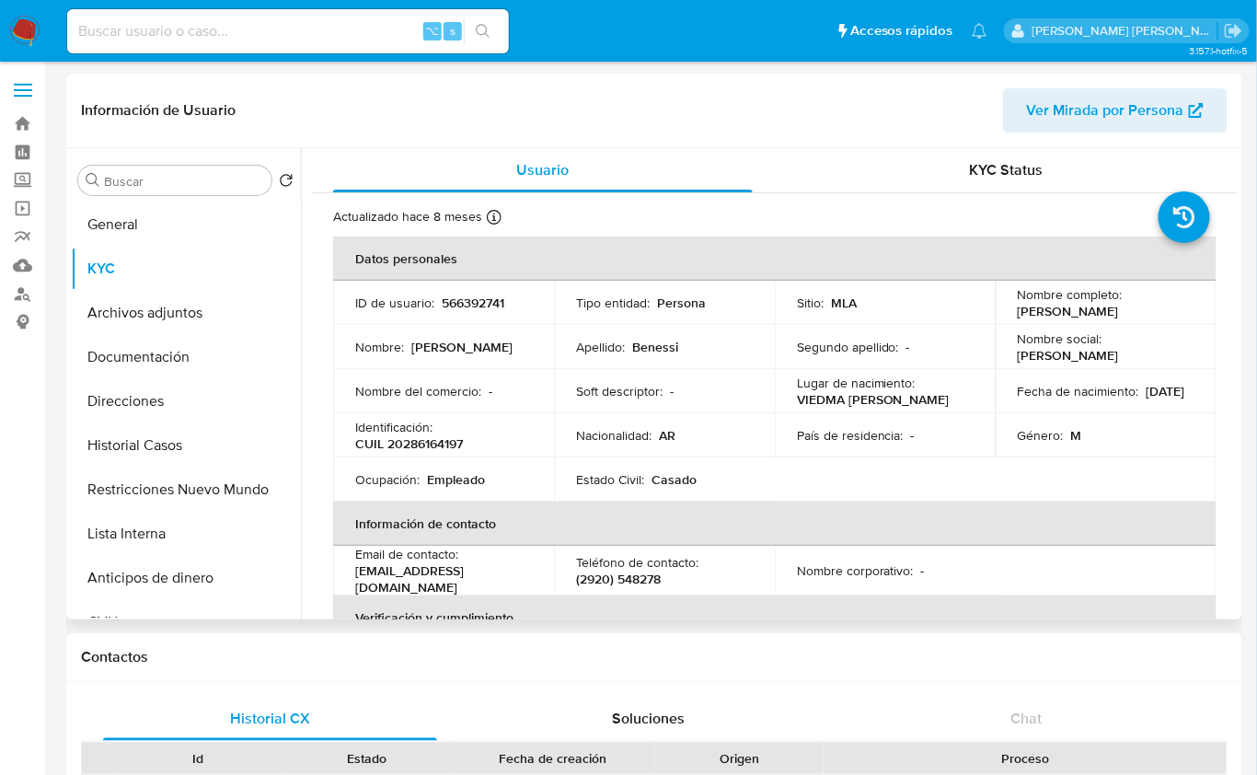
drag, startPoint x: 1013, startPoint y: 314, endPoint x: 1151, endPoint y: 314, distance: 138.1
click at [1119, 314] on p "Gabriel Arcangel Benessi" at bounding box center [1068, 311] width 101 height 17
click at [1176, 317] on div "Nombre completo : Gabriel Arcangel Benessi" at bounding box center [1106, 302] width 177 height 33
drag, startPoint x: 1122, startPoint y: 311, endPoint x: 1013, endPoint y: 314, distance: 109.6
click at [1018, 314] on div "Nombre completo : Gabriel Arcangel Benessi" at bounding box center [1106, 302] width 177 height 33
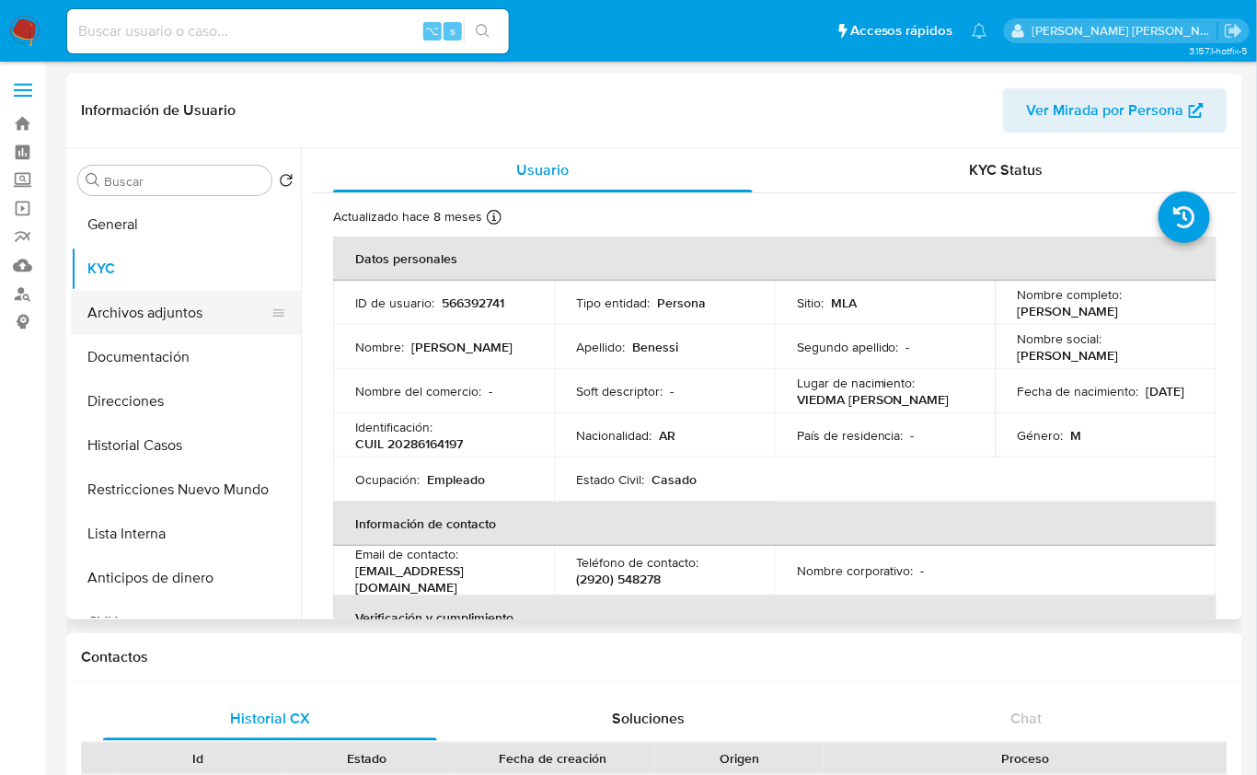
copy p "Gabriel Arcangel Benessi"
click at [431, 451] on p "CUIL 20286164197" at bounding box center [409, 443] width 108 height 17
copy p "20286164197"
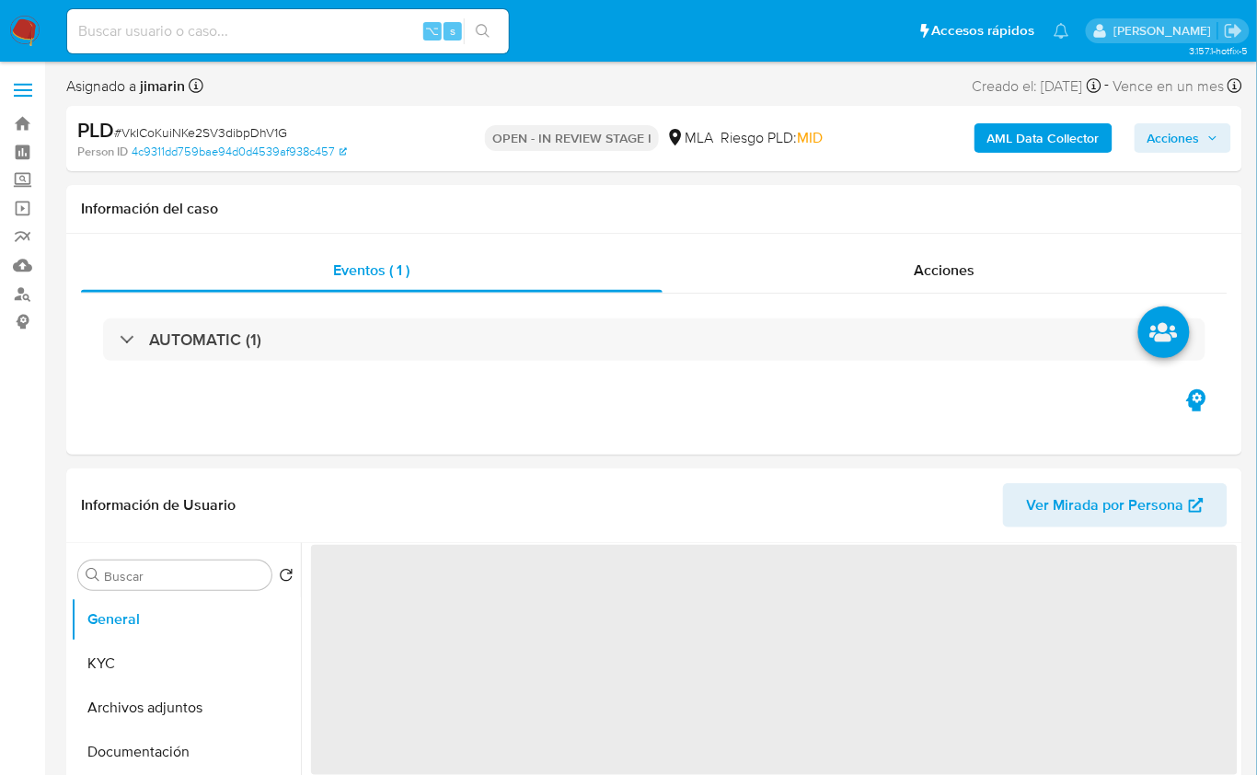
click at [218, 134] on span "# VkICoKuiNKe2SV3dibpDhV1G" at bounding box center [200, 132] width 173 height 18
click at [217, 133] on span "# VkICoKuiNKe2SV3dibpDhV1G" at bounding box center [200, 132] width 173 height 18
copy span "VkICoKuiNKe2SV3dibpDhV1G"
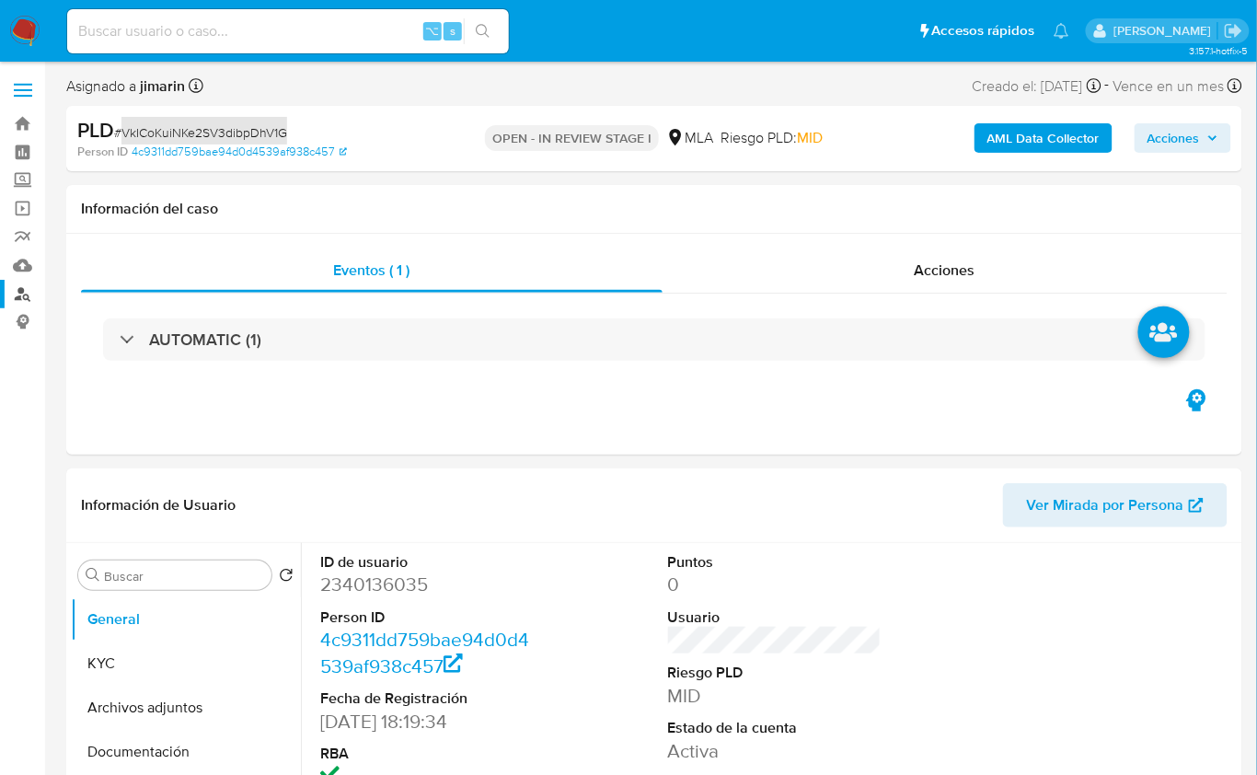
select select "10"
click at [361, 588] on dd "2340136035" at bounding box center [427, 585] width 214 height 26
copy dd "2340136035"
click at [392, 577] on dd "2340136035" at bounding box center [427, 585] width 214 height 26
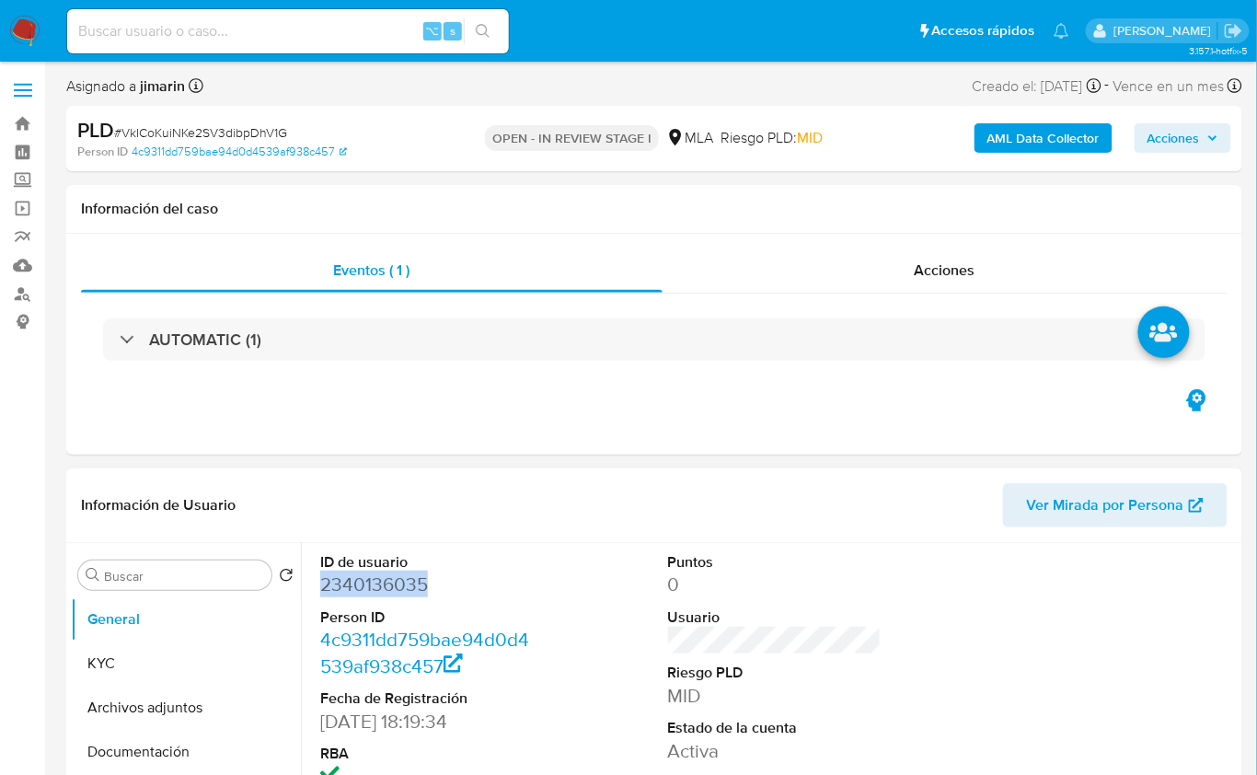
click at [392, 577] on dd "2340136035" at bounding box center [427, 585] width 214 height 26
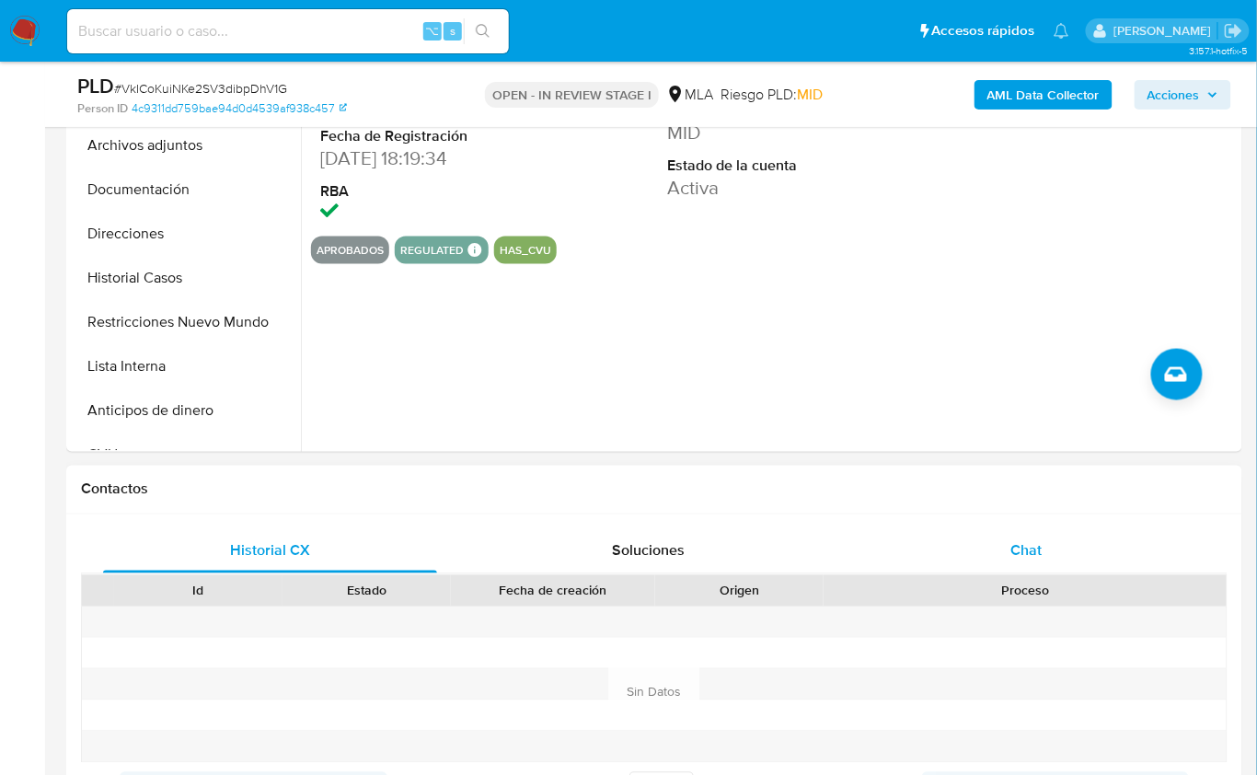
click at [1058, 558] on div "Chat" at bounding box center [1027, 551] width 334 height 44
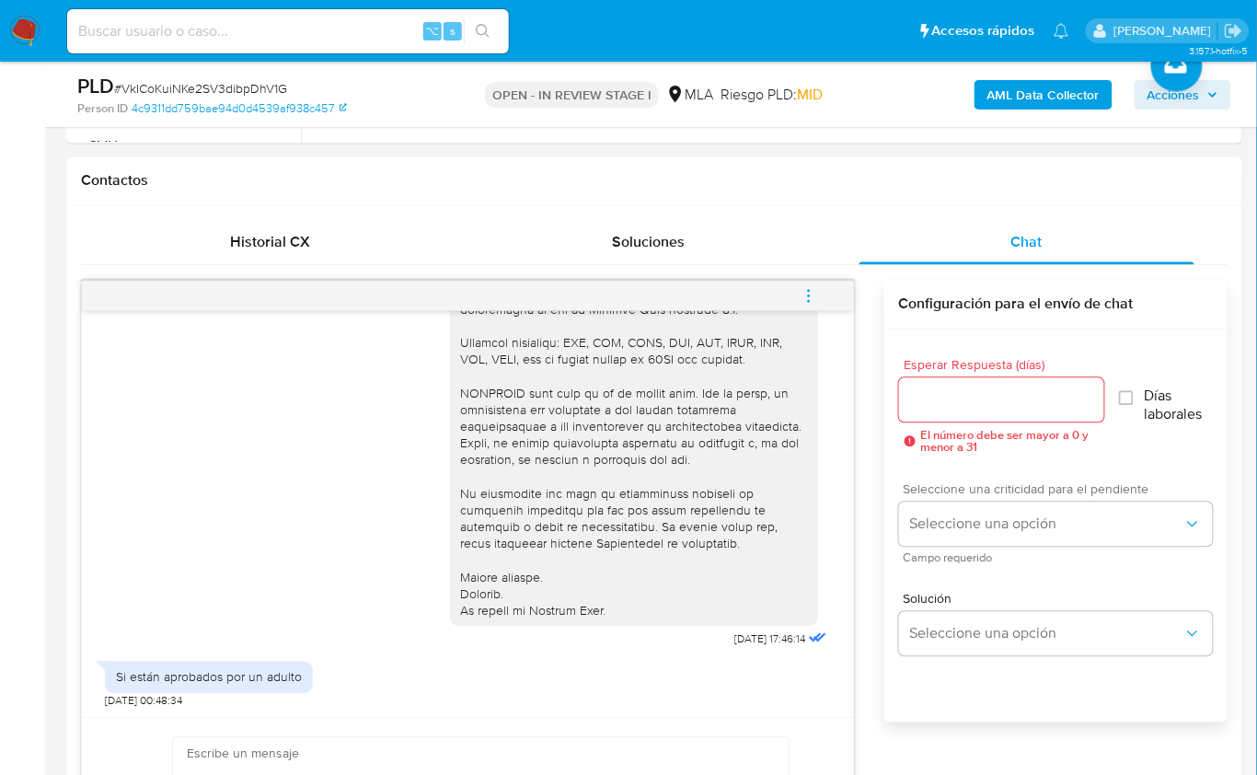
scroll to position [804, 0]
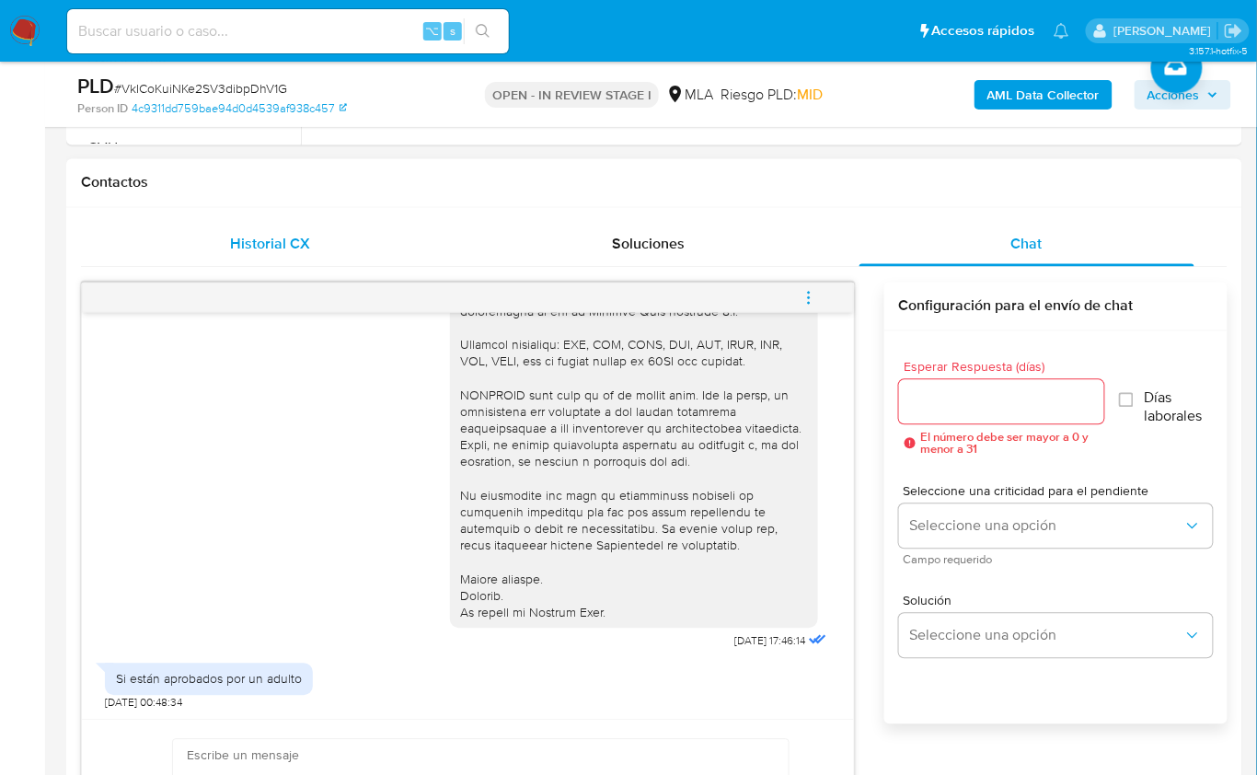
click at [393, 262] on div "Historial CX" at bounding box center [270, 245] width 334 height 44
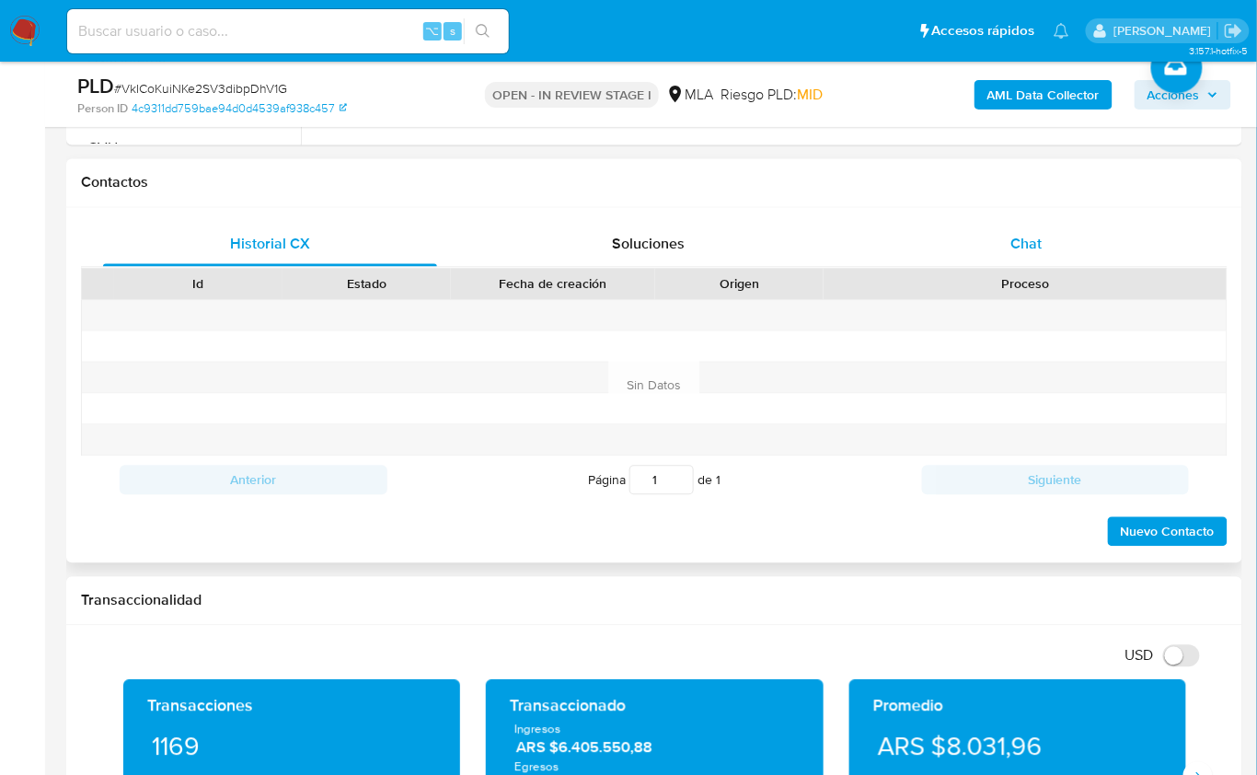
click at [1006, 237] on div "Chat" at bounding box center [1027, 245] width 334 height 44
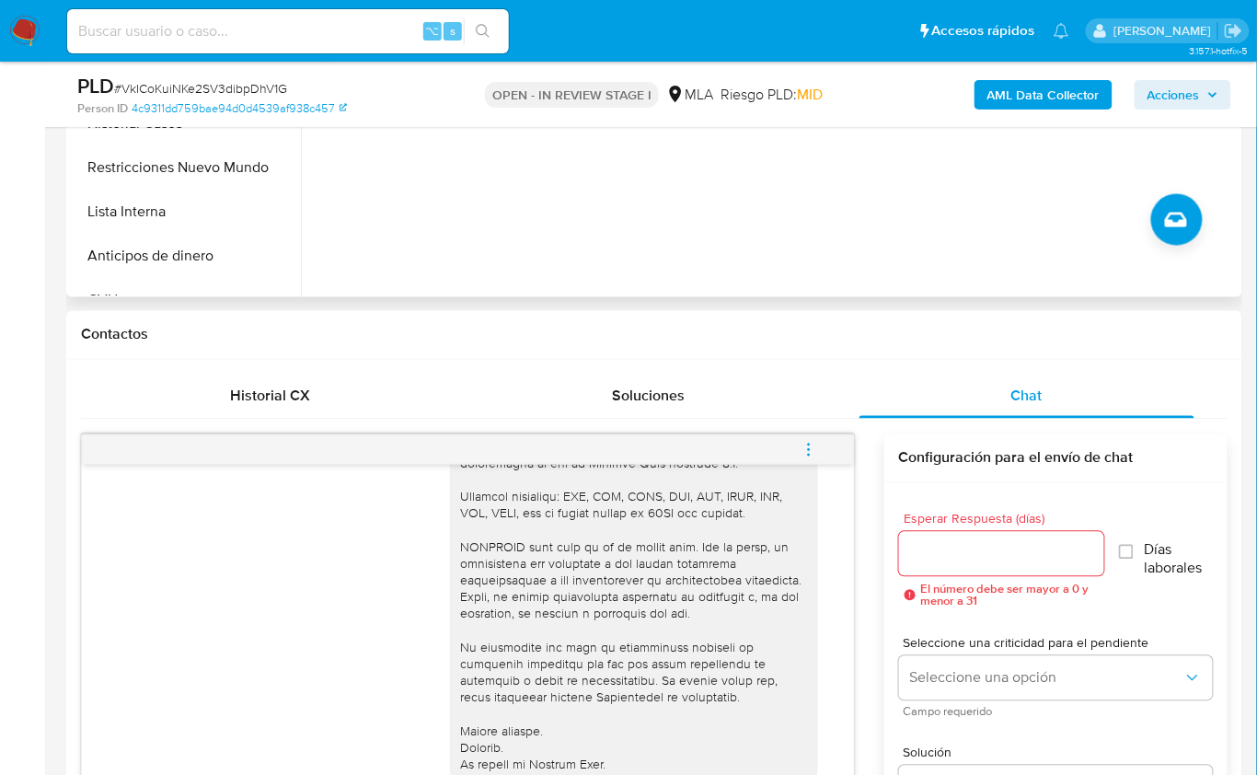
scroll to position [259, 0]
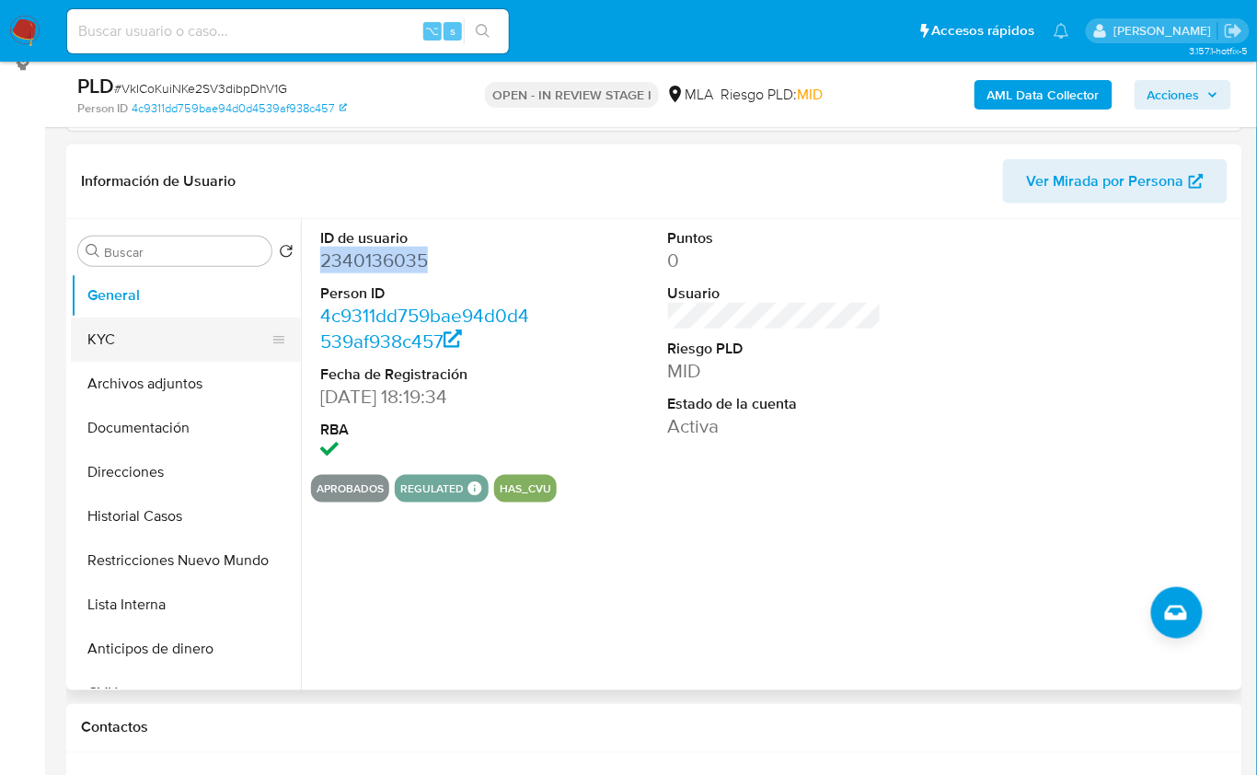
click at [140, 351] on button "KYC" at bounding box center [178, 340] width 215 height 44
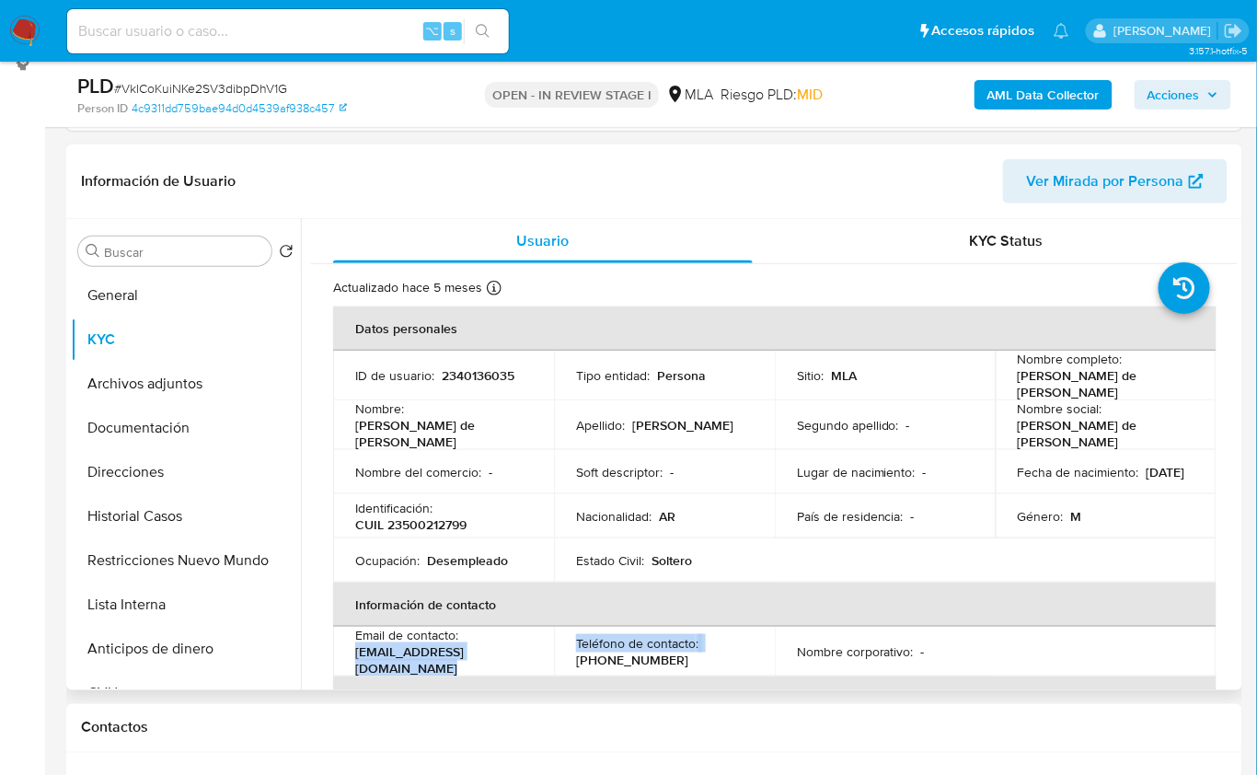
drag, startPoint x: 561, startPoint y: 652, endPoint x: 360, endPoint y: 653, distance: 201.6
click at [360, 653] on tr "Email de contacto : [EMAIL_ADDRESS][DOMAIN_NAME] Teléfono de contacto : [PHONE_…" at bounding box center [775, 652] width 884 height 50
copy tr "[EMAIL_ADDRESS][DOMAIN_NAME] Teléfono de contacto :"
click at [156, 246] on input "Buscar" at bounding box center [184, 252] width 160 height 17
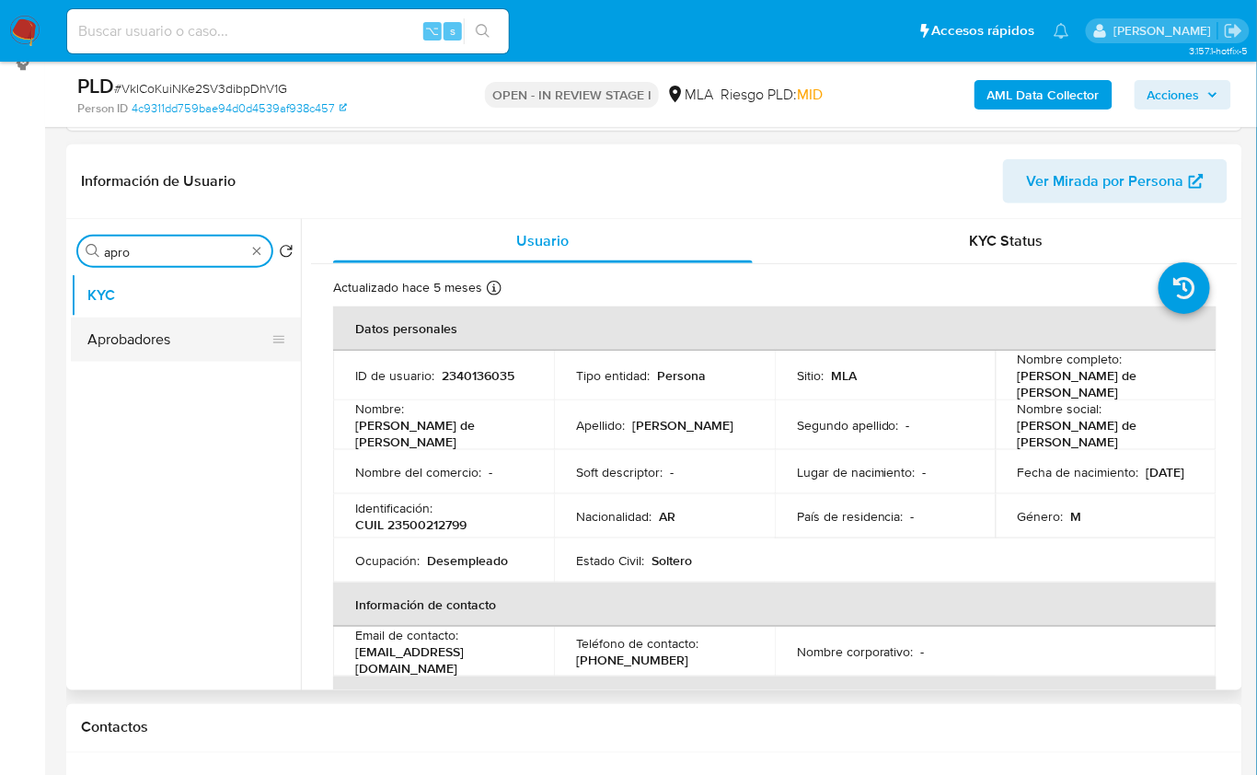
type input "apro"
click at [122, 351] on button "Aprobadores" at bounding box center [178, 340] width 215 height 44
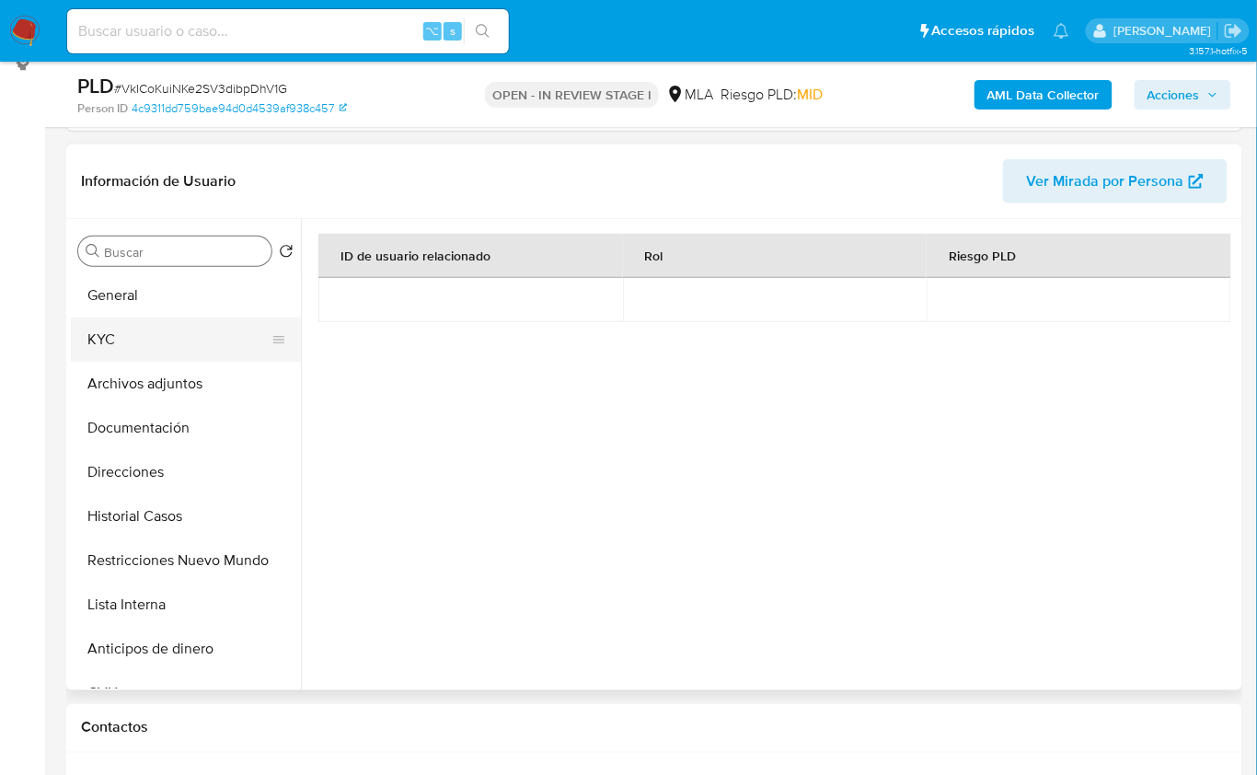
click at [179, 331] on button "KYC" at bounding box center [178, 340] width 215 height 44
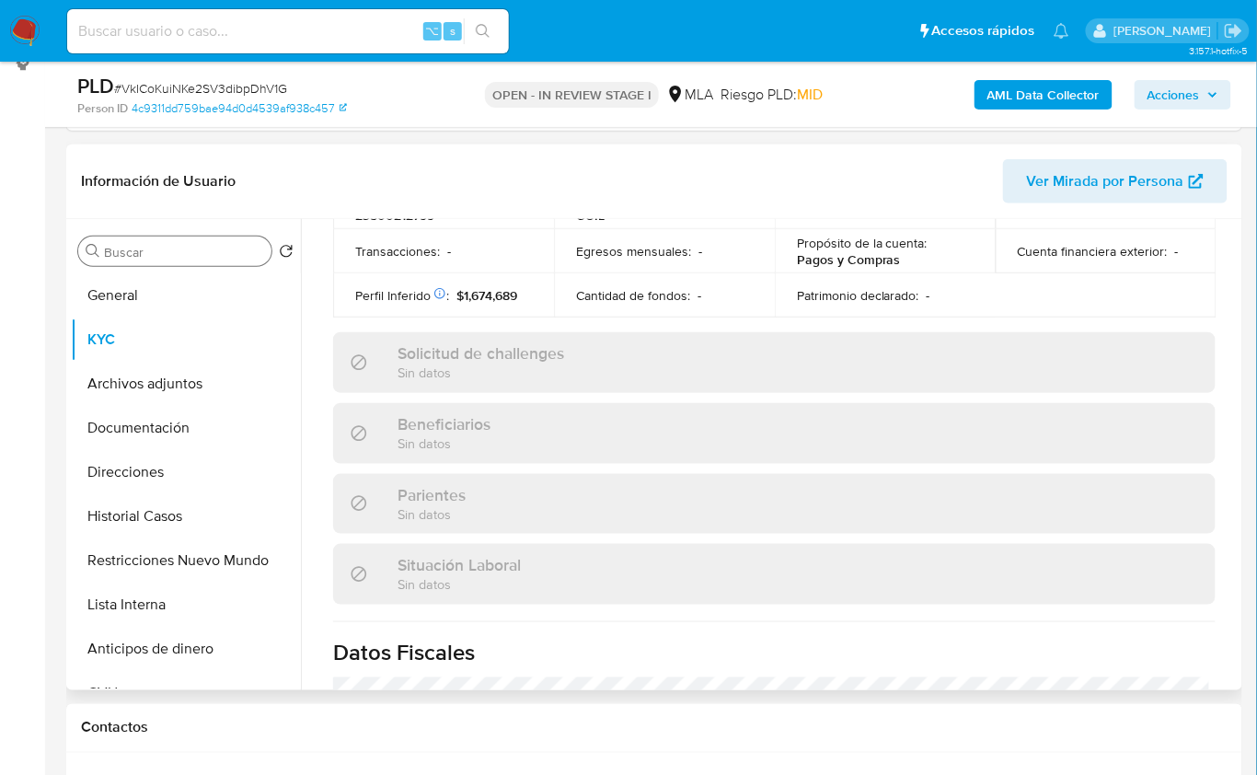
scroll to position [955, 0]
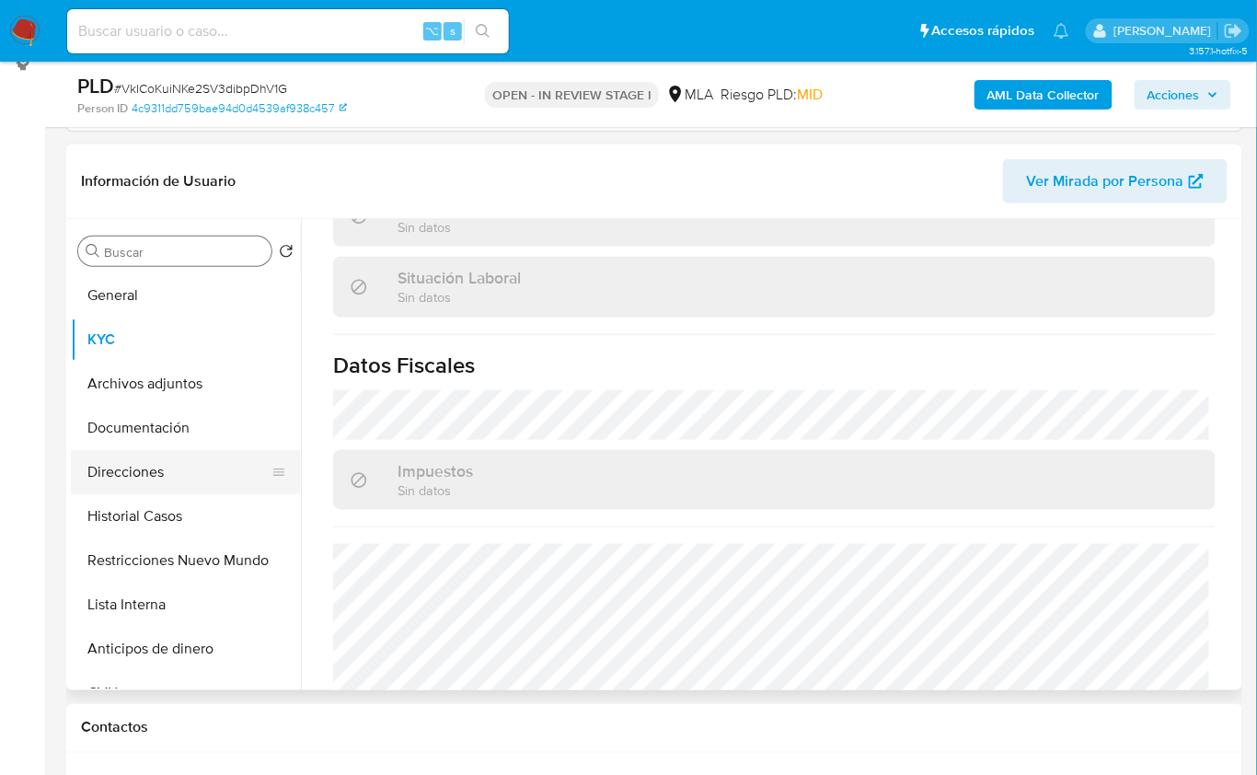
click at [171, 469] on button "Direcciones" at bounding box center [178, 472] width 215 height 44
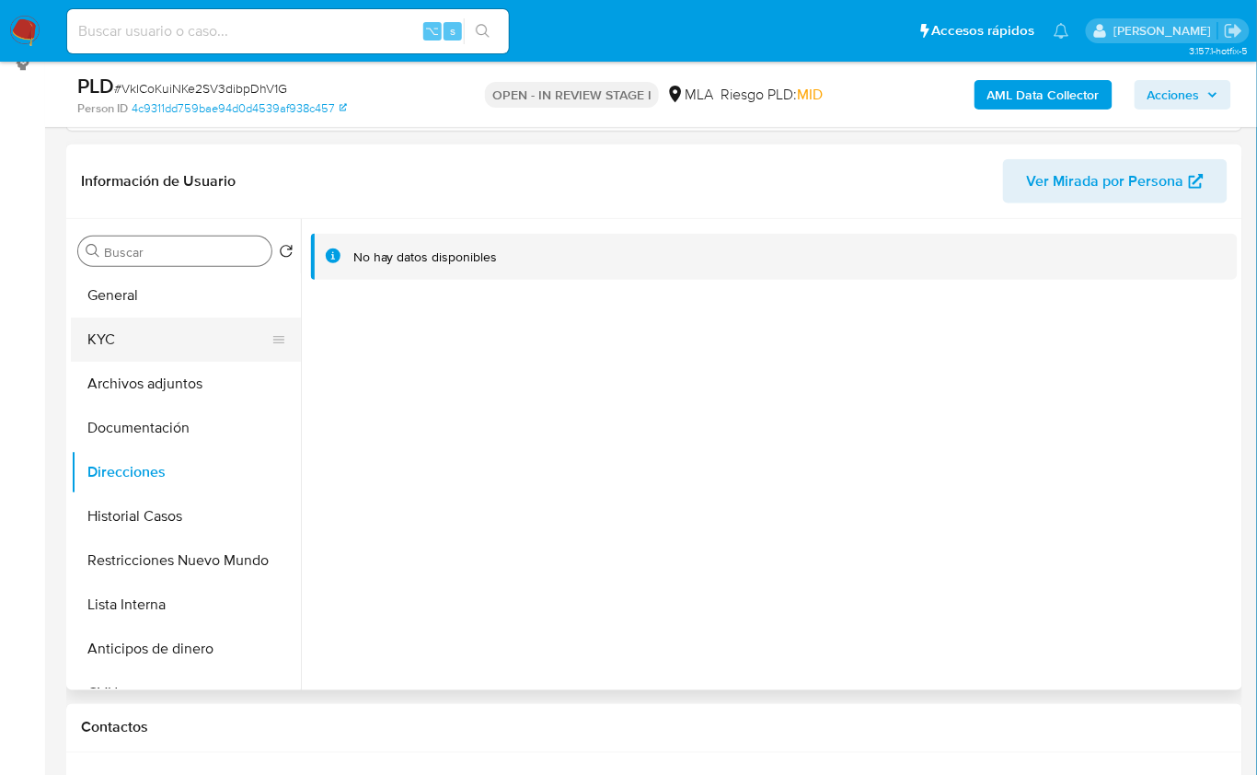
click at [160, 349] on button "KYC" at bounding box center [178, 340] width 215 height 44
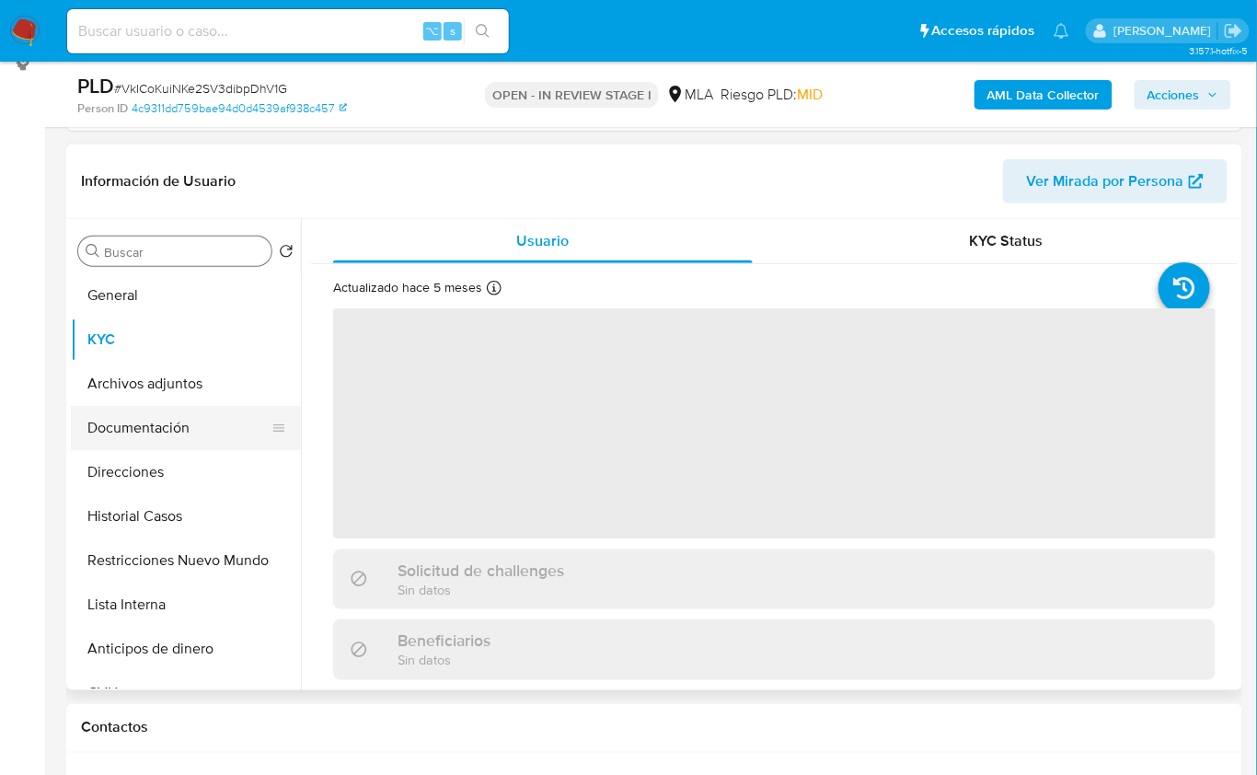
click at [203, 429] on button "Documentación" at bounding box center [178, 428] width 215 height 44
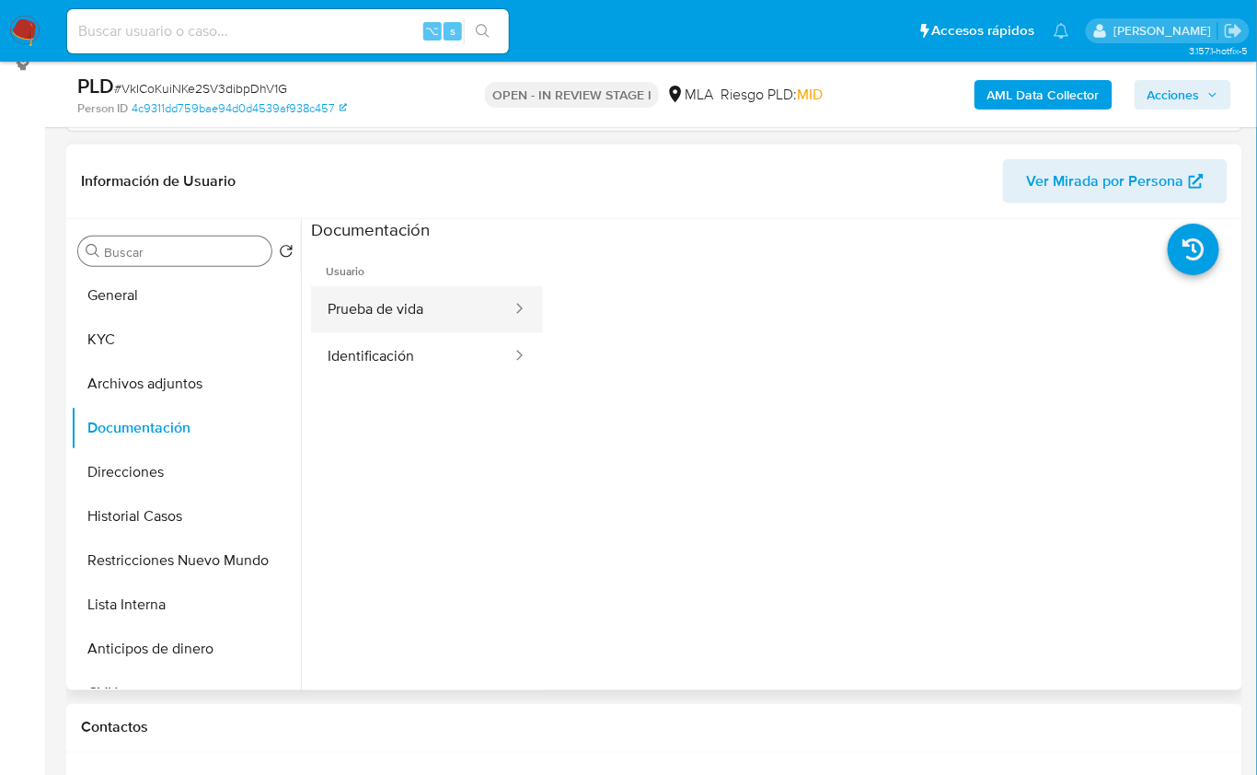
click at [399, 319] on button "Prueba de vida" at bounding box center [412, 309] width 203 height 47
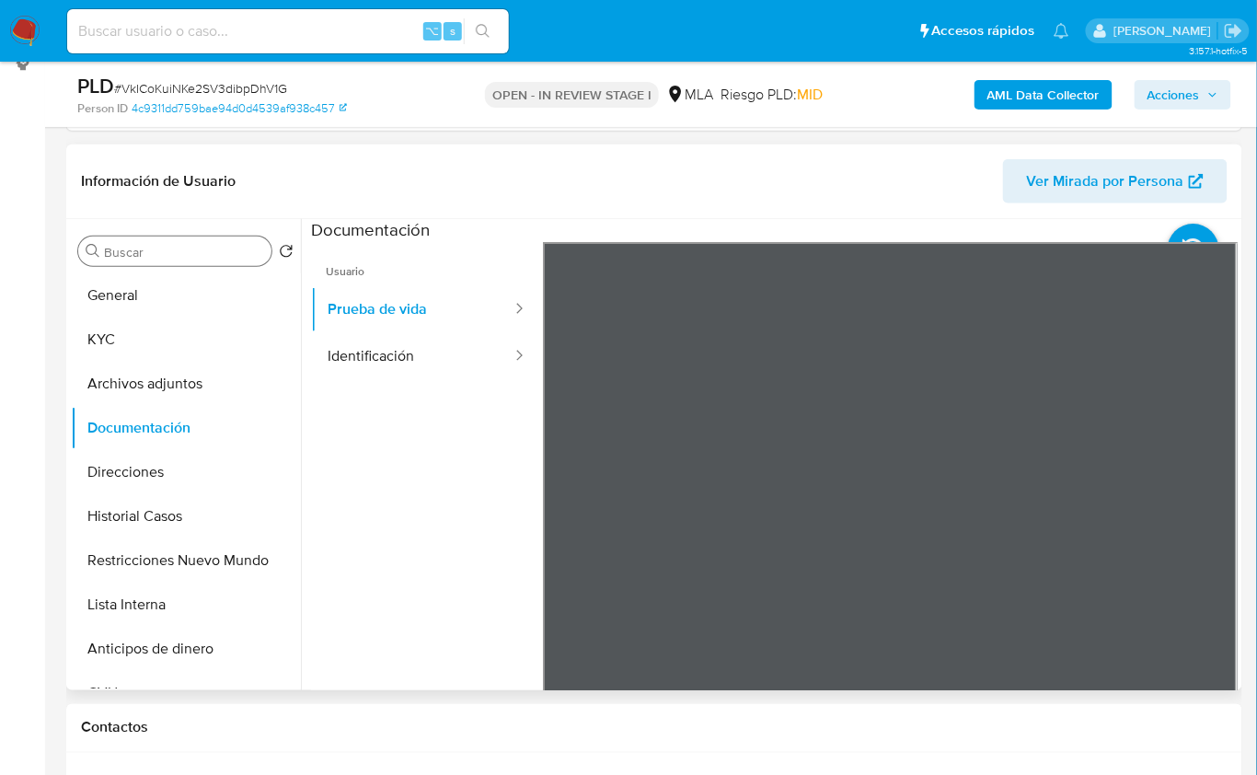
click at [423, 496] on ul "Usuario Prueba de vida Identificación" at bounding box center [427, 507] width 232 height 530
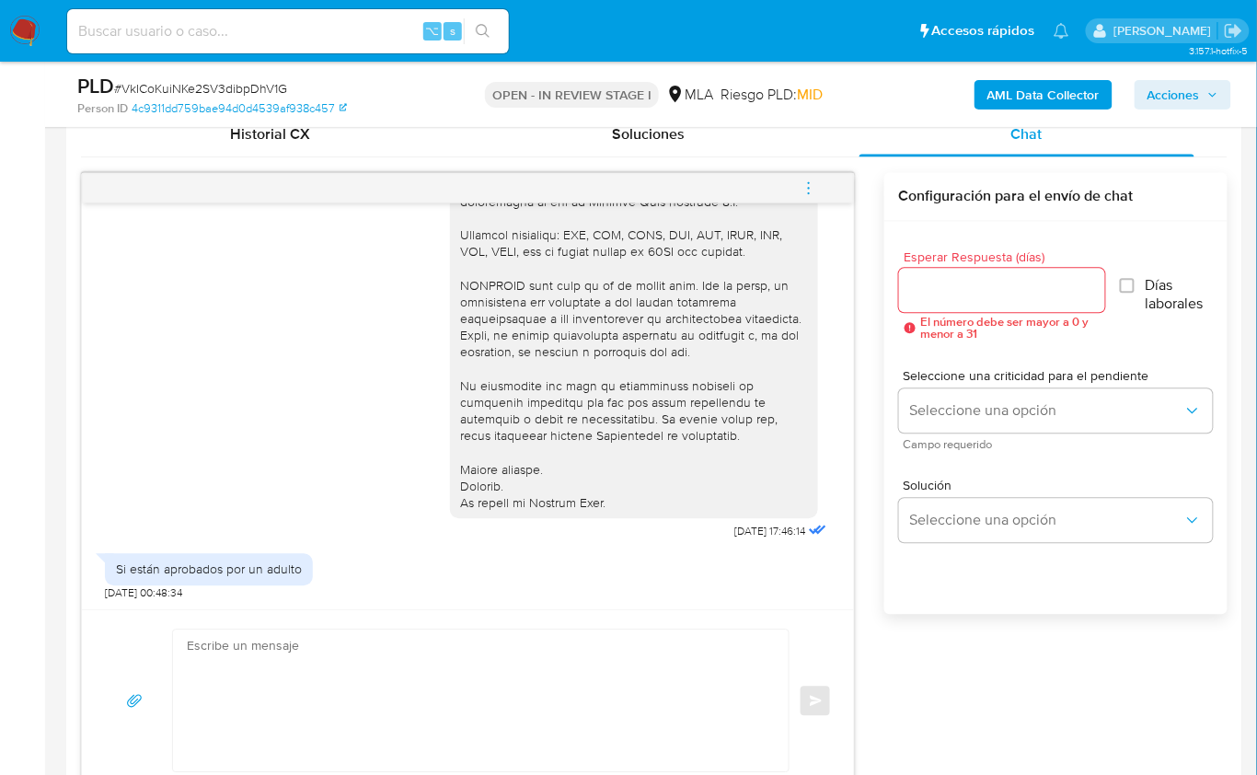
scroll to position [1018, 0]
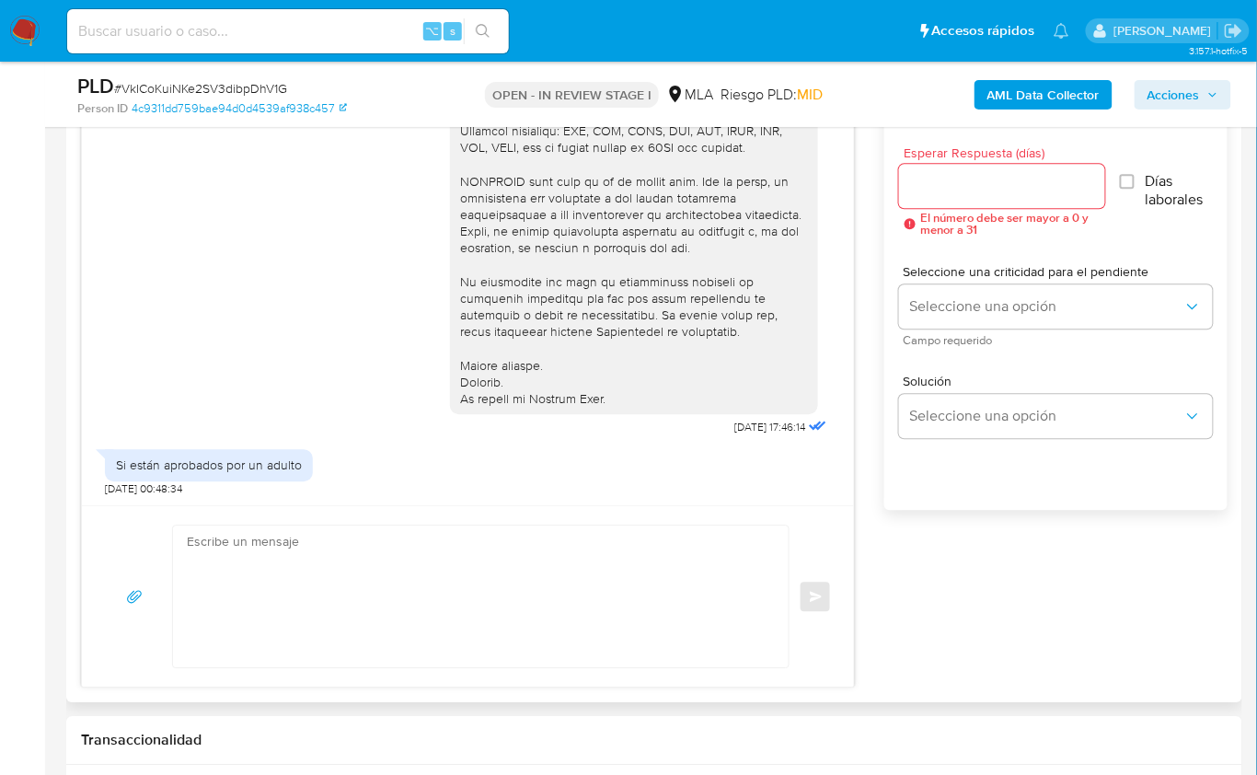
click at [505, 595] on textarea at bounding box center [476, 597] width 579 height 142
paste textarea "Hola XXX, Muchas gracias por tu respuesta. Analizamos tu caso y verificamos que…"
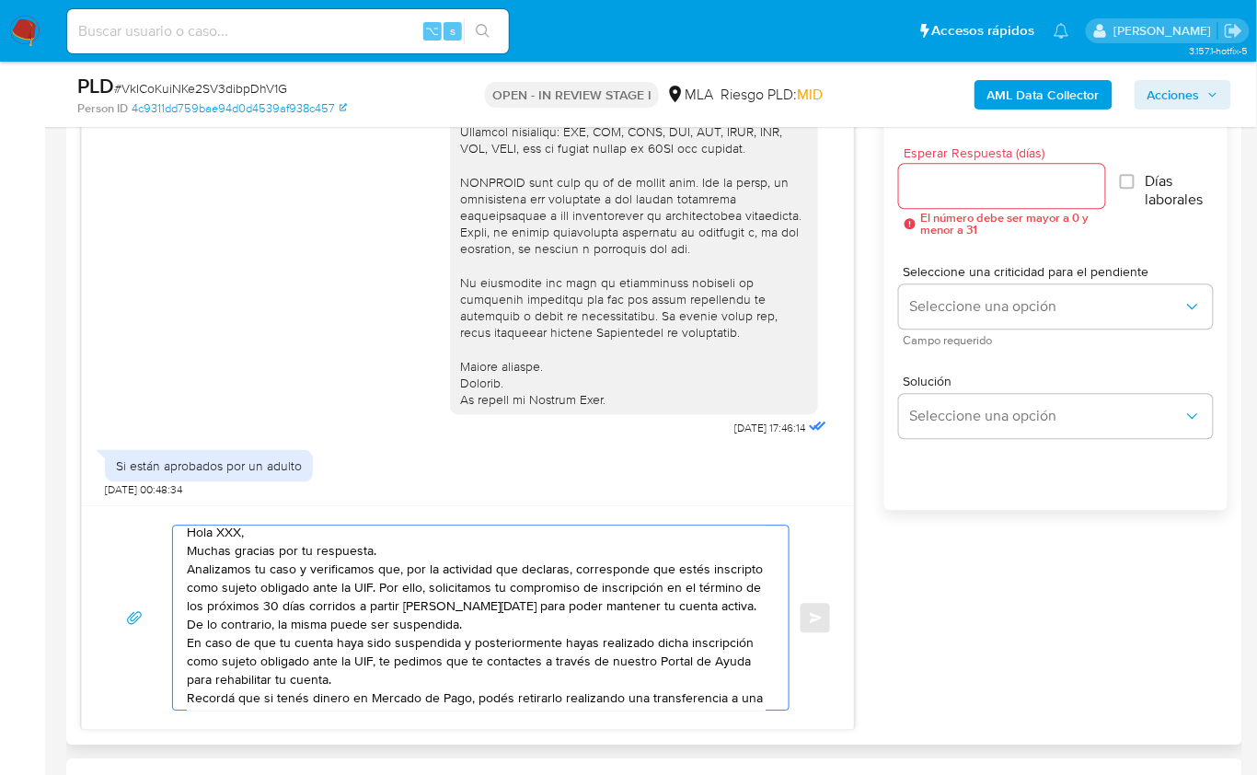
scroll to position [0, 0]
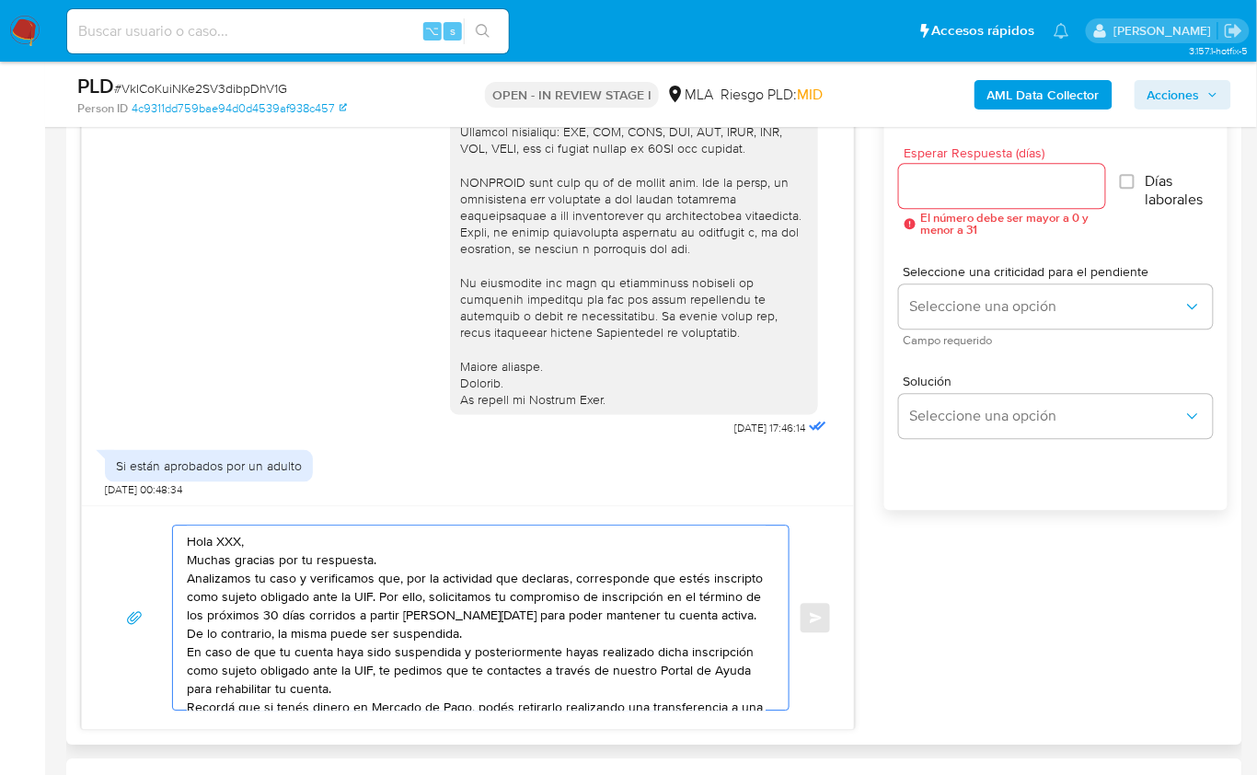
click at [219, 534] on textarea "Hola XXX, Muchas gracias por tu respuesta. Analizamos tu caso y verificamos que…" at bounding box center [476, 618] width 579 height 184
click at [363, 544] on textarea "Hola, Muchas gracias por tu respuesta. Analizamos tu caso y verificamos que, po…" at bounding box center [476, 618] width 579 height 184
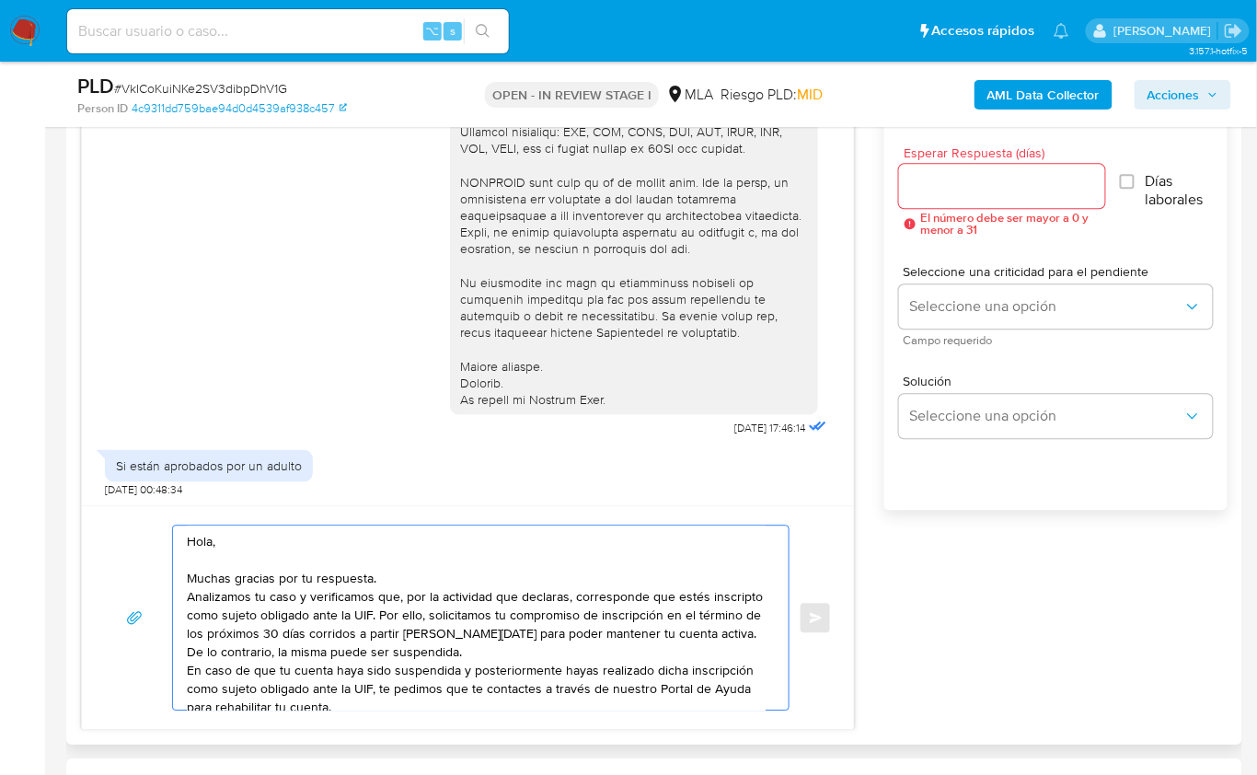
click at [388, 571] on textarea "Hola, Muchas gracias por tu respuesta. Analizamos tu caso y verificamos que, po…" at bounding box center [476, 618] width 579 height 184
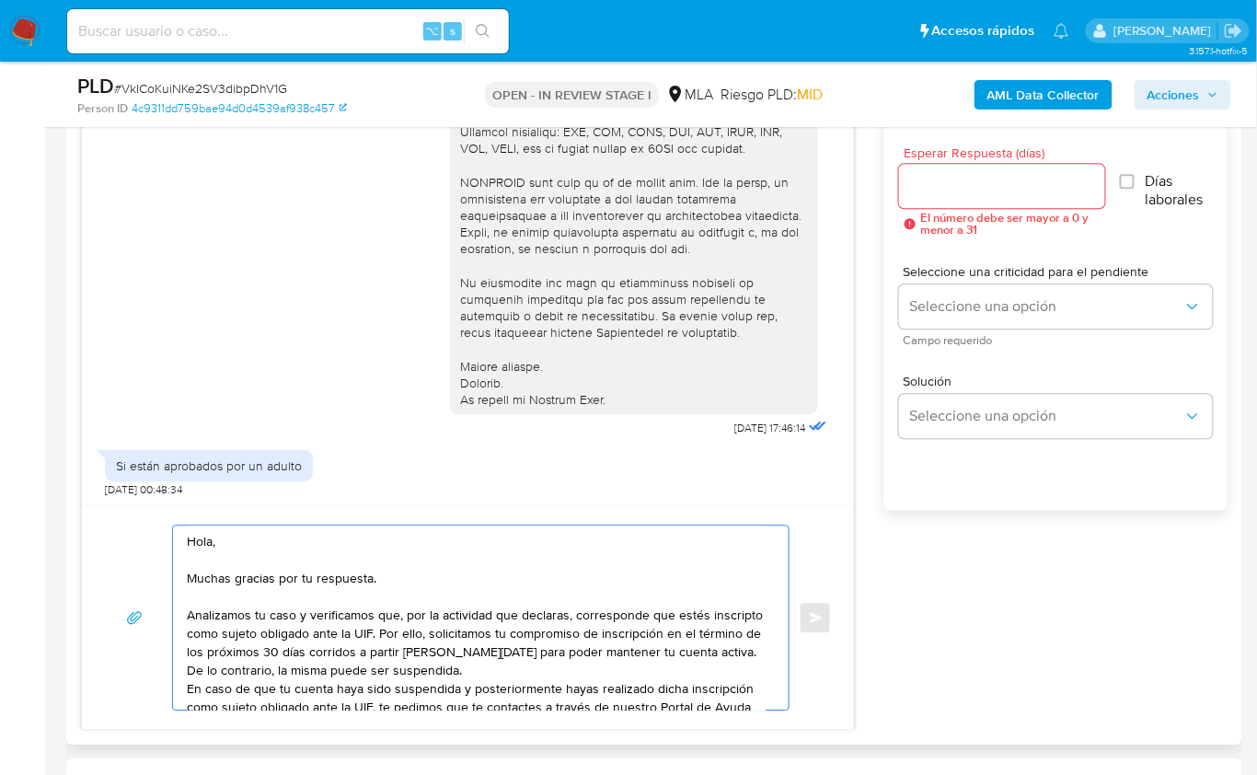
click at [563, 614] on textarea "Hola, Muchas gracias por tu respuesta. Analizamos tu caso y verificamos que, po…" at bounding box center [476, 618] width 579 height 184
click at [313, 633] on textarea "Hola, Muchas gracias por tu respuesta. Analizamos tu caso y verificamos que, po…" at bounding box center [476, 618] width 579 height 184
drag, startPoint x: 559, startPoint y: 632, endPoint x: 655, endPoint y: 666, distance: 102.5
click at [655, 666] on textarea "Hola, Muchas gracias por tu respuesta. Analizamos tu caso y verificamos que, po…" at bounding box center [476, 618] width 579 height 184
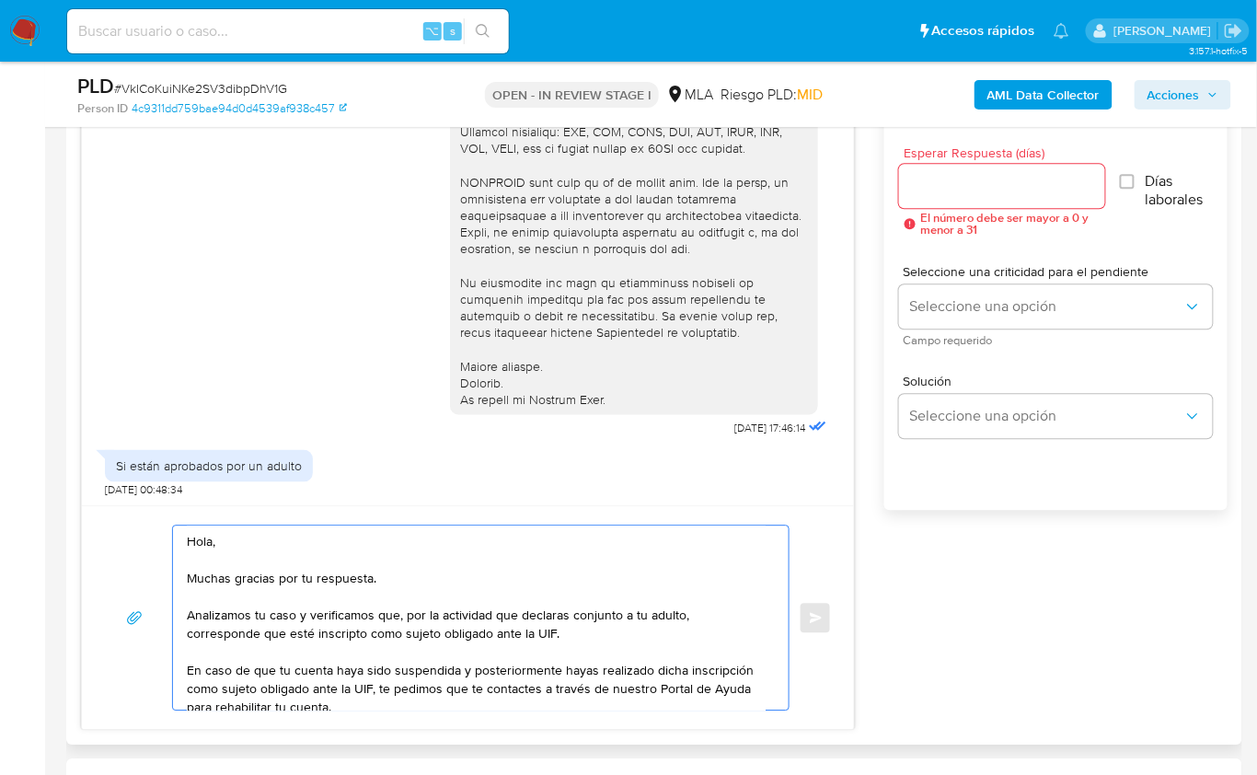
click at [580, 633] on textarea "Hola, Muchas gracias por tu respuesta. Analizamos tu caso y verificamos que, po…" at bounding box center [476, 618] width 579 height 184
paste textarea "por esta razón, te informamos que no fue posible validar la operatoria canaliza…"
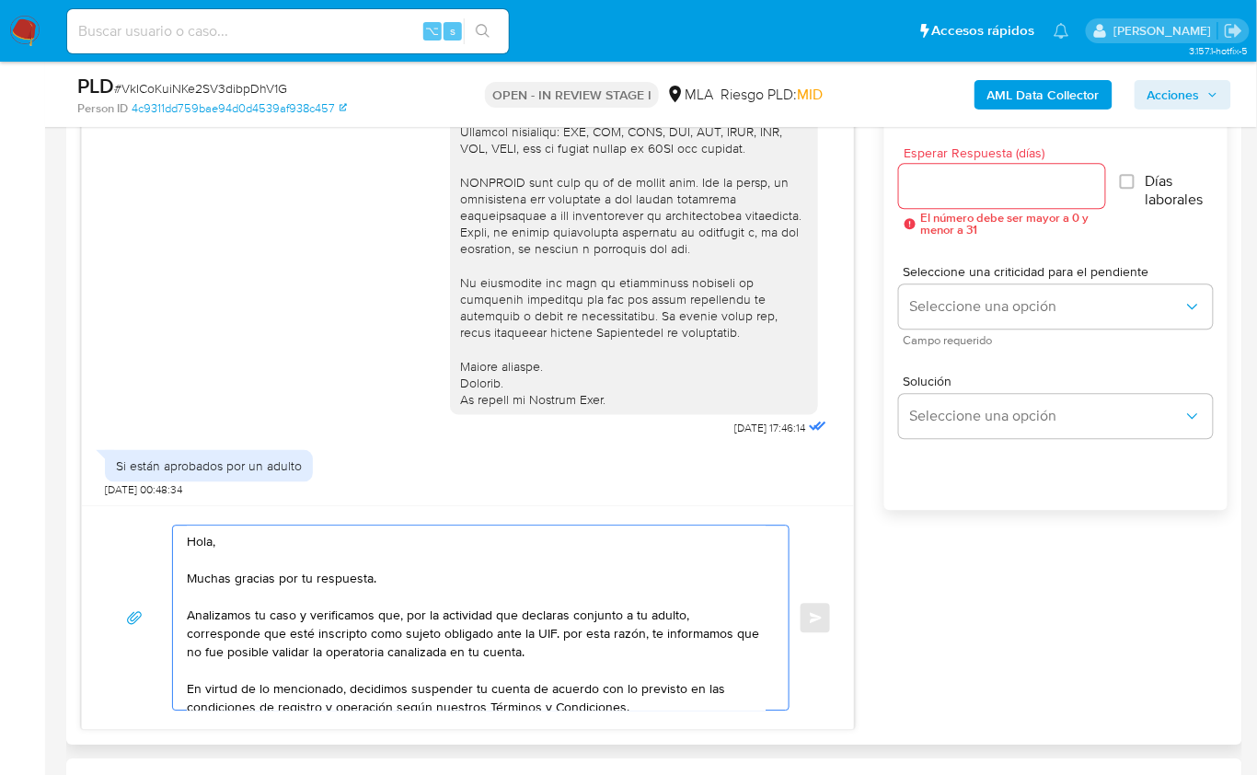
scroll to position [6, 0]
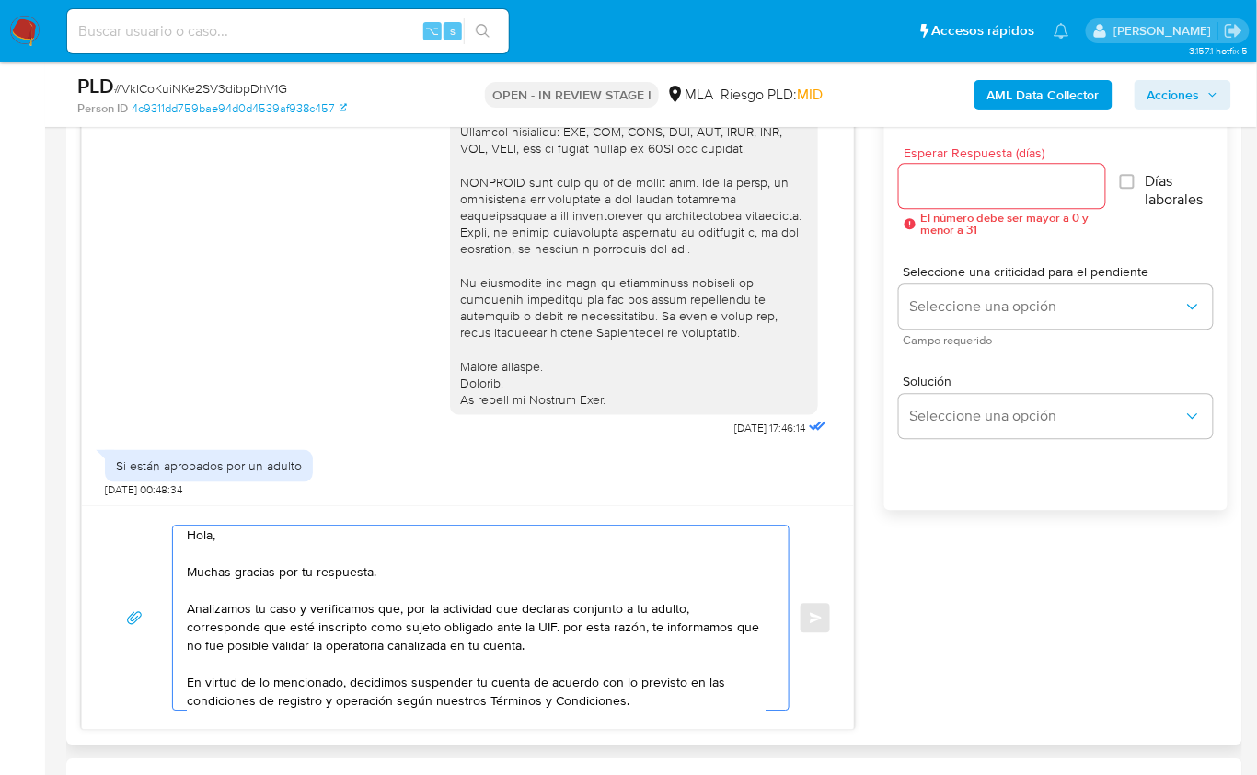
click at [554, 627] on textarea "Hola, Muchas gracias por tu respuesta. Analizamos tu caso y verificamos que, po…" at bounding box center [476, 618] width 579 height 184
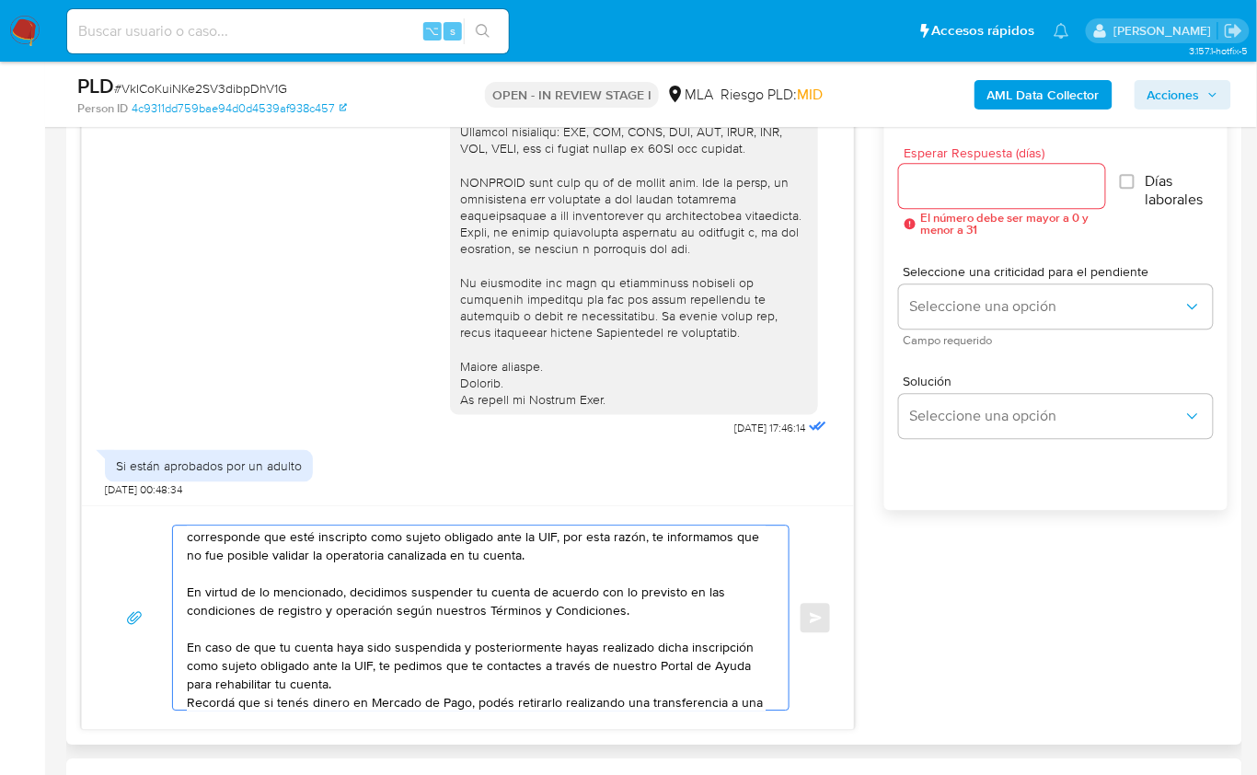
scroll to position [98, 0]
drag, startPoint x: 347, startPoint y: 682, endPoint x: 189, endPoint y: 643, distance: 163.0
click at [189, 643] on textarea "Hola, Muchas gracias por tu respuesta. Analizamos tu caso y verificamos que, po…" at bounding box center [476, 618] width 579 height 184
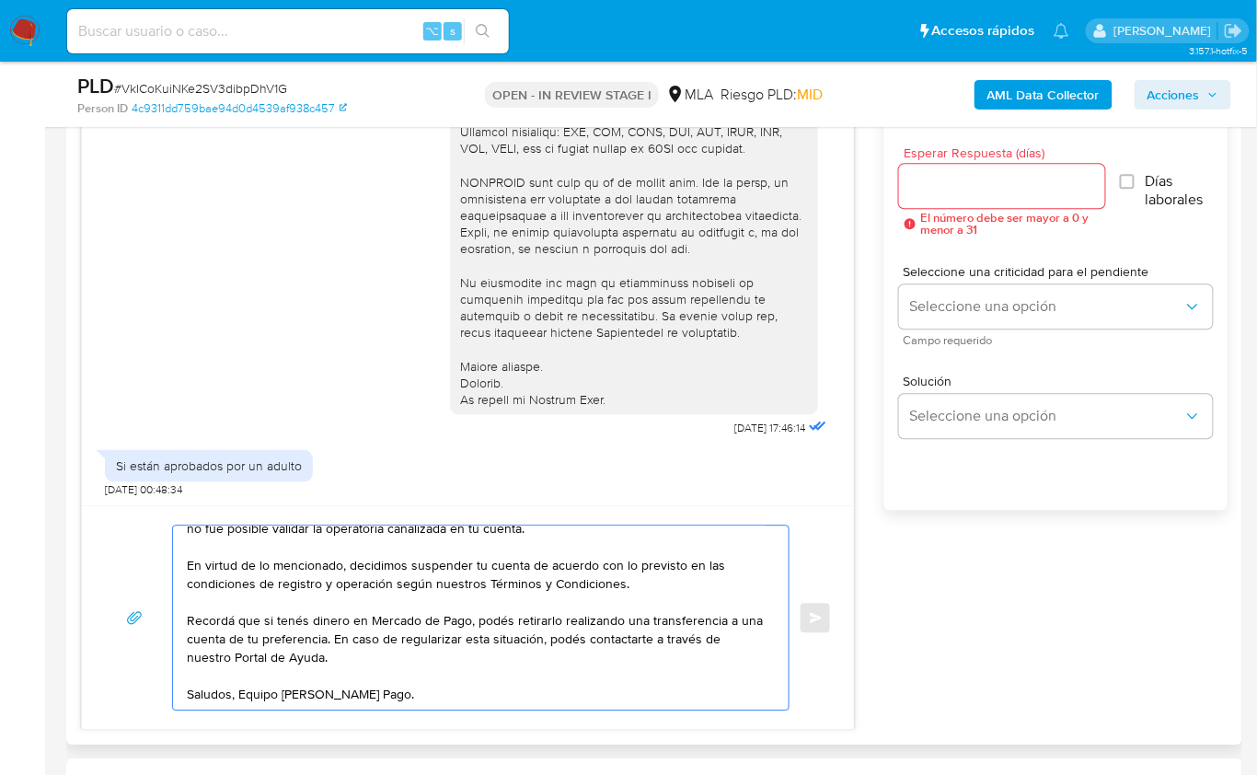
scroll to position [141, 0]
type textarea "Hola, Muchas gracias por tu respuesta. Analizamos tu caso y verificamos que, po…"
click at [932, 197] on div at bounding box center [1002, 186] width 206 height 44
click at [933, 186] on input "Esperar Respuesta (días)" at bounding box center [1002, 186] width 206 height 24
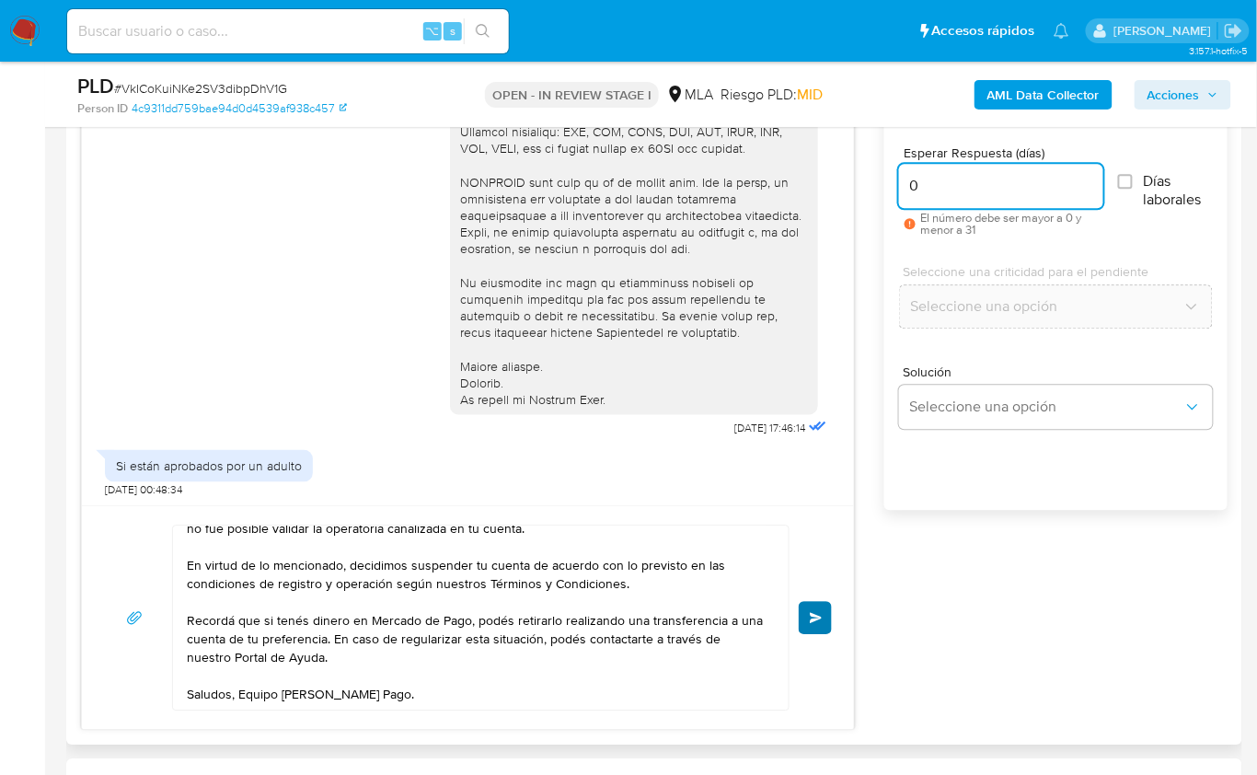
type input "0"
click at [821, 605] on button "Enviar" at bounding box center [815, 617] width 33 height 33
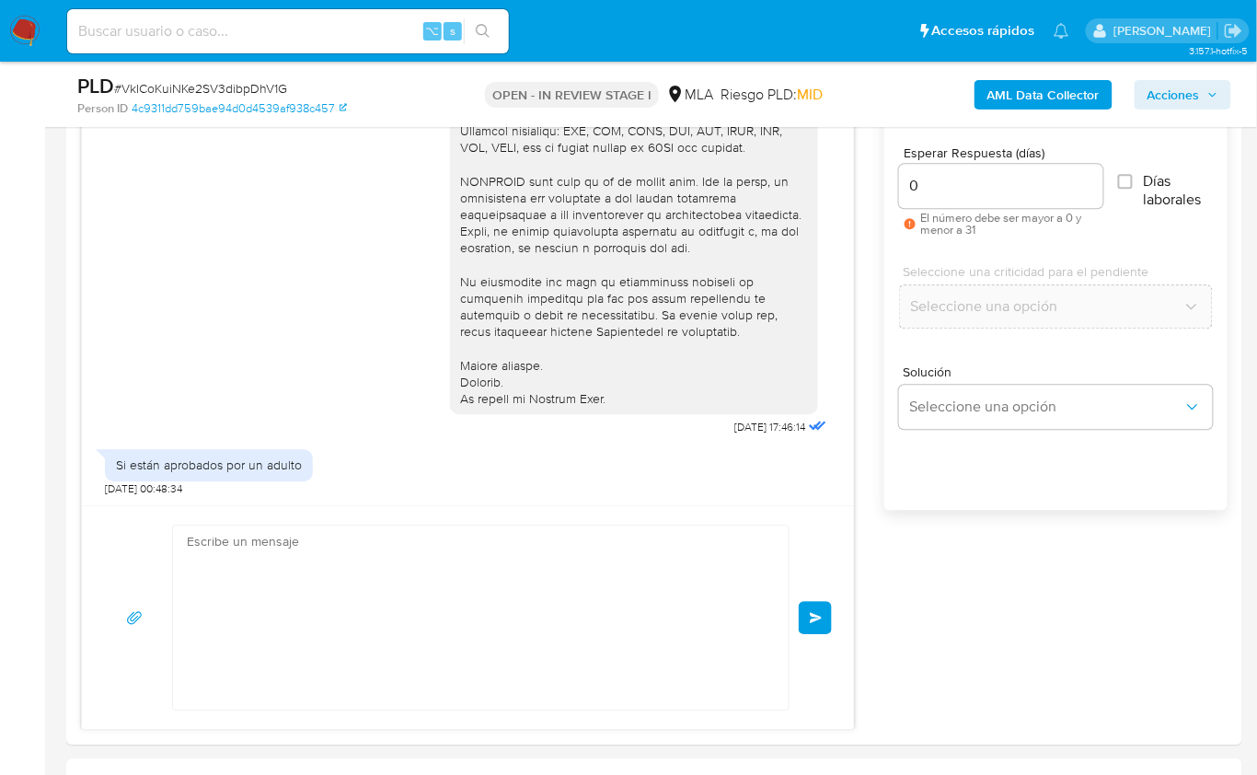
scroll to position [896, 0]
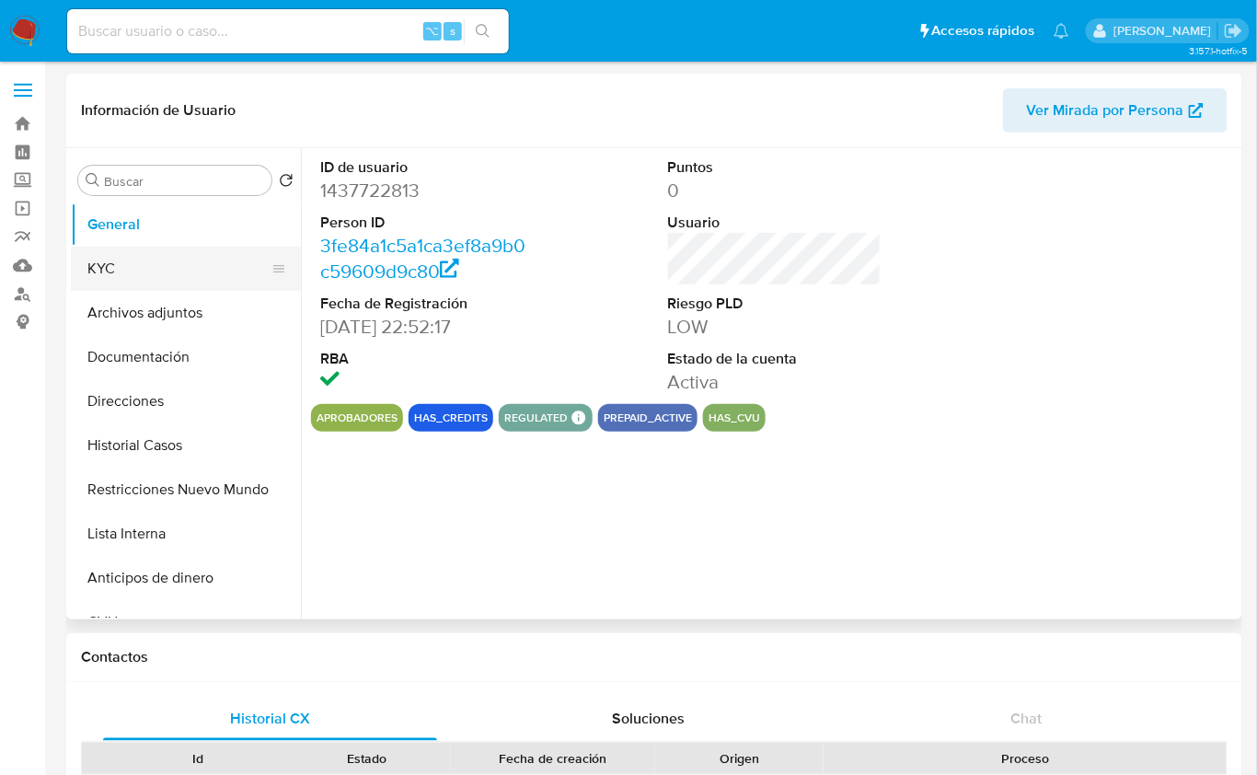
select select "10"
click at [122, 262] on button "KYC" at bounding box center [178, 269] width 215 height 44
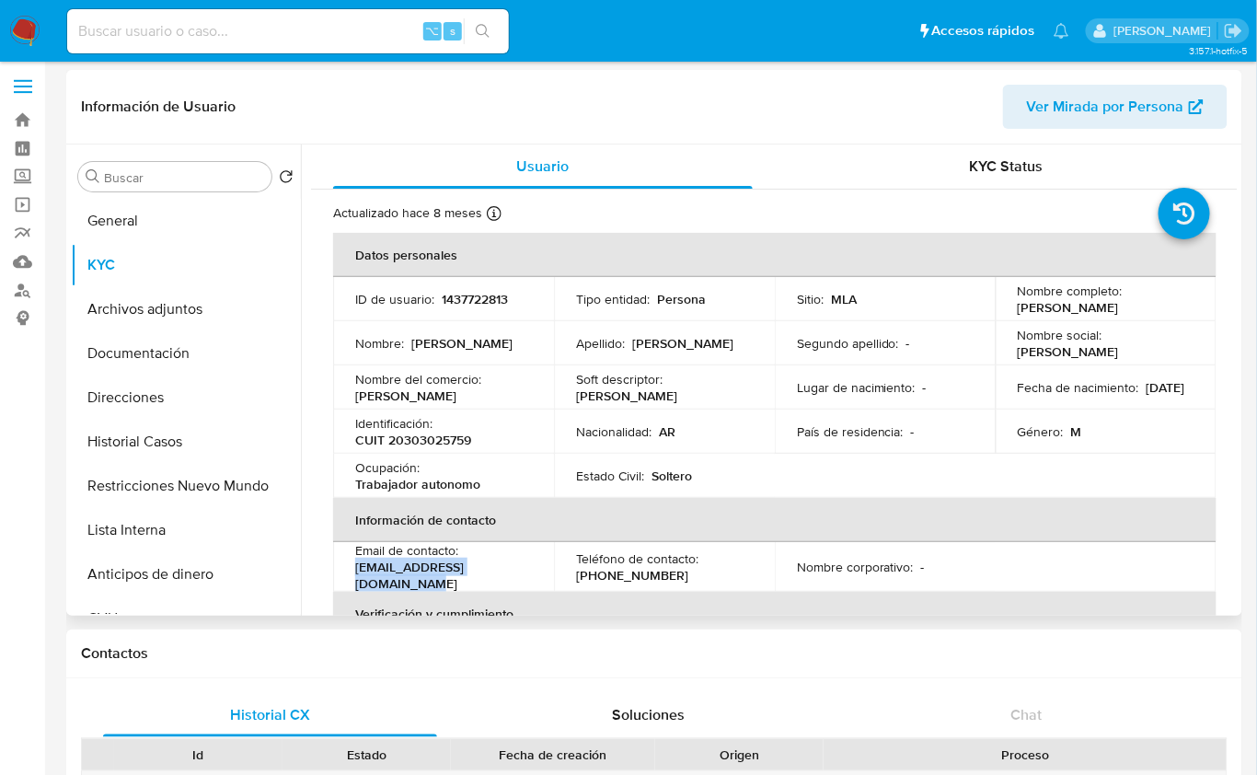
drag, startPoint x: 463, startPoint y: 570, endPoint x: 357, endPoint y: 570, distance: 105.9
click at [353, 573] on td "Email de contacto : [EMAIL_ADDRESS][DOMAIN_NAME]" at bounding box center [443, 567] width 221 height 50
copy p "[EMAIL_ADDRESS][DOMAIN_NAME]"
click at [448, 441] on p "CUIT 20303025759" at bounding box center [413, 440] width 116 height 17
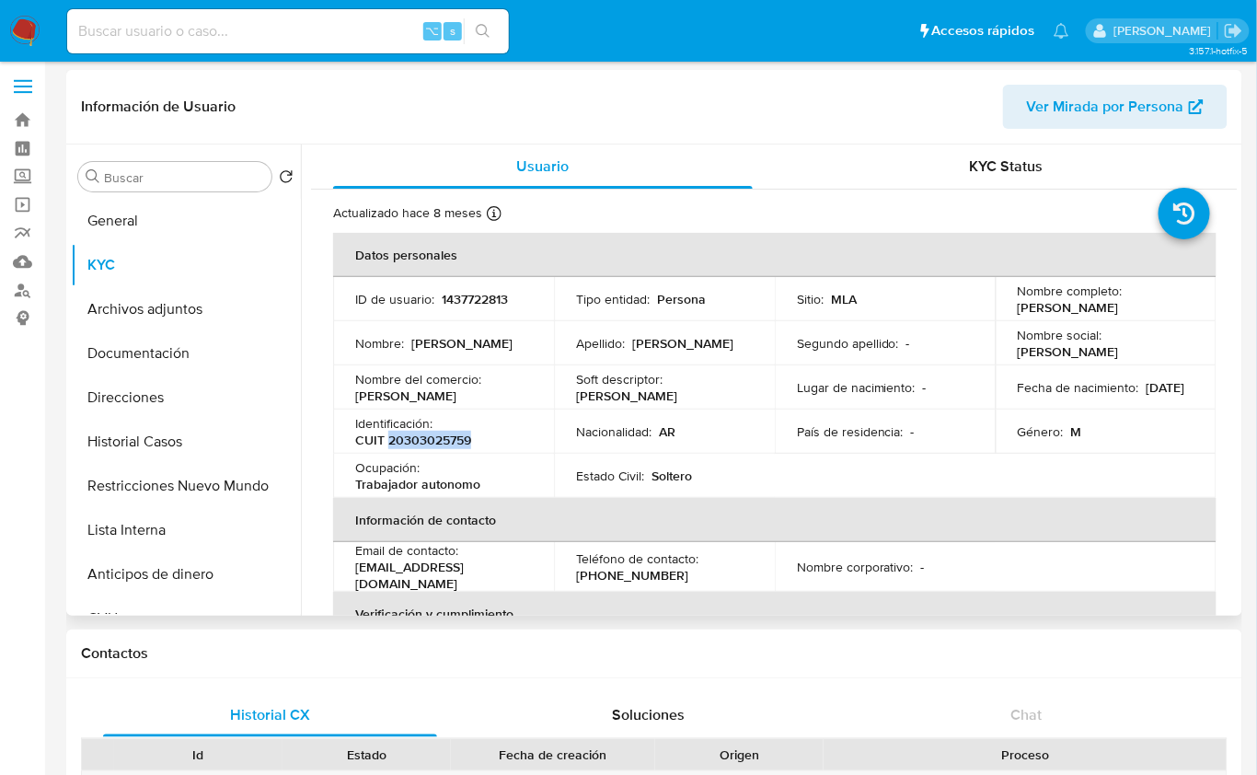
copy p "20303025759"
click at [152, 393] on button "Direcciones" at bounding box center [178, 398] width 215 height 44
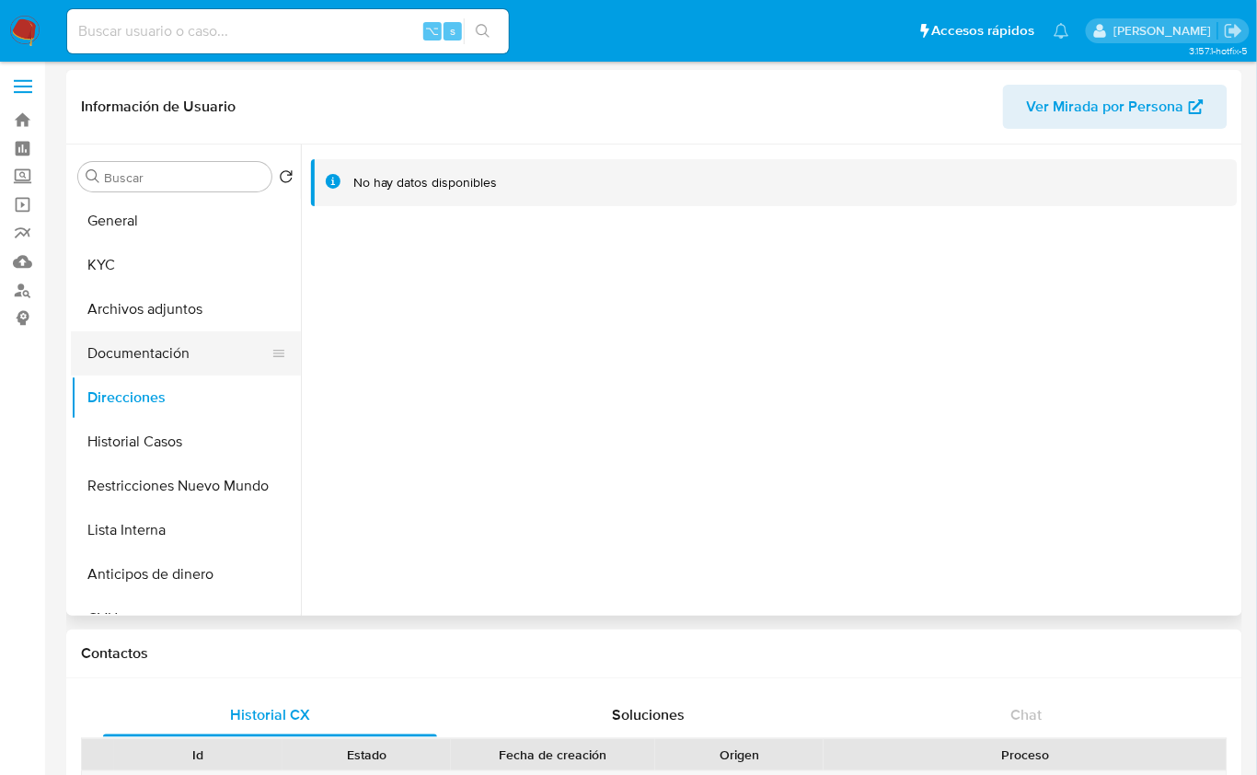
click at [203, 353] on button "Documentación" at bounding box center [178, 353] width 215 height 44
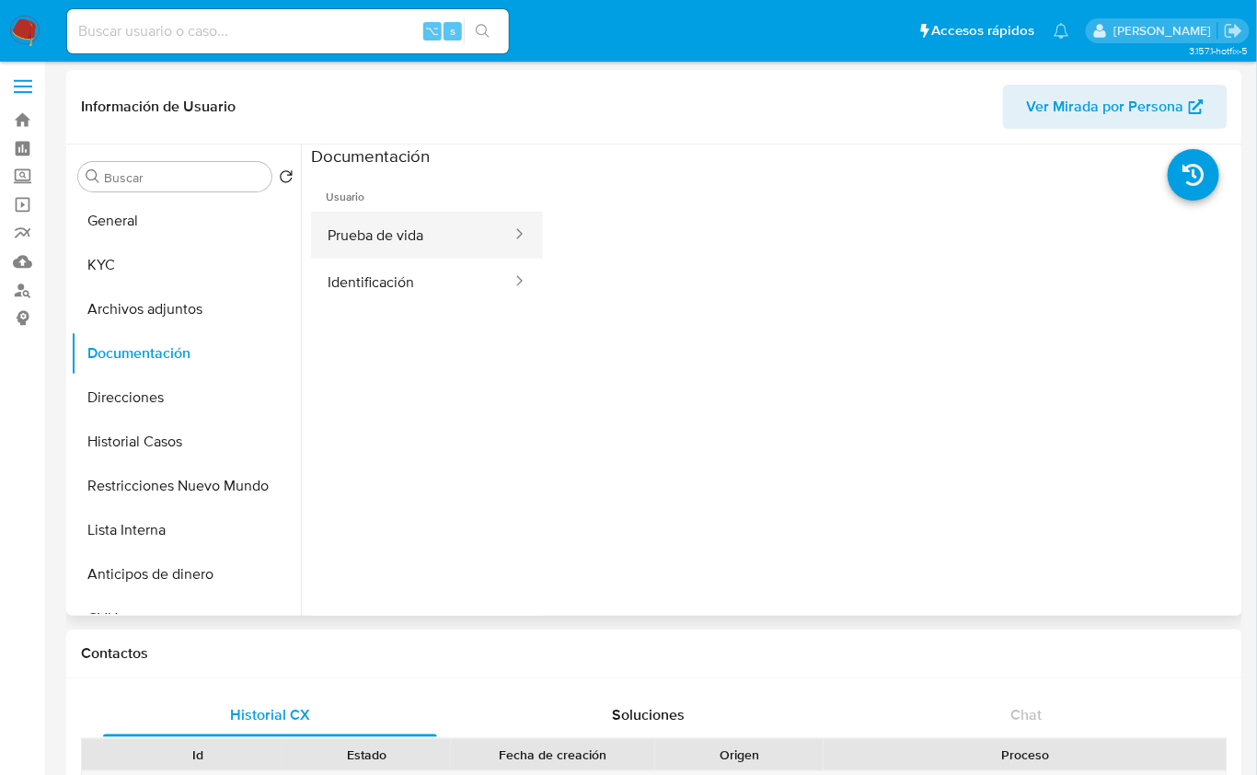
click at [446, 253] on button "Prueba de vida" at bounding box center [412, 235] width 203 height 47
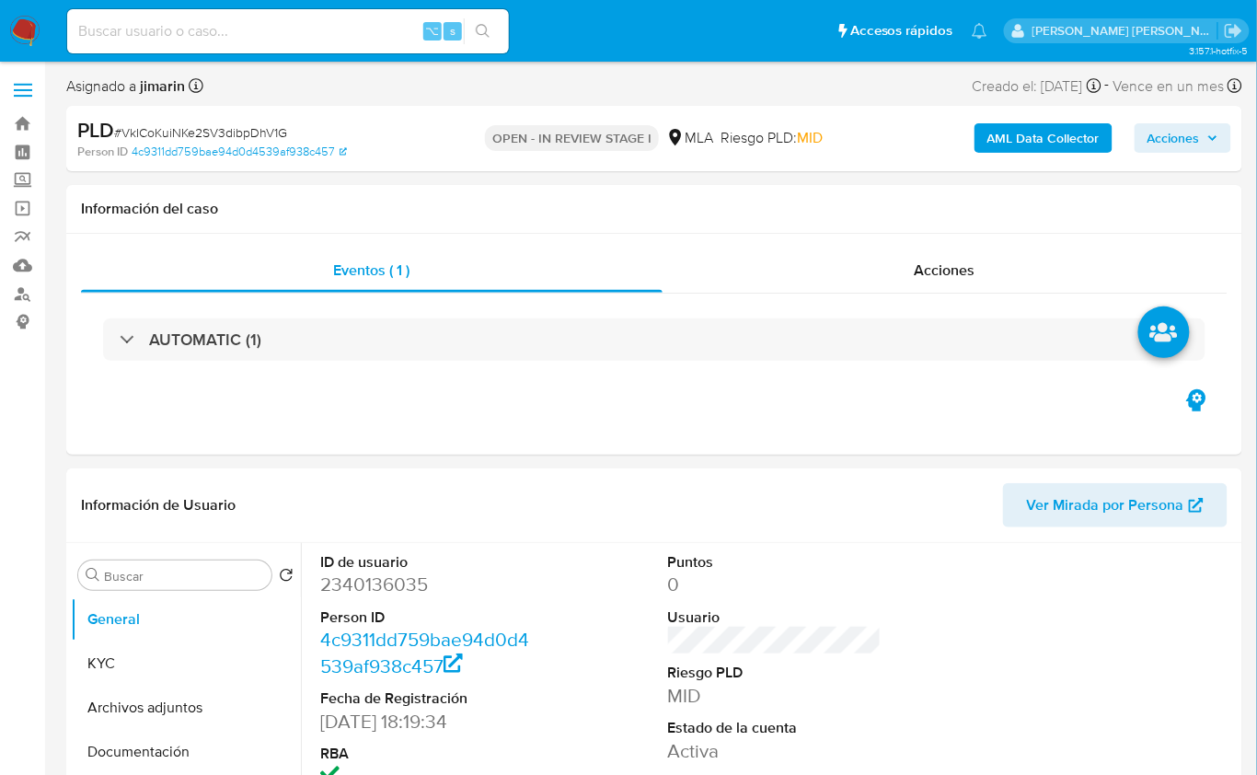
select select "10"
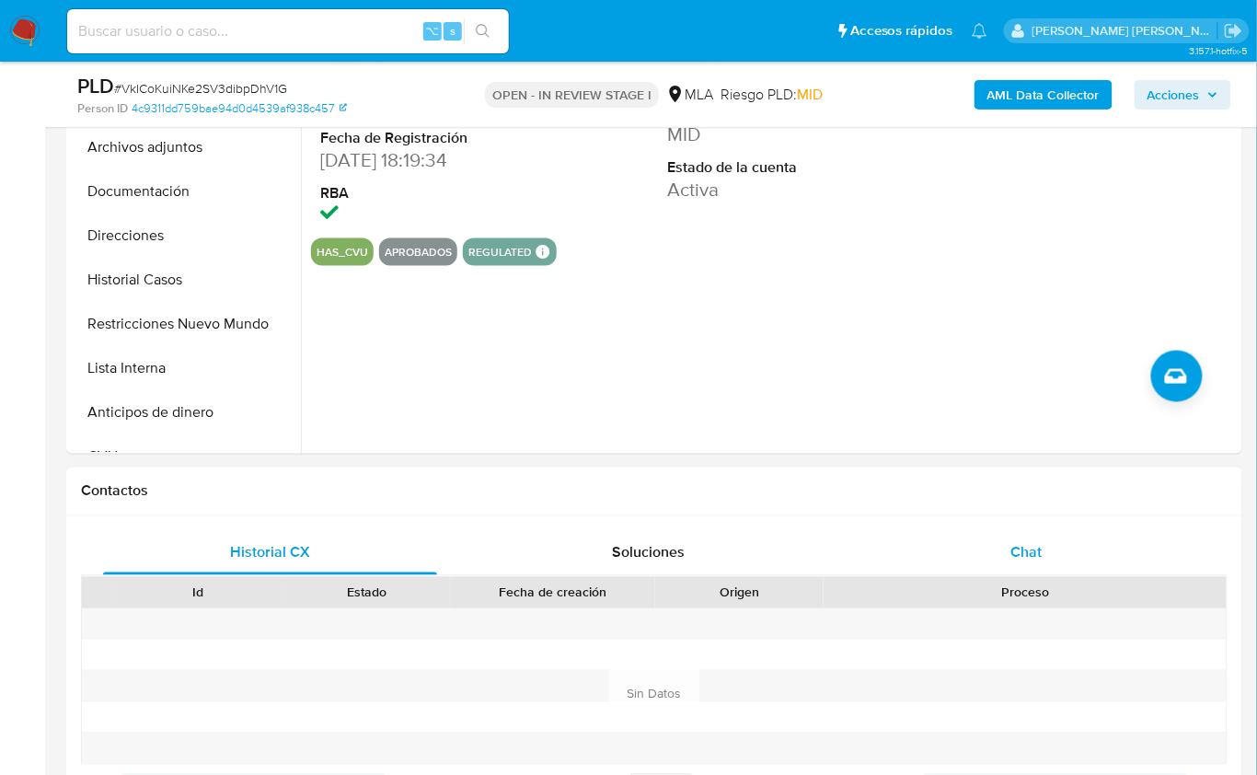
click at [1022, 562] on div "Chat" at bounding box center [1027, 553] width 334 height 44
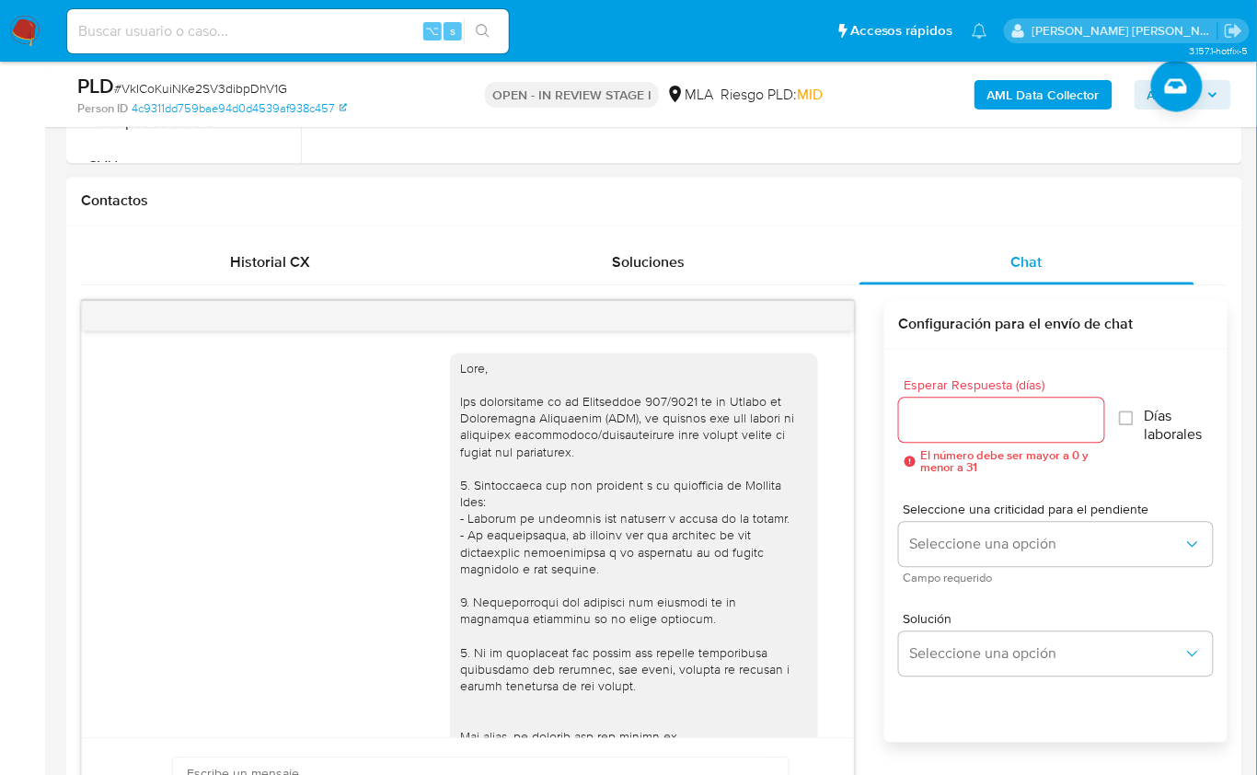
scroll to position [896, 0]
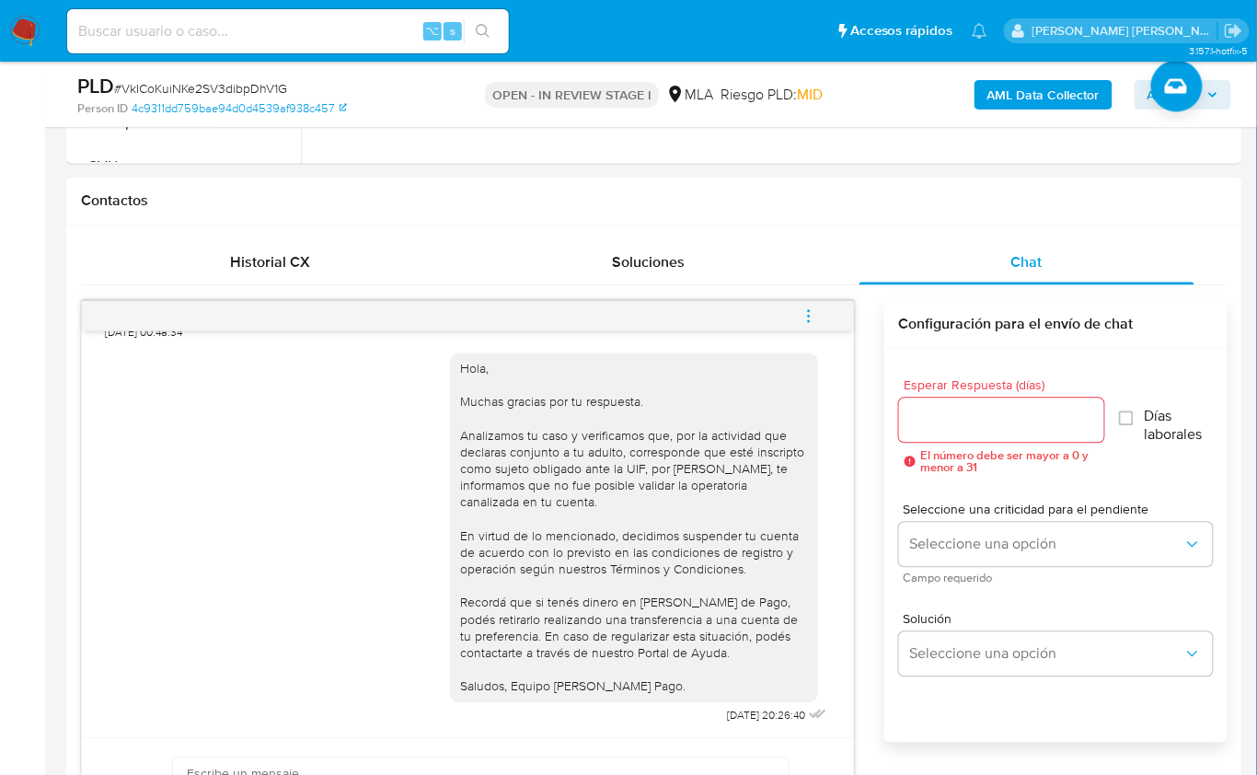
click at [810, 321] on span "menu-action" at bounding box center [809, 317] width 17 height 44
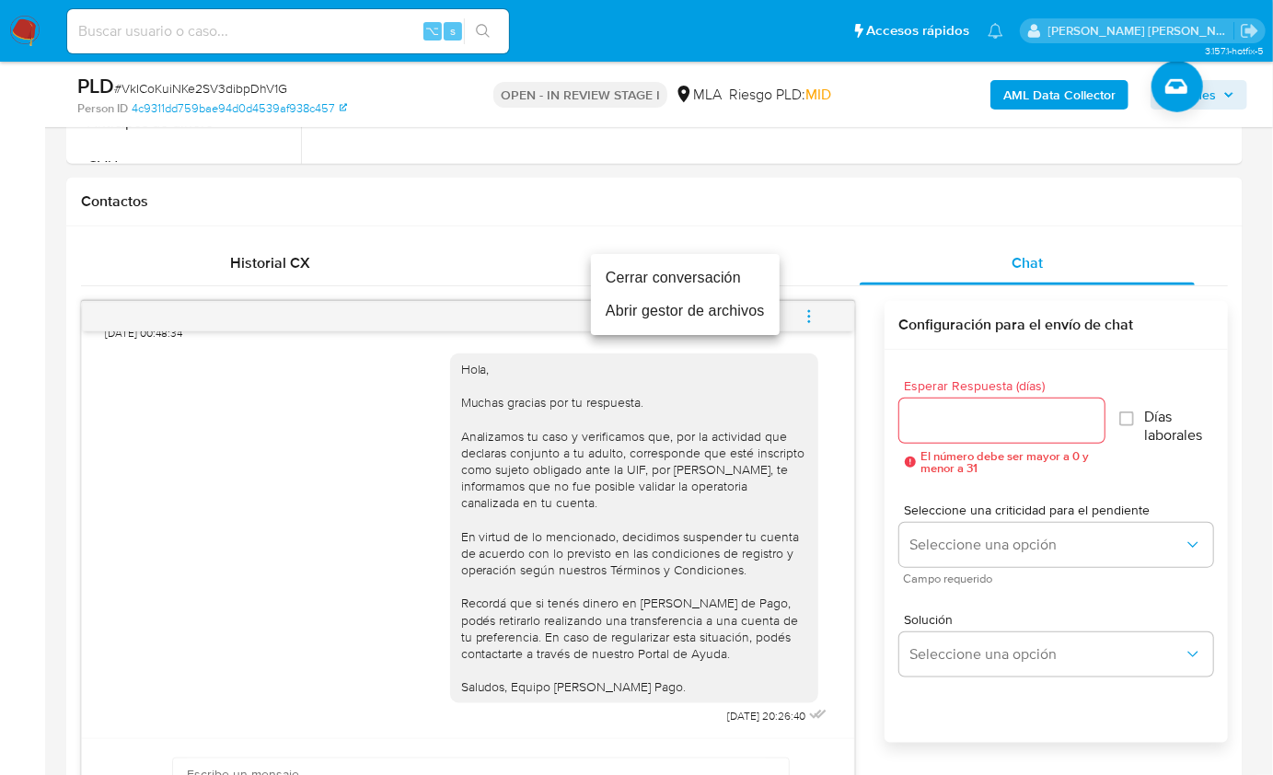
click at [705, 283] on li "Cerrar conversación" at bounding box center [685, 277] width 189 height 33
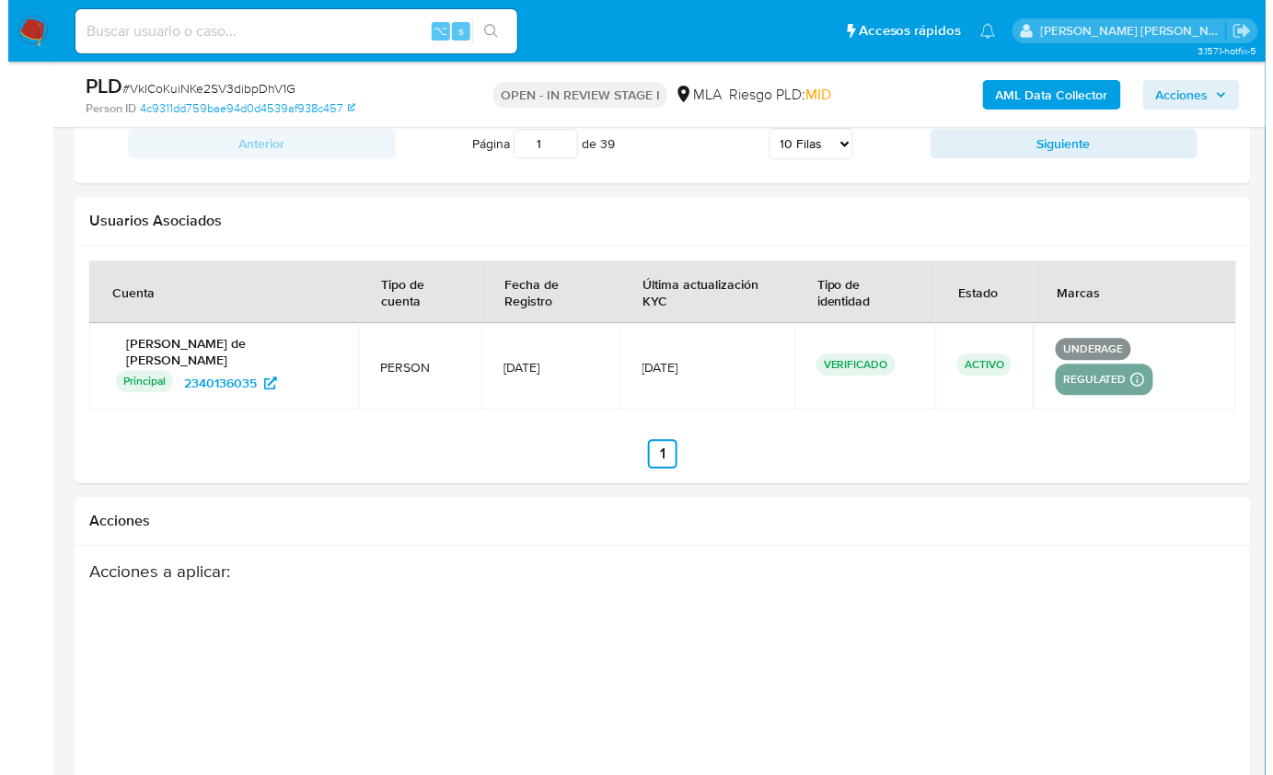
scroll to position [3268, 0]
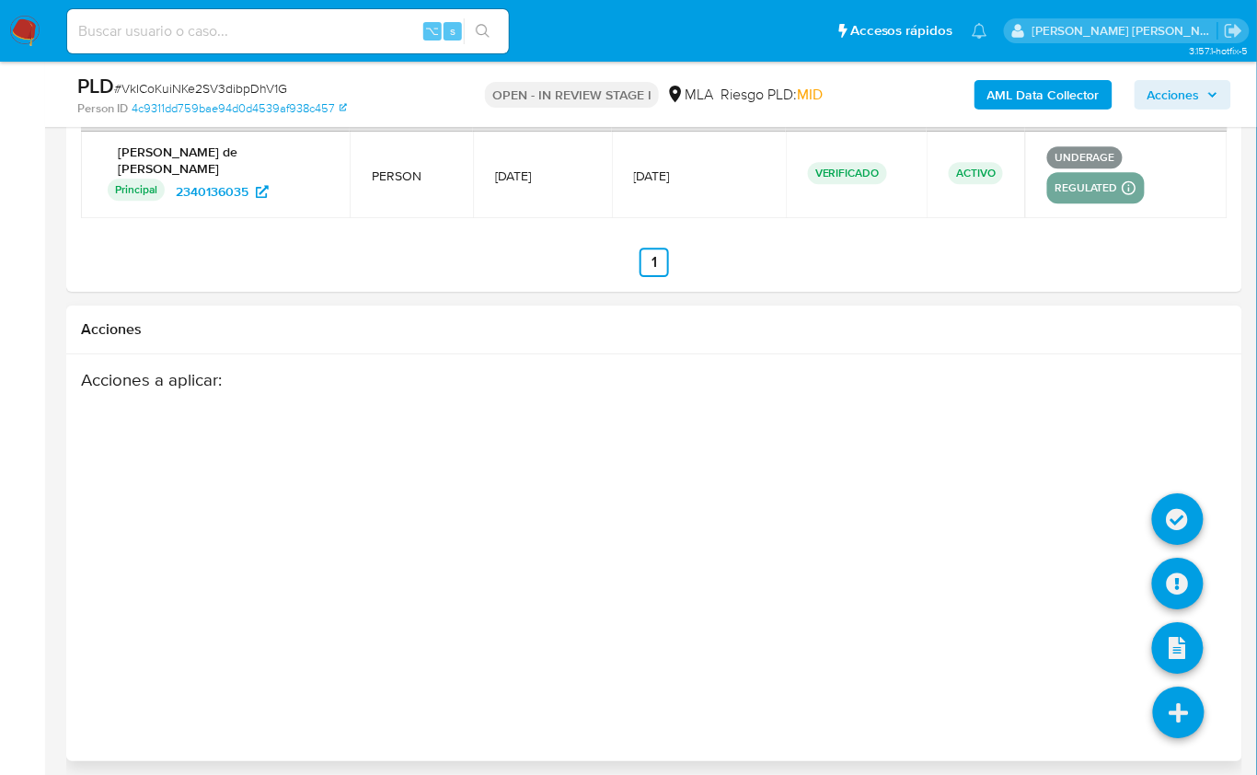
click at [1193, 700] on icon at bounding box center [1179, 713] width 52 height 52
click at [1173, 571] on icon at bounding box center [1178, 584] width 52 height 52
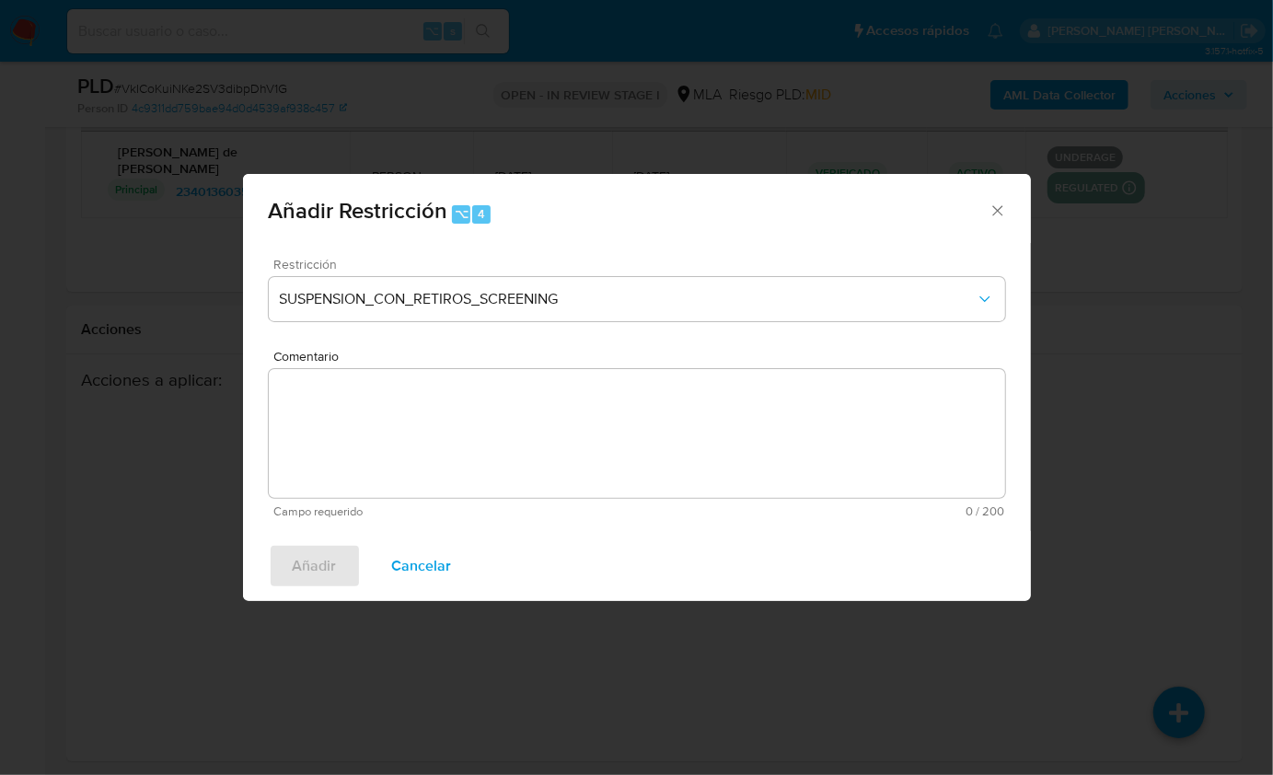
click at [386, 259] on span "Restricción" at bounding box center [641, 264] width 736 height 13
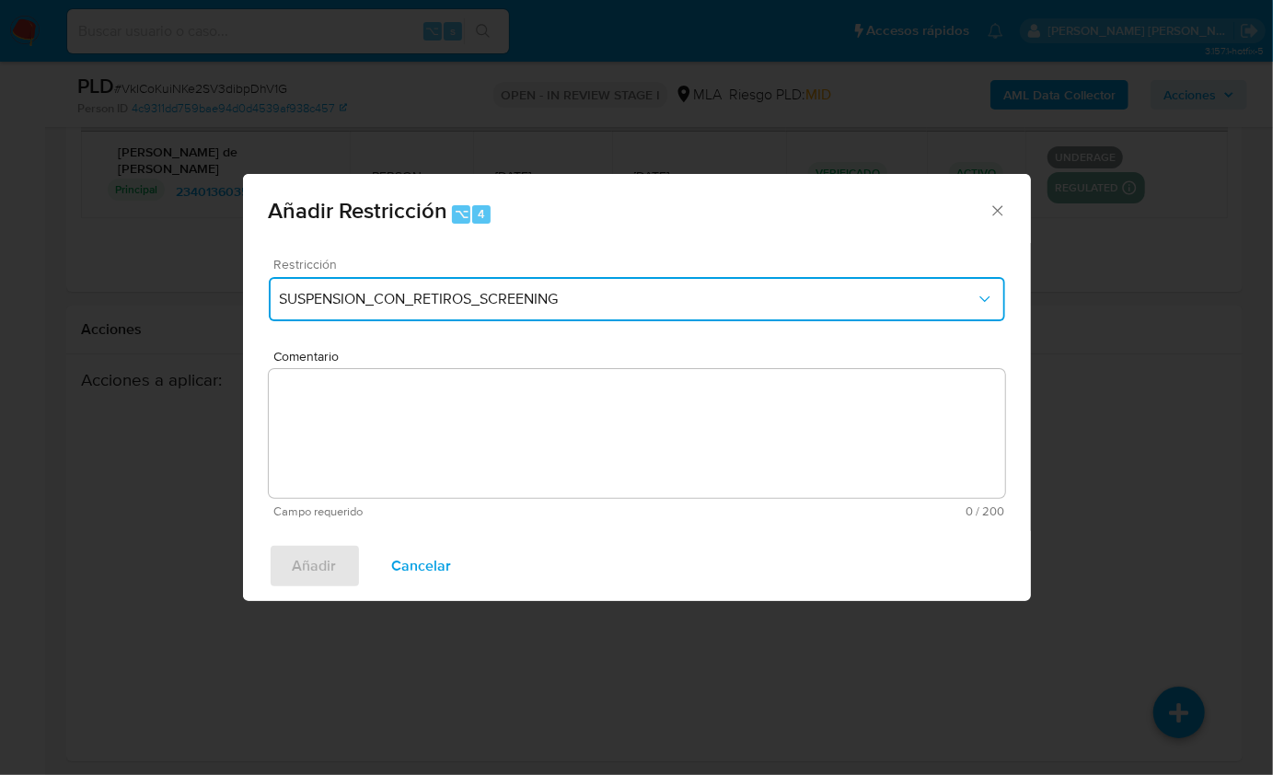
click at [385, 299] on span "SUSPENSION_CON_RETIROS_SCREENING" at bounding box center [628, 299] width 696 height 18
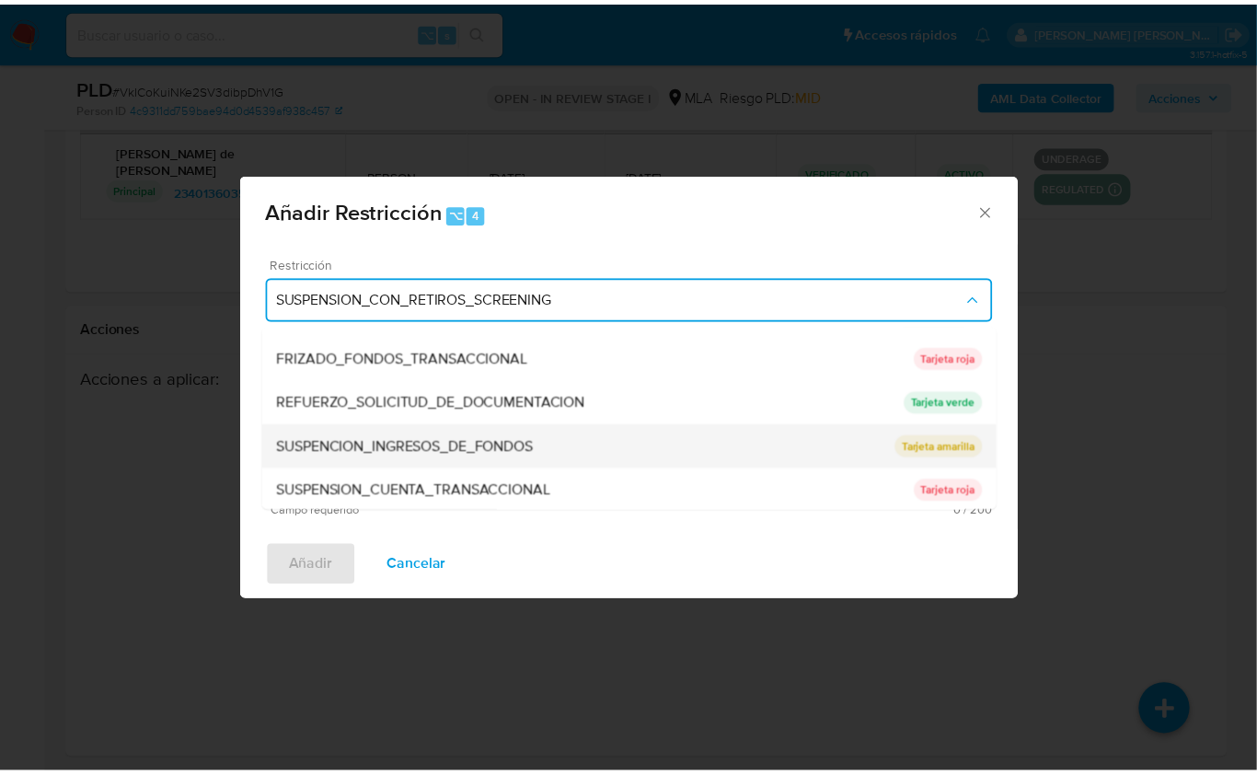
scroll to position [371, 0]
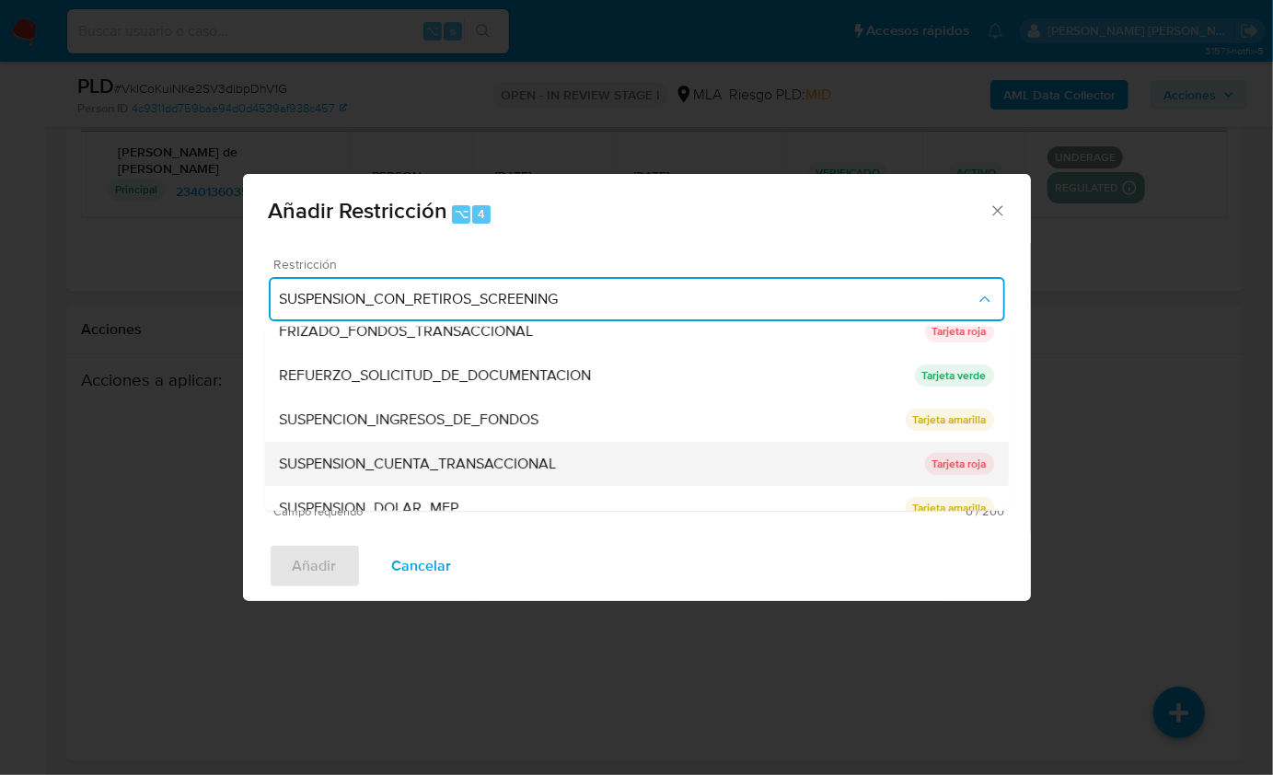
click at [464, 456] on span "SUSPENSION_CUENTA_TRANSACCIONAL" at bounding box center [418, 464] width 277 height 18
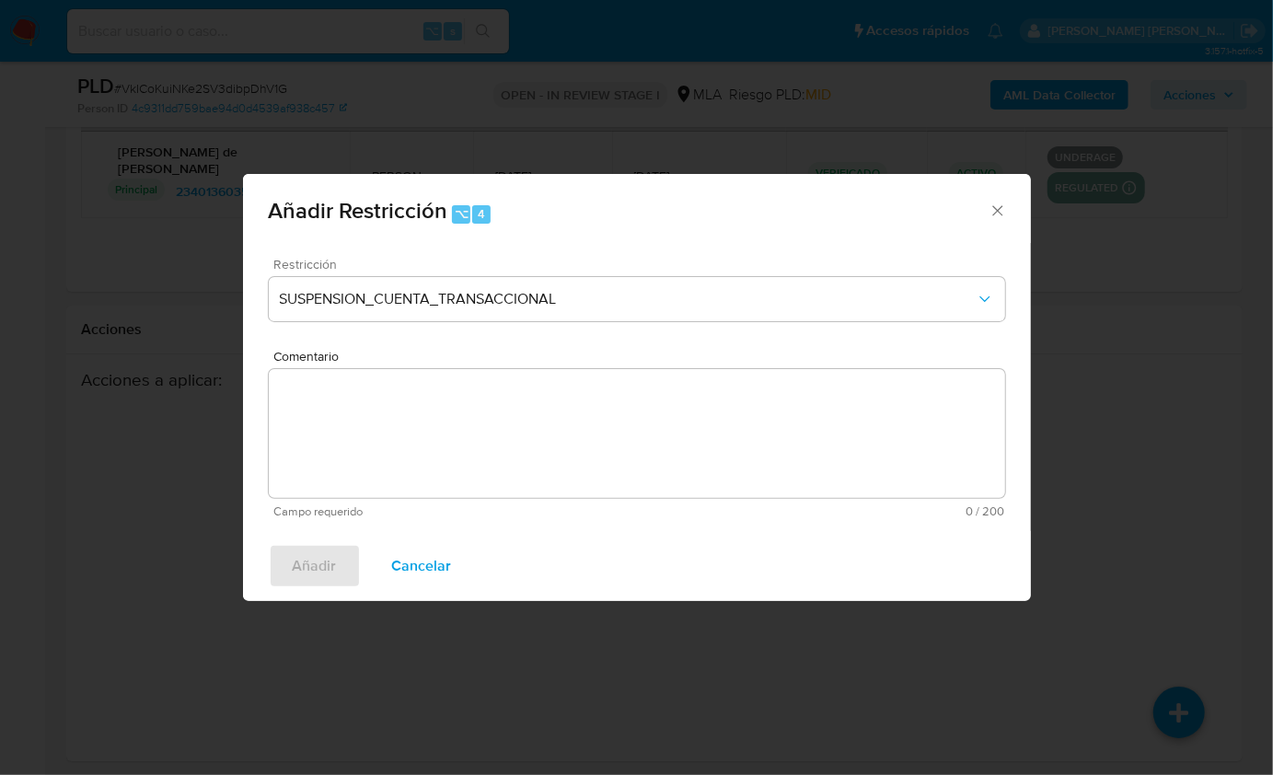
click at [457, 448] on textarea "Comentario" at bounding box center [637, 433] width 736 height 129
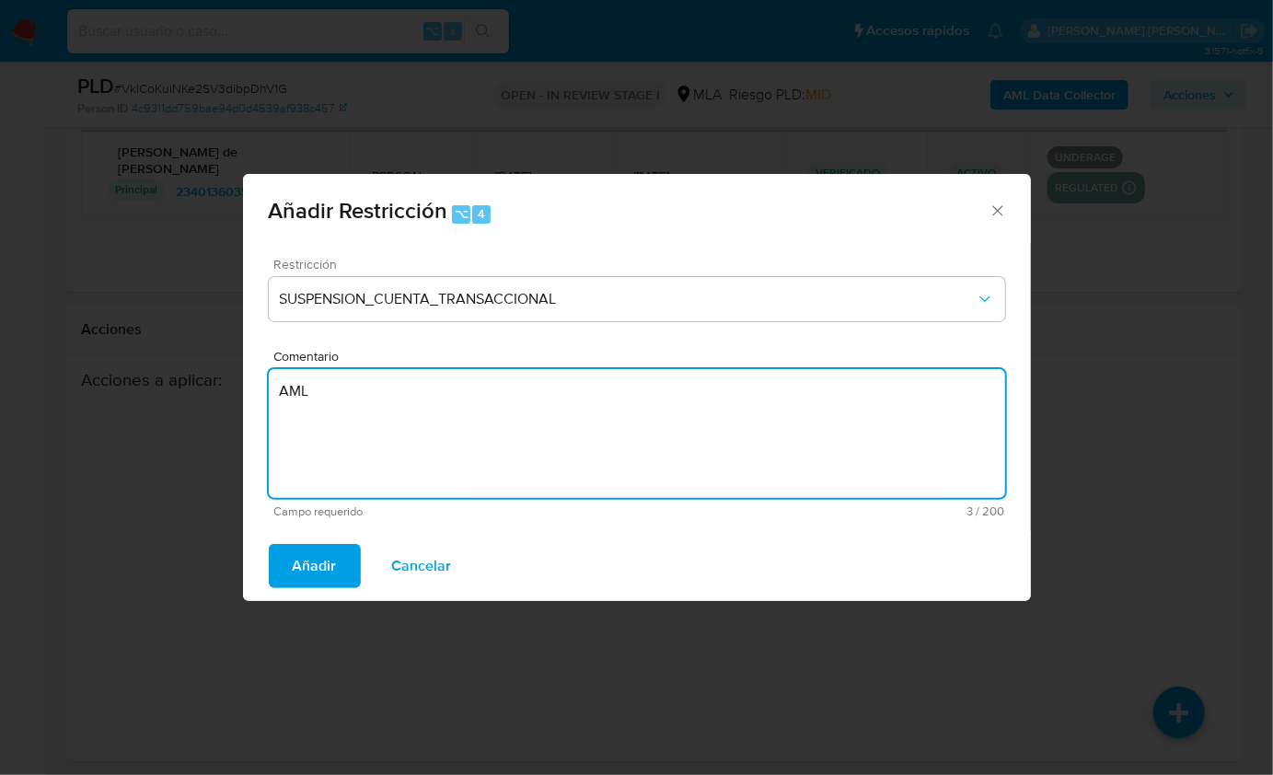
type textarea "AML"
click at [348, 543] on div "Añadir Cancelar" at bounding box center [637, 566] width 788 height 70
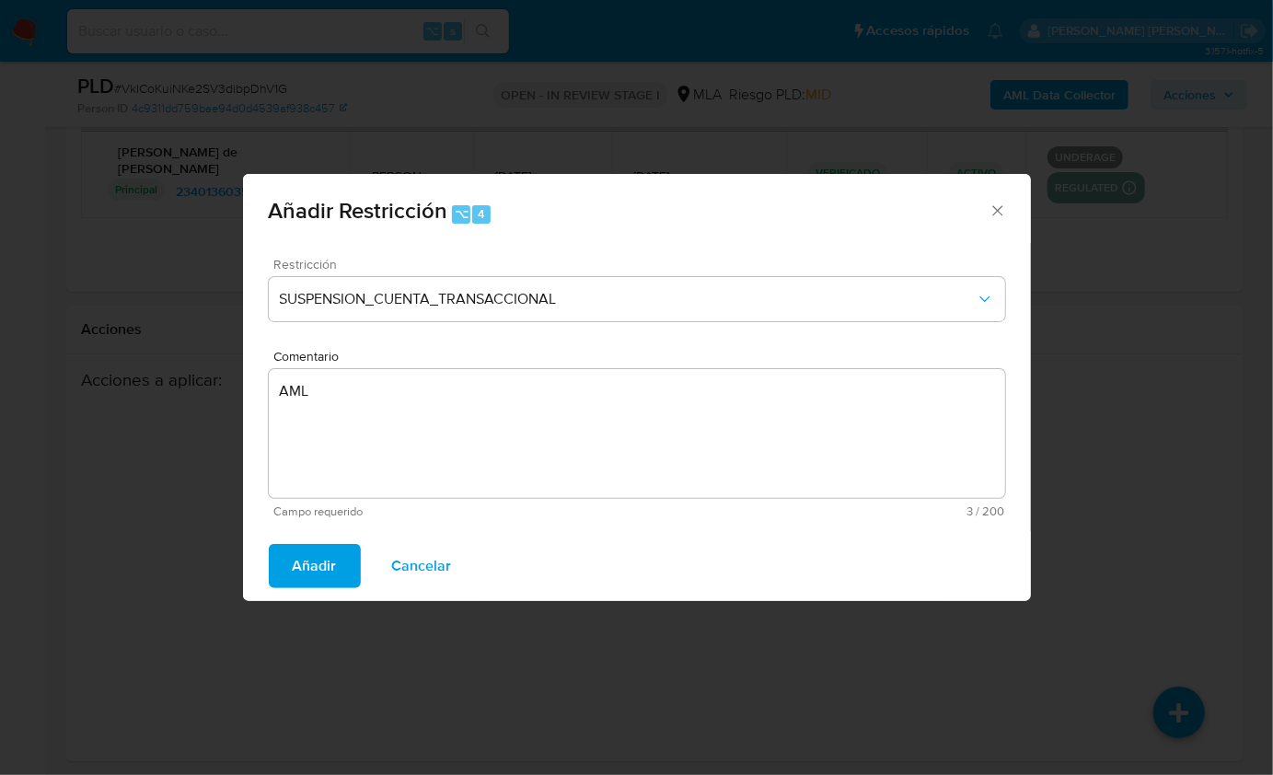
click at [336, 550] on button "Añadir" at bounding box center [315, 566] width 92 height 44
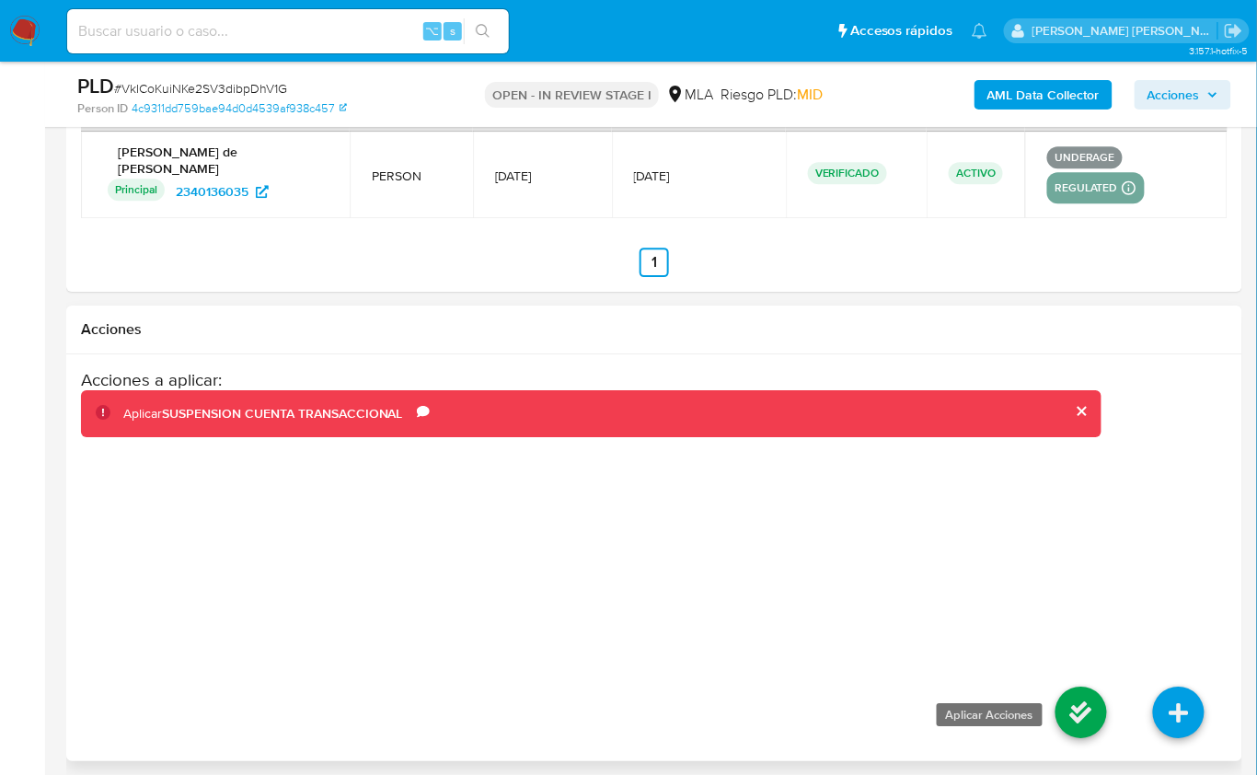
click at [1083, 704] on icon at bounding box center [1082, 713] width 52 height 52
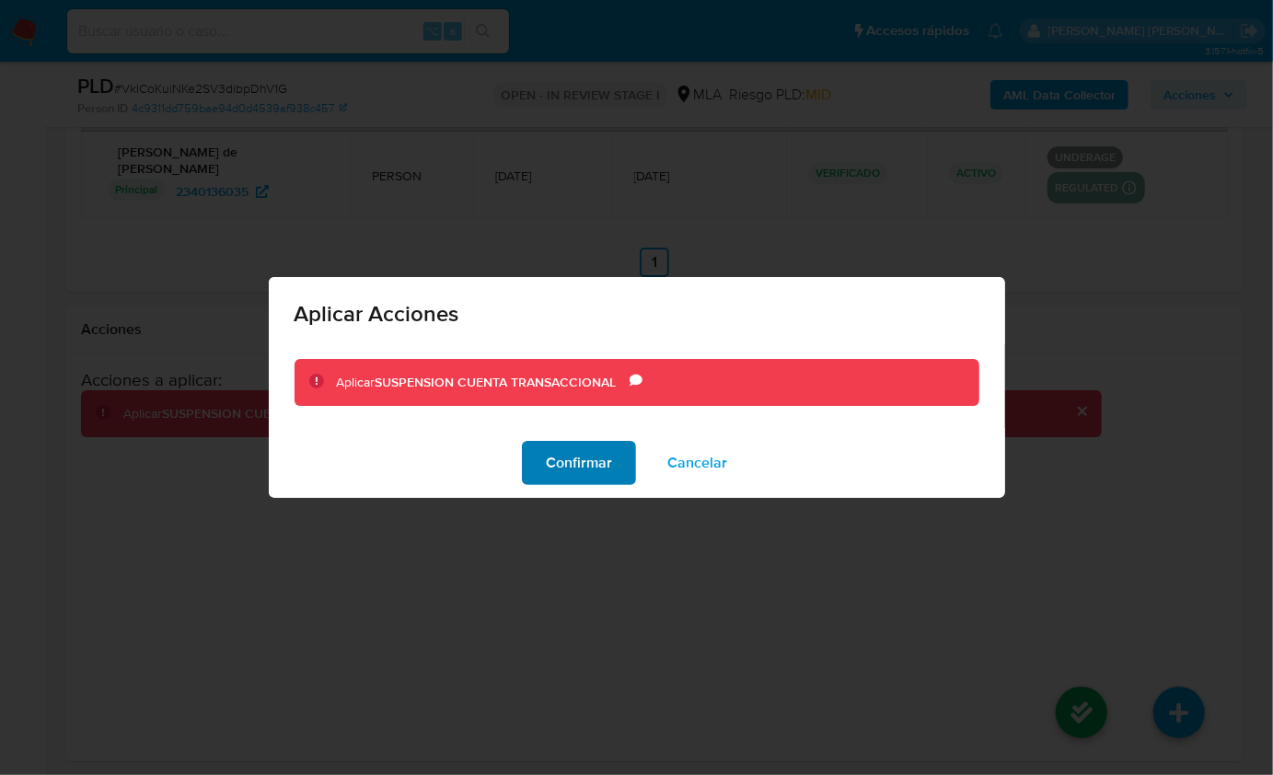
click at [583, 455] on span "Confirmar" at bounding box center [579, 463] width 66 height 41
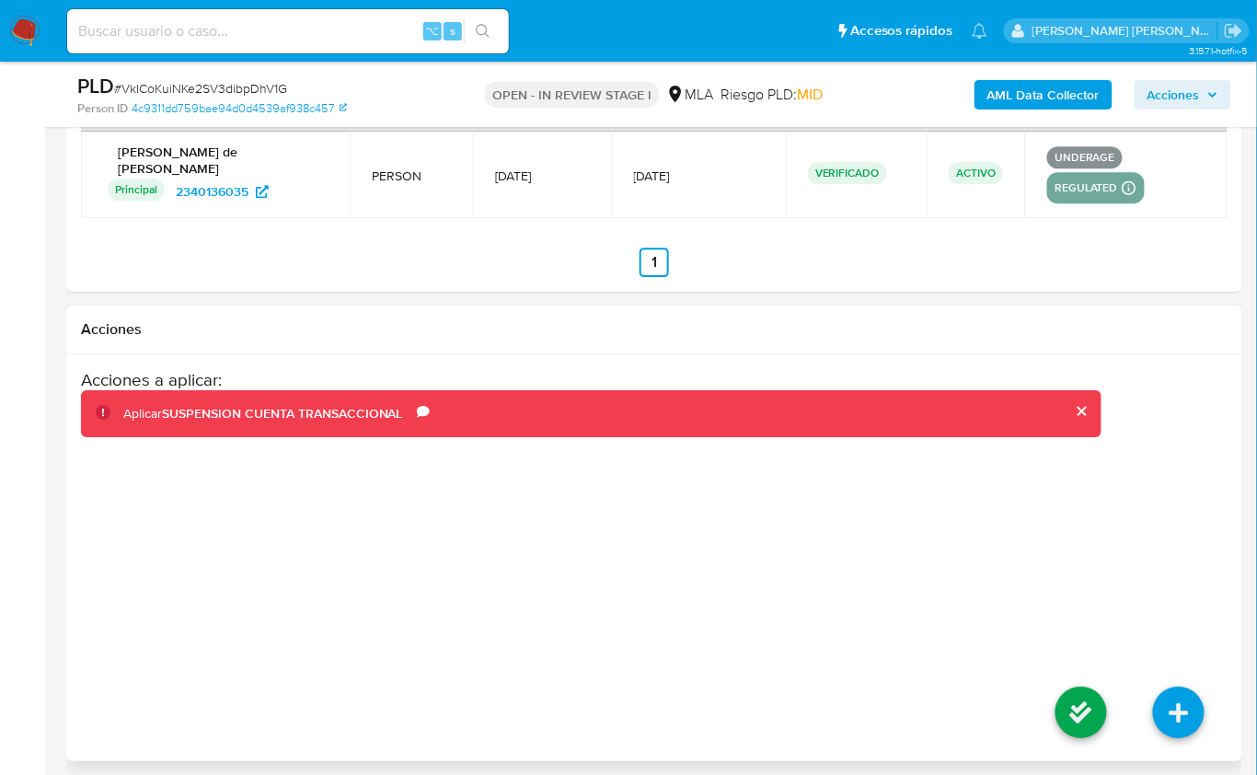
click at [1107, 564] on div "Acciones a aplicar : Aplicar SUSPENSION CUENTA TRANSACCIONAL Comentario AML" at bounding box center [654, 516] width 1147 height 295
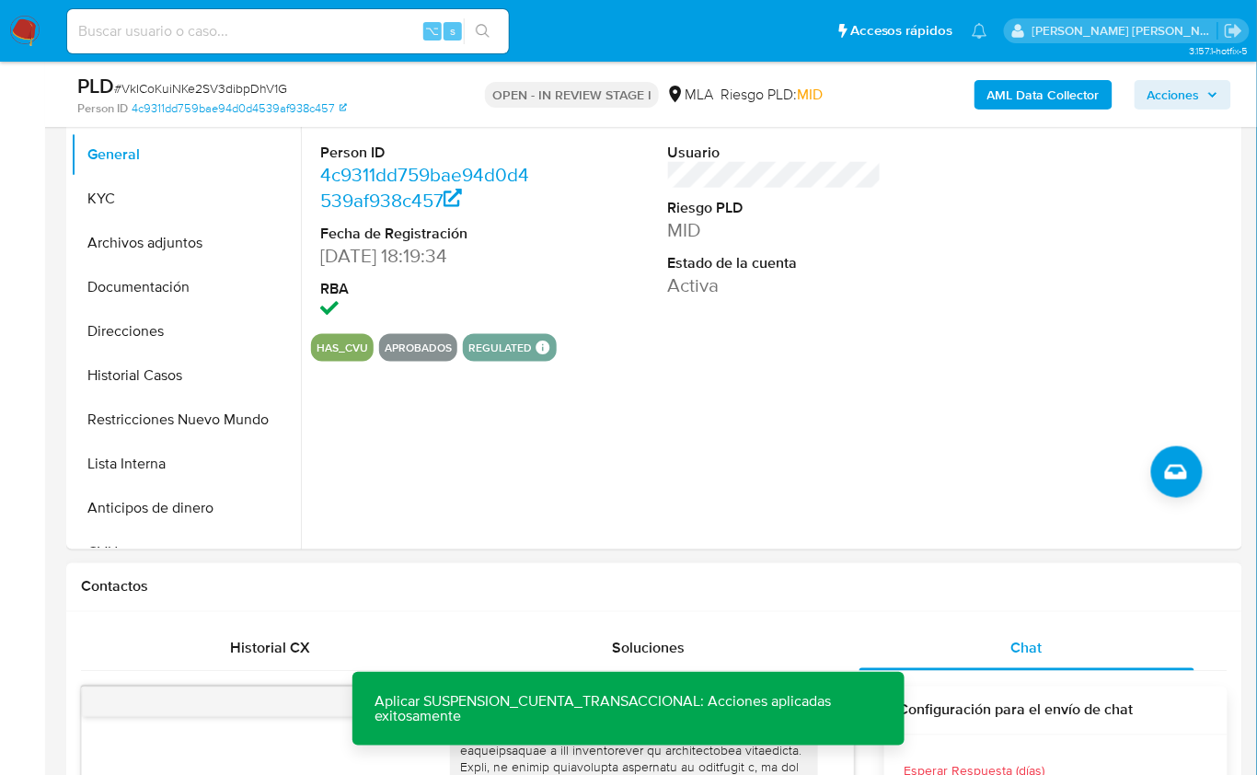
scroll to position [379, 0]
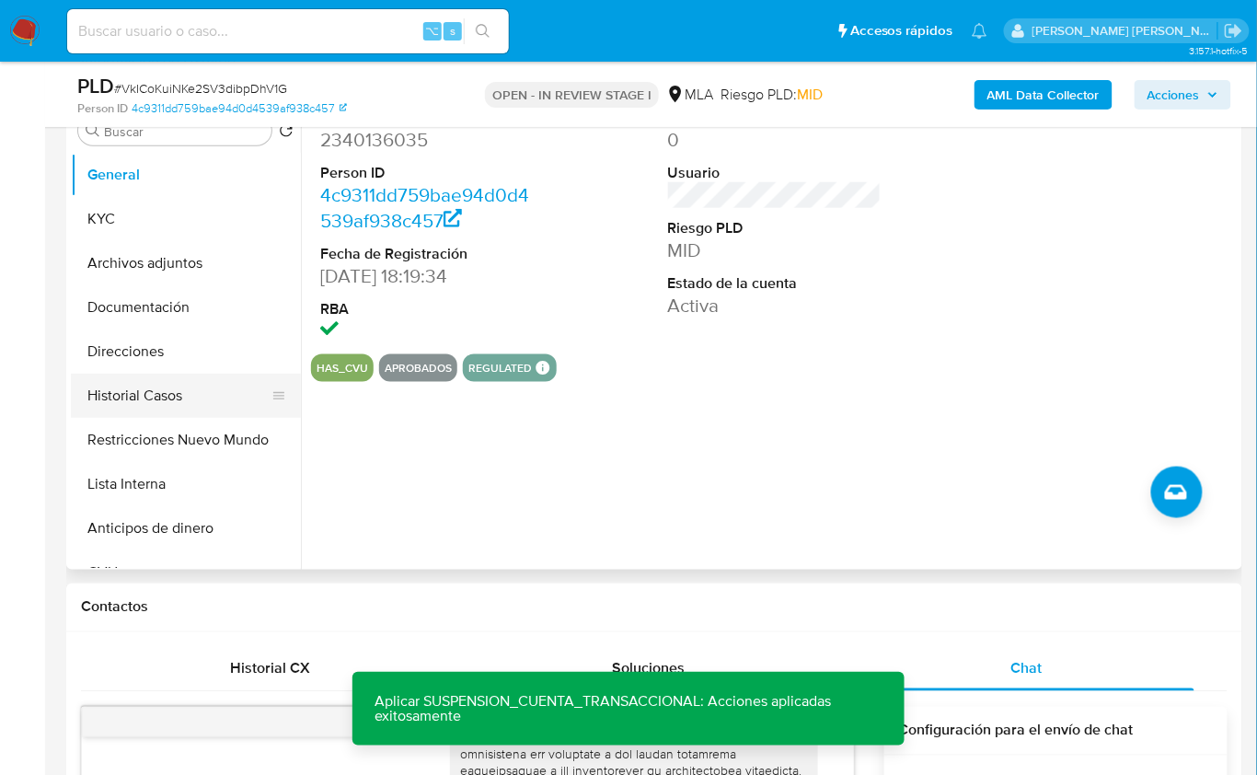
click at [191, 382] on button "Historial Casos" at bounding box center [178, 396] width 215 height 44
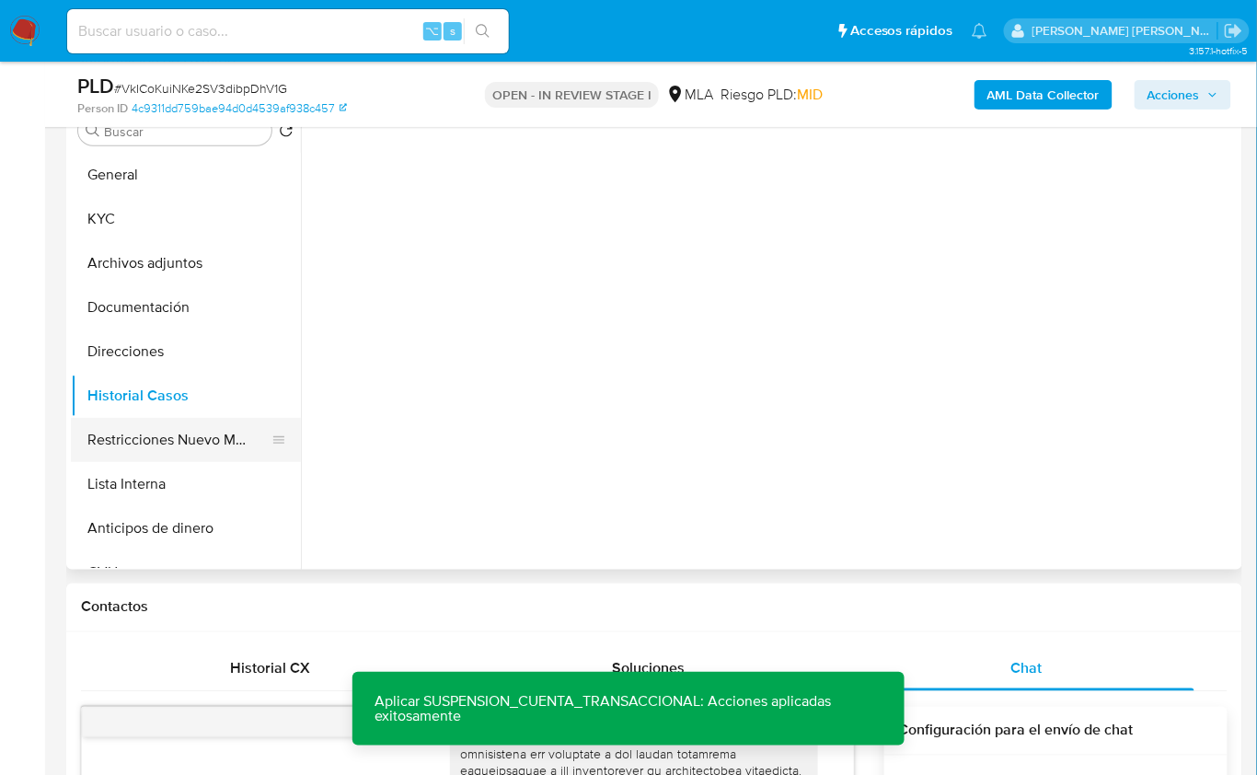
click at [215, 420] on button "Restricciones Nuevo Mundo" at bounding box center [178, 440] width 215 height 44
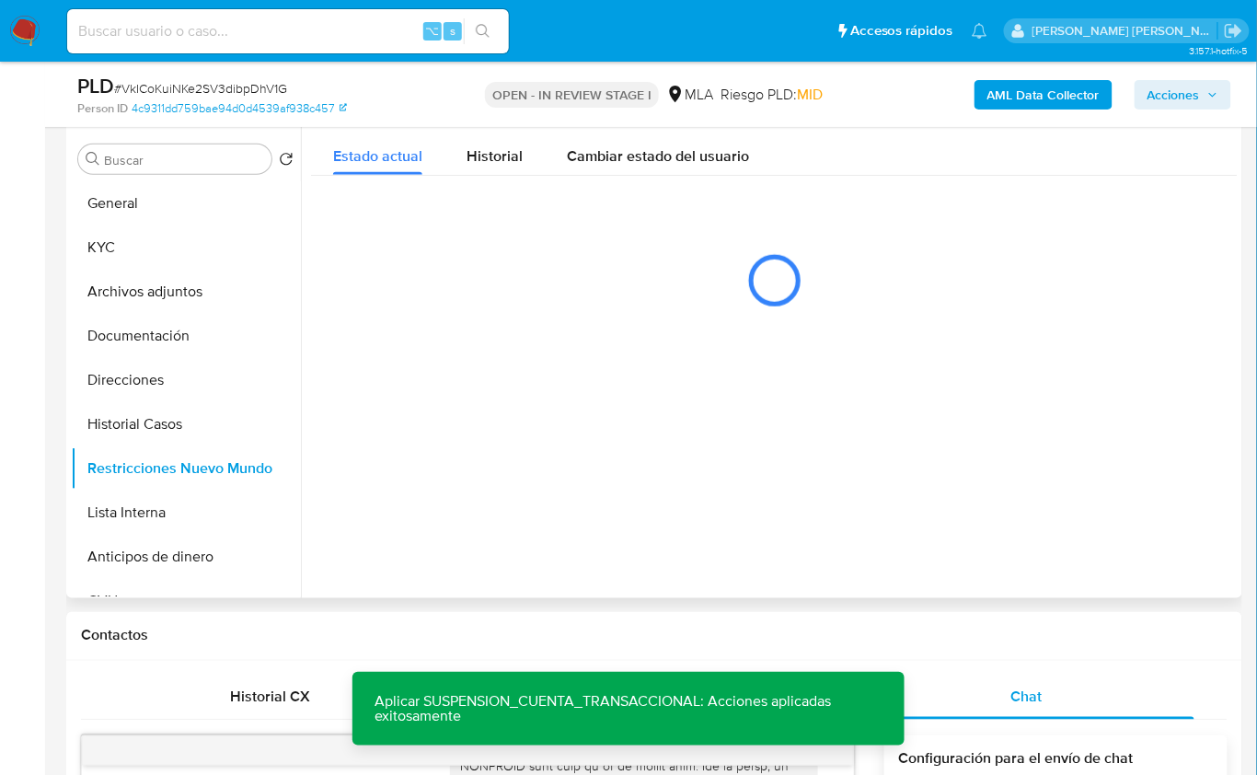
scroll to position [334, 0]
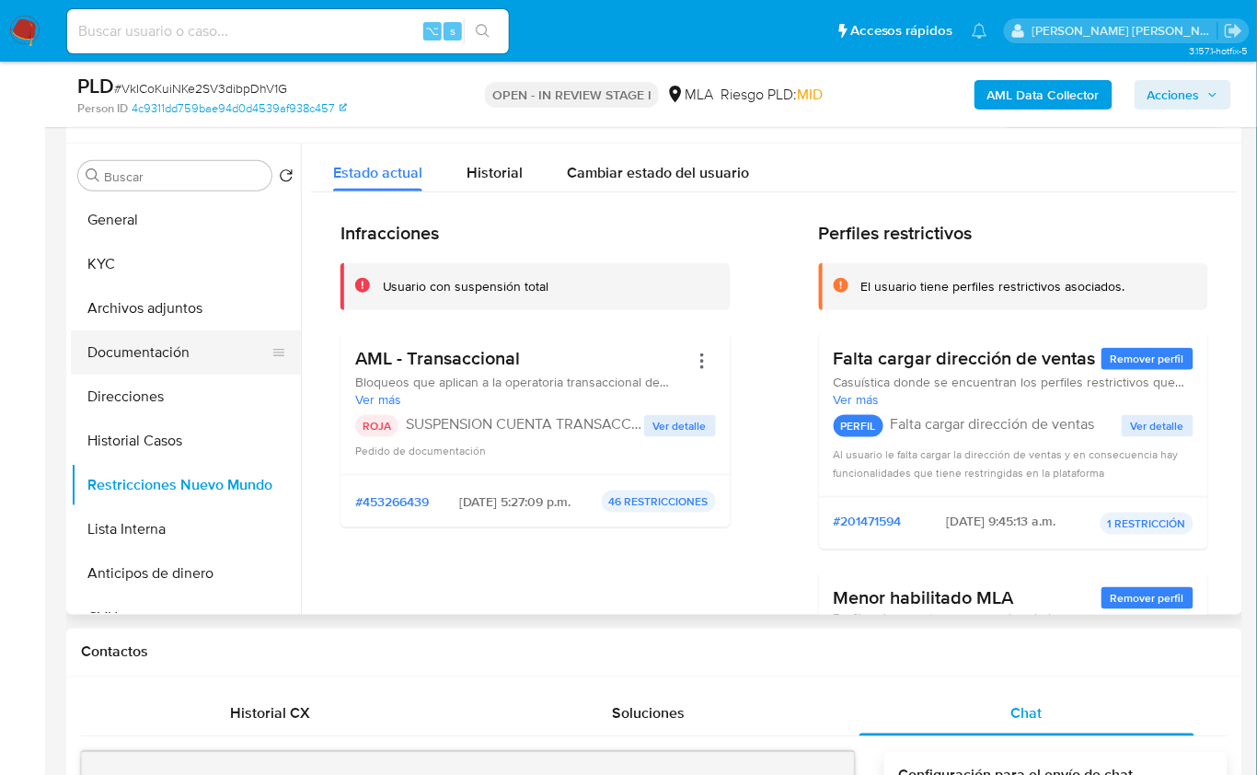
click at [168, 338] on button "Documentación" at bounding box center [178, 352] width 215 height 44
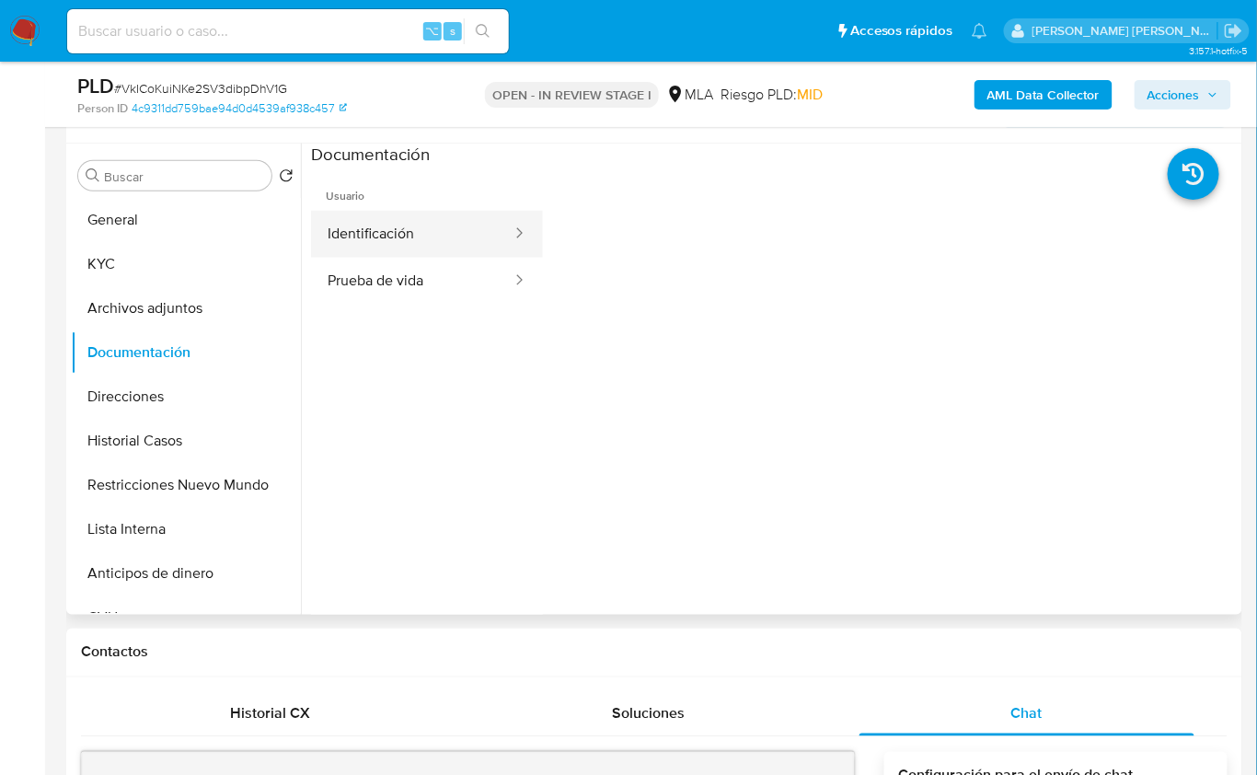
click at [399, 217] on button "Identificación" at bounding box center [412, 234] width 203 height 47
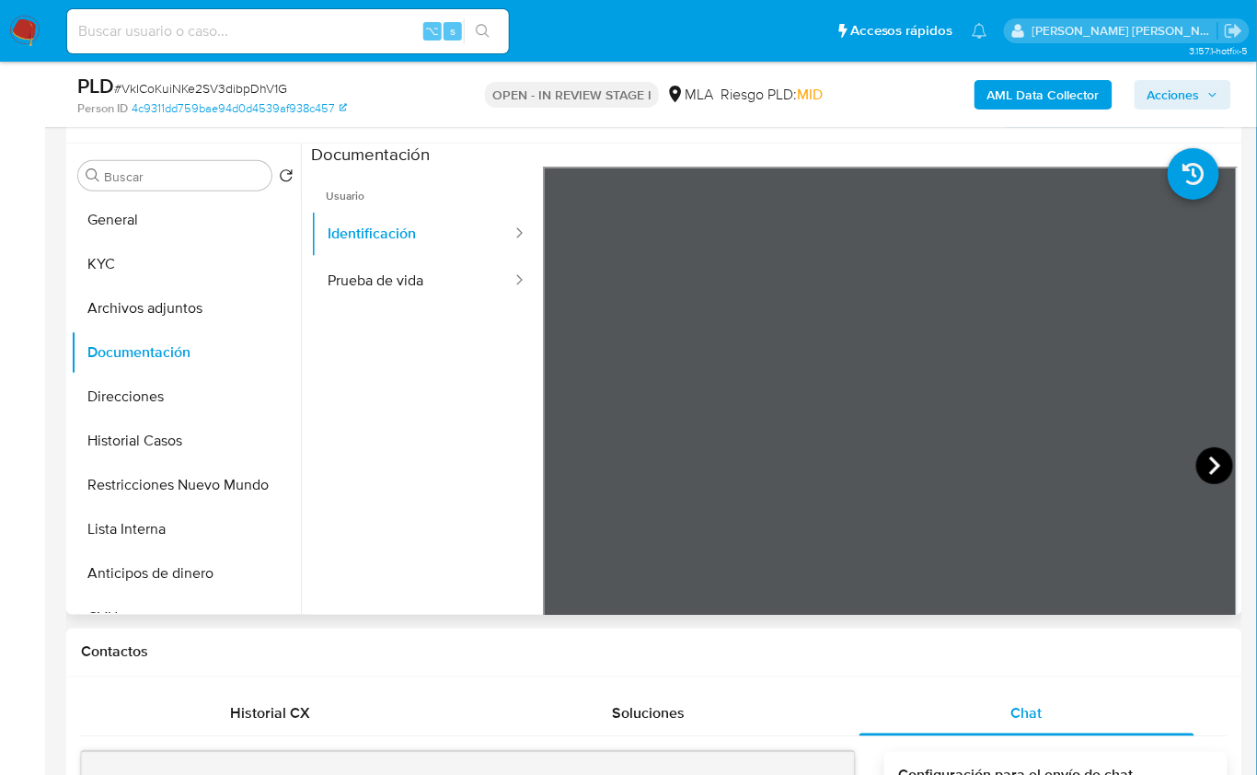
click at [1198, 455] on icon at bounding box center [1215, 465] width 37 height 37
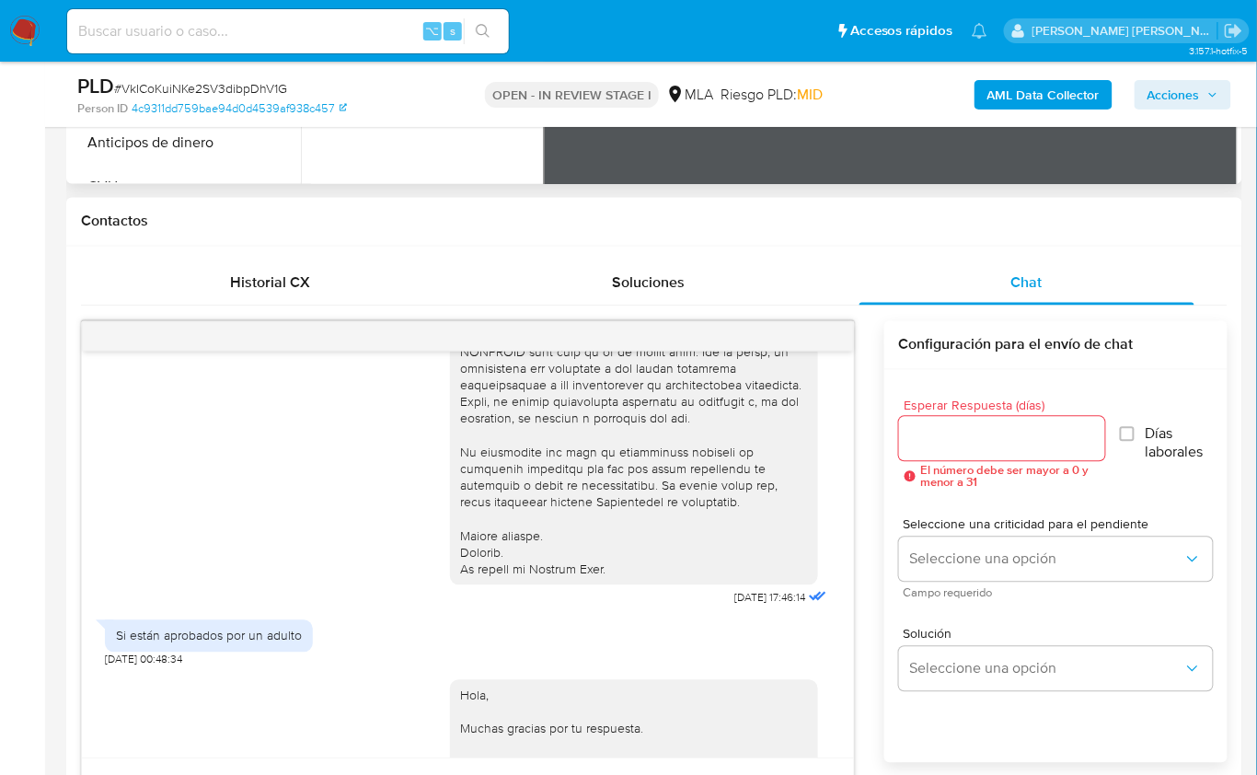
scroll to position [817, 0]
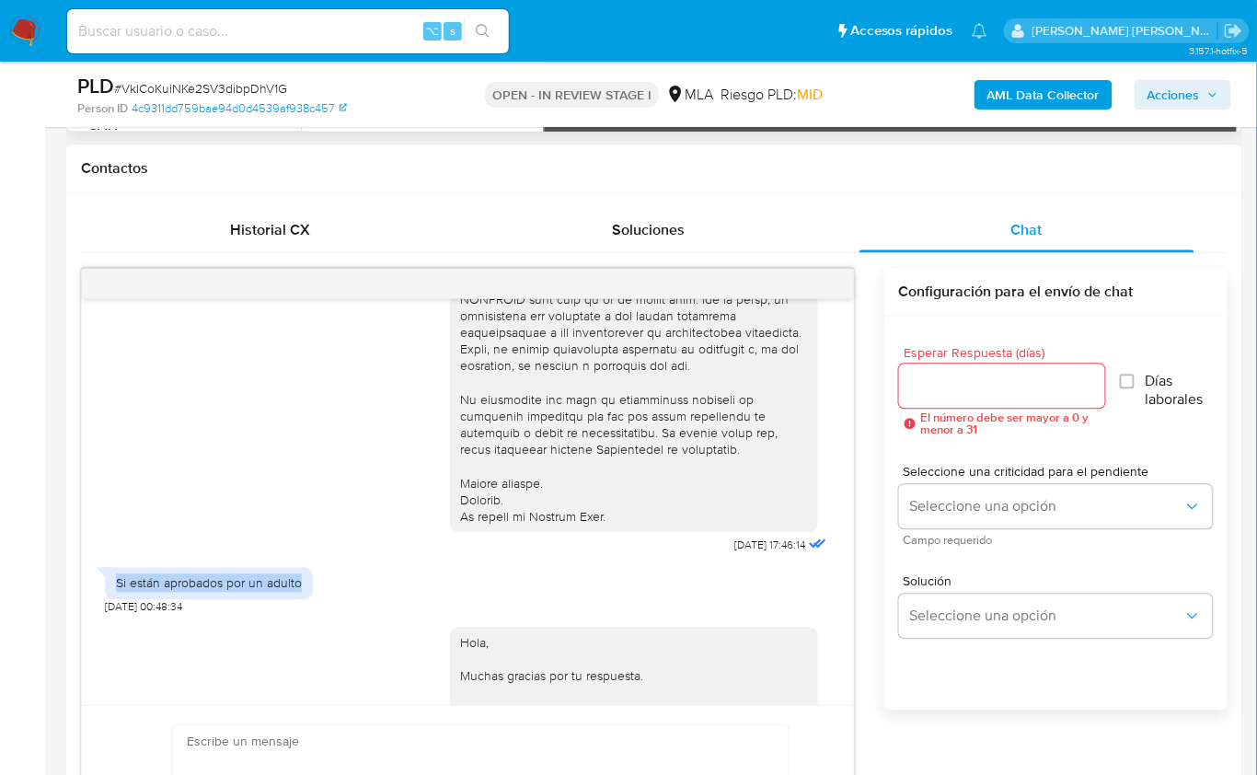
drag, startPoint x: 301, startPoint y: 596, endPoint x: 103, endPoint y: 600, distance: 198.0
click at [103, 600] on div "18/08/2025 17:46:14 Si están aprobados por un adulto 19/08/2025 00:48:34 Hola, …" at bounding box center [468, 502] width 772 height 407
copy div "Si están aprobados por un adulto"
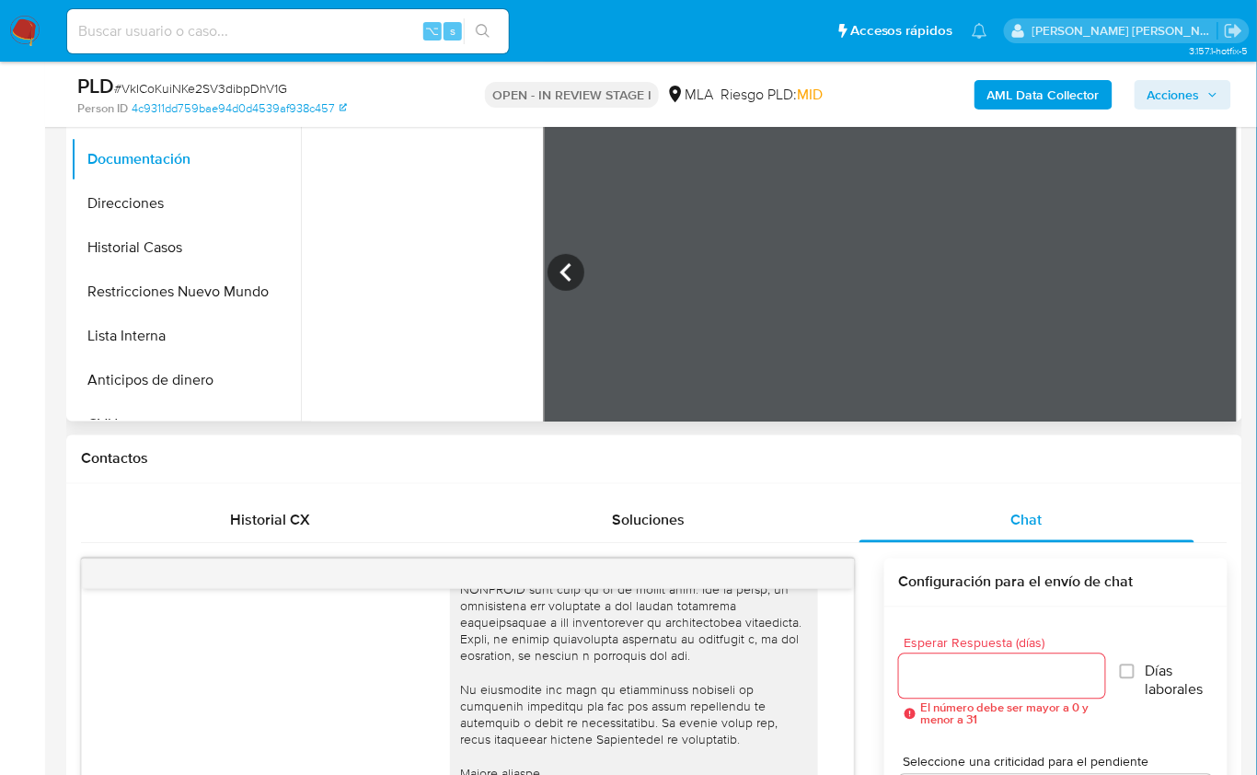
scroll to position [218, 0]
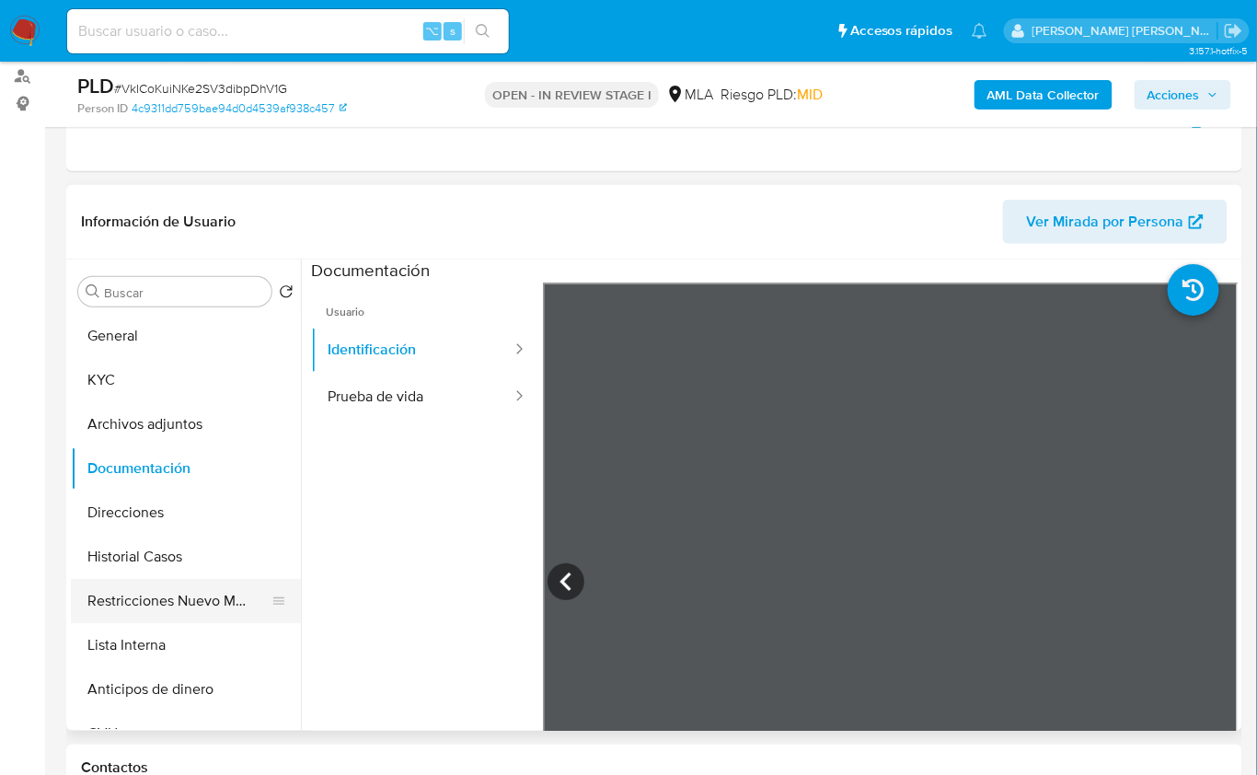
click at [138, 605] on button "Restricciones Nuevo Mundo" at bounding box center [178, 601] width 215 height 44
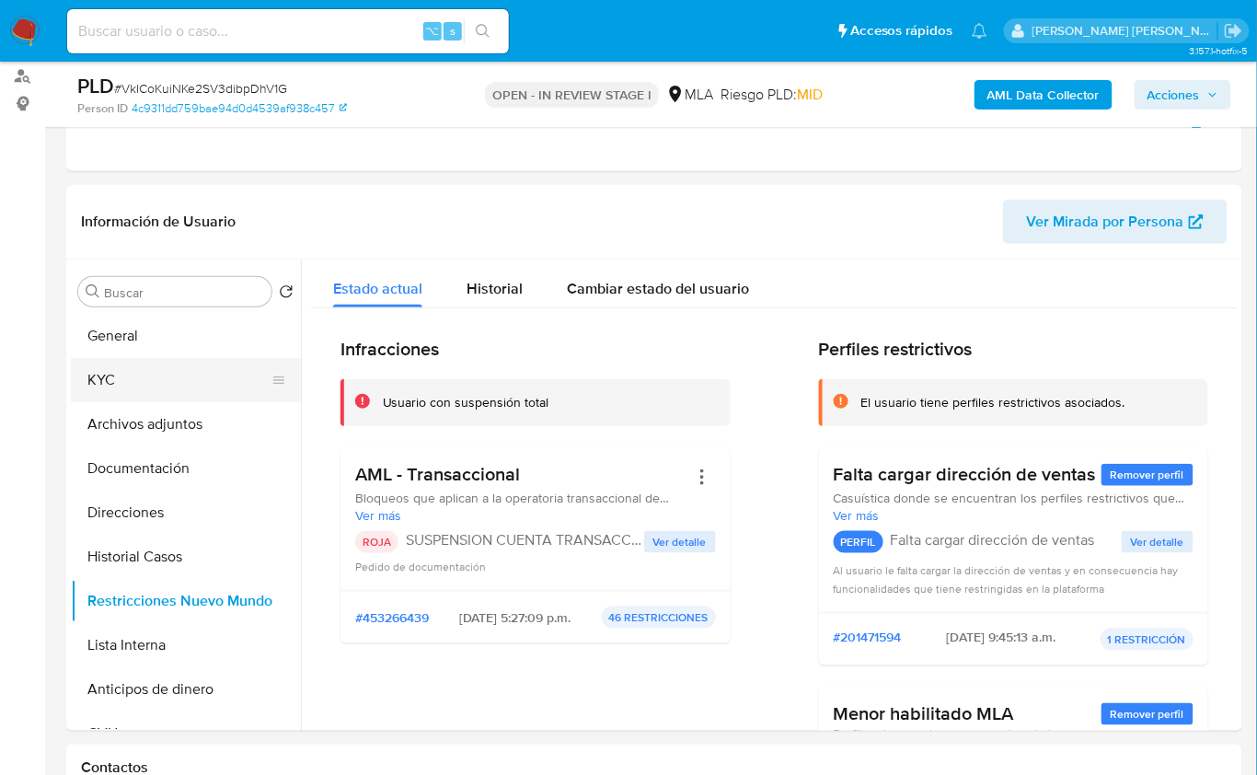
click at [119, 382] on button "KYC" at bounding box center [178, 380] width 215 height 44
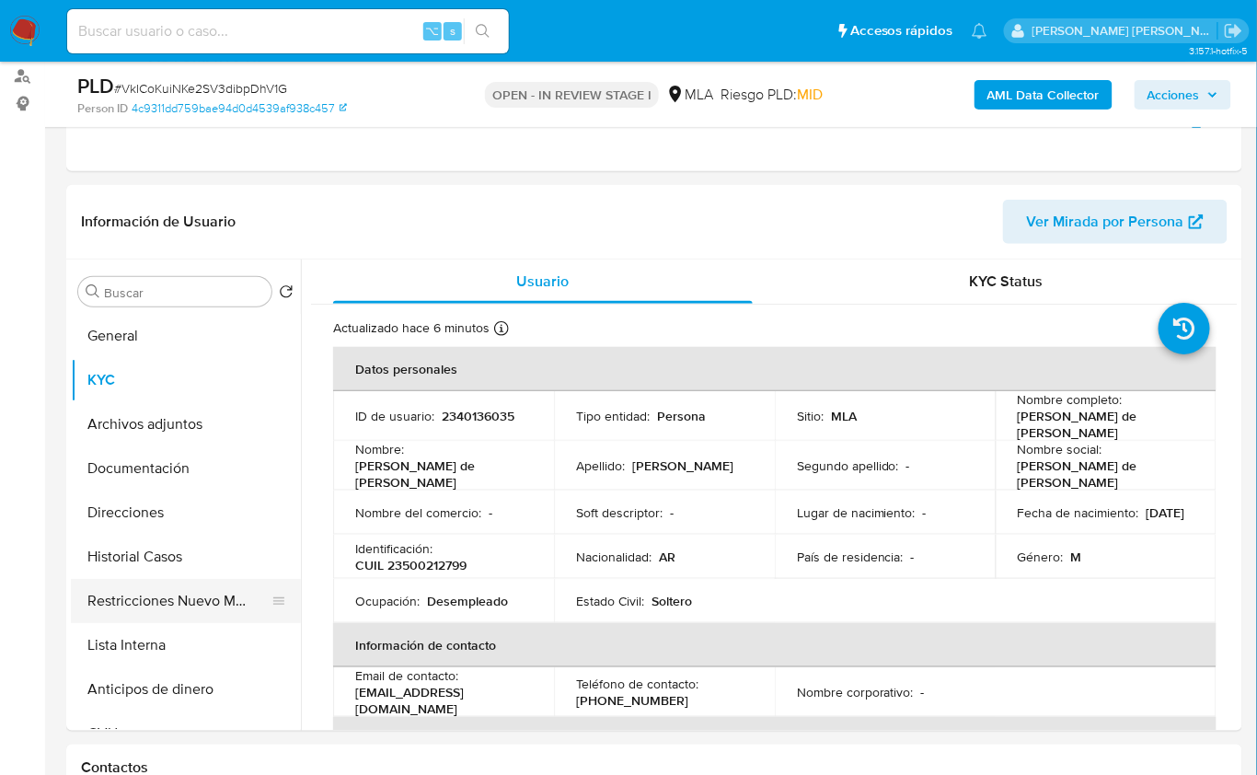
click at [180, 614] on button "Restricciones Nuevo Mundo" at bounding box center [178, 601] width 215 height 44
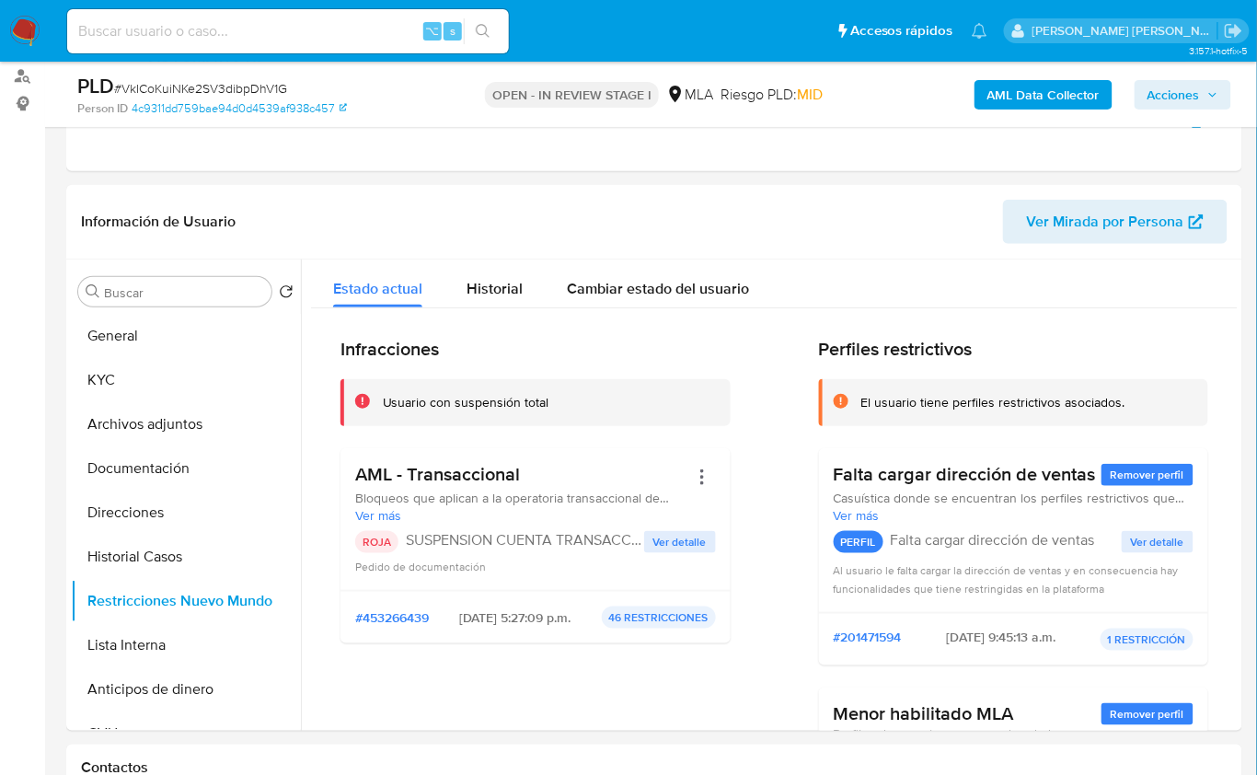
click at [1026, 98] on b "AML Data Collector" at bounding box center [1044, 94] width 112 height 29
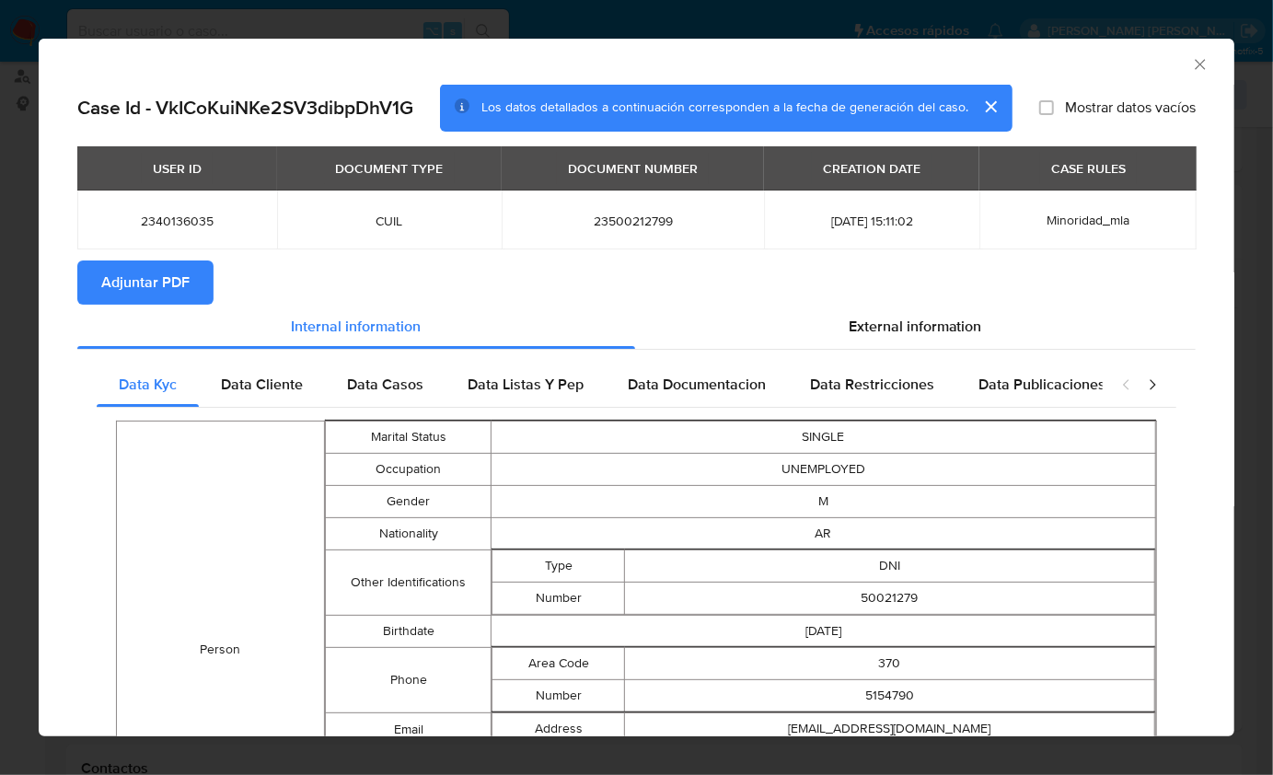
click at [168, 264] on span "Adjuntar PDF" at bounding box center [145, 282] width 88 height 41
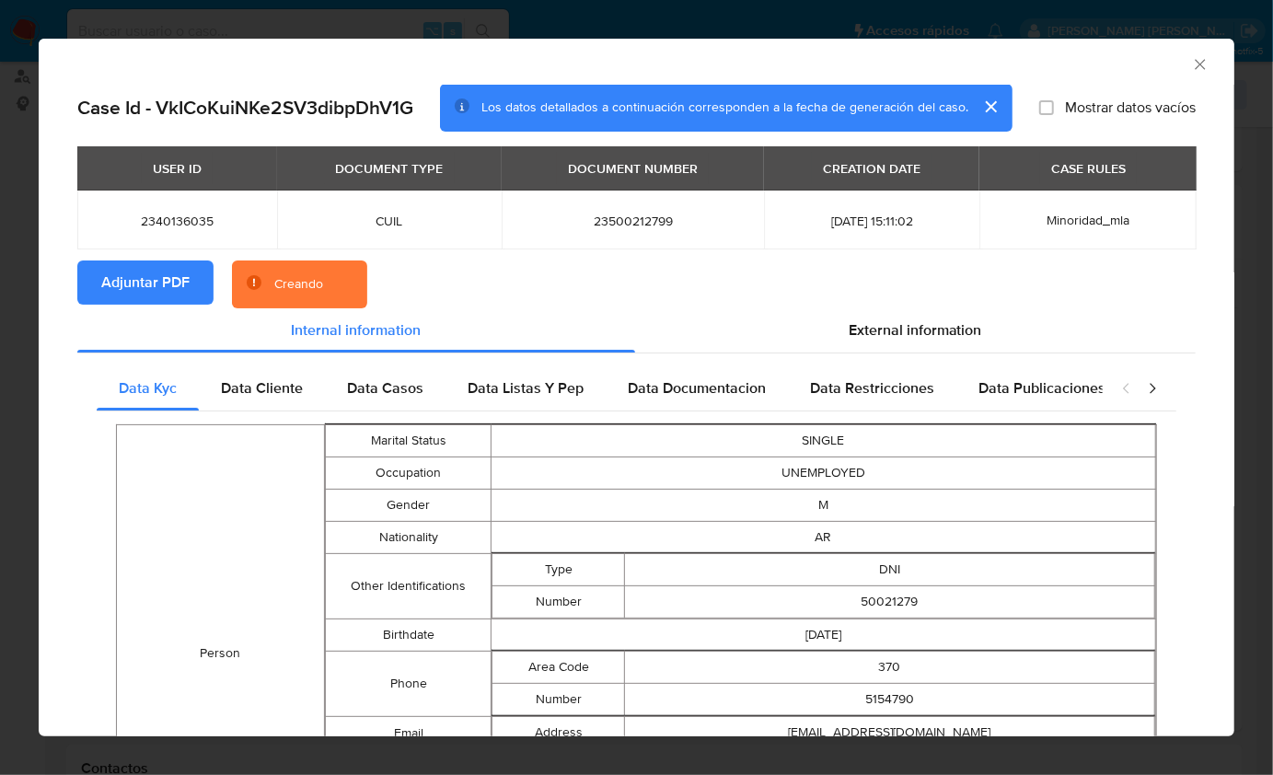
click at [1135, 57] on div "AML Data Collector" at bounding box center [622, 62] width 1140 height 20
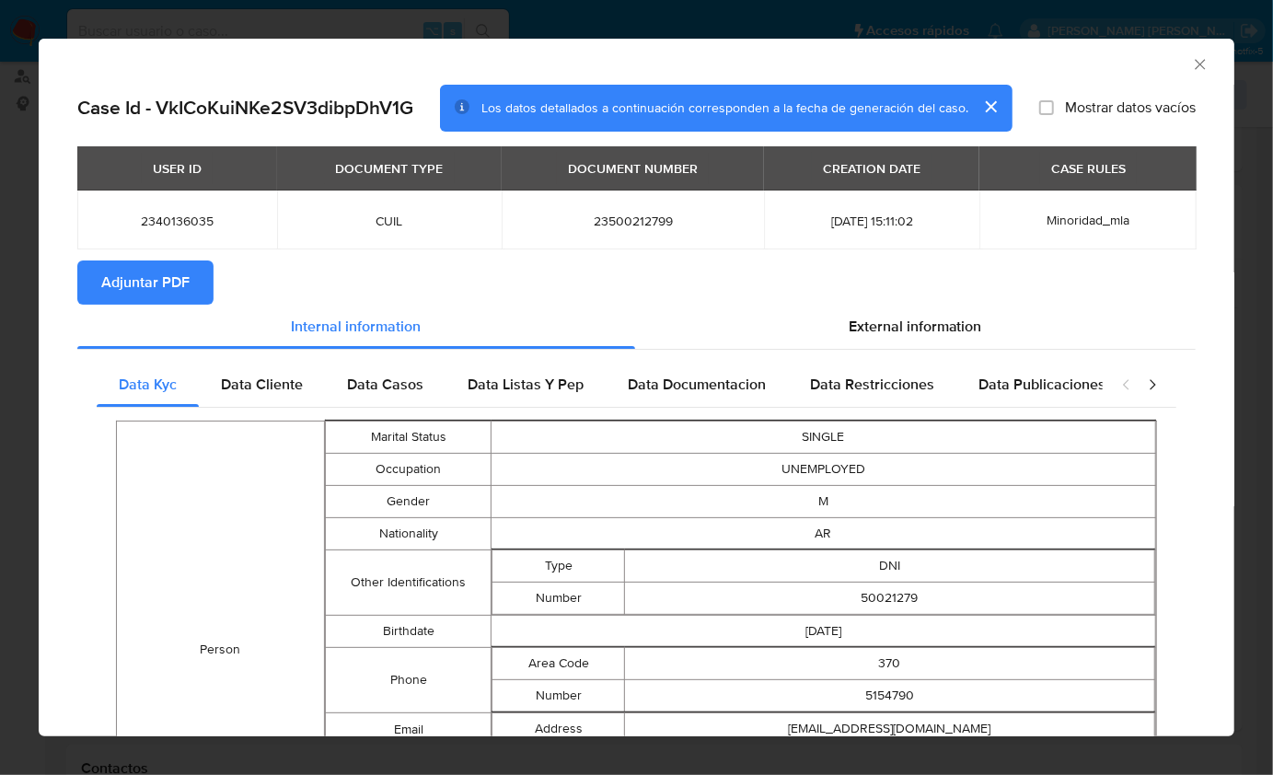
click at [1195, 60] on icon "Cerrar ventana" at bounding box center [1200, 64] width 10 height 10
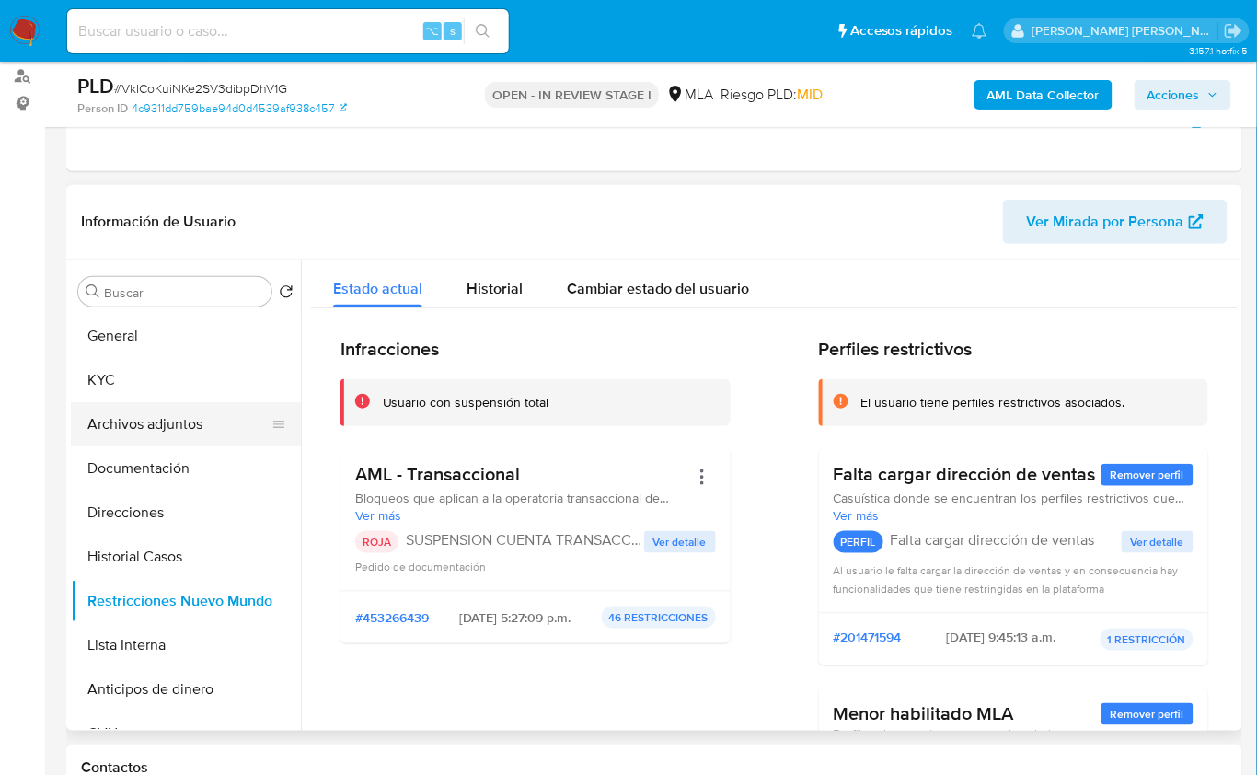
click at [198, 422] on button "Archivos adjuntos" at bounding box center [178, 424] width 215 height 44
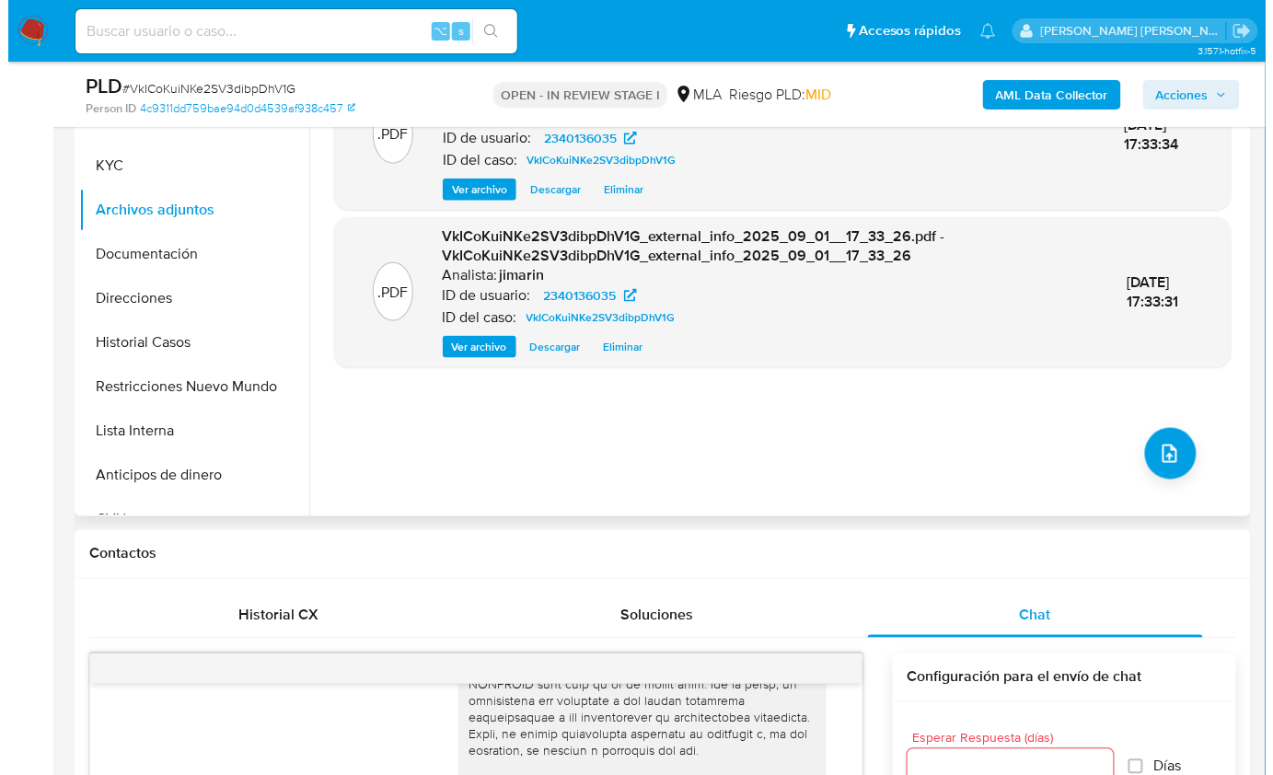
scroll to position [313, 0]
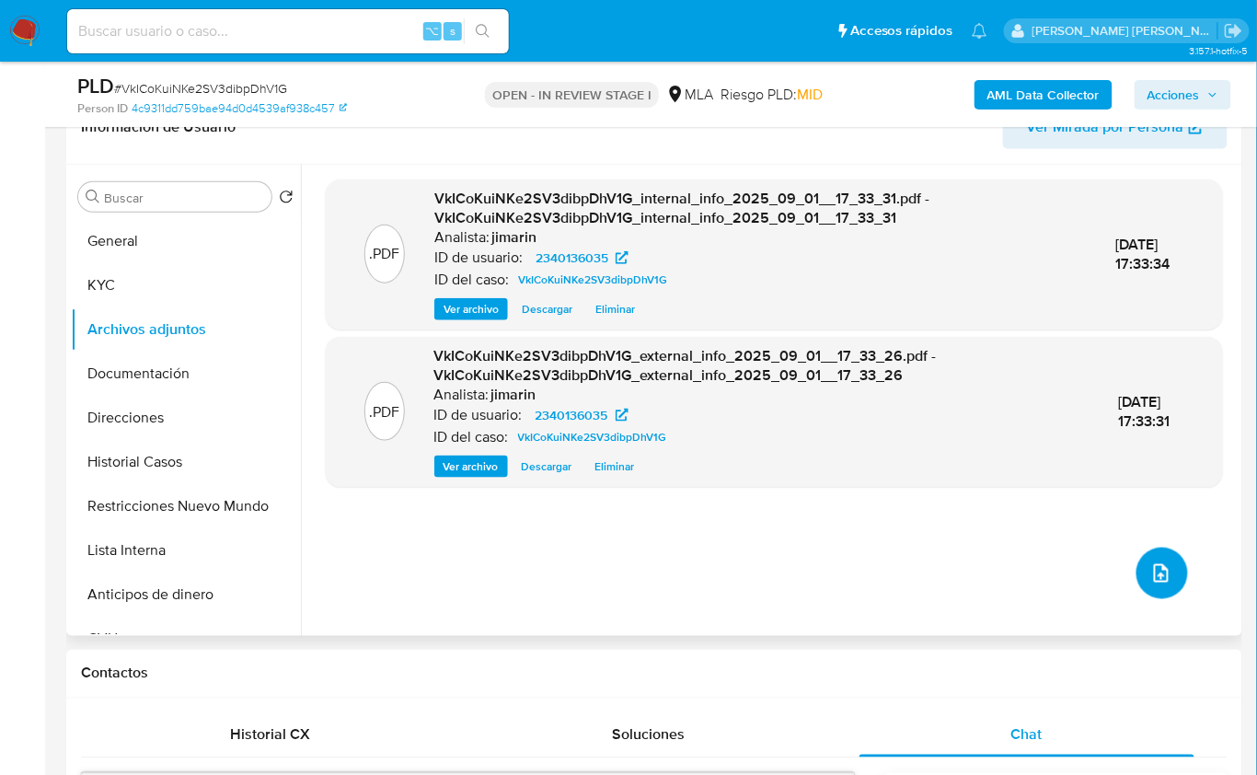
click at [1165, 575] on span "upload-file" at bounding box center [1162, 573] width 22 height 22
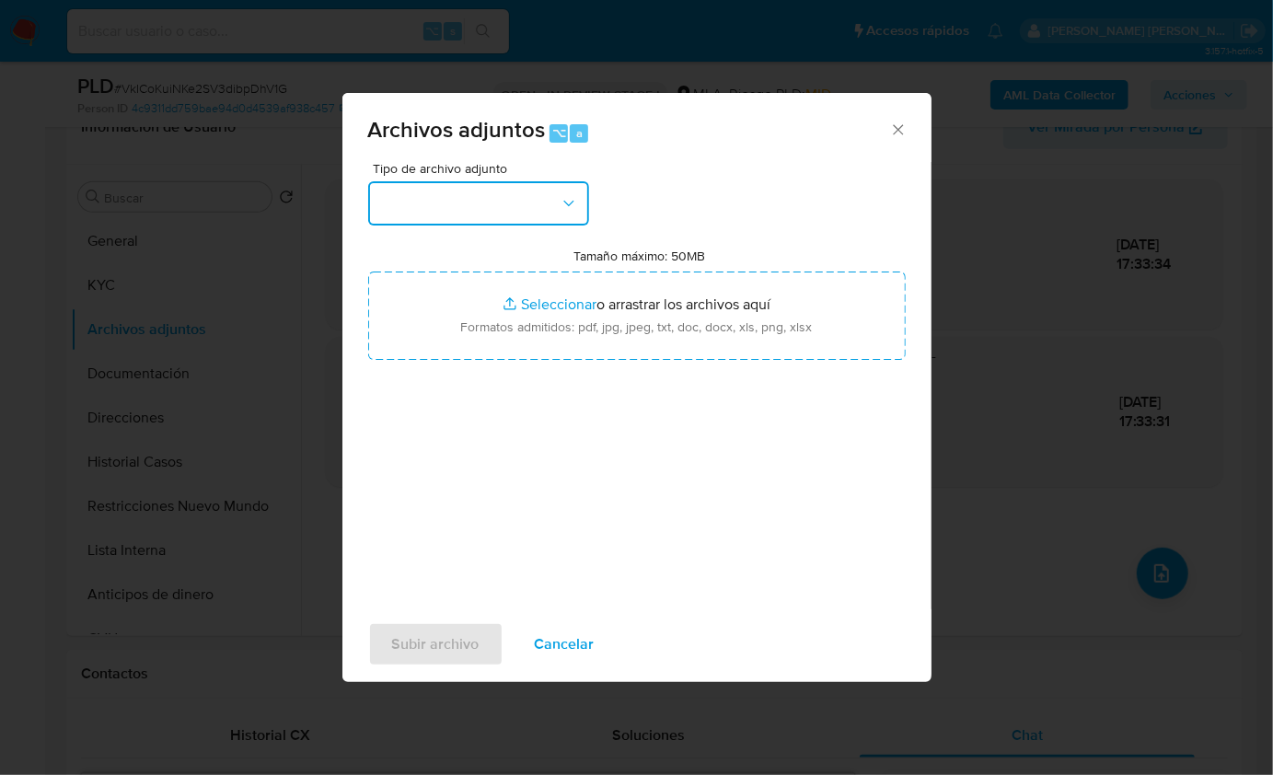
click at [431, 189] on button "button" at bounding box center [478, 203] width 221 height 44
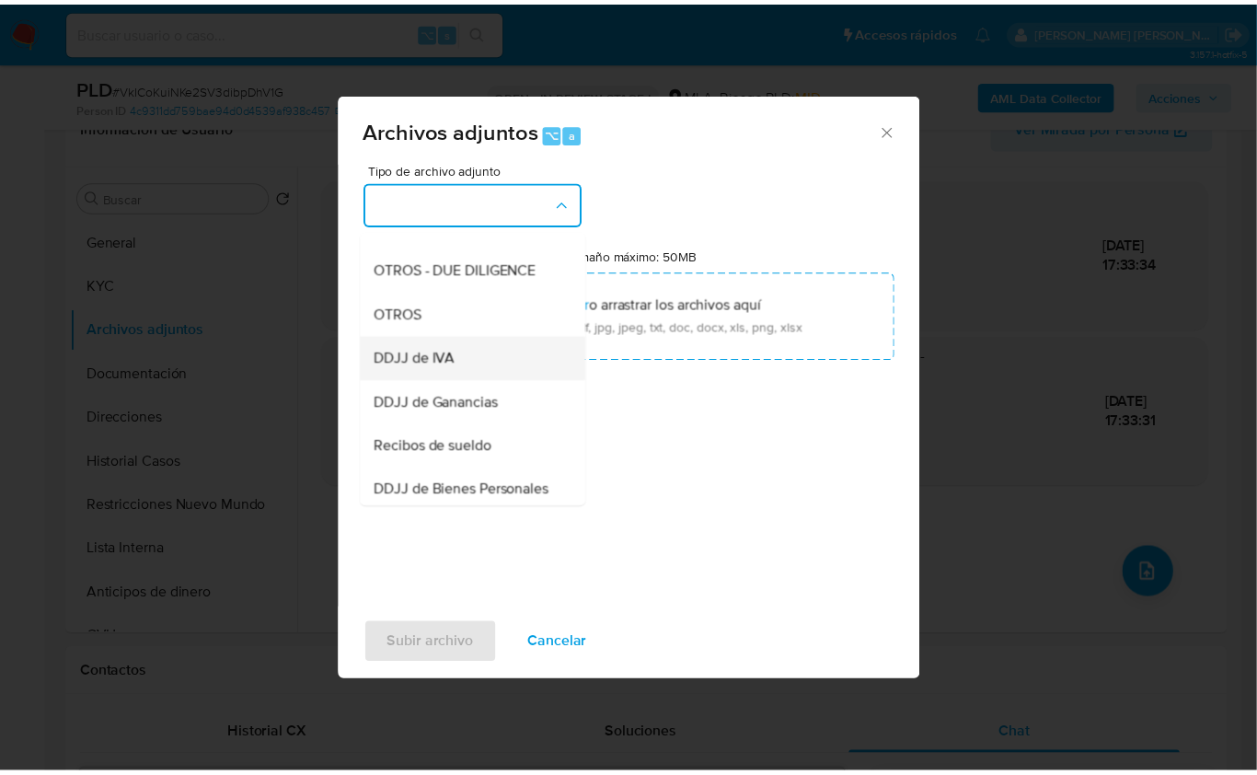
scroll to position [295, 0]
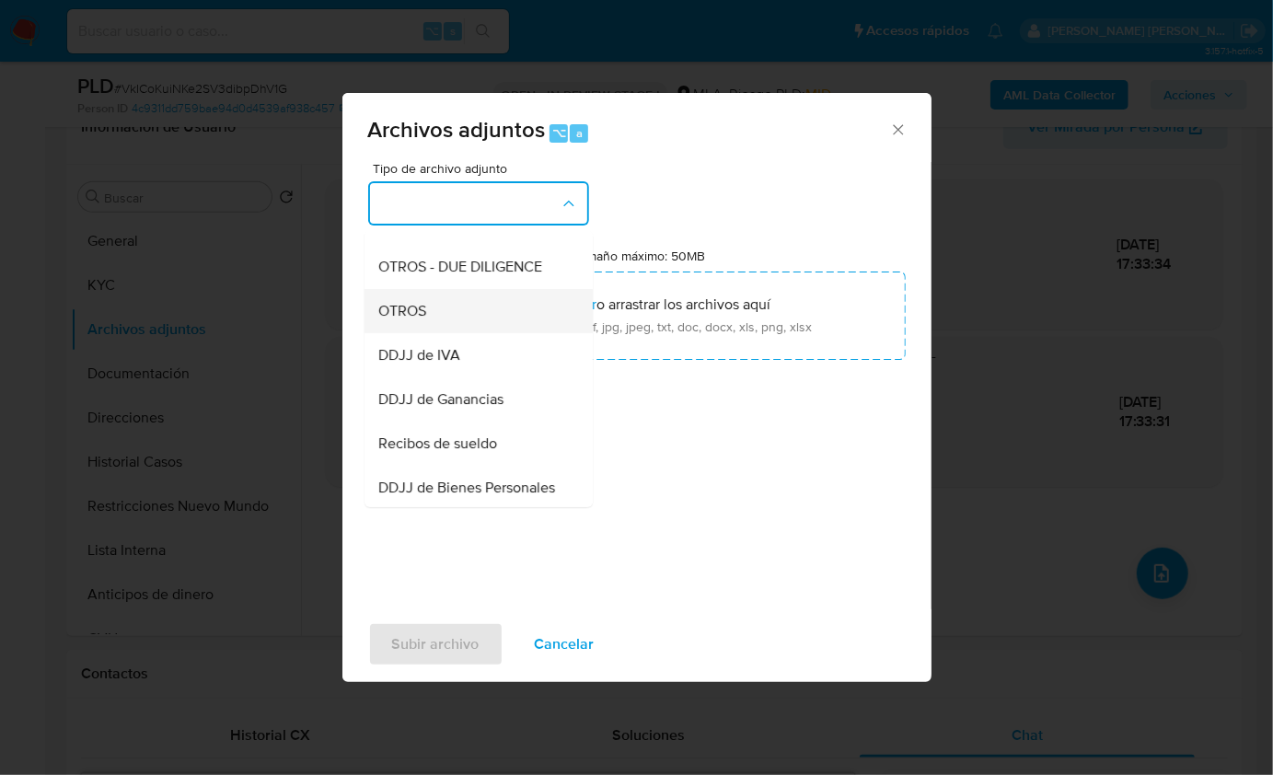
click at [426, 316] on div "OTROS" at bounding box center [473, 310] width 188 height 44
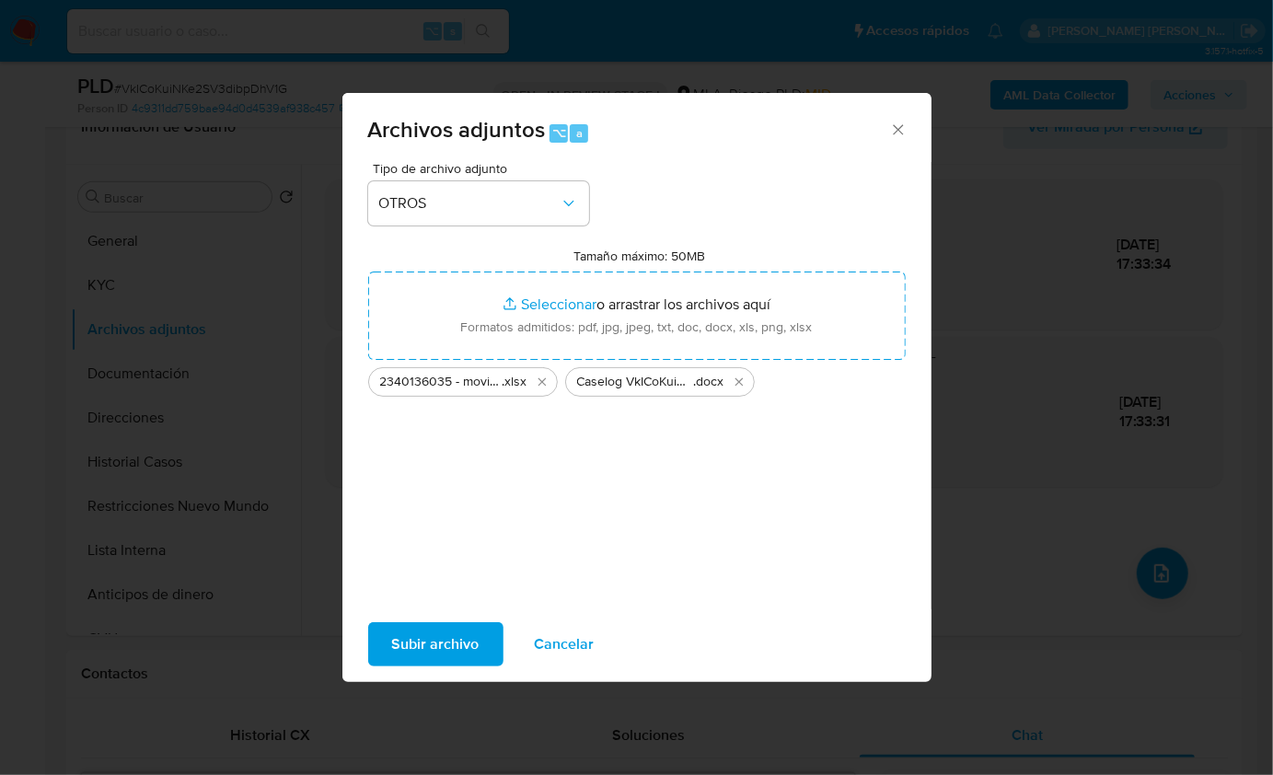
click at [461, 638] on span "Subir archivo" at bounding box center [435, 644] width 87 height 41
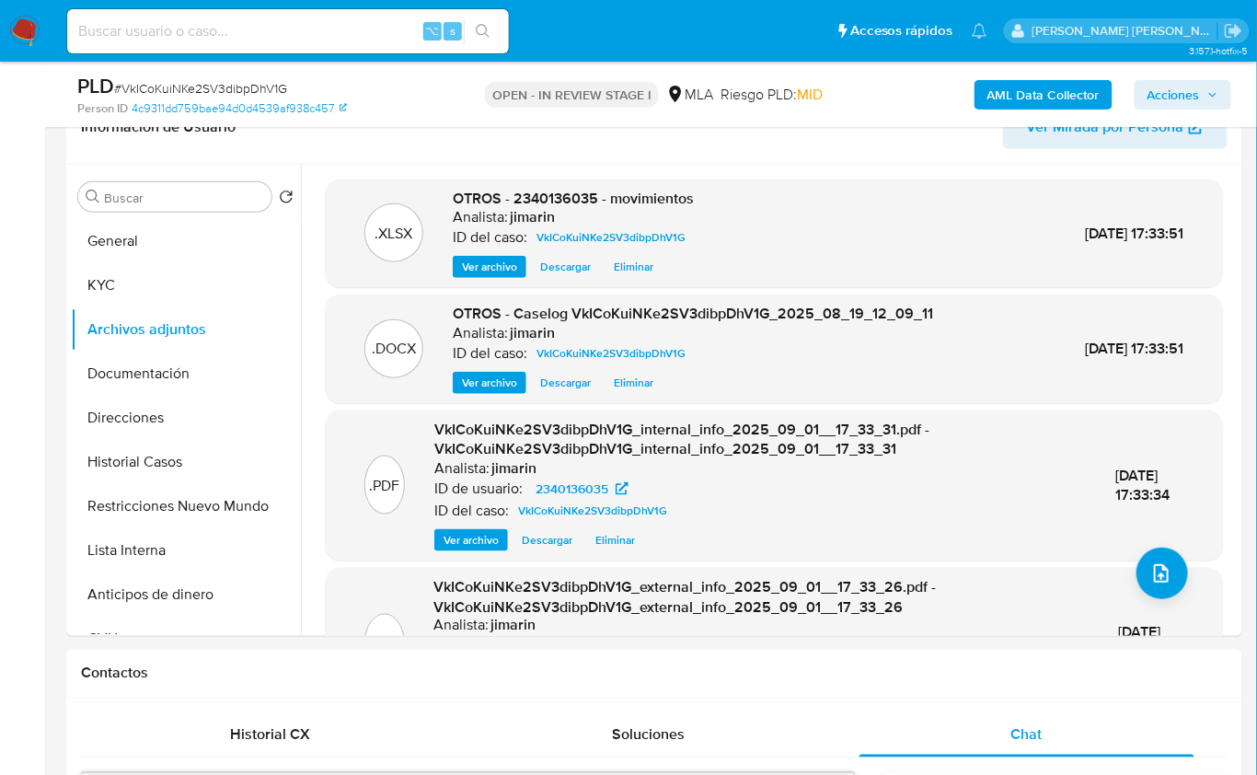
click at [1173, 100] on span "Acciones" at bounding box center [1174, 94] width 52 height 29
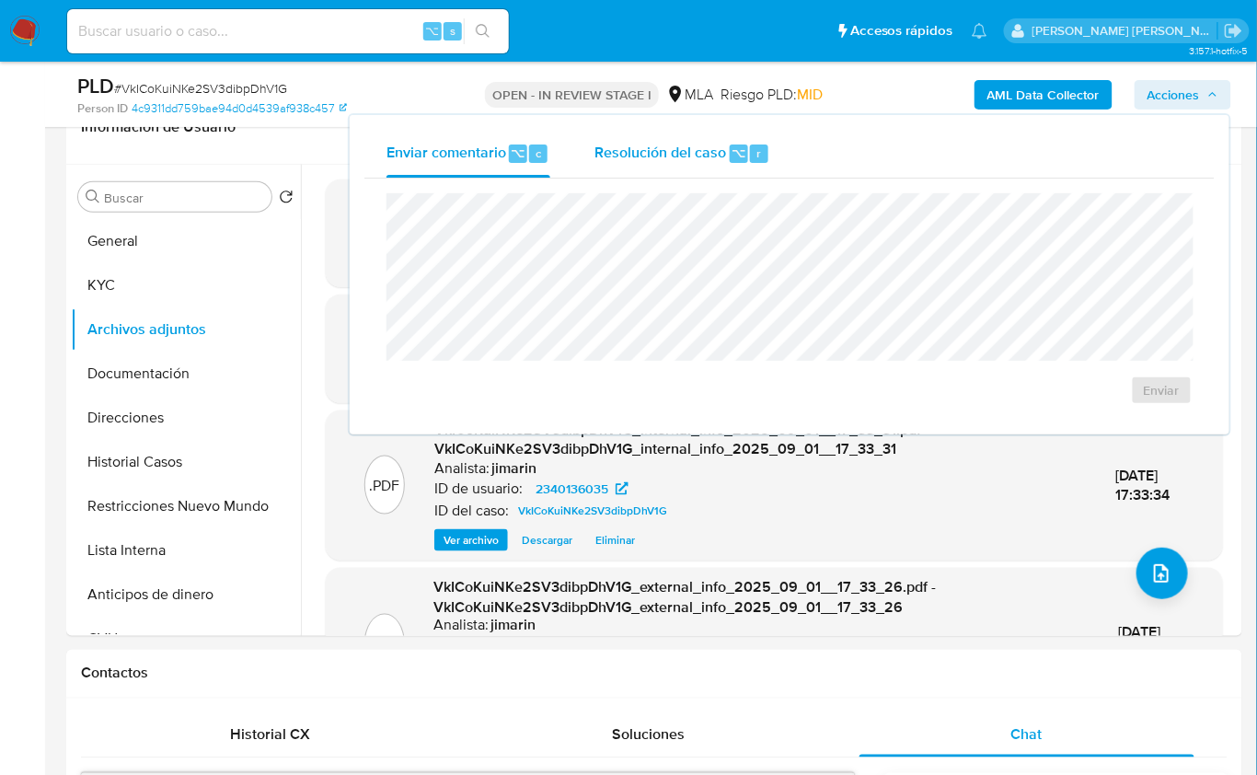
click at [672, 174] on div "Resolución del caso ⌥ r" at bounding box center [683, 154] width 176 height 48
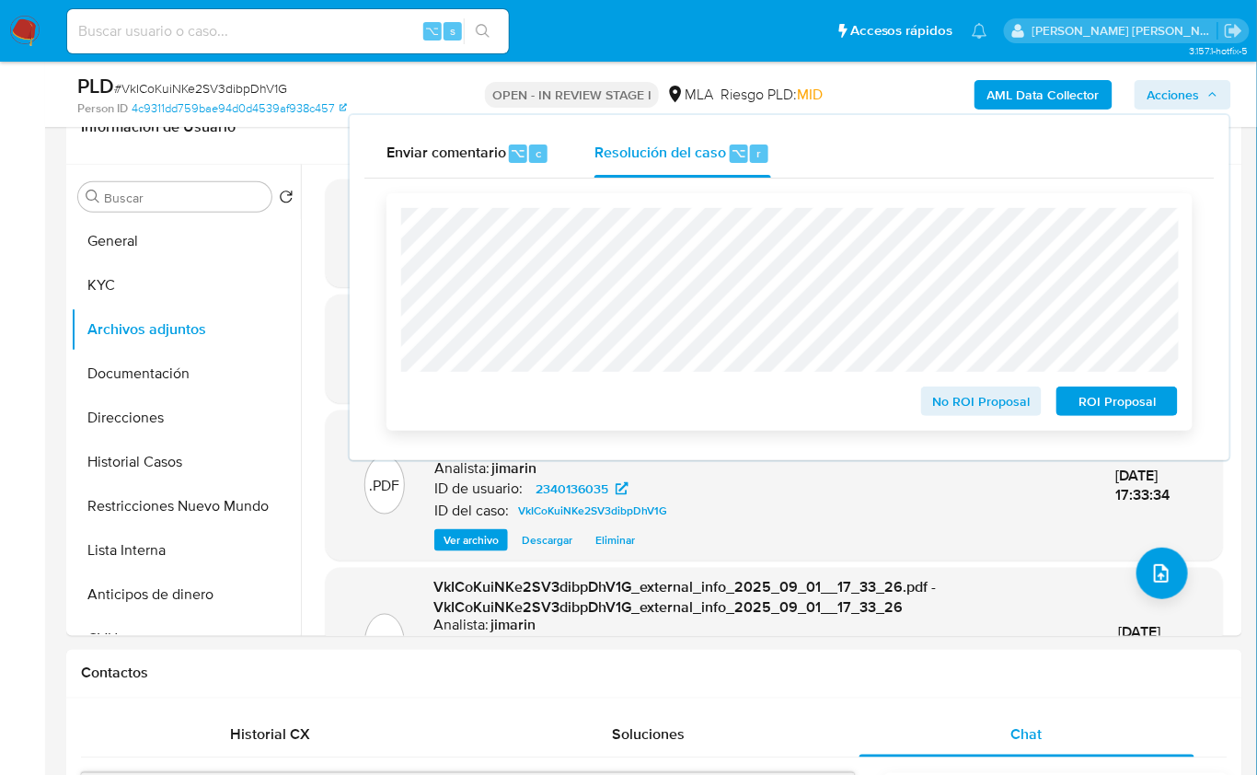
click at [1135, 411] on span "ROI Proposal" at bounding box center [1118, 401] width 96 height 26
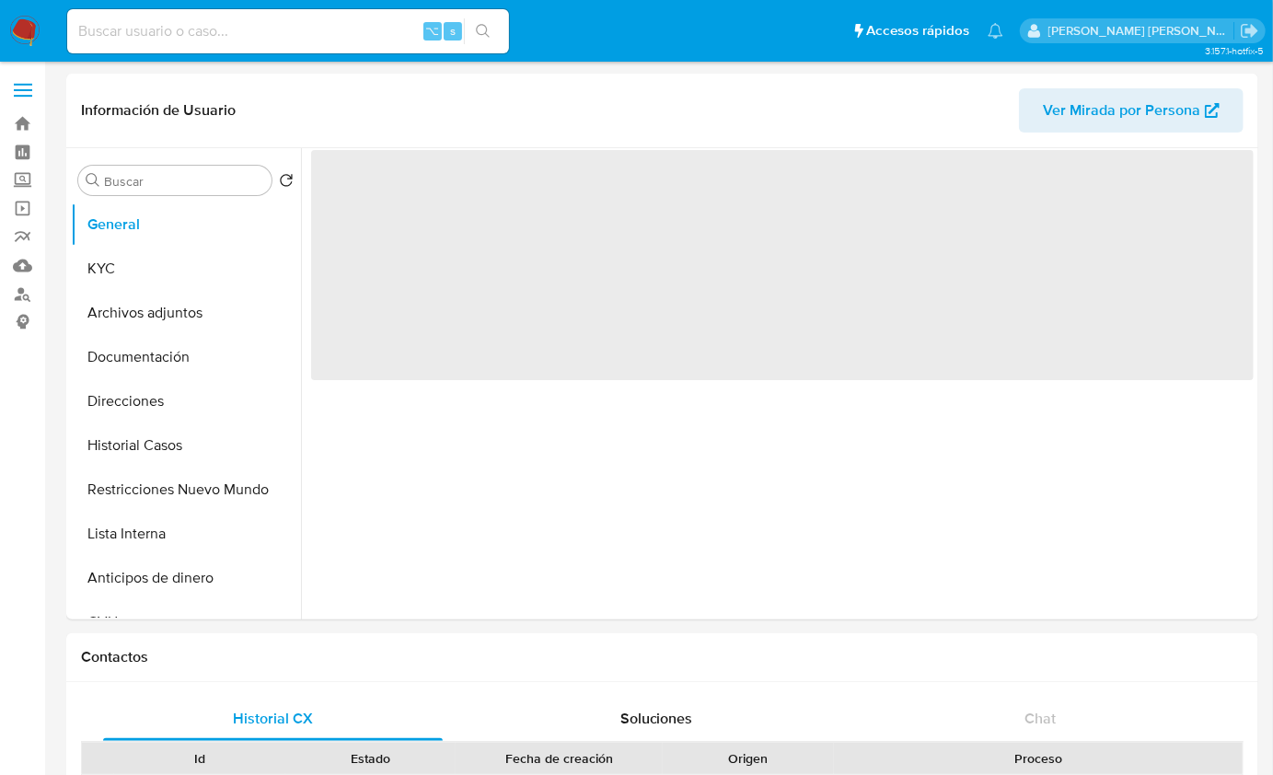
select select "10"
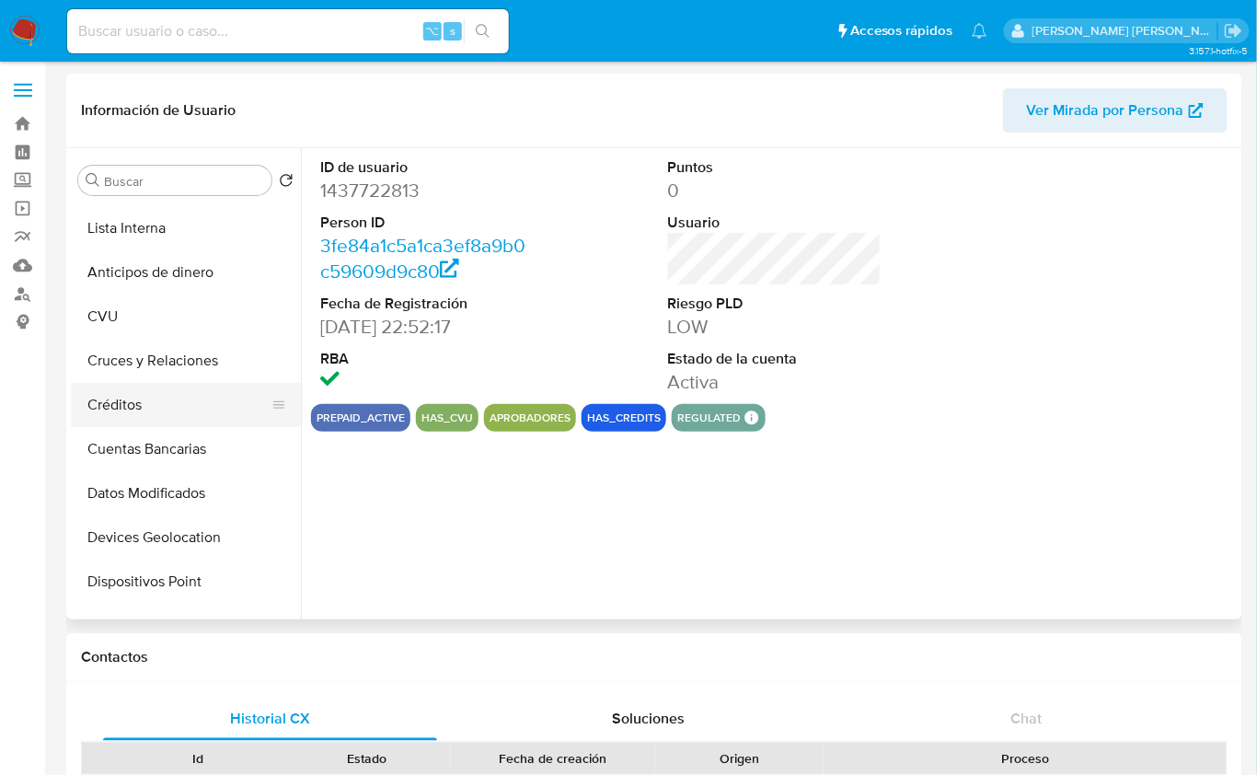
scroll to position [797, 0]
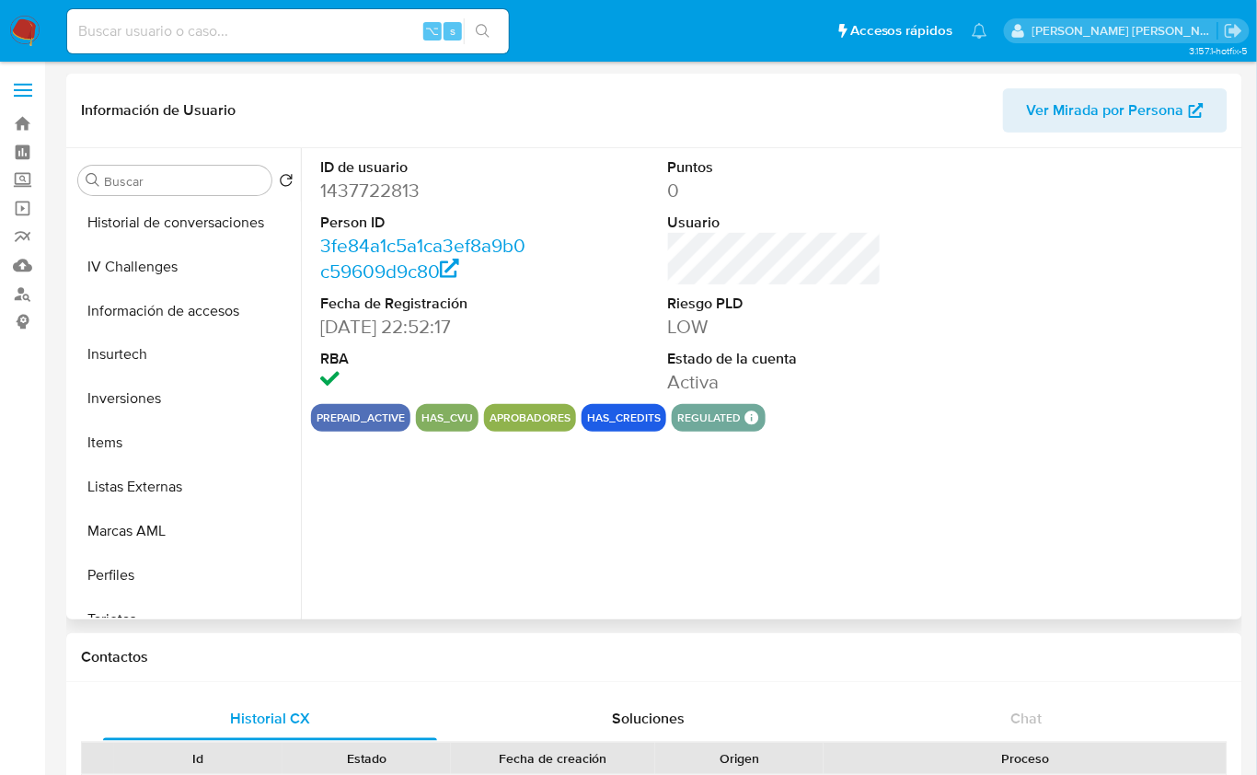
select select "10"
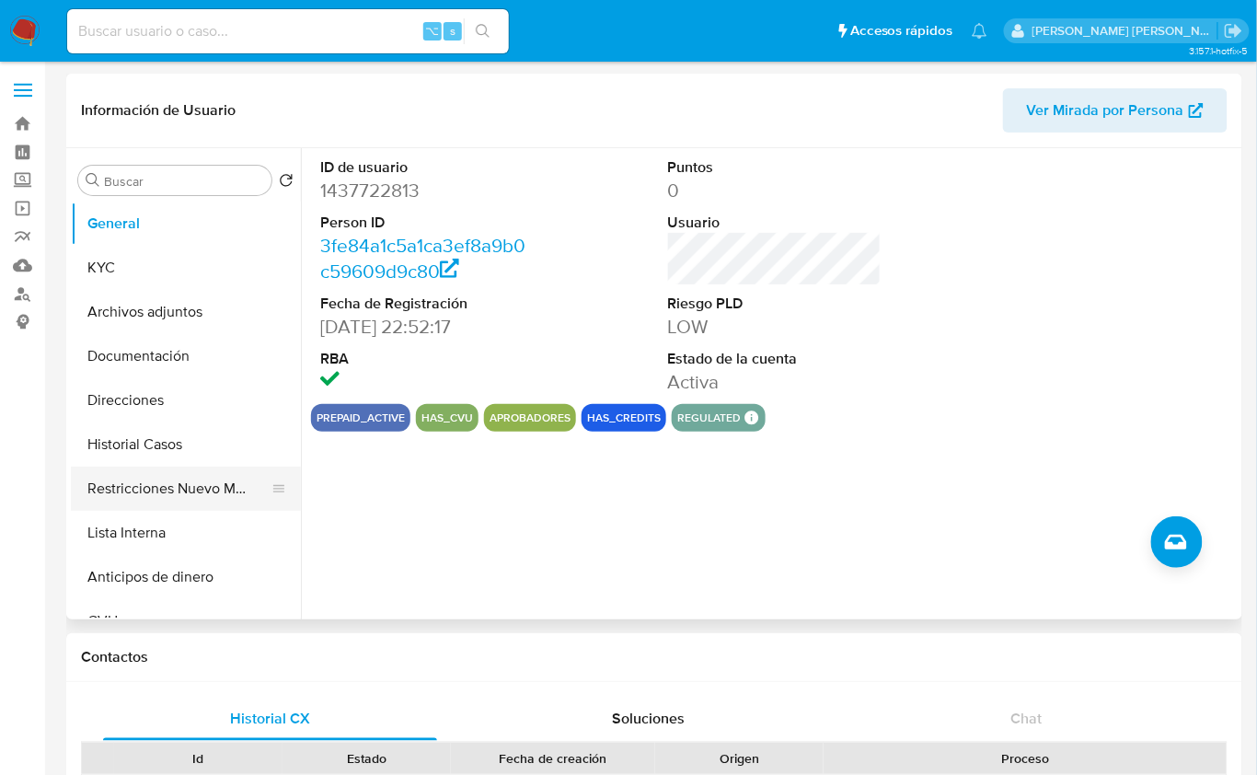
scroll to position [0, 0]
click at [203, 491] on button "Restricciones Nuevo Mundo" at bounding box center [178, 490] width 215 height 44
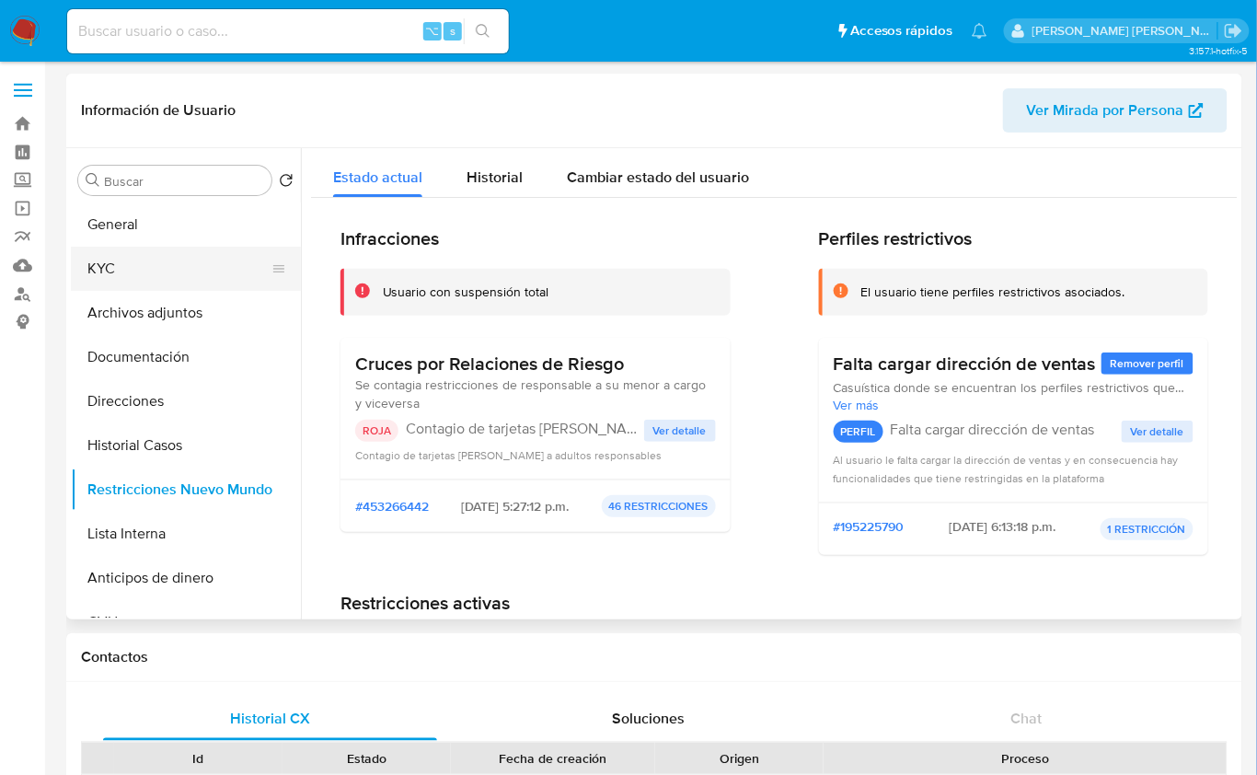
click at [116, 272] on button "KYC" at bounding box center [178, 269] width 215 height 44
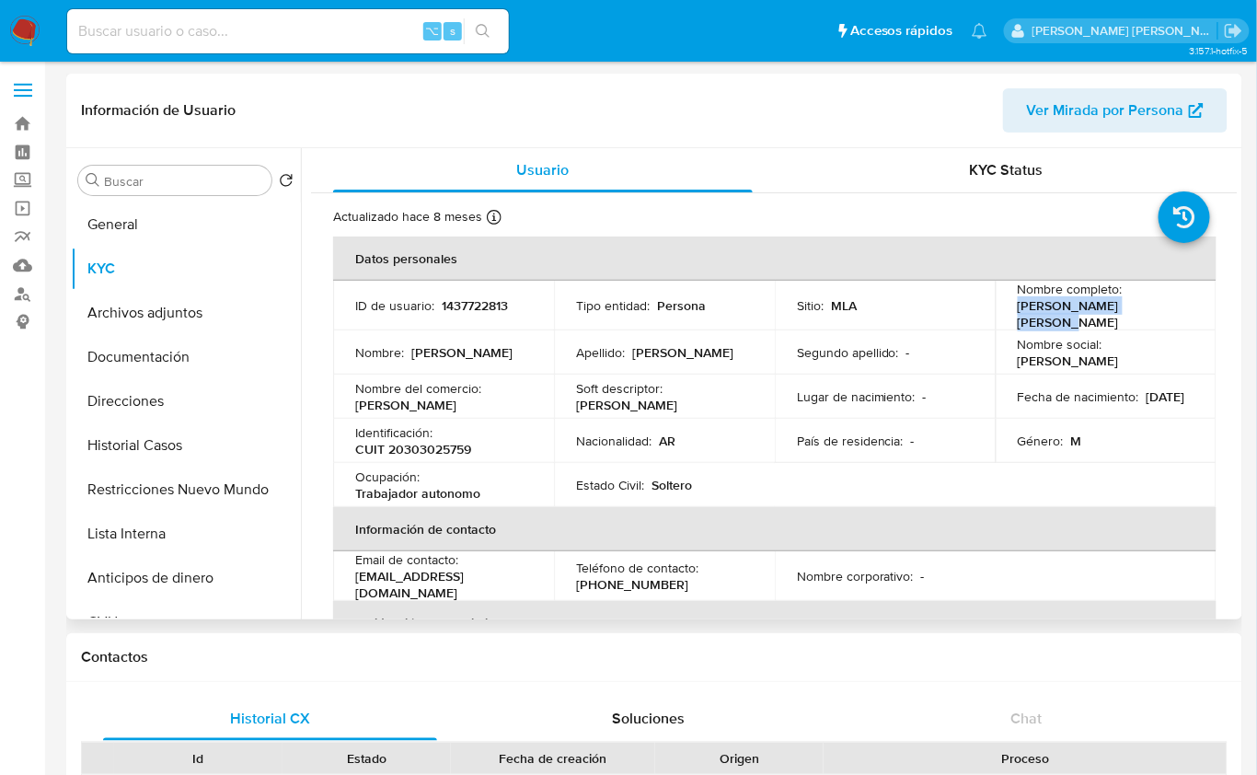
drag, startPoint x: 1012, startPoint y: 309, endPoint x: 1154, endPoint y: 310, distance: 142.7
click at [1154, 310] on td "Nombre completo : Marcos Antonio Salinas" at bounding box center [1106, 306] width 221 height 50
copy p "Marcos Antonio Salinas"
click at [376, 447] on p "CUIT 20303025759" at bounding box center [413, 449] width 116 height 17
click at [415, 447] on p "CUIT 20303025759" at bounding box center [413, 449] width 116 height 17
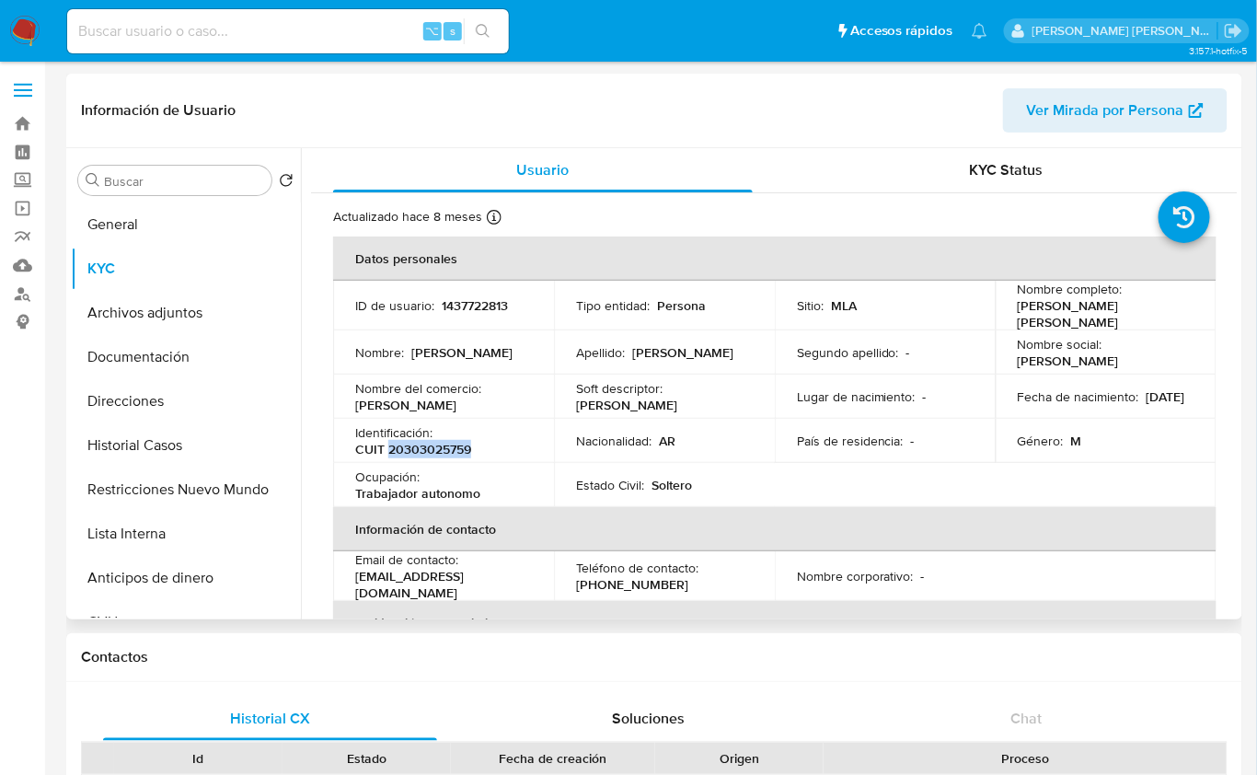
click at [415, 447] on p "CUIT 20303025759" at bounding box center [413, 449] width 116 height 17
copy p "20303025759"
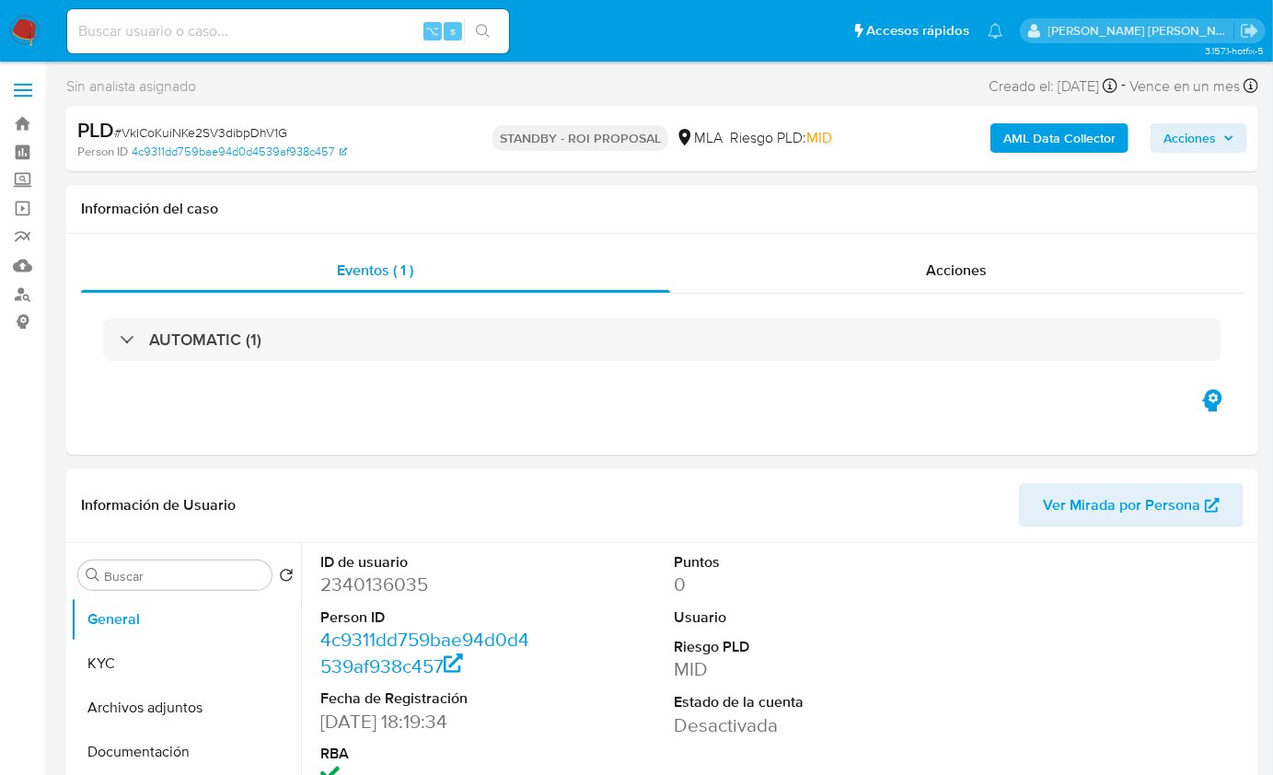
select select "10"
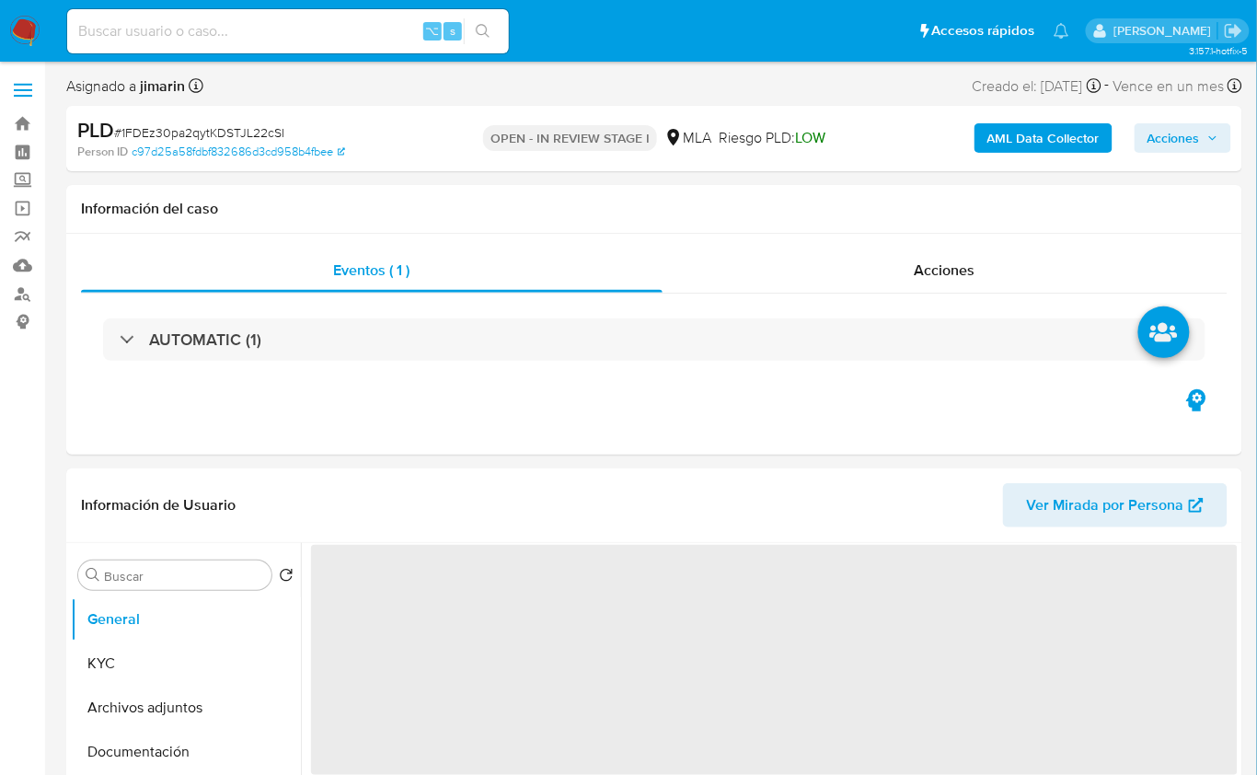
click at [220, 133] on span "# 1FDEz30pa2qytKDSTJL22cSI" at bounding box center [199, 132] width 170 height 18
copy span "1FDEz30pa2qytKDSTJL22cSI"
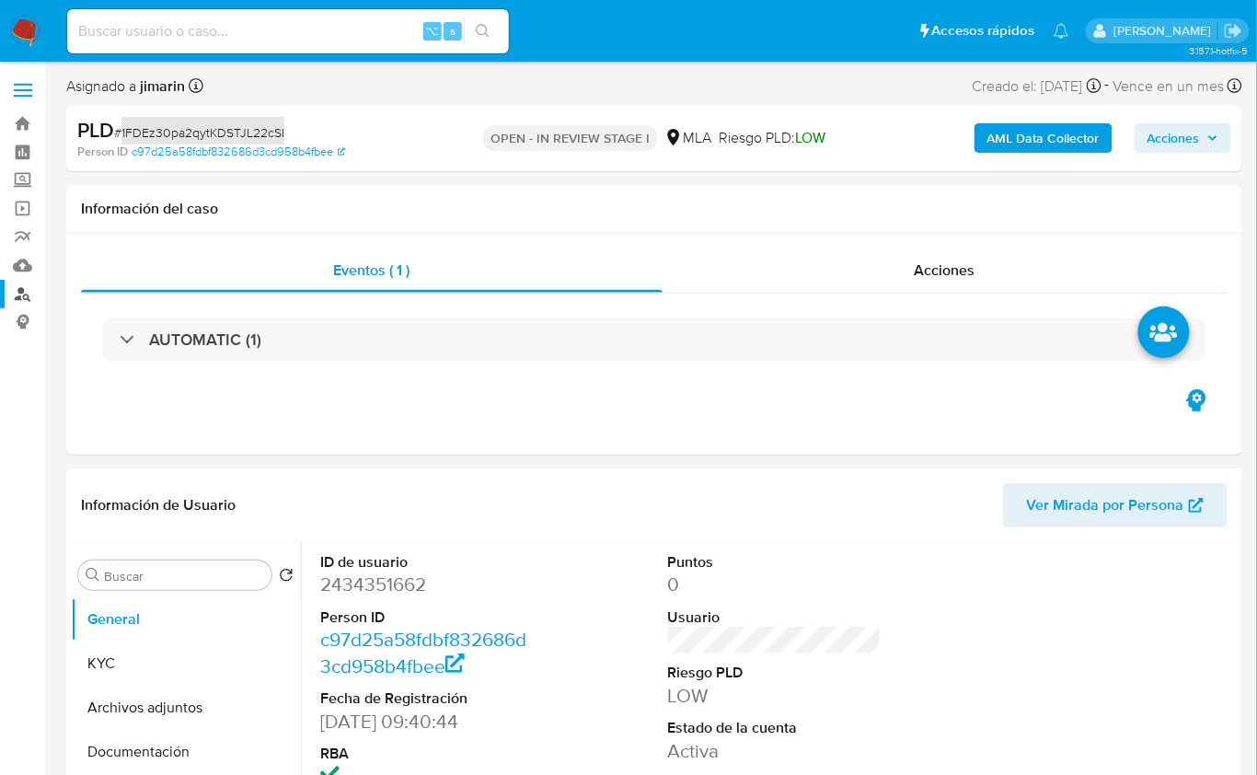
select select "10"
click at [341, 577] on dd "2434351662" at bounding box center [427, 585] width 214 height 26
copy dd "2434351662"
click at [457, 435] on div "Eventos ( 1 ) Acciones AUTOMATIC (1)" at bounding box center [654, 344] width 1176 height 221
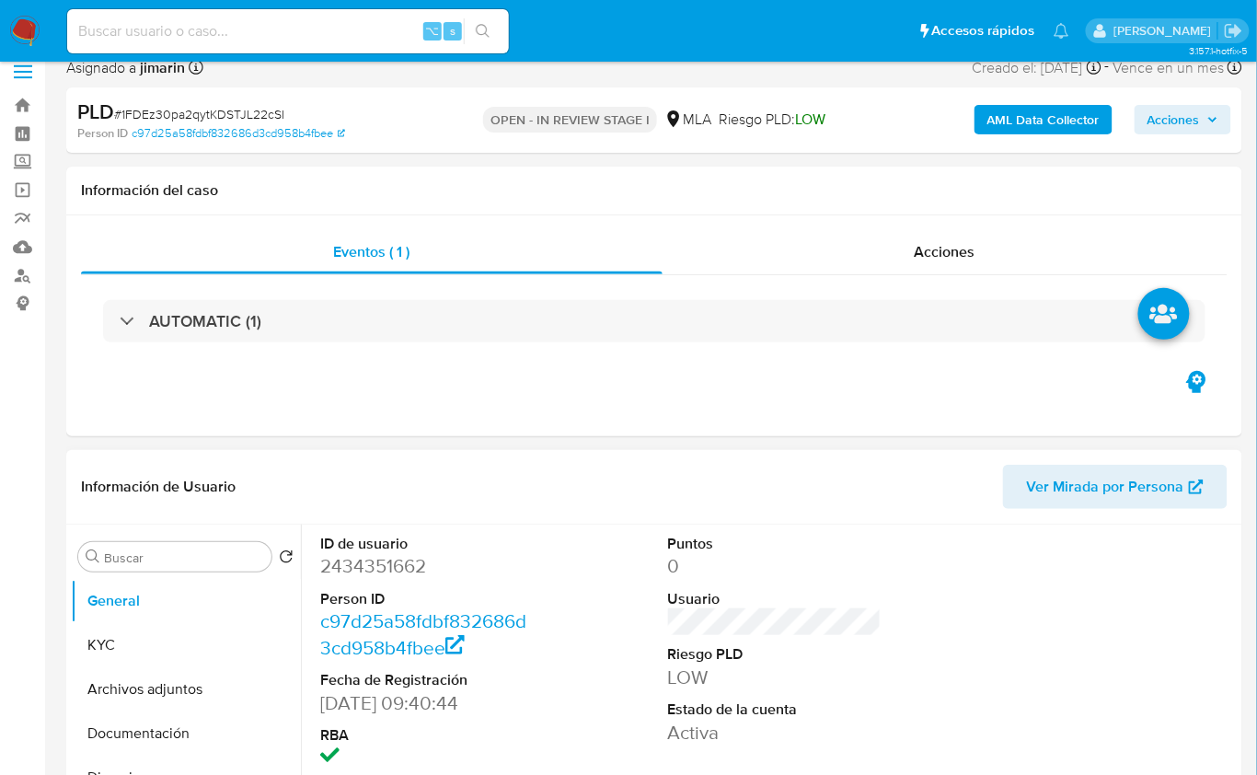
scroll to position [443, 0]
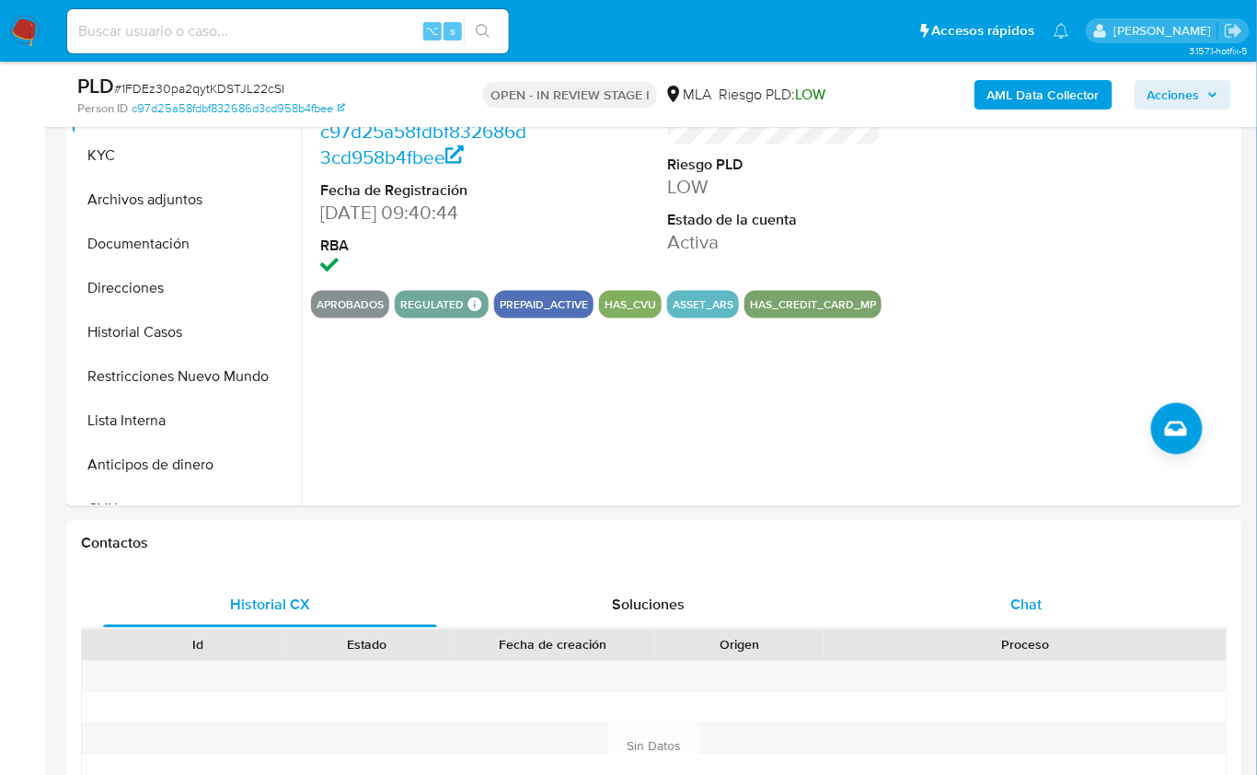
click at [1081, 618] on div "Chat" at bounding box center [1027, 606] width 334 height 44
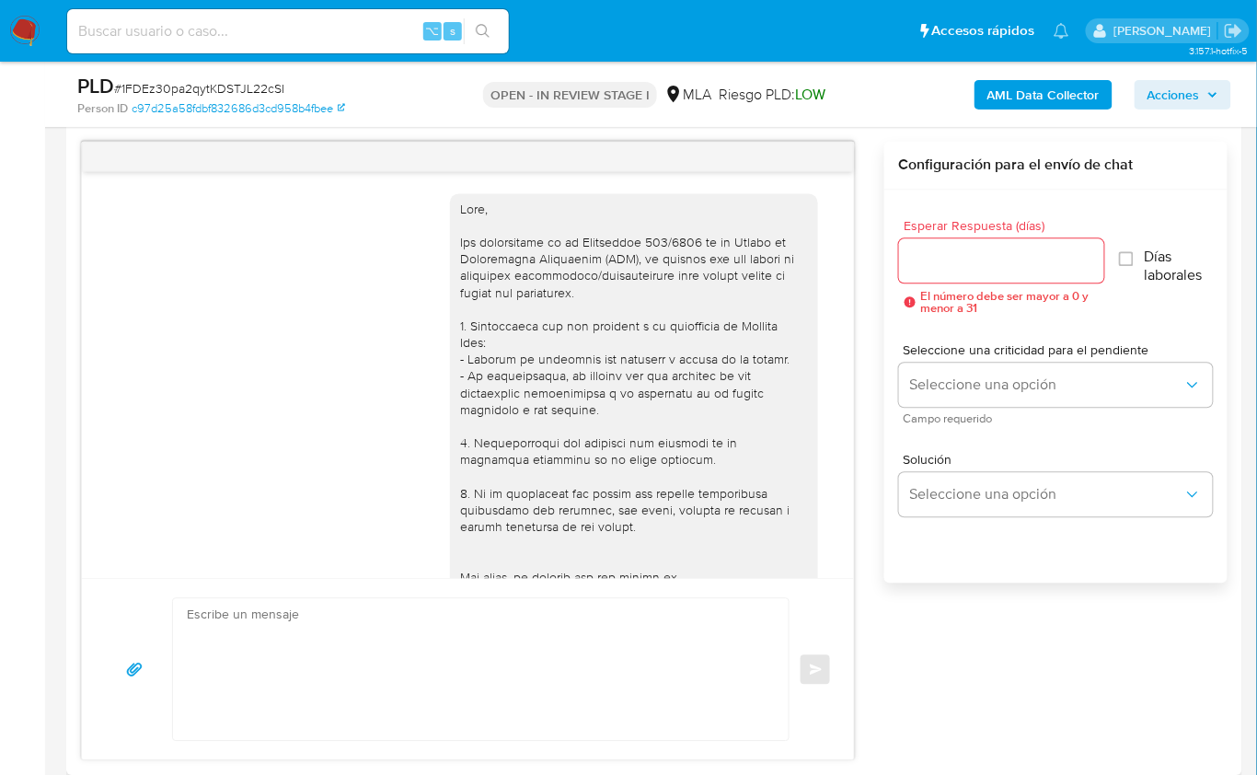
scroll to position [839, 0]
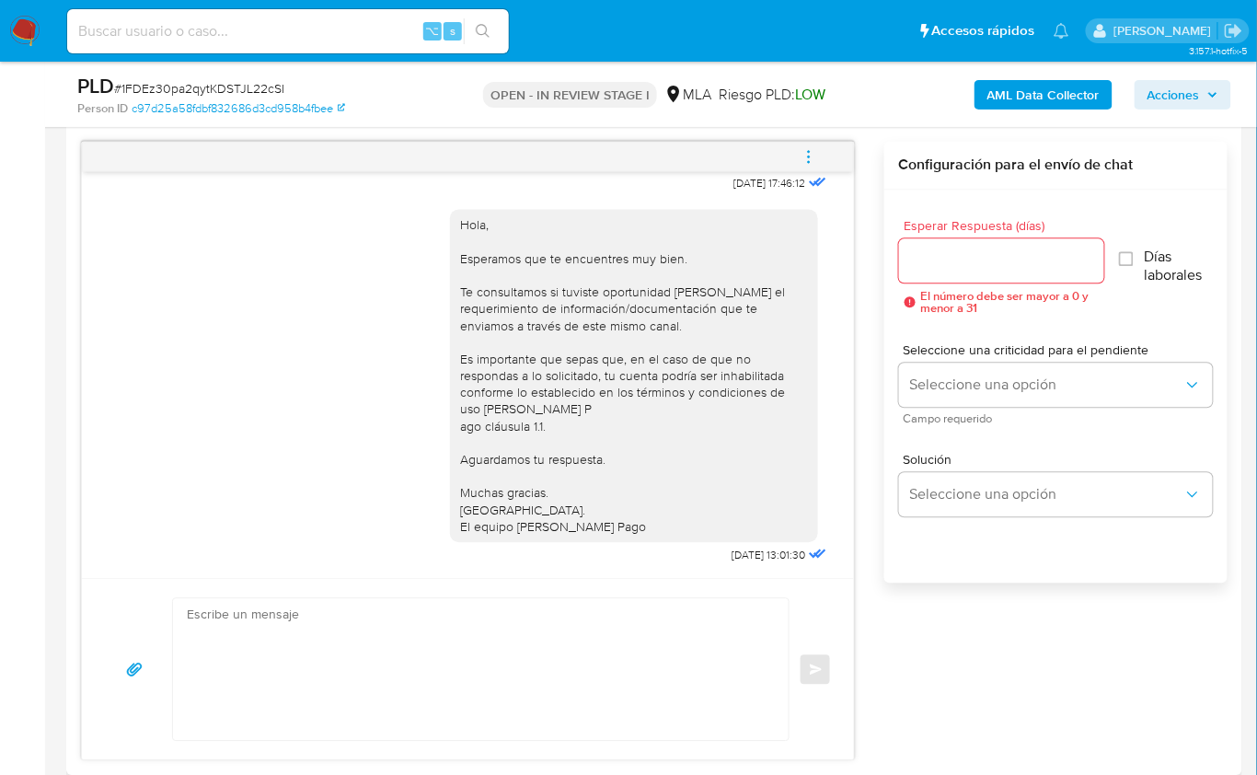
click at [802, 156] on icon "menu-action" at bounding box center [809, 156] width 17 height 17
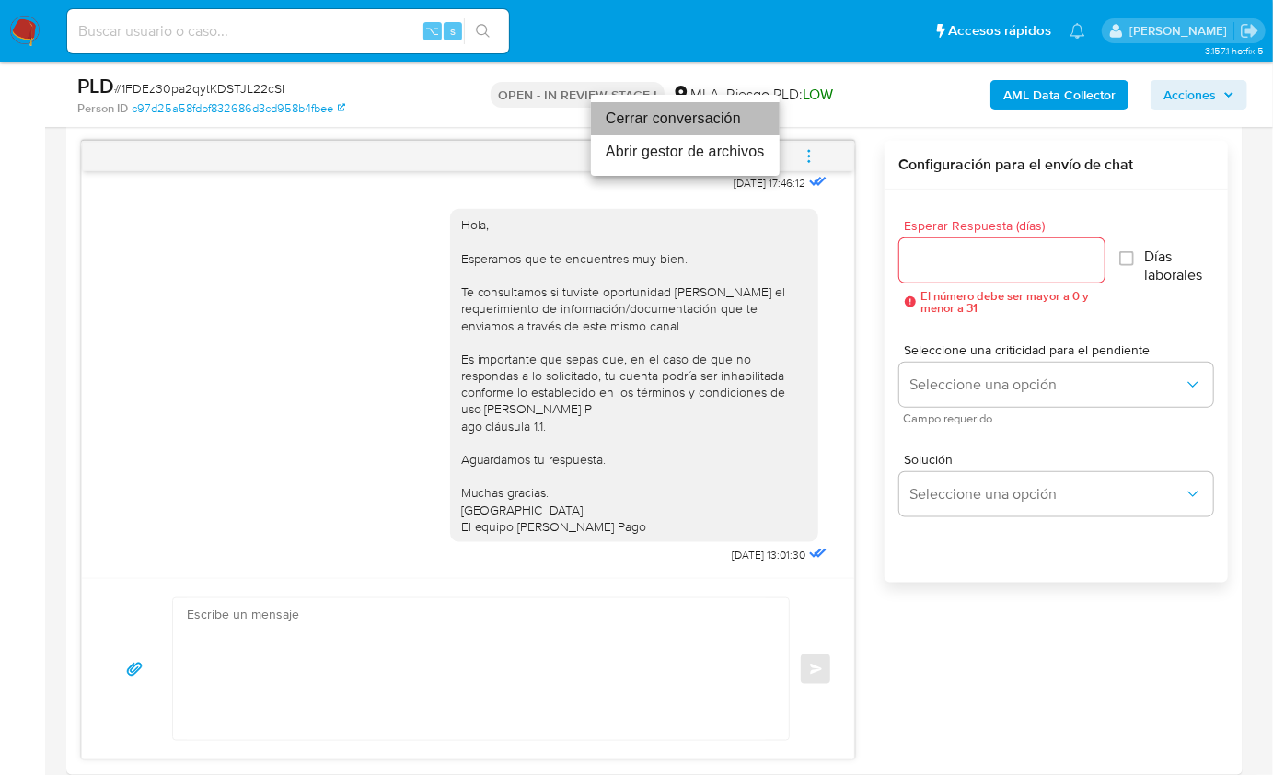
click at [636, 124] on li "Cerrar conversación" at bounding box center [685, 118] width 189 height 33
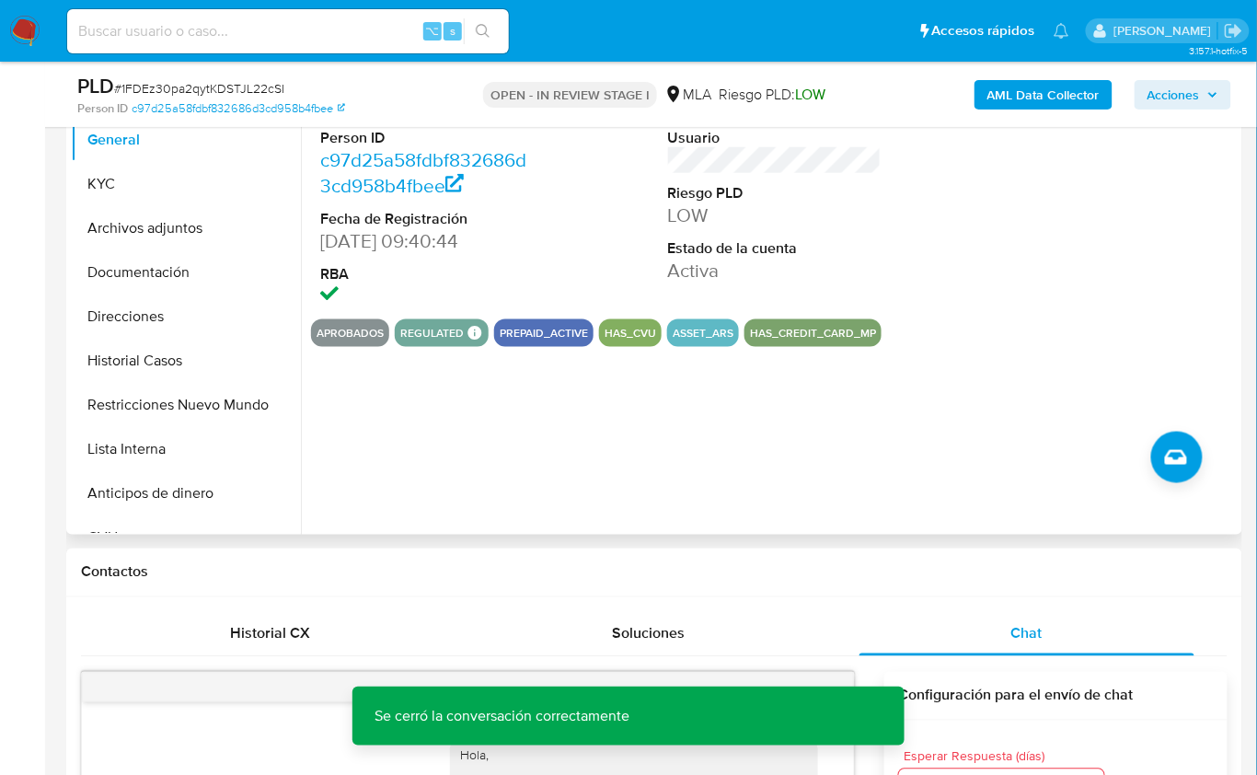
scroll to position [307, 0]
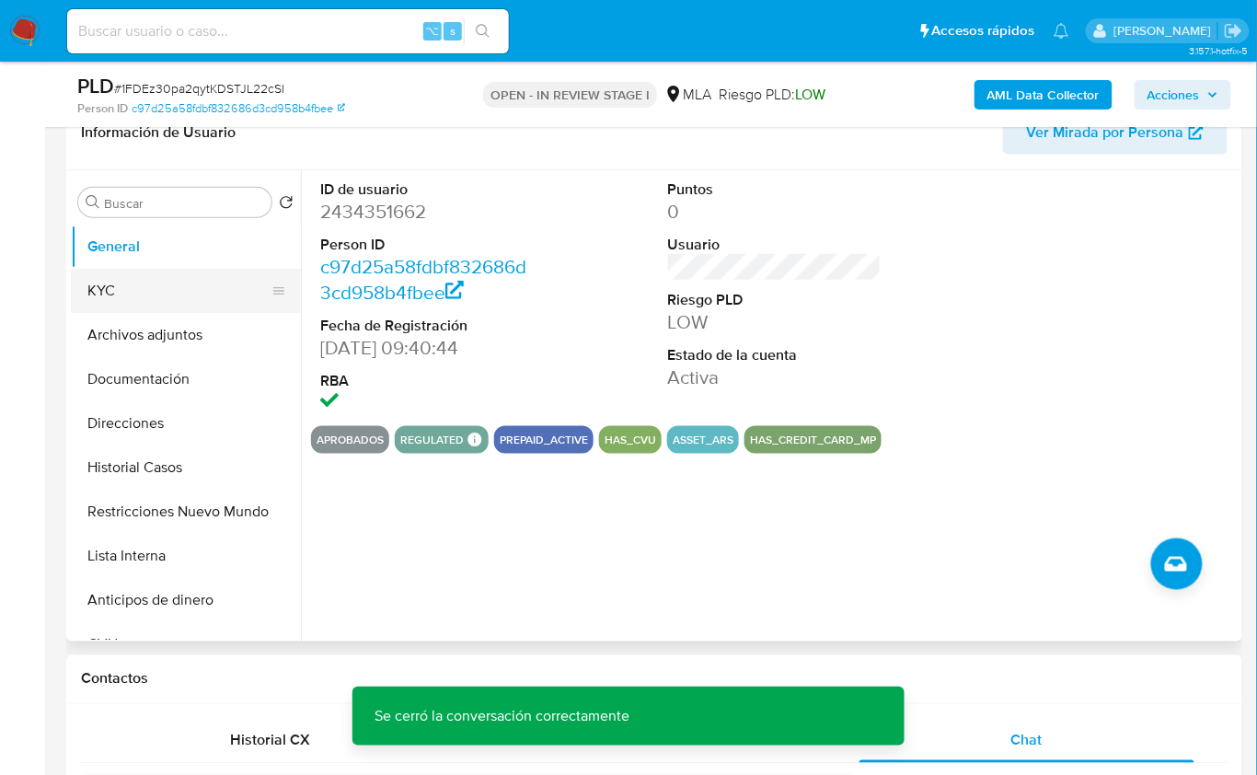
click at [154, 292] on button "KYC" at bounding box center [178, 291] width 215 height 44
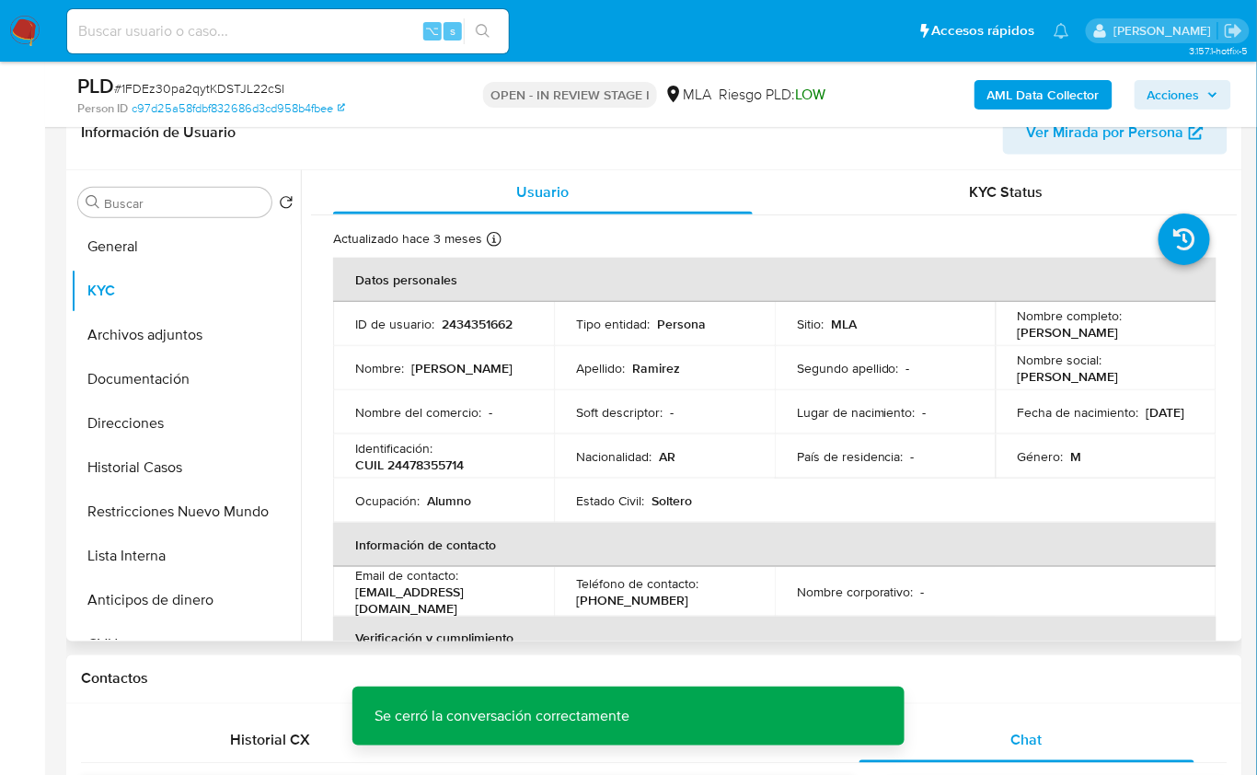
click at [410, 460] on p "CUIL 24478355714" at bounding box center [409, 465] width 109 height 17
copy p "24478355714"
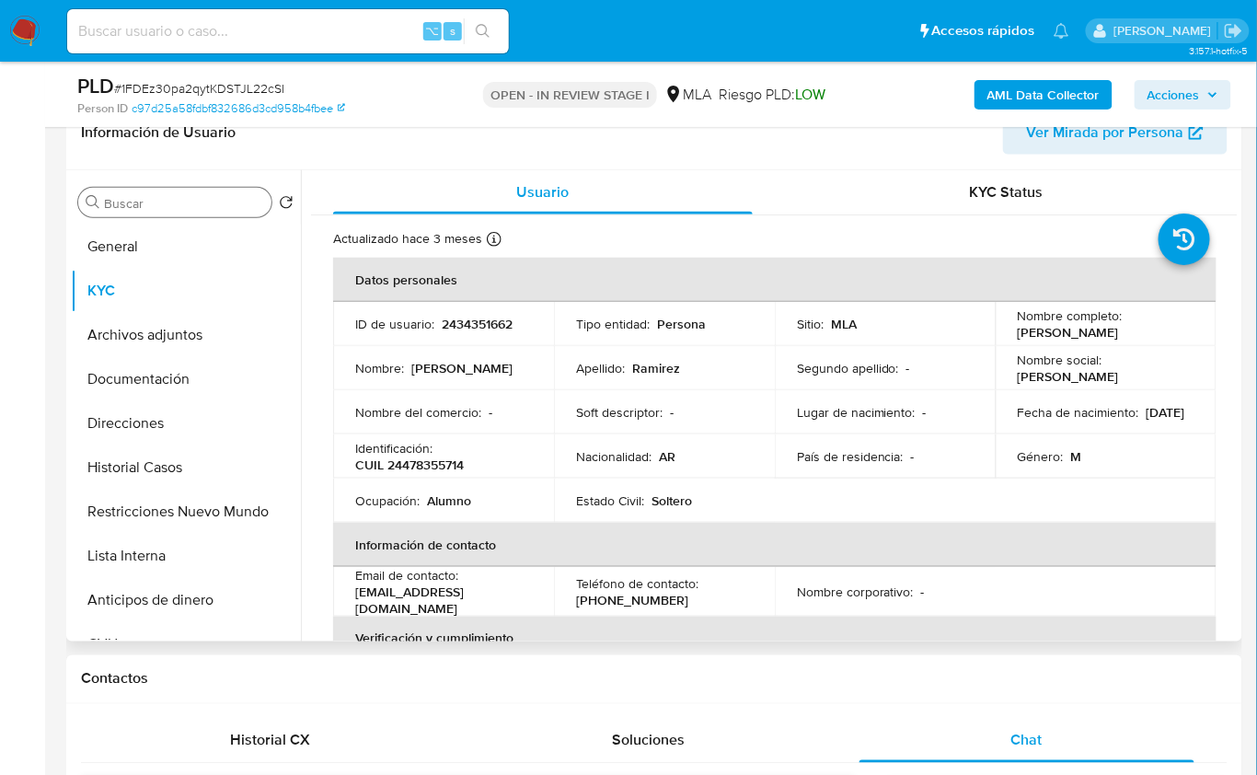
click at [156, 203] on input "Buscar" at bounding box center [184, 203] width 160 height 17
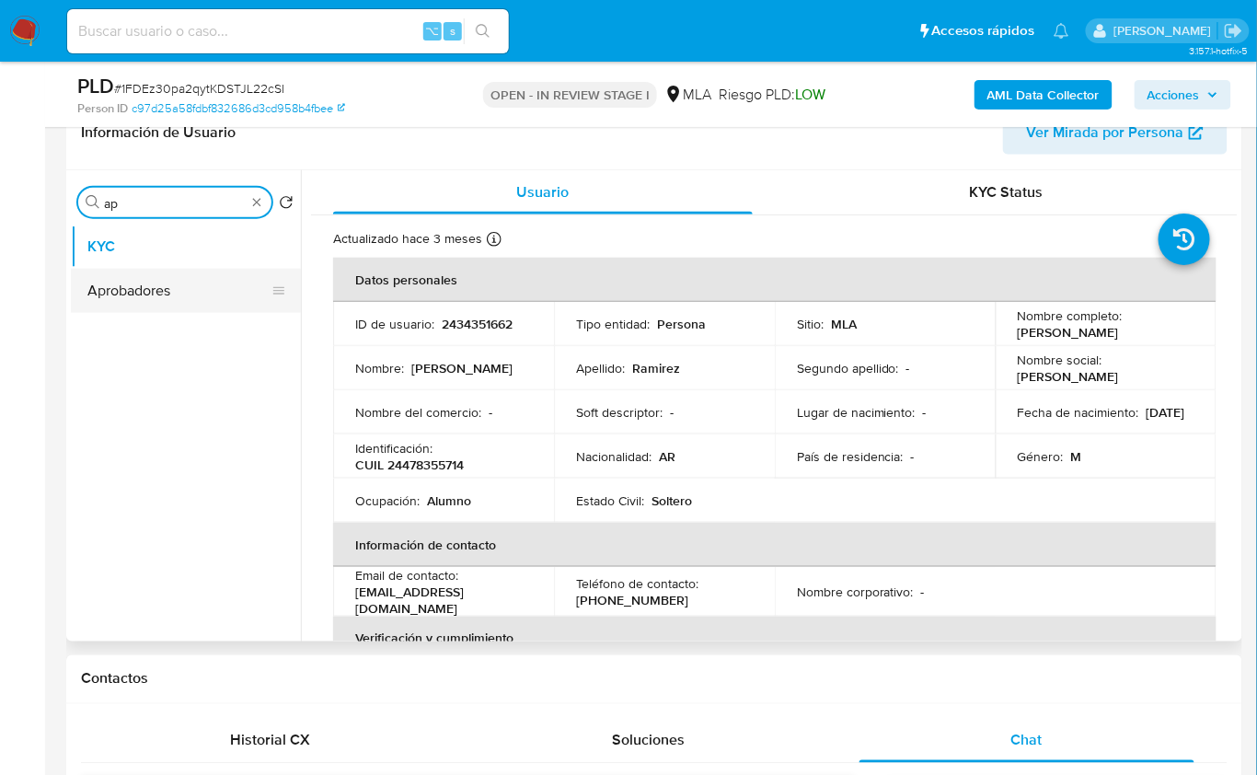
type input "ap"
click at [163, 292] on button "Aprobadores" at bounding box center [178, 291] width 215 height 44
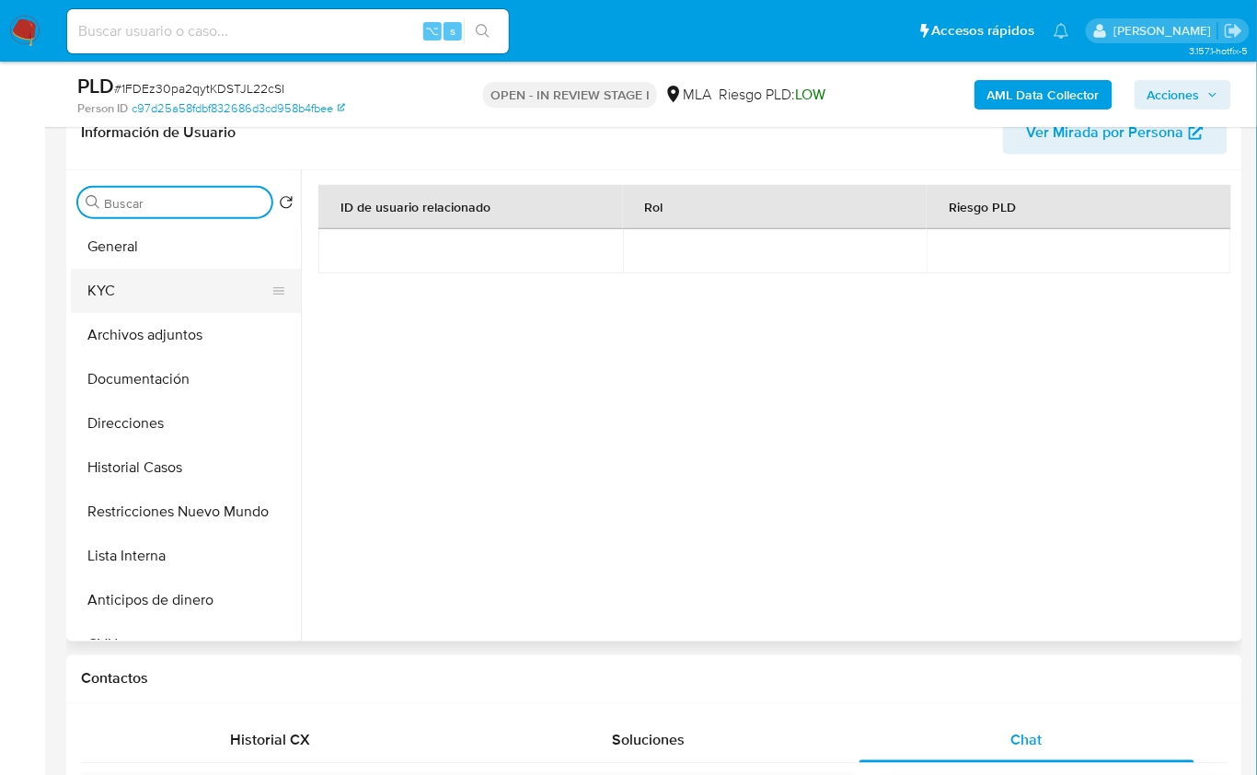
click at [153, 304] on button "KYC" at bounding box center [178, 291] width 215 height 44
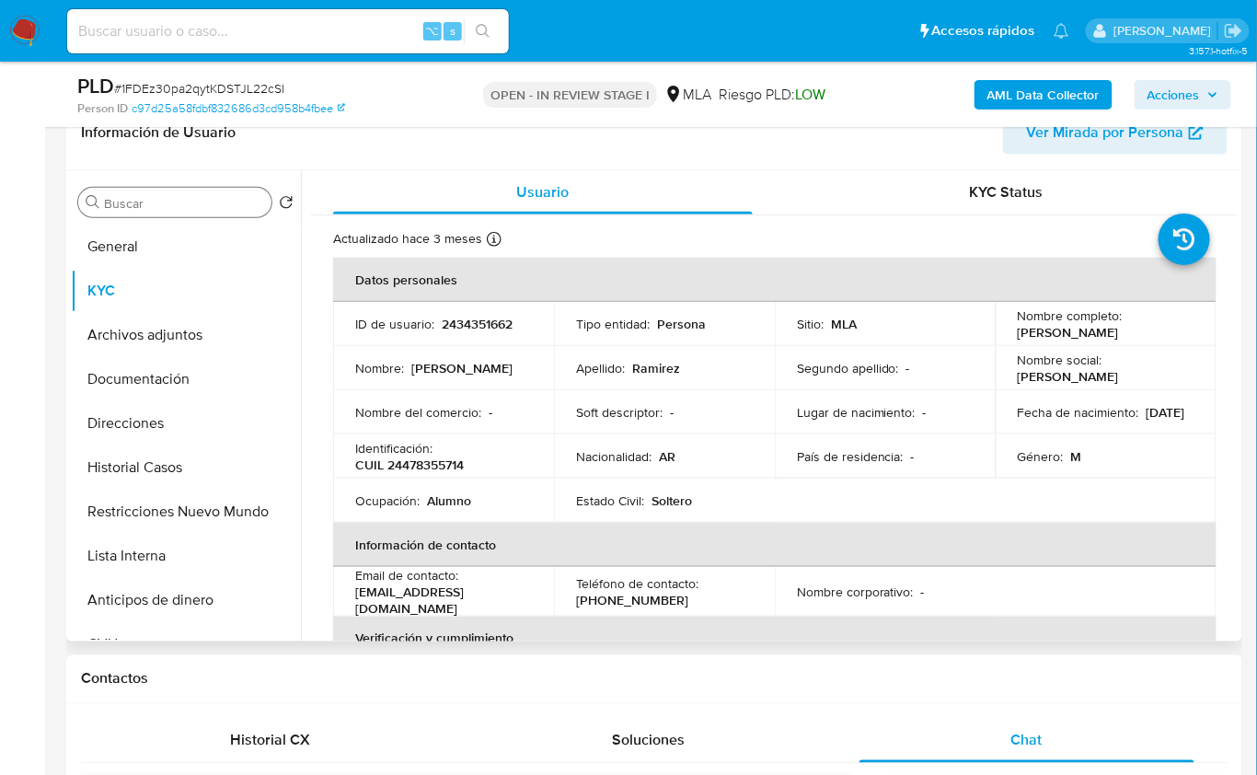
click at [422, 467] on p "CUIL 24478355714" at bounding box center [409, 465] width 109 height 17
copy p "24478355714"
click at [1037, 719] on div "Chat" at bounding box center [1027, 741] width 334 height 44
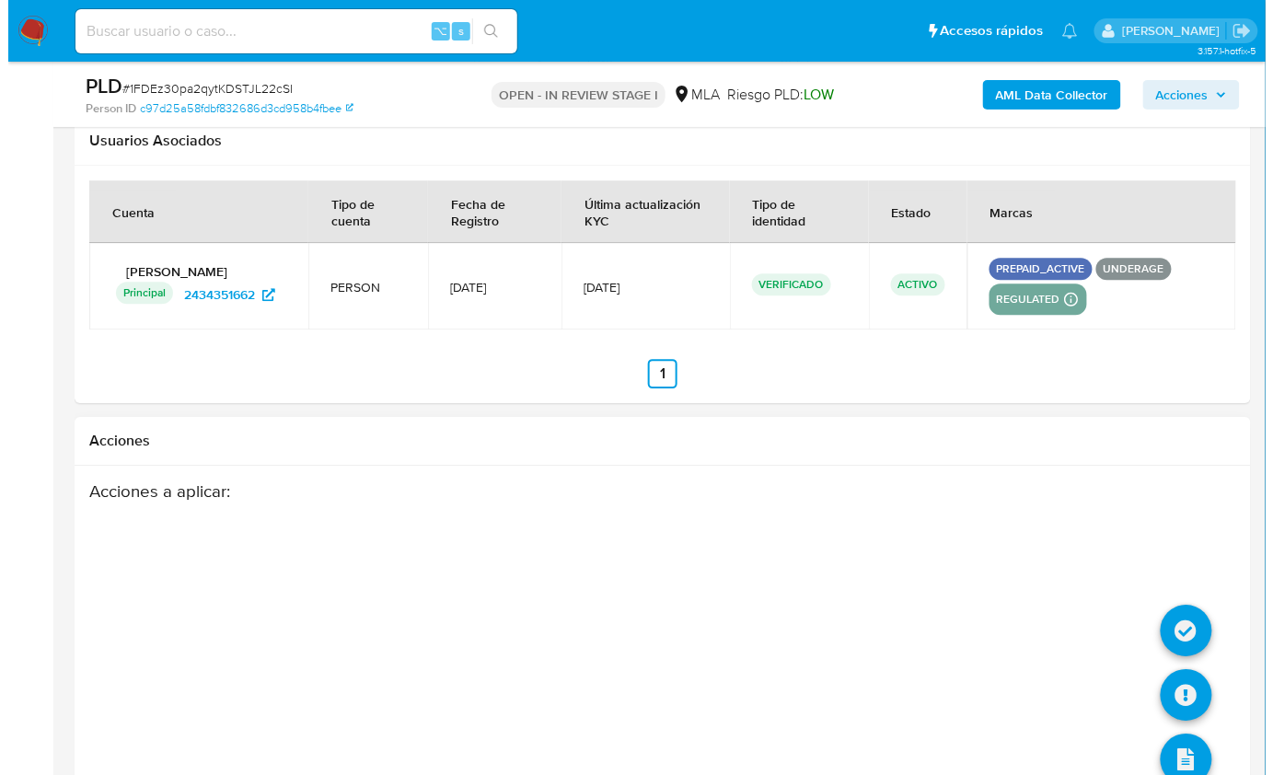
scroll to position [3285, 0]
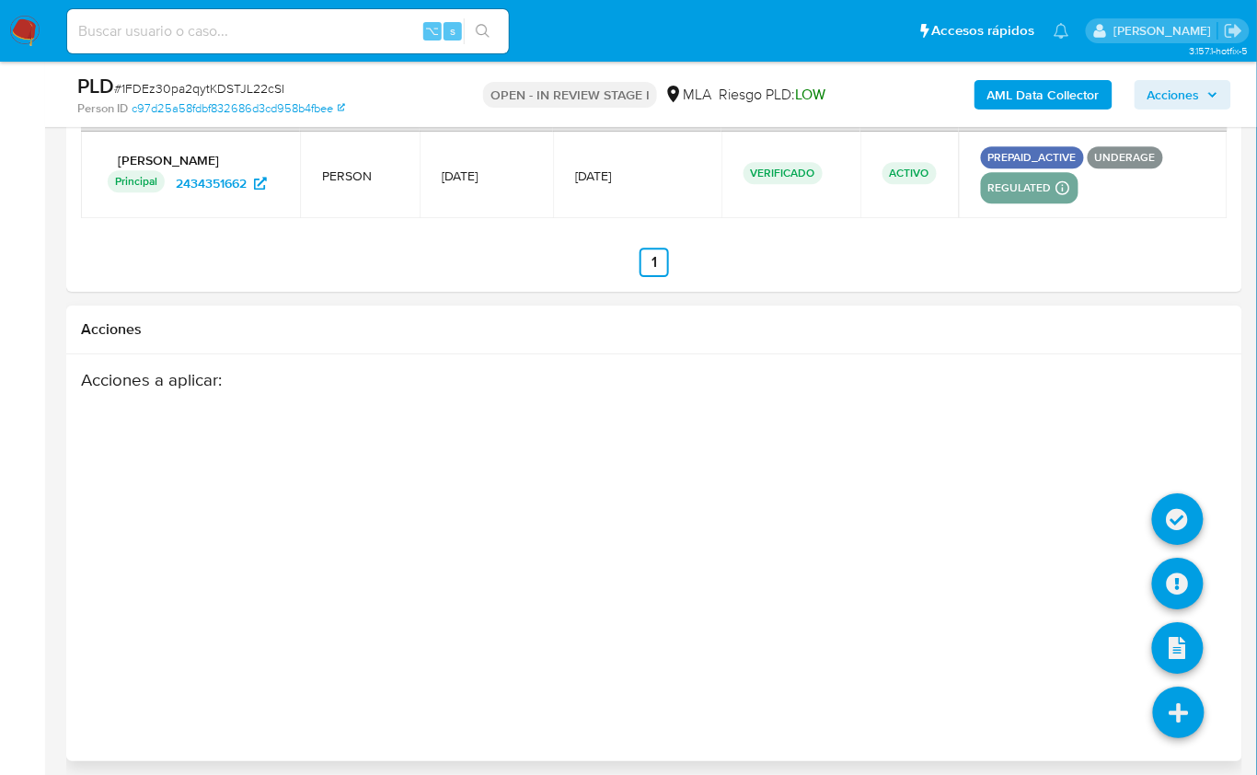
click at [1189, 689] on icon at bounding box center [1179, 713] width 52 height 52
click at [1181, 575] on icon at bounding box center [1178, 584] width 52 height 52
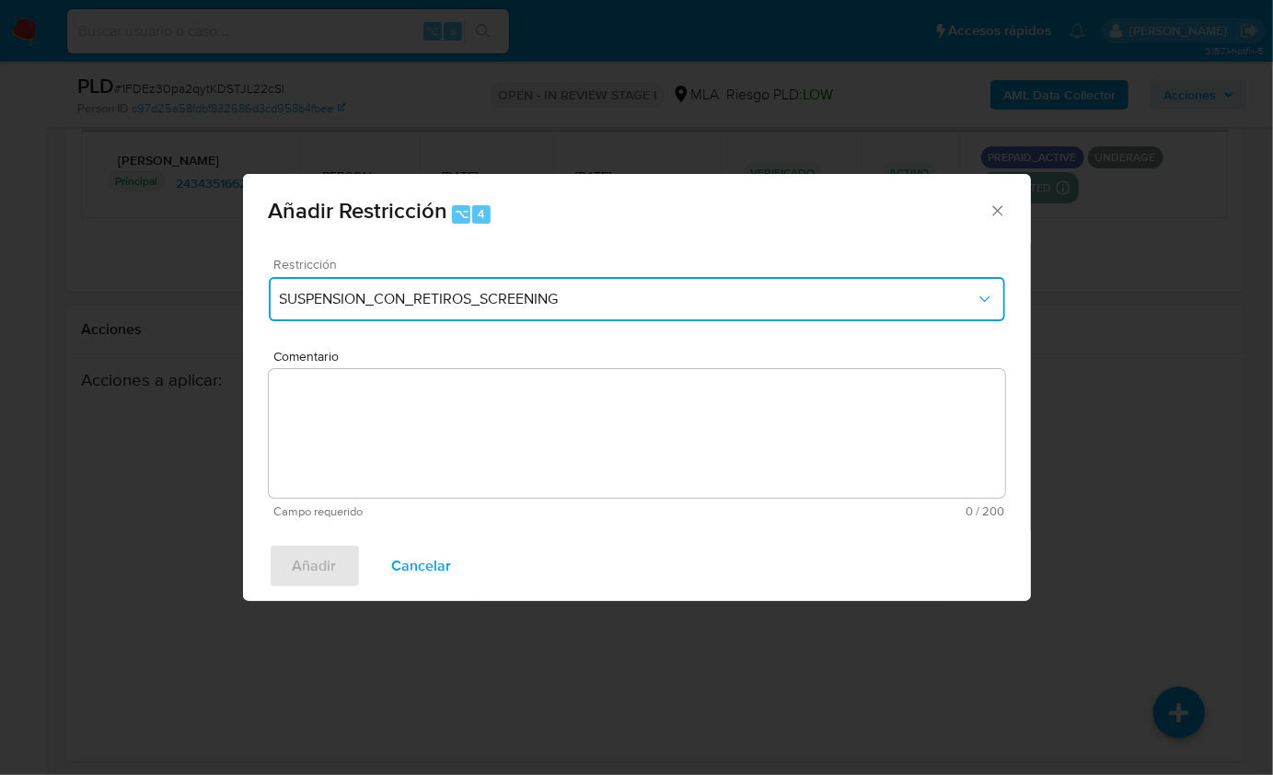
click at [440, 312] on button "SUSPENSION_CON_RETIROS_SCREENING" at bounding box center [637, 299] width 736 height 44
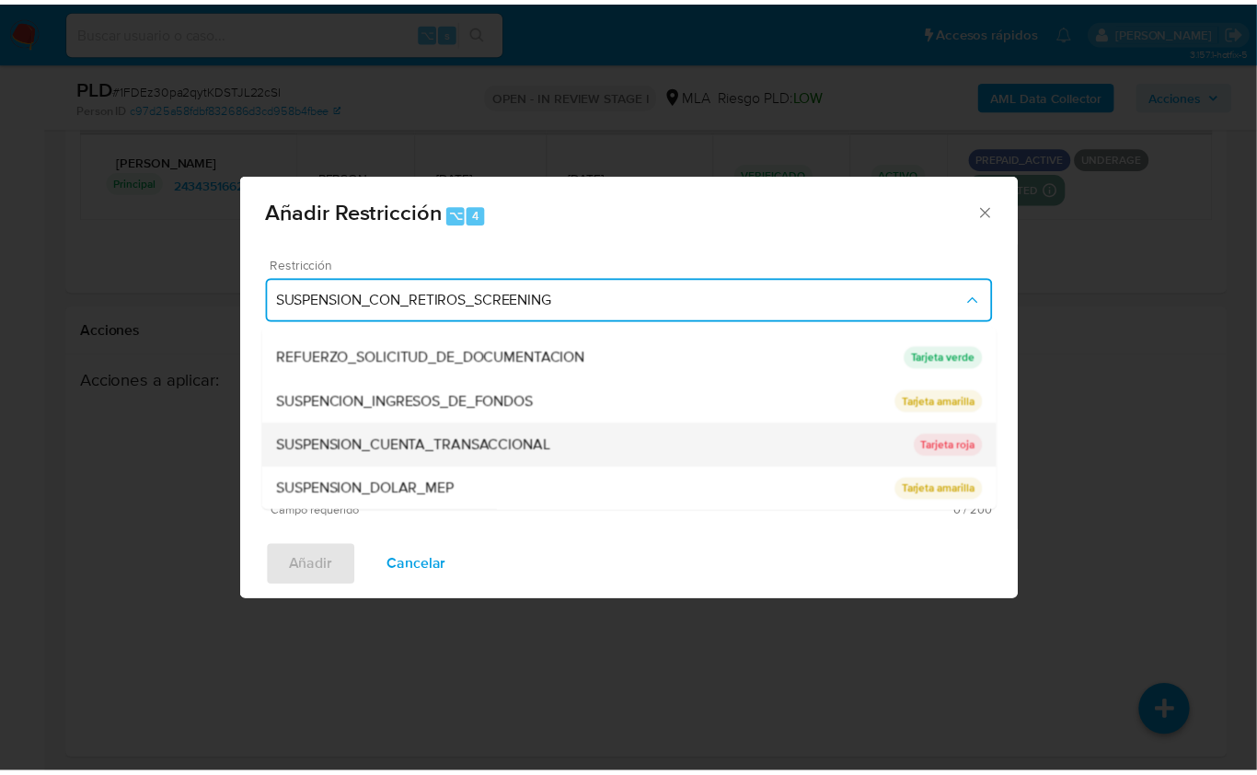
scroll to position [389, 0]
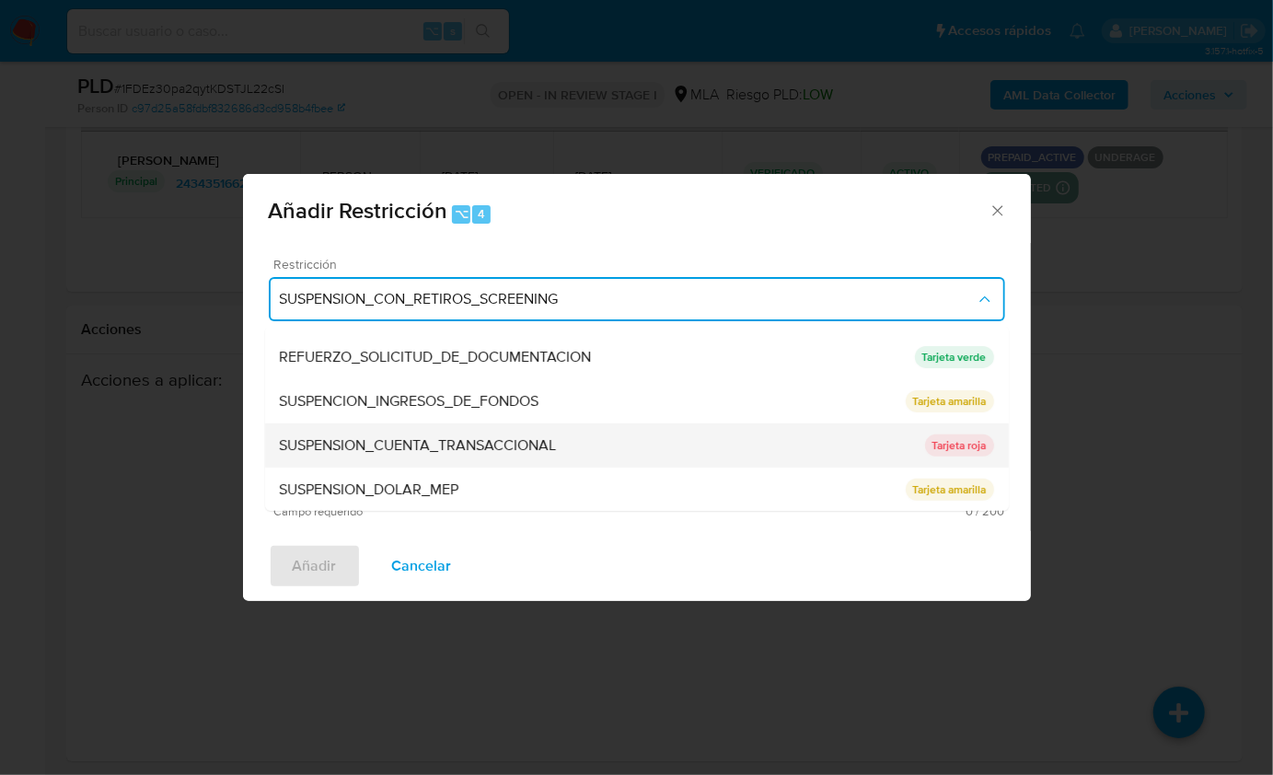
click at [486, 450] on span "SUSPENSION_CUENTA_TRANSACCIONAL" at bounding box center [418, 445] width 277 height 18
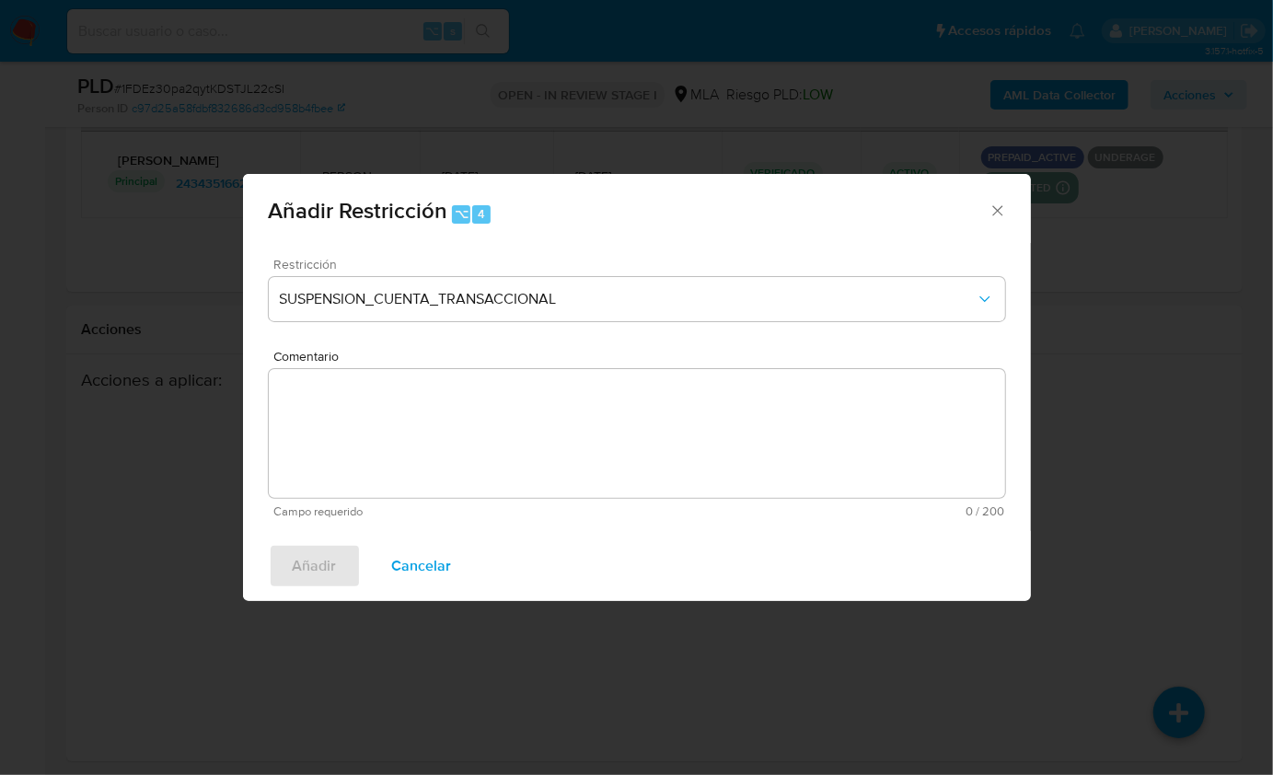
click at [500, 440] on textarea "Comentario" at bounding box center [637, 433] width 736 height 129
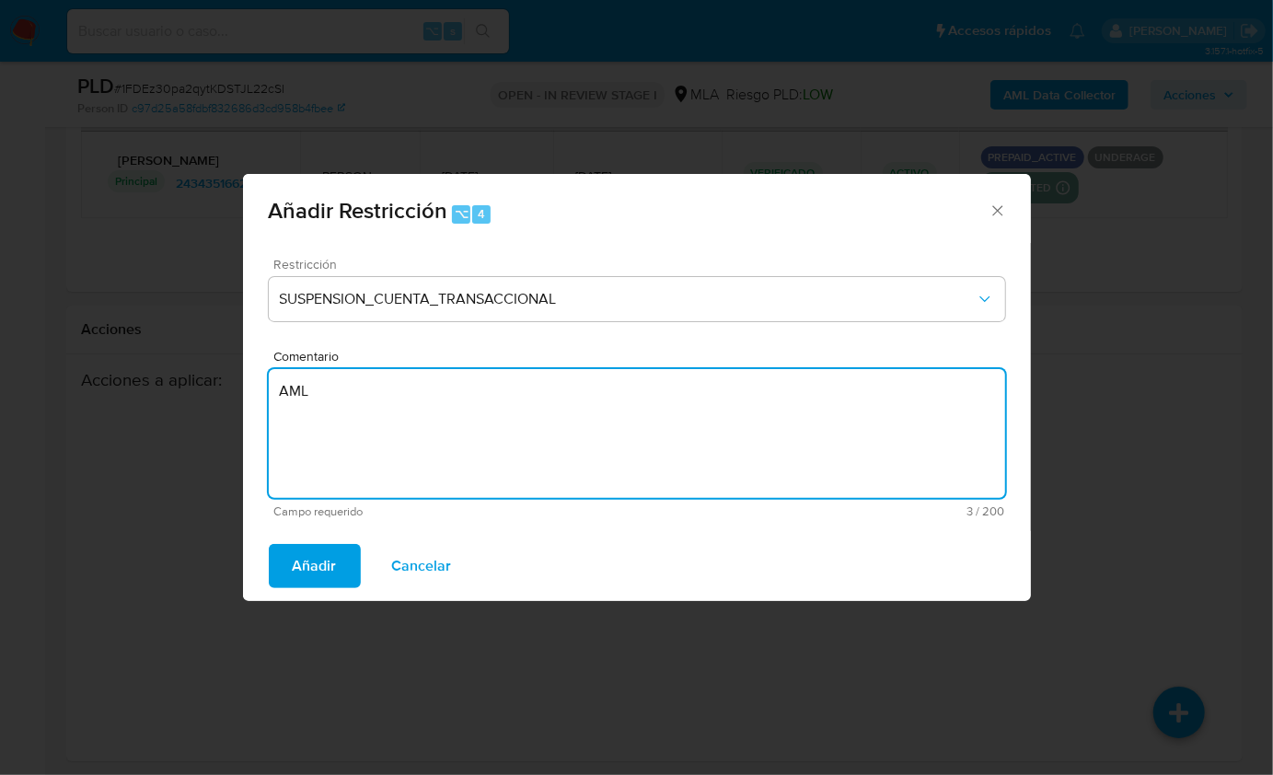
type textarea "AML"
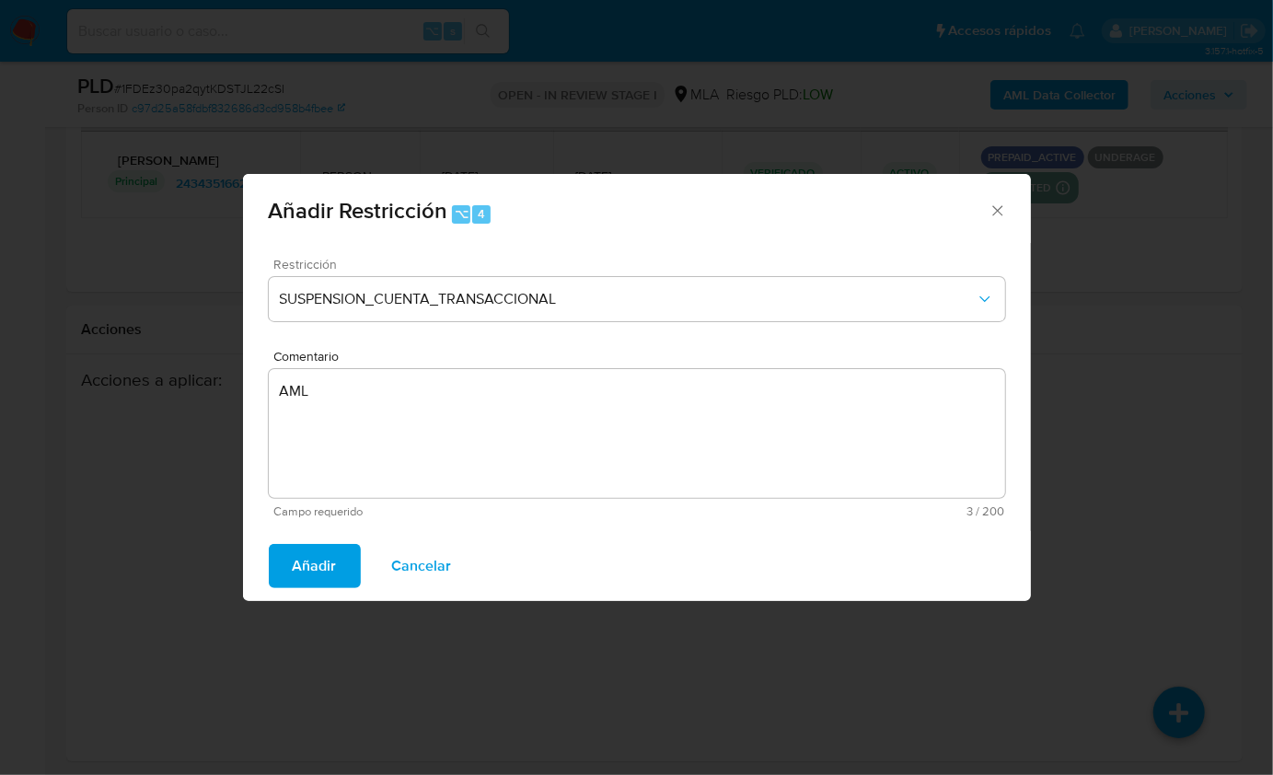
click at [330, 542] on div "Añadir Cancelar" at bounding box center [637, 566] width 788 height 70
click at [318, 558] on span "Añadir" at bounding box center [315, 566] width 44 height 41
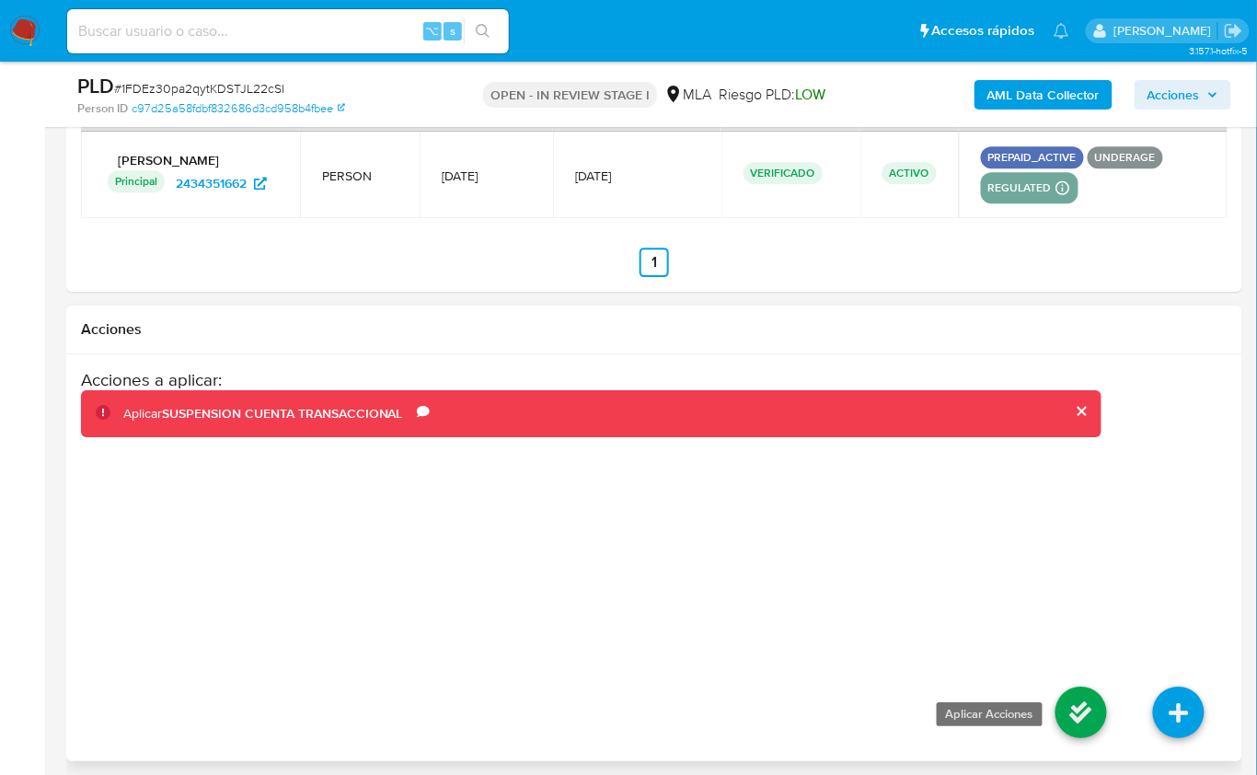
click at [1078, 694] on icon at bounding box center [1082, 713] width 52 height 52
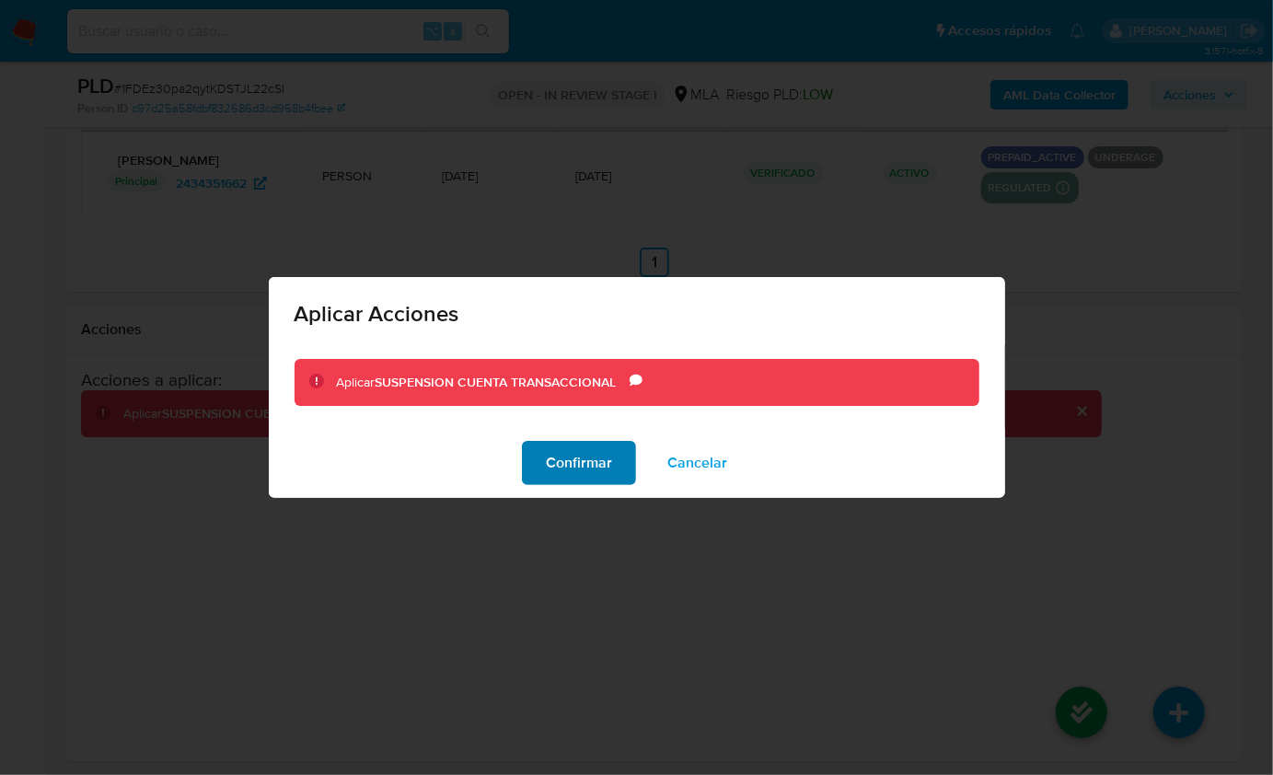
click at [568, 449] on span "Confirmar" at bounding box center [579, 463] width 66 height 41
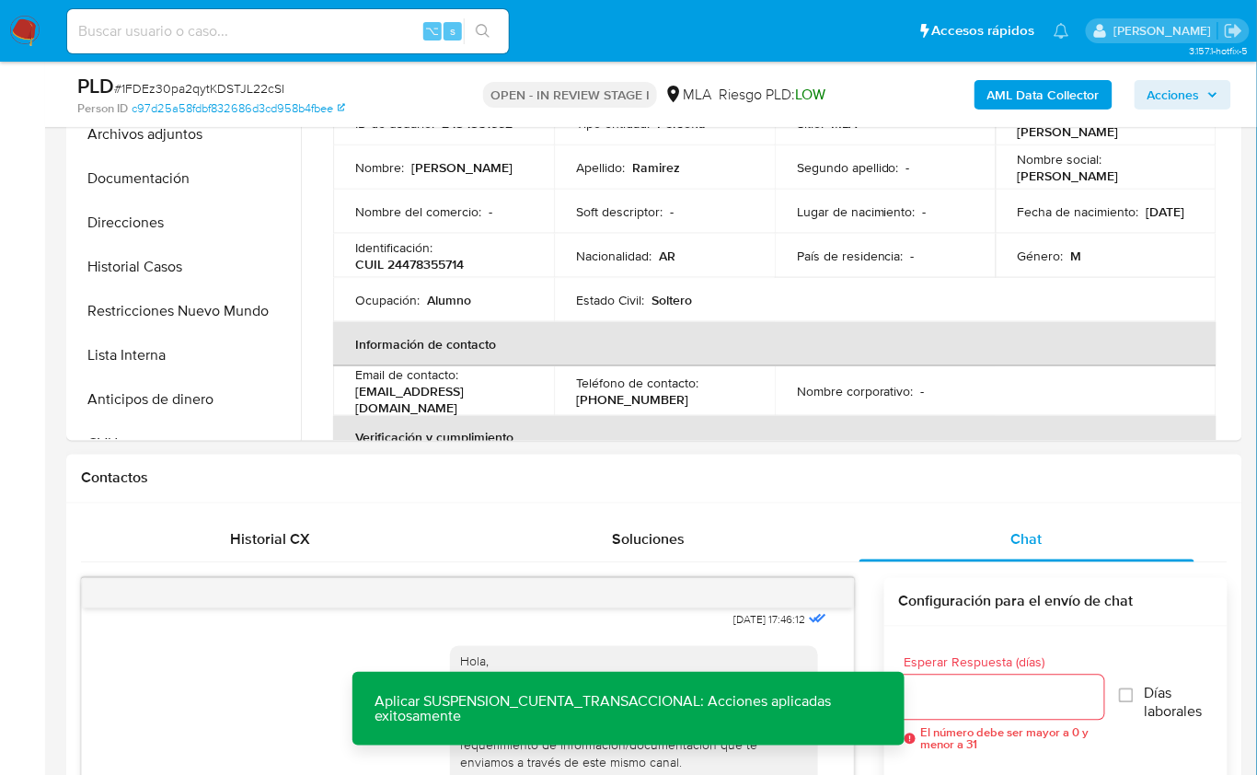
scroll to position [411, 0]
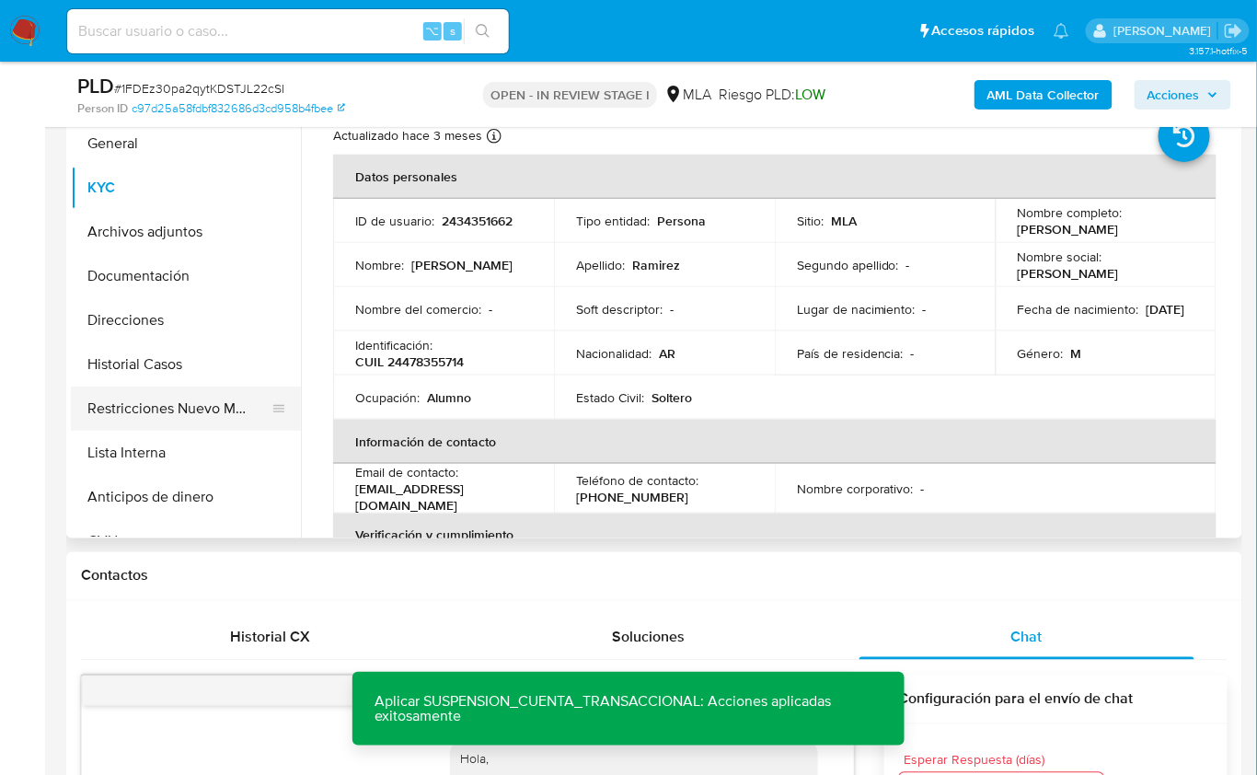
click at [177, 416] on button "Restricciones Nuevo Mundo" at bounding box center [178, 409] width 215 height 44
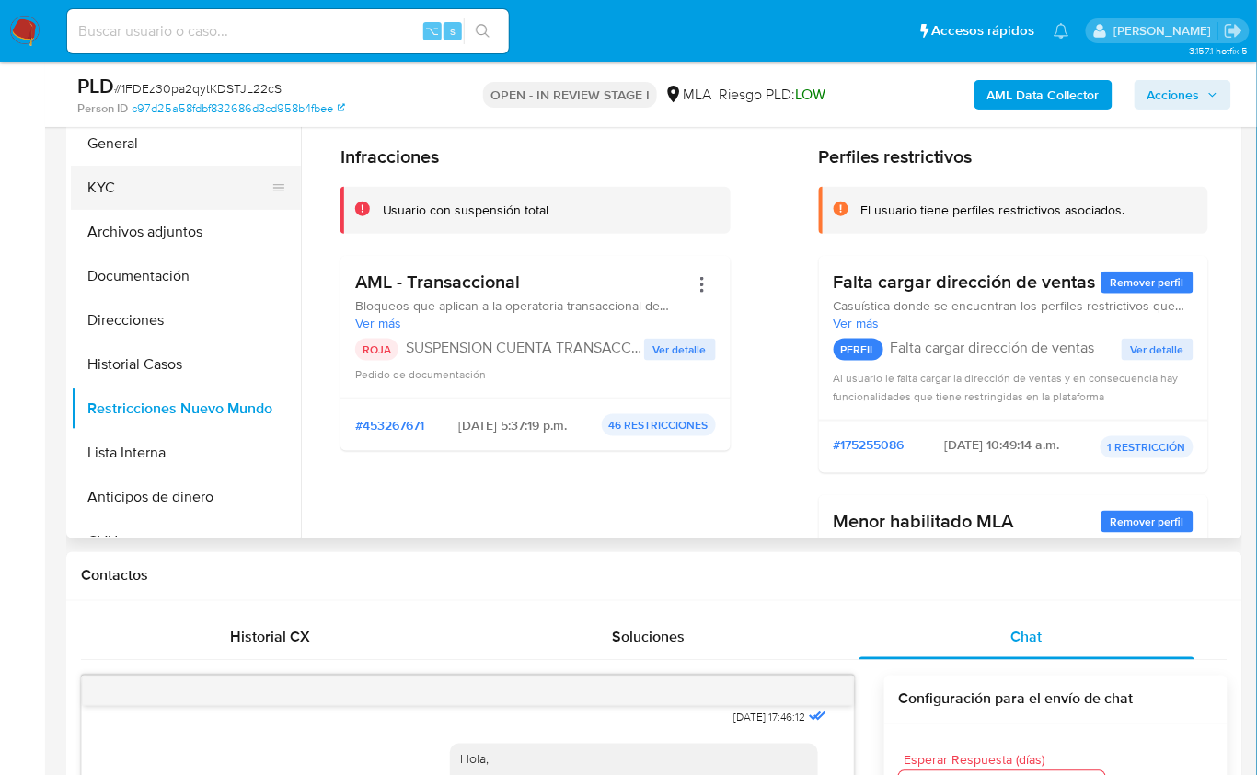
click at [129, 191] on button "KYC" at bounding box center [178, 188] width 215 height 44
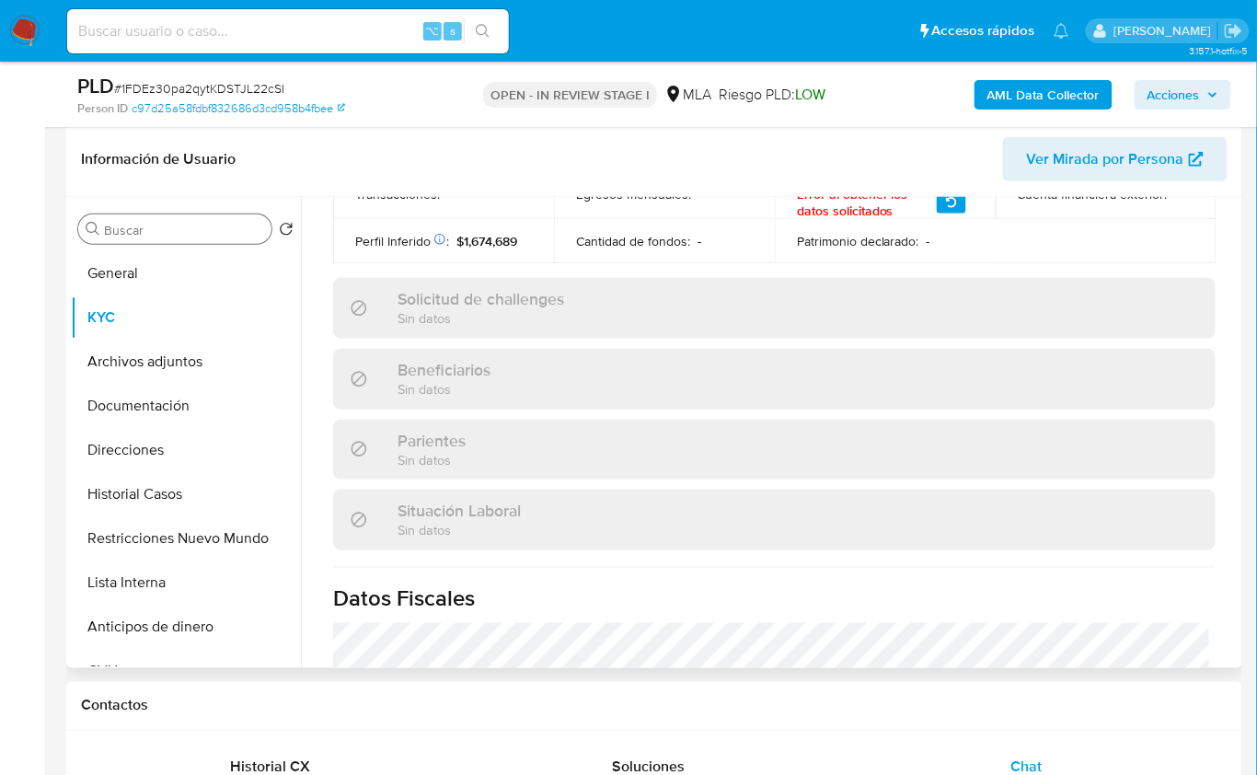
scroll to position [1038, 0]
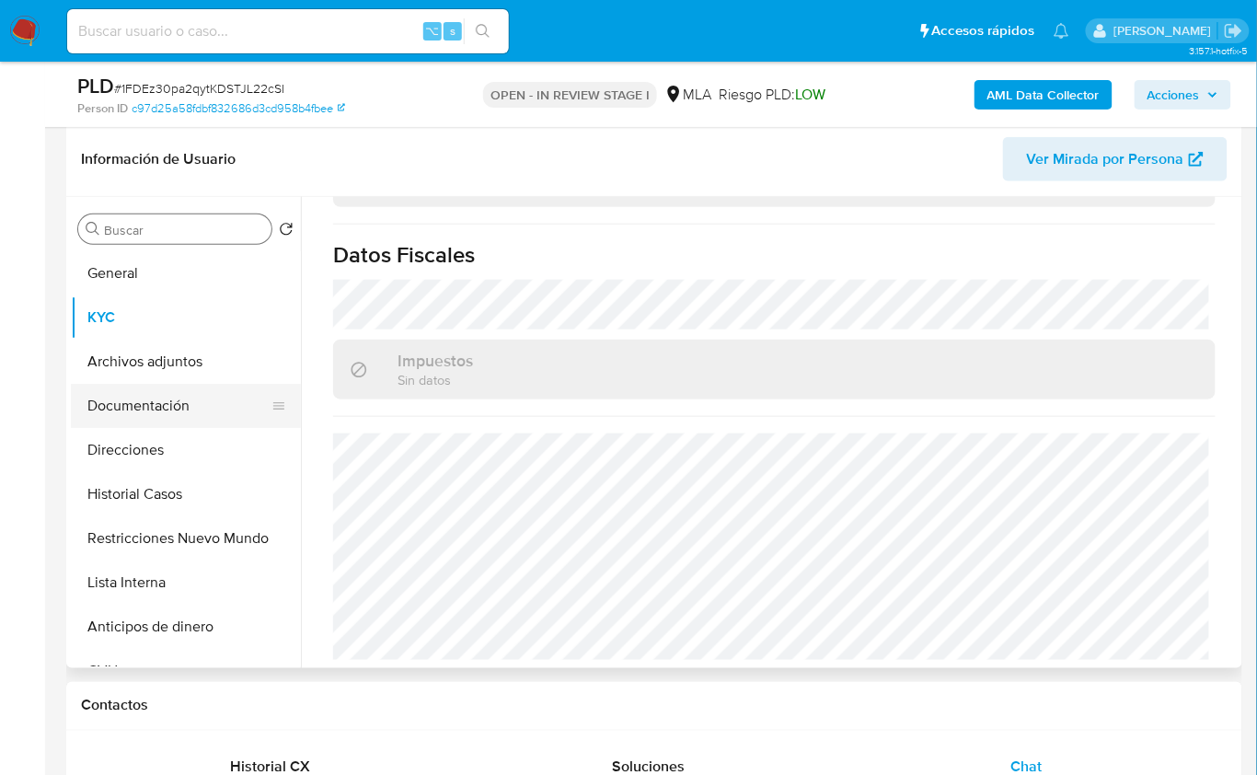
click at [145, 424] on button "Documentación" at bounding box center [178, 406] width 215 height 44
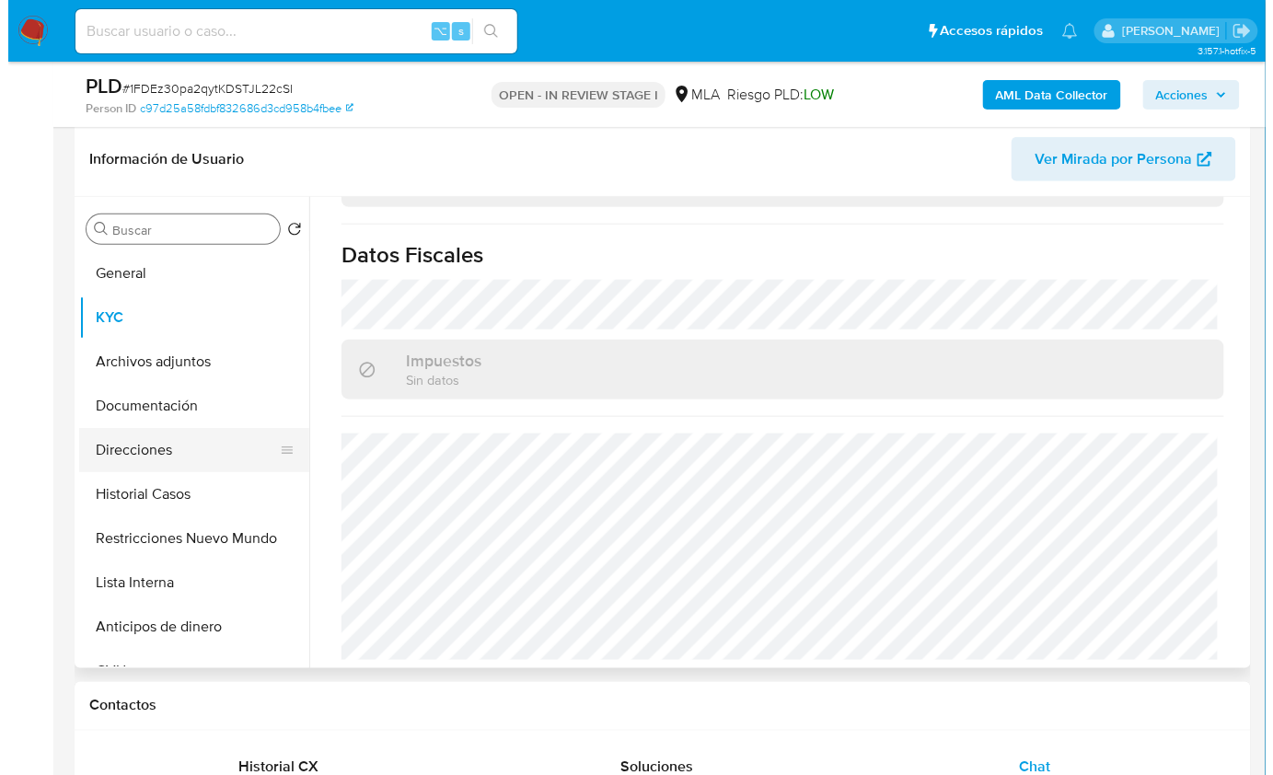
scroll to position [0, 0]
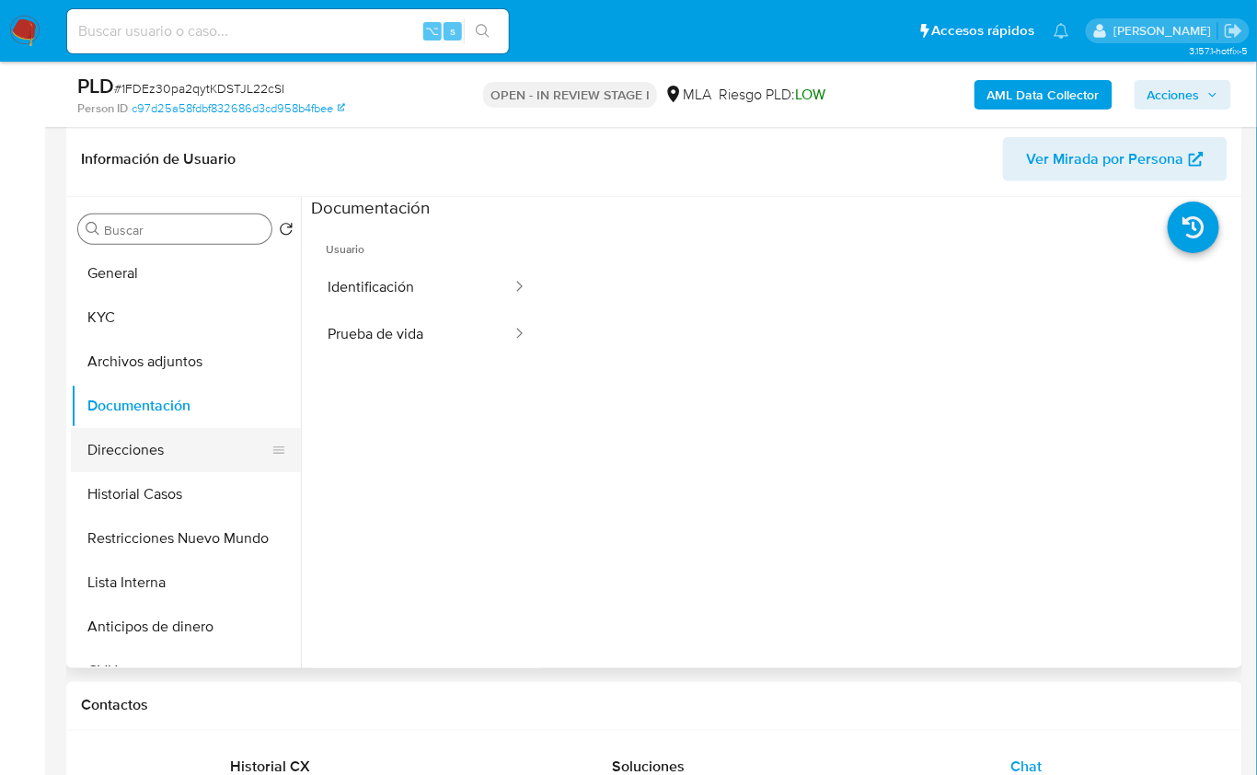
click at [156, 450] on button "Direcciones" at bounding box center [178, 450] width 215 height 44
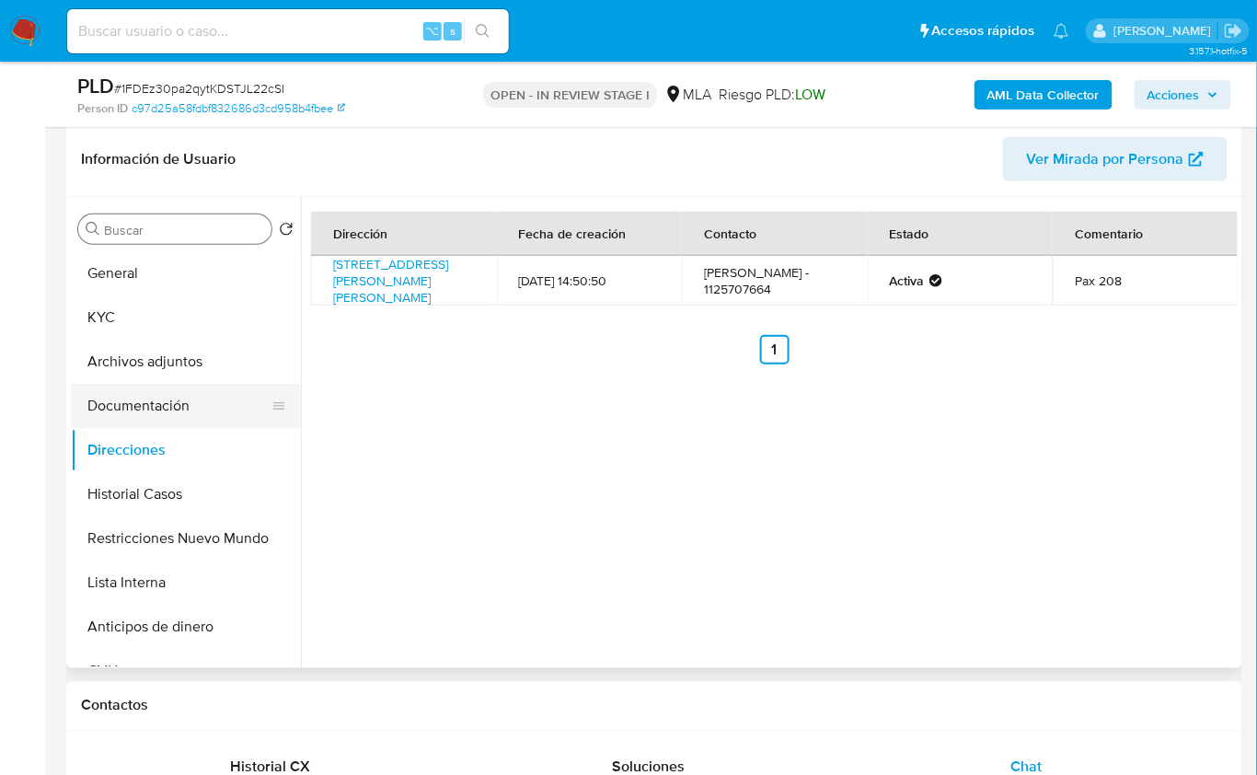
click at [141, 407] on button "Documentación" at bounding box center [178, 406] width 215 height 44
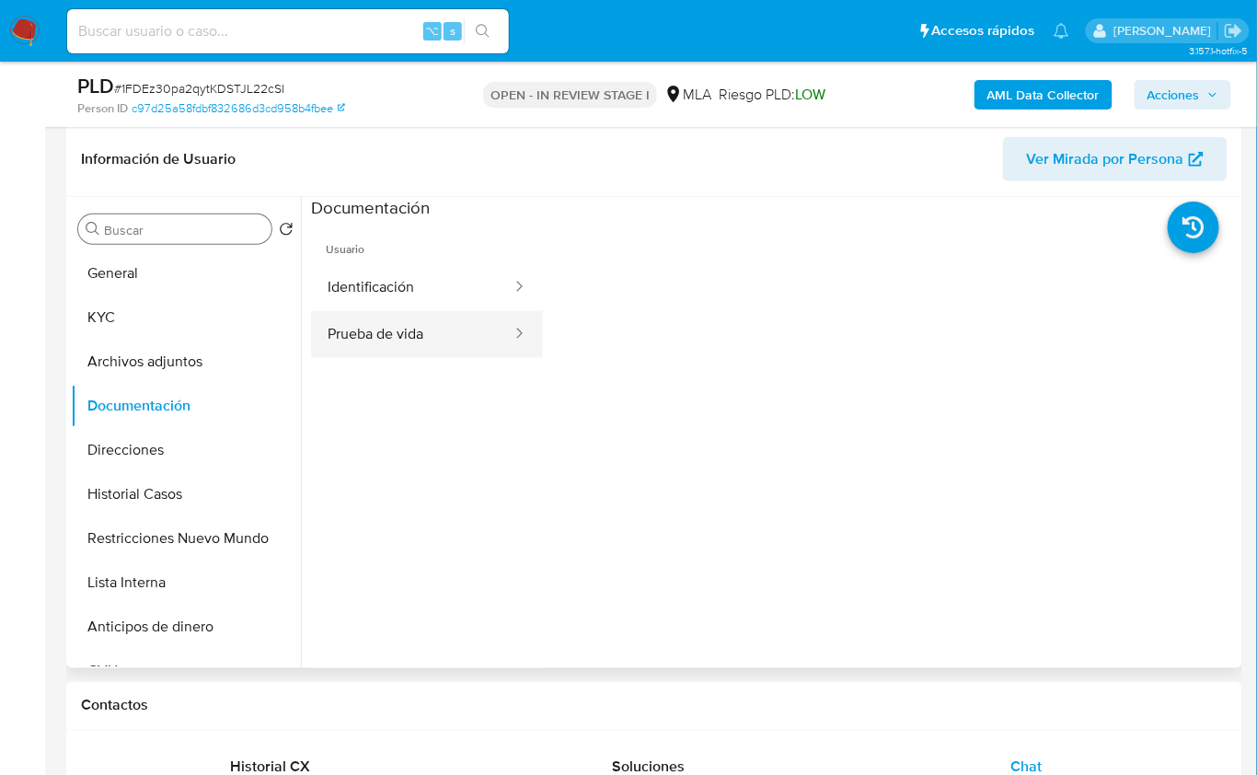
click at [381, 316] on button "Prueba de vida" at bounding box center [412, 334] width 203 height 47
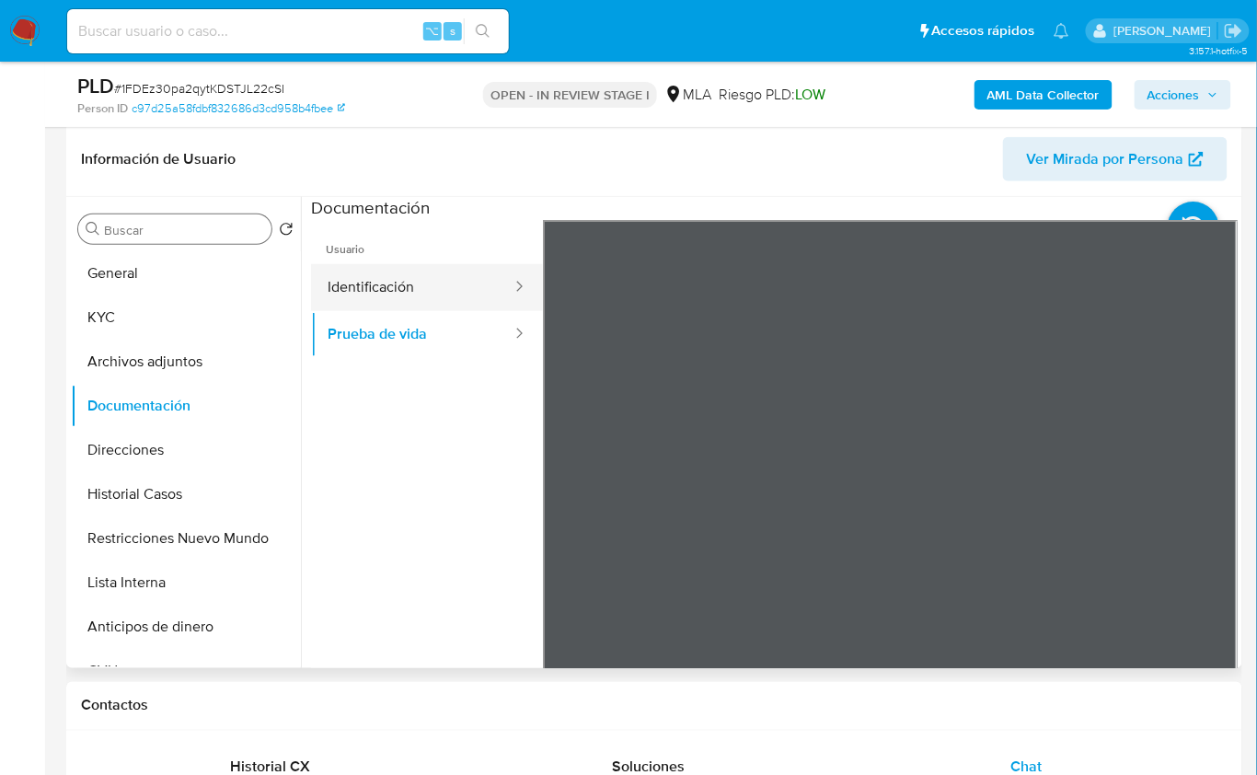
click at [433, 288] on button "Identificación" at bounding box center [412, 287] width 203 height 47
click at [1207, 515] on icon at bounding box center [1215, 519] width 37 height 37
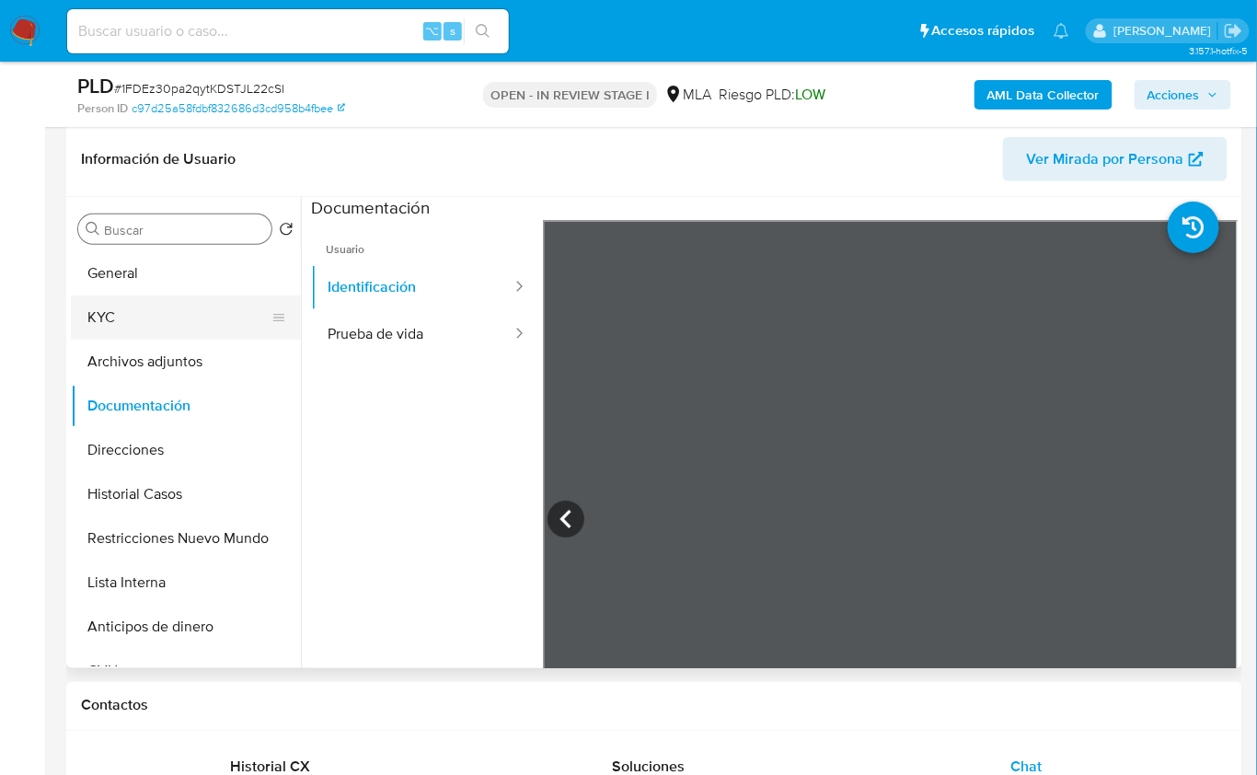
click at [120, 328] on button "KYC" at bounding box center [178, 317] width 215 height 44
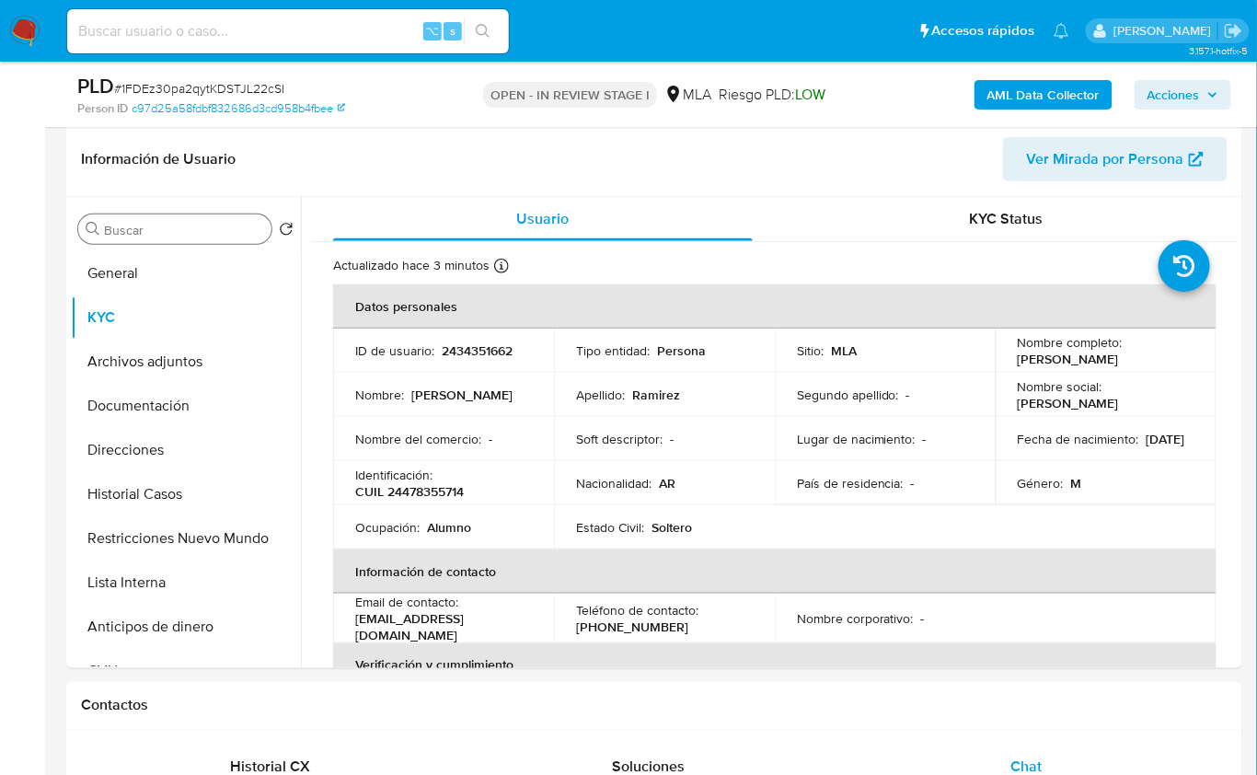
click at [1083, 447] on div "Fecha de nacimiento : 30/09/2007" at bounding box center [1106, 439] width 177 height 17
click at [1147, 445] on p "30/09/2007" at bounding box center [1166, 439] width 39 height 17
click at [174, 402] on button "Documentación" at bounding box center [178, 406] width 215 height 44
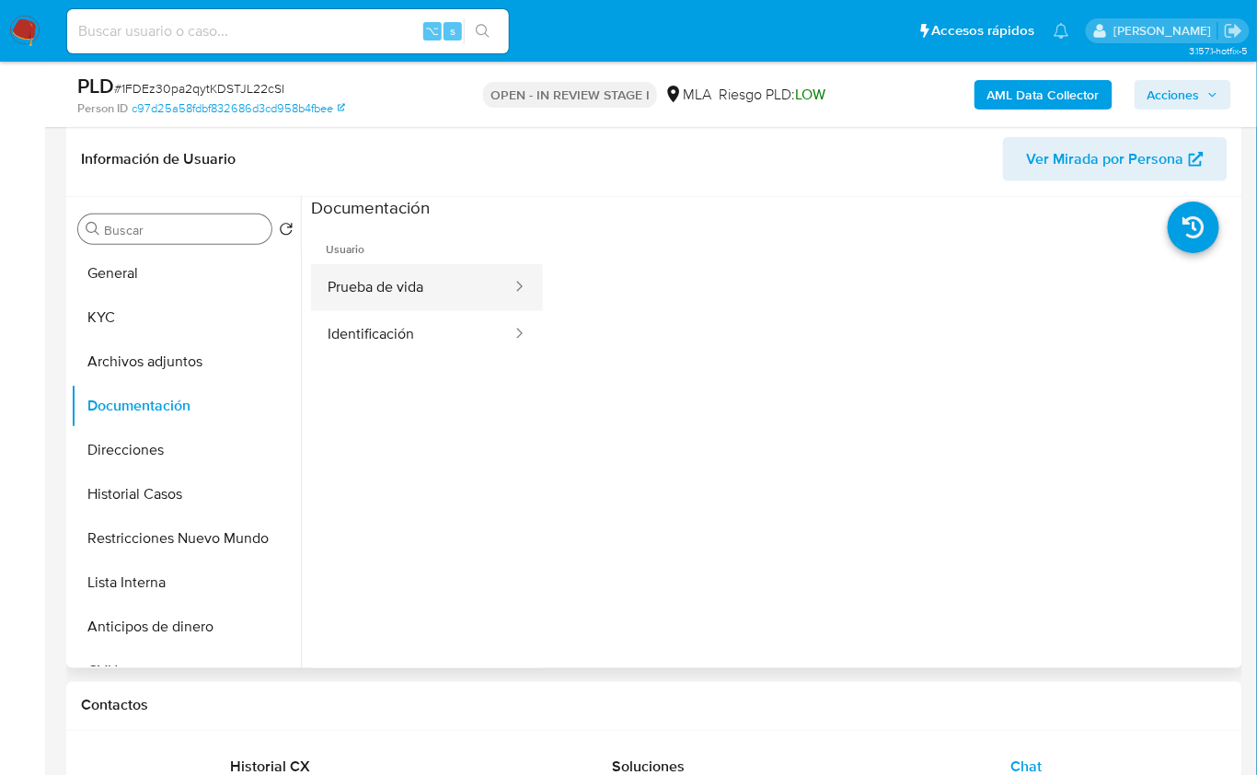
click at [419, 297] on button "Prueba de vida" at bounding box center [412, 287] width 203 height 47
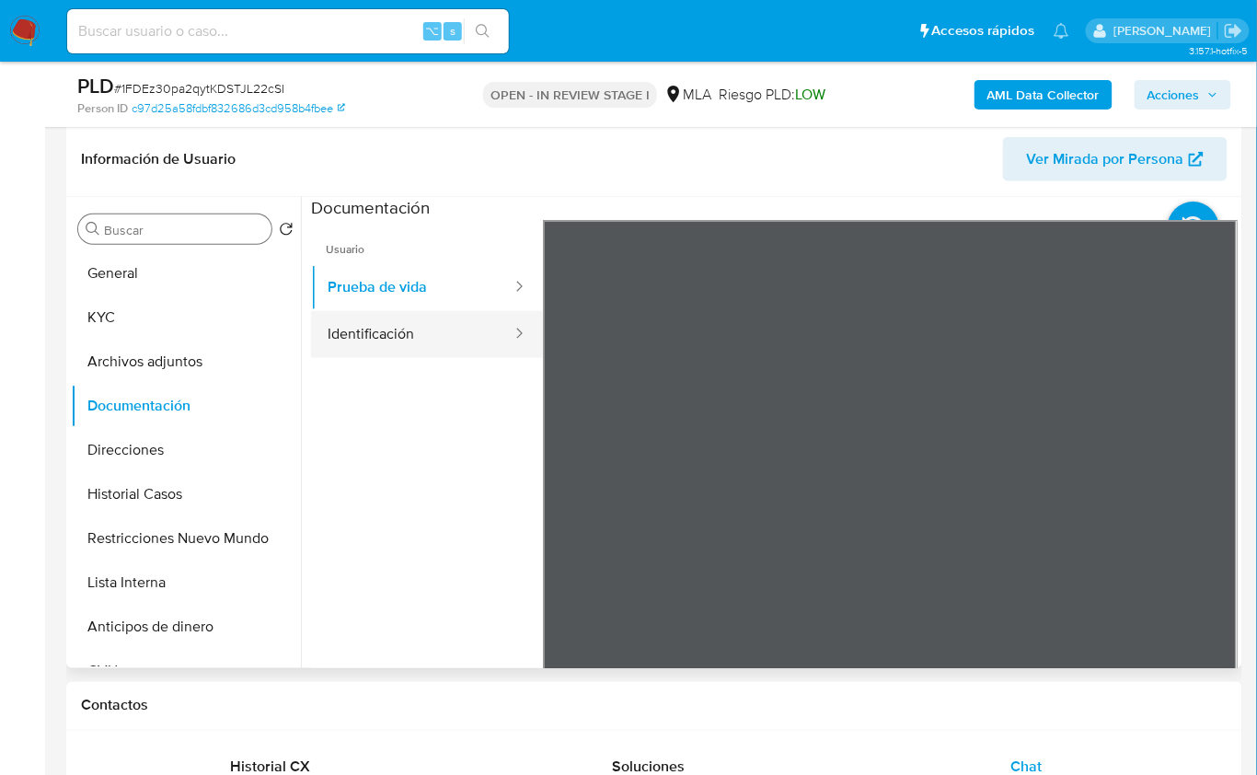
click at [414, 346] on button "Identificación" at bounding box center [412, 334] width 203 height 47
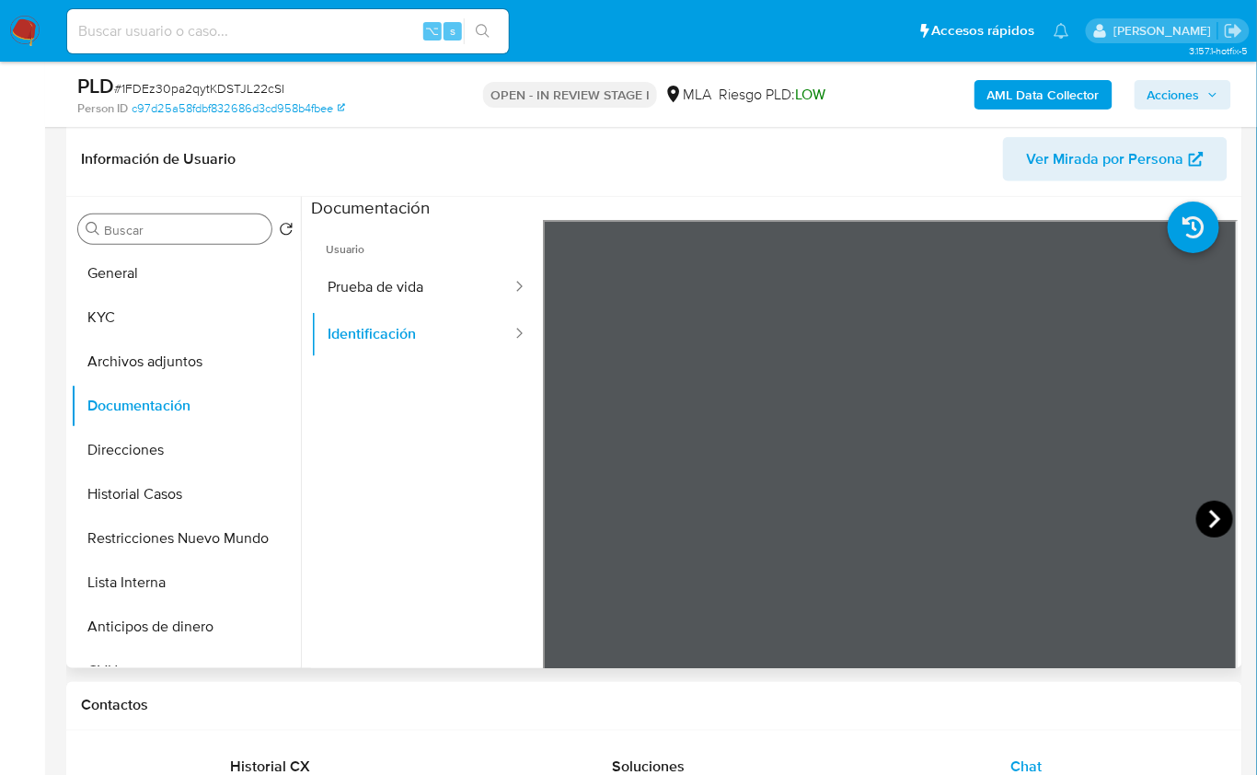
click at [1200, 517] on icon at bounding box center [1215, 519] width 37 height 37
click at [1040, 98] on b "AML Data Collector" at bounding box center [1044, 94] width 112 height 29
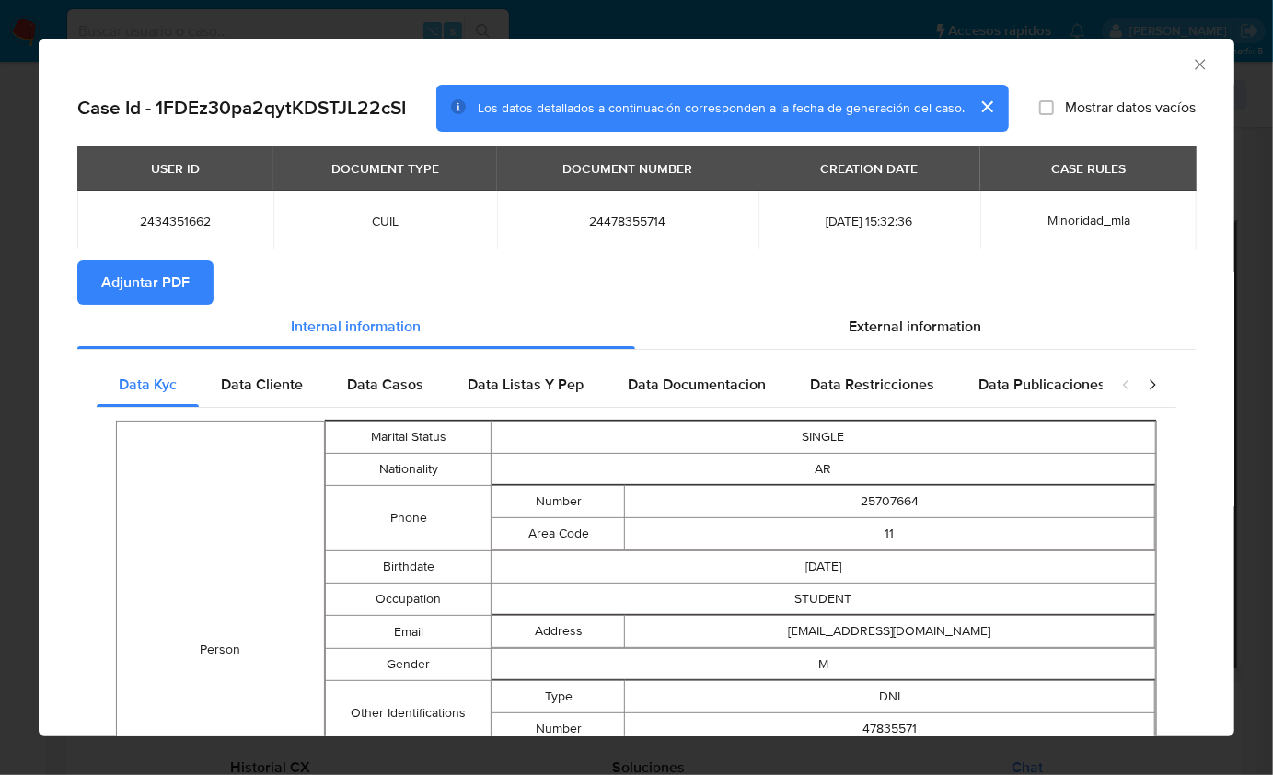
click at [104, 277] on span "Adjuntar PDF" at bounding box center [145, 282] width 88 height 41
click at [1191, 71] on icon "Cerrar ventana" at bounding box center [1200, 64] width 18 height 18
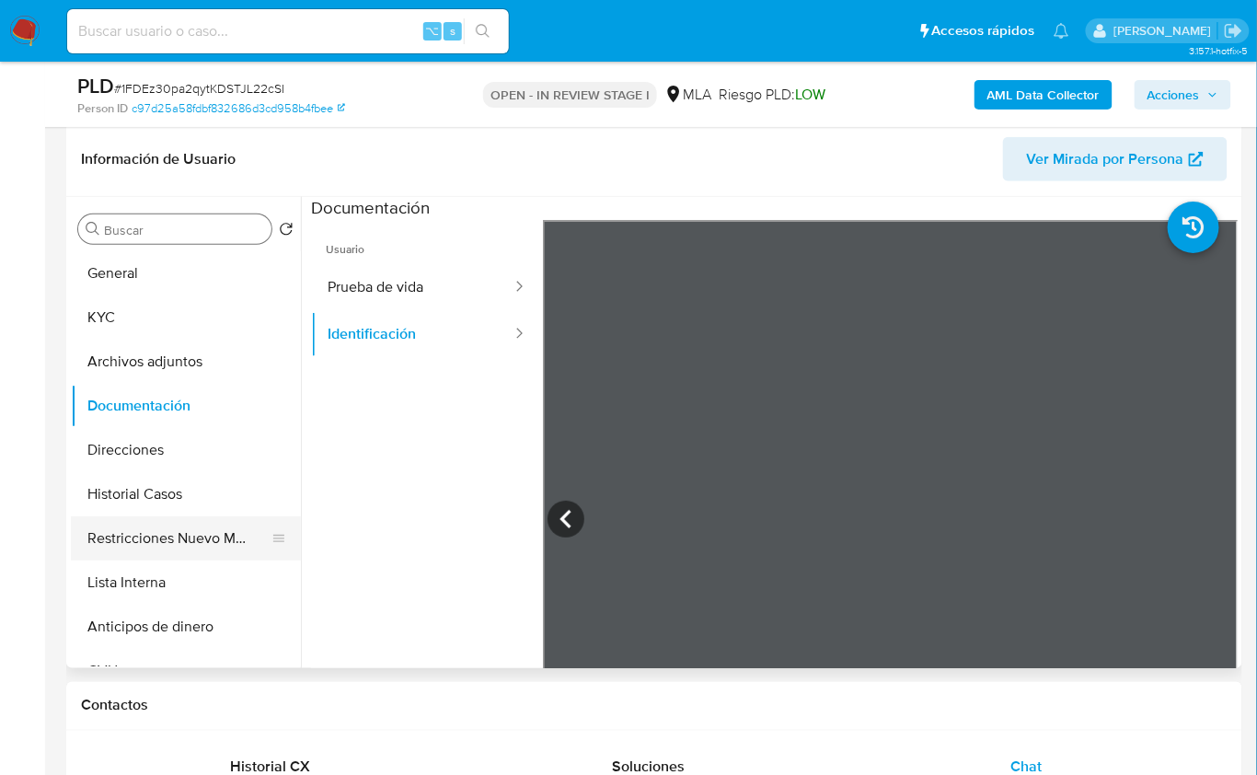
click at [219, 527] on button "Restricciones Nuevo Mundo" at bounding box center [178, 538] width 215 height 44
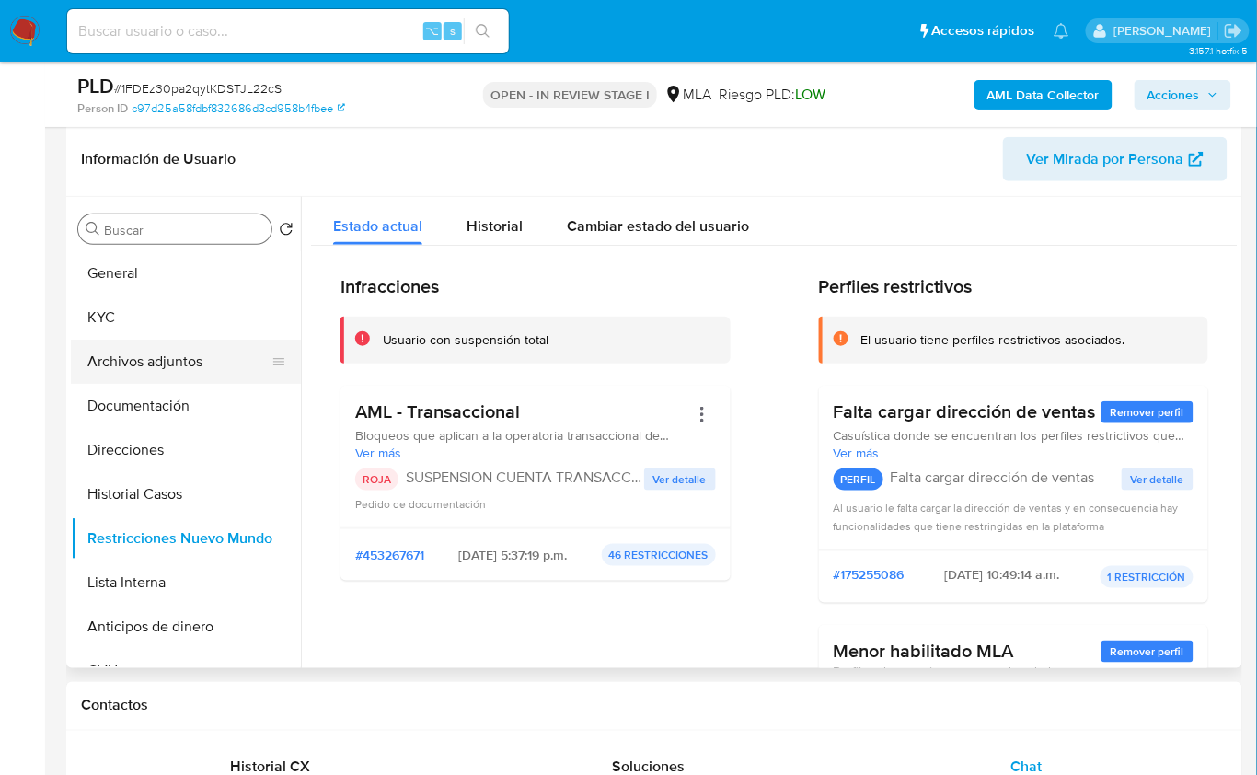
click at [182, 358] on button "Archivos adjuntos" at bounding box center [178, 362] width 215 height 44
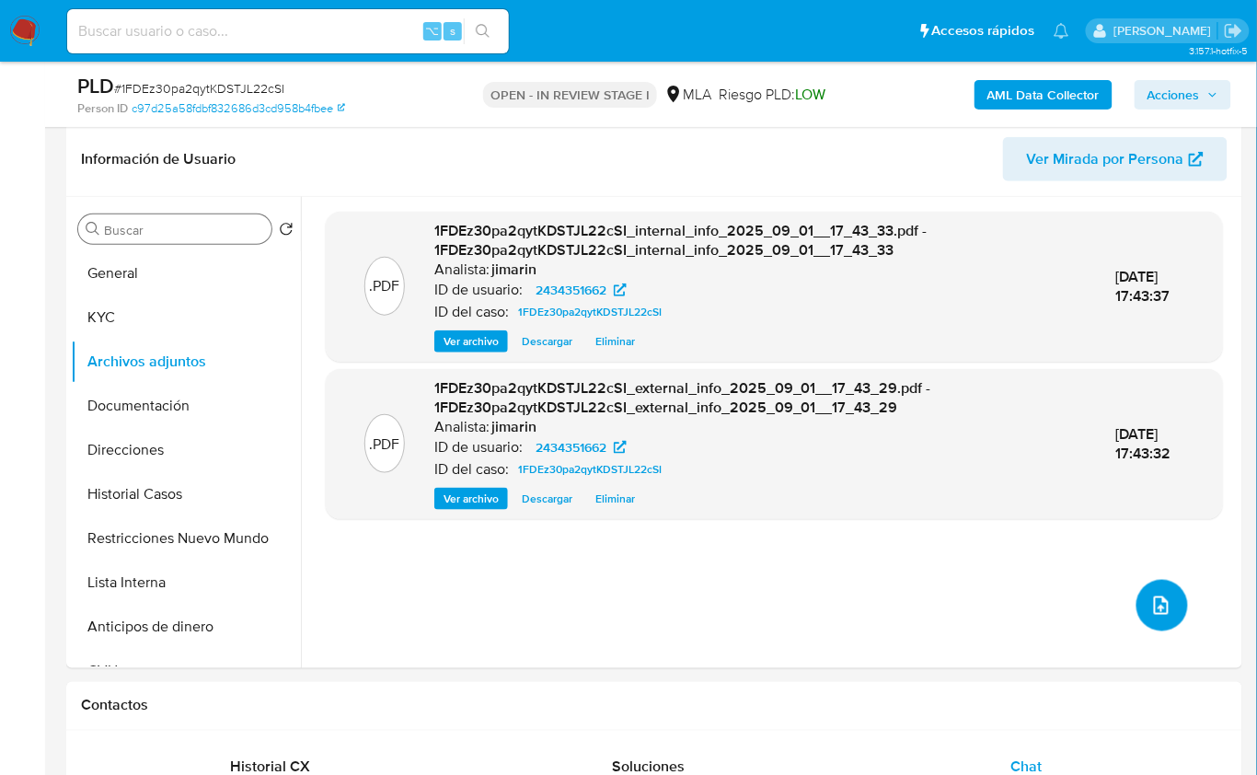
click at [1159, 602] on icon "upload-file" at bounding box center [1162, 606] width 22 height 22
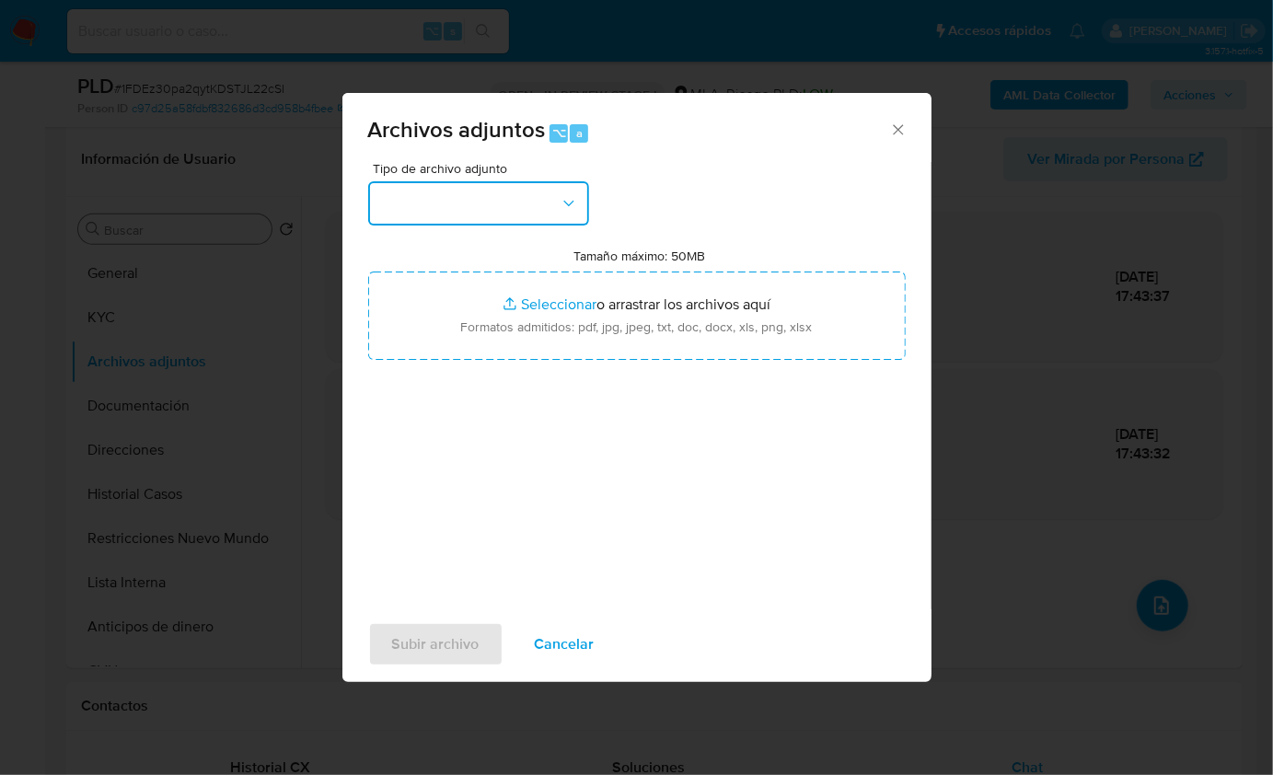
click at [477, 210] on button "button" at bounding box center [478, 203] width 221 height 44
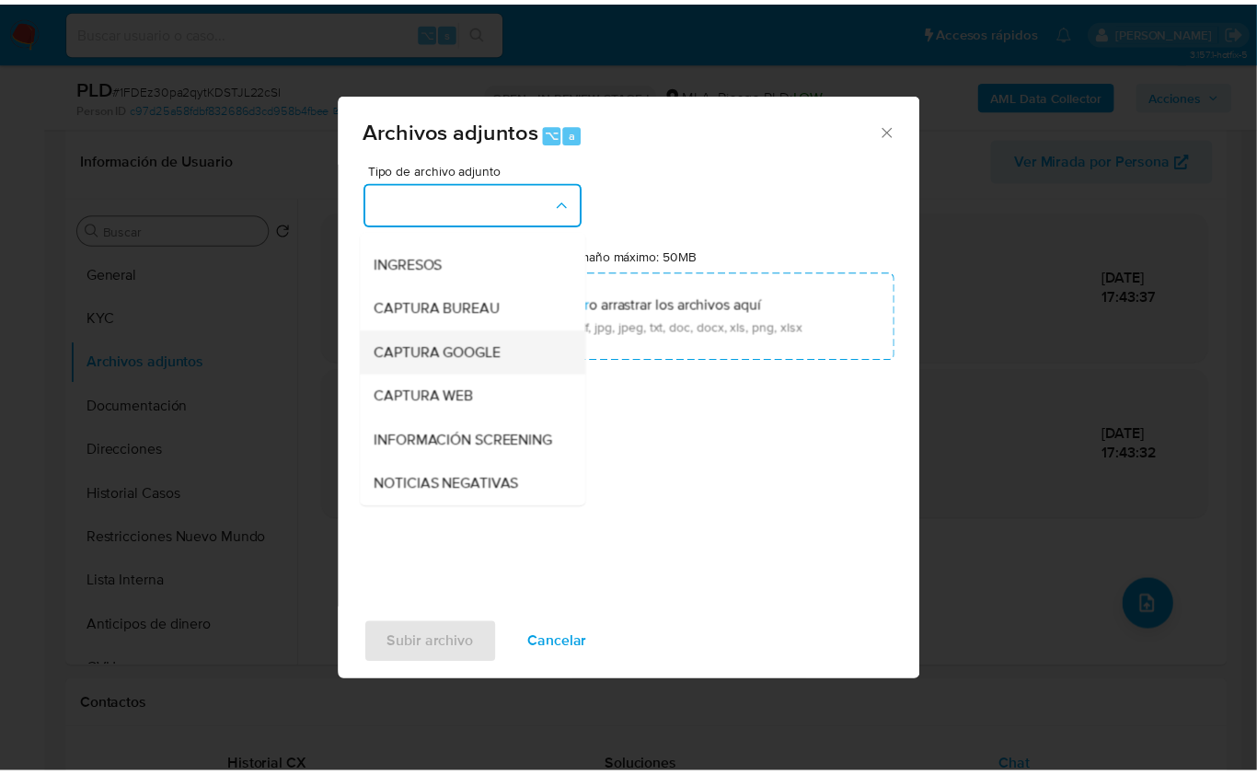
scroll to position [332, 0]
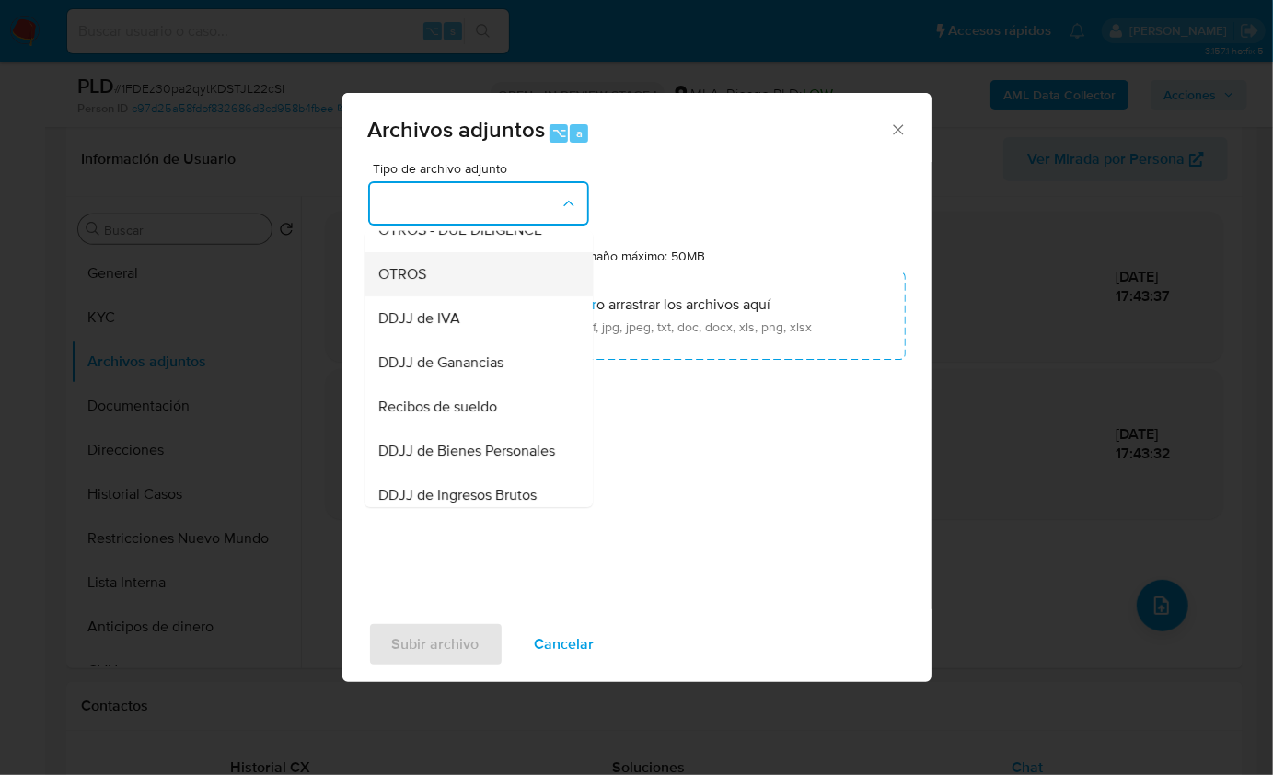
click at [440, 278] on div "OTROS" at bounding box center [473, 273] width 188 height 44
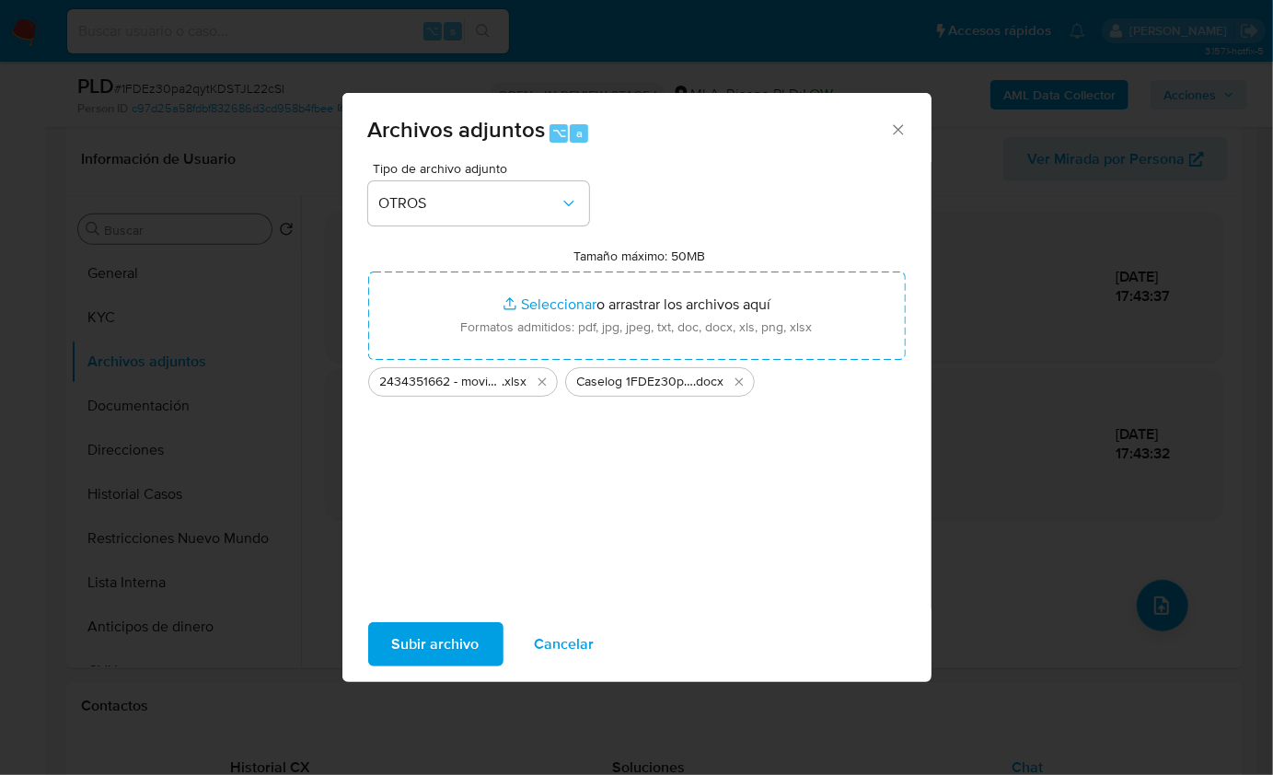
click at [447, 646] on span "Subir archivo" at bounding box center [435, 644] width 87 height 41
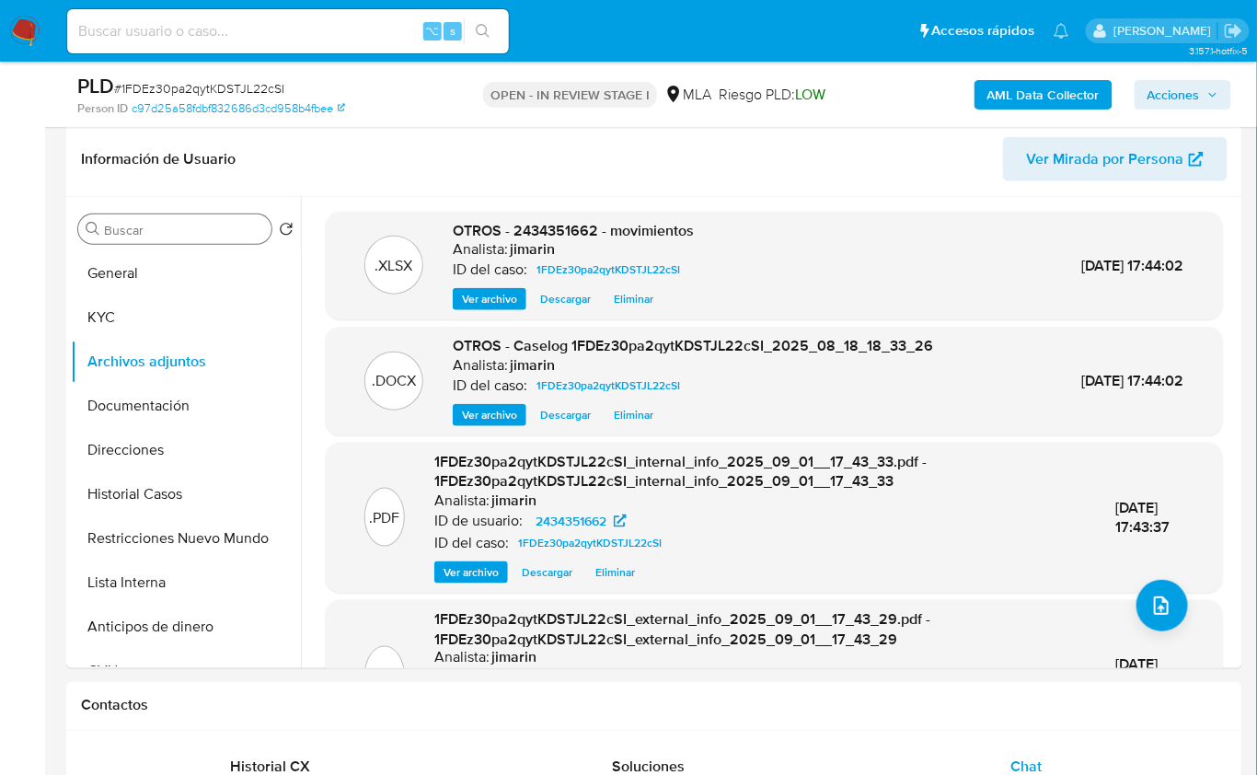
click at [1200, 85] on span "Acciones" at bounding box center [1174, 94] width 52 height 29
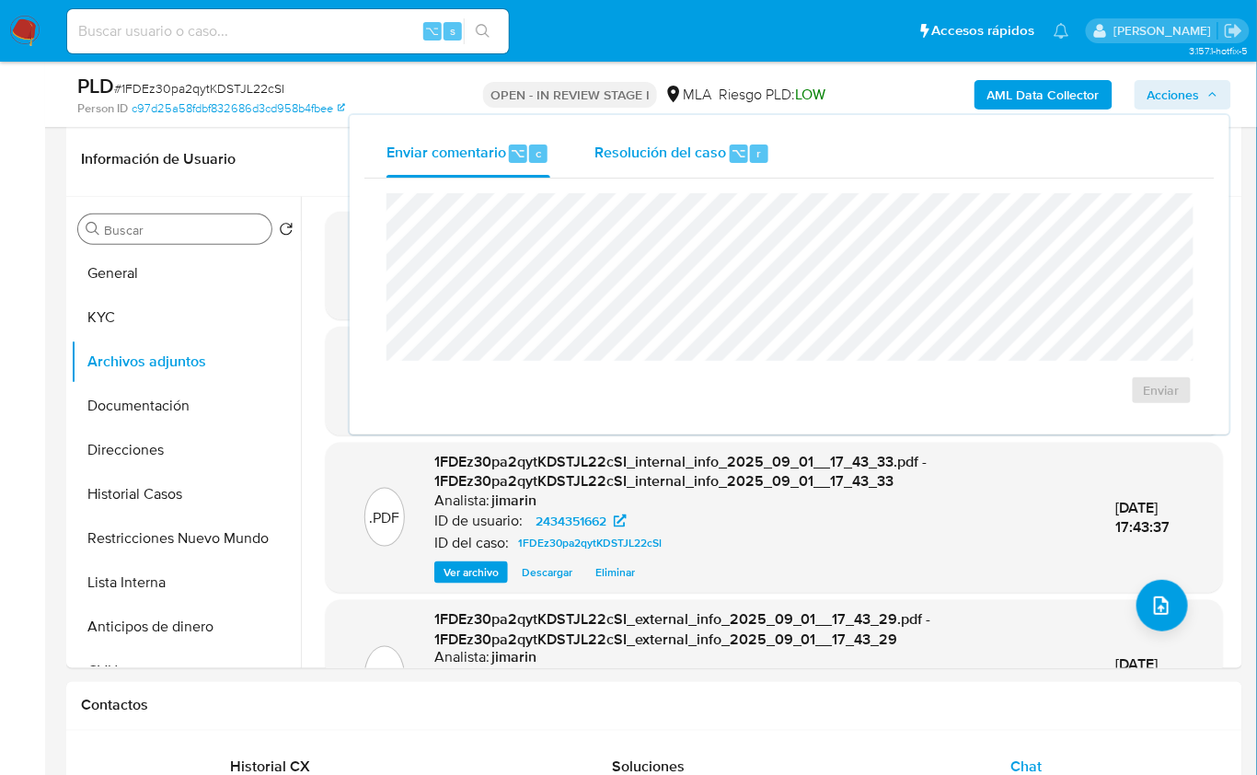
click at [645, 152] on span "Resolución del caso" at bounding box center [661, 152] width 132 height 21
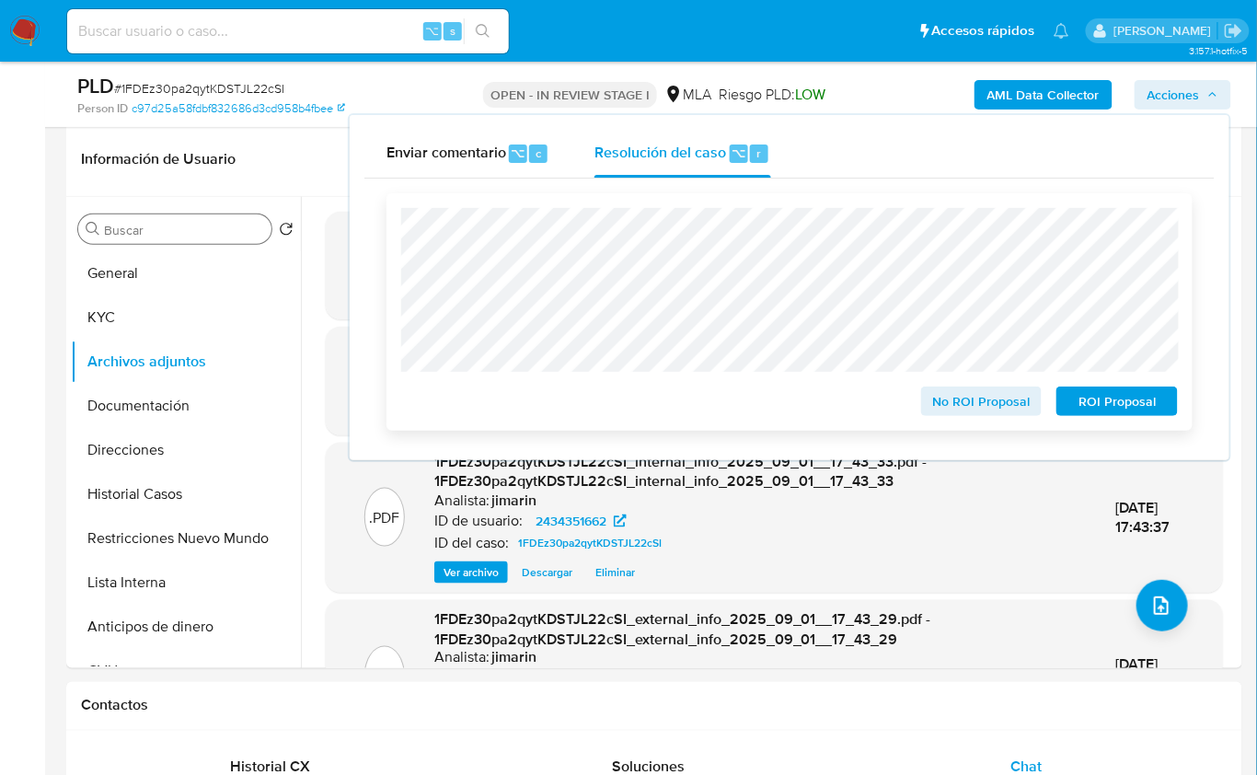
click at [1153, 409] on span "ROI Proposal" at bounding box center [1118, 401] width 96 height 26
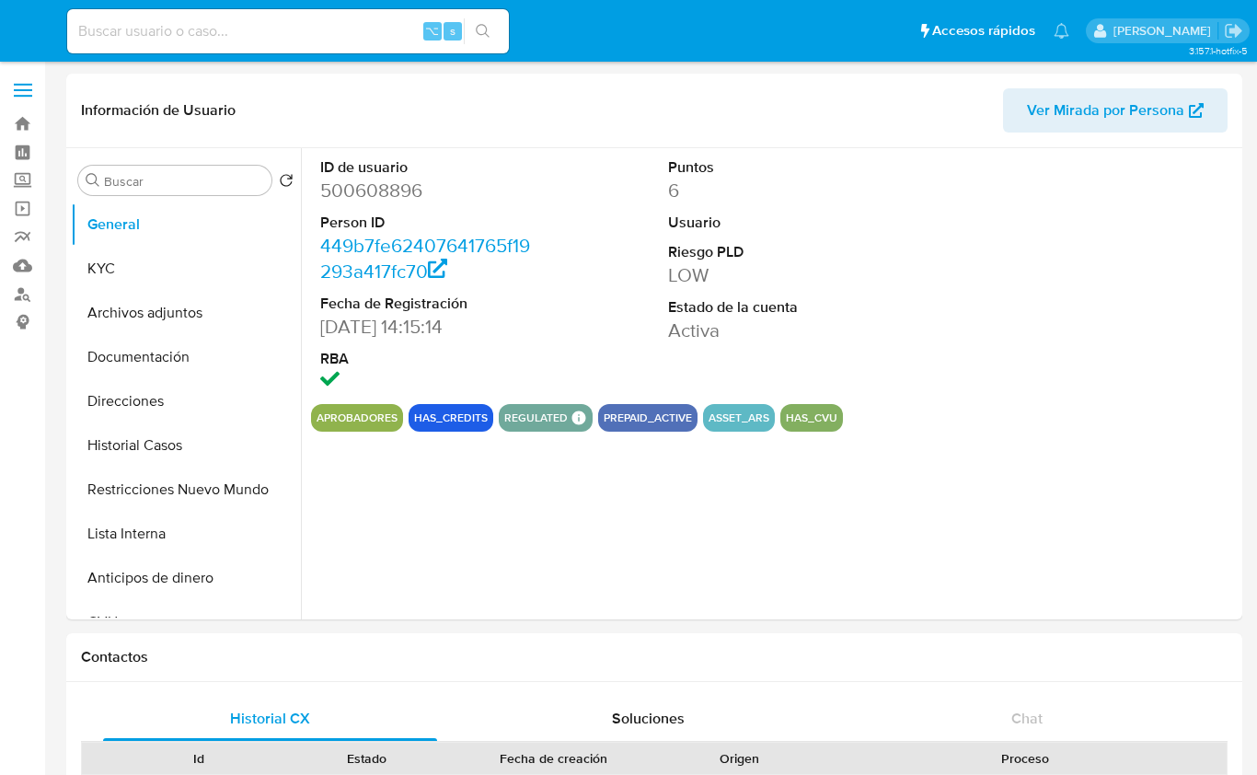
select select "10"
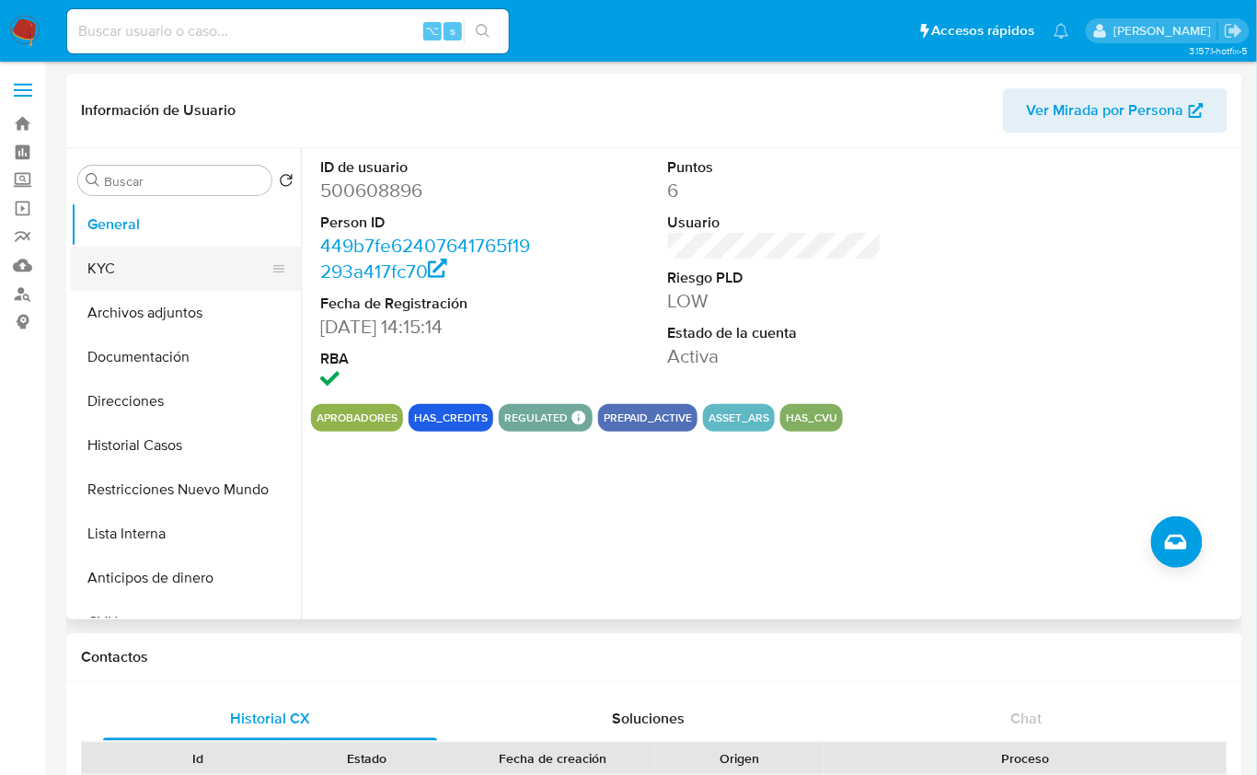
click at [142, 265] on button "KYC" at bounding box center [178, 269] width 215 height 44
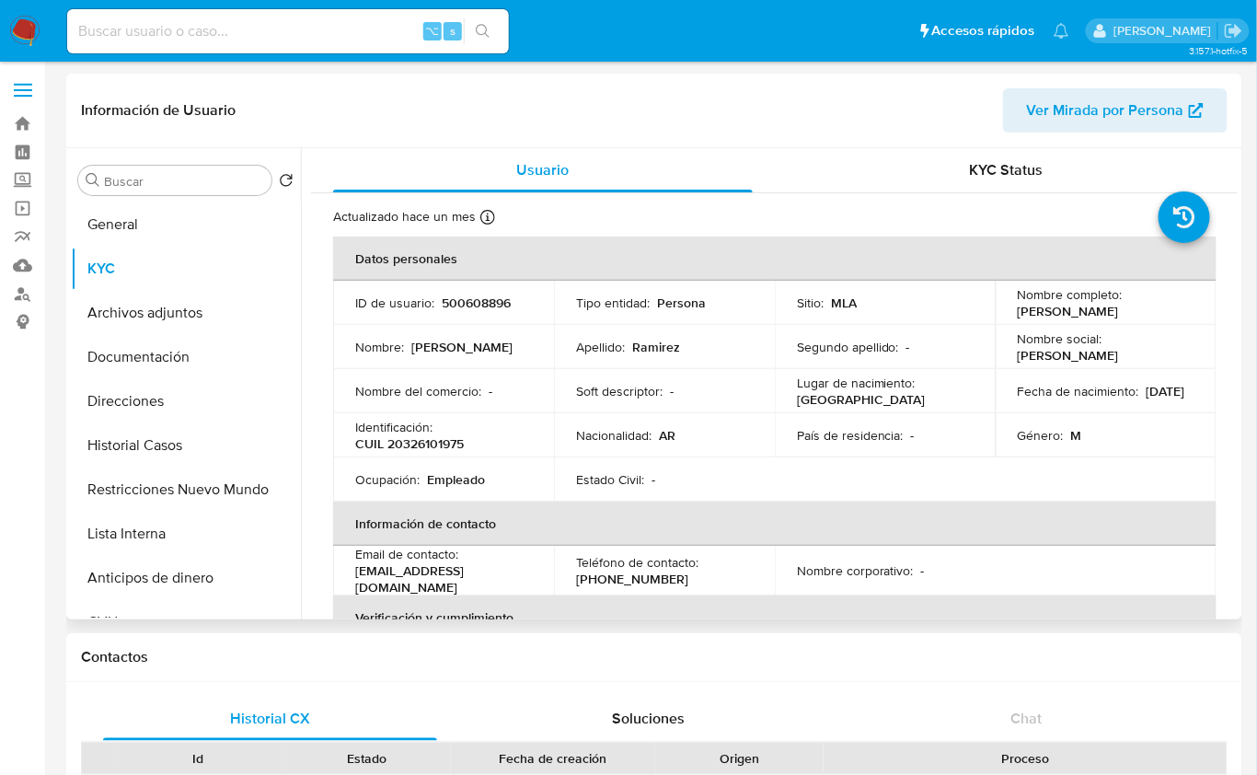
click at [430, 448] on p "CUIL 20326101975" at bounding box center [409, 443] width 109 height 17
copy p "20326101975"
drag, startPoint x: 1016, startPoint y: 314, endPoint x: 1176, endPoint y: 311, distance: 160.2
click at [1176, 311] on div "Nombre completo : Juan Manuel Ramirez" at bounding box center [1106, 302] width 177 height 33
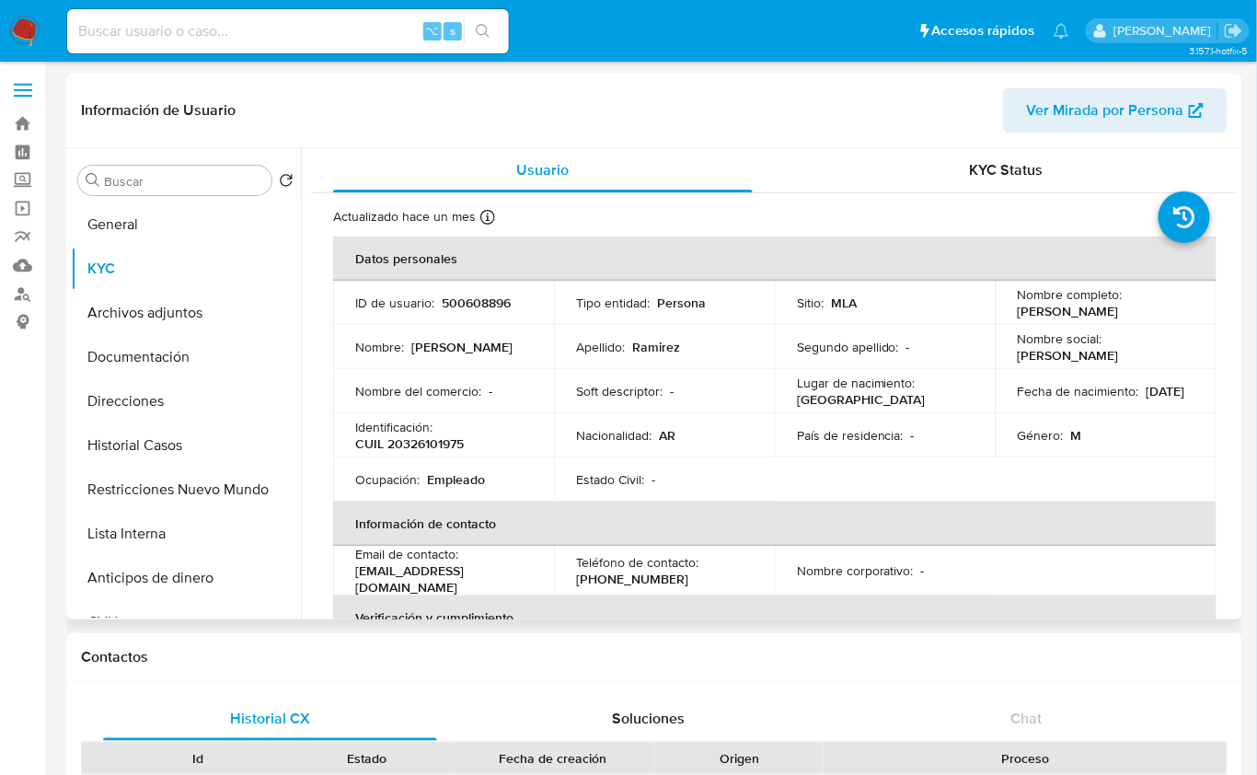
click at [1151, 313] on div "Nombre completo : Juan Manuel Ramirez" at bounding box center [1106, 302] width 177 height 33
drag, startPoint x: 1010, startPoint y: 313, endPoint x: 1183, endPoint y: 314, distance: 173.0
click at [1183, 314] on td "Nombre completo : Juan Manuel Ramirez" at bounding box center [1106, 303] width 221 height 44
copy p "Juan Manuel Ramirez"
click at [423, 448] on p "CUIL 20326101975" at bounding box center [409, 443] width 109 height 17
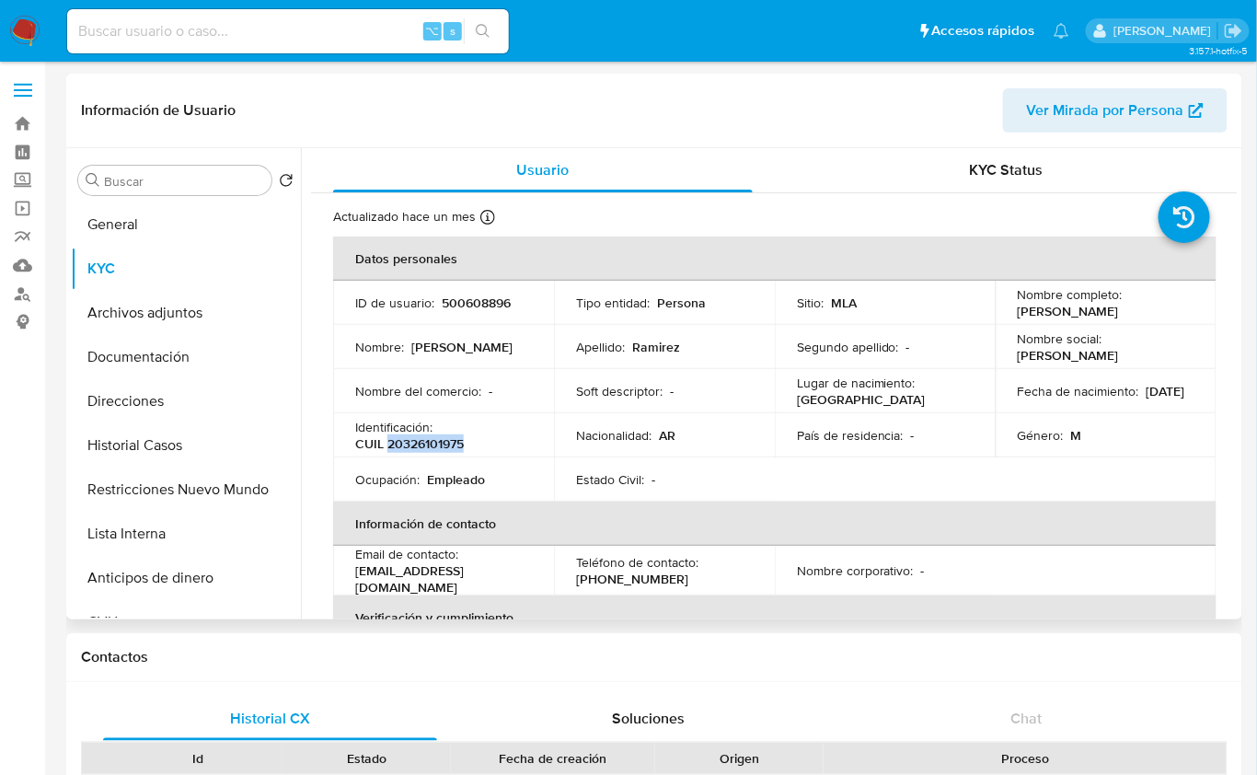
click at [423, 448] on p "CUIL 20326101975" at bounding box center [409, 443] width 109 height 17
copy p "20326101975"
click at [422, 442] on p "CUIL 20326101975" at bounding box center [409, 443] width 109 height 17
click at [220, 480] on button "Restricciones Nuevo Mundo" at bounding box center [178, 490] width 215 height 44
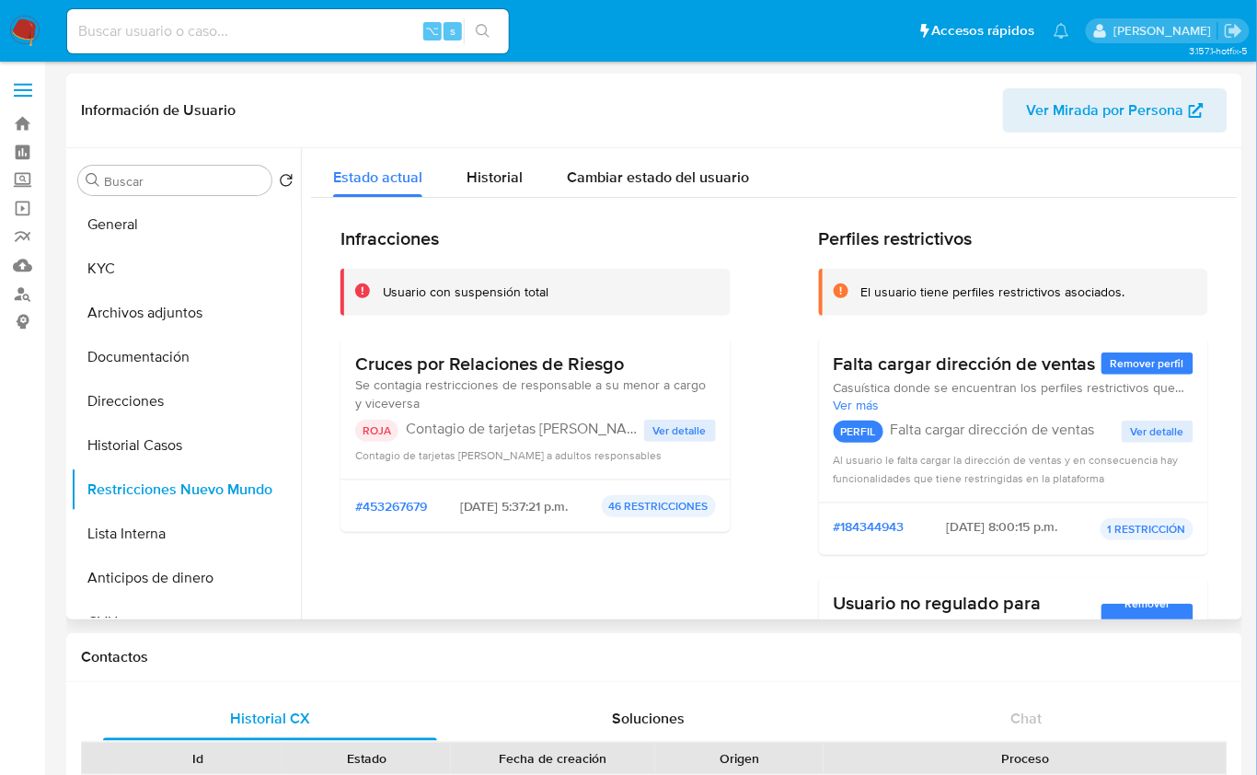
click at [909, 151] on div "Estado actual Historial Cambiar estado del usuario" at bounding box center [774, 172] width 927 height 49
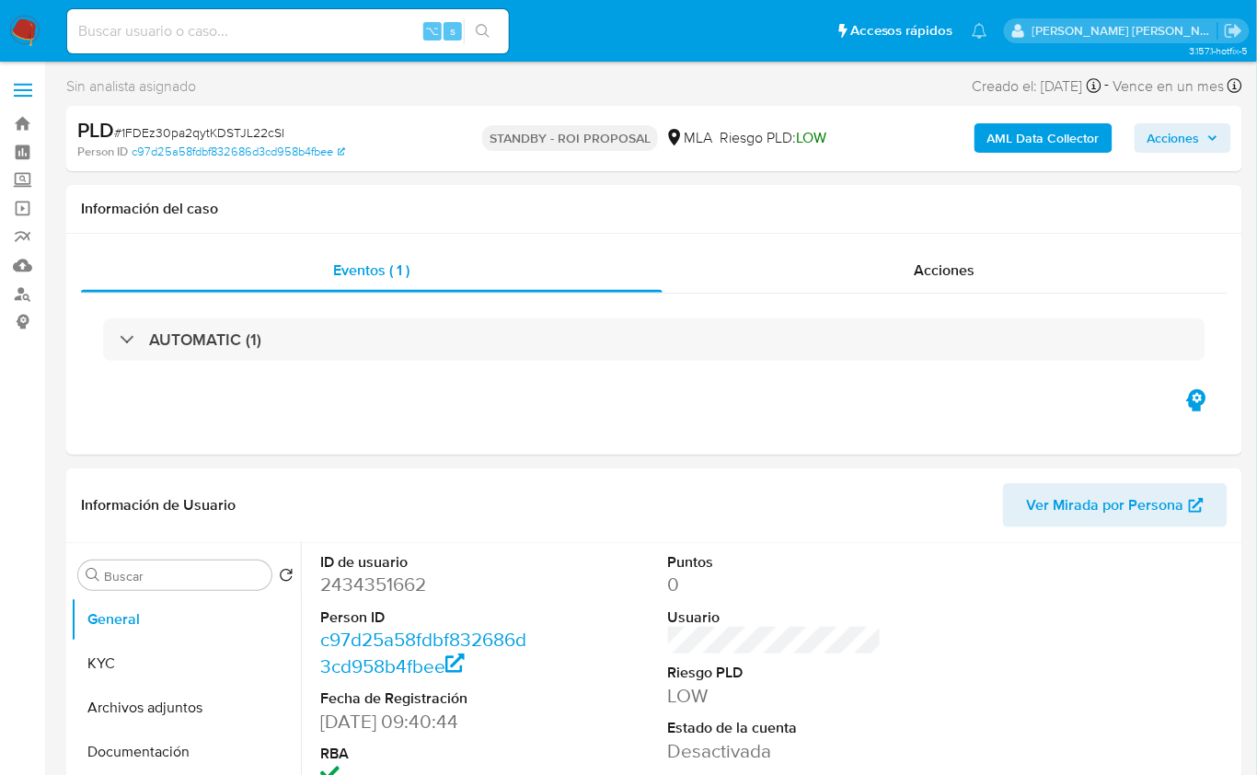
select select "10"
